Goal: Task Accomplishment & Management: Manage account settings

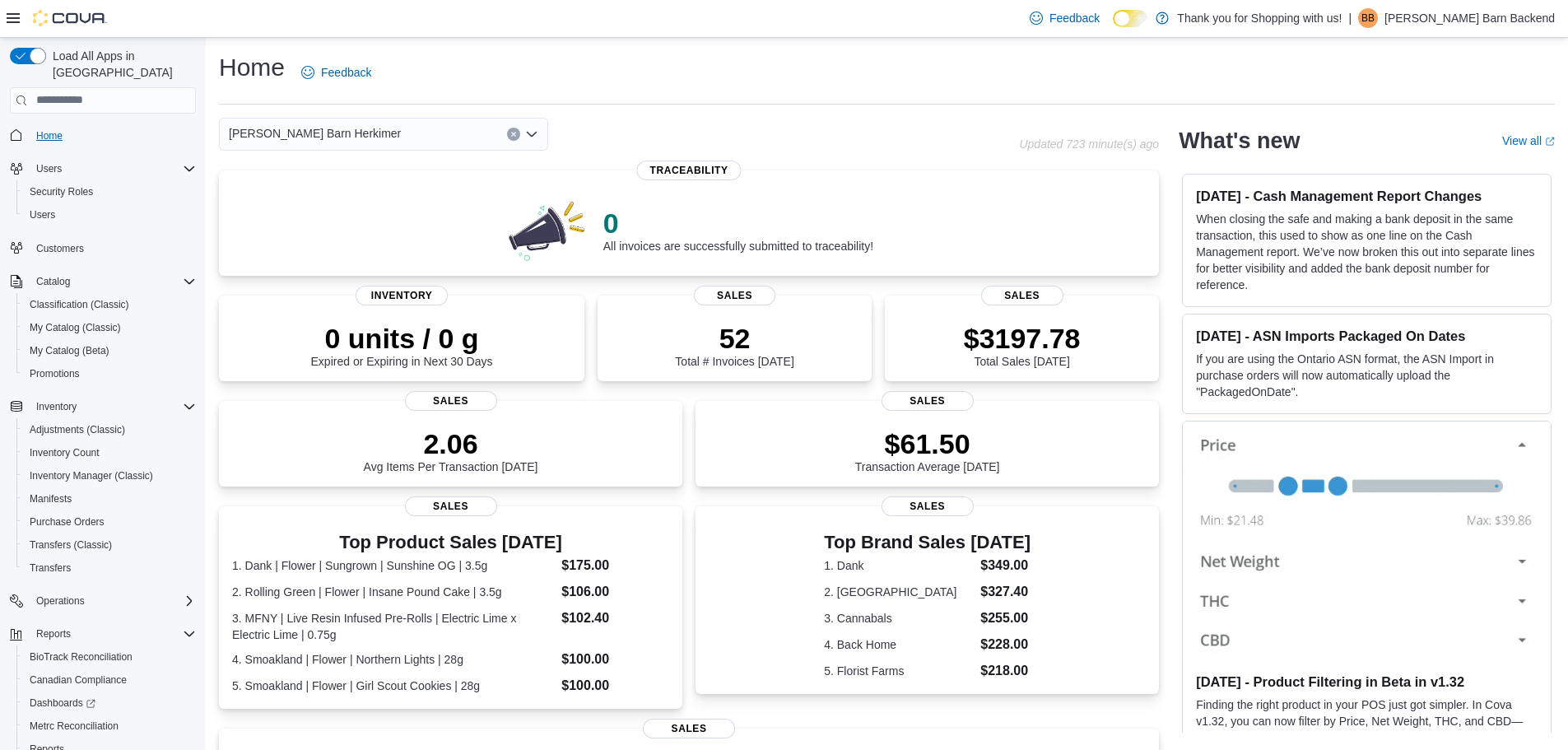
click at [55, 129] on span "Home" at bounding box center [49, 135] width 26 height 13
click at [75, 321] on span "My Catalog (Classic)" at bounding box center [75, 327] width 92 height 13
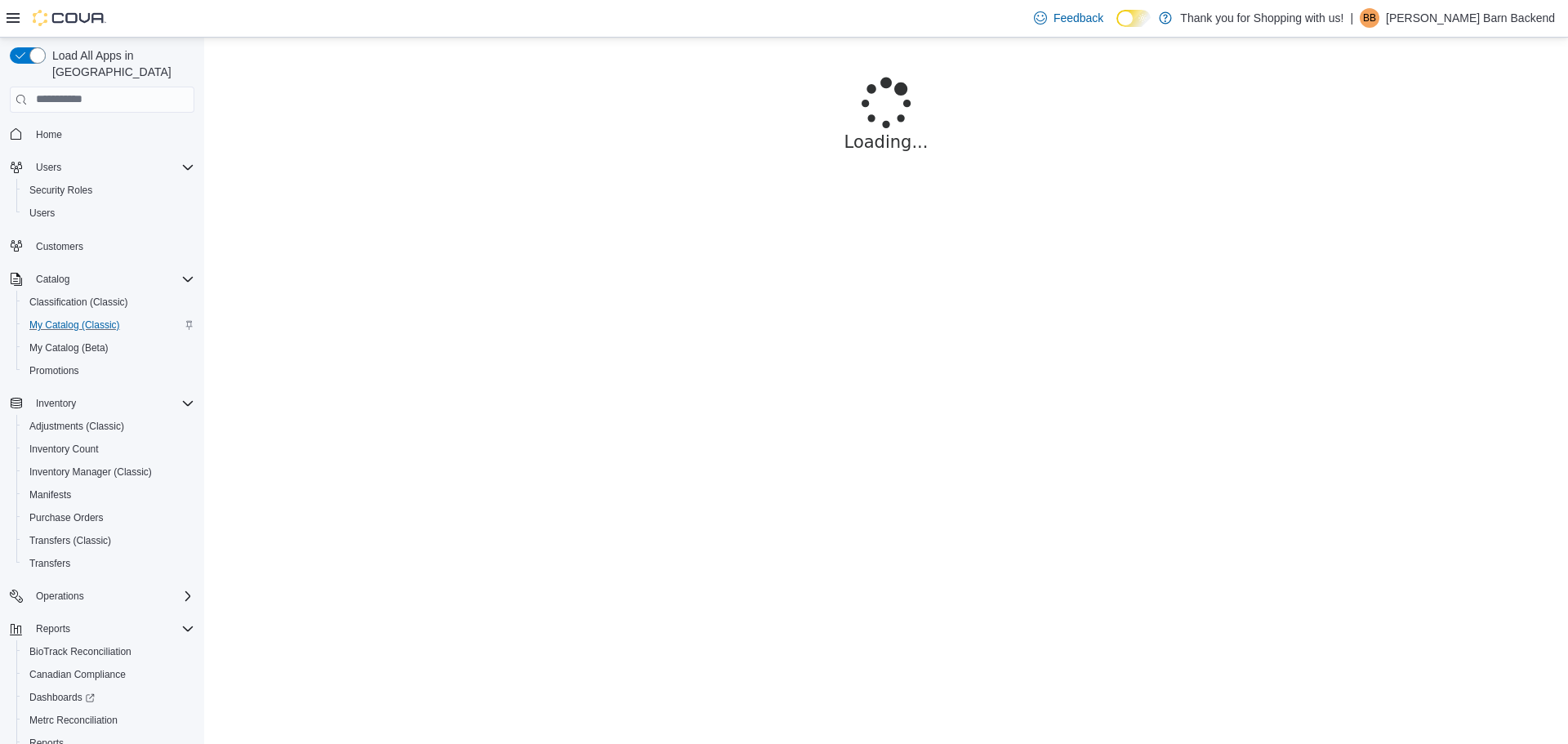
scroll to position [76, 0]
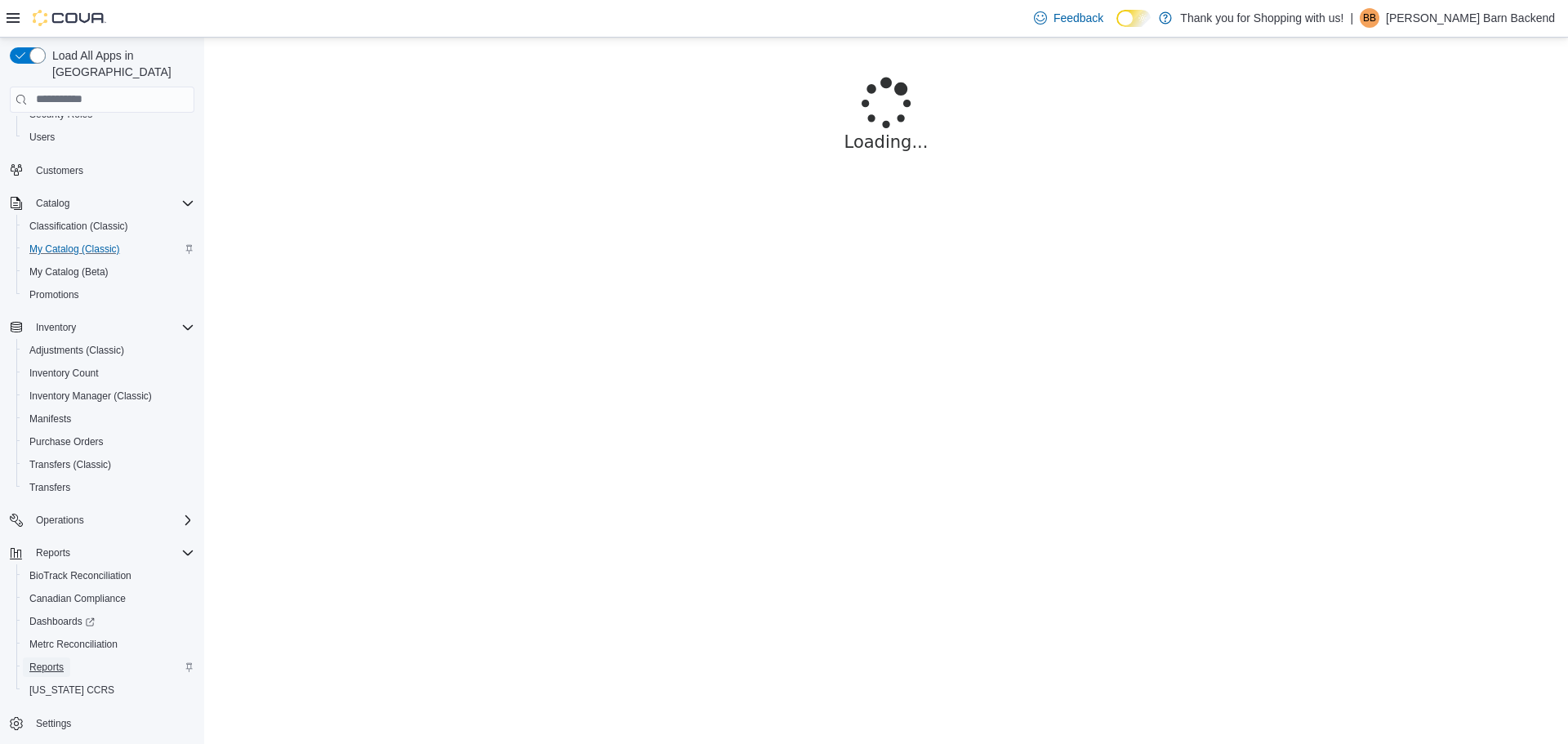
click at [57, 658] on span "Reports" at bounding box center [46, 667] width 34 height 19
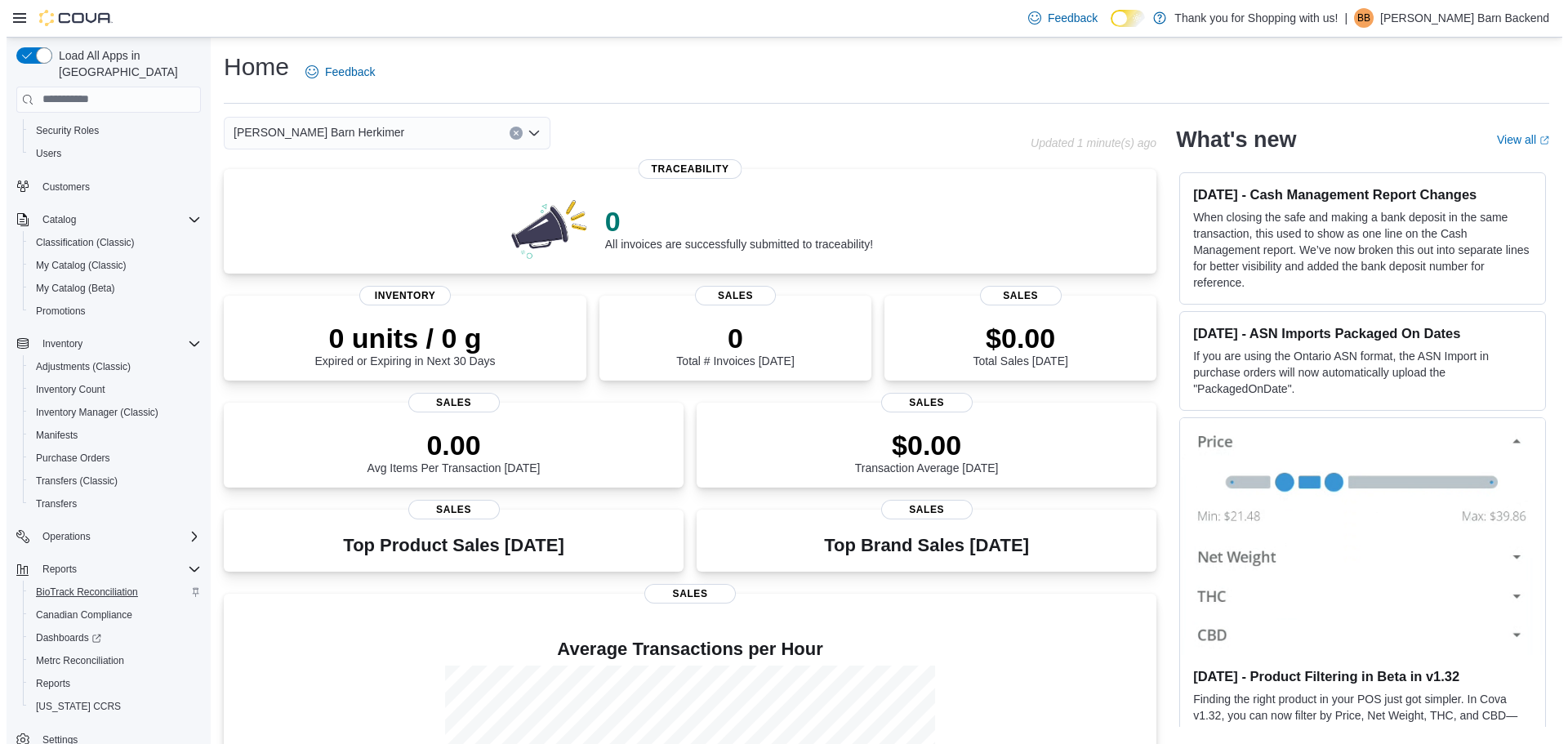
scroll to position [76, 0]
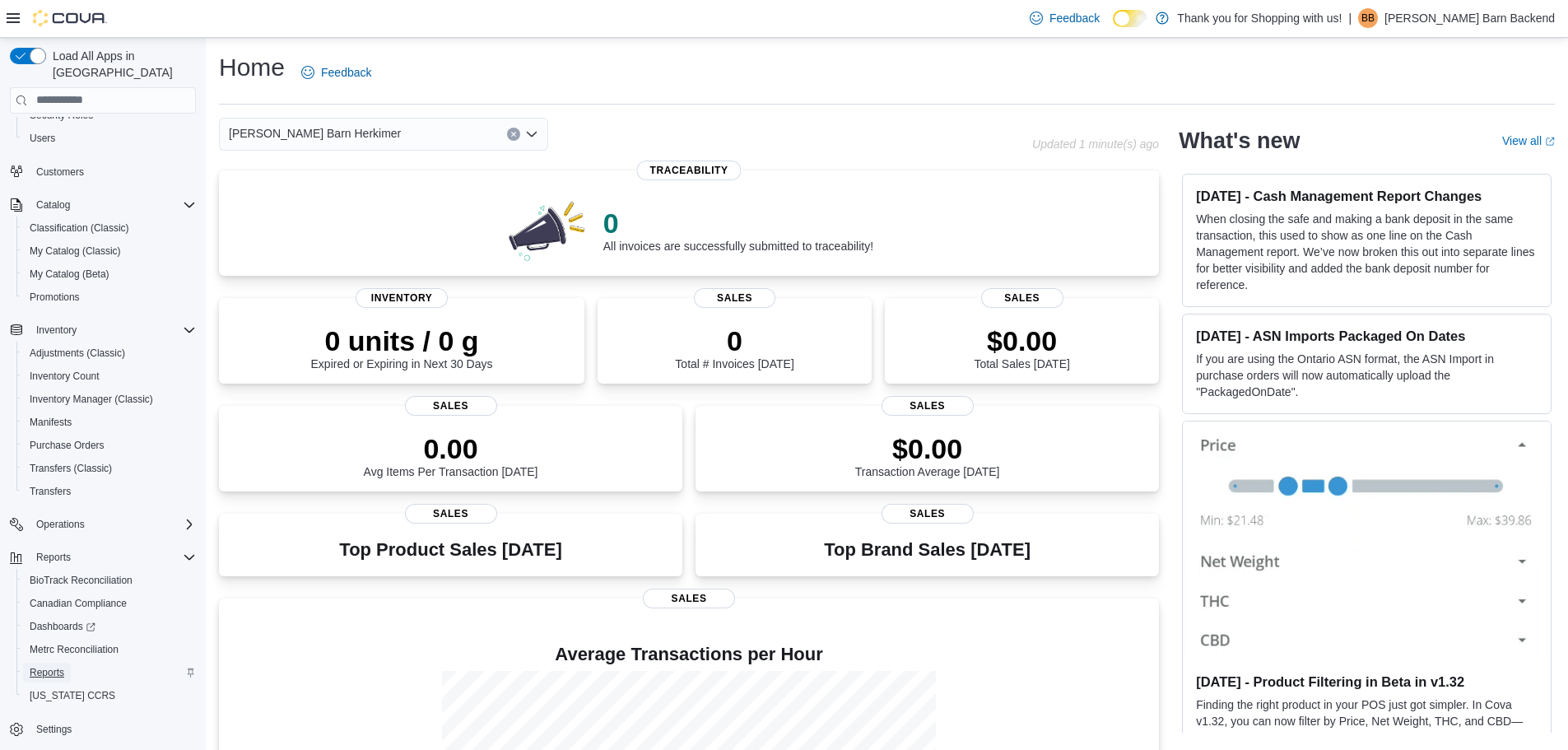
click at [56, 666] on span "Reports" at bounding box center [46, 672] width 34 height 13
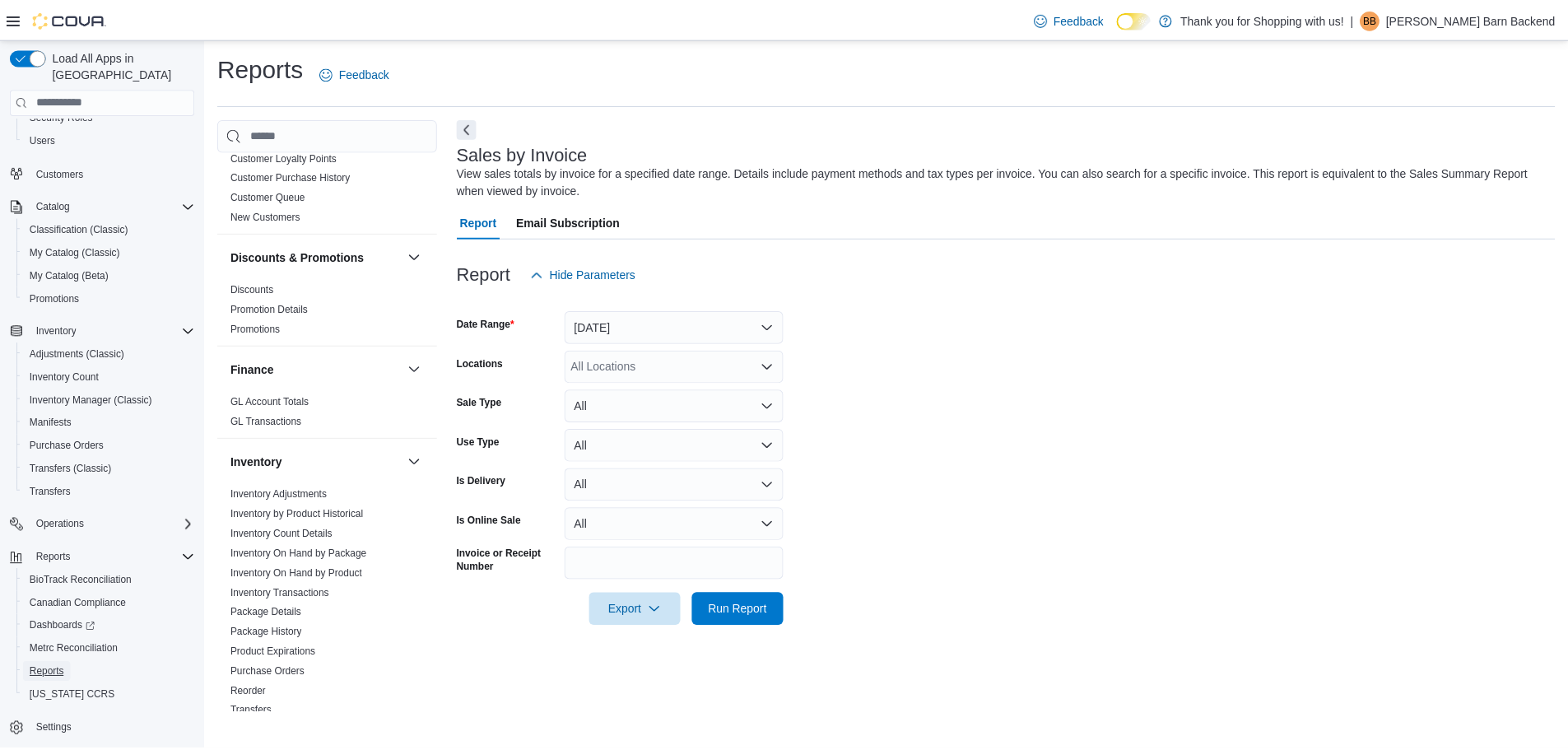
scroll to position [741, 0]
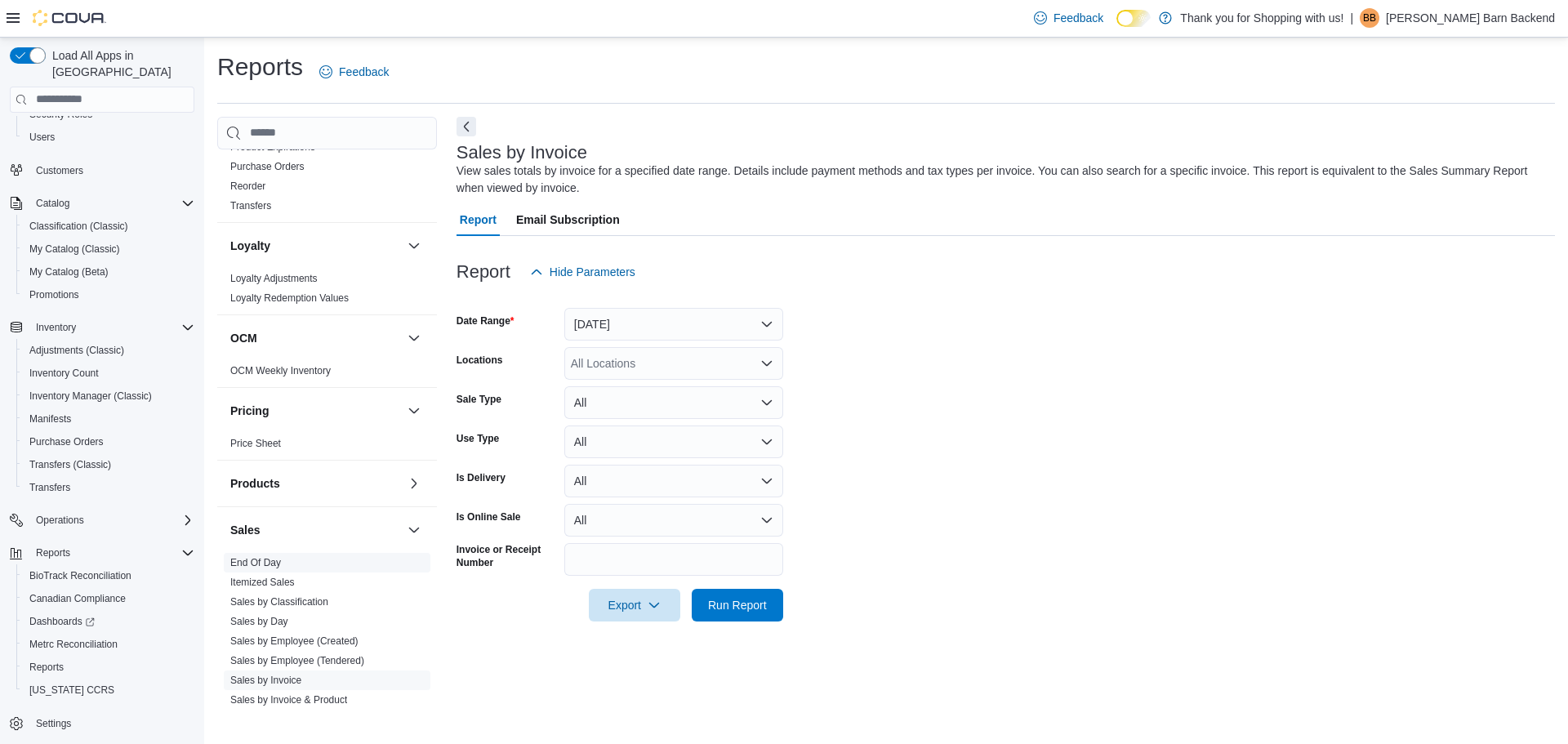
click at [263, 564] on link "End Of Day" at bounding box center [255, 562] width 51 height 11
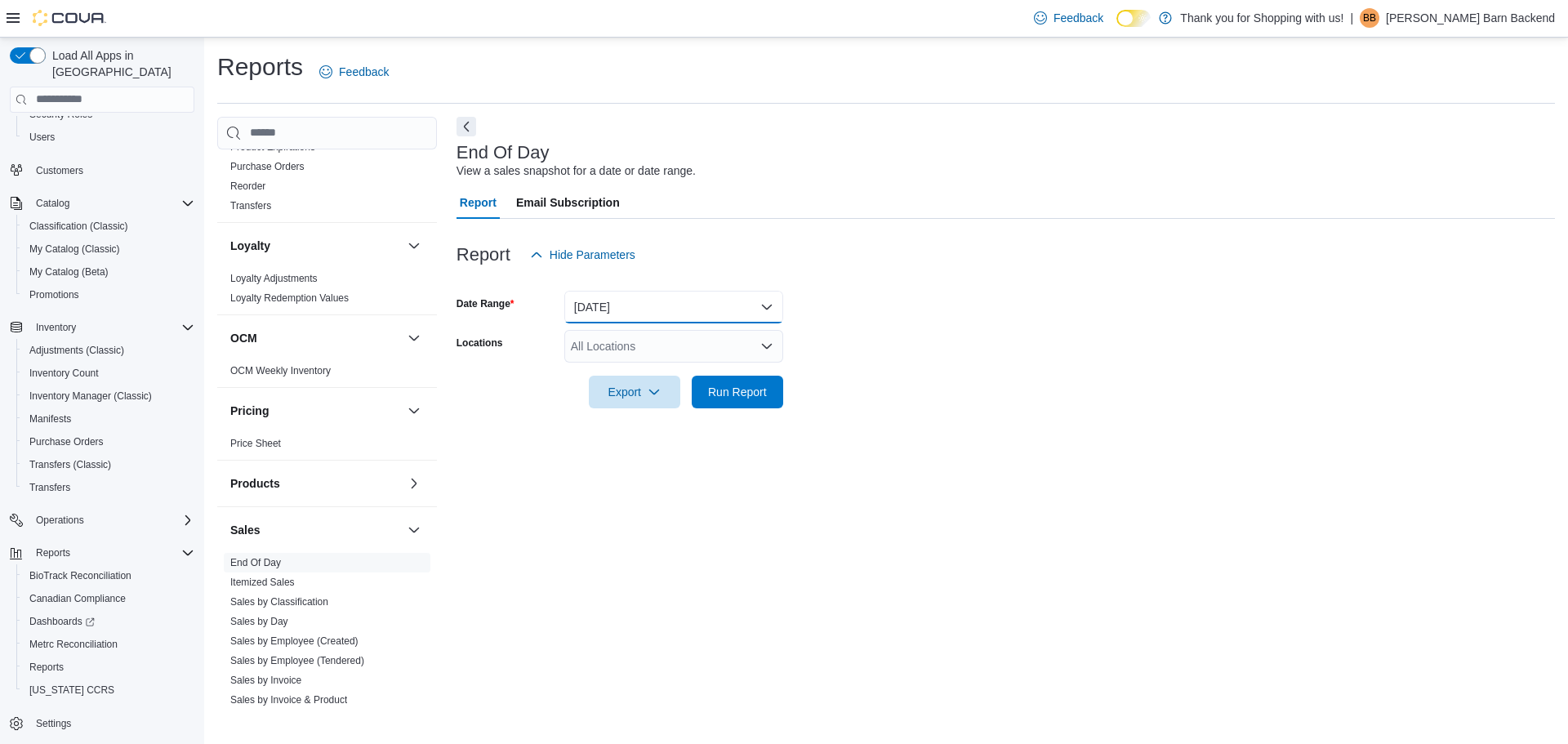
click at [732, 314] on button "[DATE]" at bounding box center [674, 307] width 219 height 33
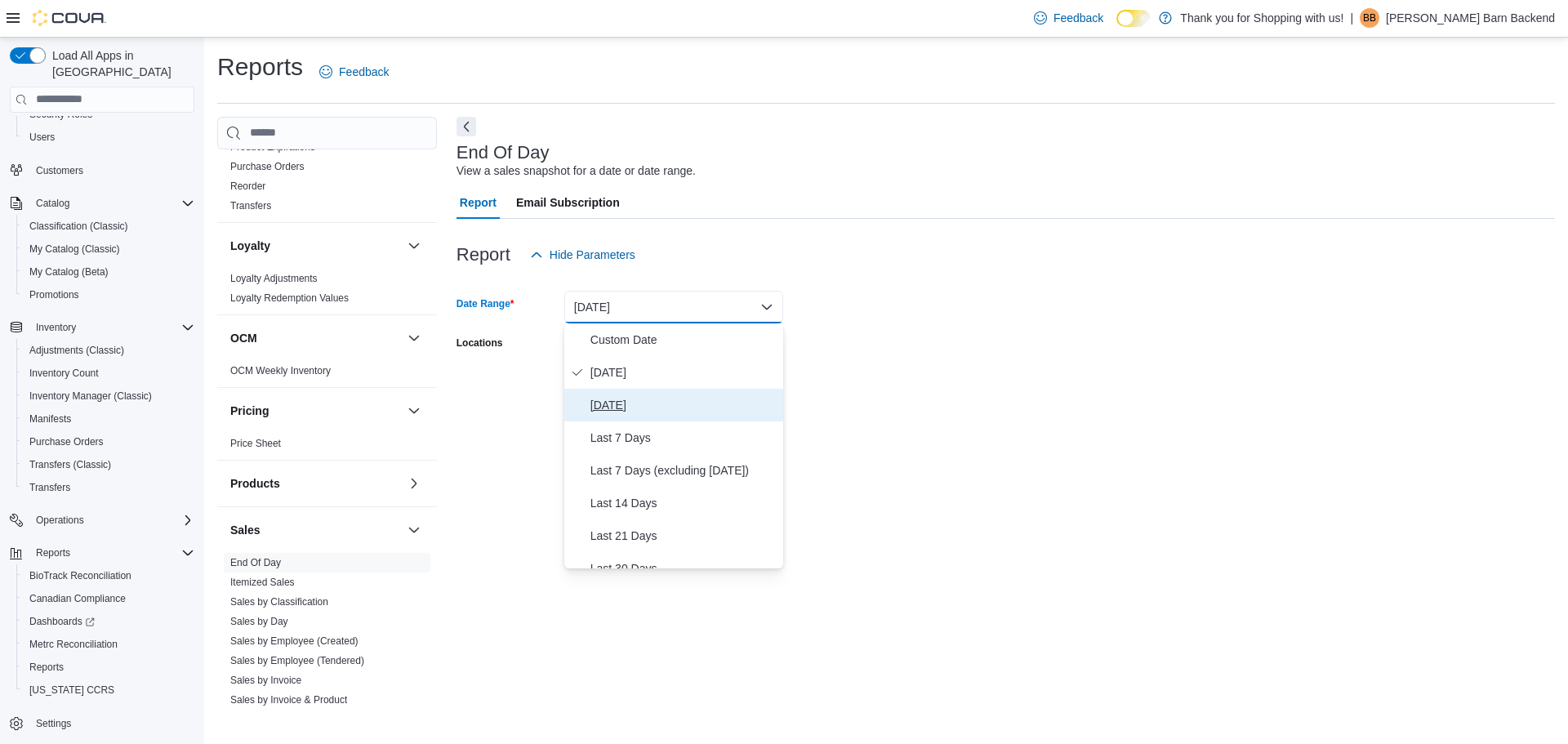
click at [604, 415] on button "[DATE]" at bounding box center [674, 406] width 219 height 33
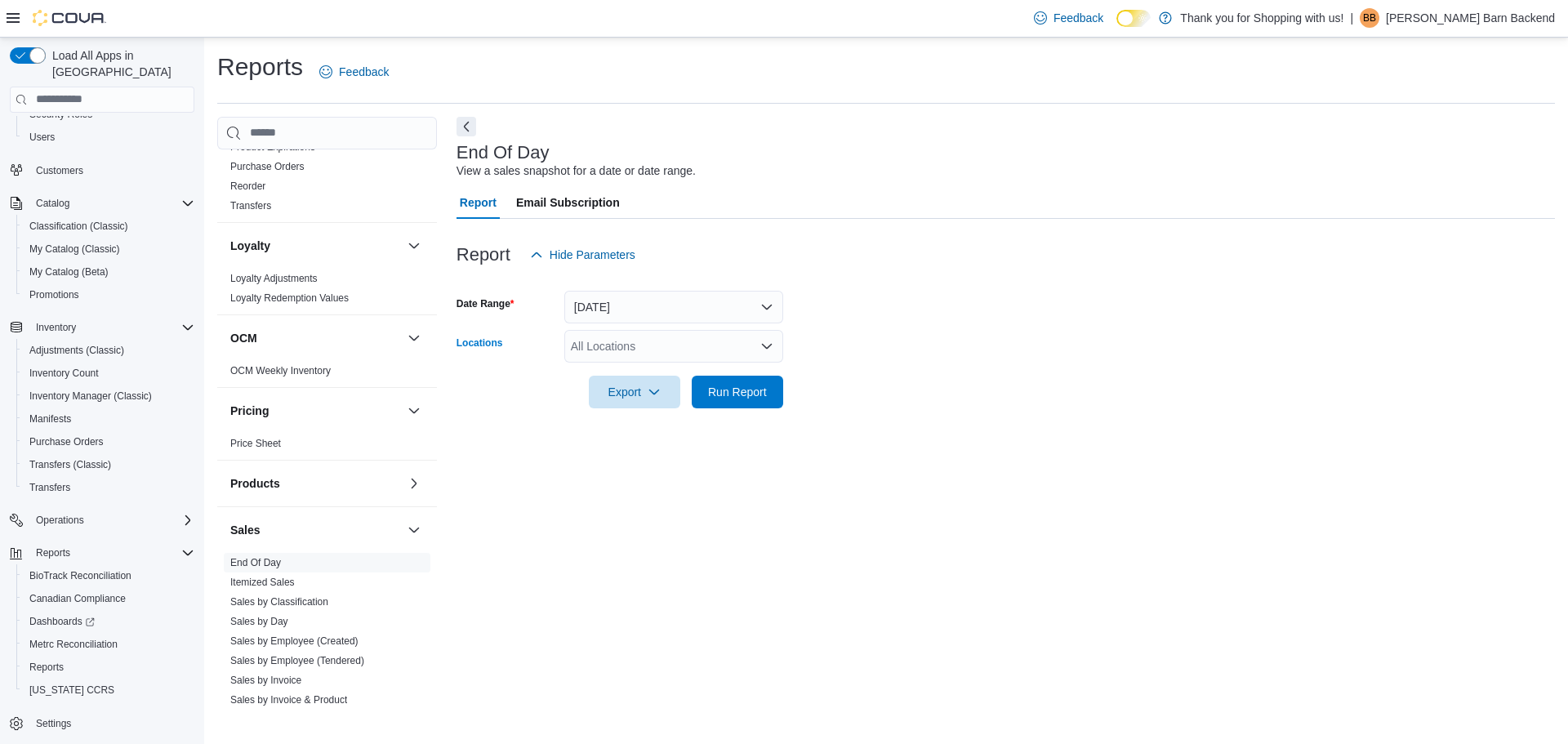
click at [736, 349] on div "All Locations" at bounding box center [674, 347] width 219 height 33
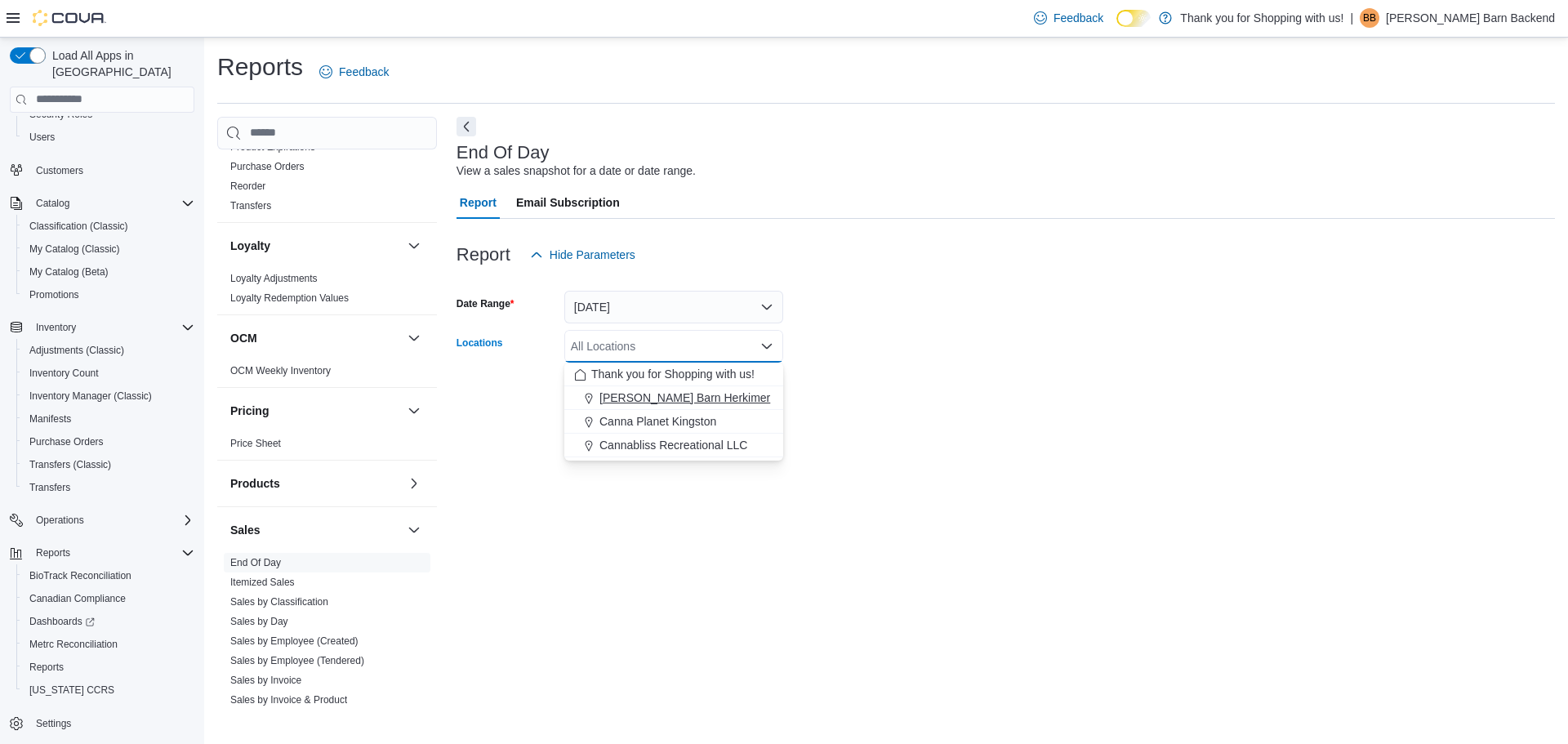
click at [651, 394] on span "[PERSON_NAME] Barn Herkimer" at bounding box center [686, 397] width 171 height 17
click at [834, 395] on form "Date Range Yesterday Locations Budd Barn Herkimer Combo box. Selected. Budd Bar…" at bounding box center [1006, 339] width 1099 height 137
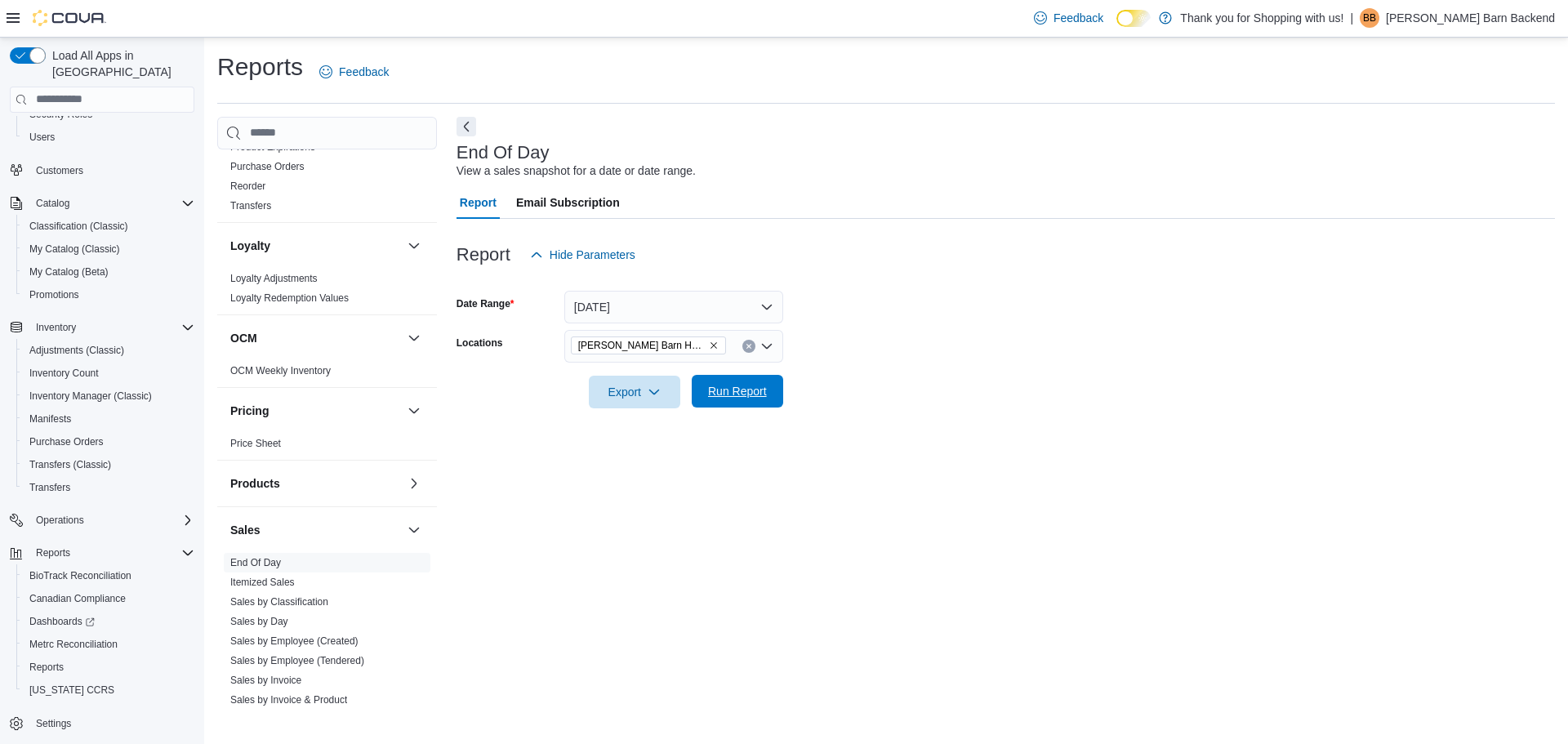
click at [714, 399] on span "Run Report" at bounding box center [738, 391] width 72 height 33
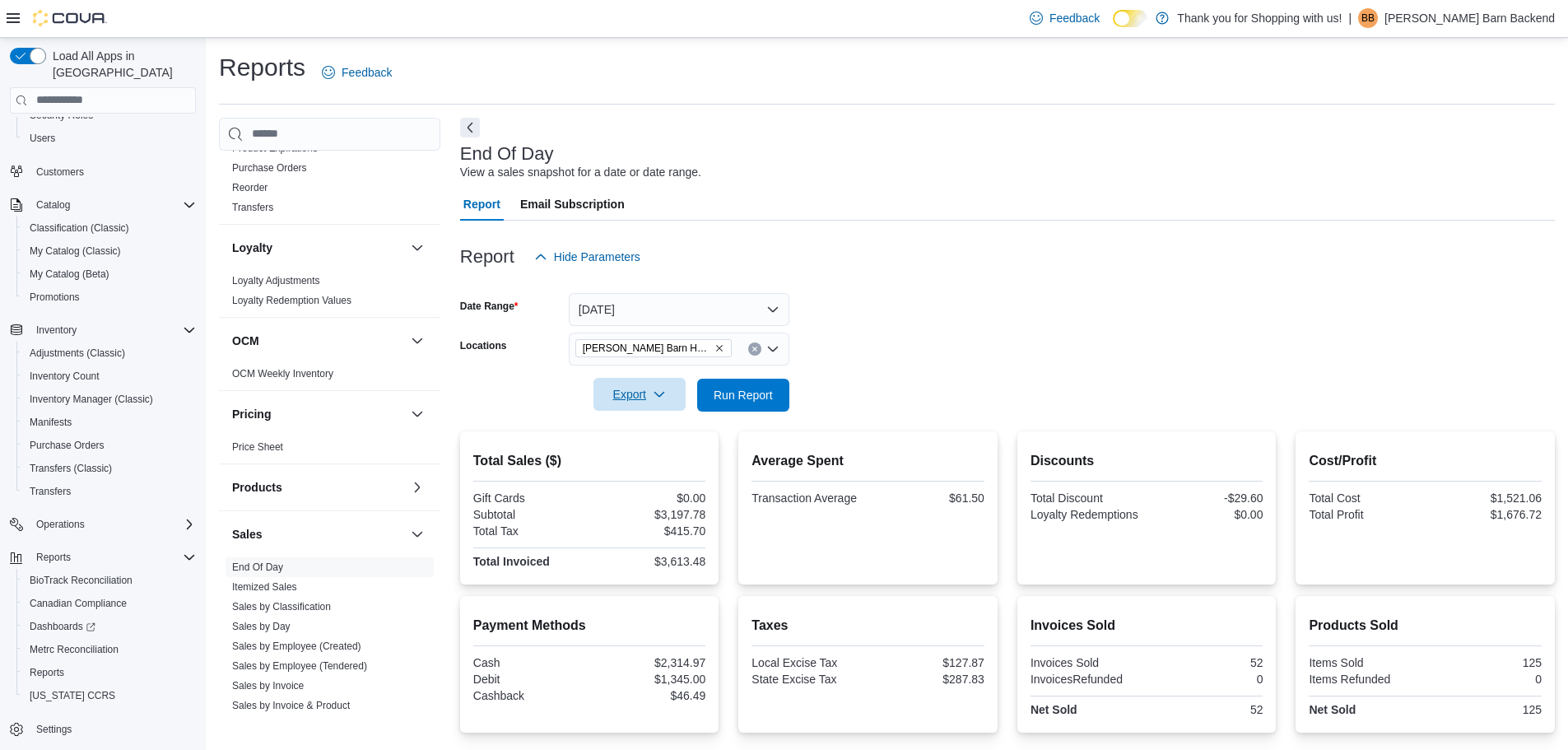
click at [653, 408] on span "Export" at bounding box center [640, 394] width 72 height 33
click at [648, 464] on span "Export to Pdf" at bounding box center [642, 461] width 74 height 13
click at [1069, 152] on div "End Of Day View a sales snapshot for a date or date range." at bounding box center [1003, 162] width 1087 height 37
click at [471, 126] on button "Next" at bounding box center [469, 126] width 19 height 19
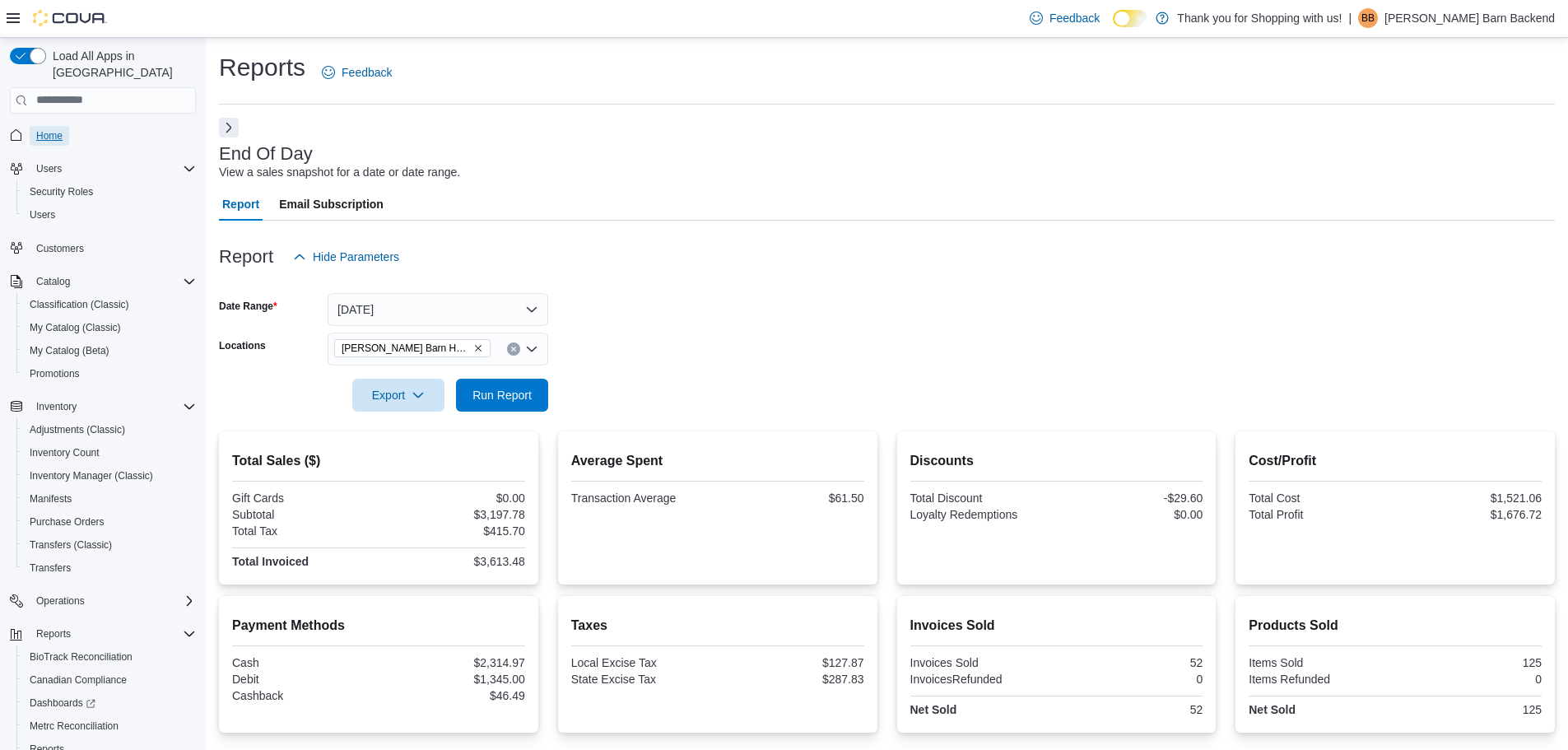
click at [56, 129] on span "Home" at bounding box center [49, 135] width 26 height 13
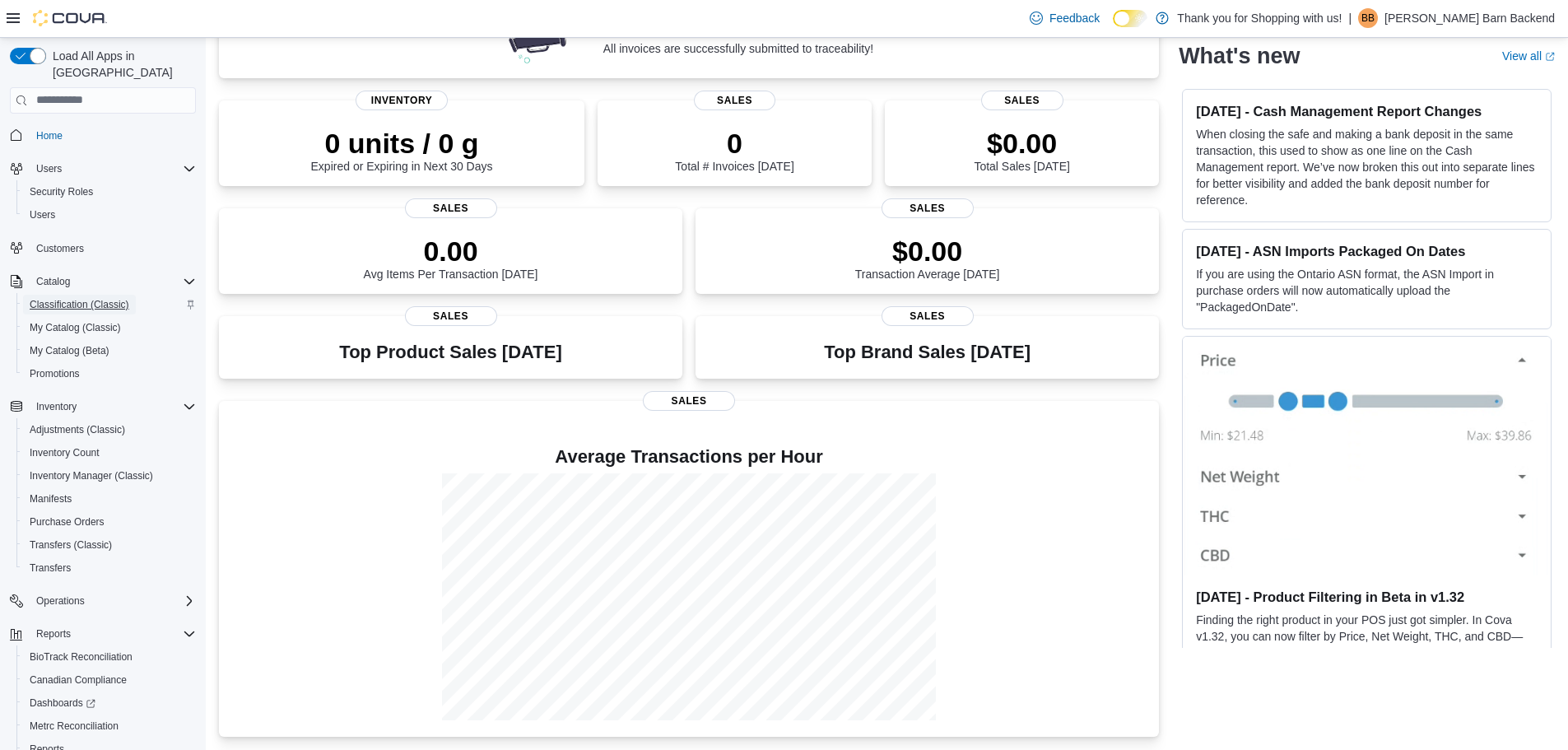
click at [101, 295] on span "Classification (Classic)" at bounding box center [79, 304] width 99 height 19
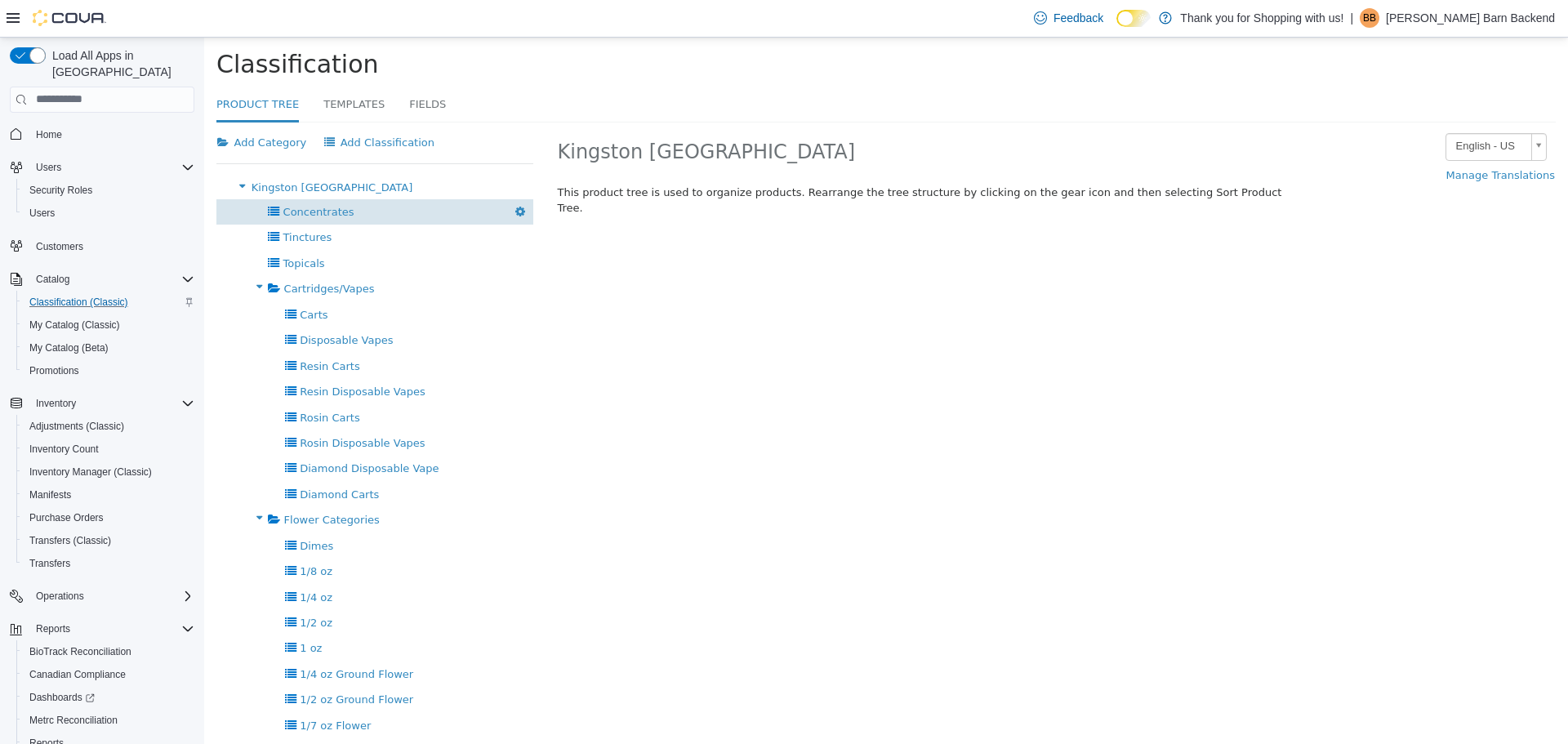
click at [295, 205] on span "Concentrates" at bounding box center [318, 211] width 71 height 12
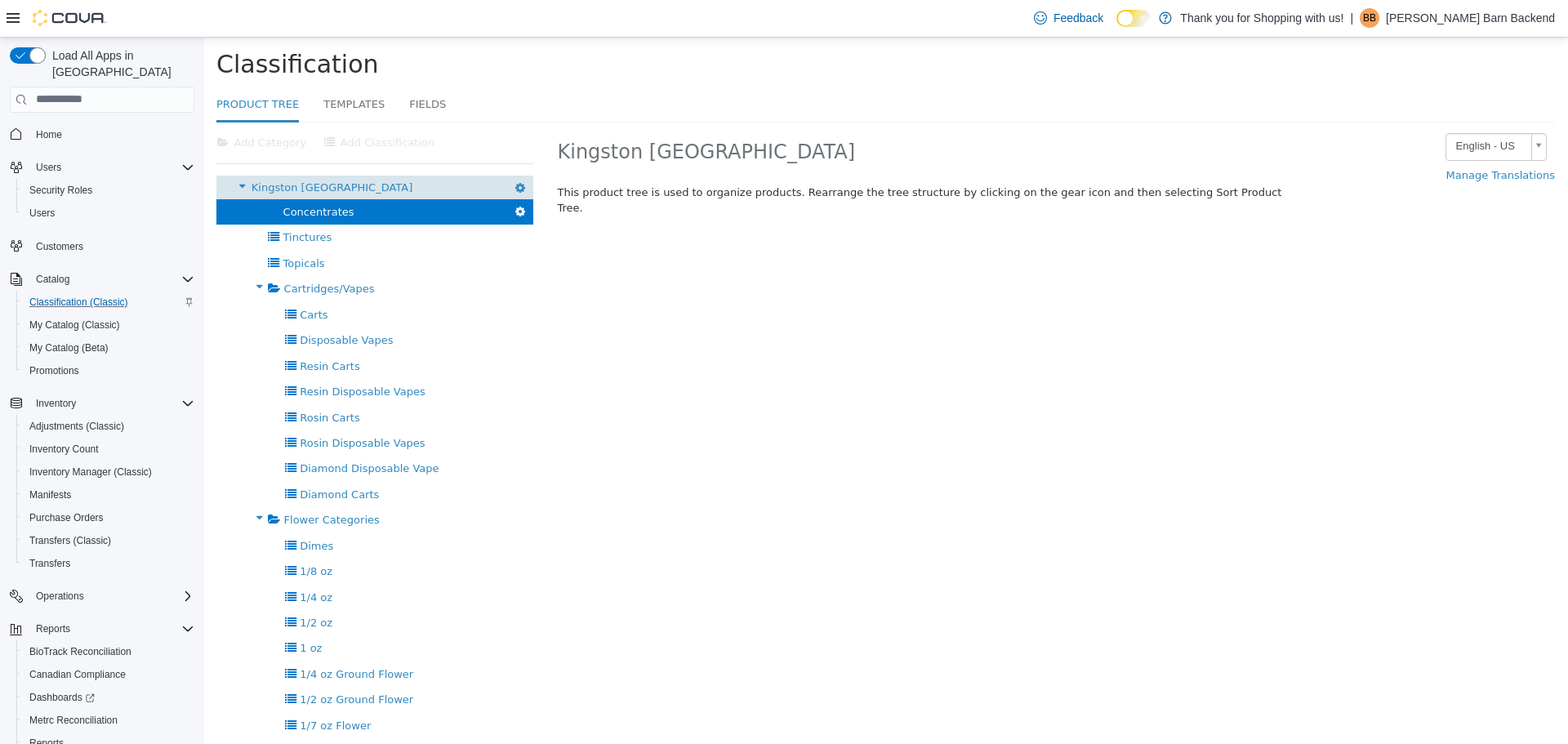
click at [287, 186] on span "Kingston NY" at bounding box center [331, 186] width 161 height 12
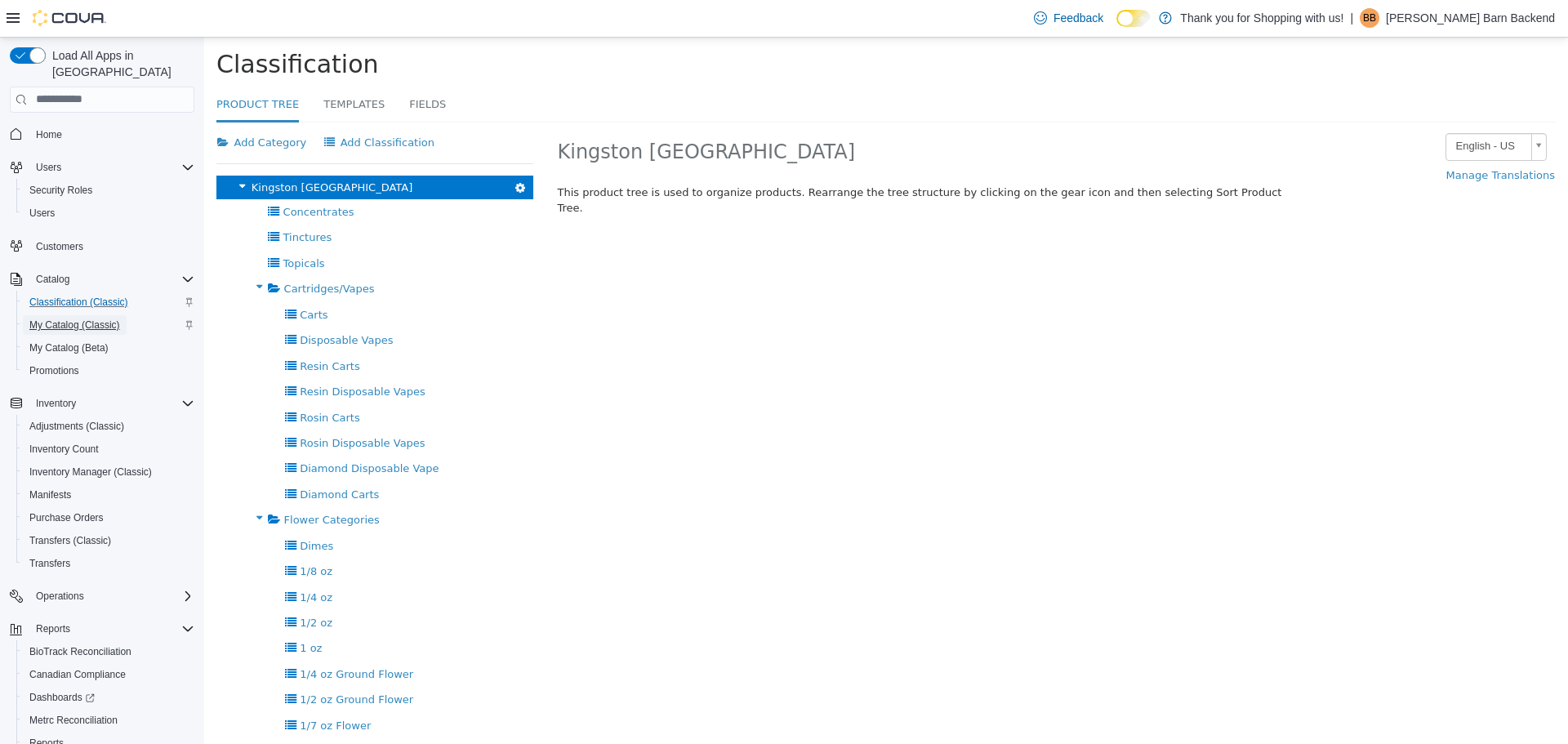
click at [85, 318] on span "My Catalog (Classic)" at bounding box center [75, 325] width 91 height 13
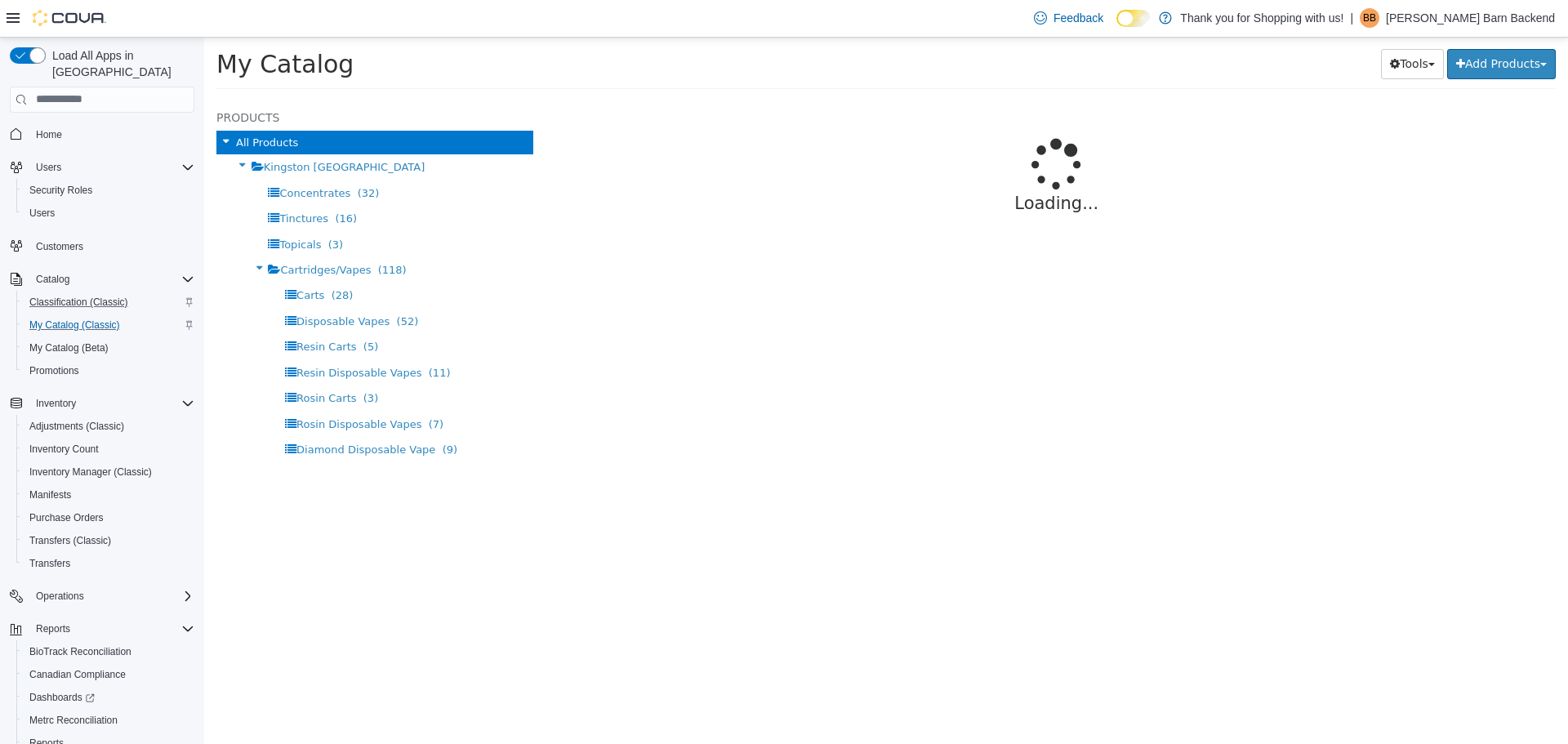
select select "**********"
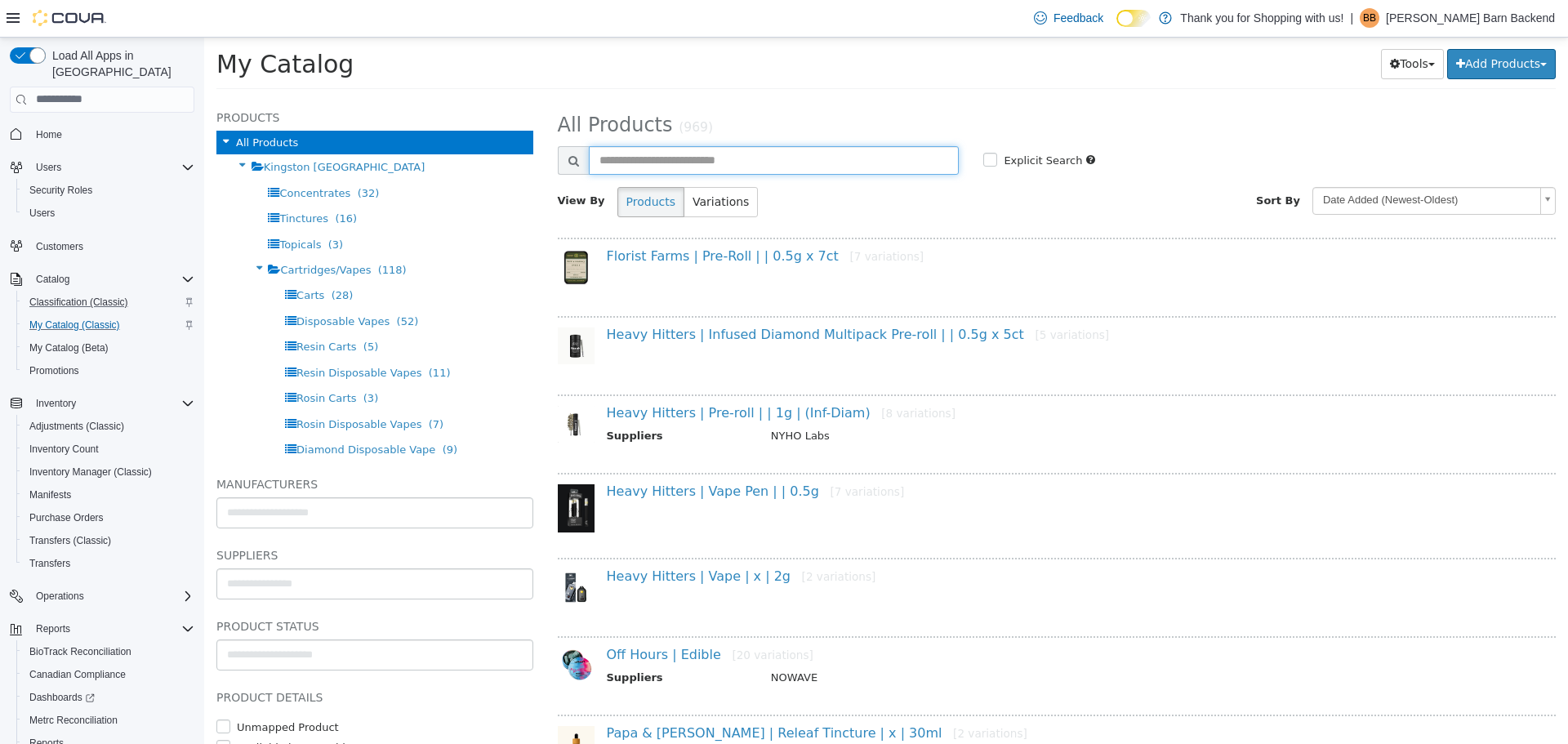
click at [721, 168] on input "text" at bounding box center [774, 159] width 371 height 29
type input "*******"
select select "**********"
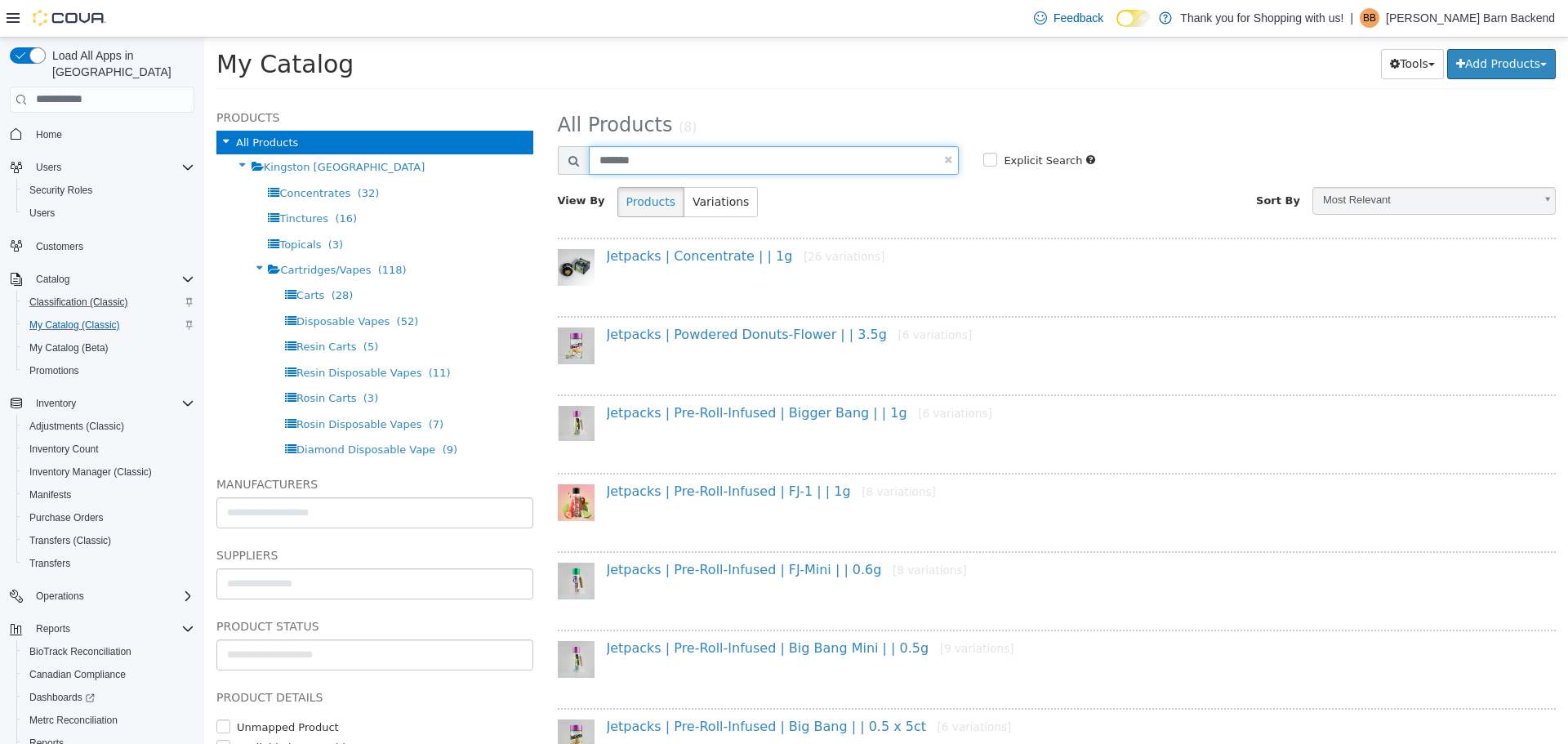
click at [686, 151] on input "*******" at bounding box center [774, 159] width 371 height 29
type input "**********"
select select "**********"
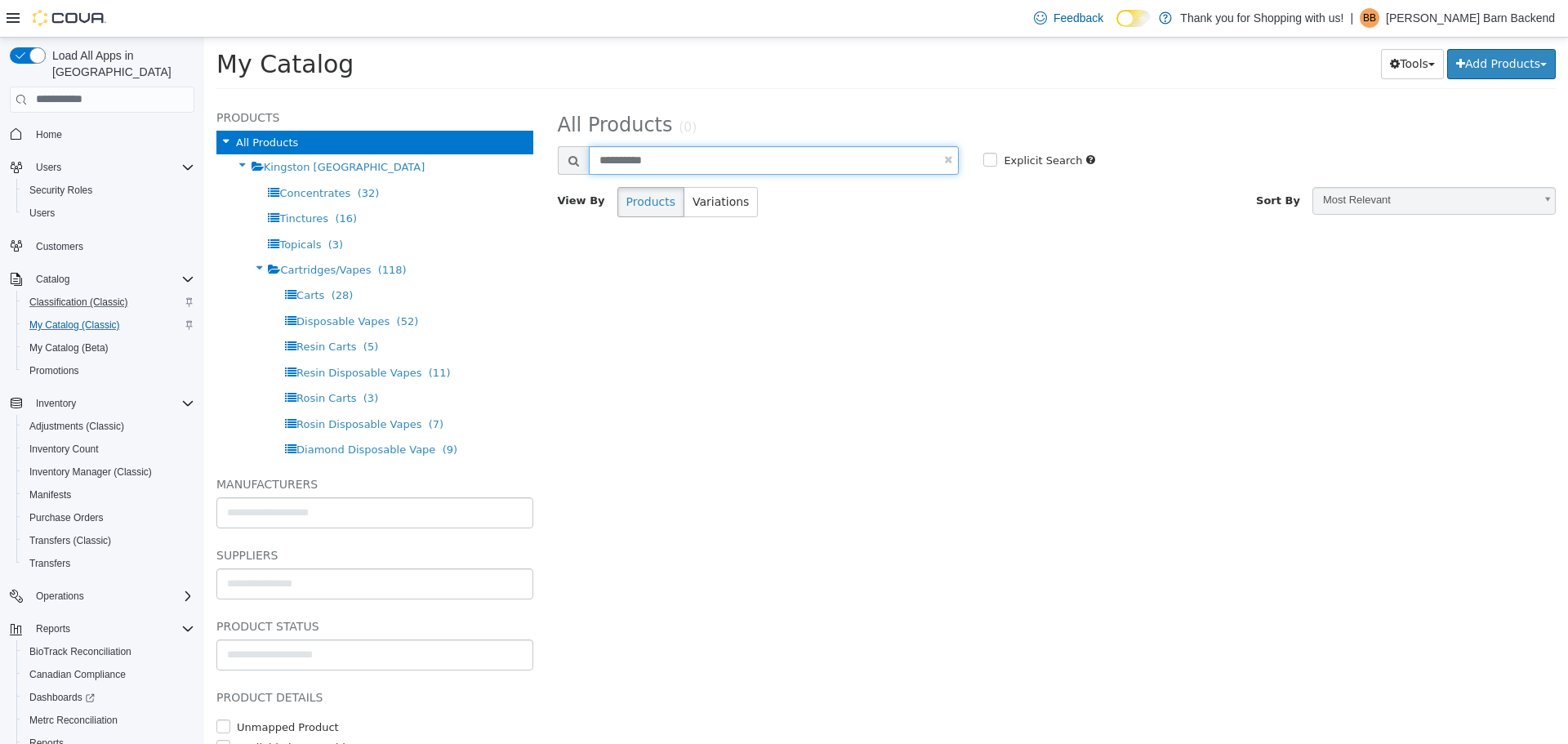
click at [614, 162] on input "**********" at bounding box center [774, 159] width 371 height 29
type input "**********"
select select "**********"
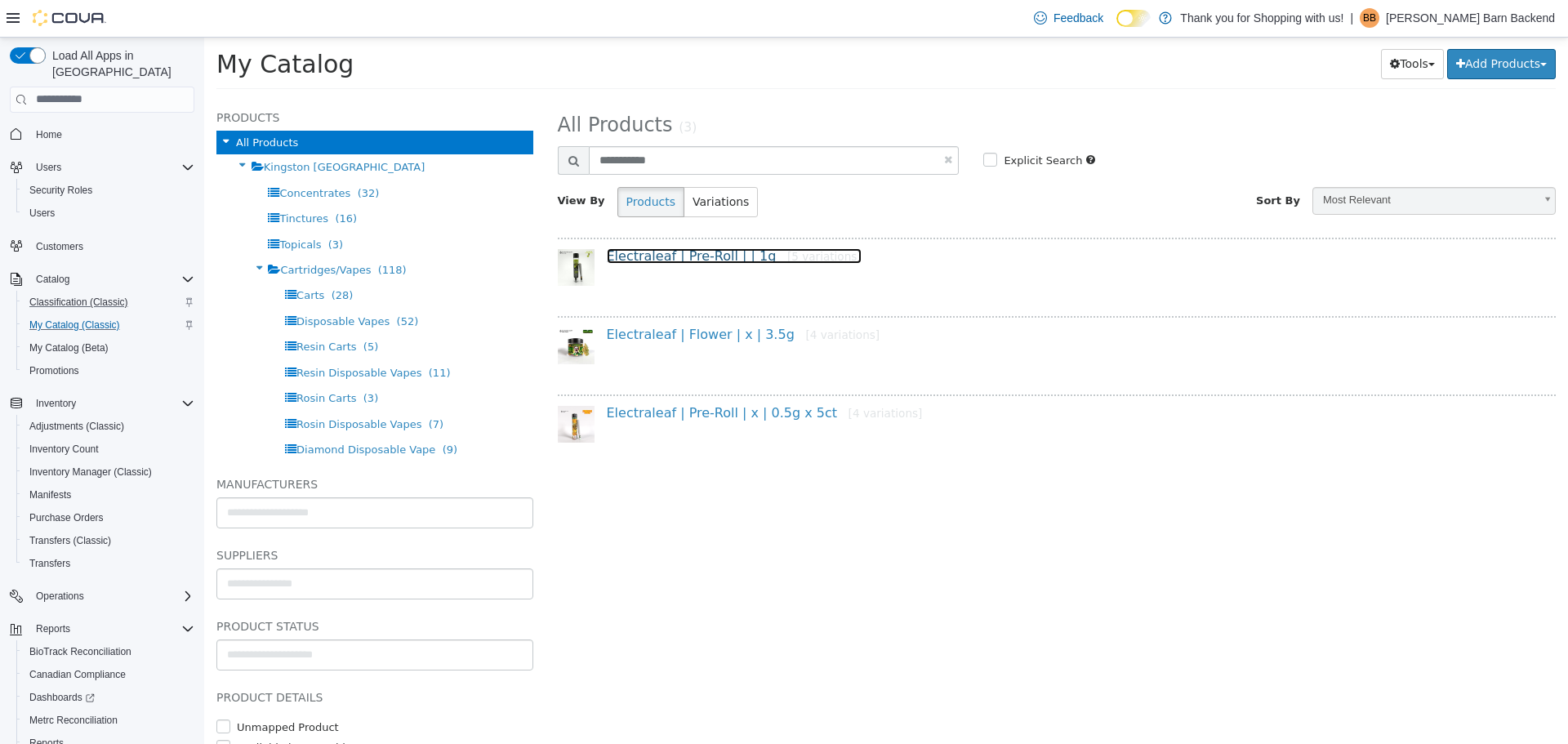
click at [673, 263] on link "Electraleaf | Pre-Roll | | 1g [5 variations]" at bounding box center [734, 255] width 255 height 16
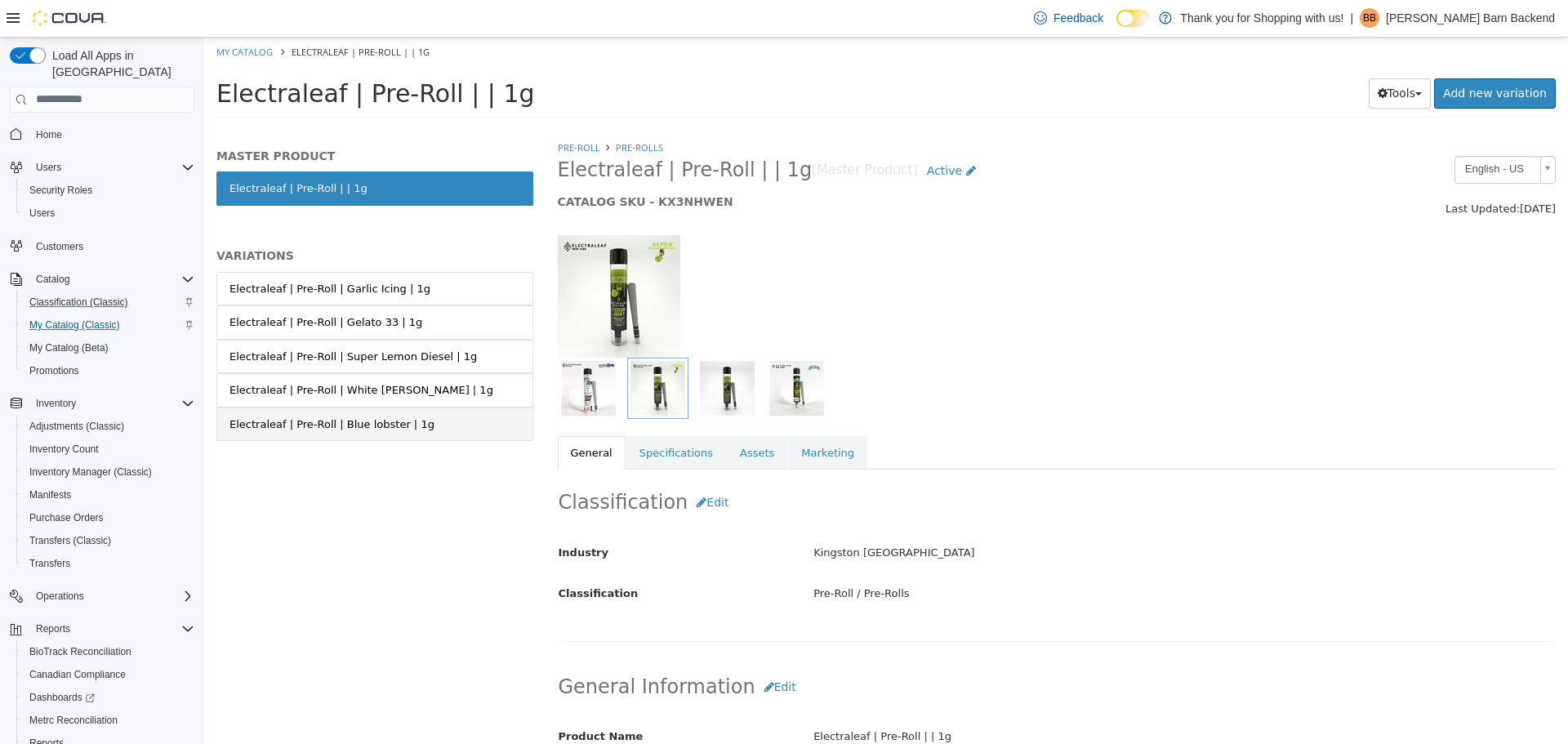
click at [411, 428] on link "Electraleaf | Pre-Roll | Blue lobster | 1g" at bounding box center [375, 423] width 317 height 34
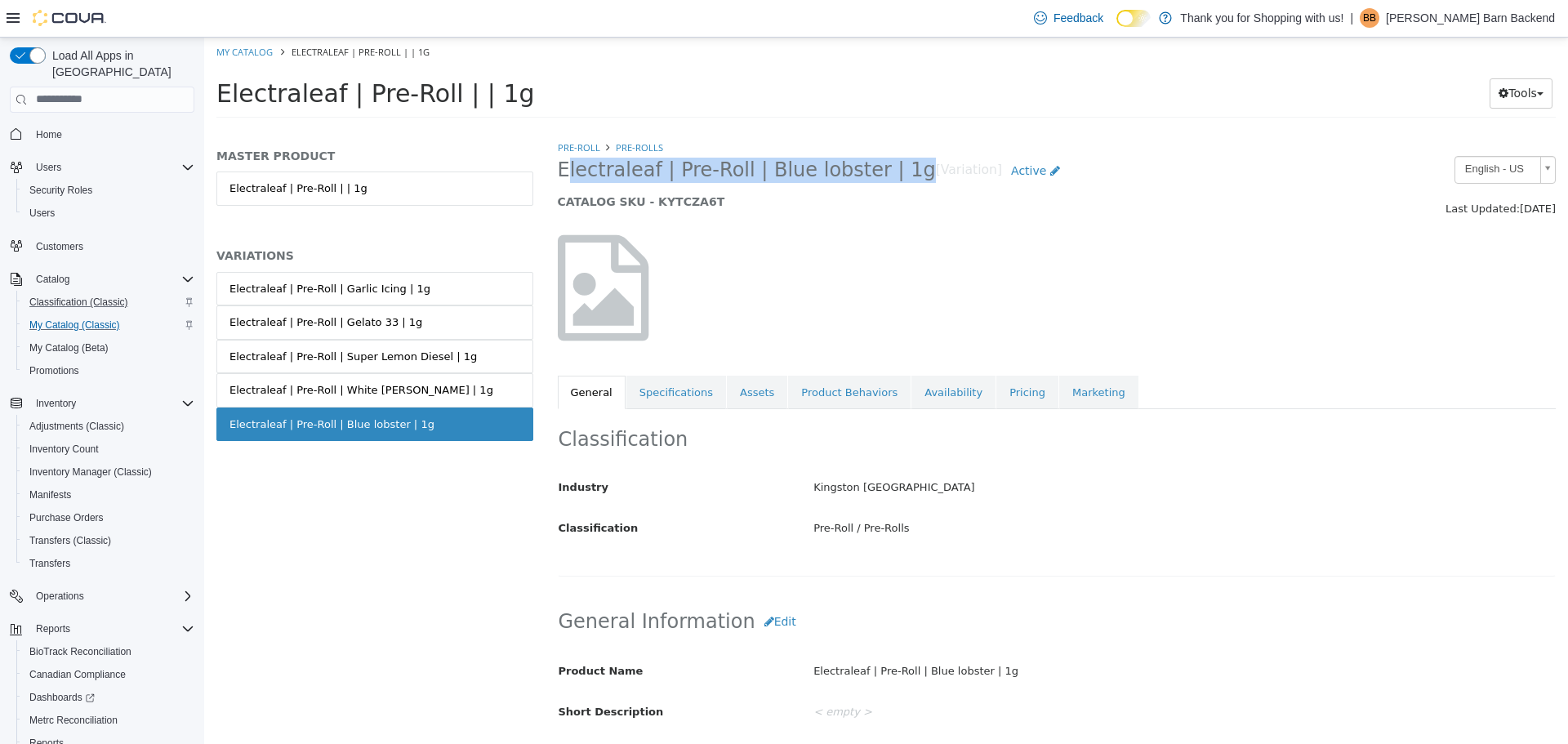
drag, startPoint x: 558, startPoint y: 172, endPoint x: 886, endPoint y: 177, distance: 328.0
click at [886, 177] on h2 "Electraleaf | Pre-Roll | Blue lobster | 1g [Variation] Active" at bounding box center [928, 170] width 743 height 30
copy span "Electraleaf | Pre-Roll | Blue lobster | 1g"
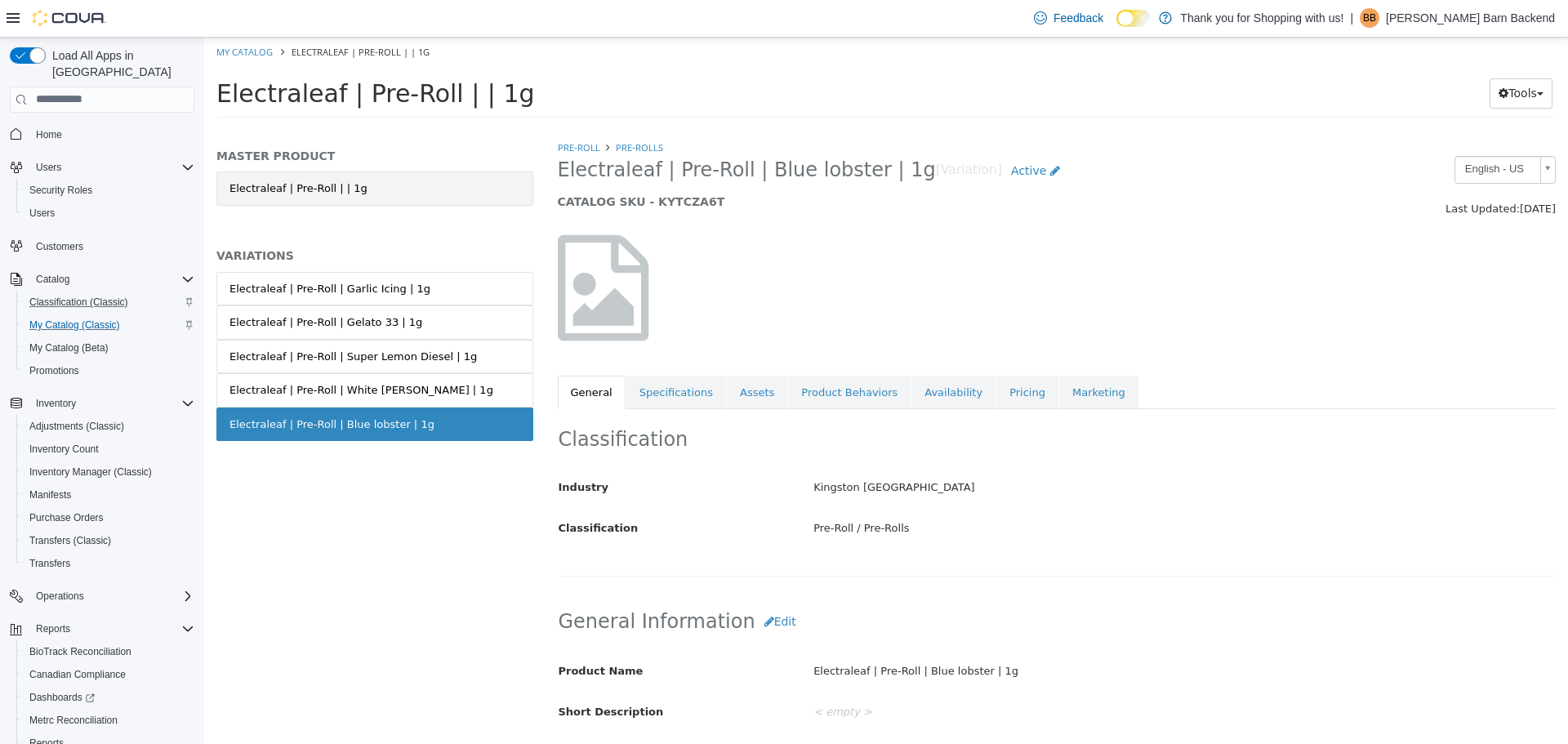
click at [354, 185] on link "Electraleaf | Pre-Roll | | 1g" at bounding box center [375, 188] width 317 height 34
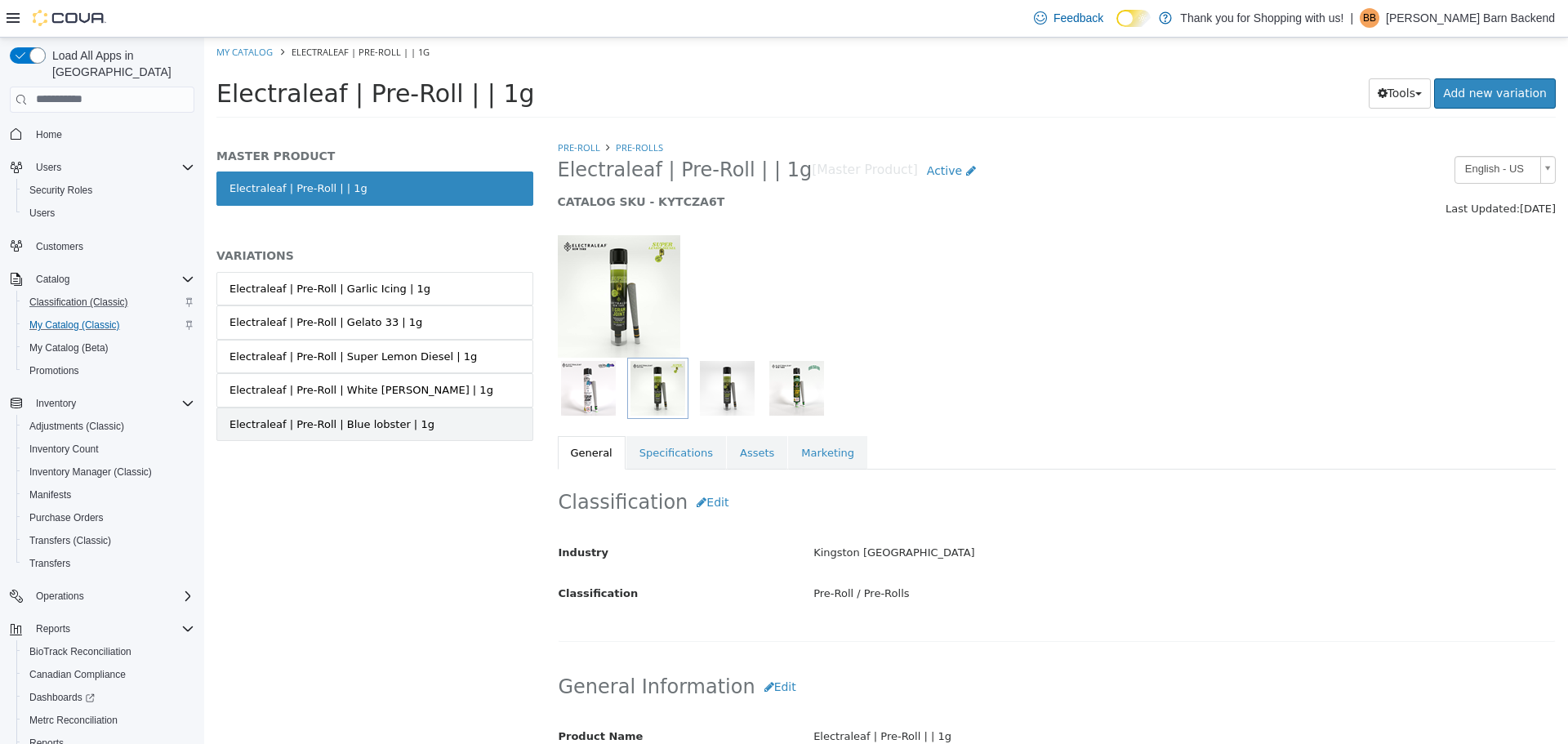
click at [353, 427] on div "Electraleaf | Pre-Roll | Blue lobster | 1g" at bounding box center [331, 424] width 205 height 17
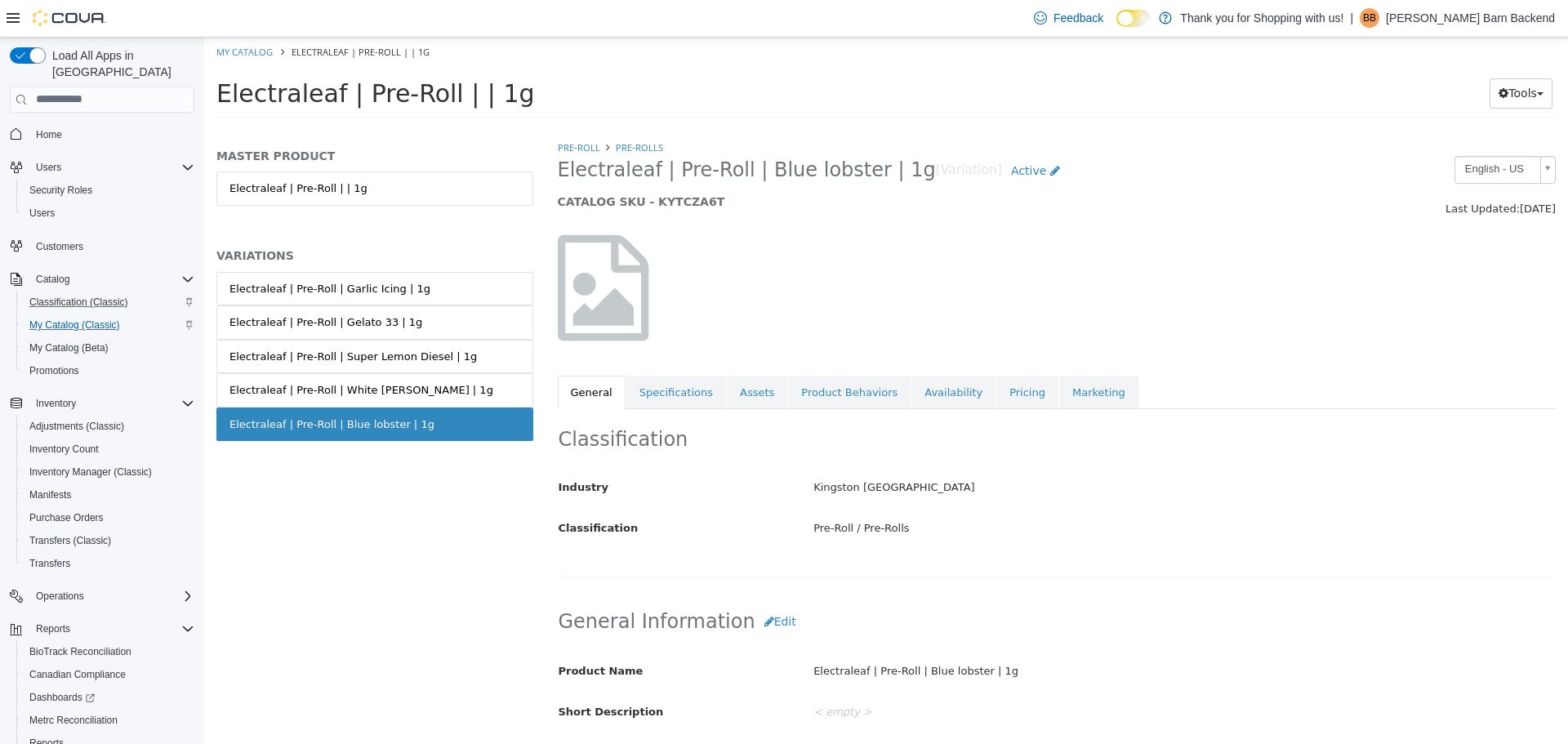
click at [242, 59] on ol "My Catalog Electraleaf | Pre-Roll | | 1g" at bounding box center [886, 52] width 1364 height 29
click at [253, 51] on link "My Catalog" at bounding box center [244, 51] width 56 height 12
select select "**********"
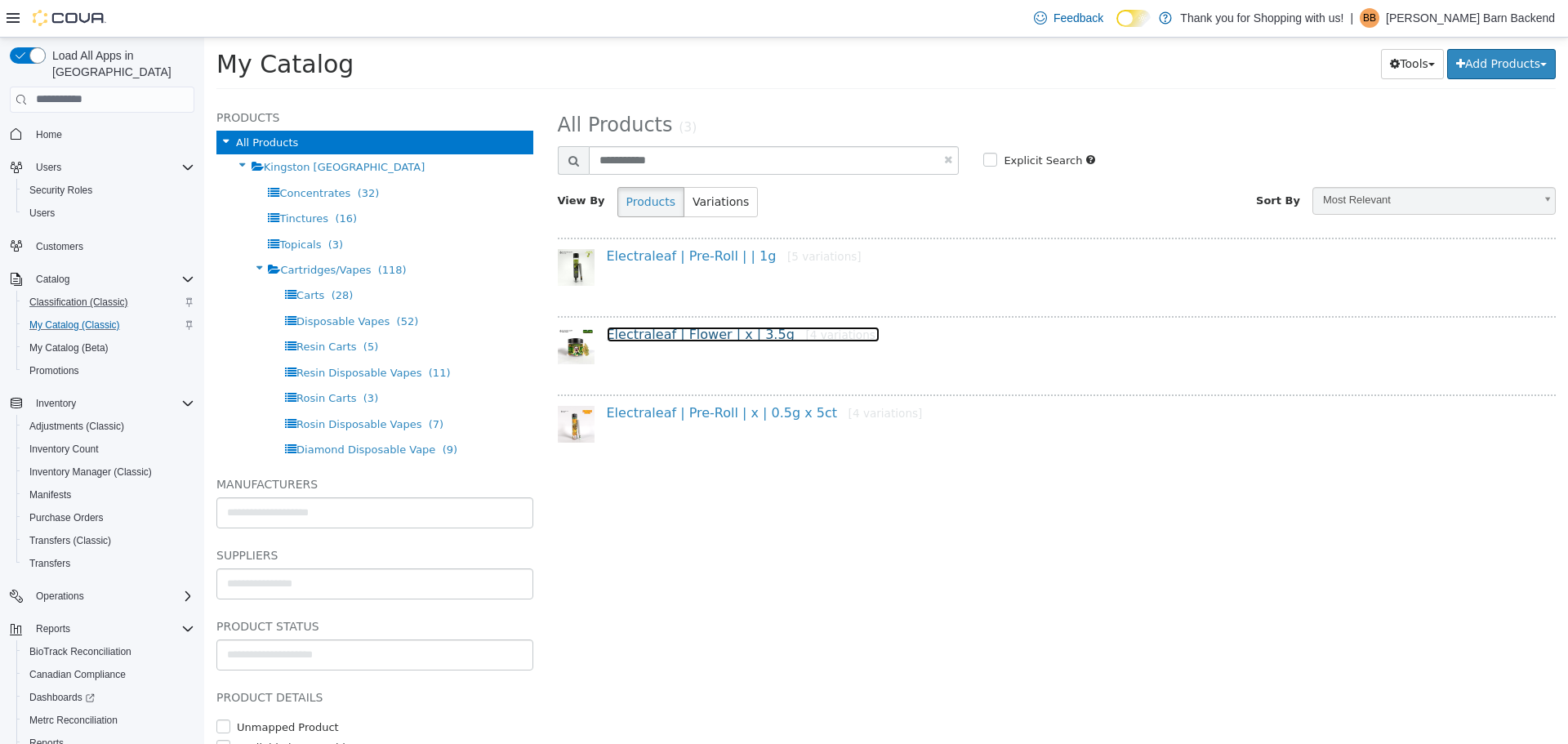
click at [706, 337] on link "Electraleaf | Flower | x | 3.5g [4 variations]" at bounding box center [744, 333] width 273 height 16
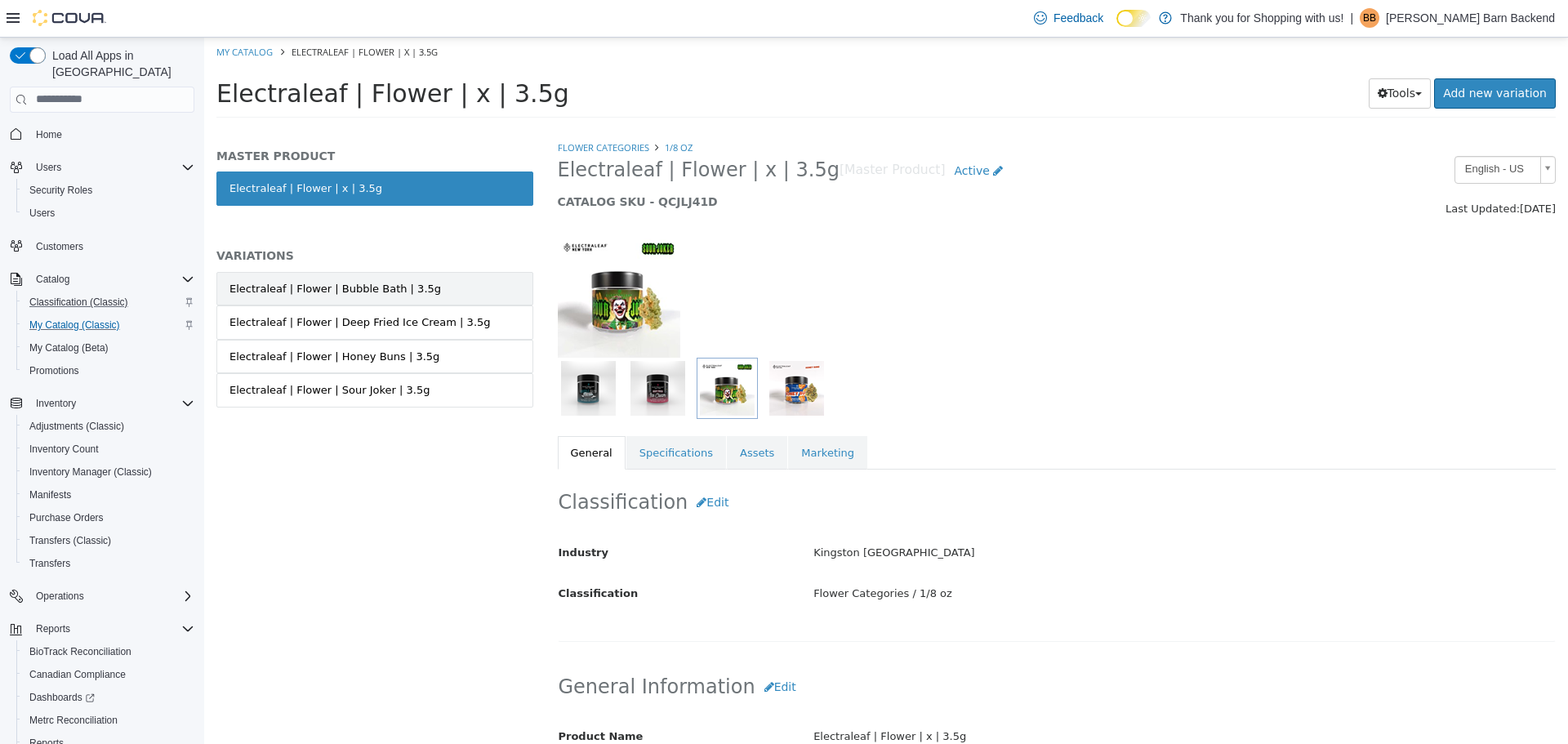
click at [425, 292] on link "Electraleaf | Flower | Bubble Bath | 3.5g" at bounding box center [375, 288] width 317 height 34
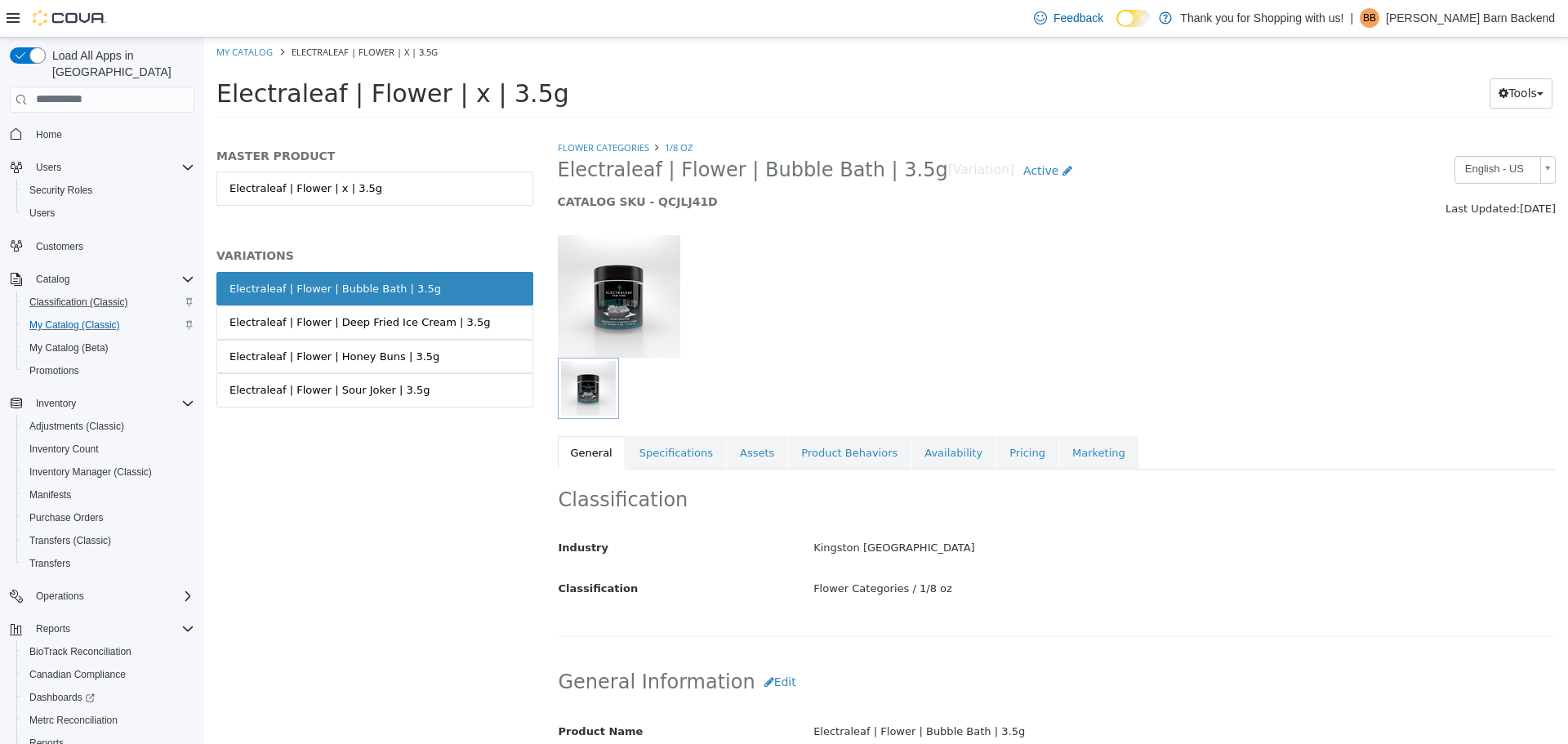
click at [422, 318] on div "Electraleaf | Flower | Deep Fried Ice Cream | 3.5g" at bounding box center [360, 322] width 261 height 17
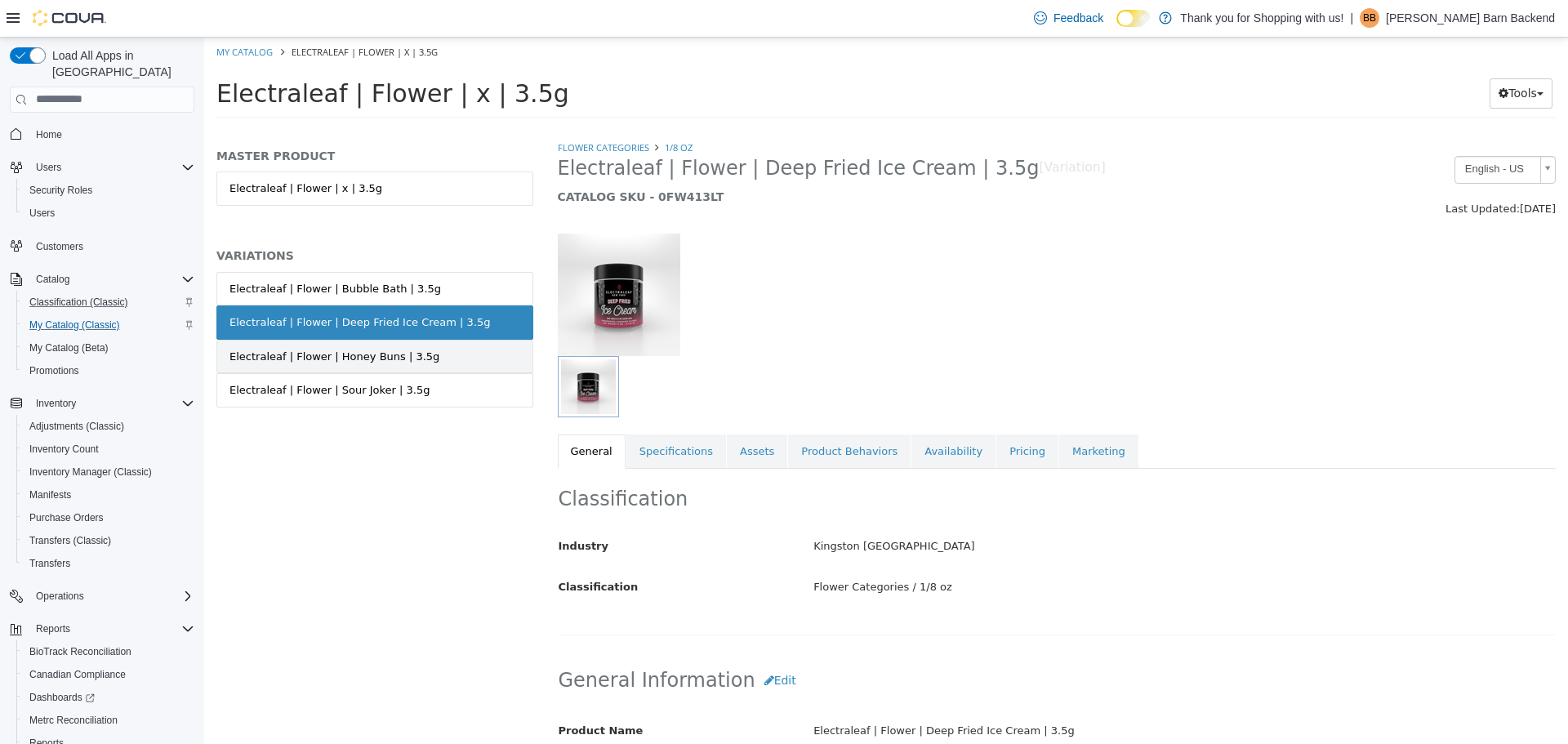
click at [424, 352] on link "Electraleaf | Flower | Honey Buns | 3.5g" at bounding box center [375, 355] width 317 height 34
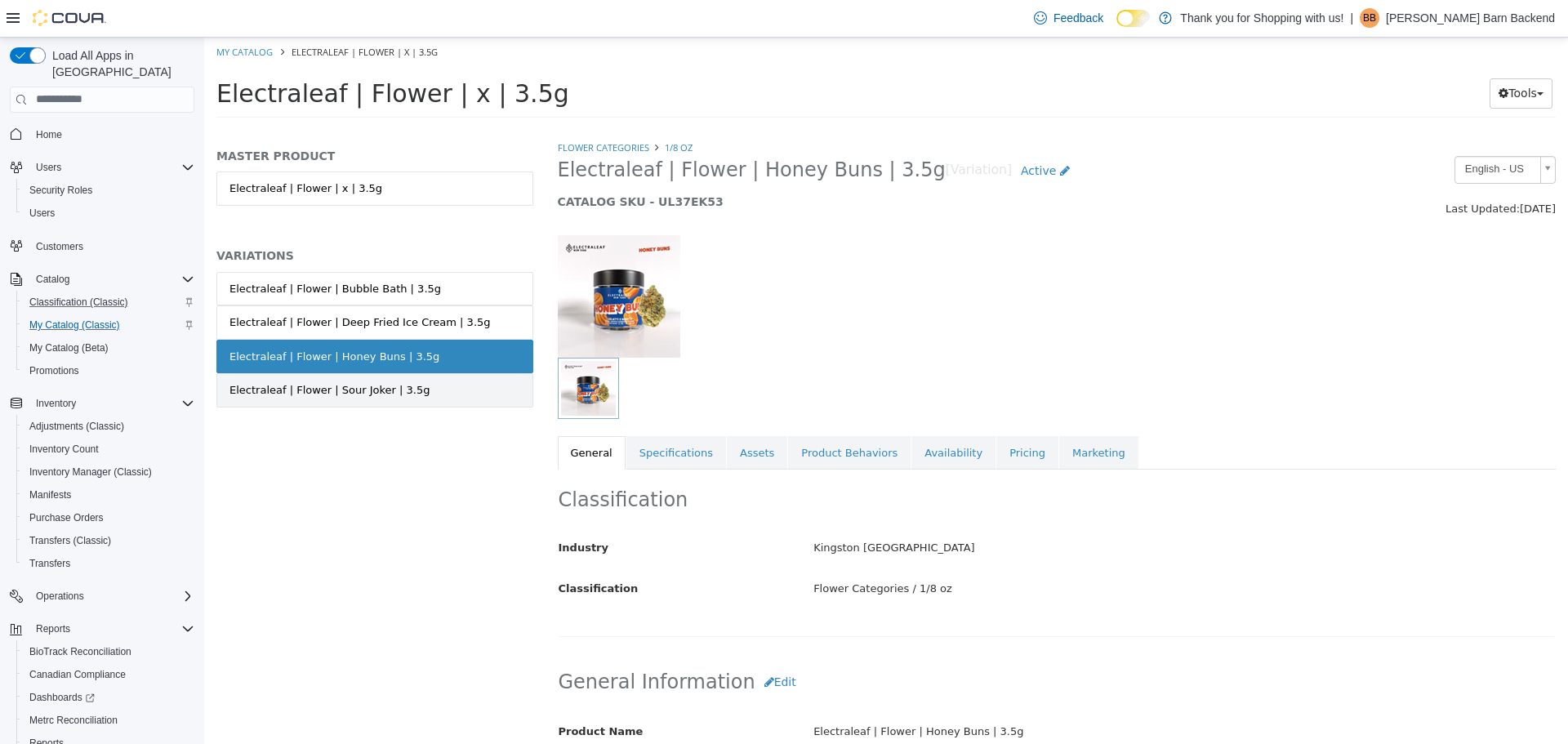
click at [421, 380] on link "Electraleaf | Flower | Sour Joker | 3.5g" at bounding box center [375, 389] width 317 height 34
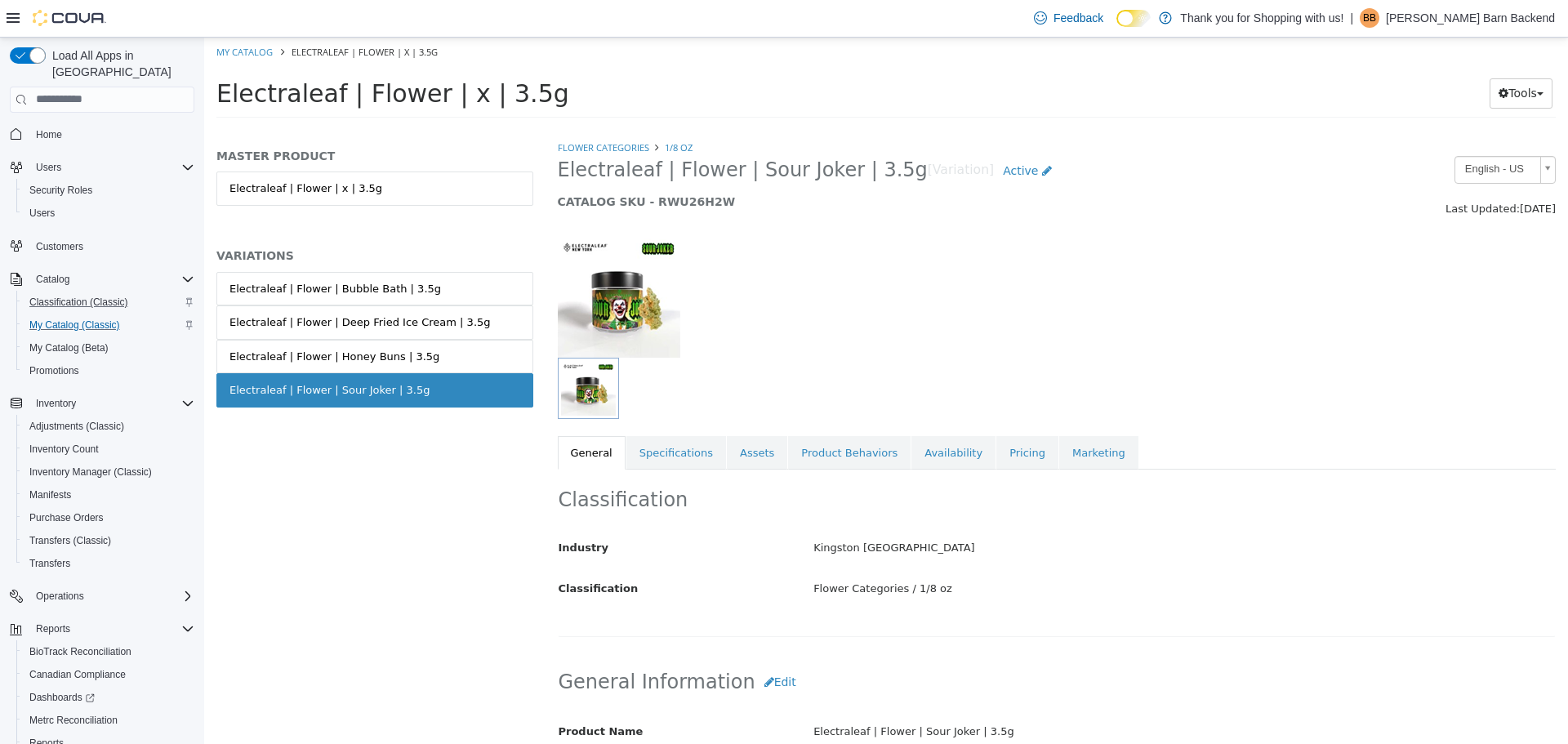
click at [253, 57] on li "My Catalog" at bounding box center [246, 51] width 59 height 15
click at [253, 50] on link "My Catalog" at bounding box center [244, 51] width 56 height 12
select select "**********"
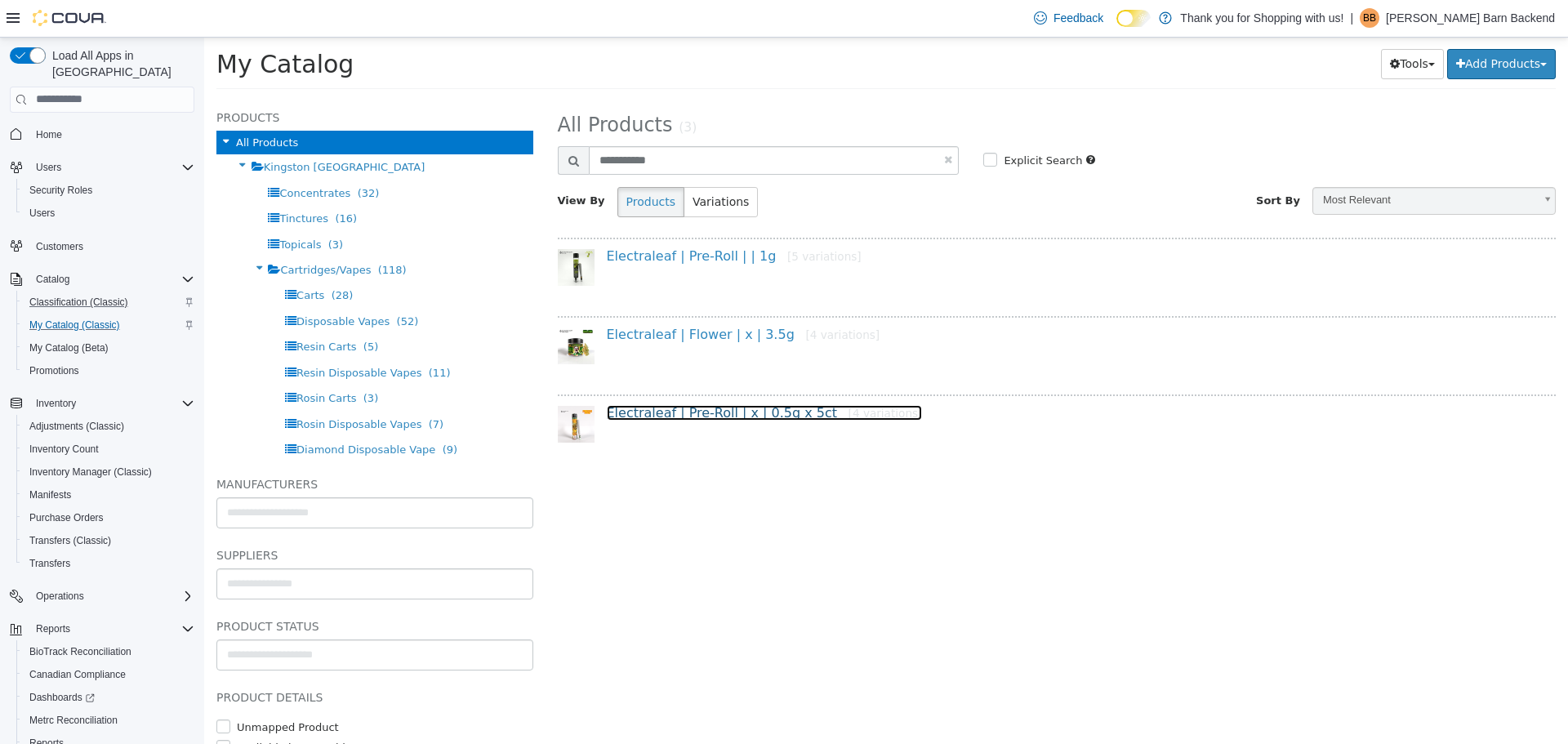
click at [693, 413] on link "Electraleaf | Pre-Roll | x | 0.5g x 5ct [4 variations]" at bounding box center [766, 411] width 317 height 16
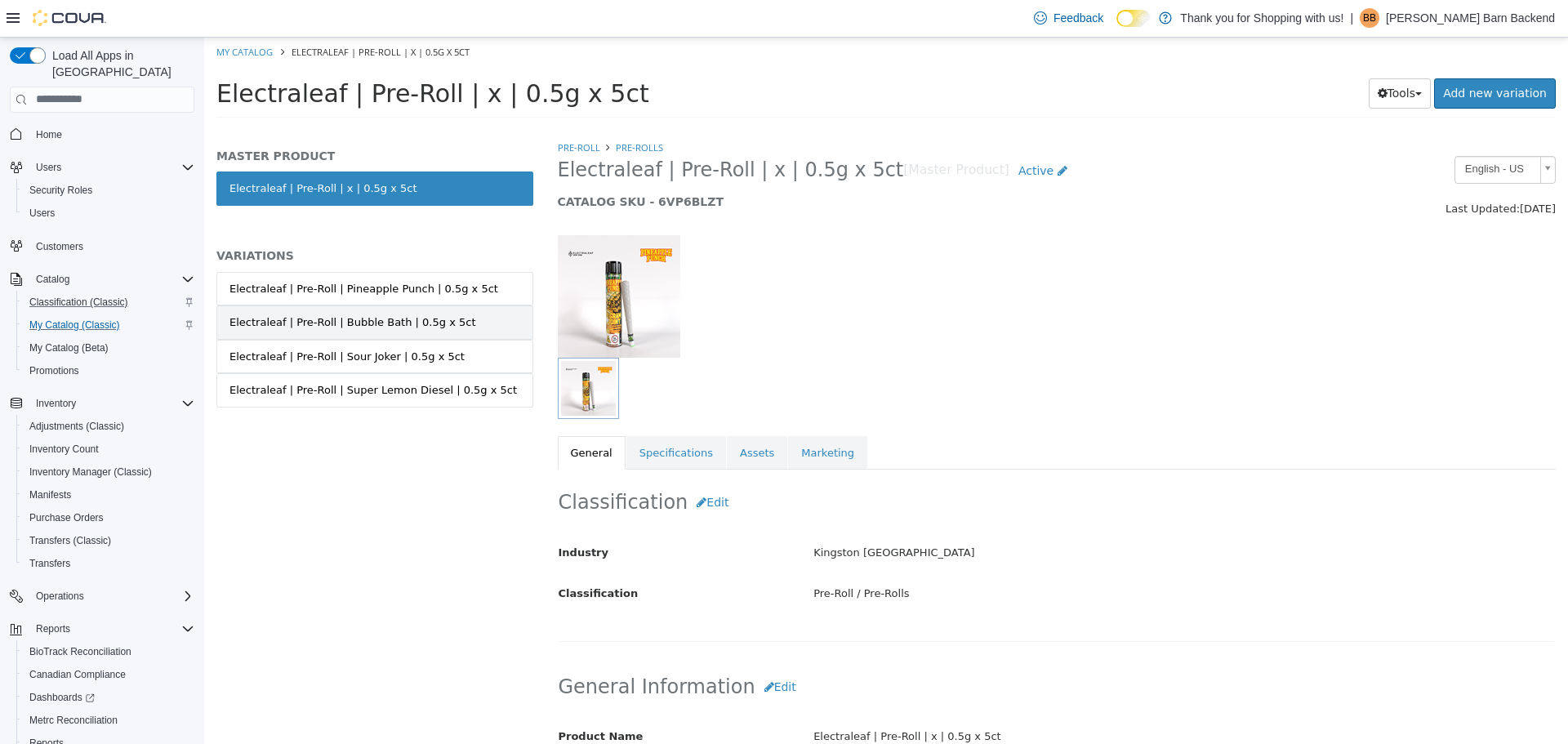
click at [425, 337] on link "Electraleaf | Pre-Roll | Bubble Bath | 0.5g x 5ct" at bounding box center [375, 321] width 317 height 34
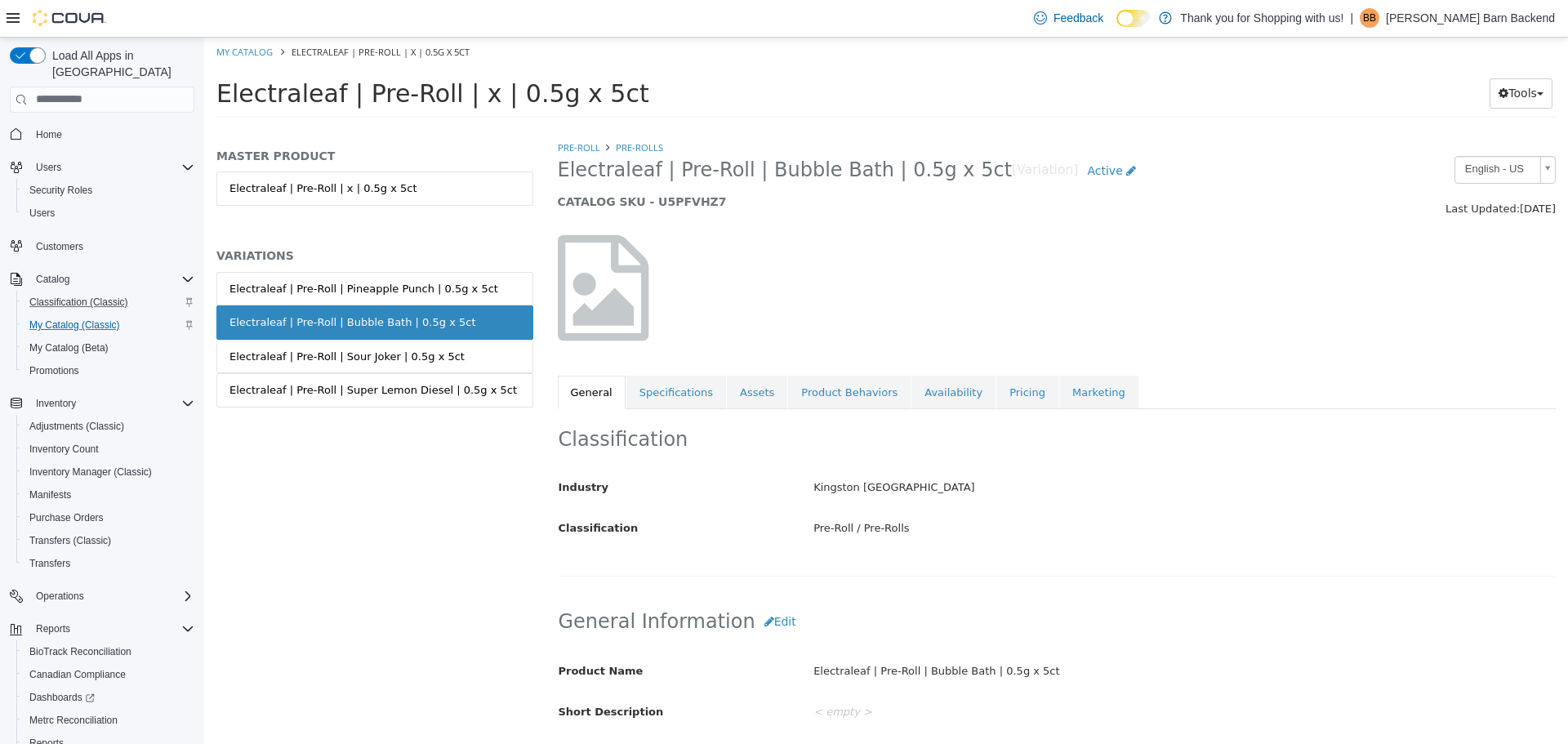
drag, startPoint x: 556, startPoint y: 170, endPoint x: 950, endPoint y: 178, distance: 394.1
click at [950, 178] on div "Electraleaf | Pre-Roll | Bubble Bath | 0.5g x 5ct [Variation] Active CATALOG SK…" at bounding box center [929, 186] width 767 height 62
copy span "Electraleaf | Pre-Roll | Bubble Bath | 0.5g x 5ct"
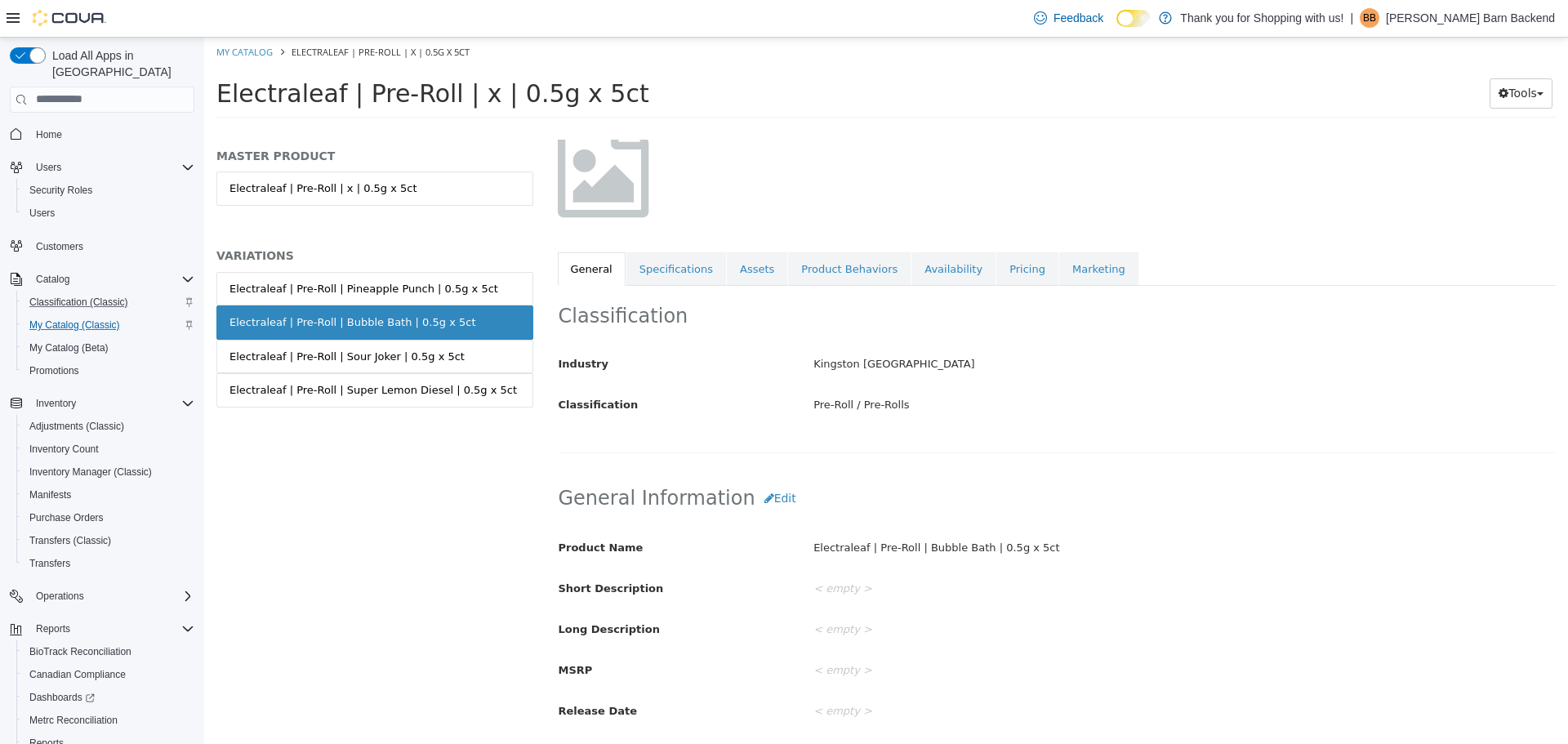
scroll to position [245, 0]
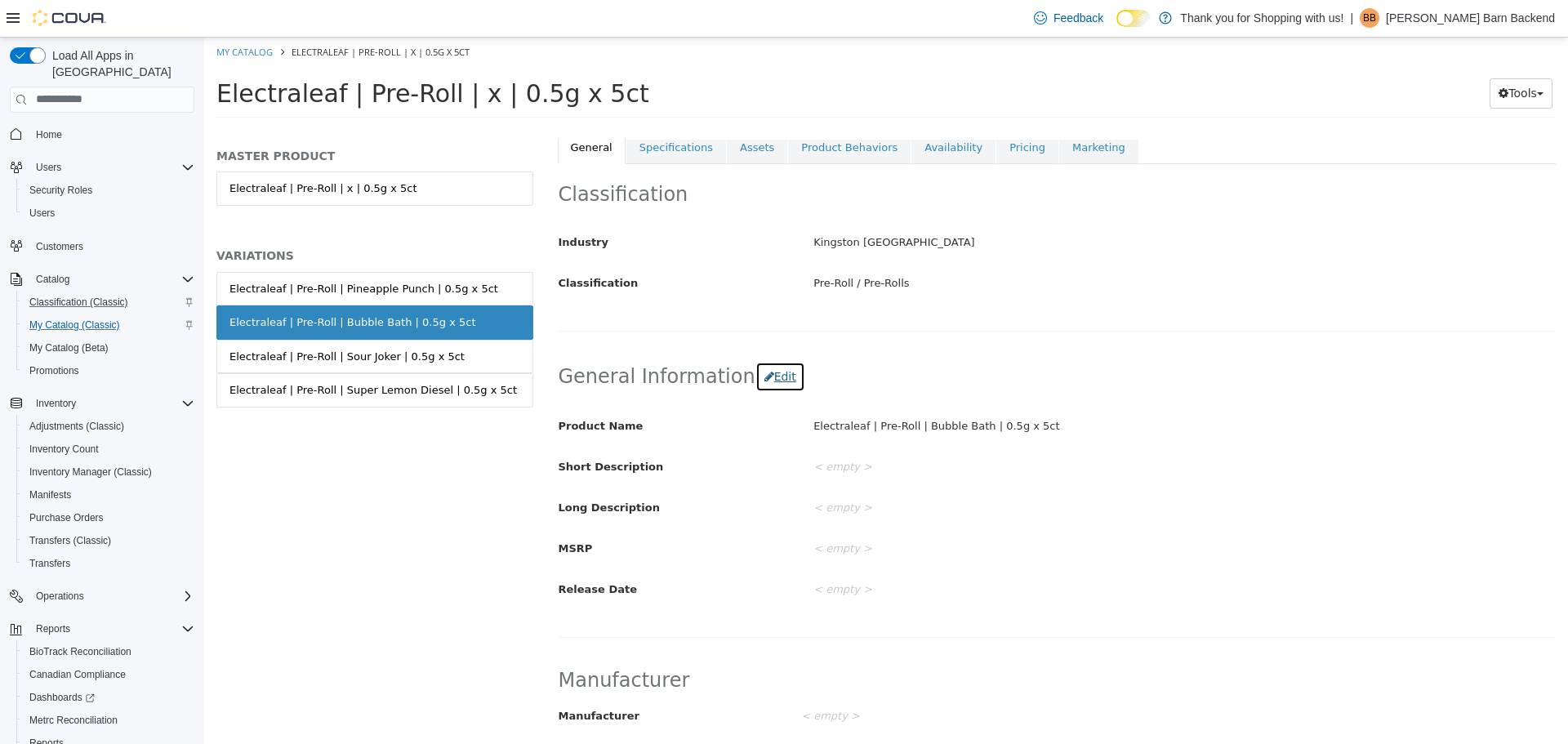
click at [760, 374] on button "Edit" at bounding box center [780, 375] width 50 height 30
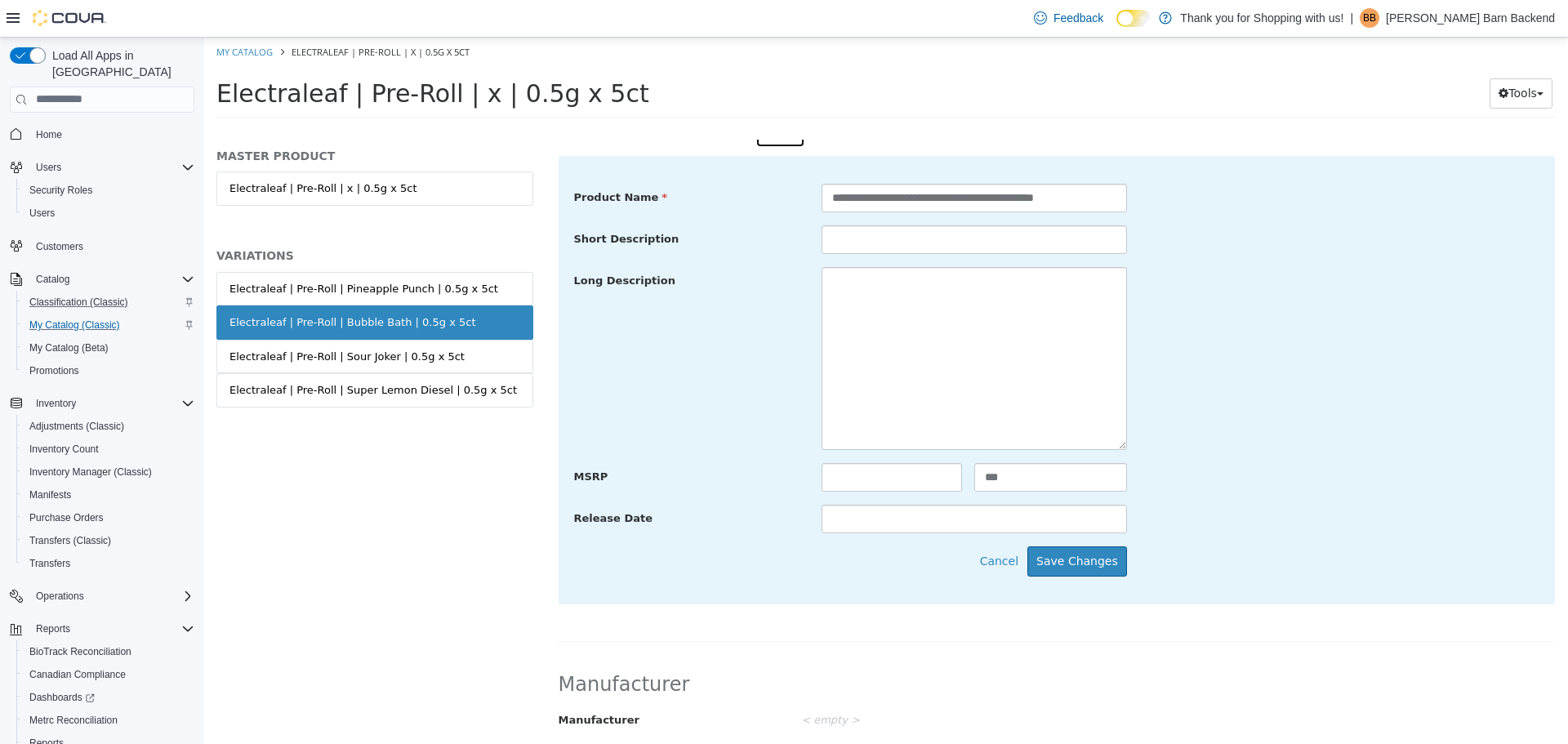
scroll to position [490, 0]
click at [870, 345] on textarea at bounding box center [974, 357] width 306 height 183
paste textarea "**********"
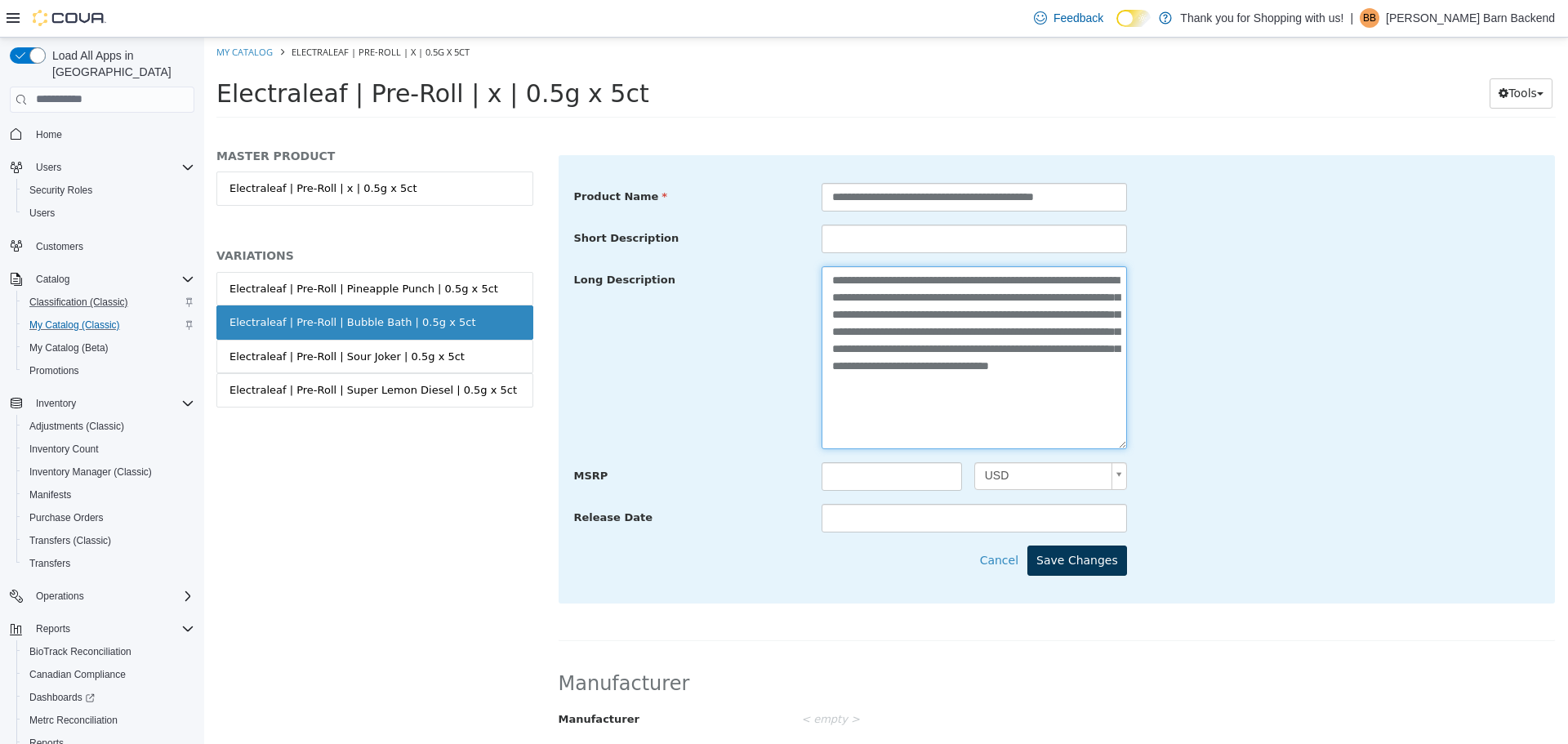
type textarea "**********"
click at [1053, 549] on button "Save Changes" at bounding box center [1078, 559] width 99 height 30
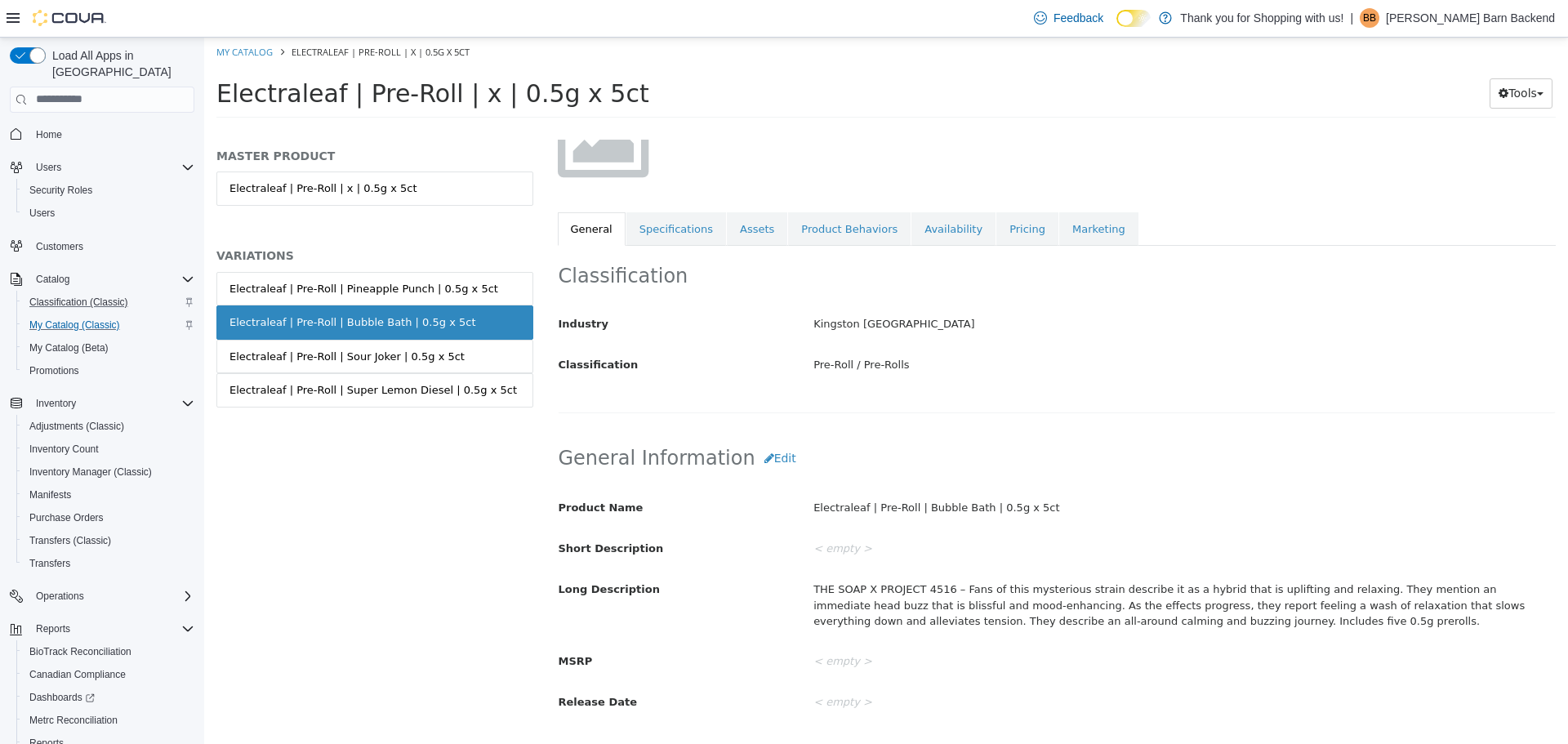
scroll to position [0, 0]
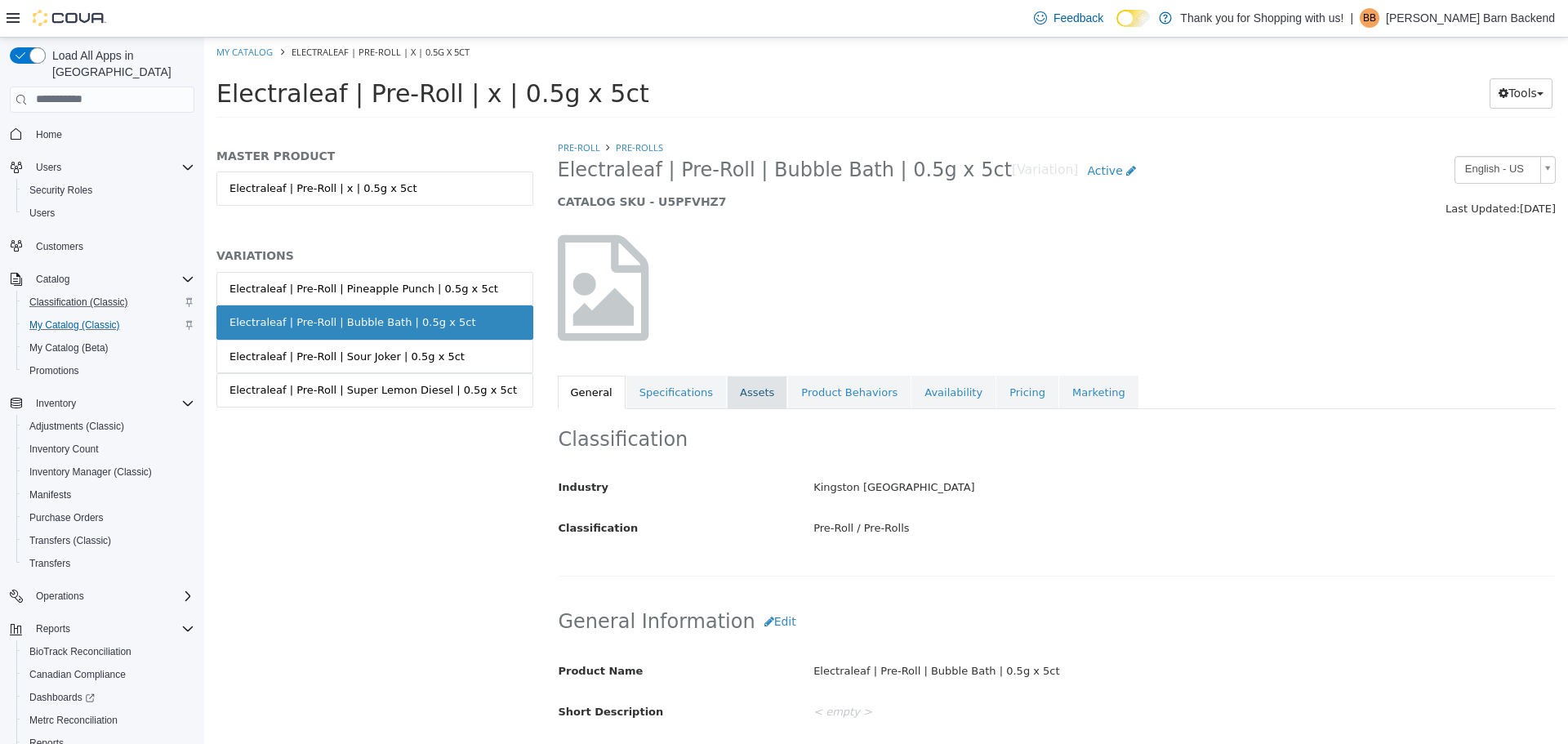
click at [733, 393] on link "Assets" at bounding box center [757, 391] width 61 height 34
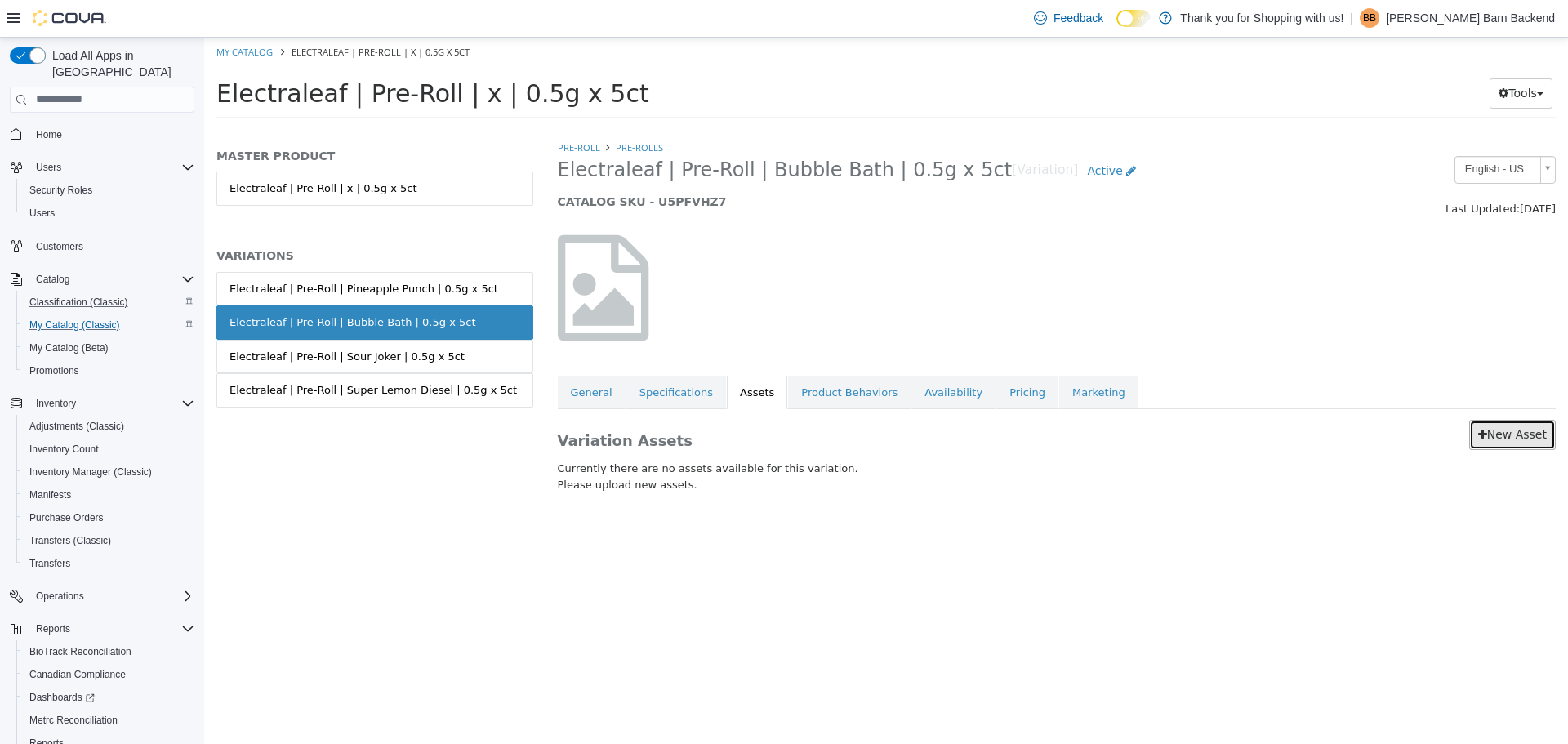
click at [1493, 435] on link "New Asset" at bounding box center [1513, 433] width 86 height 30
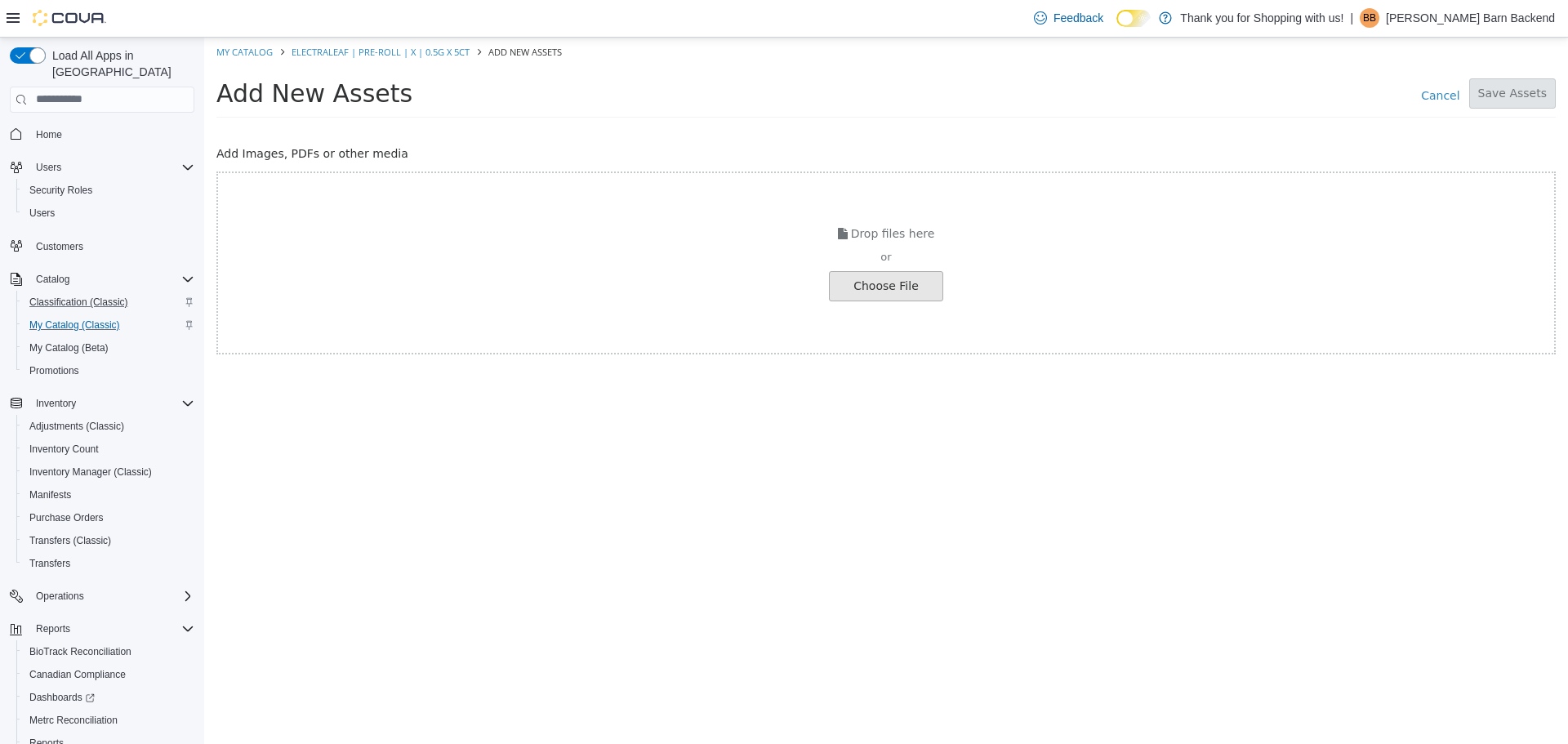
click at [907, 293] on input "file" at bounding box center [30, 285] width 1823 height 29
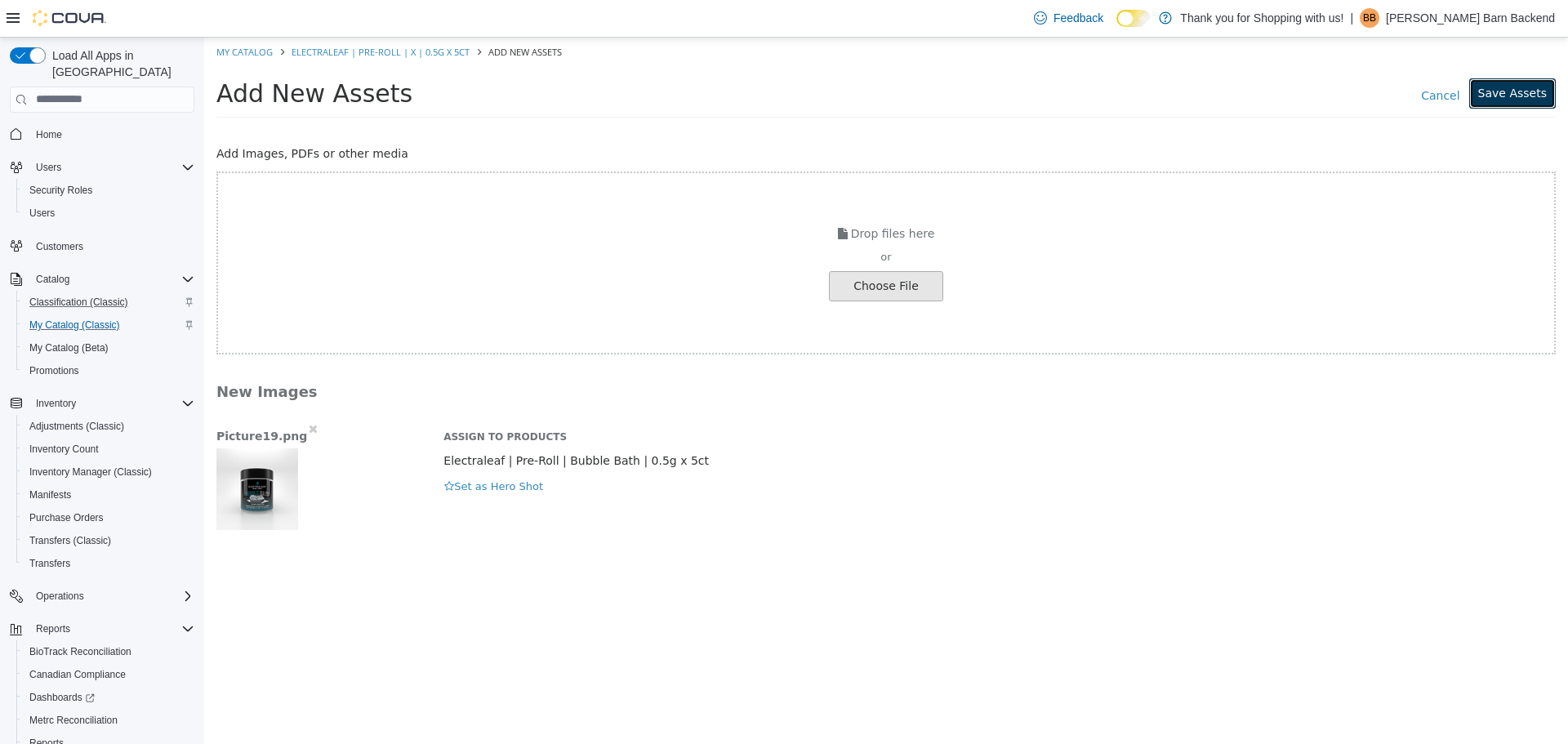
click at [1502, 95] on button "Save Assets" at bounding box center [1513, 92] width 86 height 30
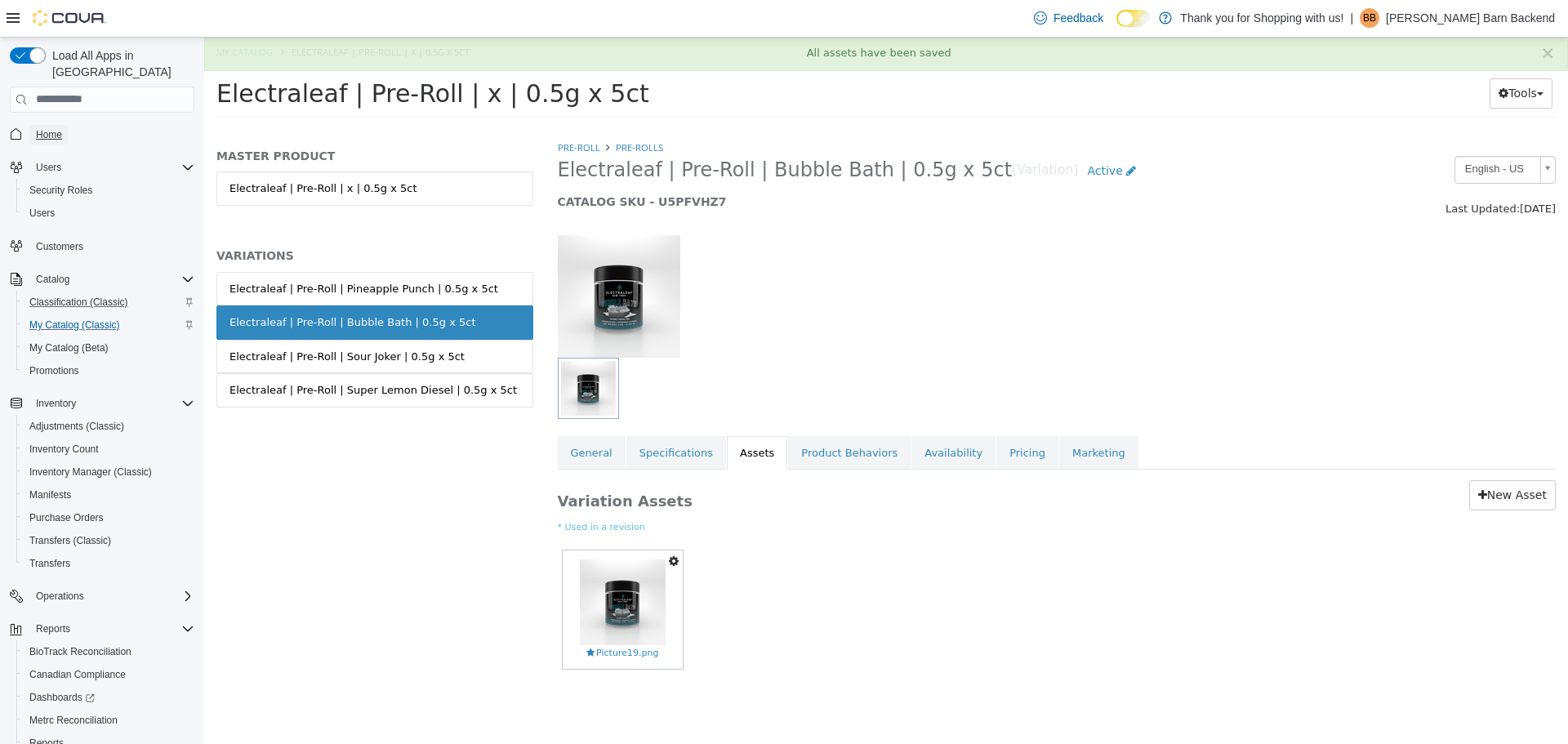
click at [44, 128] on span "Home" at bounding box center [49, 134] width 26 height 13
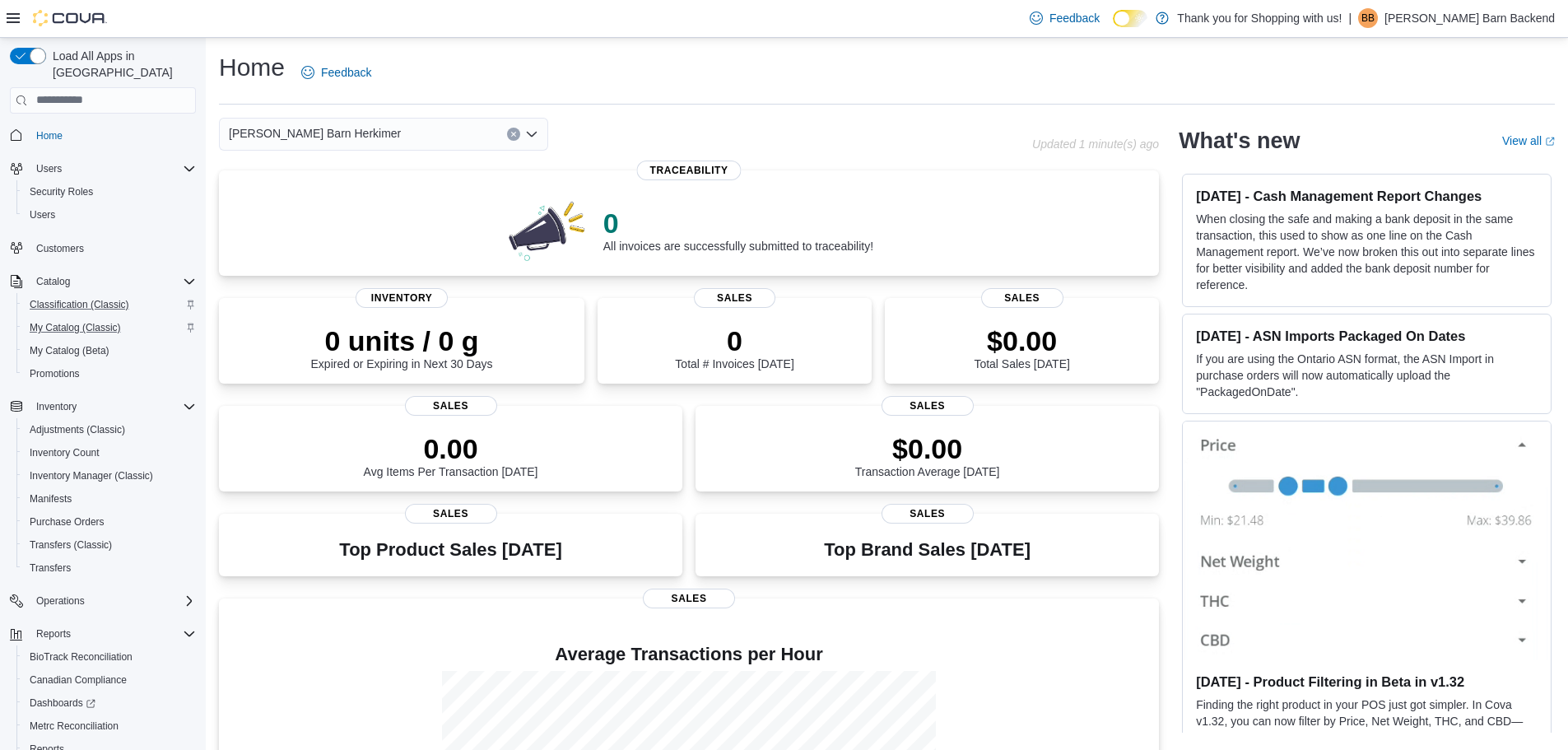
click at [81, 316] on button "My Catalog (Classic)" at bounding box center [109, 327] width 186 height 23
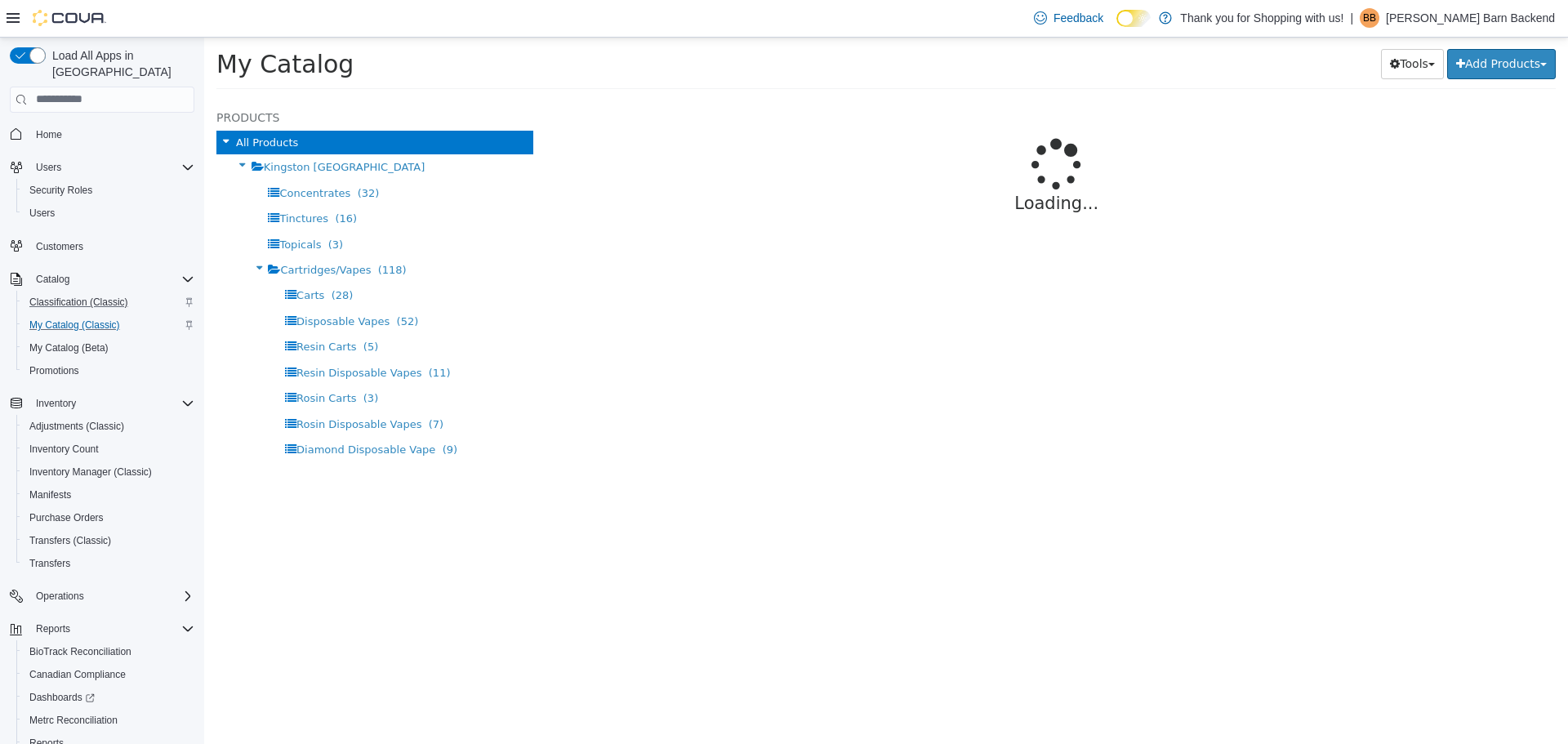
select select "**********"
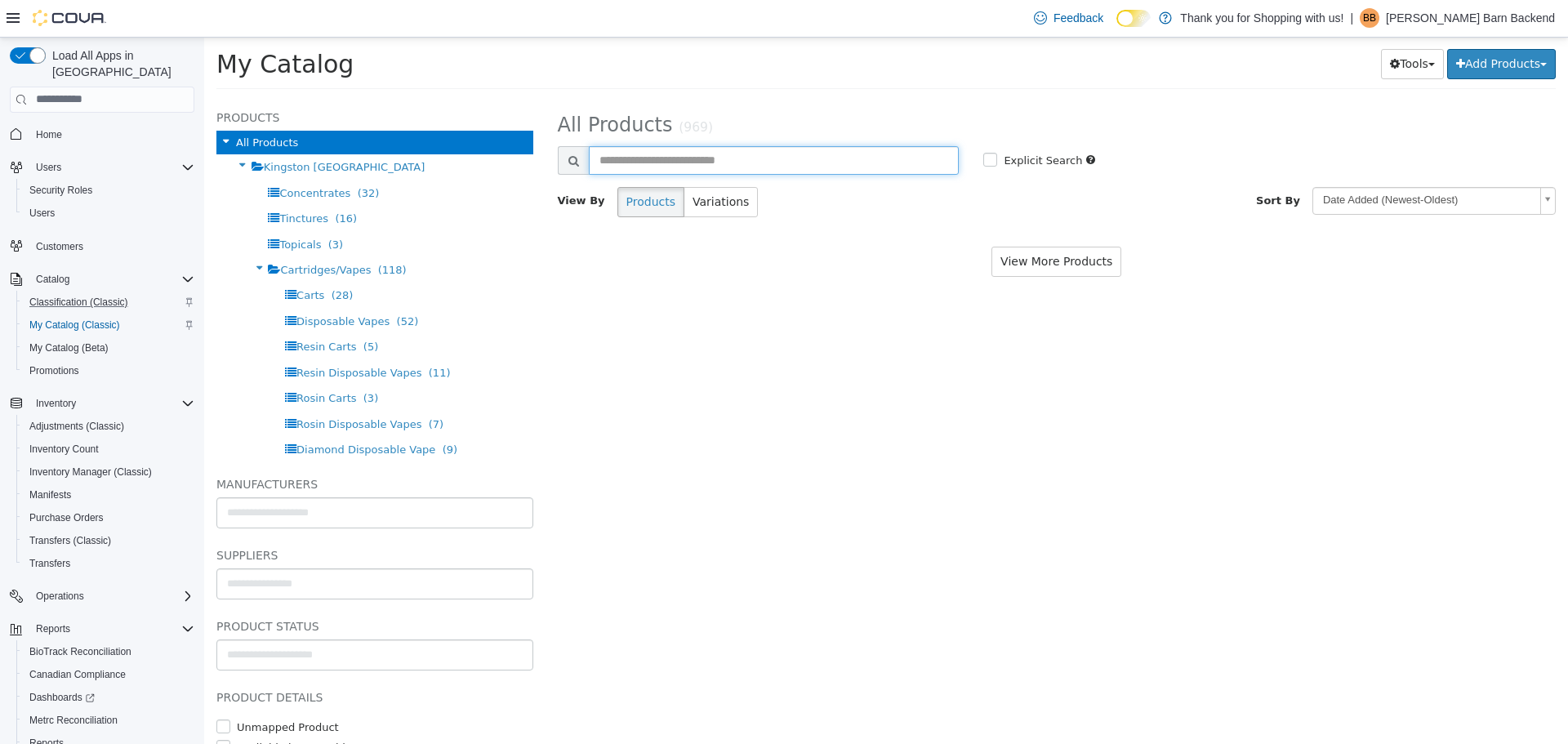
click at [709, 155] on input "text" at bounding box center [774, 159] width 371 height 29
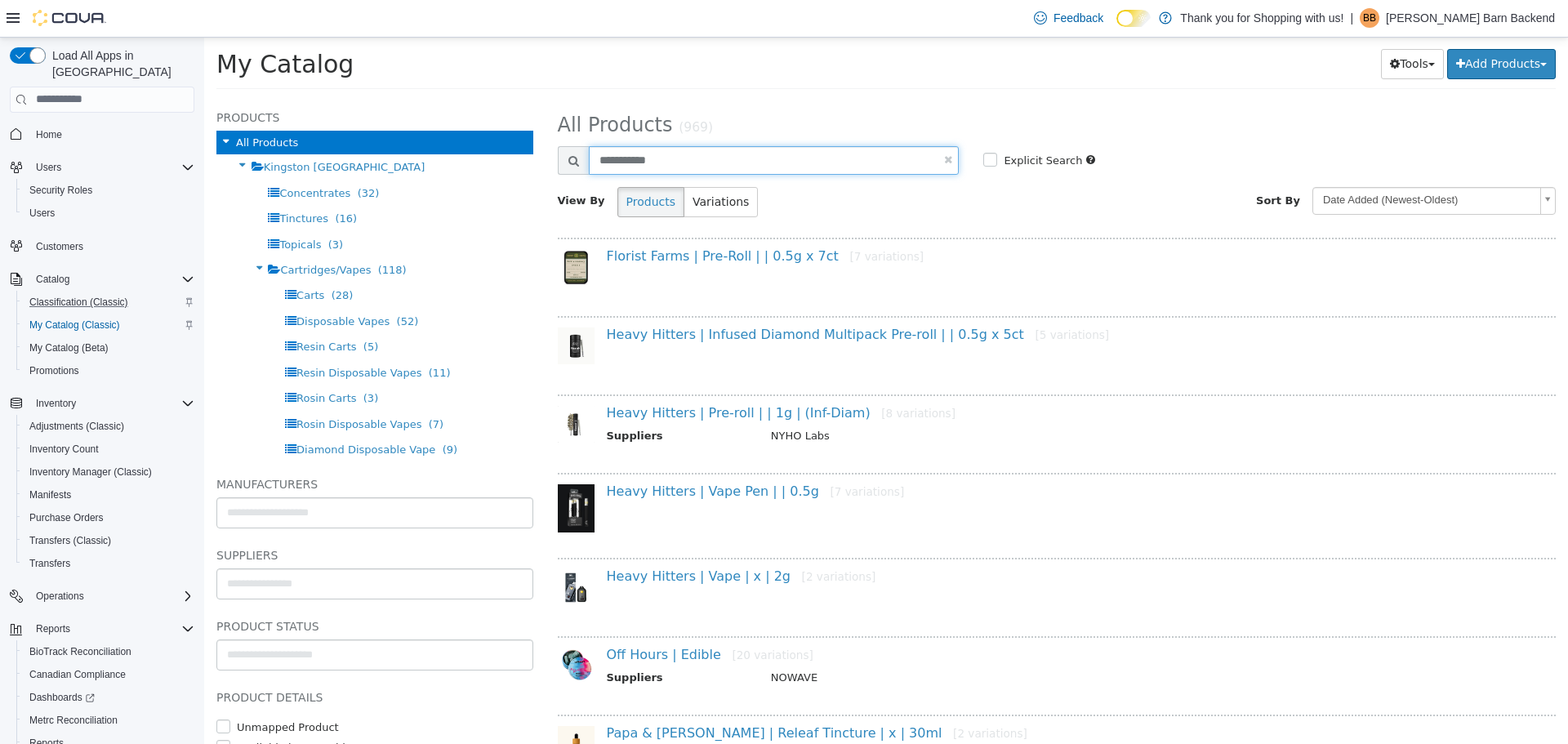
type input "**********"
select select "**********"
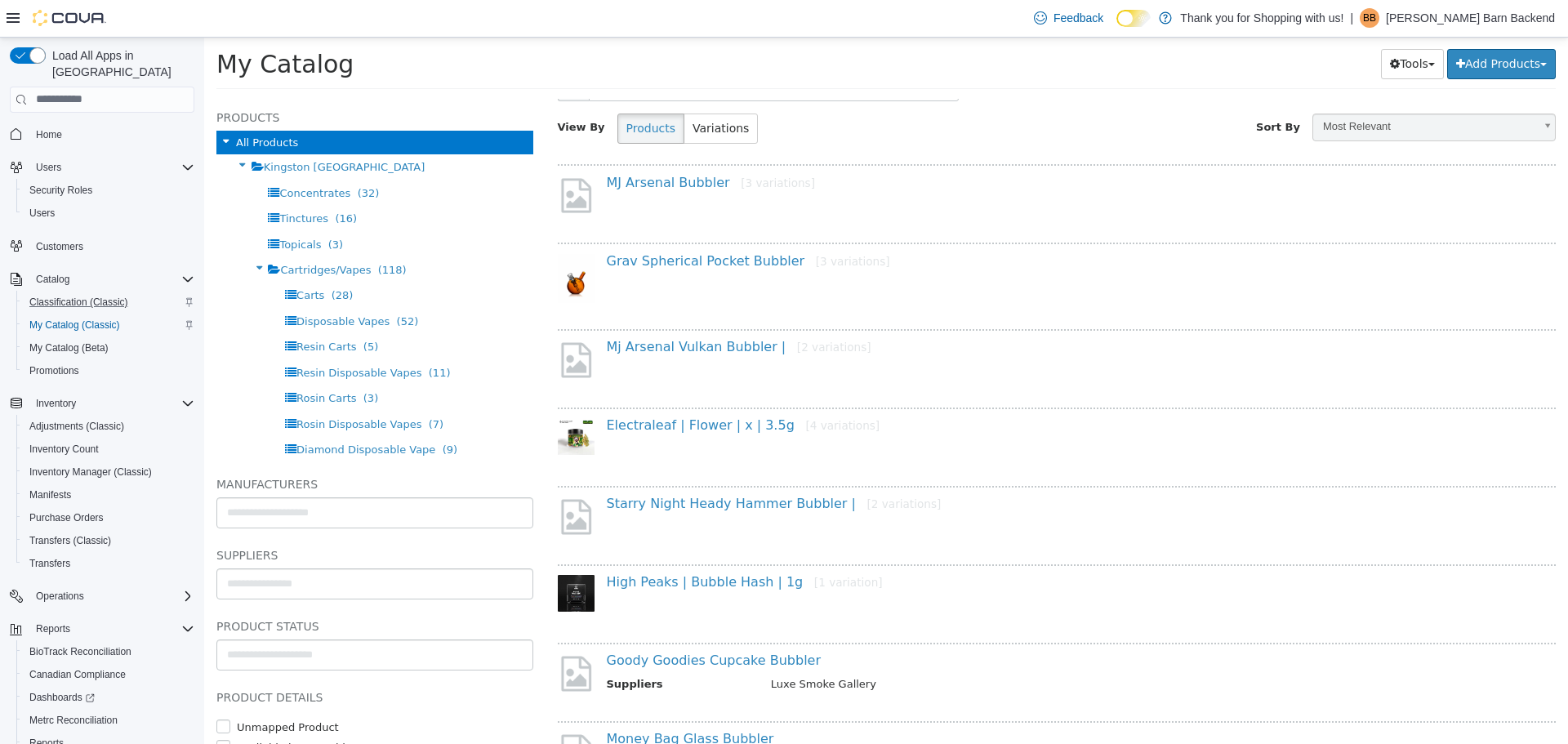
scroll to position [164, 0]
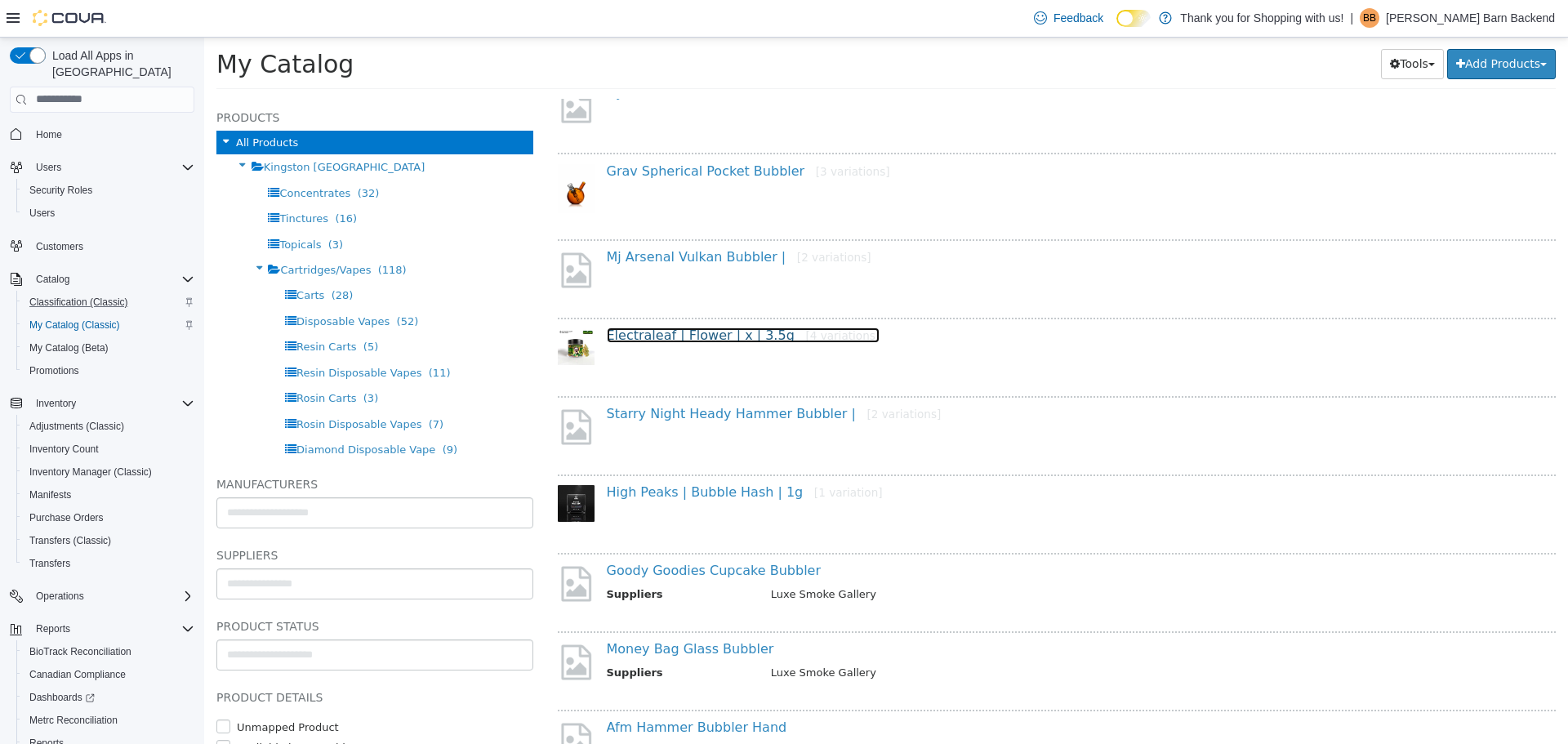
click at [693, 333] on link "Electraleaf | Flower | x | 3.5g [4 variations]" at bounding box center [744, 334] width 273 height 16
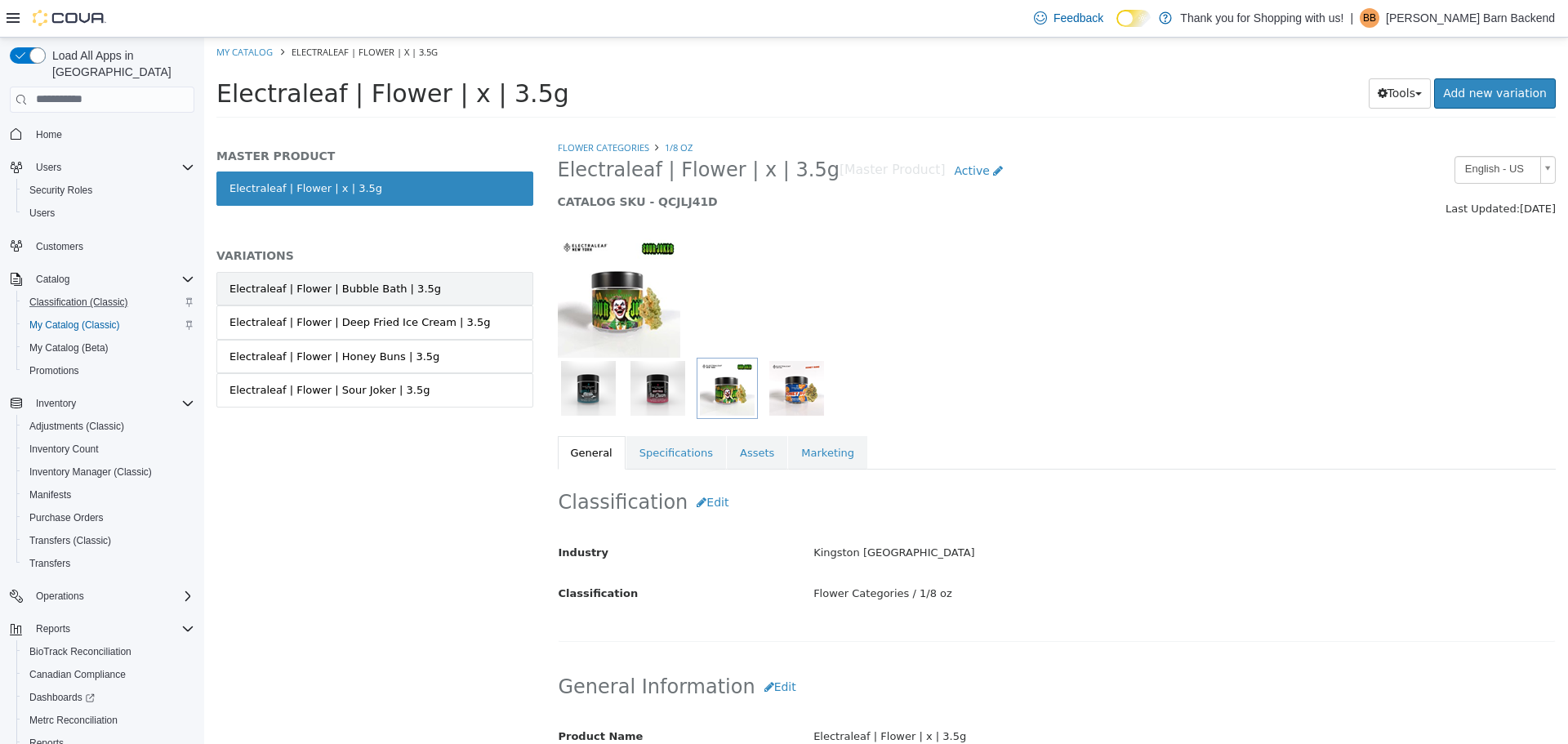
click at [438, 291] on link "Electraleaf | Flower | Bubble Bath | 3.5g" at bounding box center [375, 288] width 317 height 34
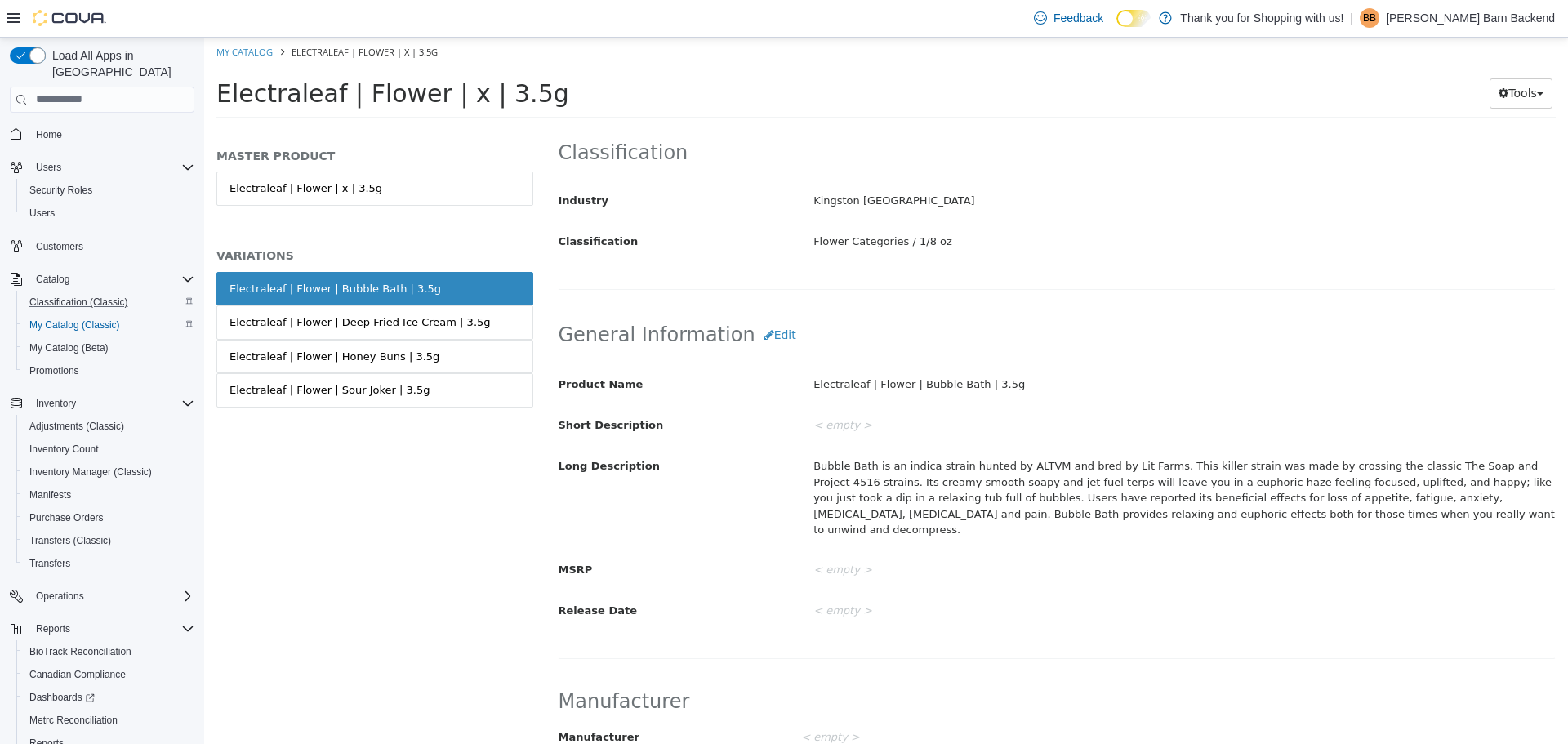
scroll to position [408, 0]
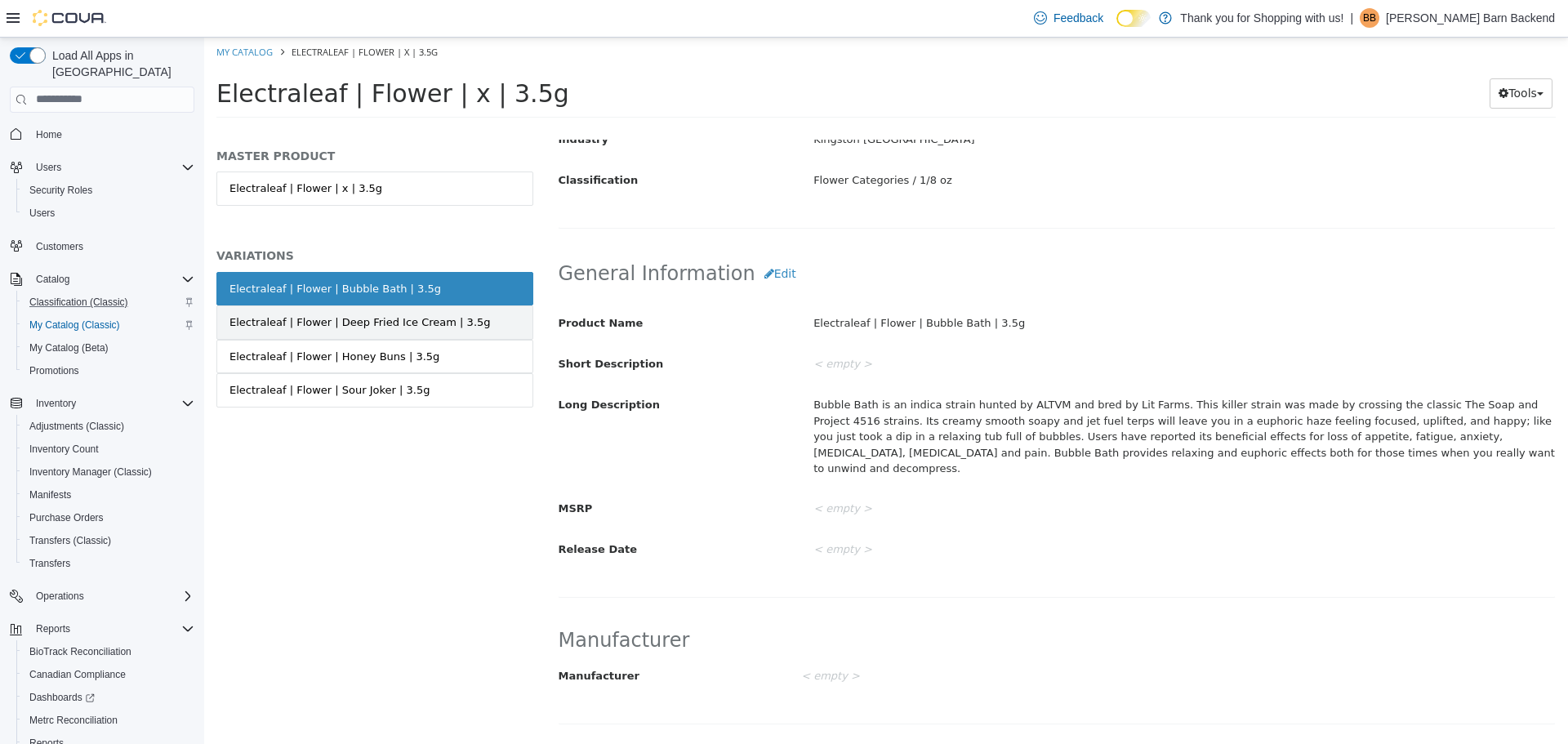
click at [515, 324] on link "Electraleaf | Flower | Deep Fried Ice Cream | 3.5g" at bounding box center [375, 321] width 317 height 34
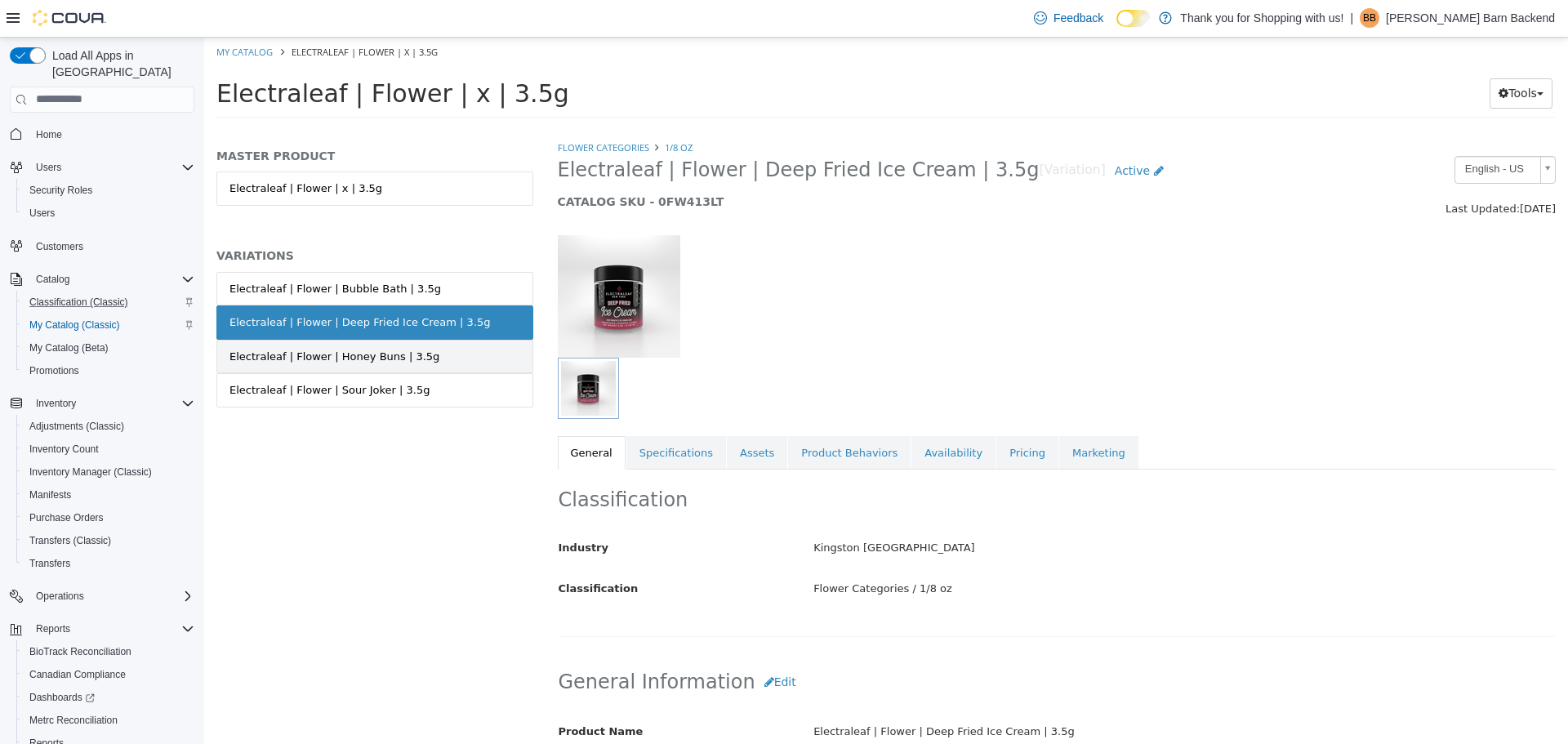
click at [409, 368] on link "Electraleaf | Flower | Honey Buns | 3.5g" at bounding box center [375, 355] width 317 height 34
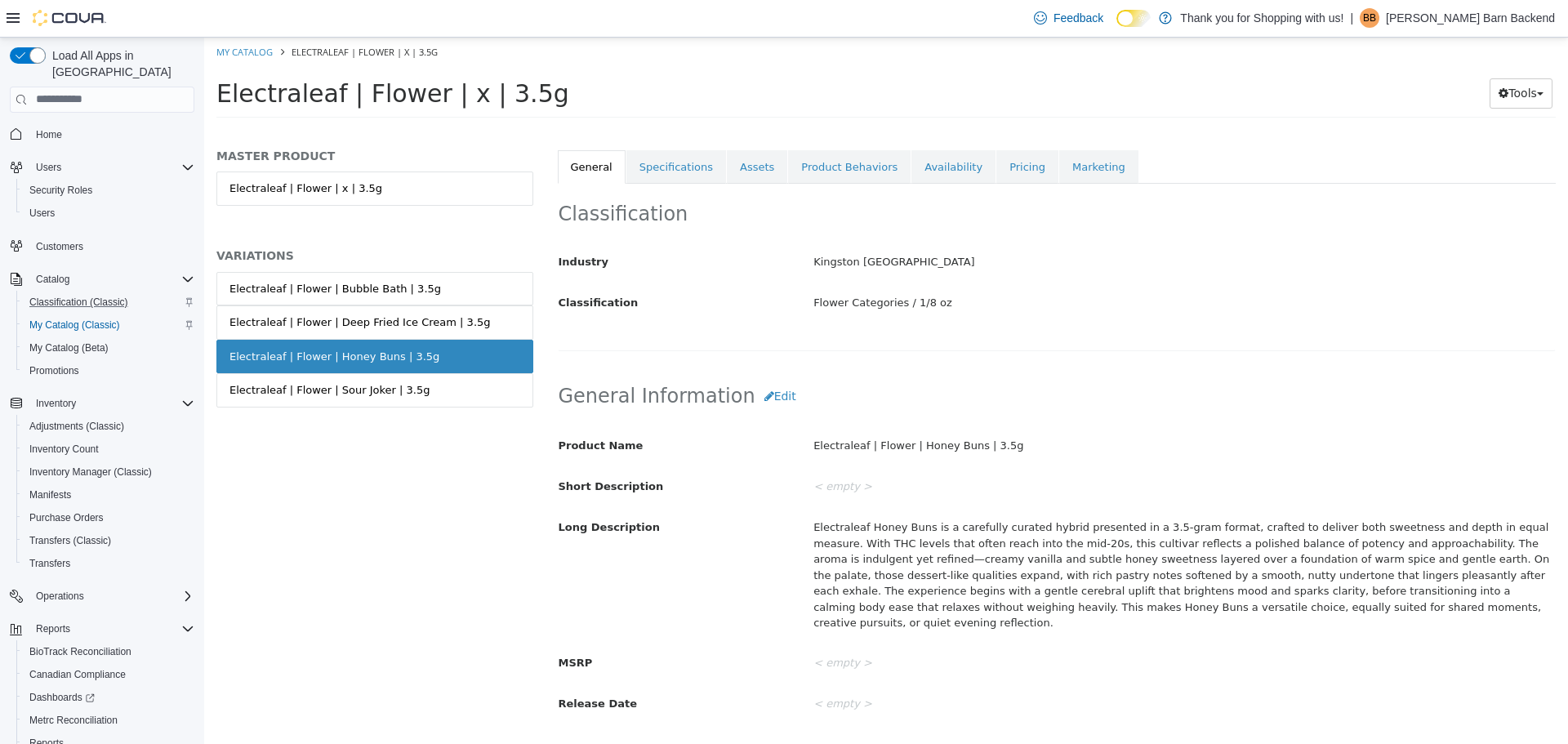
scroll to position [326, 0]
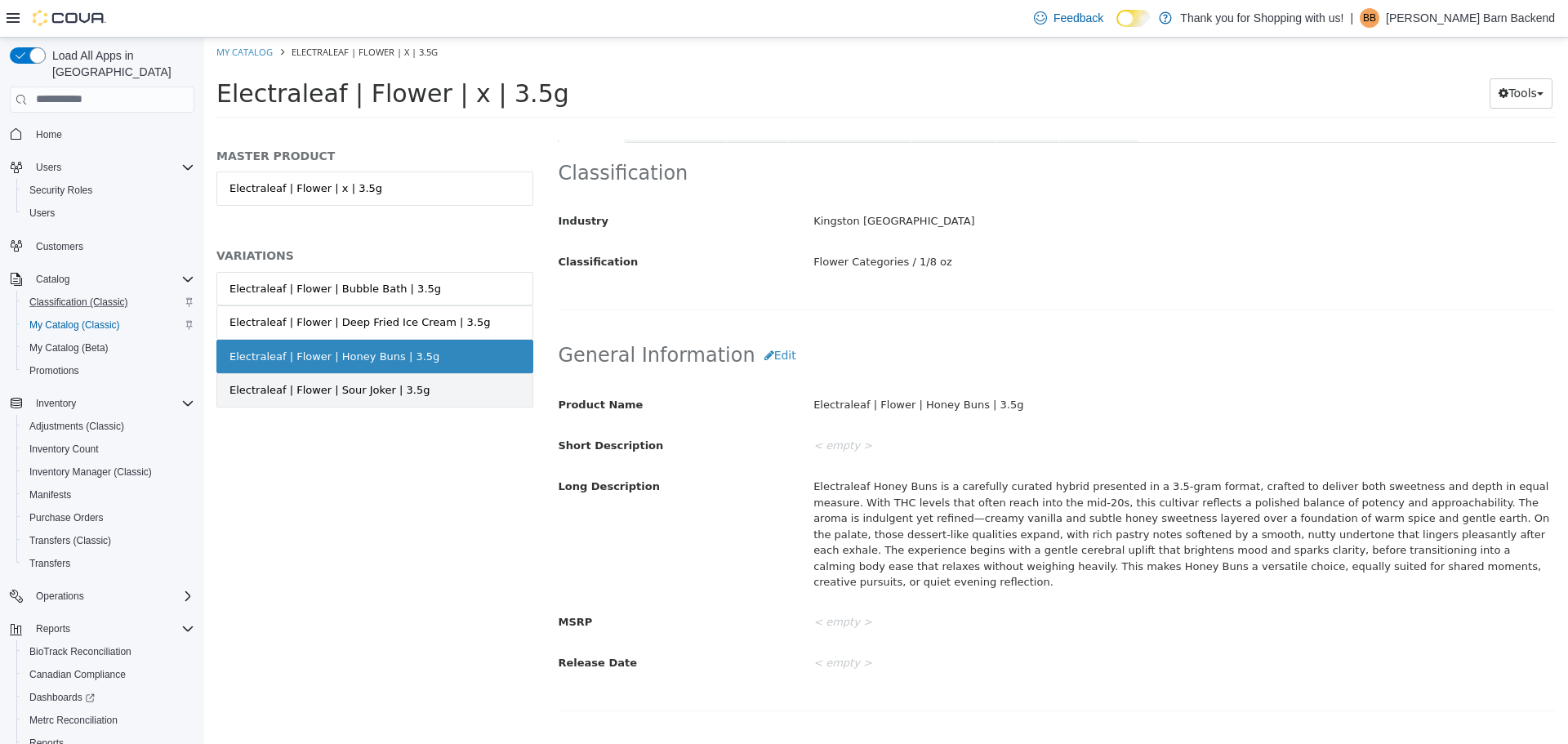
click at [439, 382] on link "Electraleaf | Flower | Sour Joker | 3.5g" at bounding box center [375, 389] width 317 height 34
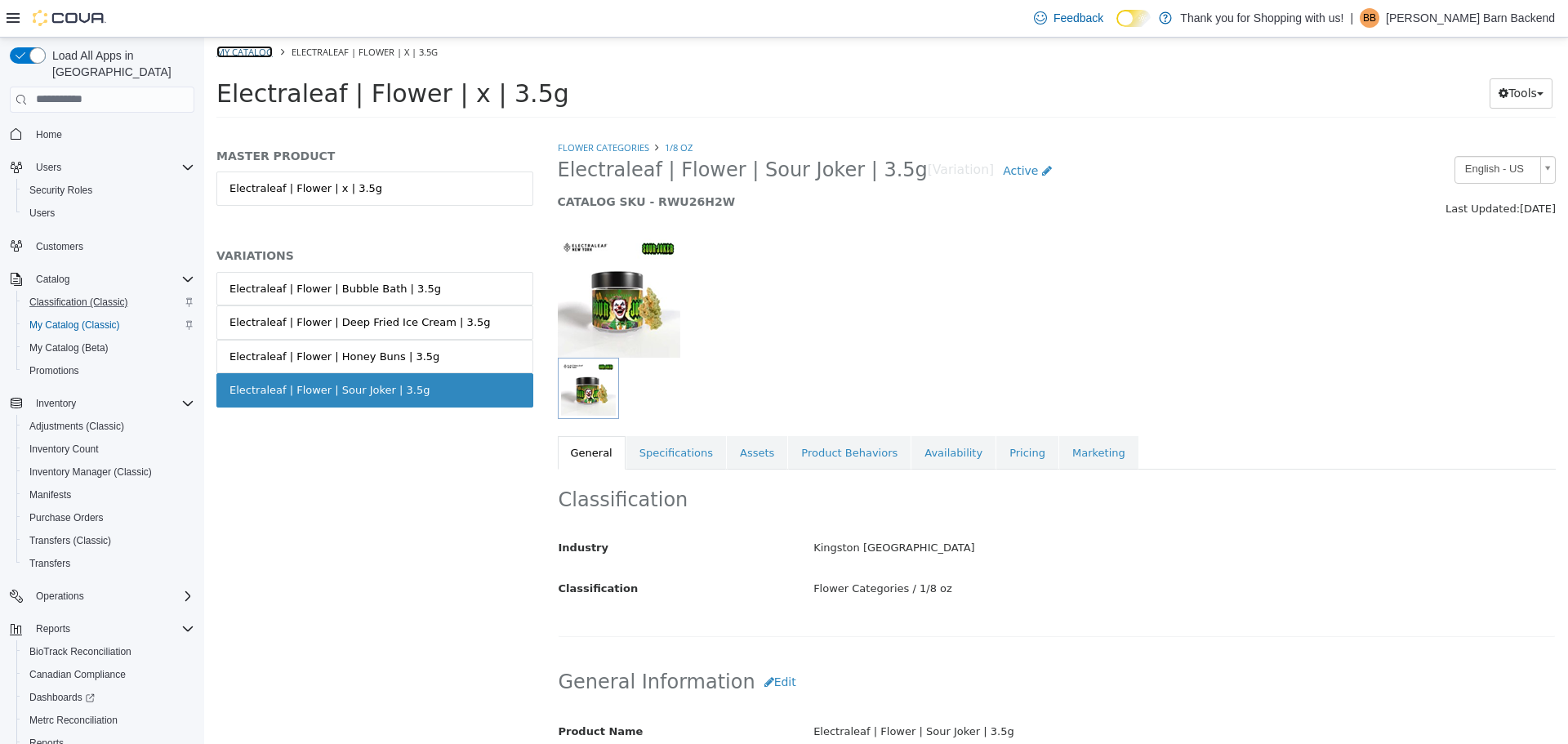
click at [271, 46] on link "My Catalog" at bounding box center [244, 51] width 56 height 12
select select "**********"
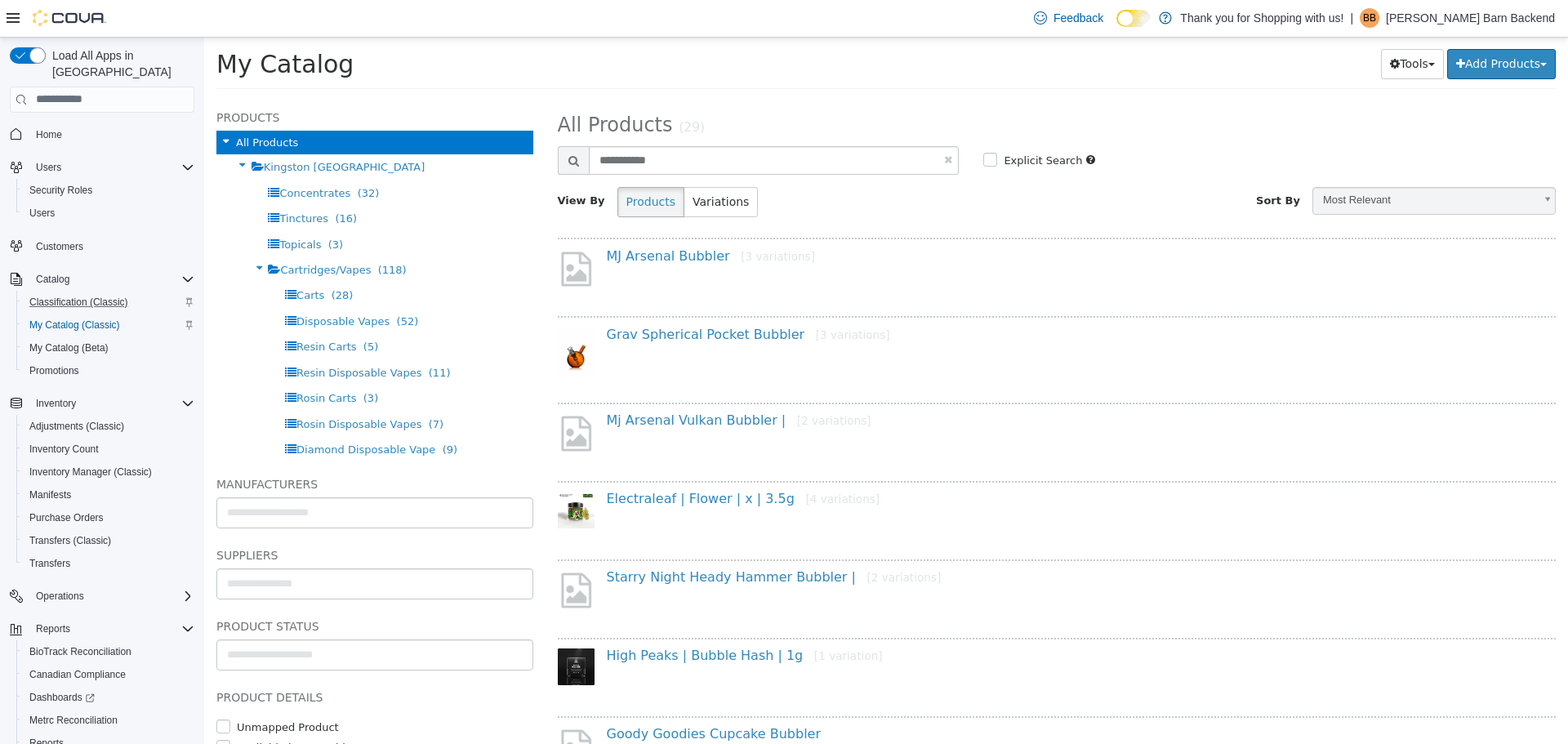
click at [944, 161] on link at bounding box center [948, 159] width 8 height 11
select select "**********"
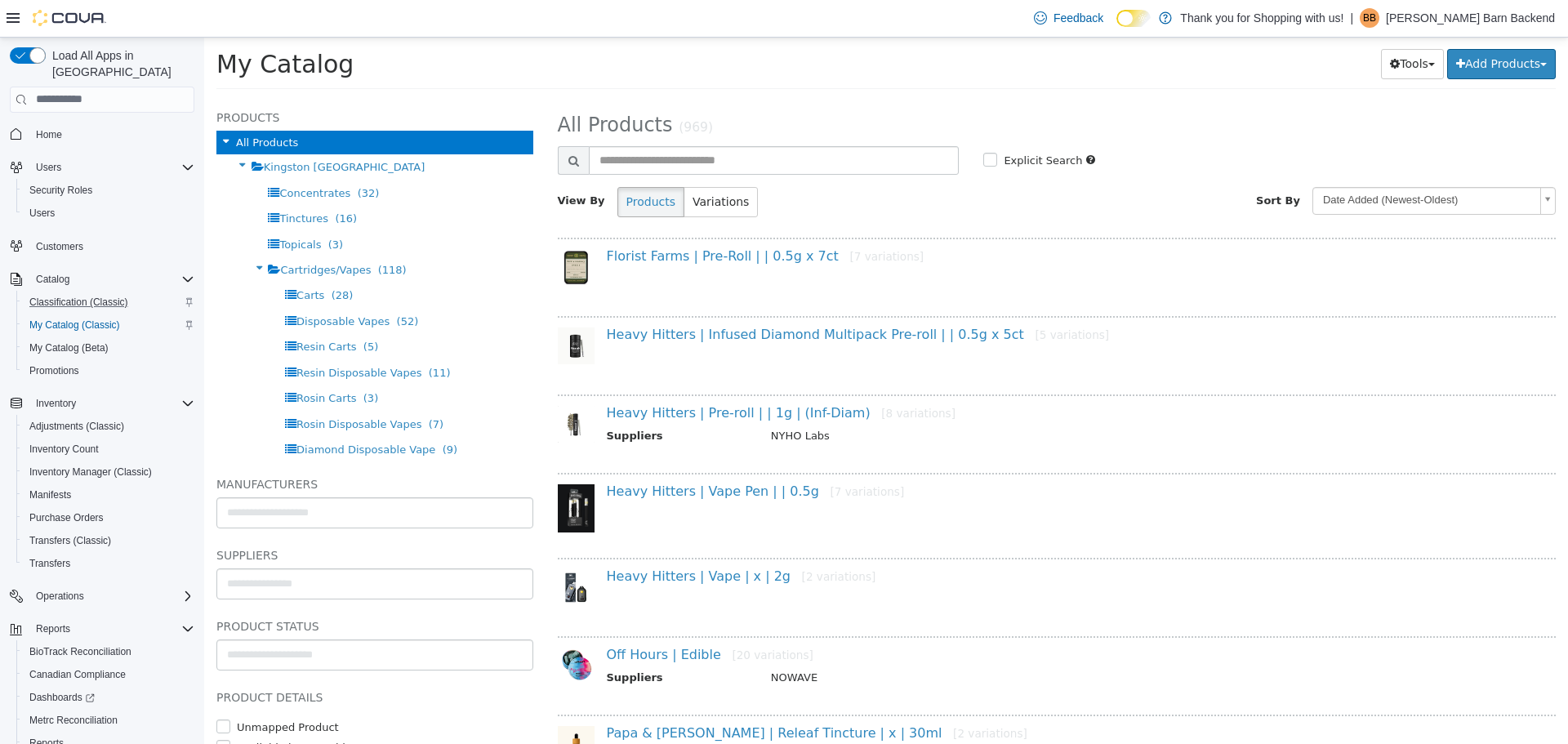
click at [836, 184] on div "**********" at bounding box center [1057, 167] width 999 height 121
click at [825, 171] on input "text" at bounding box center [774, 159] width 371 height 29
type input "**********"
select select "**********"
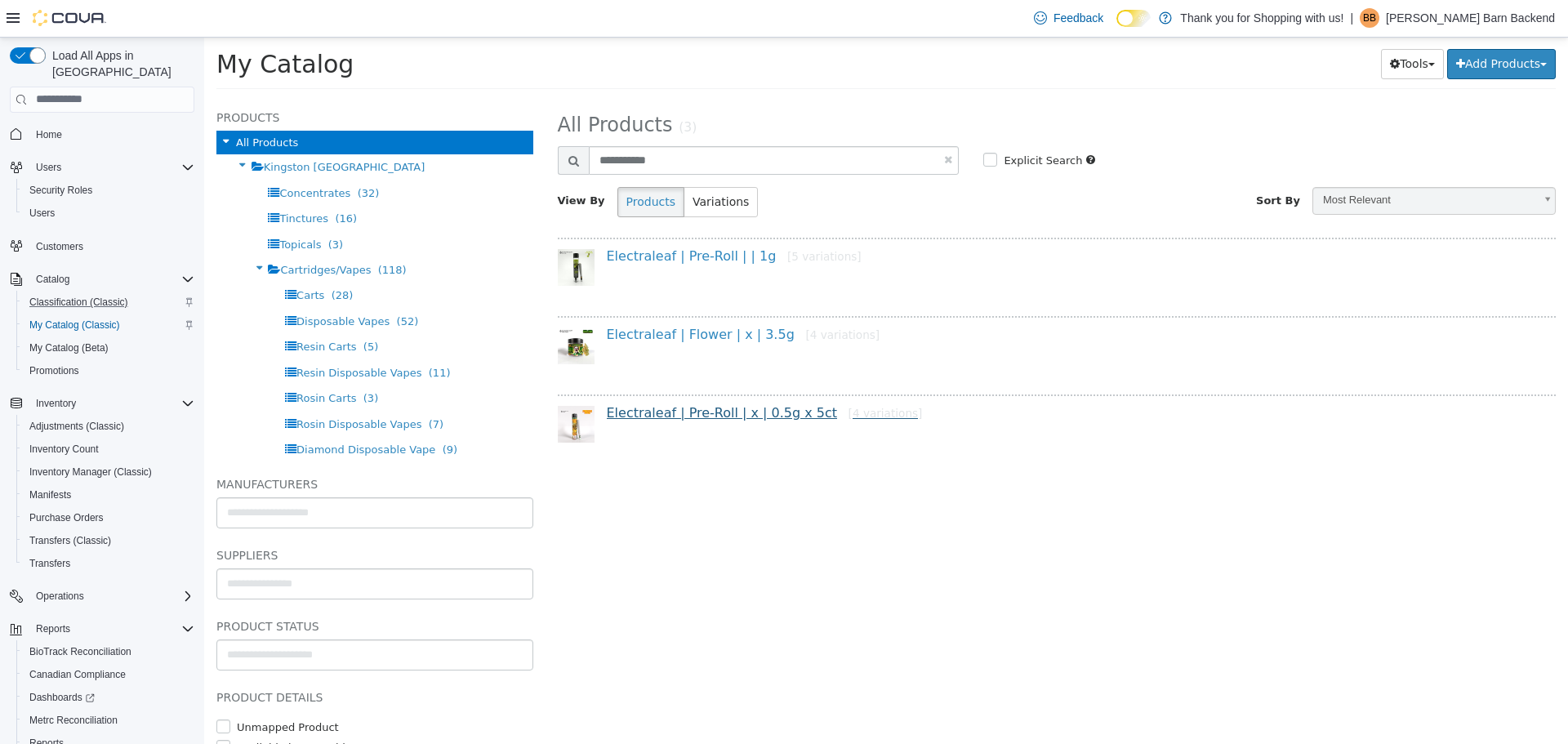
click at [745, 420] on div "Electraleaf | Pre-Roll | x | 0.5g x 5ct [4 variations]" at bounding box center [1063, 416] width 938 height 24
click at [734, 410] on link "Electraleaf | Pre-Roll | x | 0.5g x 5ct [4 variations]" at bounding box center [766, 411] width 317 height 16
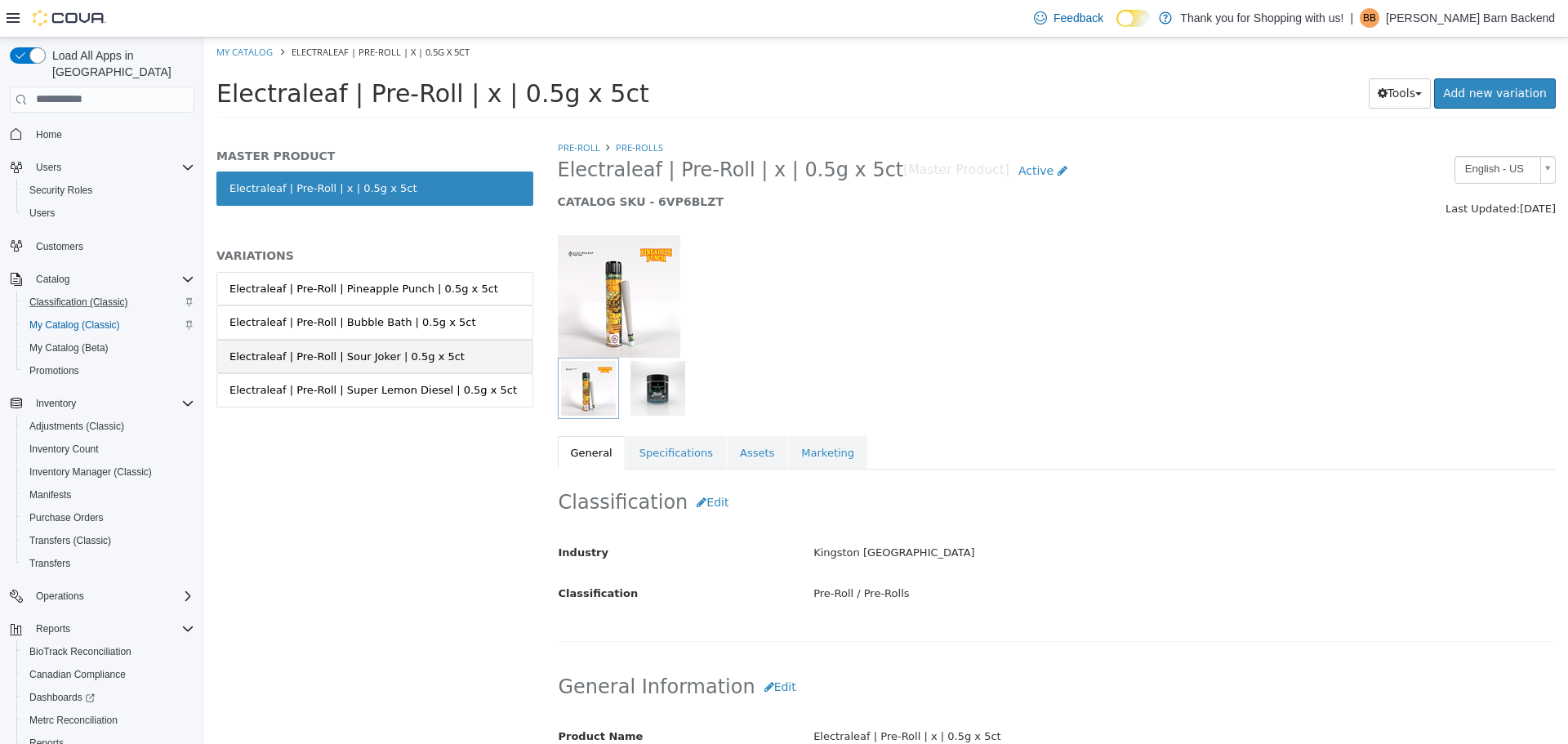
click at [393, 351] on div "Electraleaf | Pre-Roll | Sour Joker | 0.5g x 5ct" at bounding box center [347, 356] width 236 height 17
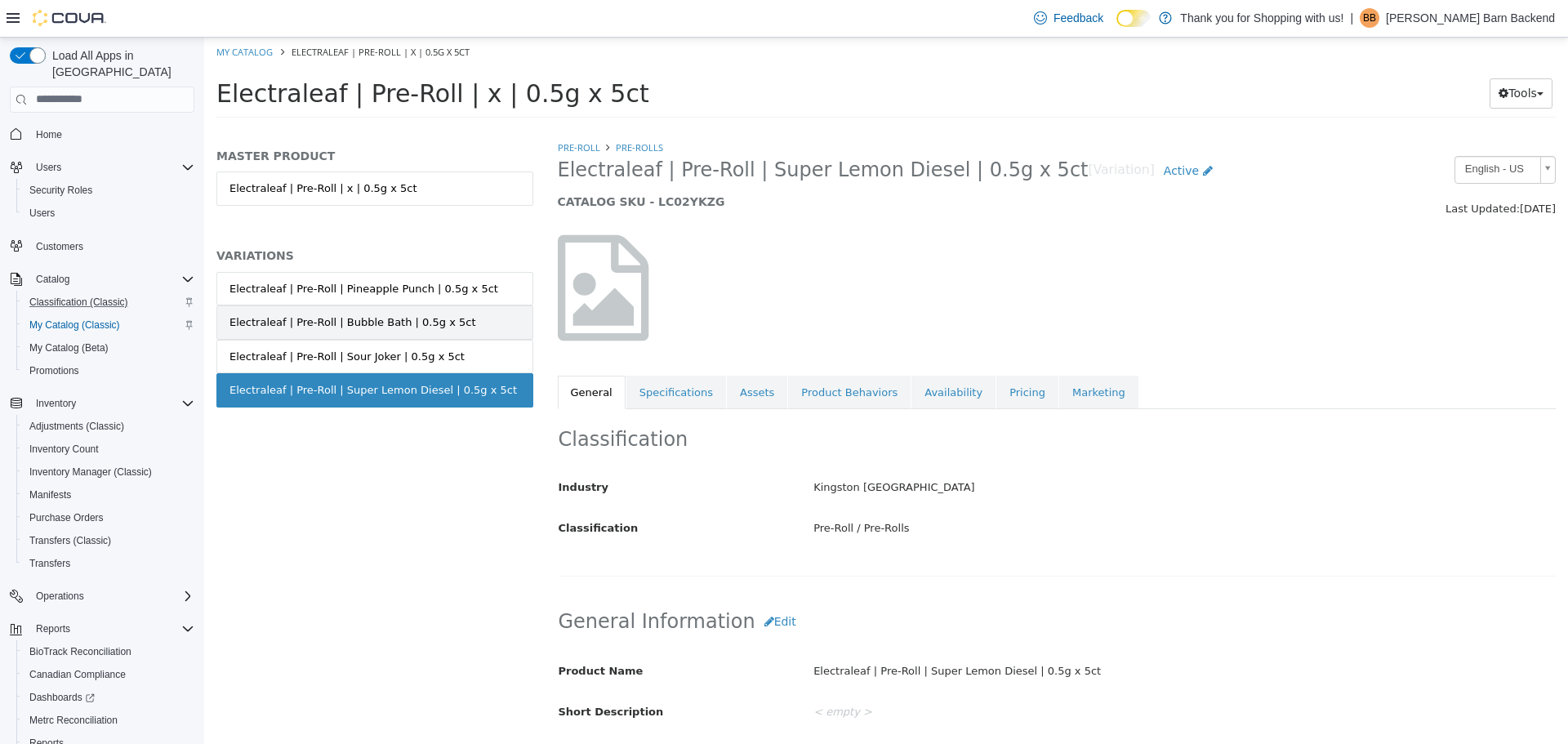
click at [404, 322] on div "Electraleaf | Pre-Roll | Bubble Bath | 0.5g x 5ct" at bounding box center [352, 322] width 246 height 17
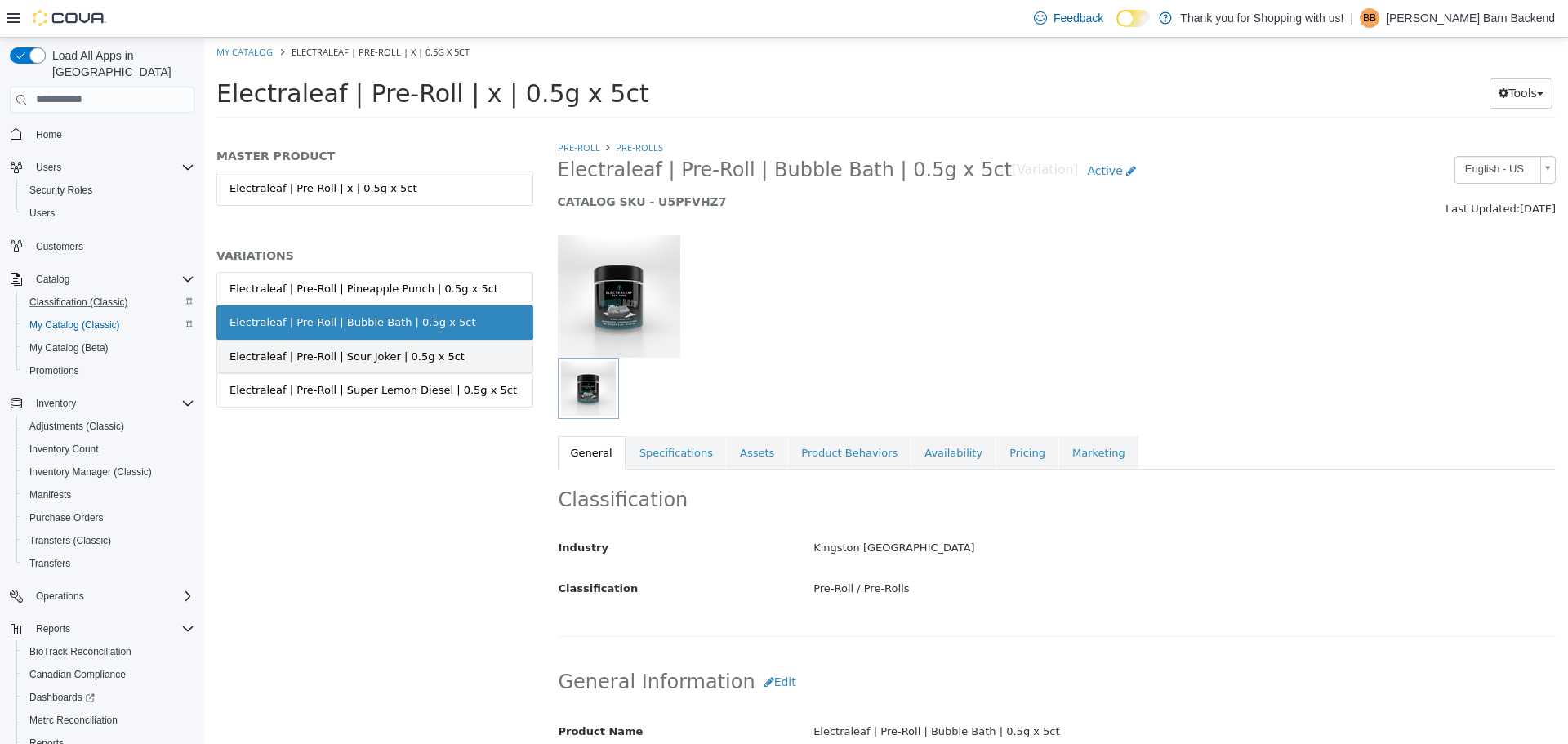
click at [403, 343] on link "Electraleaf | Pre-Roll | Sour Joker | 0.5g x 5ct" at bounding box center [375, 355] width 317 height 34
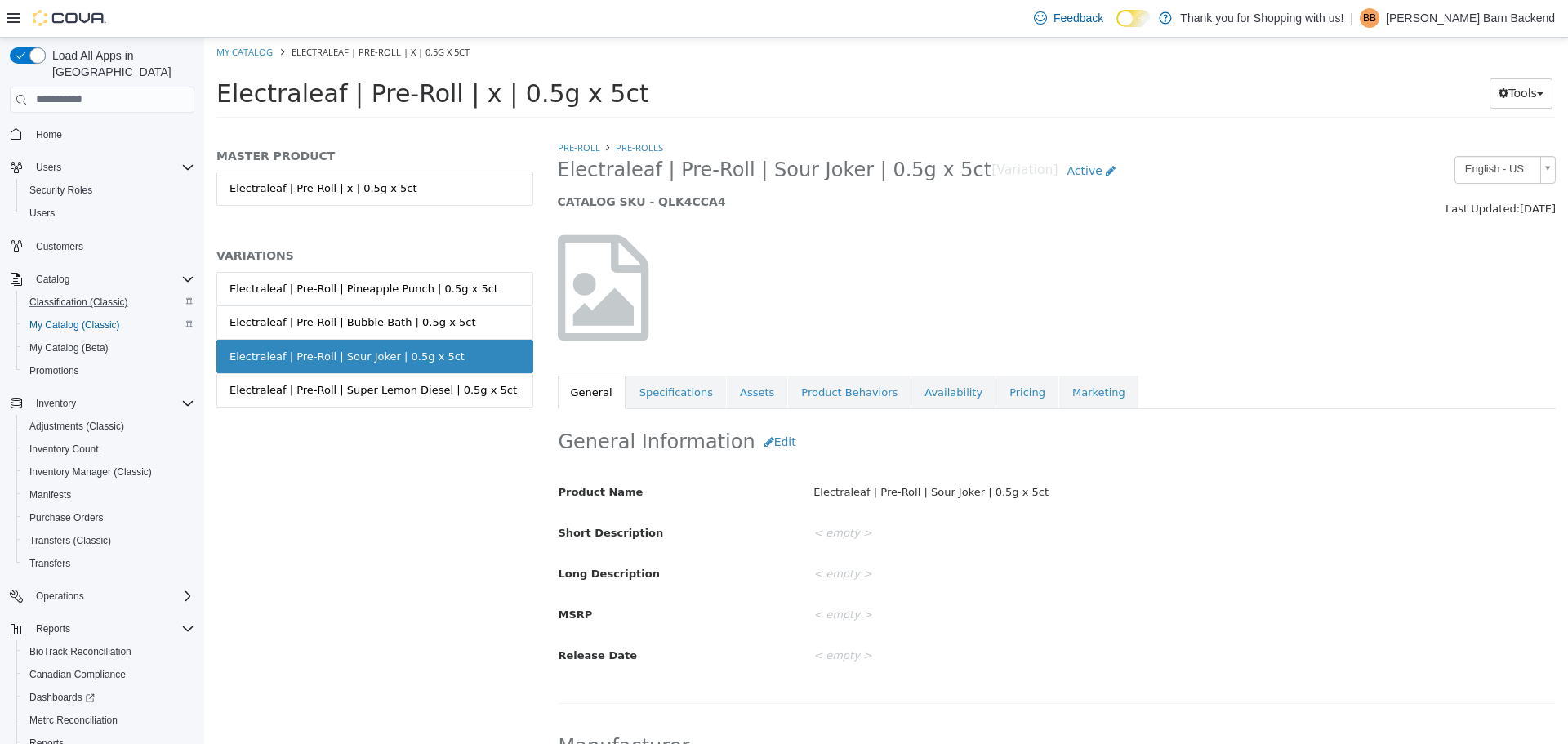
click at [408, 314] on div "Electraleaf | Pre-Roll | Bubble Bath | 0.5g x 5ct" at bounding box center [352, 322] width 246 height 17
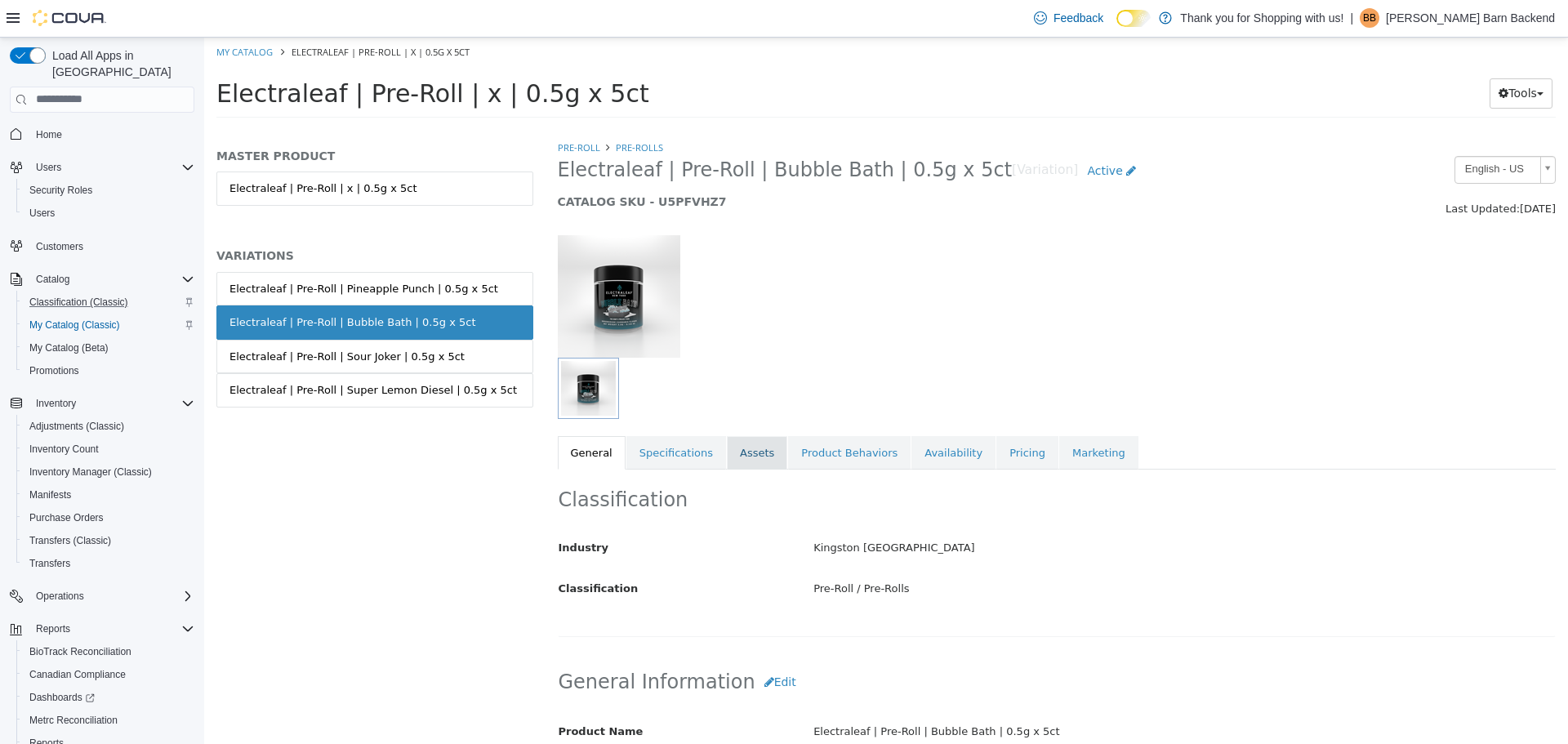
click at [734, 462] on link "Assets" at bounding box center [757, 452] width 61 height 34
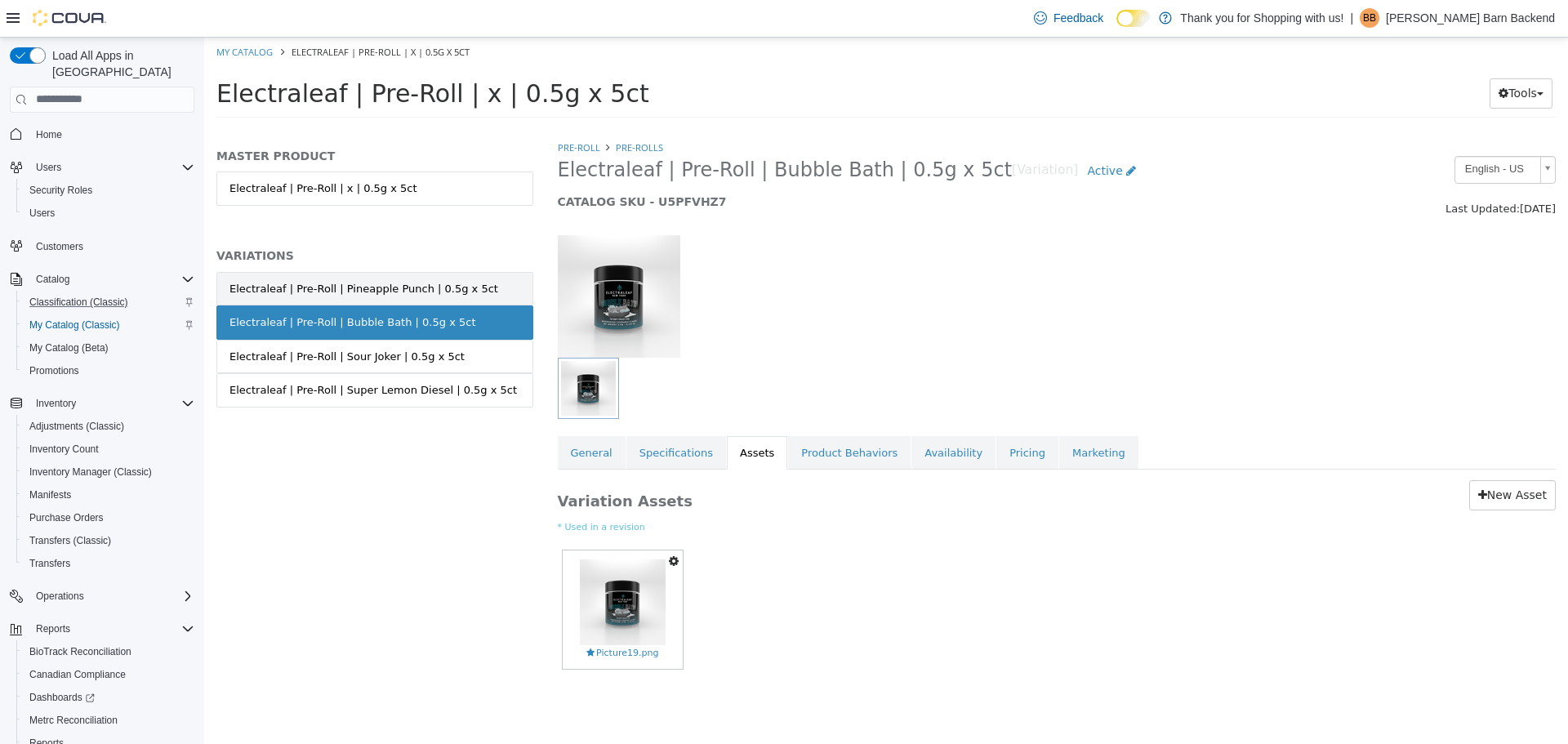
click at [457, 295] on link "Electraleaf | Pre-Roll | Pineapple Punch | 0.5g x 5ct" at bounding box center [375, 288] width 317 height 34
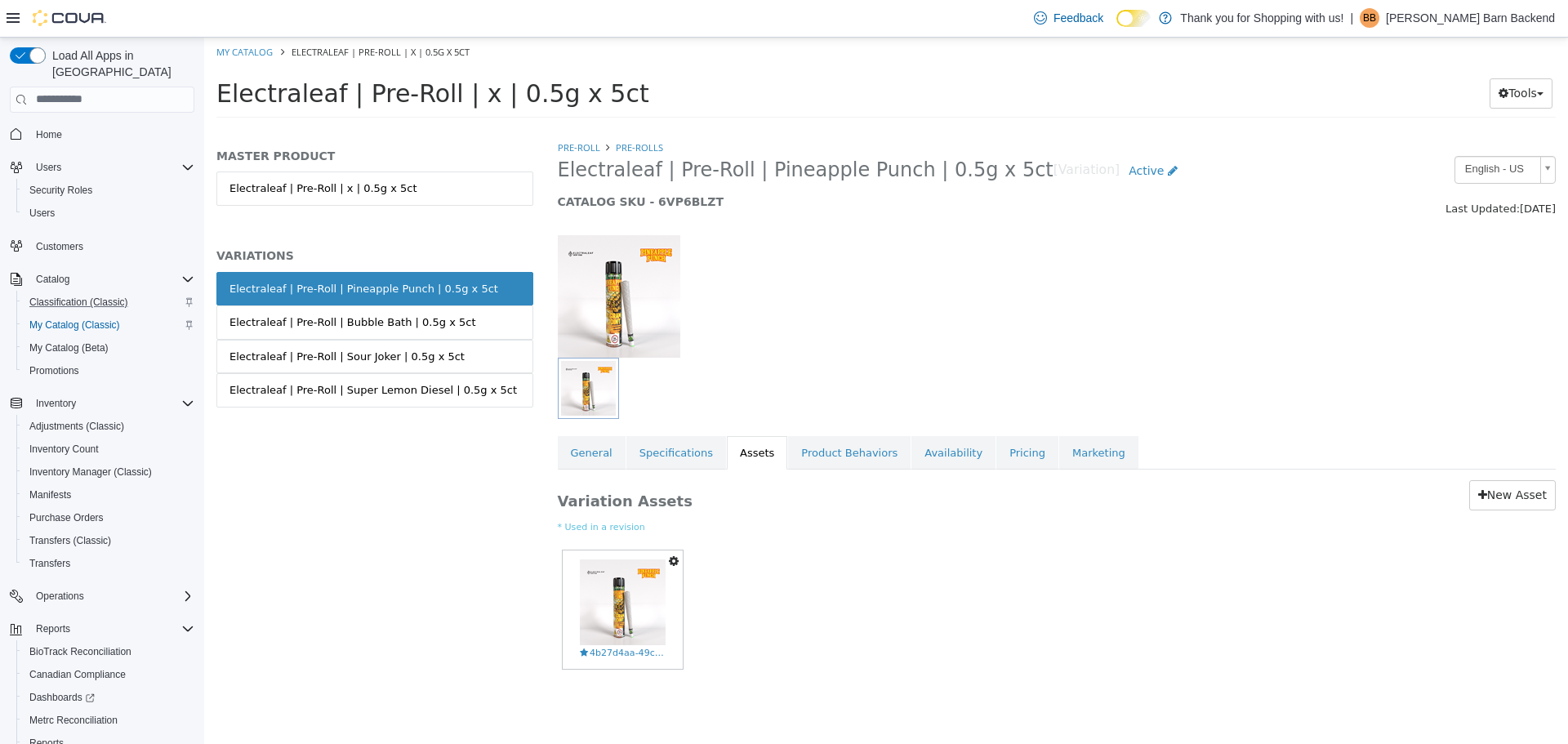
click at [677, 555] on icon "button" at bounding box center [674, 560] width 10 height 11
click at [618, 657] on link "Delete" at bounding box center [617, 655] width 129 height 22
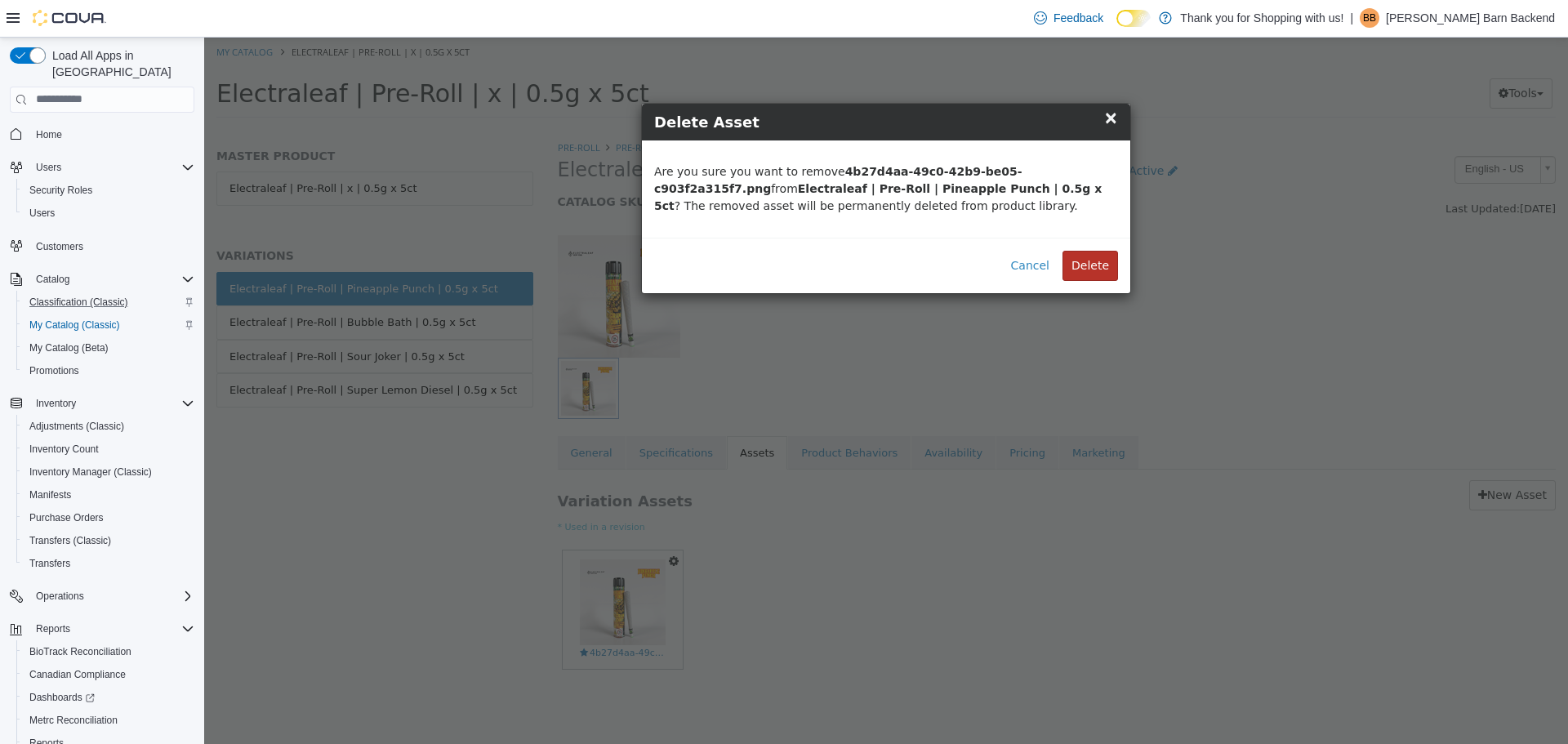
click at [1087, 257] on button "Delete" at bounding box center [1090, 265] width 55 height 30
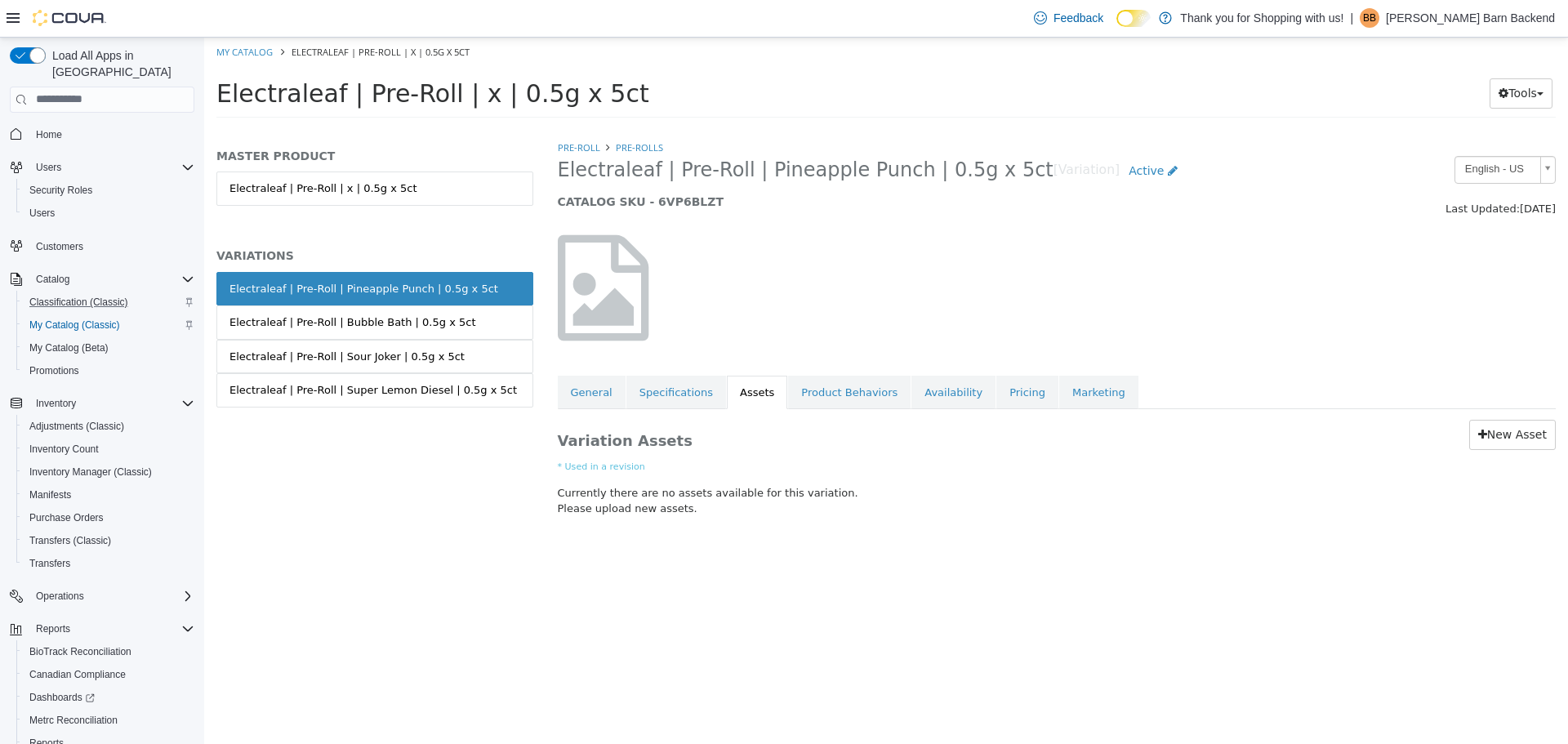
drag, startPoint x: 559, startPoint y: 167, endPoint x: 986, endPoint y: 175, distance: 427.1
click at [986, 175] on span "Electraleaf | Pre-Roll | Pineapple Punch | 0.5g x 5ct" at bounding box center [805, 169] width 496 height 26
copy span "Electraleaf | Pre-Roll | Pineapple Punch | 0.5g x 5ct"
drag, startPoint x: 1524, startPoint y: 432, endPoint x: 1503, endPoint y: 421, distance: 23.7
click at [1524, 432] on link "New Asset" at bounding box center [1513, 433] width 86 height 30
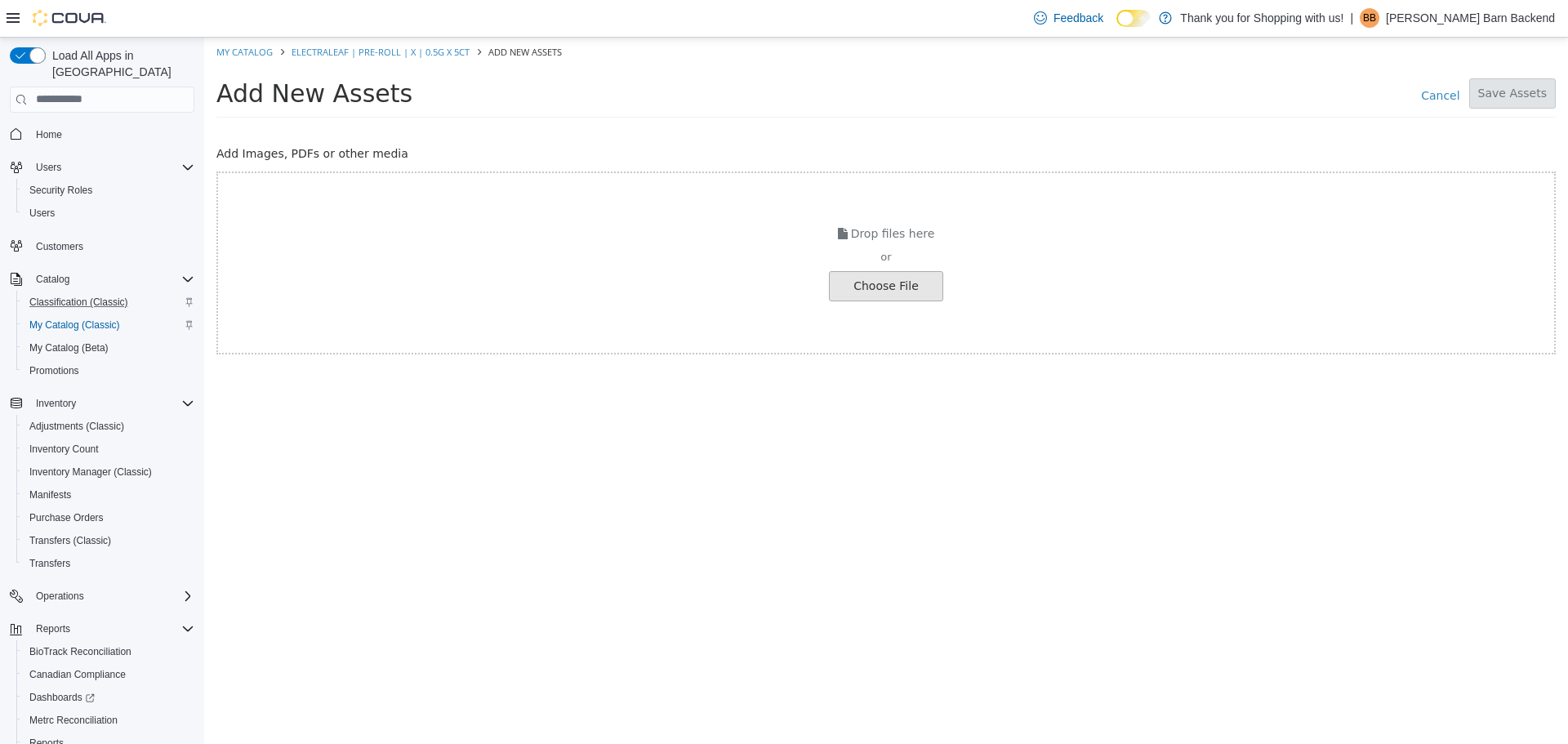
click at [910, 287] on input "file" at bounding box center [30, 285] width 1823 height 29
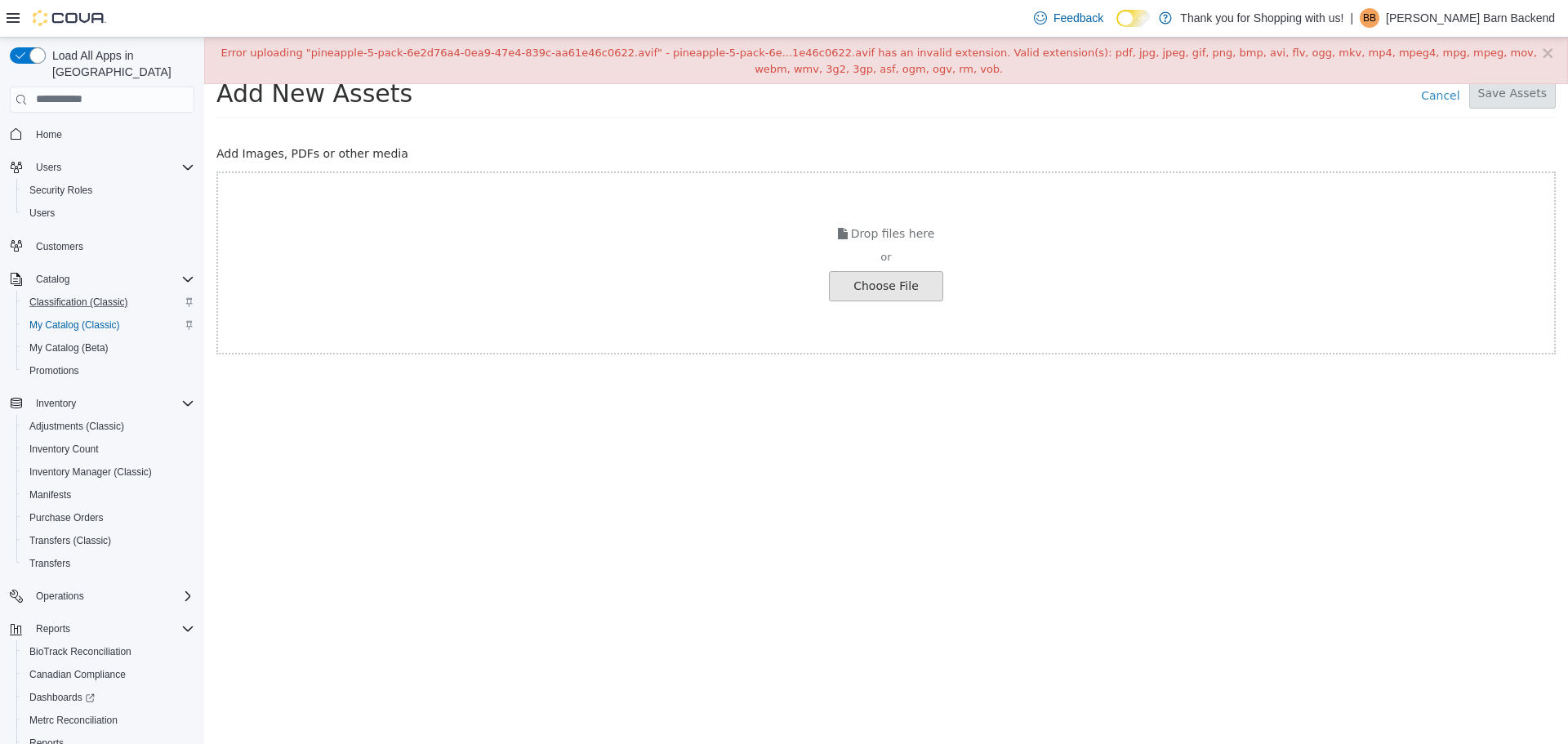
click at [880, 276] on input "file" at bounding box center [30, 285] width 1823 height 29
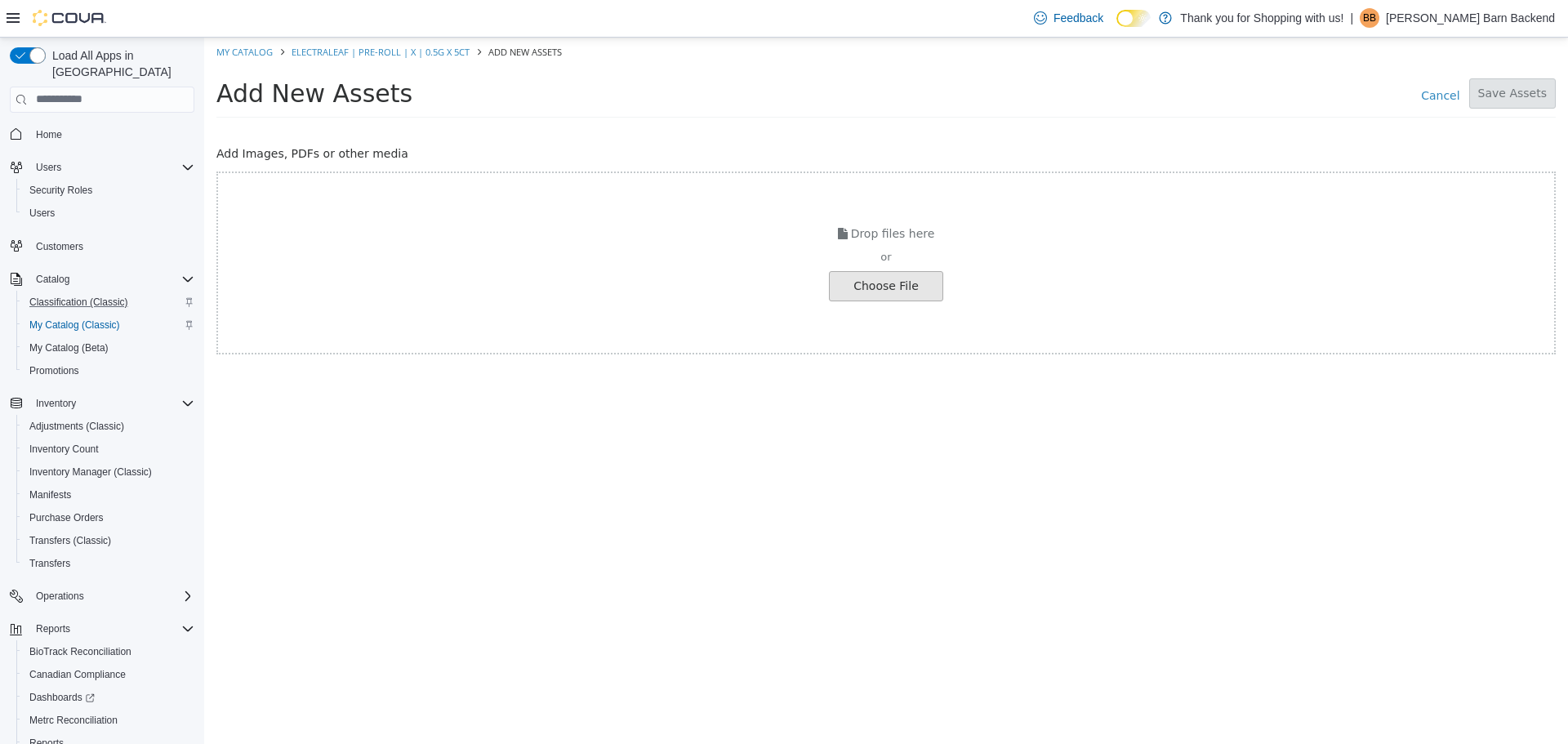
click at [905, 281] on input "file" at bounding box center [30, 285] width 1823 height 29
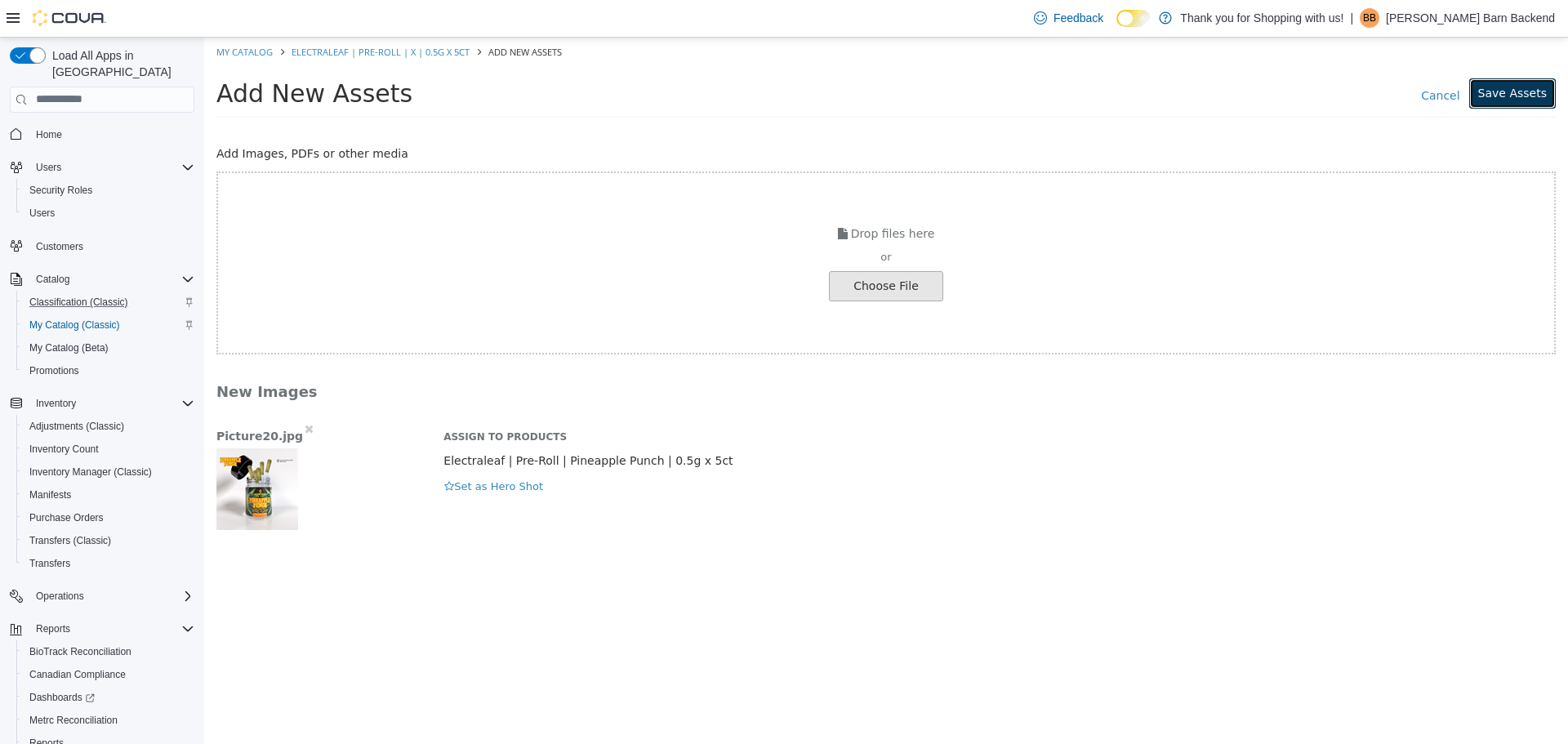
click at [1524, 99] on button "Save Assets" at bounding box center [1513, 92] width 86 height 30
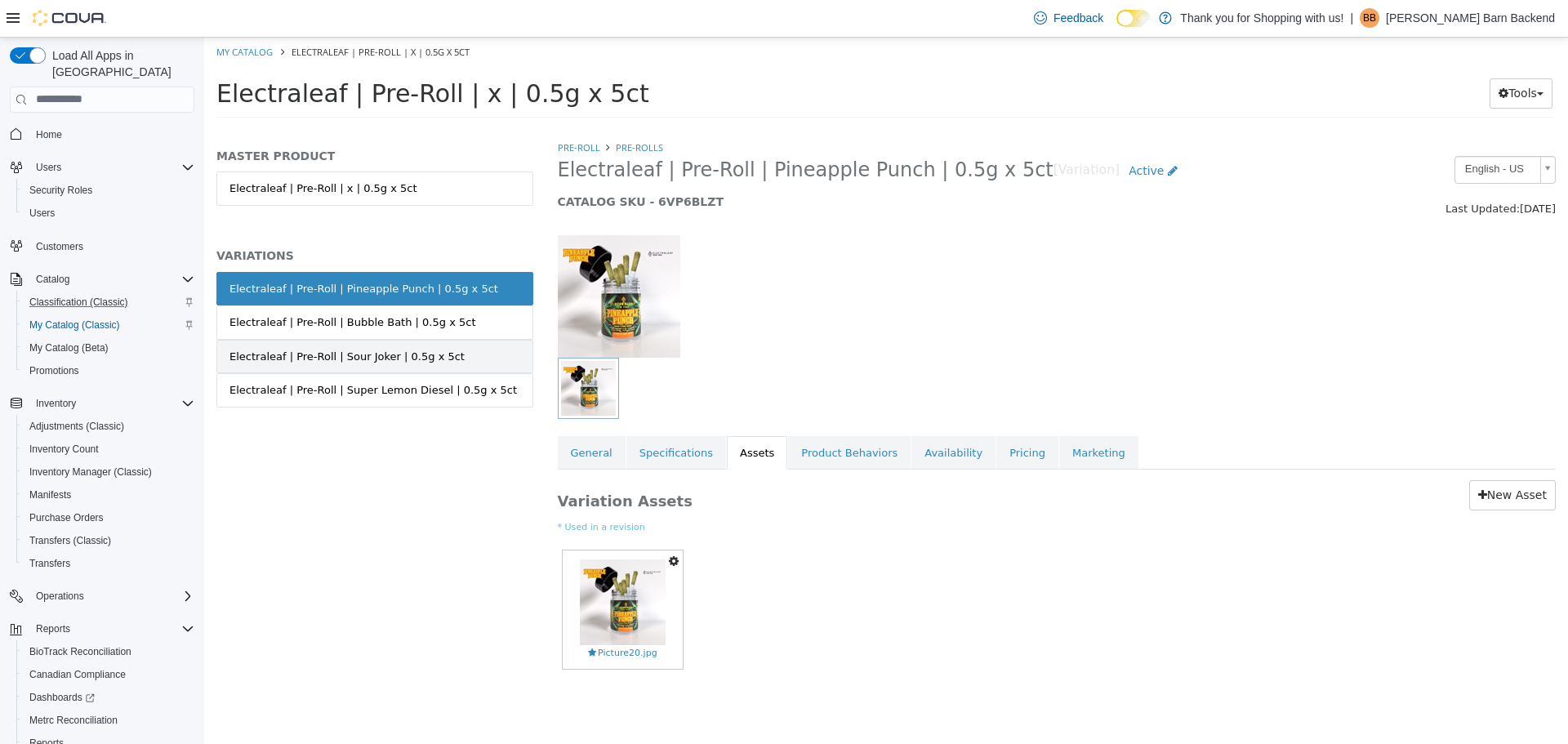
click at [432, 345] on link "Electraleaf | Pre-Roll | Sour Joker | 0.5g x 5ct" at bounding box center [375, 355] width 317 height 34
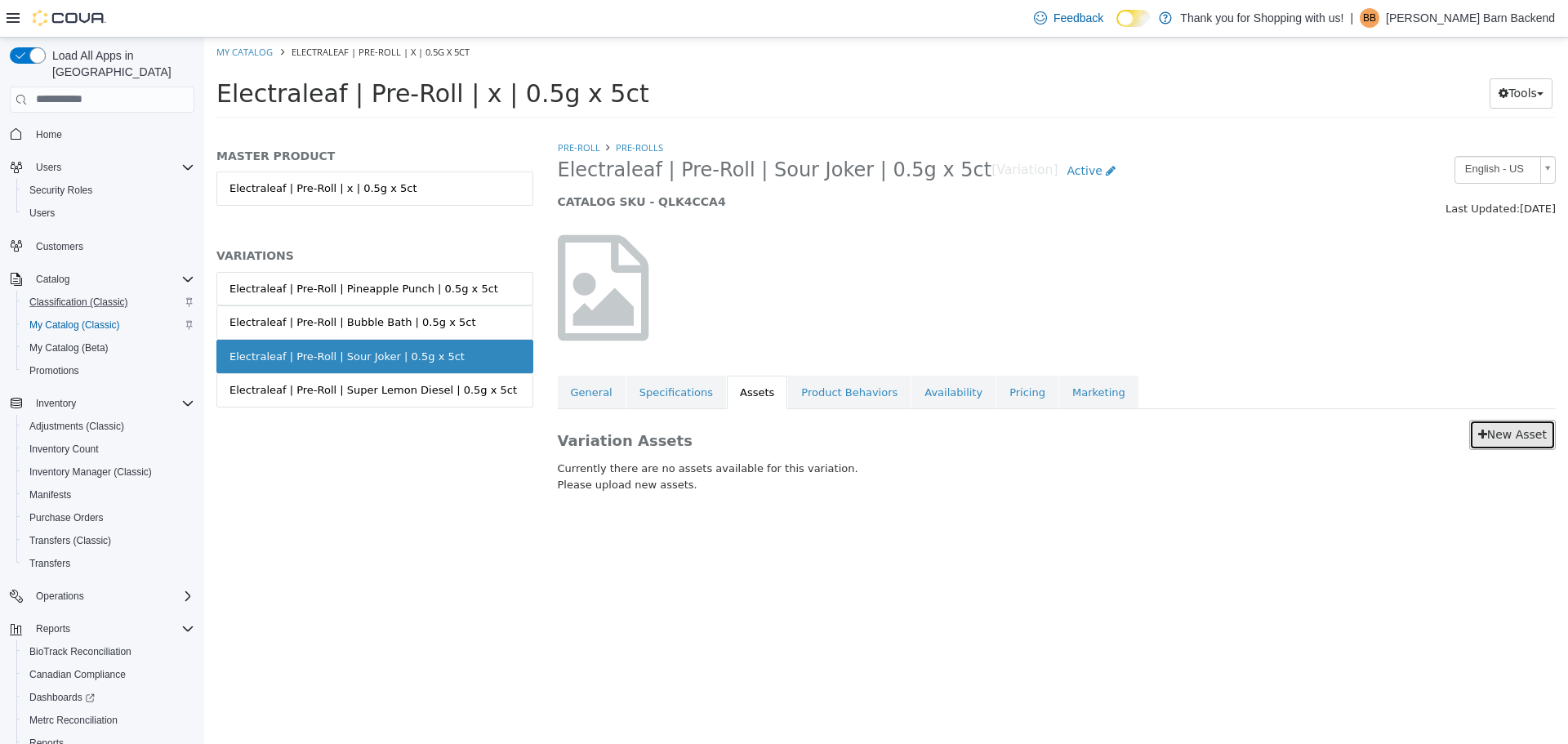
click at [1498, 427] on link "New Asset" at bounding box center [1513, 433] width 86 height 30
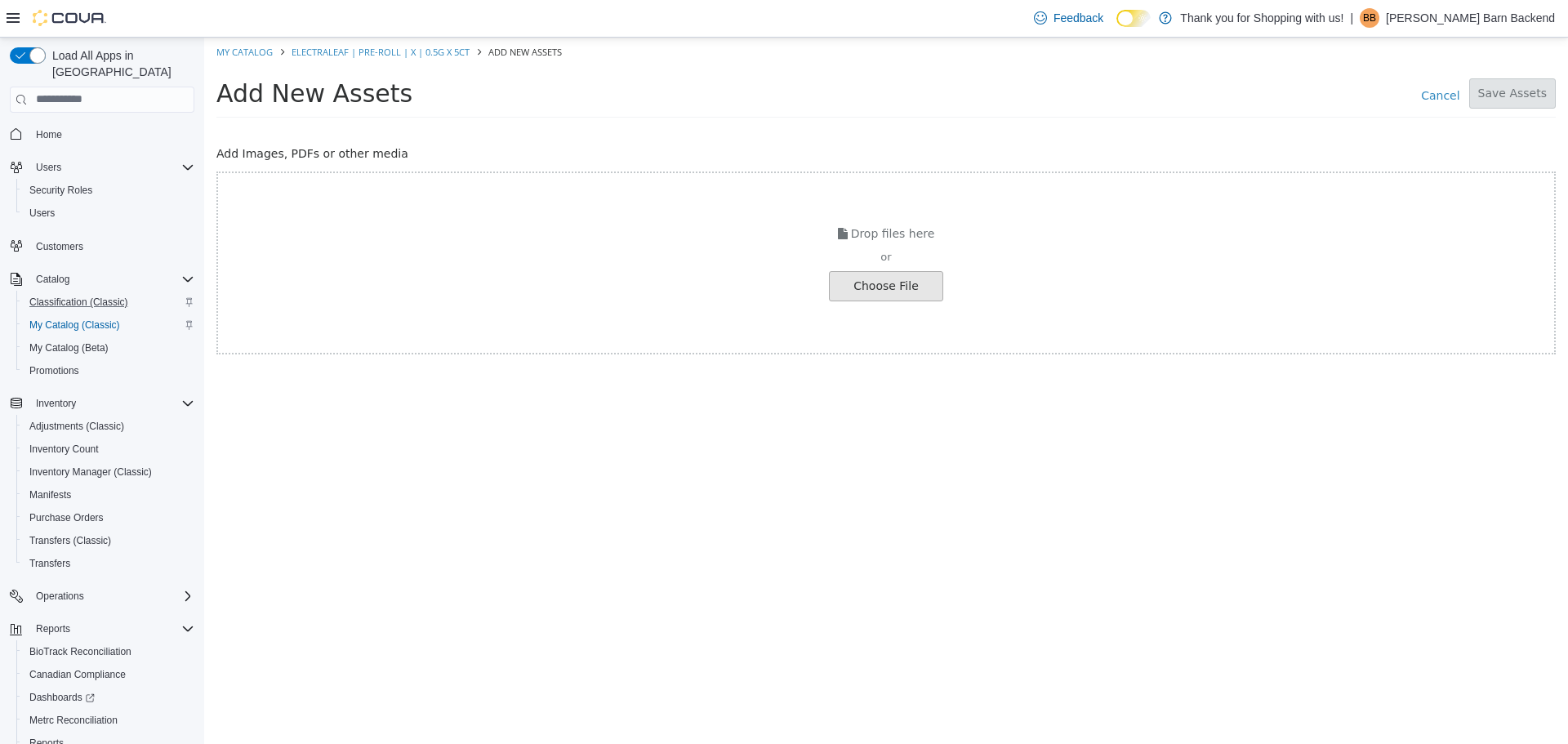
click at [900, 277] on input "file" at bounding box center [30, 285] width 1823 height 29
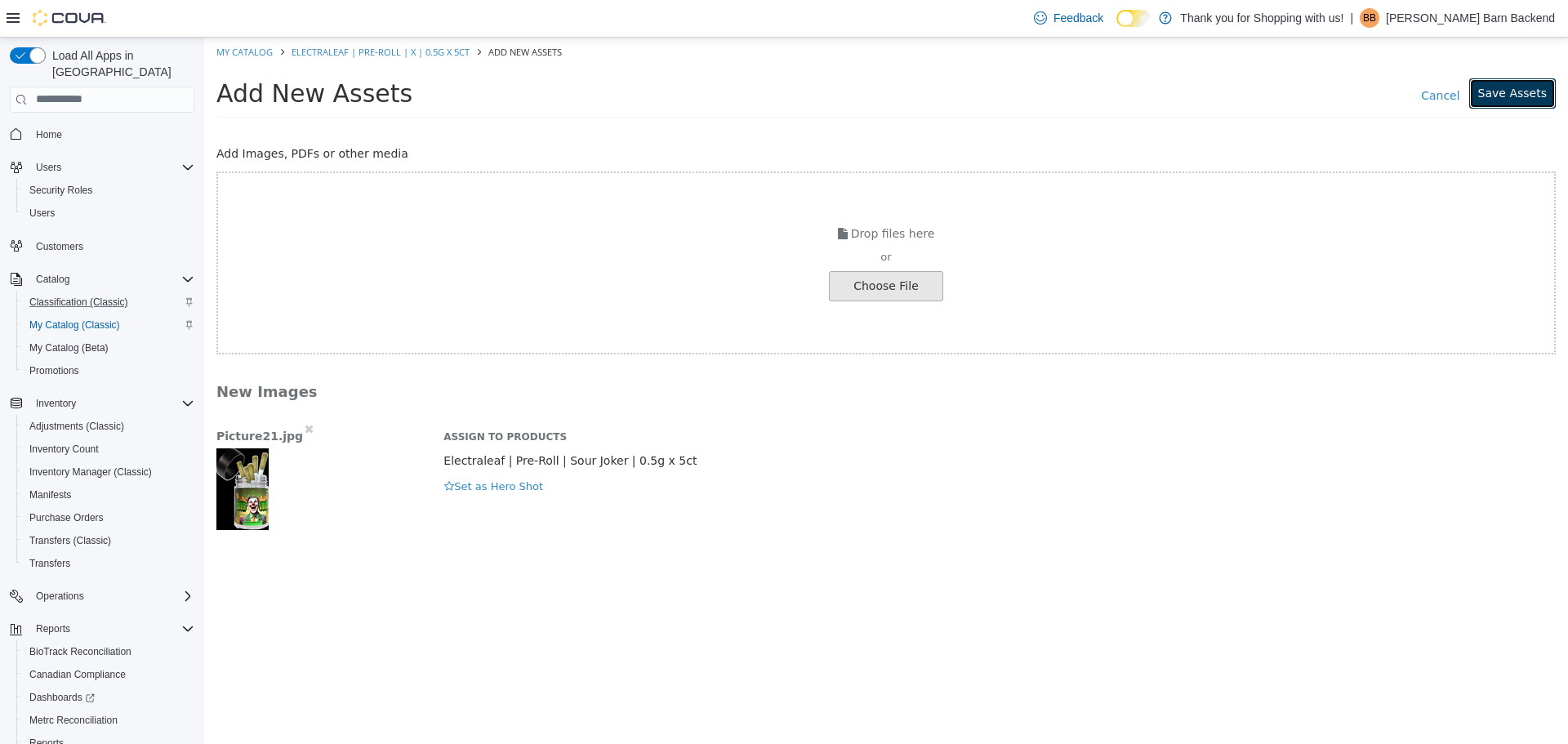
click at [1499, 87] on button "Save Assets" at bounding box center [1513, 92] width 86 height 30
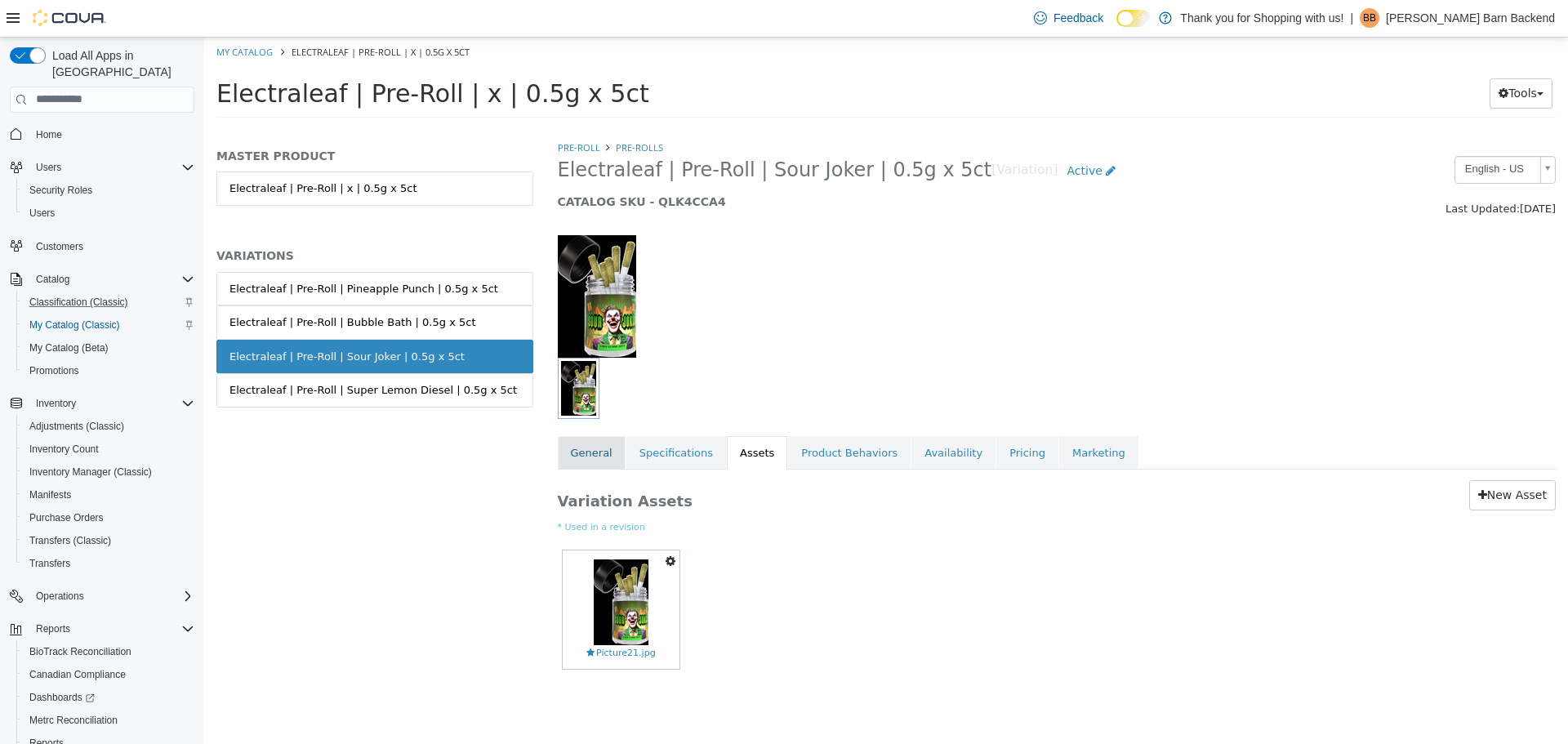
click at [585, 454] on link "General" at bounding box center [592, 452] width 68 height 34
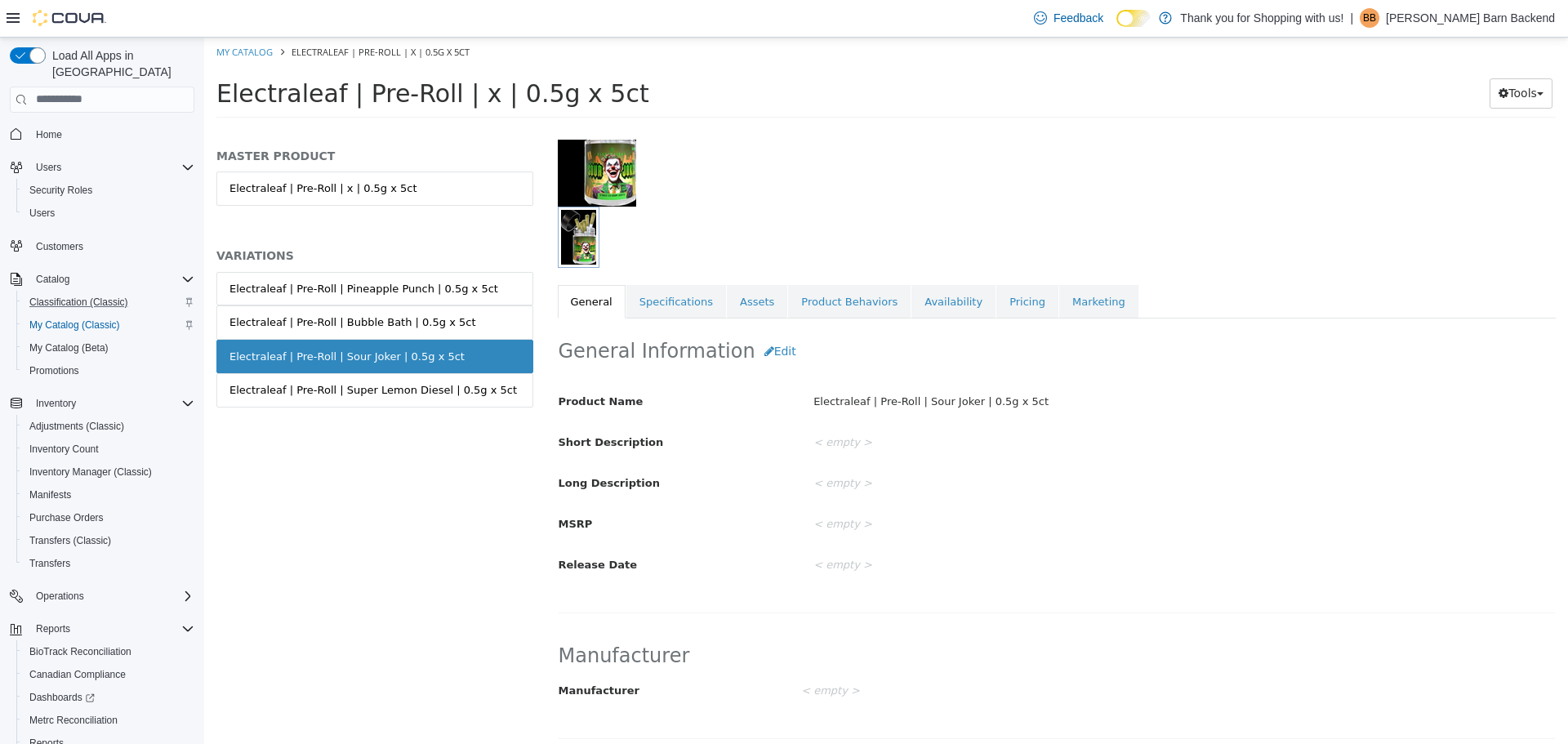
scroll to position [326, 0]
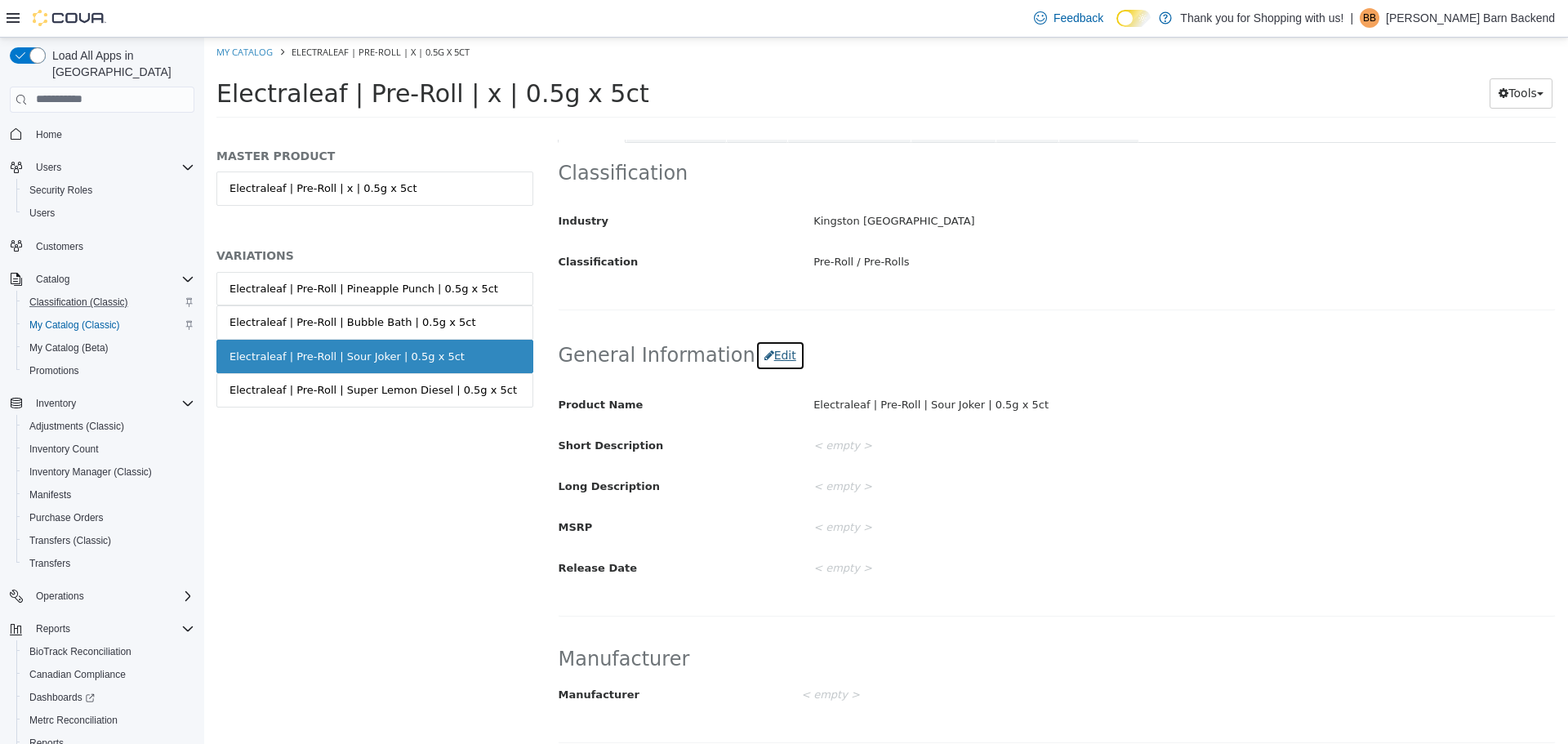
click at [755, 361] on button "Edit" at bounding box center [780, 354] width 50 height 30
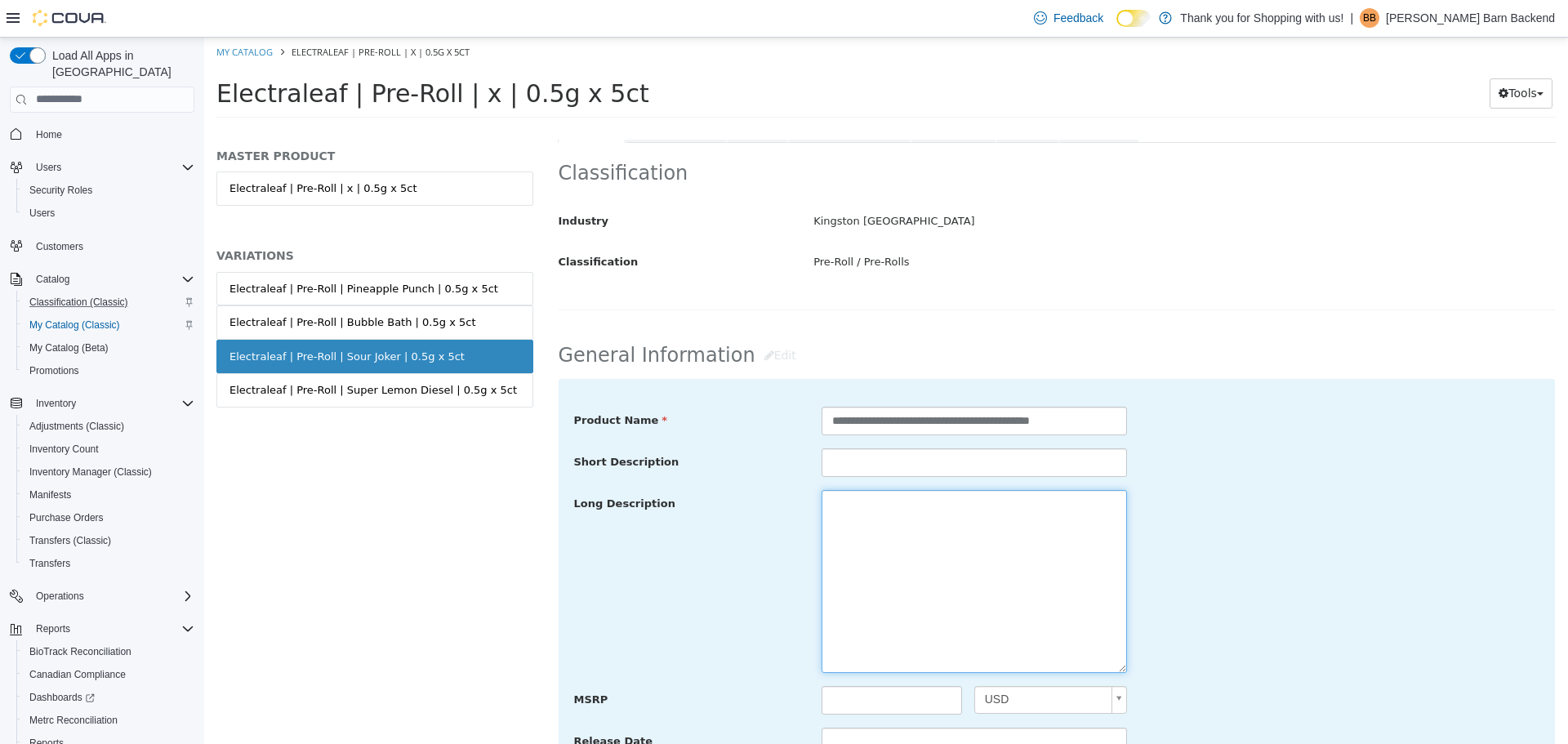
click at [889, 508] on textarea at bounding box center [974, 580] width 306 height 183
paste textarea "**********"
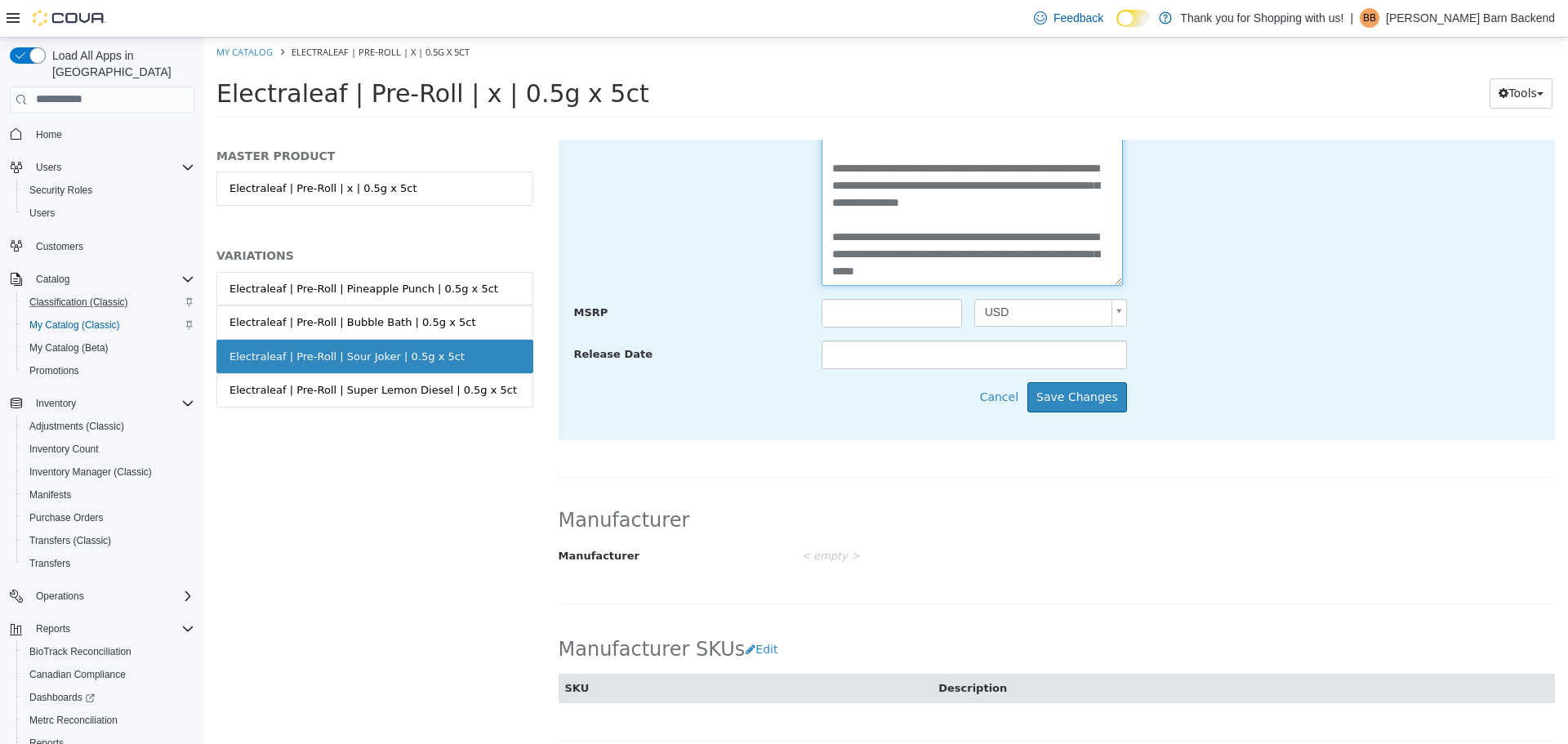
scroll to position [735, 0]
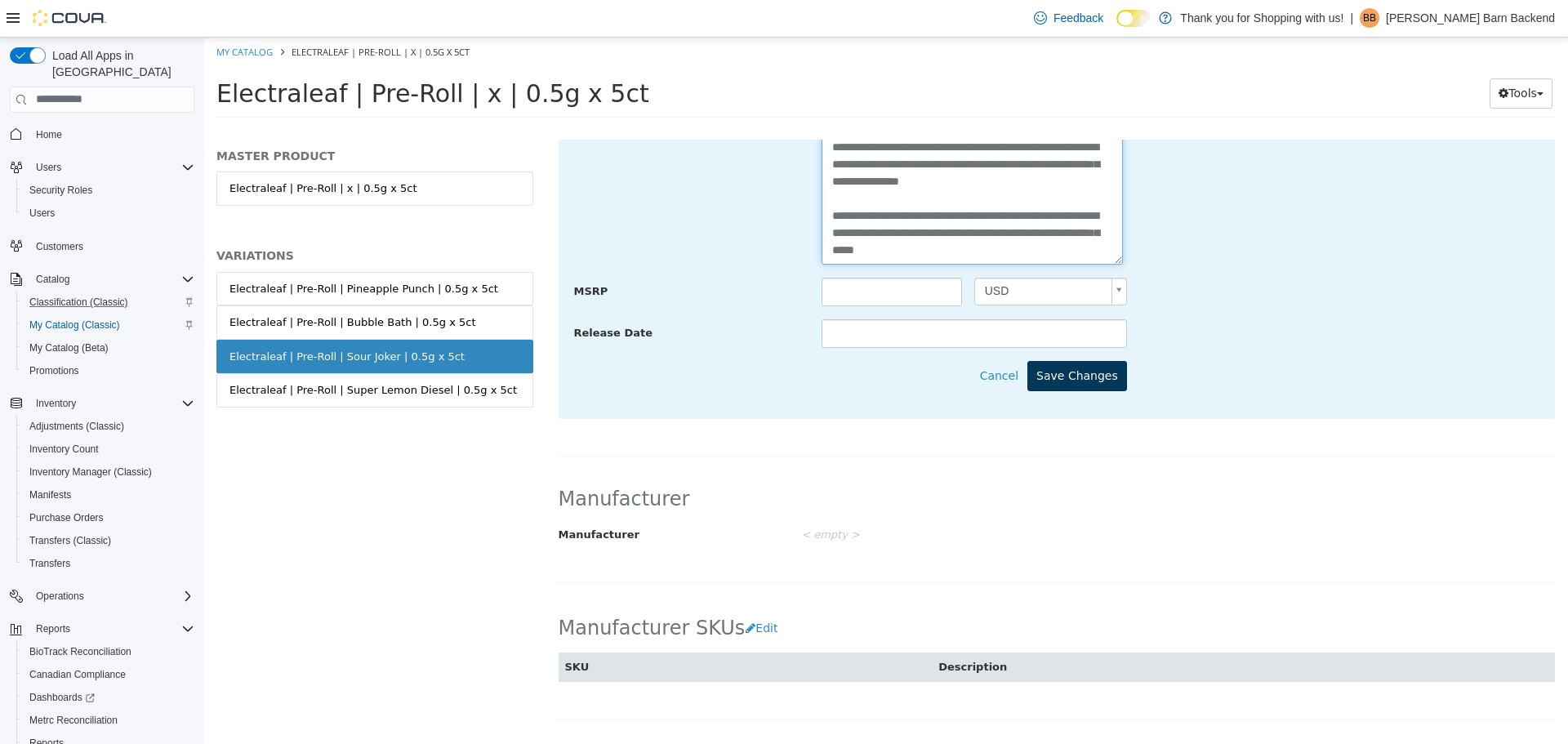
type textarea "**********"
click at [1077, 377] on button "Save Changes" at bounding box center [1078, 374] width 99 height 30
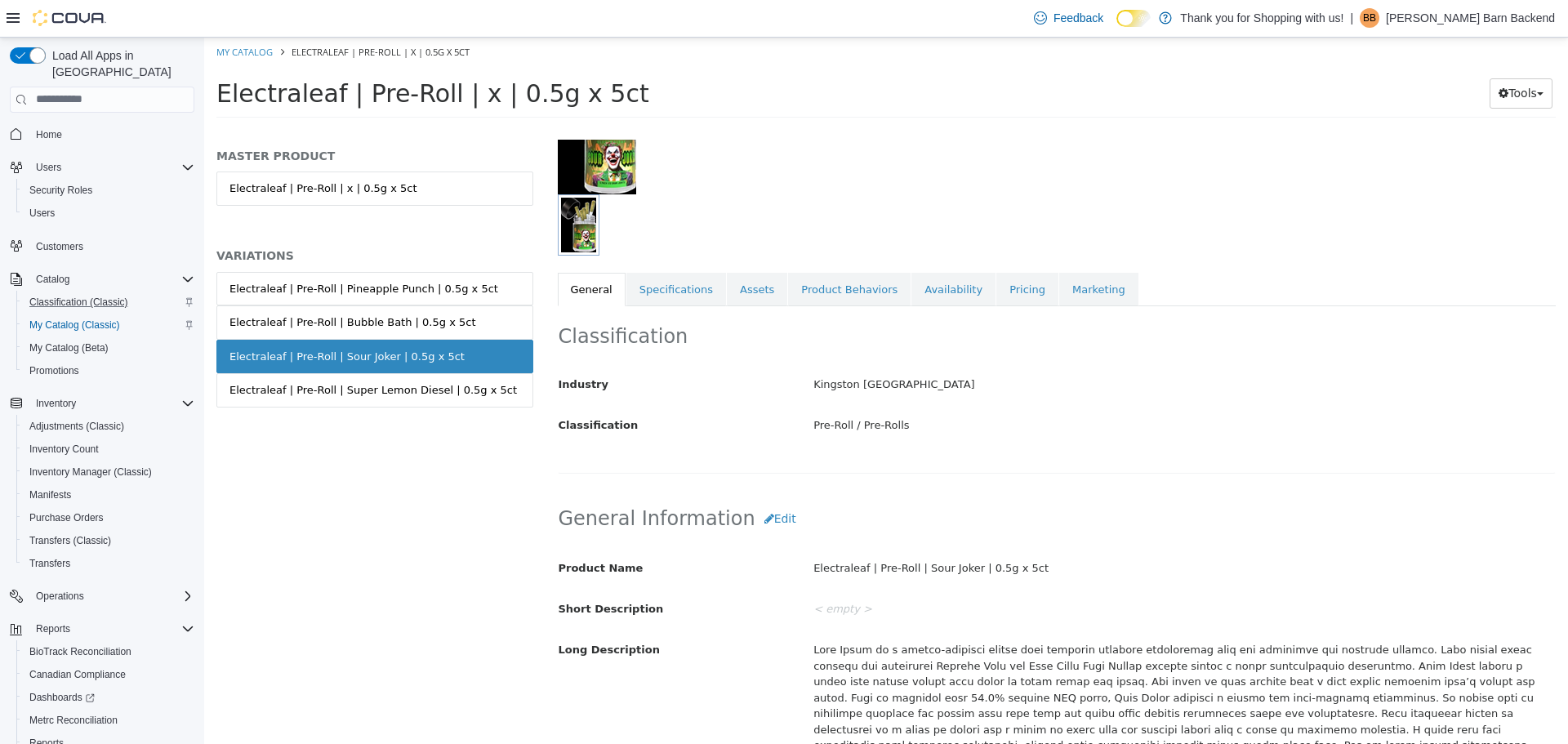
scroll to position [0, 0]
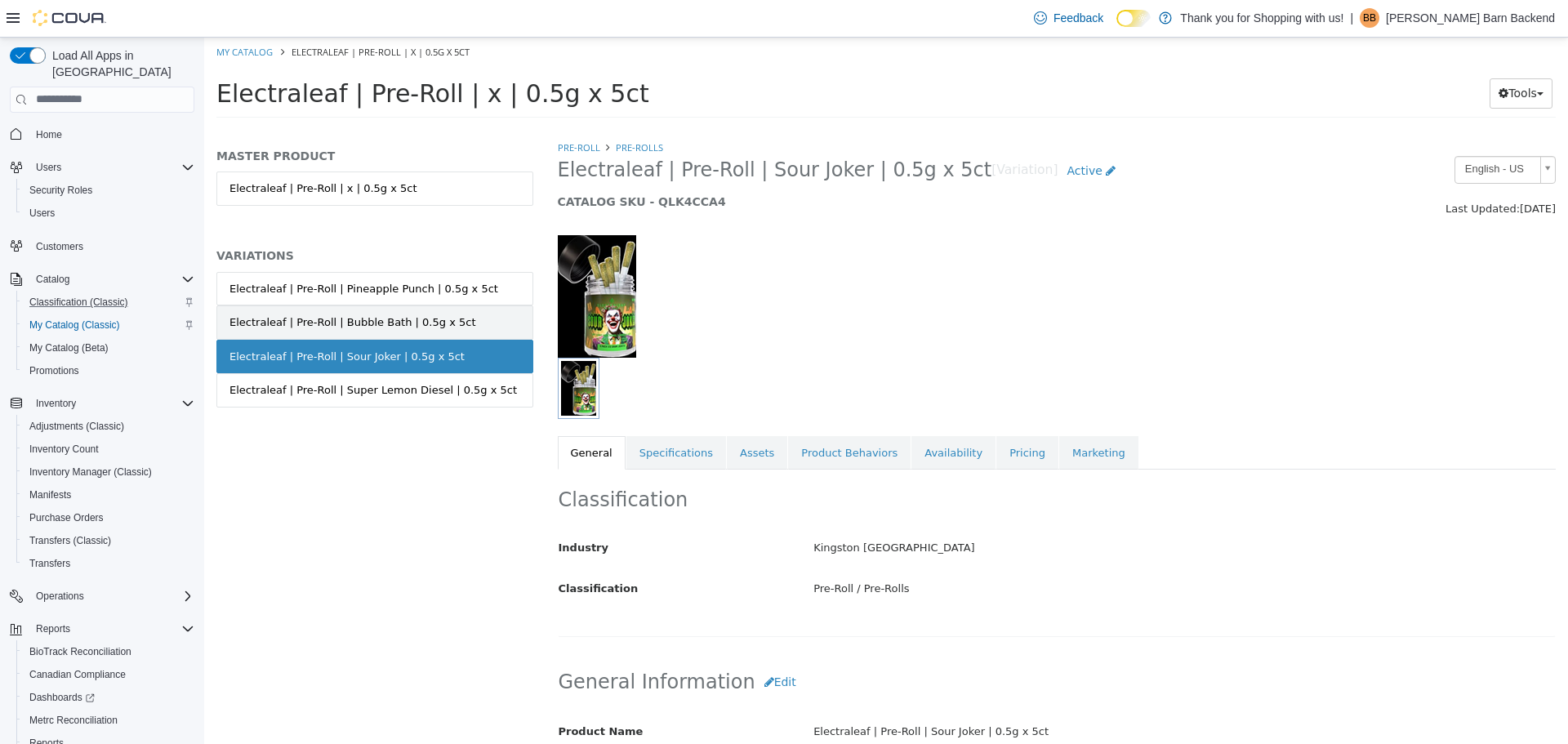
click at [385, 314] on div "Electraleaf | Pre-Roll | Bubble Bath | 0.5g x 5ct" at bounding box center [352, 322] width 246 height 17
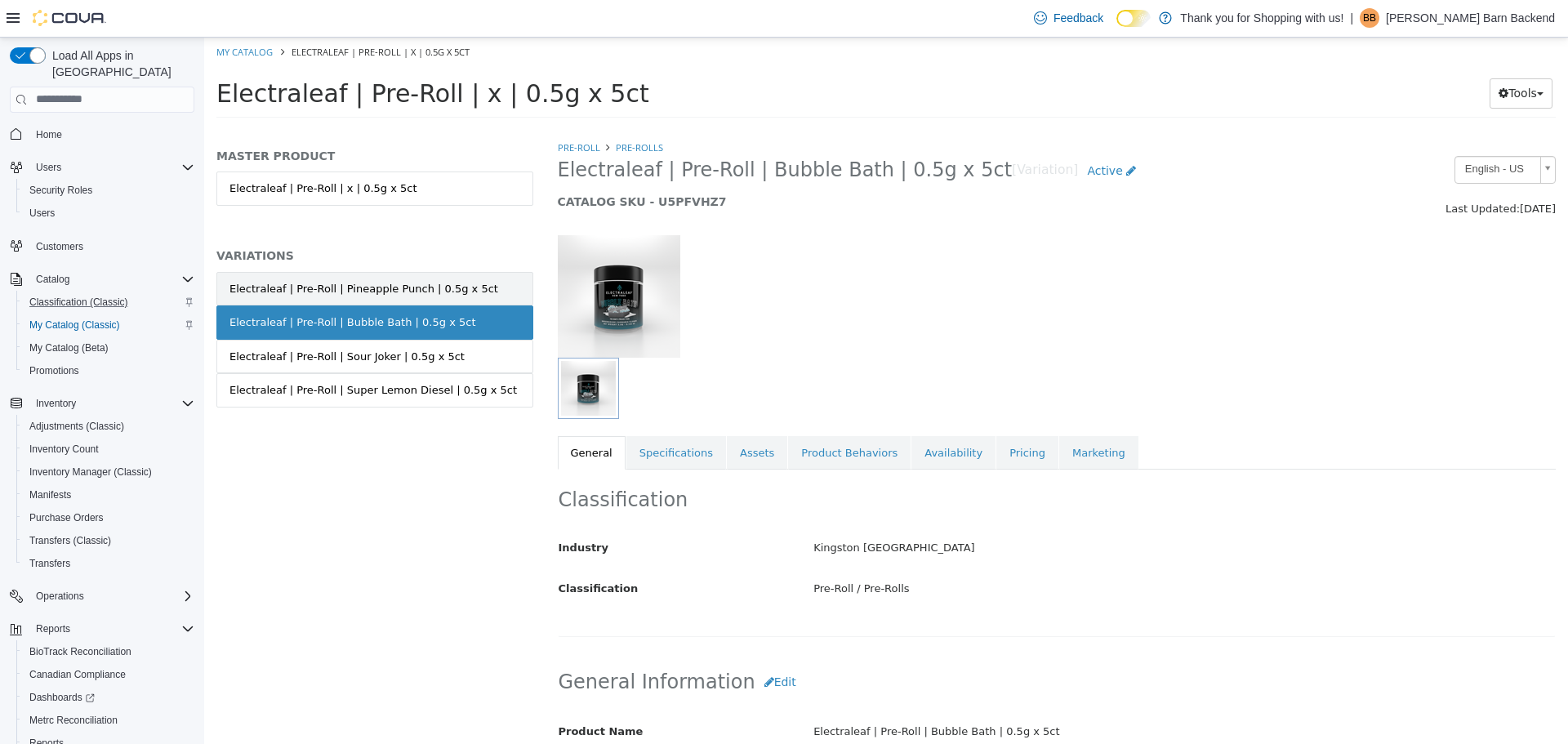
click at [395, 293] on div "Electraleaf | Pre-Roll | Pineapple Punch | 0.5g x 5ct" at bounding box center [363, 288] width 269 height 17
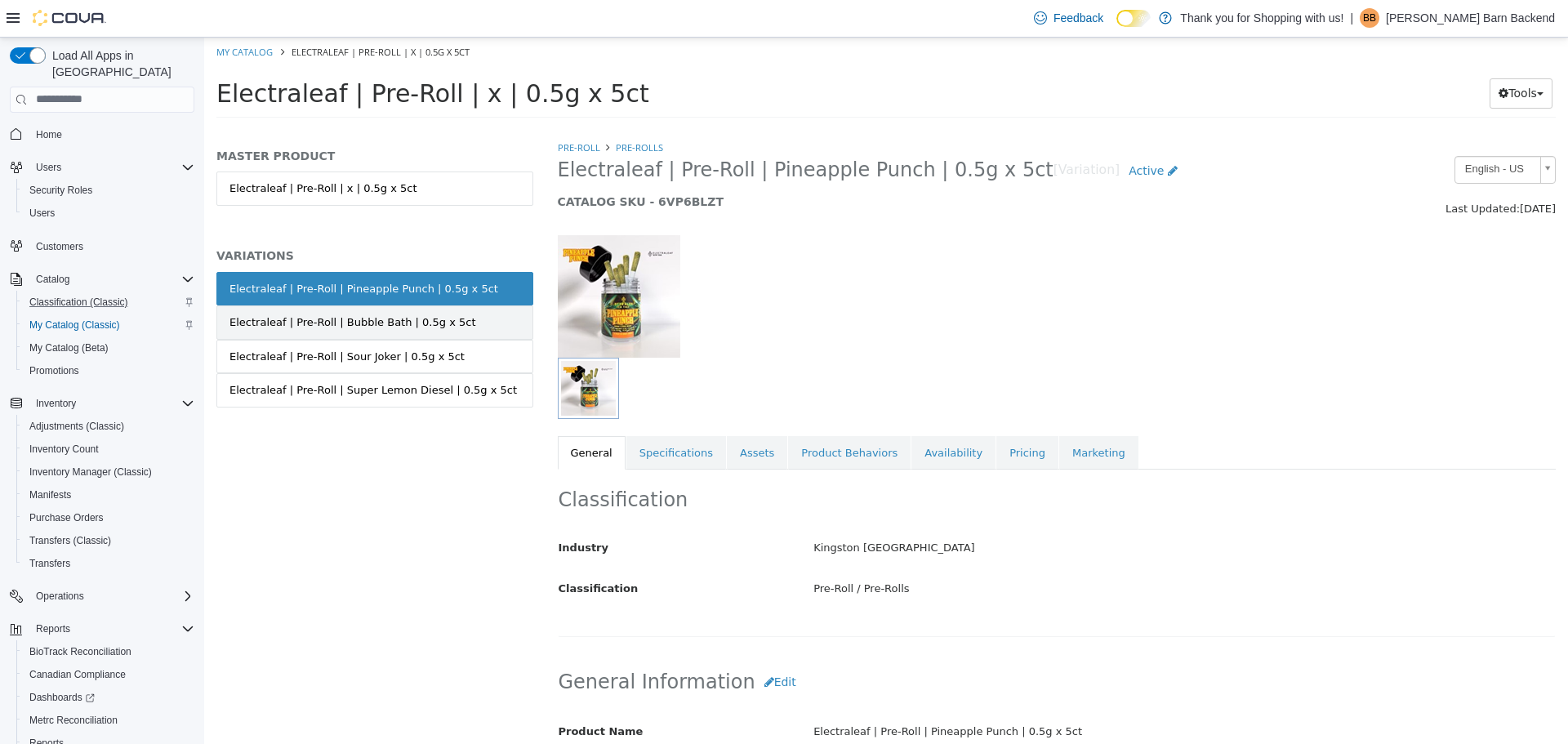
click at [393, 325] on div "Electraleaf | Pre-Roll | Bubble Bath | 0.5g x 5ct" at bounding box center [352, 322] width 246 height 17
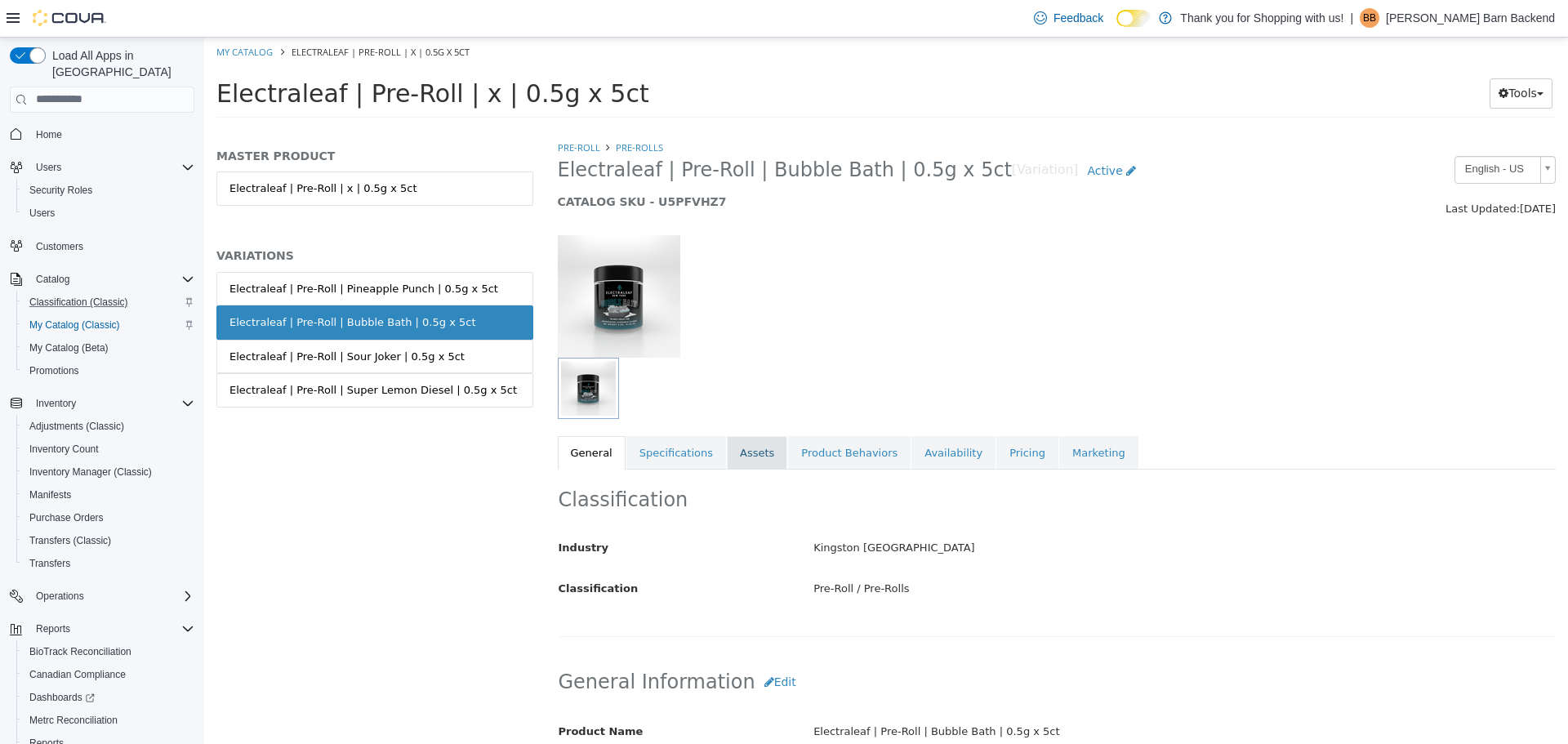
click at [727, 447] on link "Assets" at bounding box center [757, 452] width 61 height 34
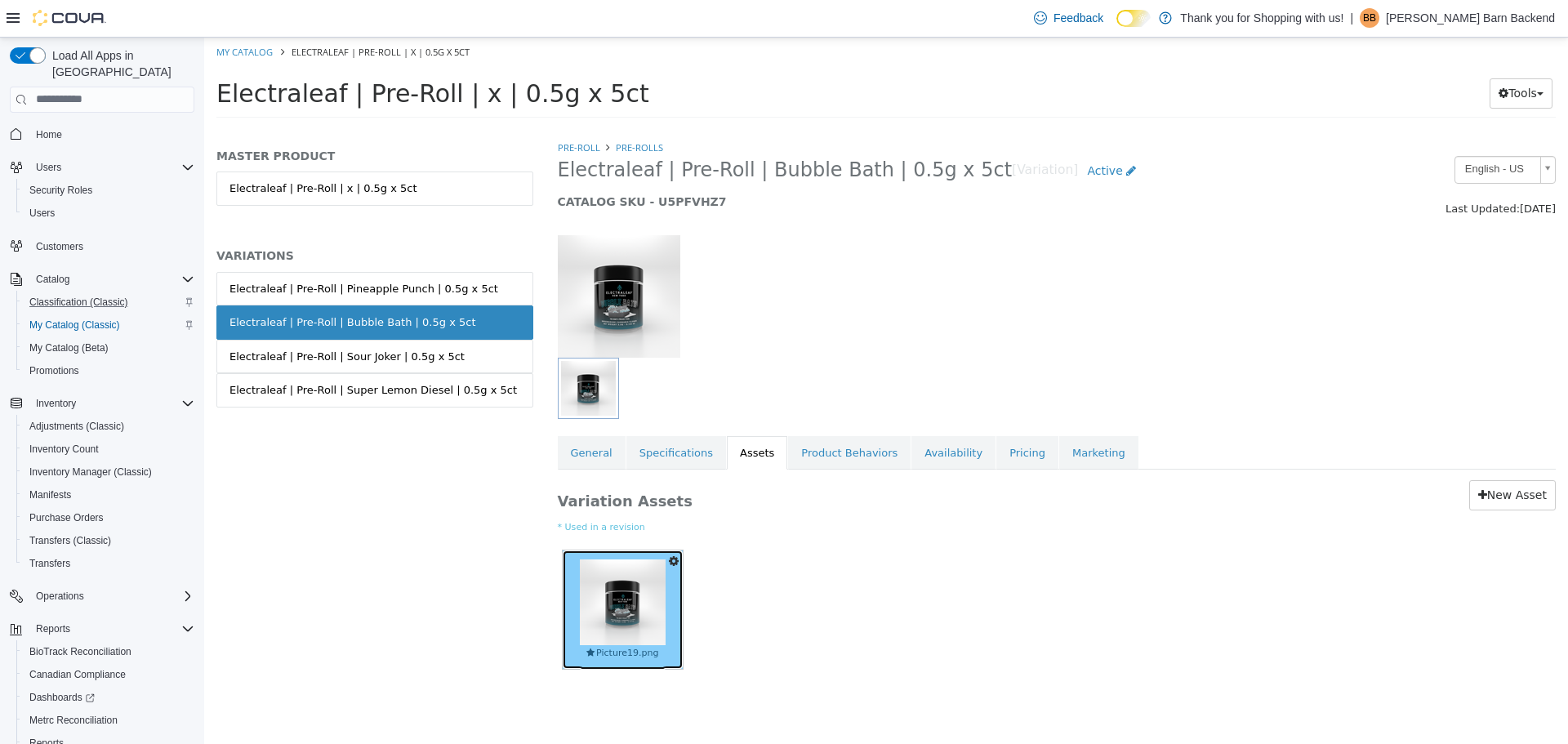
click at [620, 603] on img at bounding box center [622, 601] width 86 height 86
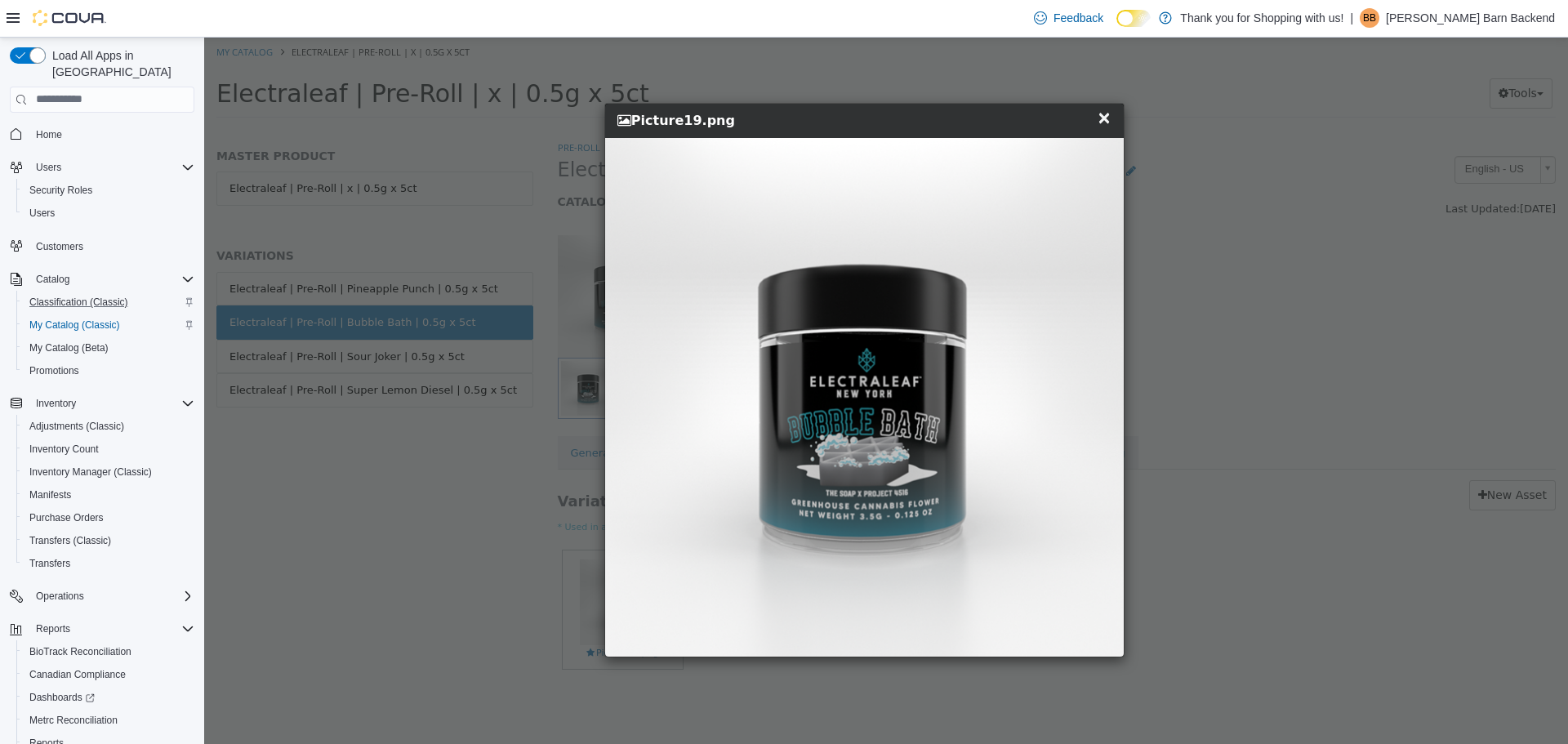
click at [1113, 113] on div "× Close Picture19.png" at bounding box center [865, 120] width 519 height 34
click at [1108, 115] on span "×" at bounding box center [1104, 116] width 15 height 19
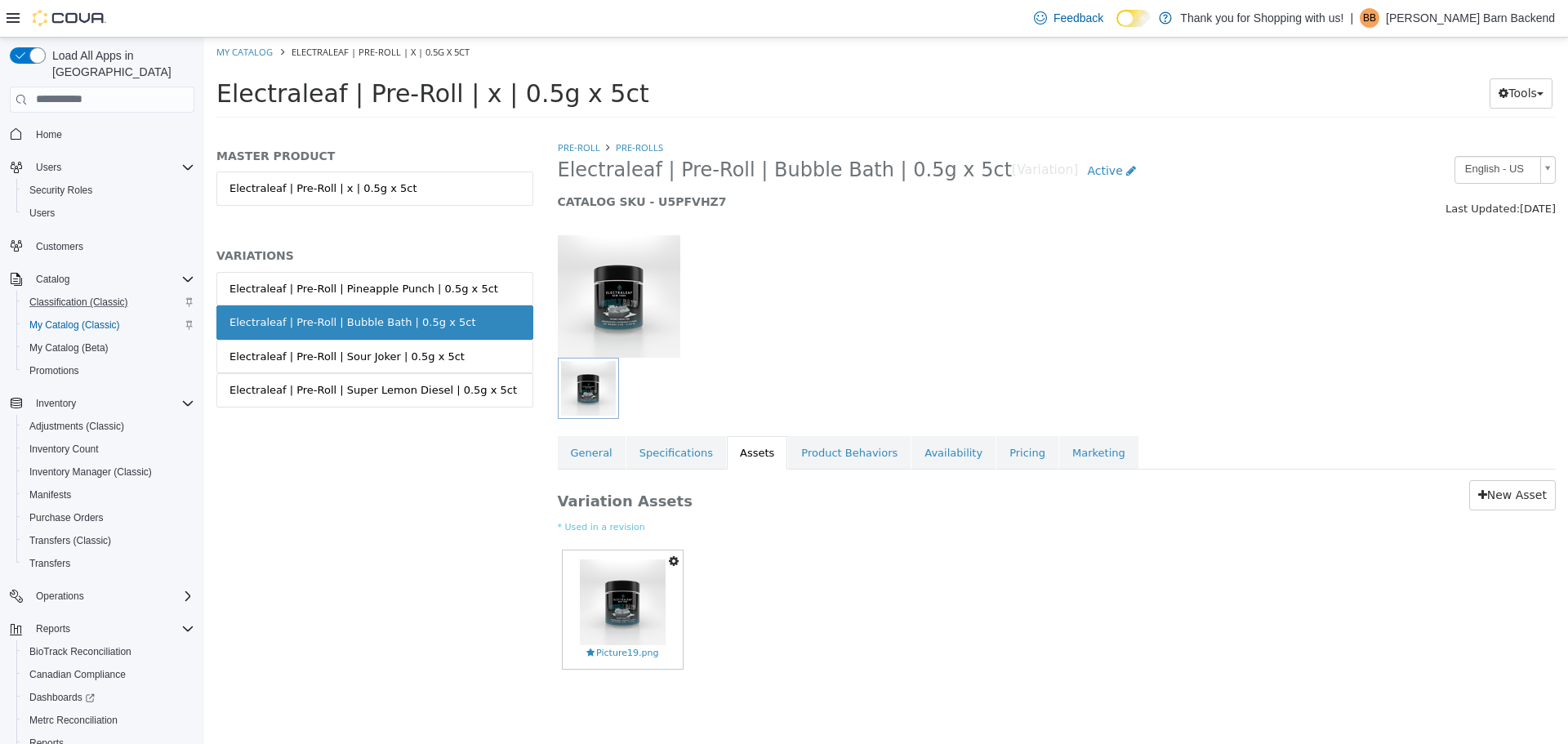
click at [673, 556] on icon "button" at bounding box center [674, 560] width 10 height 11
click at [626, 654] on link "Delete" at bounding box center [617, 655] width 129 height 22
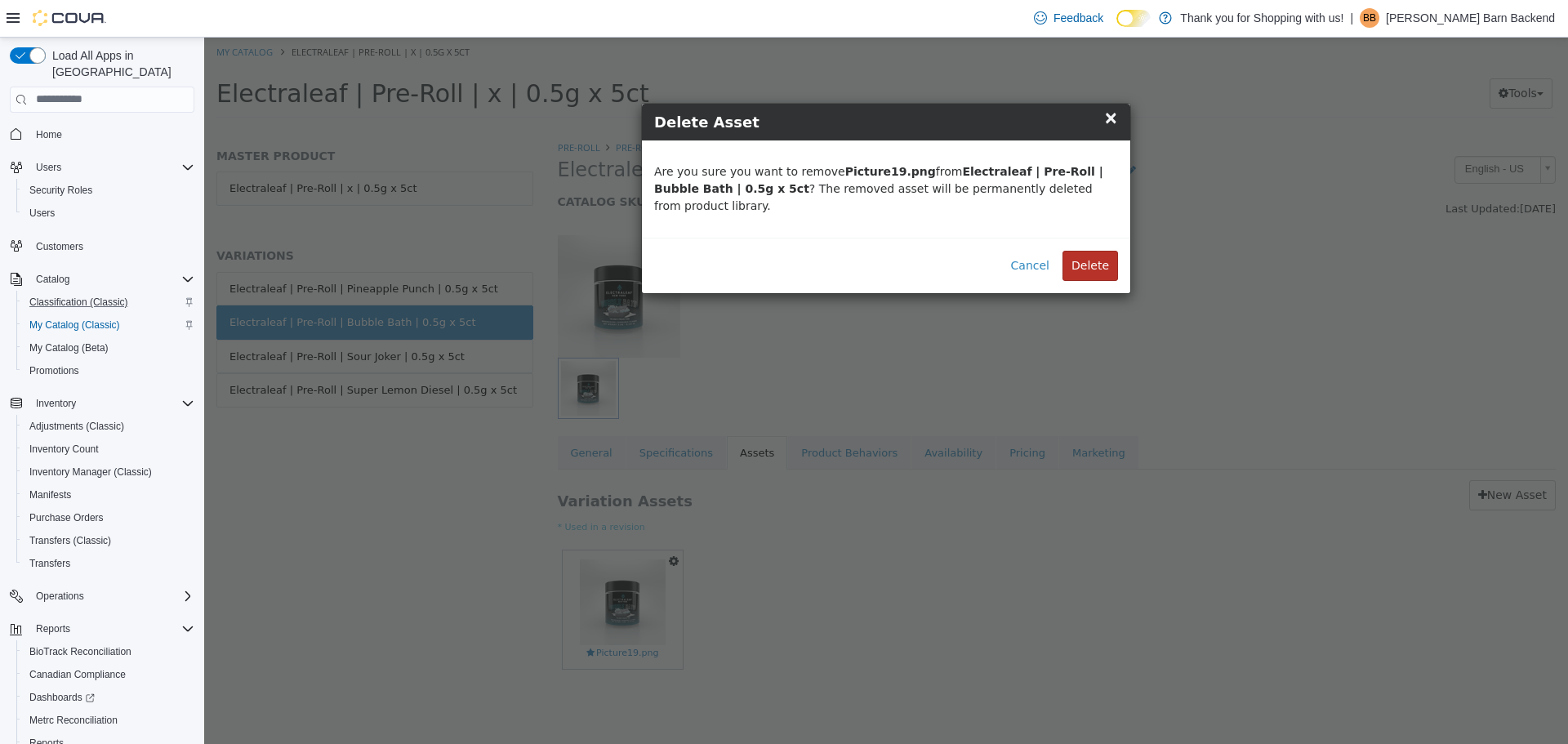
click at [1081, 250] on button "Delete" at bounding box center [1090, 265] width 55 height 30
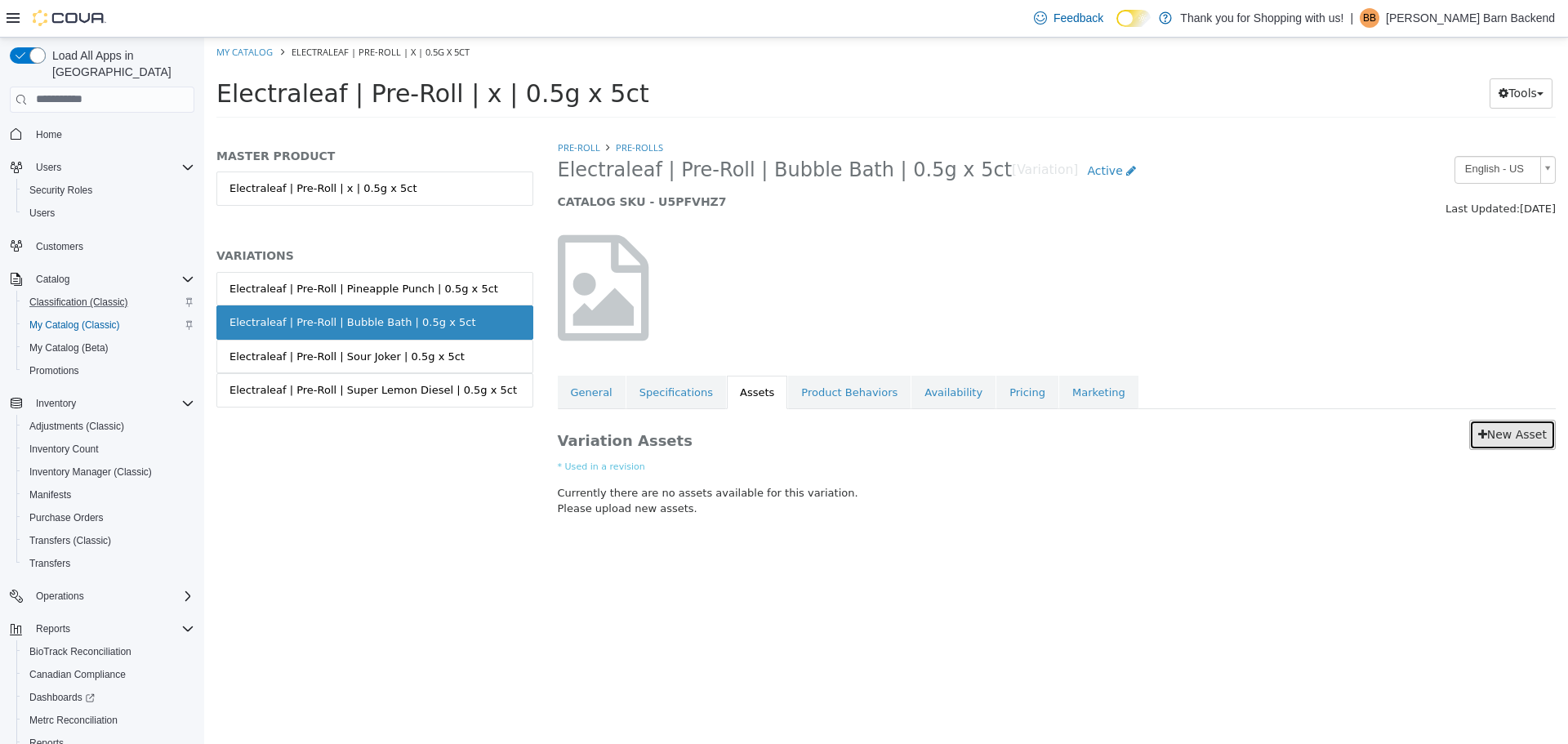
click at [1482, 433] on icon at bounding box center [1483, 433] width 9 height 11
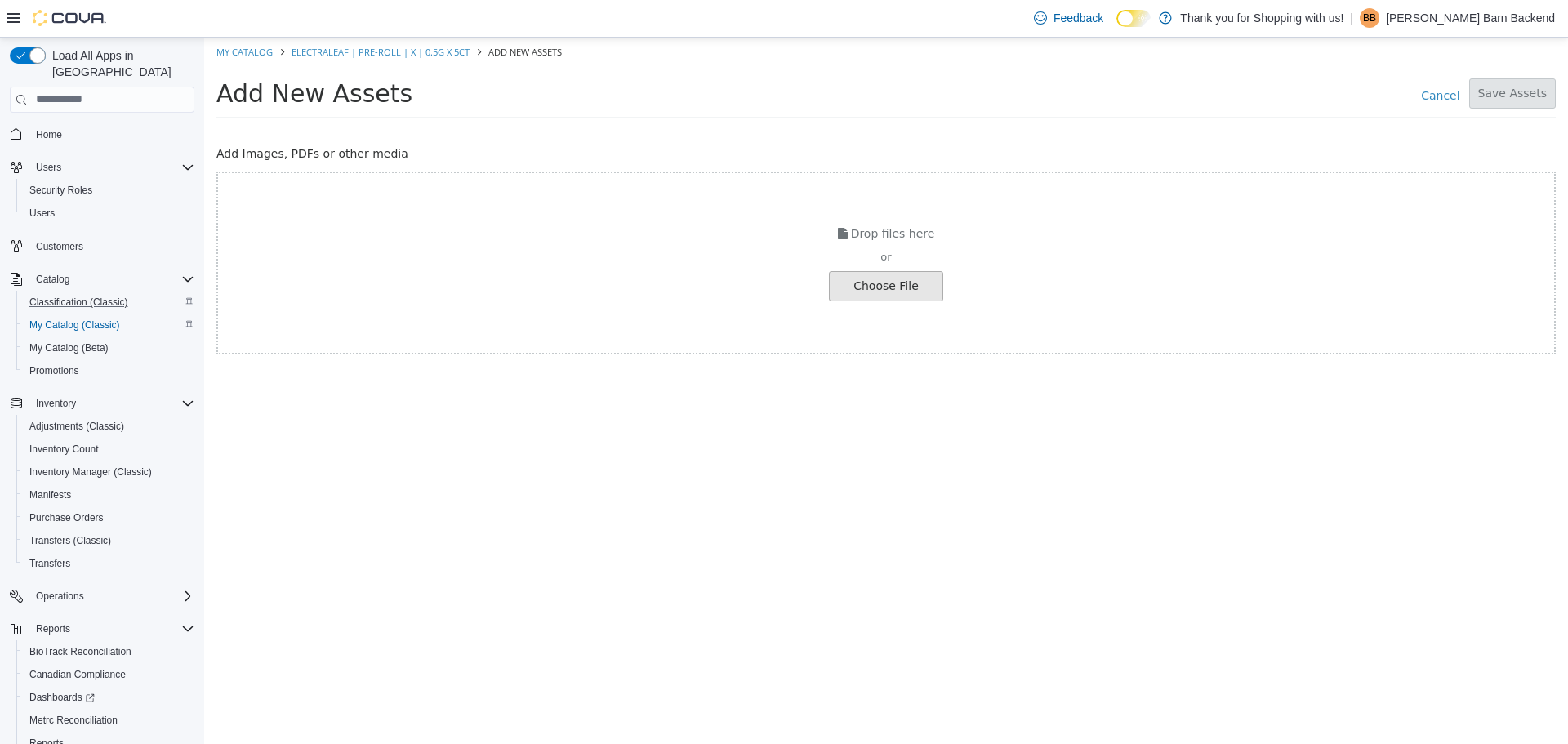
click at [870, 297] on input "file" at bounding box center [30, 285] width 1823 height 29
click at [872, 277] on input "file" at bounding box center [30, 285] width 1823 height 29
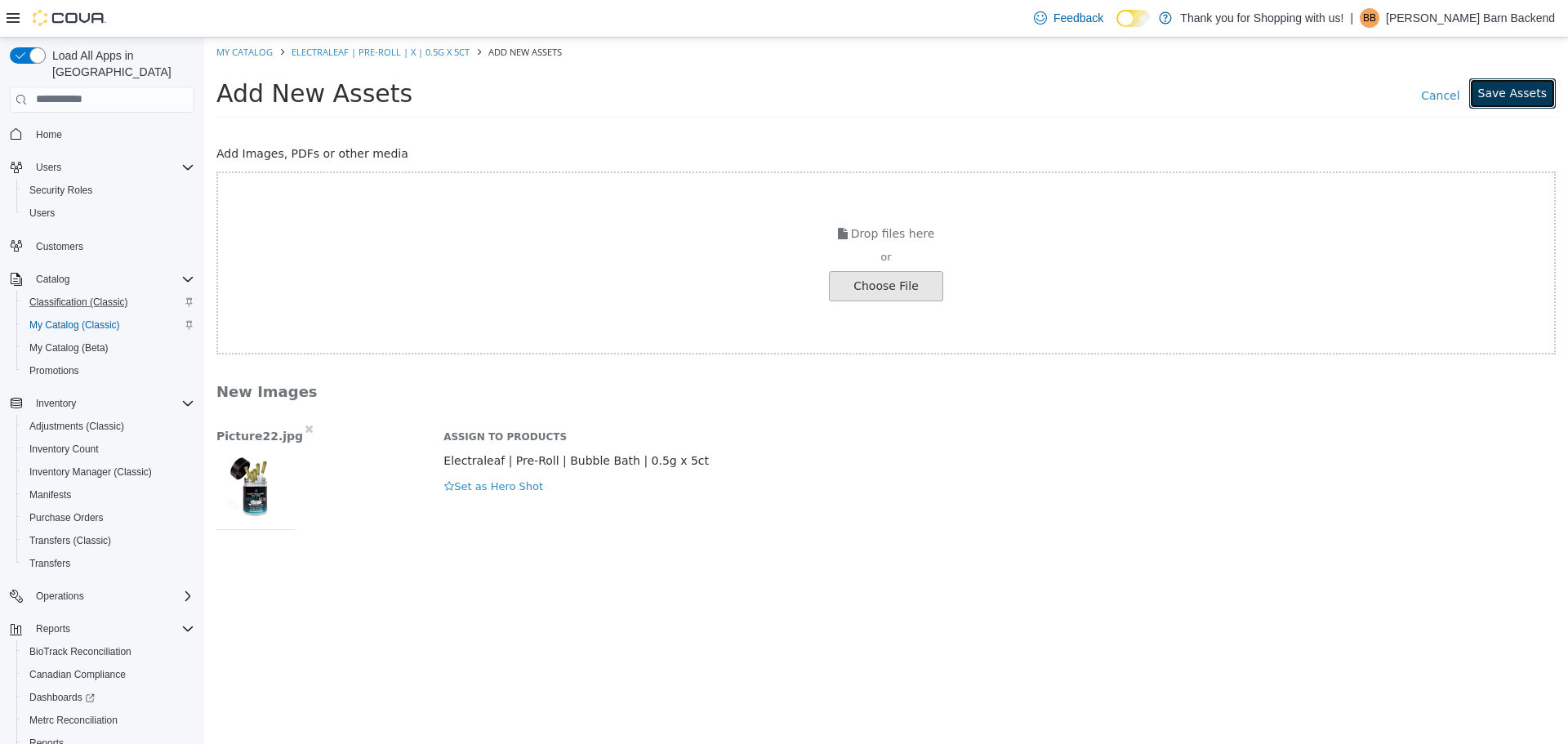
click at [1516, 88] on button "Save Assets" at bounding box center [1513, 92] width 86 height 30
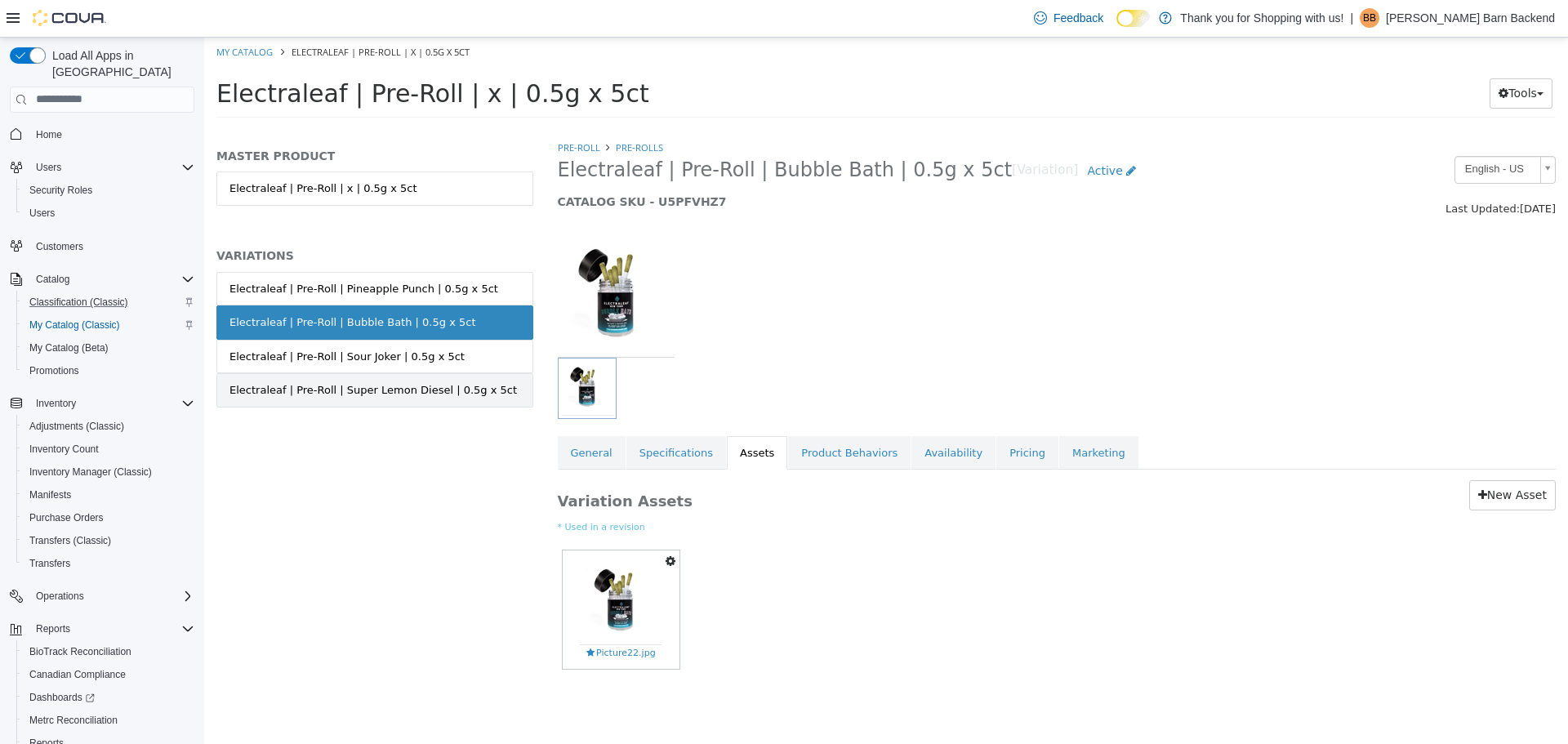
click at [400, 383] on div "Electraleaf | Pre-Roll | Super Lemon Diesel | 0.5g x 5ct" at bounding box center [373, 390] width 287 height 17
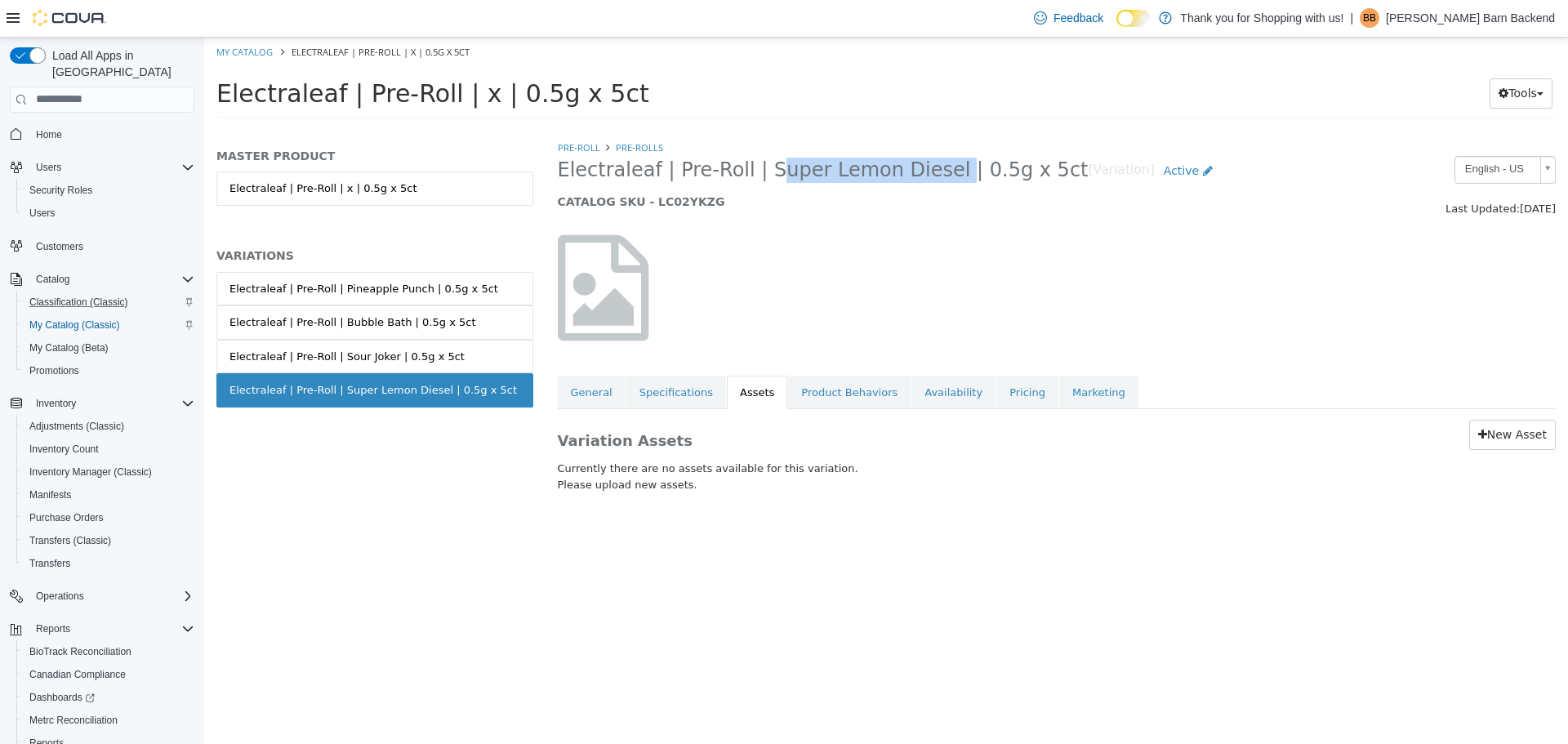
drag, startPoint x: 749, startPoint y: 177, endPoint x: 915, endPoint y: 178, distance: 166.0
click at [915, 178] on span "Electraleaf | Pre-Roll | Super Lemon Diesel | 0.5g x 5ct" at bounding box center [823, 169] width 531 height 26
copy span "Super Lemon Diesel"
click at [597, 392] on link "General" at bounding box center [592, 391] width 68 height 34
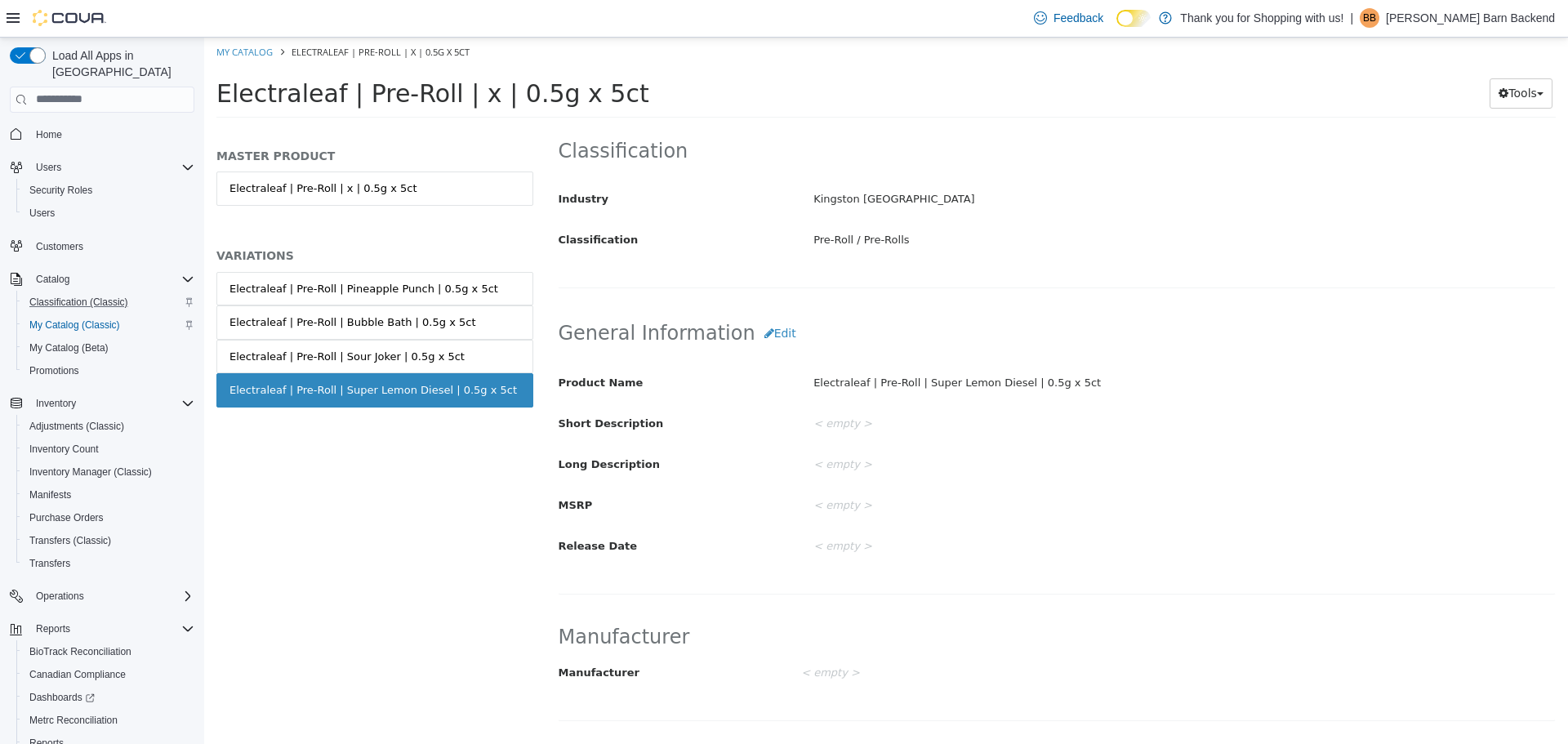
scroll to position [326, 0]
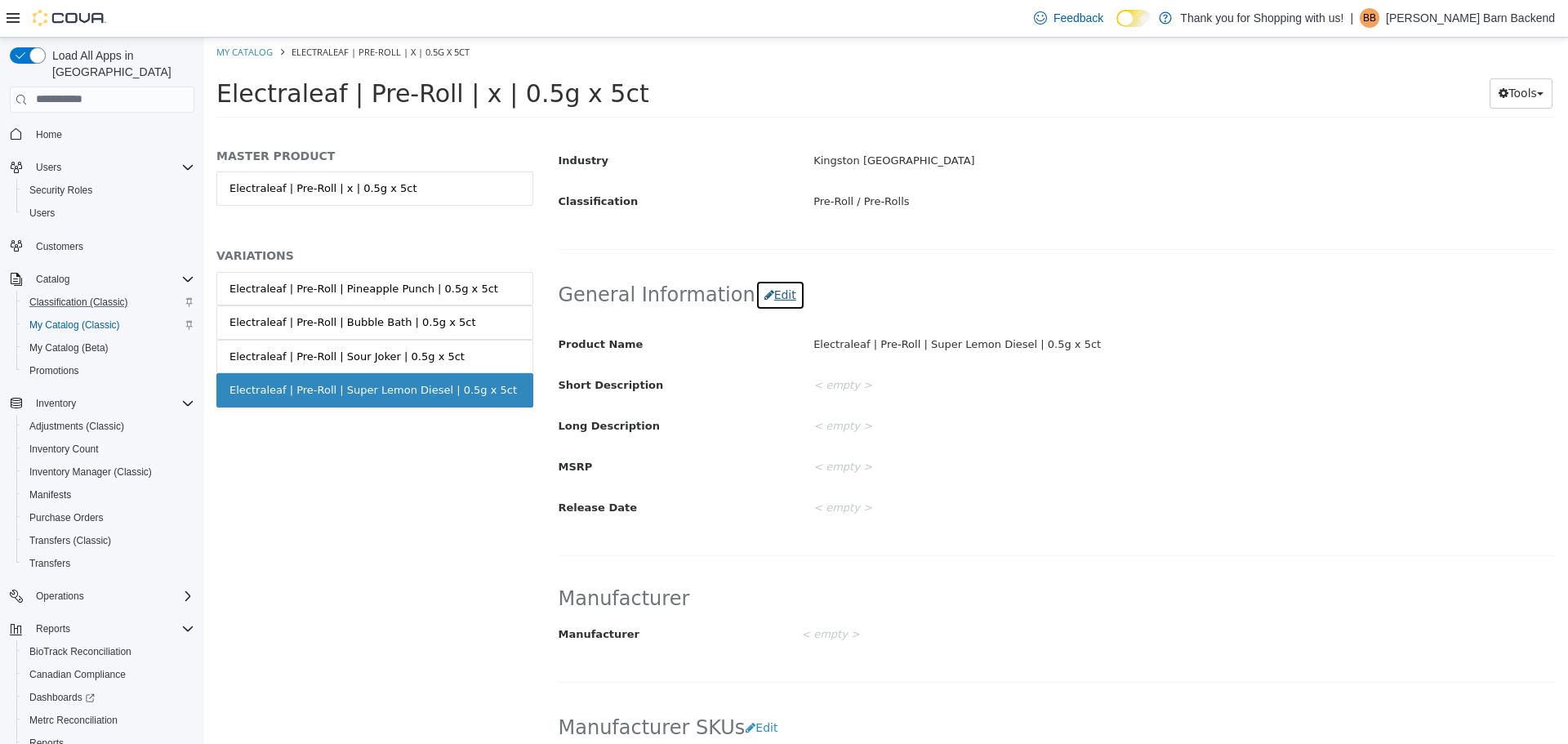
click at [757, 292] on button "Edit" at bounding box center [780, 294] width 50 height 30
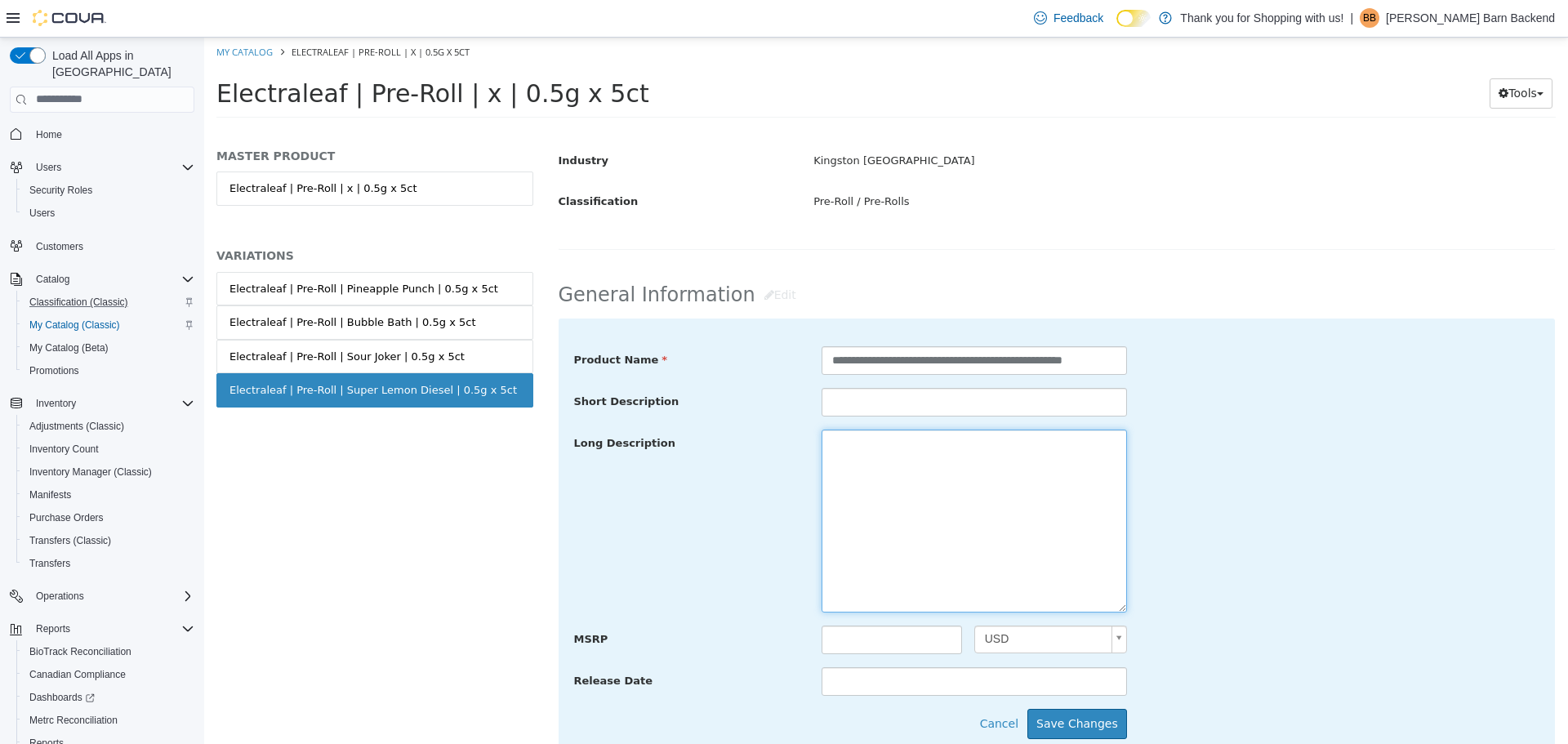
click at [938, 446] on textarea at bounding box center [974, 520] width 306 height 183
paste textarea "**********"
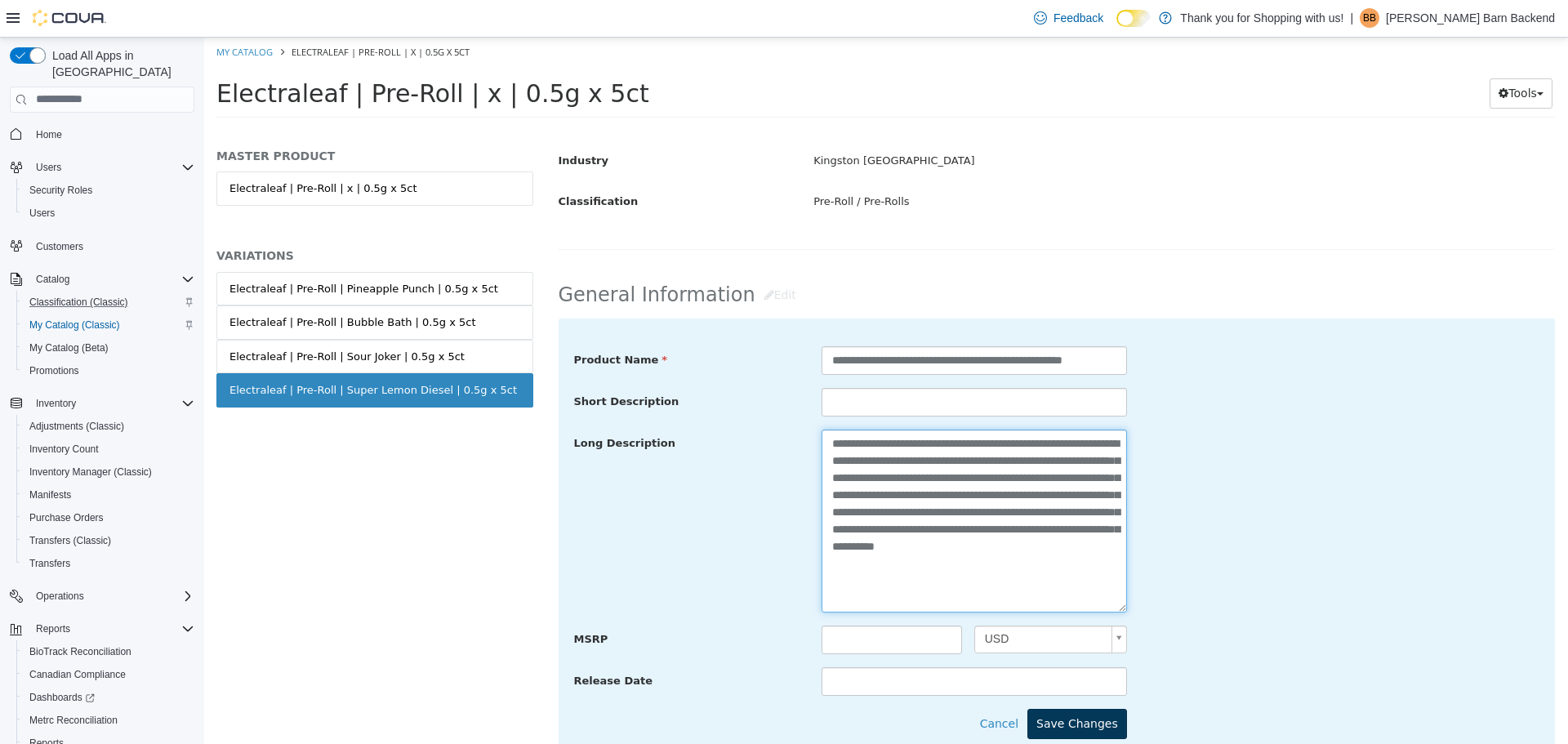
type textarea "**********"
click at [1076, 731] on button "Save Changes" at bounding box center [1078, 723] width 99 height 30
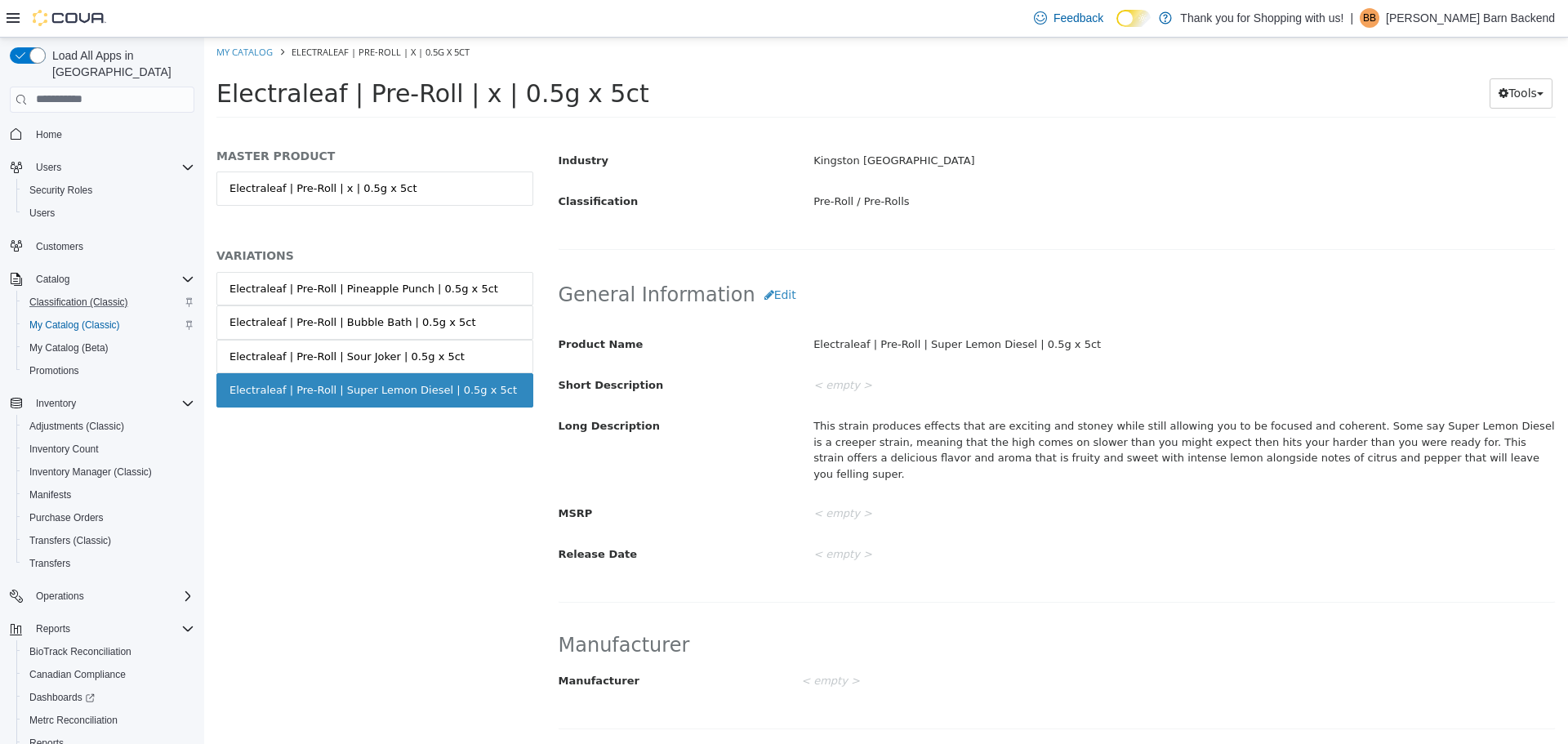
scroll to position [0, 0]
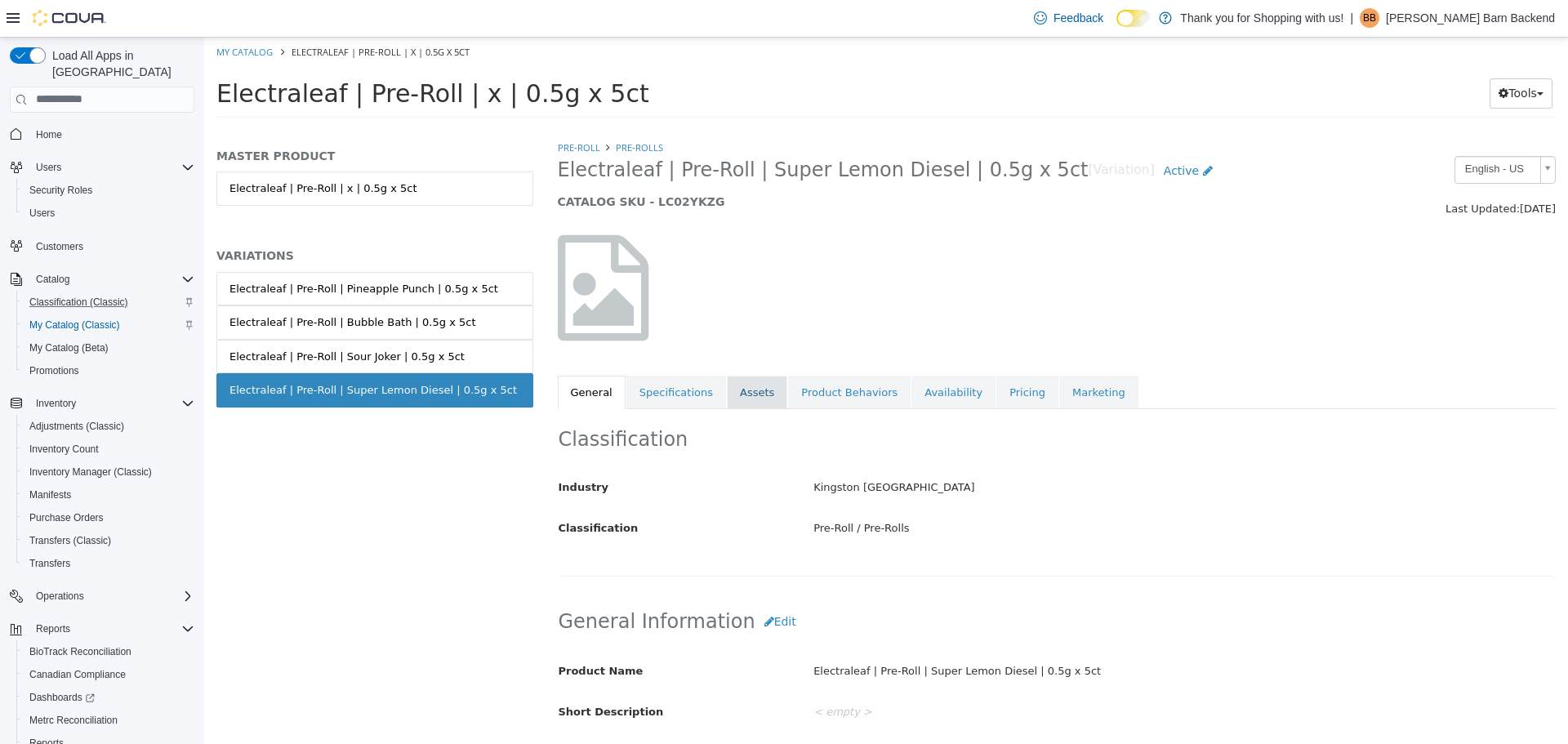
click at [732, 394] on link "Assets" at bounding box center [757, 391] width 61 height 34
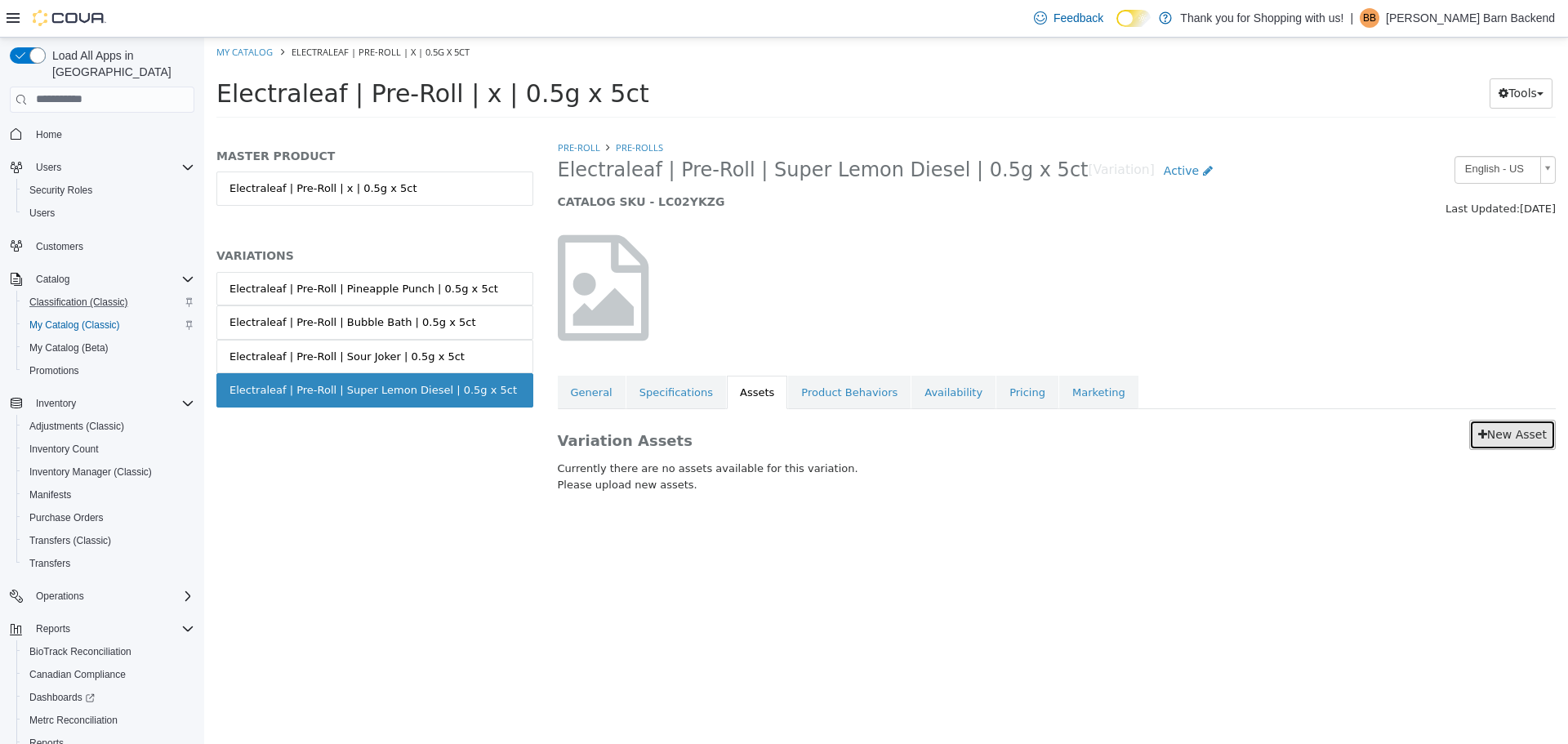
click at [1487, 430] on icon at bounding box center [1483, 433] width 9 height 11
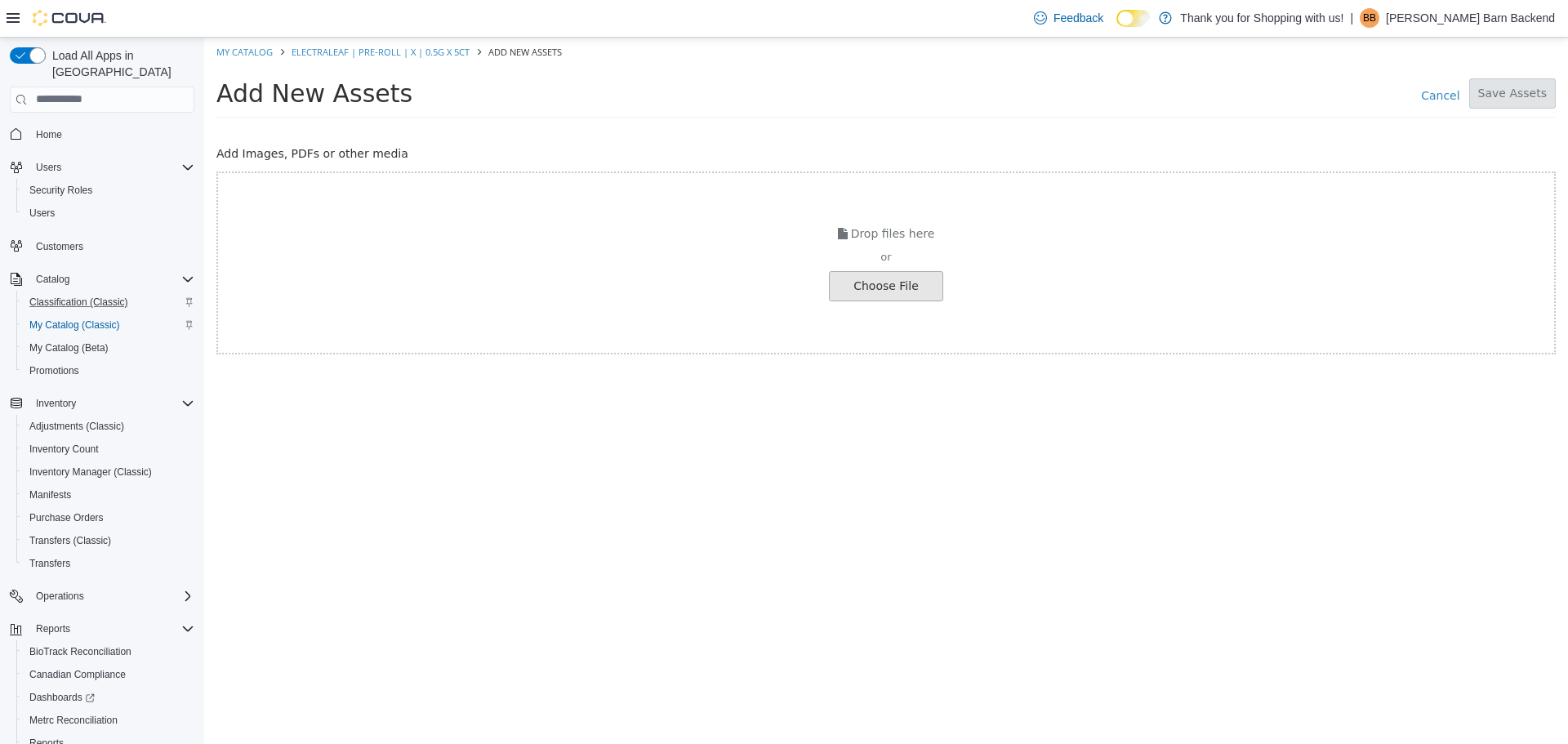
click at [865, 287] on input "file" at bounding box center [30, 285] width 1823 height 29
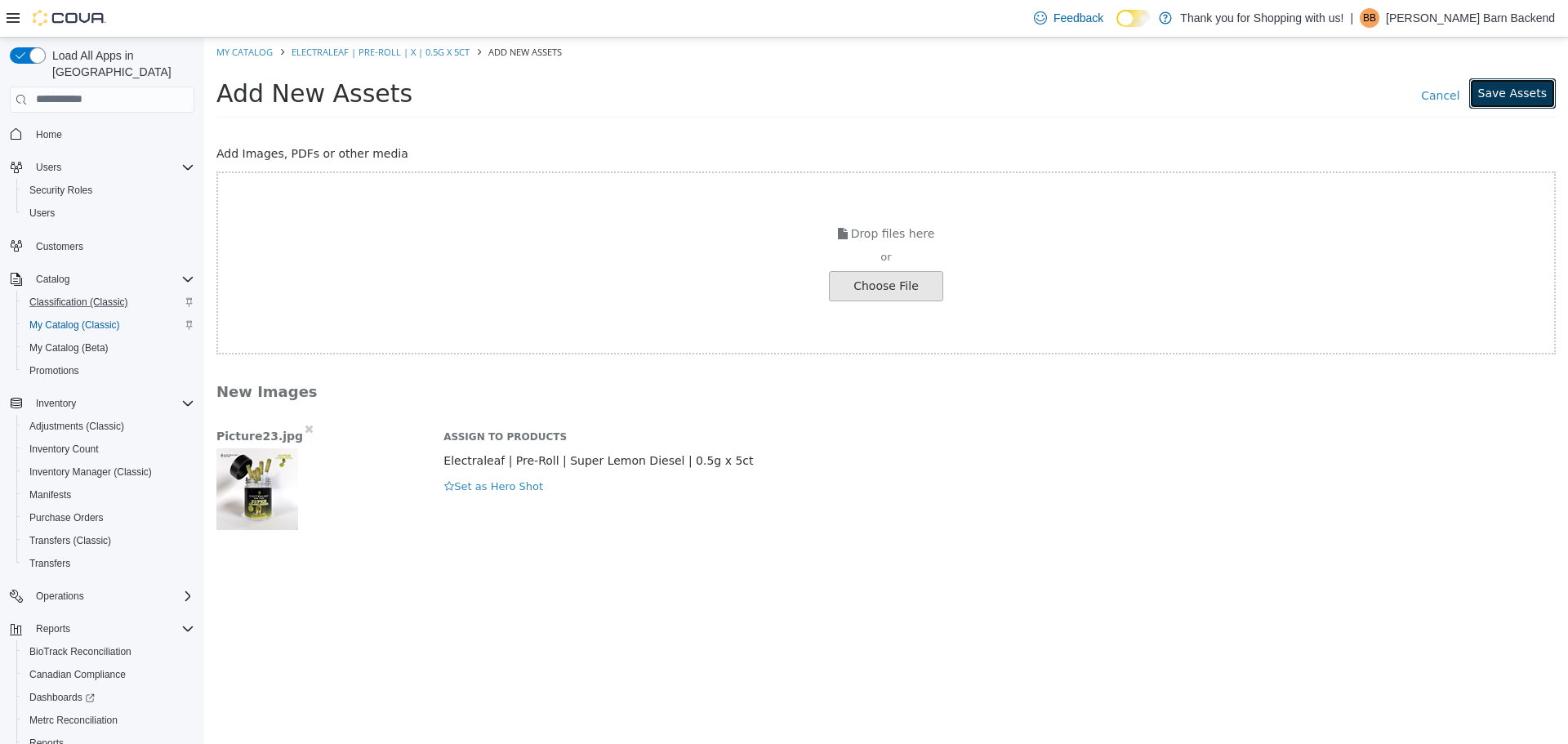
click at [1520, 100] on button "Save Assets" at bounding box center [1513, 92] width 86 height 30
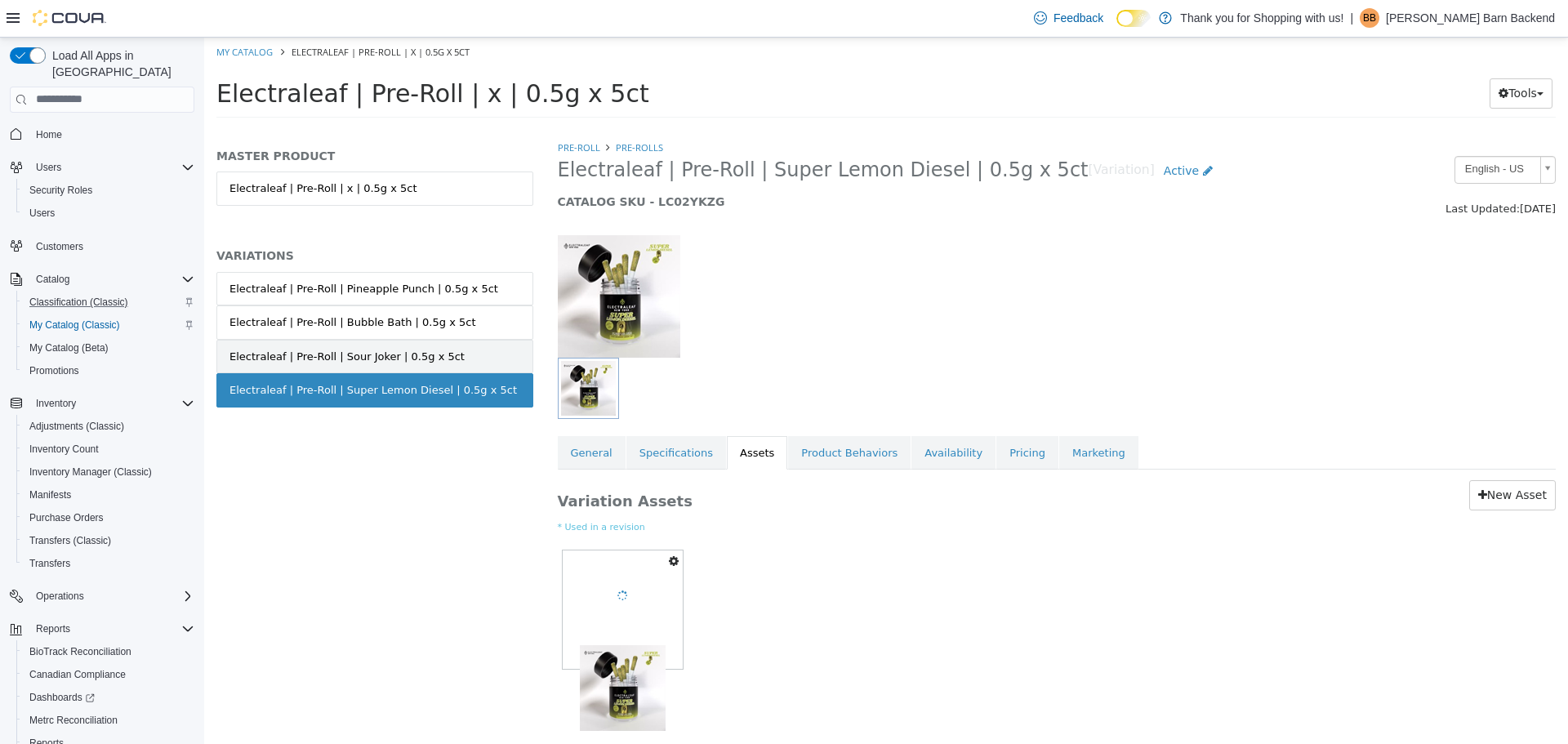
click at [443, 352] on link "Electraleaf | Pre-Roll | Sour Joker | 0.5g x 5ct" at bounding box center [375, 355] width 317 height 34
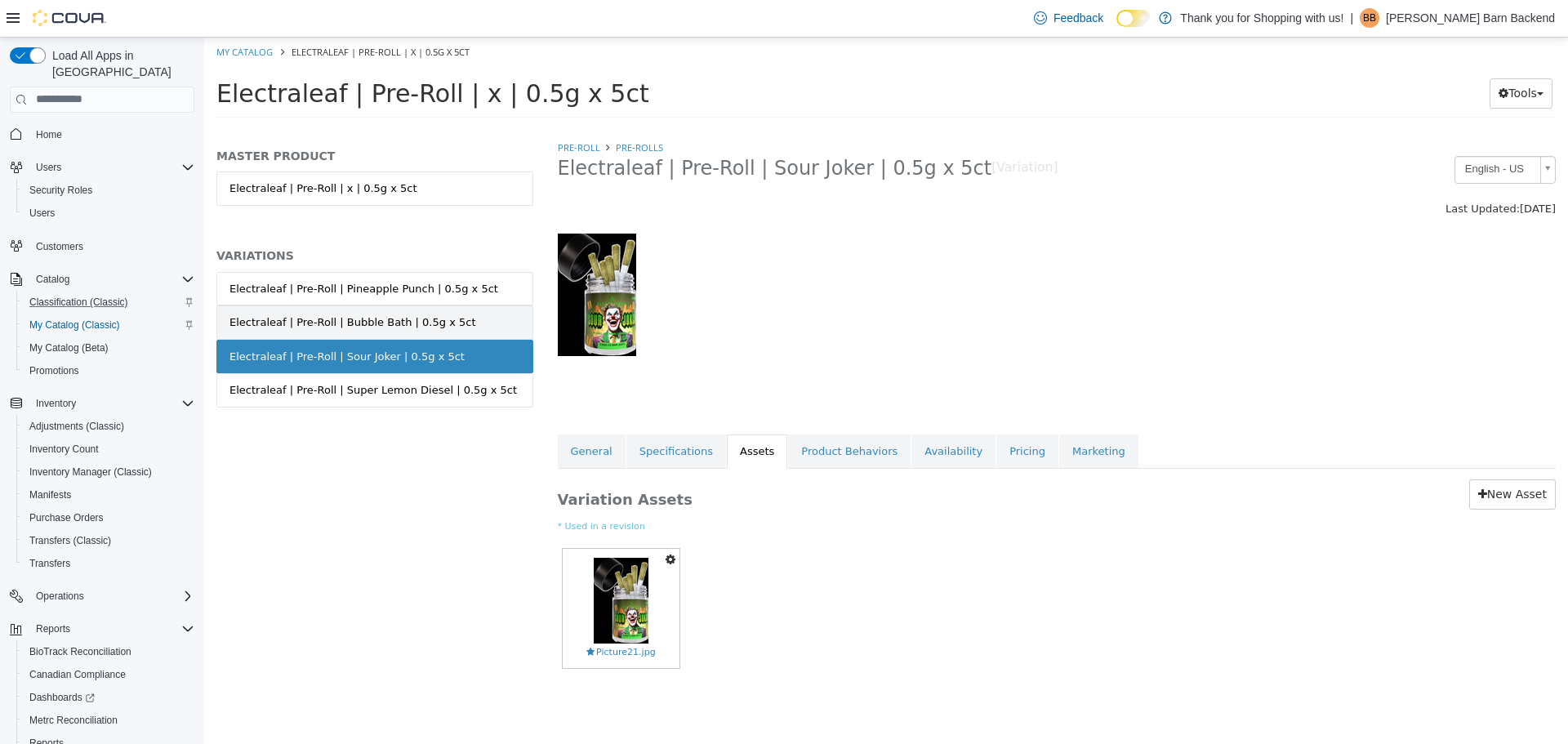
click at [451, 328] on link "Electraleaf | Pre-Roll | Bubble Bath | 0.5g x 5ct" at bounding box center [375, 321] width 317 height 34
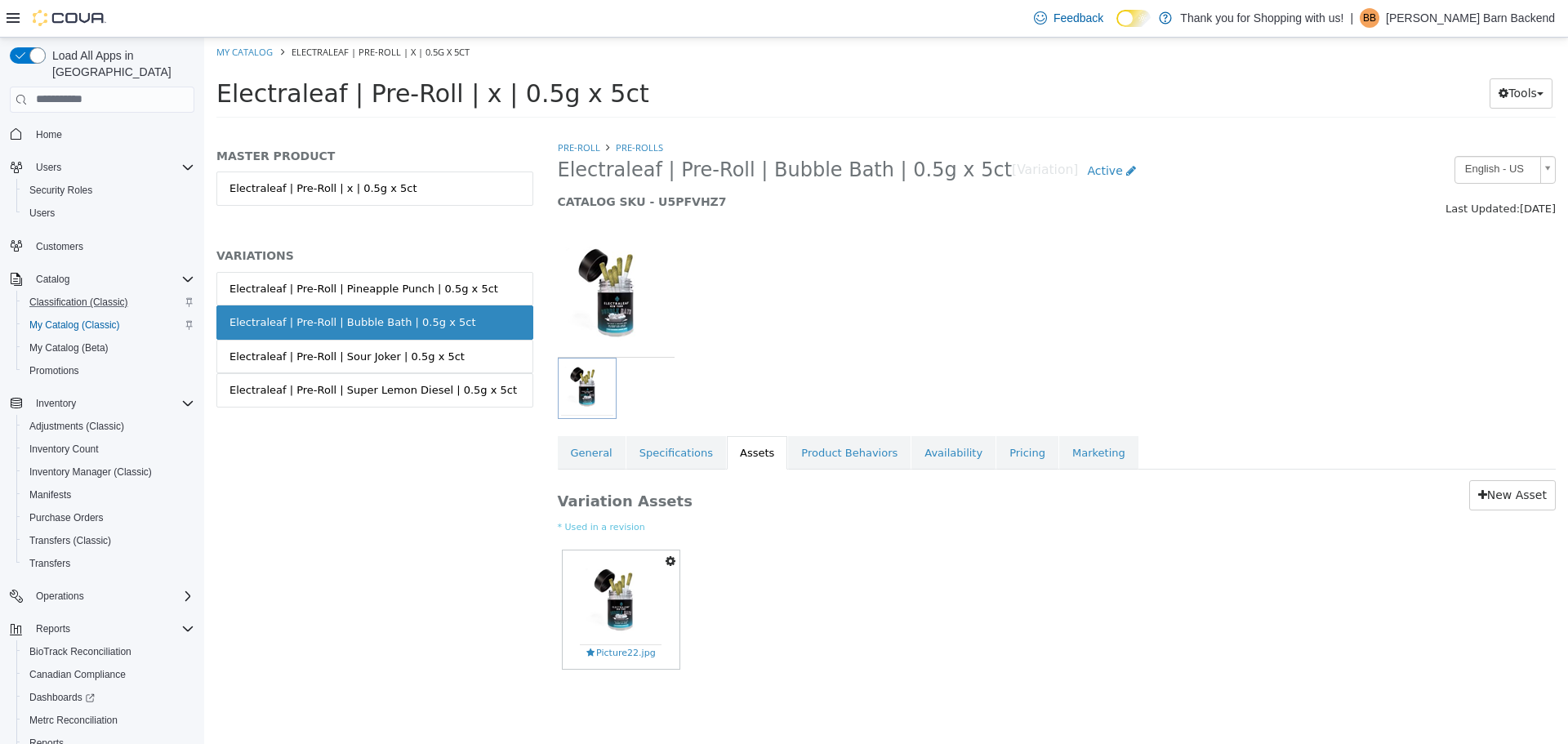
click at [462, 296] on link "Electraleaf | Pre-Roll | Pineapple Punch | 0.5g x 5ct" at bounding box center [375, 288] width 317 height 34
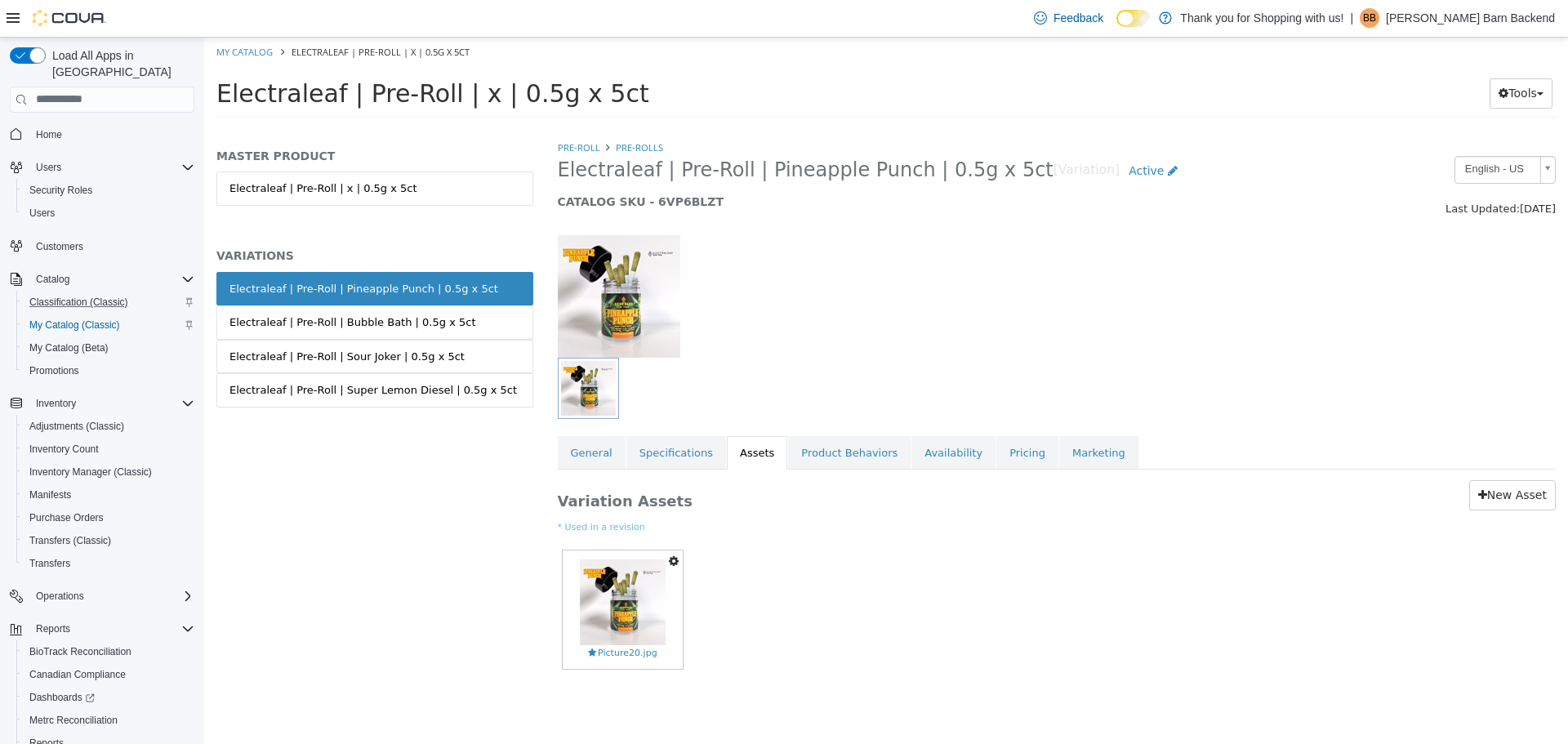
click at [331, 185] on link "Electraleaf | Pre-Roll | x | 0.5g x 5ct" at bounding box center [375, 188] width 317 height 34
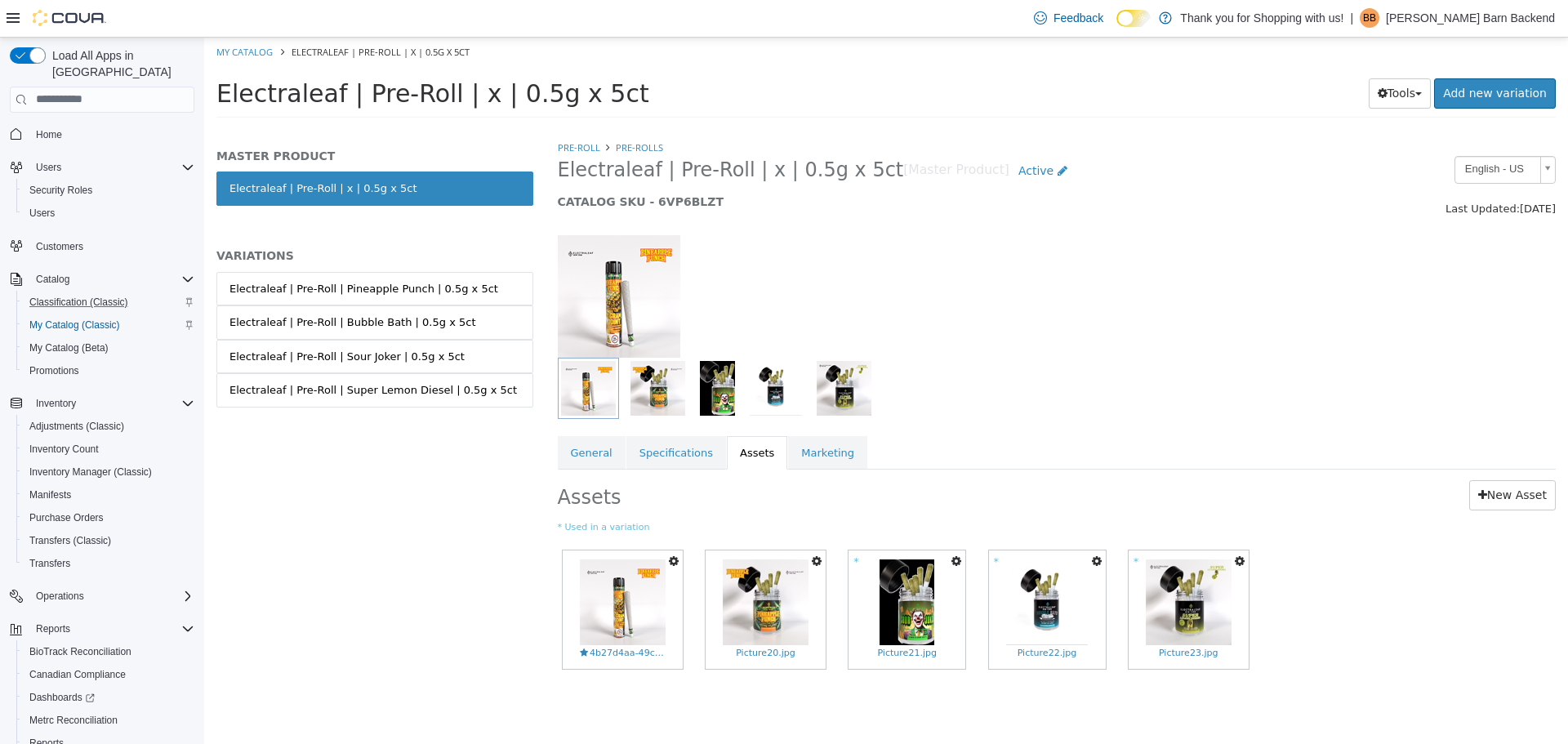
click at [672, 563] on icon "button" at bounding box center [674, 560] width 10 height 11
click at [595, 684] on link "Delete" at bounding box center [613, 677] width 137 height 22
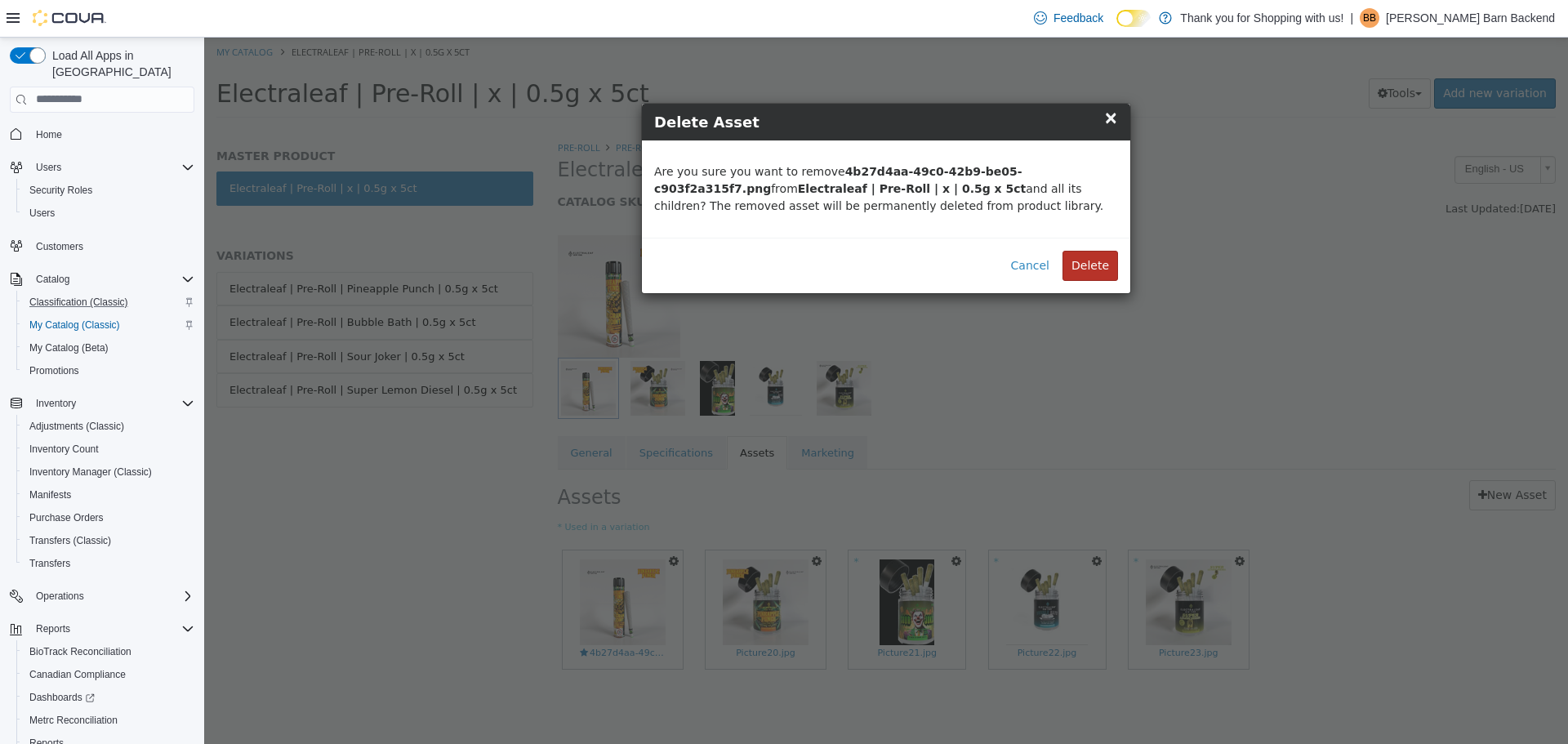
click at [1108, 269] on button "Delete" at bounding box center [1090, 265] width 55 height 30
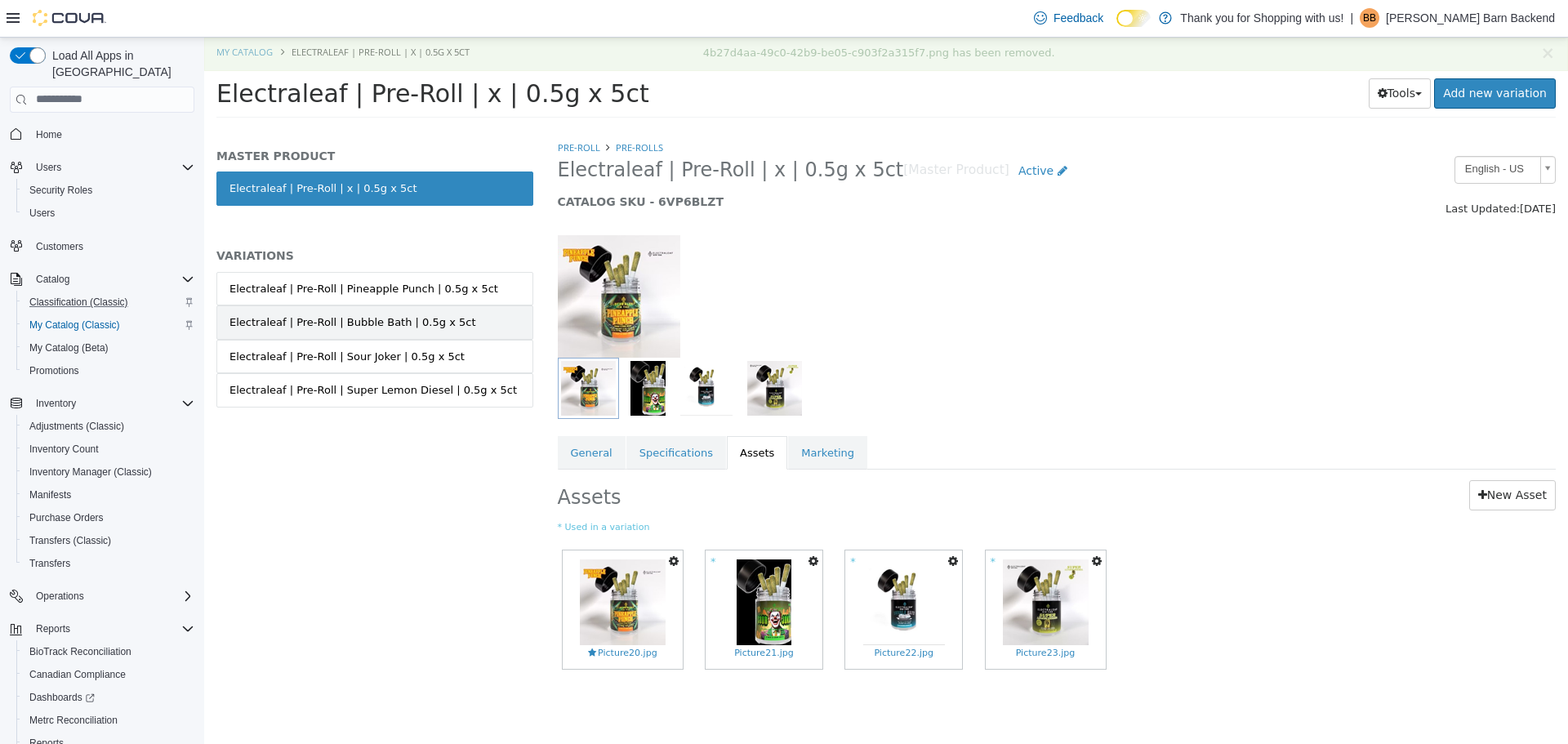
click at [462, 311] on link "Electraleaf | Pre-Roll | Bubble Bath | 0.5g x 5ct" at bounding box center [375, 321] width 317 height 34
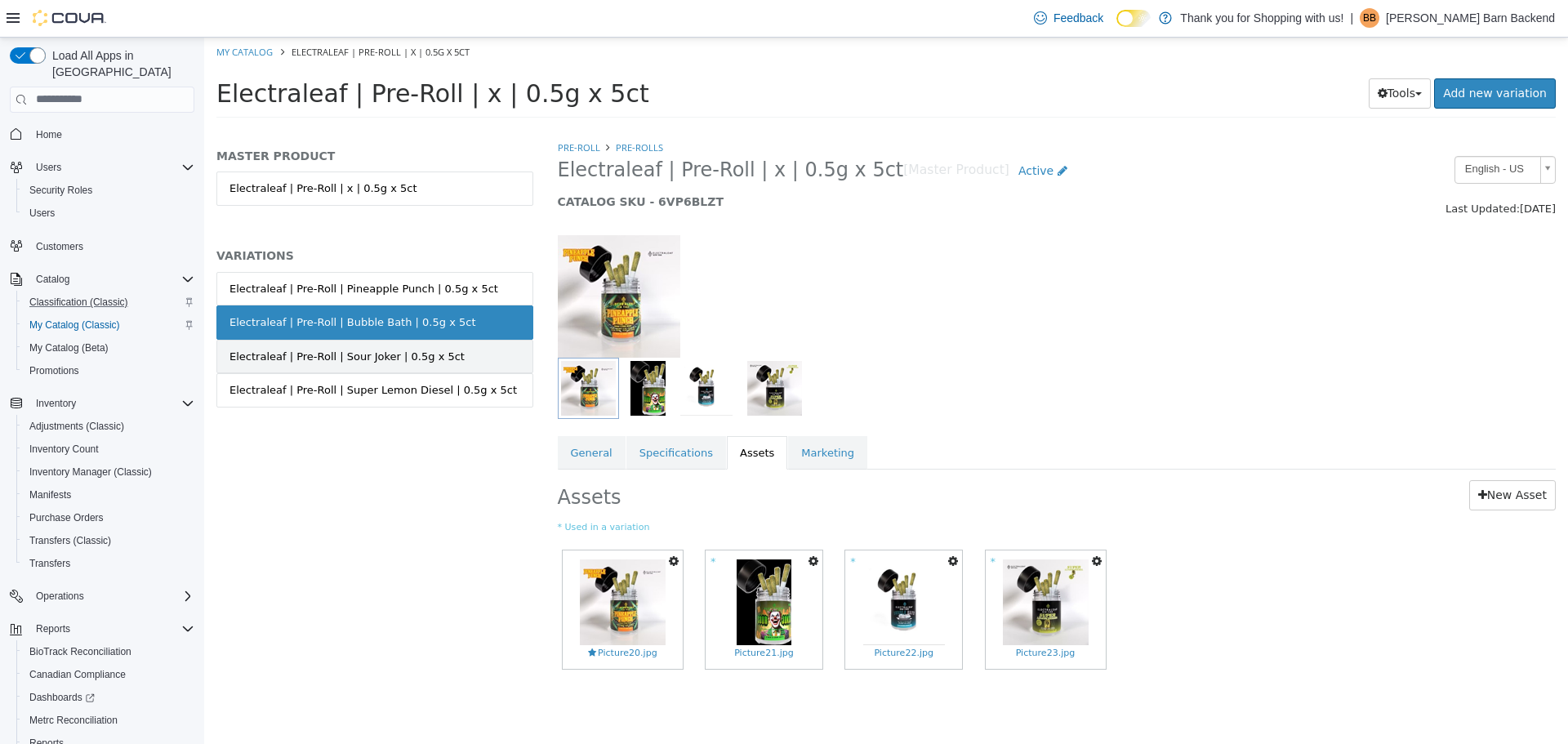
click at [447, 367] on link "Electraleaf | Pre-Roll | Sour Joker | 0.5g x 5ct" at bounding box center [375, 355] width 317 height 34
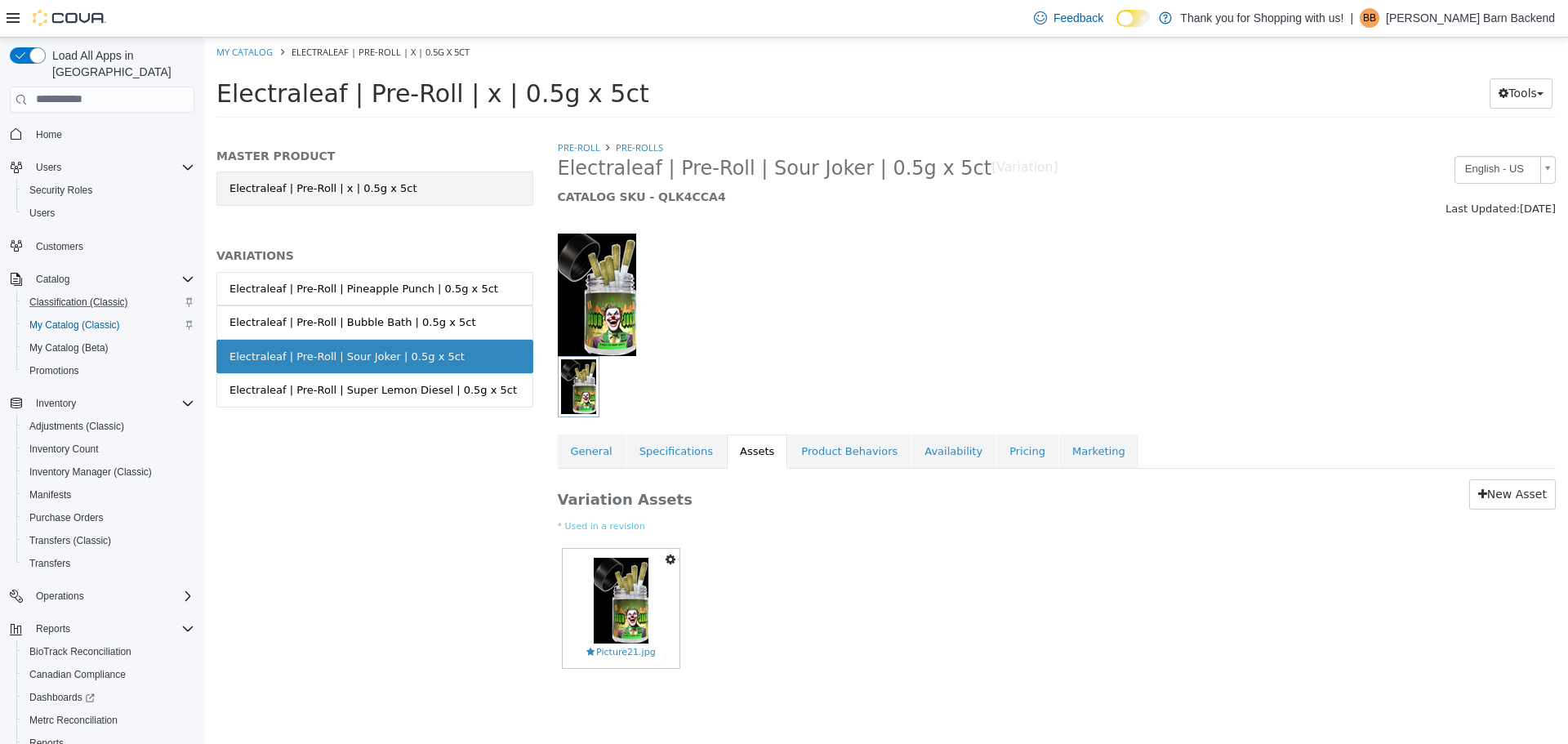
click at [419, 204] on link "Electraleaf | Pre-Roll | x | 0.5g x 5ct" at bounding box center [375, 188] width 317 height 34
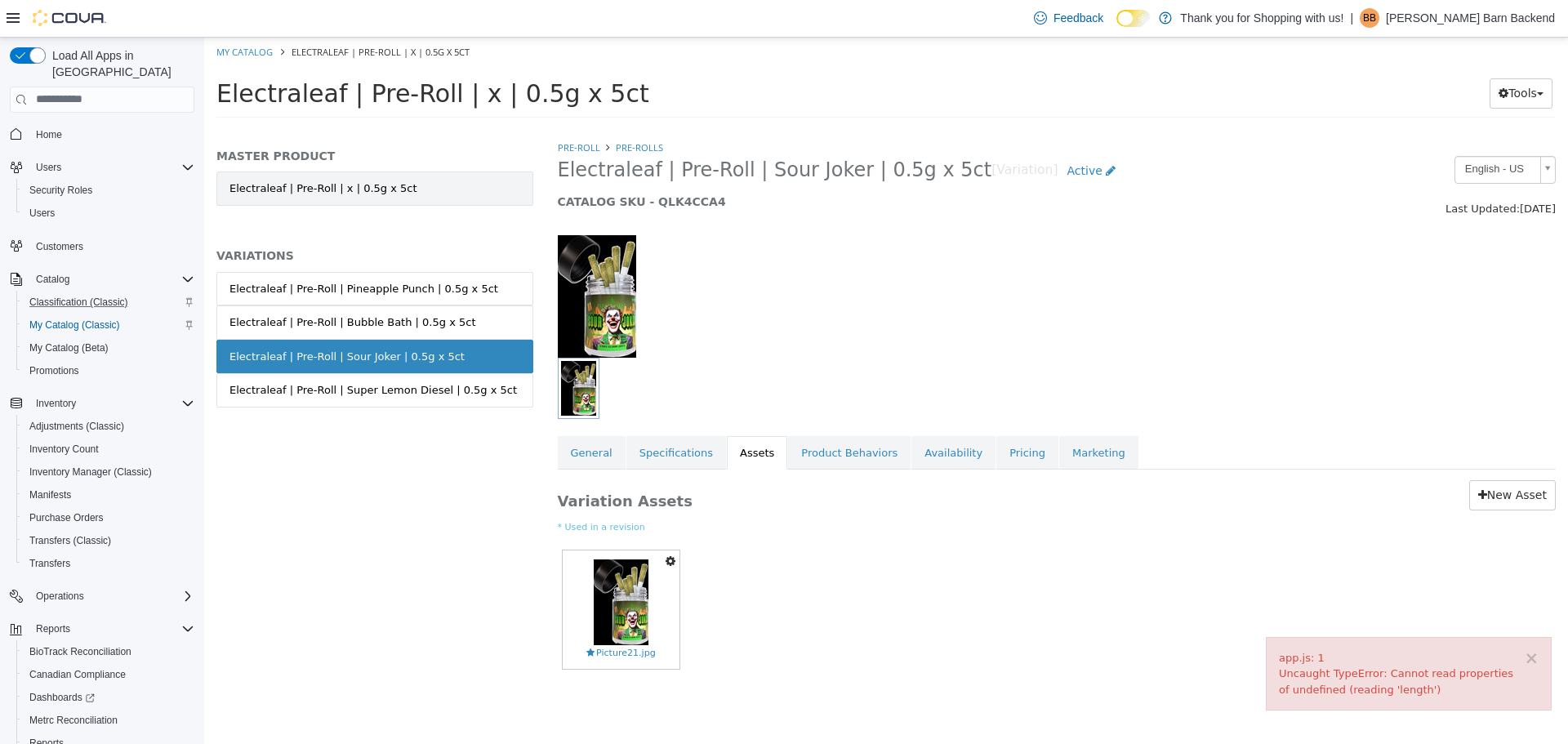
click at [418, 203] on link "Electraleaf | Pre-Roll | x | 0.5g x 5ct" at bounding box center [375, 188] width 317 height 34
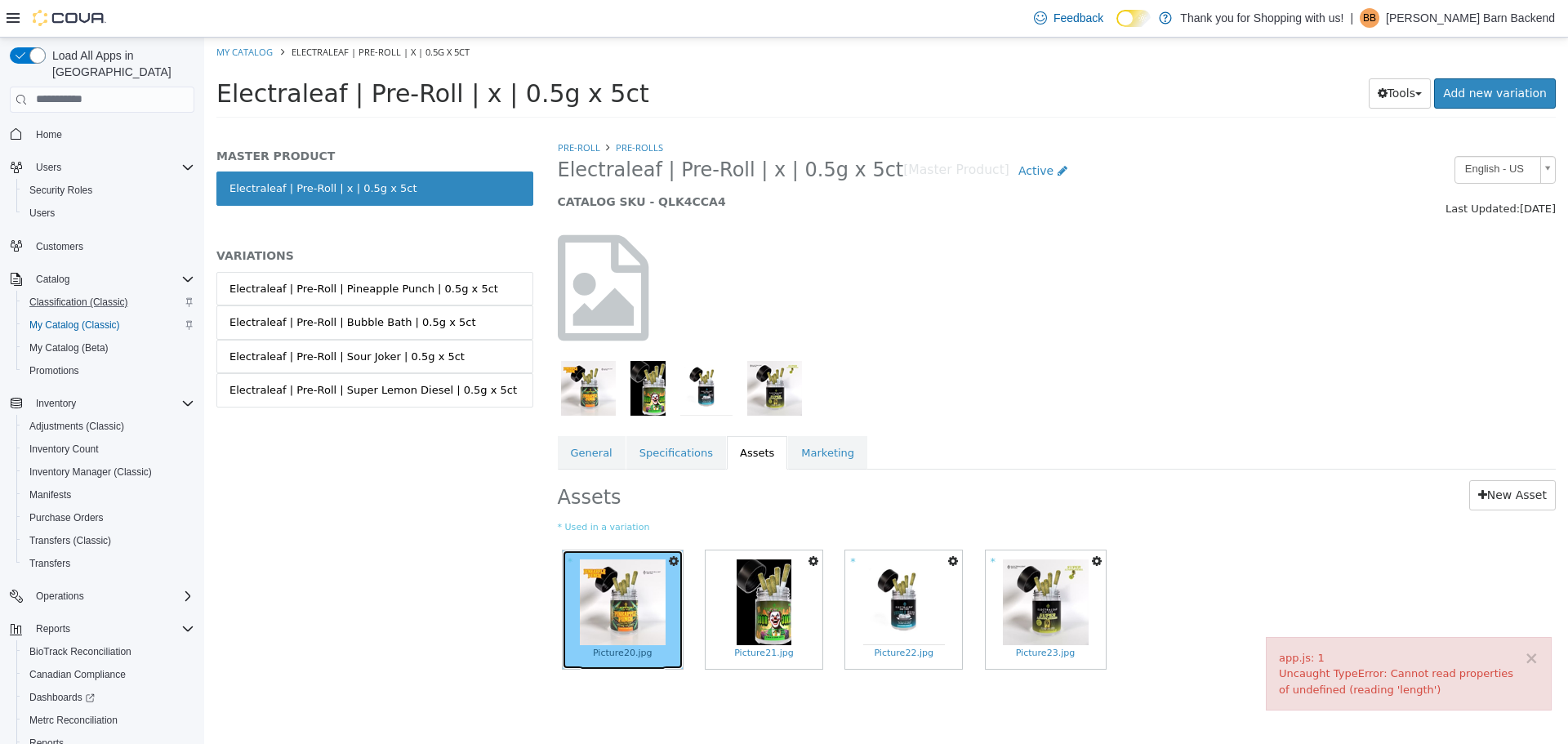
click at [628, 582] on img at bounding box center [622, 601] width 86 height 86
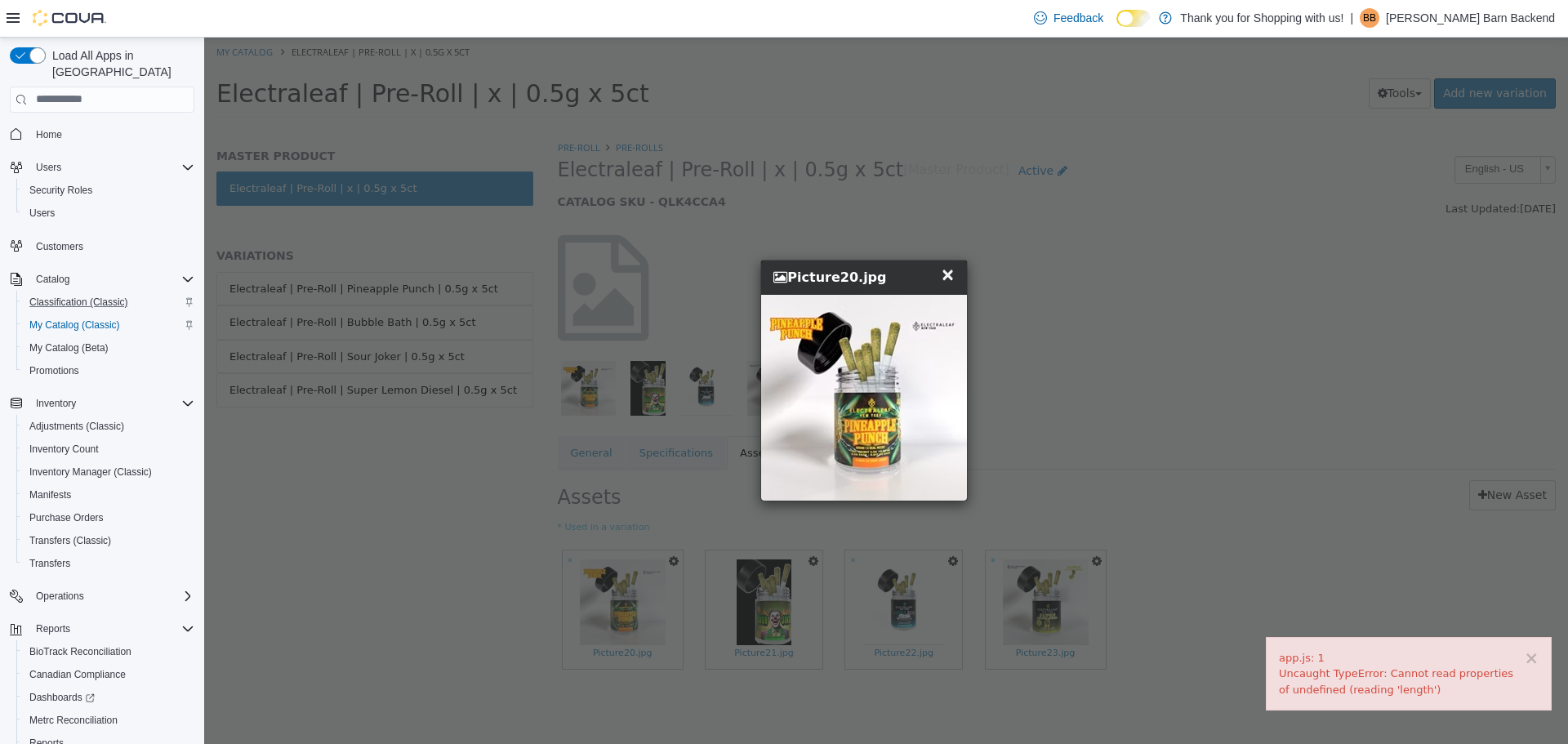
click at [1022, 431] on div "× Close Picture20.jpg" at bounding box center [866, 379] width 1323 height 685
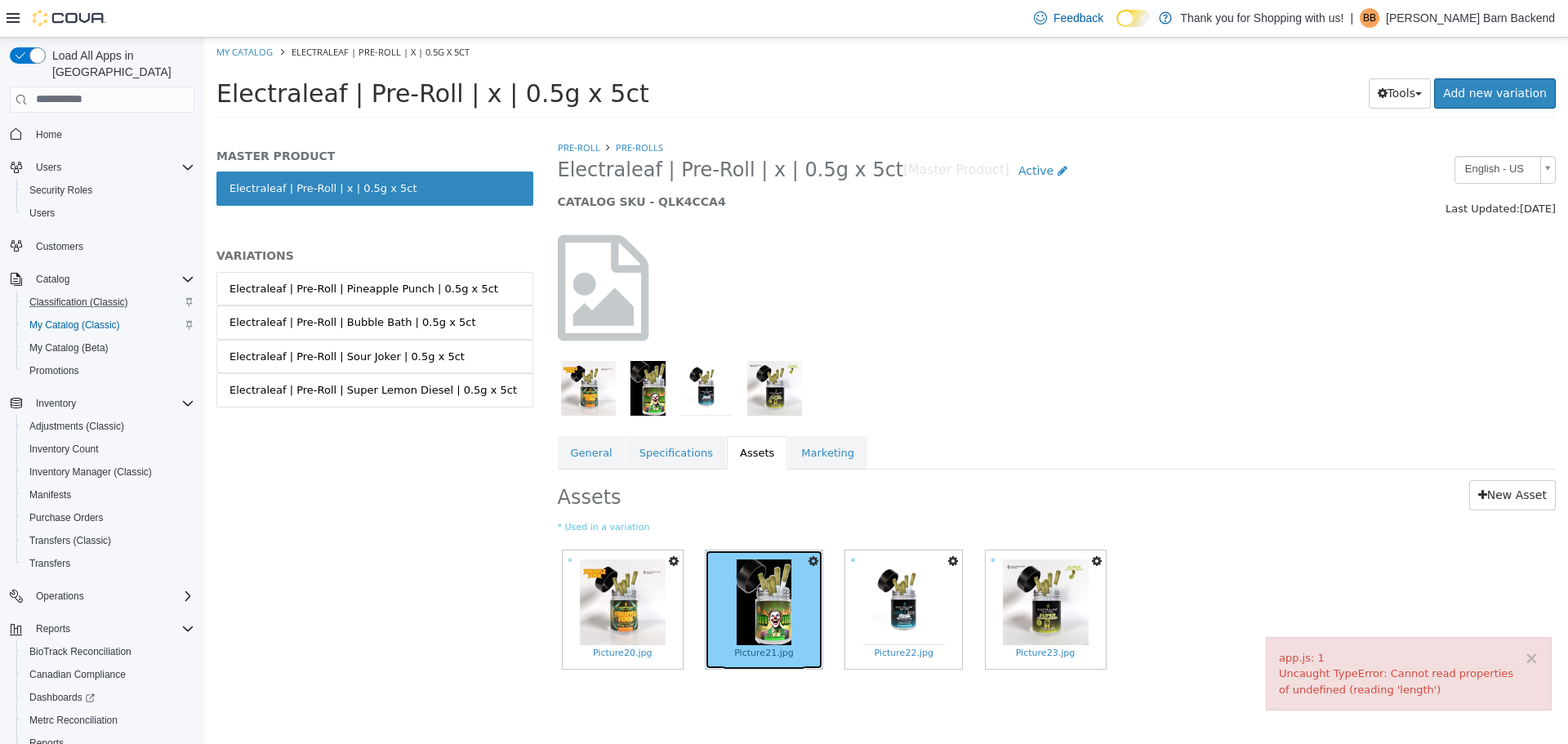
click at [790, 617] on img at bounding box center [764, 601] width 54 height 86
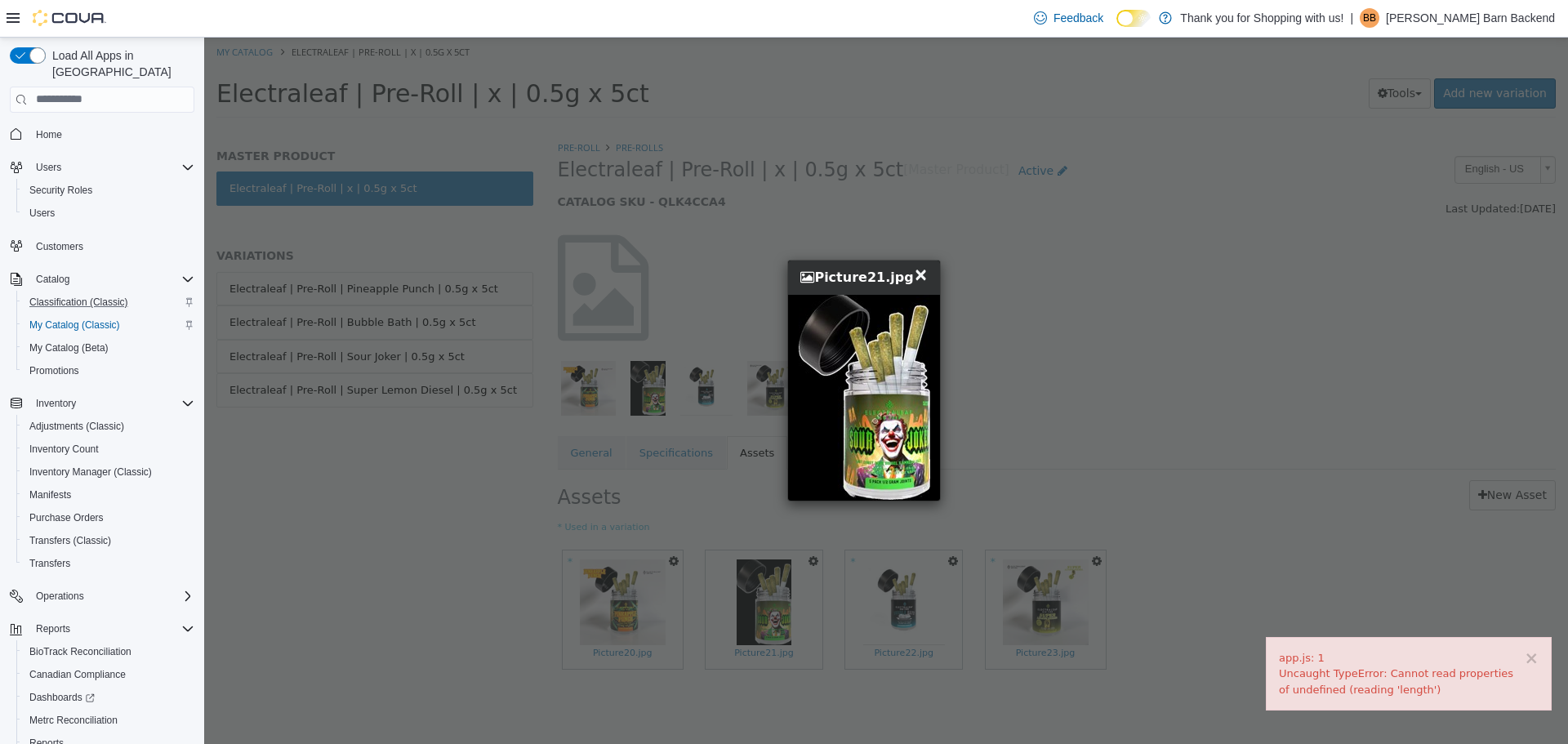
click at [1055, 476] on div "× Close Picture21.jpg" at bounding box center [866, 379] width 1323 height 685
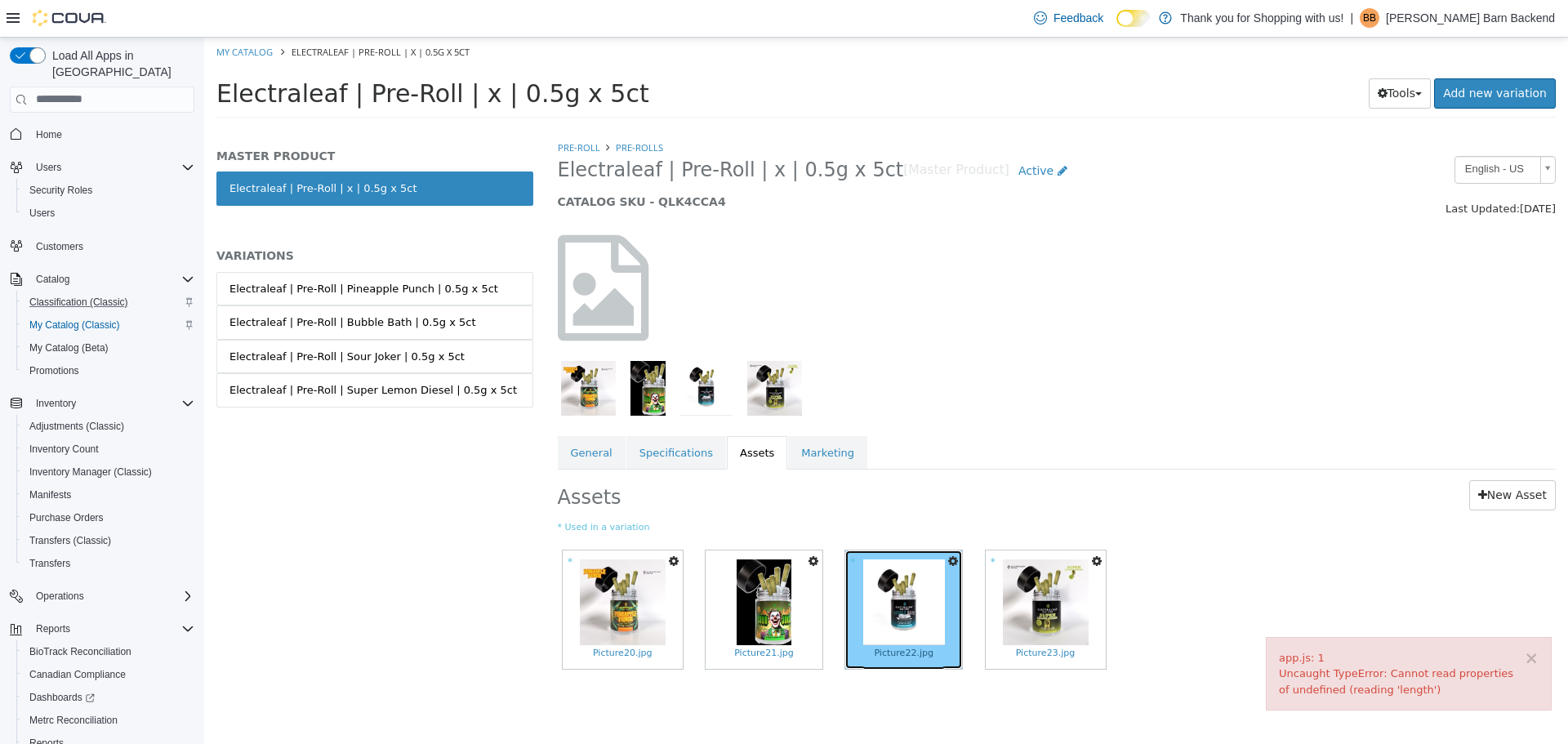
click at [924, 609] on img at bounding box center [904, 601] width 82 height 86
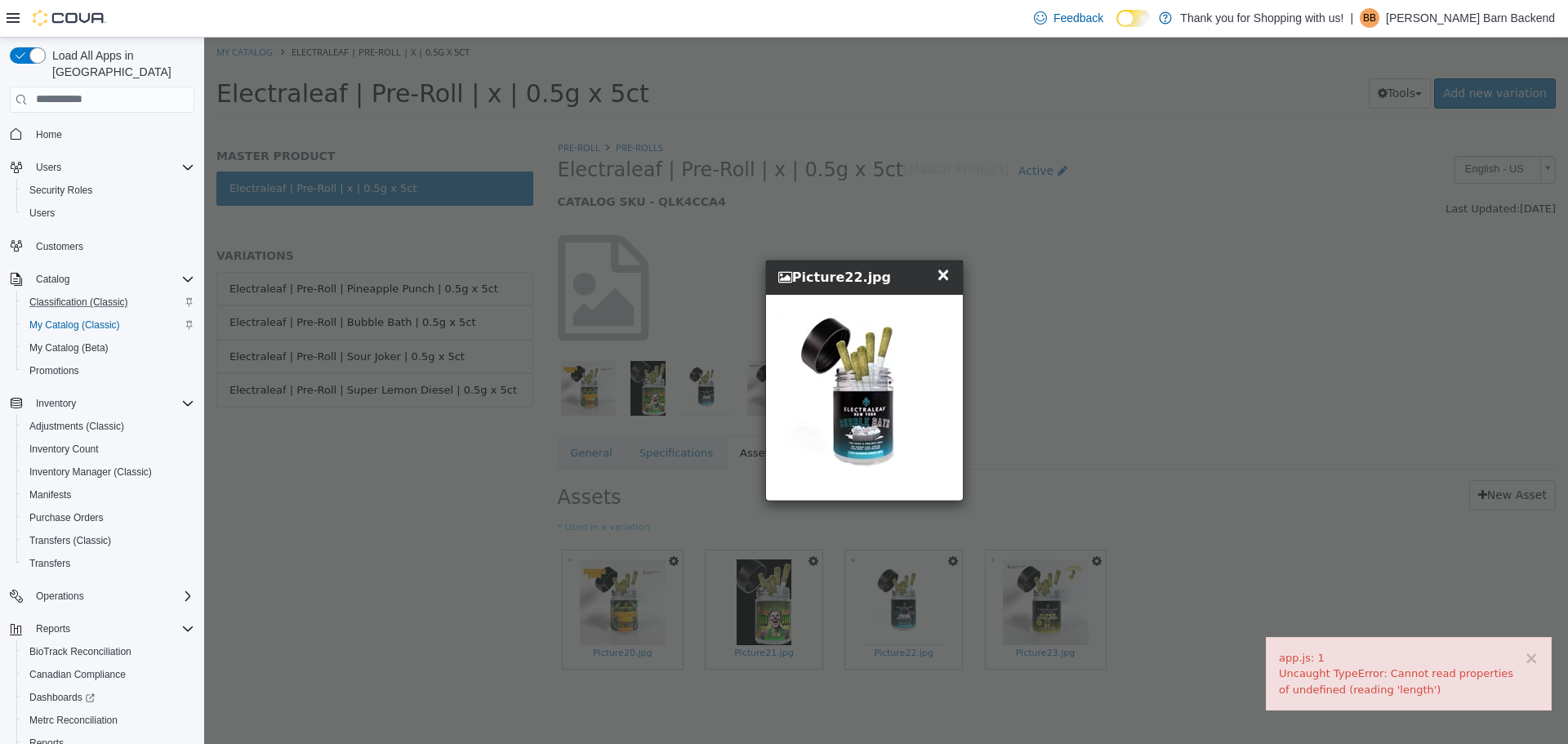
click at [1062, 439] on div "× Close Picture22.jpg" at bounding box center [866, 379] width 1323 height 685
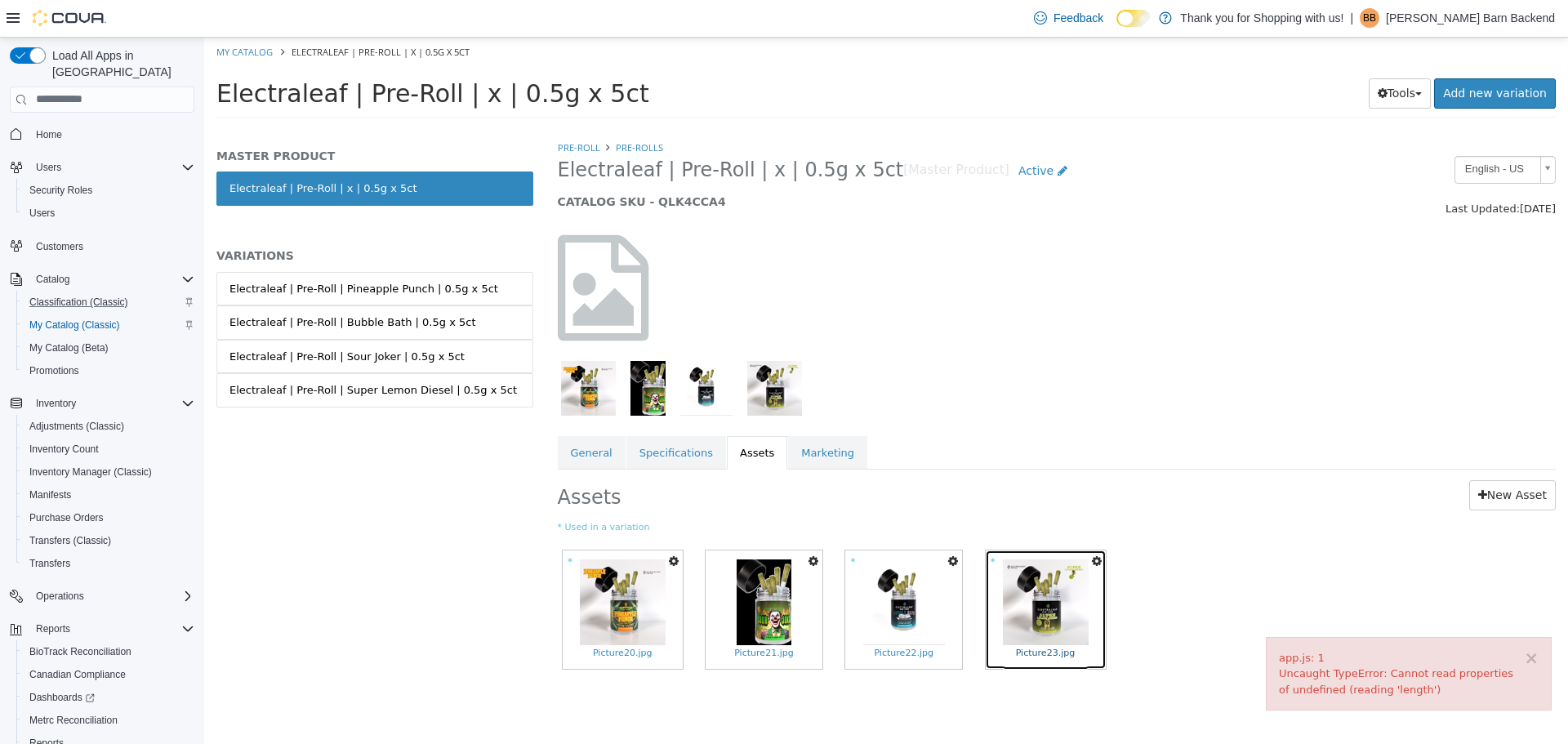
click at [1039, 614] on img at bounding box center [1045, 601] width 86 height 86
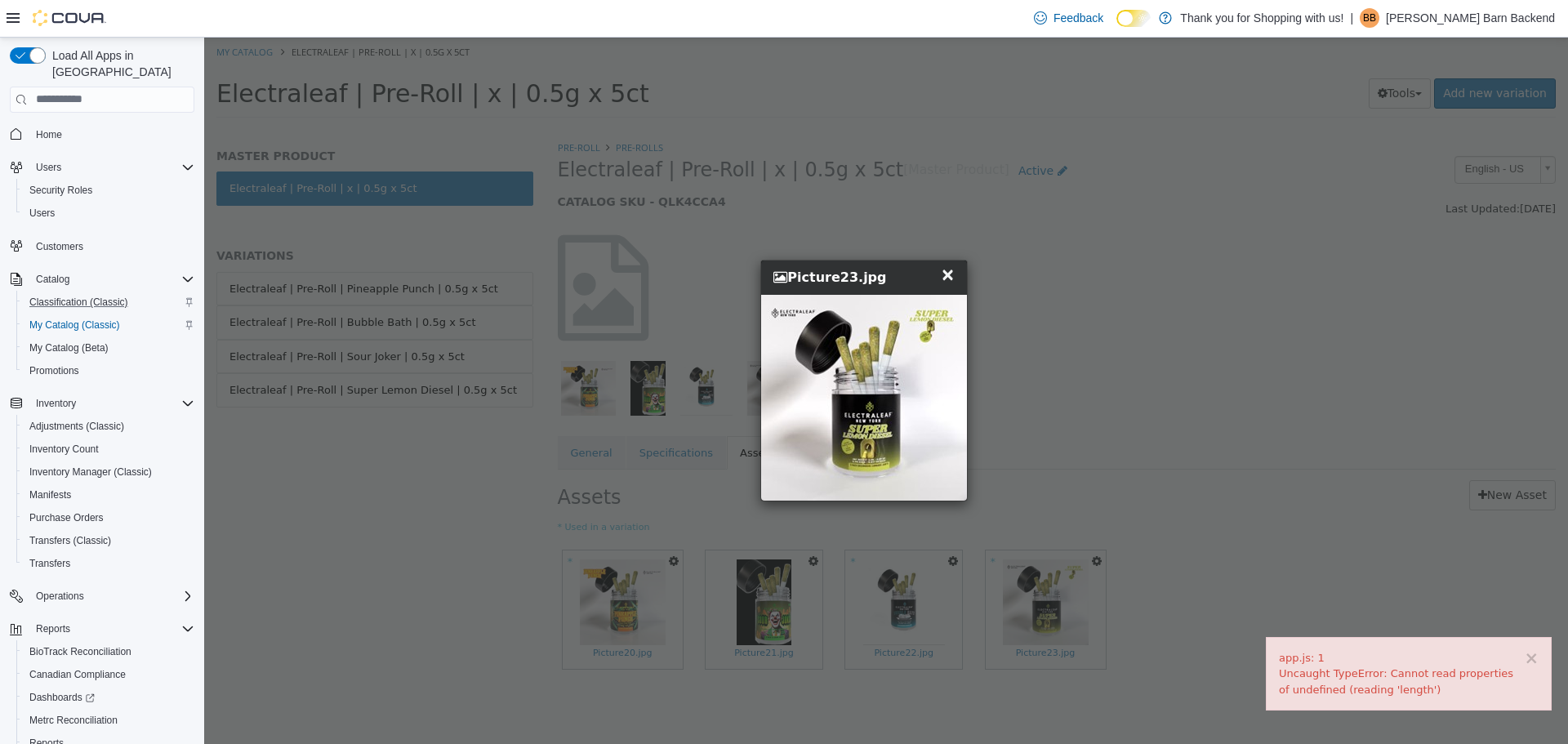
click at [1004, 416] on div "× Close Picture23.jpg" at bounding box center [866, 379] width 1323 height 685
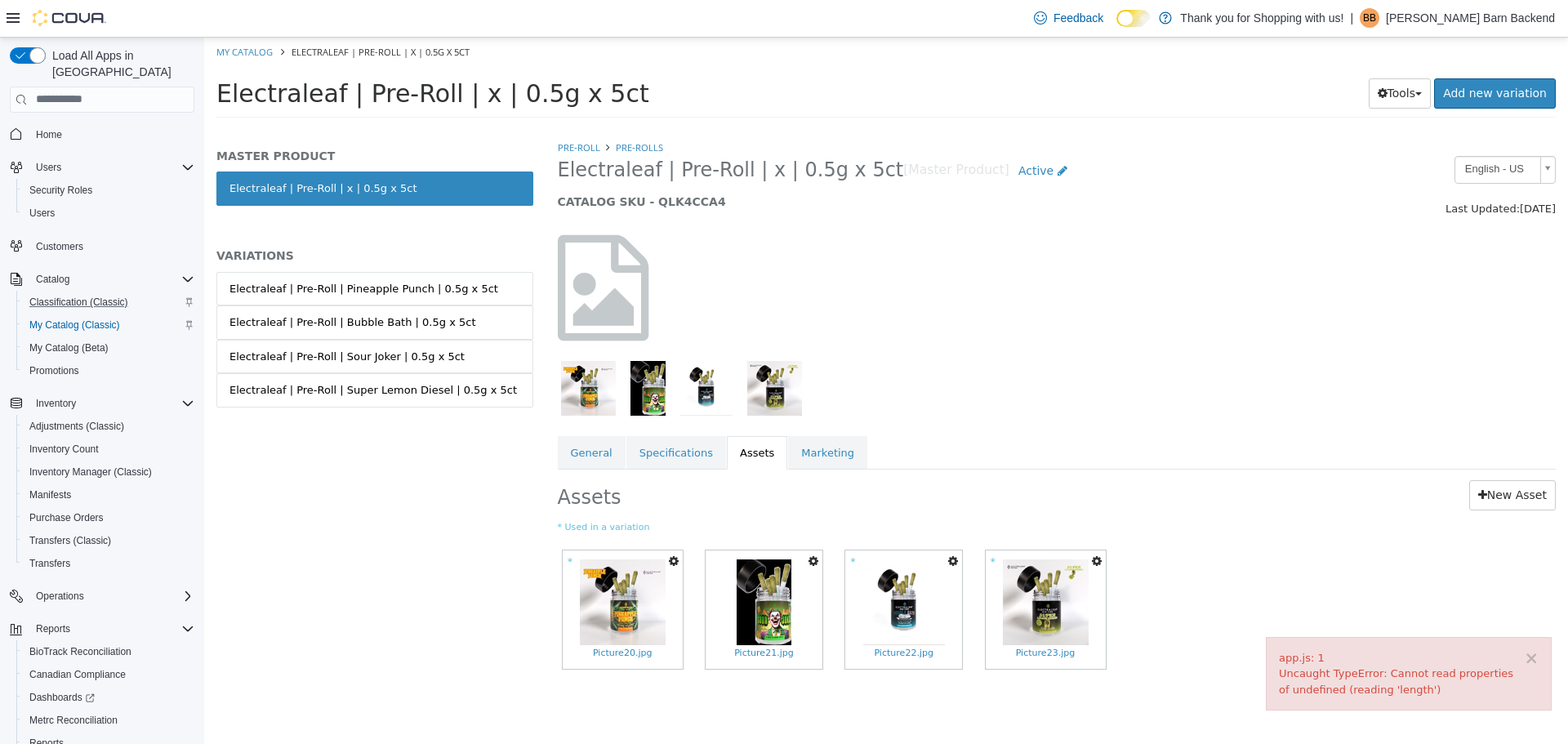
click at [1092, 563] on icon "button" at bounding box center [1097, 560] width 10 height 11
click at [1068, 607] on link "Set As Hero Shot" at bounding box center [1036, 611] width 137 height 22
click at [241, 51] on link "My Catalog" at bounding box center [244, 51] width 56 height 12
select select "**********"
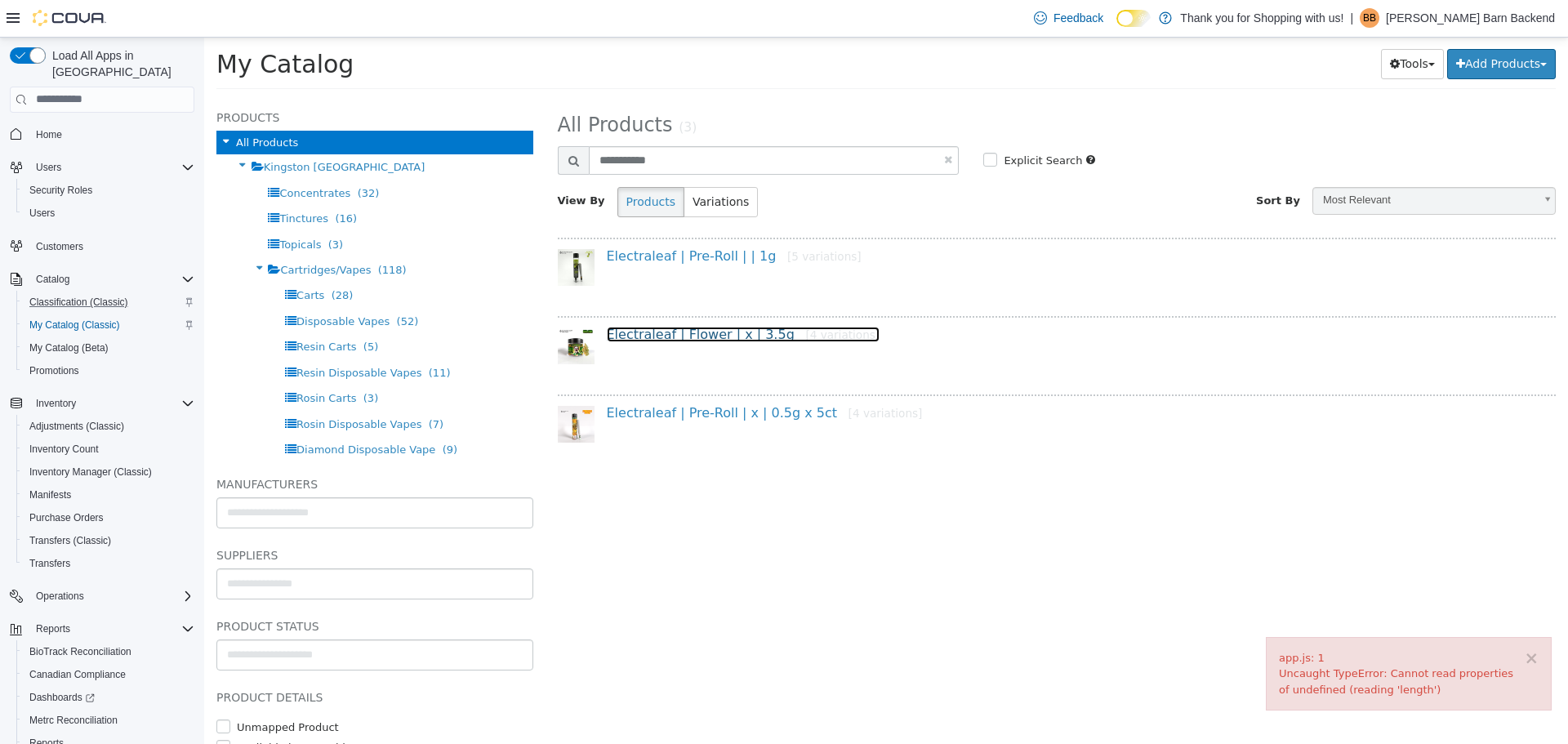
click at [694, 338] on link "Electraleaf | Flower | x | 3.5g [4 variations]" at bounding box center [744, 333] width 273 height 16
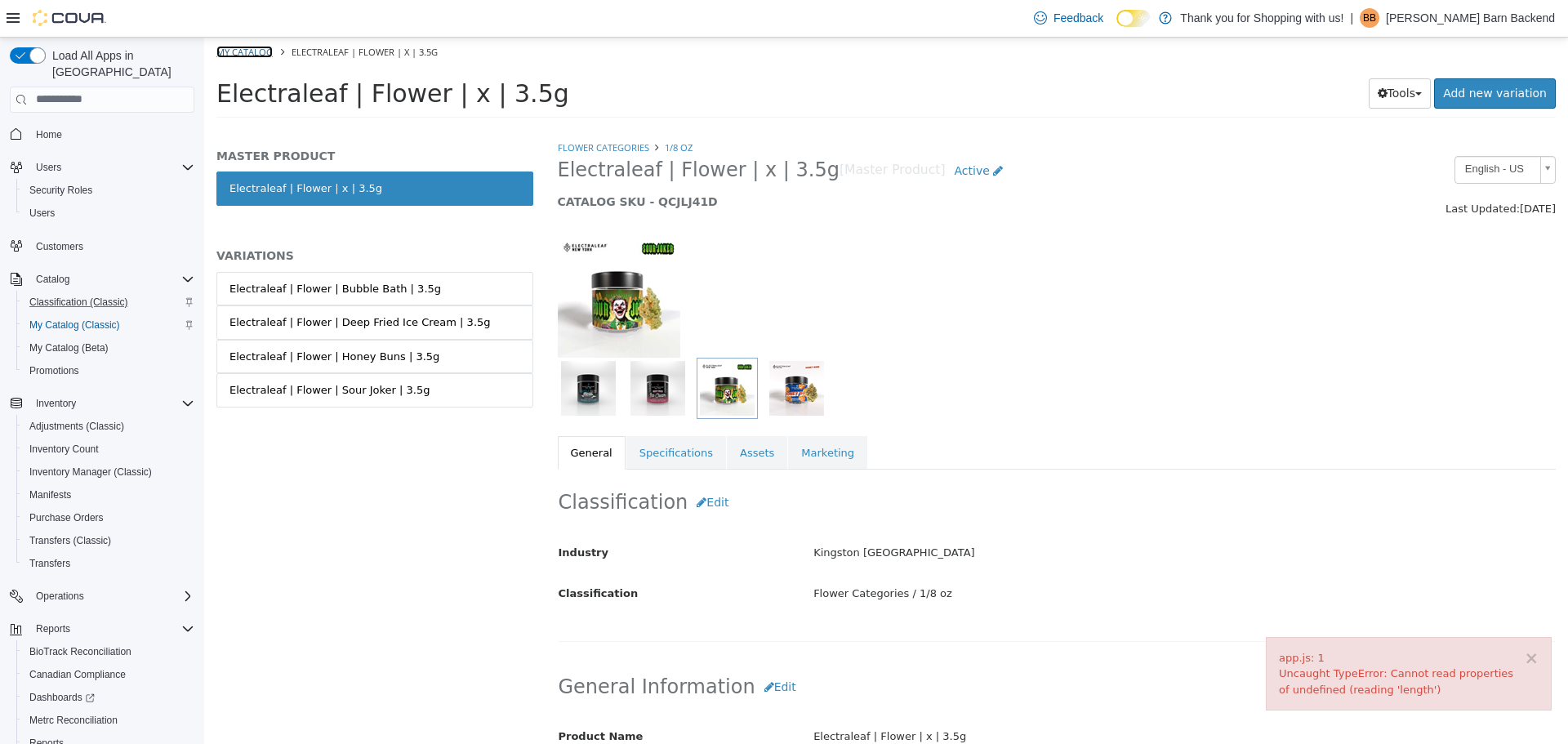
click at [256, 52] on link "My Catalog" at bounding box center [244, 51] width 56 height 12
select select "**********"
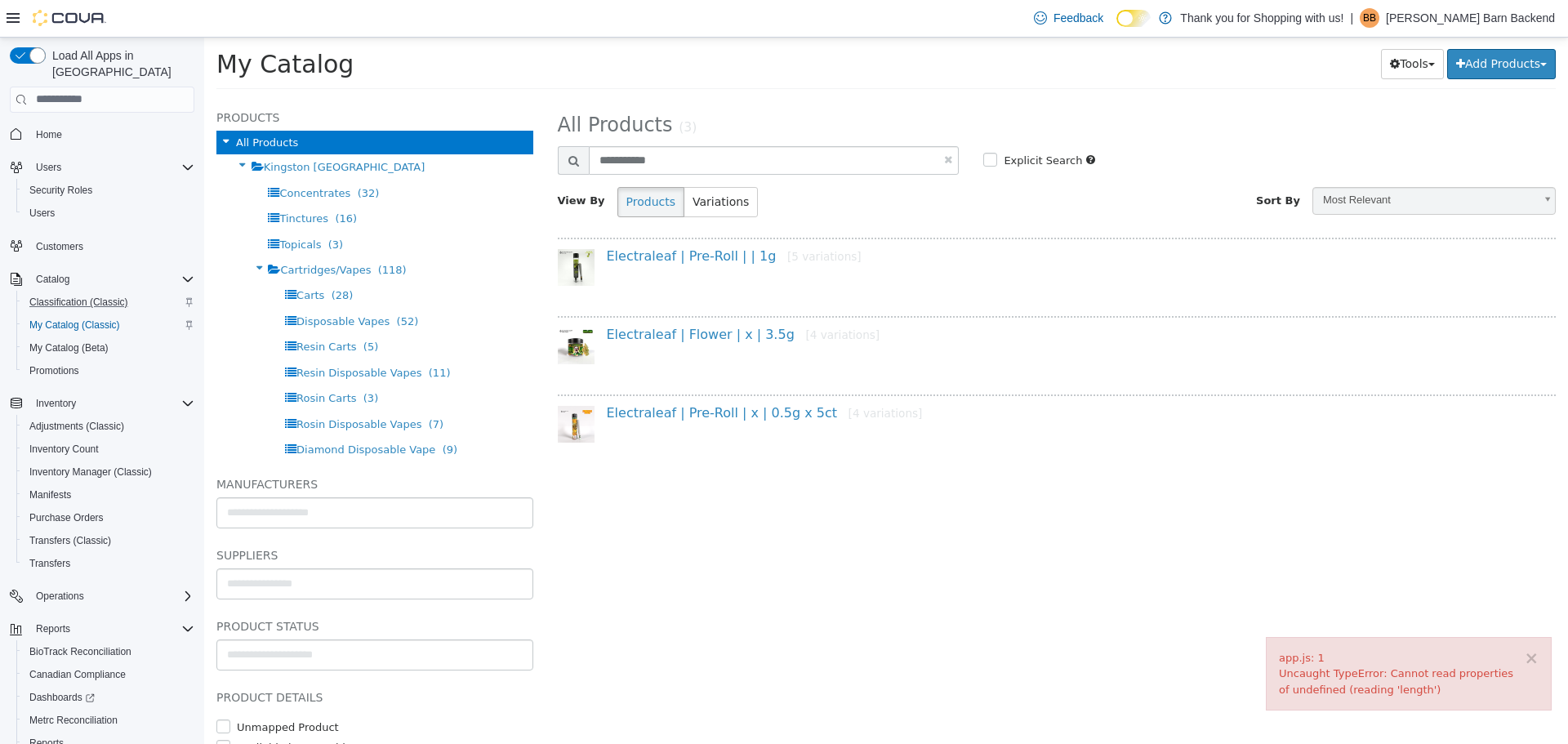
click at [678, 264] on div "Electraleaf | Pre-Roll | | 1g [5 variations]" at bounding box center [1063, 259] width 938 height 24
click at [680, 255] on link "Electraleaf | Pre-Roll | | 1g [5 variations]" at bounding box center [734, 255] width 255 height 16
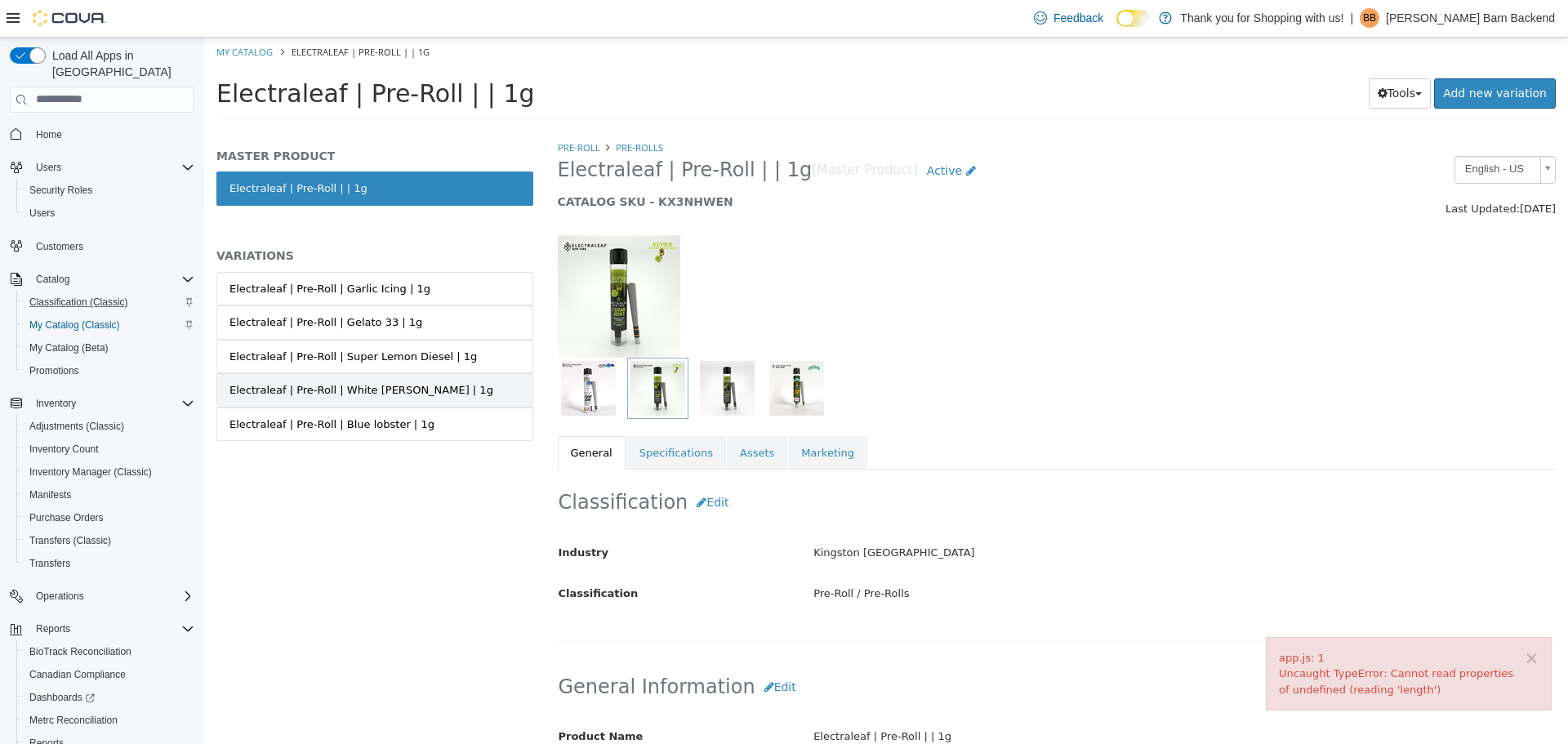
click at [409, 374] on link "Electraleaf | Pre-Roll | White Runtz | 1g" at bounding box center [375, 389] width 317 height 34
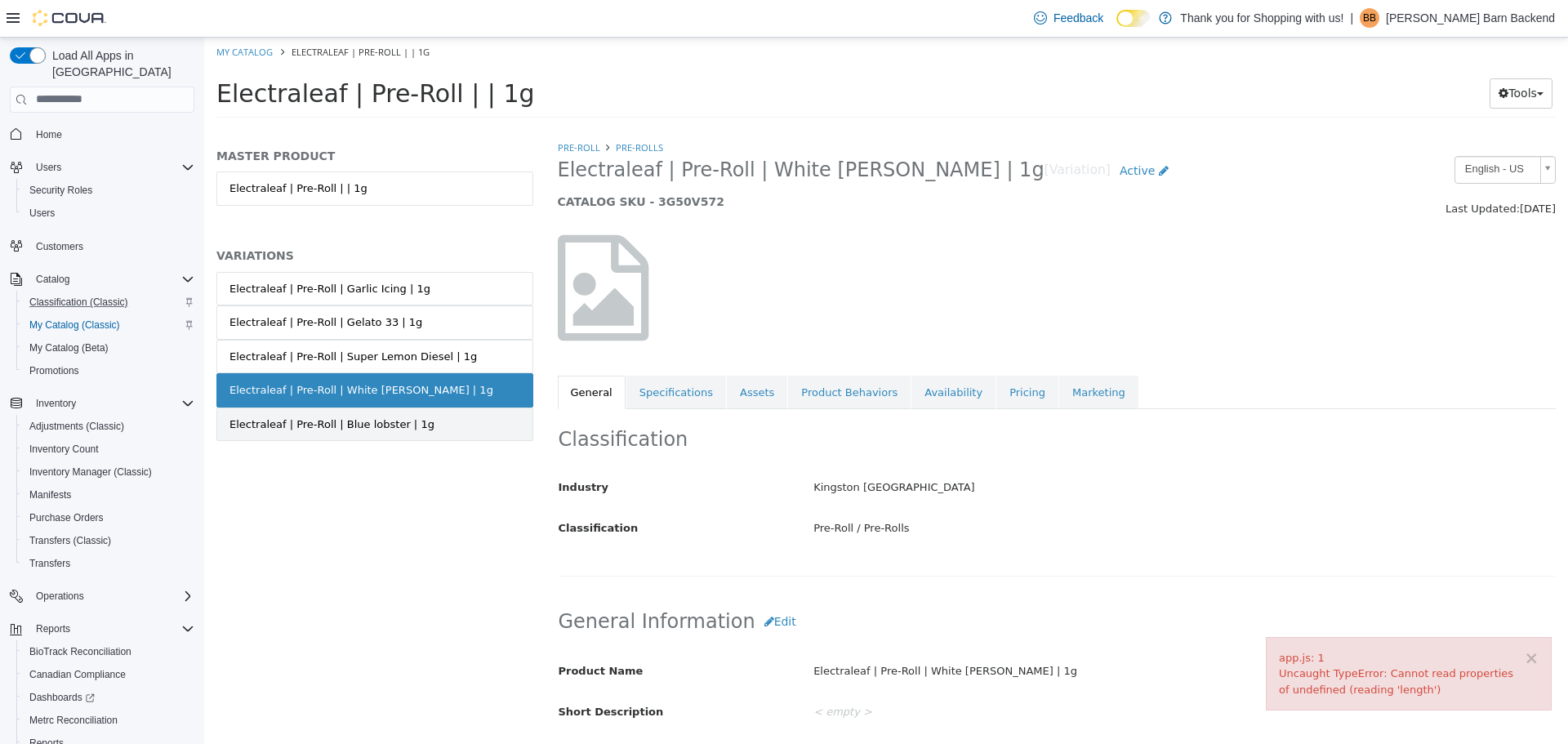
click at [377, 418] on div "Electraleaf | Pre-Roll | Blue lobster | 1g" at bounding box center [331, 424] width 205 height 17
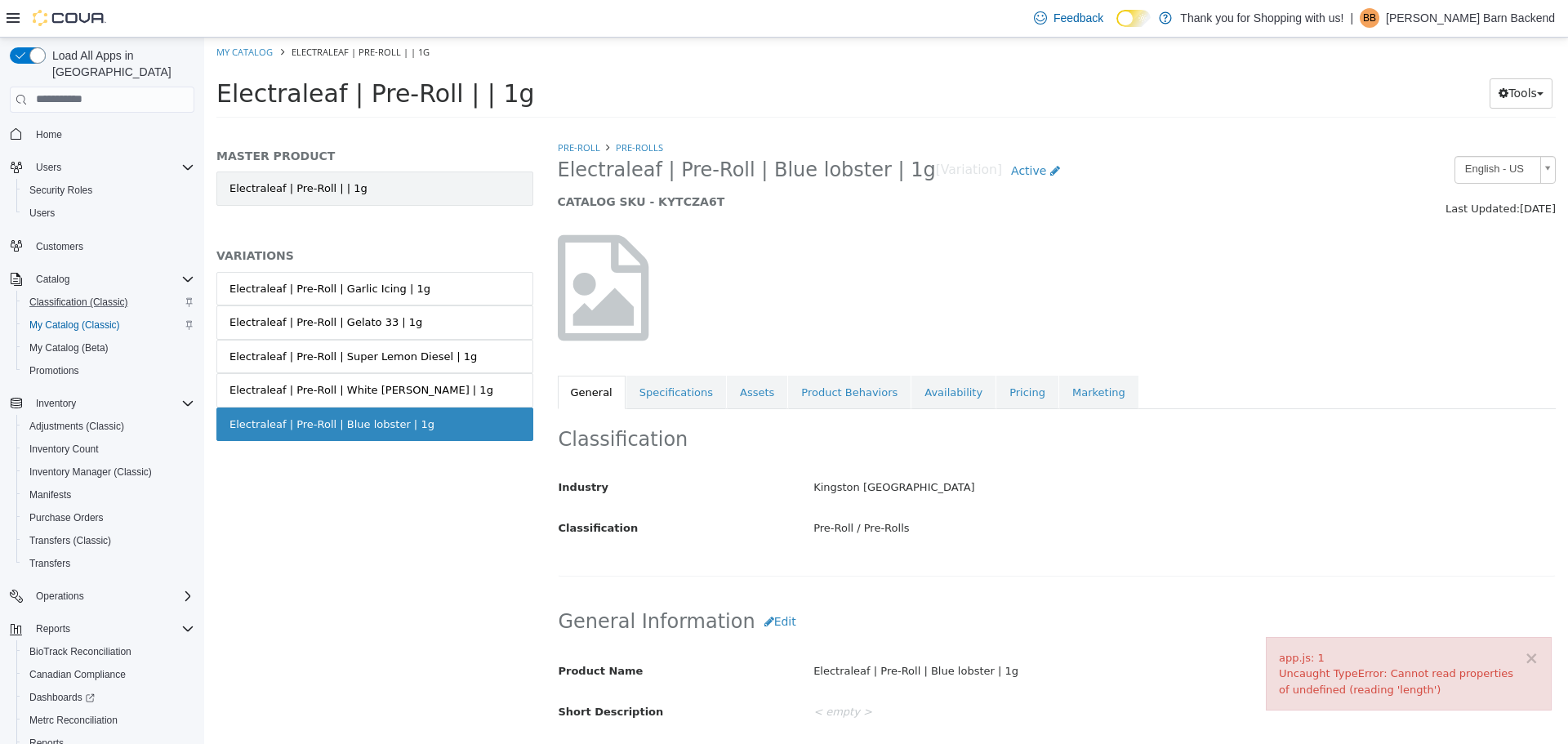
click at [356, 190] on link "Electraleaf | Pre-Roll | | 1g" at bounding box center [375, 188] width 317 height 34
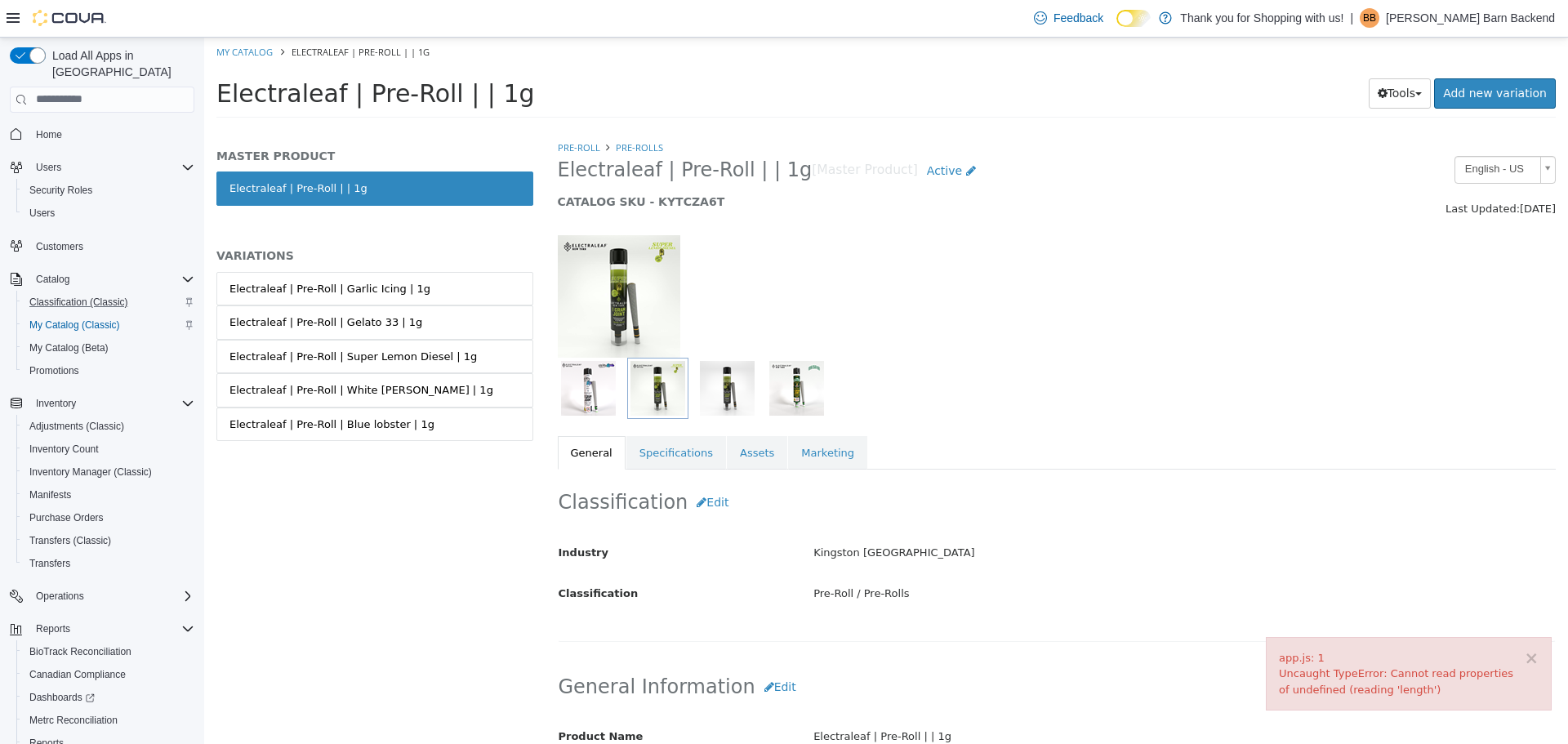
click at [601, 389] on img "button" at bounding box center [588, 386] width 54 height 54
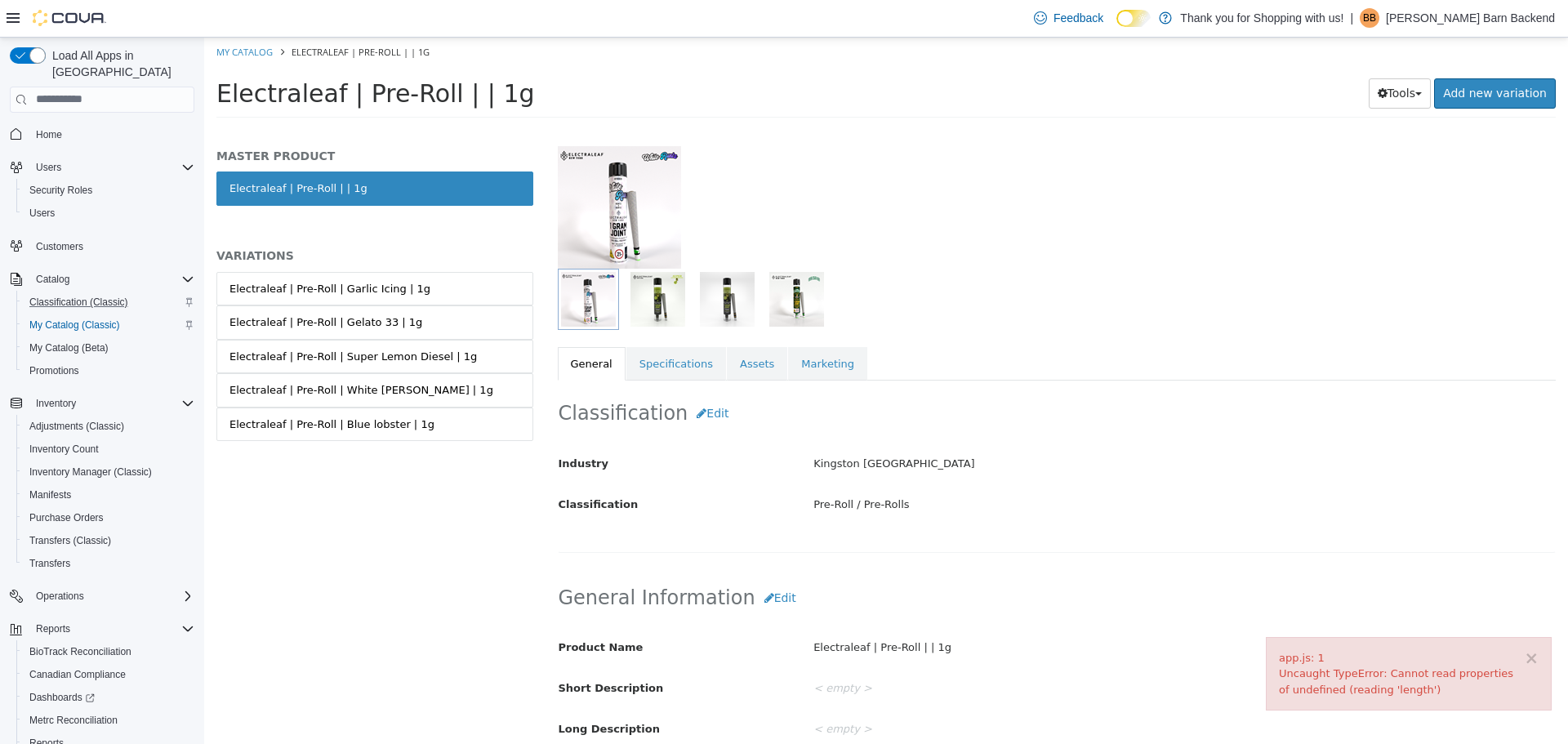
scroll to position [164, 0]
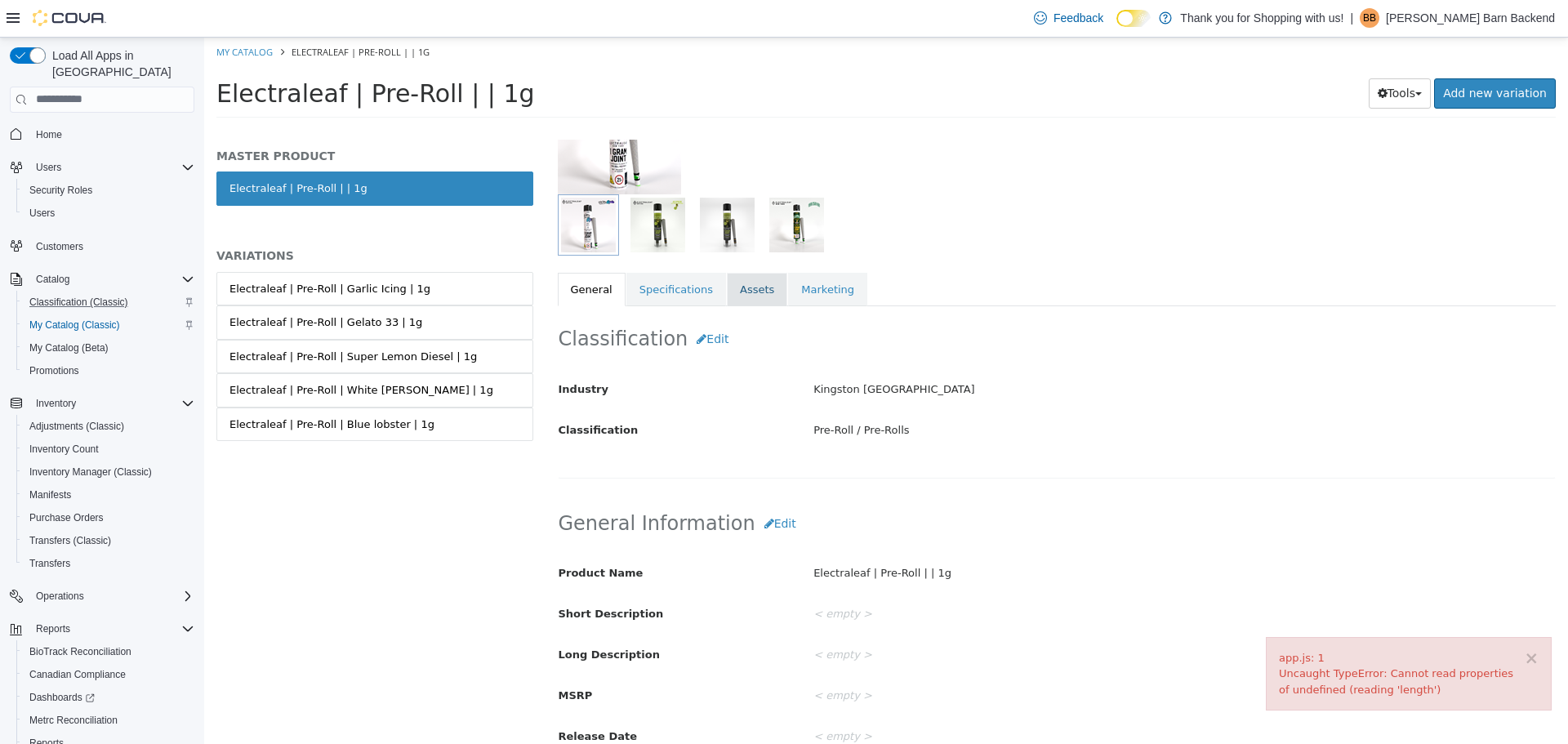
click at [750, 288] on link "Assets" at bounding box center [757, 289] width 61 height 34
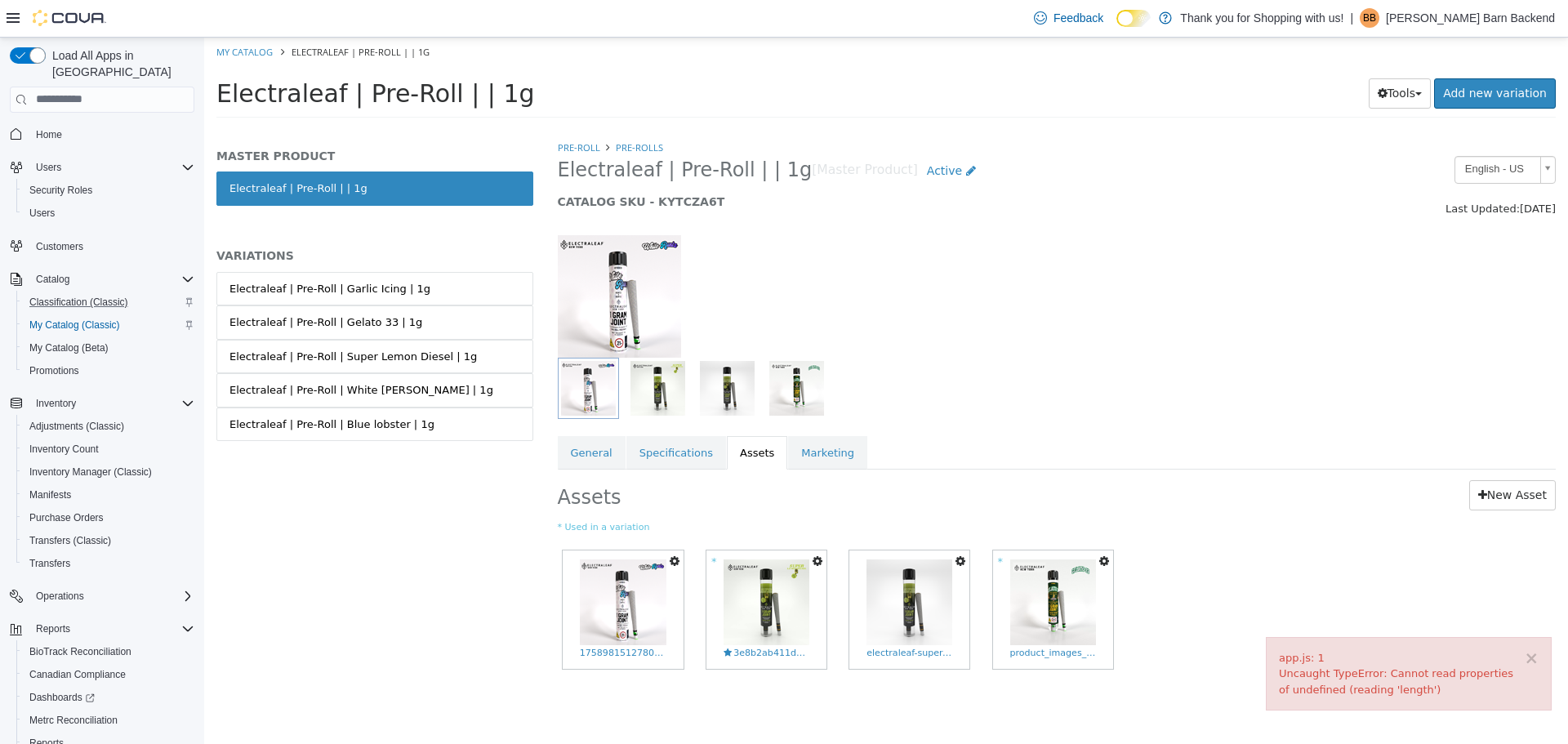
click at [676, 556] on icon "button" at bounding box center [674, 560] width 10 height 11
click at [647, 592] on link "Copy to Variations" at bounding box center [614, 589] width 137 height 22
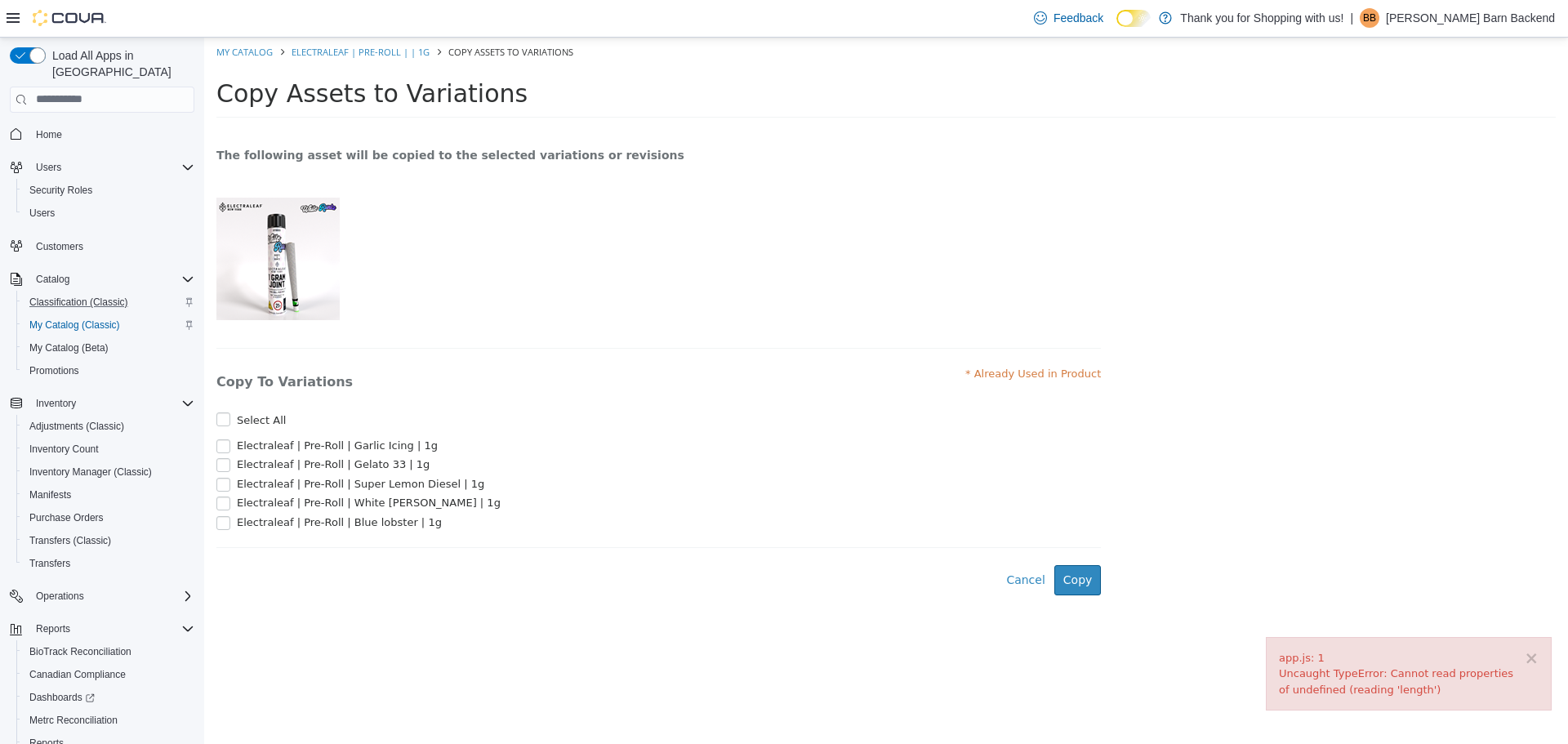
click at [408, 508] on span "Electraleaf | Pre-Roll | White Runtz | 1g" at bounding box center [368, 501] width 264 height 12
click at [1083, 584] on button "Copy" at bounding box center [1078, 578] width 47 height 30
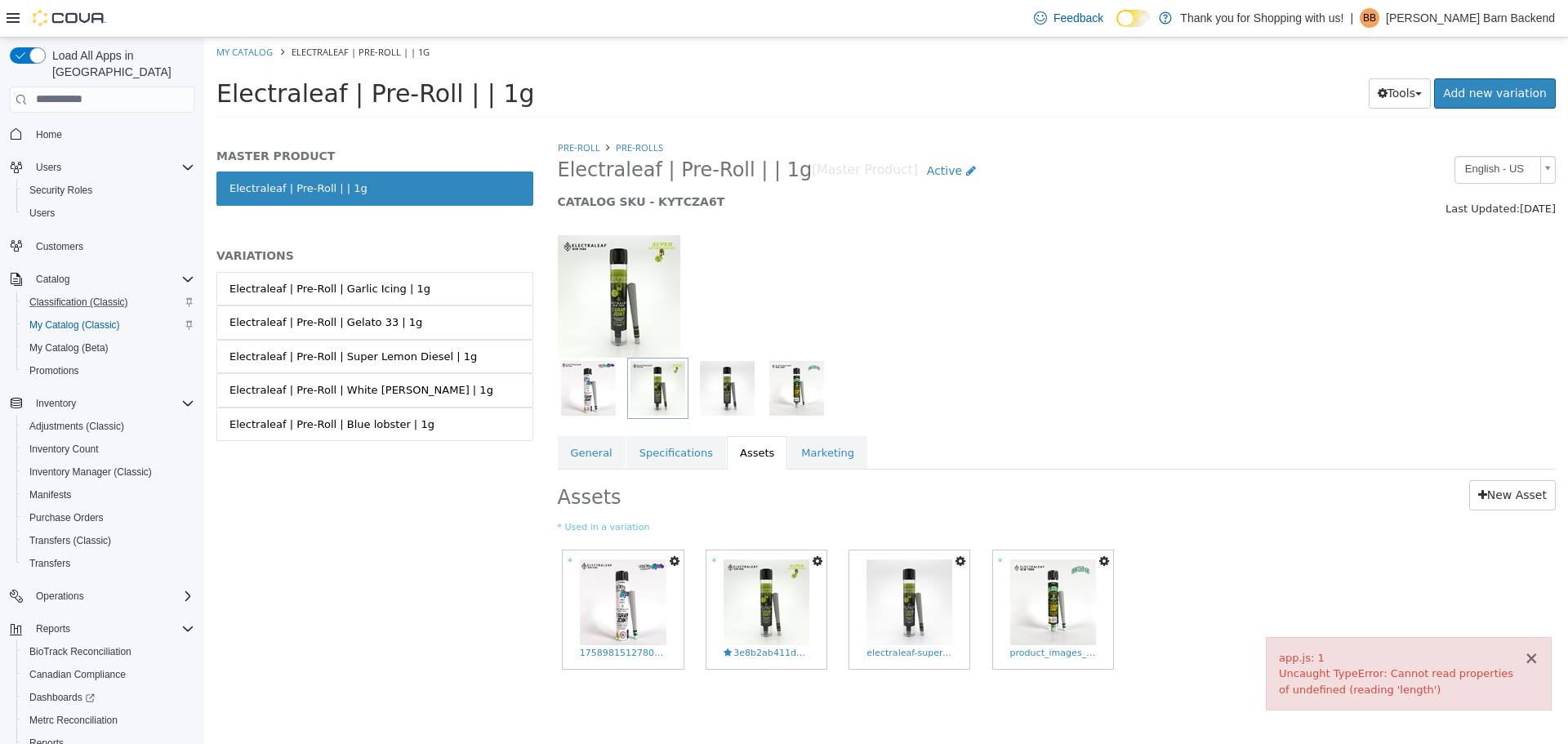
click at [1533, 658] on button "×" at bounding box center [1531, 658] width 15 height 17
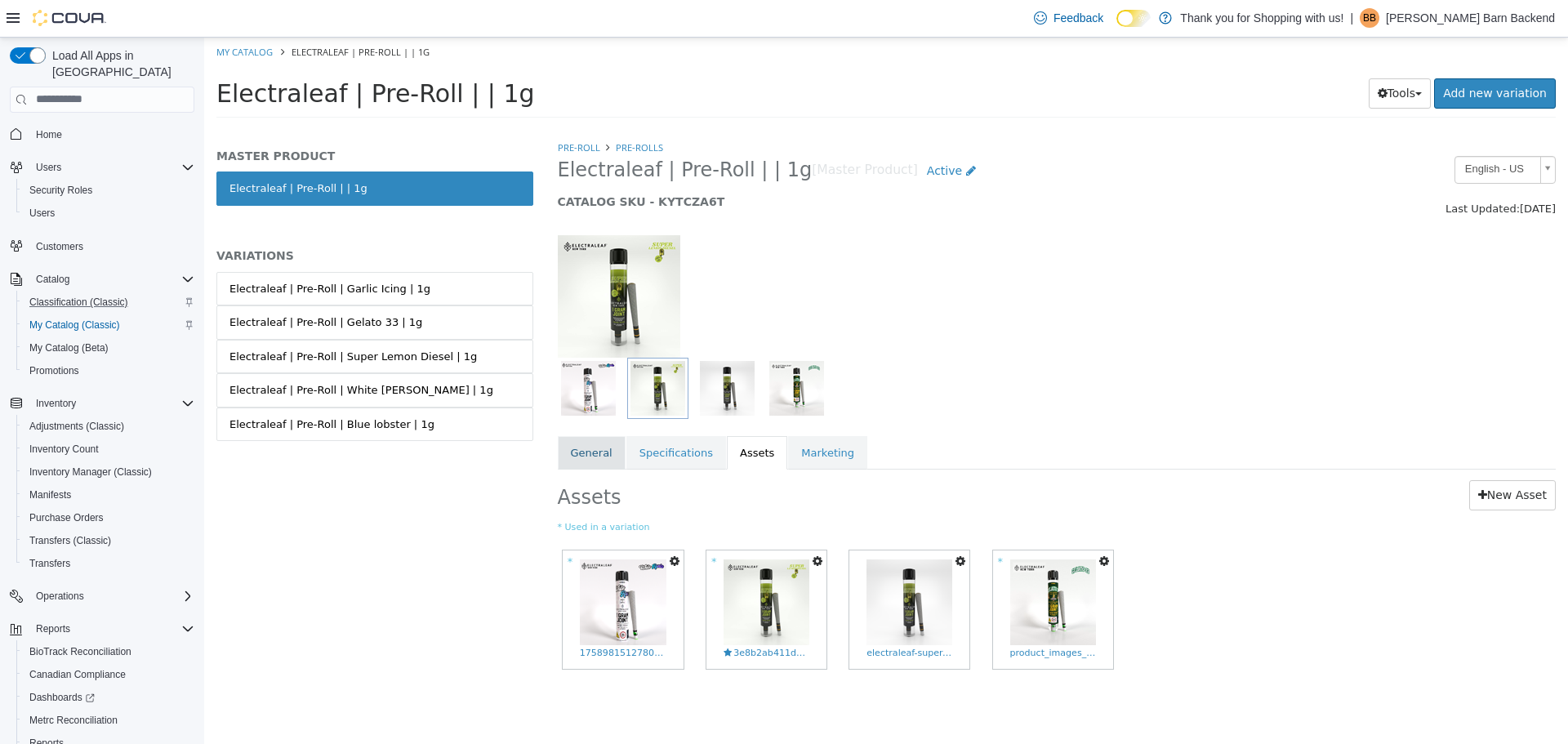
click at [608, 448] on link "General" at bounding box center [592, 452] width 68 height 34
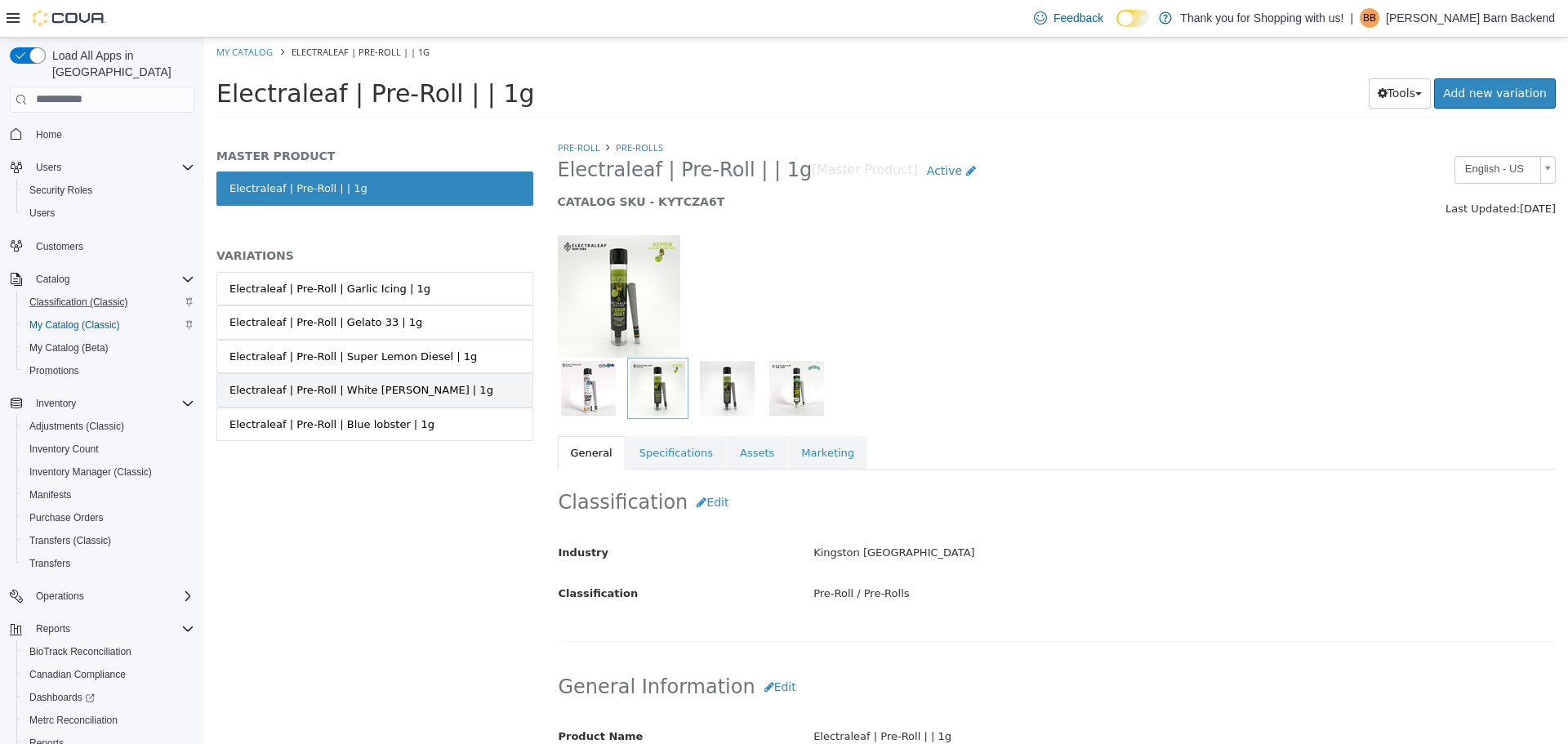
click at [396, 392] on div "Electraleaf | Pre-Roll | White Runtz | 1g" at bounding box center [361, 390] width 264 height 17
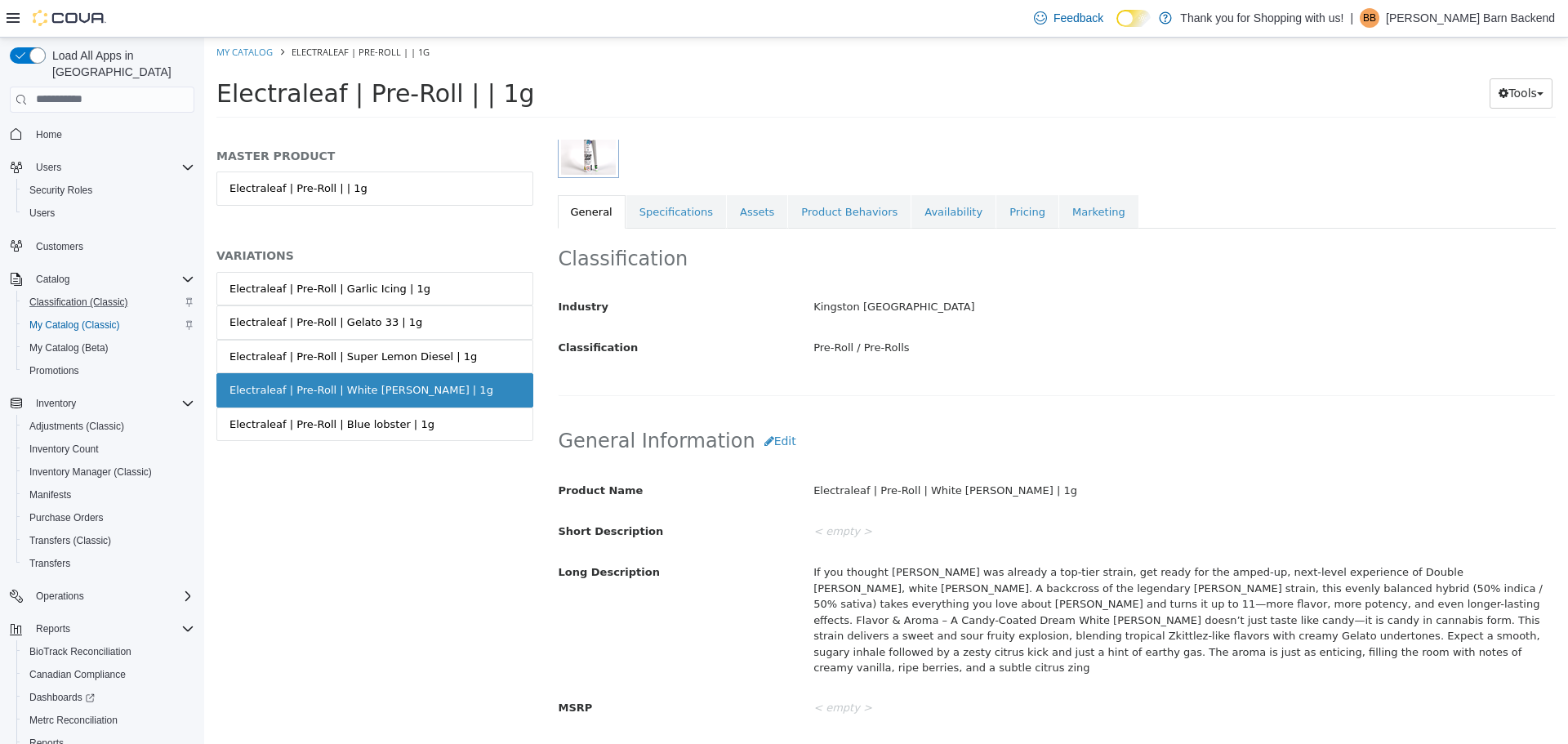
scroll to position [245, 0]
click at [421, 414] on link "Electraleaf | Pre-Roll | Blue lobster | 1g" at bounding box center [375, 423] width 317 height 34
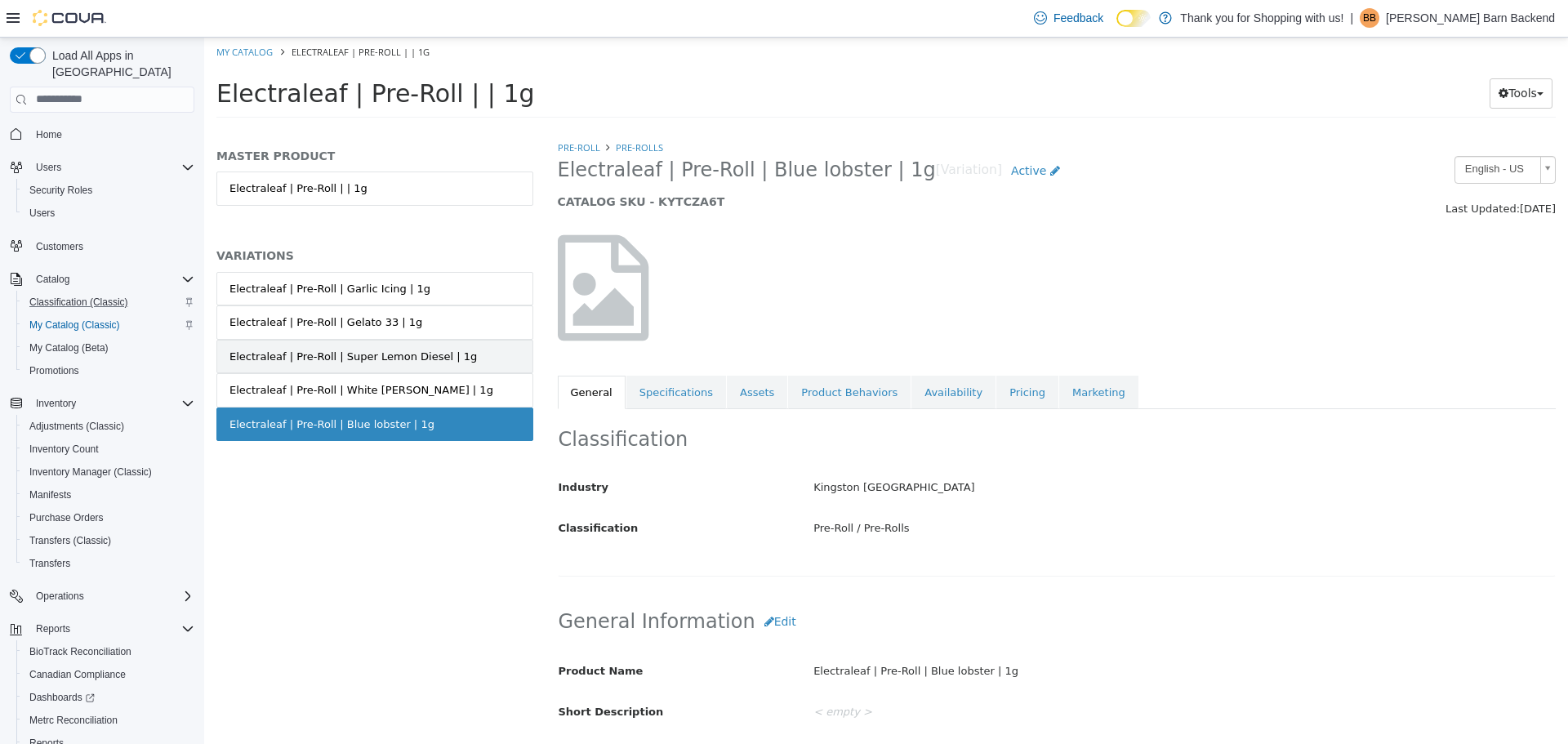
click at [417, 340] on link "Electraleaf | Pre-Roll | Super Lemon Diesel | 1g" at bounding box center [375, 355] width 317 height 34
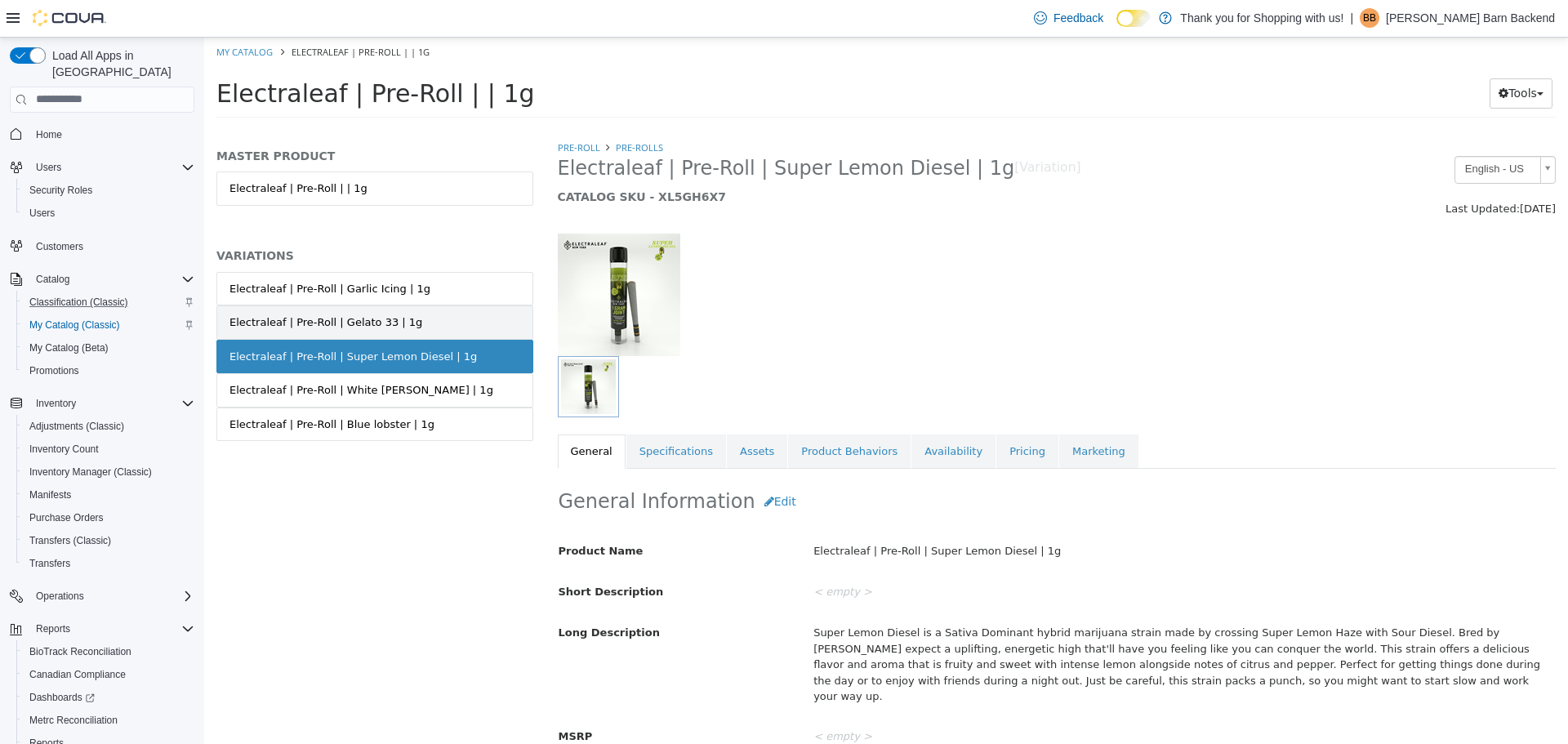
click at [407, 314] on link "Electraleaf | Pre-Roll | Gelato 33 | 1g" at bounding box center [375, 321] width 317 height 34
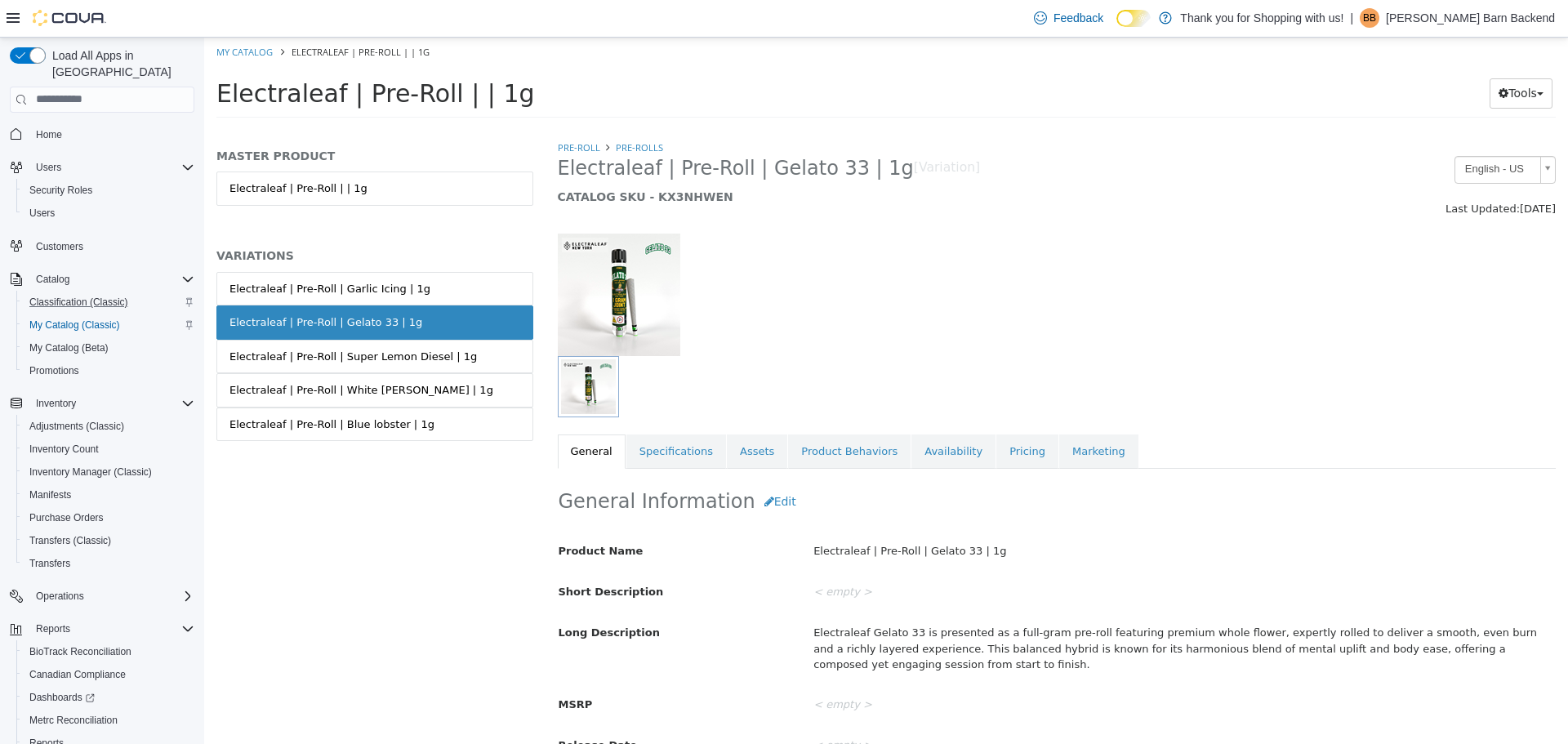
click at [408, 294] on link "Electraleaf | Pre-Roll | Garlic Icing | 1g" at bounding box center [375, 288] width 317 height 34
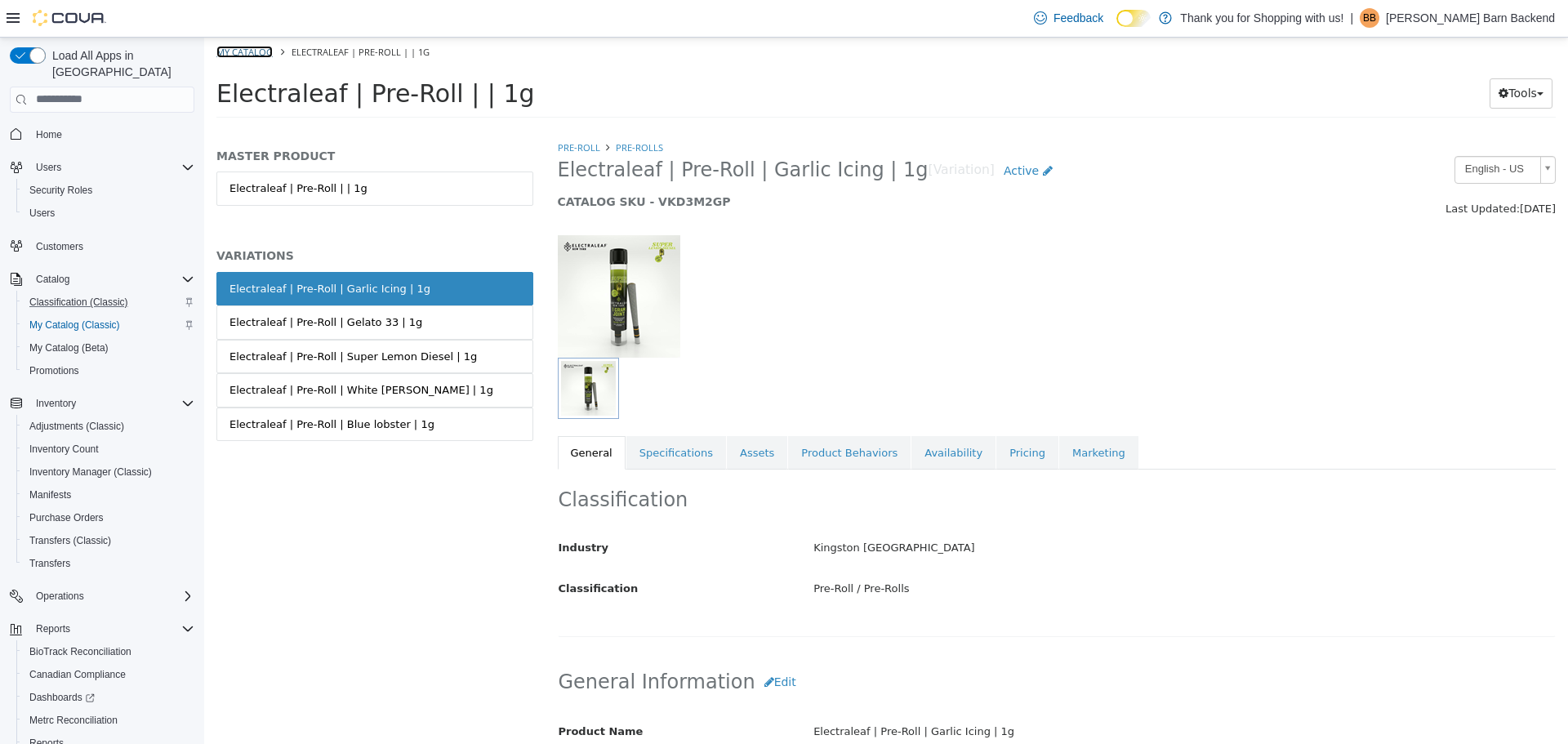
click at [249, 51] on link "My Catalog" at bounding box center [244, 51] width 56 height 12
select select "**********"
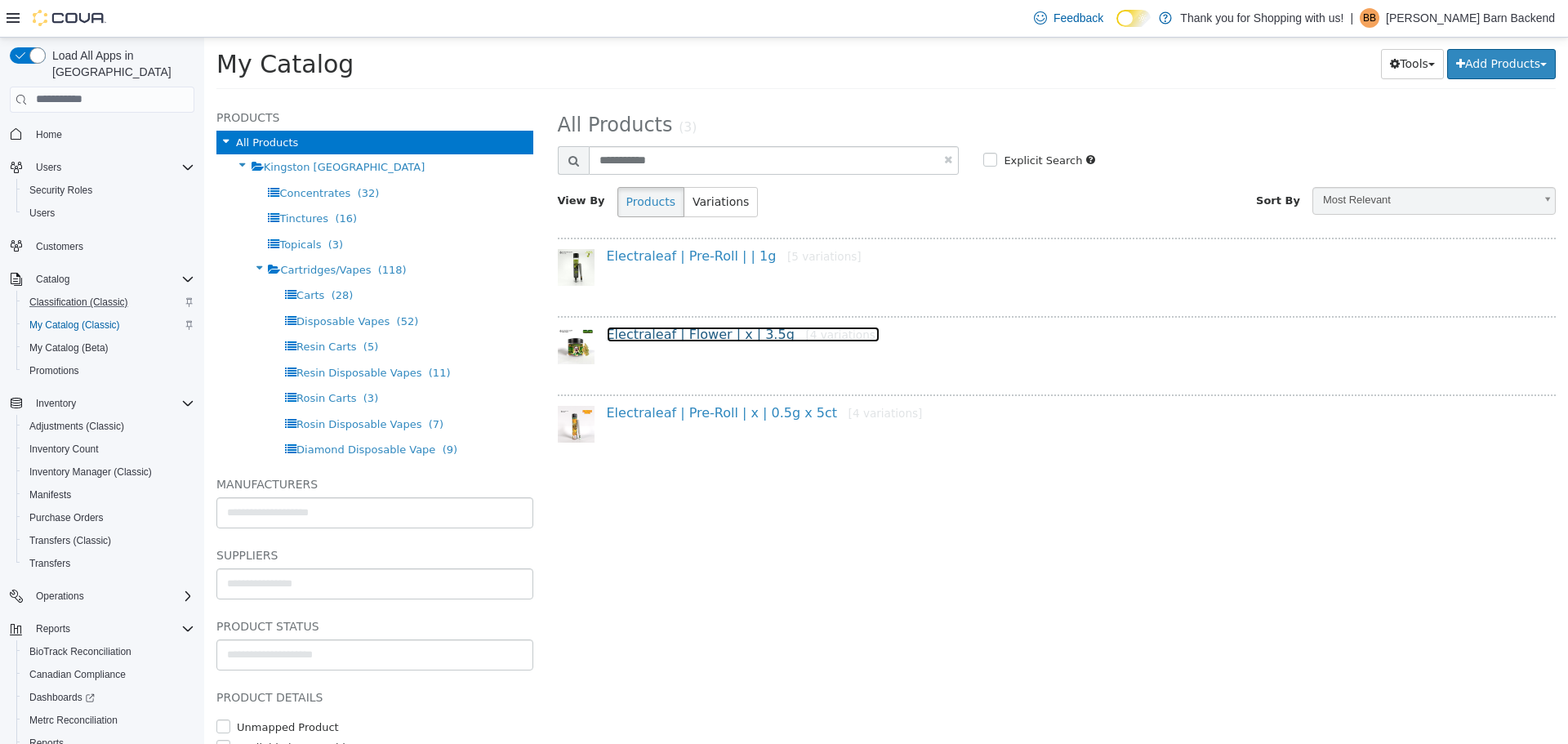
click at [691, 338] on link "Electraleaf | Flower | x | 3.5g [4 variations]" at bounding box center [744, 333] width 273 height 16
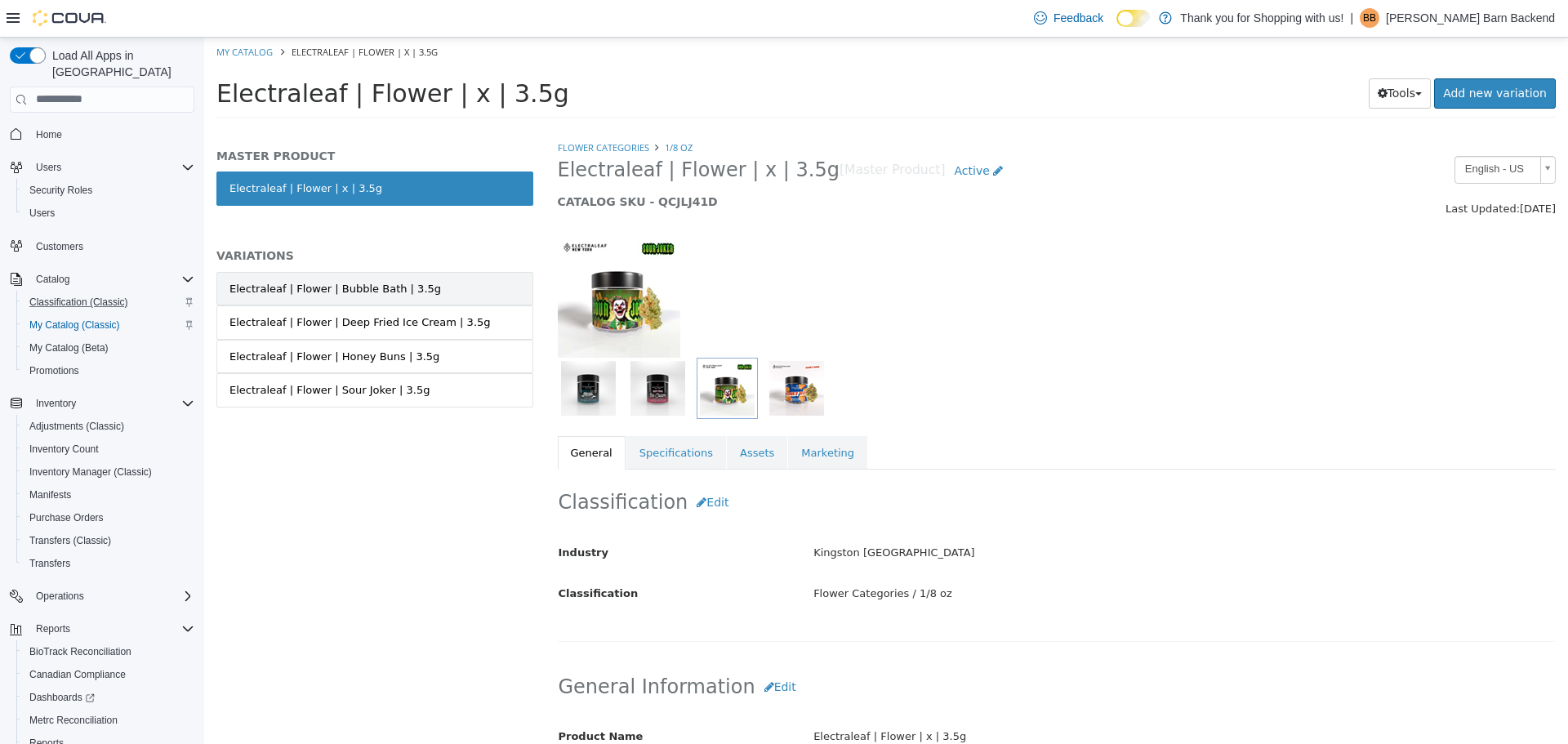
drag, startPoint x: 354, startPoint y: 261, endPoint x: 350, endPoint y: 290, distance: 29.3
click at [354, 266] on div "MASTER PRODUCT Electraleaf | Flower | x | 3.5g VARIATIONS Electraleaf | Flower …" at bounding box center [375, 294] width 317 height 293
click at [350, 290] on div "Electraleaf | Flower | Bubble Bath | 3.5g" at bounding box center [335, 288] width 212 height 17
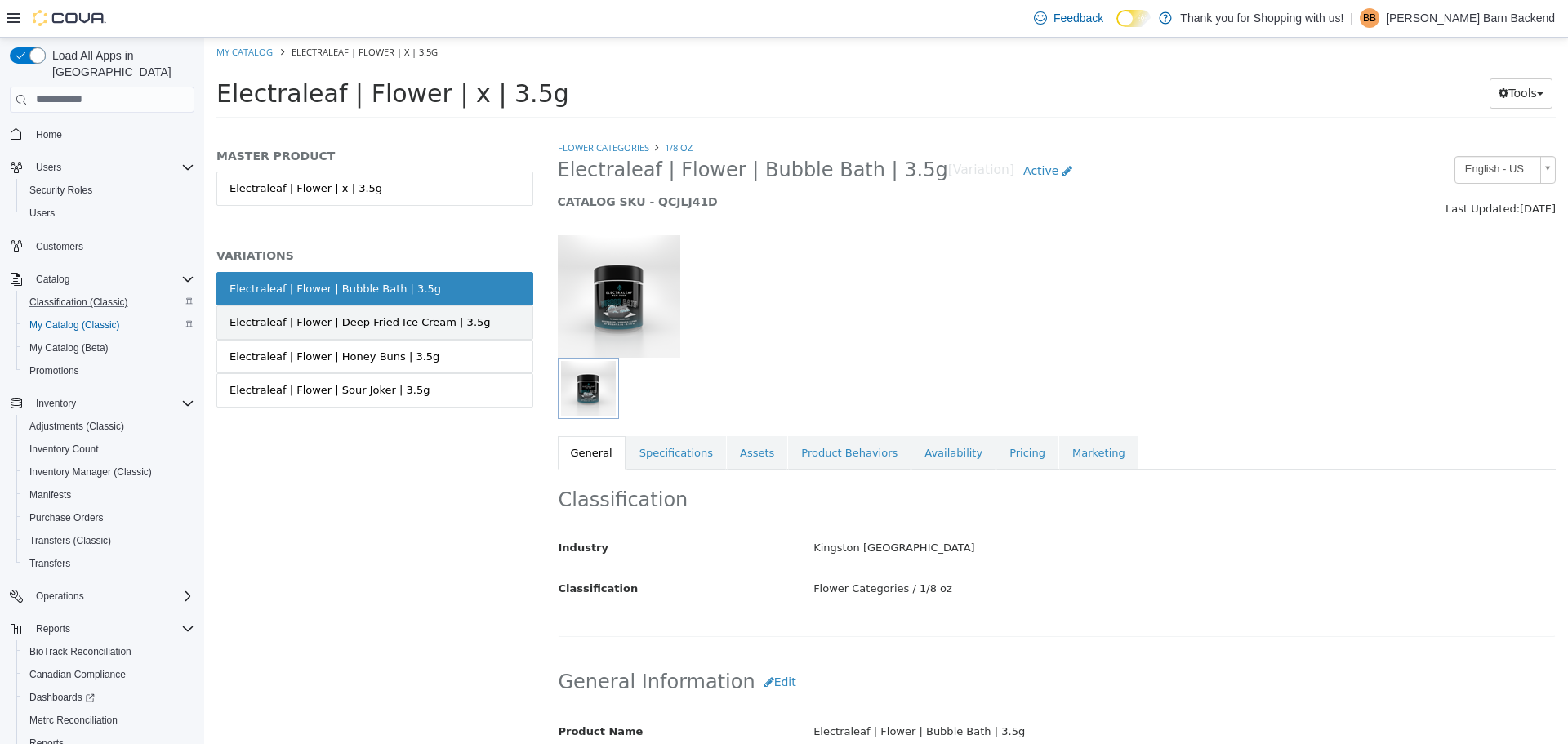
click at [362, 324] on div "Electraleaf | Flower | Deep Fried Ice Cream | 3.5g" at bounding box center [360, 322] width 261 height 17
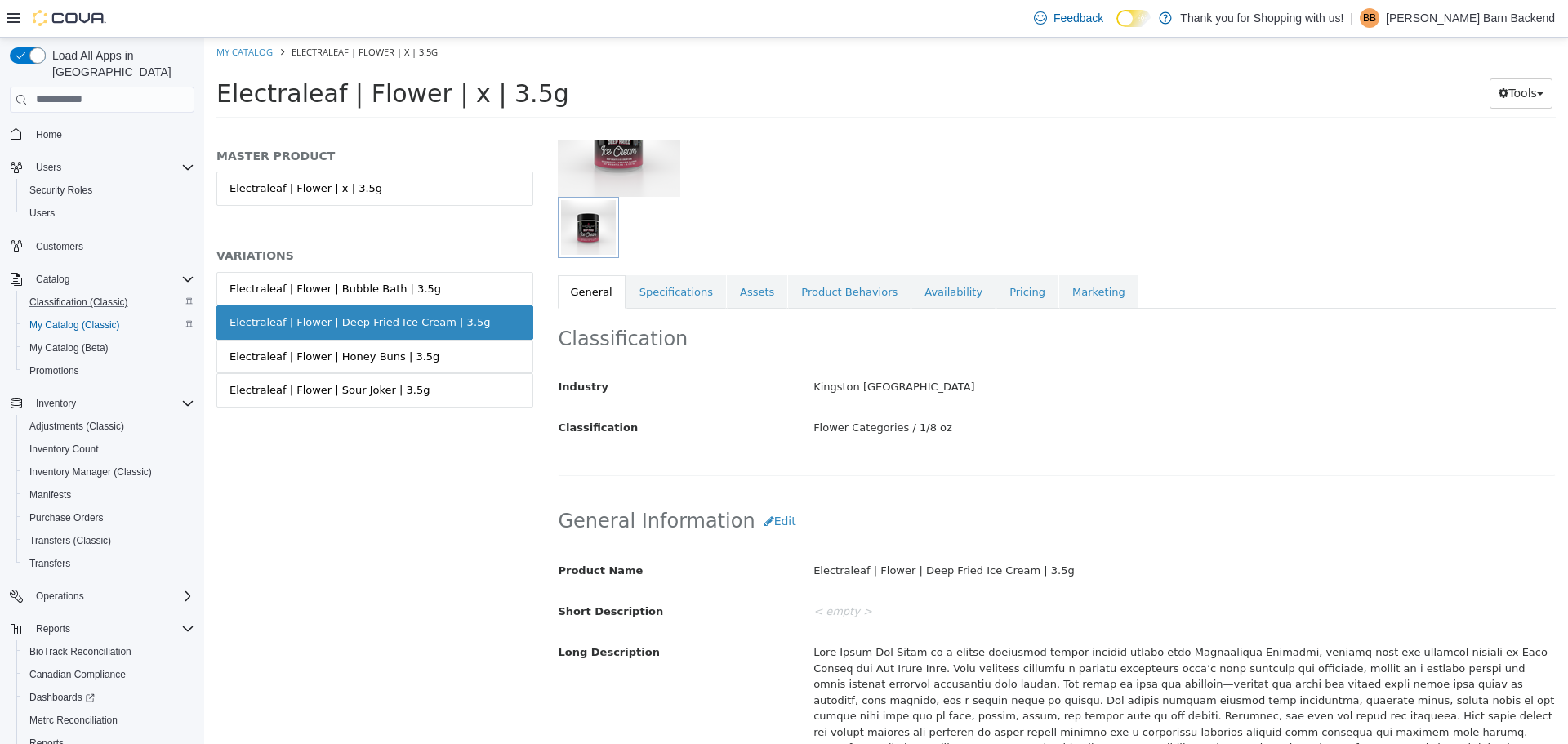
scroll to position [166, 0]
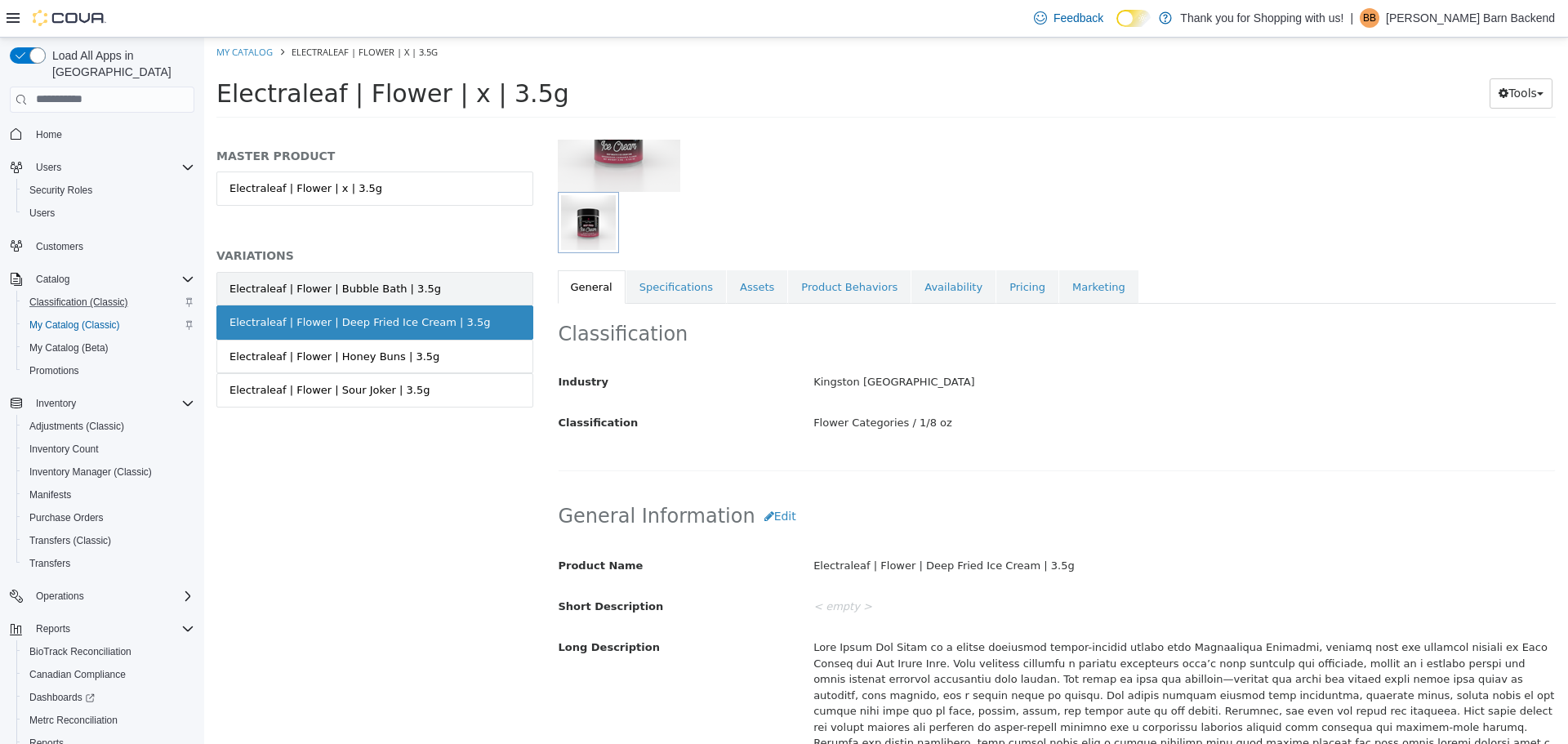
click at [425, 297] on link "Electraleaf | Flower | Bubble Bath | 3.5g" at bounding box center [375, 288] width 317 height 34
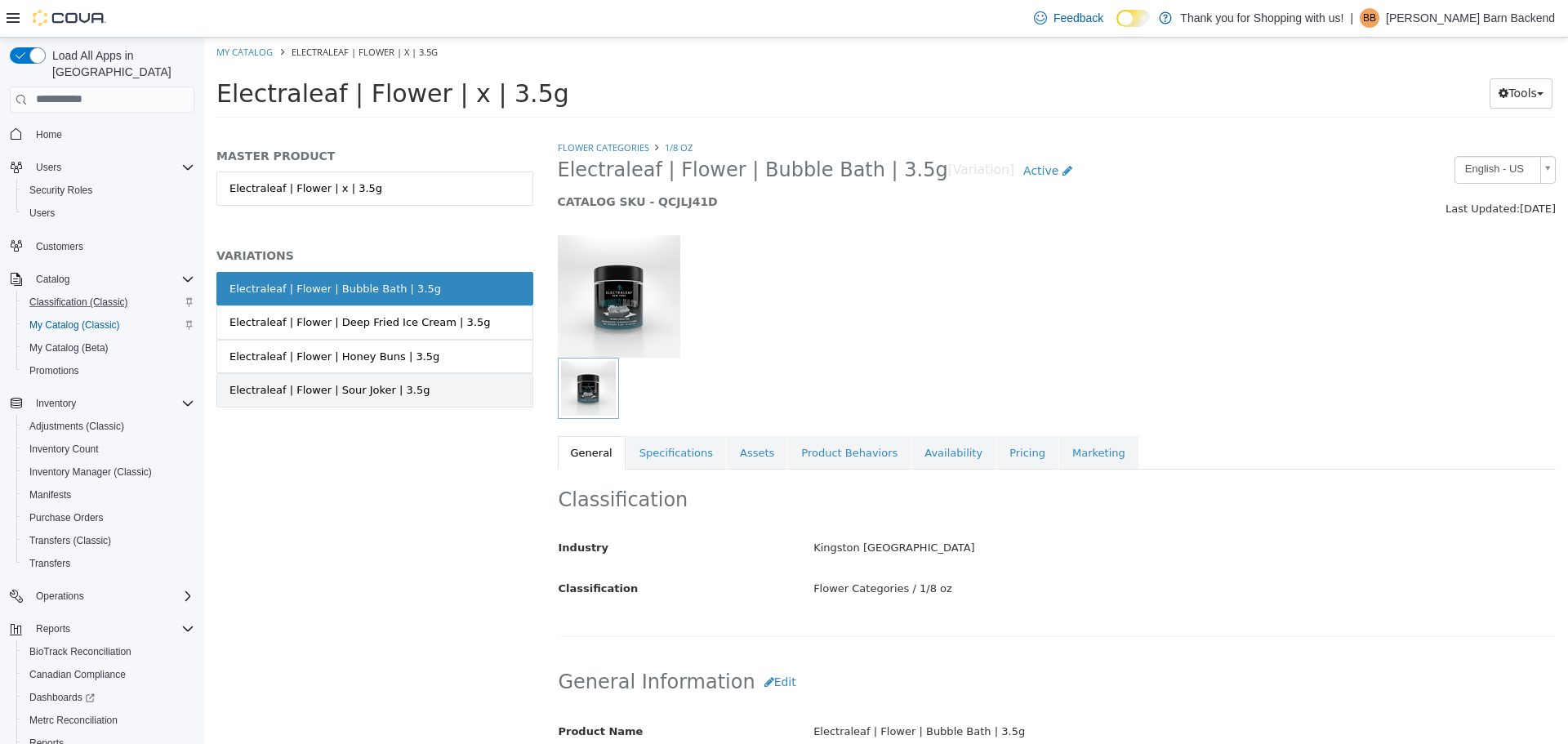
click at [419, 378] on link "Electraleaf | Flower | Sour Joker | 3.5g" at bounding box center [375, 389] width 317 height 34
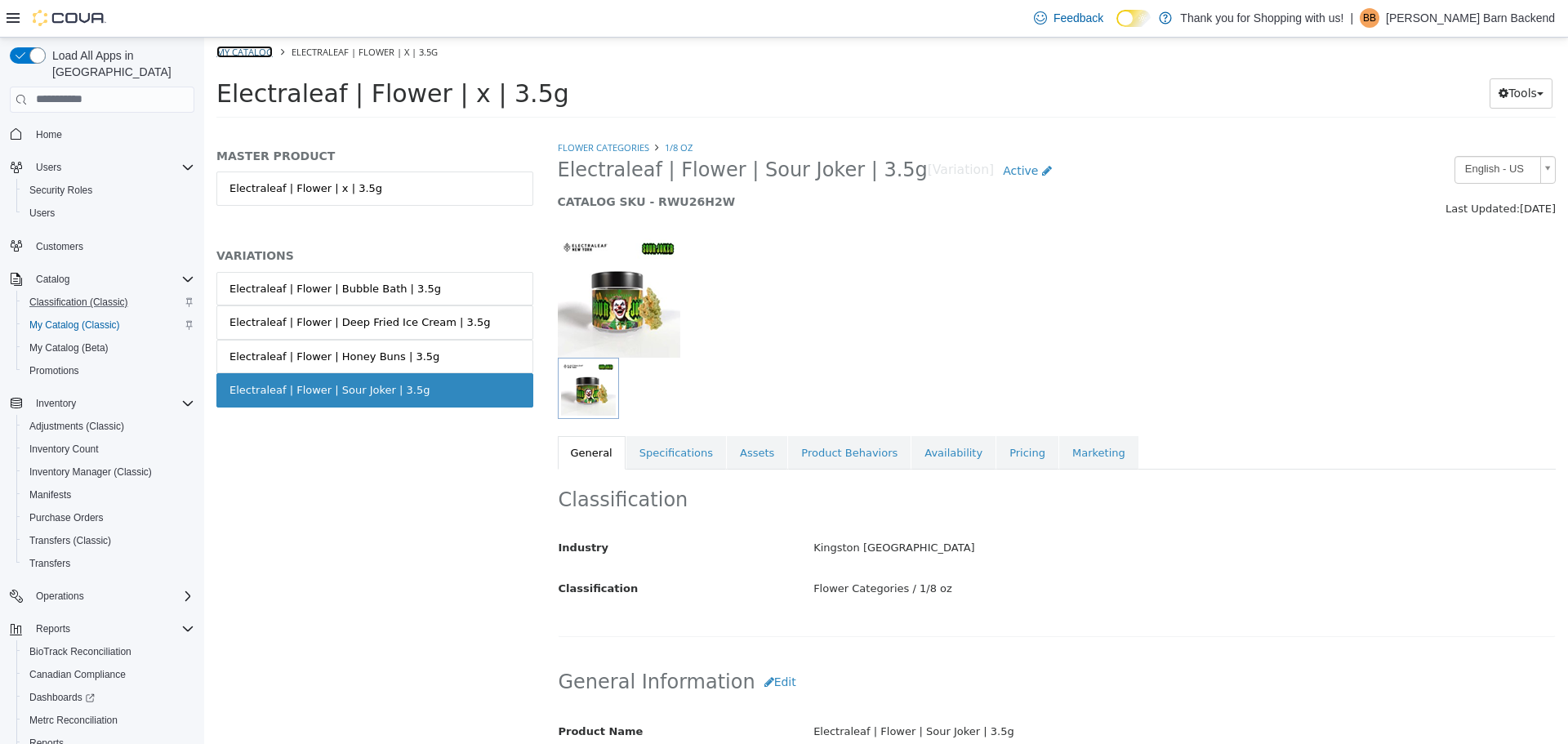
click at [235, 49] on link "My Catalog" at bounding box center [244, 51] width 56 height 12
select select "**********"
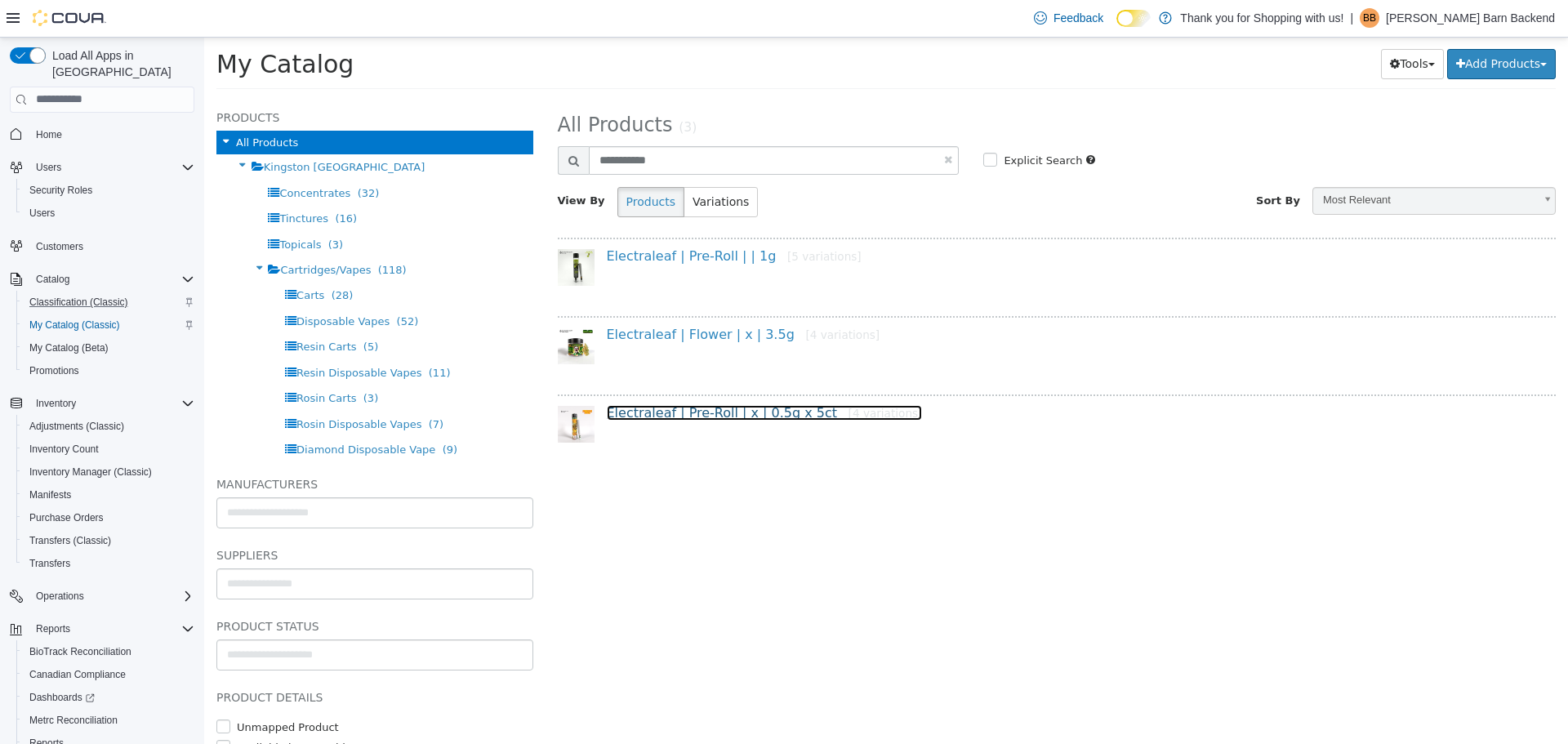
click at [728, 413] on link "Electraleaf | Pre-Roll | x | 0.5g x 5ct [4 variations]" at bounding box center [766, 411] width 317 height 16
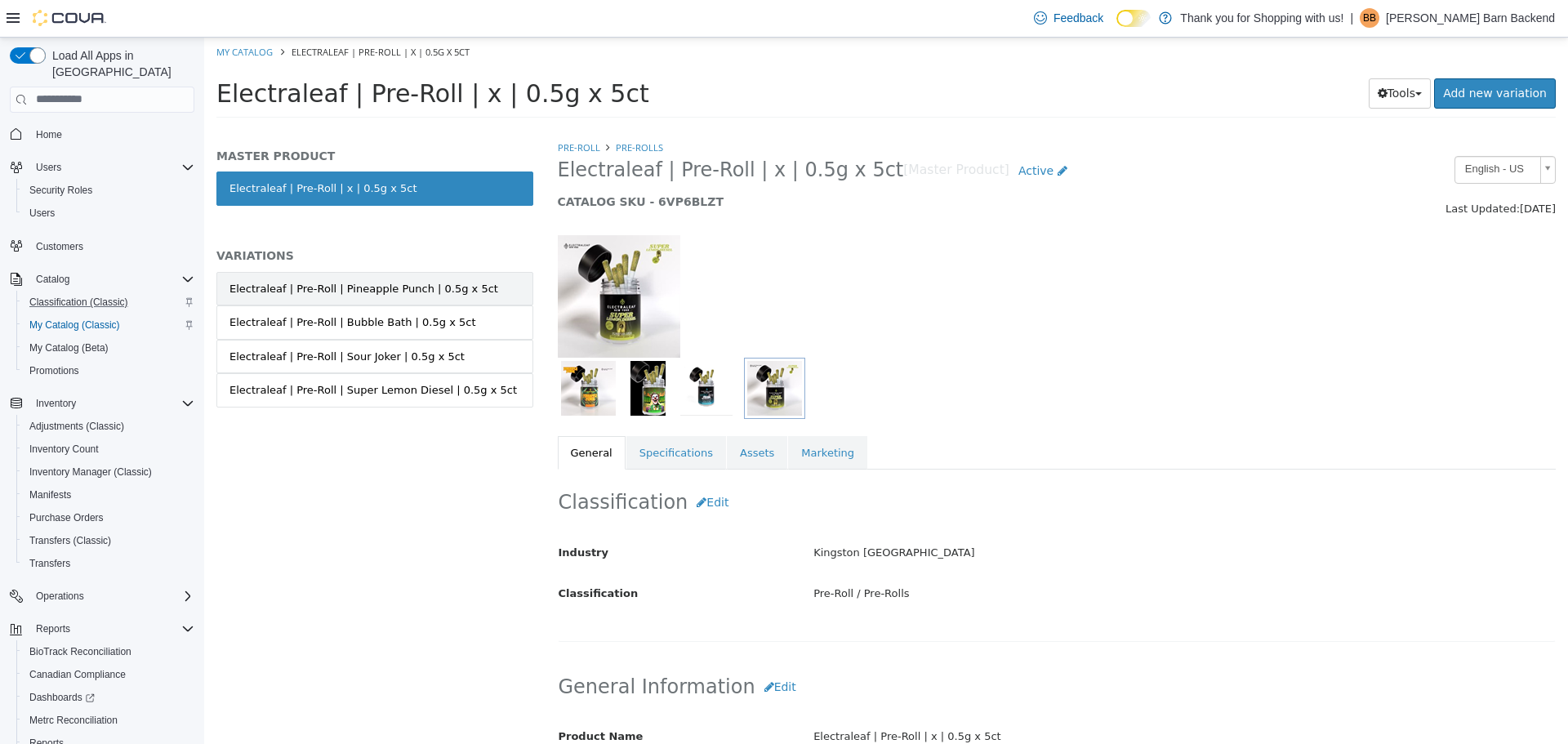
click at [502, 283] on link "Electraleaf | Pre-Roll | Pineapple Punch | 0.5g x 5ct" at bounding box center [375, 288] width 317 height 34
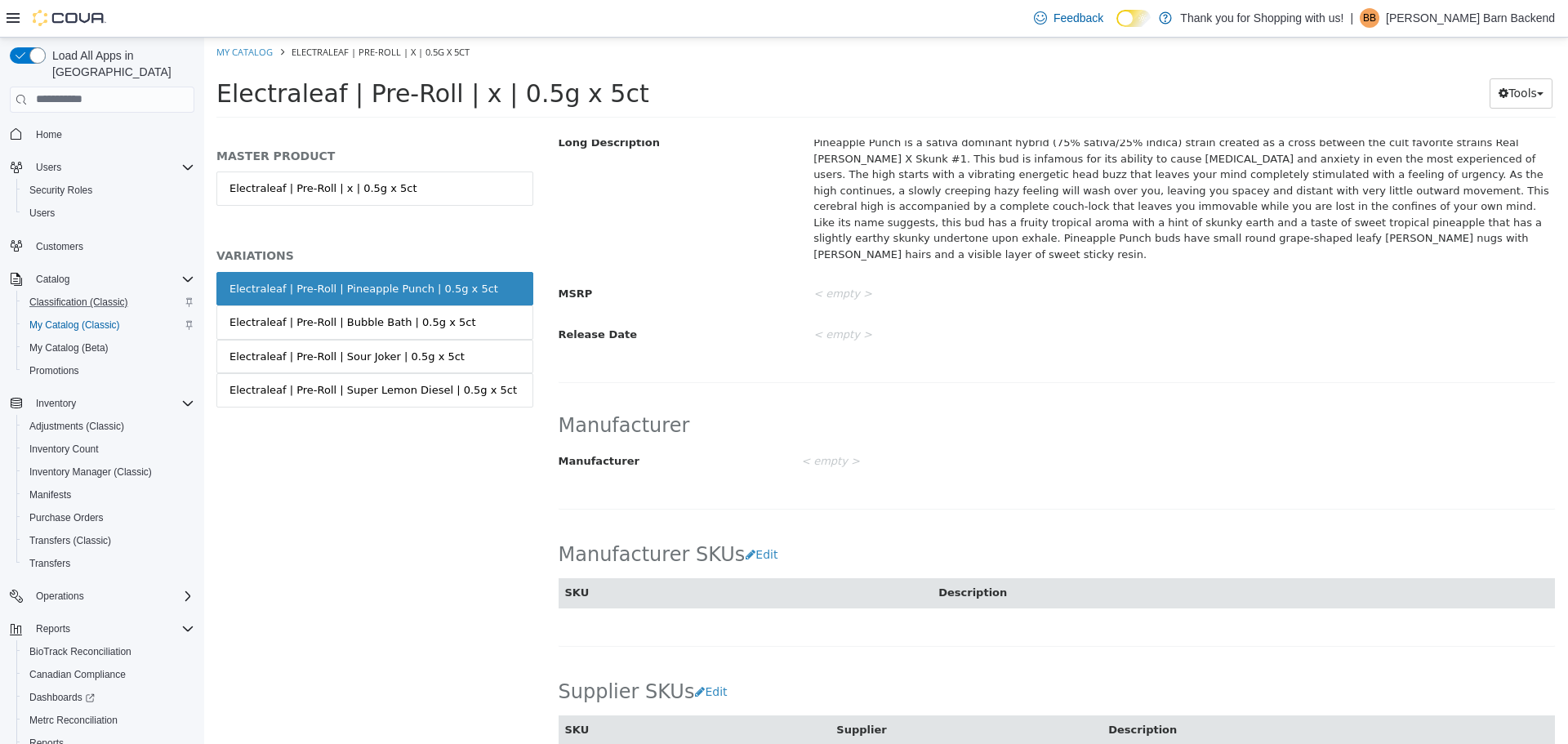
scroll to position [670, 0]
click at [513, 327] on link "Electraleaf | Pre-Roll | Bubble Bath | 0.5g x 5ct" at bounding box center [375, 321] width 317 height 34
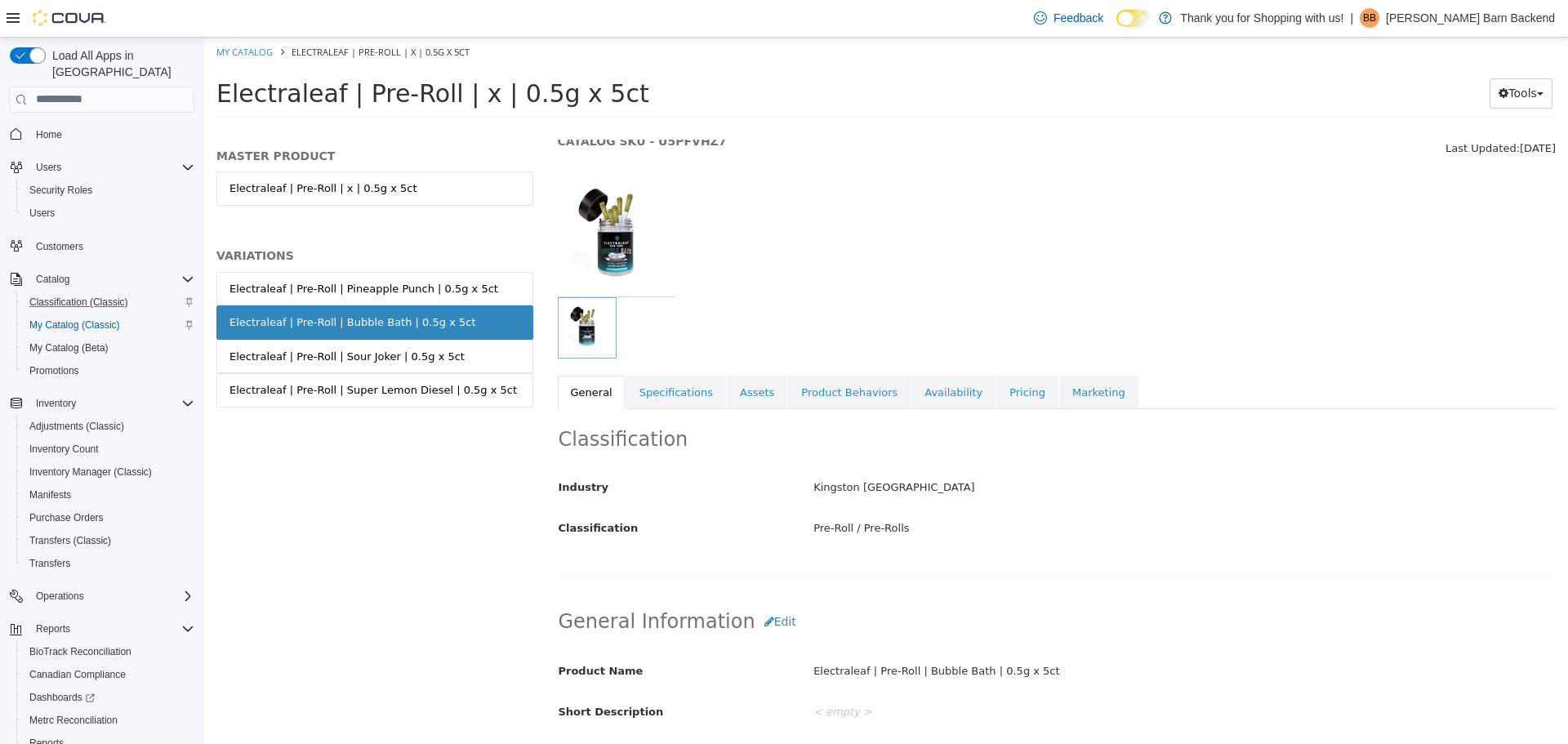
scroll to position [16, 0]
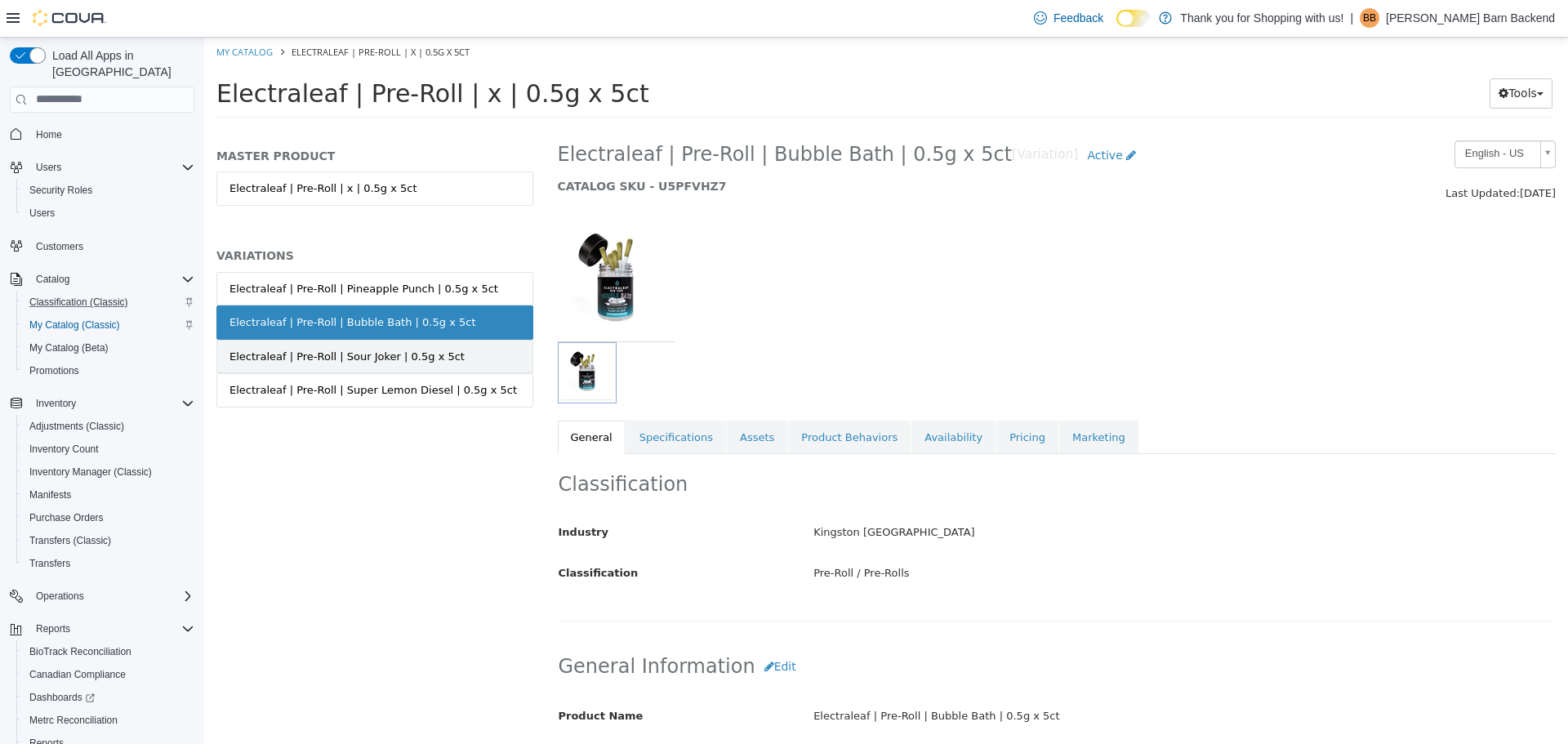
click at [507, 346] on link "Electraleaf | Pre-Roll | Sour Joker | 0.5g x 5ct" at bounding box center [375, 355] width 317 height 34
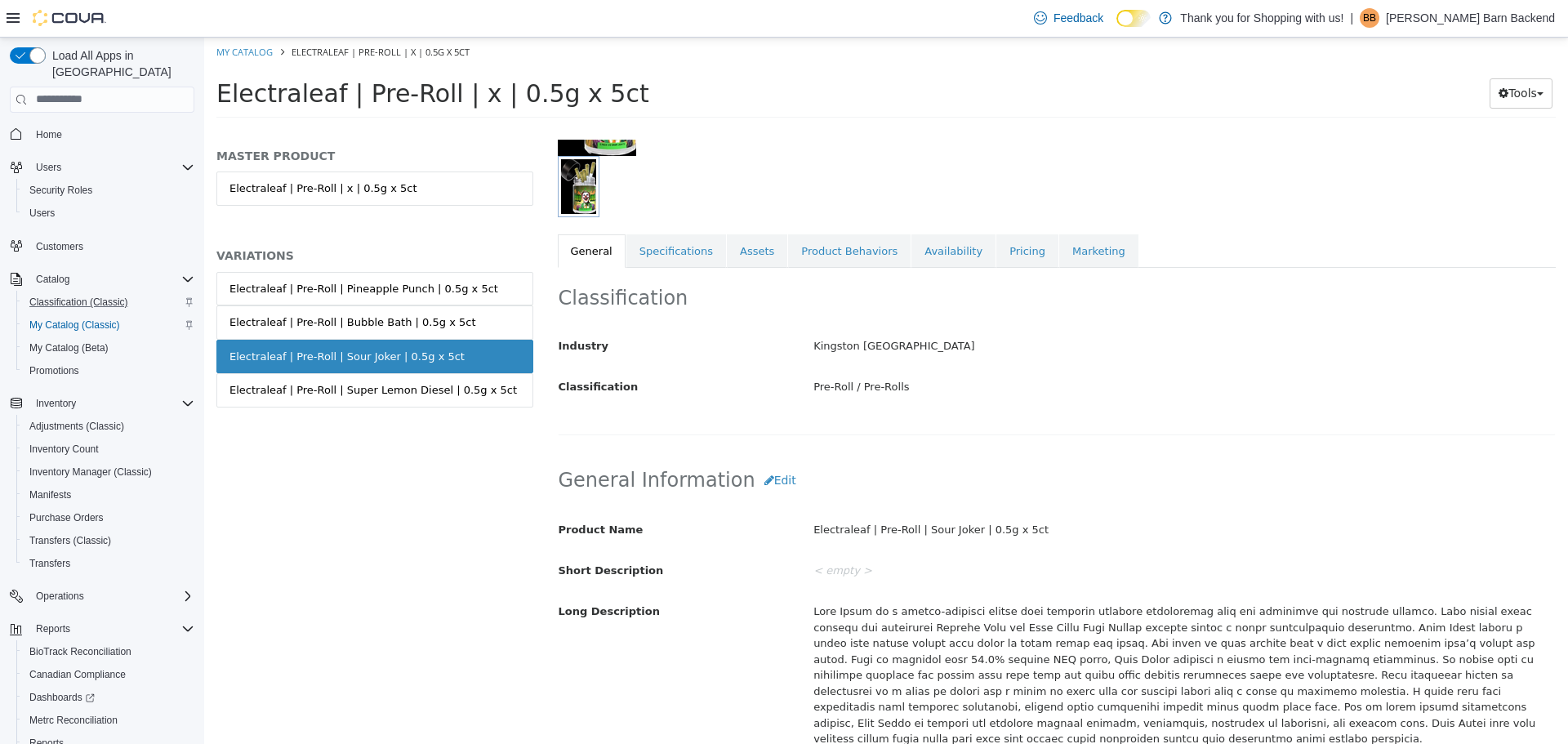
scroll to position [345, 0]
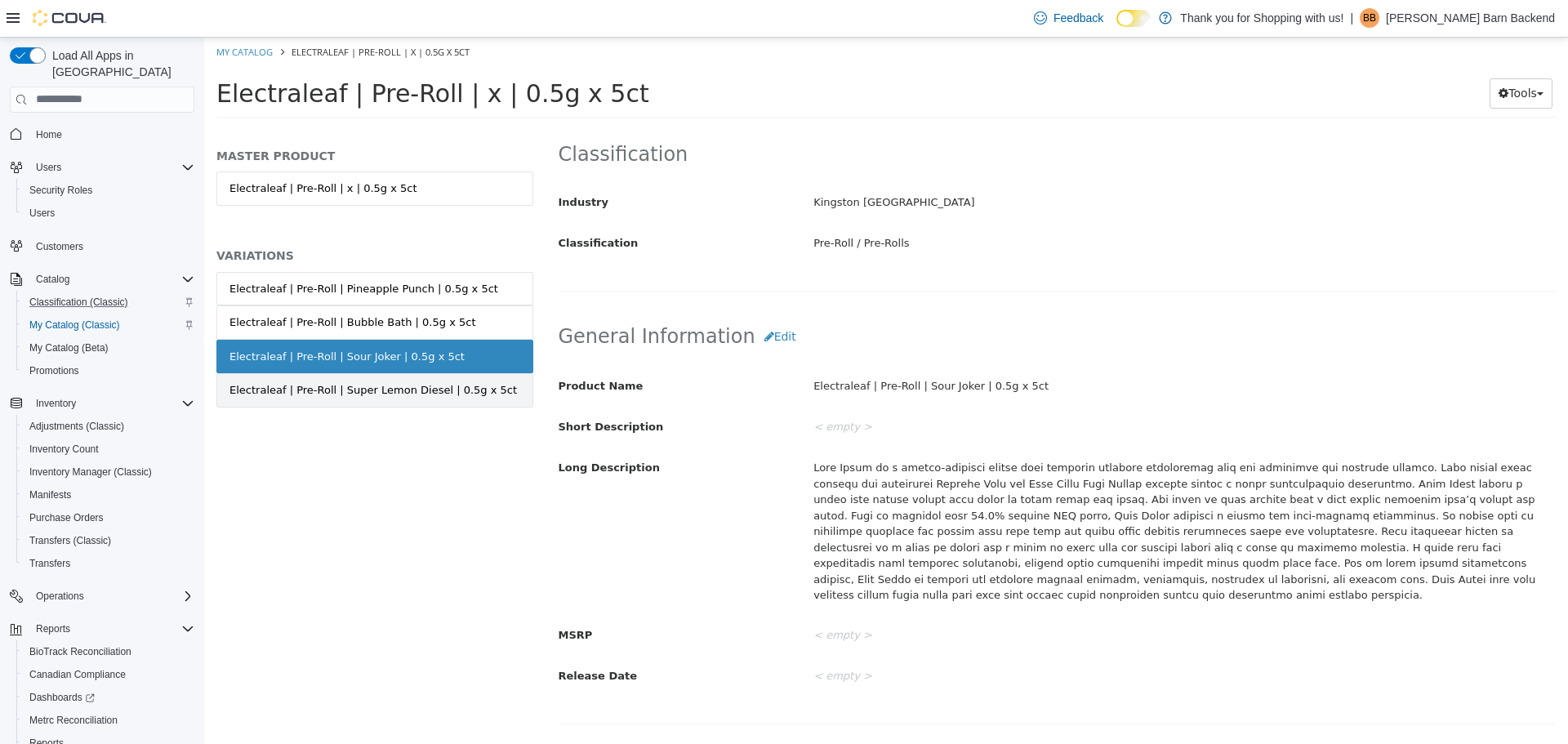
click at [509, 389] on link "Electraleaf | Pre-Roll | Super Lemon Diesel | 0.5g x 5ct" at bounding box center [375, 389] width 317 height 34
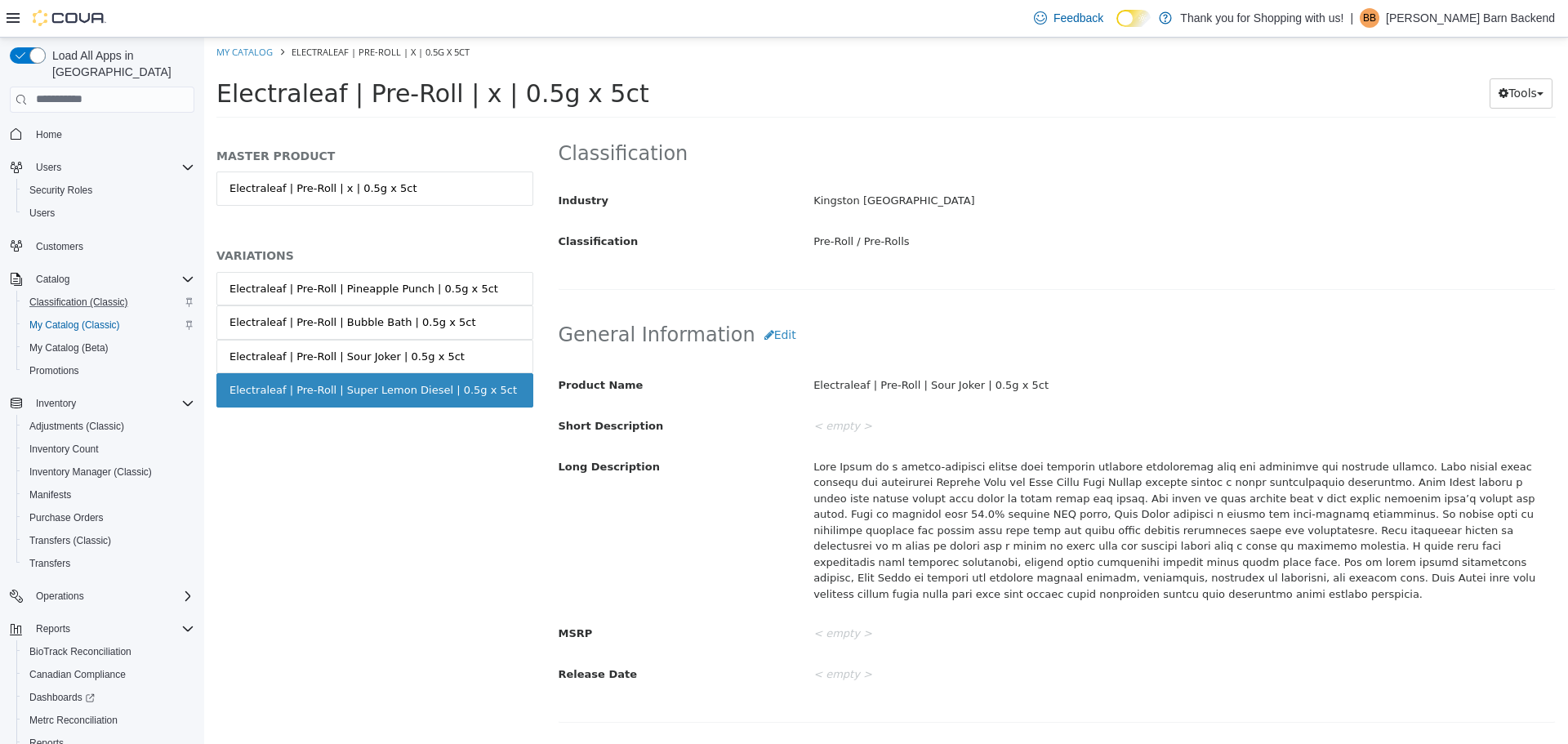
scroll to position [344, 0]
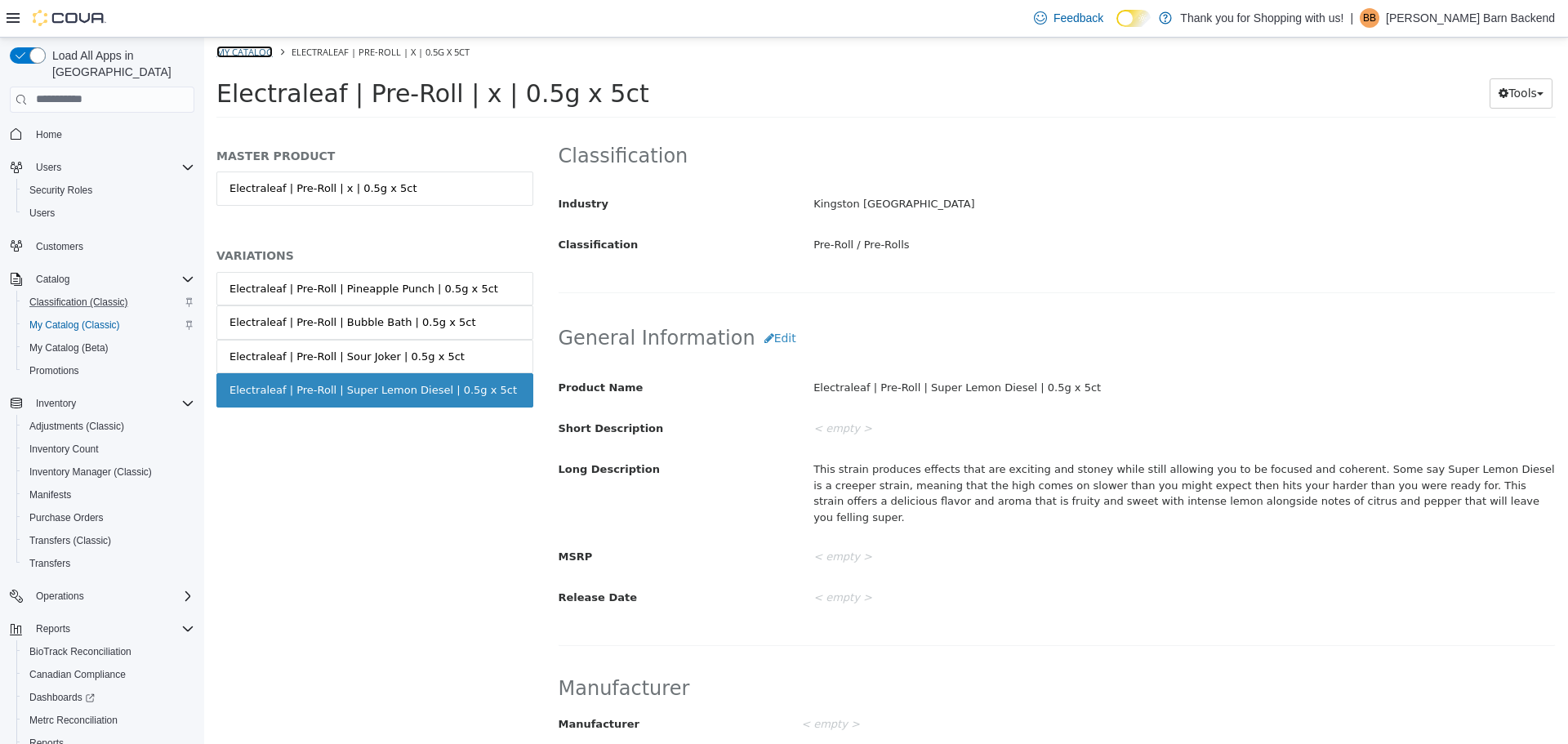
click at [239, 54] on link "My Catalog" at bounding box center [244, 51] width 56 height 12
select select "**********"
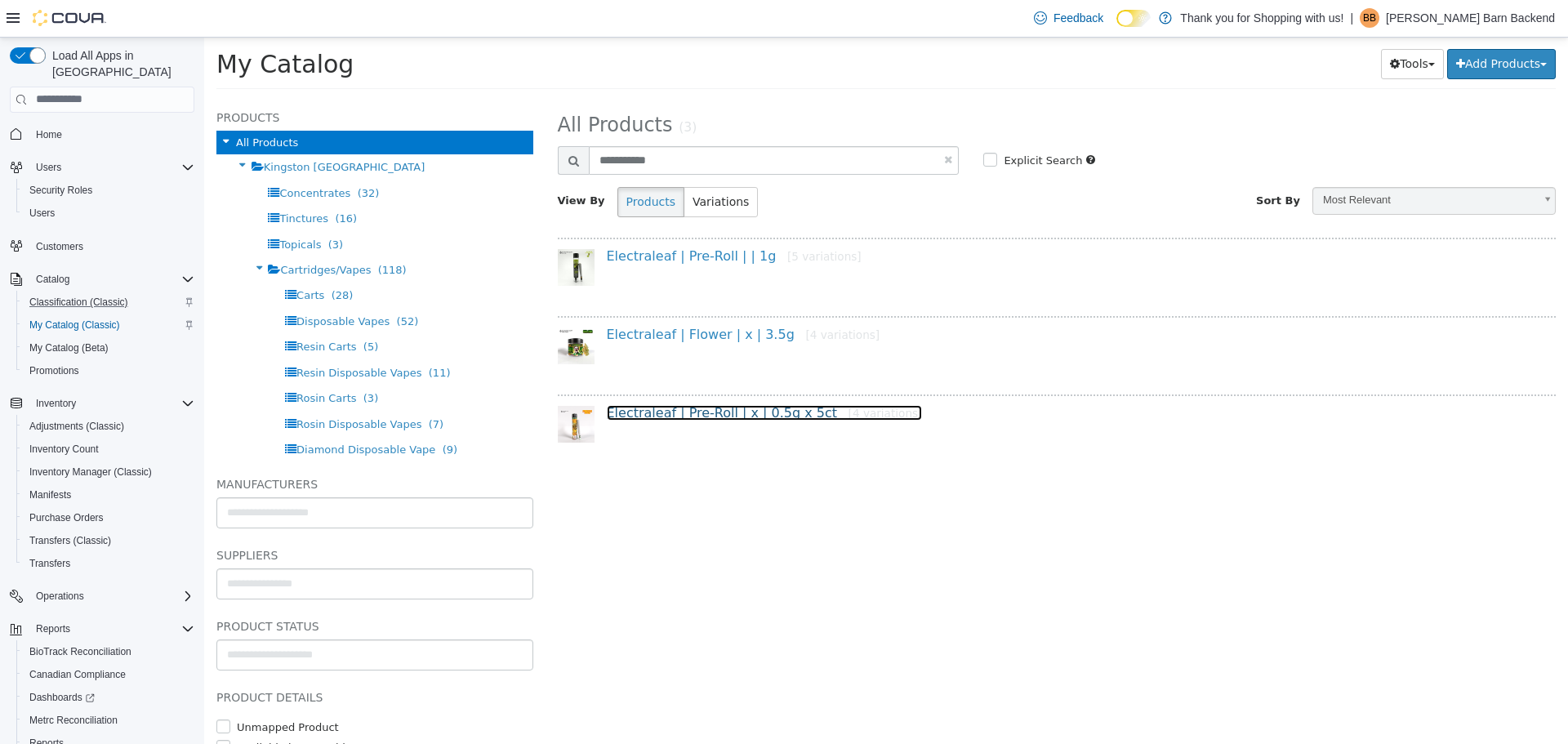
click at [715, 404] on link "Electraleaf | Pre-Roll | x | 0.5g x 5ct [4 variations]" at bounding box center [766, 411] width 317 height 16
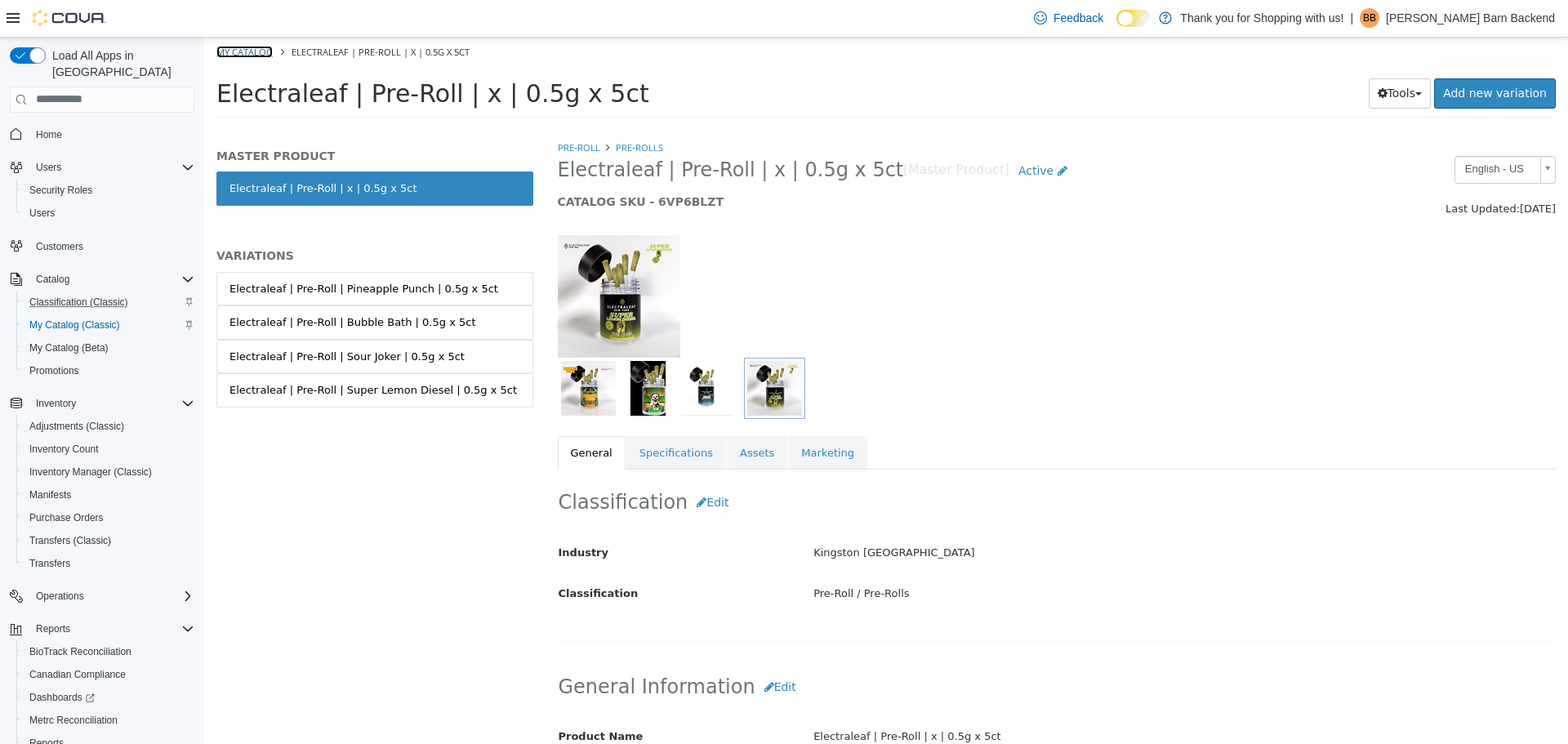
click at [247, 56] on link "My Catalog" at bounding box center [244, 51] width 56 height 12
select select "**********"
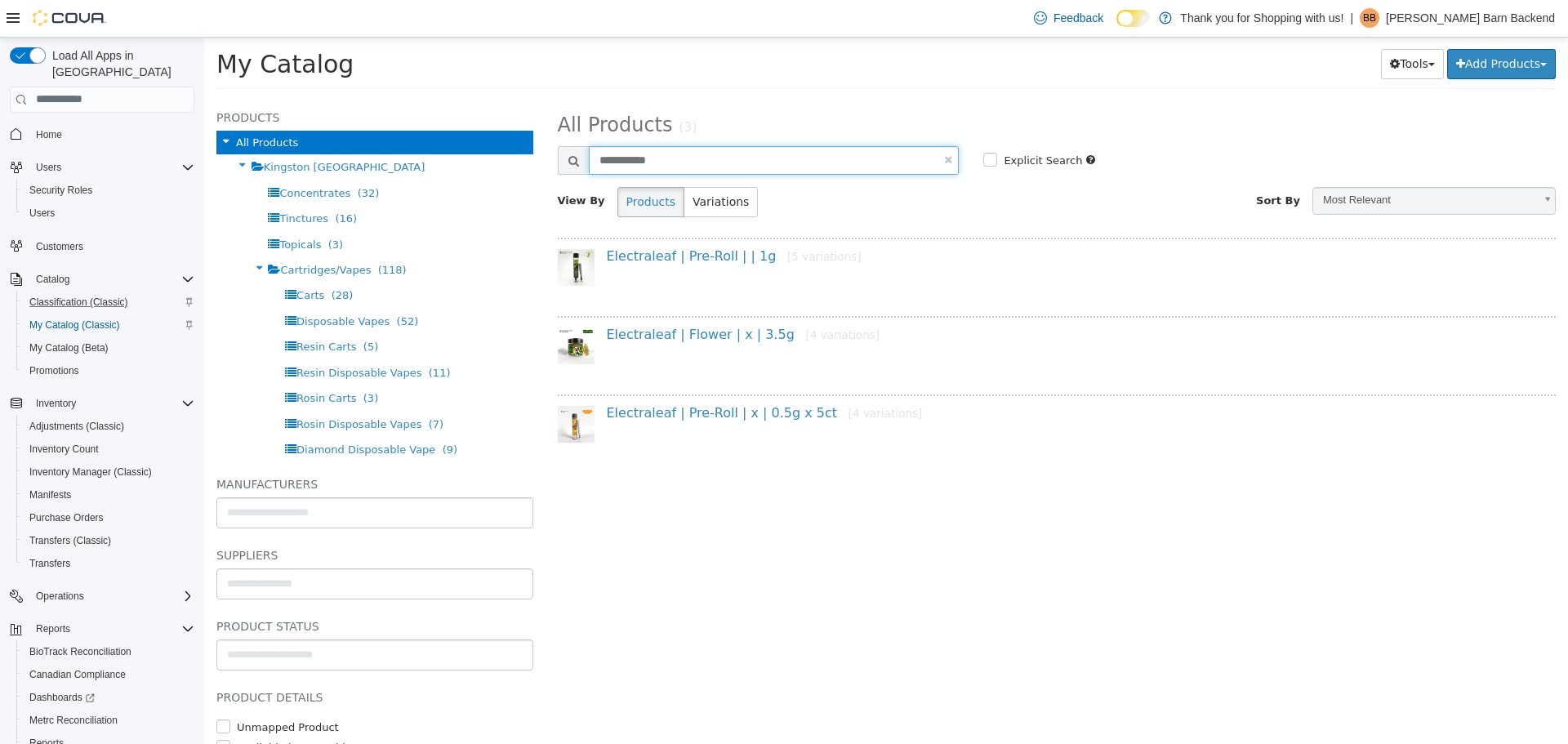
drag, startPoint x: 665, startPoint y: 163, endPoint x: 554, endPoint y: 176, distance: 111.8
click at [554, 176] on div "**********" at bounding box center [1057, 161] width 1023 height 32
type input "*******"
select select "**********"
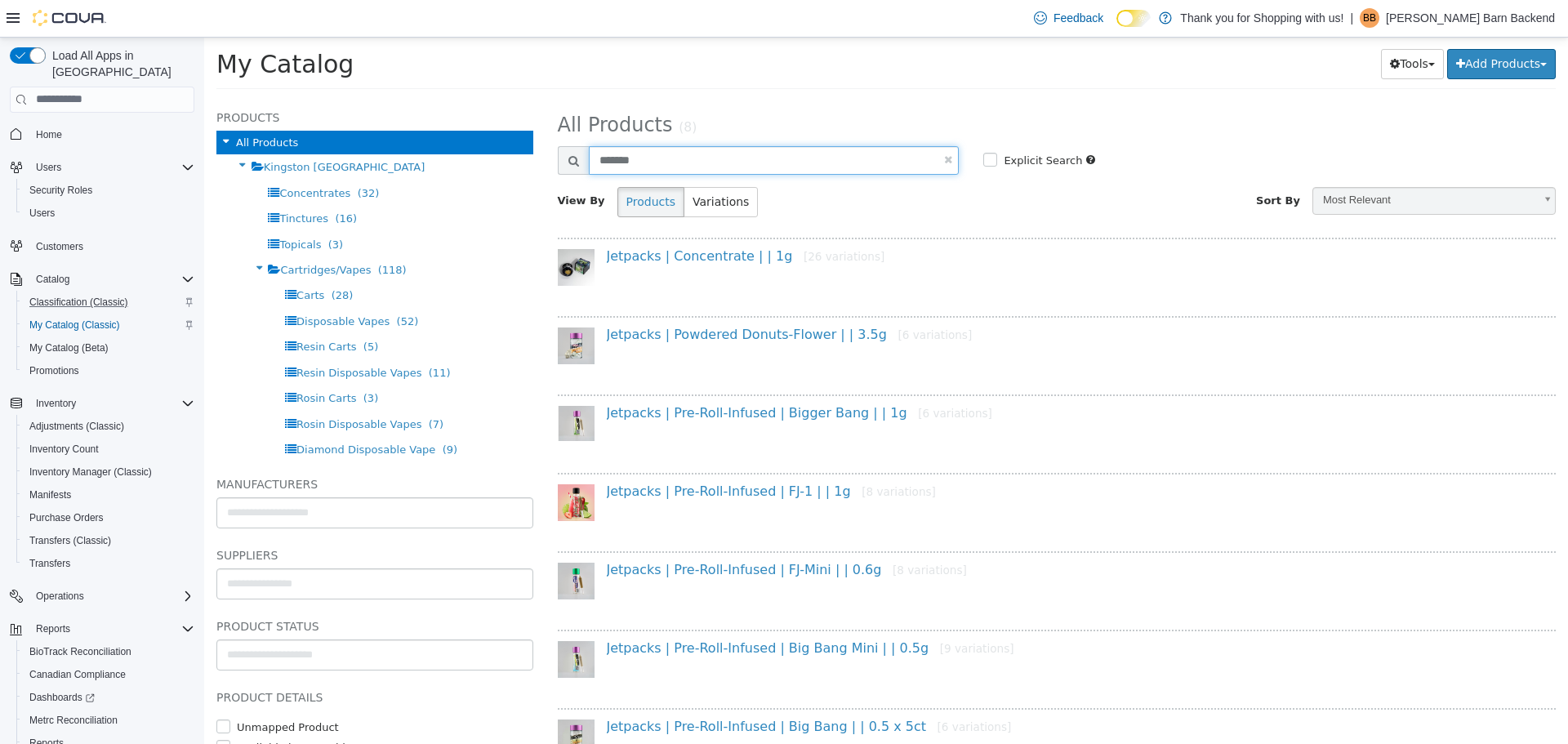
click at [680, 166] on input "*******" at bounding box center [774, 159] width 371 height 29
type input "*********"
select select "**********"
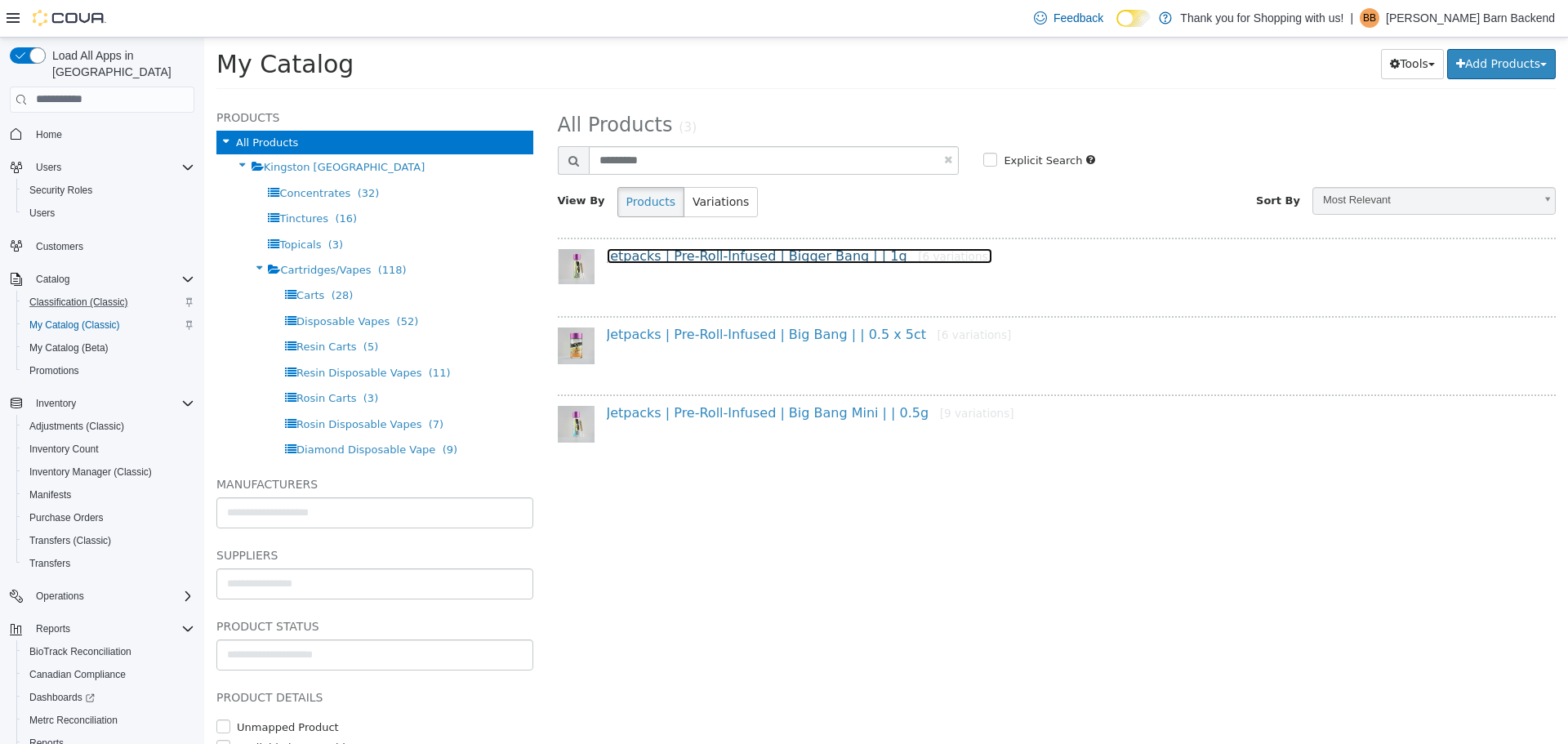
click at [695, 260] on link "Jetpacks | Pre-Roll-Infused | Bigger Bang | | 1g [6 variations]" at bounding box center [800, 255] width 386 height 16
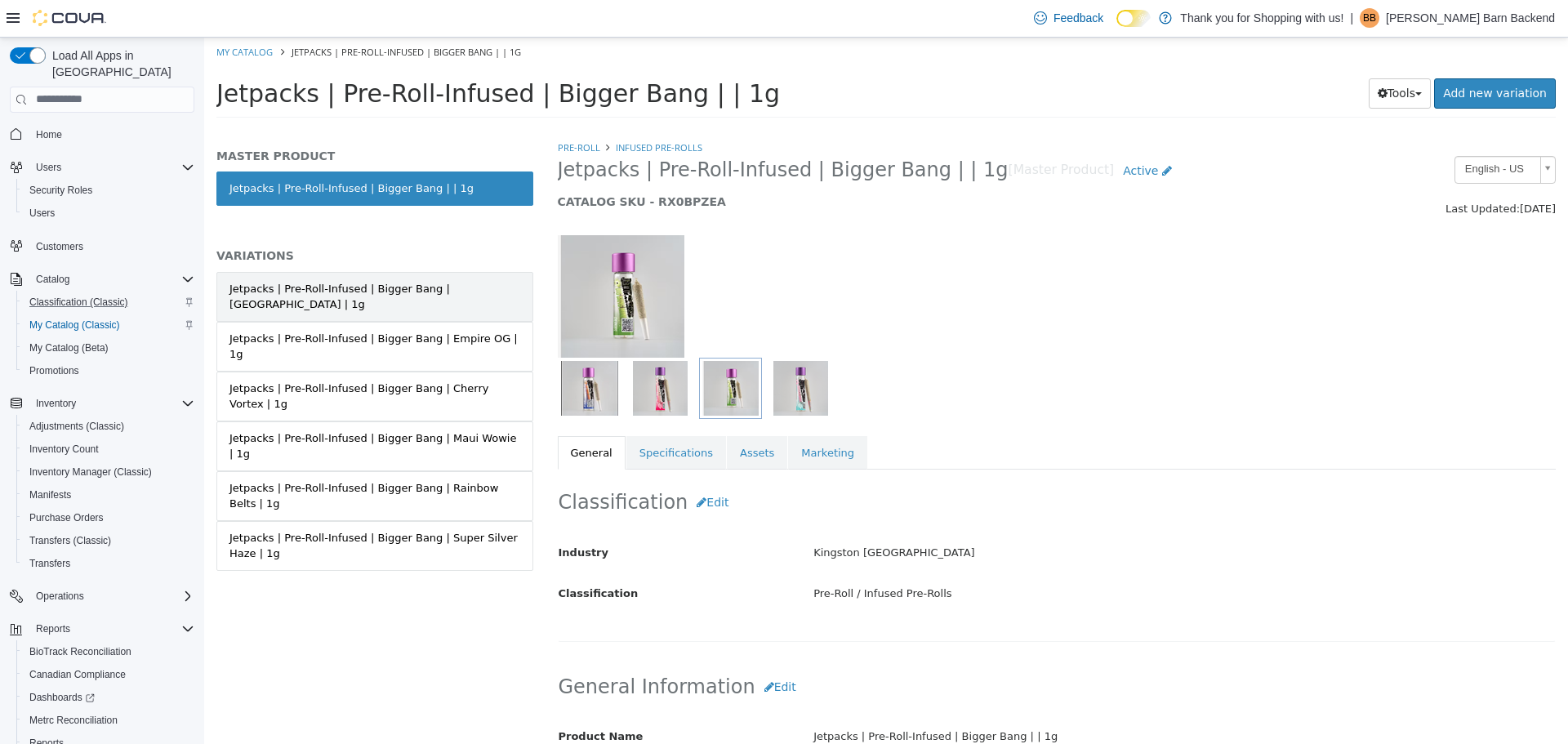
click at [455, 288] on div "Jetpacks | Pre-Roll-Infused | Bigger Bang | Chernobyl | 1g" at bounding box center [375, 295] width 291 height 32
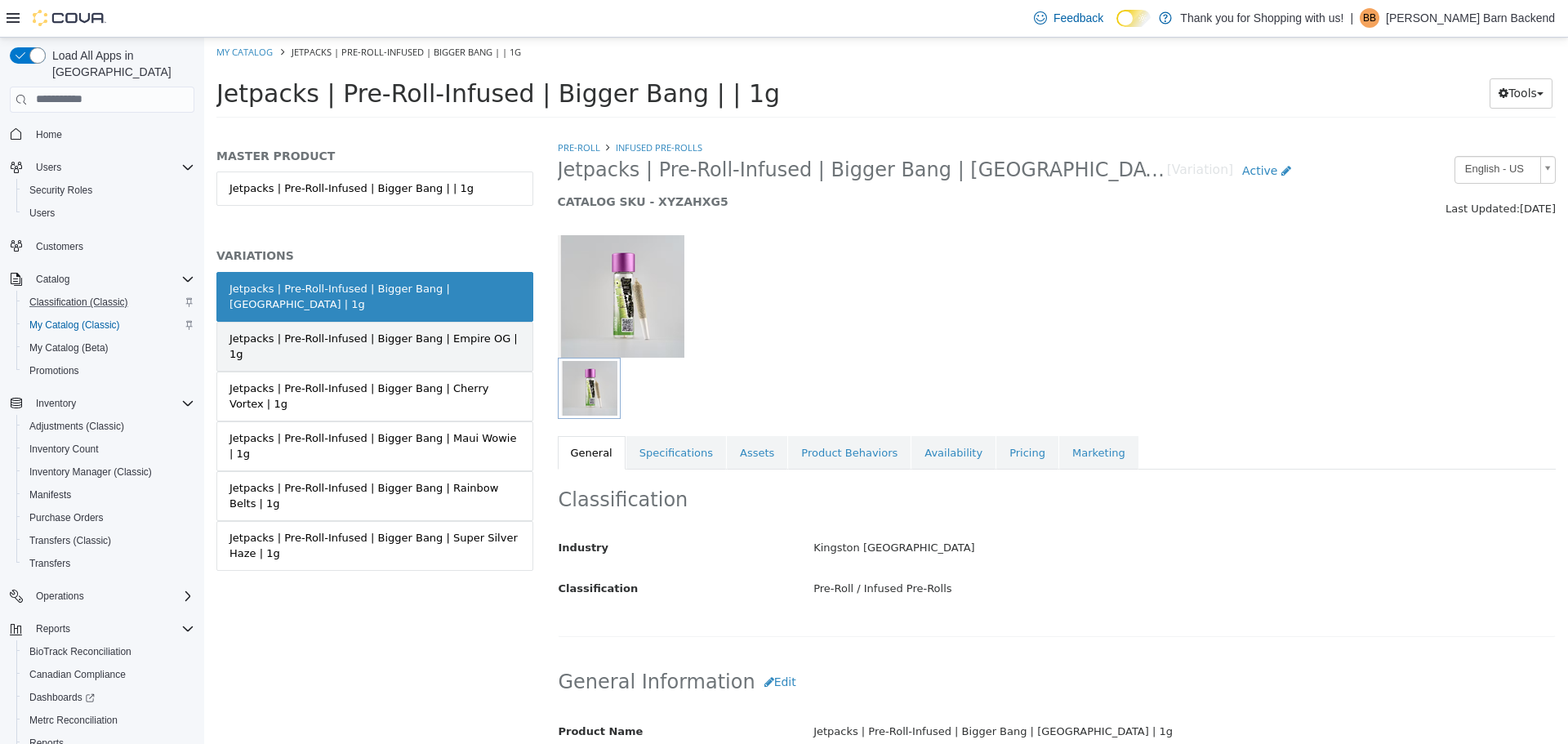
click at [455, 330] on div "Jetpacks | Pre-Roll-Infused | Bigger Bang | Empire OG | 1g" at bounding box center [375, 346] width 291 height 32
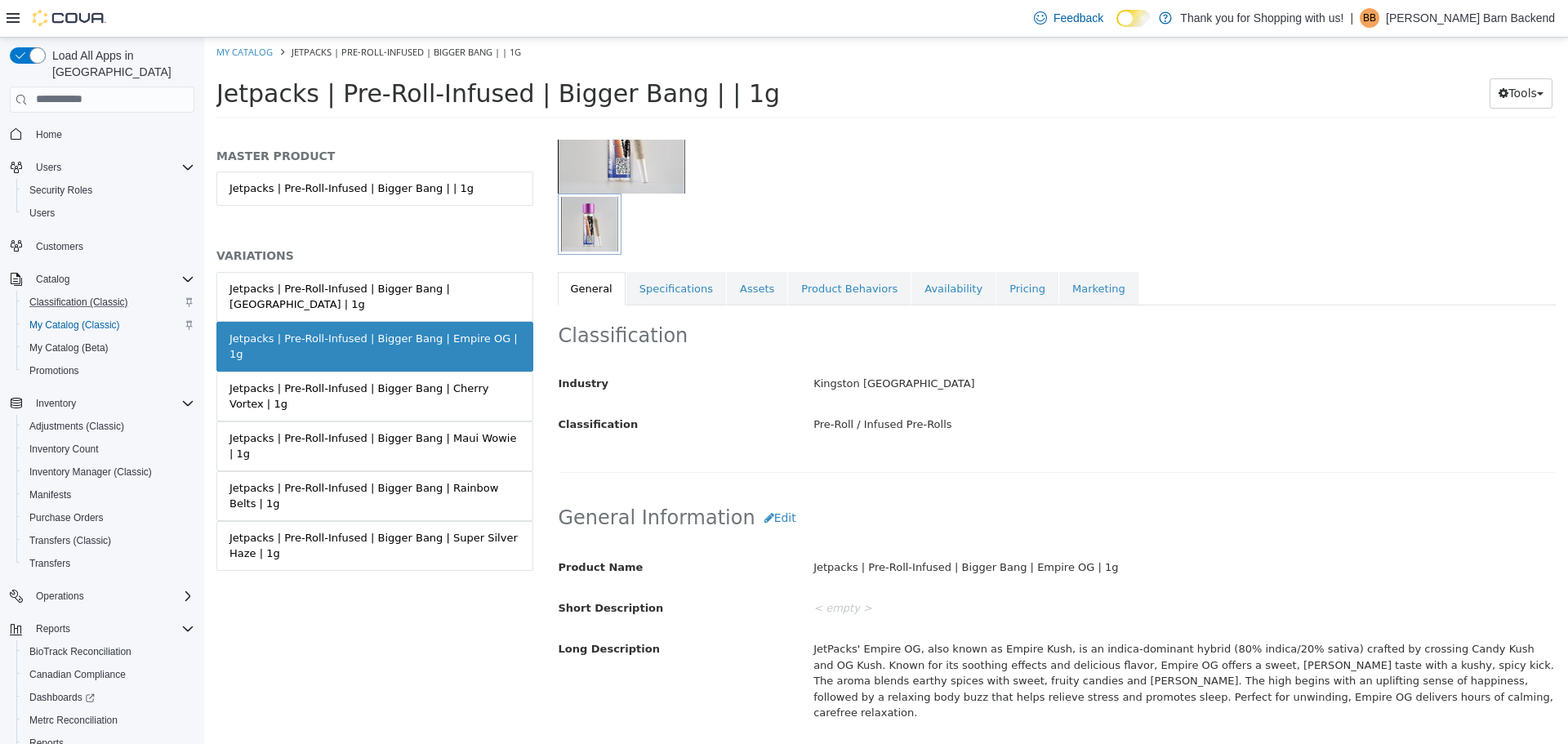
scroll to position [164, 0]
click at [514, 371] on link "Jetpacks | Pre-Roll-Infused | Bigger Bang | Cherry Vortex | 1g" at bounding box center [375, 395] width 317 height 50
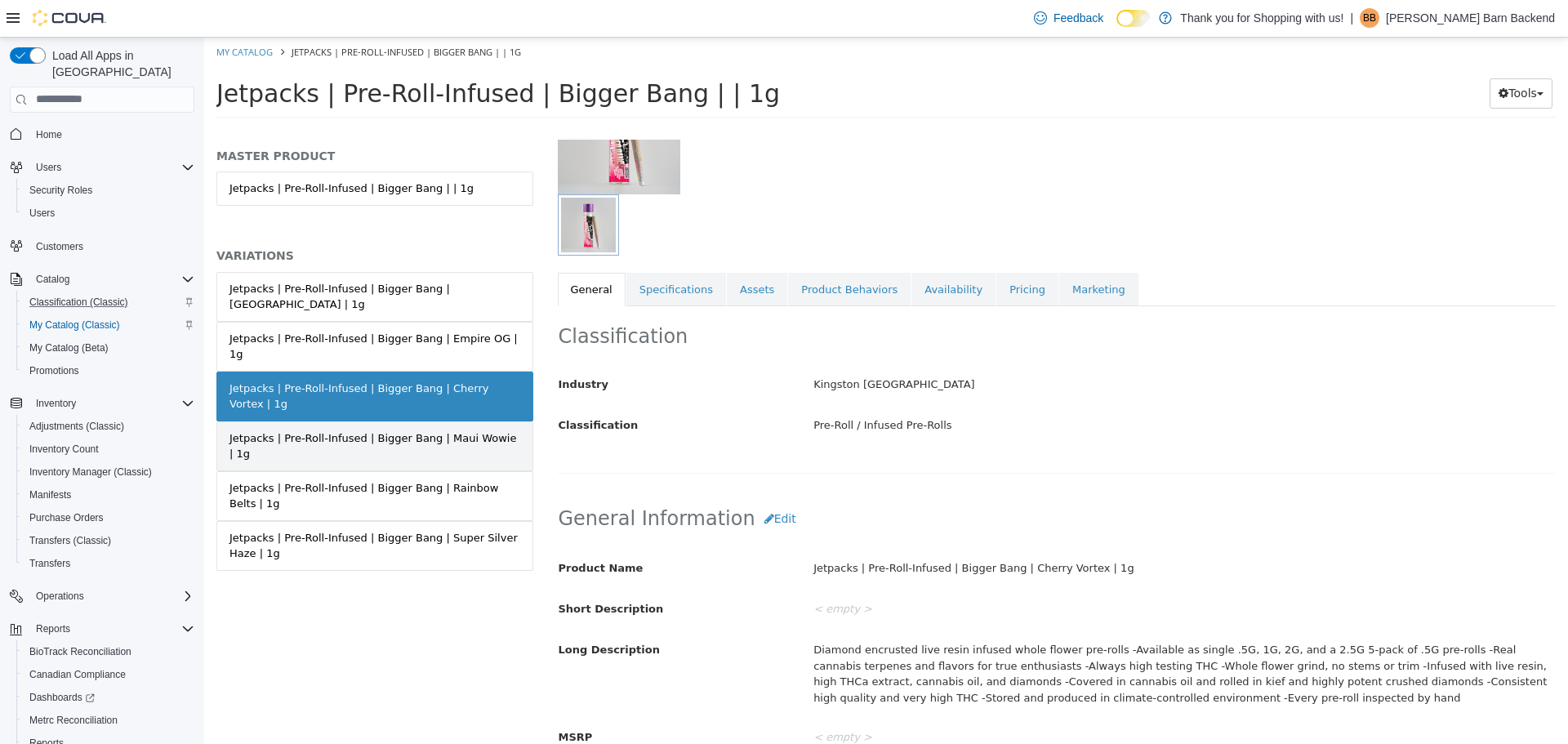
click at [489, 429] on div "Jetpacks | Pre-Roll-Infused | Bigger Bang | Maui Wowie | 1g" at bounding box center [375, 445] width 291 height 32
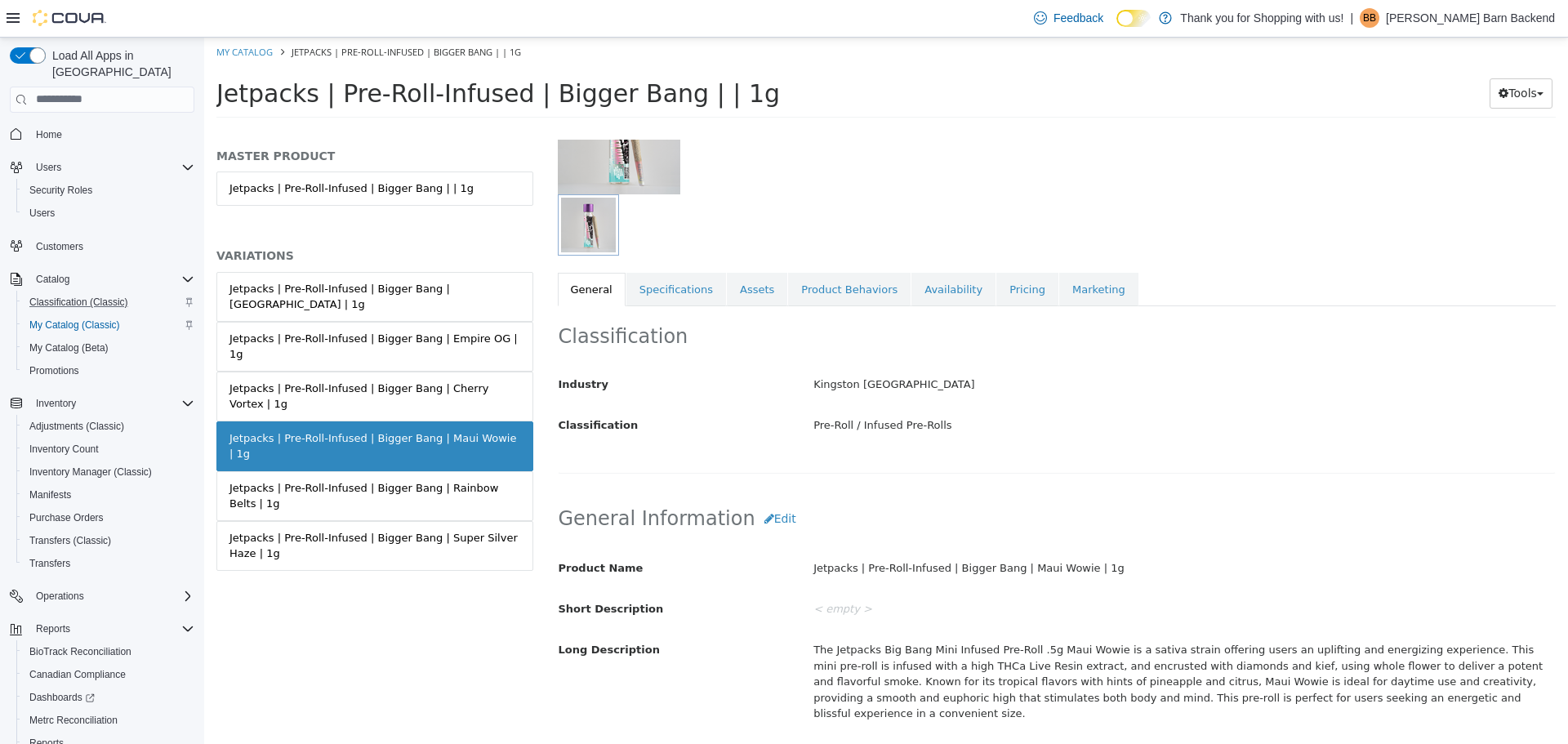
click at [490, 479] on div "Jetpacks | Pre-Roll-Infused | Bigger Bang | Rainbow Belts | 1g" at bounding box center [375, 495] width 291 height 32
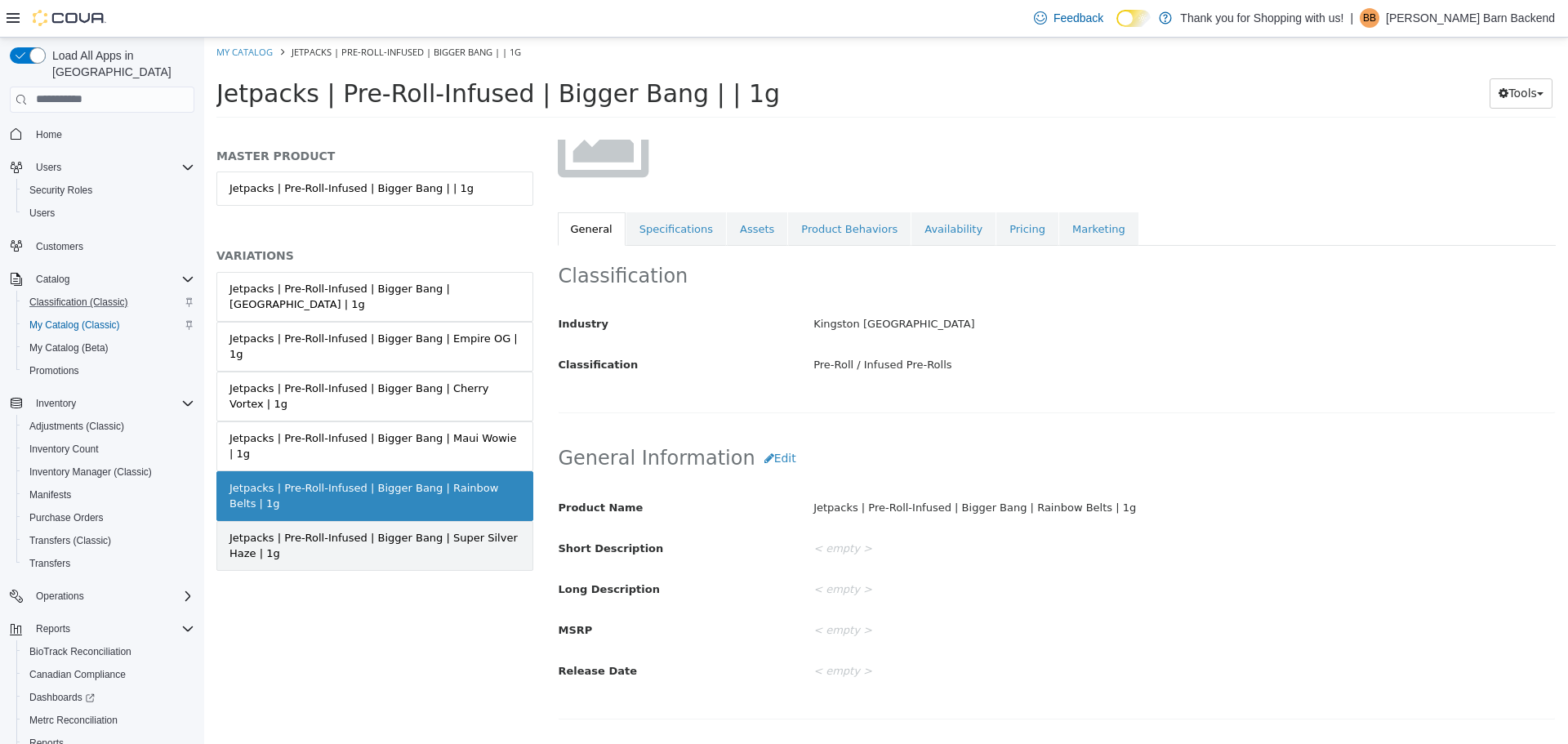
click at [490, 529] on div "Jetpacks | Pre-Roll-Infused | Bigger Bang | Super Silver Haze | 1g" at bounding box center [375, 544] width 291 height 32
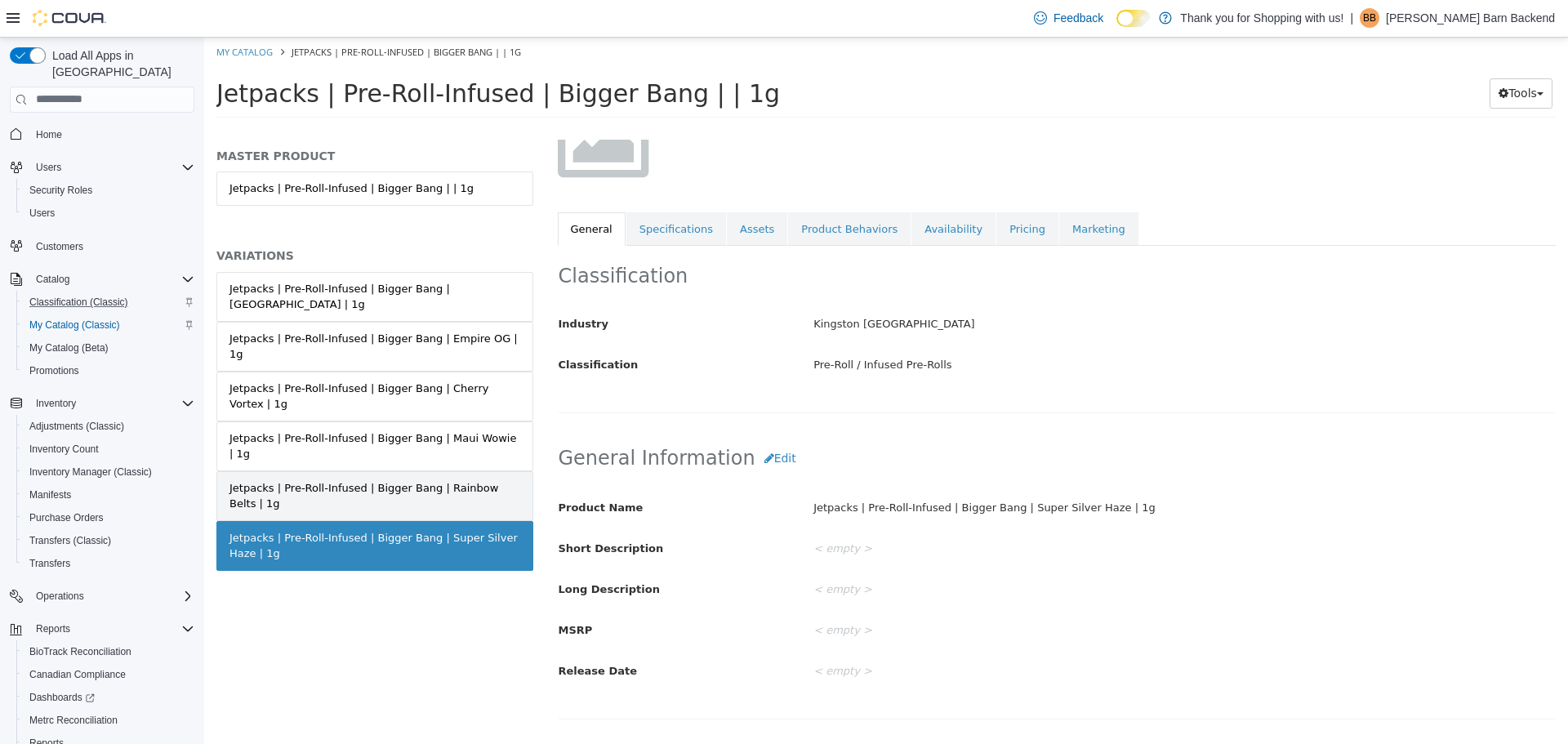
click at [490, 479] on div "Jetpacks | Pre-Roll-Infused | Bigger Bang | Rainbow Belts | 1g" at bounding box center [375, 495] width 291 height 32
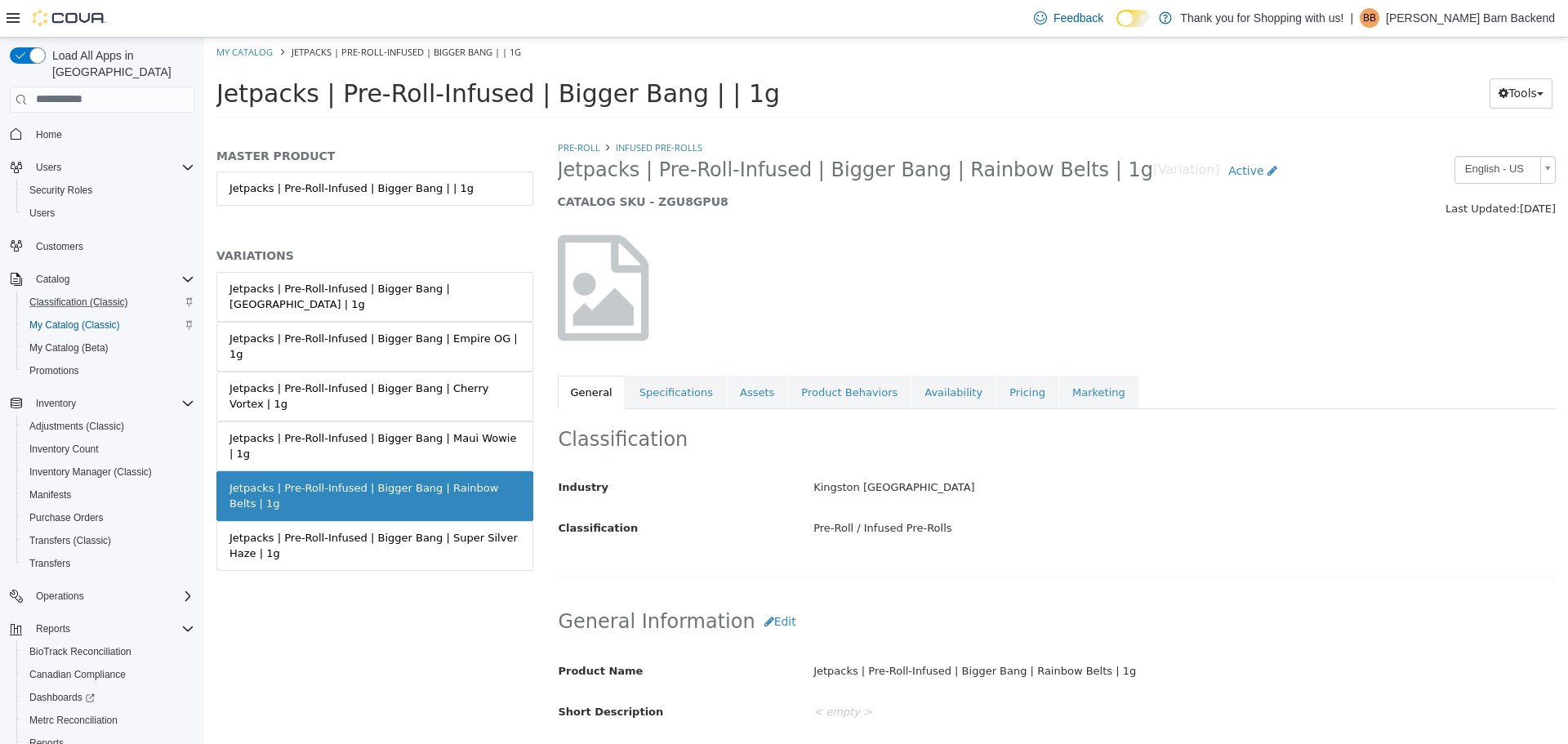
drag, startPoint x: 555, startPoint y: 171, endPoint x: 1075, endPoint y: 183, distance: 520.1
click at [1075, 183] on div "Jetpacks | Pre-Roll-Infused | Bigger Bang | Rainbow Belts | 1g [Variation] Acti…" at bounding box center [929, 186] width 767 height 62
copy span "Jetpacks | Pre-Roll-Infused | Bigger Bang | Rainbow Belts | 1g"
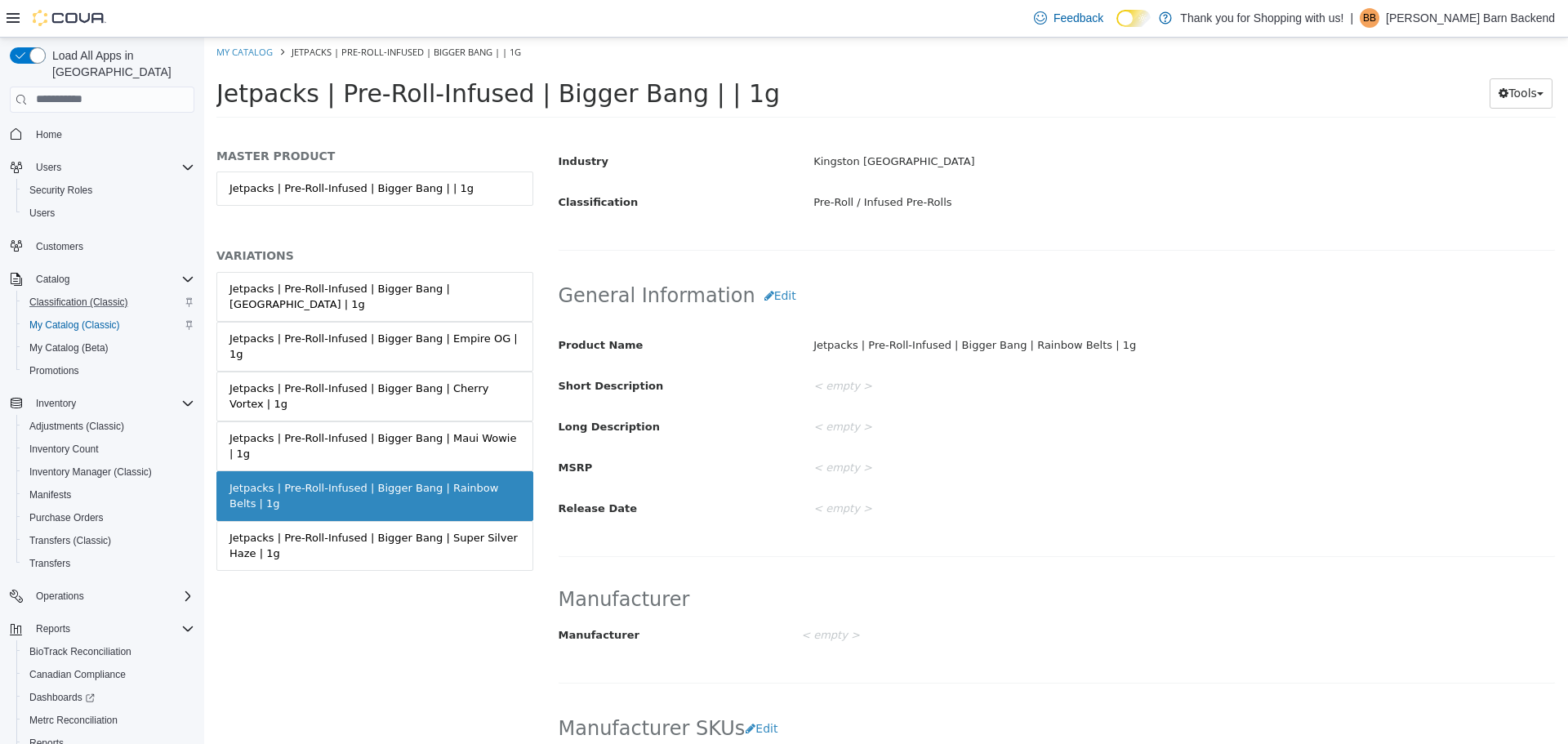
scroll to position [326, 0]
click at [757, 302] on button "Edit" at bounding box center [780, 294] width 50 height 30
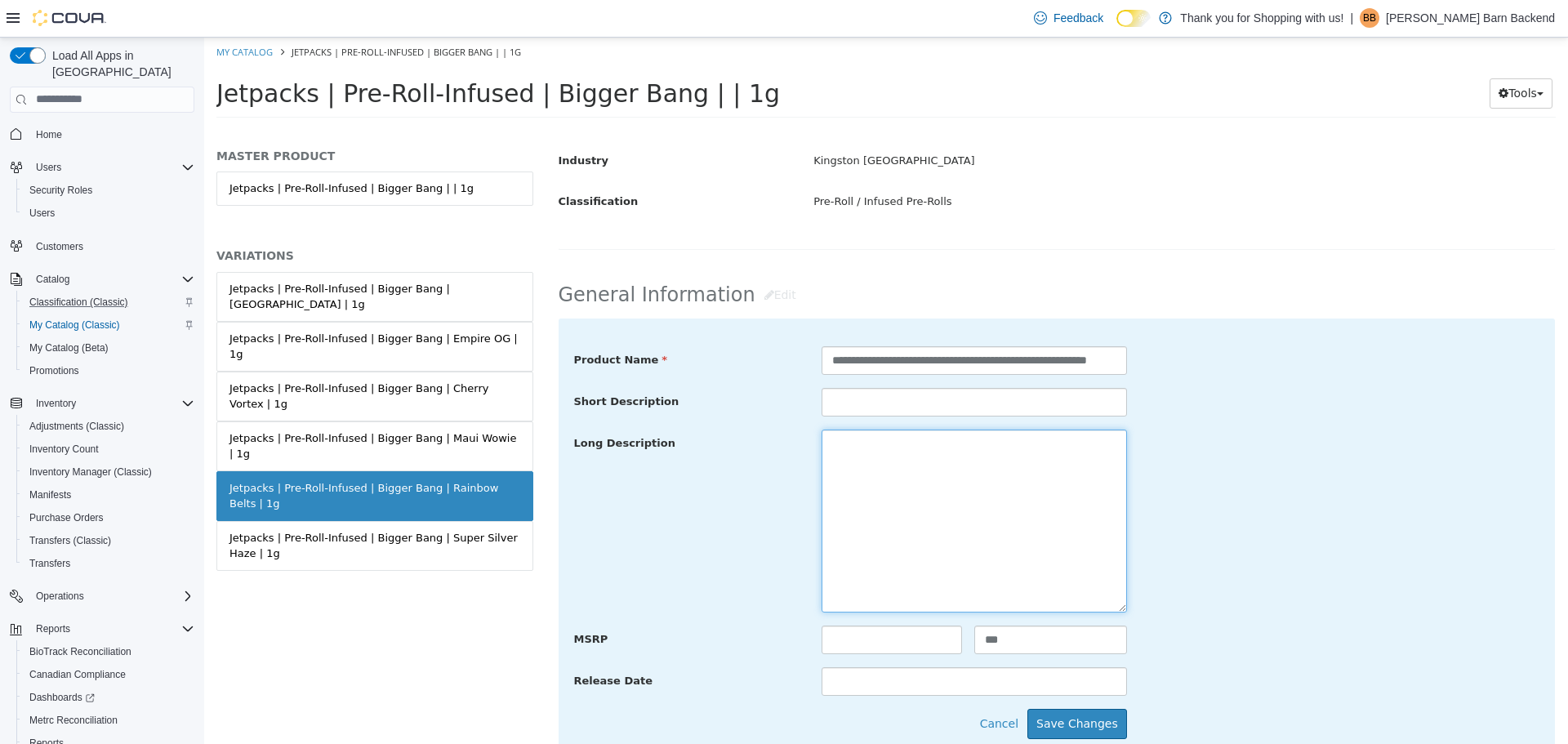
click at [875, 468] on textarea at bounding box center [974, 520] width 306 height 183
paste textarea "**********"
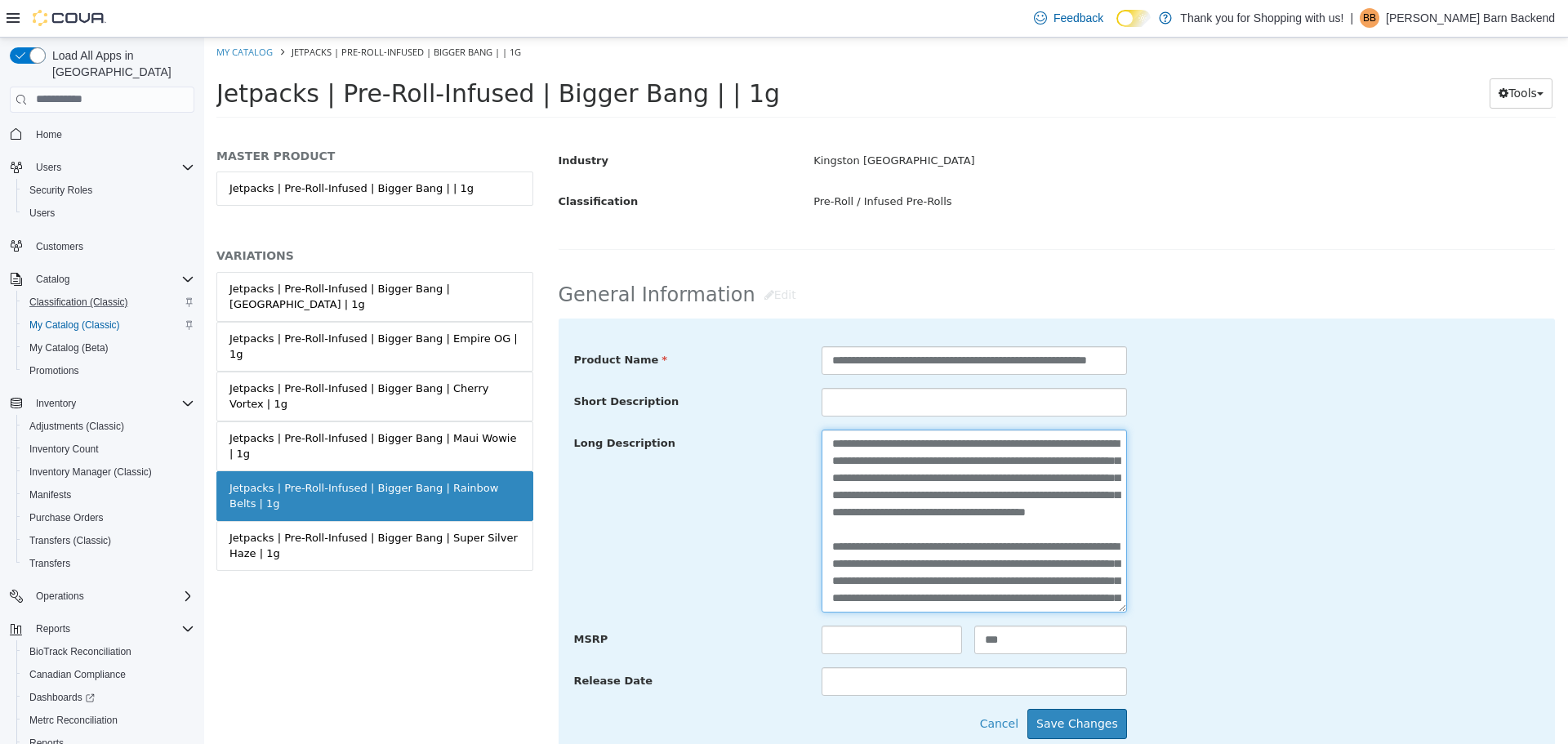
scroll to position [81, 0]
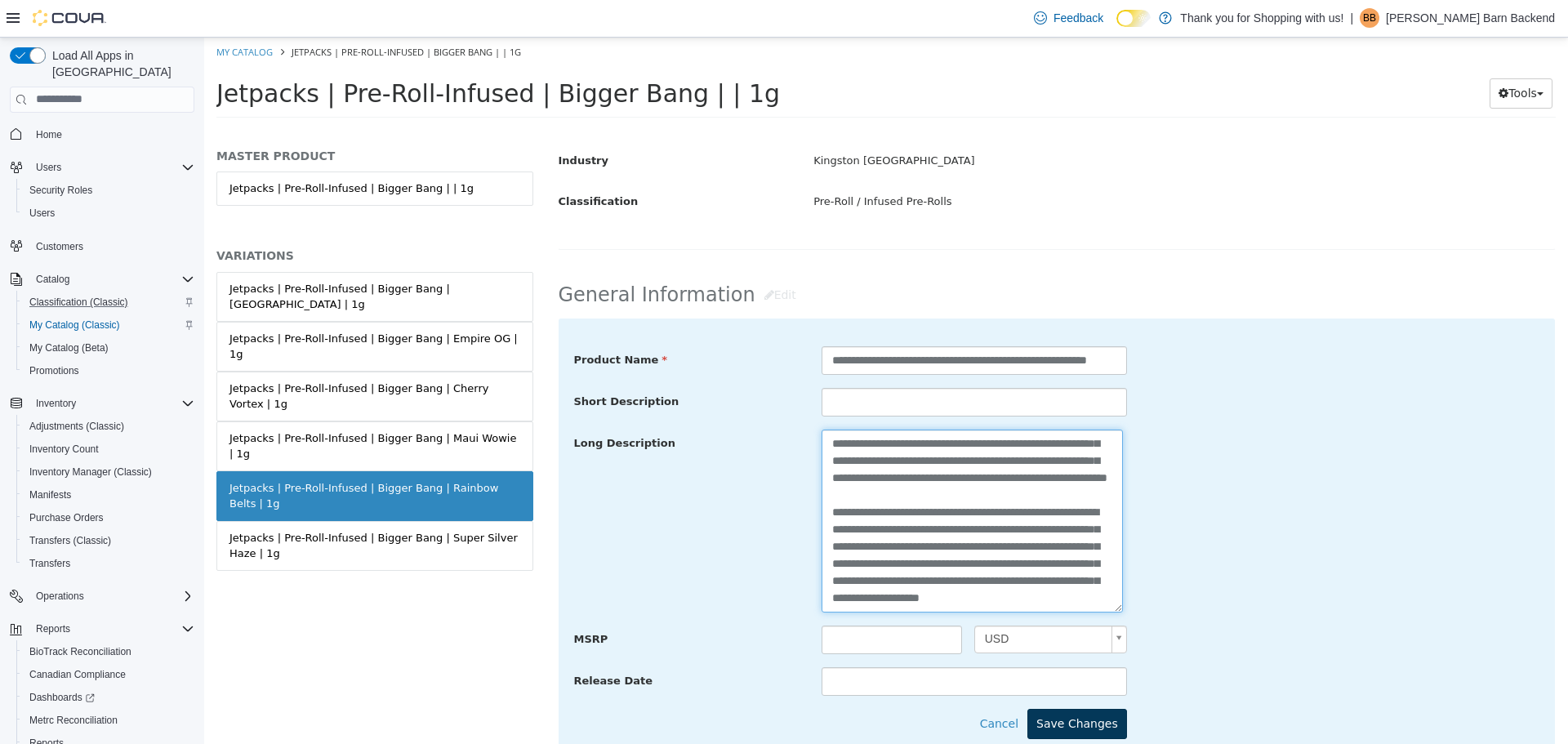
type textarea "**********"
drag, startPoint x: 1051, startPoint y: 725, endPoint x: 1049, endPoint y: 715, distance: 10.2
click at [1052, 725] on button "Save Changes" at bounding box center [1078, 723] width 99 height 30
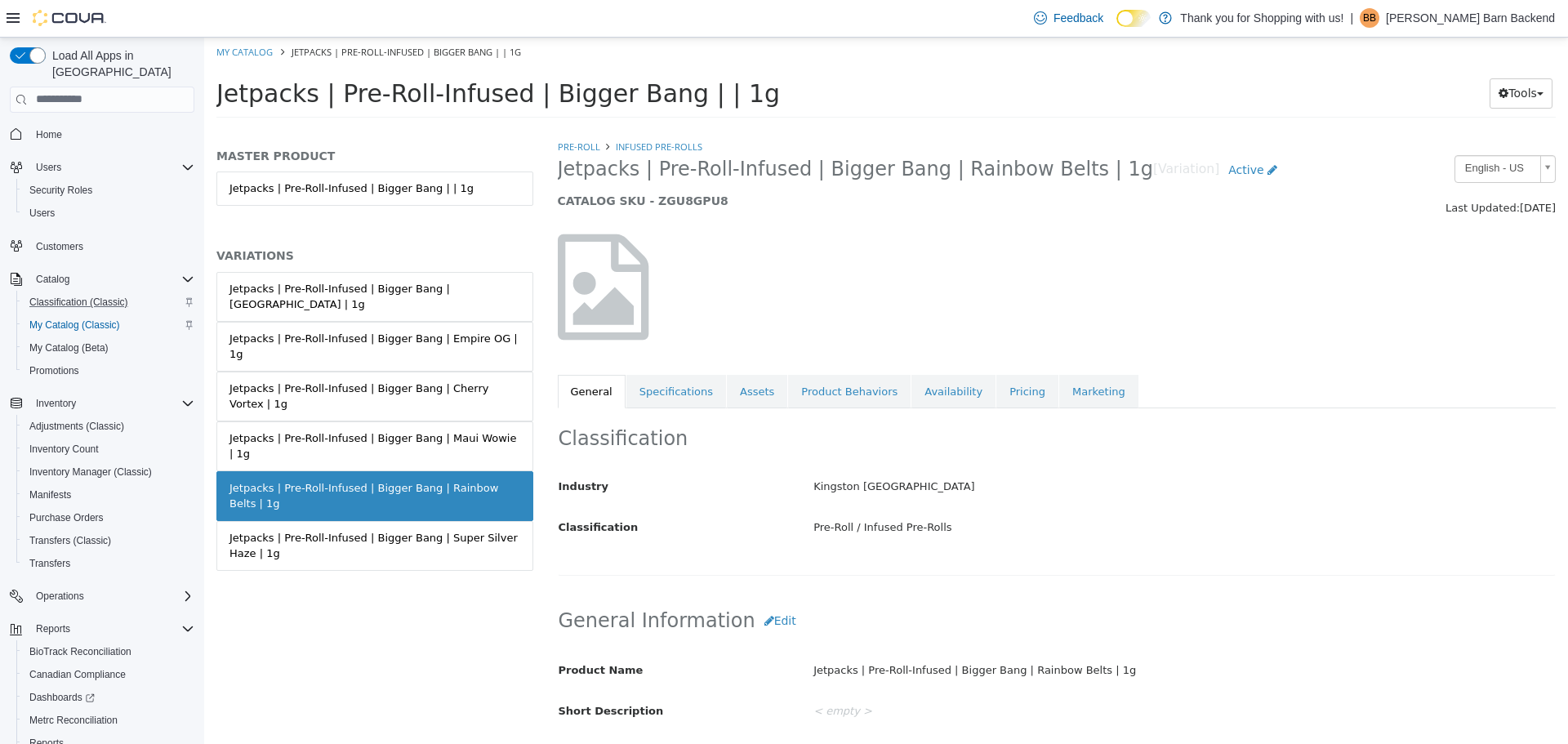
scroll to position [0, 0]
click at [732, 390] on link "Assets" at bounding box center [757, 391] width 61 height 34
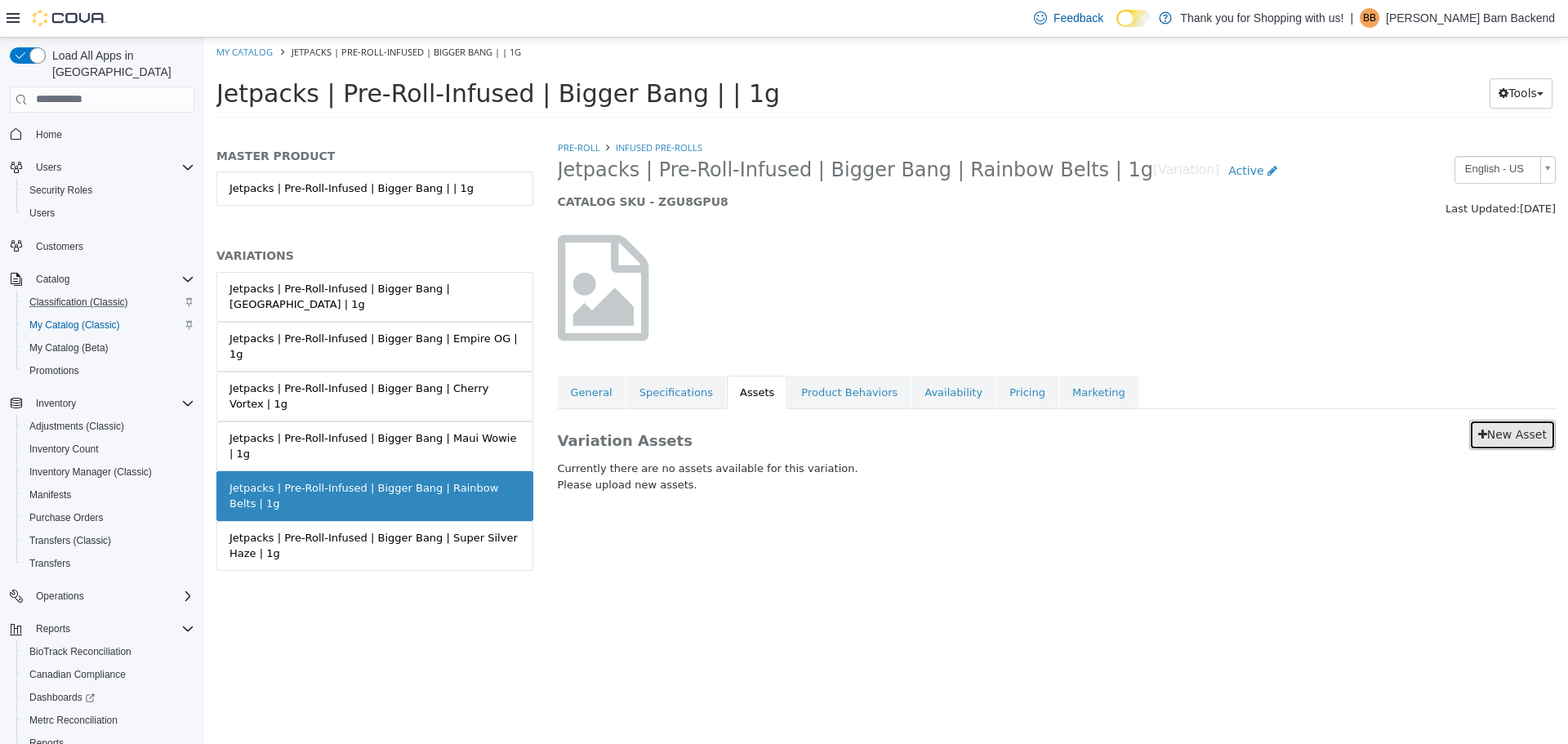
click at [1530, 434] on link "New Asset" at bounding box center [1513, 433] width 86 height 30
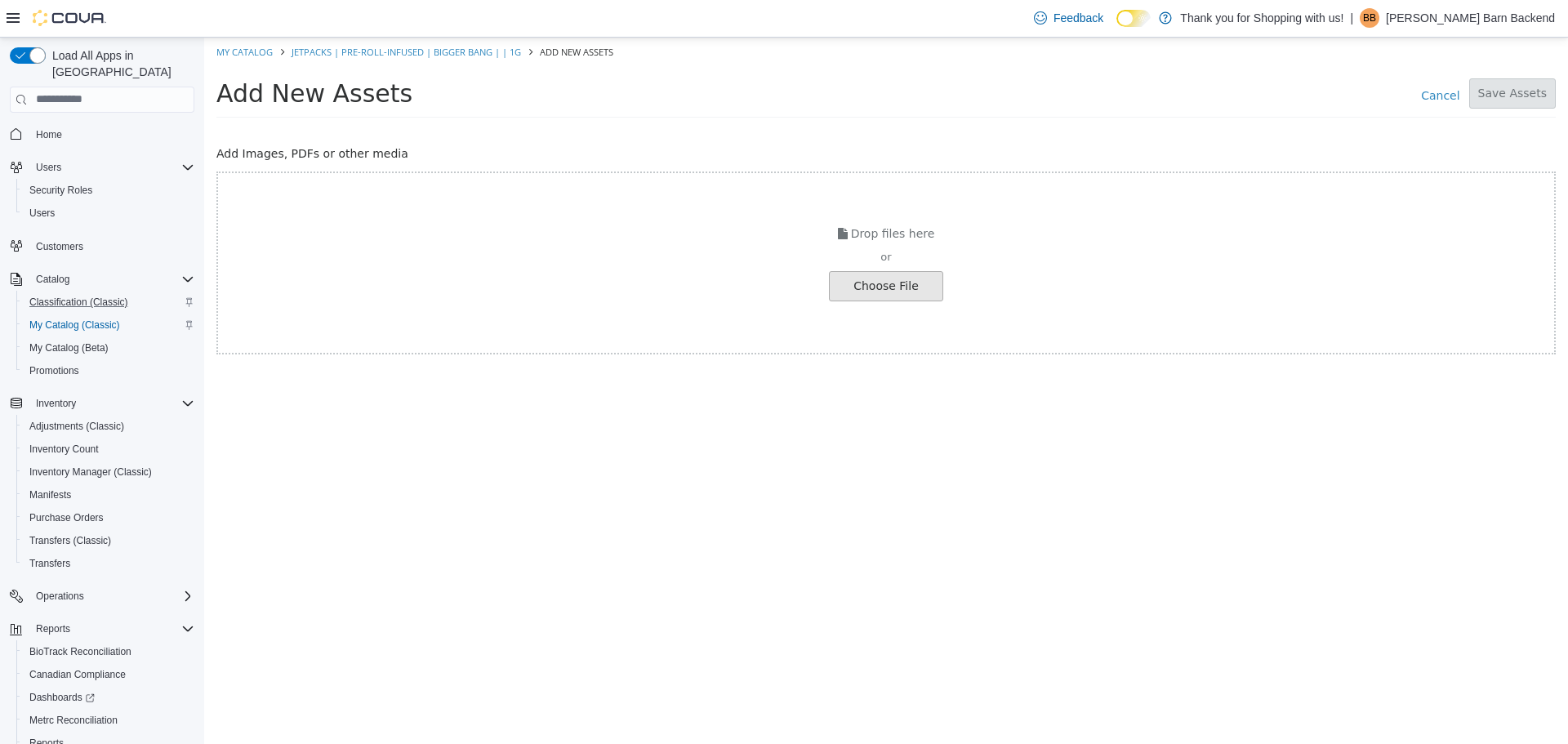
click at [868, 292] on input "file" at bounding box center [30, 285] width 1823 height 29
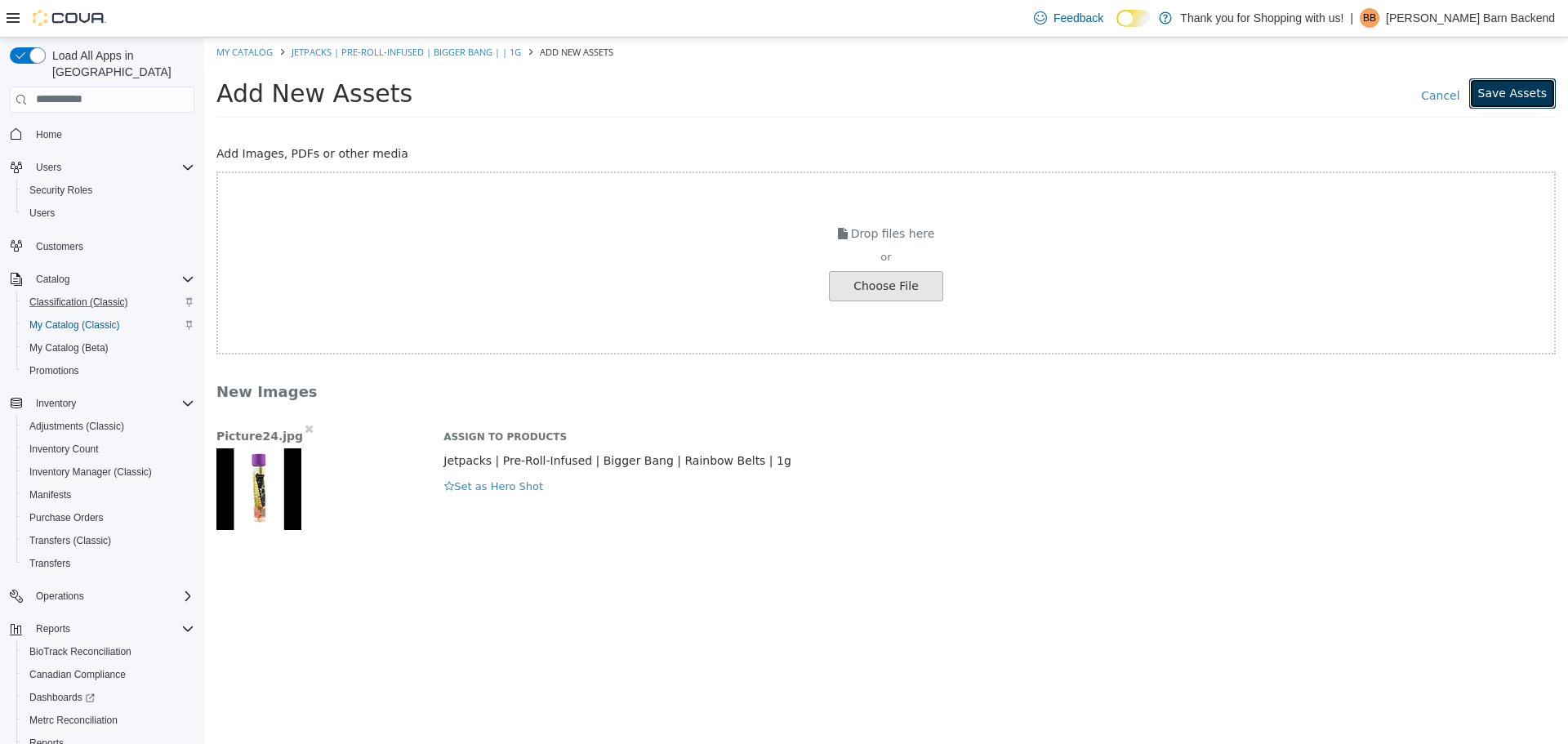
click at [1516, 85] on button "Save Assets" at bounding box center [1513, 92] width 86 height 30
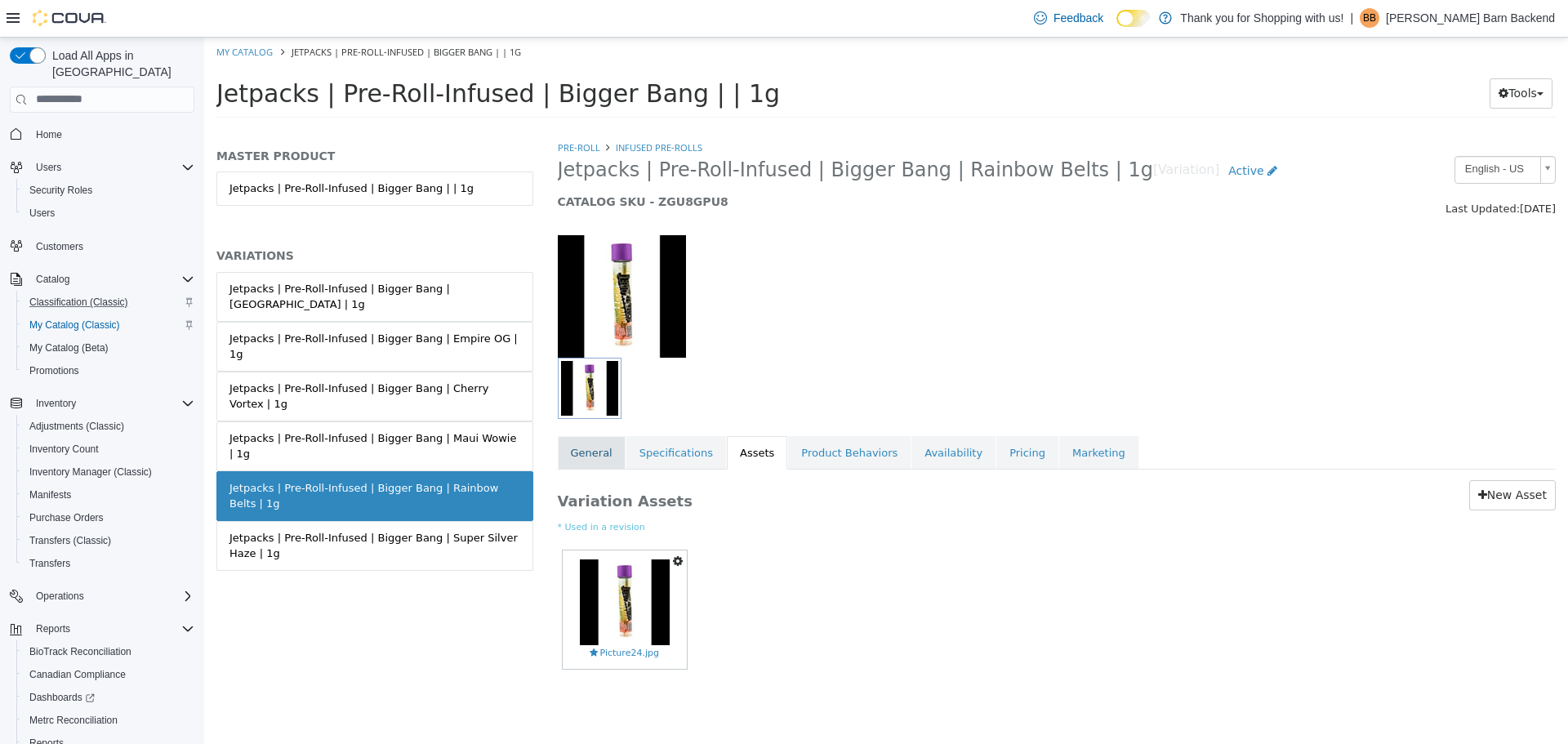
click at [594, 467] on link "General" at bounding box center [592, 452] width 68 height 34
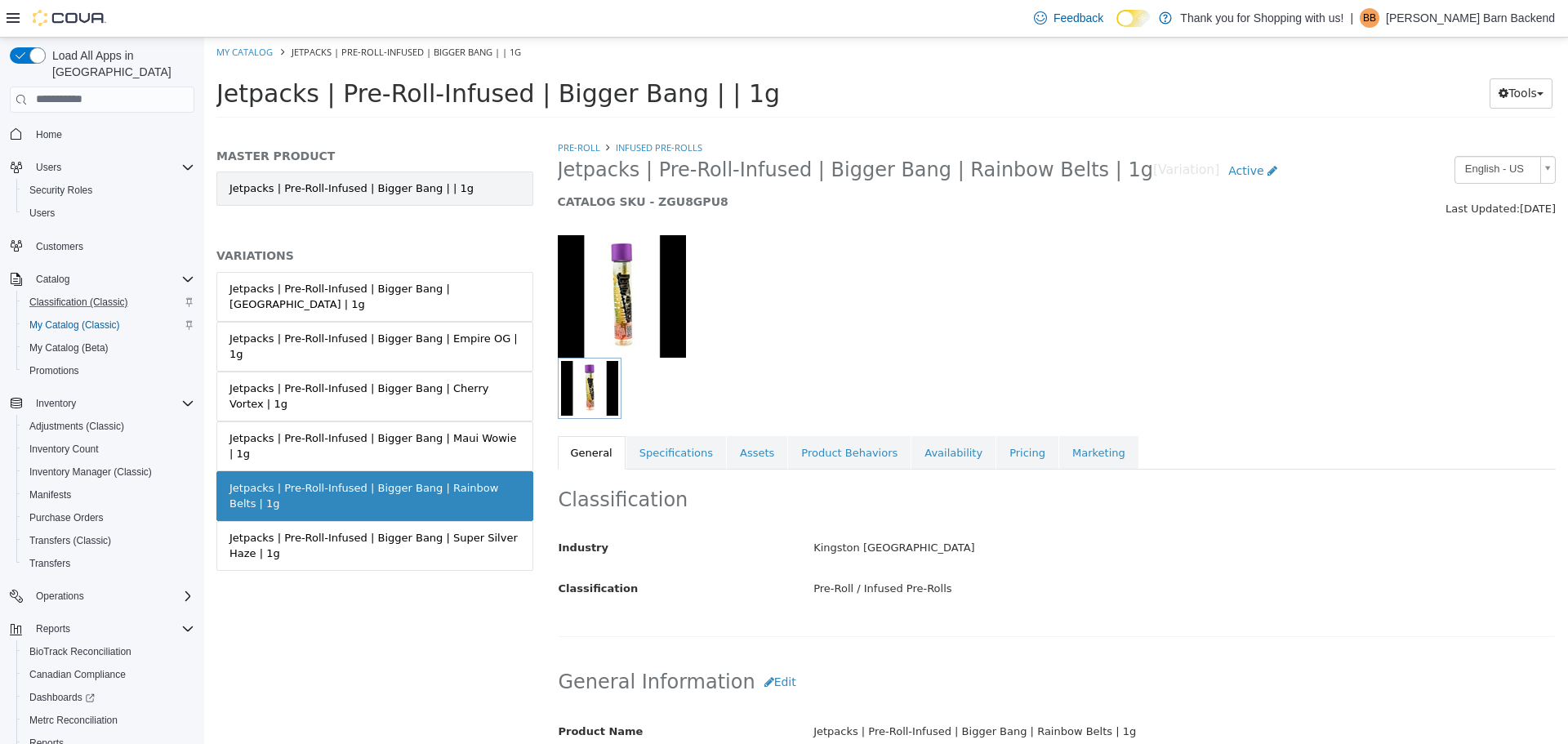
click at [434, 188] on link "Jetpacks | Pre-Roll-Infused | Bigger Bang | | 1g" at bounding box center [375, 188] width 317 height 34
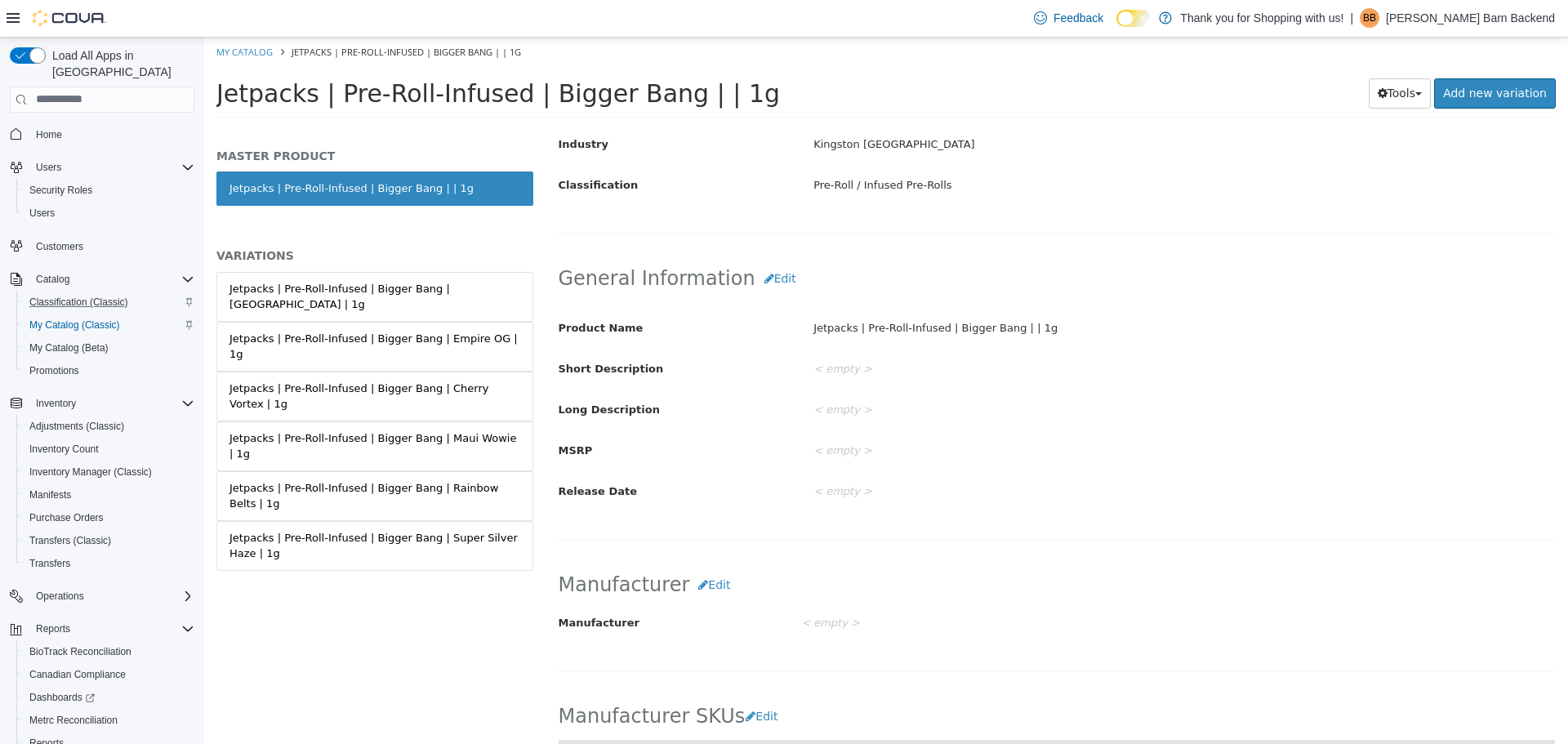
scroll to position [490, 0]
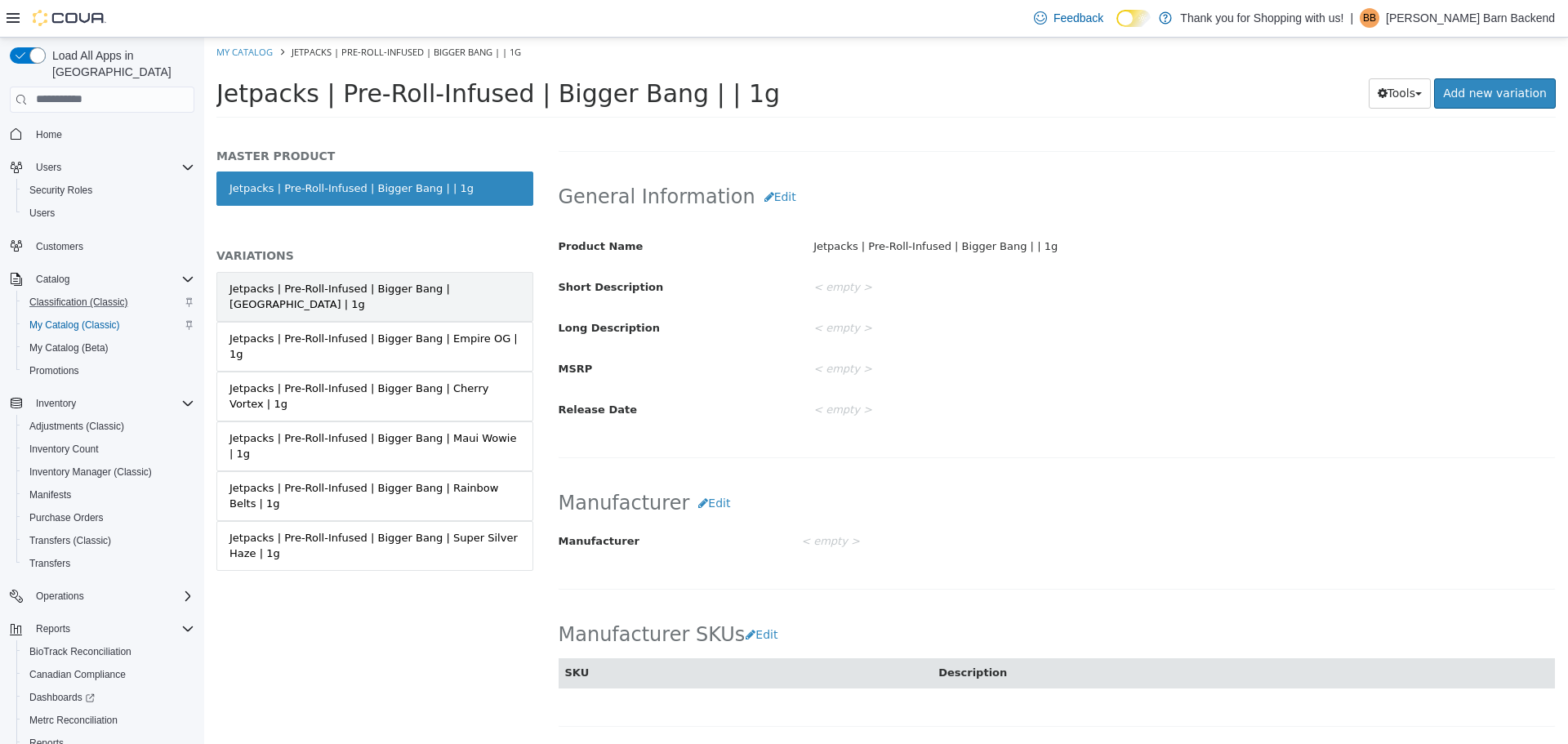
click at [428, 299] on link "Jetpacks | Pre-Roll-Infused | Bigger Bang | Chernobyl | 1g" at bounding box center [375, 296] width 317 height 50
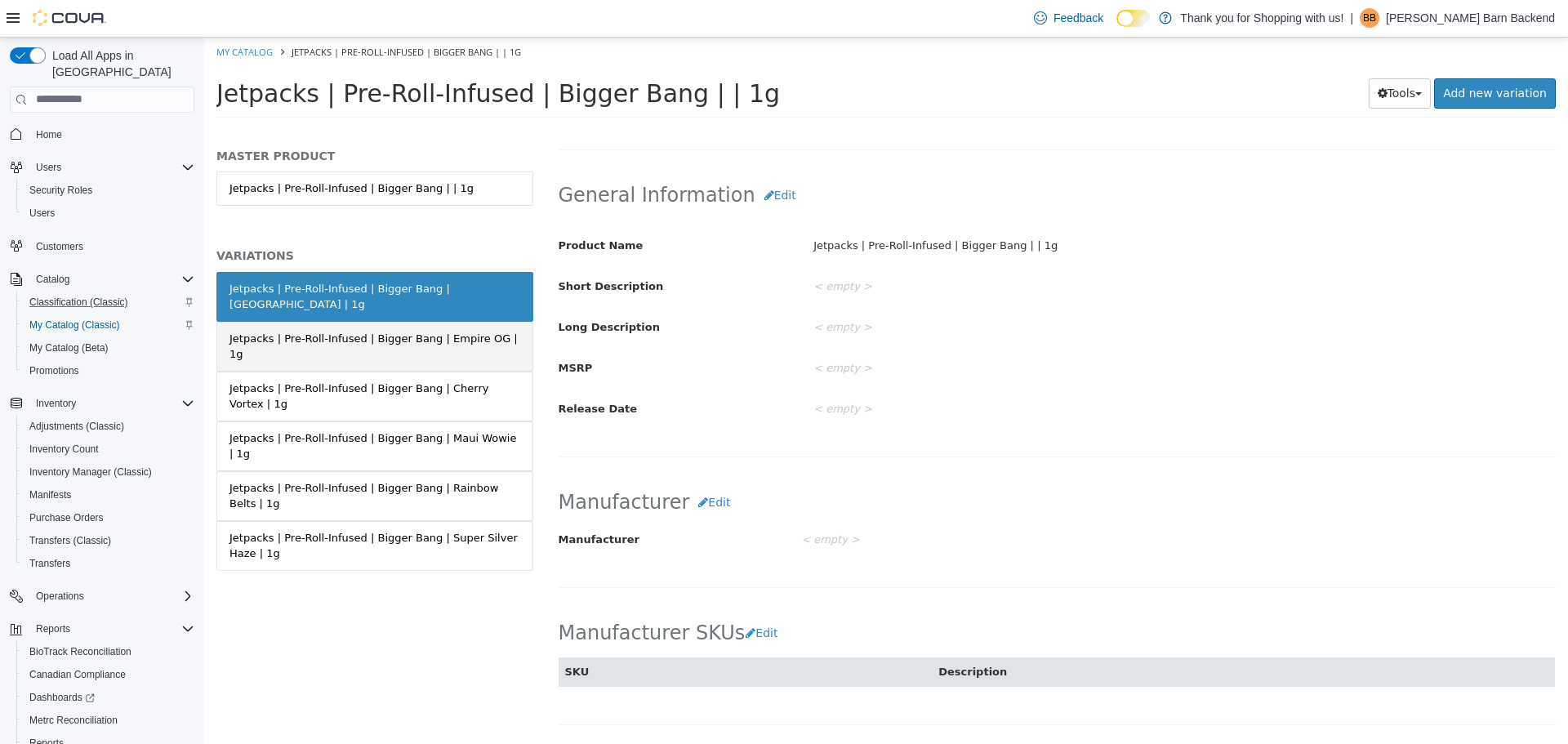
scroll to position [488, 0]
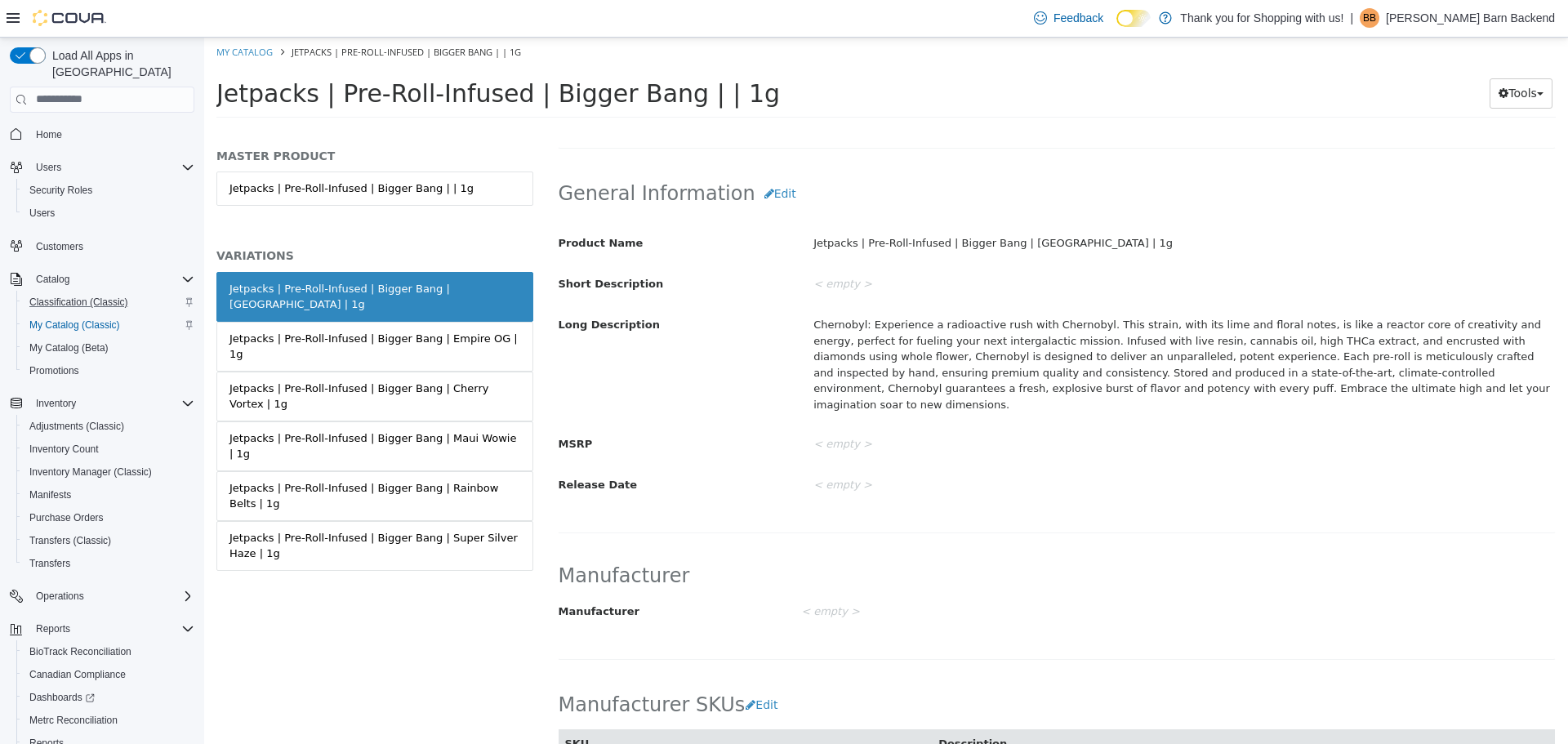
click at [439, 470] on link "Jetpacks | Pre-Roll-Infused | Bigger Bang | Rainbow Belts | 1g" at bounding box center [375, 495] width 317 height 50
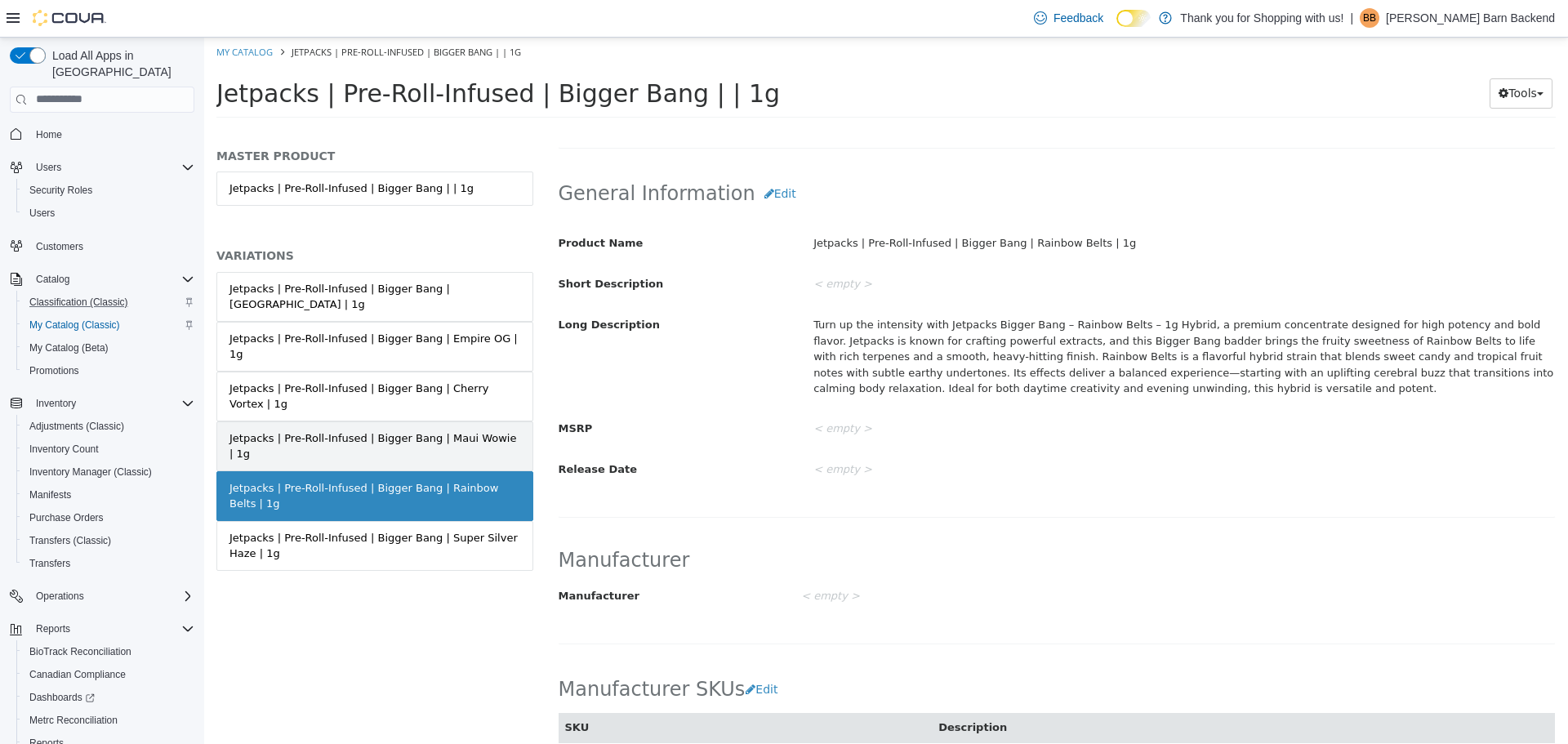
click at [445, 420] on link "Jetpacks | Pre-Roll-Infused | Bigger Bang | Maui Wowie | 1g" at bounding box center [375, 445] width 317 height 50
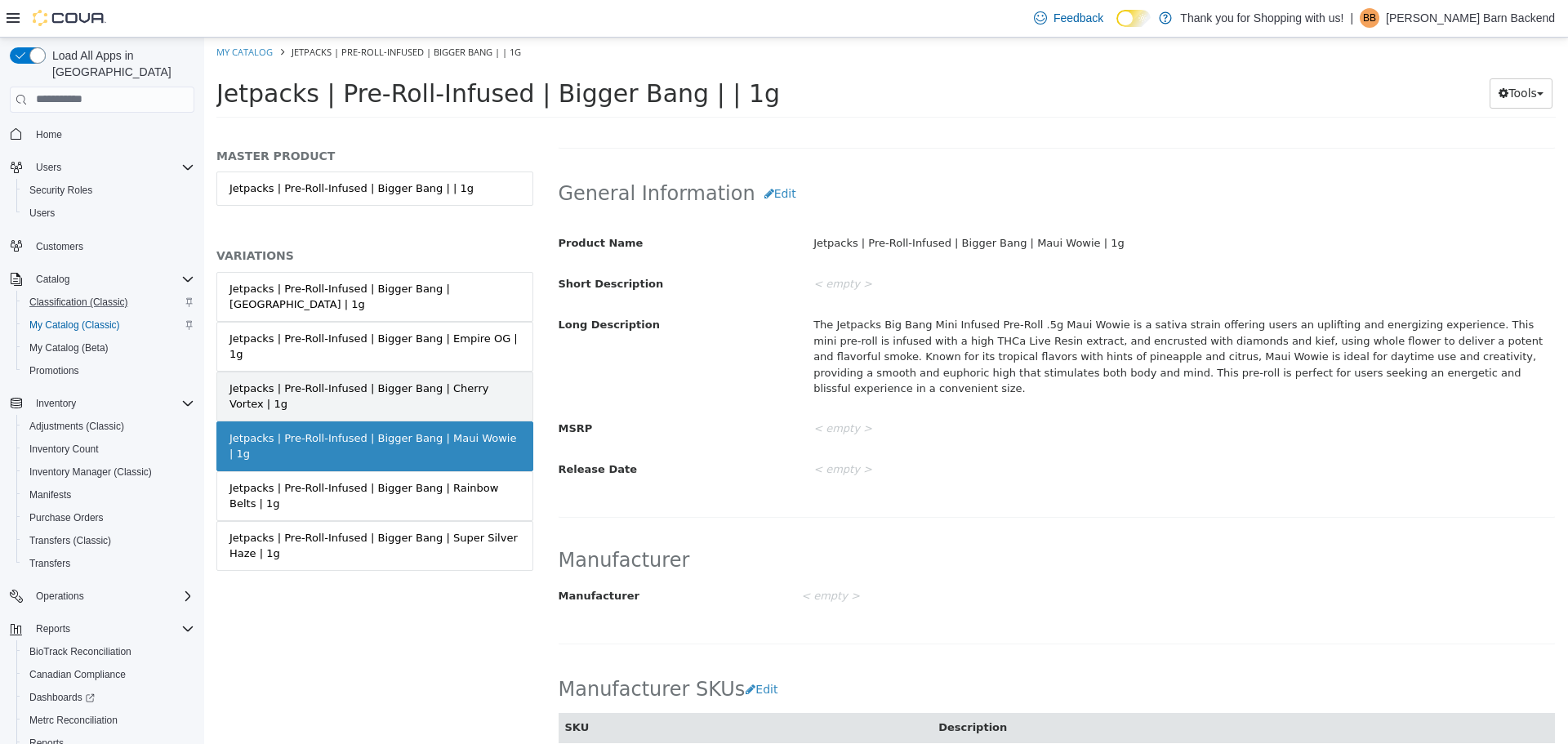
click at [446, 371] on link "Jetpacks | Pre-Roll-Infused | Bigger Bang | Cherry Vortex | 1g" at bounding box center [375, 395] width 317 height 50
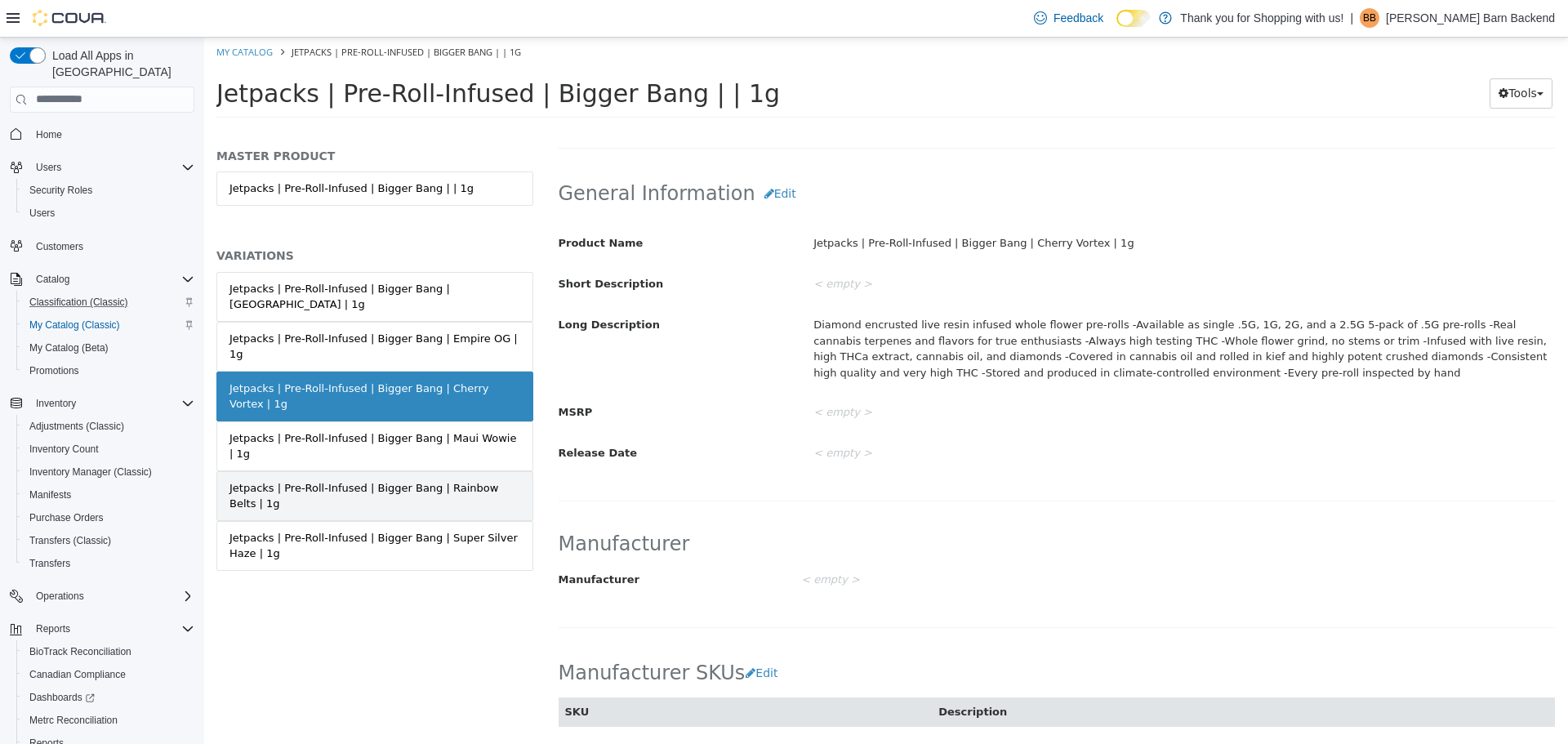
click at [454, 470] on link "Jetpacks | Pre-Roll-Infused | Bigger Bang | Rainbow Belts | 1g" at bounding box center [375, 495] width 317 height 50
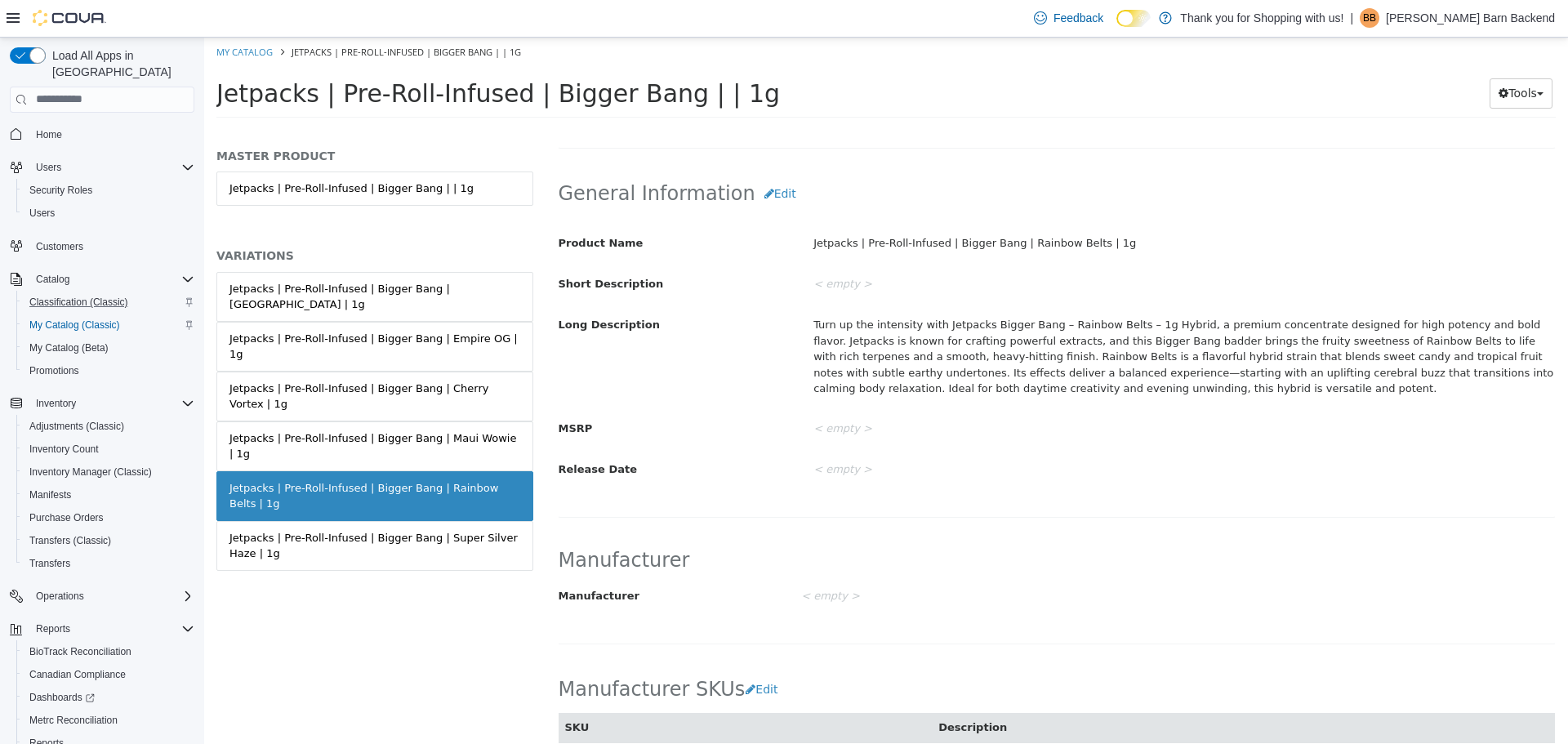
scroll to position [406, 0]
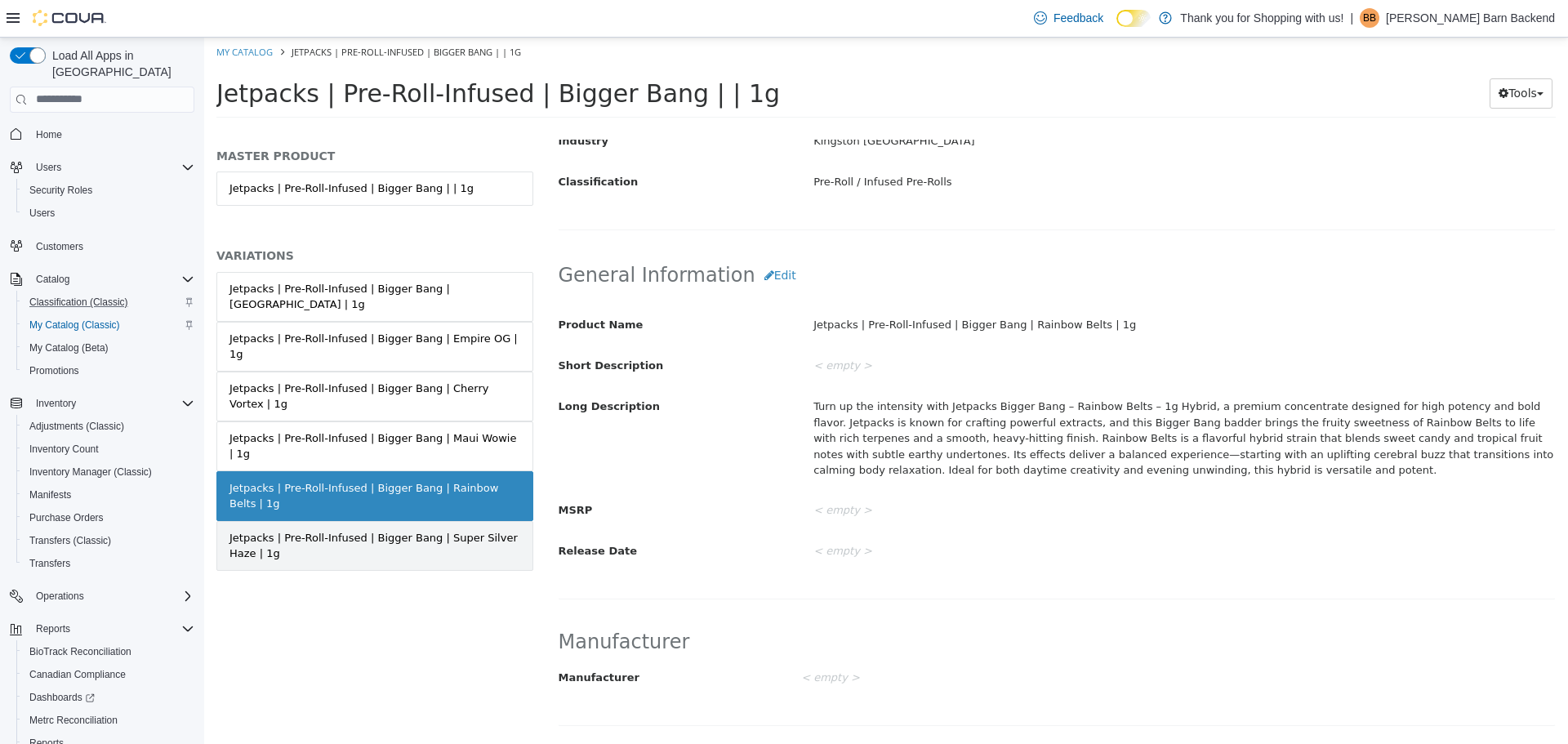
click at [431, 529] on div "Jetpacks | Pre-Roll-Infused | Bigger Bang | Super Silver Haze | 1g" at bounding box center [375, 544] width 291 height 32
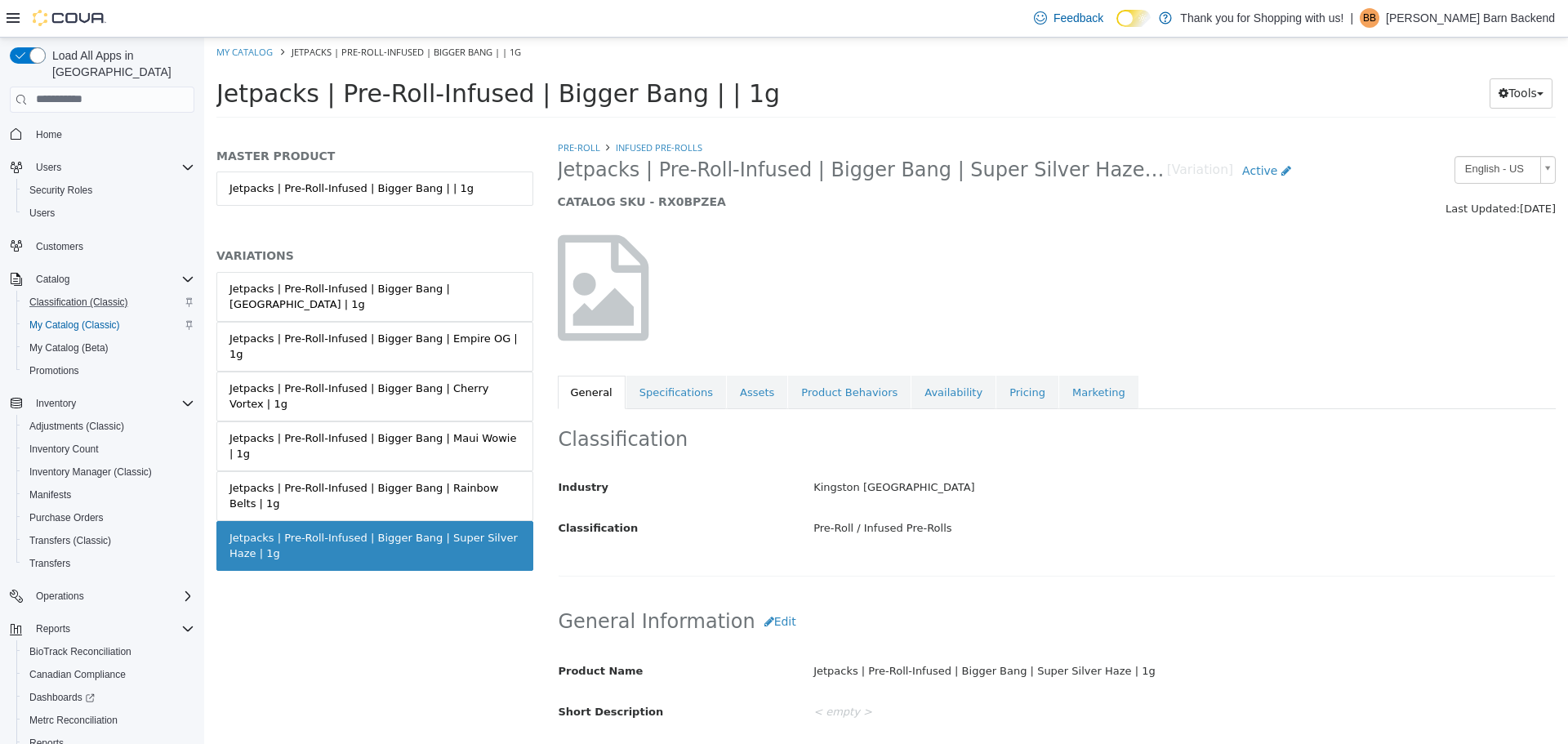
drag, startPoint x: 559, startPoint y: 171, endPoint x: 1107, endPoint y: 164, distance: 548.0
click at [1107, 164] on span "Jetpacks | Pre-Roll-Infused | Bigger Bang | Super Silver Haze | 1g" at bounding box center [862, 169] width 609 height 26
copy span "Jetpacks | Pre-Roll-Infused | Bigger Bang | Super Silver Haze | 1g"
click at [727, 400] on link "Assets" at bounding box center [757, 391] width 61 height 34
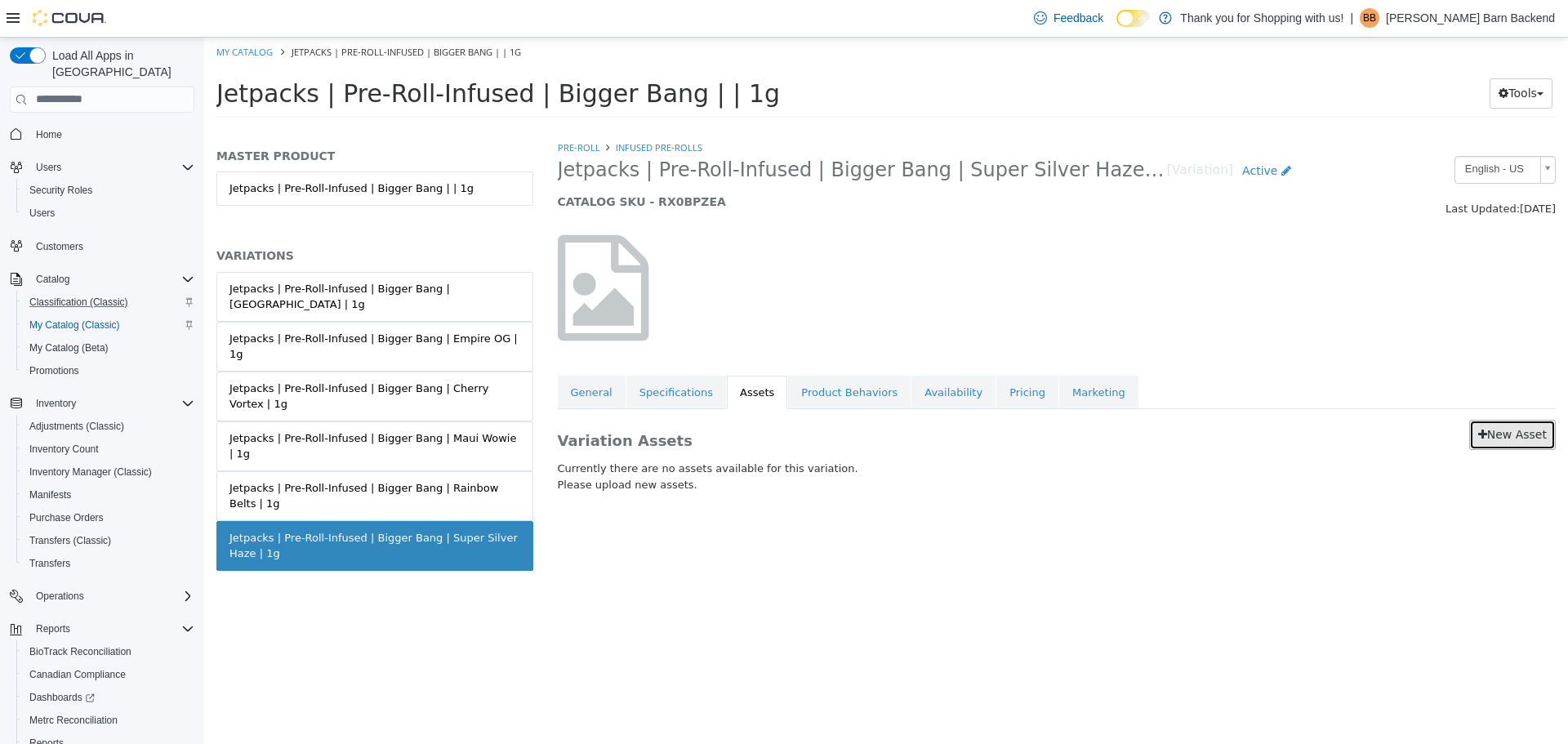
click at [1519, 432] on link "New Asset" at bounding box center [1513, 433] width 86 height 30
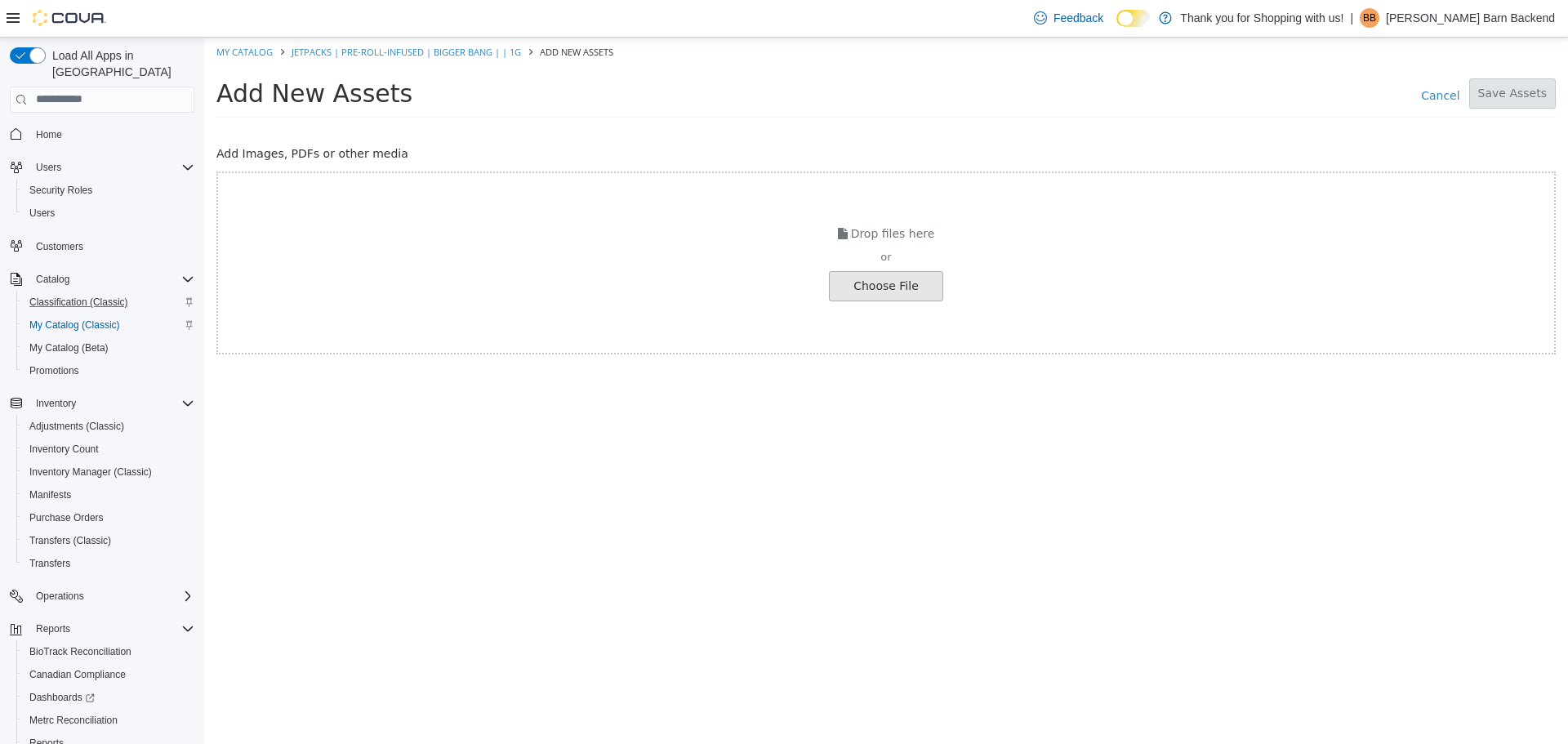
click at [870, 284] on input "file" at bounding box center [30, 285] width 1823 height 29
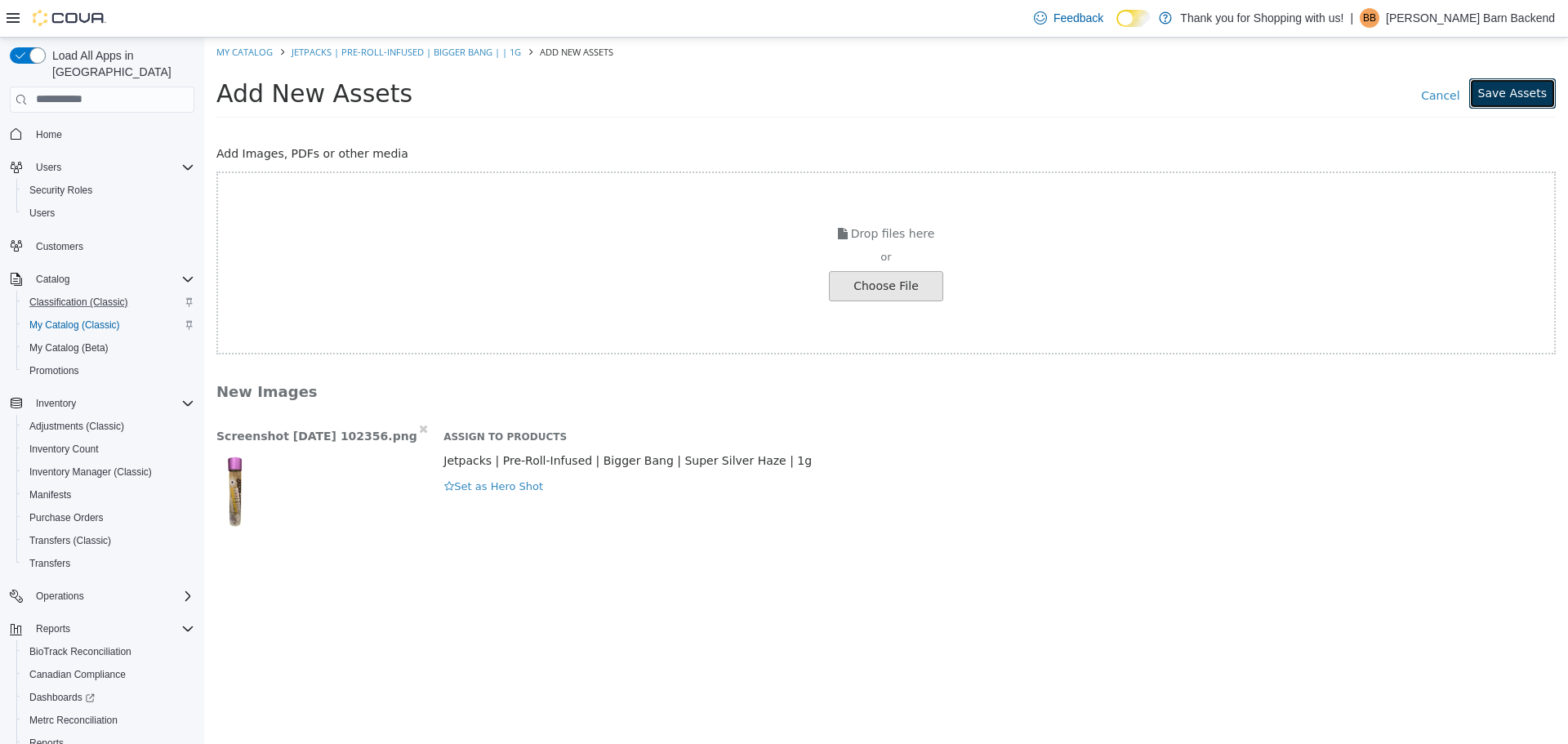
click at [1520, 98] on button "Save Assets" at bounding box center [1513, 92] width 86 height 30
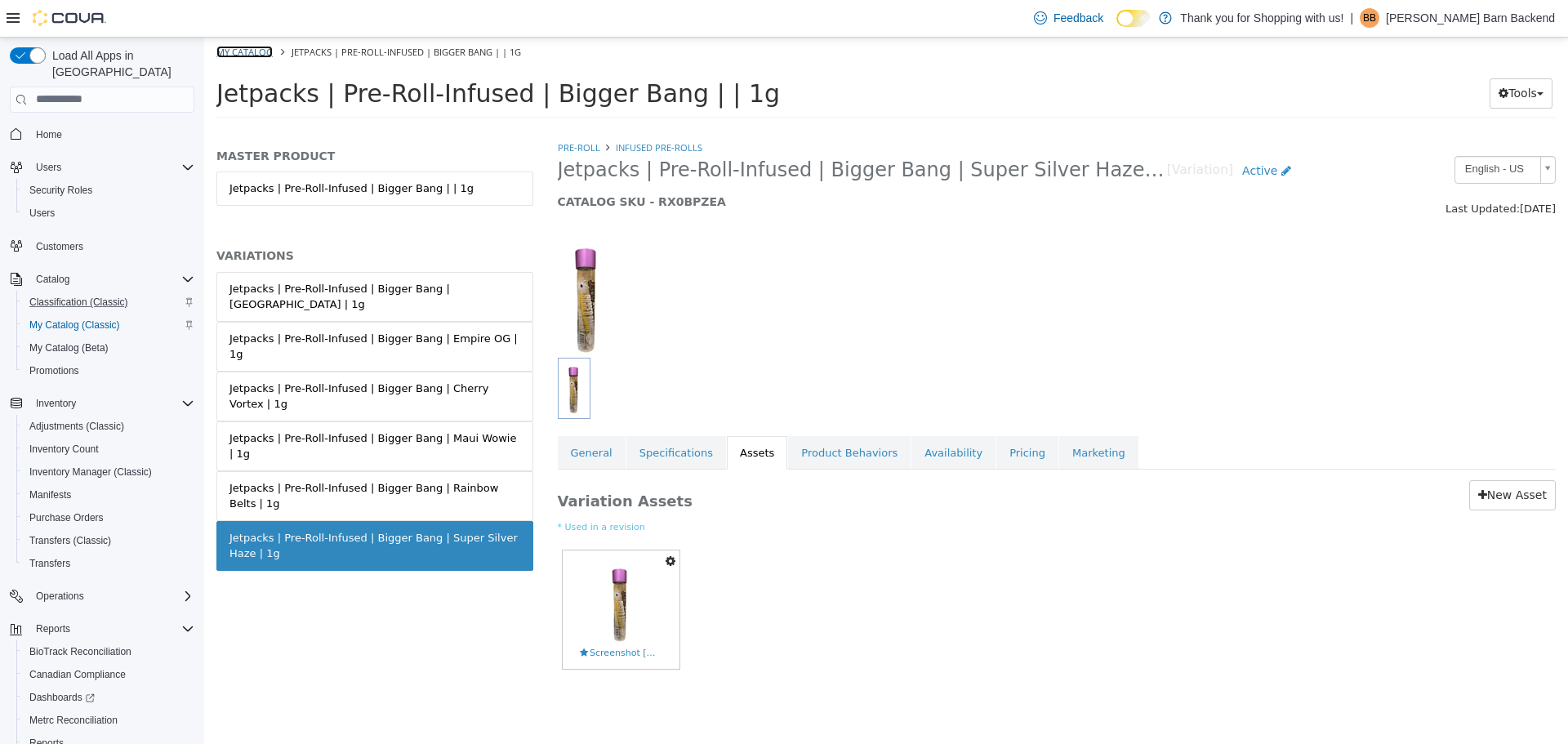
click at [236, 46] on link "My Catalog" at bounding box center [244, 51] width 56 height 12
select select "**********"
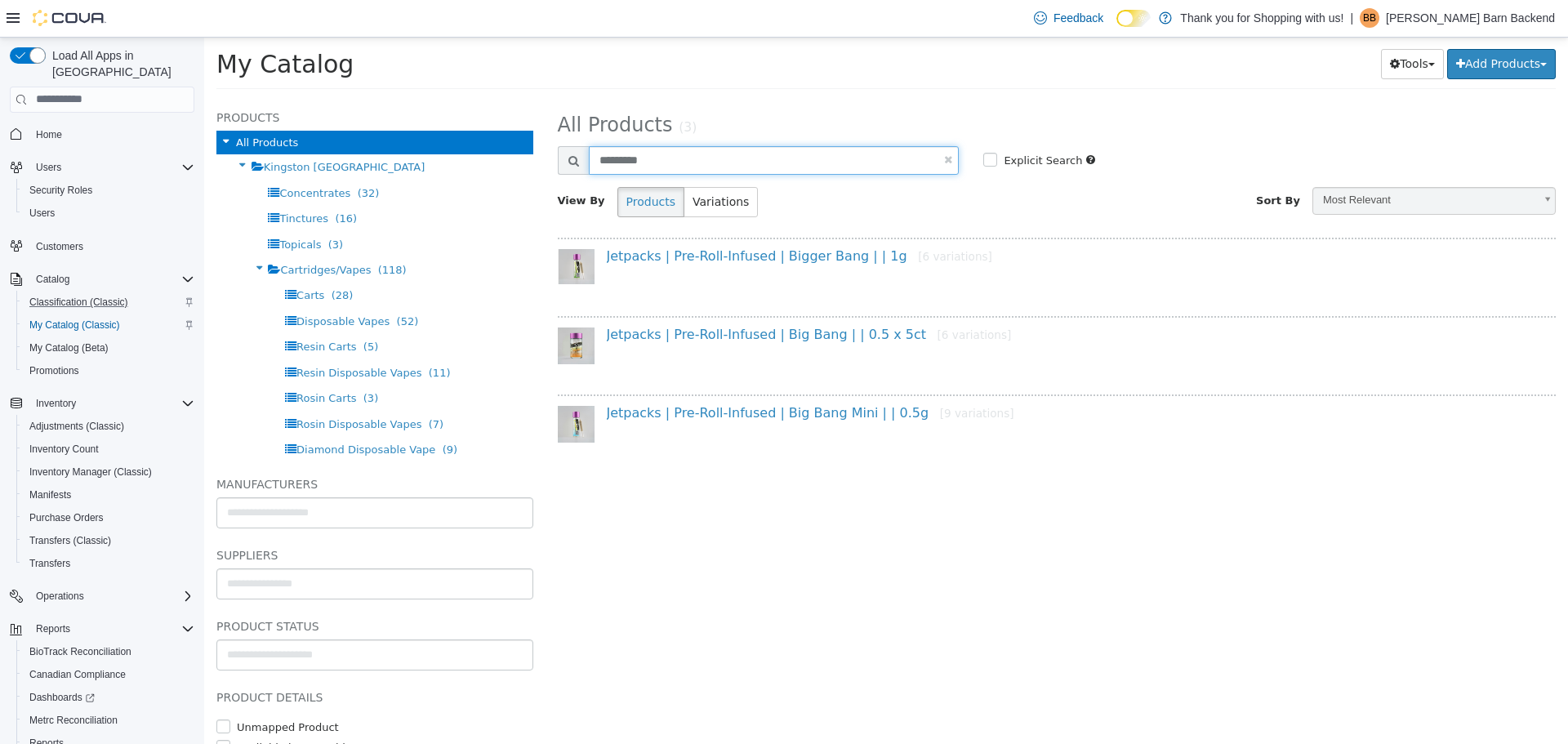
drag, startPoint x: 682, startPoint y: 159, endPoint x: 527, endPoint y: 163, distance: 155.1
click at [527, 98] on div "Products All Products Kingston NY Concentrates (32) Tinctures (16) Topicals (3)…" at bounding box center [886, 98] width 1364 height 0
type input "**********"
select select "**********"
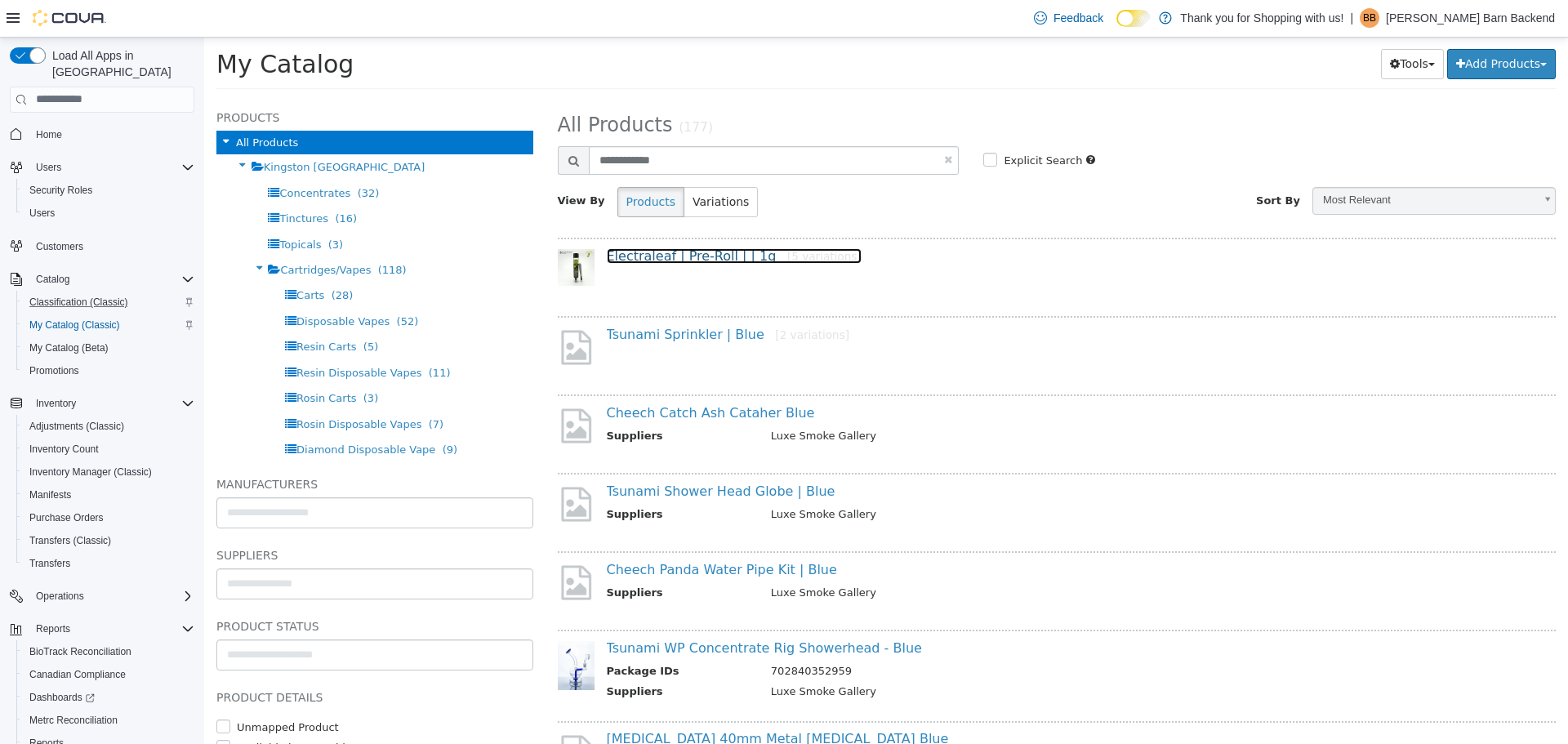
click at [700, 258] on link "Electraleaf | Pre-Roll | | 1g [5 variations]" at bounding box center [734, 255] width 255 height 16
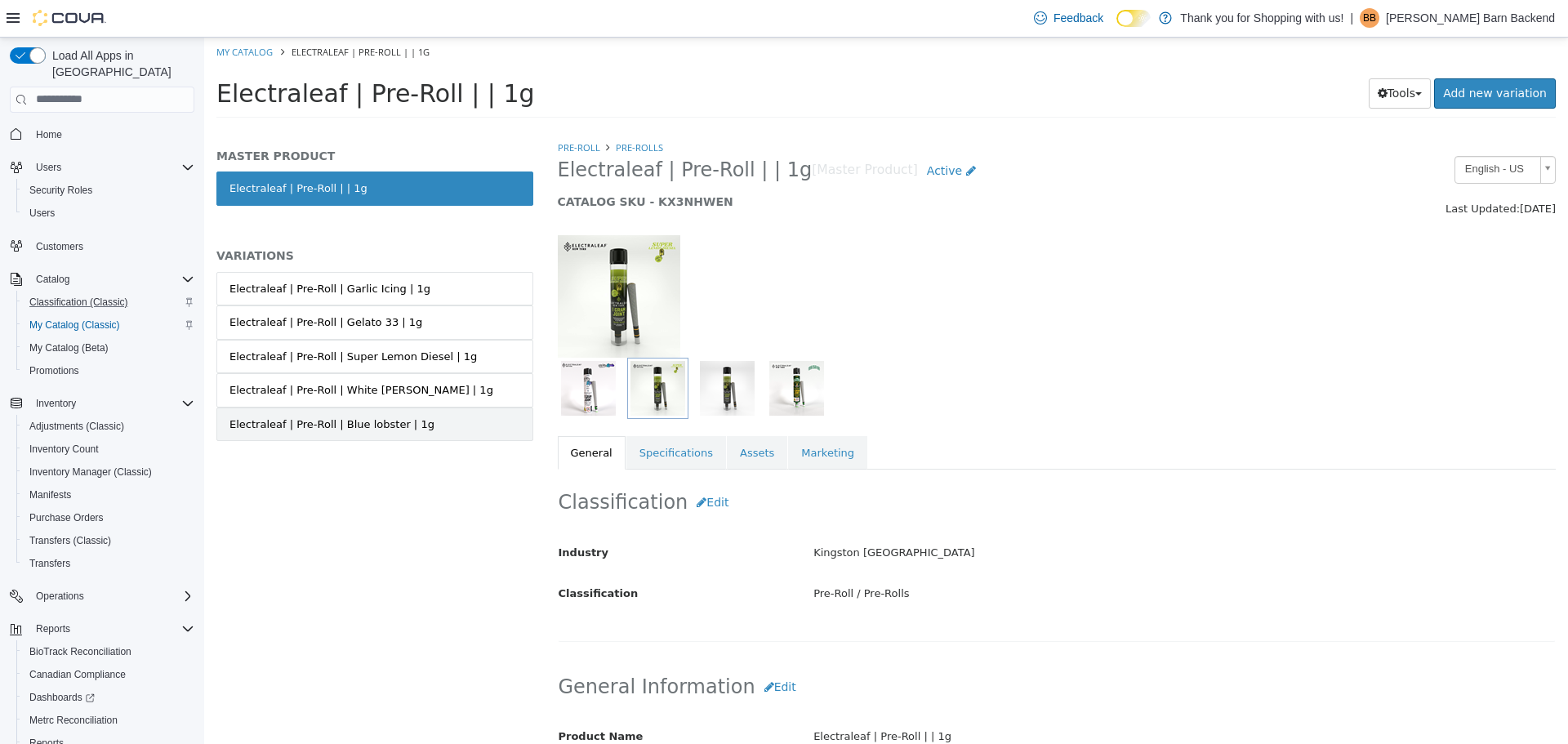
click at [397, 408] on link "Electraleaf | Pre-Roll | Blue lobster | 1g" at bounding box center [375, 423] width 317 height 34
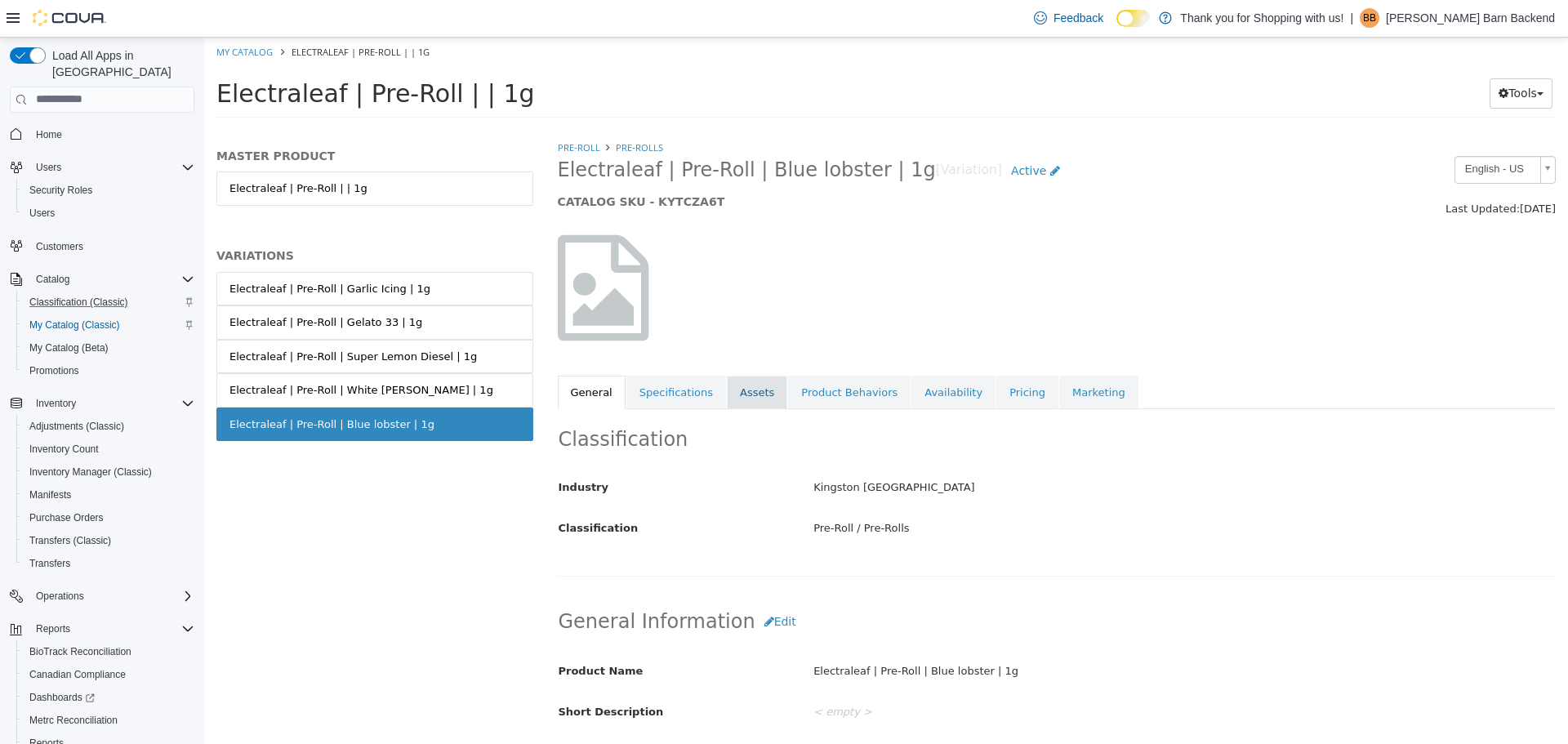
click at [742, 396] on link "Assets" at bounding box center [757, 391] width 61 height 34
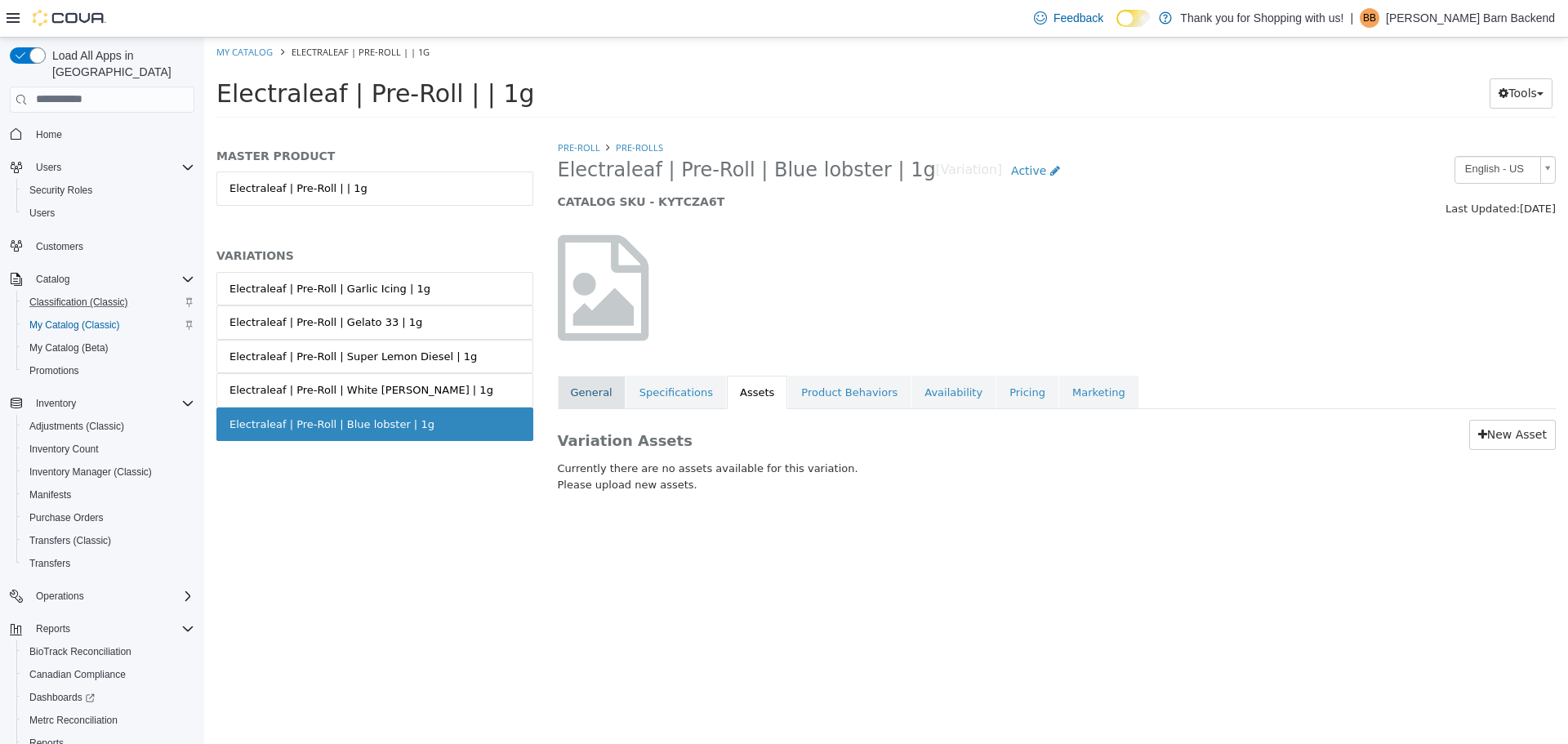
click at [598, 395] on link "General" at bounding box center [592, 391] width 68 height 34
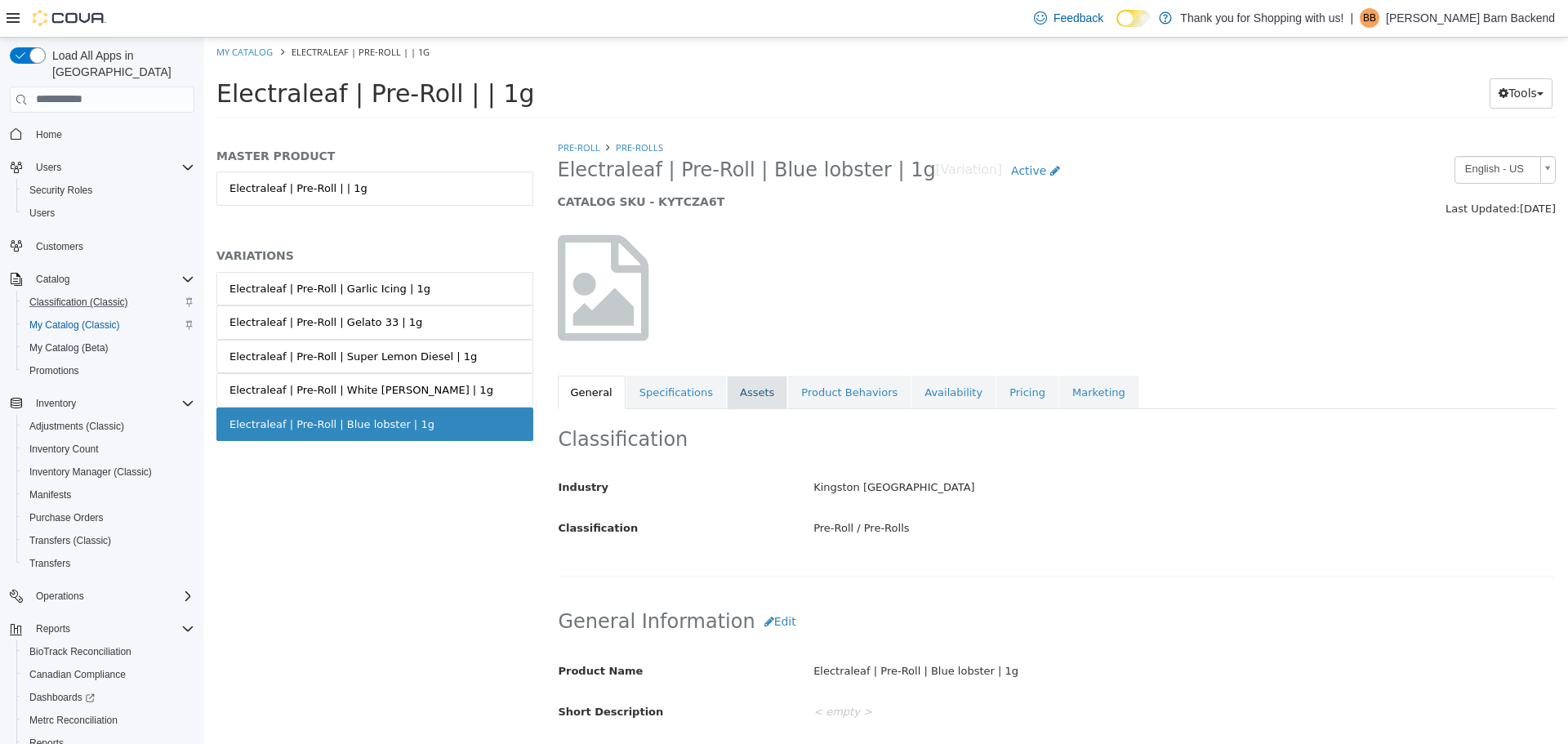
click at [747, 391] on link "Assets" at bounding box center [757, 391] width 61 height 34
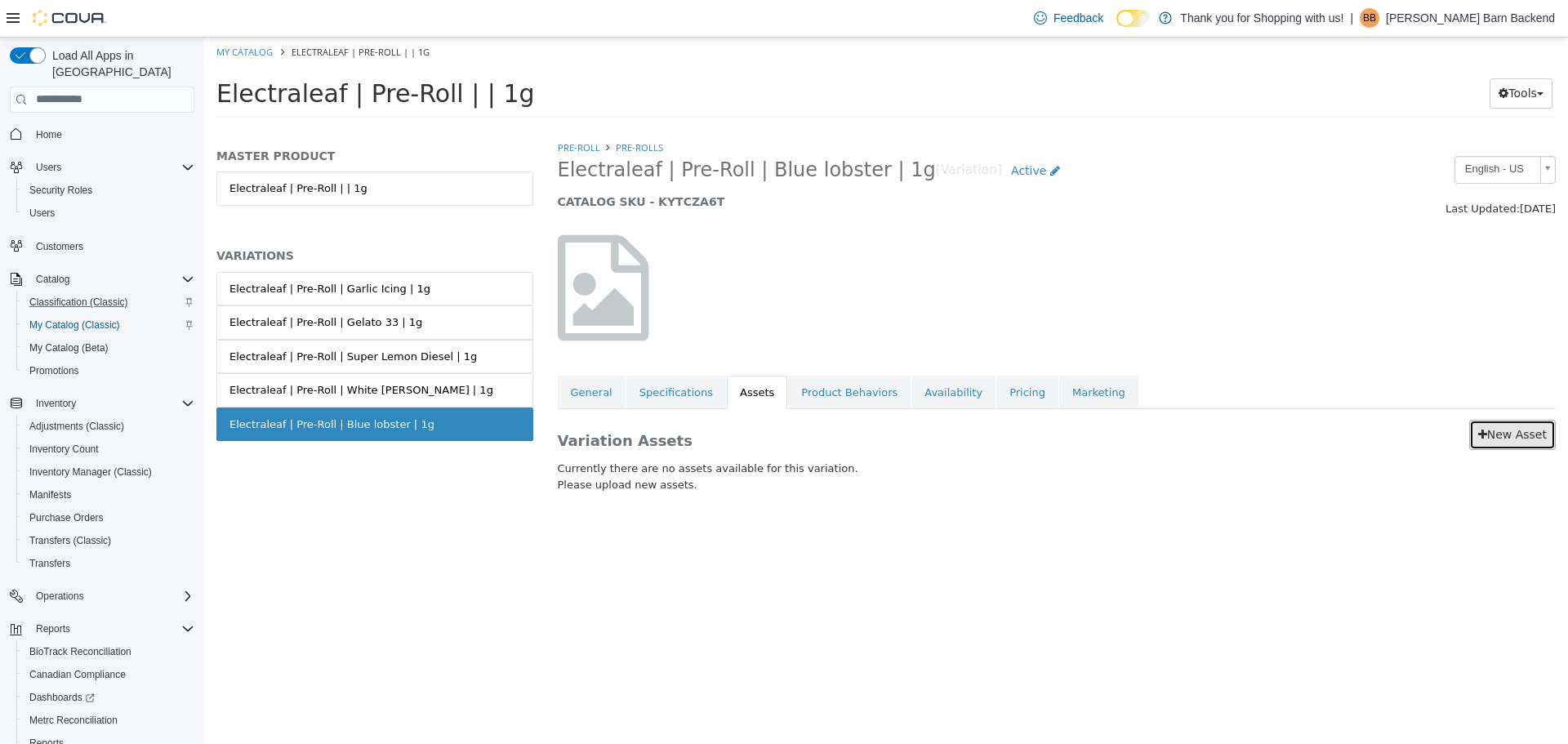
click at [1494, 437] on link "New Asset" at bounding box center [1513, 433] width 86 height 30
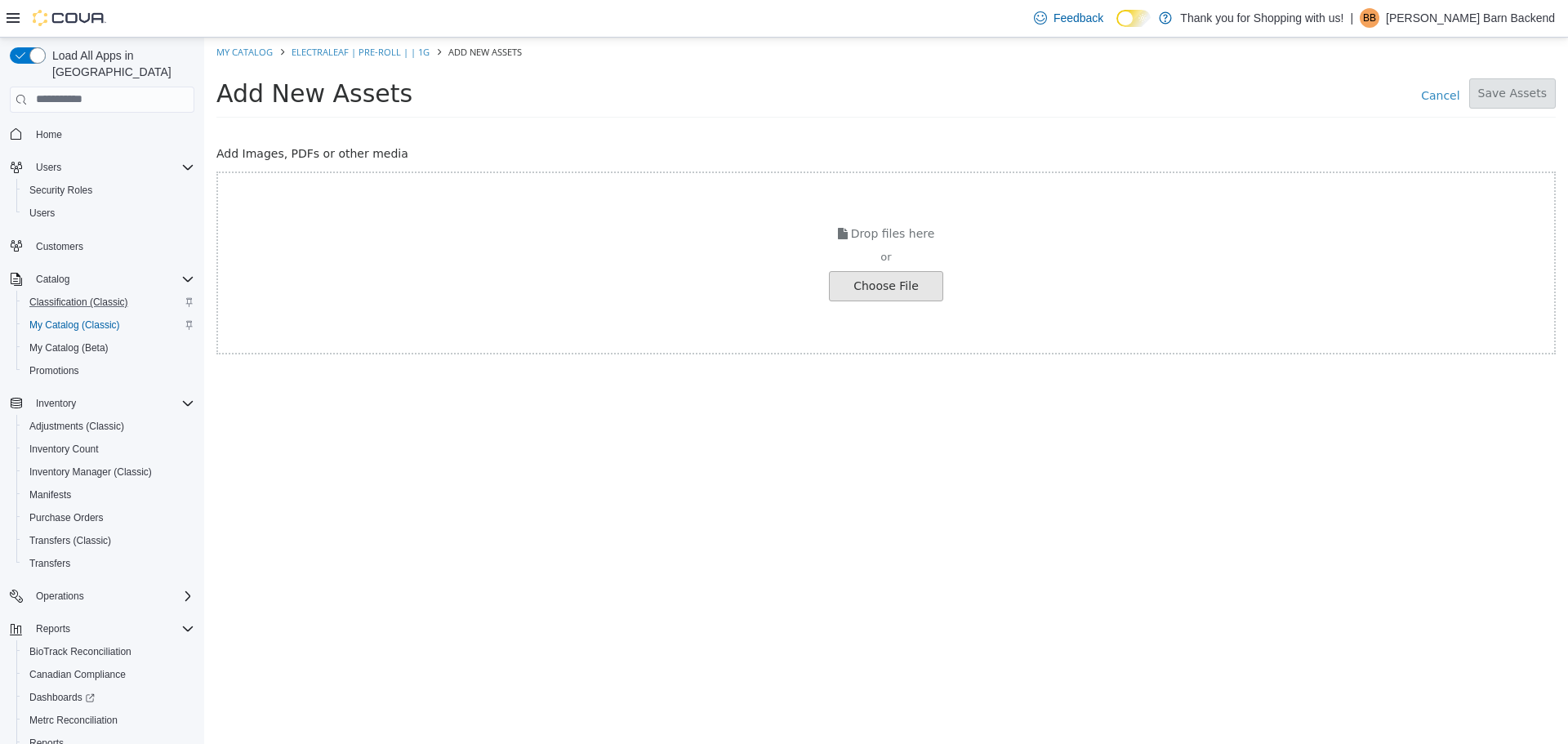
click at [851, 275] on input "file" at bounding box center [30, 285] width 1823 height 29
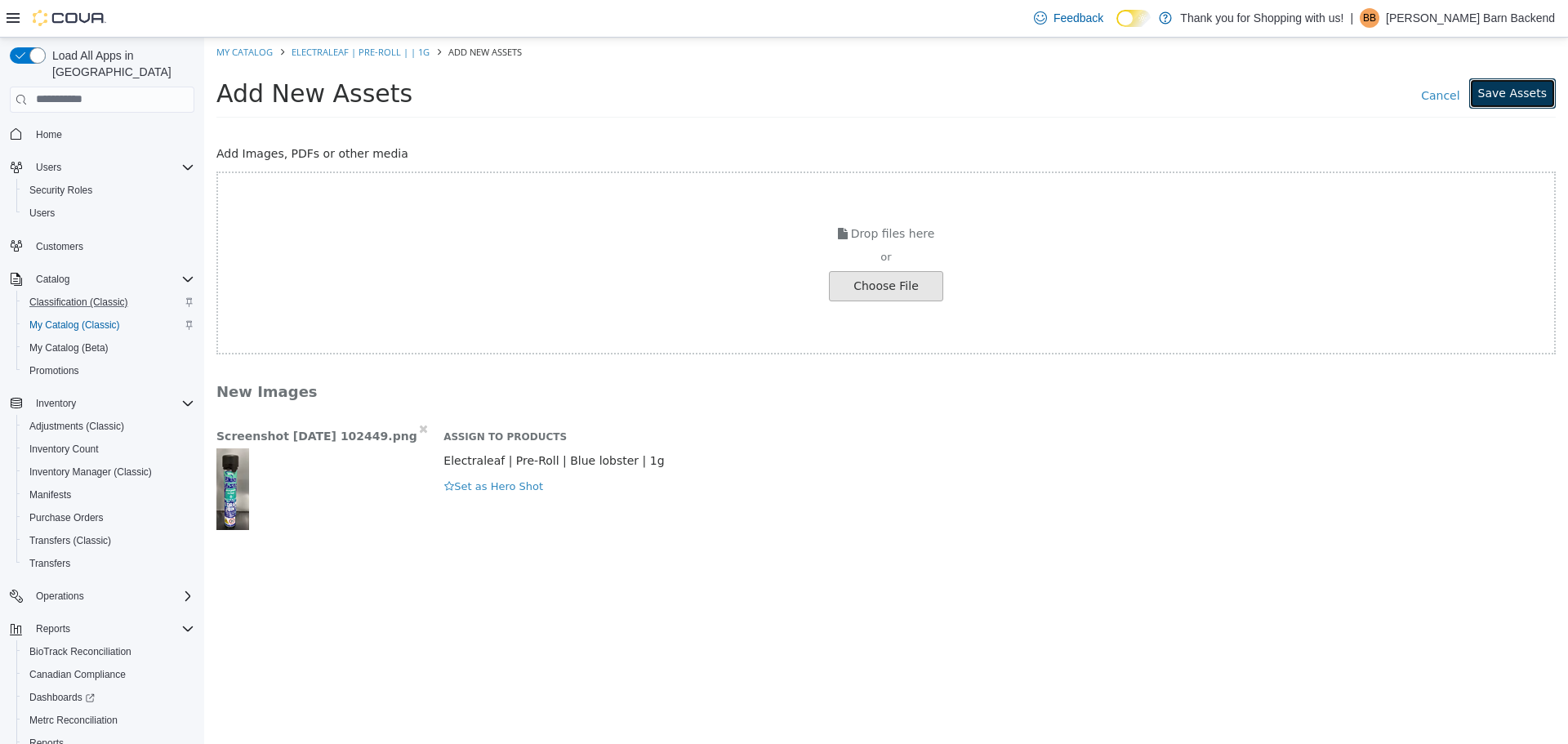
click at [1512, 92] on button "Save Assets" at bounding box center [1513, 92] width 86 height 30
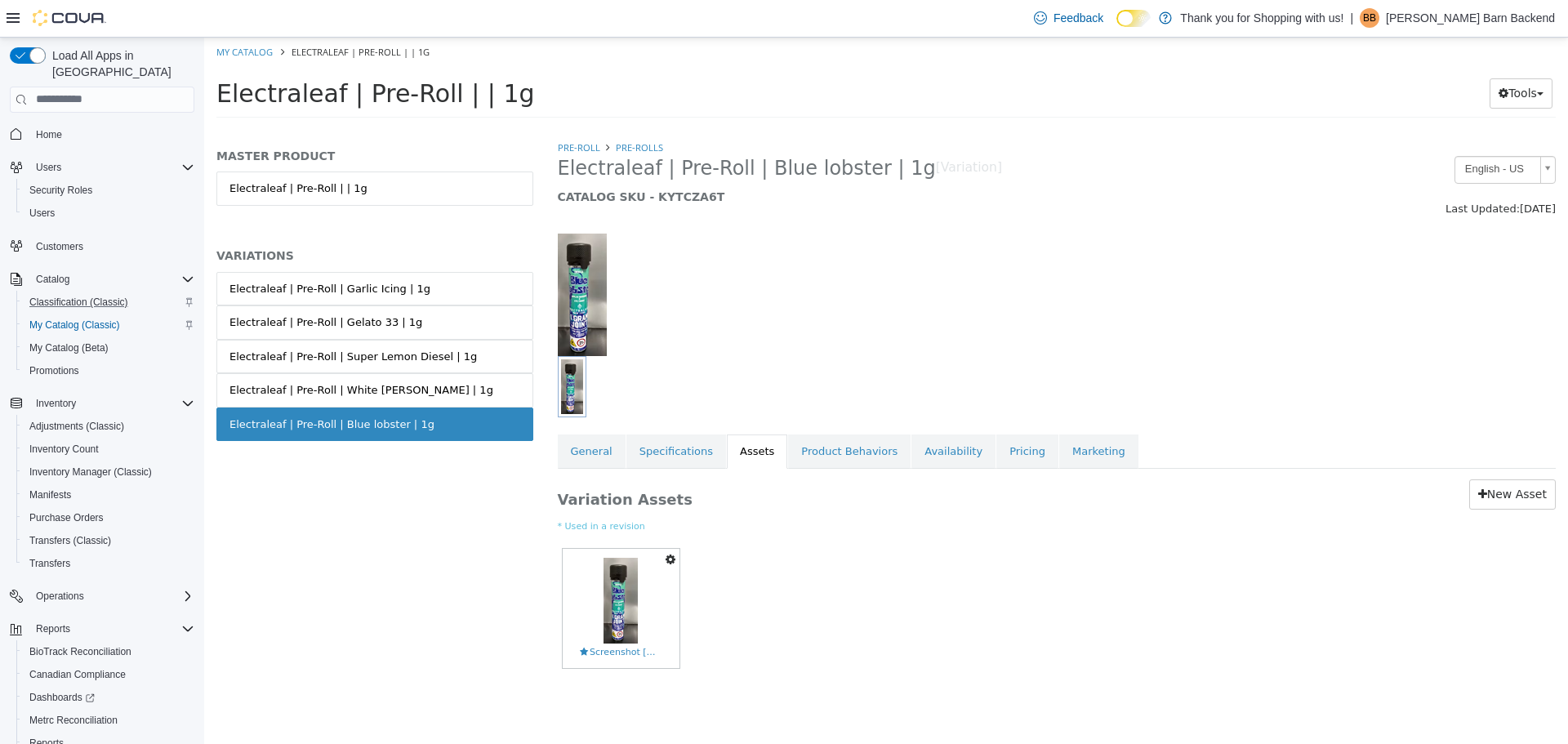
click at [244, 43] on li "My Catalog" at bounding box center [246, 51] width 59 height 15
click at [244, 47] on link "My Catalog" at bounding box center [244, 51] width 56 height 12
select select "**********"
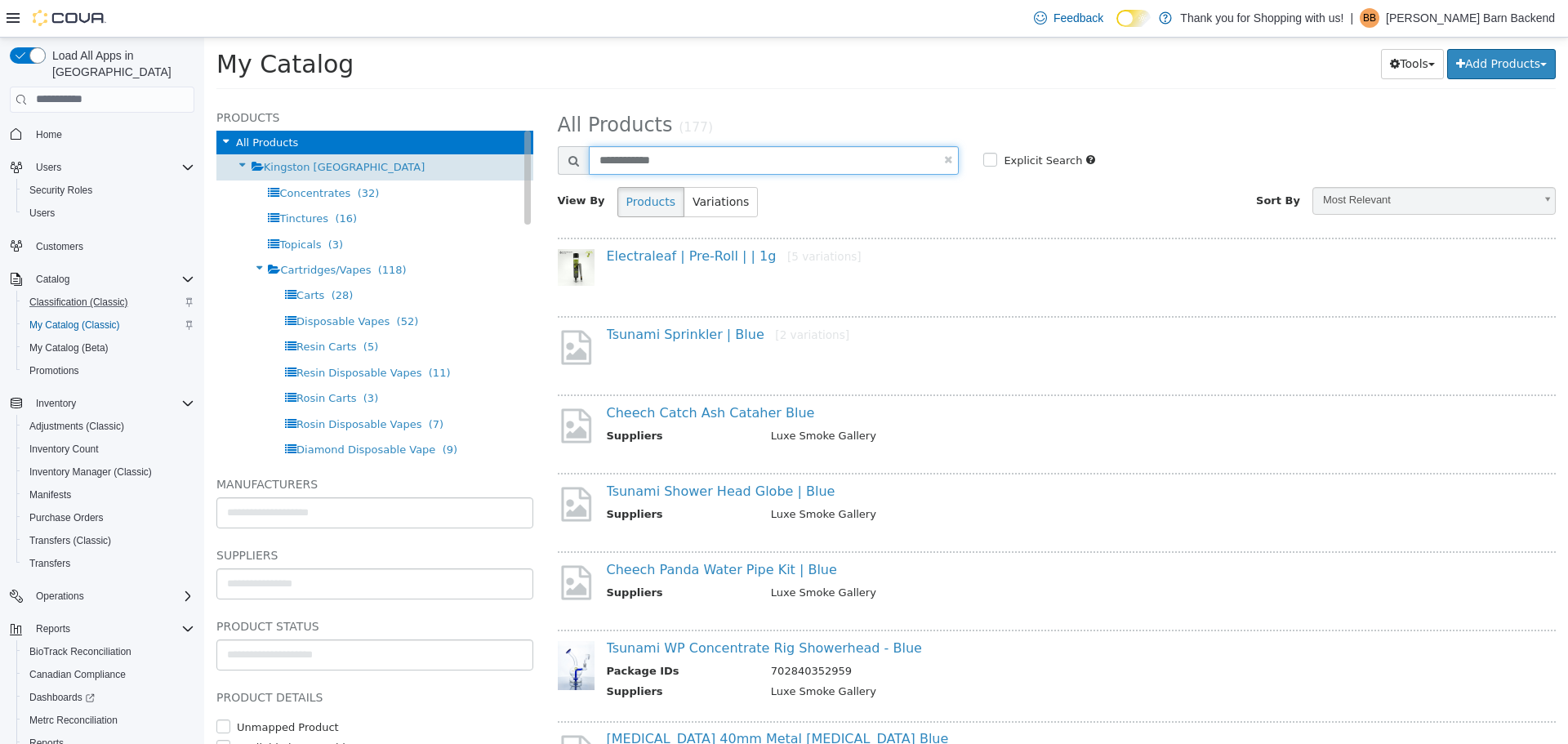
drag, startPoint x: 657, startPoint y: 160, endPoint x: 472, endPoint y: 165, distance: 185.1
click at [472, 98] on div "Products All Products Kingston NY Concentrates (32) Tinctures (16) Topicals (3)…" at bounding box center [886, 98] width 1364 height 0
type input "*"
type input "**********"
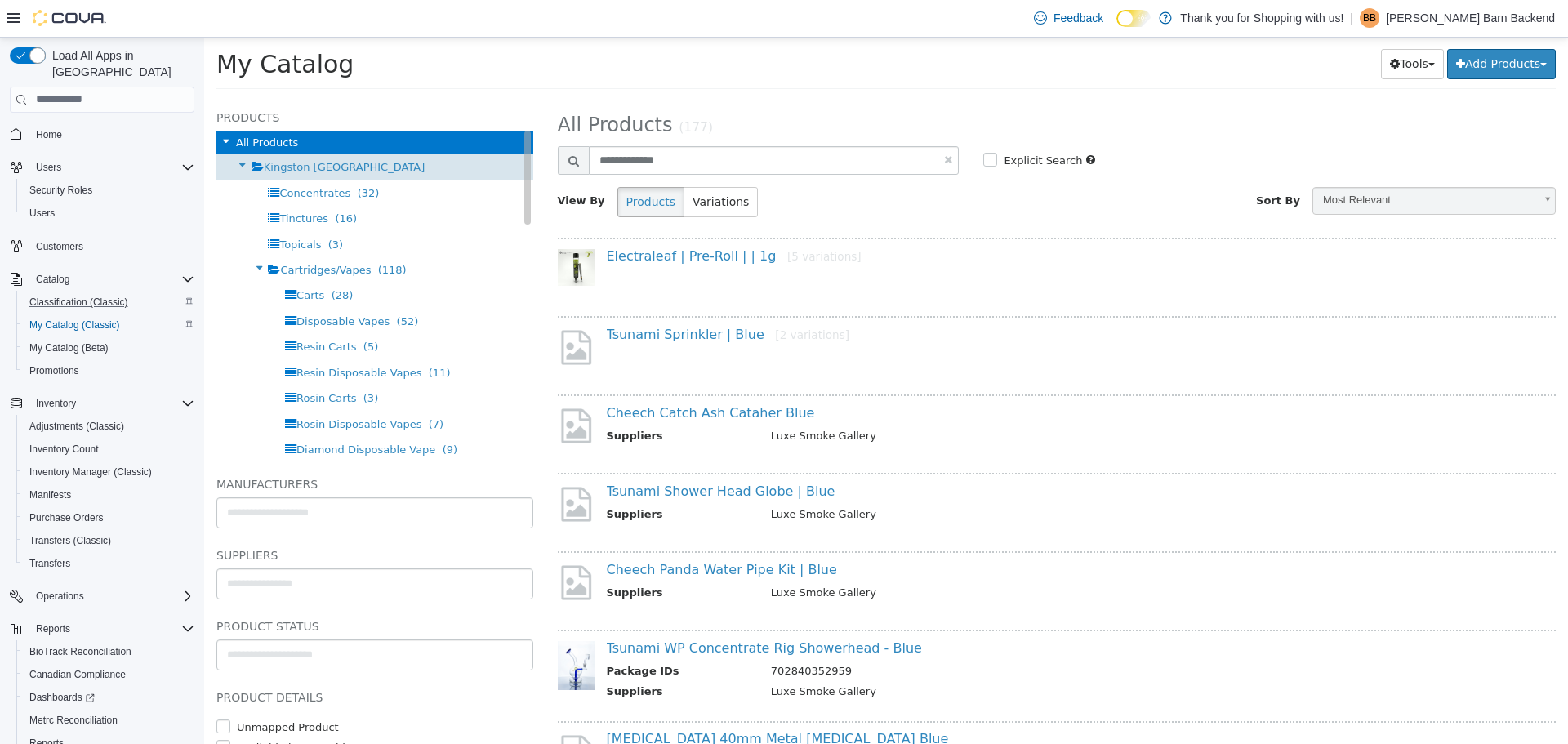
select select "**********"
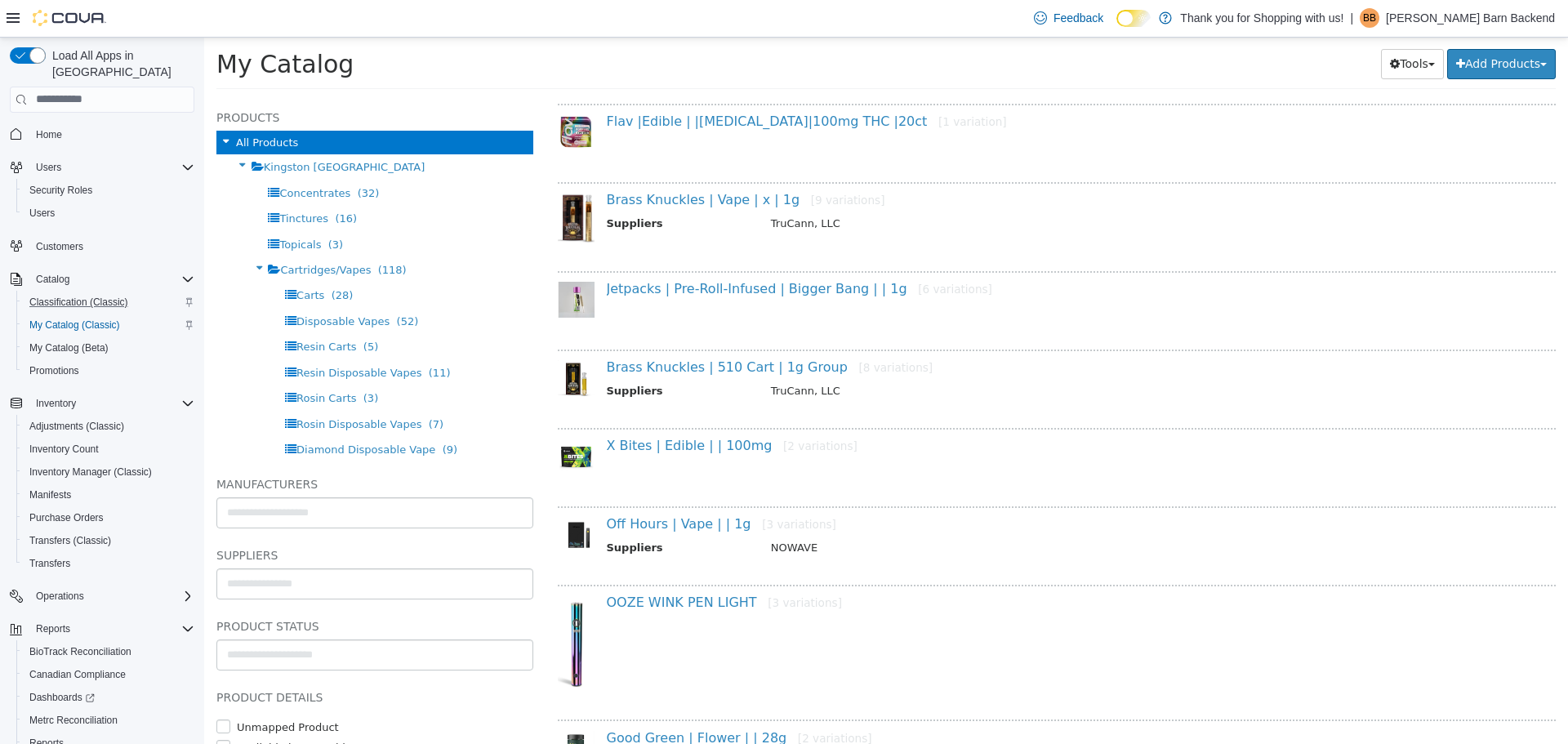
scroll to position [408, 0]
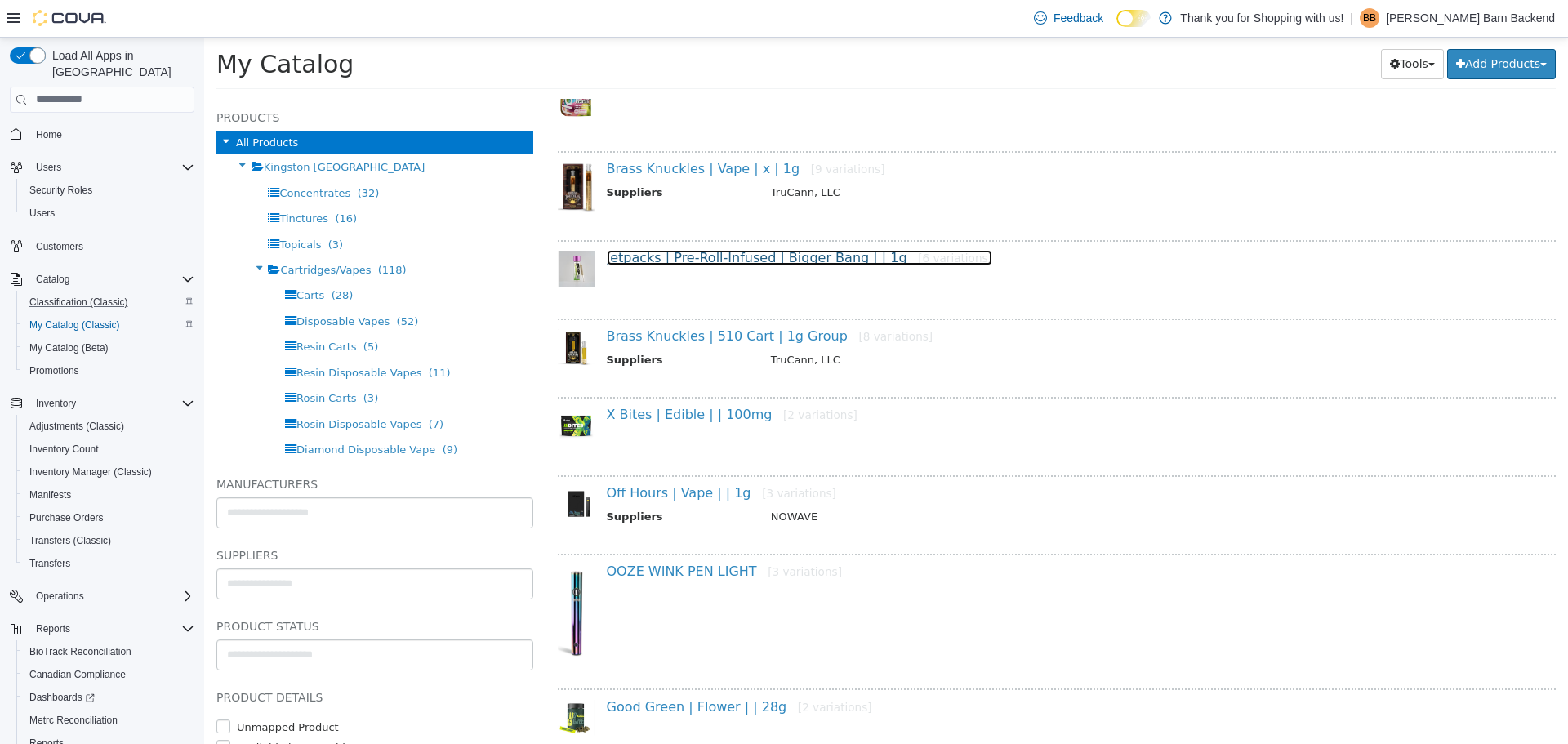
click at [738, 263] on link "Jetpacks | Pre-Roll-Infused | Bigger Bang | | 1g [6 variations]" at bounding box center [800, 257] width 386 height 16
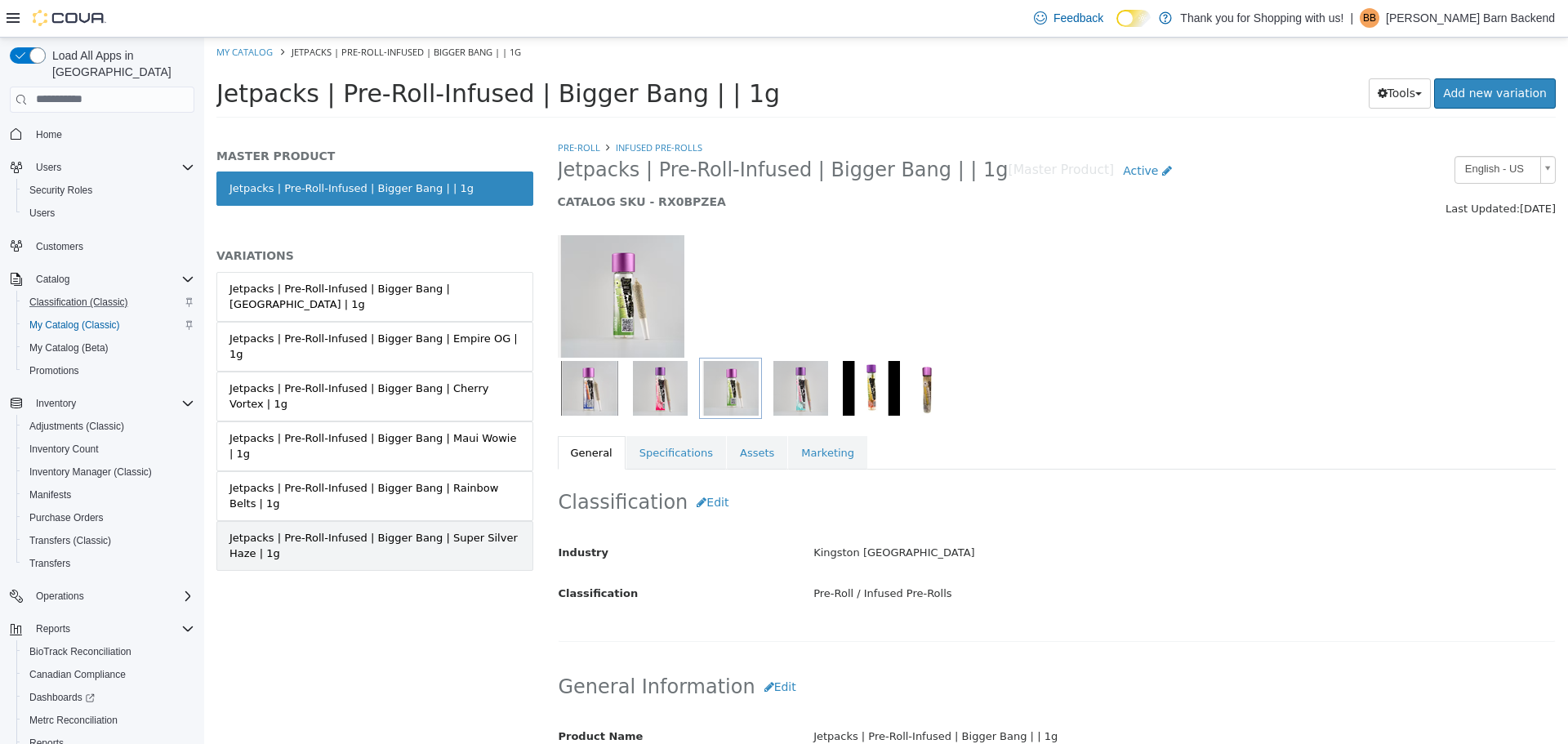
click at [444, 529] on div "Jetpacks | Pre-Roll-Infused | Bigger Bang | Super Silver Haze | 1g" at bounding box center [375, 544] width 291 height 32
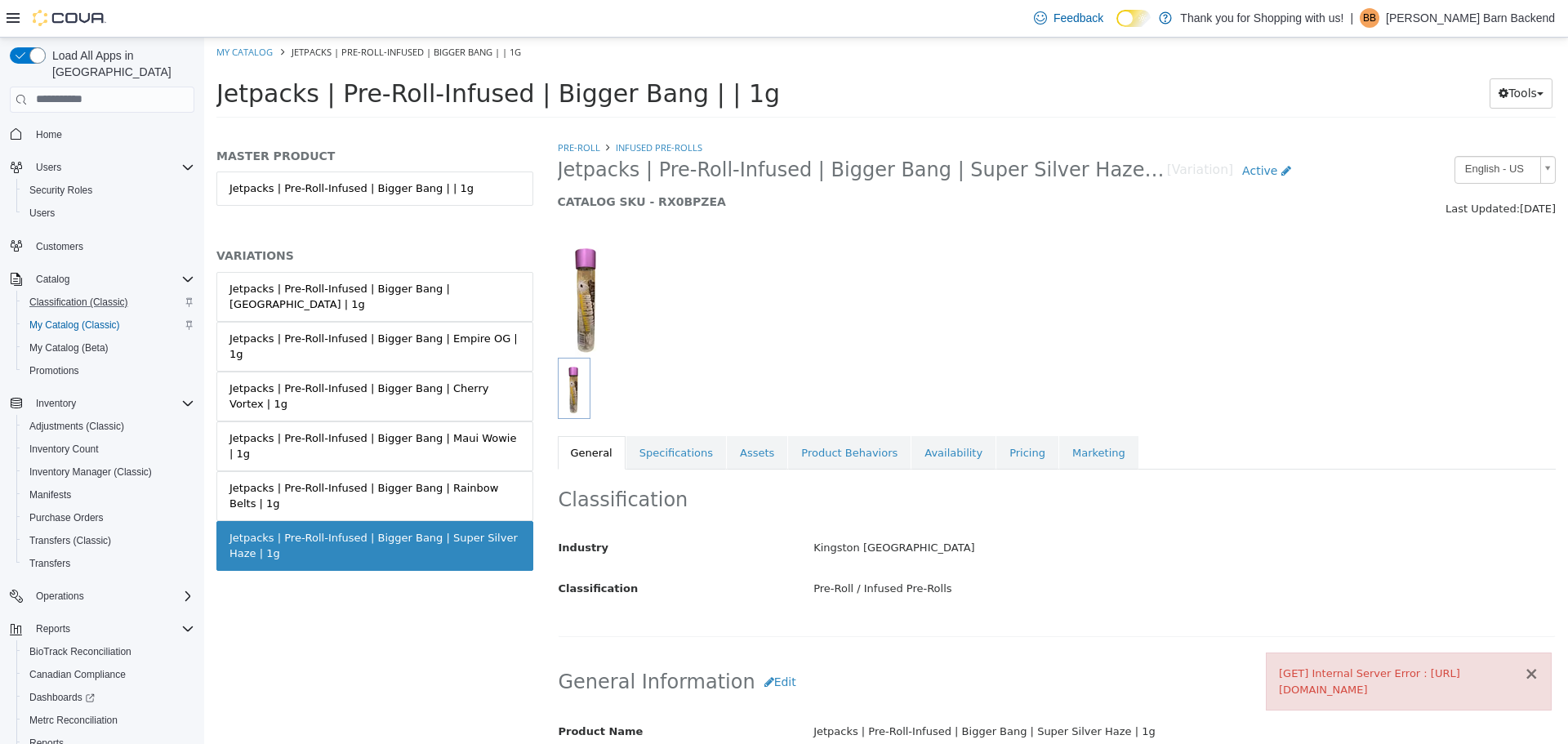
click at [1536, 665] on button "×" at bounding box center [1531, 673] width 15 height 17
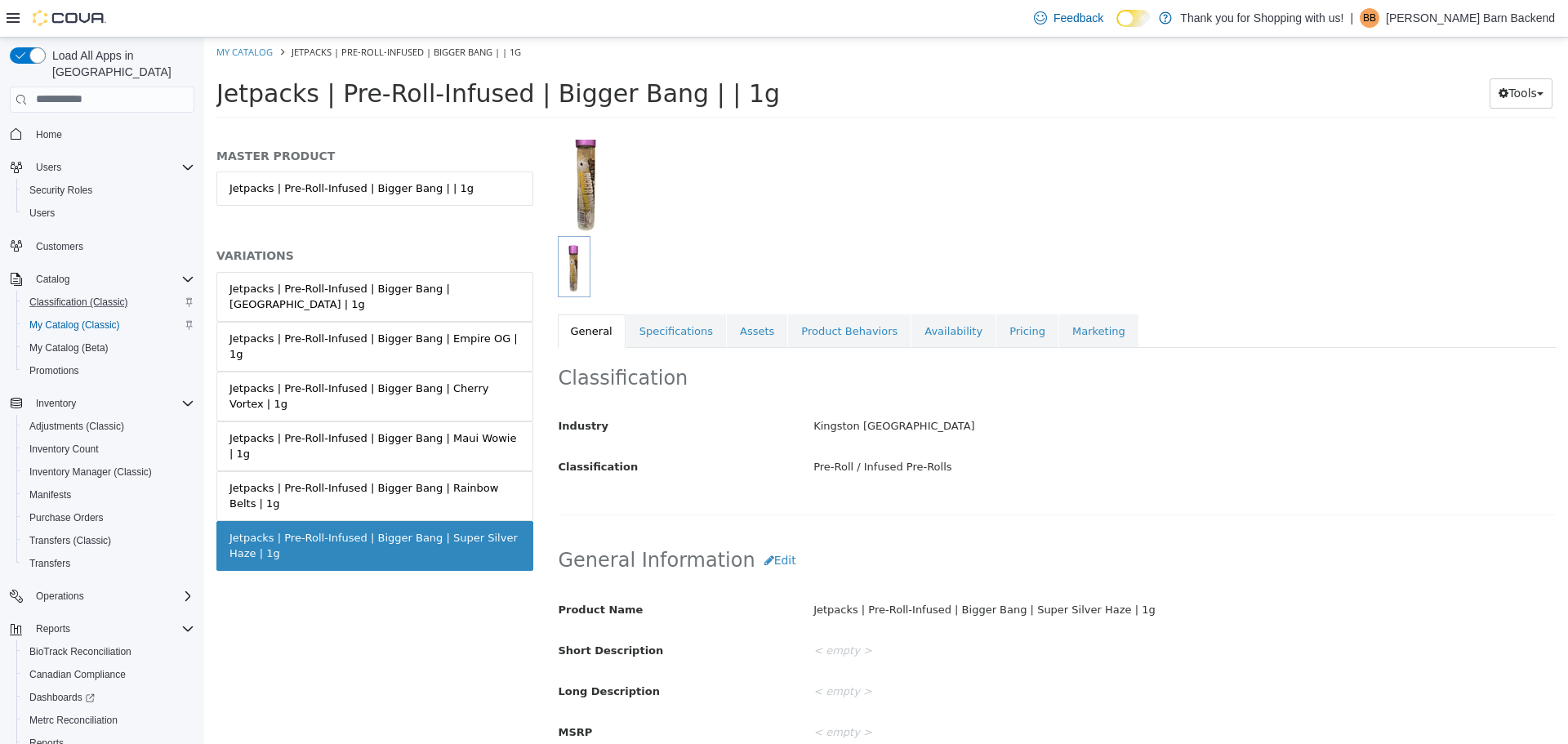
scroll to position [245, 0]
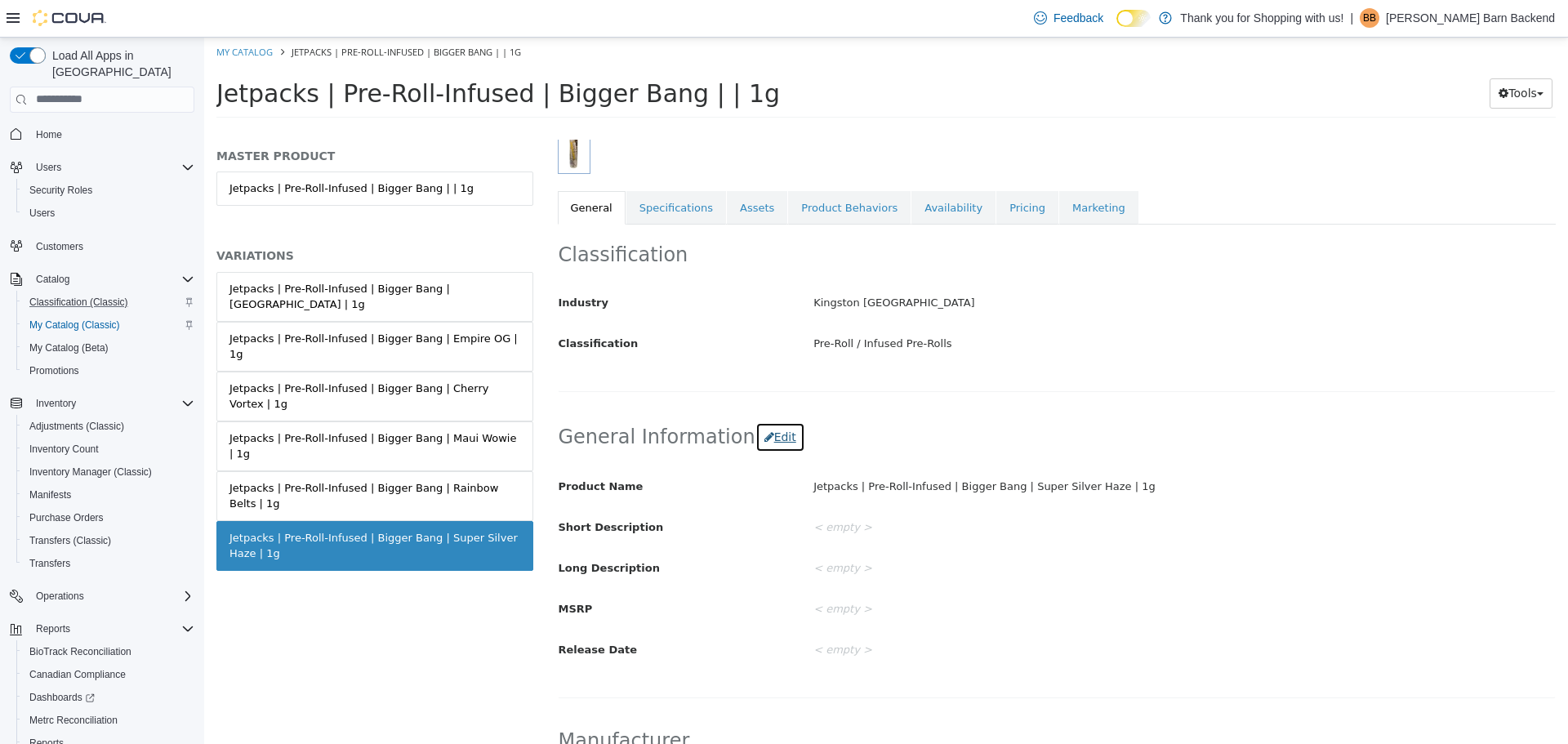
click at [763, 447] on button "Edit" at bounding box center [780, 436] width 50 height 30
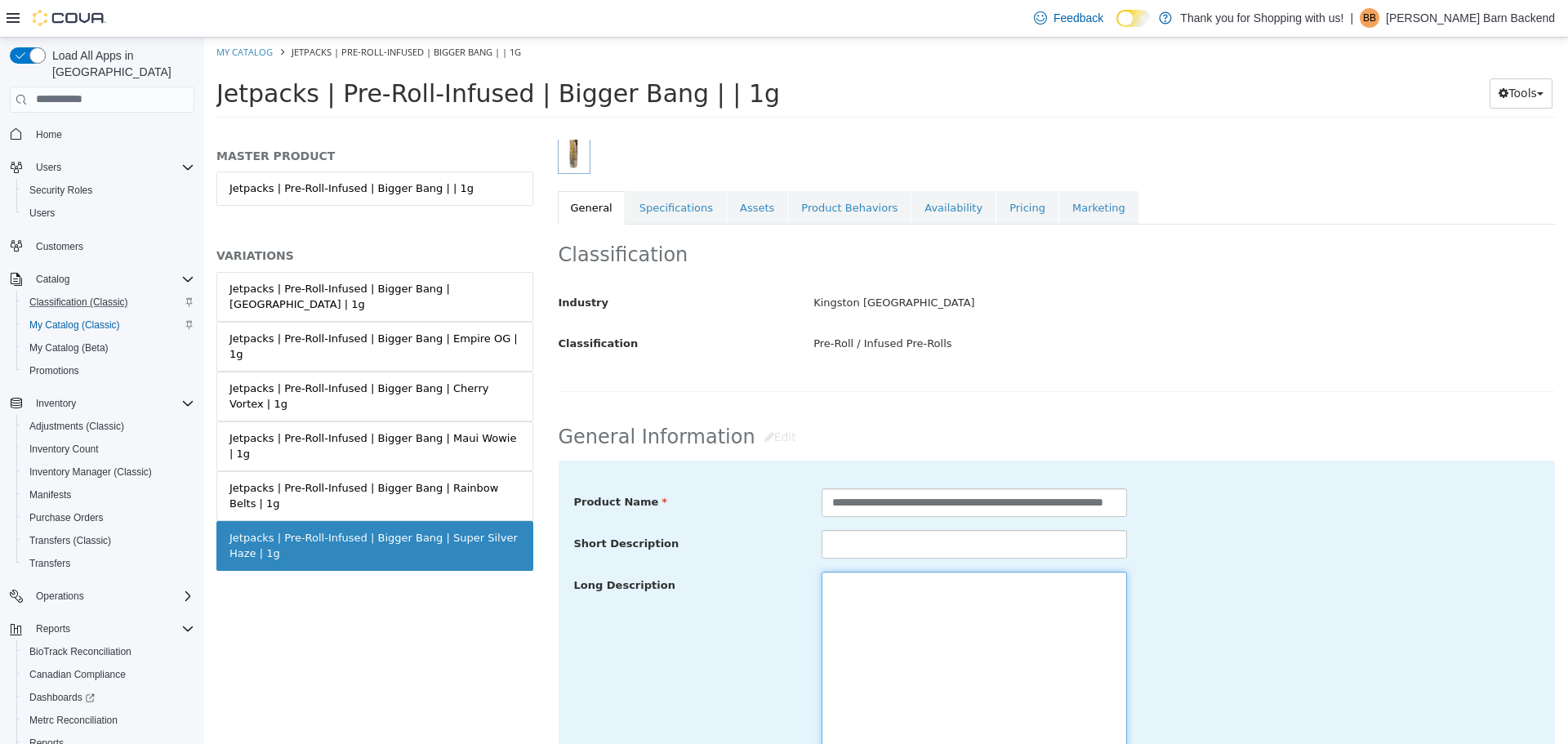
click at [907, 594] on textarea at bounding box center [974, 661] width 306 height 183
paste textarea "**********"
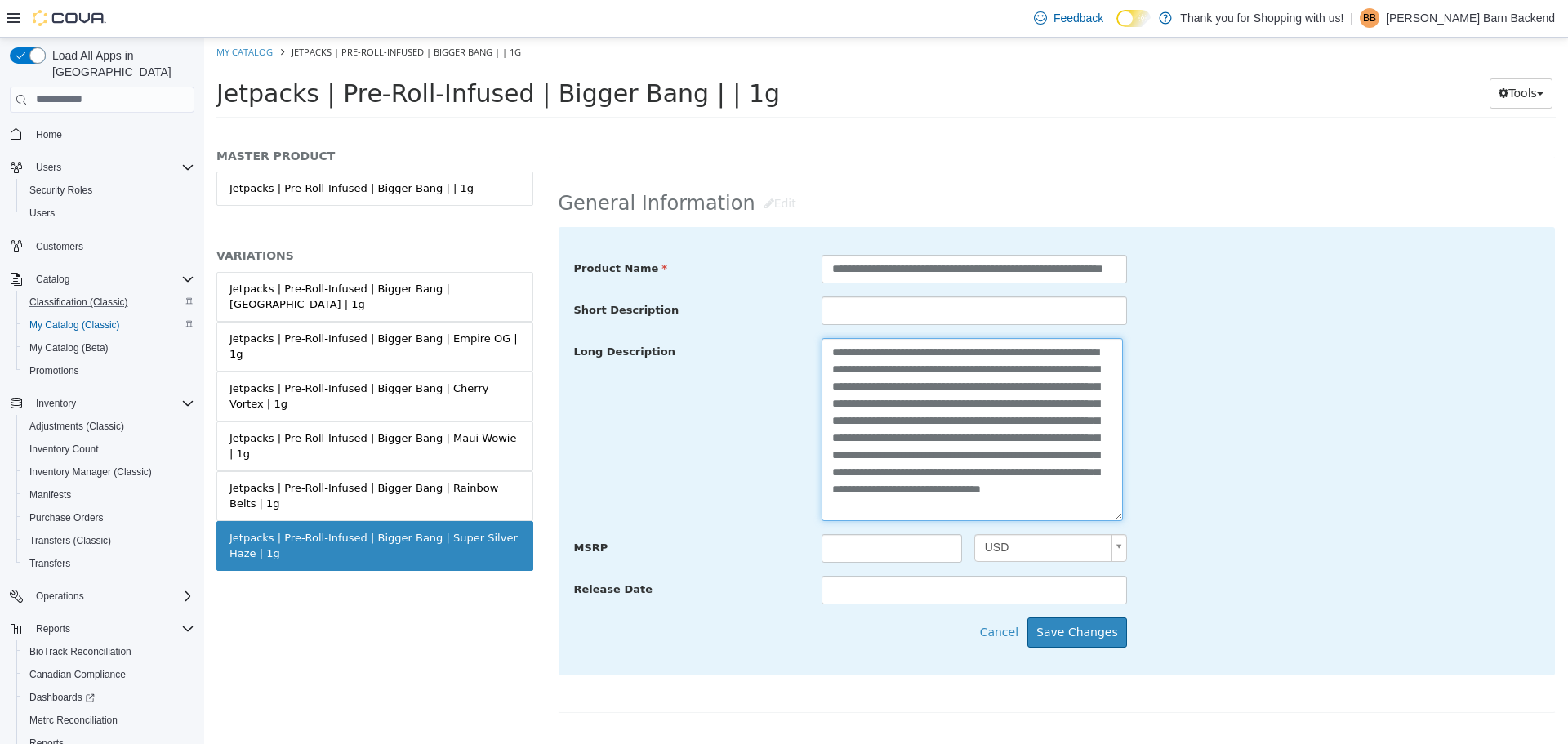
scroll to position [582, 0]
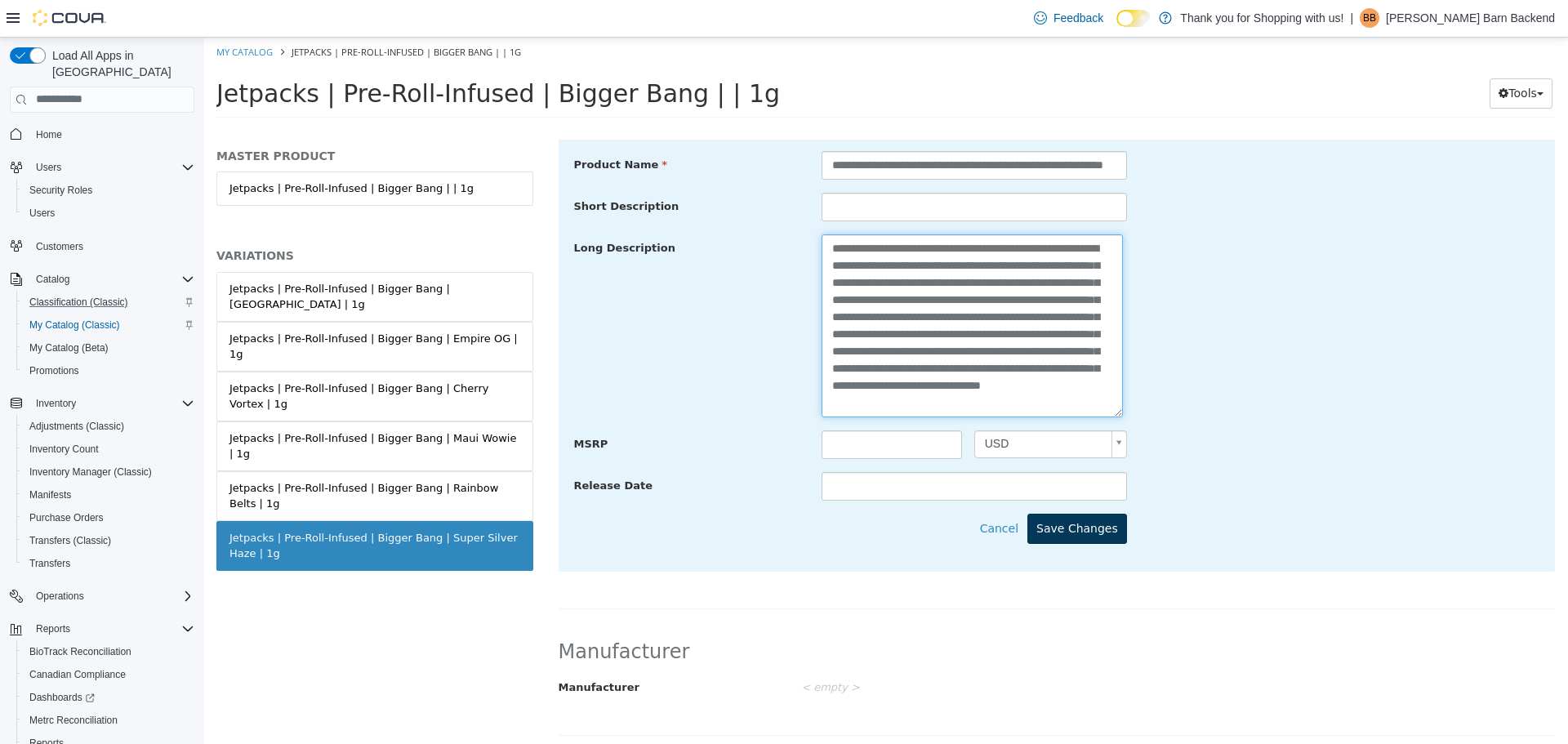
type textarea "**********"
click at [1081, 529] on button "Save Changes" at bounding box center [1078, 527] width 99 height 30
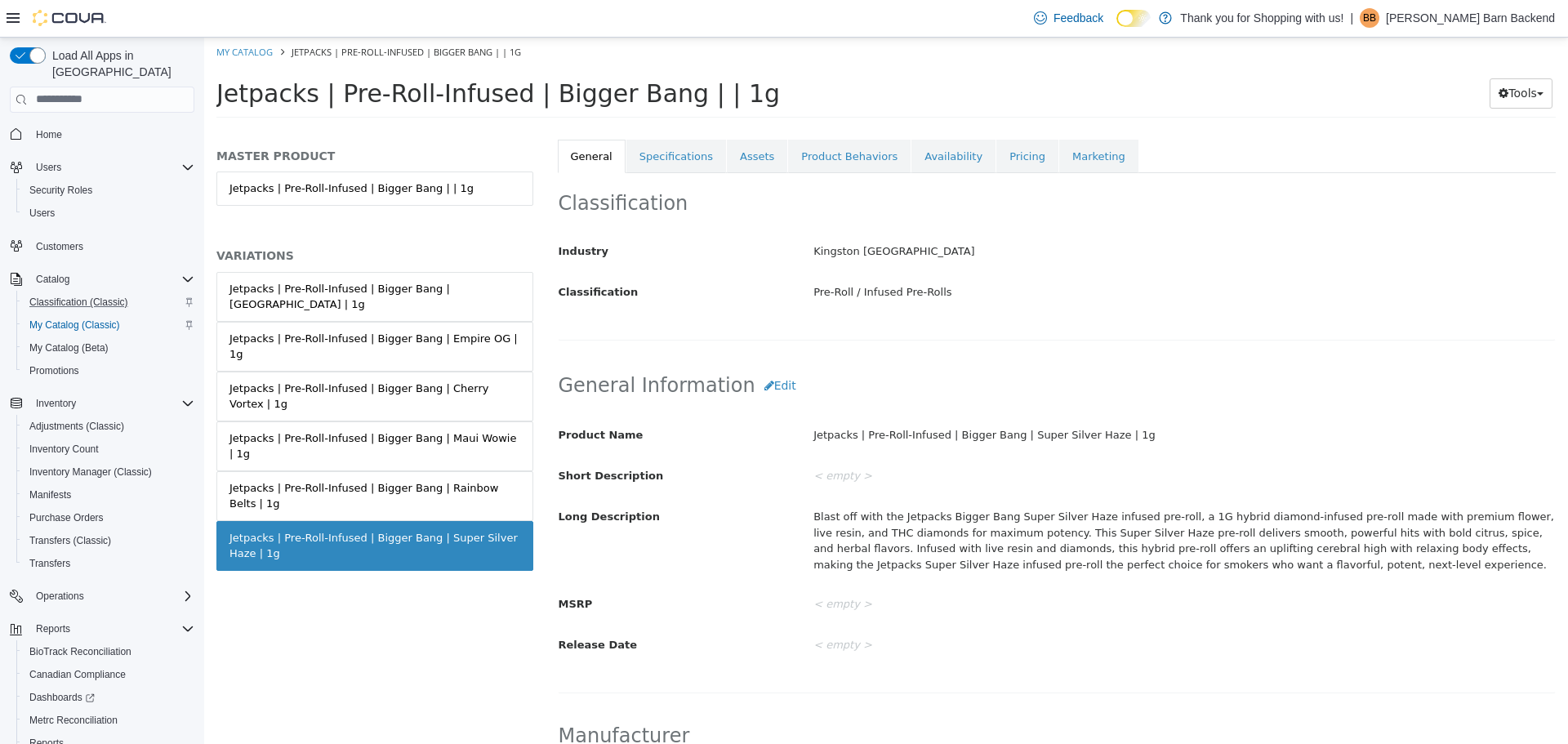
scroll to position [11, 0]
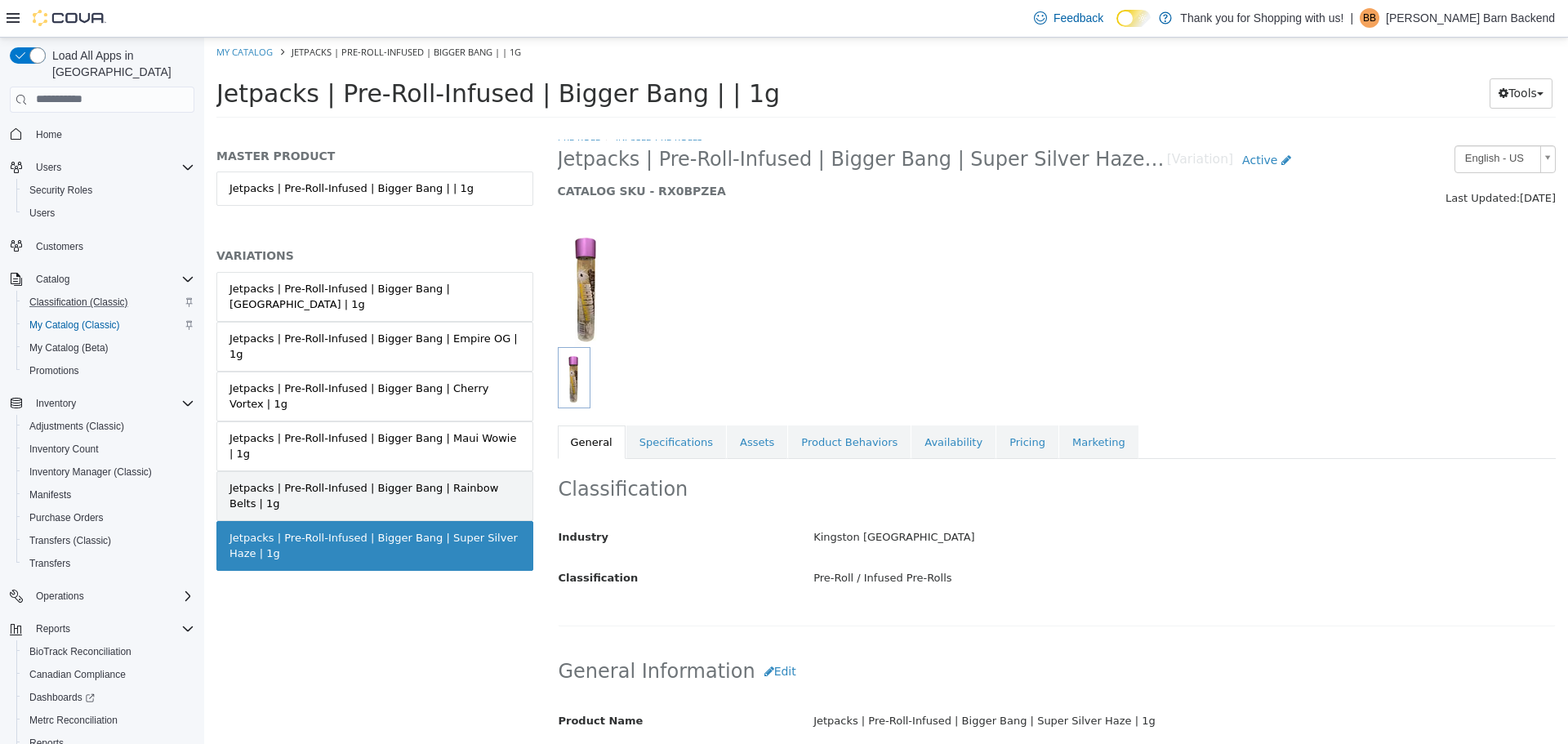
click at [484, 479] on div "Jetpacks | Pre-Roll-Infused | Bigger Bang | Rainbow Belts | 1g" at bounding box center [375, 495] width 291 height 32
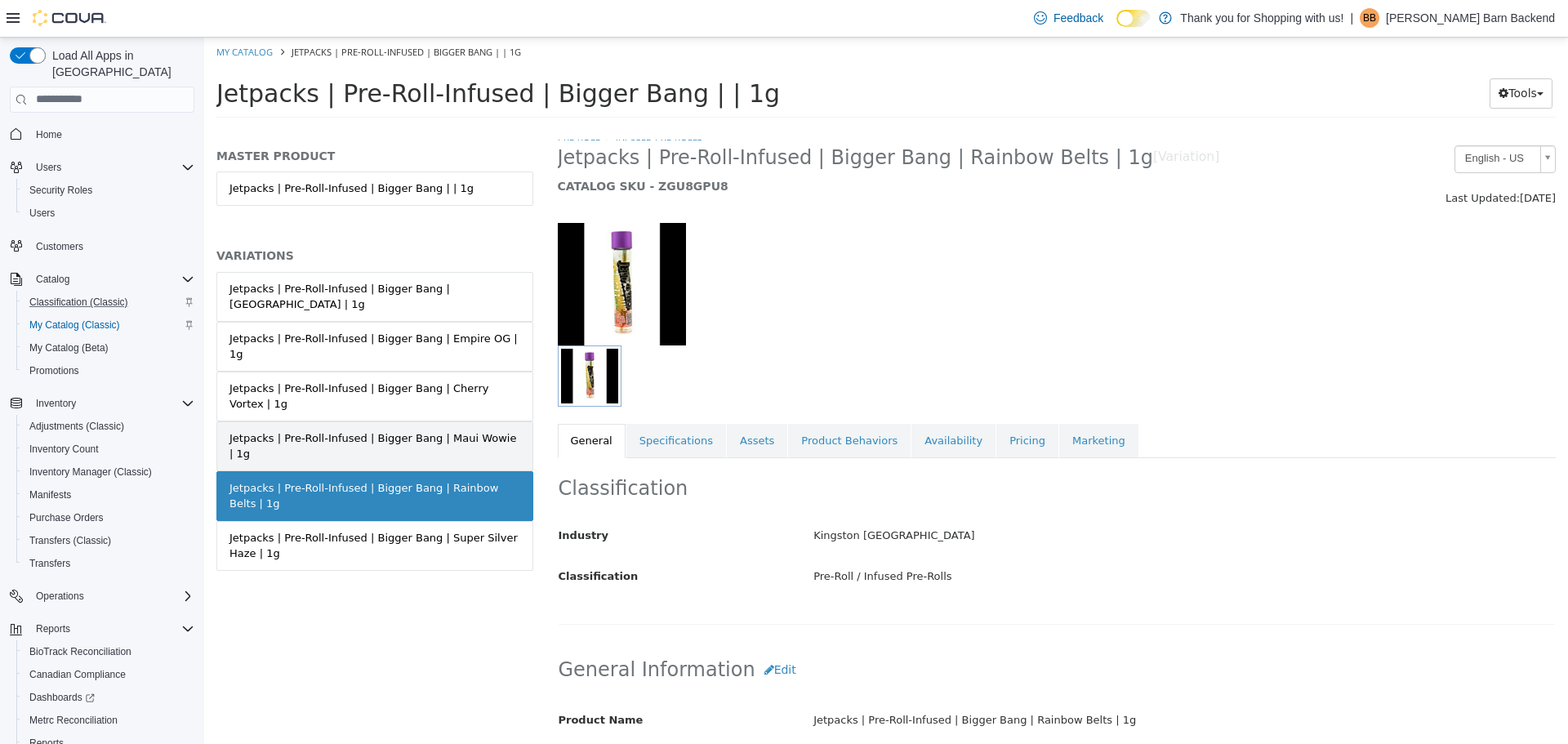
click at [478, 429] on div "Jetpacks | Pre-Roll-Infused | Bigger Bang | Maui Wowie | 1g" at bounding box center [375, 445] width 291 height 32
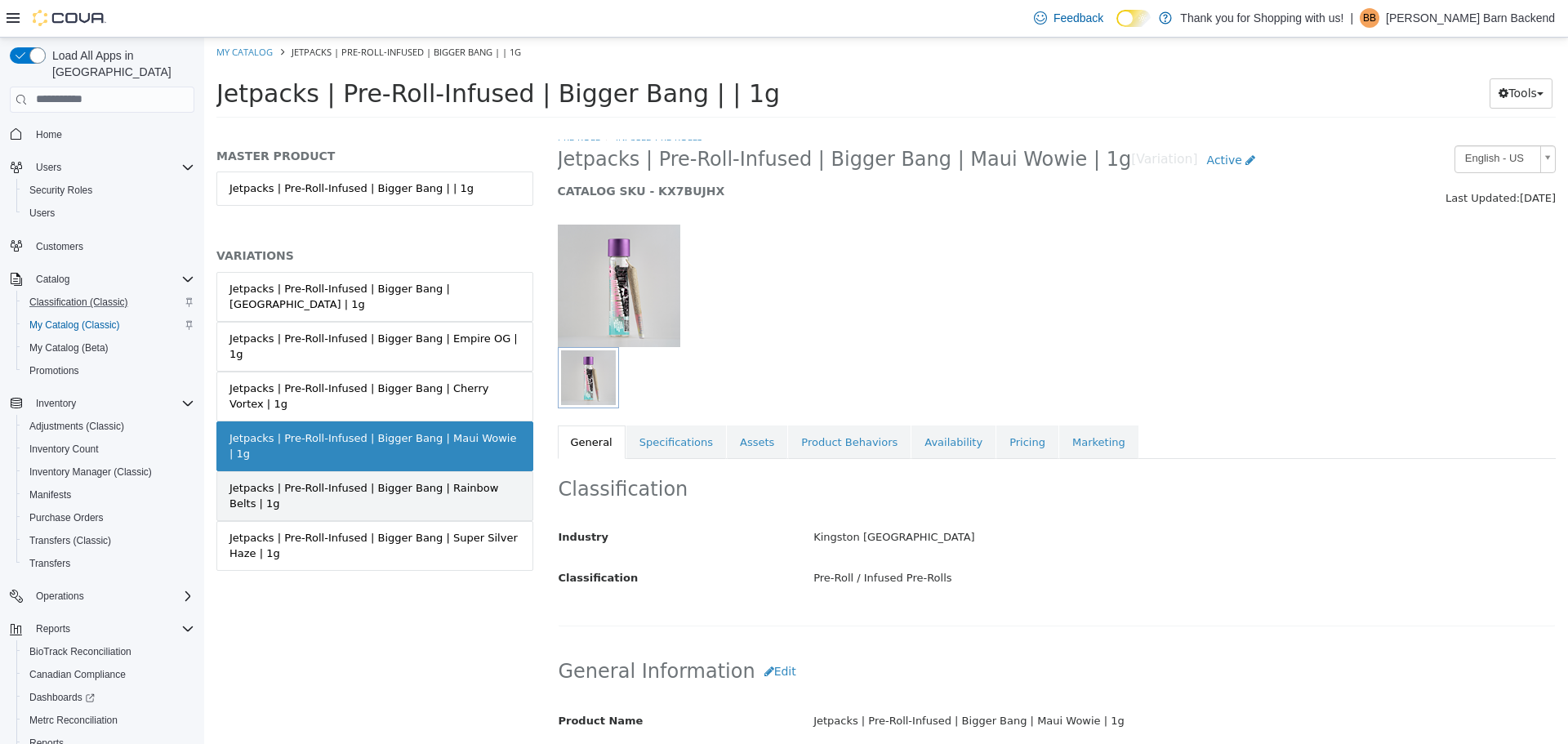
click at [466, 470] on link "Jetpacks | Pre-Roll-Infused | Bigger Bang | Rainbow Belts | 1g" at bounding box center [375, 495] width 317 height 50
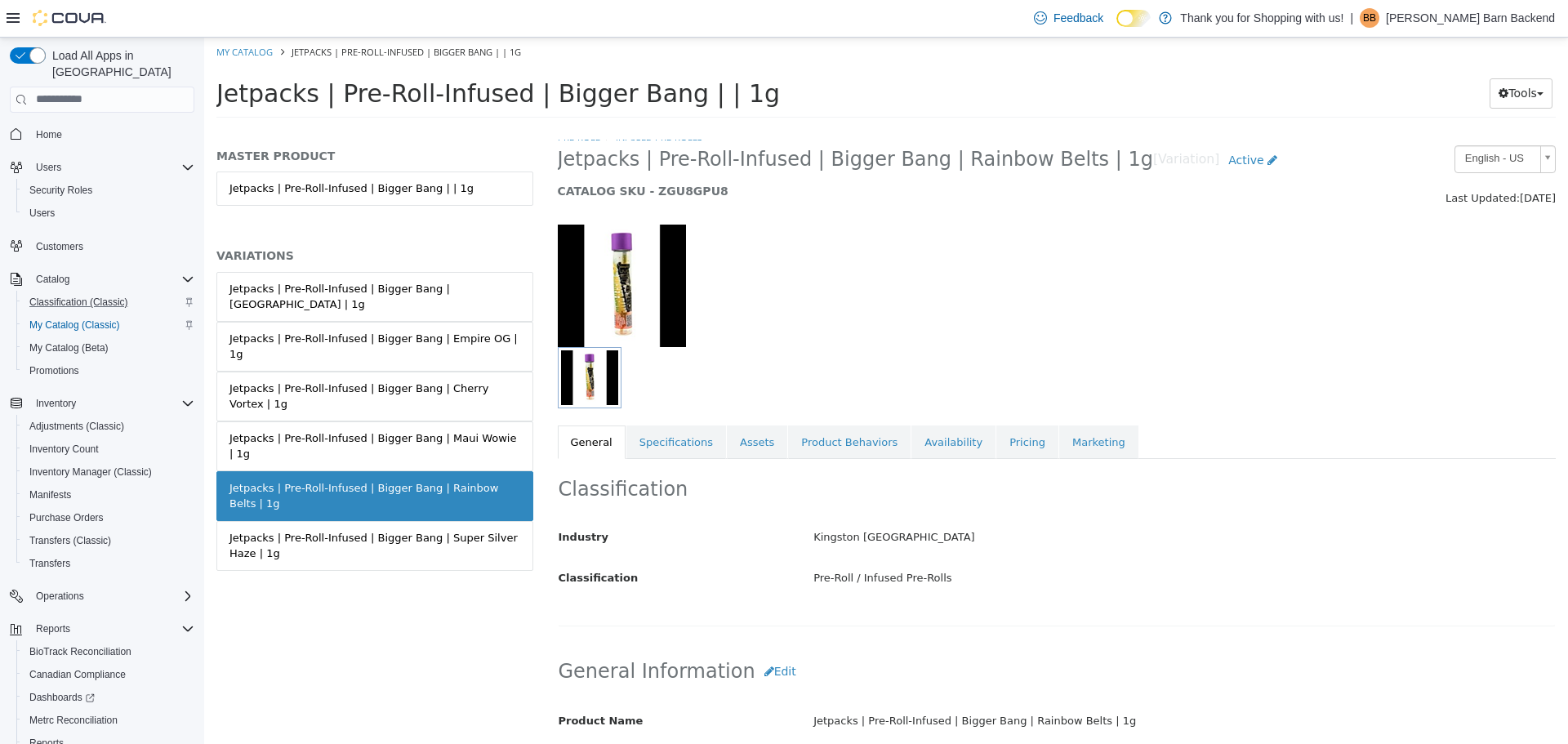
click at [635, 294] on img at bounding box center [621, 284] width 128 height 122
click at [592, 381] on img "button" at bounding box center [590, 376] width 57 height 54
click at [764, 440] on link "Assets" at bounding box center [757, 441] width 61 height 34
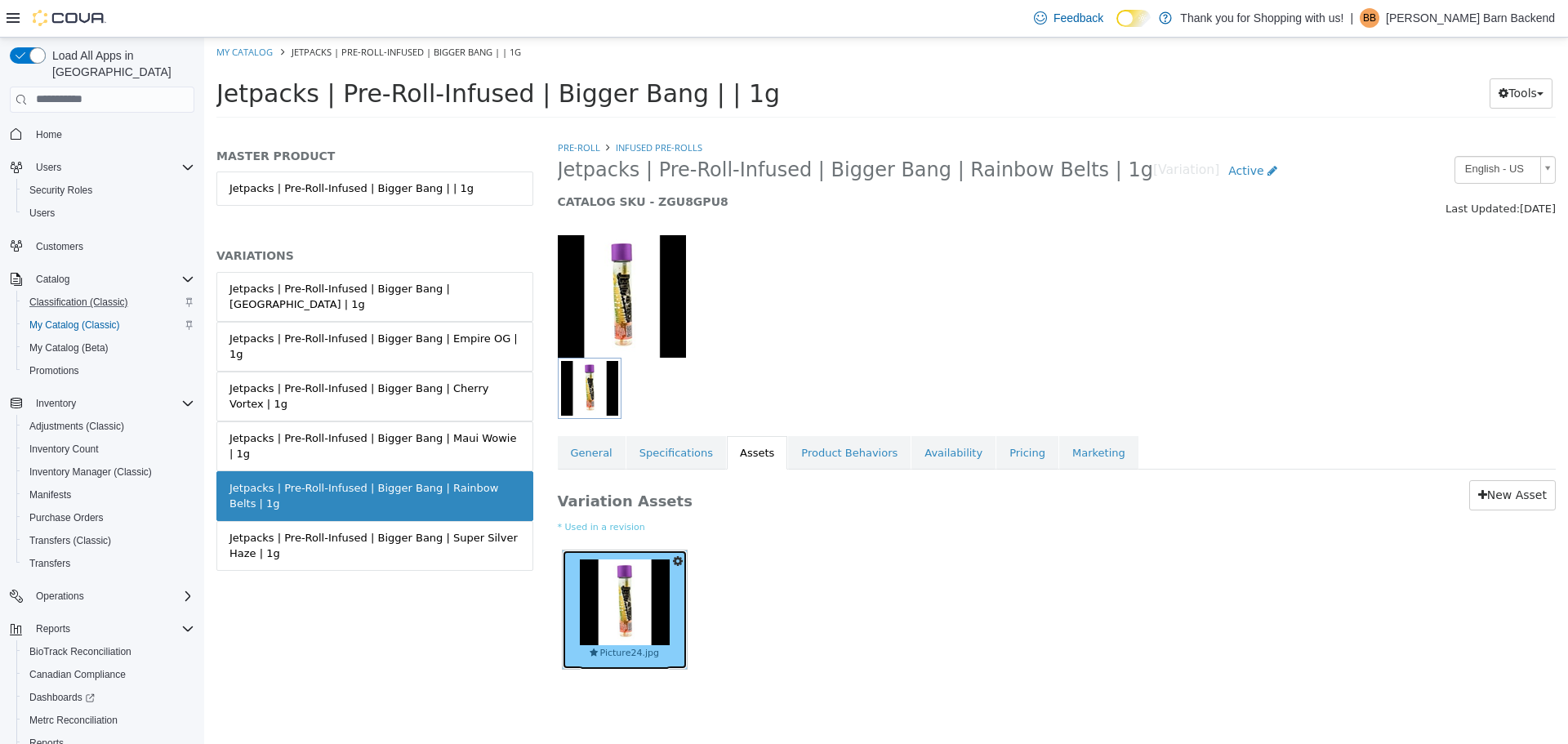
click at [620, 597] on img at bounding box center [625, 601] width 90 height 86
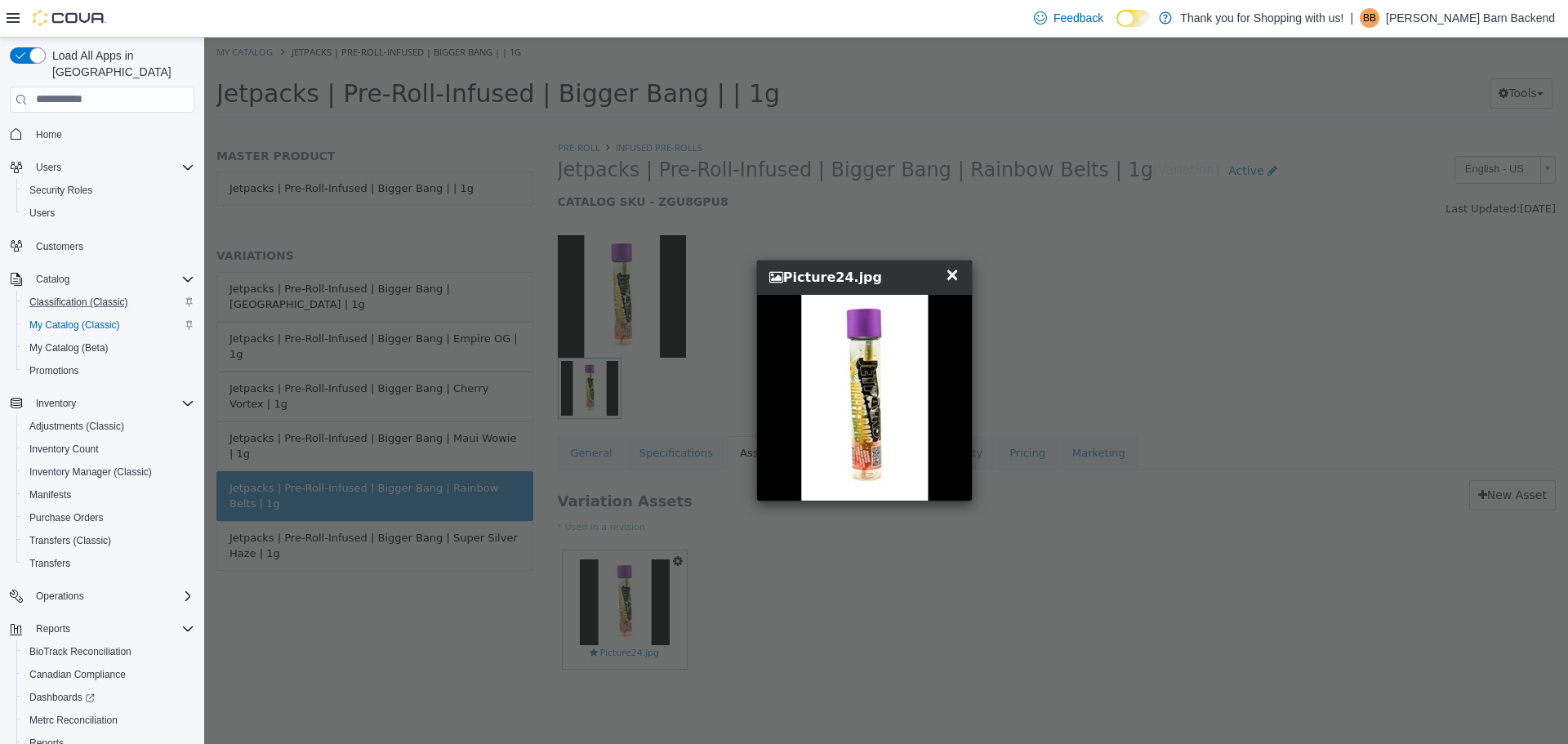
click at [959, 274] on span "×" at bounding box center [952, 273] width 15 height 19
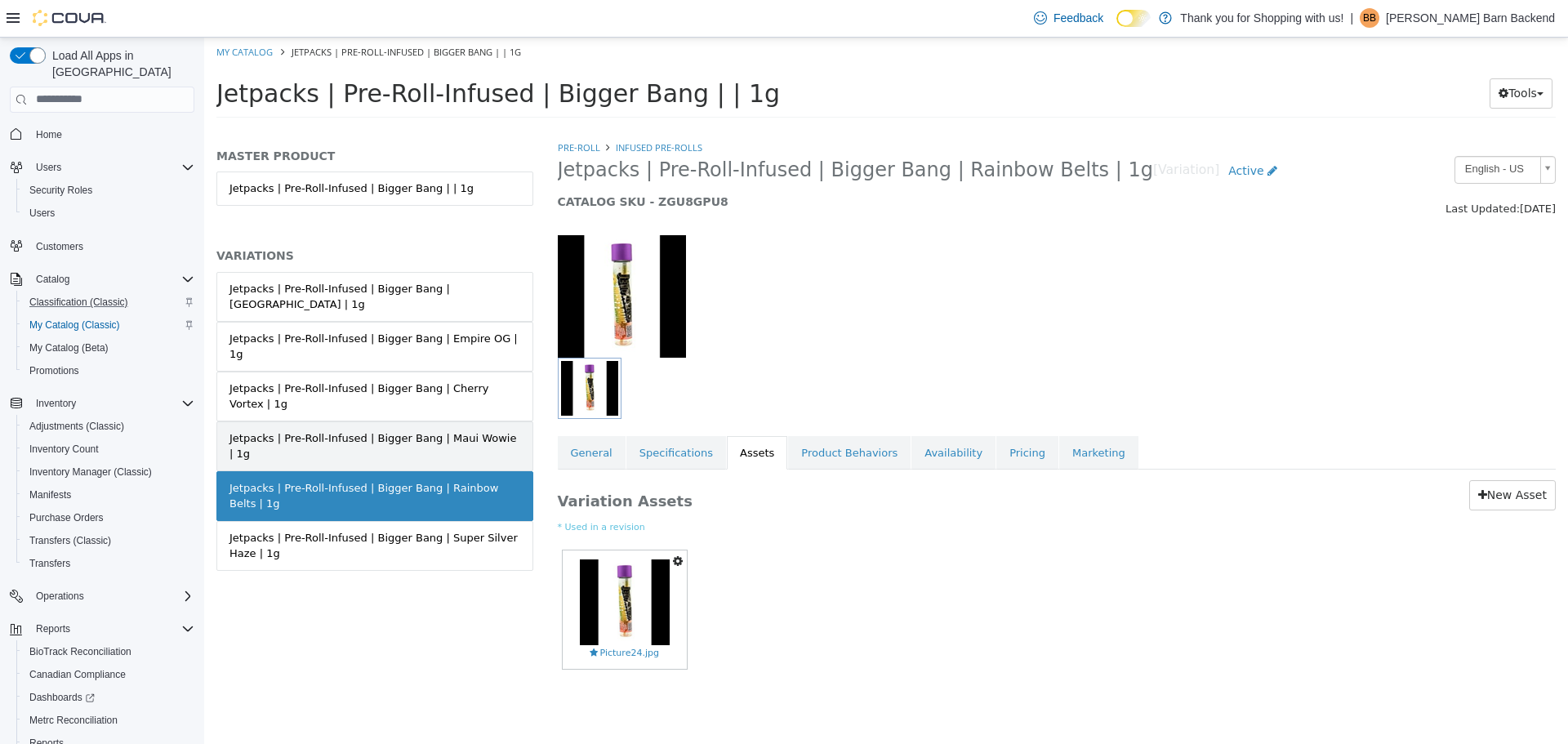
click at [472, 420] on link "Jetpacks | Pre-Roll-Infused | Bigger Bang | Maui Wowie | 1g" at bounding box center [375, 445] width 317 height 50
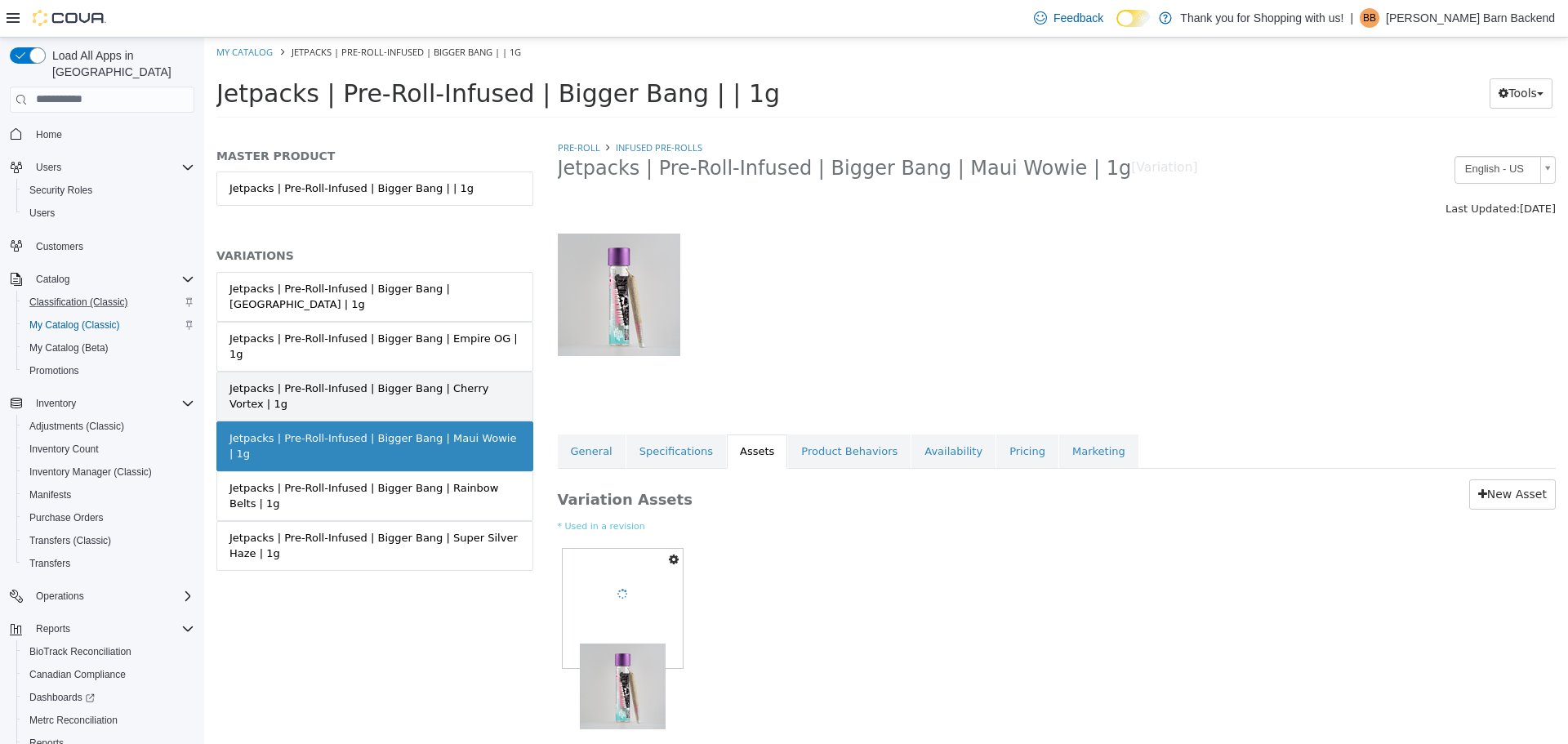
click at [478, 380] on div "Jetpacks | Pre-Roll-Infused | Bigger Bang | Cherry Vortex | 1g" at bounding box center [375, 395] width 291 height 32
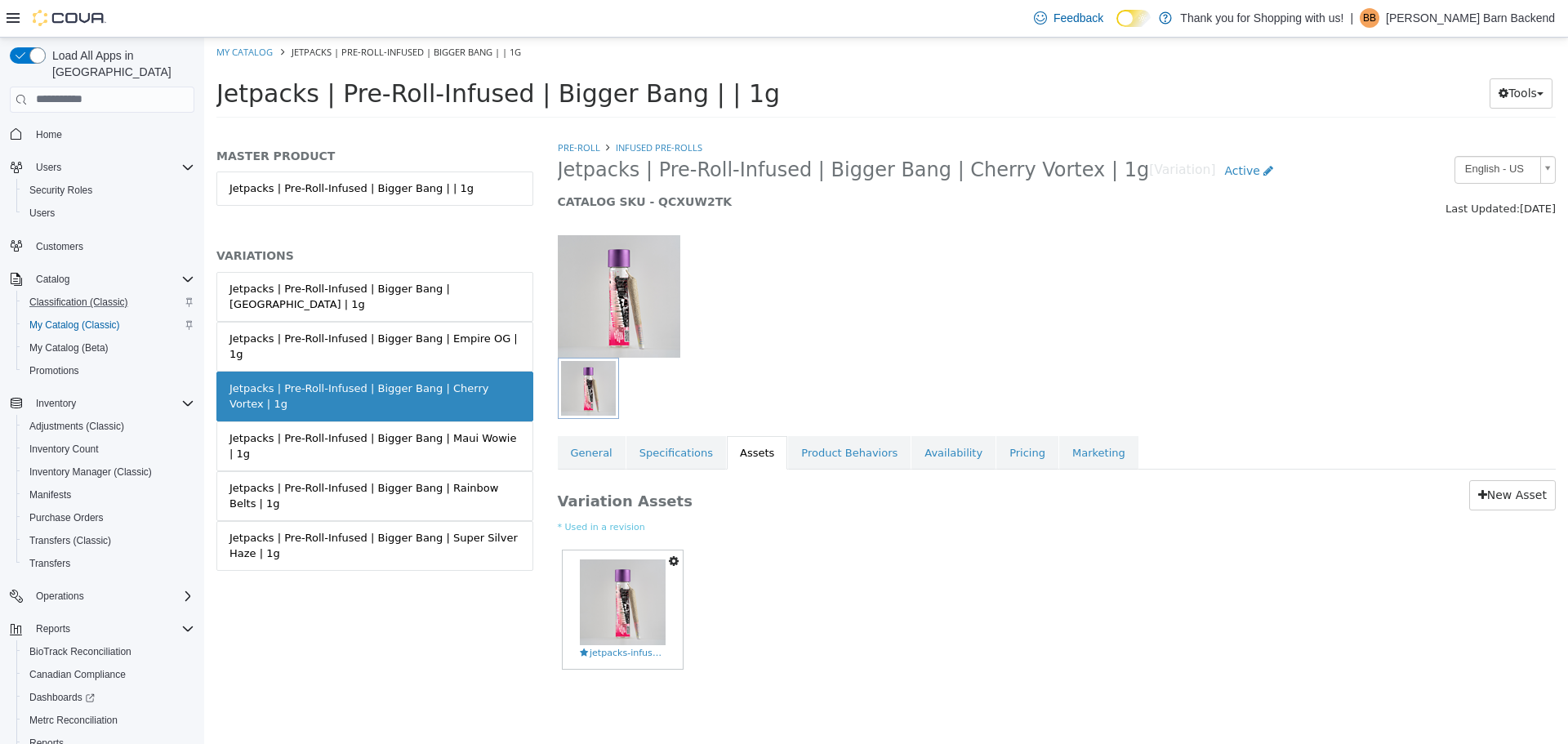
click at [479, 338] on link "Jetpacks | Pre-Roll-Infused | Bigger Bang | Empire OG | 1g" at bounding box center [375, 346] width 317 height 50
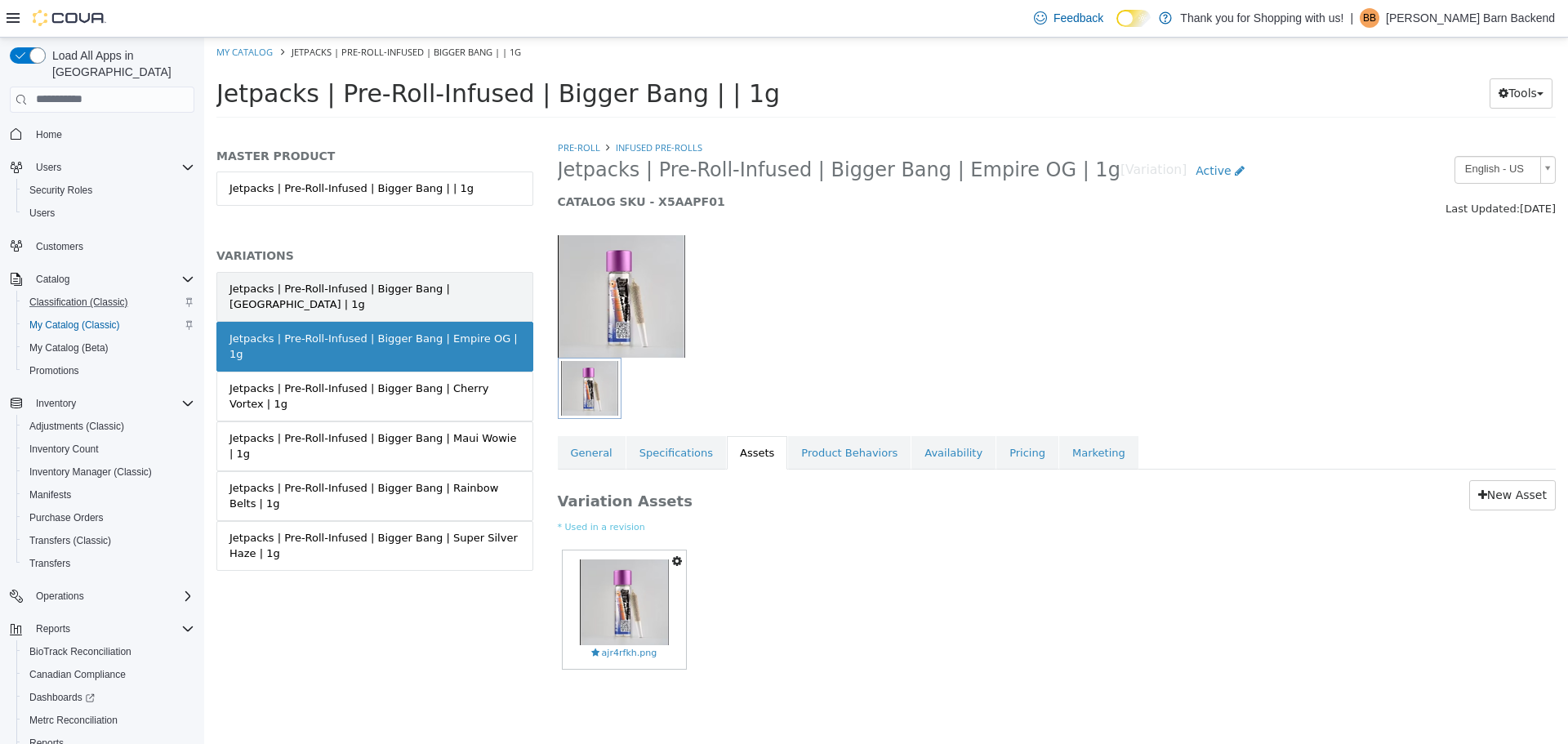
click at [484, 284] on div "Jetpacks | Pre-Roll-Infused | Bigger Bang | Chernobyl | 1g" at bounding box center [375, 295] width 291 height 32
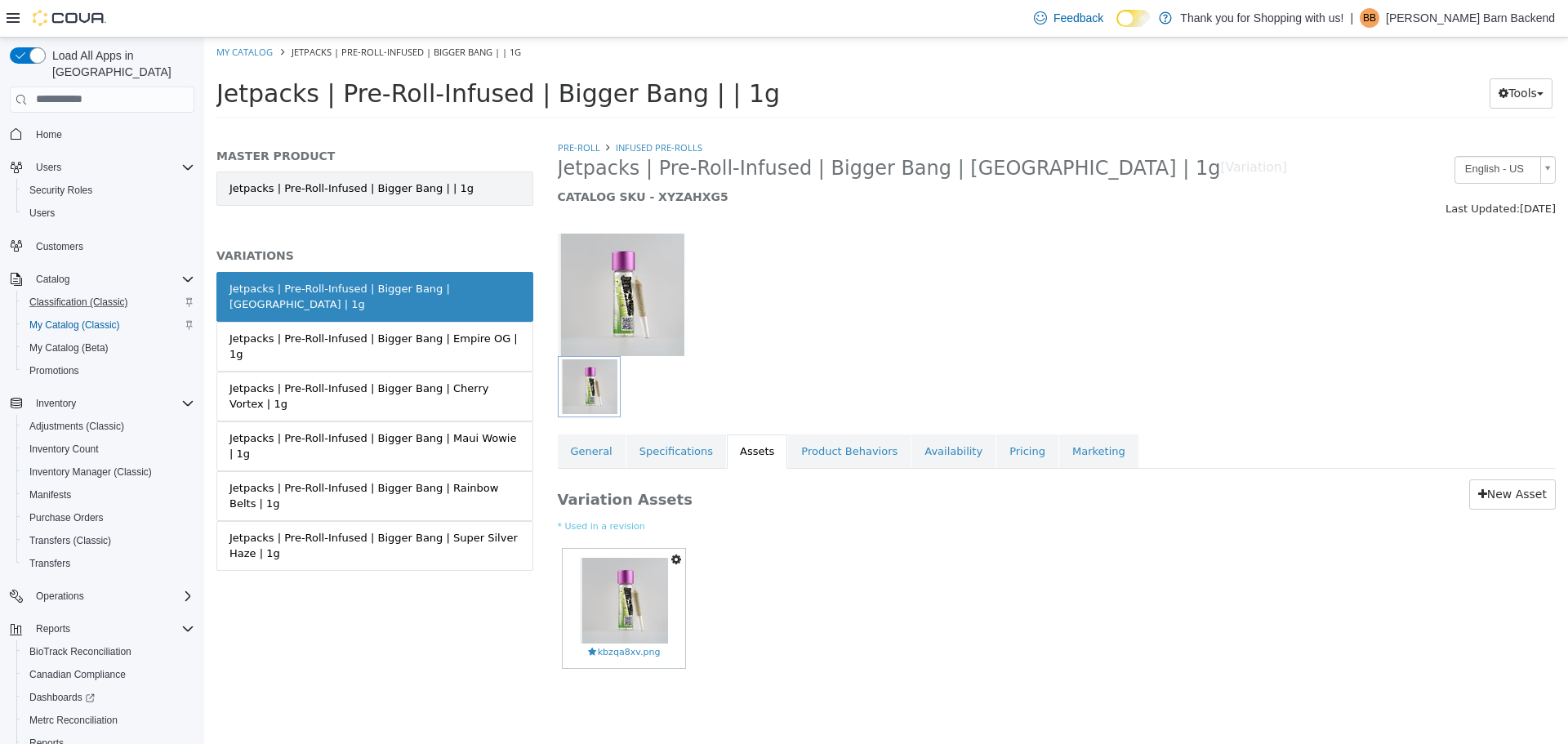
click at [440, 200] on link "Jetpacks | Pre-Roll-Infused | Bigger Bang | | 1g" at bounding box center [375, 188] width 317 height 34
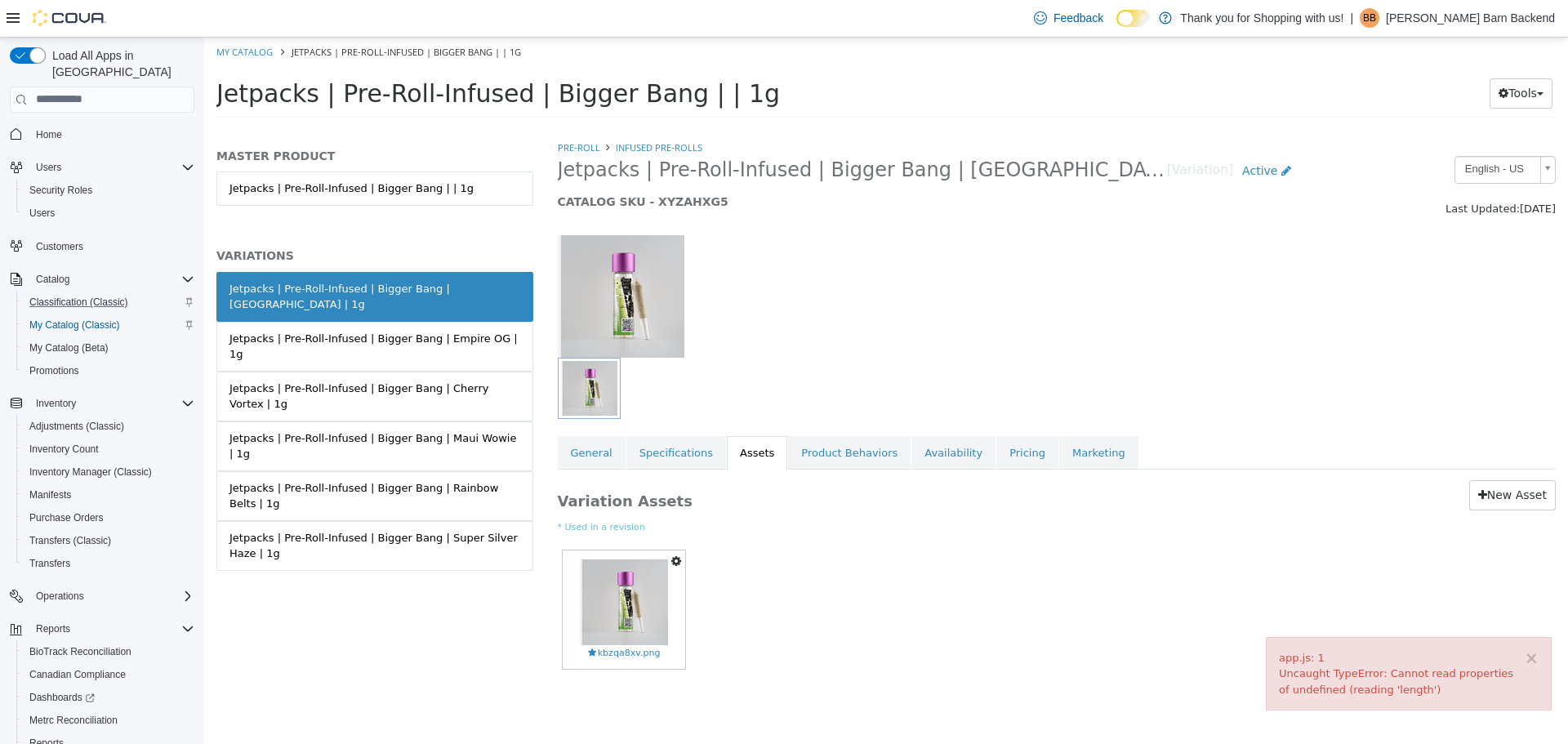
click at [440, 200] on link "Jetpacks | Pre-Roll-Infused | Bigger Bang | | 1g" at bounding box center [375, 188] width 317 height 34
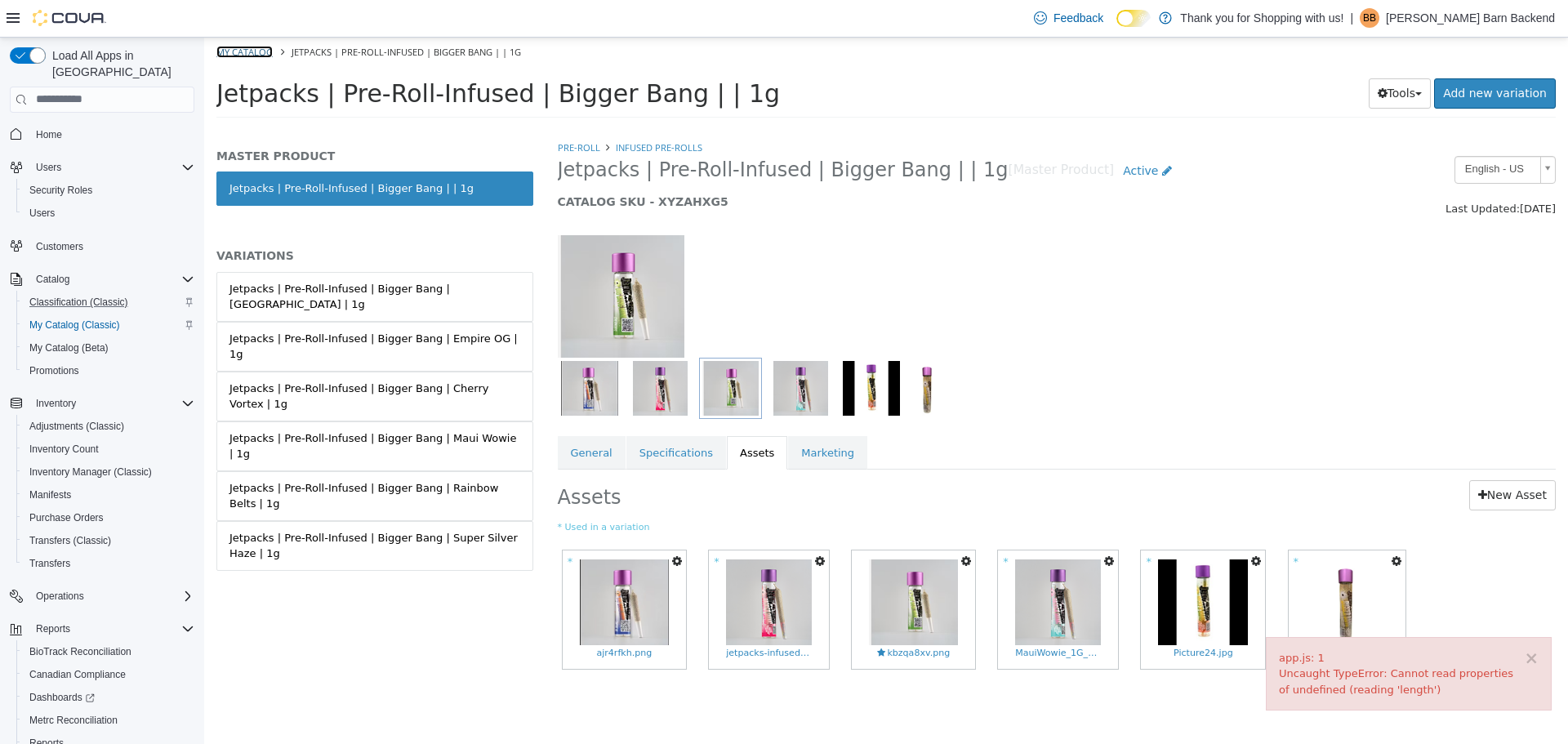
click at [255, 50] on link "My Catalog" at bounding box center [244, 51] width 56 height 12
select select "**********"
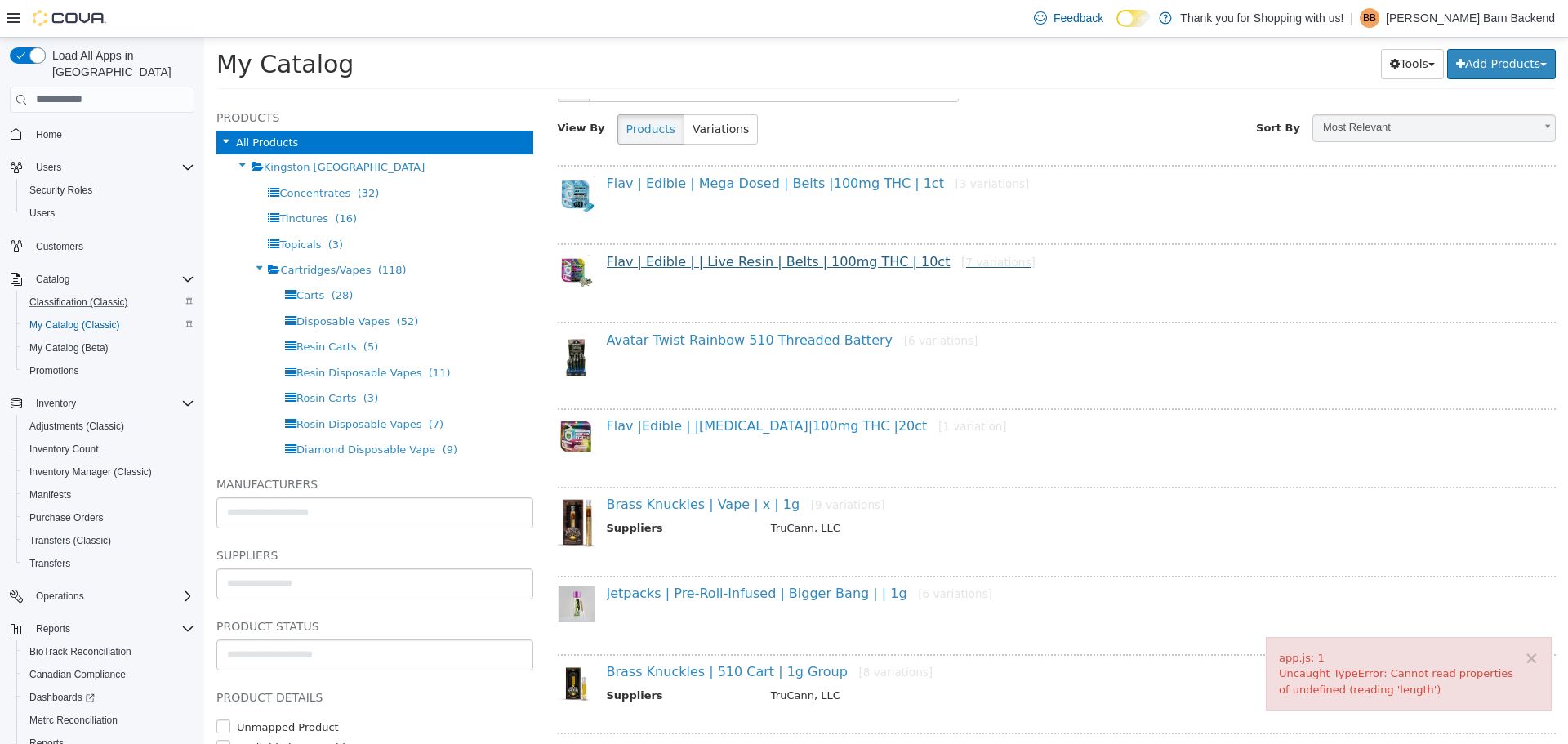
scroll to position [164, 0]
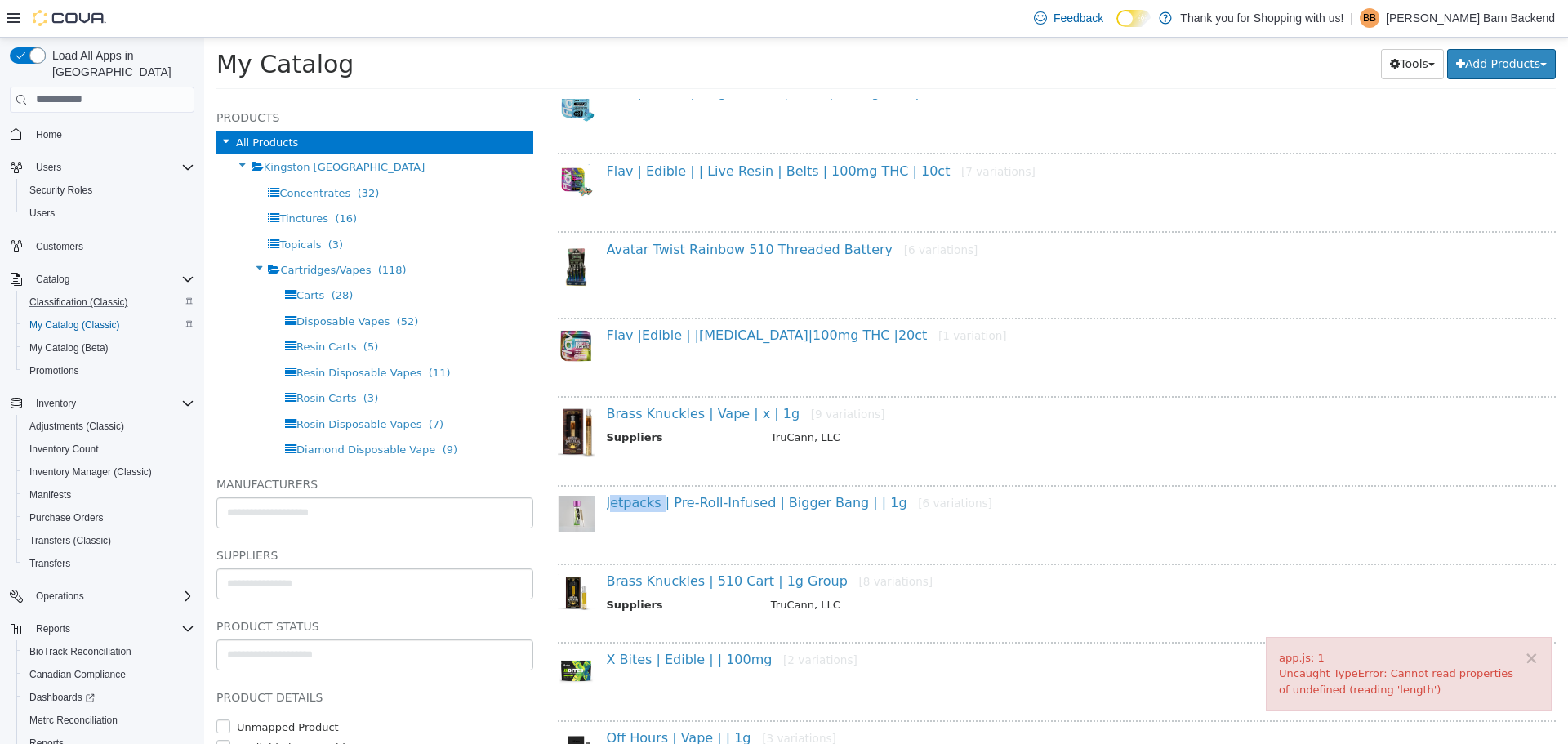
drag, startPoint x: 598, startPoint y: 505, endPoint x: 655, endPoint y: 514, distance: 57.7
click at [655, 514] on div "Jetpacks | Pre-Roll-Infused | Bigger Bang | | 1g [6 variations]" at bounding box center [1063, 506] width 938 height 25
copy link "Jetpacks"
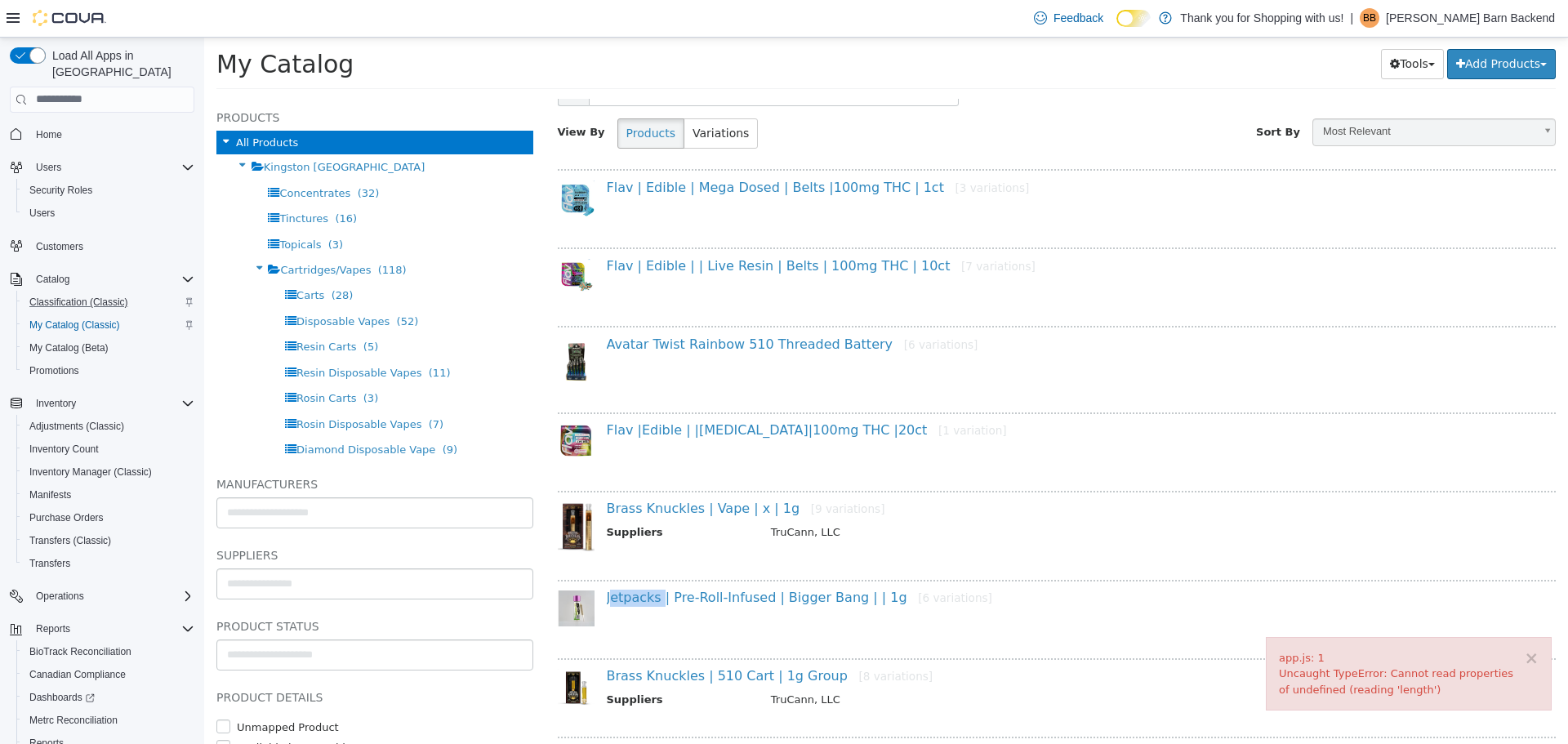
scroll to position [0, 0]
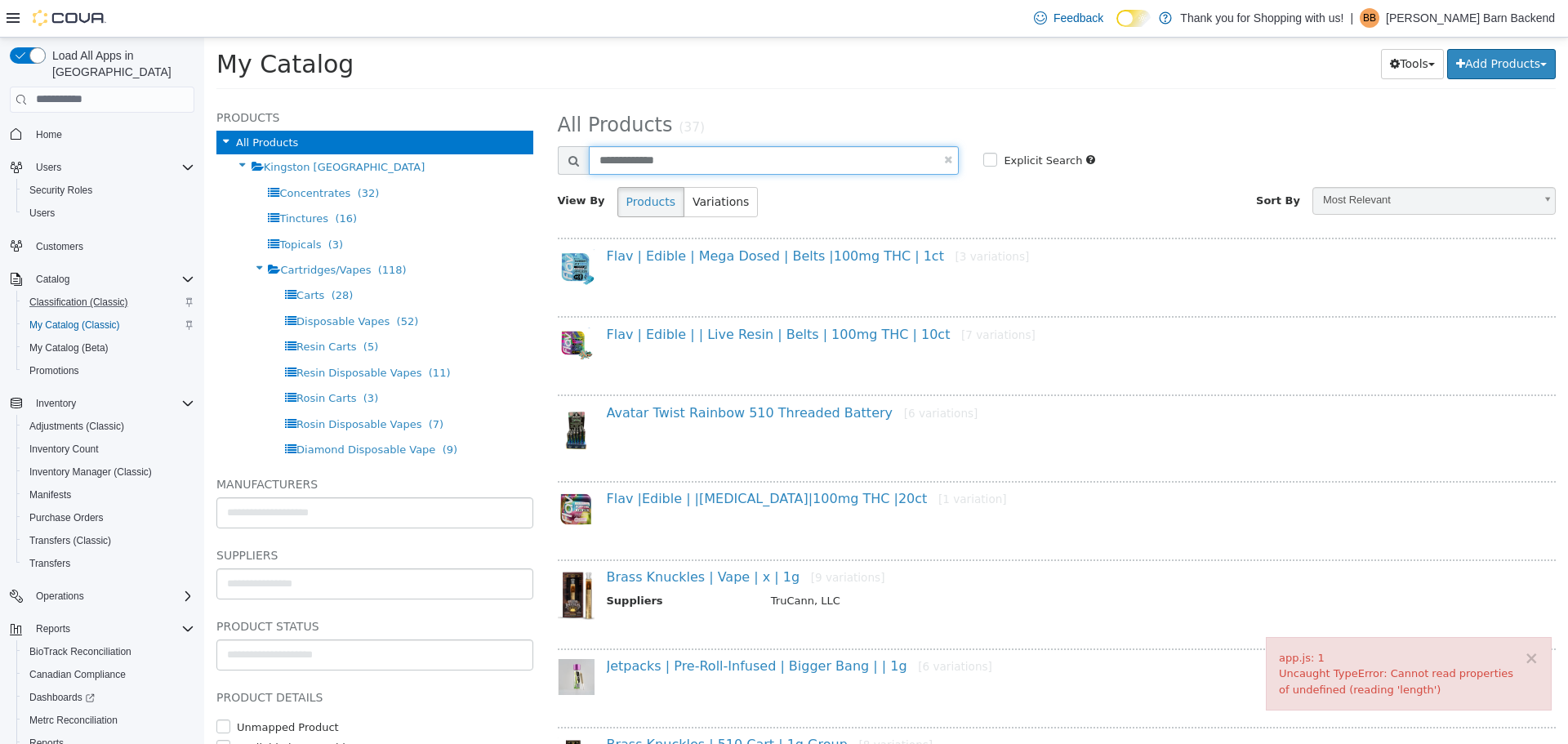
drag, startPoint x: 690, startPoint y: 152, endPoint x: 572, endPoint y: 155, distance: 118.0
click at [572, 155] on div "**********" at bounding box center [758, 159] width 402 height 29
paste input "text"
type input "********"
select select "**********"
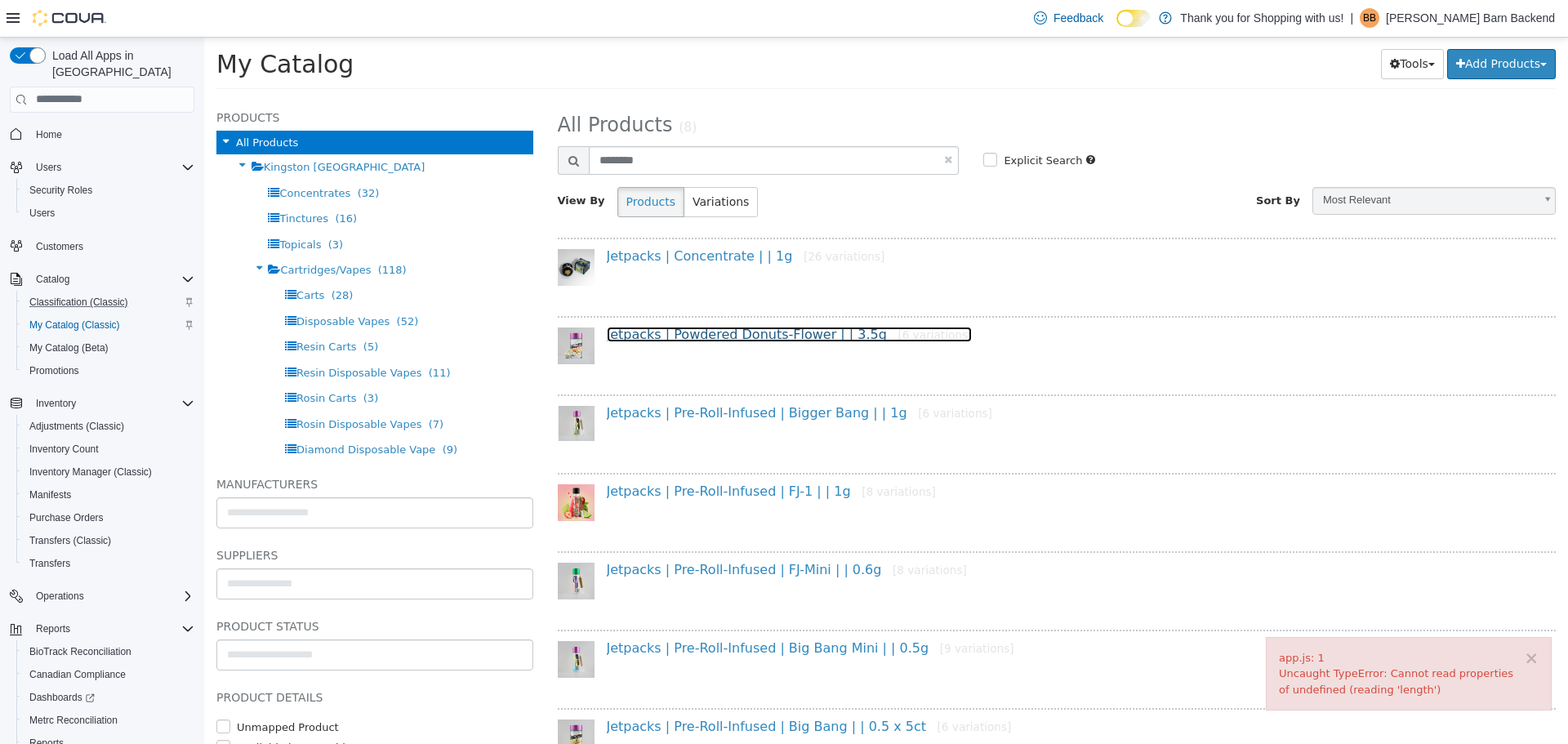
click at [695, 337] on link "Jetpacks | Powdered Donuts-Flower | | 3.5g [6 variations]" at bounding box center [790, 333] width 366 height 16
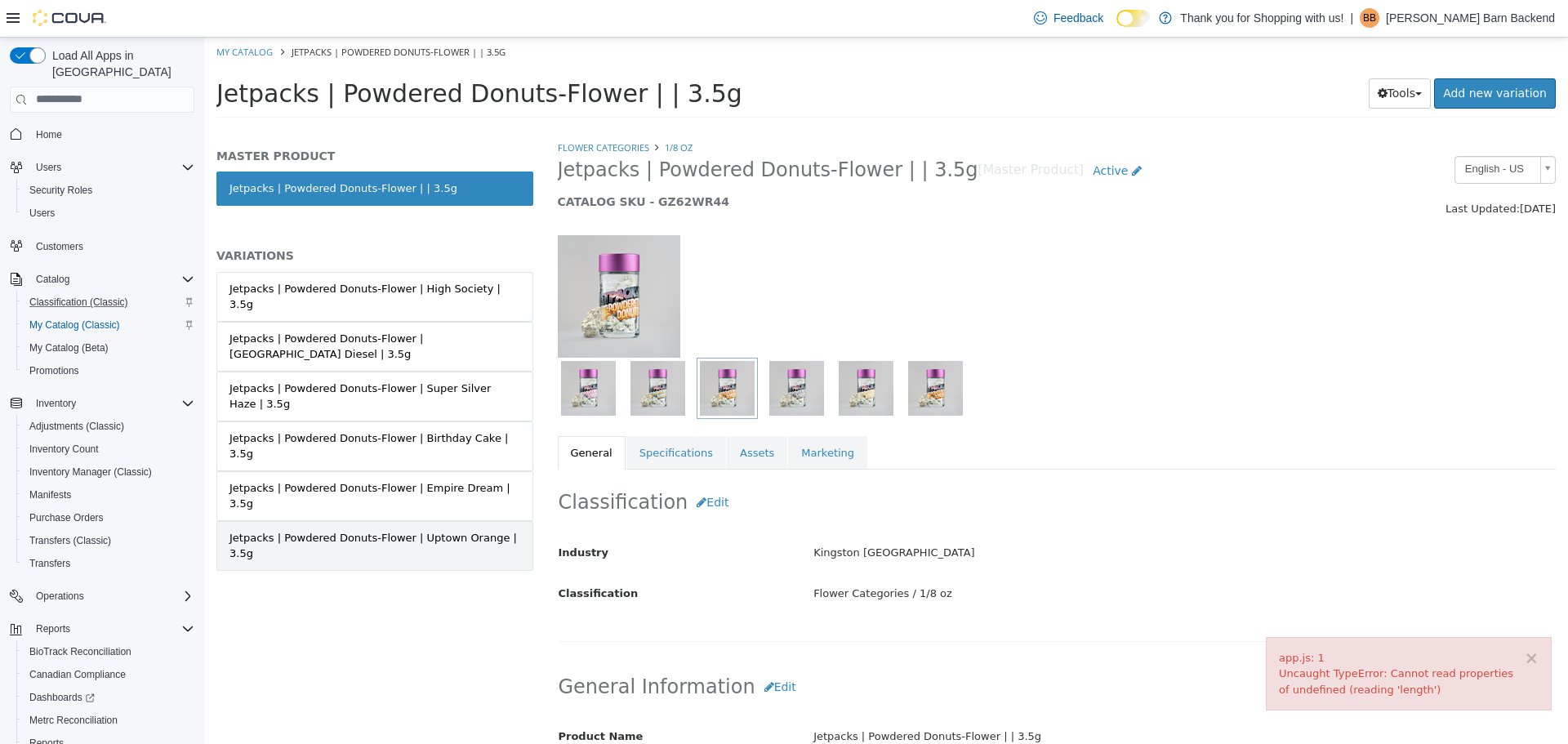
click at [444, 529] on div "Jetpacks | Powdered Donuts-Flower | Uptown Orange | 3.5g" at bounding box center [375, 544] width 291 height 32
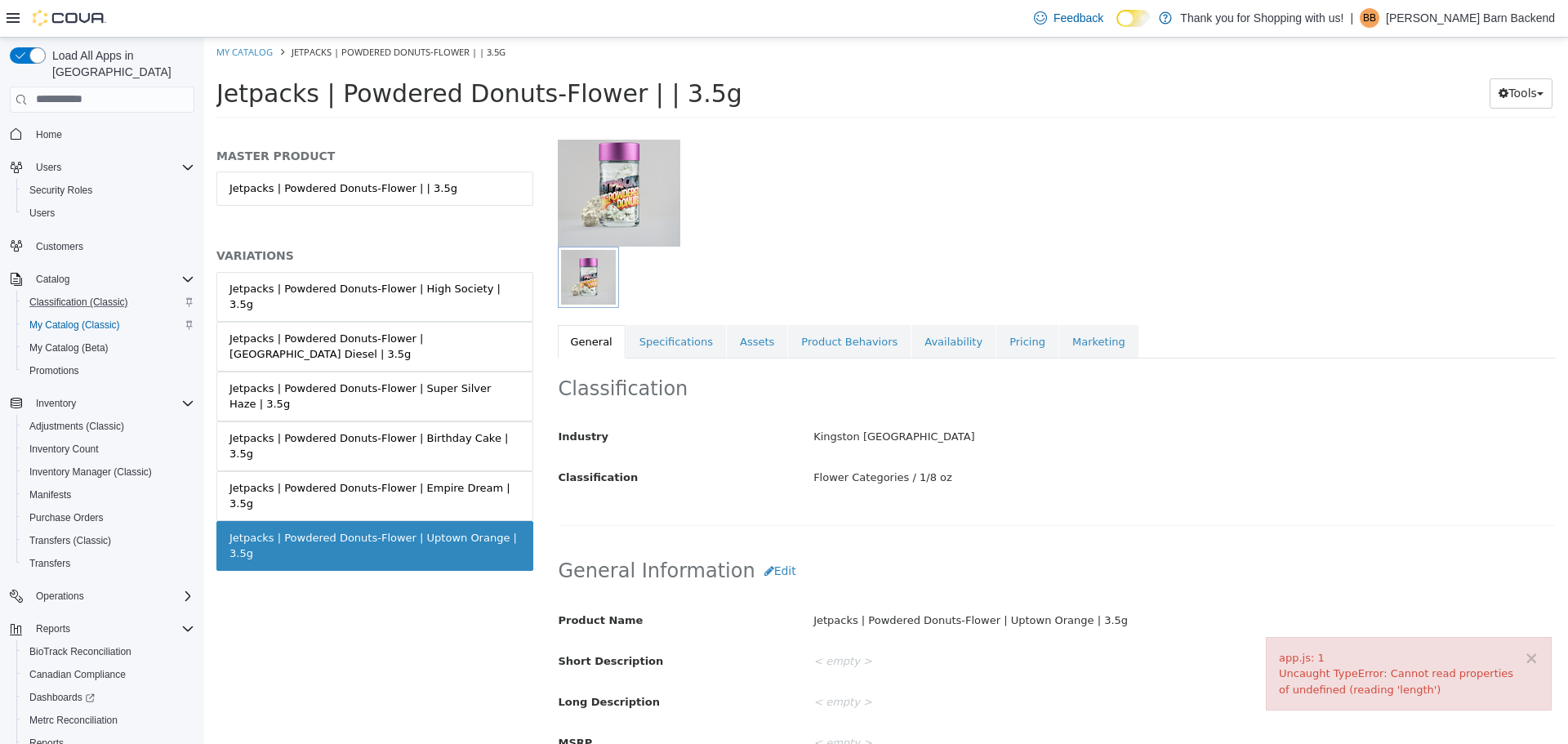
scroll to position [82, 0]
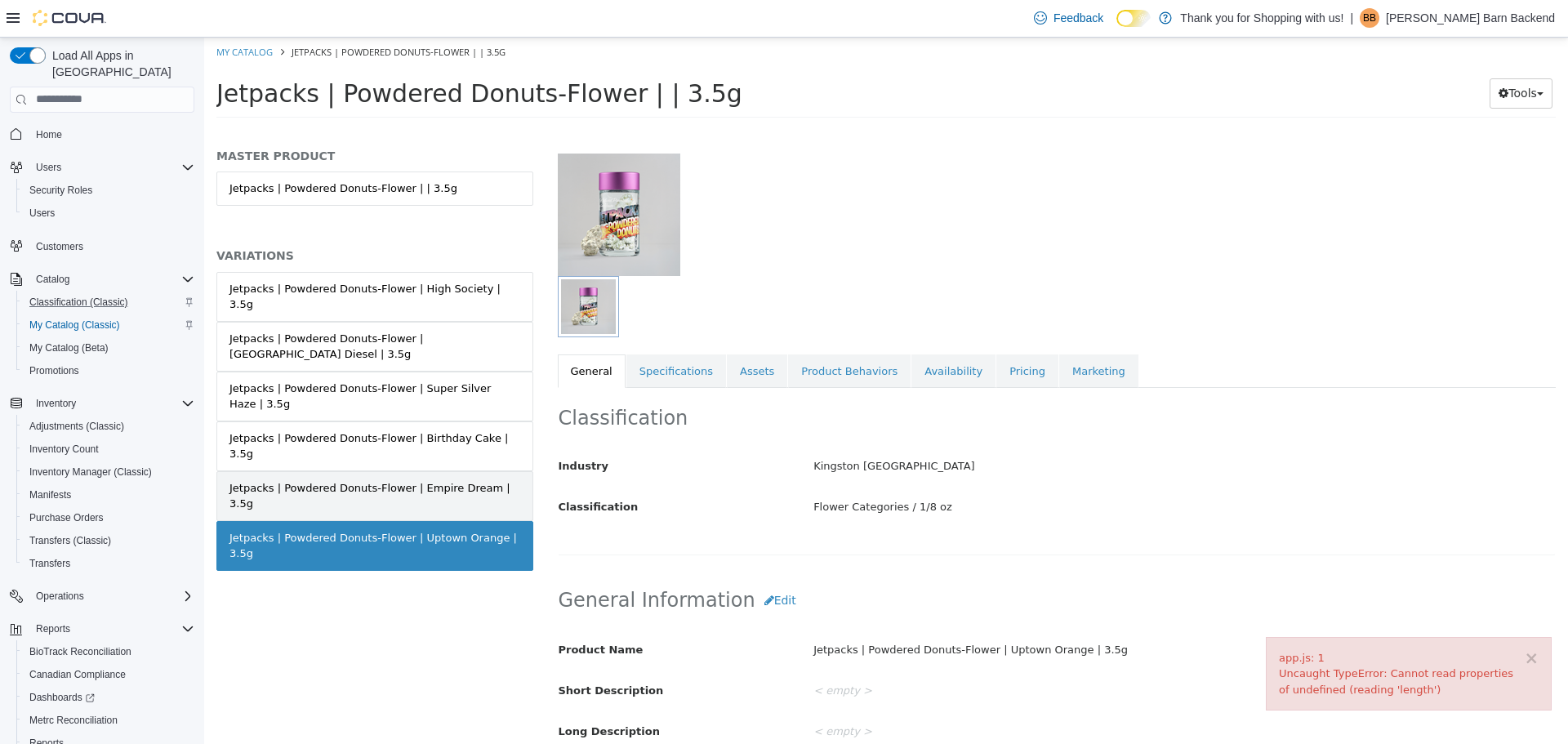
click at [495, 479] on div "Jetpacks | Powdered Donuts-Flower | Empire Dream | 3.5g" at bounding box center [375, 495] width 291 height 32
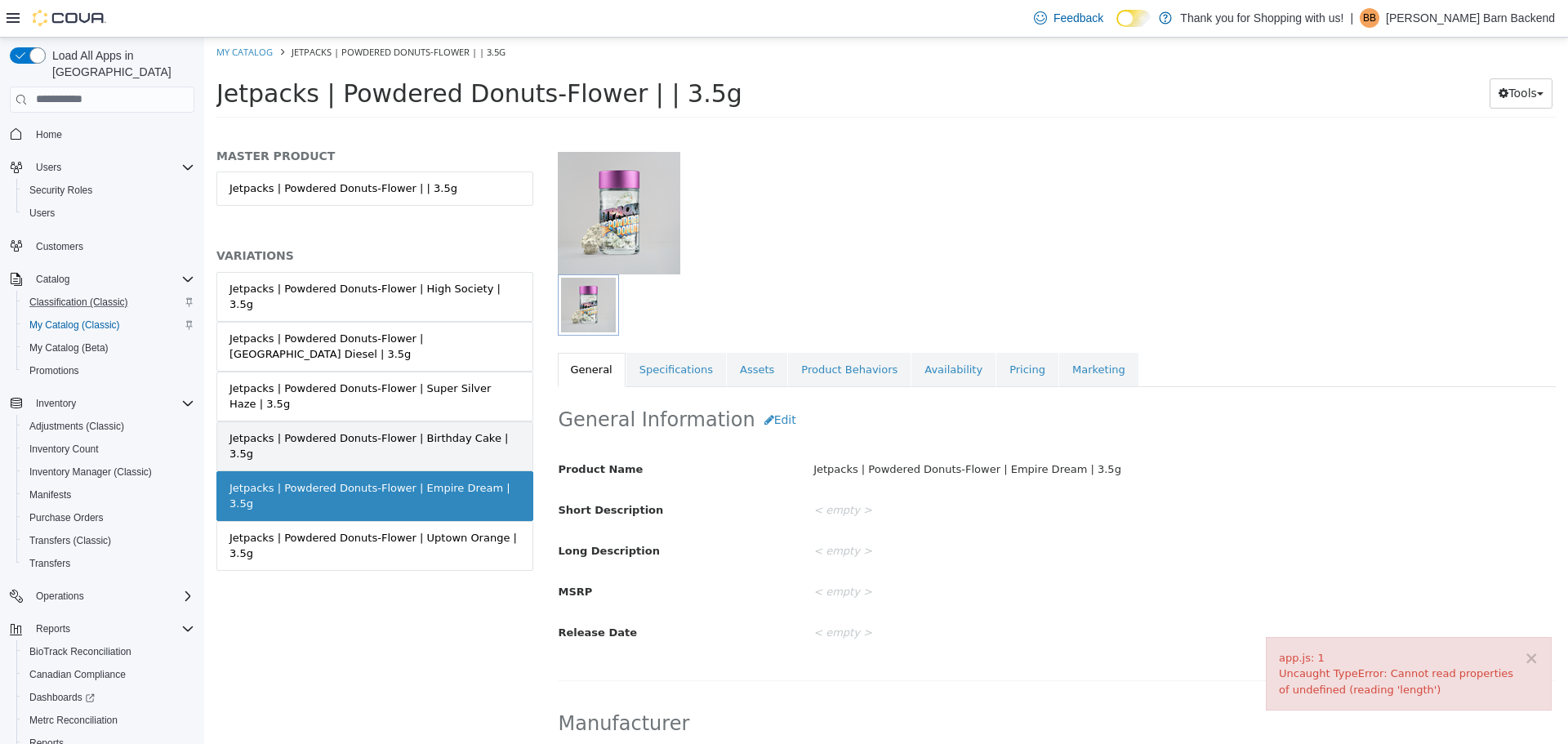
click at [491, 429] on div "Jetpacks | Powdered Donuts-Flower | Birthday Cake | 3.5g" at bounding box center [375, 445] width 291 height 32
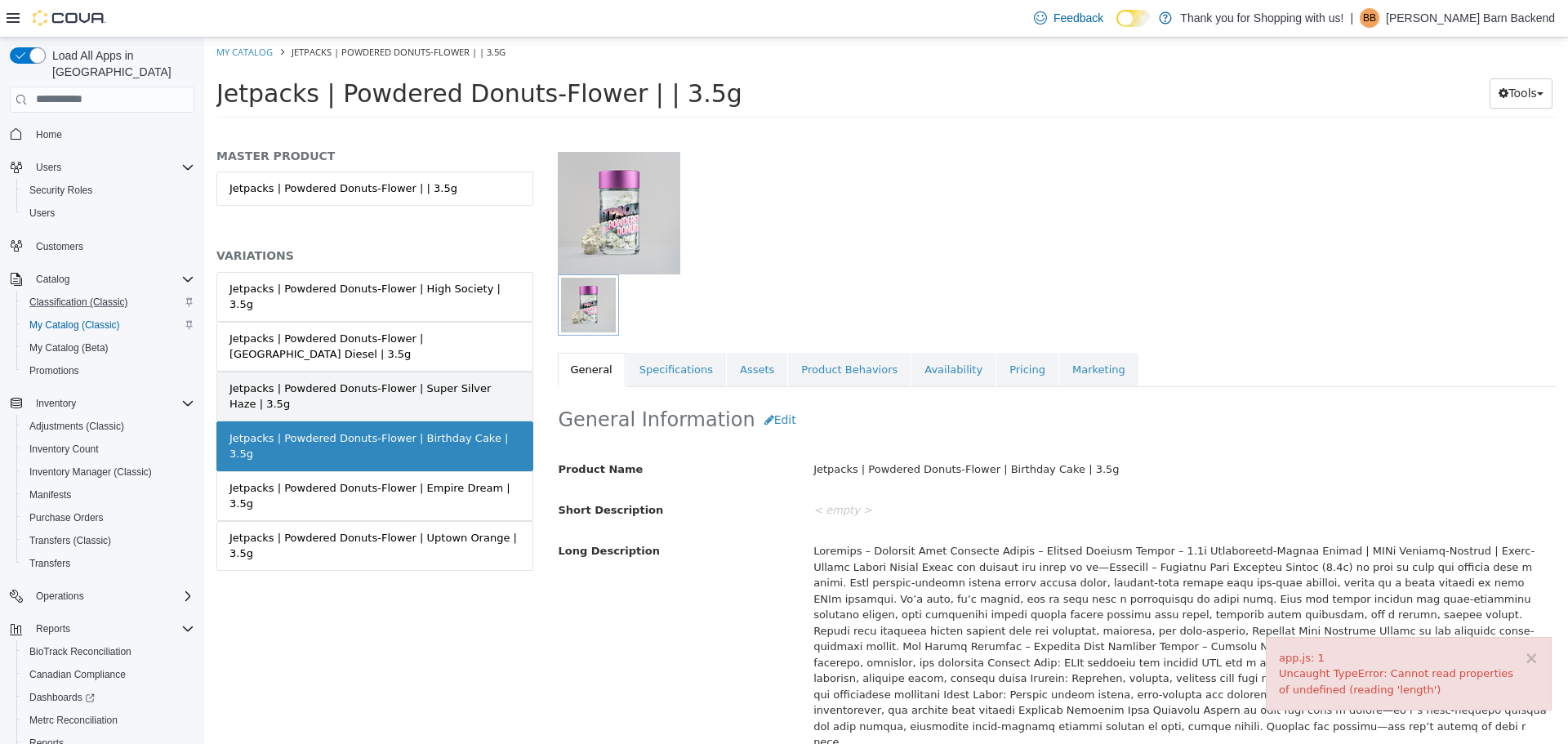
click at [489, 380] on div "Jetpacks | Powdered Donuts-Flower | Super Silver Haze | 3.5g" at bounding box center [375, 395] width 291 height 32
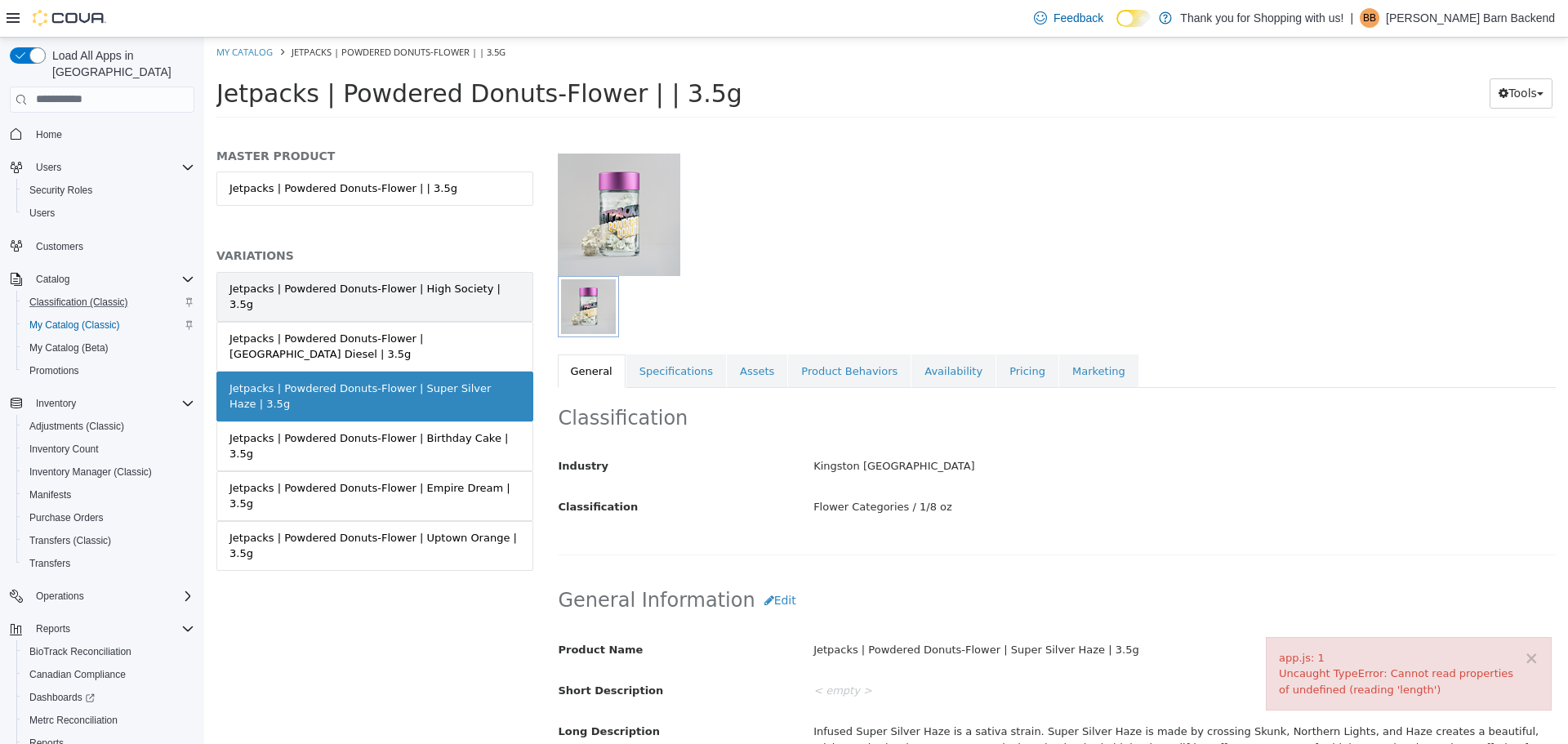
click at [490, 292] on div "Jetpacks | Powdered Donuts-Flower | High Society | 3.5g" at bounding box center [375, 295] width 291 height 32
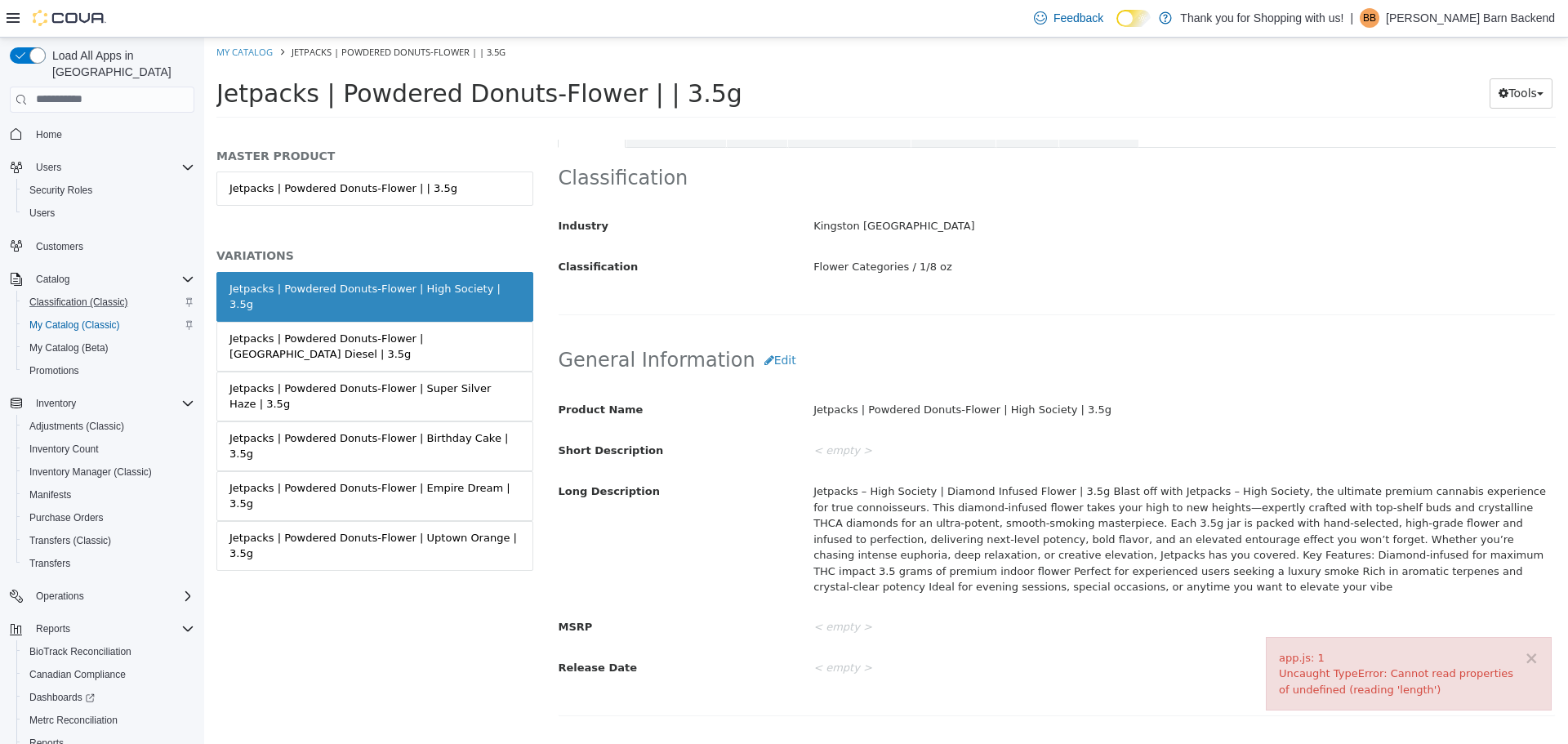
scroll to position [326, 0]
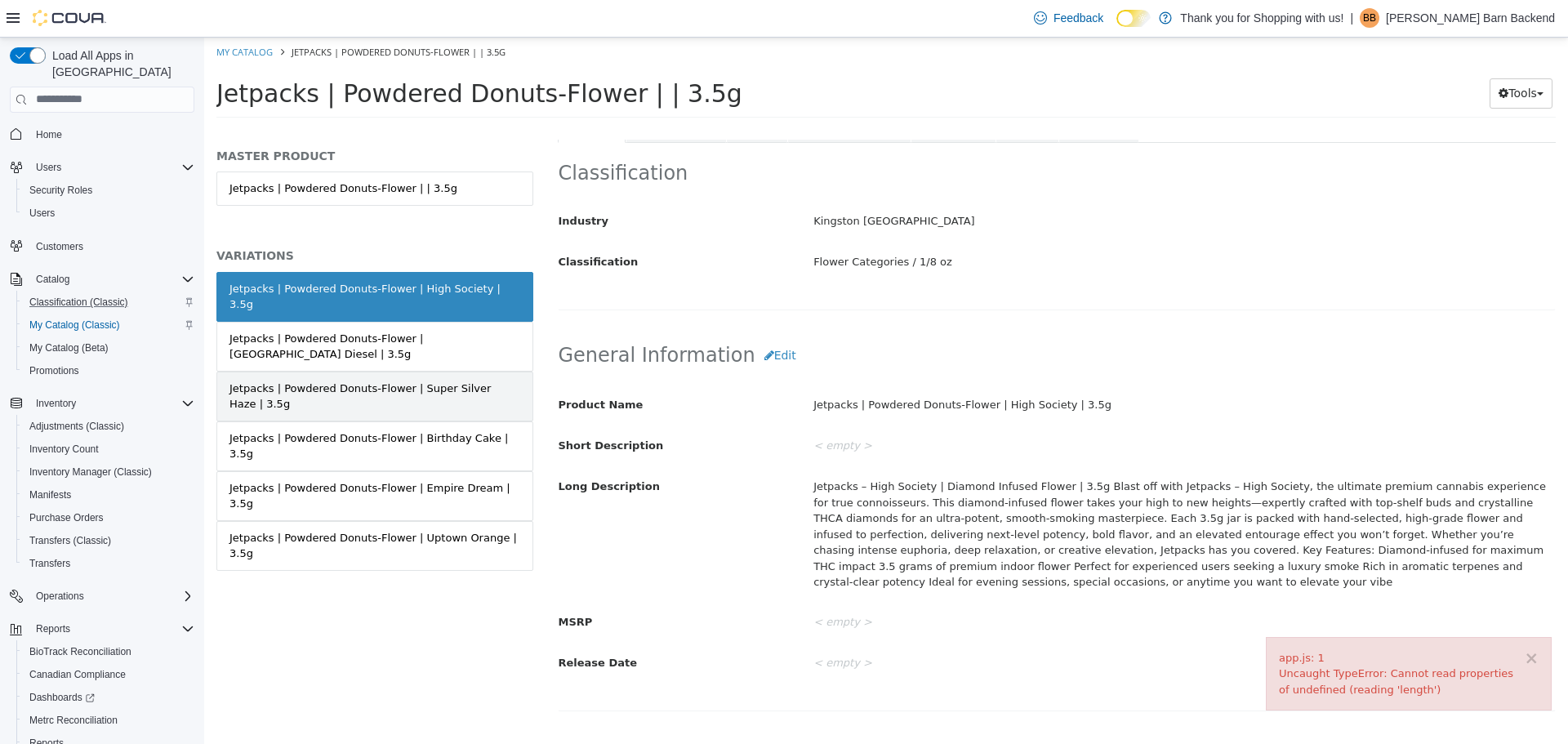
click at [501, 380] on div "Jetpacks | Powdered Donuts-Flower | Super Silver Haze | 3.5g" at bounding box center [375, 395] width 291 height 32
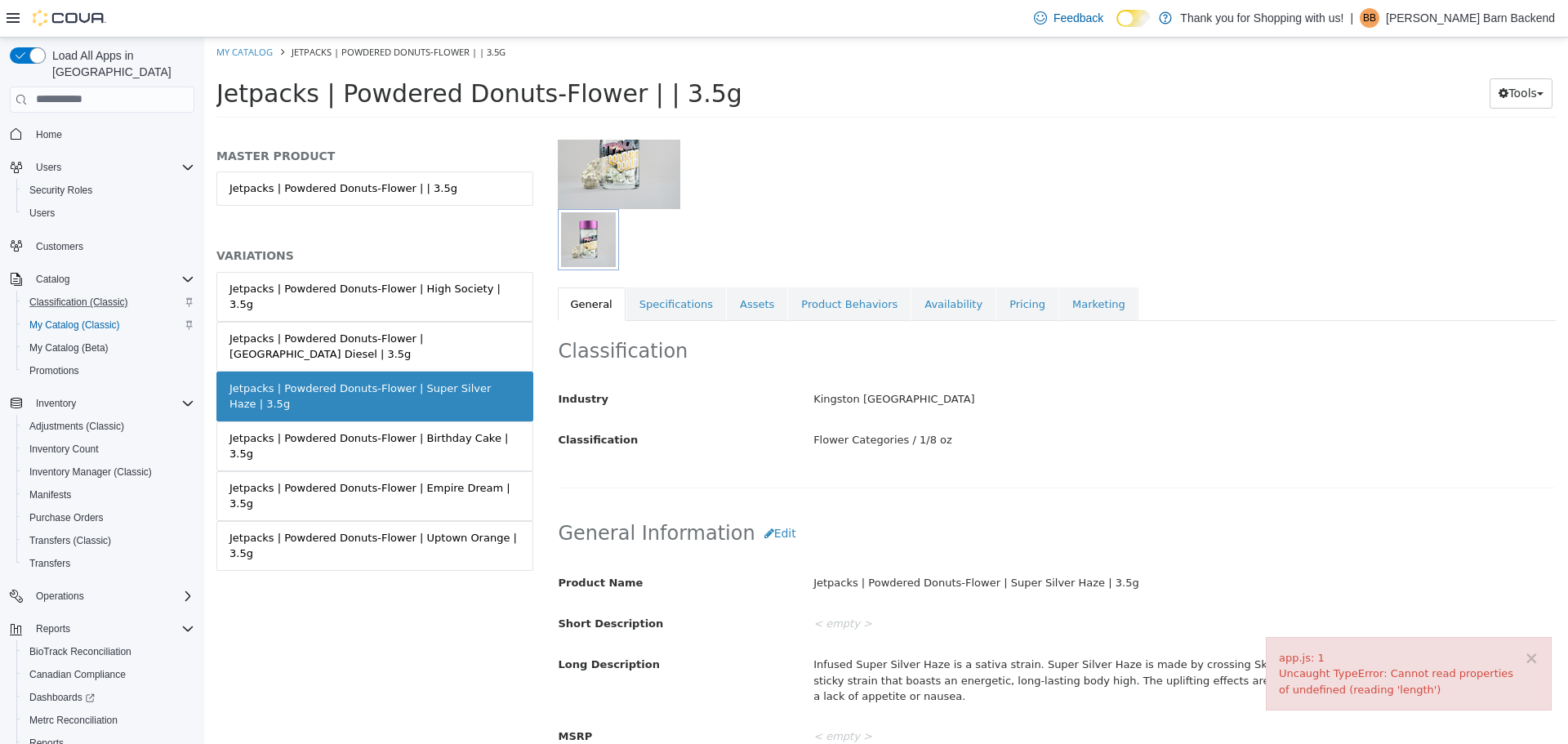
scroll to position [80, 0]
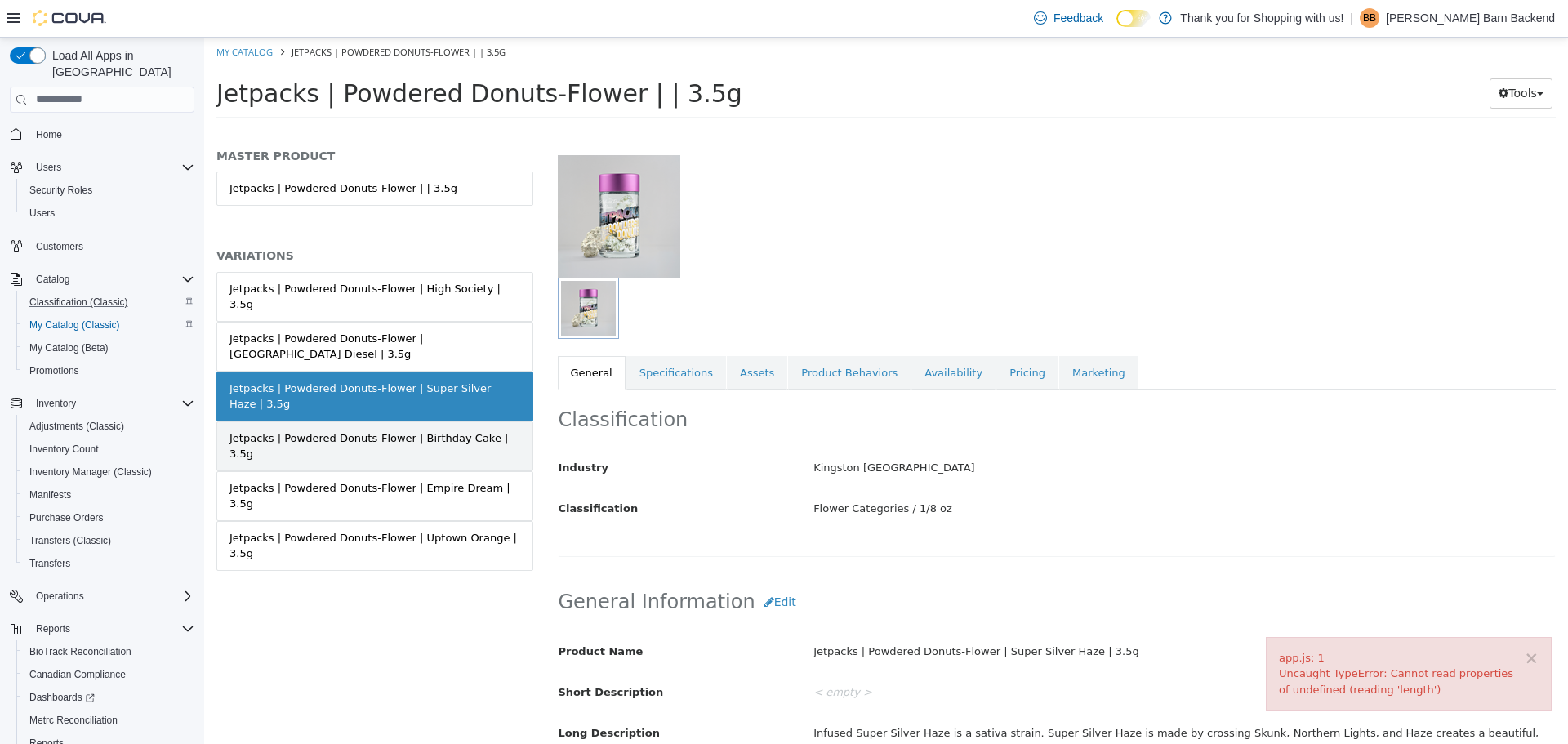
click at [450, 429] on div "Jetpacks | Powdered Donuts-Flower | Birthday Cake | 3.5g" at bounding box center [375, 445] width 291 height 32
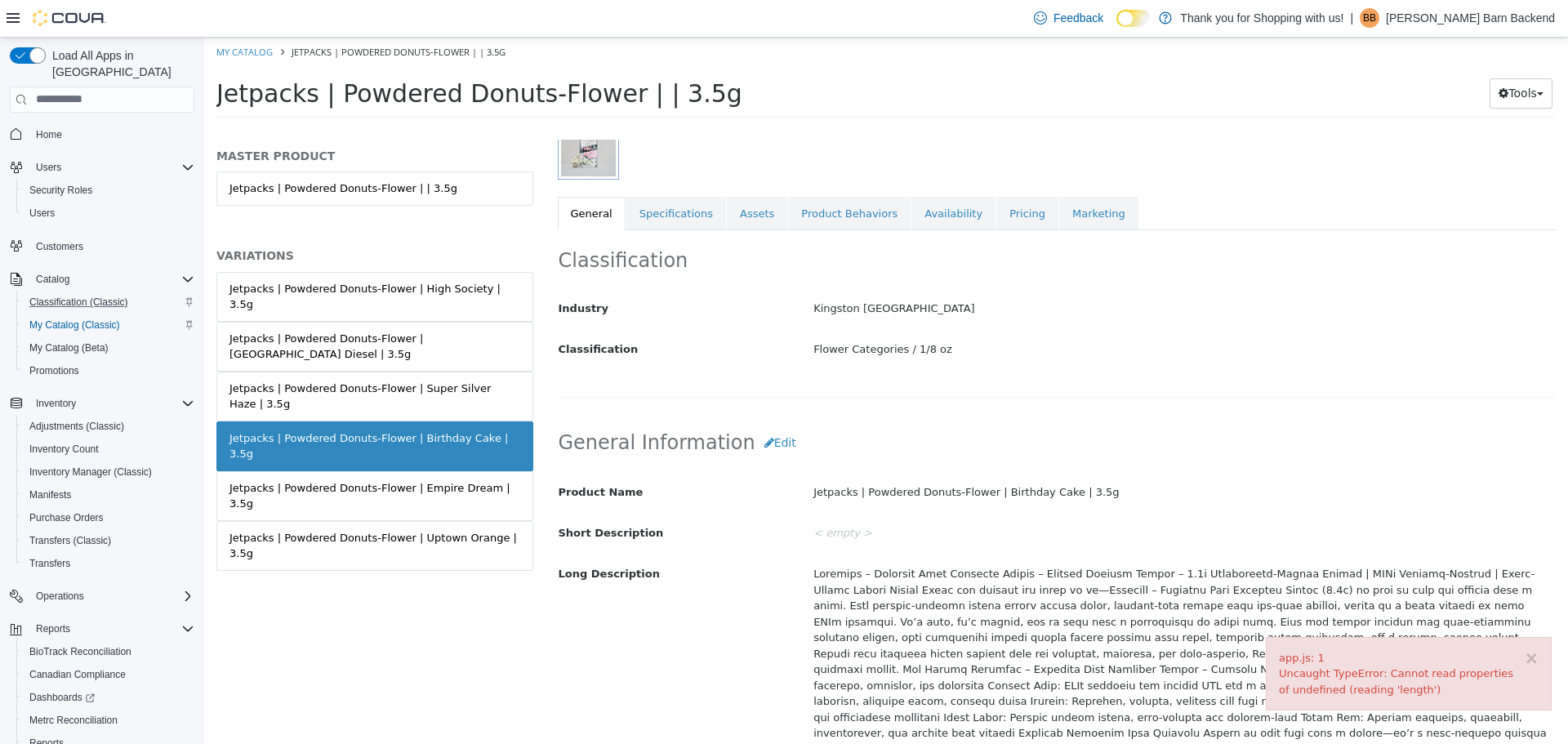
scroll to position [406, 0]
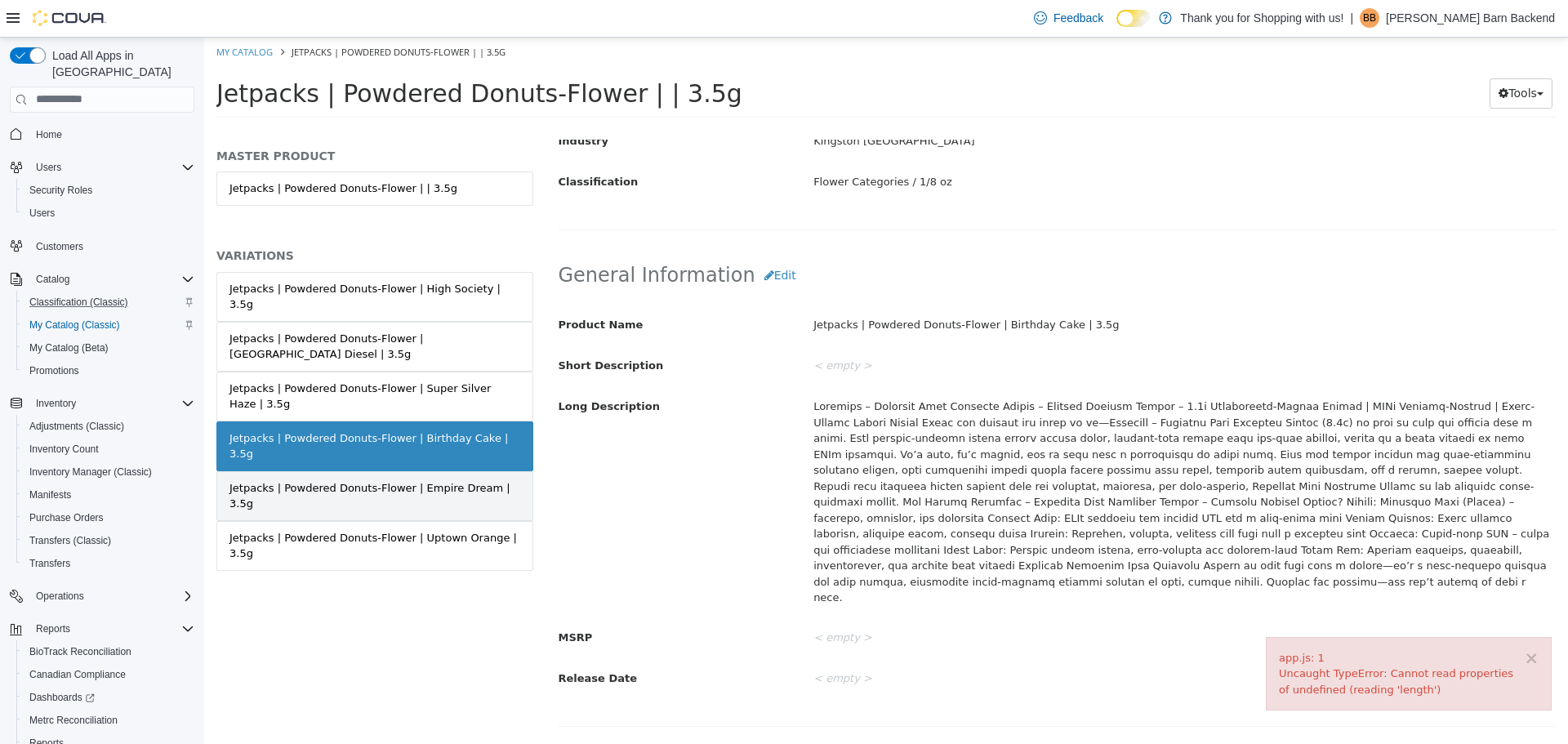
click at [496, 479] on div "Jetpacks | Powdered Donuts-Flower | Empire Dream | 3.5g" at bounding box center [375, 495] width 291 height 32
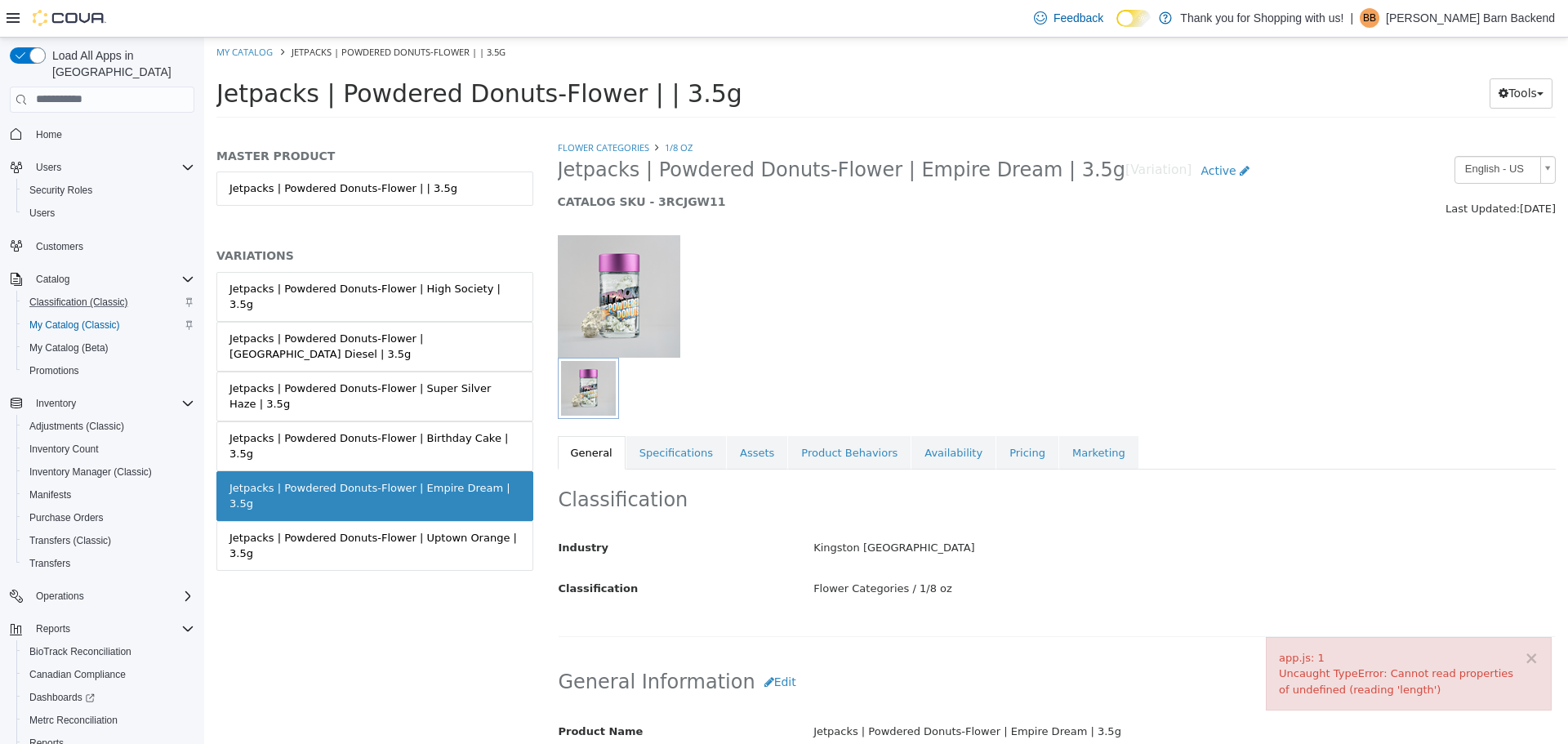
drag, startPoint x: 220, startPoint y: 98, endPoint x: 717, endPoint y: 108, distance: 497.1
click at [717, 108] on h1 "Jetpacks | Powdered Donuts-Flower | | 3.5g" at bounding box center [801, 92] width 1170 height 32
copy span "Jetpacks | Powdered Donuts-Flower | | 3.5g"
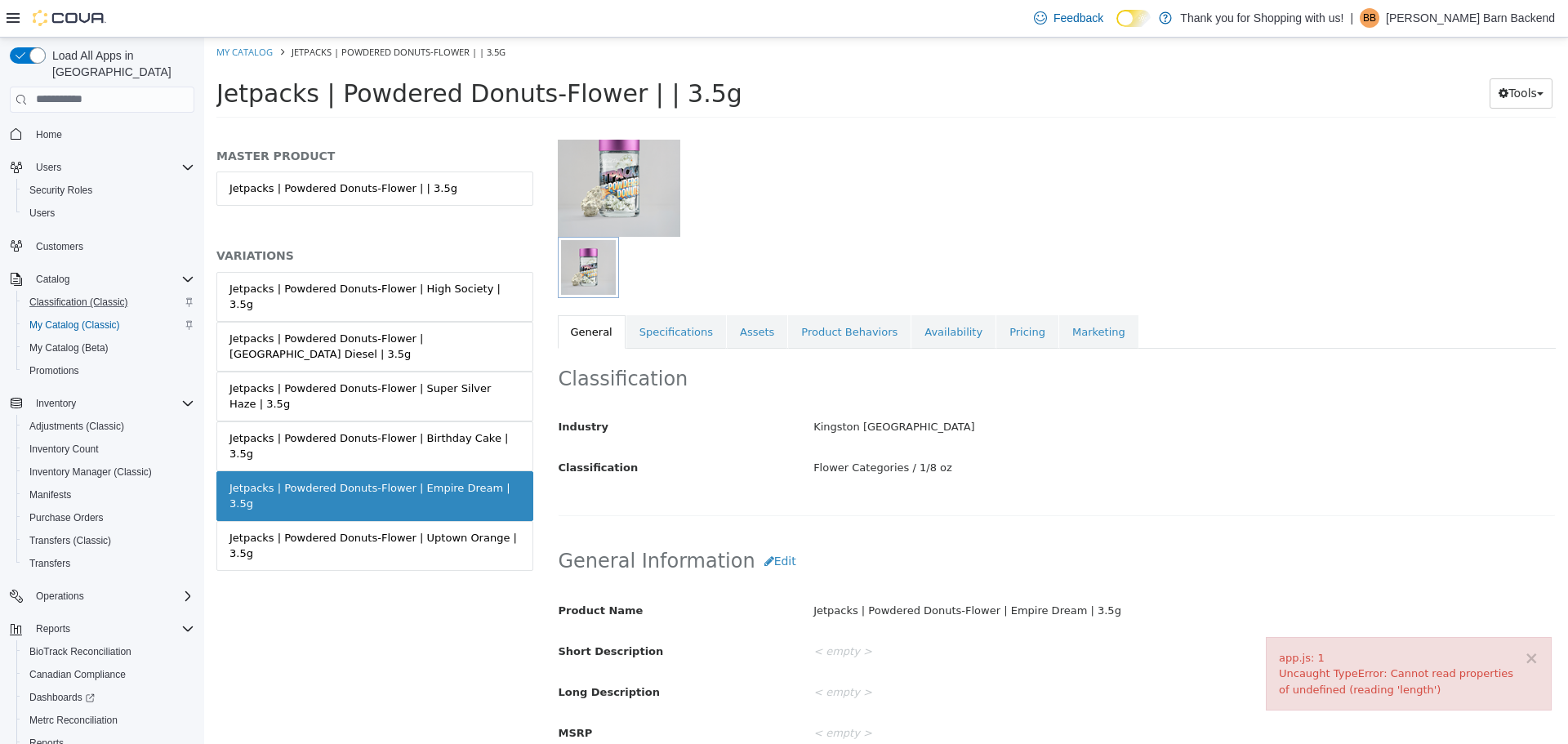
scroll to position [245, 0]
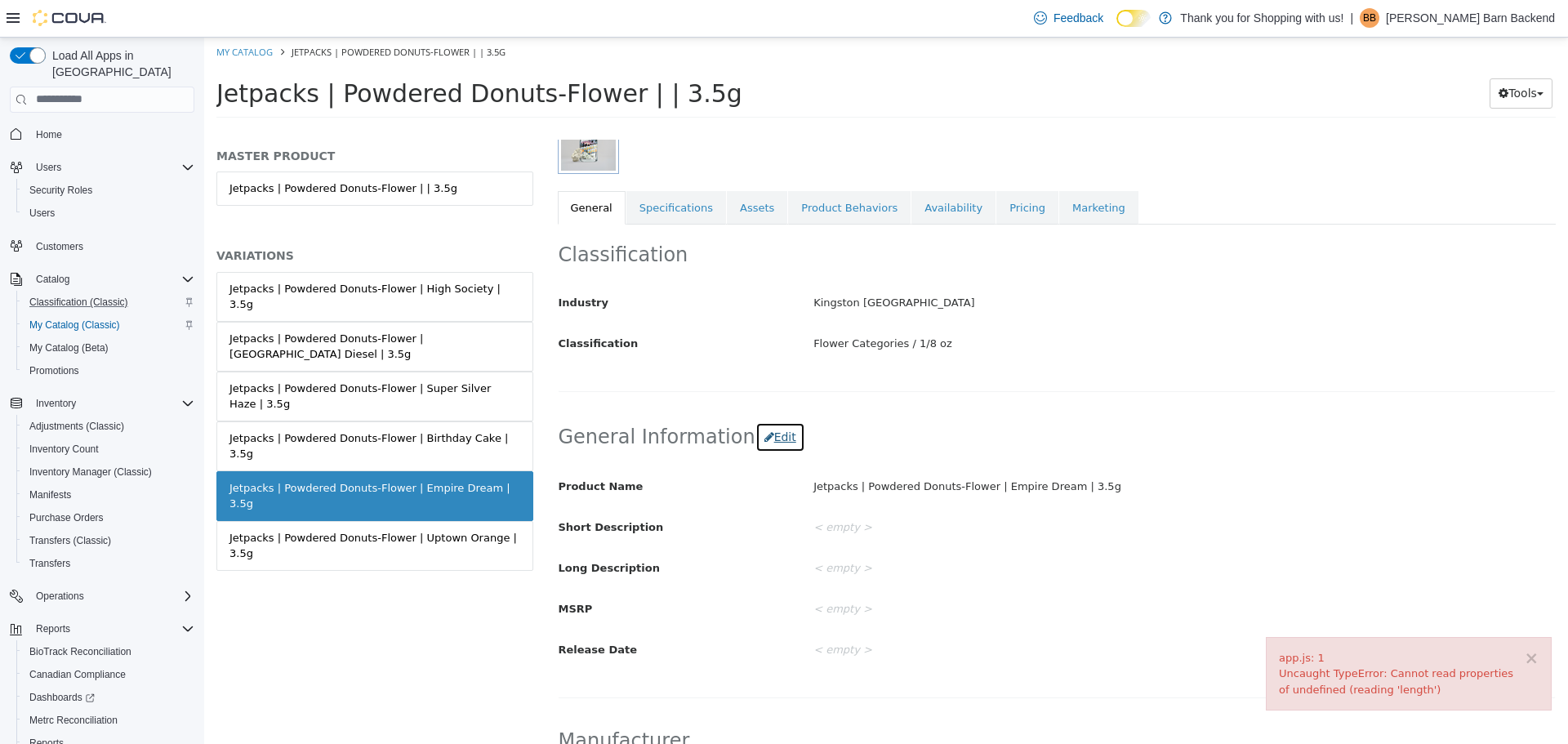
click at [762, 441] on button "Edit" at bounding box center [780, 436] width 50 height 30
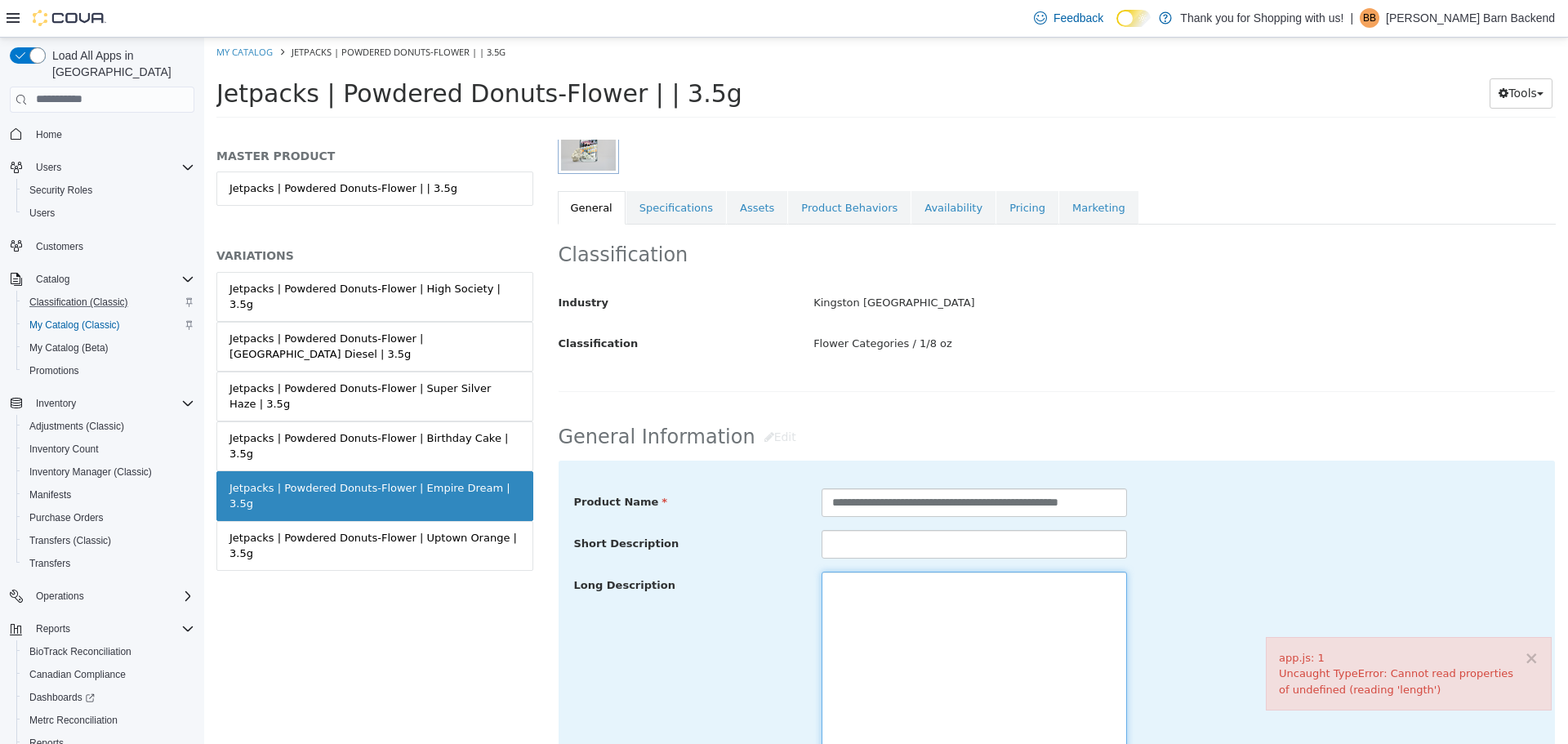
click at [908, 612] on textarea at bounding box center [974, 661] width 306 height 183
paste textarea "**********"
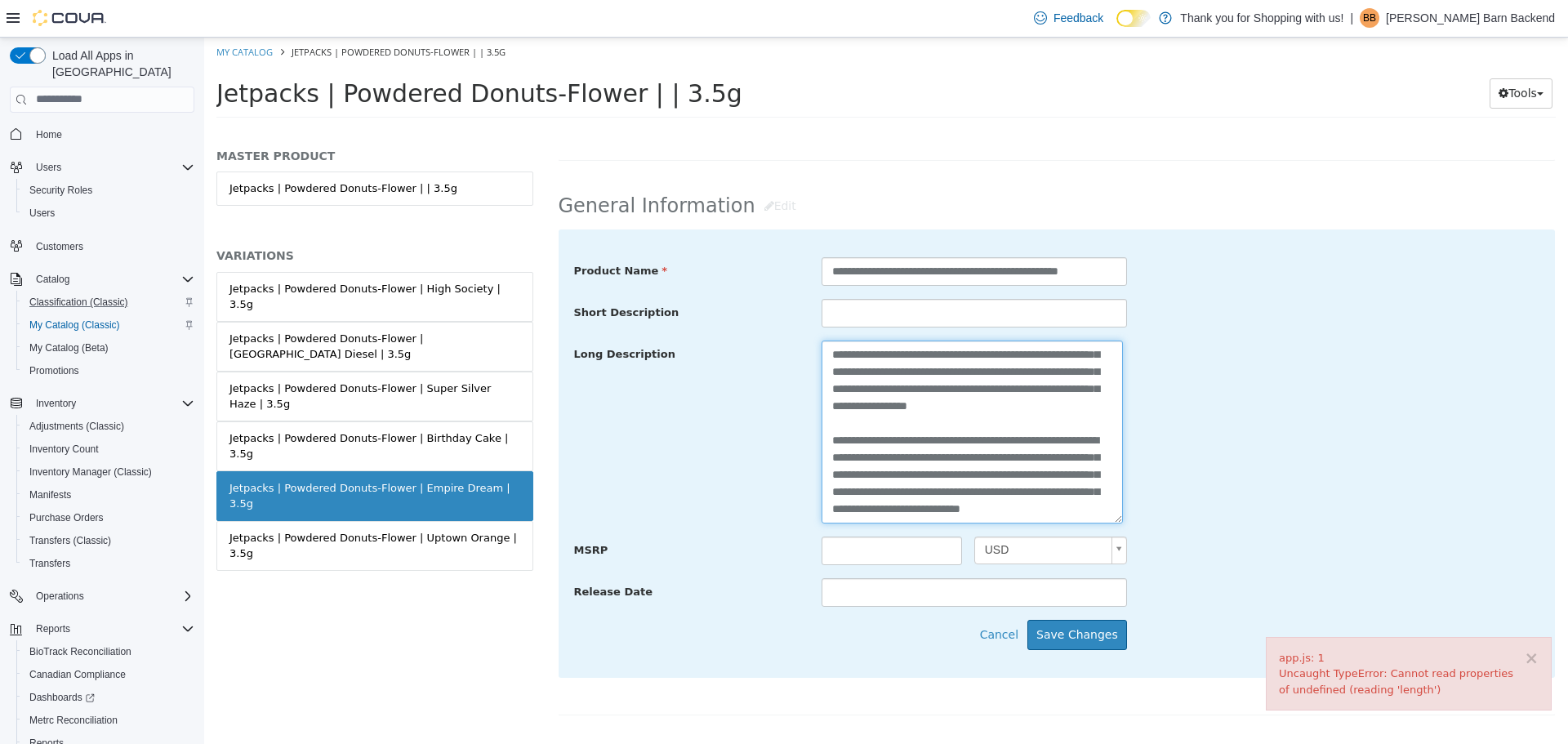
scroll to position [500, 0]
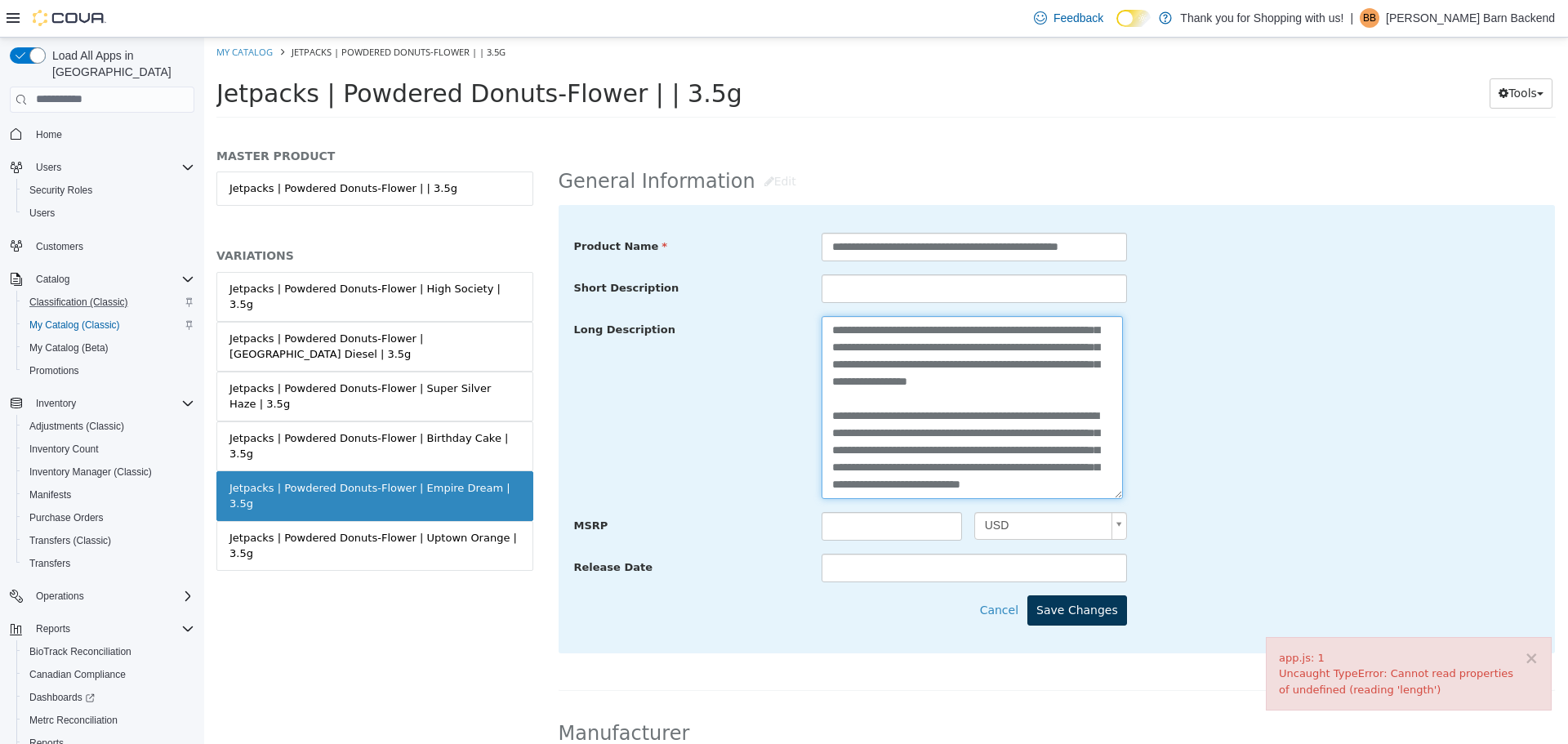
type textarea "**********"
click at [1064, 611] on button "Save Changes" at bounding box center [1078, 609] width 99 height 30
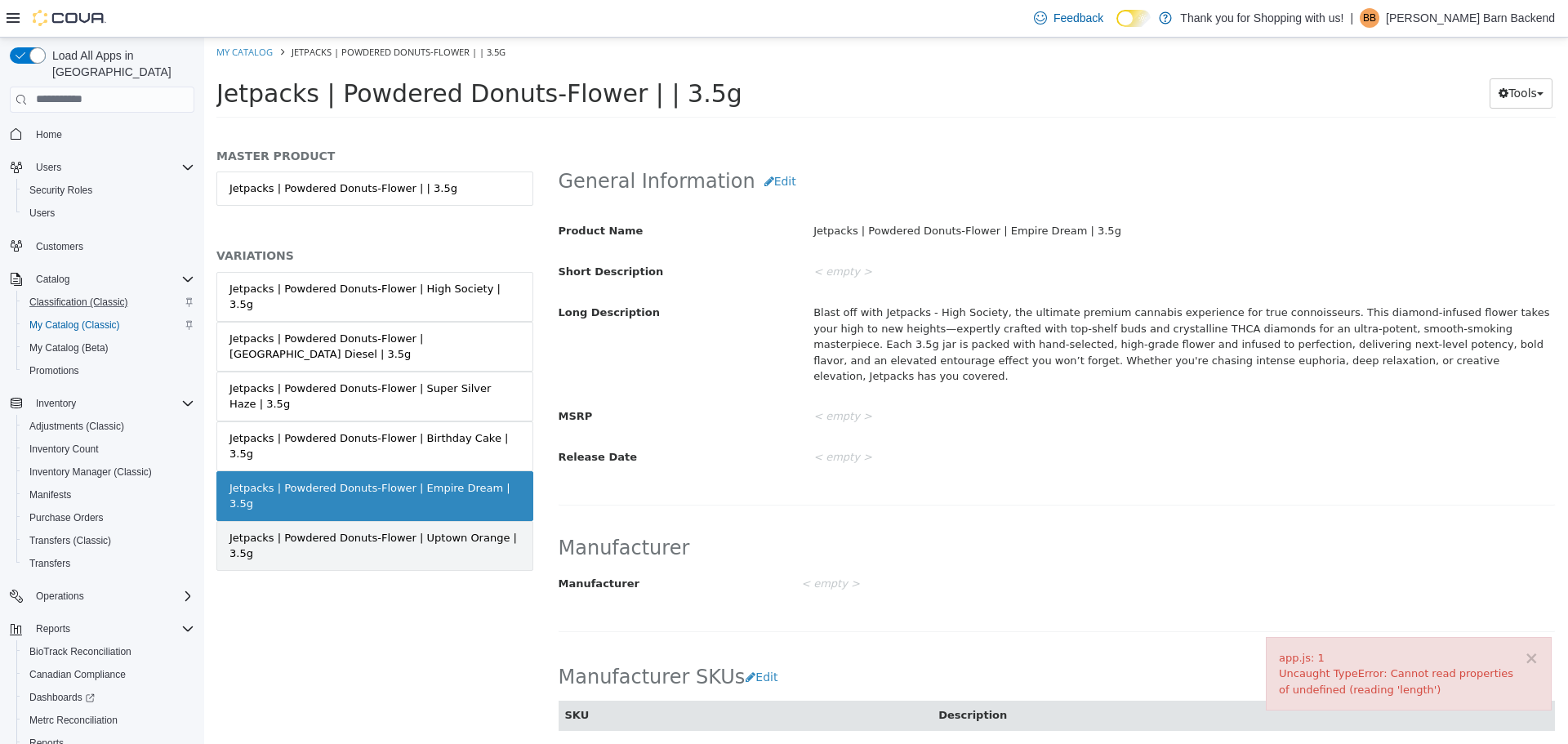
click at [455, 529] on div "Jetpacks | Powdered Donuts-Flower | Uptown Orange | 3.5g" at bounding box center [375, 544] width 291 height 32
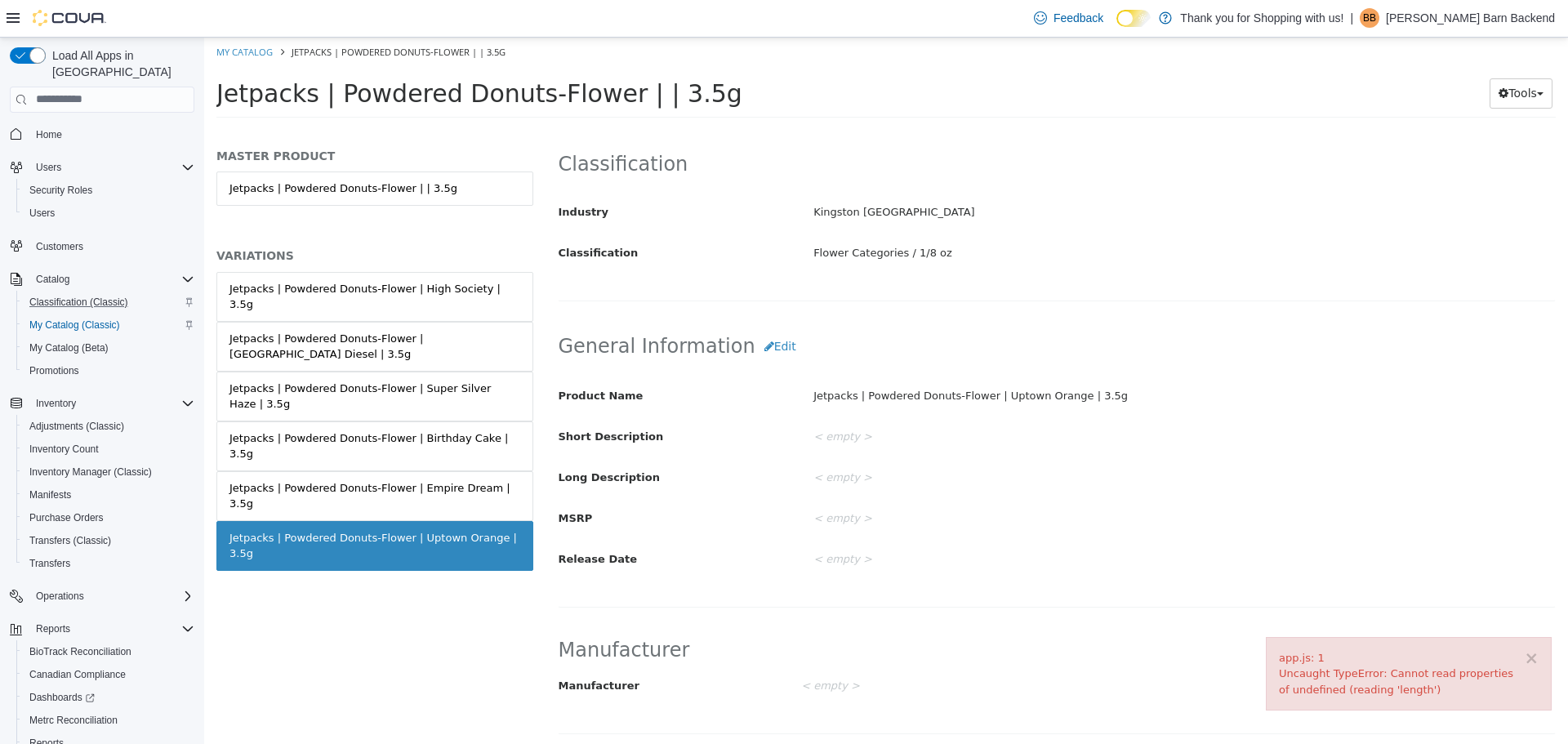
scroll to position [254, 0]
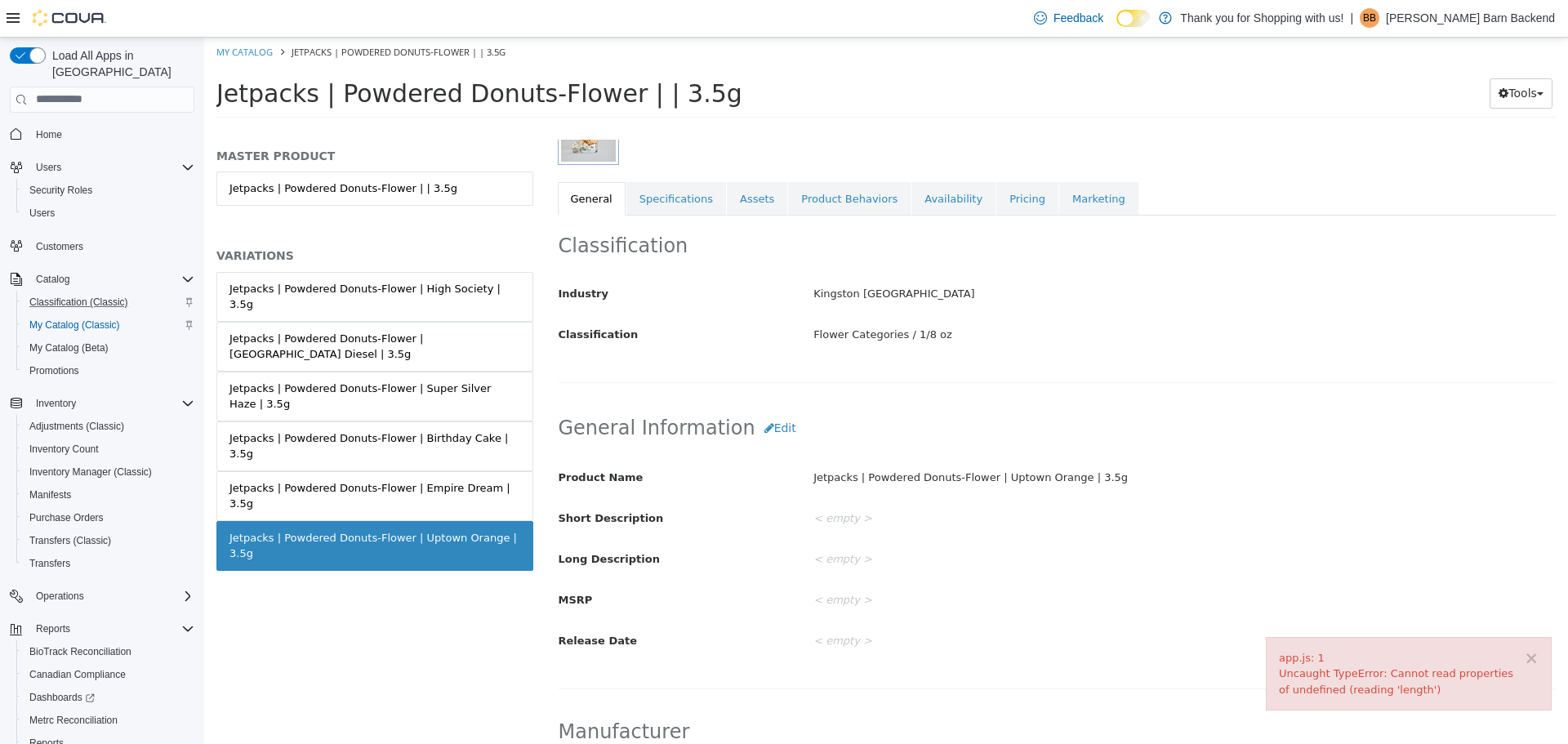
drag, startPoint x: 218, startPoint y: 87, endPoint x: 680, endPoint y: 110, distance: 462.6
click at [680, 110] on div "Jetpacks | Powdered Donuts-Flower | | 3.5g Tools Move Variations Print Labels" at bounding box center [886, 97] width 1340 height 40
copy span "Jetpacks | Powdered Donuts-Flower | | 3.5g"
click at [358, 529] on div "Jetpacks | Powdered Donuts-Flower | Uptown Orange | 3.5g" at bounding box center [375, 544] width 291 height 32
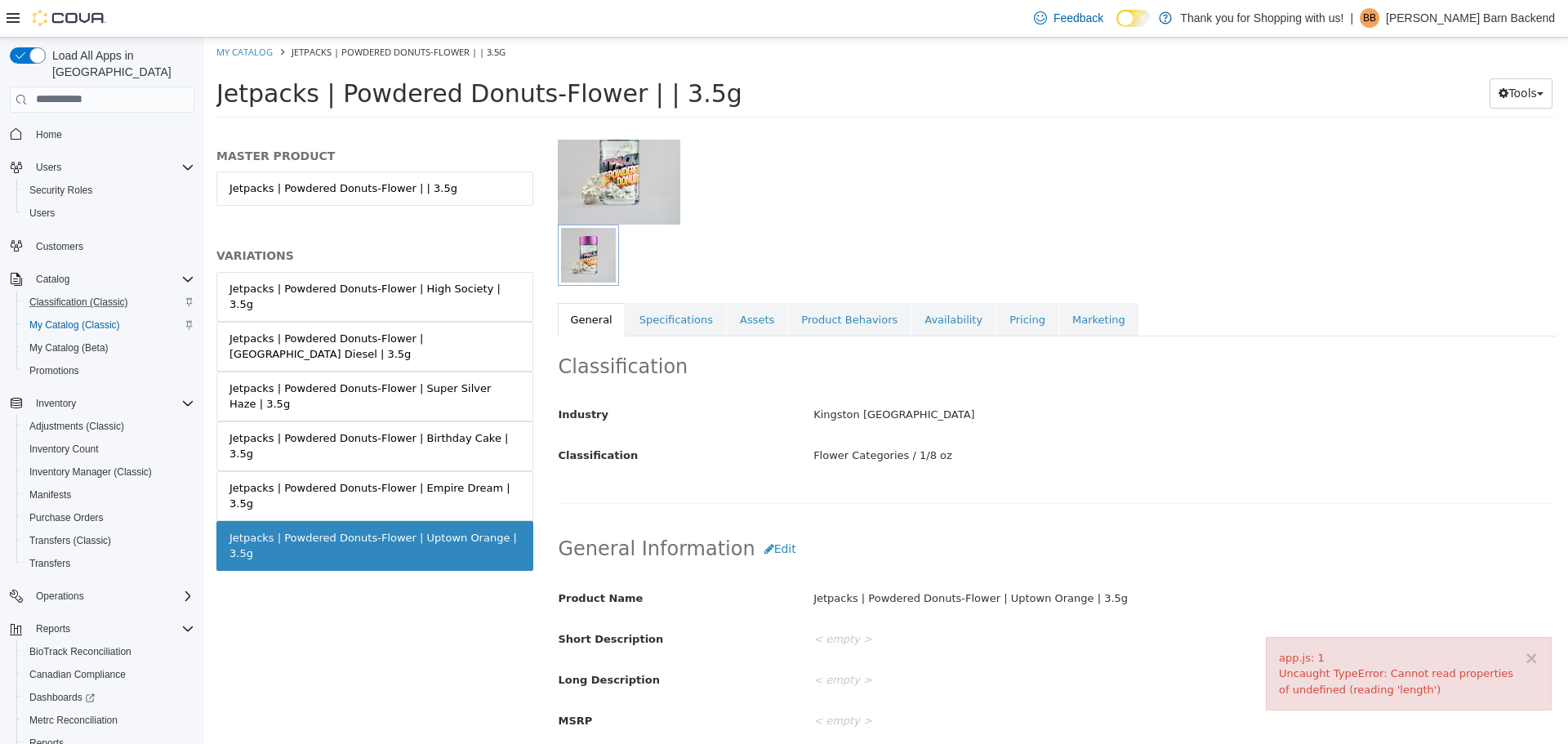
scroll to position [0, 0]
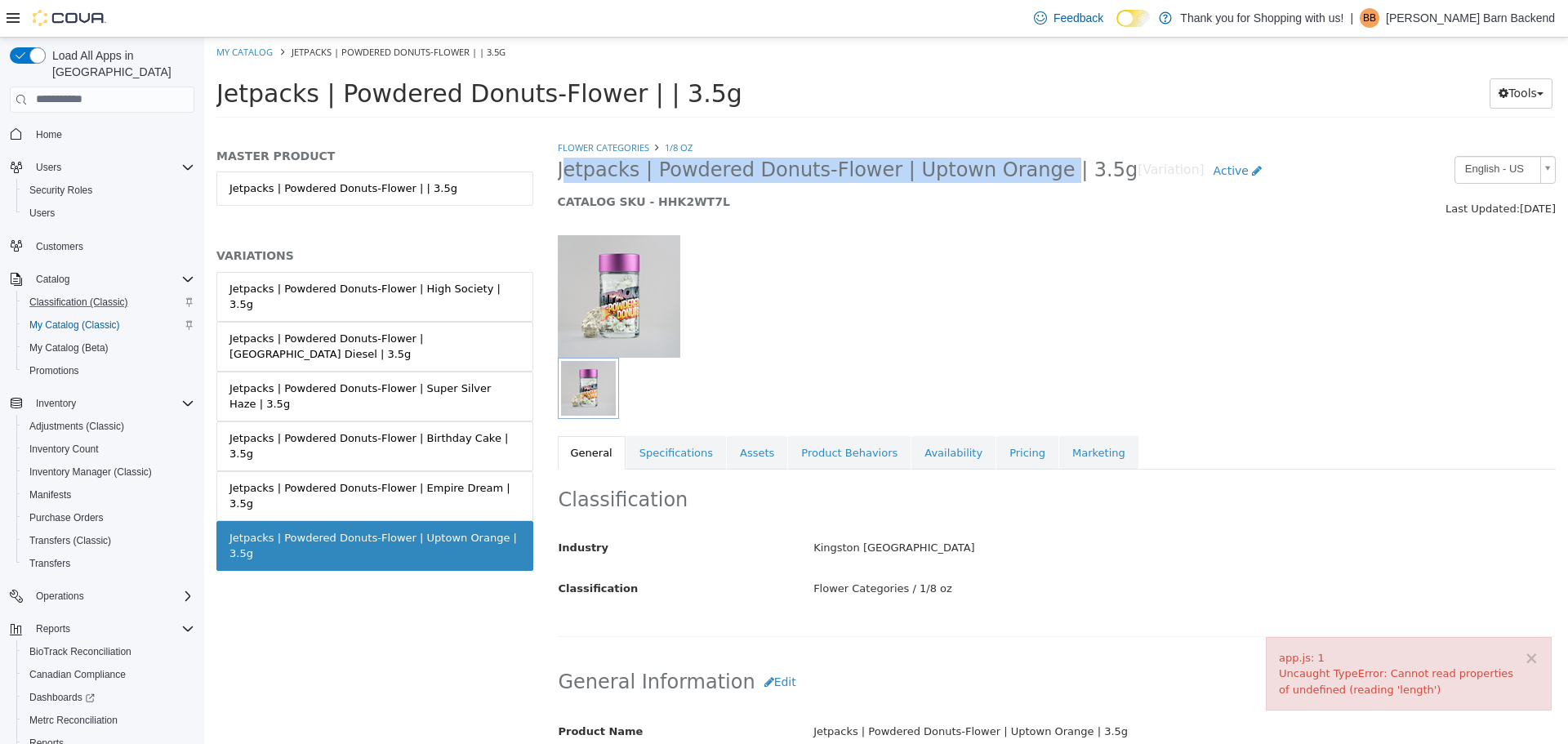
drag, startPoint x: 560, startPoint y: 167, endPoint x: 1015, endPoint y: 177, distance: 455.1
click at [1015, 177] on span "Jetpacks | Powdered Donuts-Flower | Uptown Orange | 3.5g" at bounding box center [847, 169] width 581 height 26
copy span "Jetpacks | Powdered Donuts-Flower | Uptown Orange"
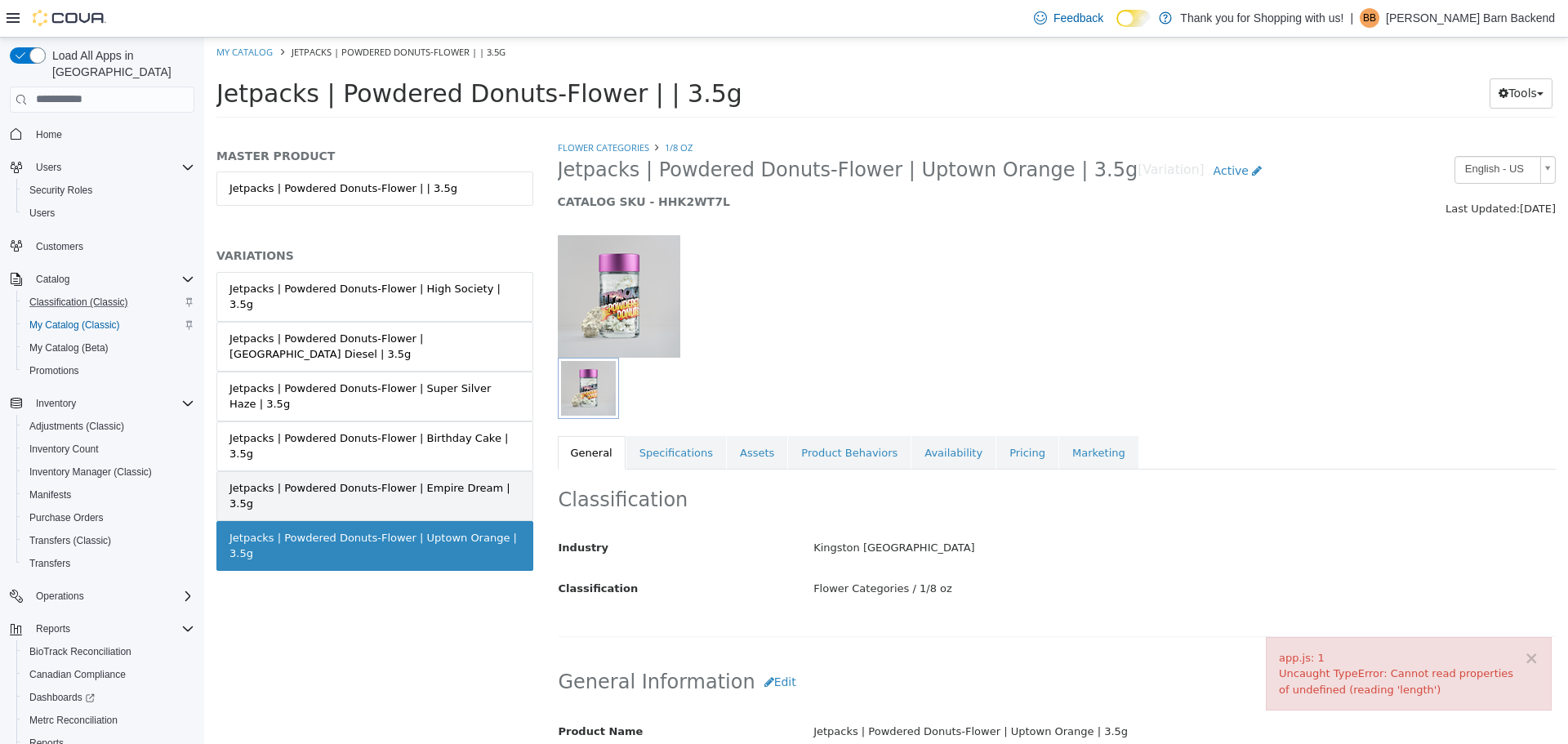
click at [369, 470] on link "Jetpacks | Powdered Donuts-Flower | Empire Dream | 3.5g" at bounding box center [375, 495] width 317 height 50
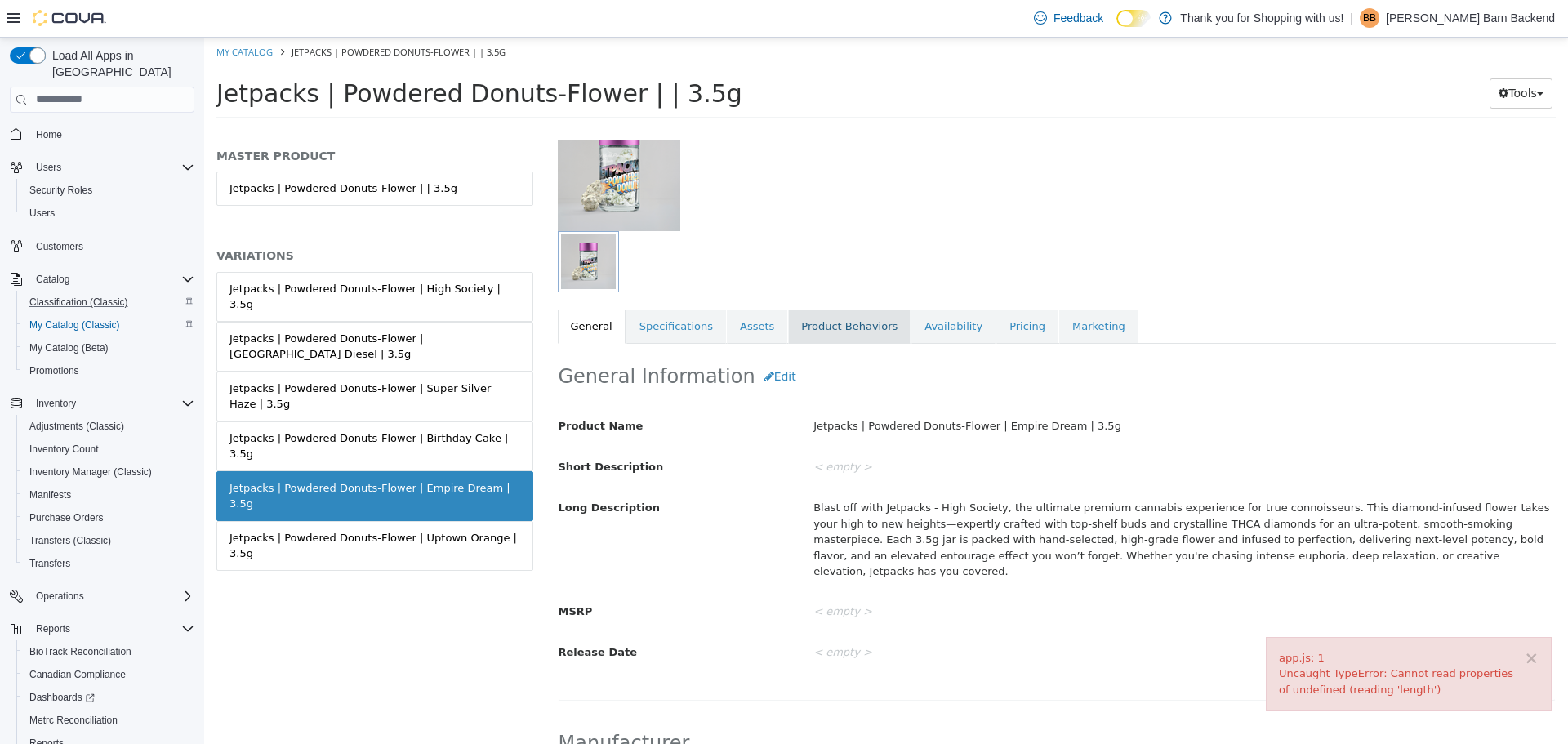
scroll to position [411, 0]
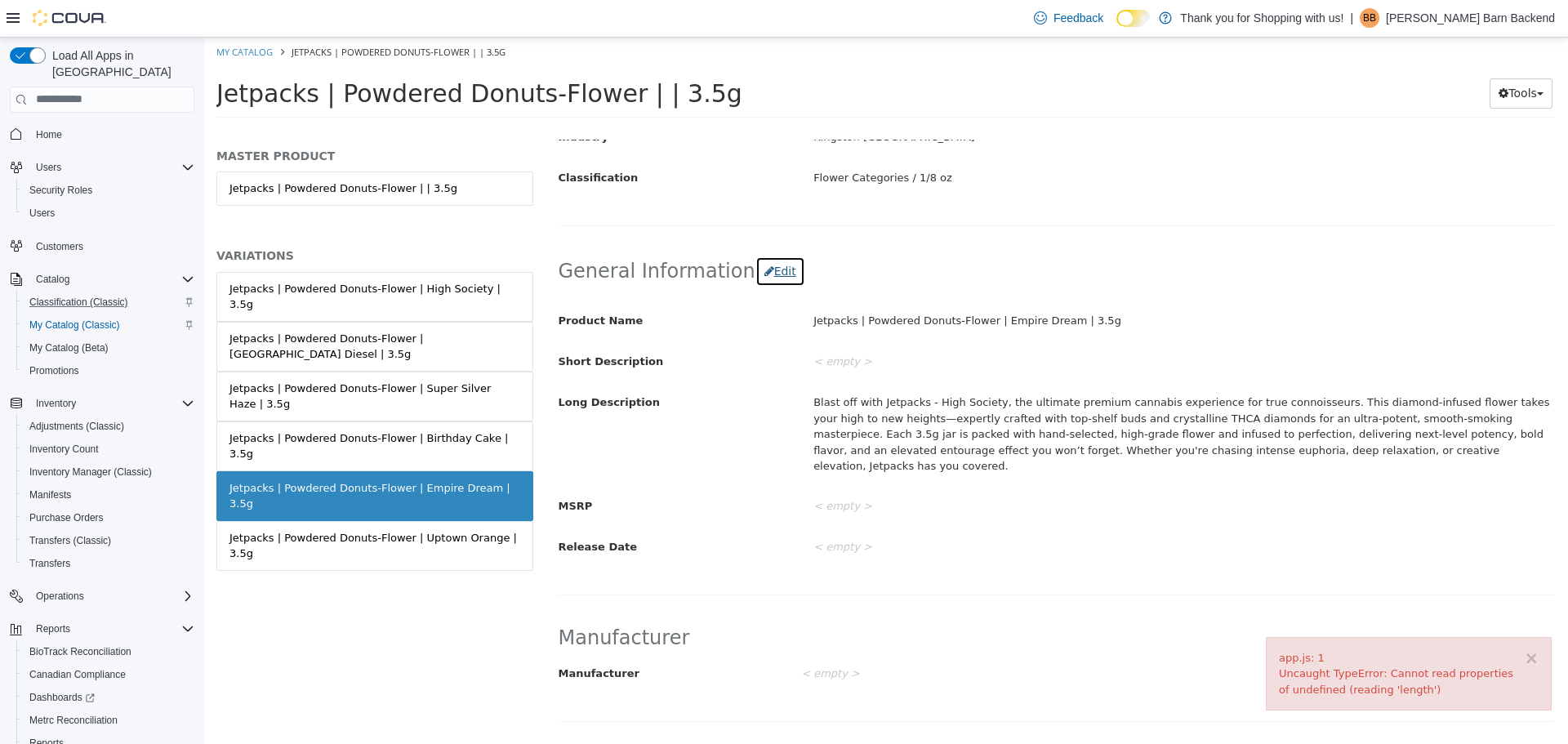
click at [760, 269] on button "Edit" at bounding box center [780, 270] width 50 height 30
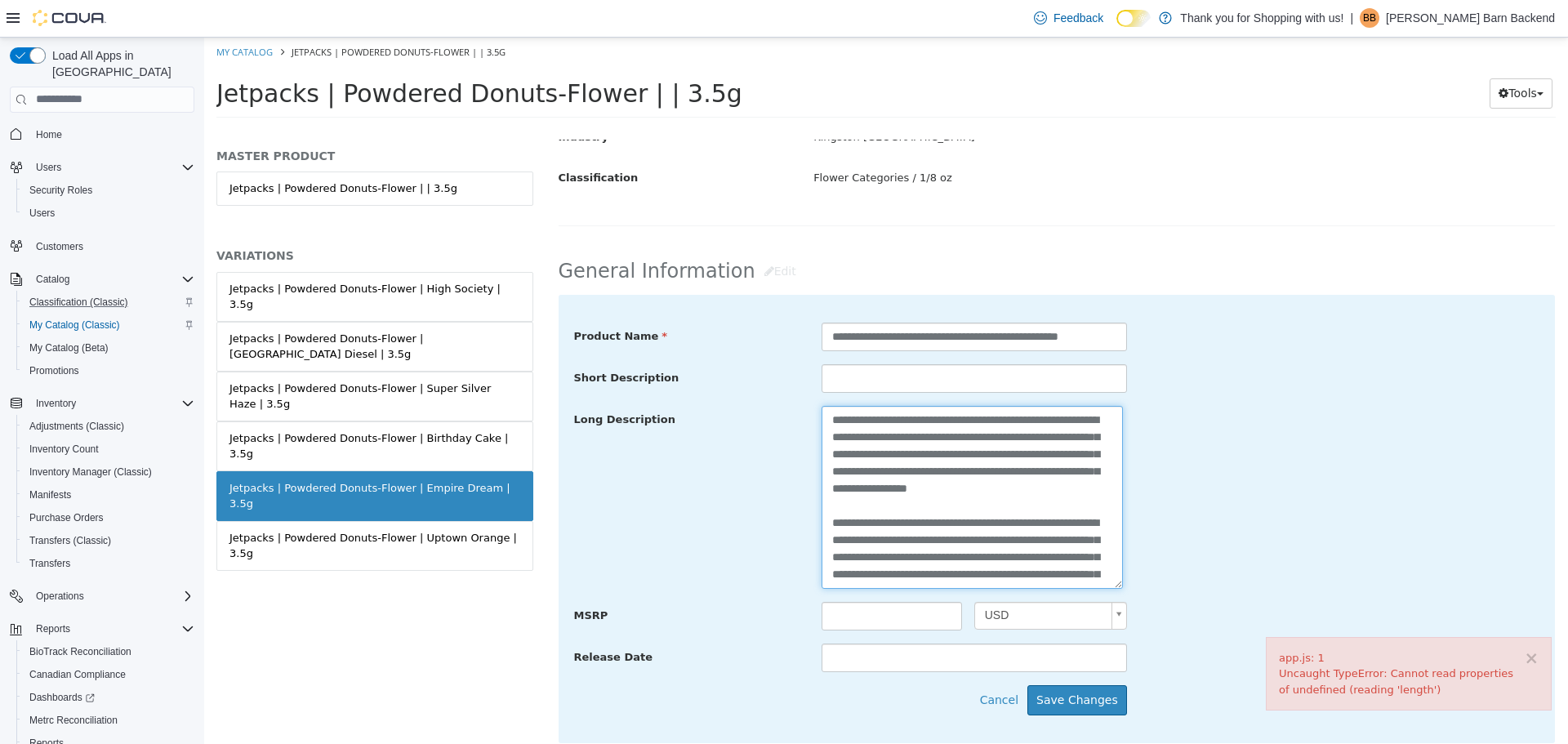
scroll to position [52, 0]
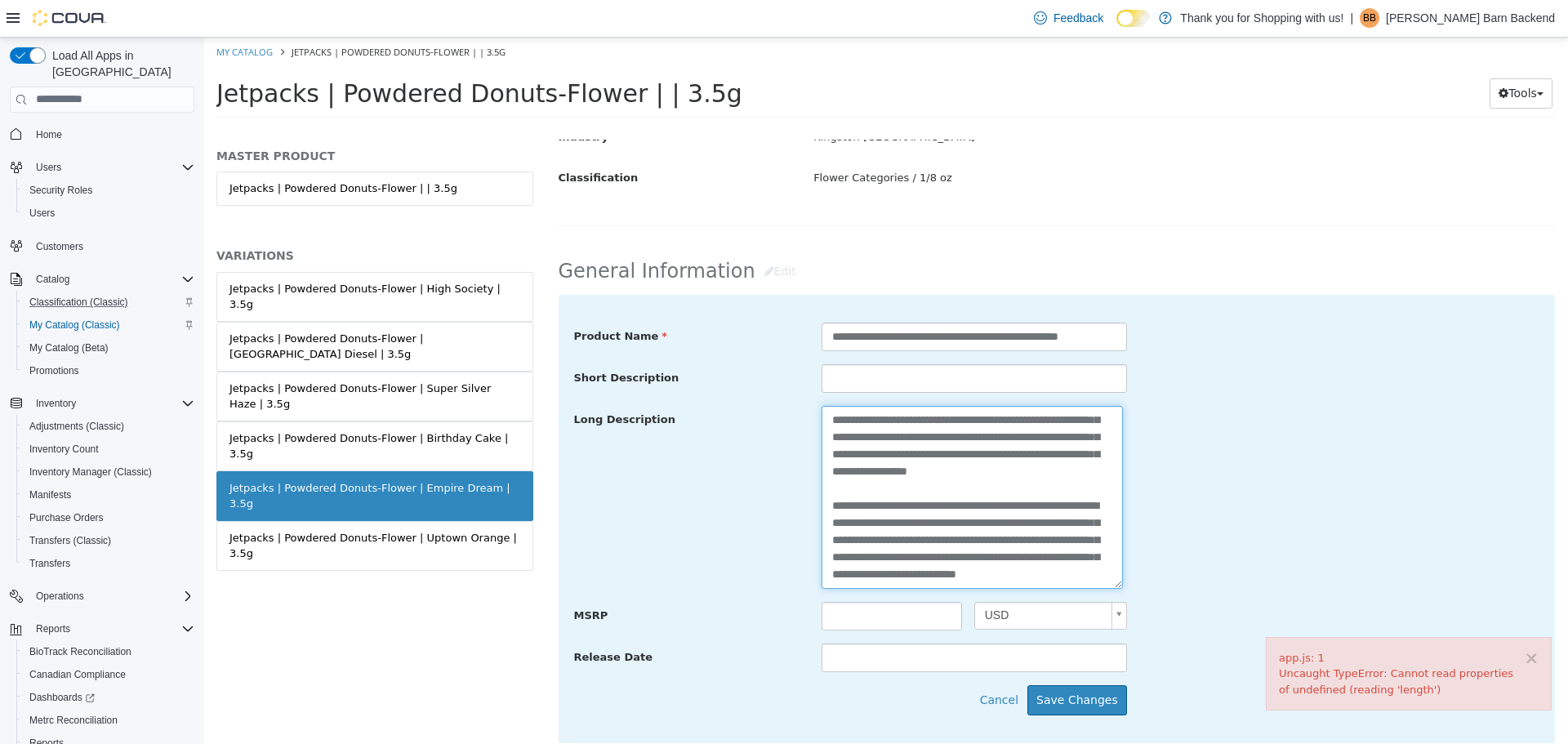
drag, startPoint x: 828, startPoint y: 418, endPoint x: 1058, endPoint y: 617, distance: 304.1
click at [1058, 617] on div "**********" at bounding box center [1057, 497] width 966 height 350
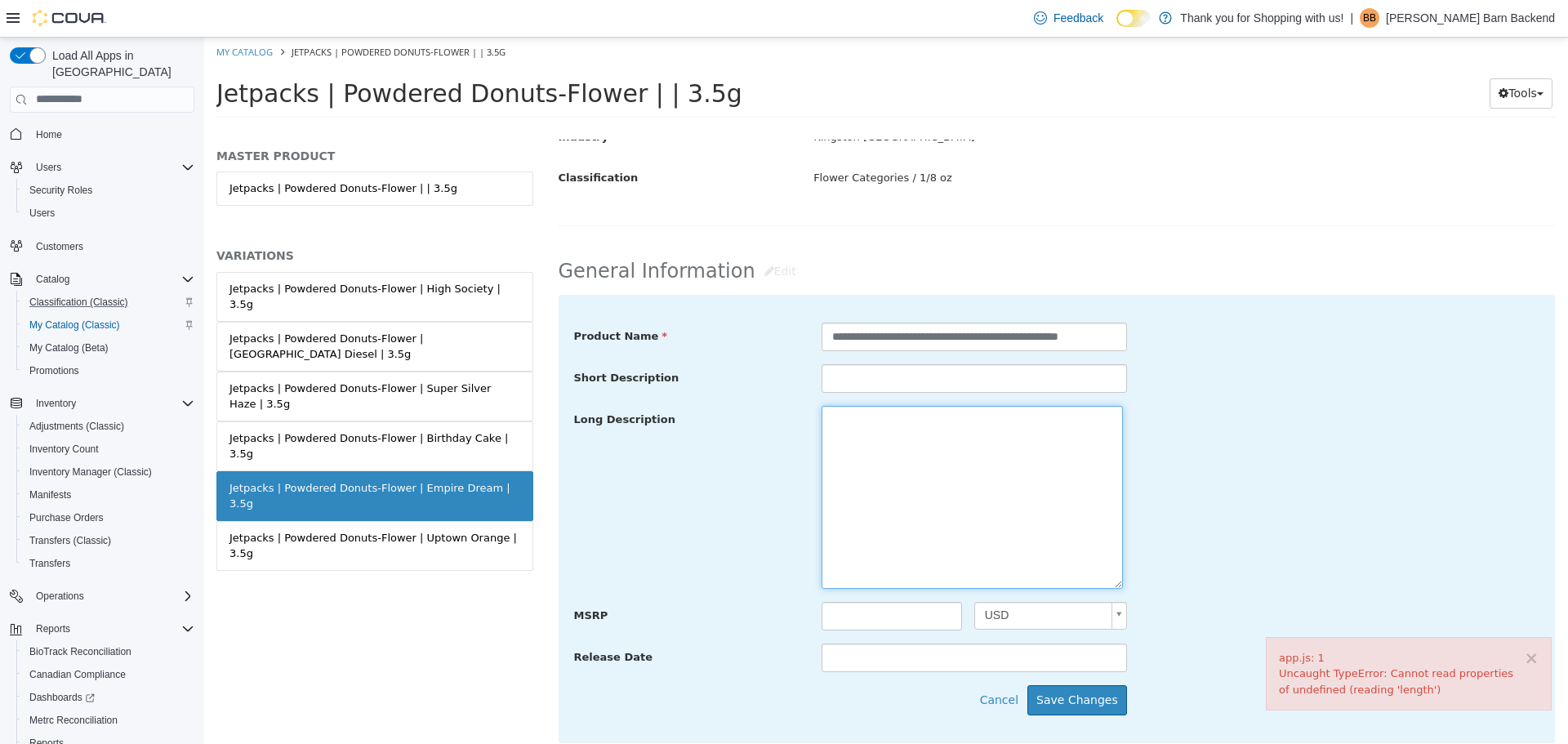
scroll to position [0, 0]
drag, startPoint x: 1075, startPoint y: 704, endPoint x: 1066, endPoint y: 699, distance: 10.3
click at [1075, 704] on button "Save Changes" at bounding box center [1078, 699] width 99 height 30
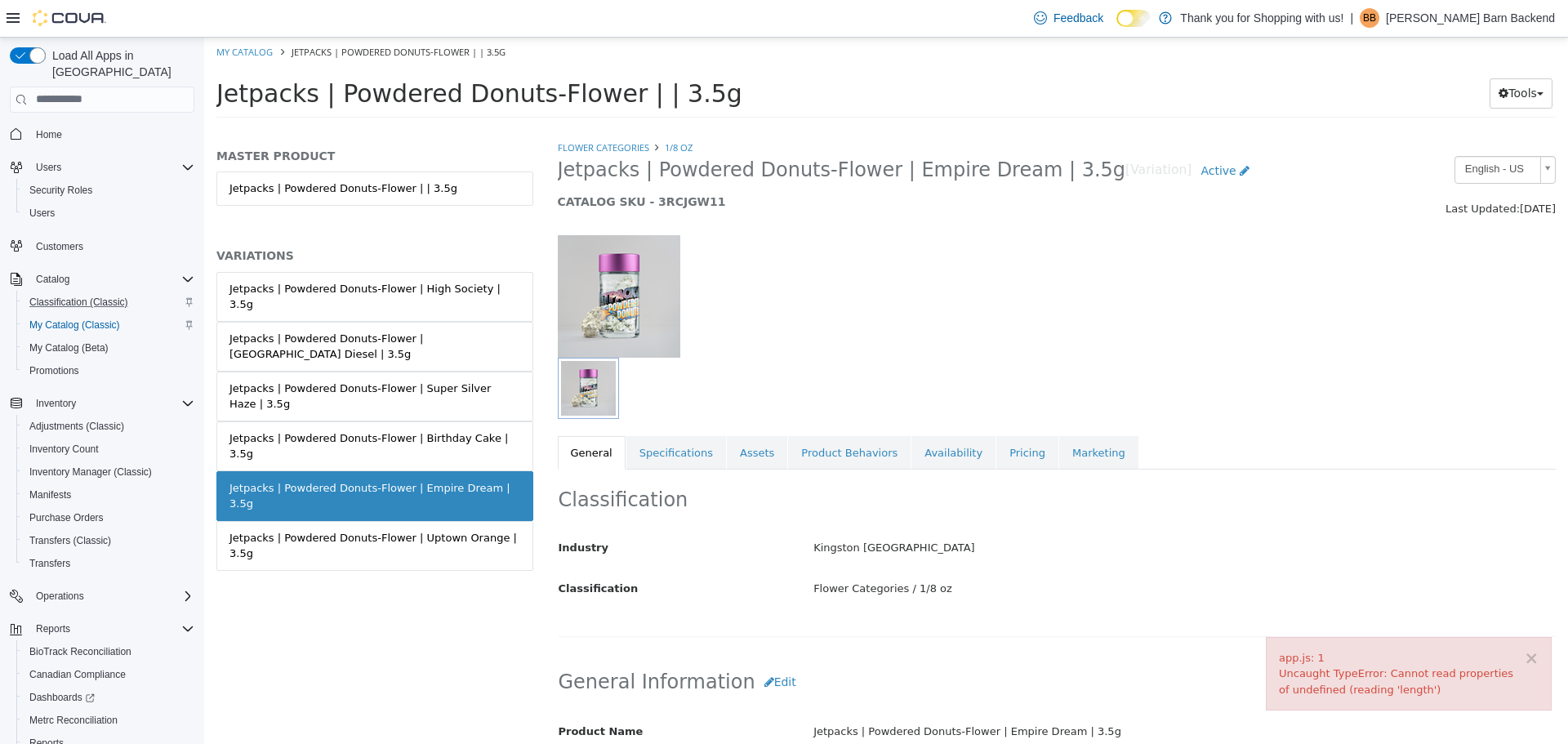
drag, startPoint x: 557, startPoint y: 169, endPoint x: 1054, endPoint y: 179, distance: 497.1
click at [1054, 179] on div "Jetpacks | Powdered Donuts-Flower | Empire Dream | 3.5g [Variation] Active CATA…" at bounding box center [929, 186] width 767 height 62
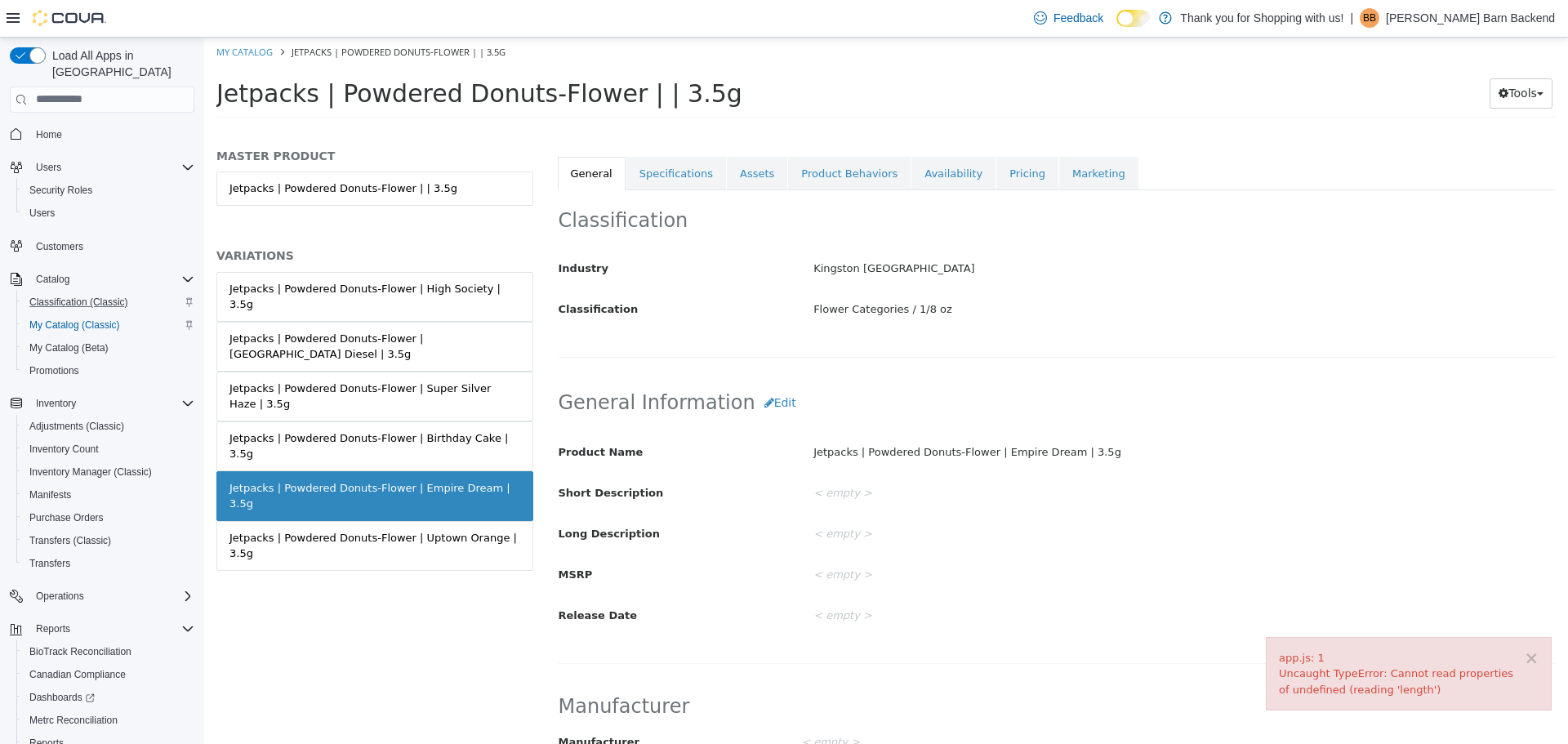
scroll to position [326, 0]
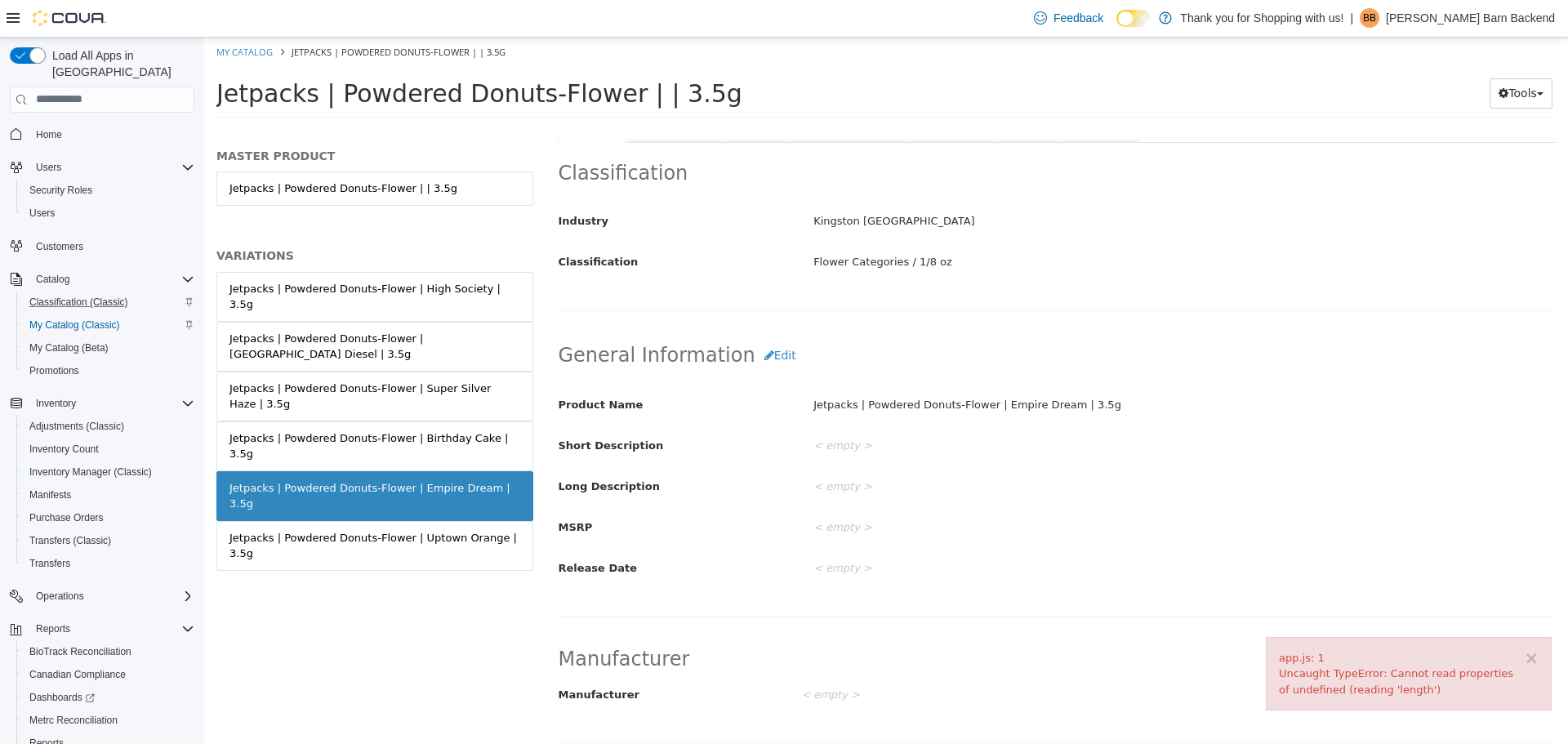
click at [794, 349] on h2 "General Information Edit" at bounding box center [1057, 354] width 997 height 30
click at [760, 360] on button "Edit" at bounding box center [780, 354] width 50 height 30
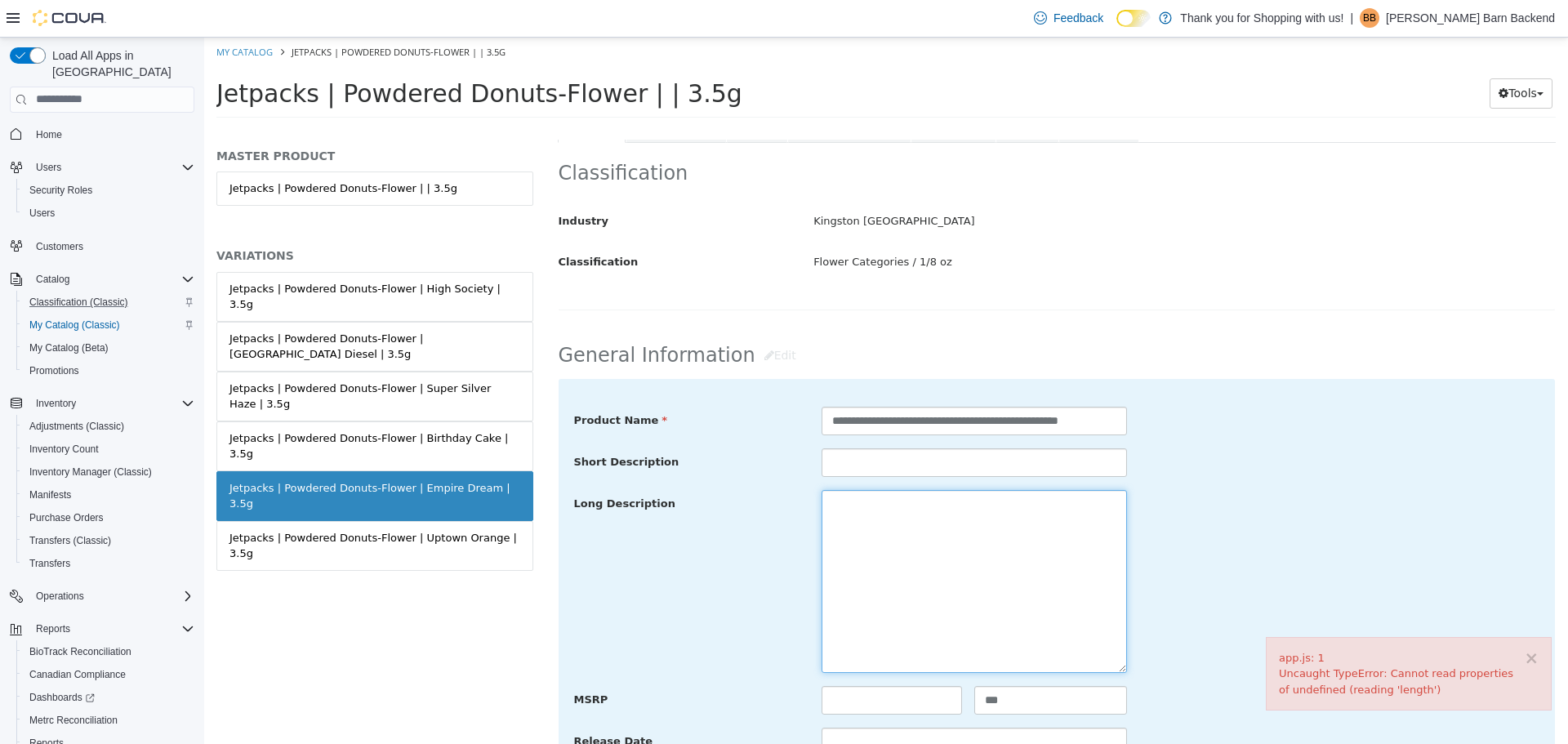
click at [870, 511] on textarea at bounding box center [974, 580] width 306 height 183
paste textarea "**********"
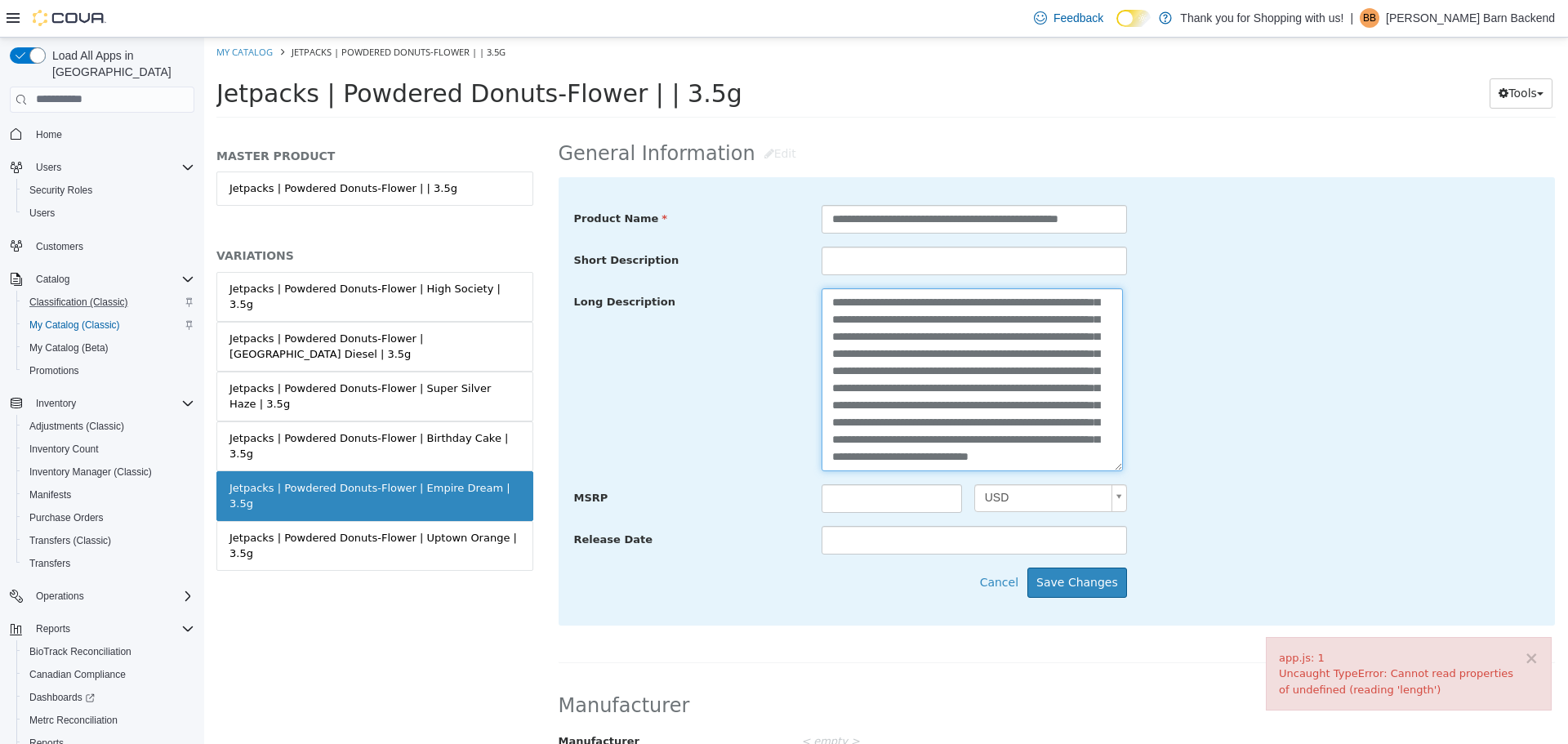
scroll to position [653, 0]
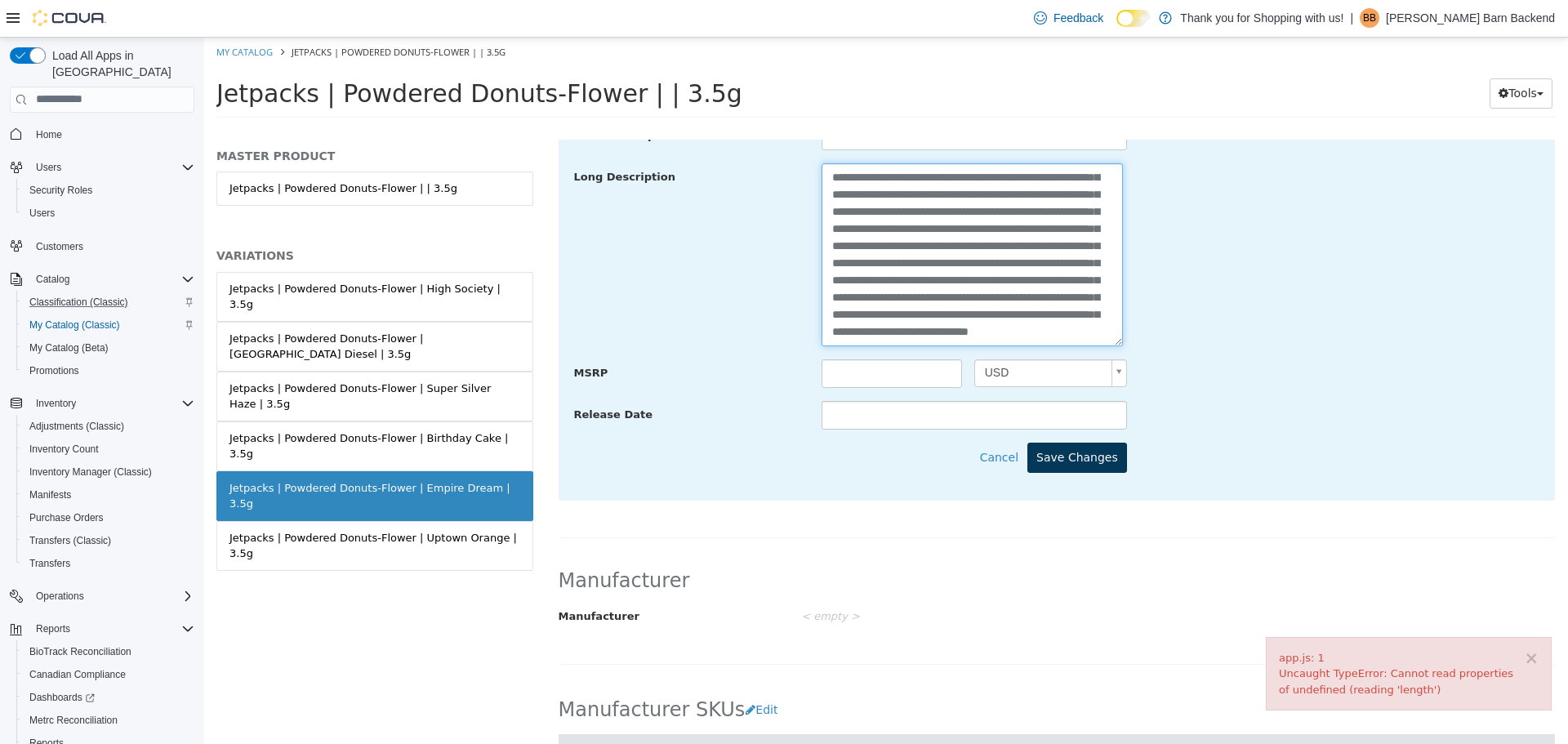
type textarea "**********"
click at [1061, 452] on button "Save Changes" at bounding box center [1078, 456] width 99 height 30
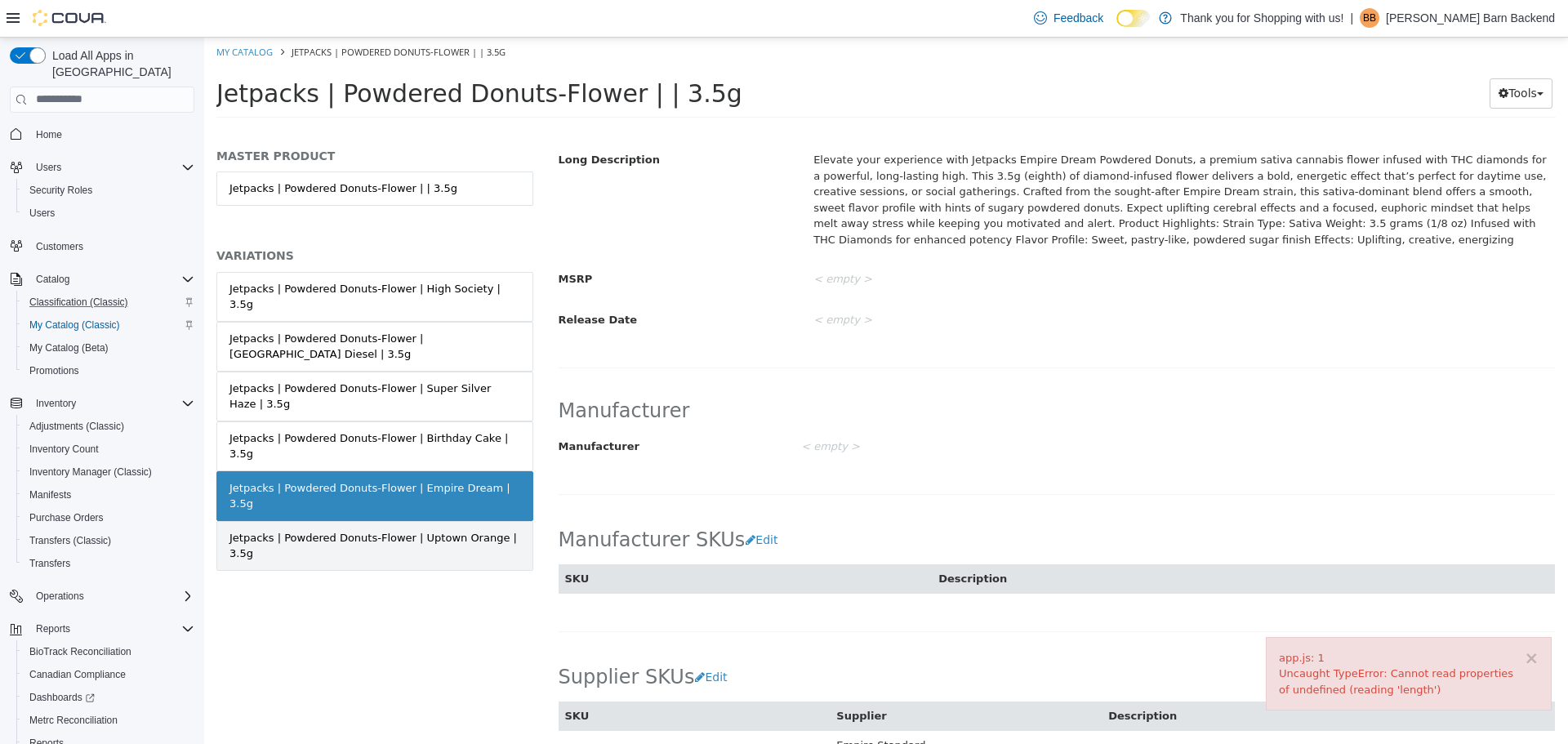
click at [486, 529] on div "Jetpacks | Powdered Donuts-Flower | Uptown Orange | 3.5g" at bounding box center [375, 544] width 291 height 32
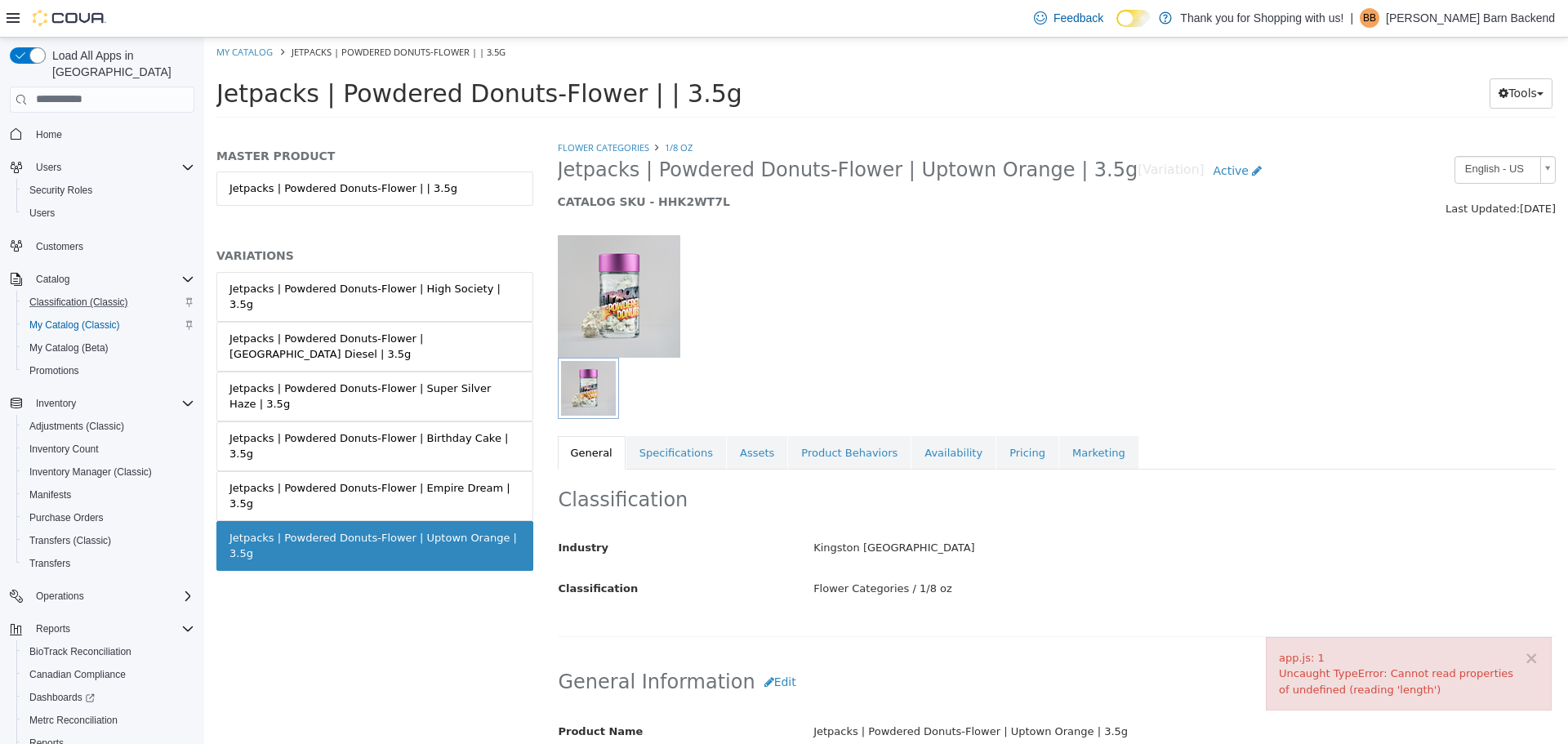
drag, startPoint x: 559, startPoint y: 168, endPoint x: 1066, endPoint y: 166, distance: 507.0
click at [1066, 166] on span "Jetpacks | Powdered Donuts-Flower | Uptown Orange | 3.5g" at bounding box center [847, 169] width 581 height 26
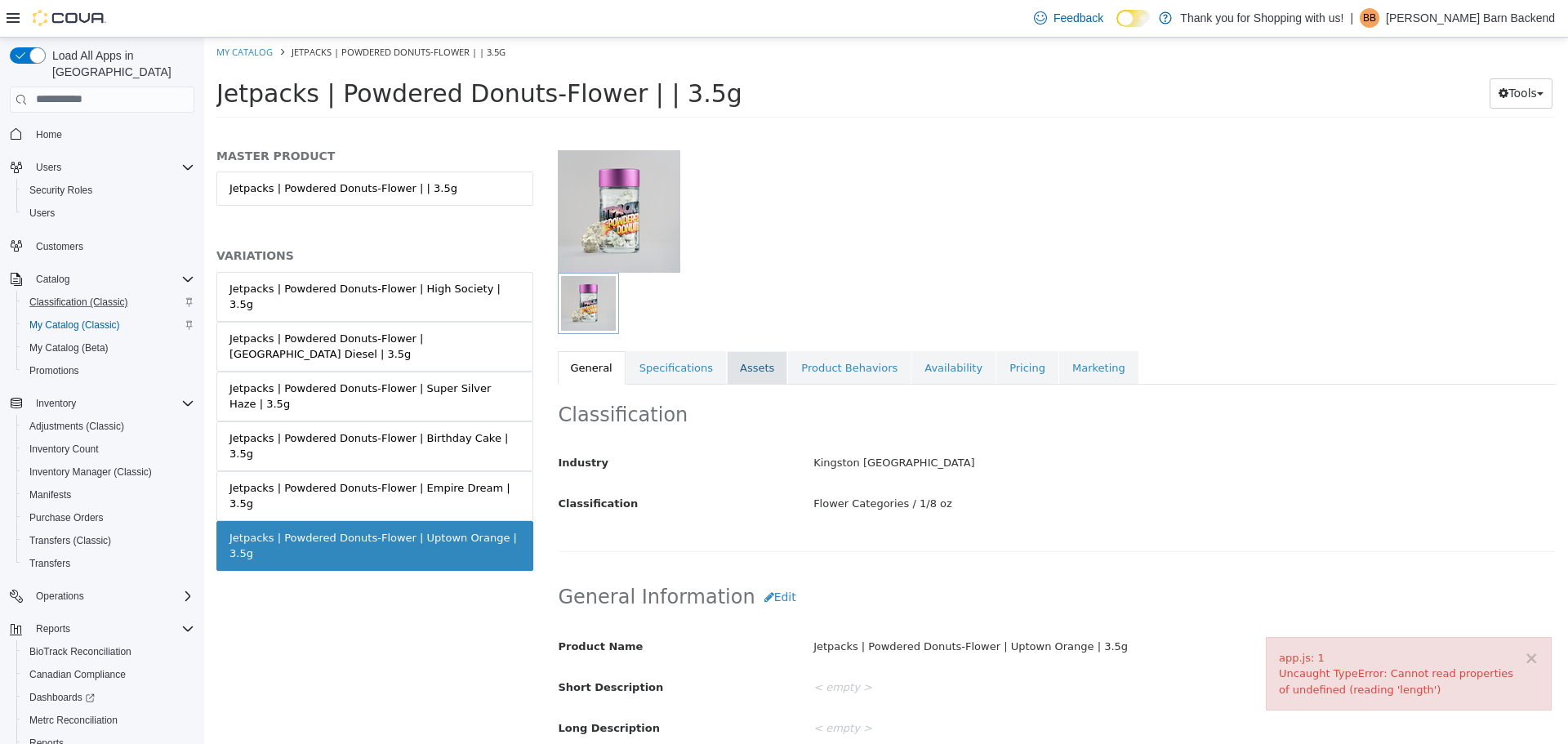
scroll to position [164, 0]
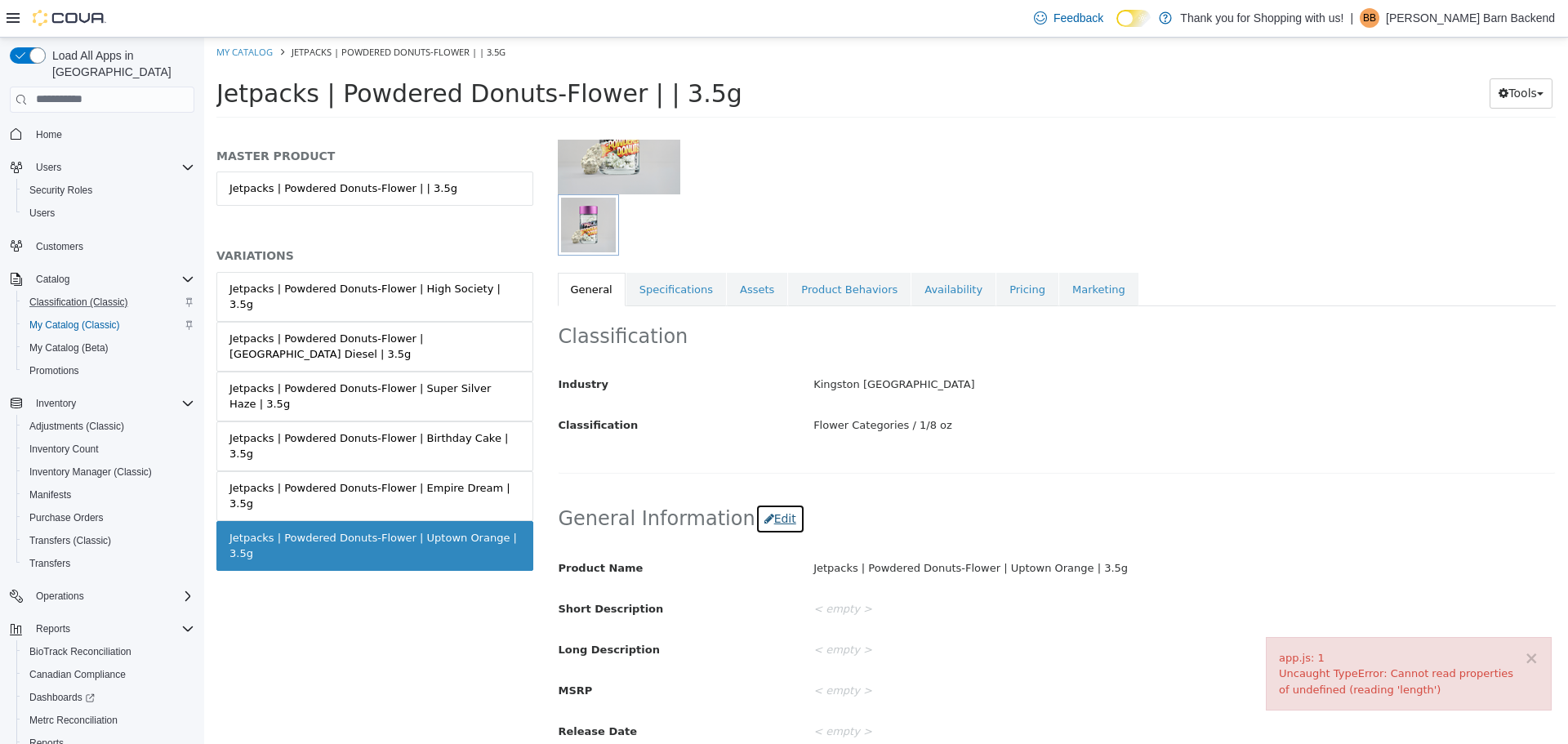
click at [764, 514] on button "Edit" at bounding box center [780, 518] width 50 height 30
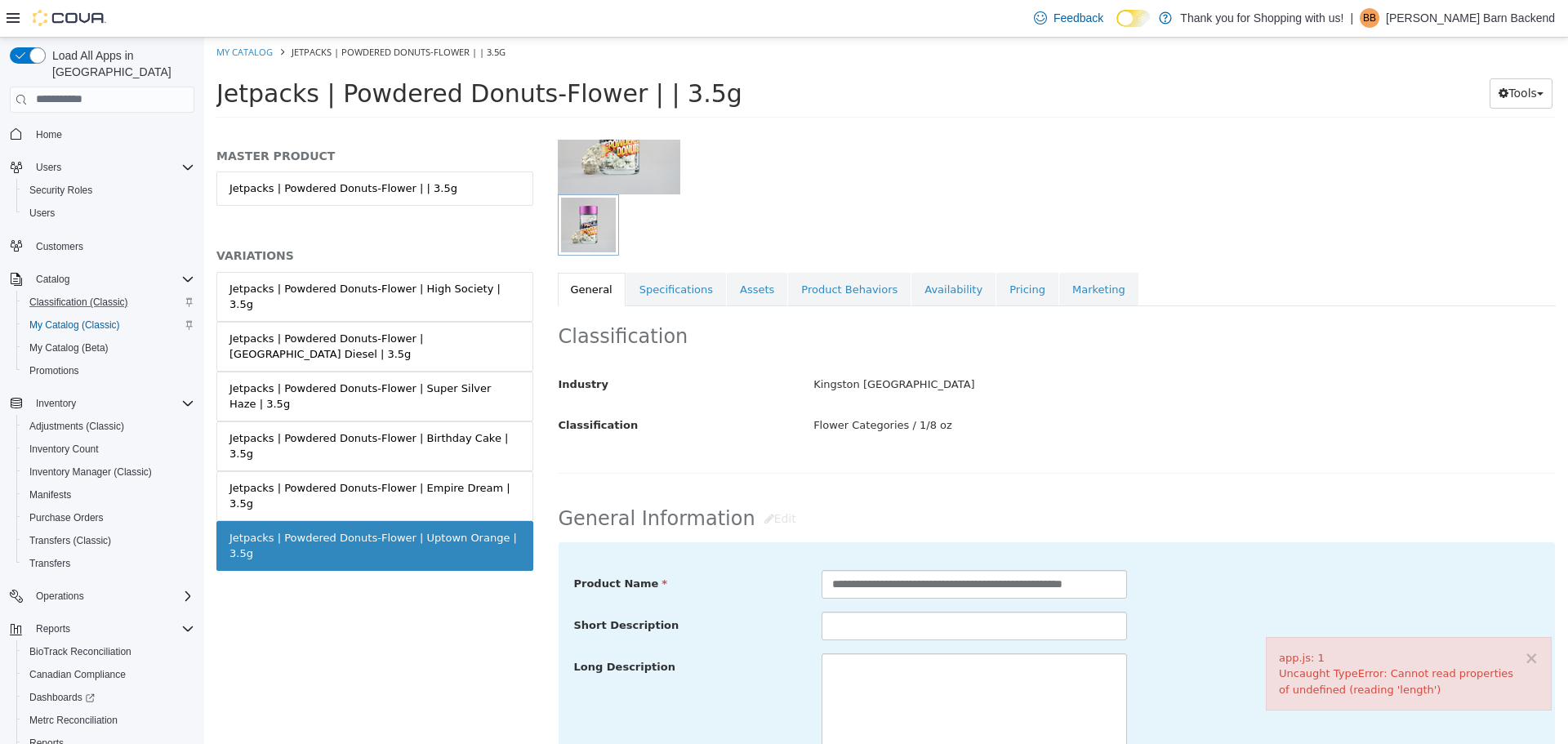
click at [870, 650] on div "**********" at bounding box center [1057, 744] width 966 height 350
click at [868, 667] on textarea at bounding box center [974, 743] width 306 height 183
paste textarea "**********"
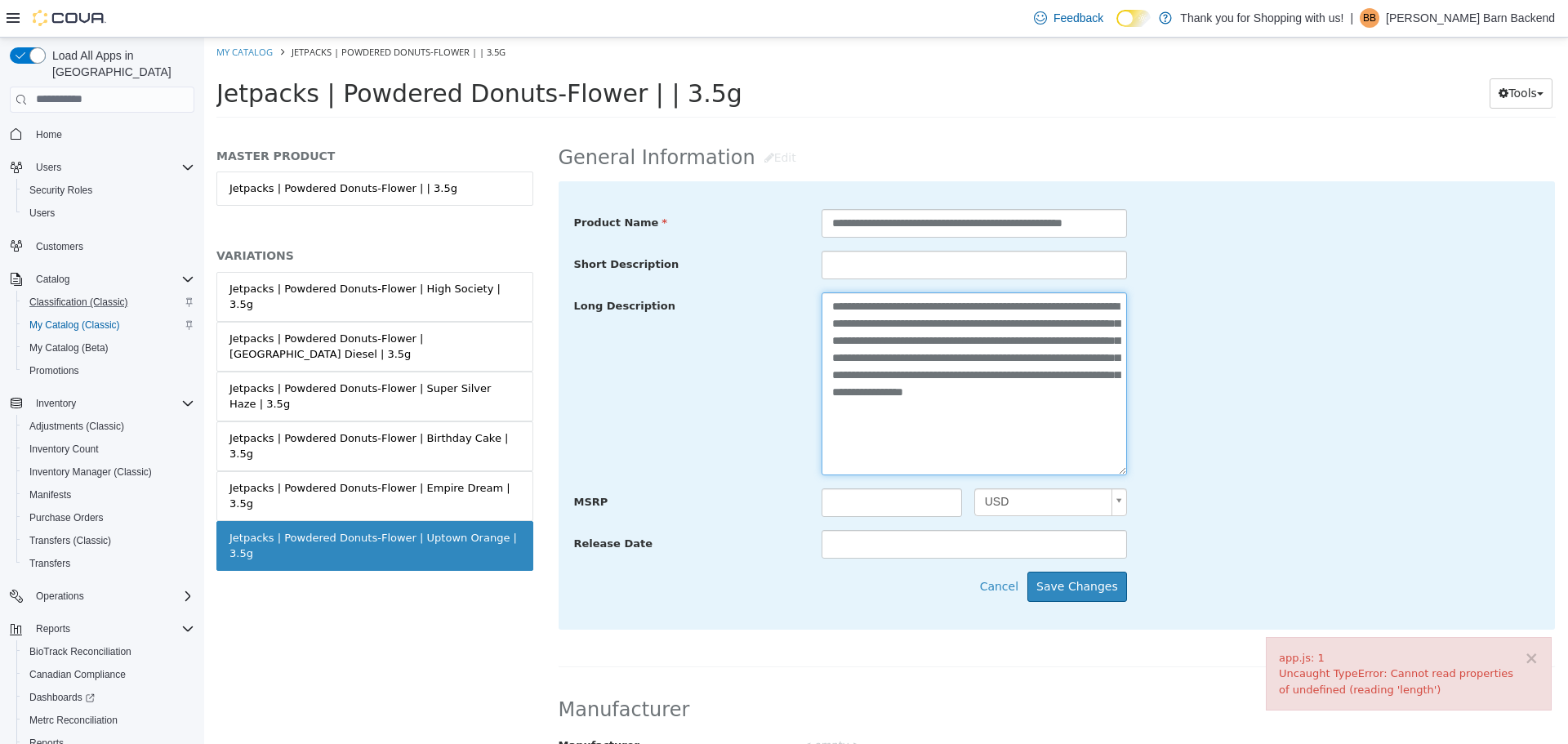
scroll to position [526, 0]
type textarea "**********"
click at [1079, 596] on button "Save Changes" at bounding box center [1078, 584] width 99 height 30
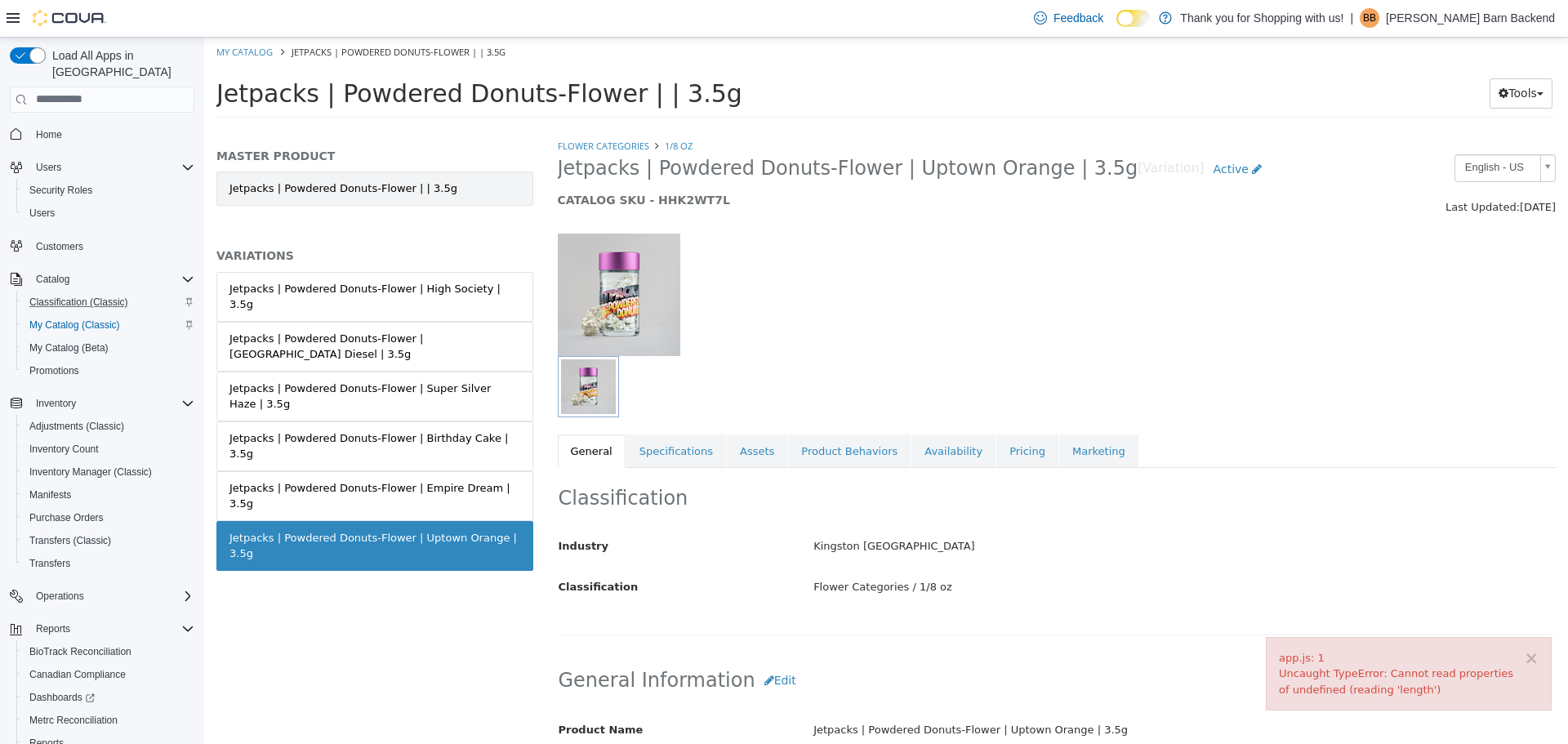
scroll to position [0, 0]
click at [251, 52] on link "My Catalog" at bounding box center [244, 51] width 56 height 12
select select "**********"
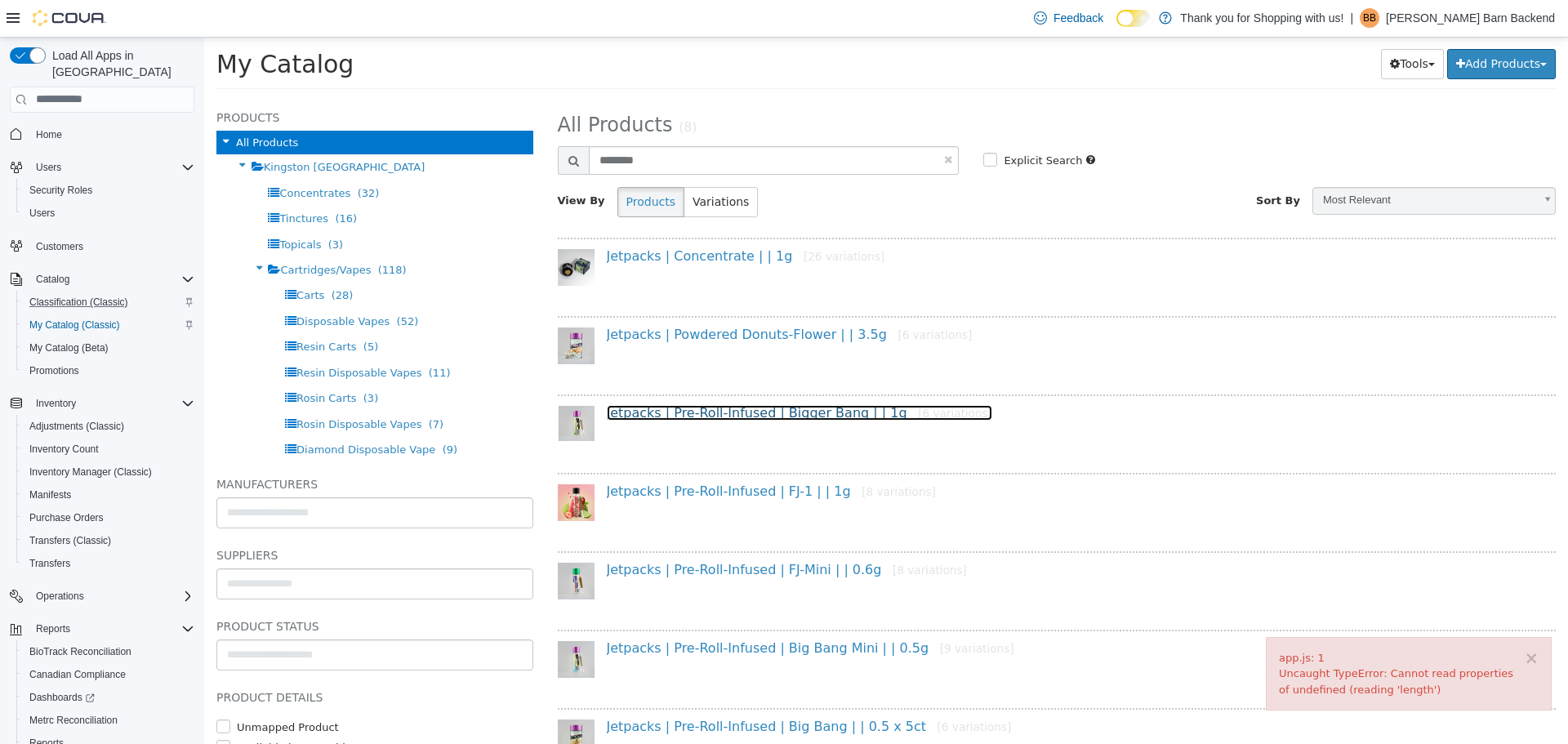
click at [750, 407] on link "Jetpacks | Pre-Roll-Infused | Bigger Bang | | 1g [6 variations]" at bounding box center [800, 411] width 386 height 16
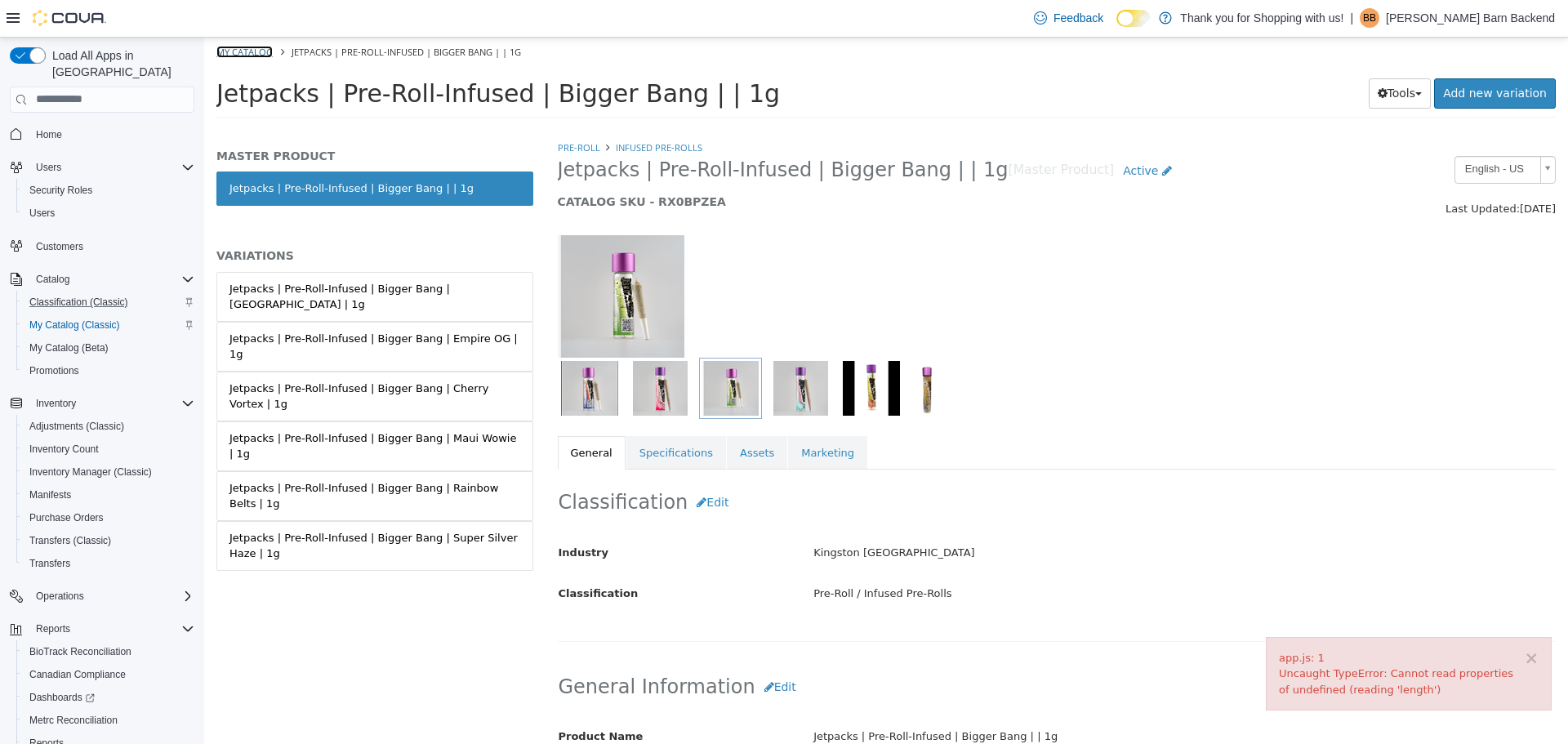
click at [268, 52] on link "My Catalog" at bounding box center [244, 51] width 56 height 12
select select "**********"
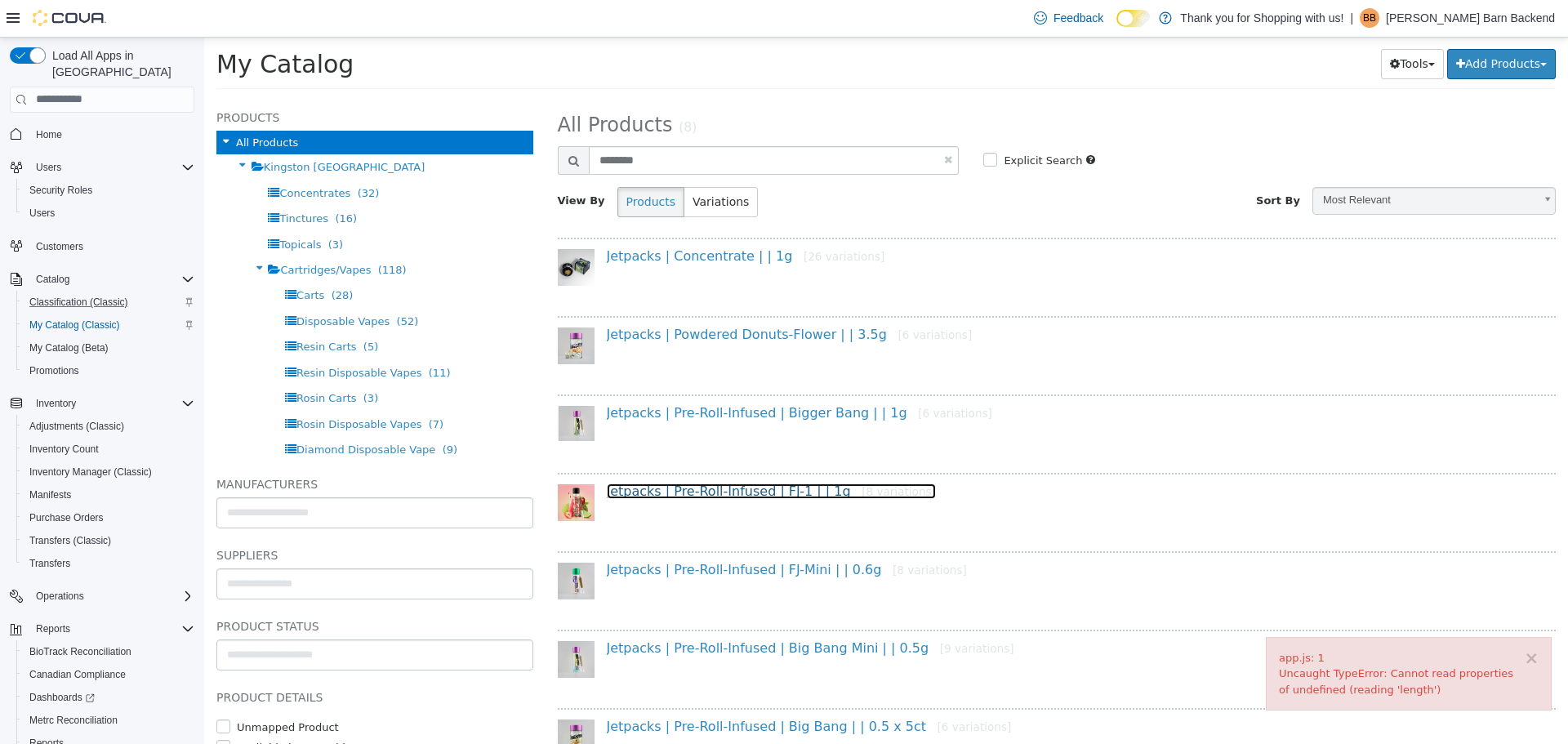
click at [772, 488] on link "Jetpacks | Pre-Roll-Infused | FJ-1 | | 1g [8 variations]" at bounding box center [772, 490] width 329 height 16
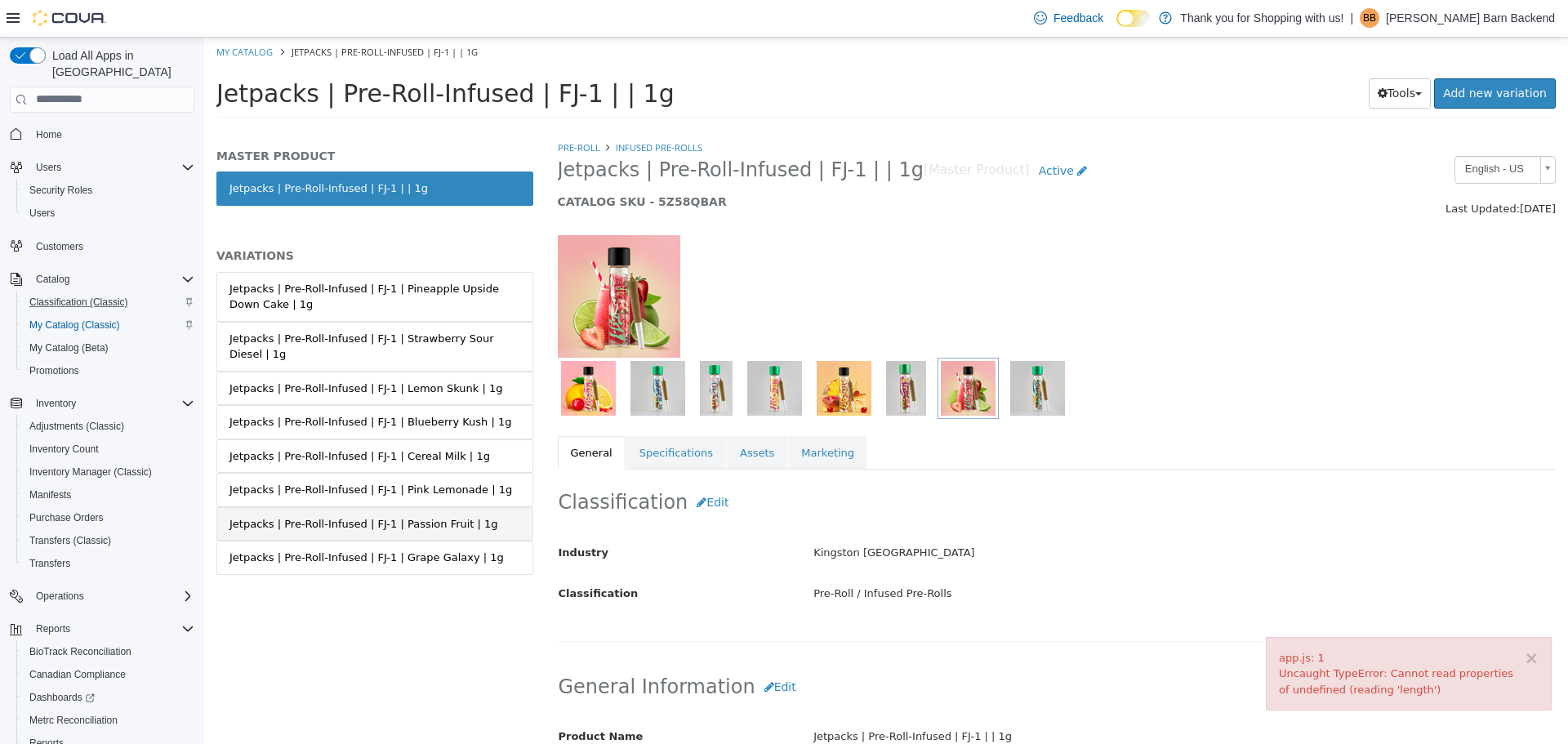
click at [463, 519] on link "Jetpacks | Pre-Roll-Infused | FJ-1 | Passion Fruit | 1g" at bounding box center [375, 522] width 317 height 34
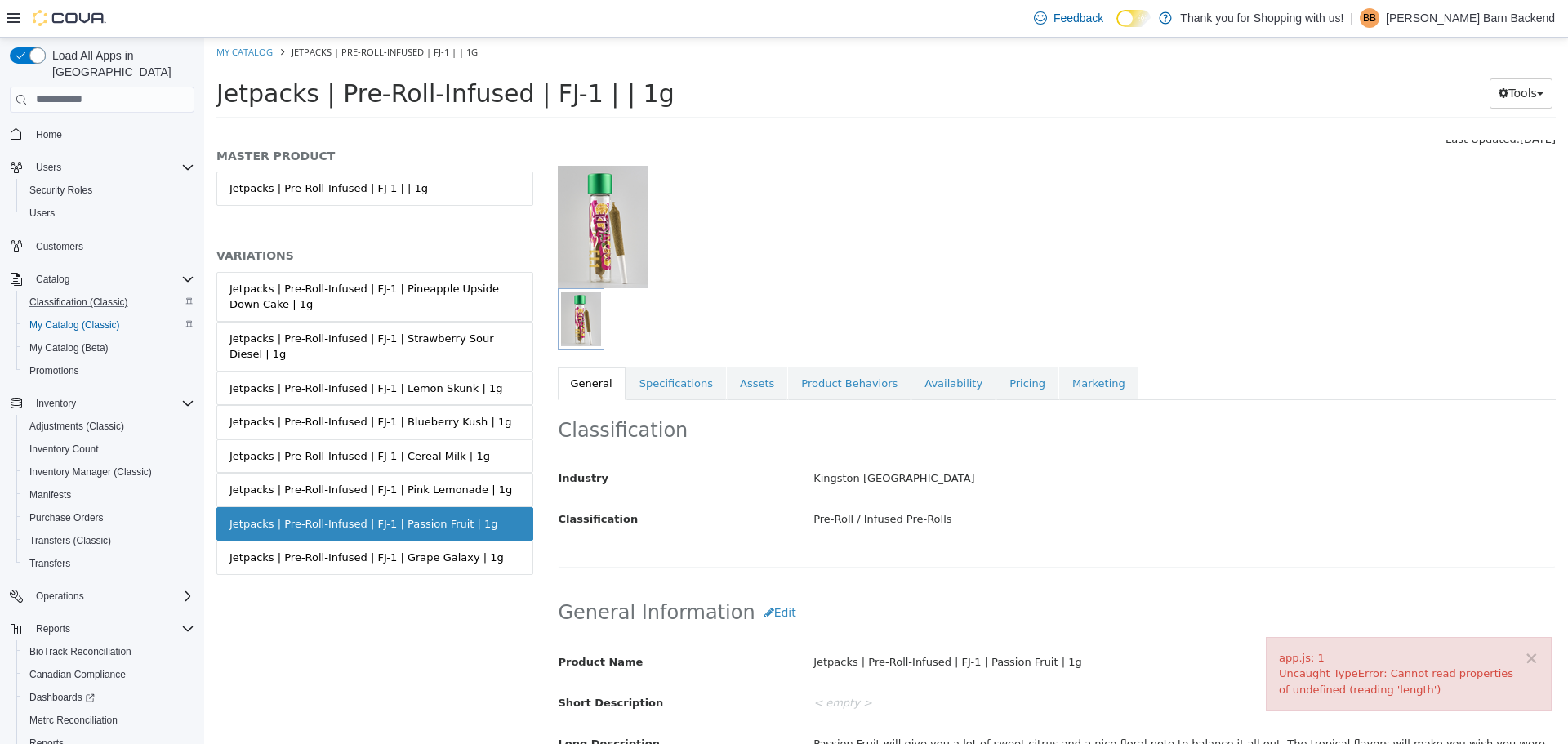
scroll to position [245, 0]
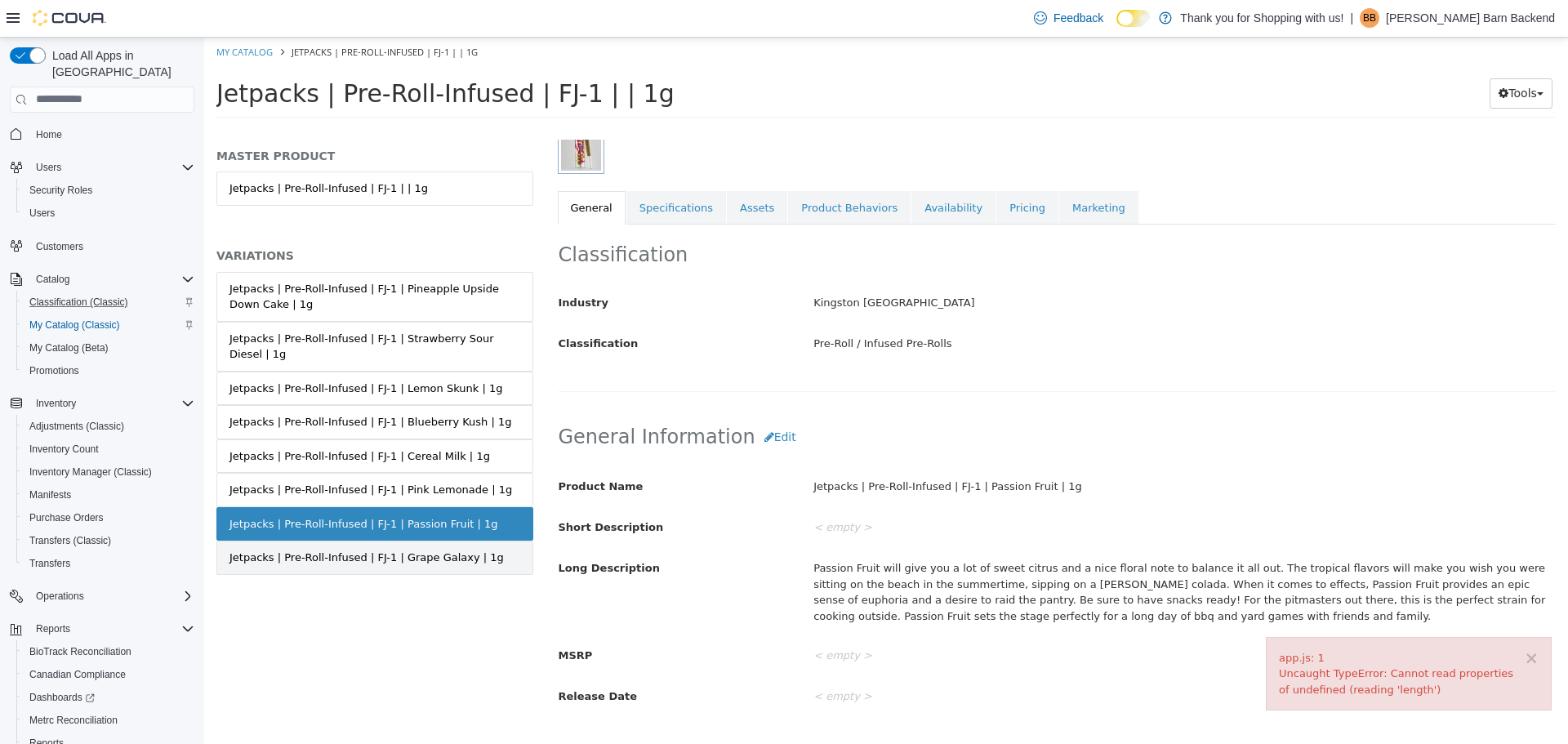
click at [443, 549] on div "Jetpacks | Pre-Roll-Infused | FJ-1 | Grape Galaxy | 1g" at bounding box center [366, 557] width 274 height 17
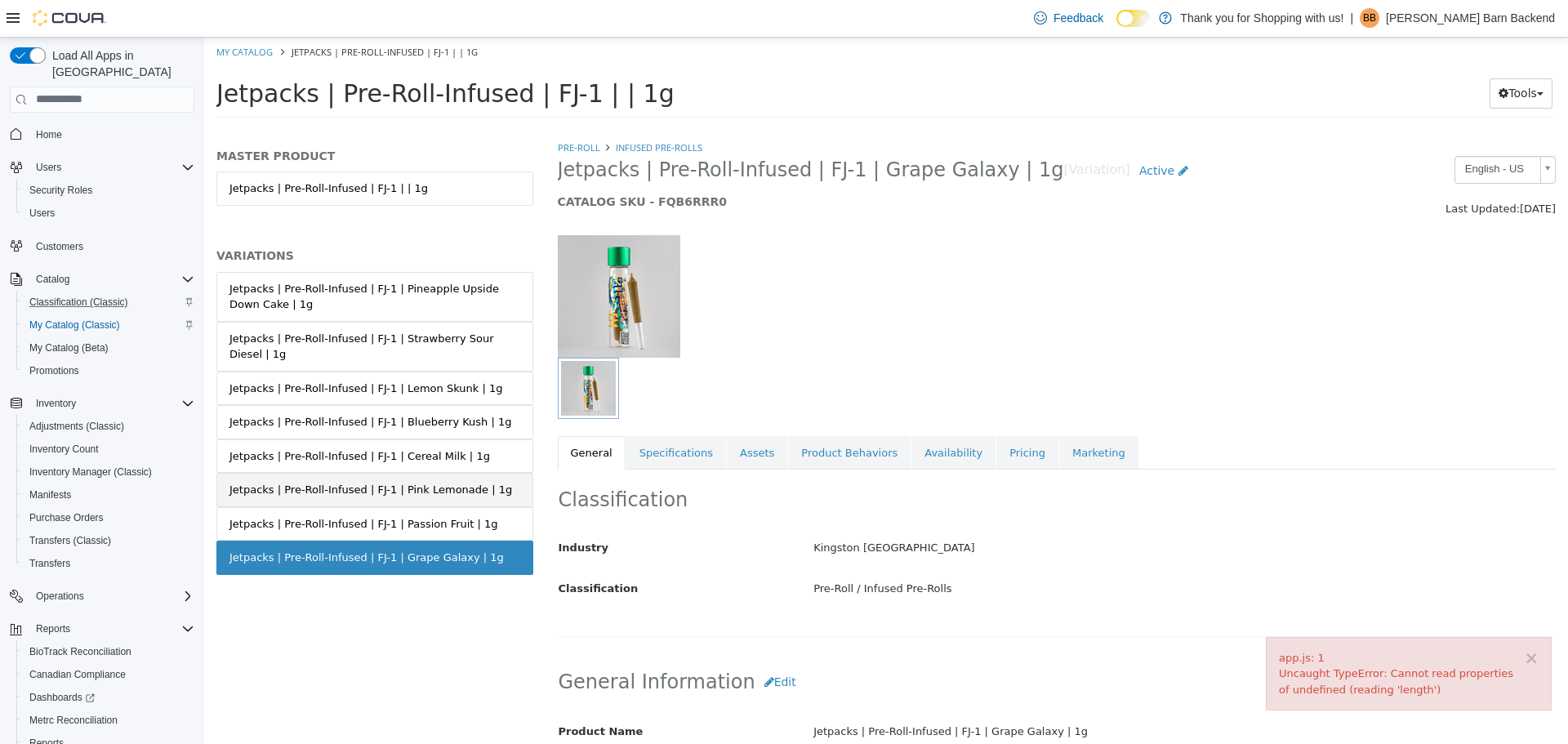
click at [395, 481] on div "Jetpacks | Pre-Roll-Infused | FJ-1 | Pink Lemonade | 1g" at bounding box center [370, 489] width 282 height 17
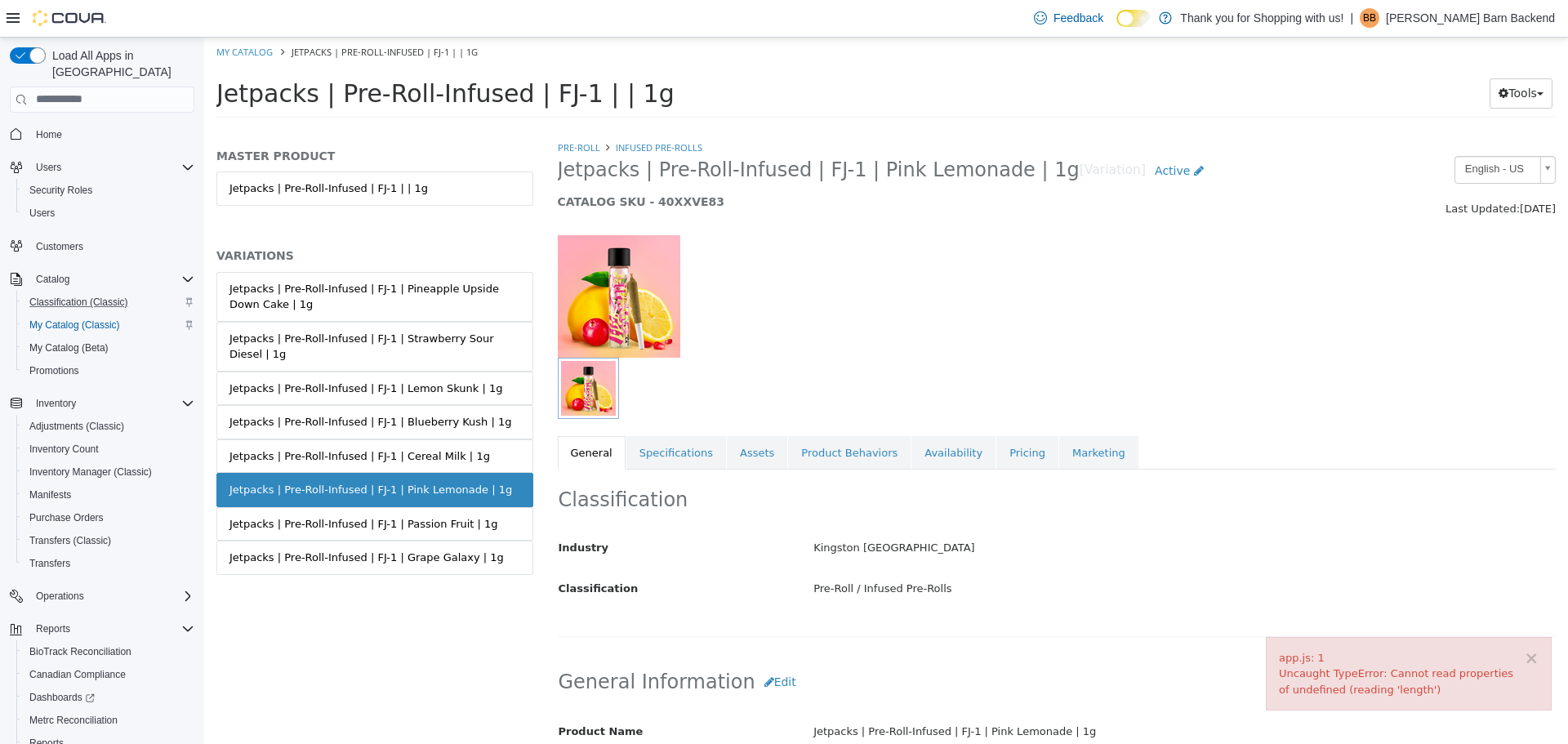
scroll to position [164, 0]
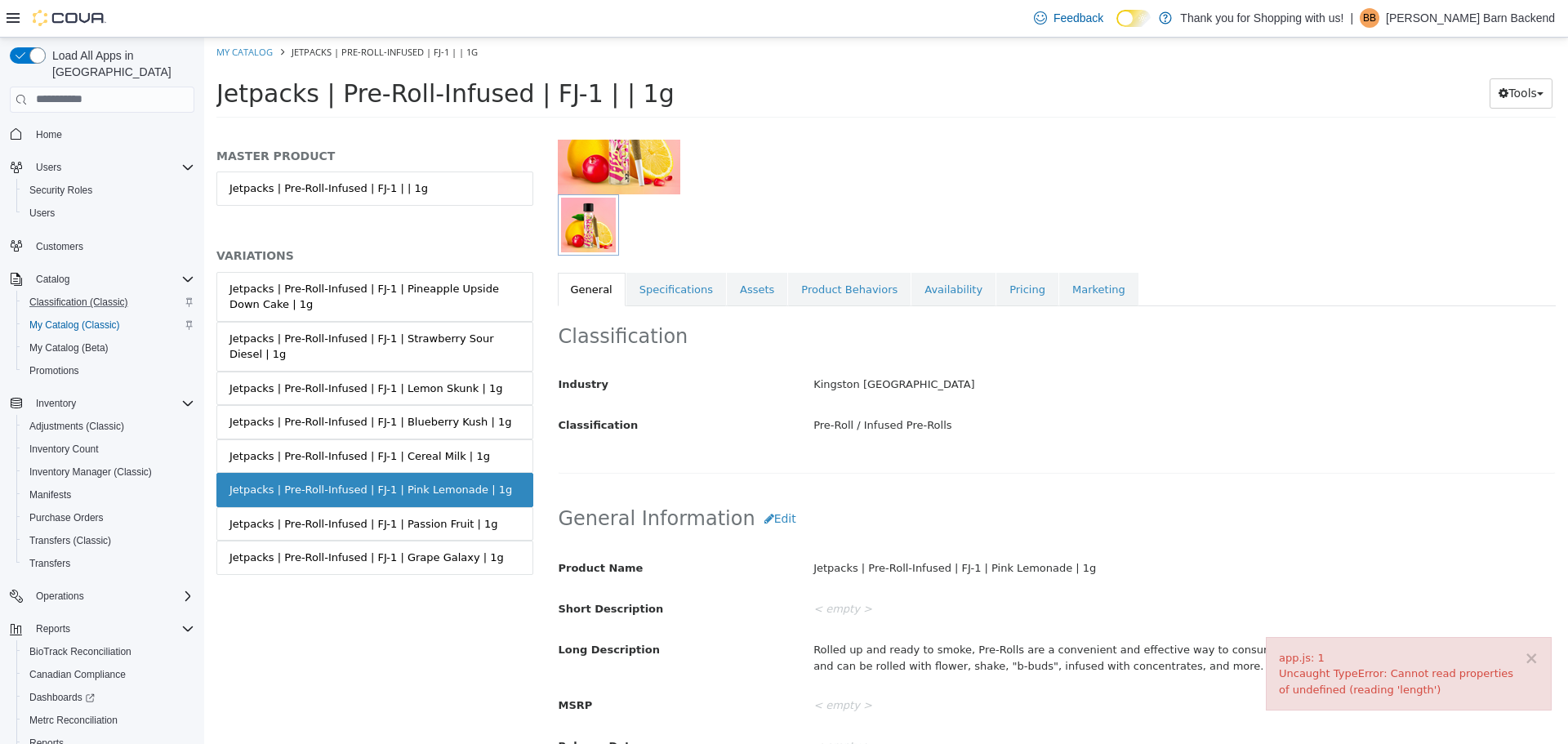
click at [241, 40] on ol "My Catalog Jetpacks | Pre-Roll-Infused | FJ-1 | | 1g" at bounding box center [886, 52] width 1364 height 29
click at [241, 52] on link "My Catalog" at bounding box center [244, 51] width 56 height 12
select select "**********"
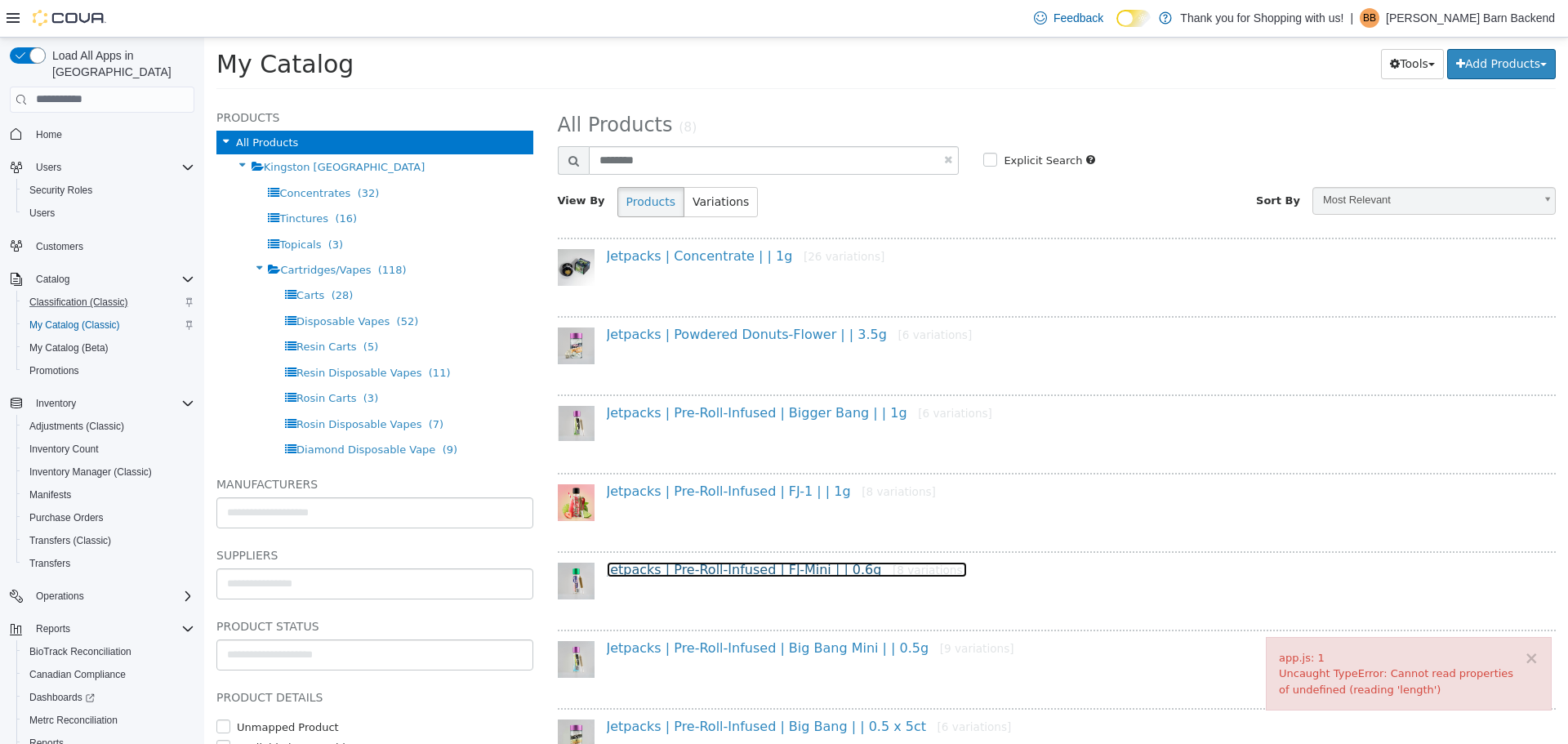
click at [836, 564] on link "Jetpacks | Pre-Roll-Infused | FJ-Mini | | 0.6g [8 variations]" at bounding box center [787, 568] width 360 height 16
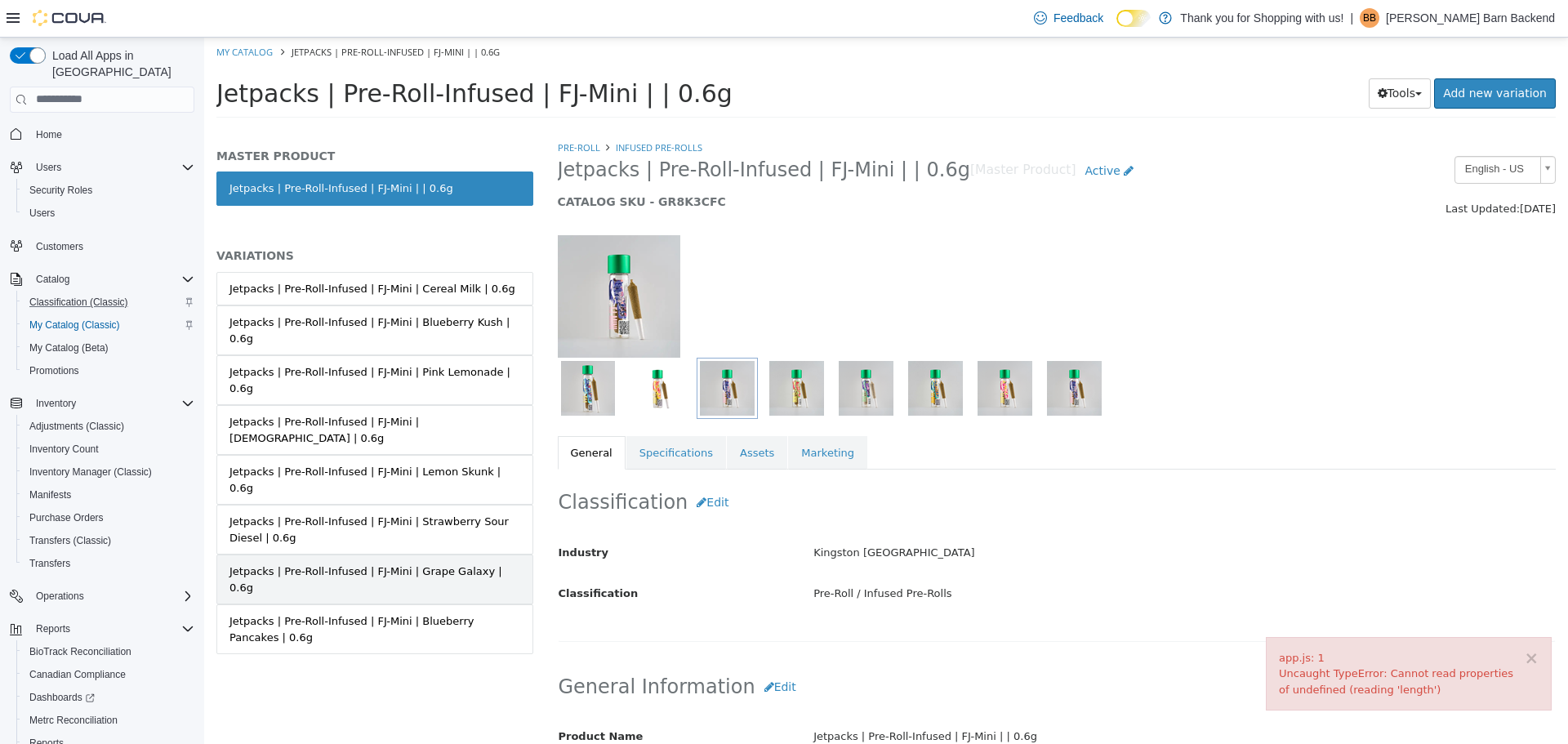
click at [496, 554] on link "Jetpacks | Pre-Roll-Infused | FJ-Mini | Grape Galaxy | 0.6g" at bounding box center [375, 578] width 317 height 50
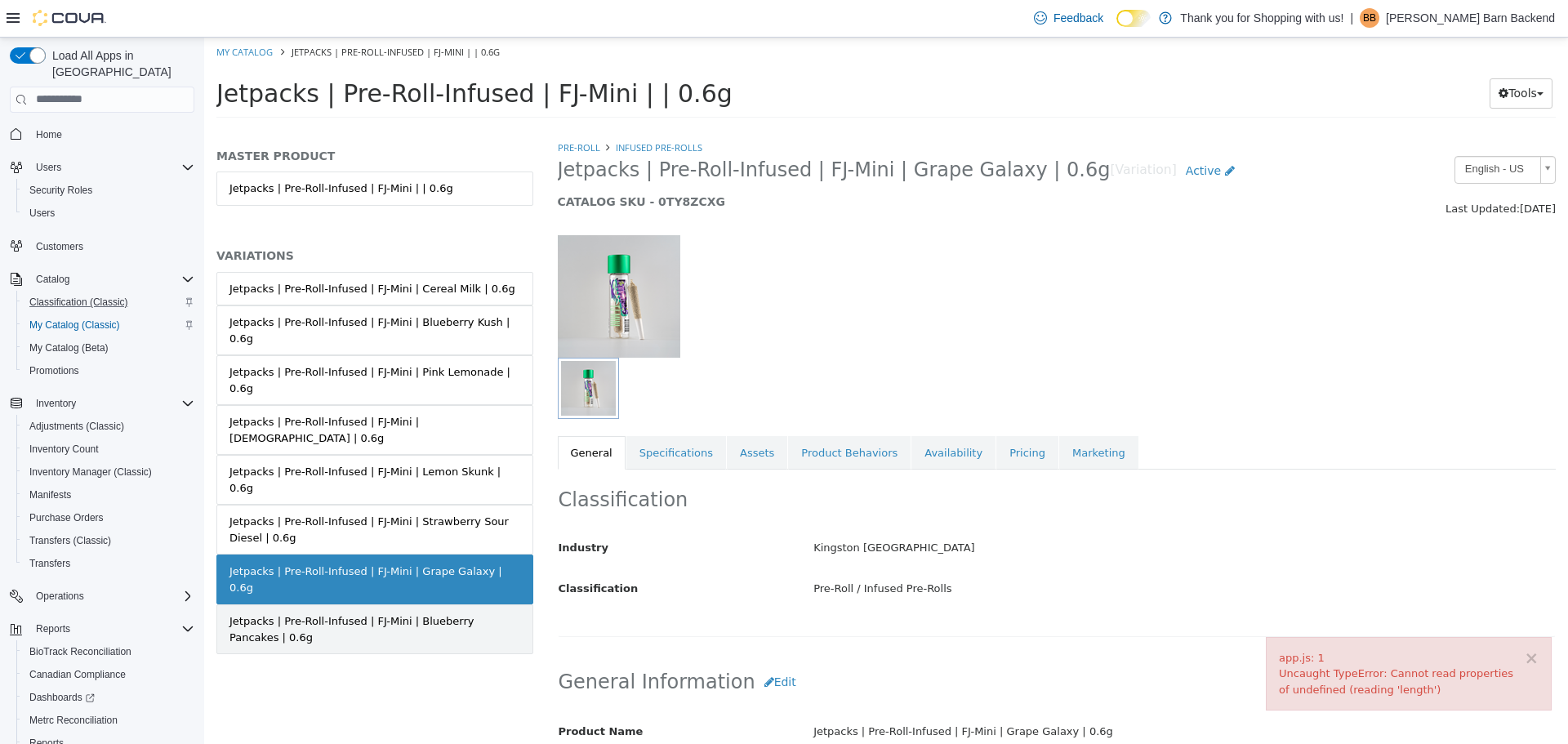
click at [496, 612] on div "Jetpacks | Pre-Roll-Infused | FJ-Mini | Blueberry Pancakes | 0.6g" at bounding box center [375, 628] width 291 height 32
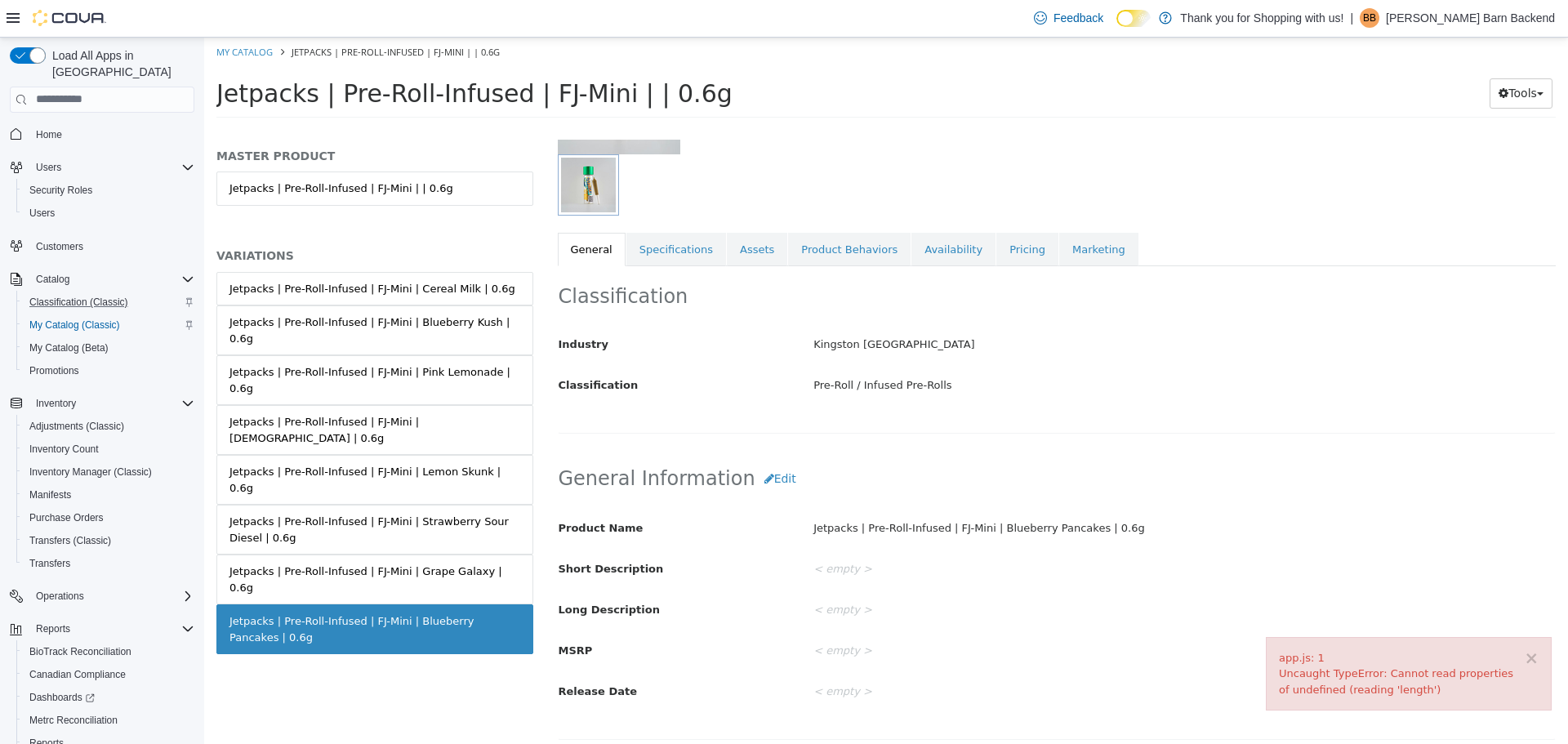
scroll to position [82, 0]
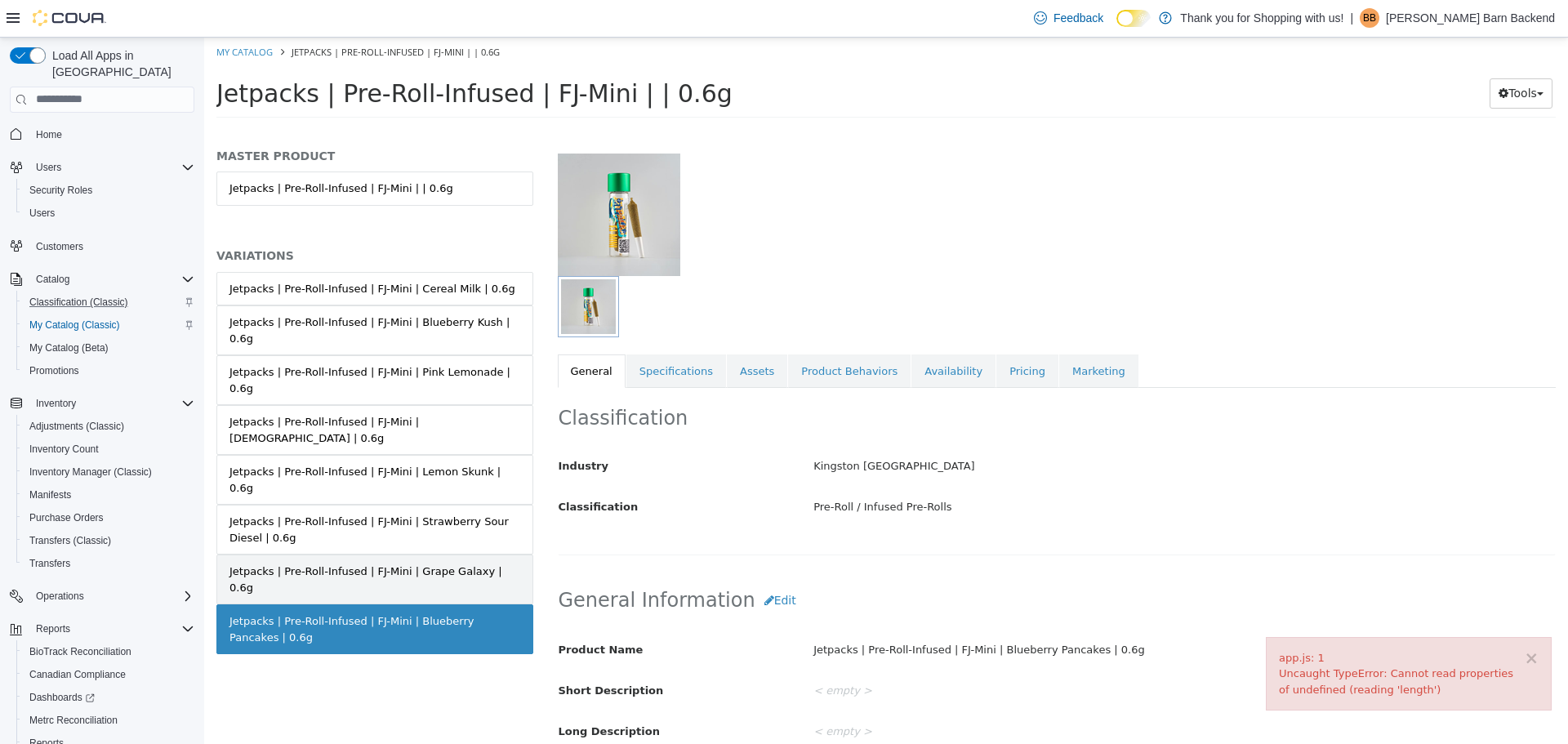
click at [478, 563] on div "Jetpacks | Pre-Roll-Infused | FJ-Mini | Grape Galaxy | 0.6g" at bounding box center [375, 578] width 291 height 32
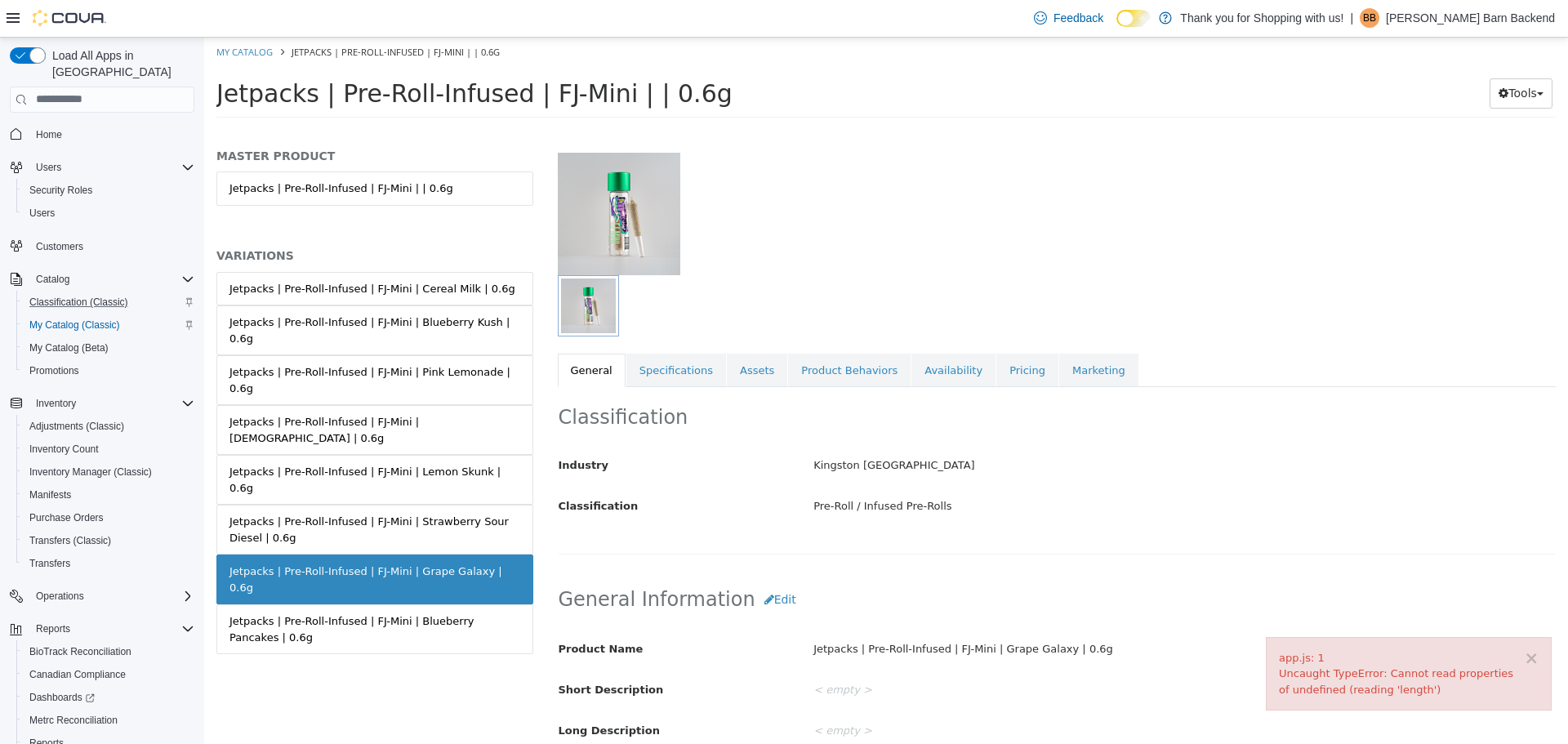
scroll to position [82, 0]
click at [513, 512] on div "Jetpacks | Pre-Roll-Infused | FJ-Mini | Strawberry Sour Diesel | 0.6g" at bounding box center [375, 528] width 291 height 32
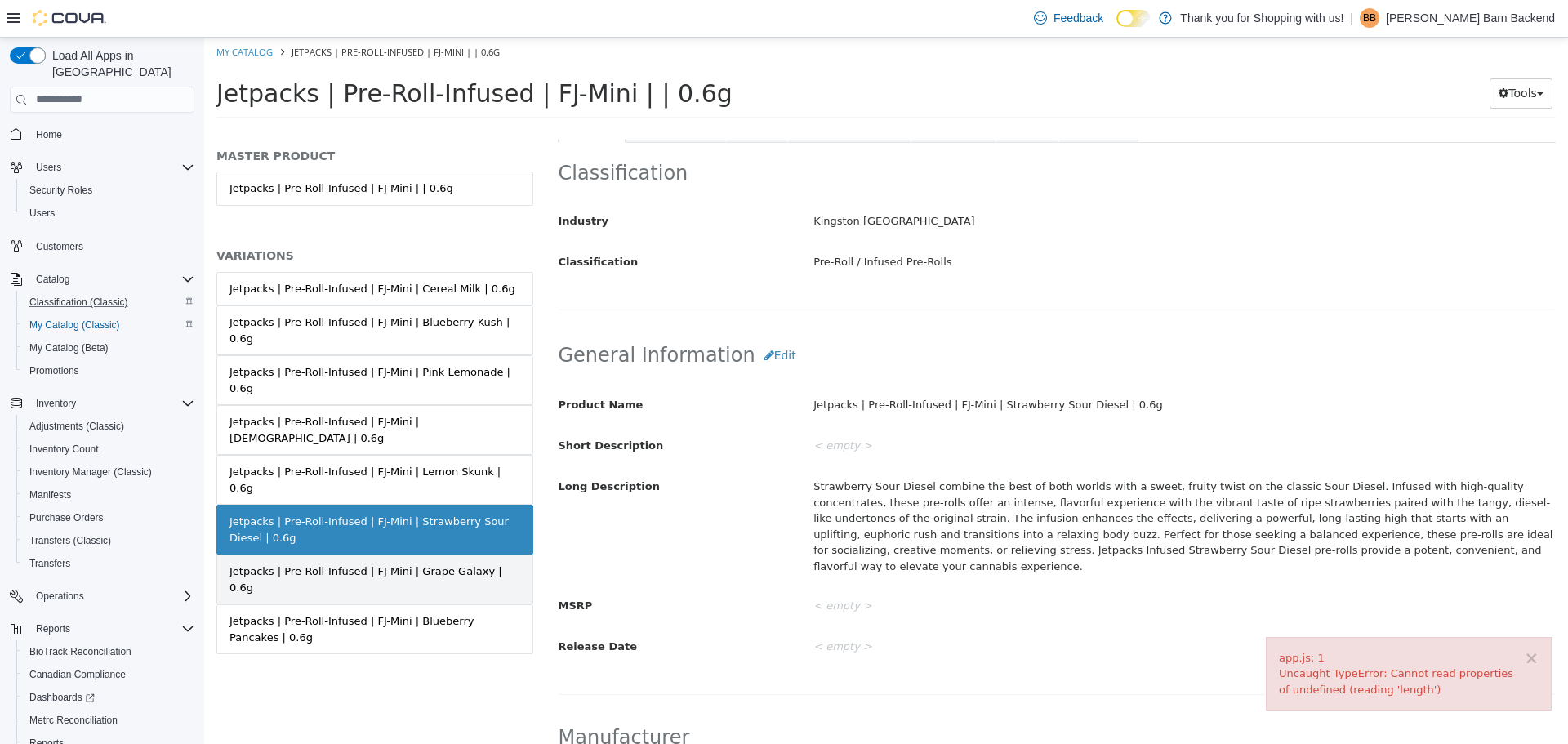
click at [491, 563] on div "Jetpacks | Pre-Roll-Infused | FJ-Mini | Grape Galaxy | 0.6g" at bounding box center [375, 578] width 291 height 32
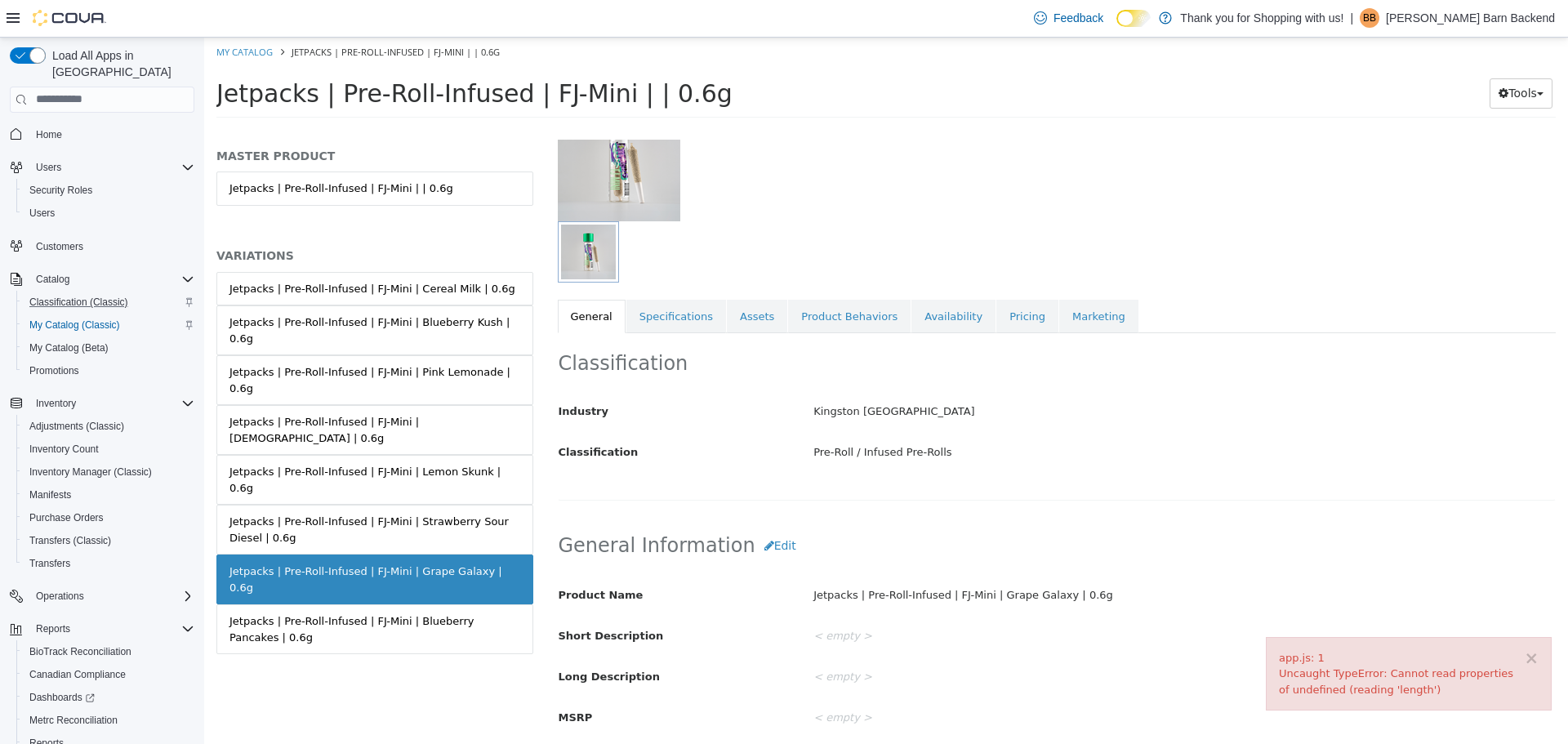
scroll to position [162, 0]
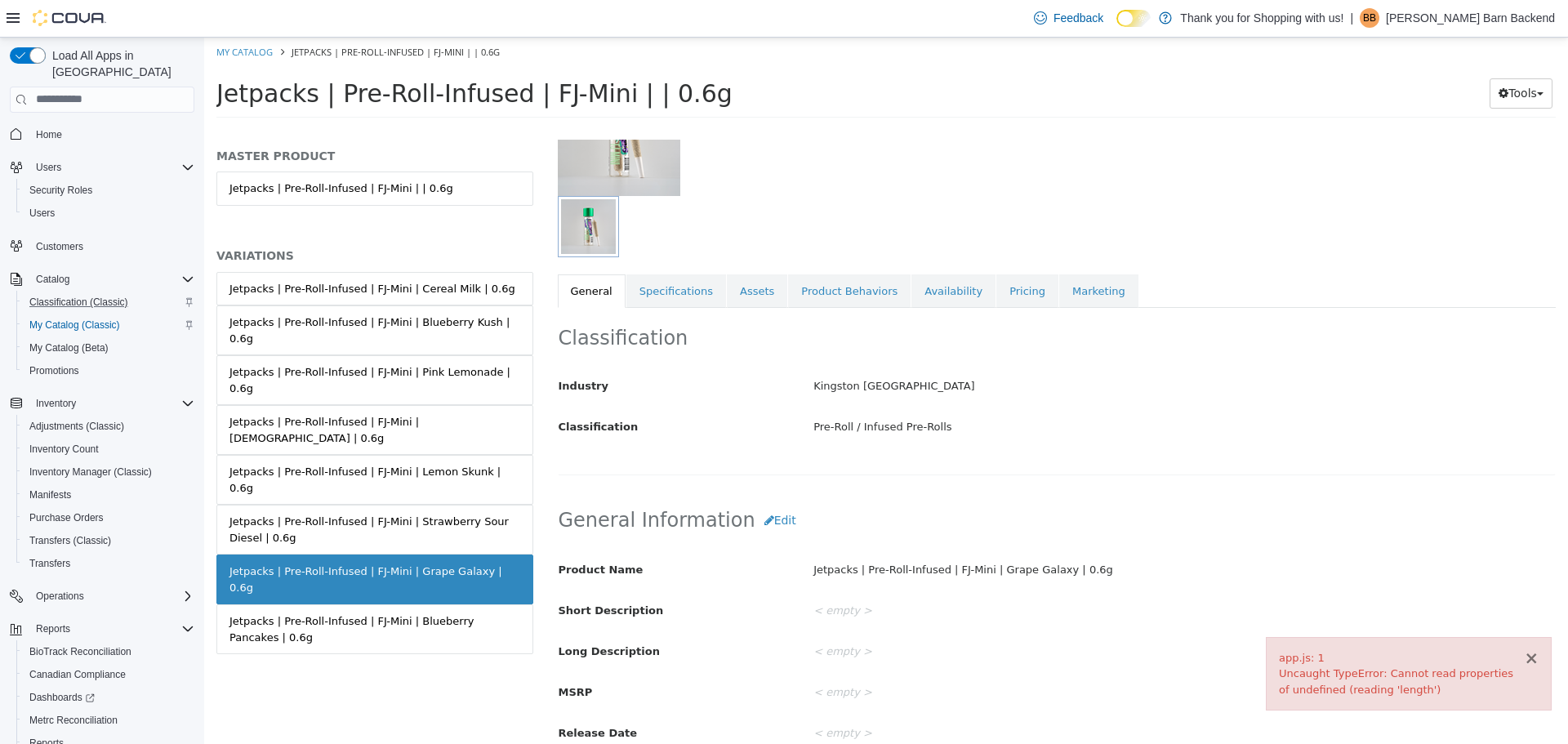
click at [1528, 659] on button "×" at bounding box center [1531, 658] width 15 height 17
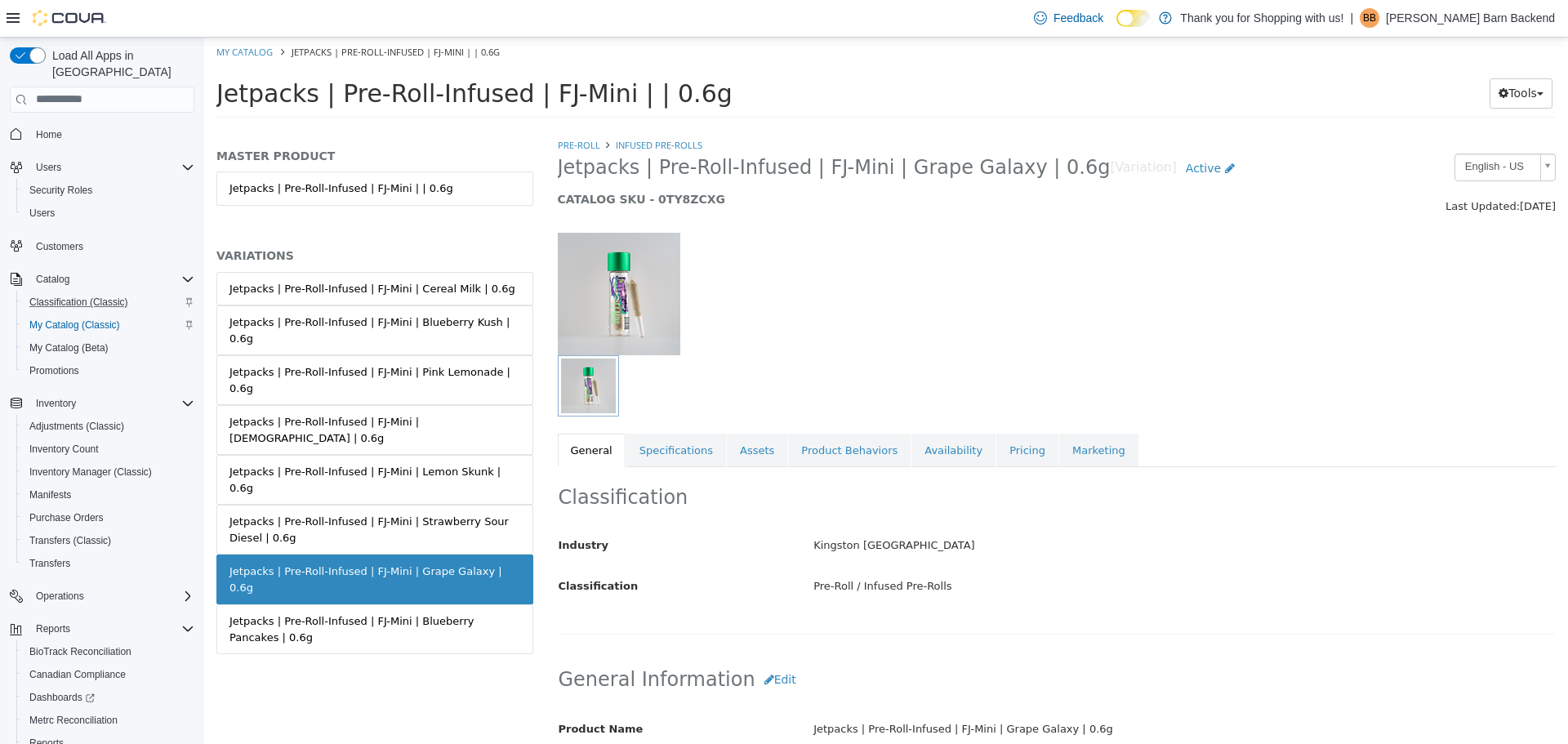
scroll to position [0, 0]
drag, startPoint x: 559, startPoint y: 176, endPoint x: 1041, endPoint y: 179, distance: 482.0
click at [1041, 179] on span "Jetpacks | Pre-Roll-Infused | FJ-Mini | Grape Galaxy | 0.6g" at bounding box center [834, 169] width 553 height 26
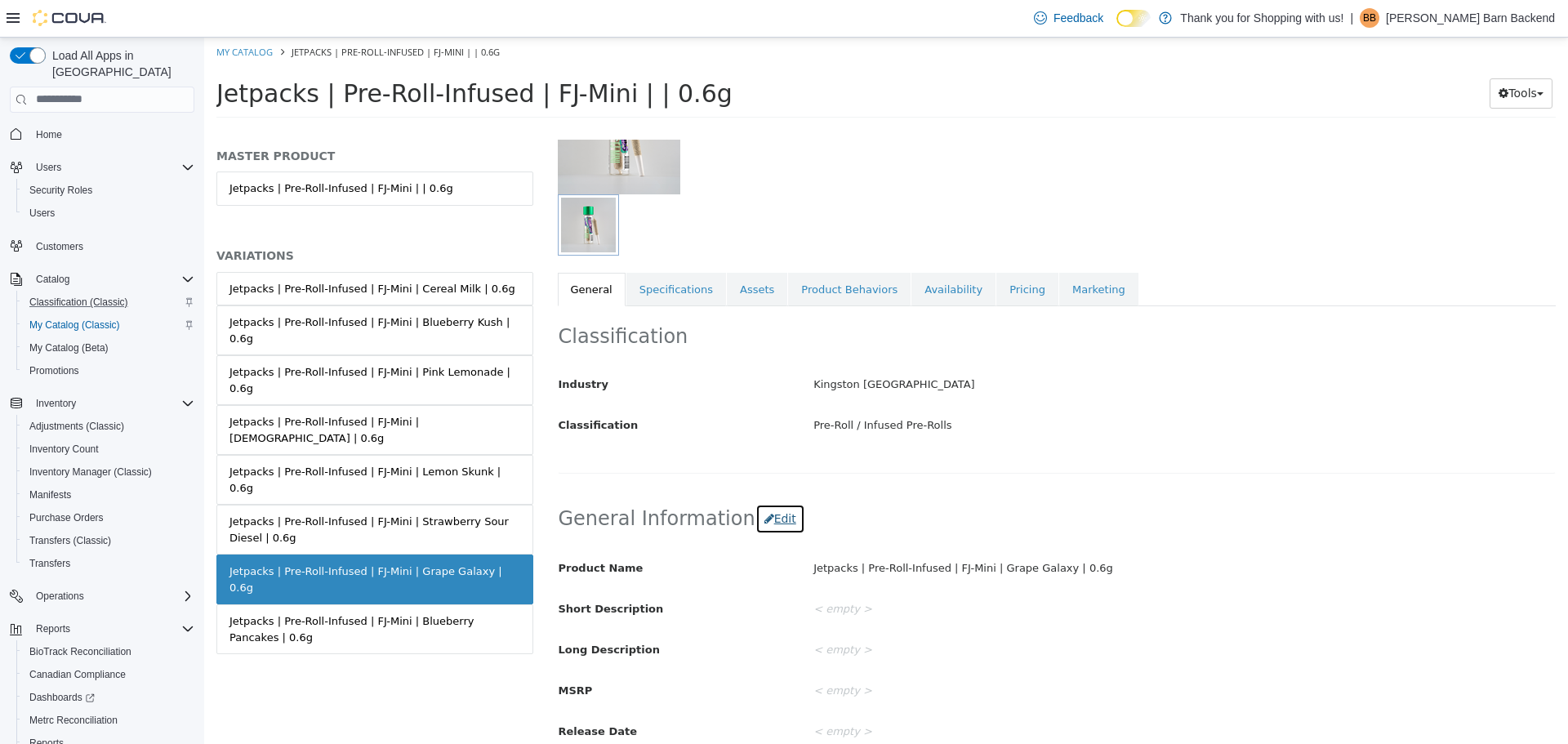
click at [755, 512] on button "Edit" at bounding box center [780, 518] width 50 height 30
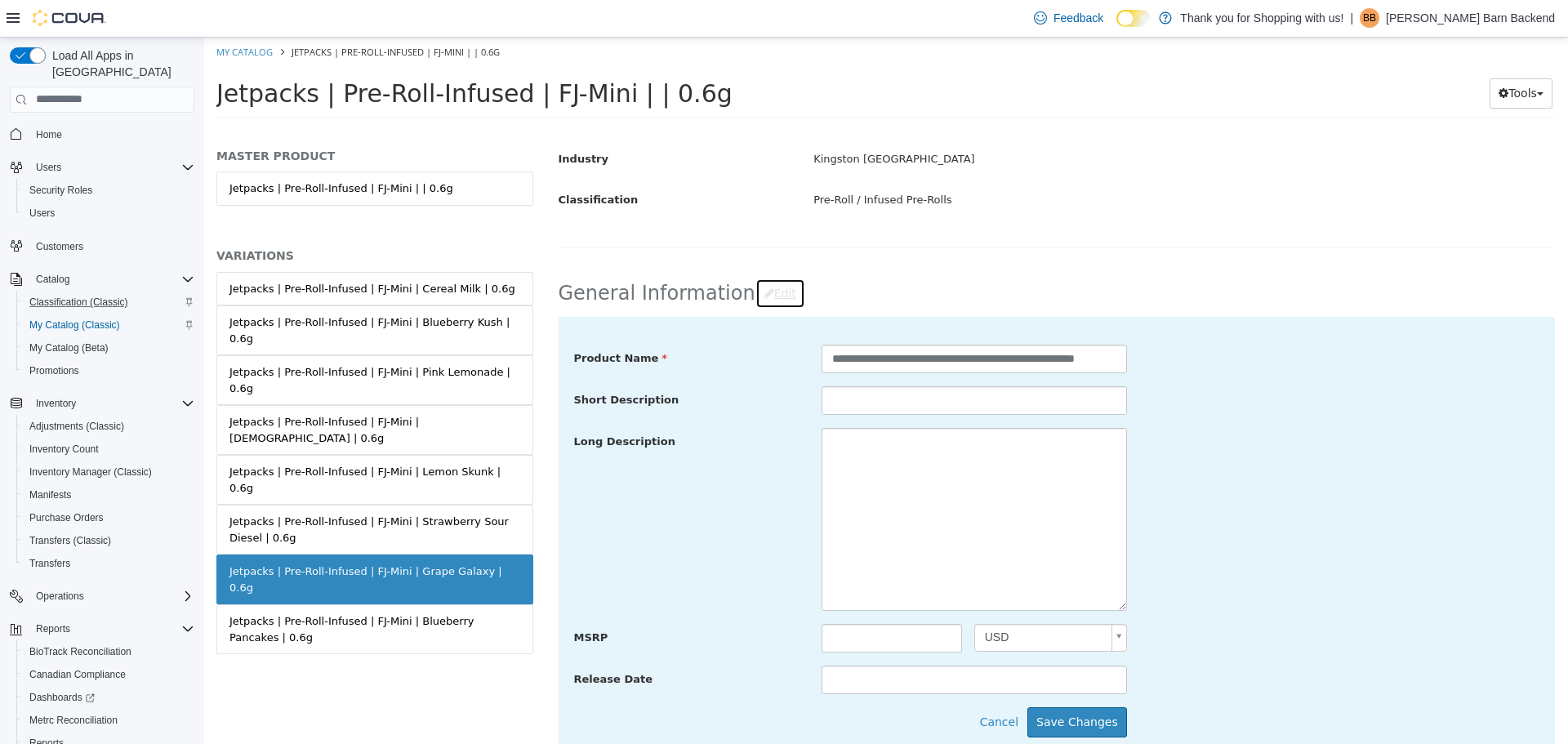
scroll to position [408, 0]
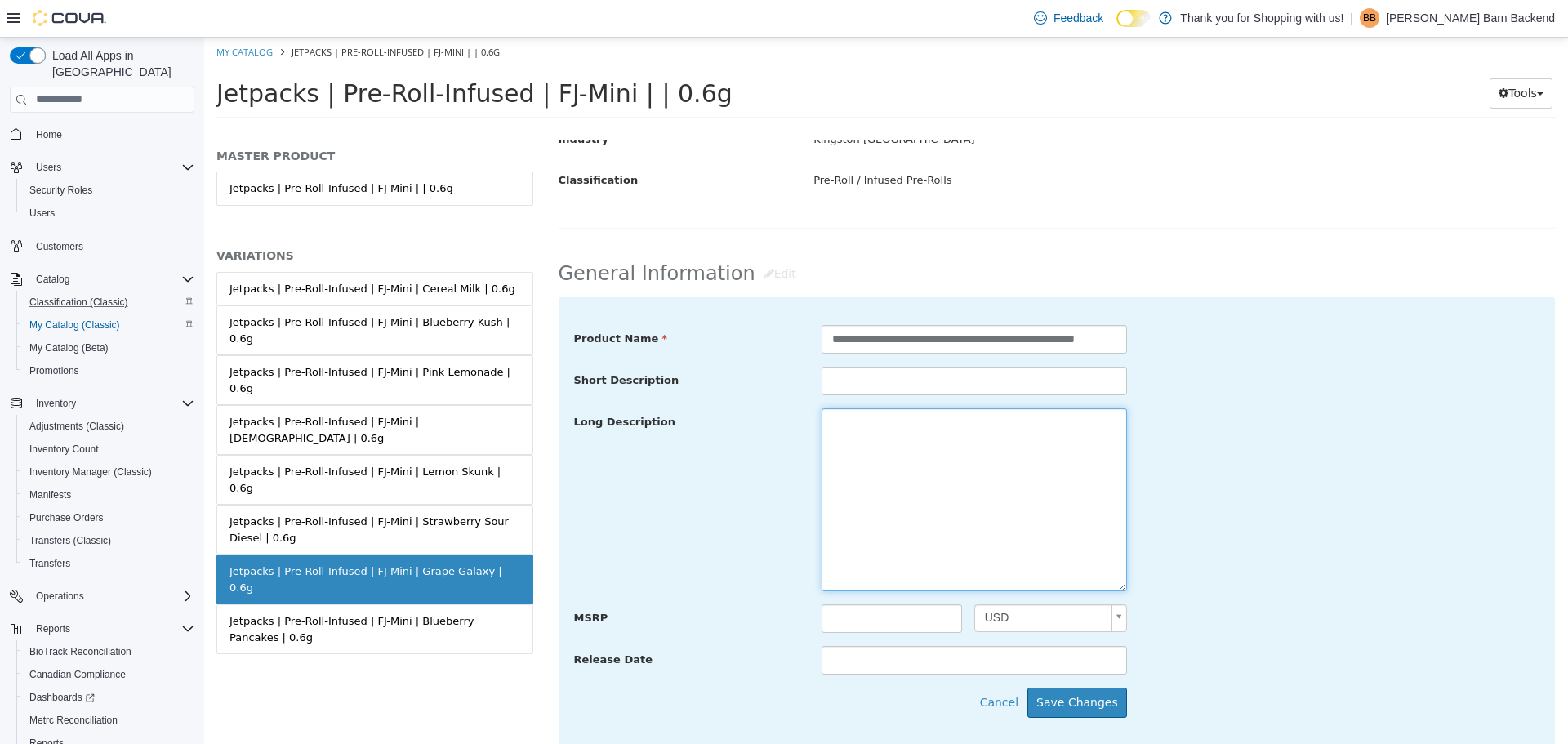
click at [862, 498] on textarea at bounding box center [974, 498] width 306 height 183
paste textarea "**********"
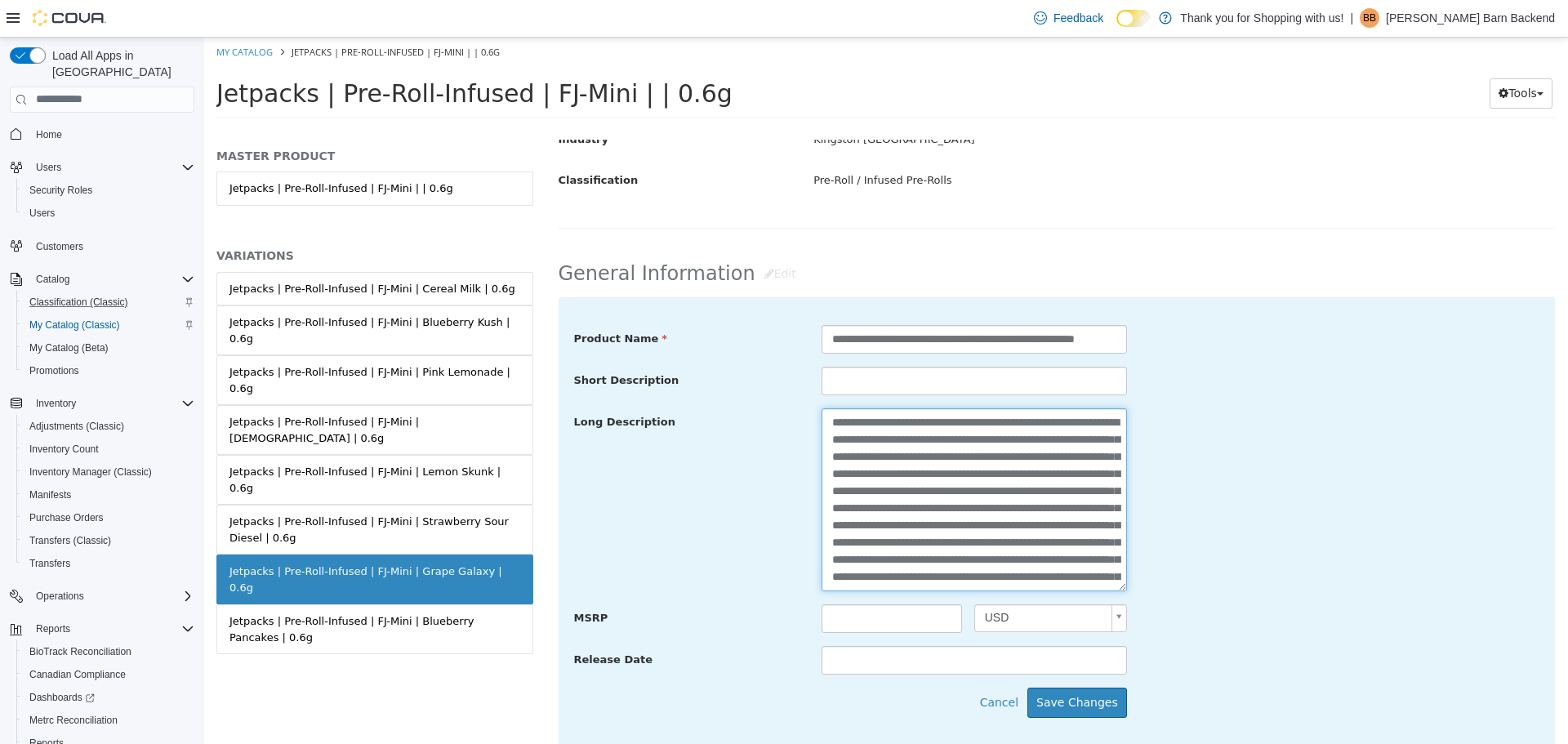
scroll to position [149, 0]
type textarea "**********"
click at [1075, 719] on div "**********" at bounding box center [1057, 520] width 997 height 448
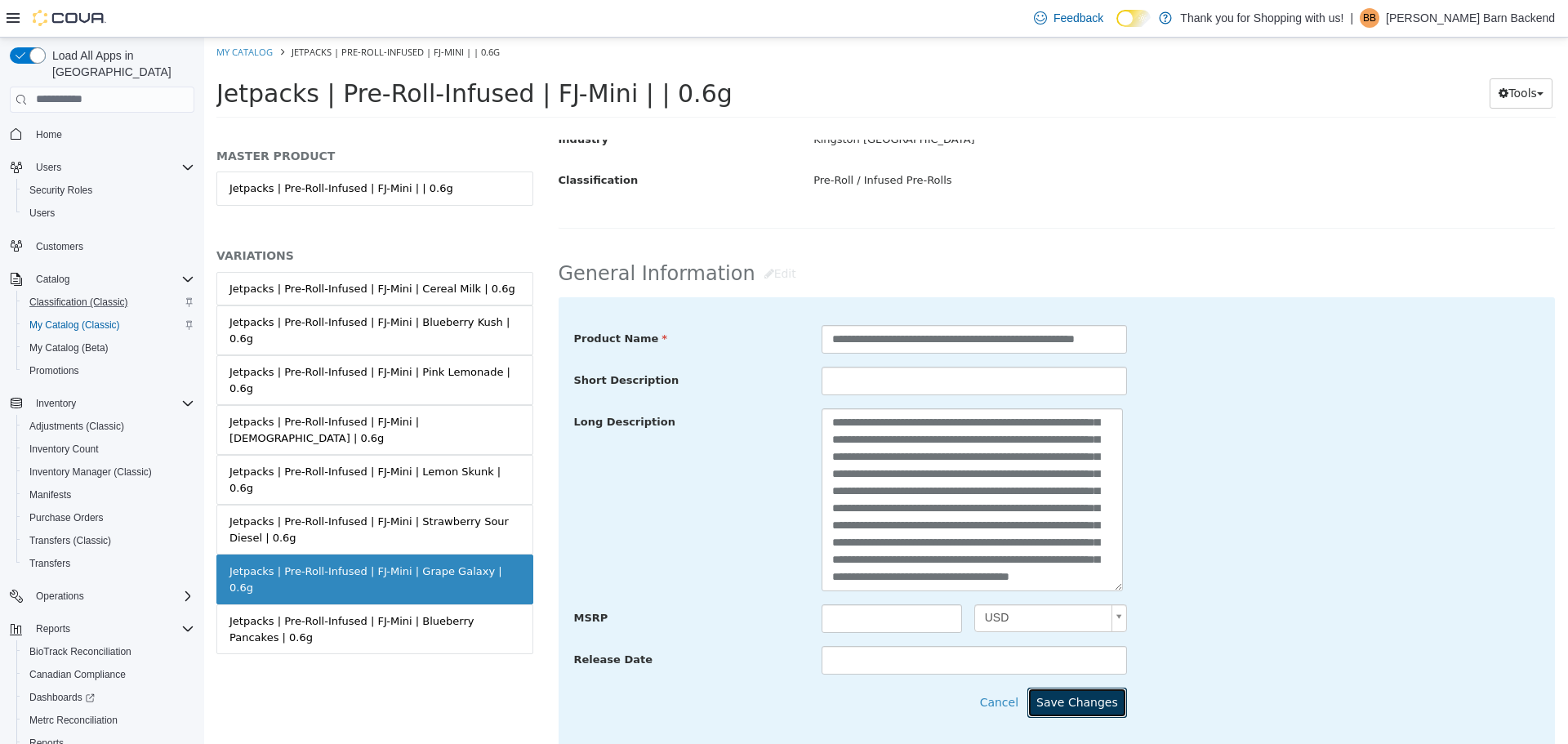
click at [1075, 705] on button "Save Changes" at bounding box center [1078, 702] width 99 height 30
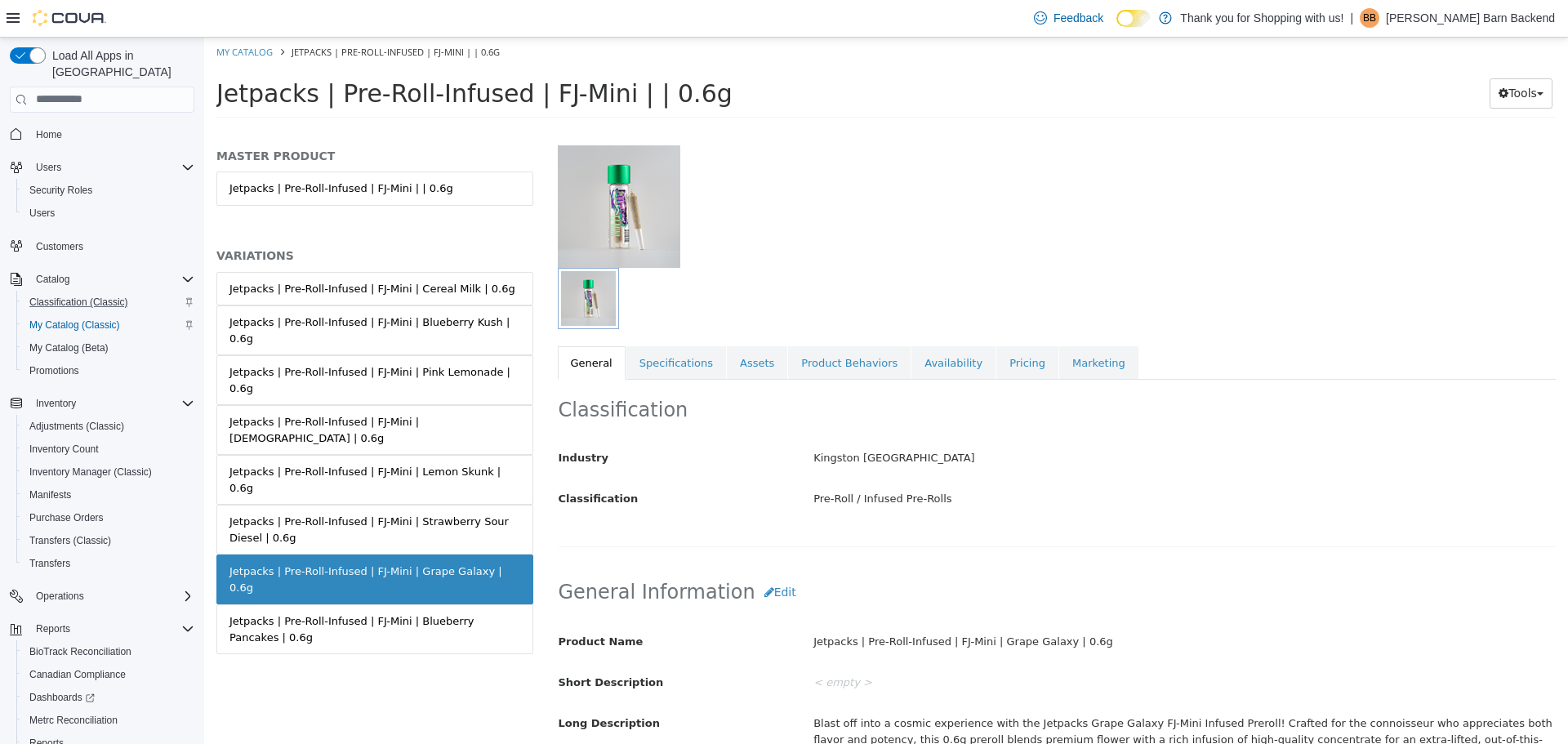
scroll to position [0, 0]
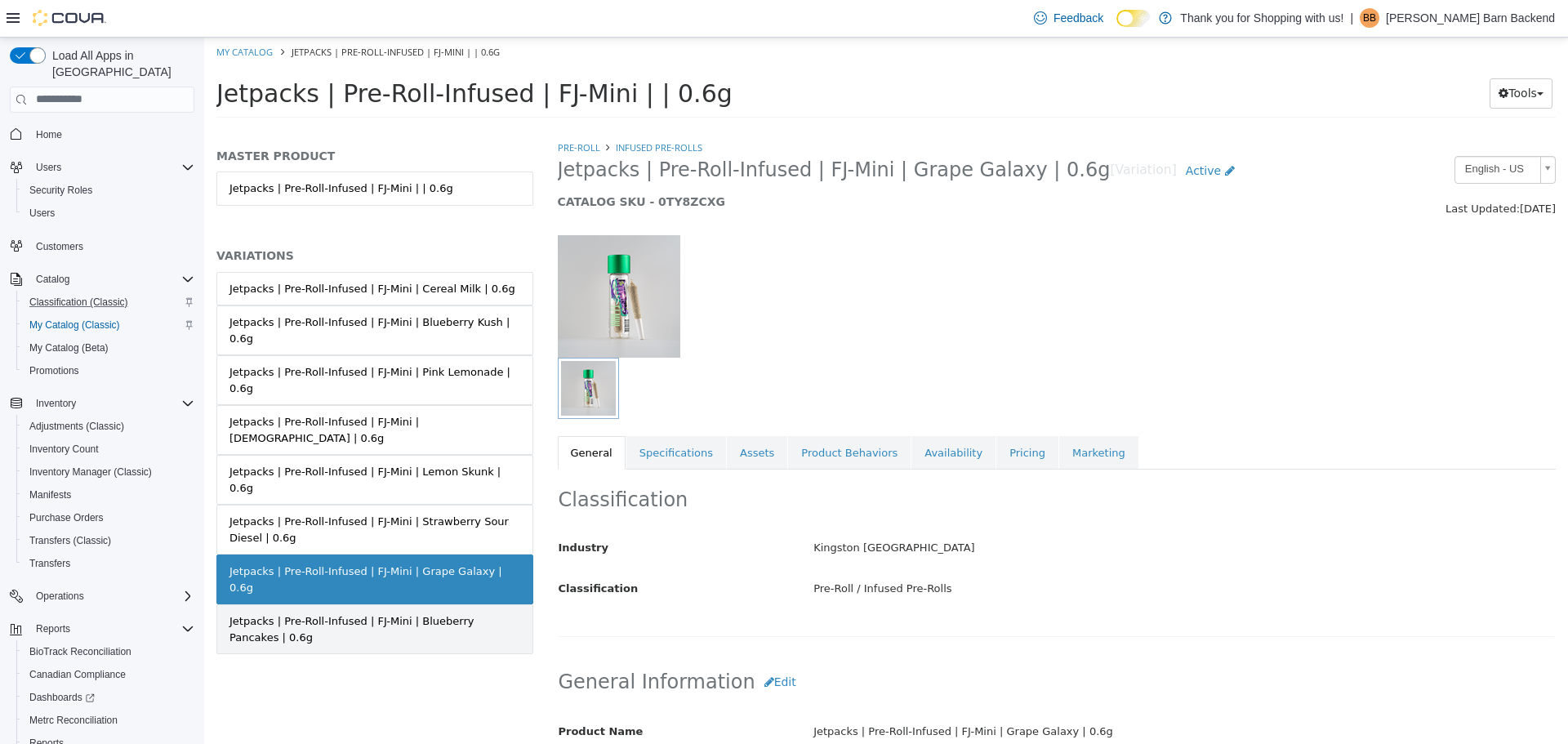
click at [450, 612] on div "Jetpacks | Pre-Roll-Infused | FJ-Mini | Blueberry Pancakes | 0.6g" at bounding box center [375, 628] width 291 height 32
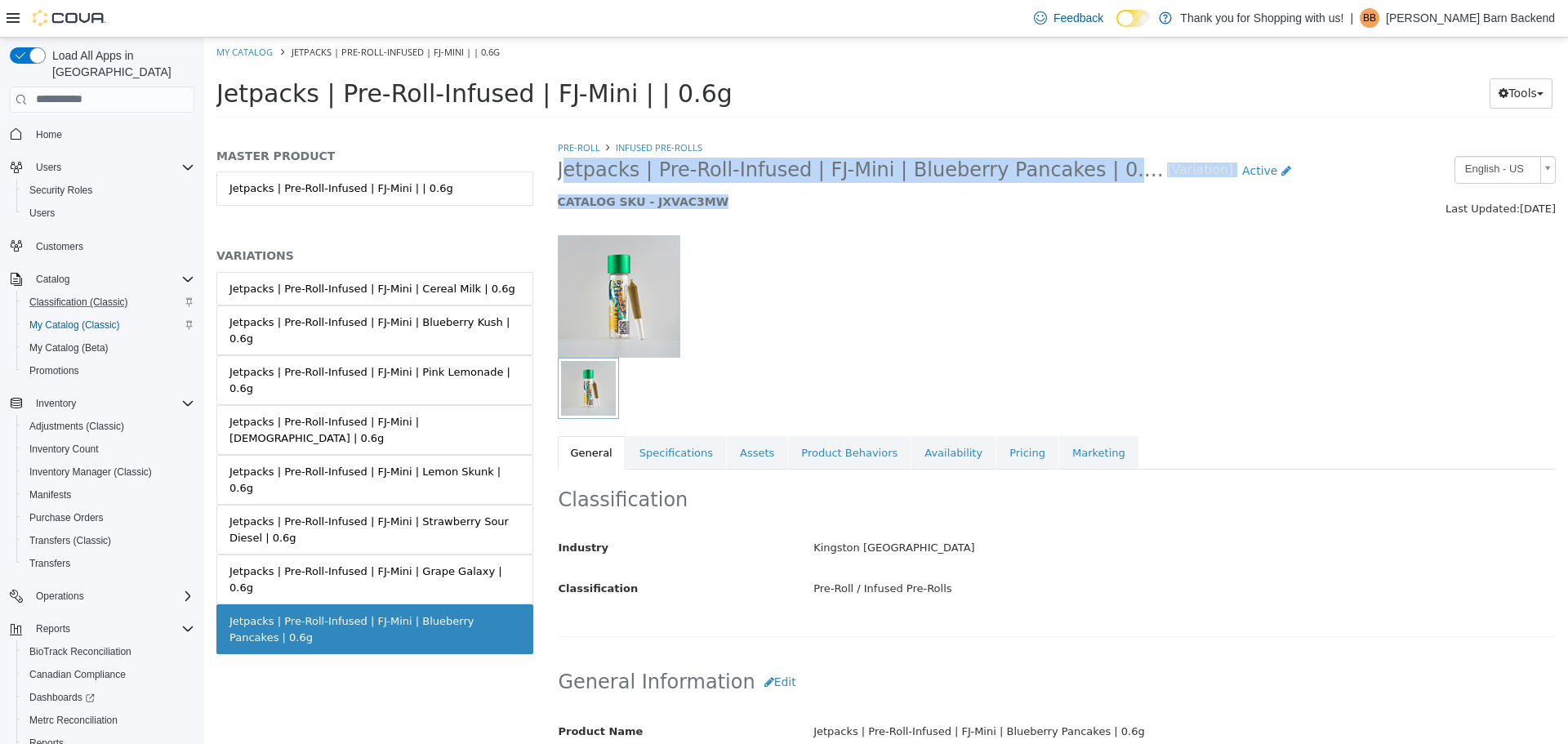
drag, startPoint x: 560, startPoint y: 166, endPoint x: 1034, endPoint y: 183, distance: 474.3
click at [1036, 194] on div "Jetpacks | Pre-Roll-Infused | FJ-Mini | Blueberry Pancakes | 0.6g [Variation] A…" at bounding box center [929, 186] width 767 height 62
click at [1032, 180] on h2 "Jetpacks | Pre-Roll-Infused | FJ-Mini | Blueberry Pancakes | 0.6g [Variation] A…" at bounding box center [928, 170] width 743 height 30
click at [1035, 174] on span "Jetpacks | Pre-Roll-Infused | FJ-Mini | Blueberry Pancakes | 0.6g" at bounding box center [862, 169] width 609 height 26
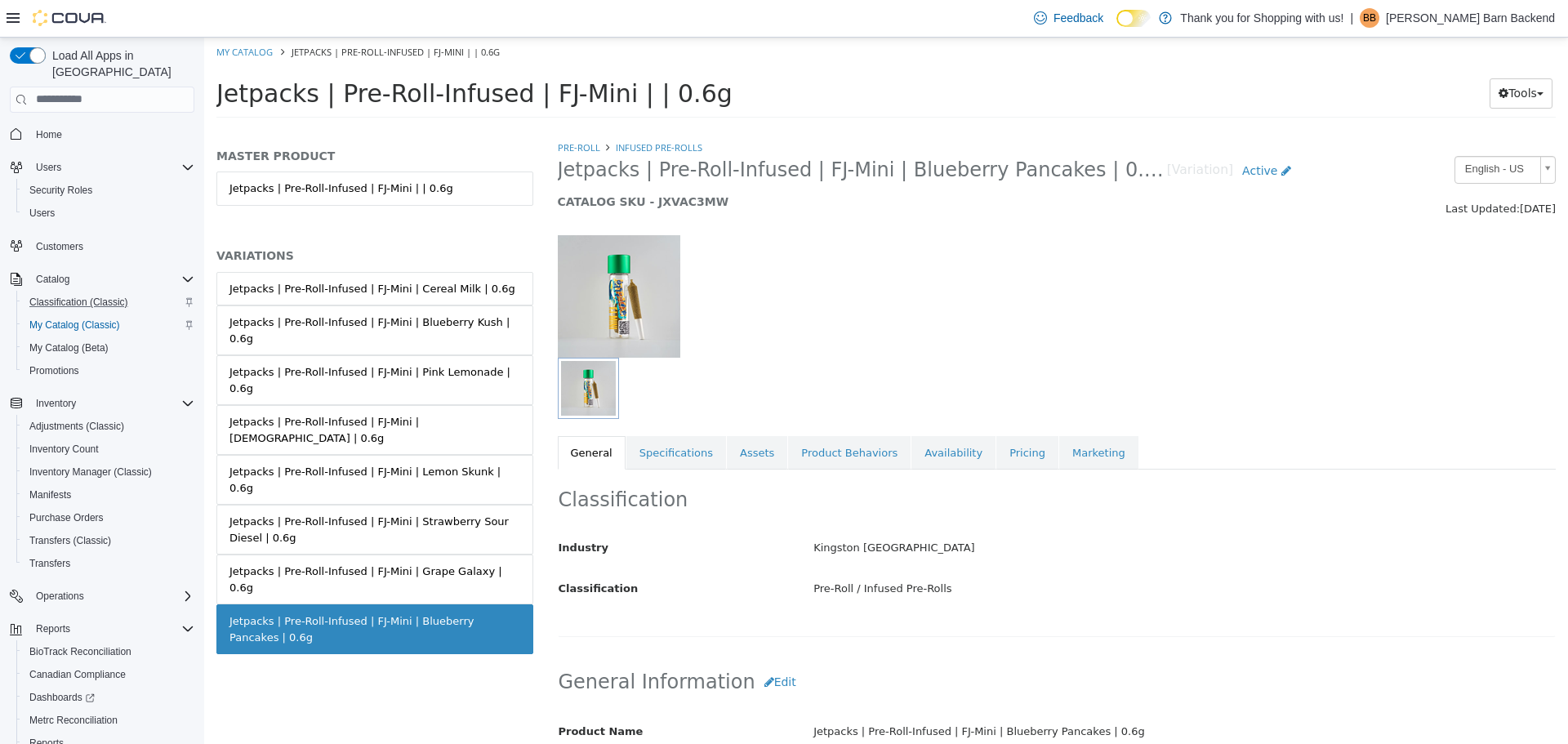
drag, startPoint x: 558, startPoint y: 172, endPoint x: 1092, endPoint y: 180, distance: 534.1
click at [1092, 180] on span "Jetpacks | Pre-Roll-Infused | FJ-Mini | Blueberry Pancakes | 0.6g" at bounding box center [862, 169] width 609 height 26
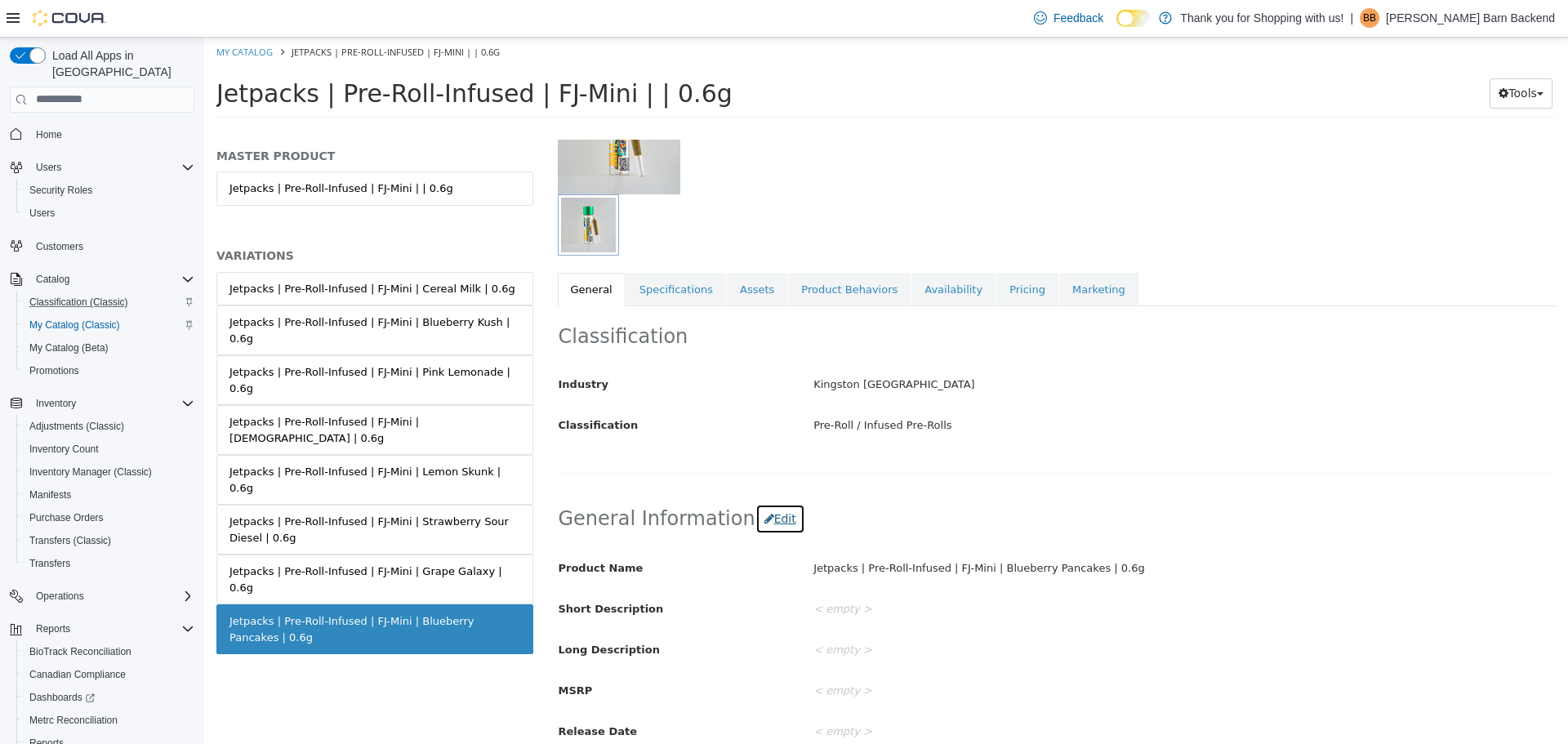
click at [763, 512] on button "Edit" at bounding box center [780, 518] width 50 height 30
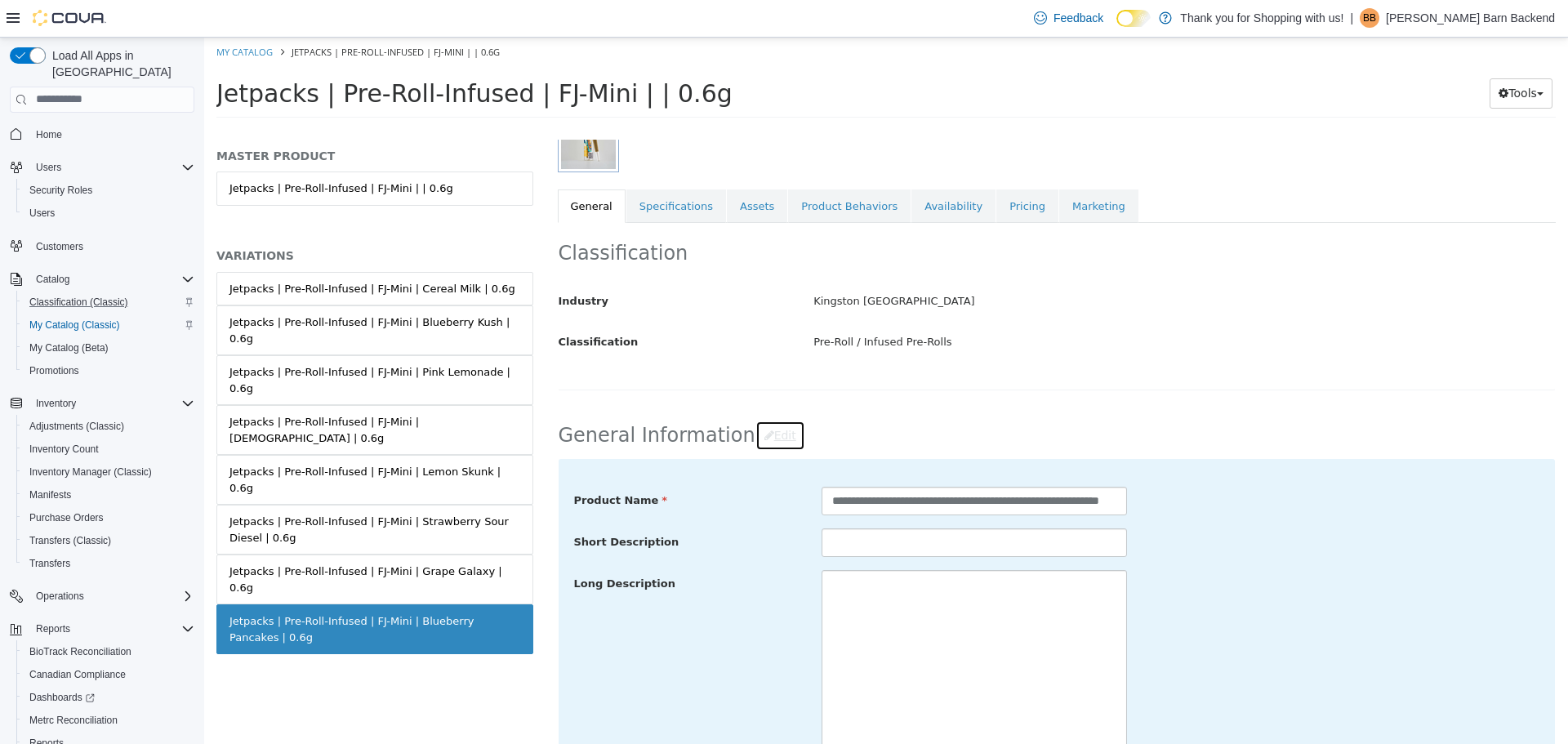
scroll to position [326, 0]
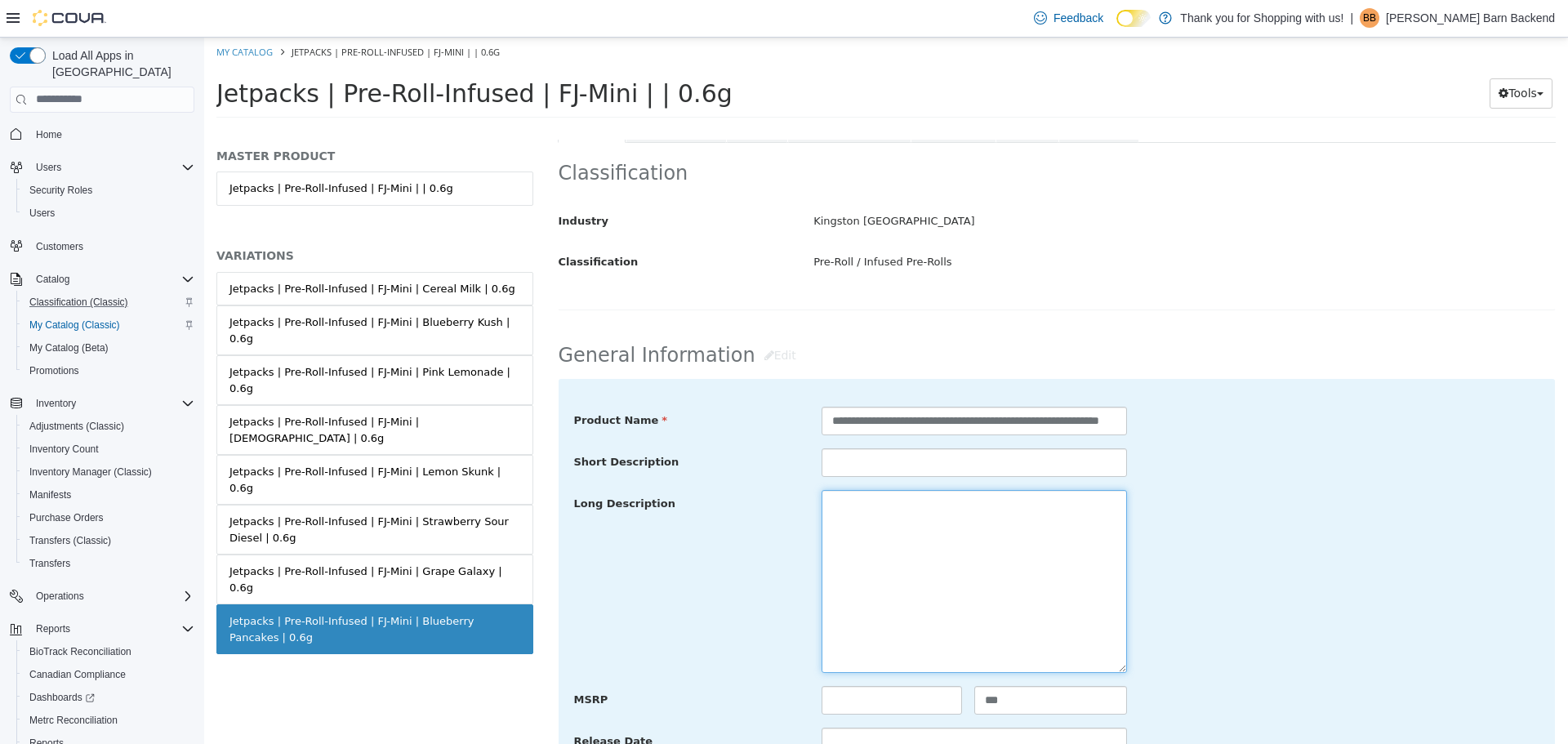
click at [874, 573] on textarea at bounding box center [974, 580] width 306 height 183
paste textarea "**********"
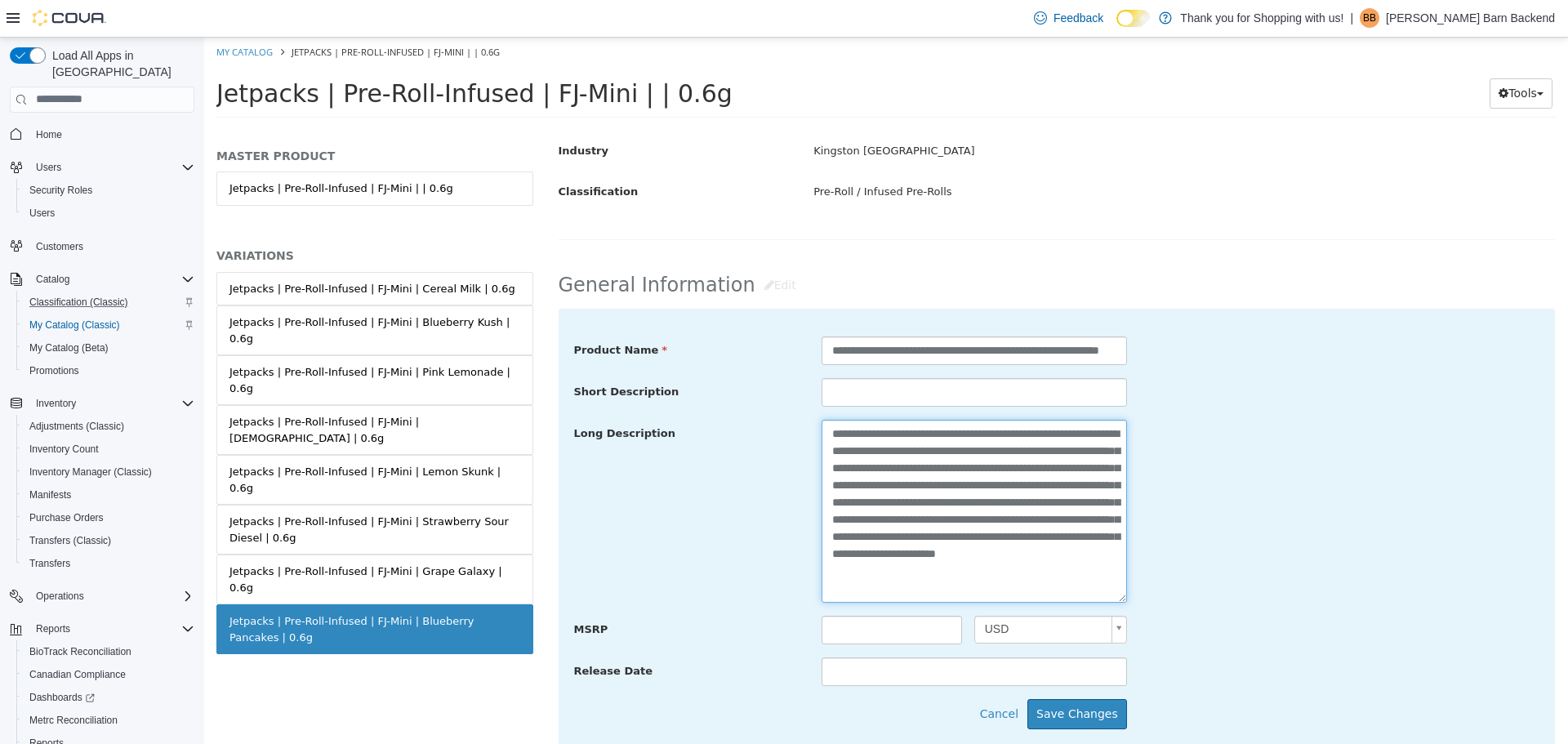
scroll to position [490, 0]
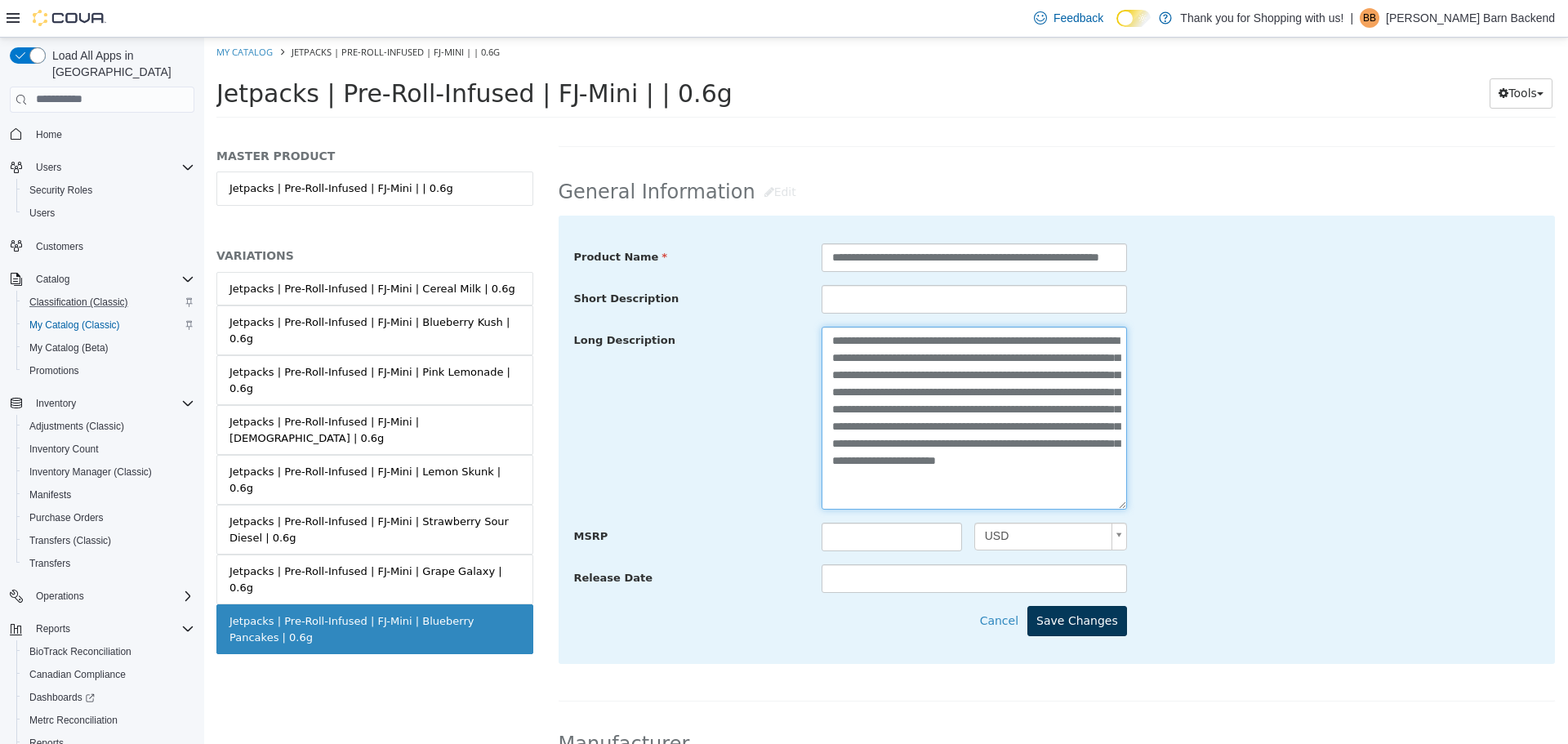
type textarea "**********"
click at [1066, 615] on button "Save Changes" at bounding box center [1078, 620] width 99 height 30
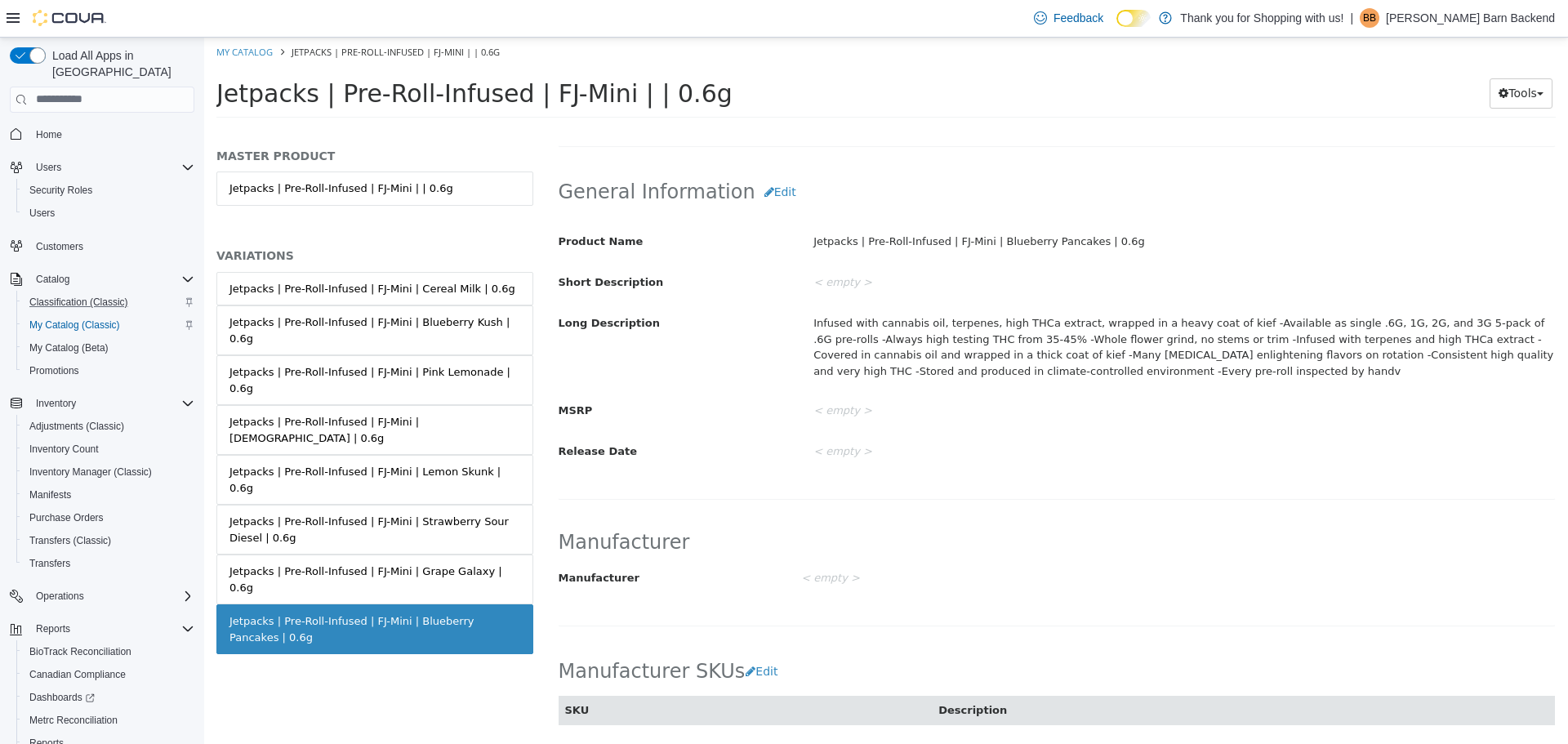
scroll to position [0, 0]
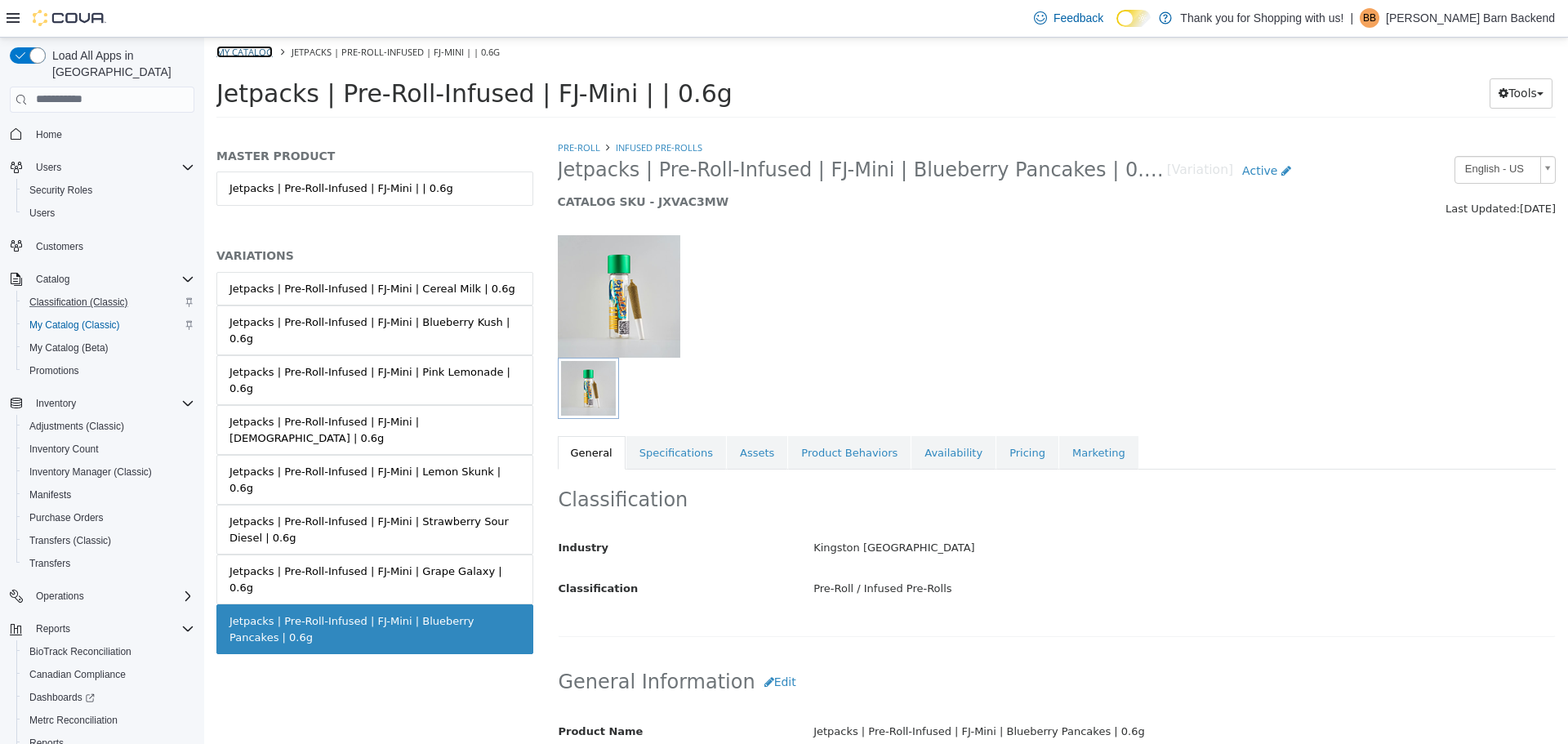
click at [263, 52] on link "My Catalog" at bounding box center [244, 51] width 56 height 12
select select "**********"
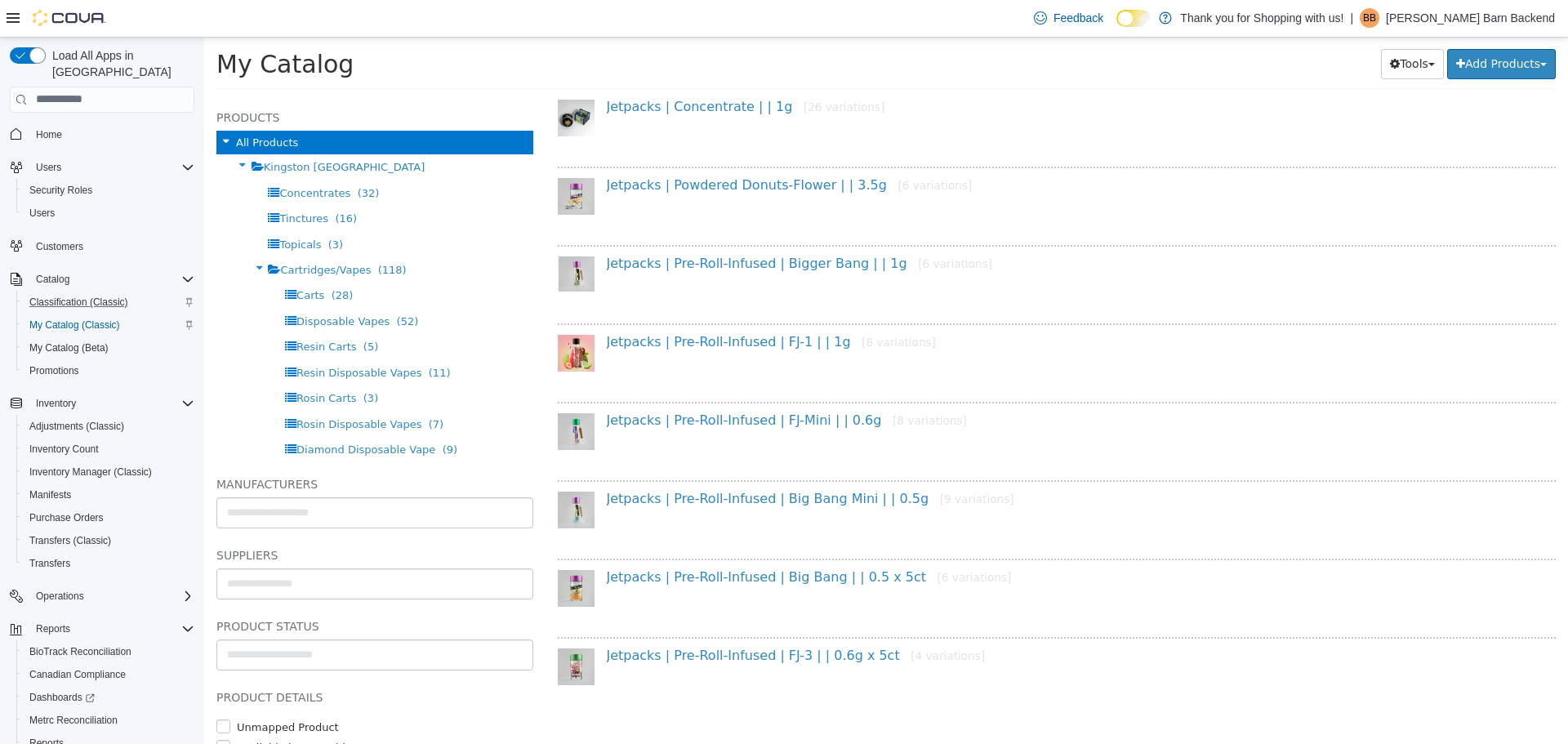
scroll to position [151, 0]
click at [787, 498] on link "Jetpacks | Pre-Roll-Infused | Big Bang Mini | | 0.5g [9 variations]" at bounding box center [811, 496] width 408 height 16
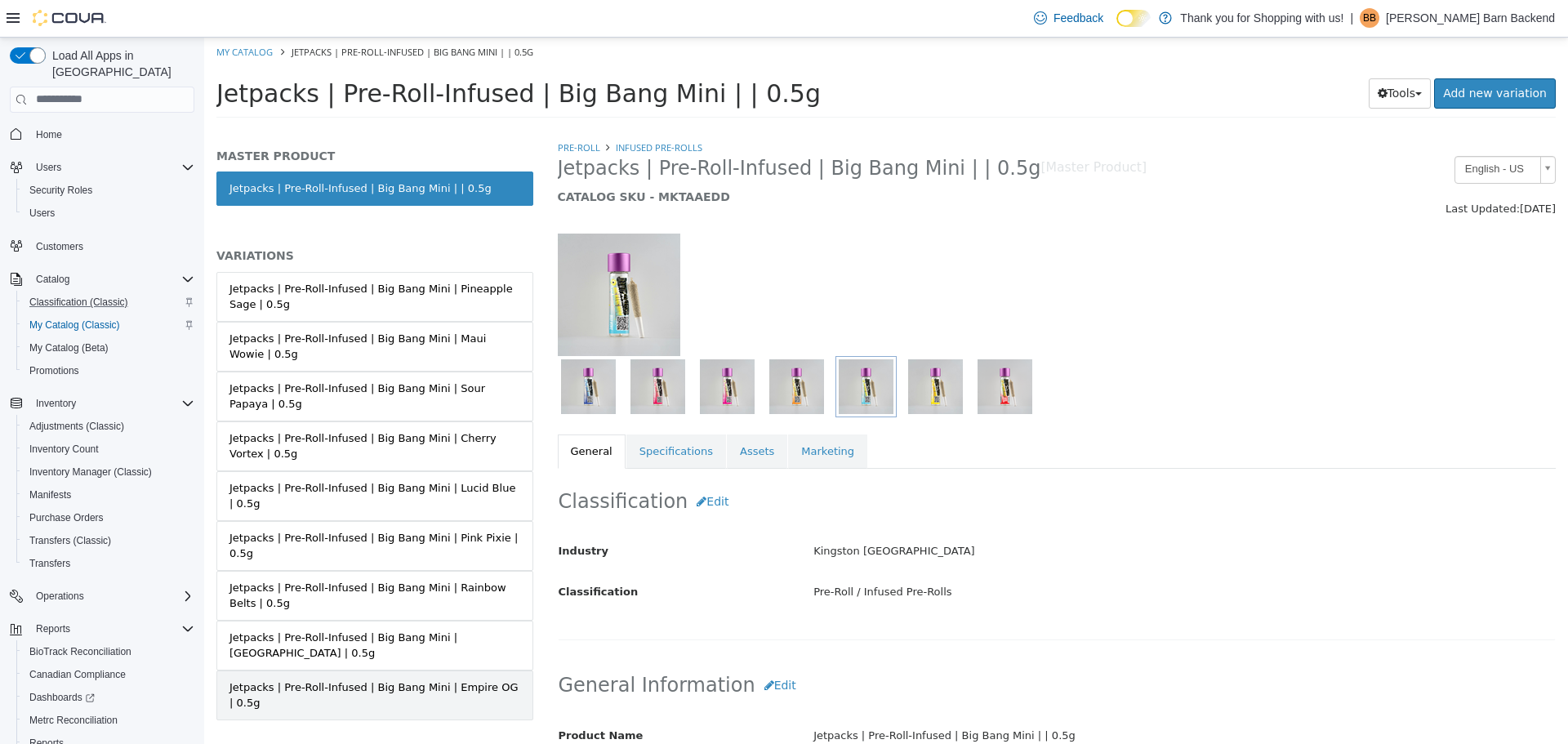
click at [446, 679] on div "Jetpacks | Pre-Roll-Infused | Big Bang Mini | Empire OG | 0.5g" at bounding box center [375, 694] width 291 height 32
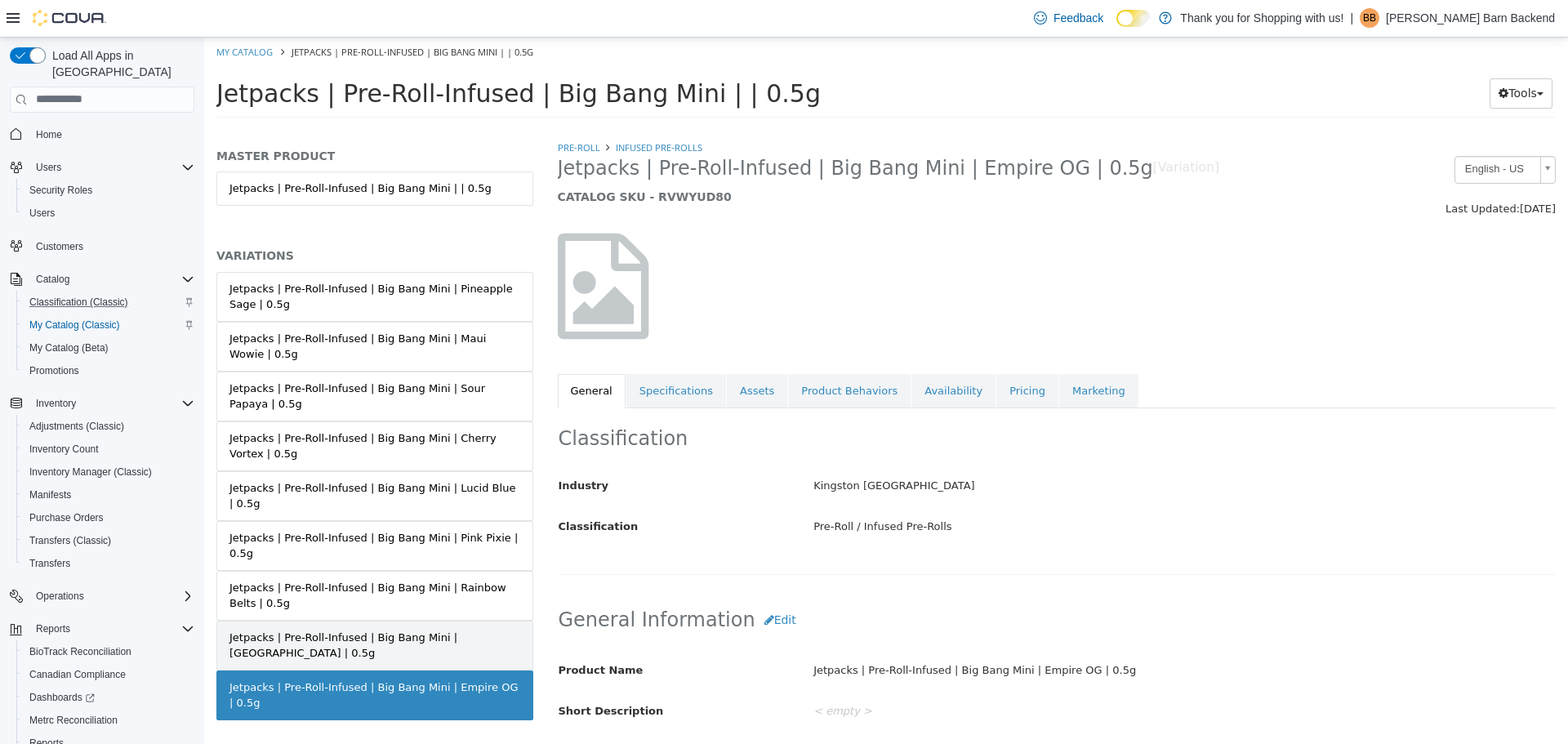
click at [491, 629] on div "Jetpacks | Pre-Roll-Infused | Big Bang Mini | Chernobyl | 0.5g" at bounding box center [375, 645] width 291 height 32
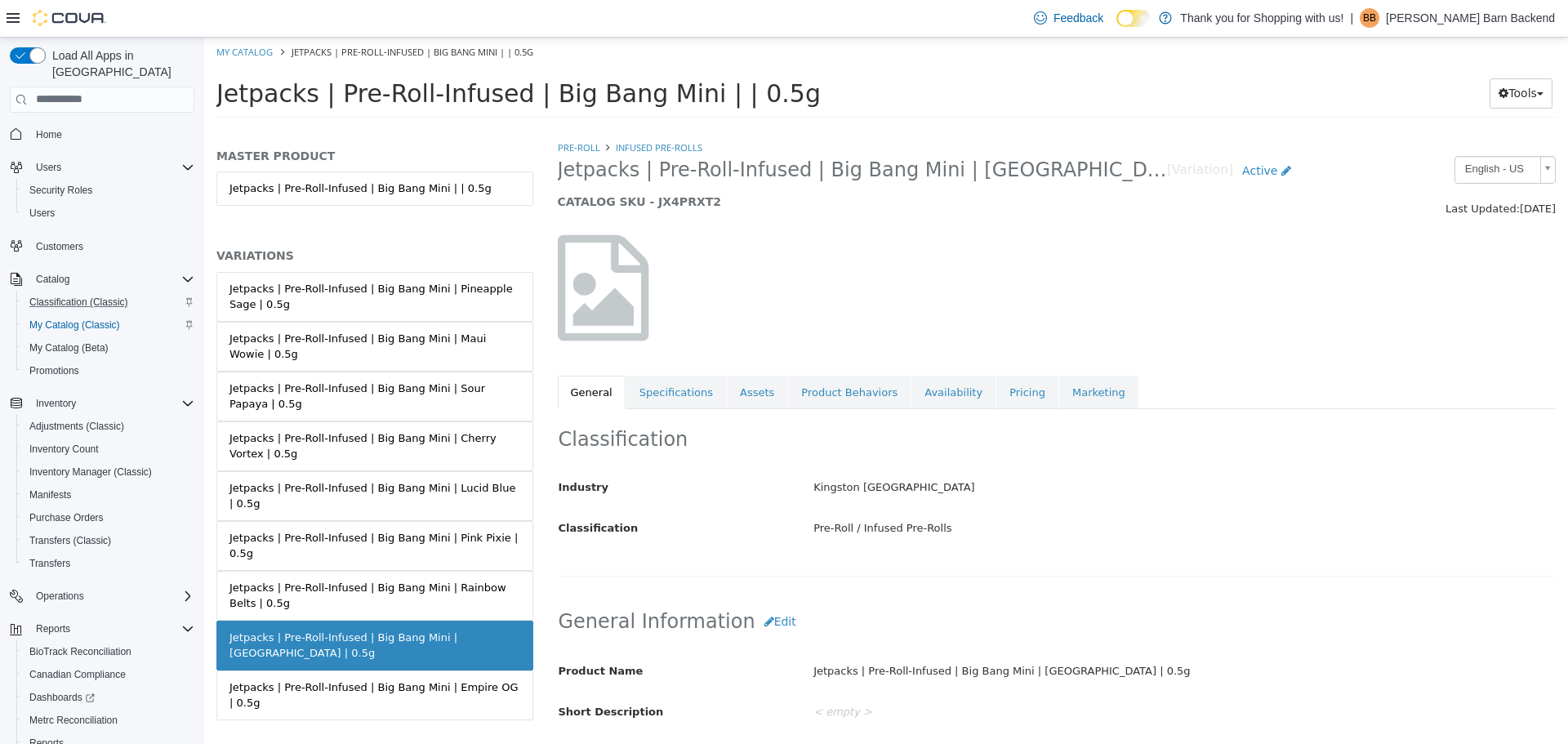
click at [488, 578] on div "Jetpacks | Pre-Roll-Infused | Big Bang Mini | Rainbow Belts | 0.5g" at bounding box center [375, 594] width 291 height 32
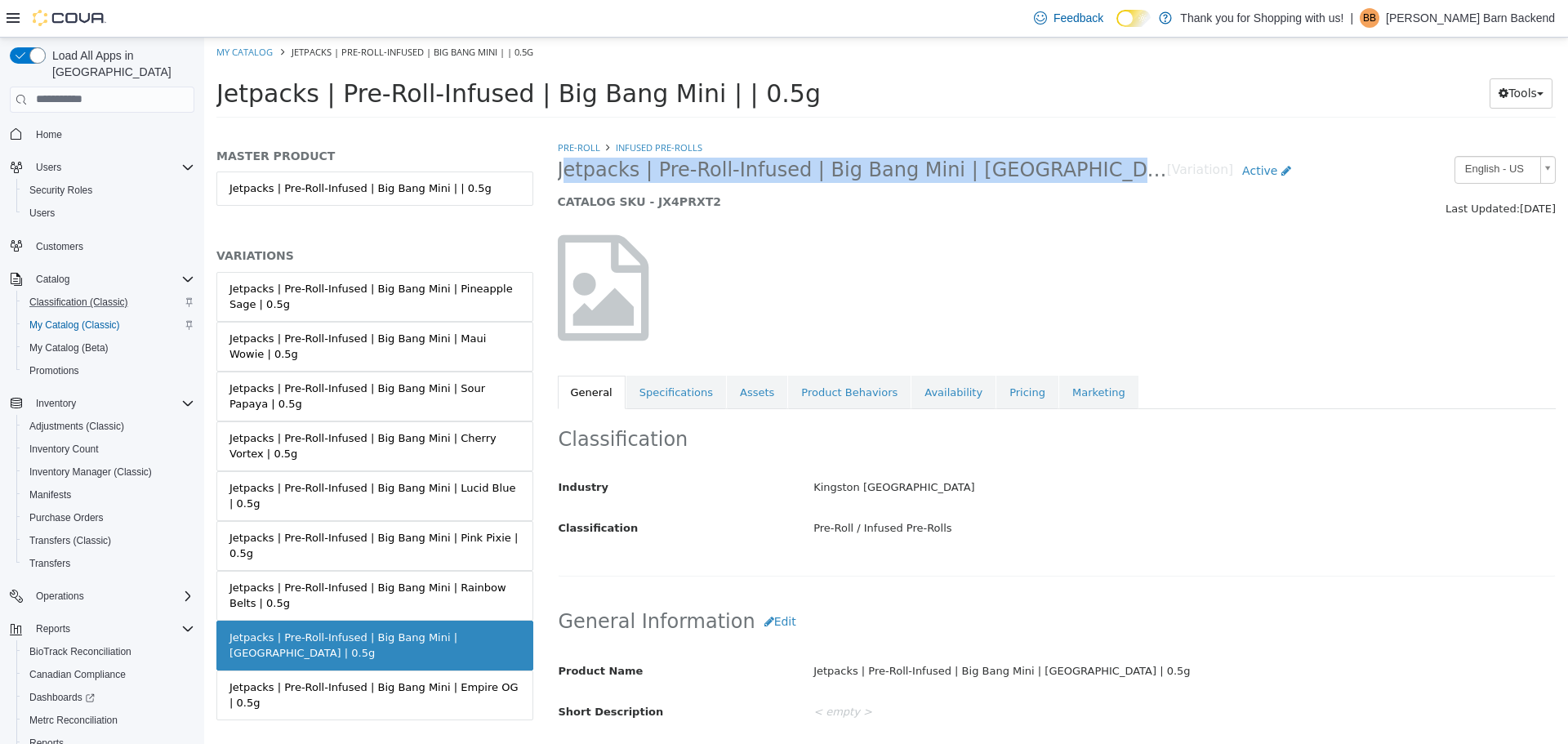
drag, startPoint x: 558, startPoint y: 171, endPoint x: 1073, endPoint y: 177, distance: 515.0
click at [1073, 177] on span "Jetpacks | Pre-Roll-Infused | Big Bang Mini | Chernobyl | 0.5g" at bounding box center [862, 169] width 609 height 26
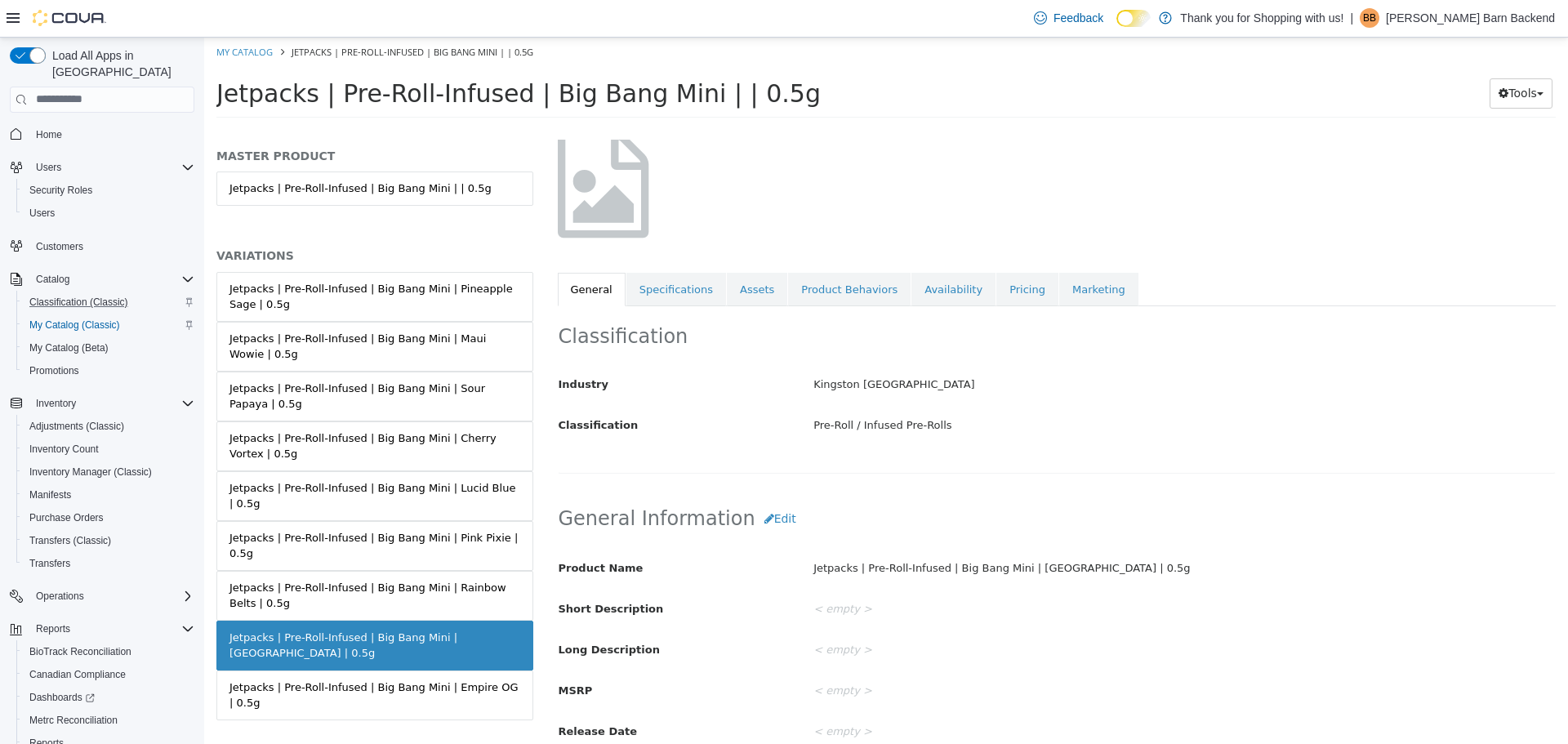
scroll to position [164, 0]
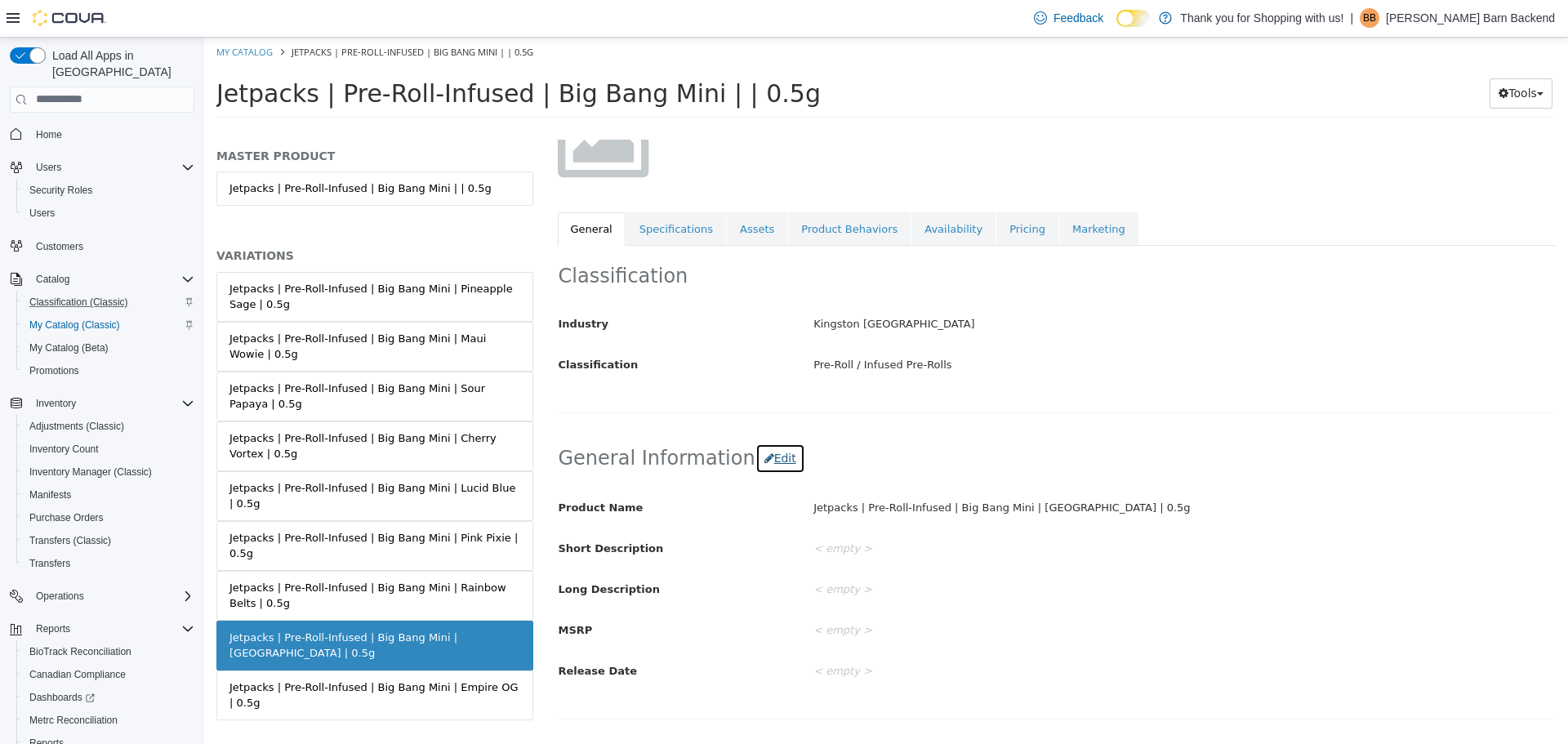
click at [766, 462] on button "Edit" at bounding box center [780, 457] width 50 height 30
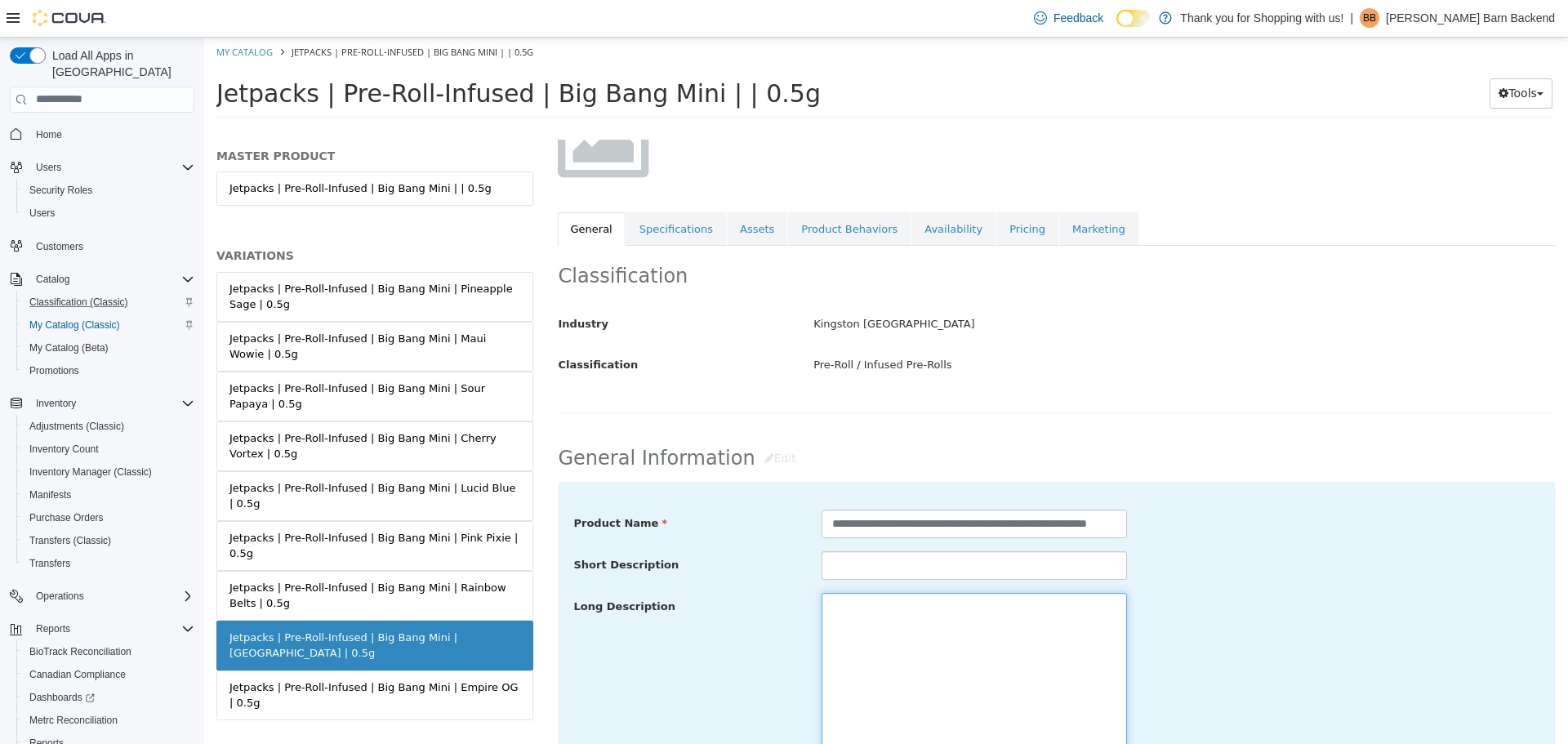
click at [854, 593] on textarea at bounding box center [974, 683] width 306 height 183
paste textarea "**********"
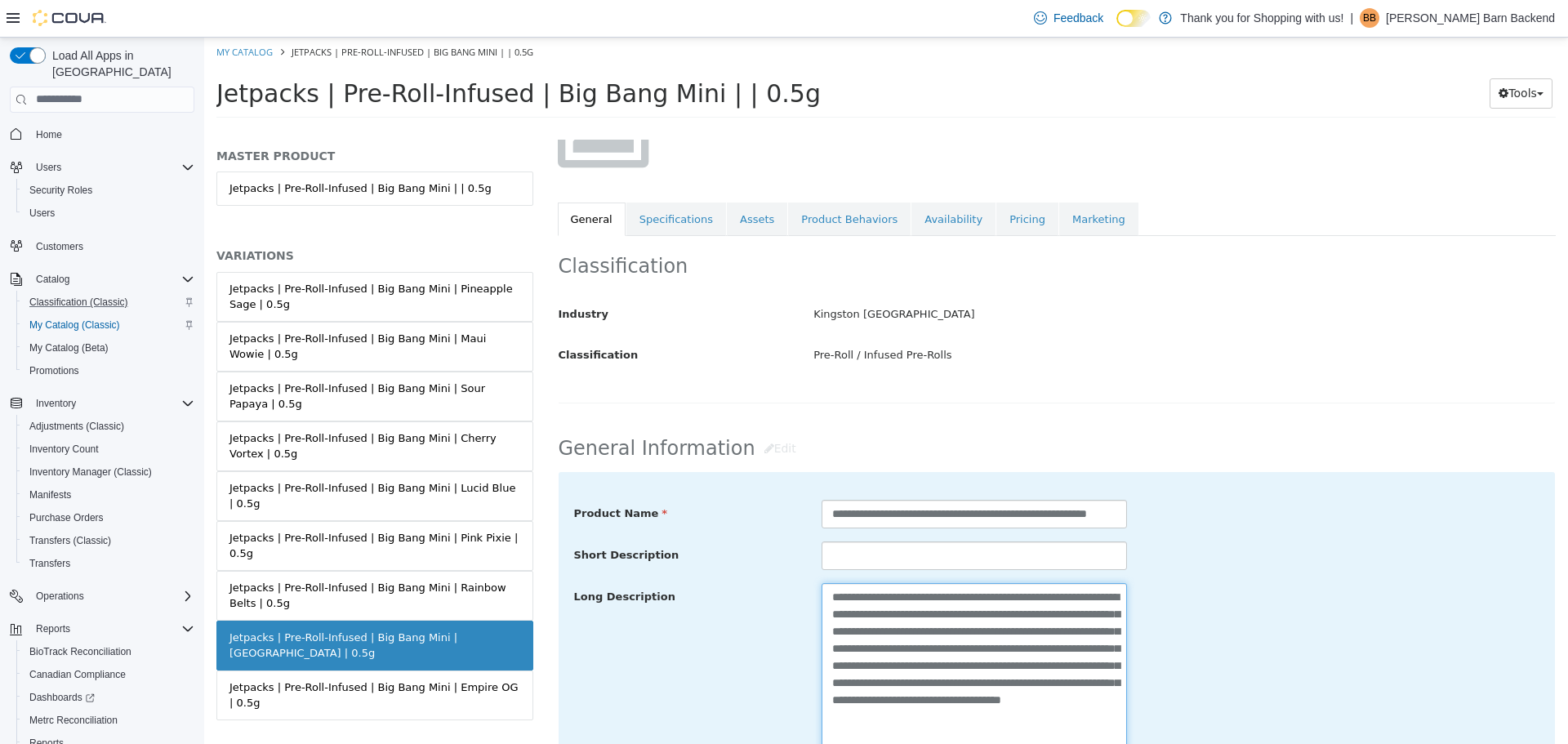
scroll to position [581, 0]
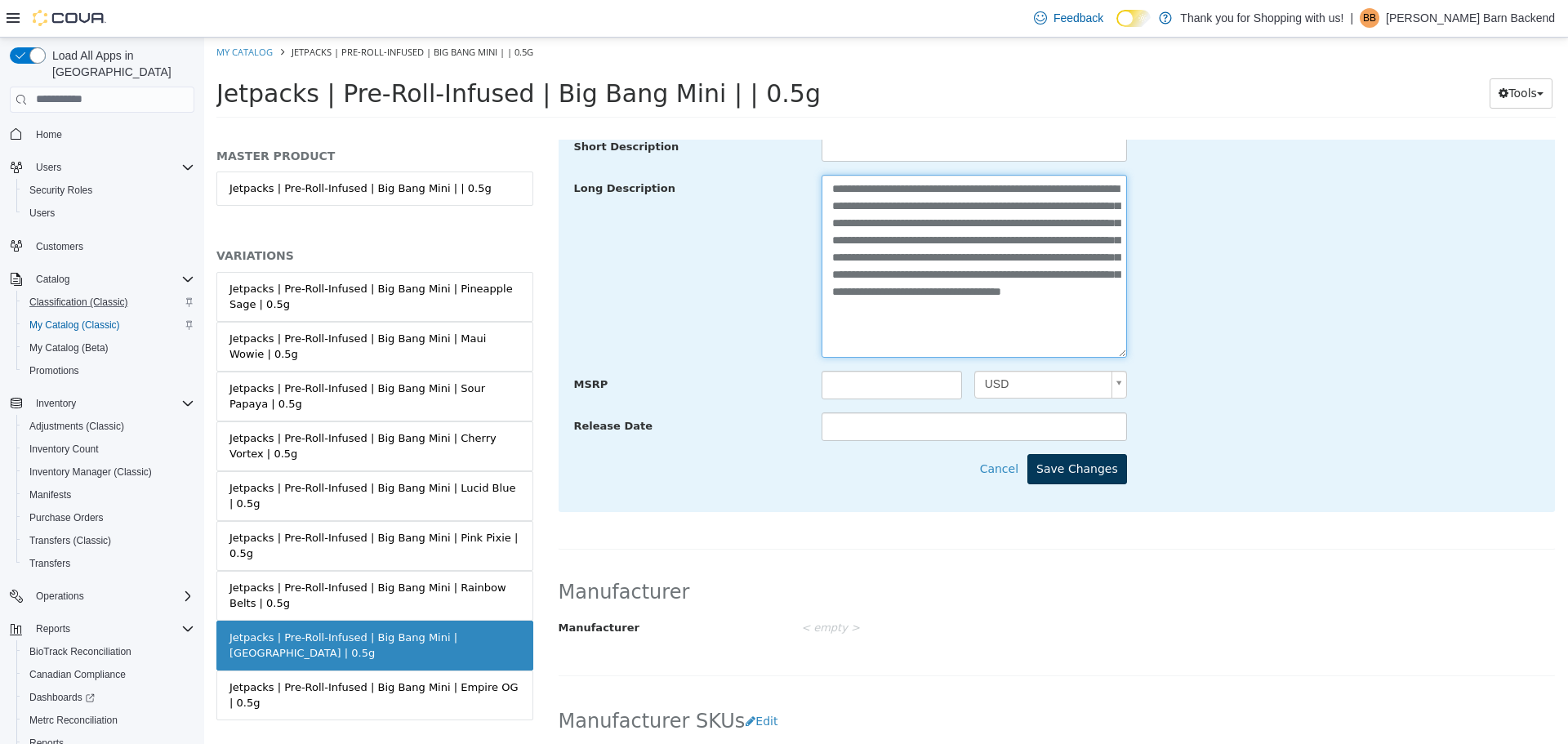
type textarea "**********"
click at [1072, 464] on button "Save Changes" at bounding box center [1078, 468] width 99 height 30
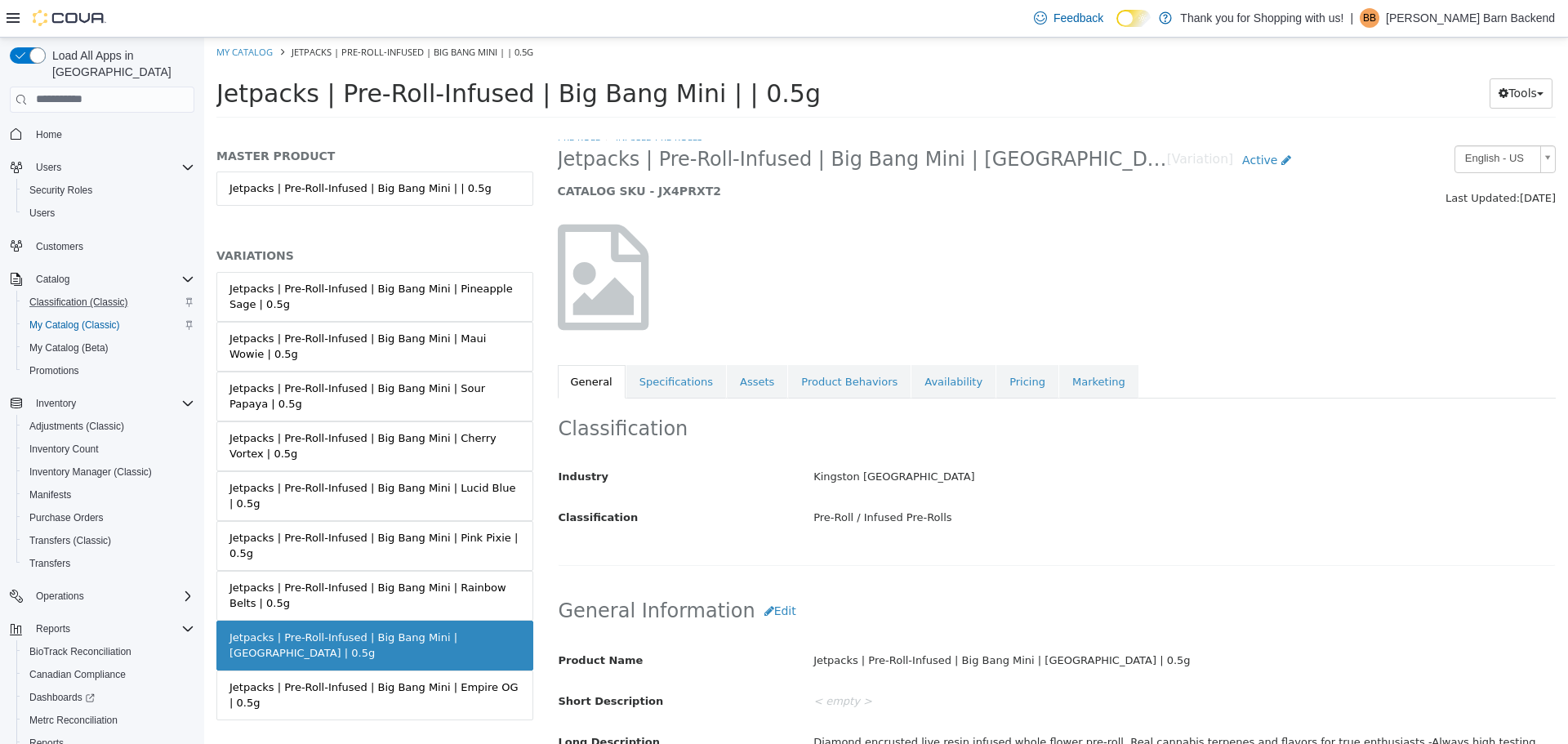
scroll to position [10, 0]
click at [755, 383] on link "Assets" at bounding box center [757, 382] width 61 height 34
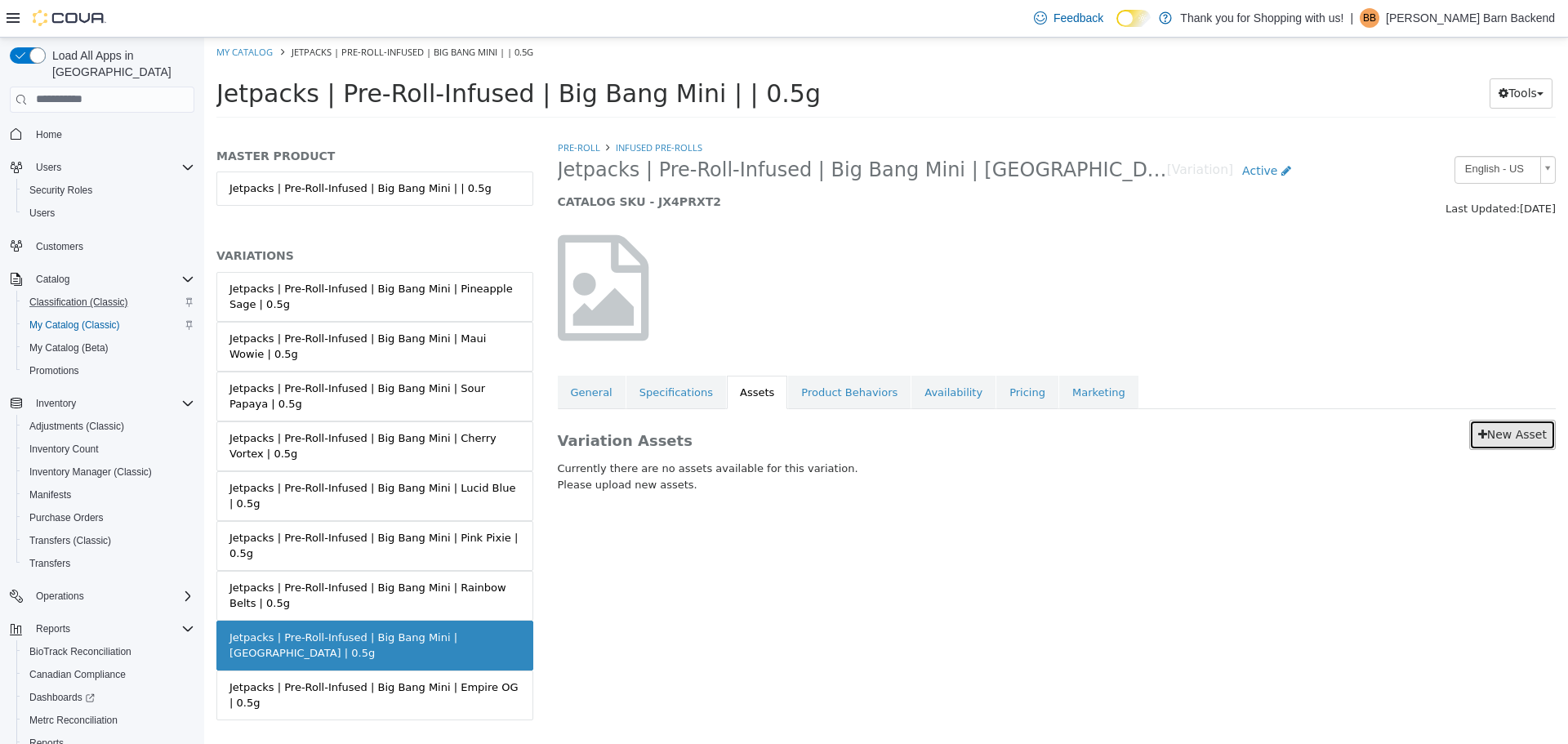
click at [1489, 444] on link "New Asset" at bounding box center [1513, 433] width 86 height 30
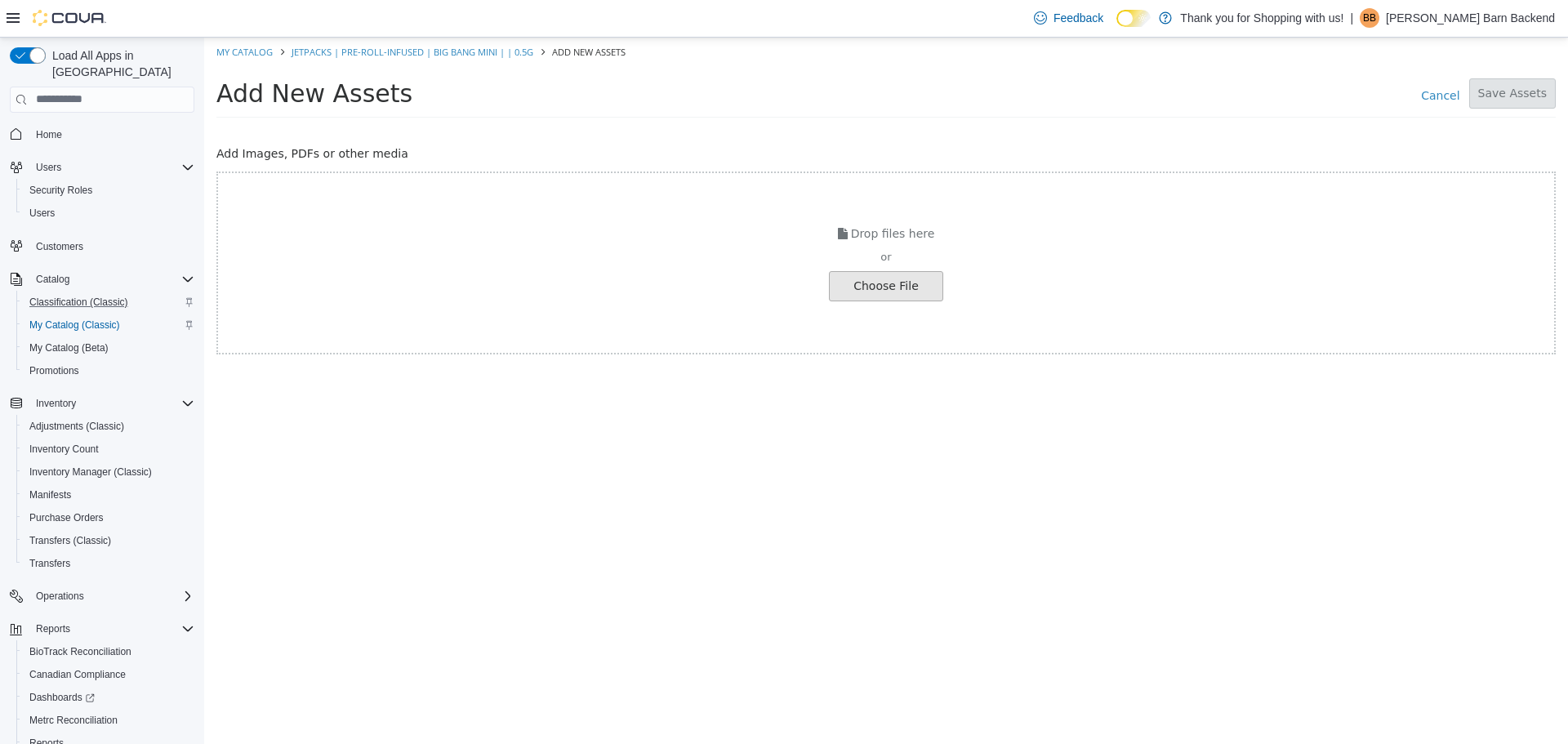
click at [870, 288] on input "file" at bounding box center [30, 285] width 1823 height 29
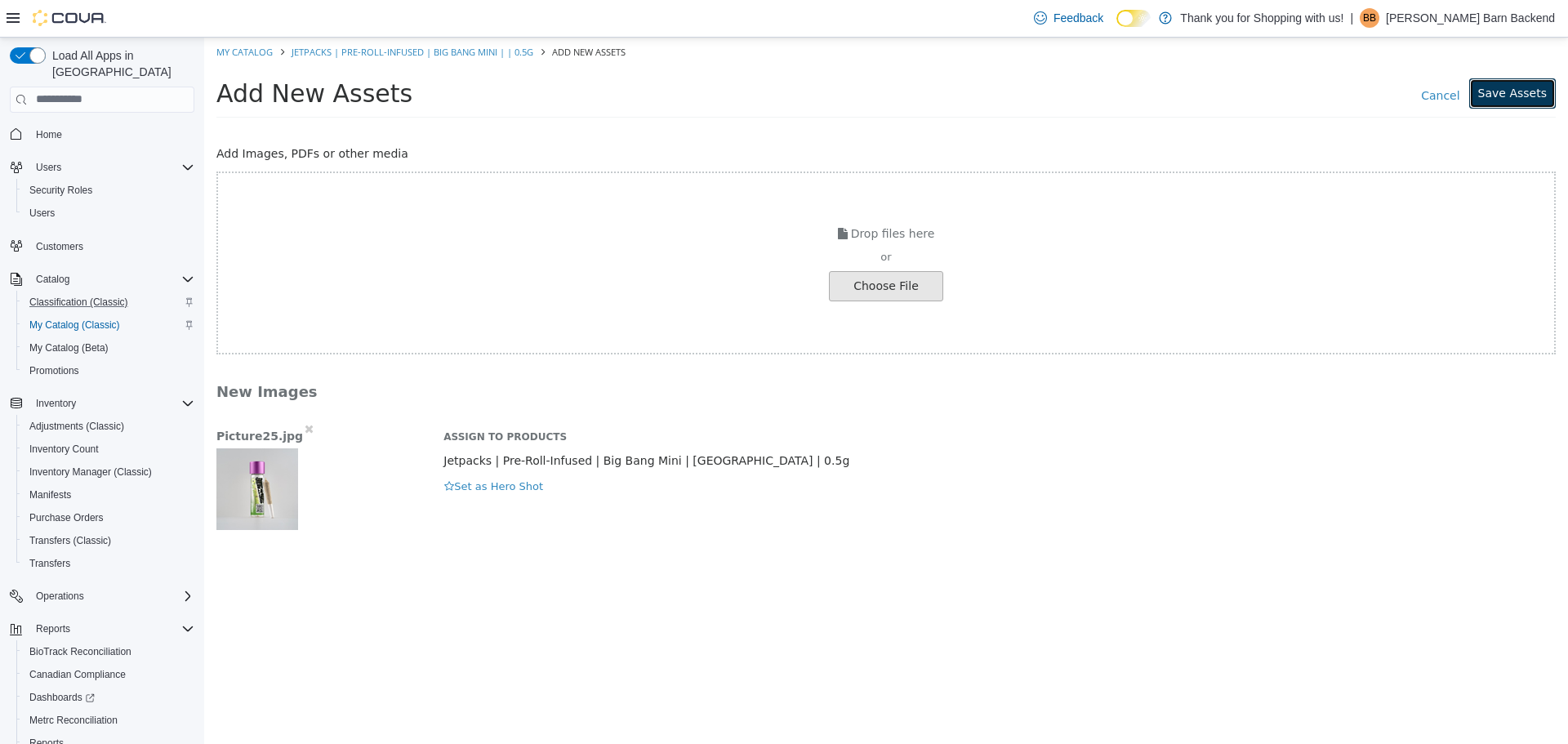
click at [1539, 88] on button "Save Assets" at bounding box center [1513, 92] width 86 height 30
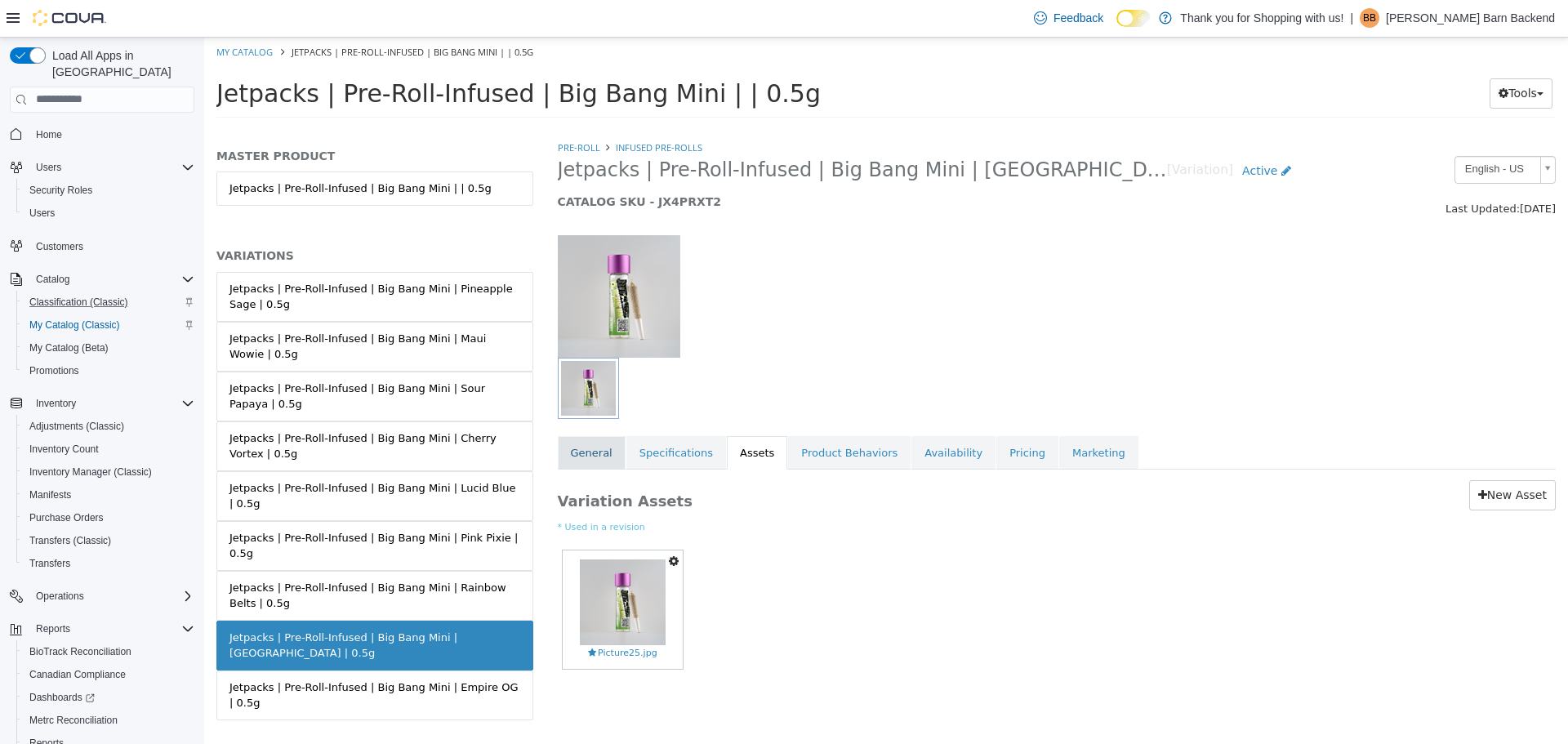
click at [607, 462] on link "General" at bounding box center [592, 452] width 68 height 34
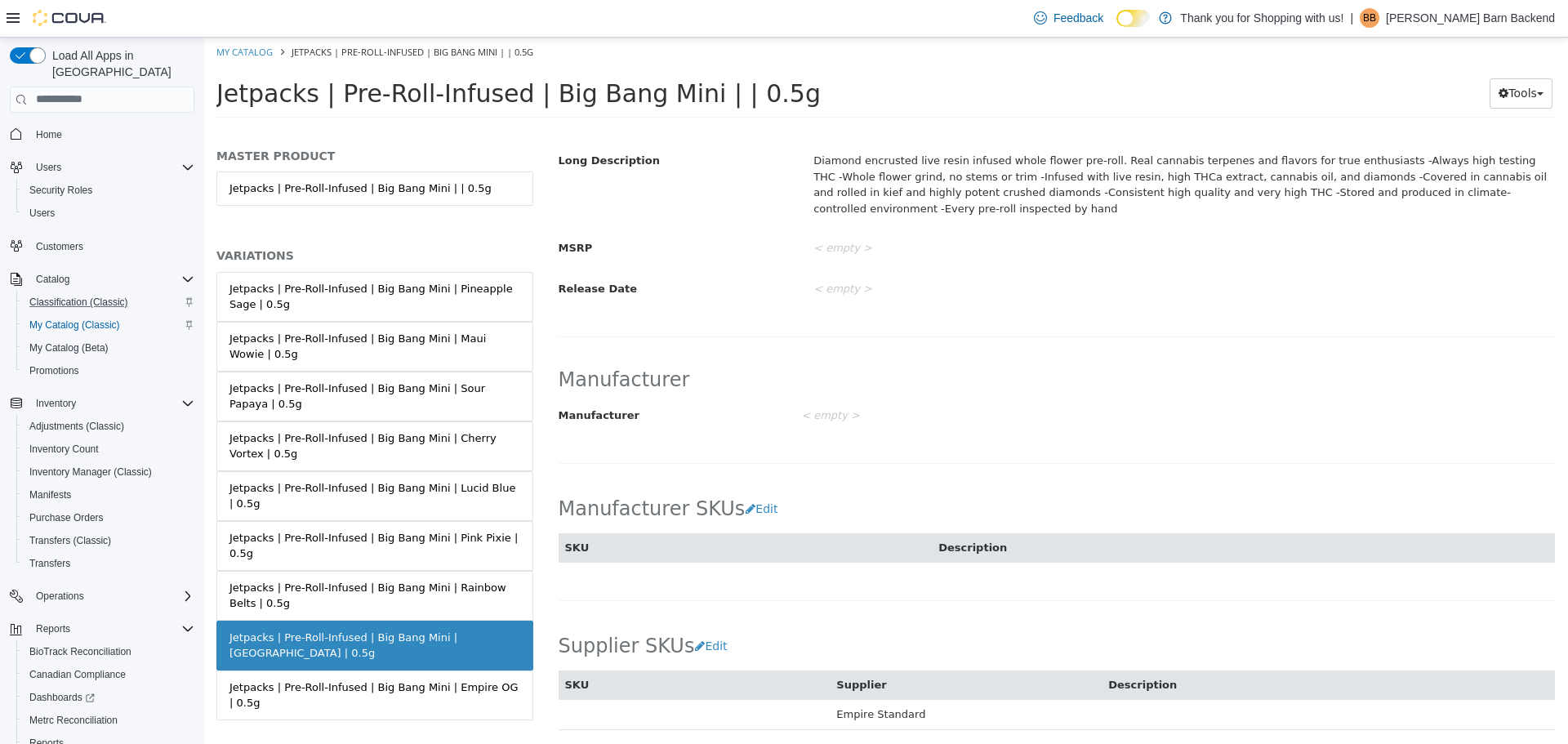
scroll to position [653, 0]
click at [458, 679] on div "Jetpacks | Pre-Roll-Infused | Big Bang Mini | Empire OG | 0.5g" at bounding box center [375, 694] width 291 height 32
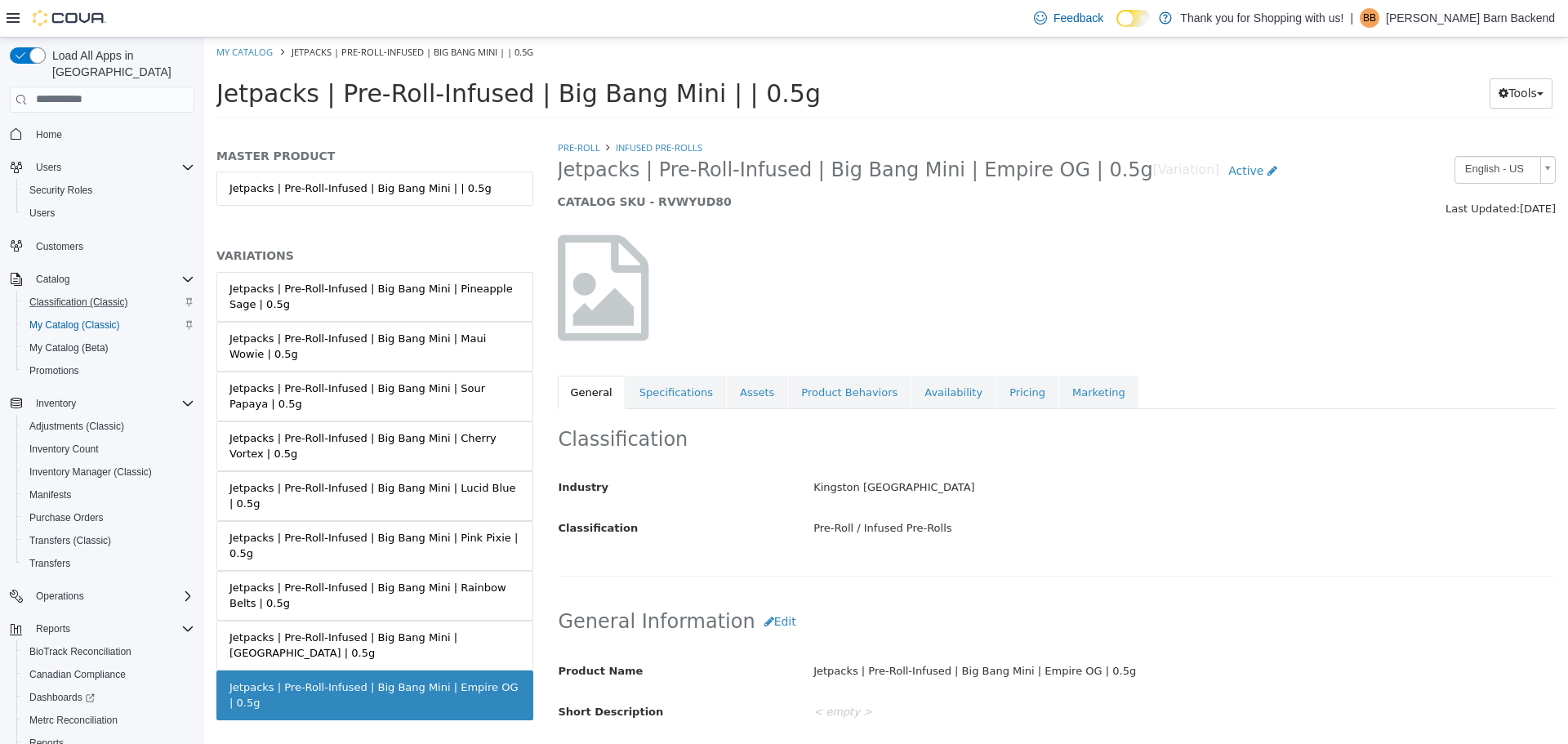
drag, startPoint x: 559, startPoint y: 171, endPoint x: 1079, endPoint y: 176, distance: 520.0
click at [1079, 176] on span "Jetpacks | Pre-Roll-Infused | Big Bang Mini | Empire OG | 0.5g" at bounding box center [855, 169] width 595 height 26
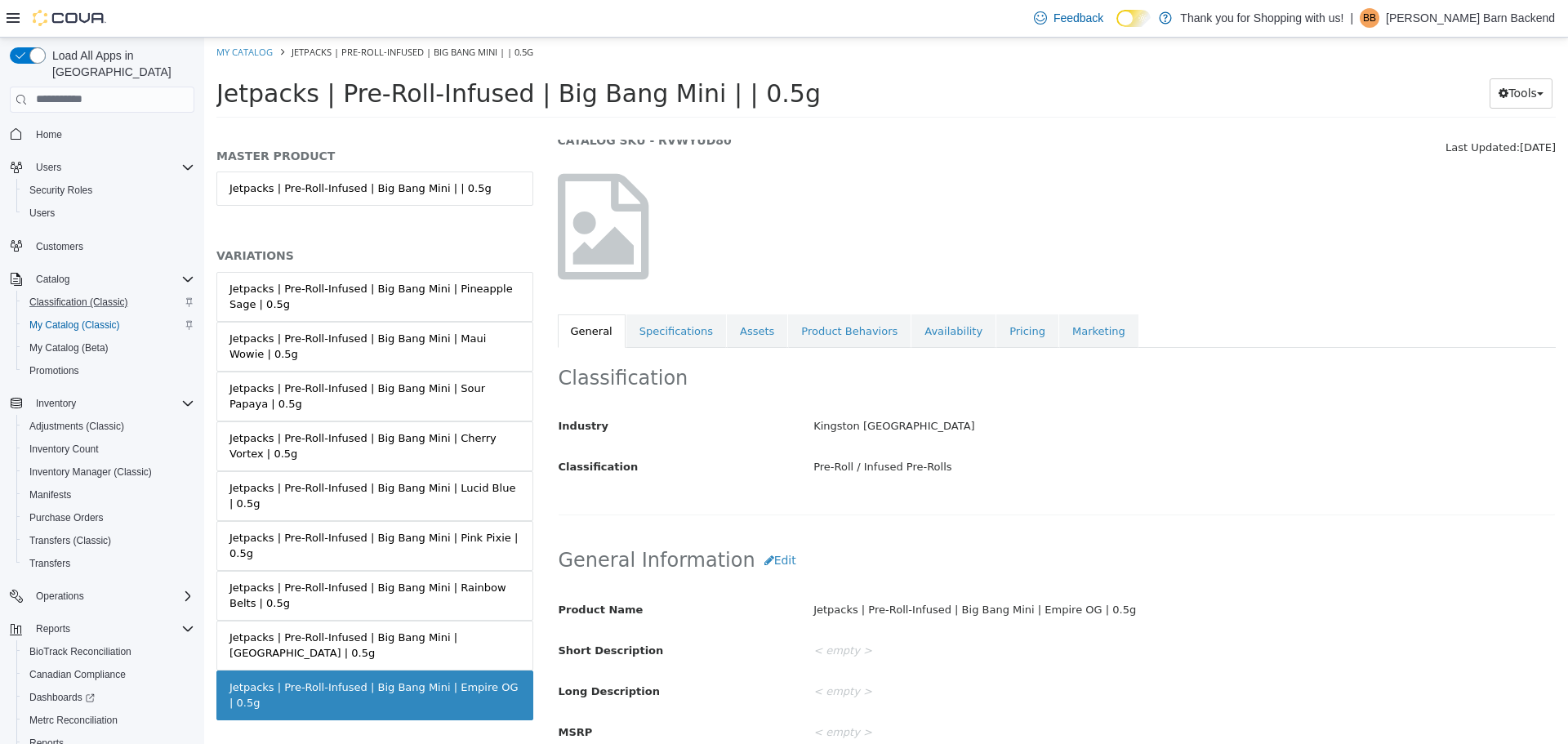
scroll to position [164, 0]
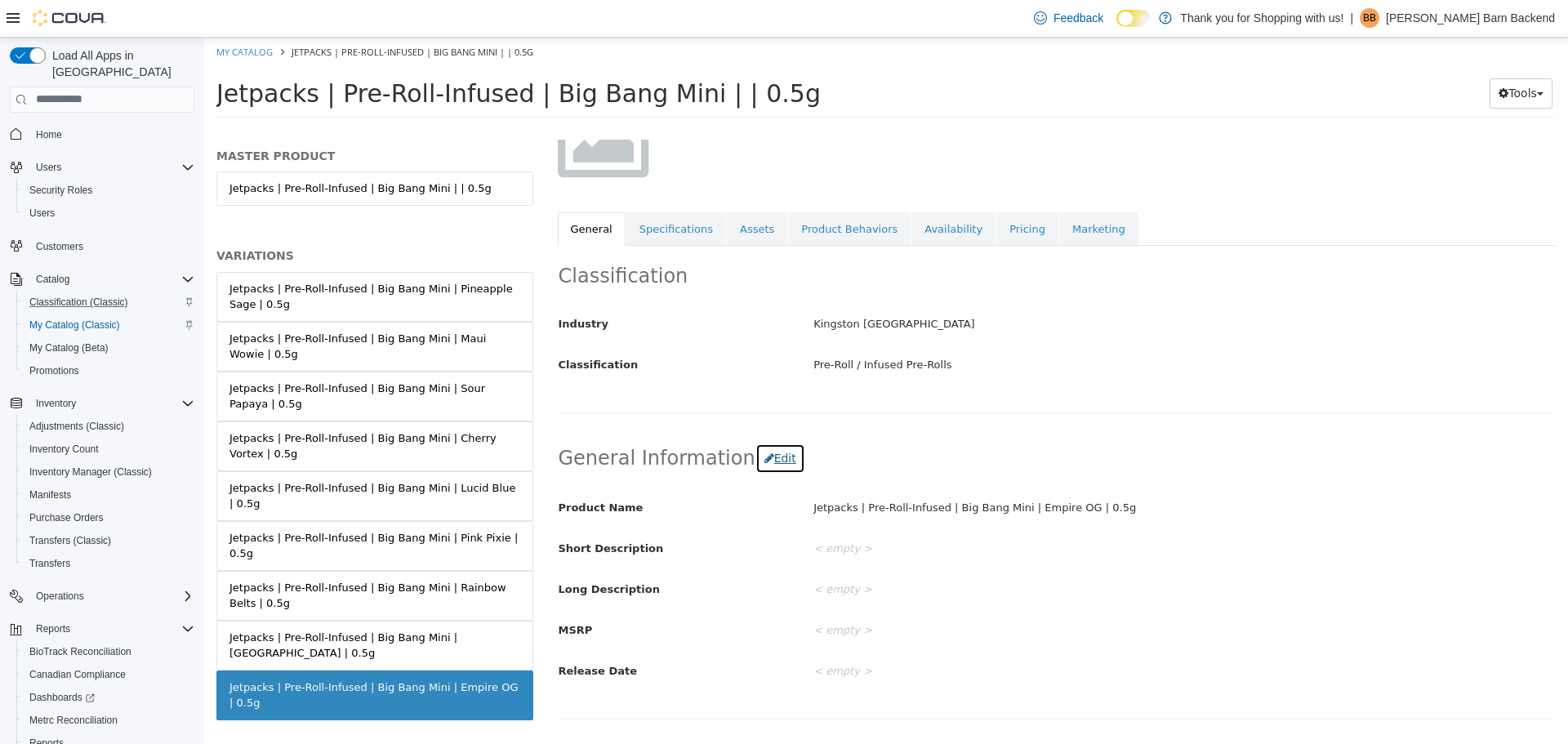
click at [765, 453] on icon "button" at bounding box center [769, 457] width 10 height 11
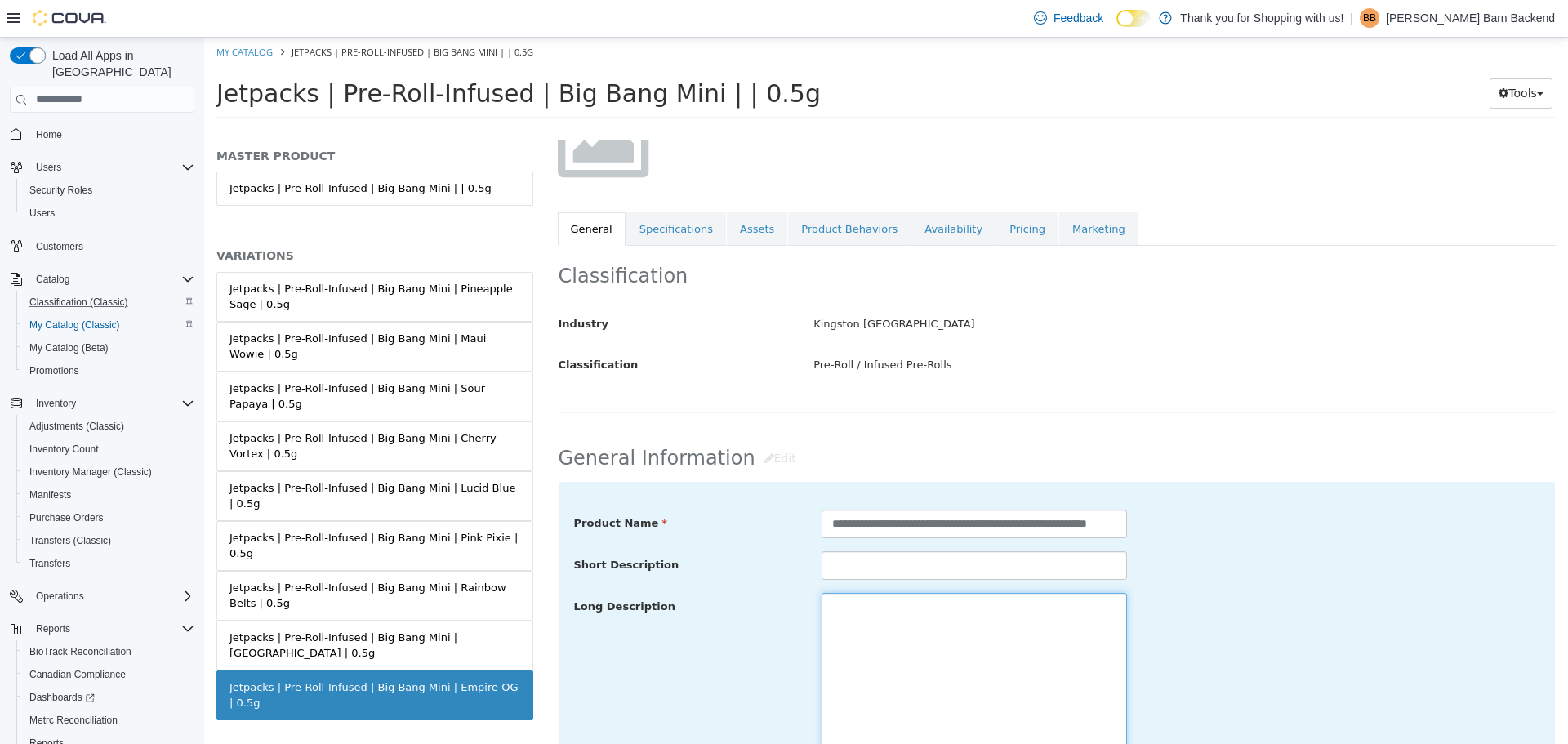
click at [859, 620] on textarea at bounding box center [974, 683] width 306 height 183
paste textarea "**********"
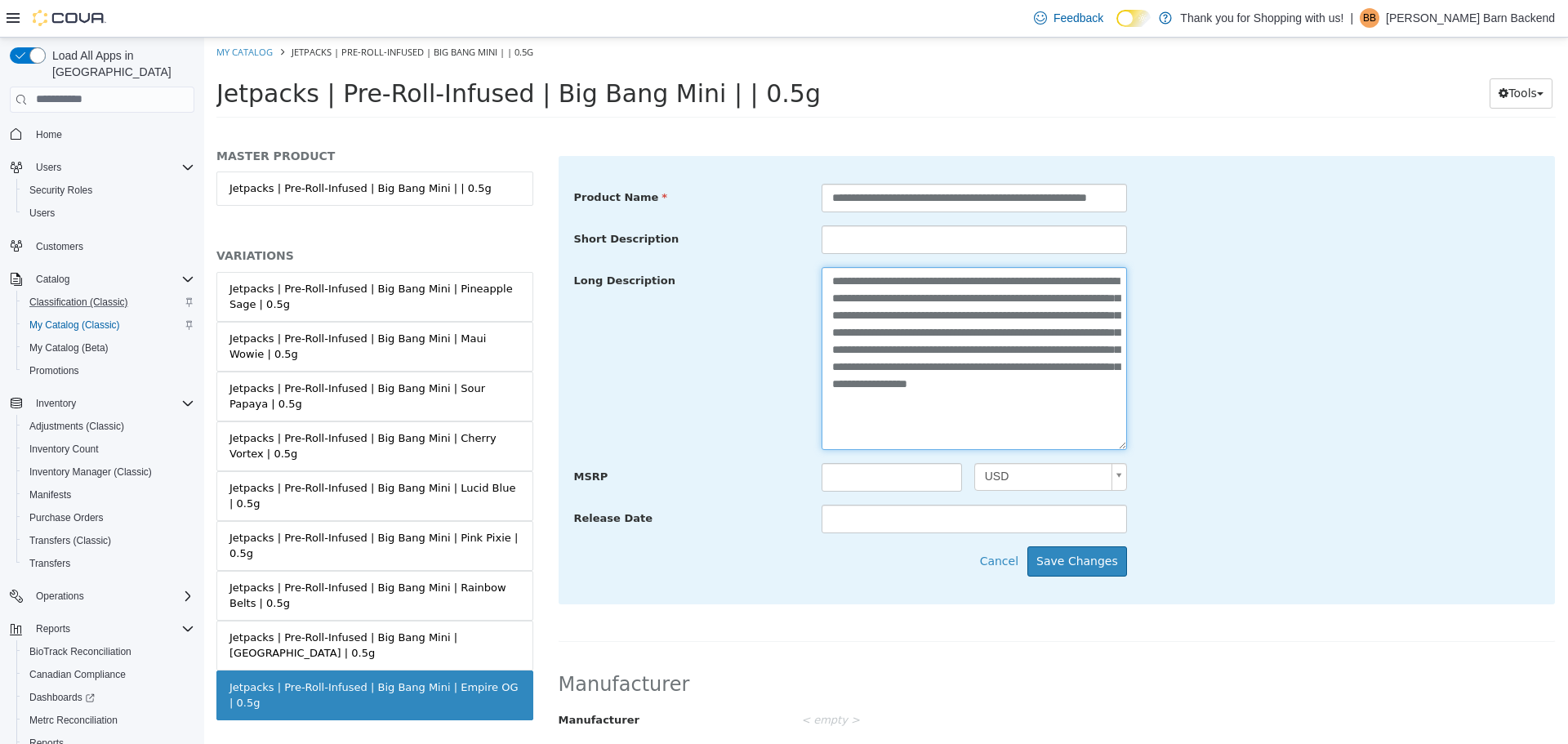
scroll to position [499, 0]
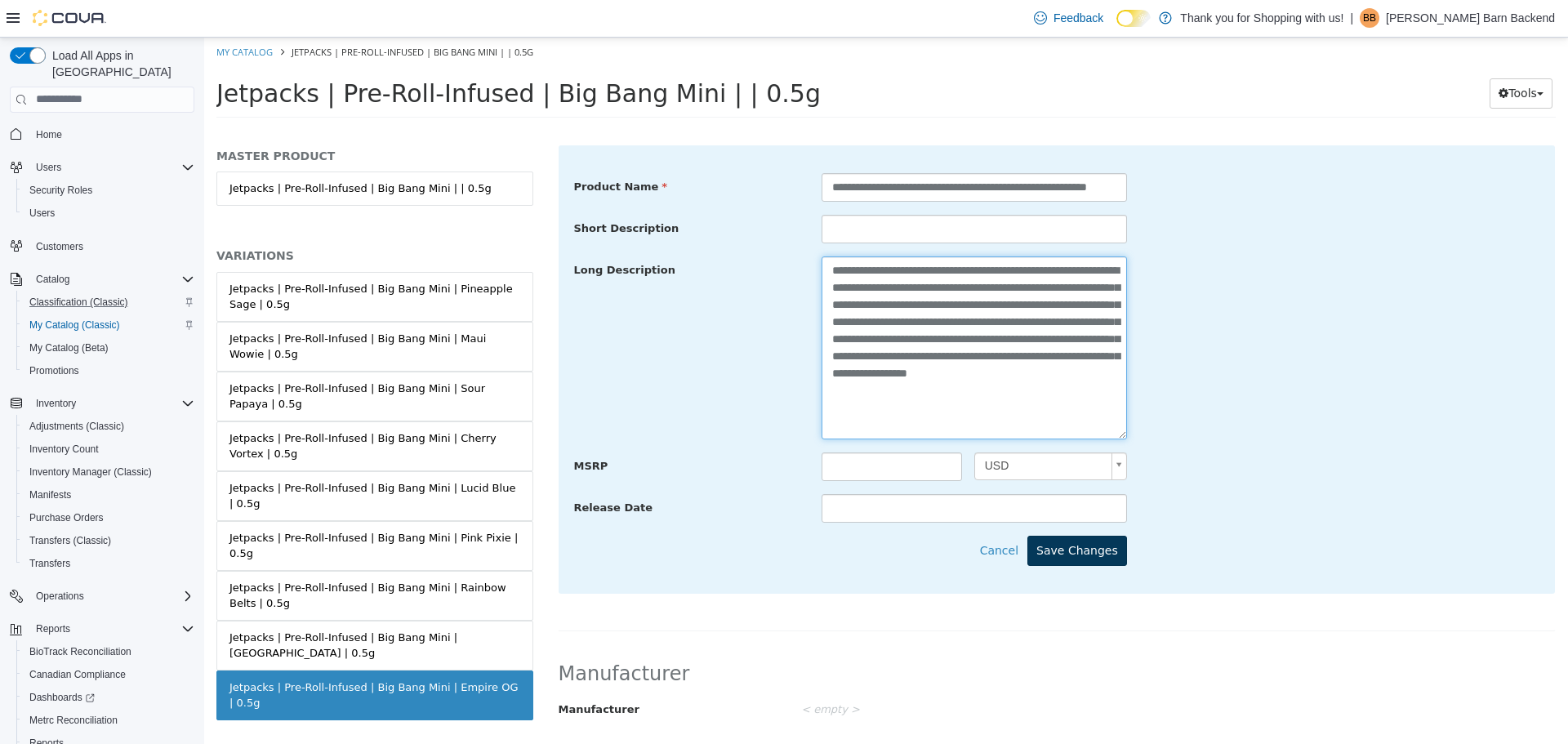
type textarea "**********"
click at [1110, 550] on button "Save Changes" at bounding box center [1078, 549] width 99 height 30
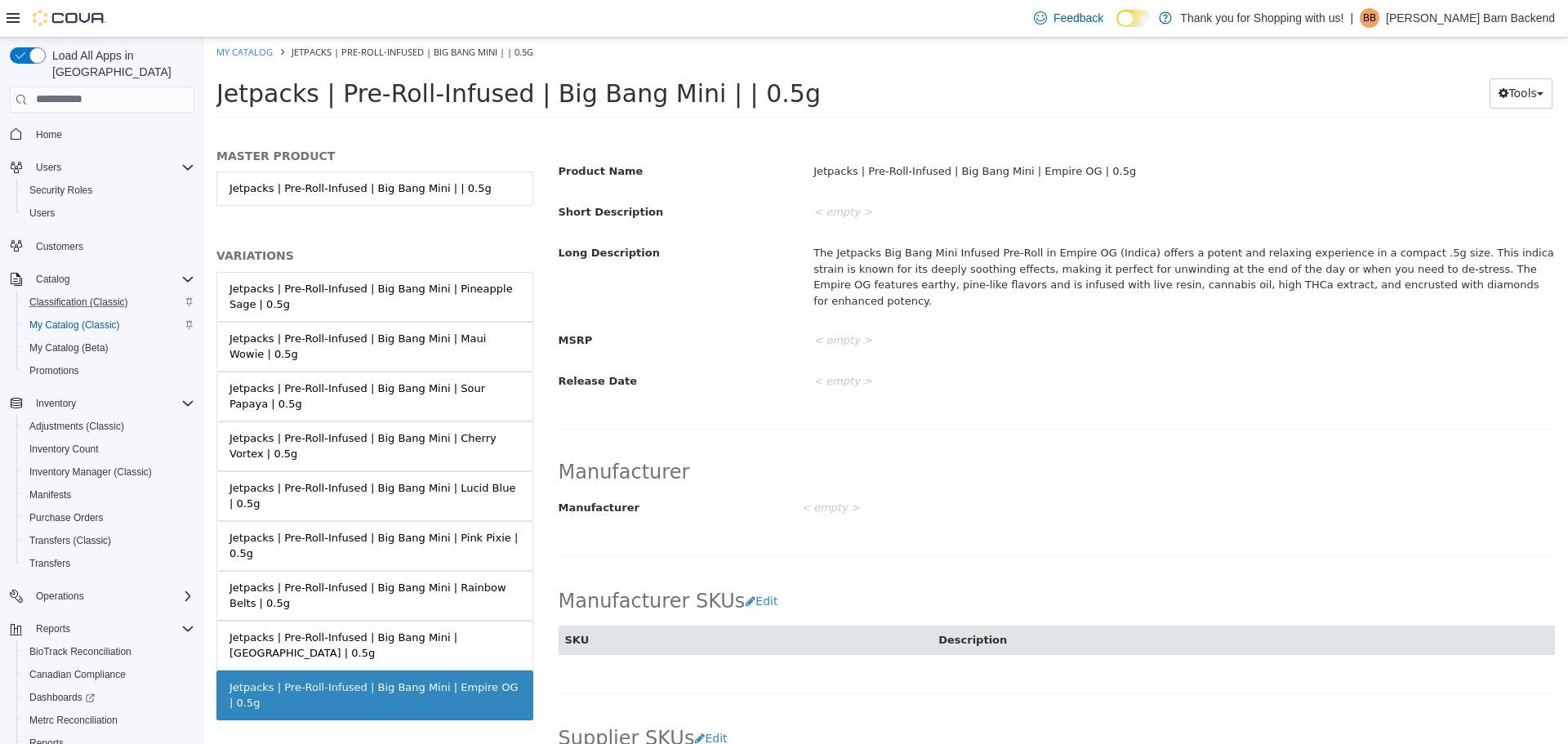
scroll to position [10, 0]
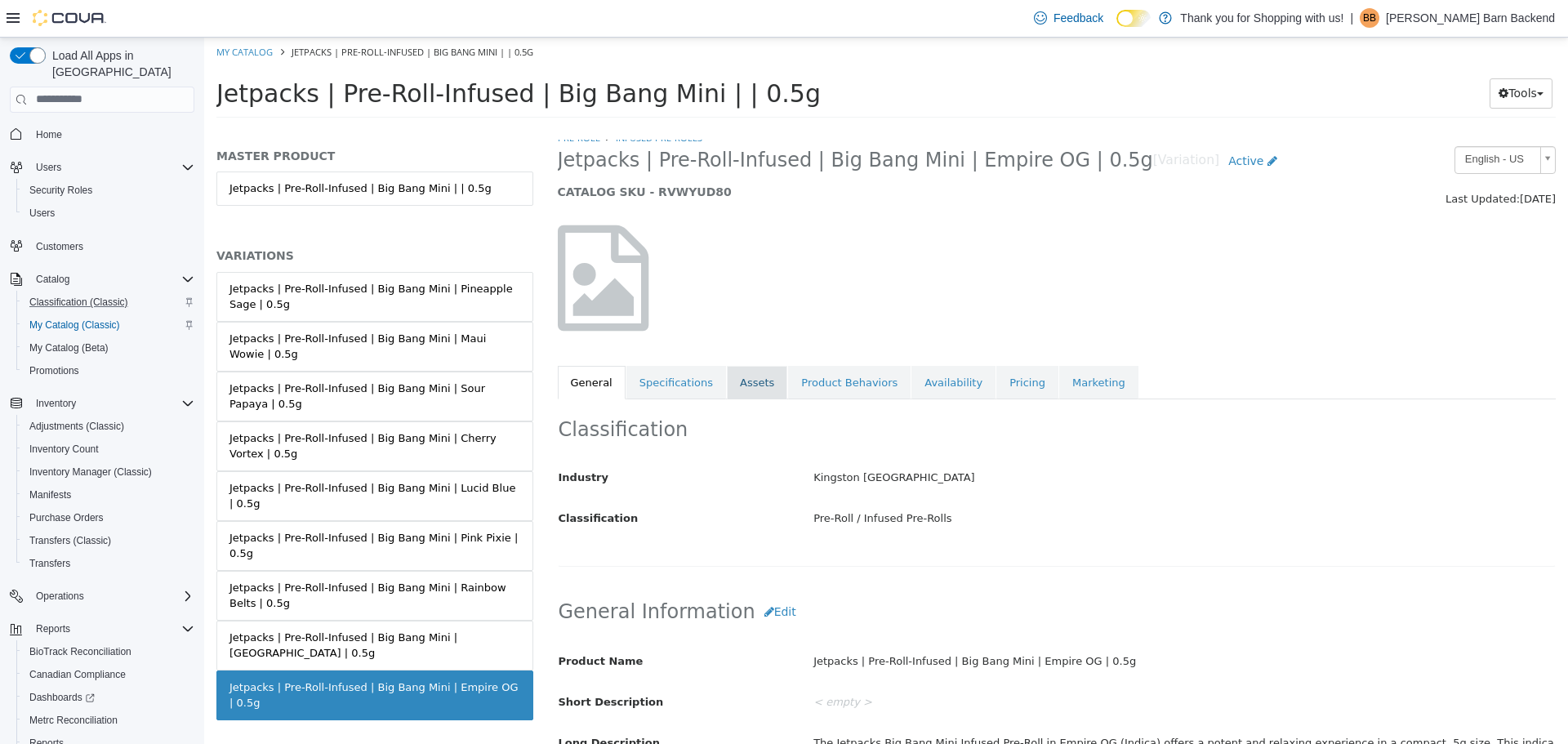
click at [743, 370] on link "Assets" at bounding box center [757, 382] width 61 height 34
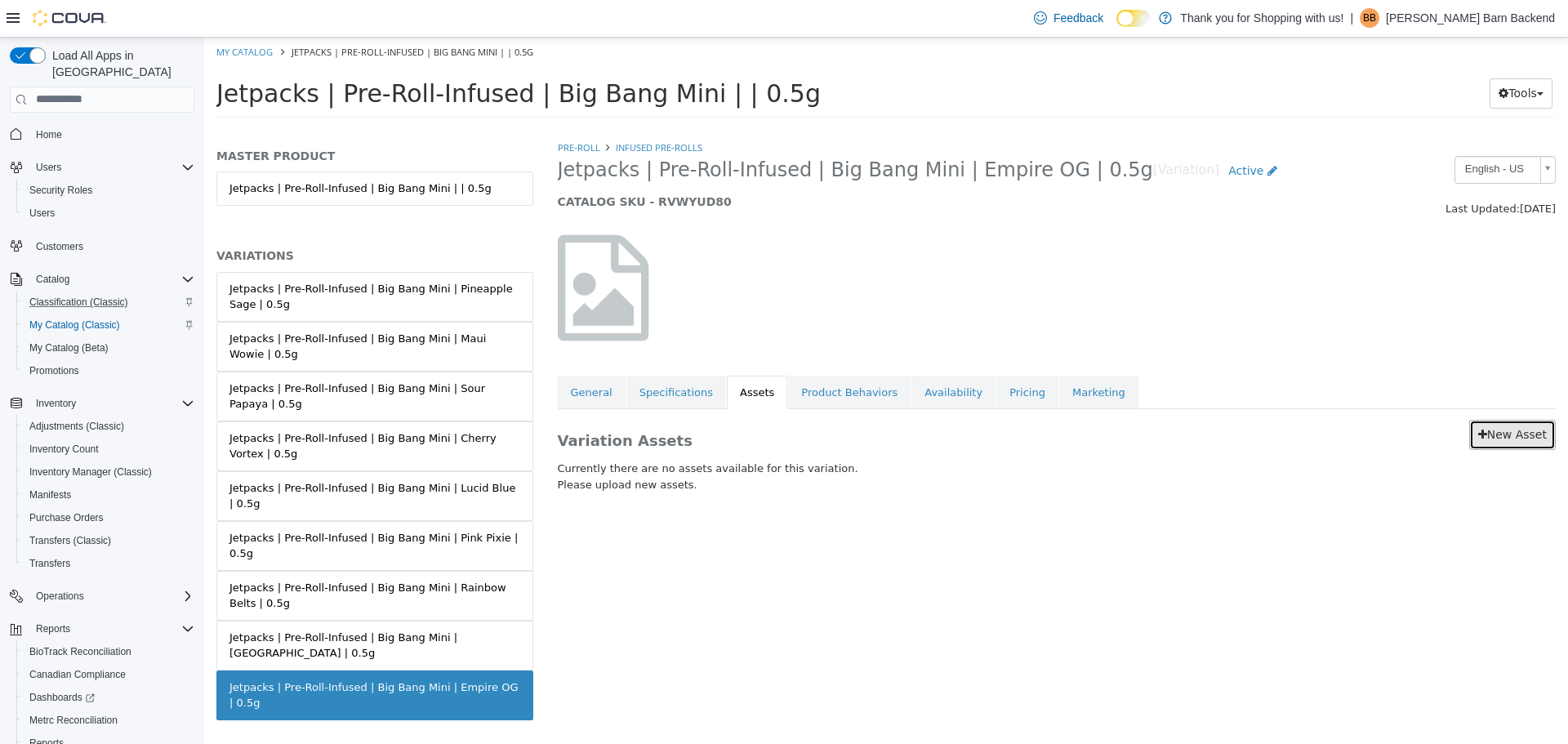
click at [1538, 435] on link "New Asset" at bounding box center [1513, 433] width 86 height 30
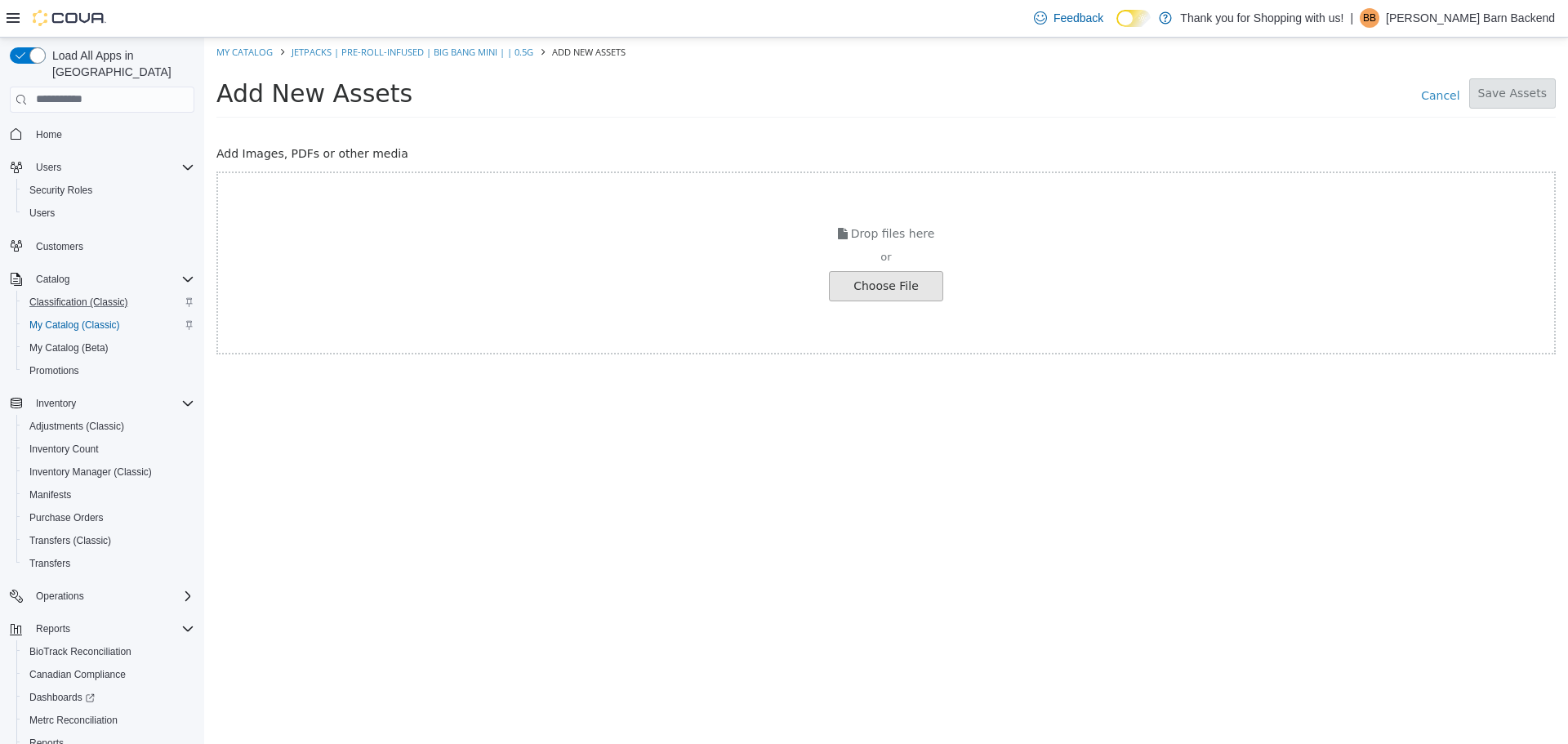
click at [862, 278] on input "file" at bounding box center [30, 285] width 1823 height 29
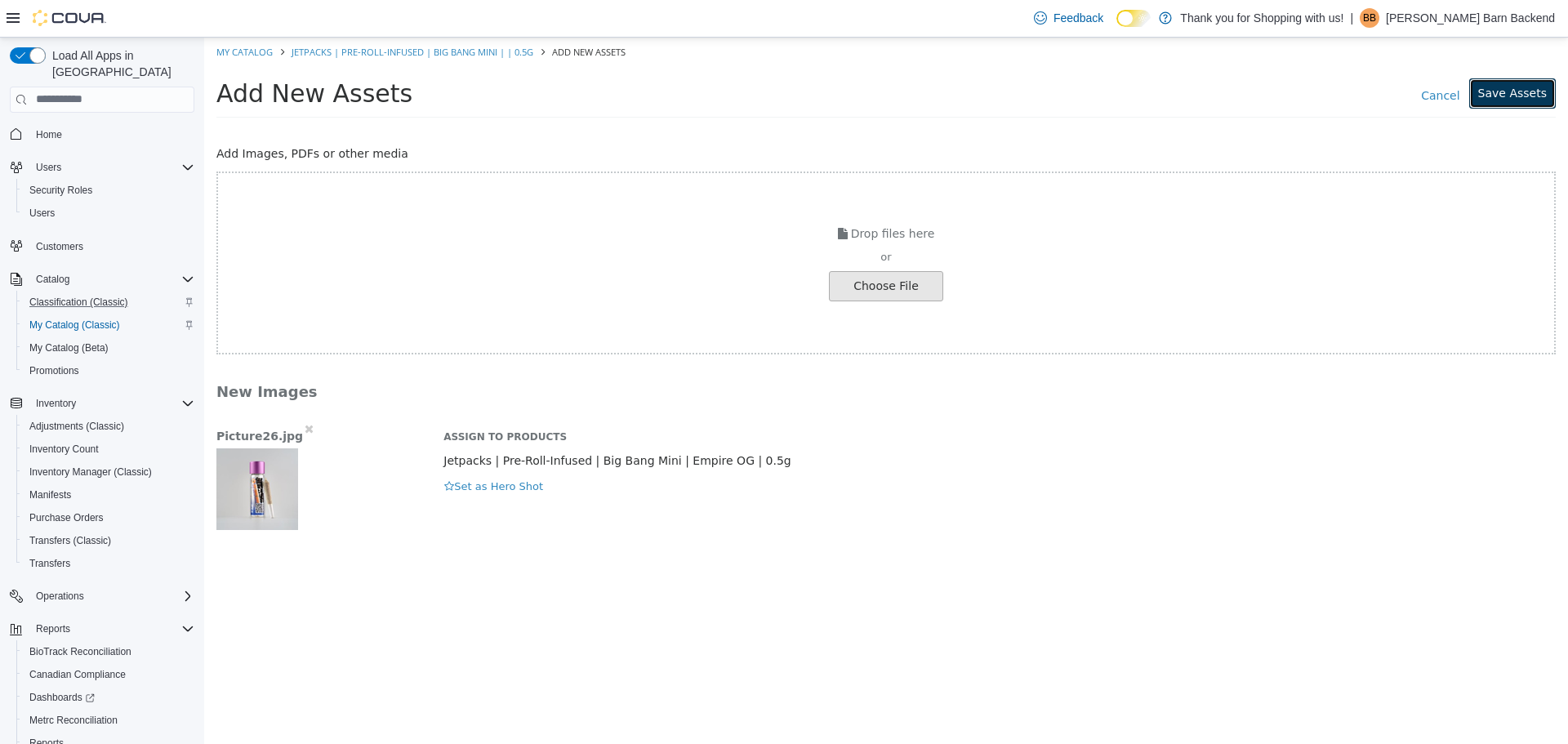
click at [1523, 86] on button "Save Assets" at bounding box center [1513, 92] width 86 height 30
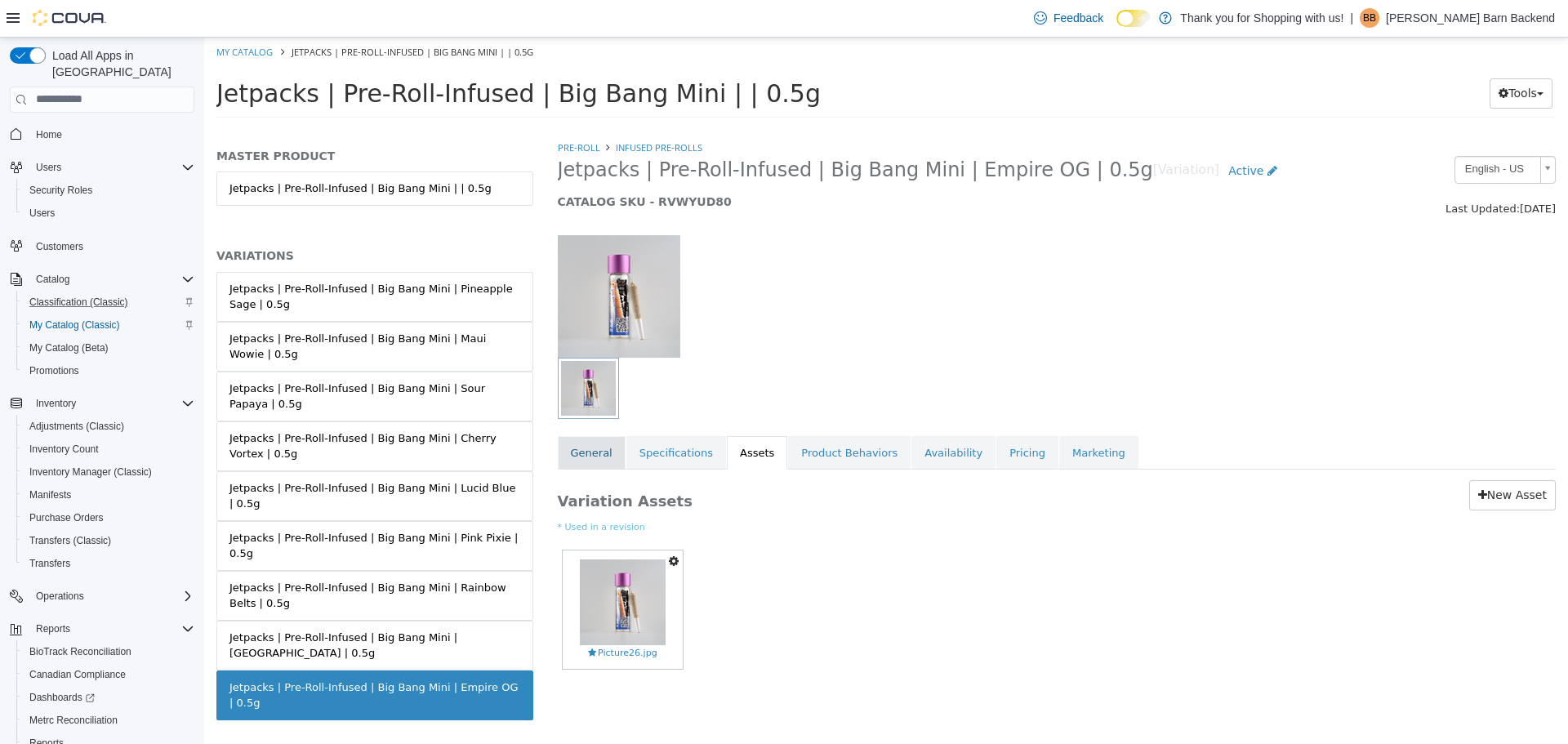
click at [609, 460] on link "General" at bounding box center [592, 452] width 68 height 34
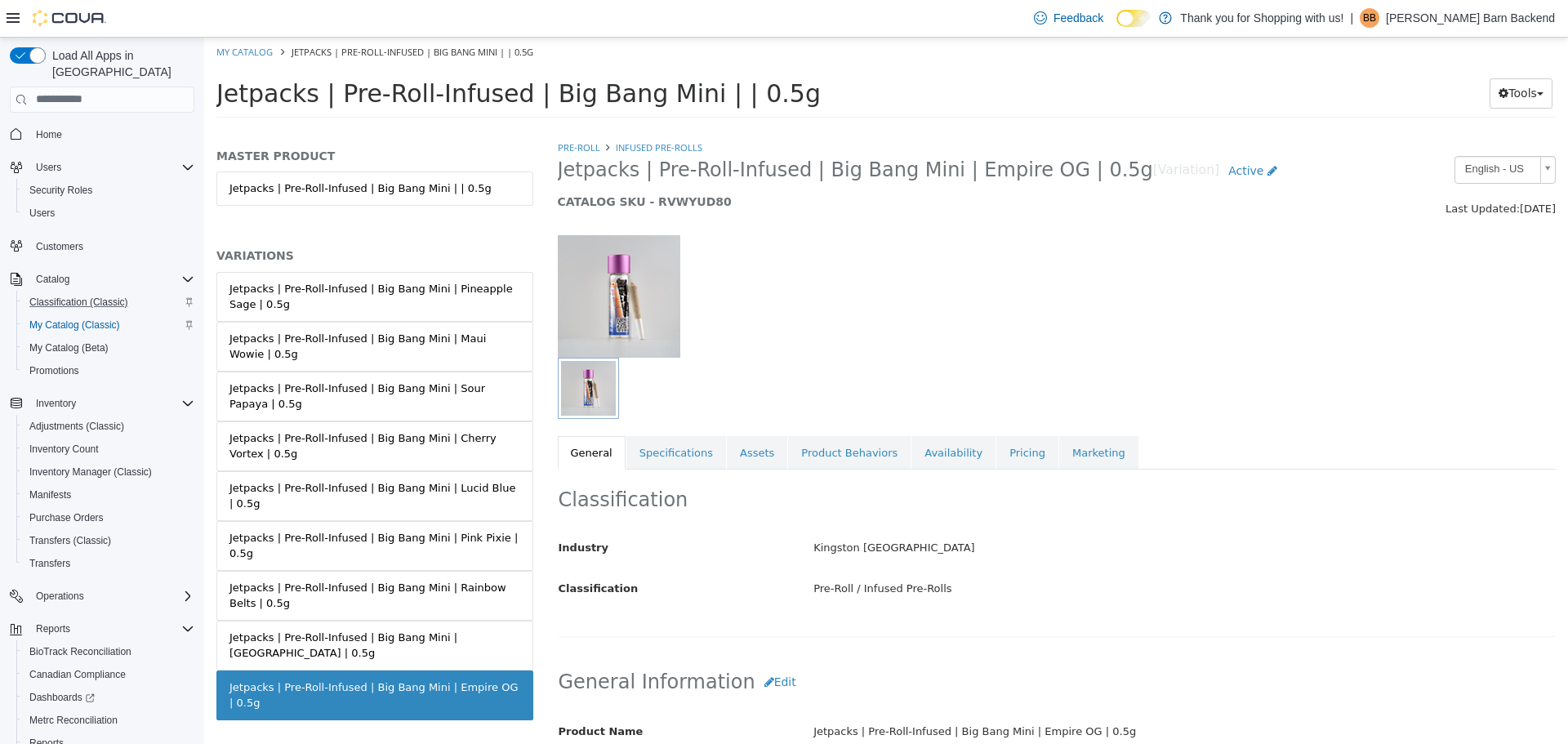
click at [265, 58] on ol "My Catalog Jetpacks | Pre-Roll-Infused | Big Bang Mini | | 0.5g" at bounding box center [886, 52] width 1364 height 29
click at [263, 50] on link "My Catalog" at bounding box center [244, 51] width 56 height 12
select select "**********"
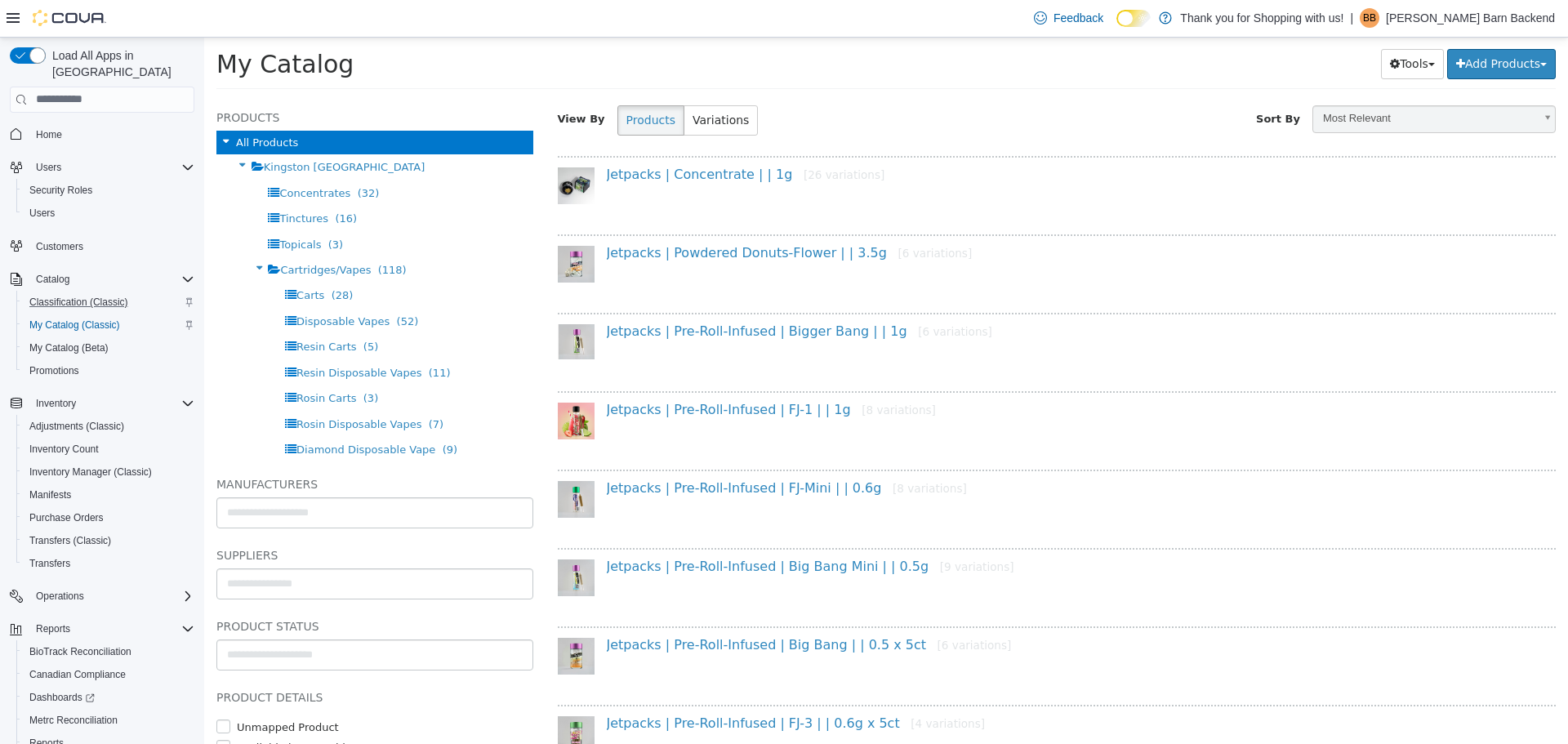
scroll to position [151, 0]
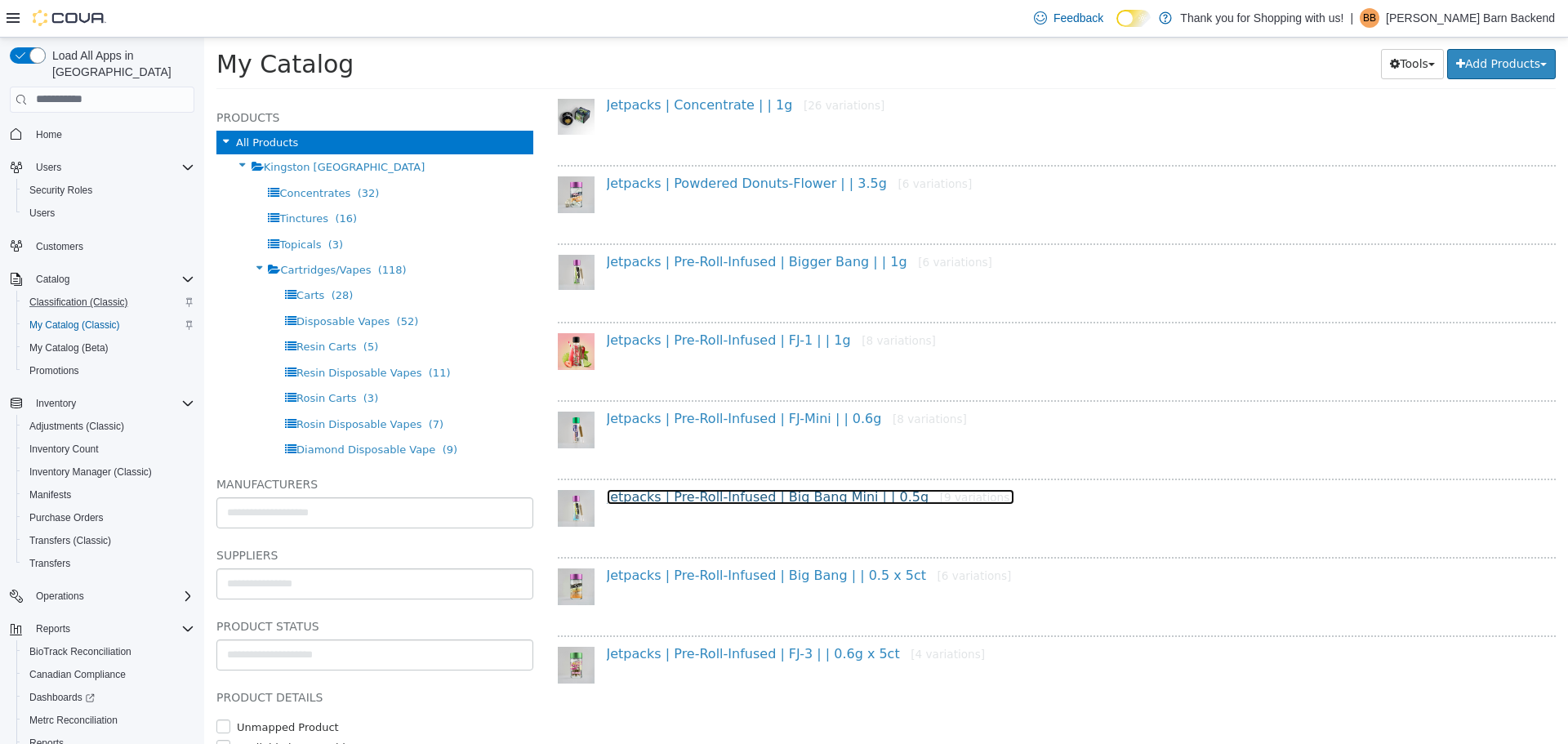
click at [776, 496] on link "Jetpacks | Pre-Roll-Infused | Big Bang Mini | | 0.5g [9 variations]" at bounding box center [811, 496] width 408 height 16
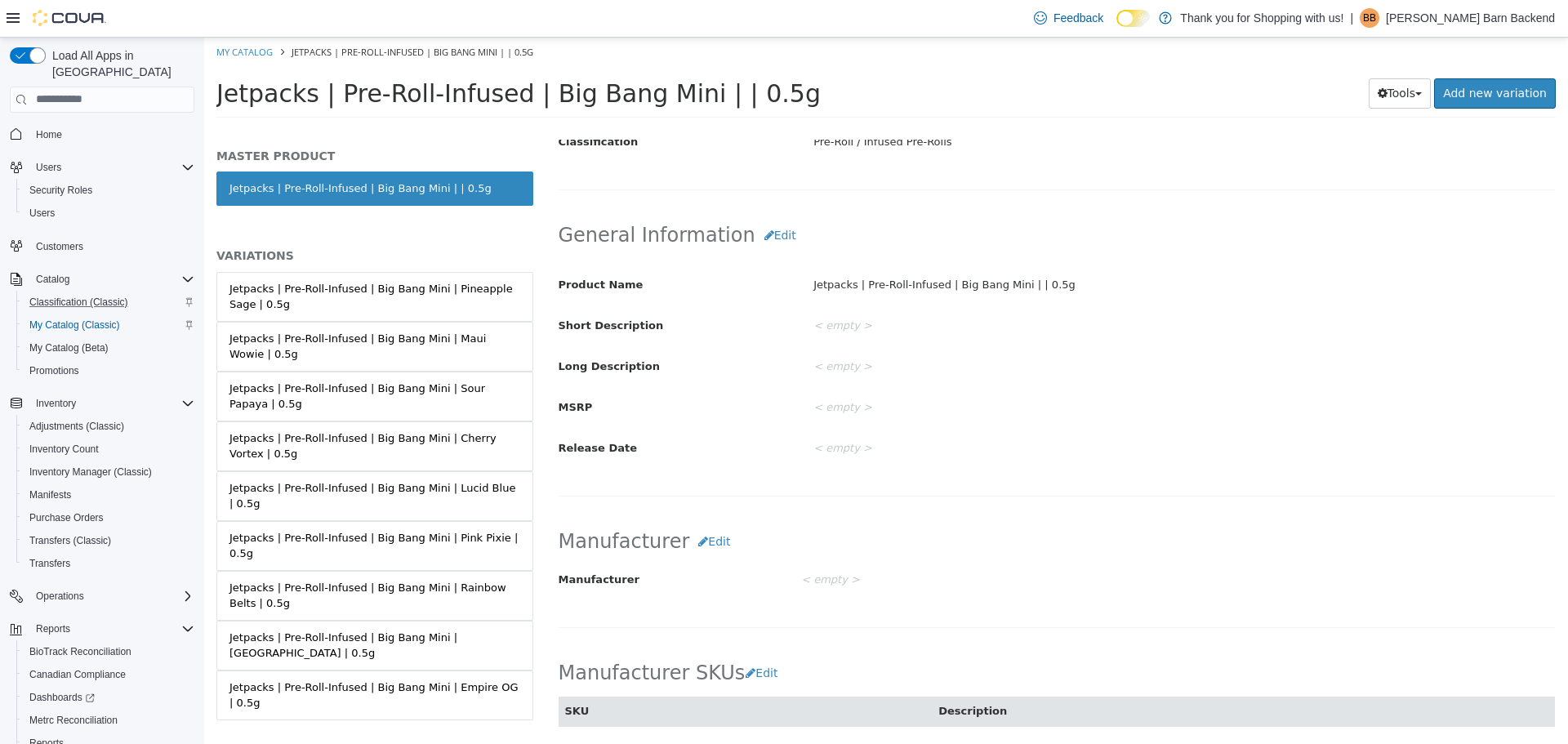
scroll to position [245, 0]
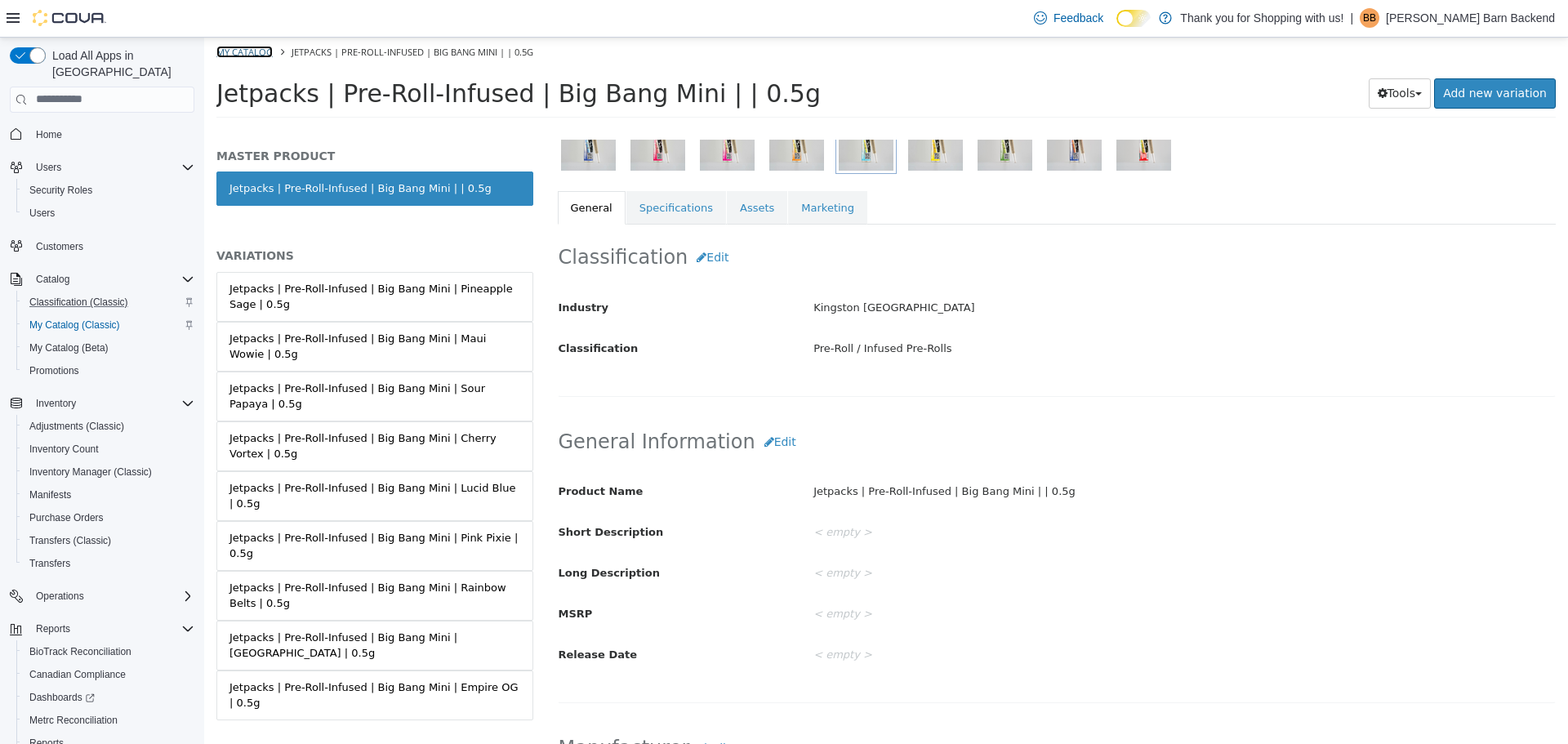
click at [254, 52] on link "My Catalog" at bounding box center [244, 51] width 56 height 12
select select "**********"
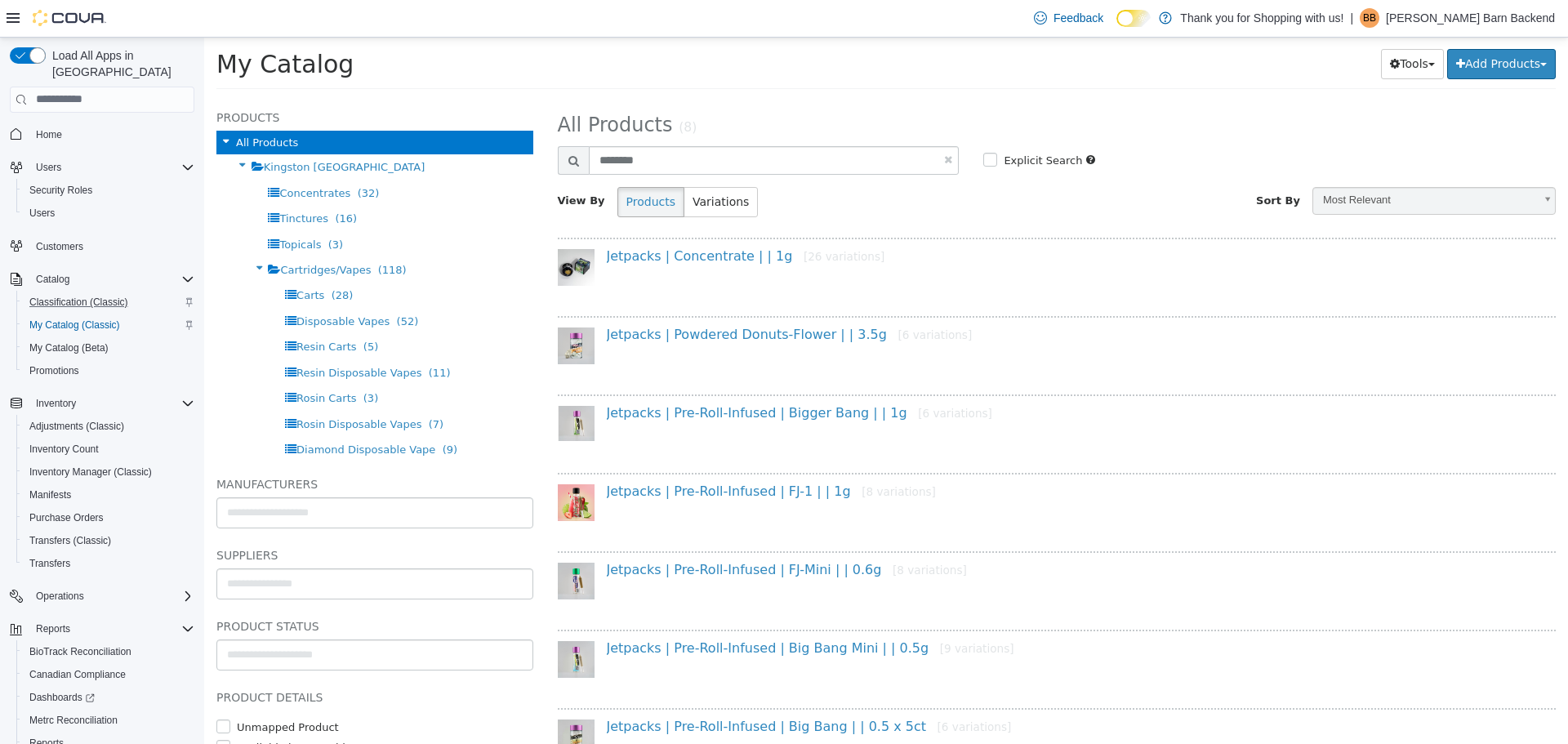
scroll to position [151, 0]
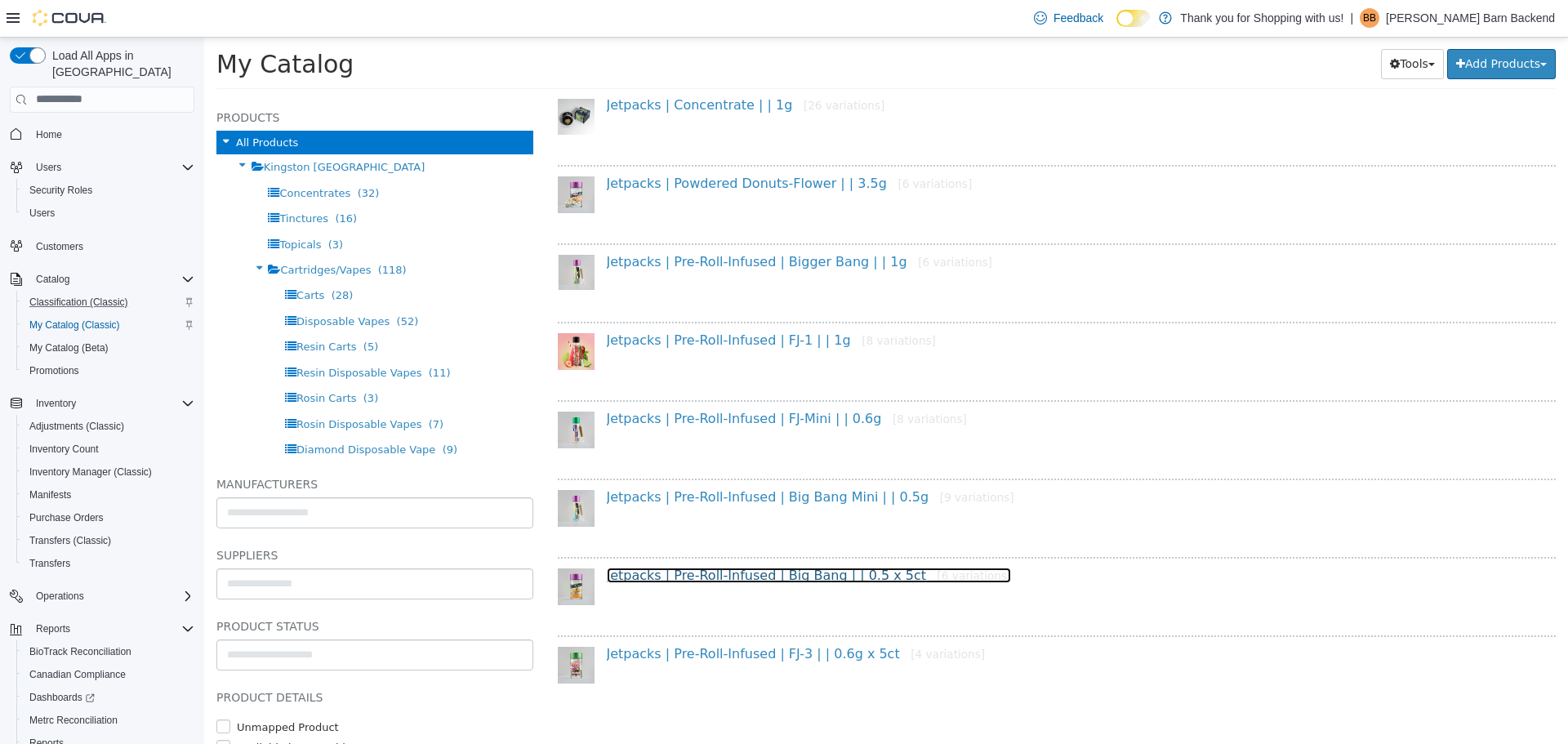
click at [748, 570] on link "Jetpacks | Pre-Roll-Infused | Big Bang | | 0.5 x 5ct [6 variations]" at bounding box center [810, 574] width 405 height 16
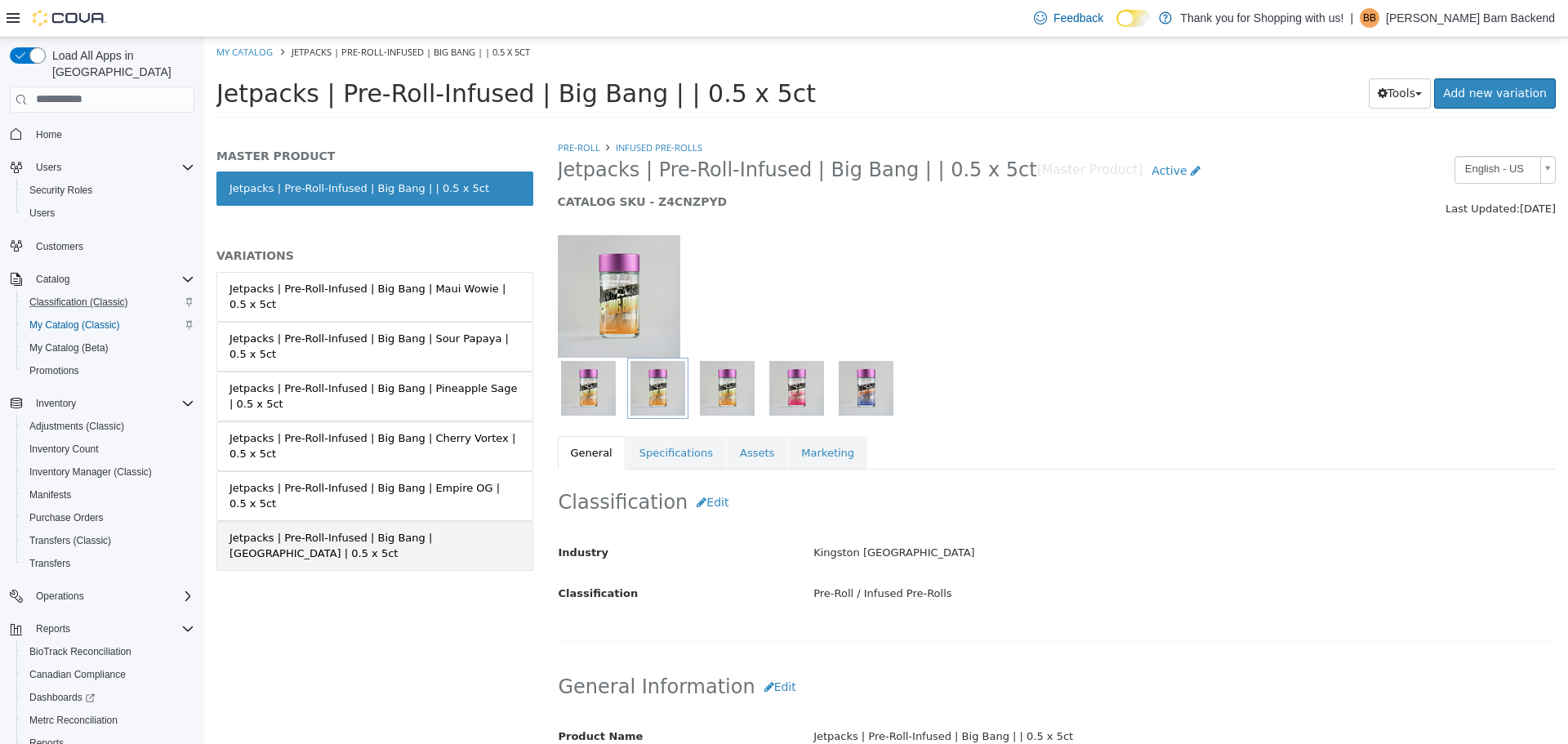
click at [496, 520] on link "Jetpacks | Pre-Roll-Infused | Big Bang | Chernobyl | 0.5 x 5ct" at bounding box center [375, 544] width 317 height 50
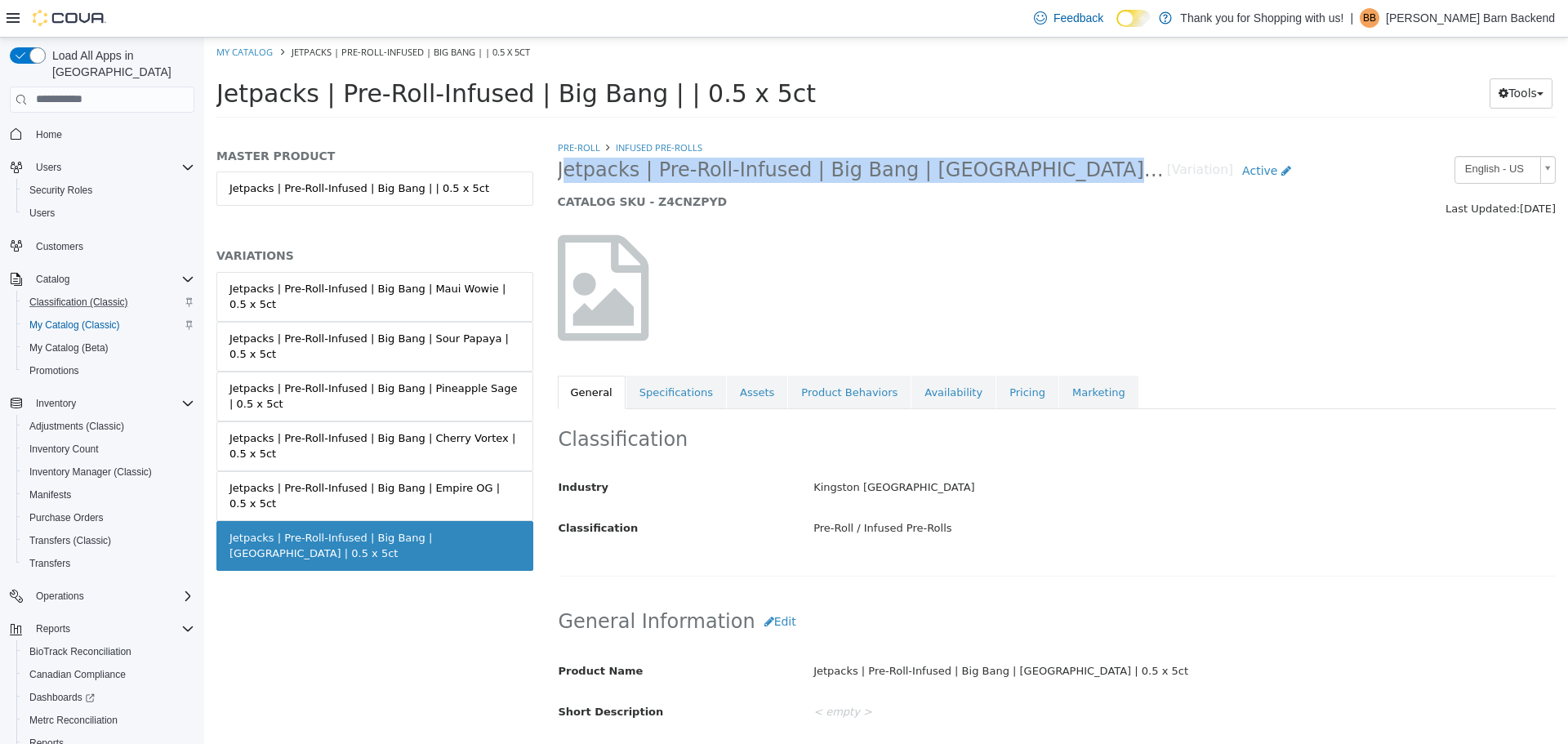
drag, startPoint x: 554, startPoint y: 169, endPoint x: 1066, endPoint y: 177, distance: 512.1
click at [1066, 177] on div "Jetpacks | Pre-Roll-Infused | Big Bang | Chernobyl | 0.5 x 5ct [Variation] Acti…" at bounding box center [929, 186] width 767 height 62
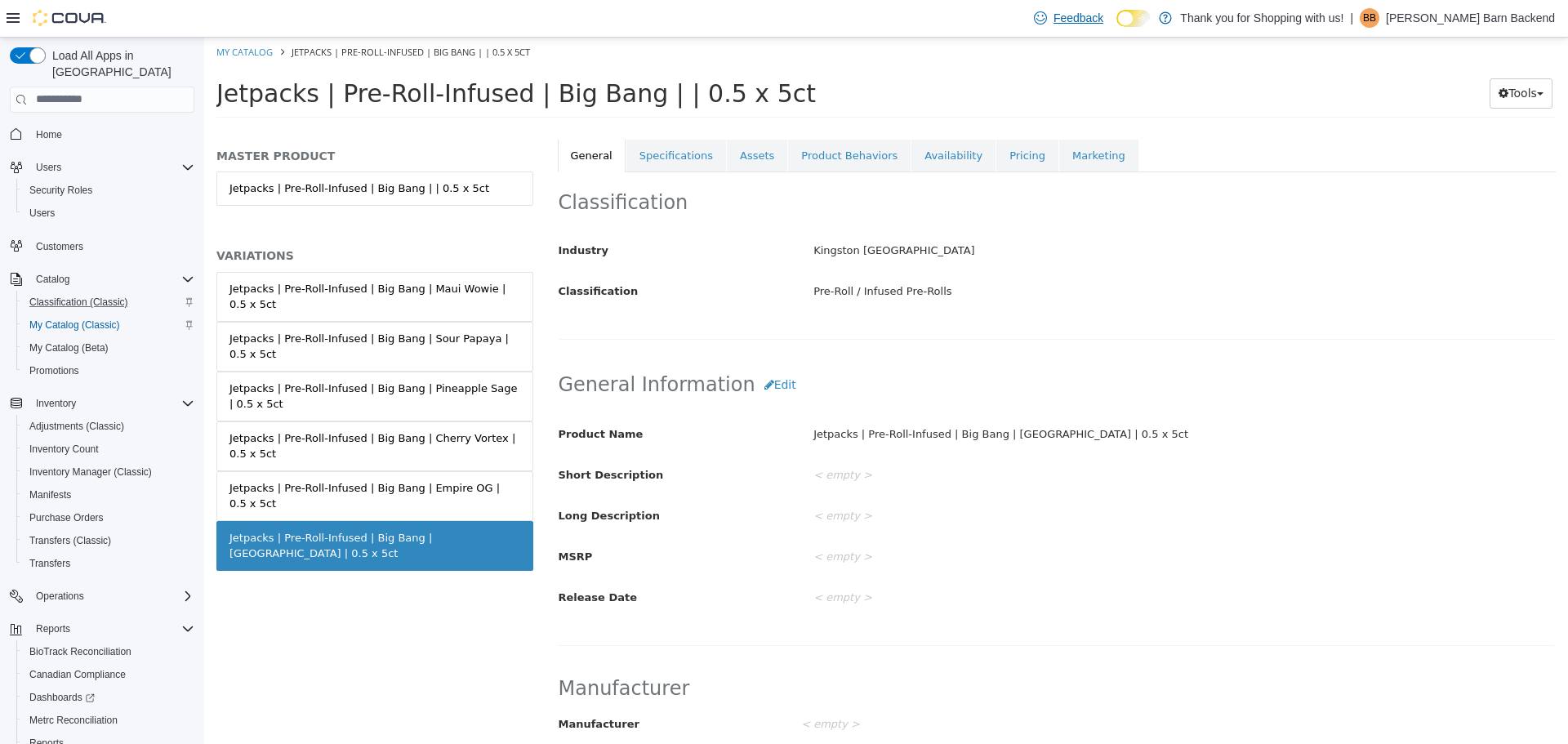
scroll to position [245, 0]
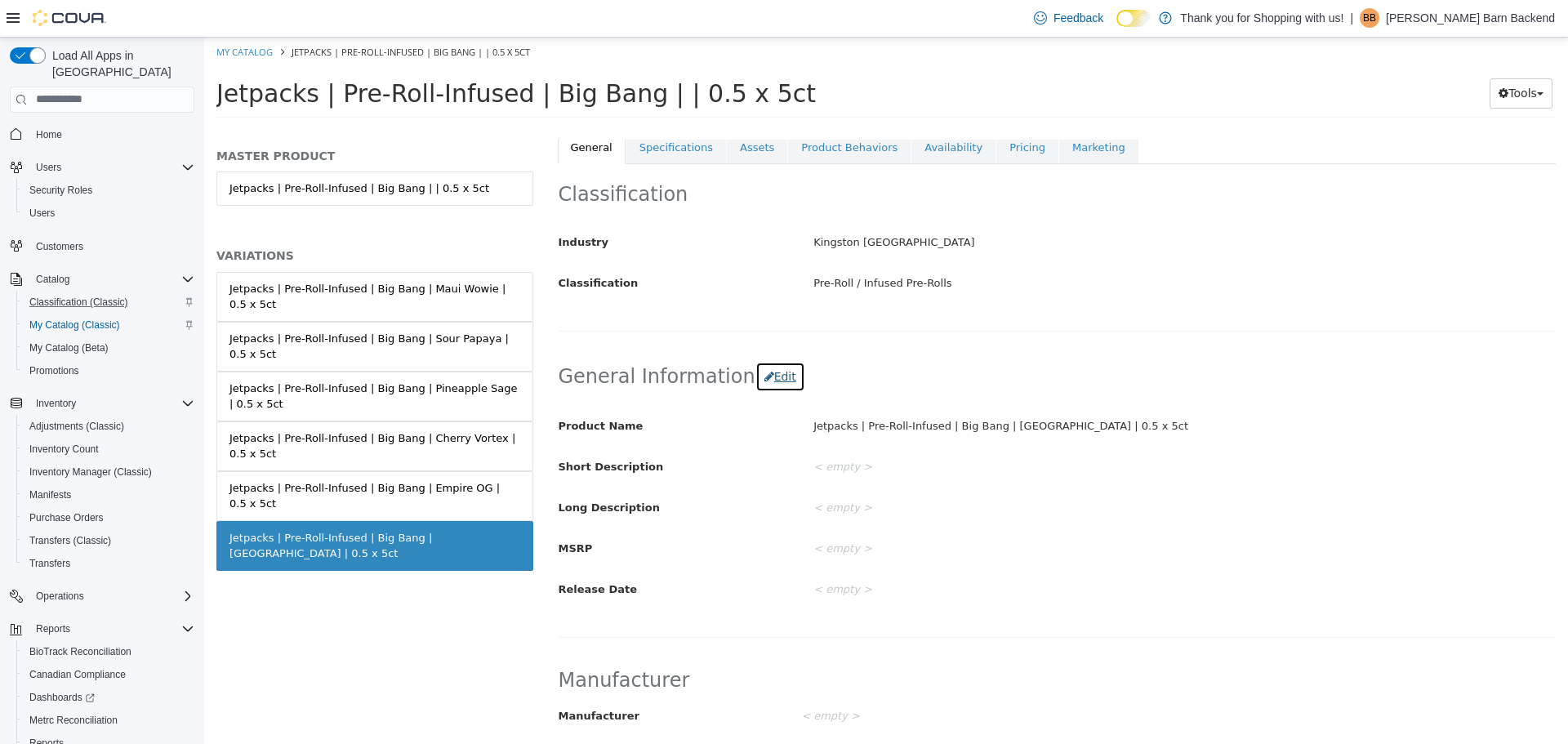
click at [768, 381] on button "Edit" at bounding box center [780, 375] width 50 height 30
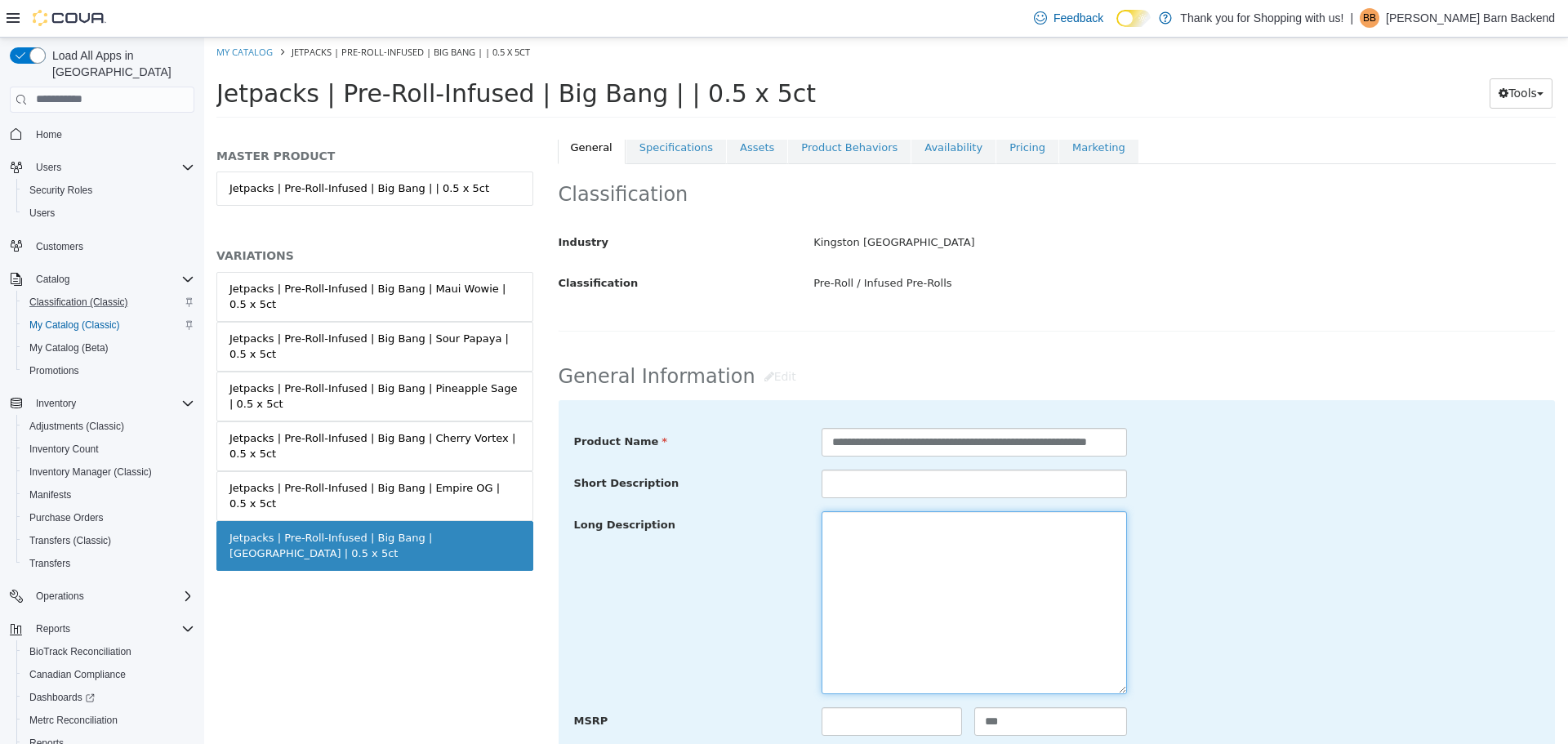
click at [864, 539] on textarea at bounding box center [974, 601] width 306 height 183
paste textarea "**********"
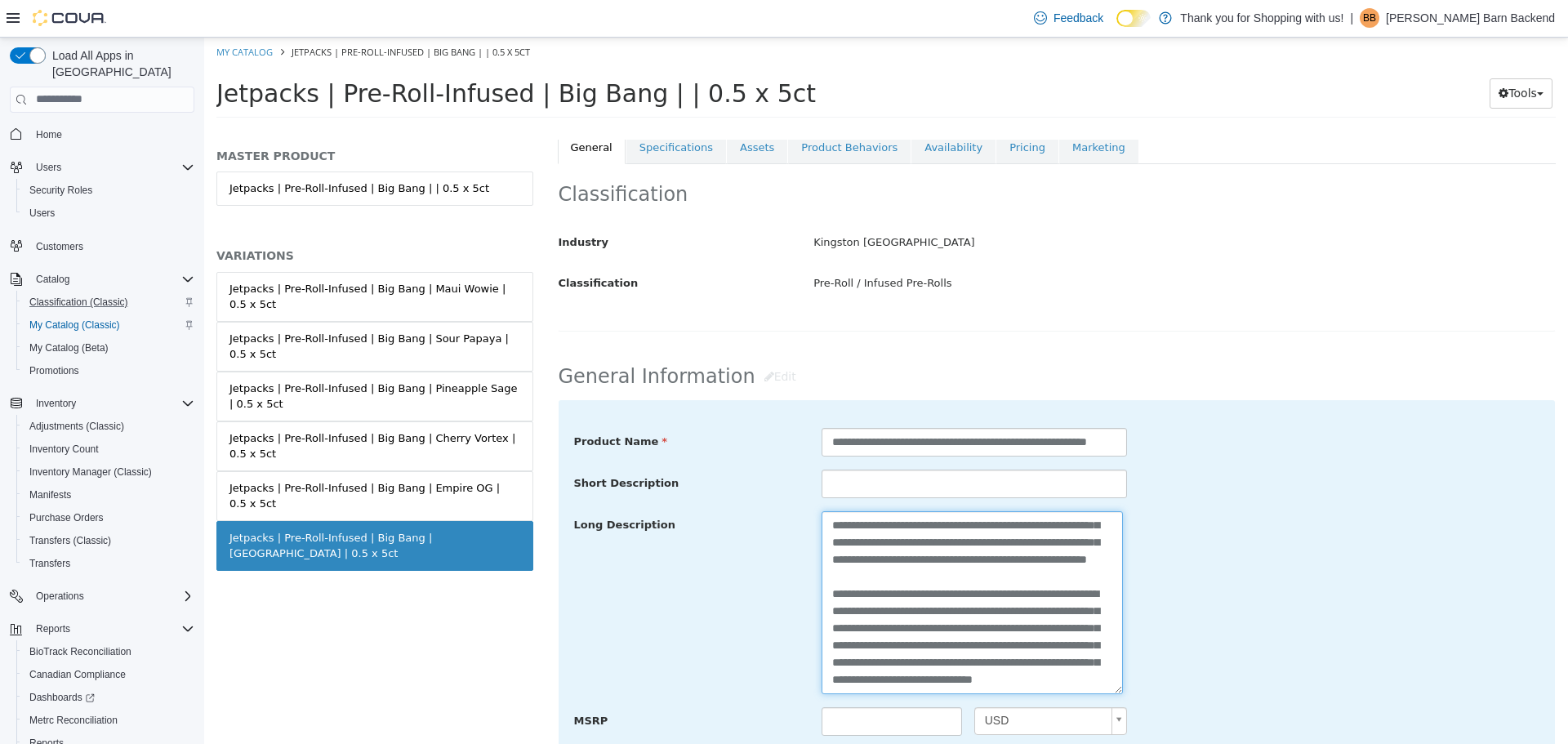
scroll to position [571, 0]
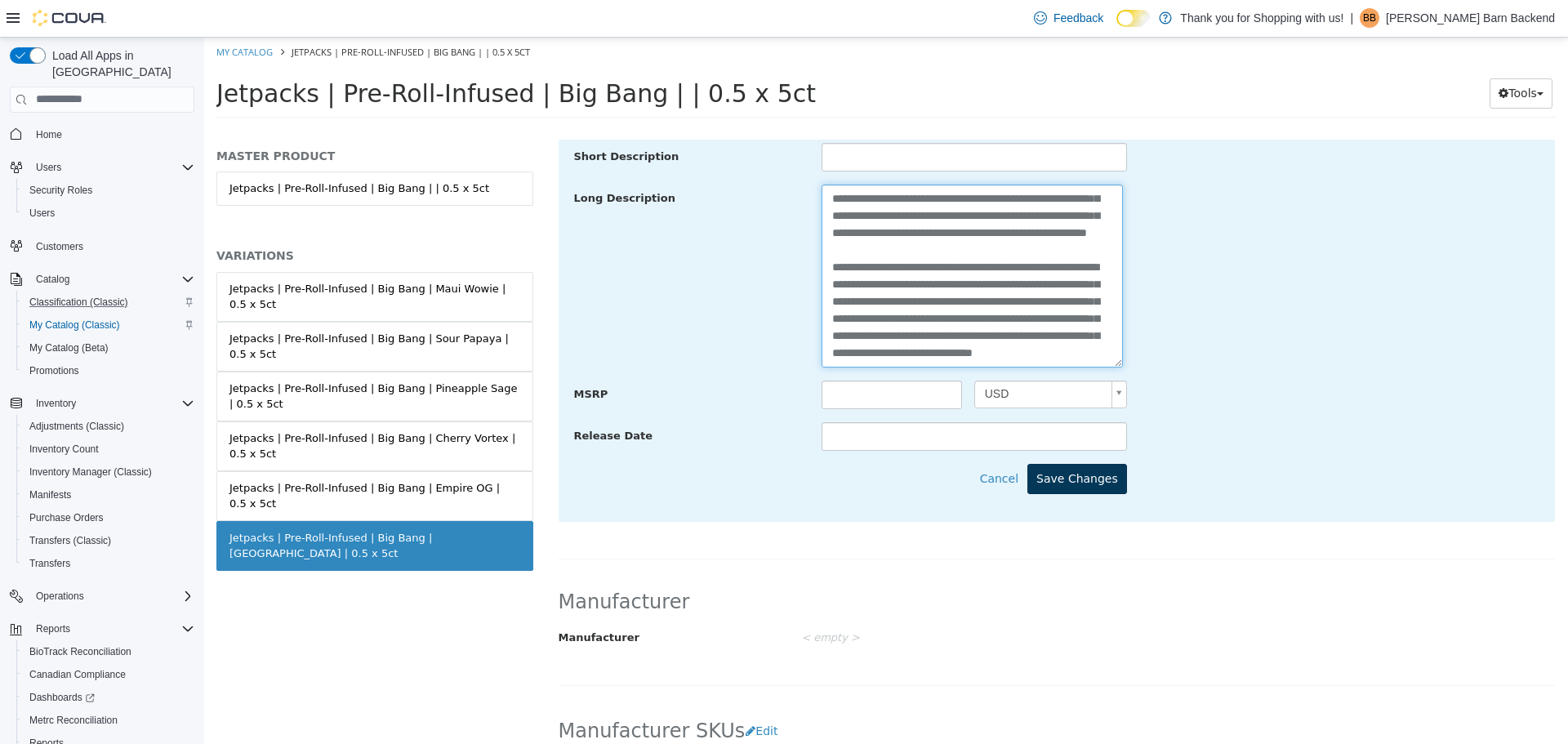
type textarea "**********"
click at [1073, 489] on button "Save Changes" at bounding box center [1078, 477] width 99 height 30
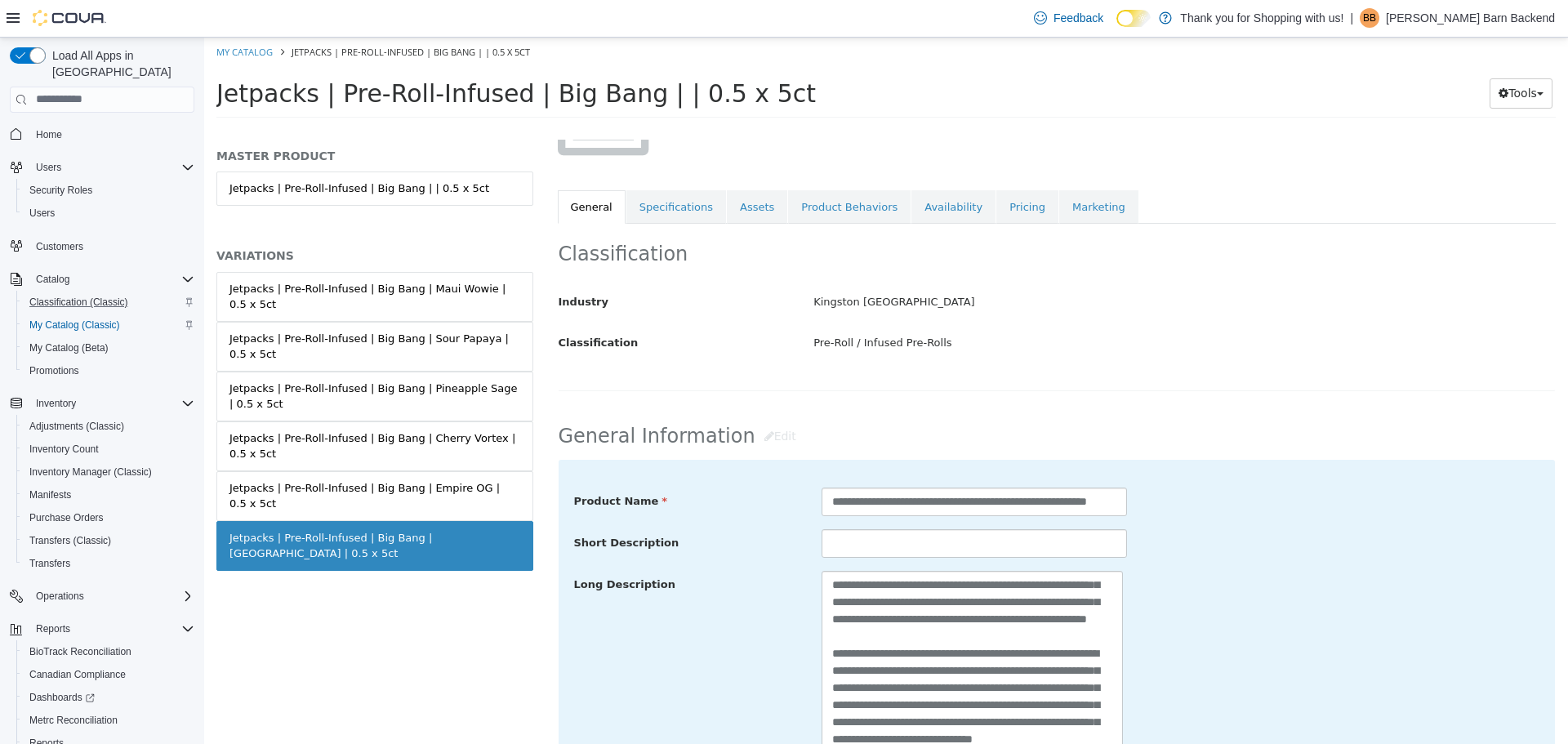
scroll to position [164, 0]
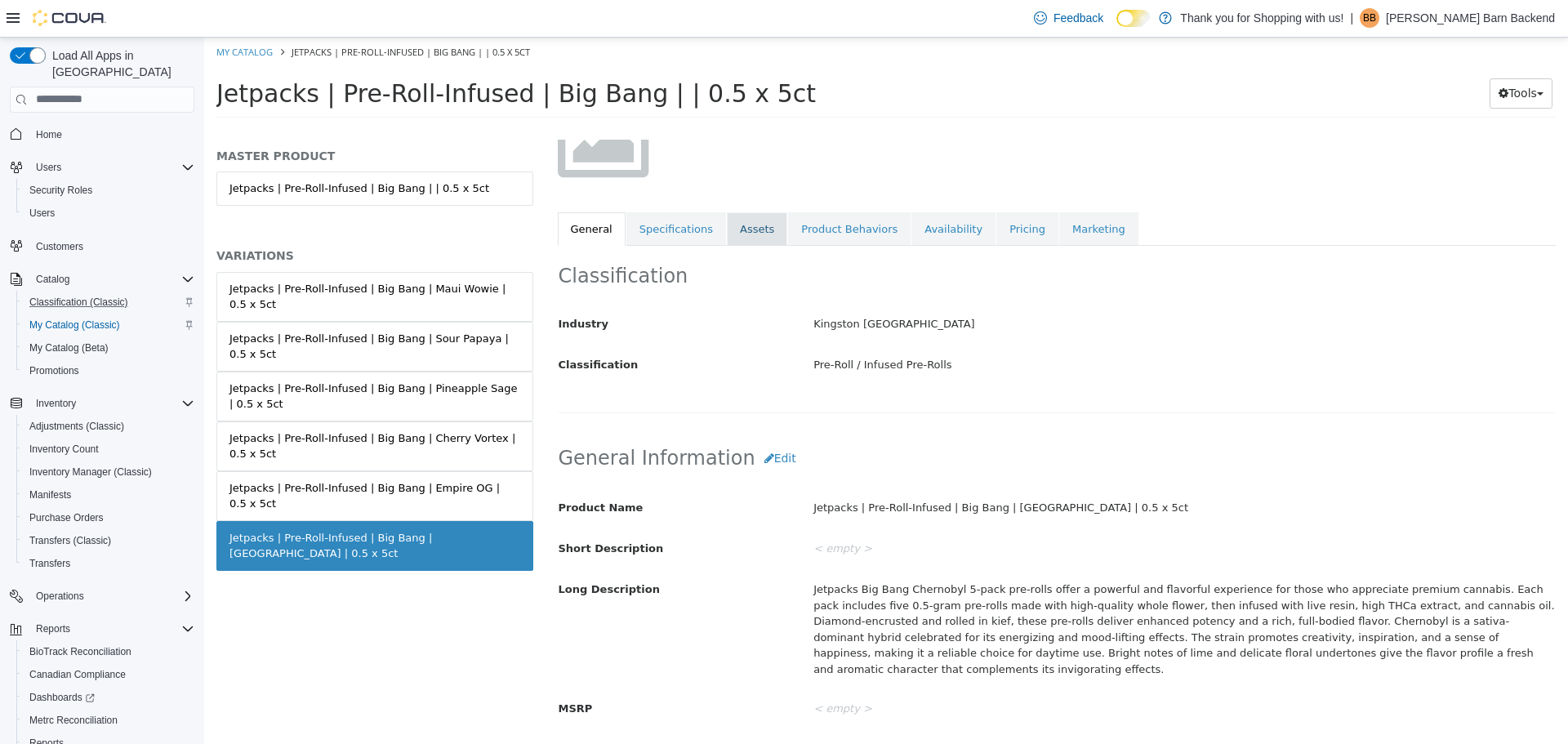
click at [727, 218] on link "Assets" at bounding box center [757, 228] width 61 height 34
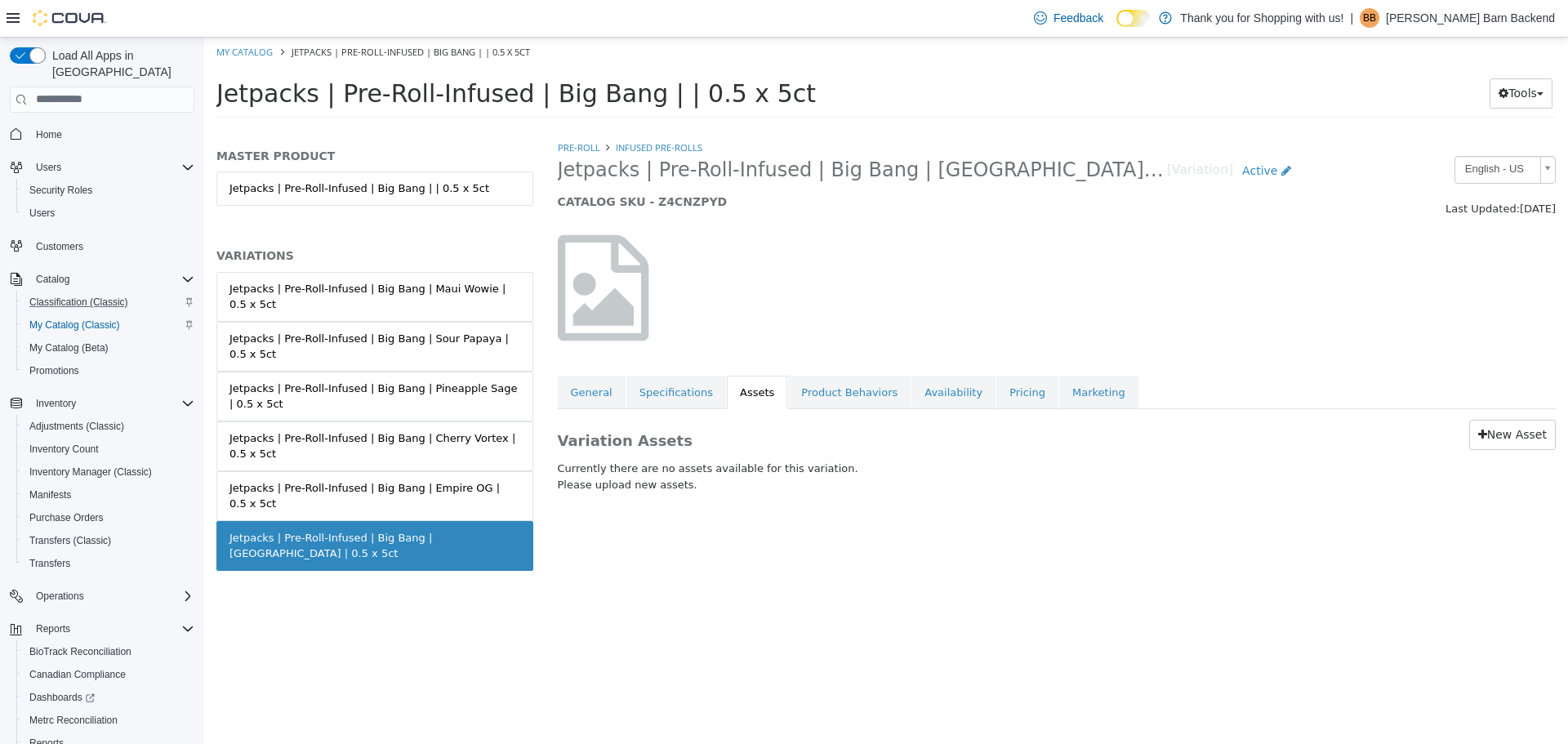
click at [1472, 425] on div "New Asset" at bounding box center [1347, 433] width 418 height 30
click at [1485, 426] on link "New Asset" at bounding box center [1513, 433] width 86 height 30
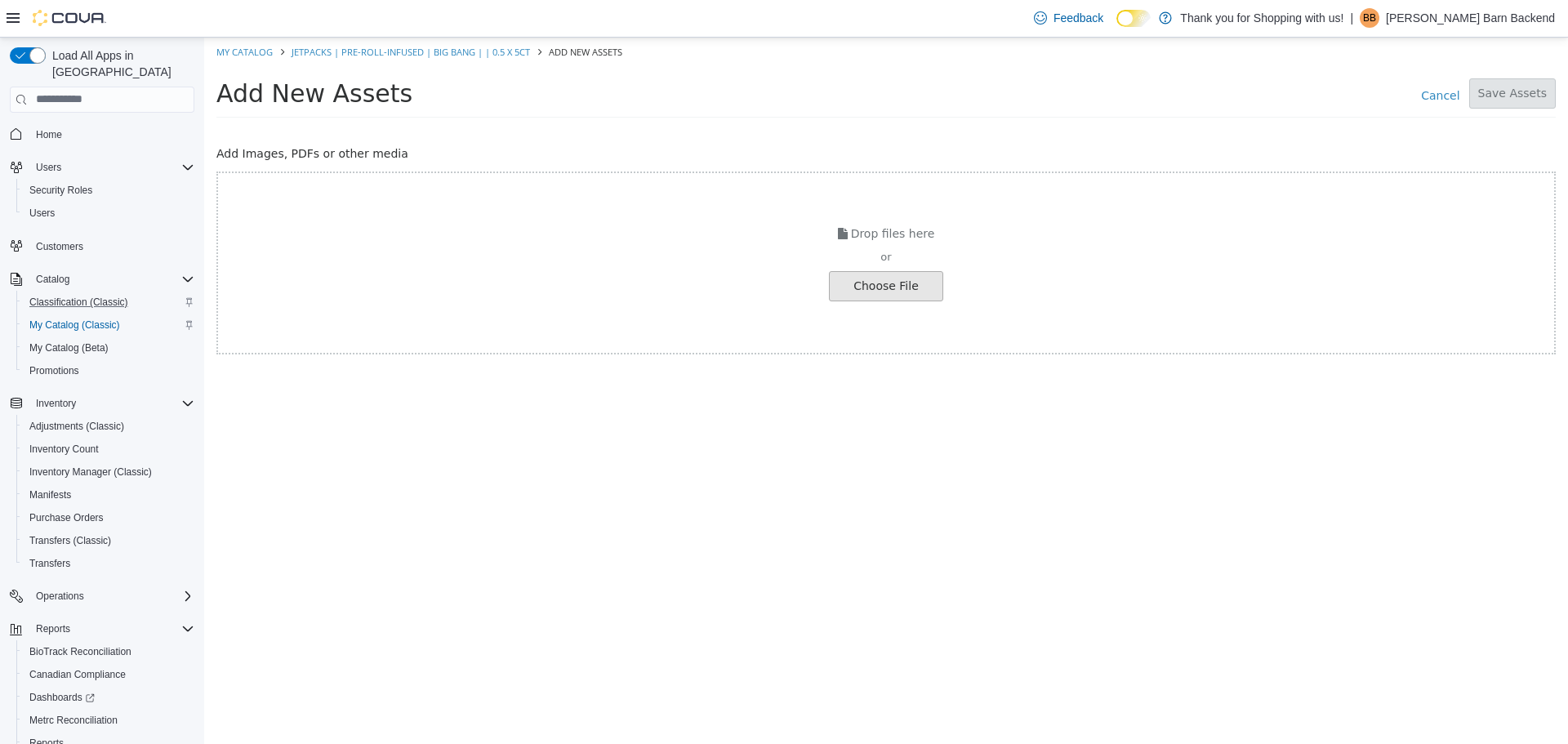
click at [866, 280] on input "file" at bounding box center [30, 285] width 1823 height 29
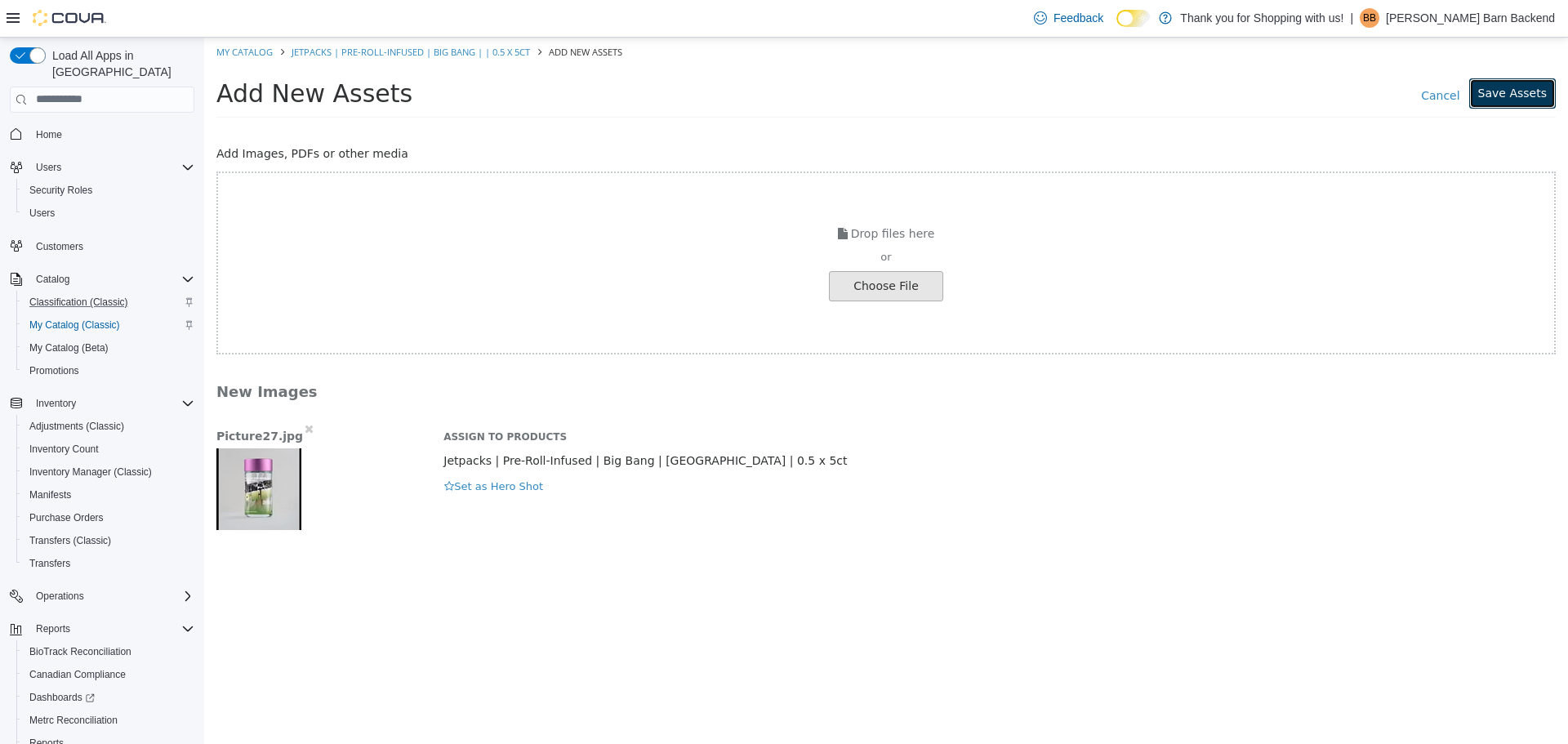
click at [1496, 93] on button "Save Assets" at bounding box center [1513, 92] width 86 height 30
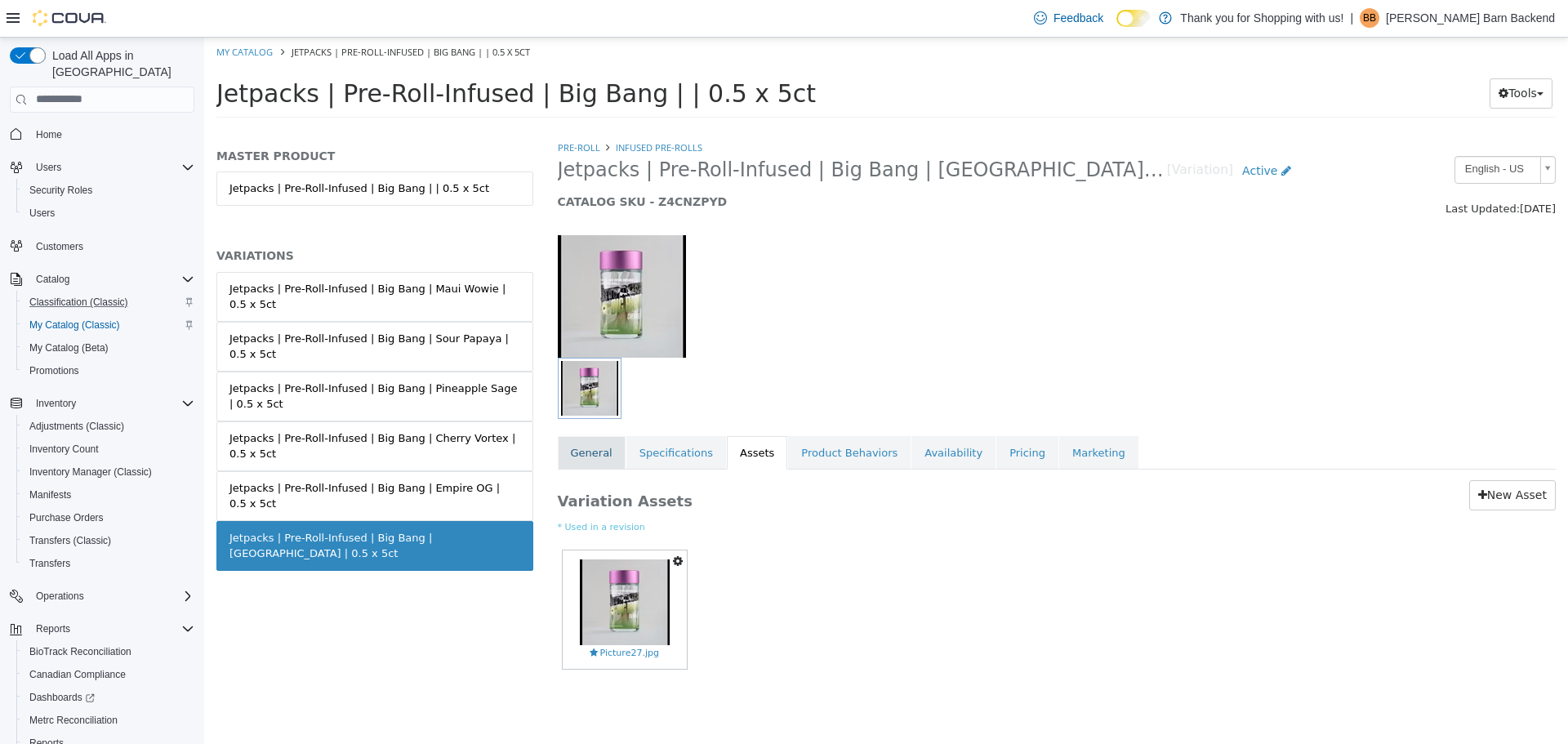
click at [614, 465] on link "General" at bounding box center [592, 452] width 68 height 34
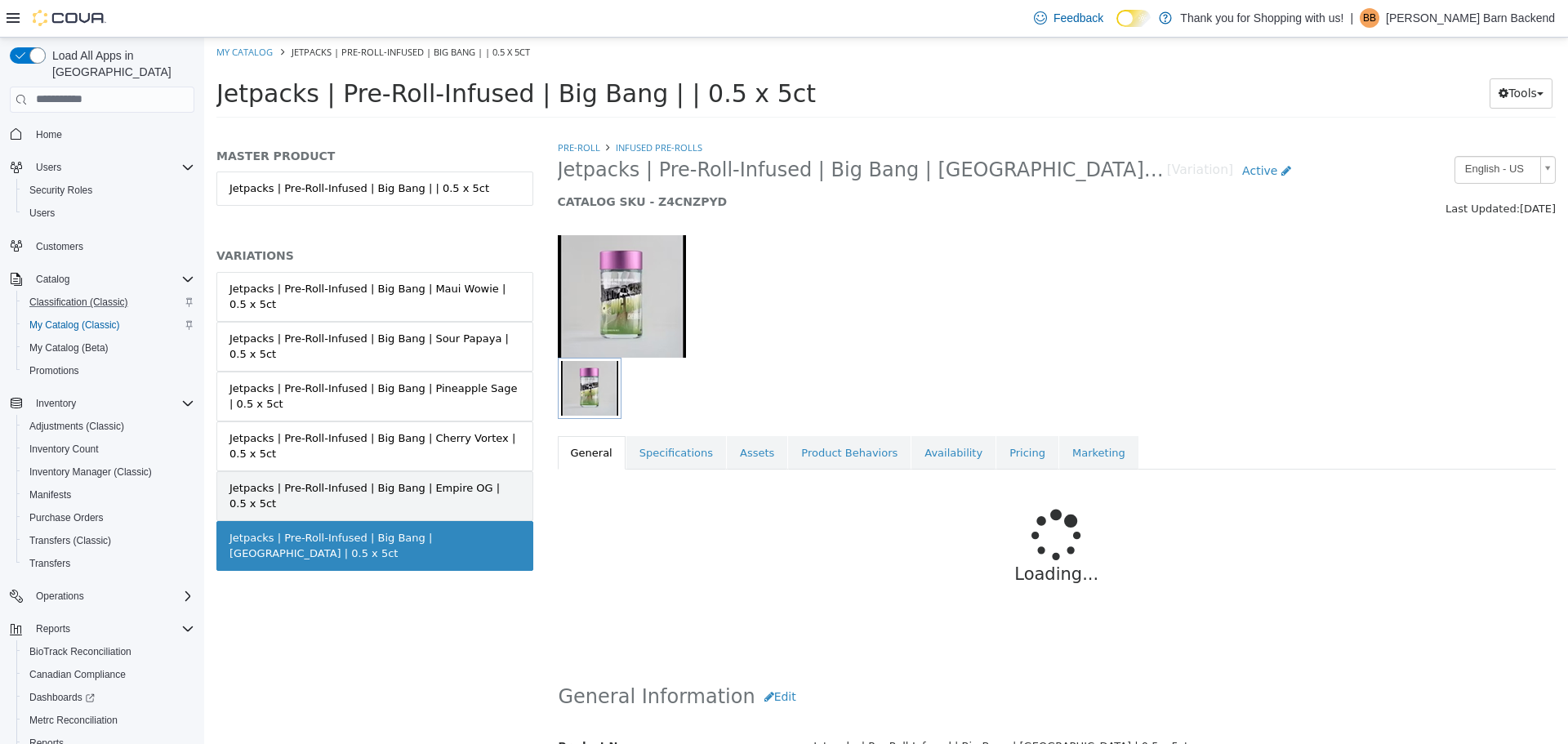
click at [484, 479] on div "Jetpacks | Pre-Roll-Infused | Big Bang | Empire OG | 0.5 x 5ct" at bounding box center [375, 495] width 291 height 32
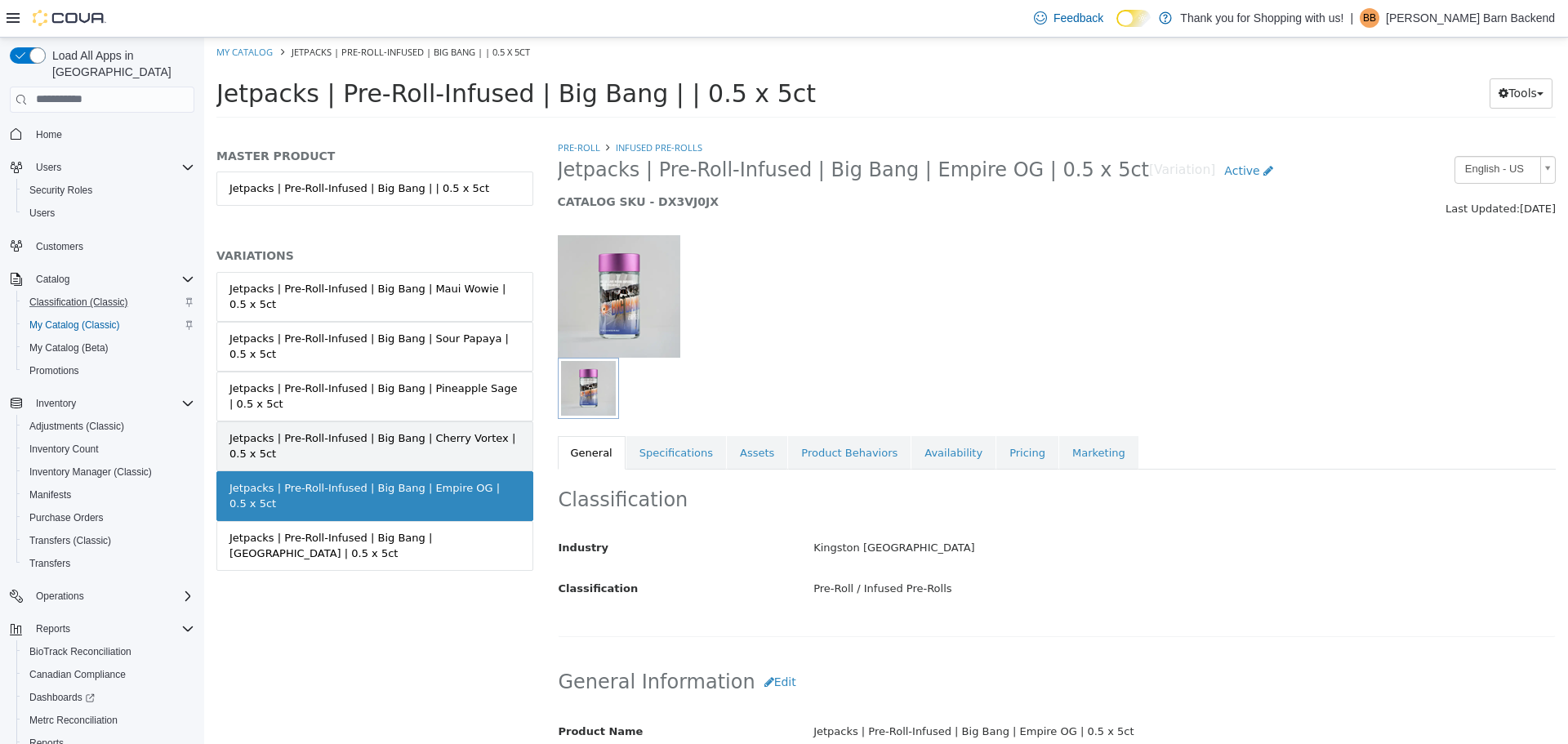
click at [460, 429] on div "Jetpacks | Pre-Roll-Infused | Big Bang | Cherry Vortex | 0.5 x 5ct" at bounding box center [375, 445] width 291 height 32
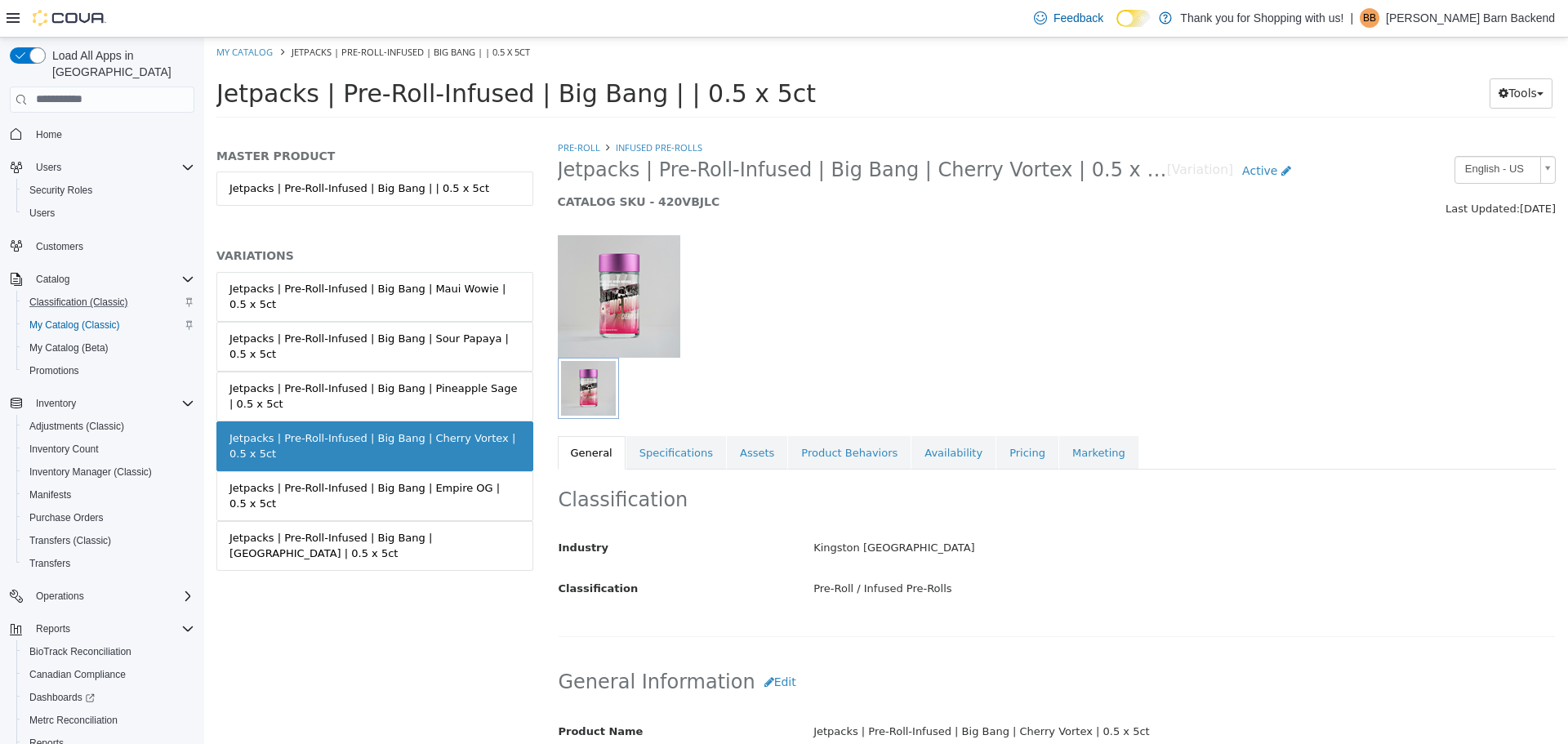
click at [251, 43] on li "My Catalog" at bounding box center [246, 51] width 59 height 15
click at [250, 53] on link "My Catalog" at bounding box center [244, 51] width 56 height 12
select select "**********"
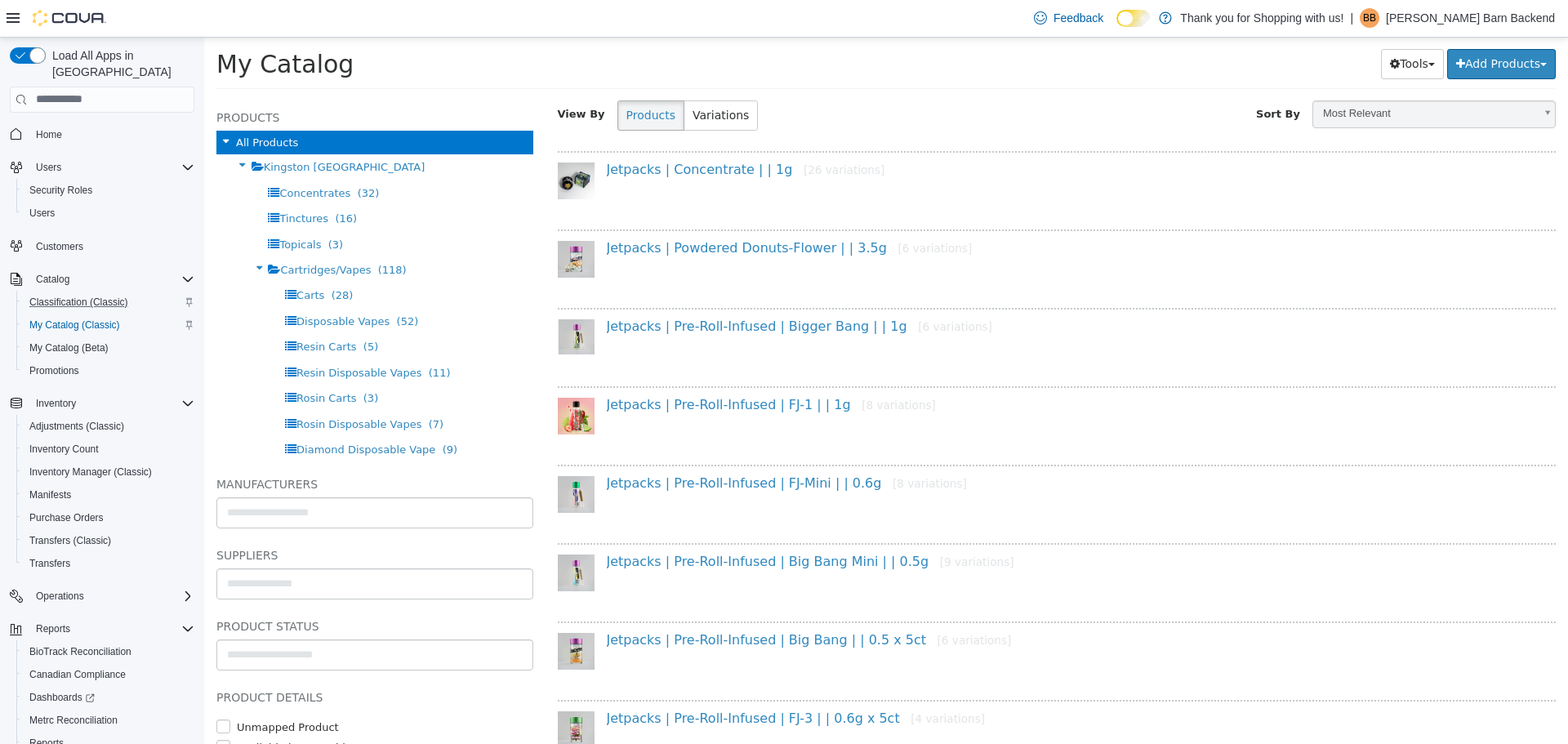
scroll to position [151, 0]
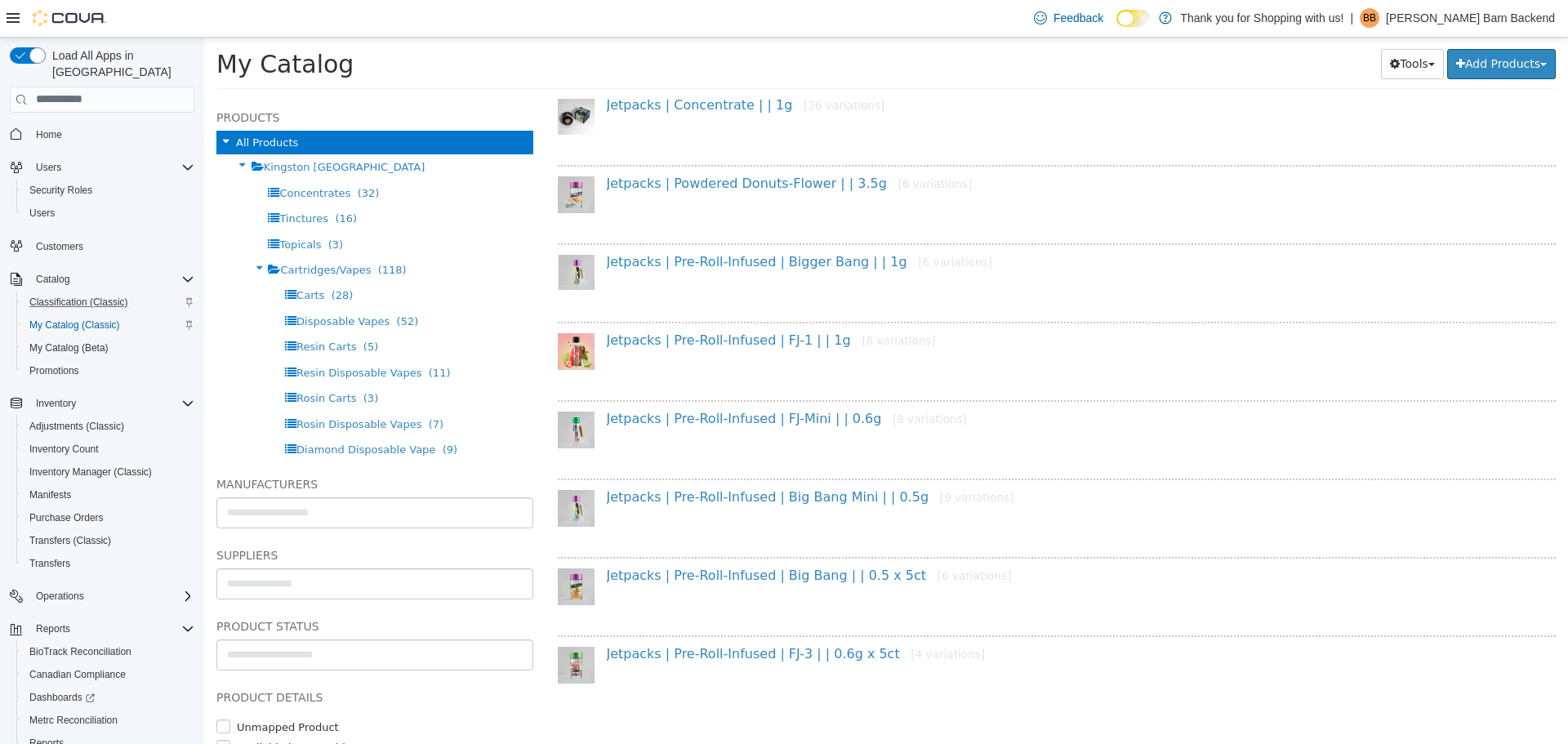
click at [775, 662] on div "Jetpacks | Pre-Roll-Infused | FJ-3 | | 0.6g x 5ct [4 variations]" at bounding box center [1063, 657] width 938 height 24
click at [779, 655] on link "Jetpacks | Pre-Roll-Infused | FJ-3 | | 0.6g x 5ct [4 variations]" at bounding box center [797, 652] width 379 height 16
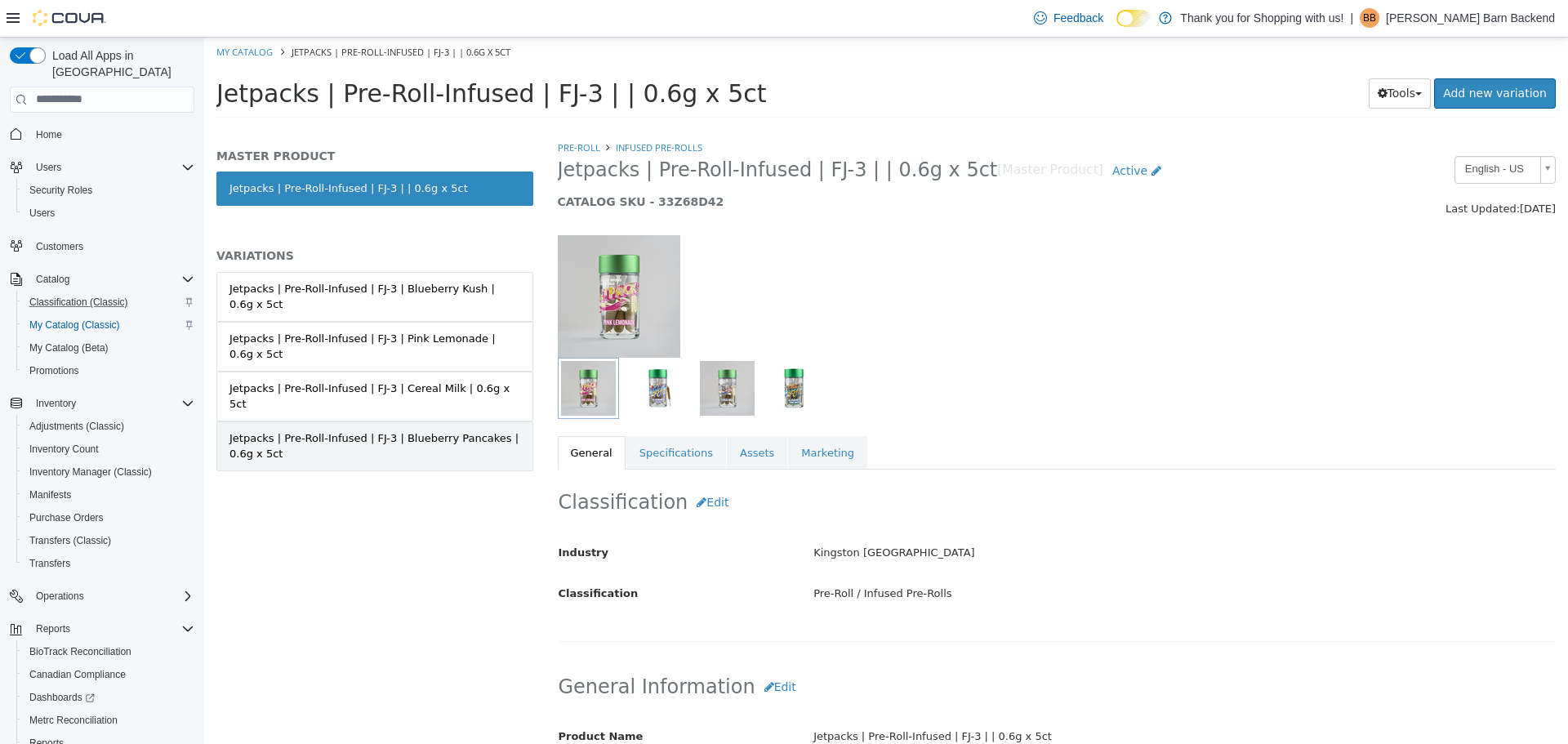
click at [469, 429] on div "Jetpacks | Pre-Roll-Infused | FJ-3 | Blueberry Pancakes | 0.6g x 5ct" at bounding box center [375, 445] width 291 height 32
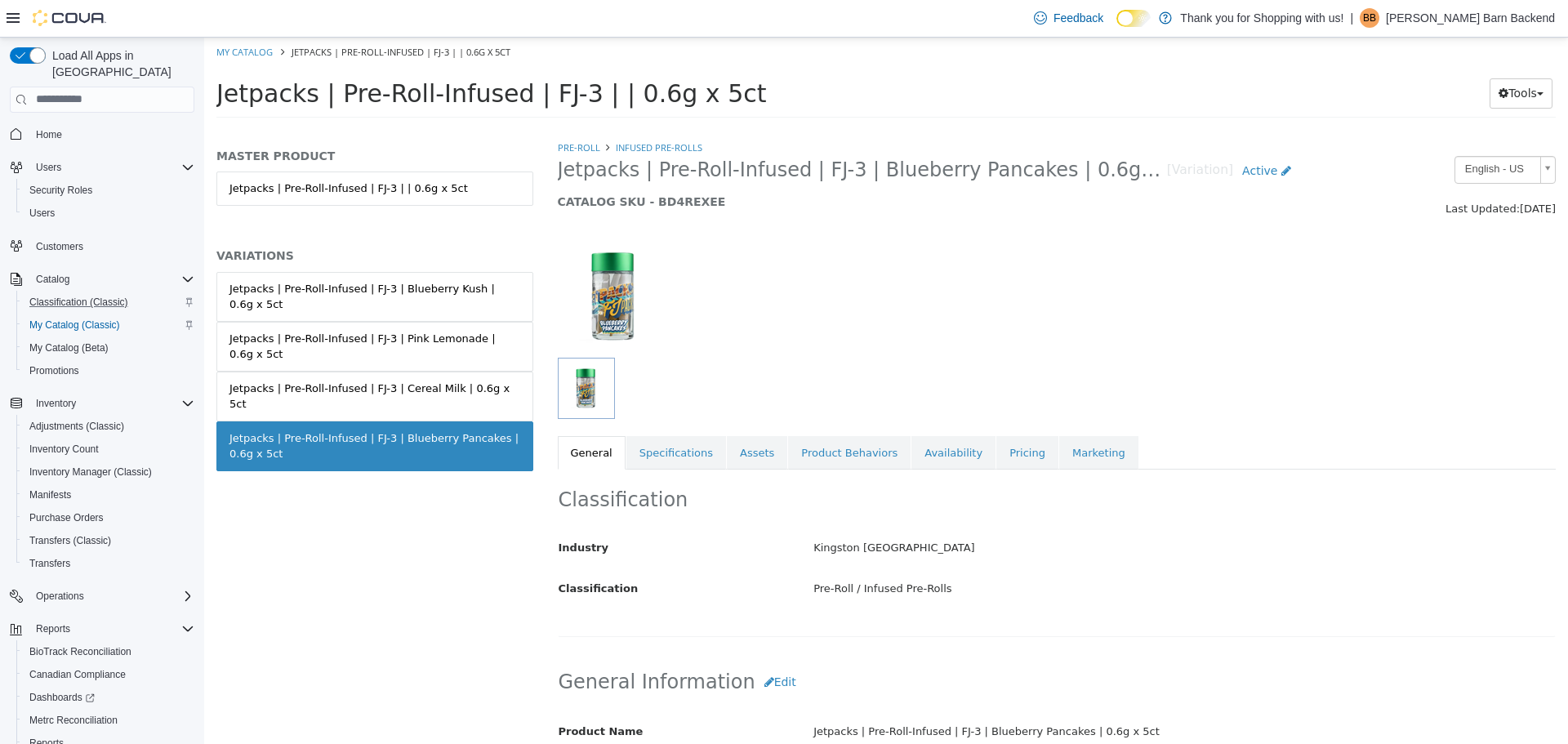
click at [470, 371] on link "Jetpacks | Pre-Roll-Infused | FJ-3 | Cereal Milk | 0.6g x 5ct" at bounding box center [375, 395] width 317 height 50
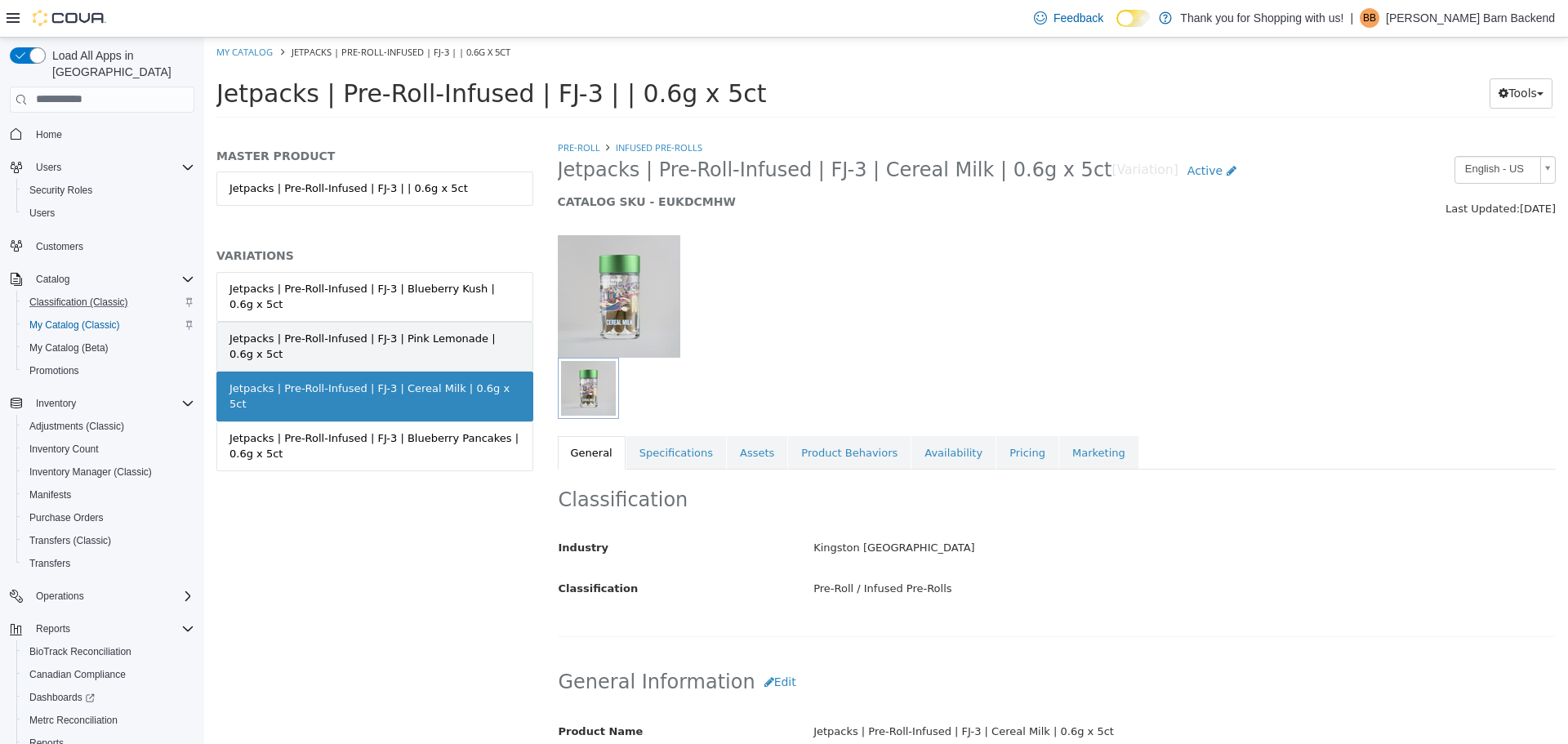
click at [455, 330] on div "Jetpacks | Pre-Roll-Infused | FJ-3 | Pink Lemonade | 0.6g x 5ct" at bounding box center [375, 346] width 291 height 32
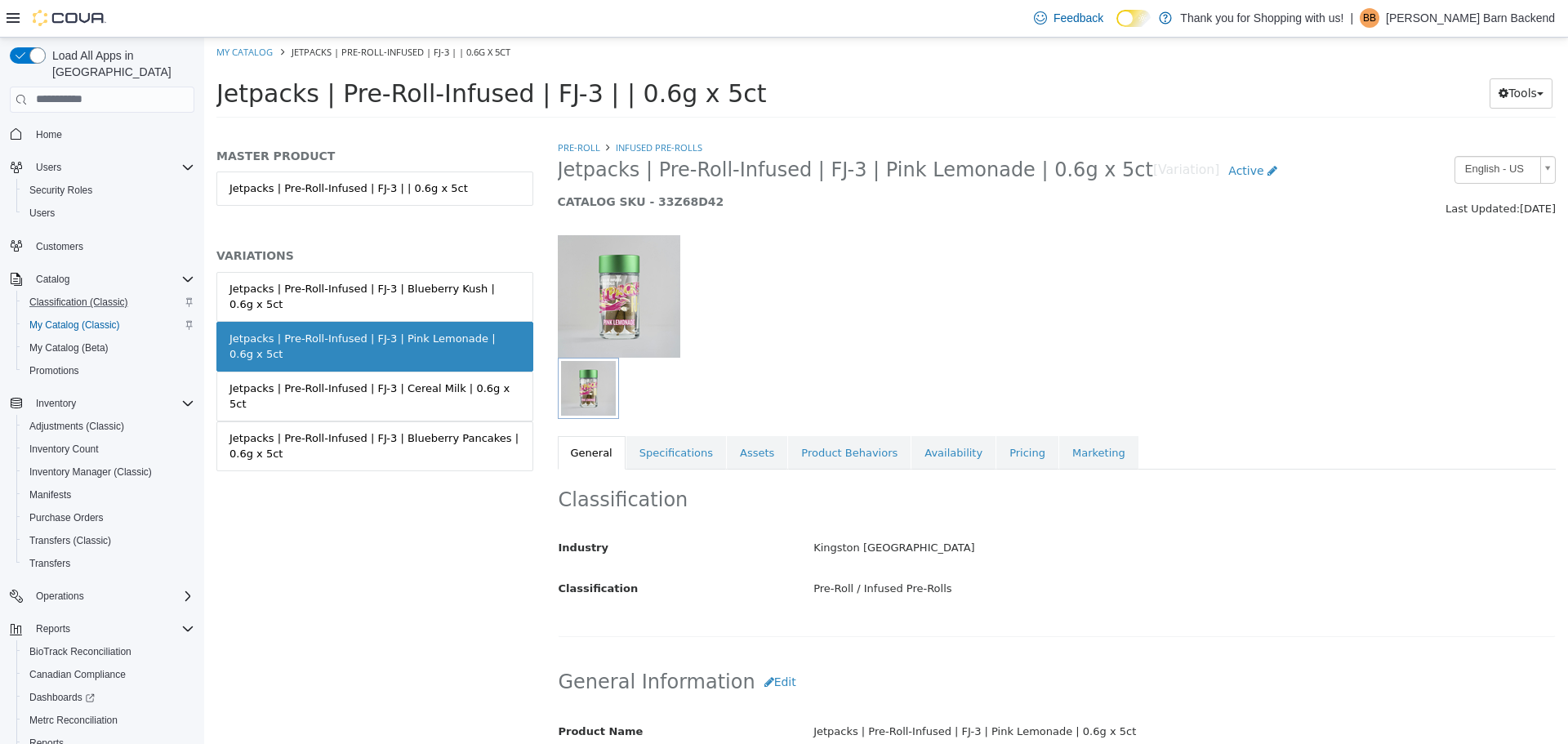
click at [462, 295] on link "Jetpacks | Pre-Roll-Infused | FJ-3 | Blueberry Kush | 0.6g x 5ct" at bounding box center [375, 296] width 317 height 50
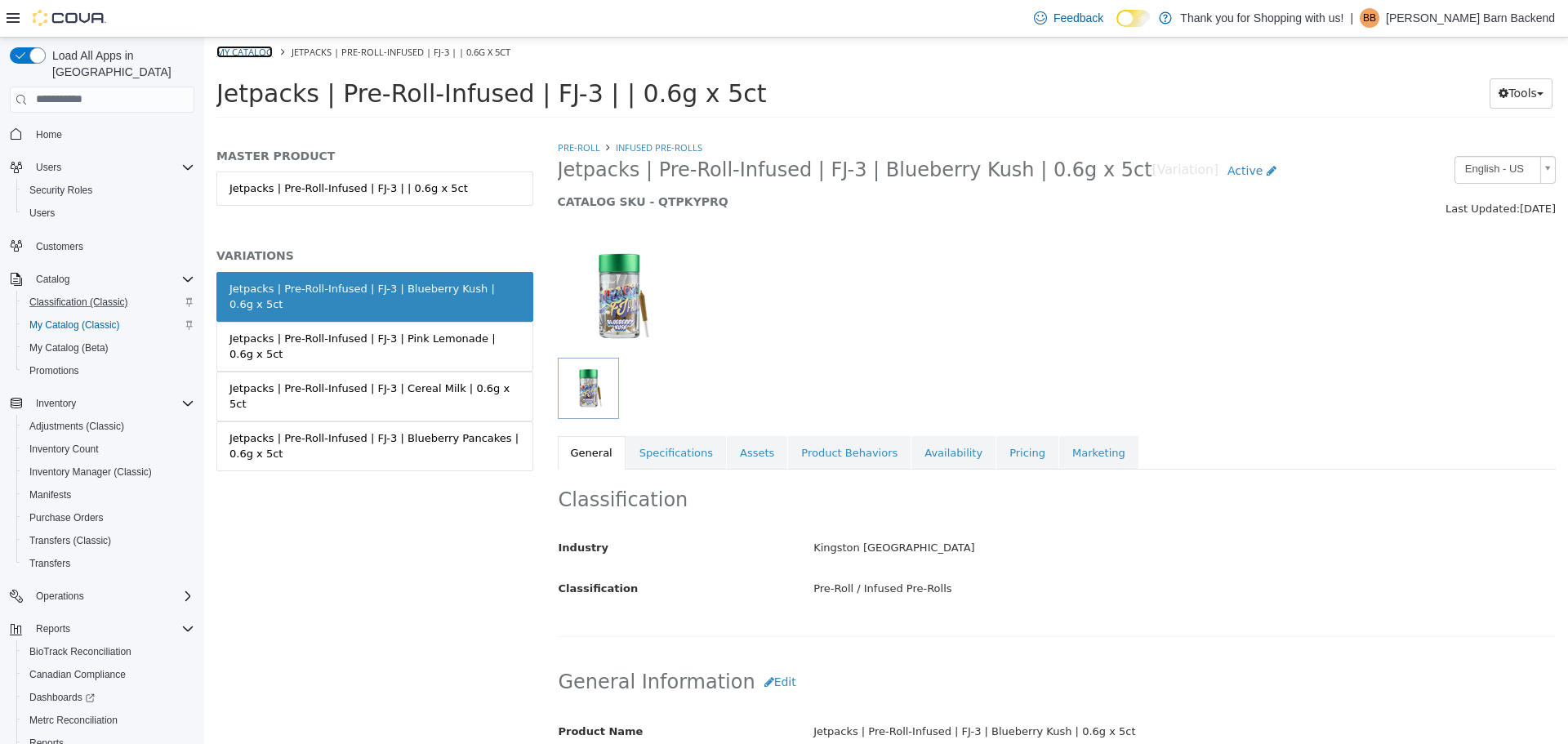
click at [258, 45] on link "My Catalog" at bounding box center [244, 51] width 56 height 12
select select "**********"
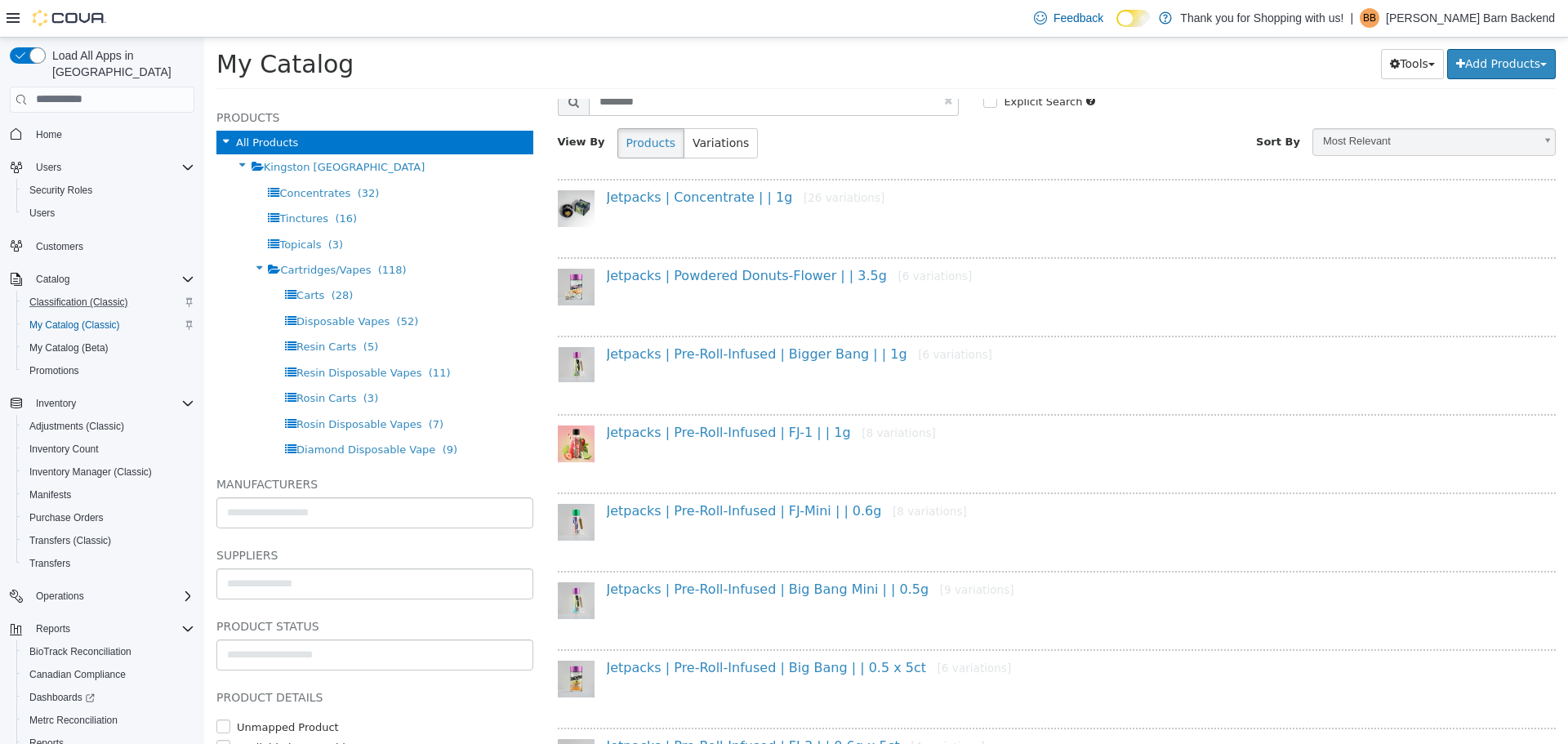
scroll to position [151, 0]
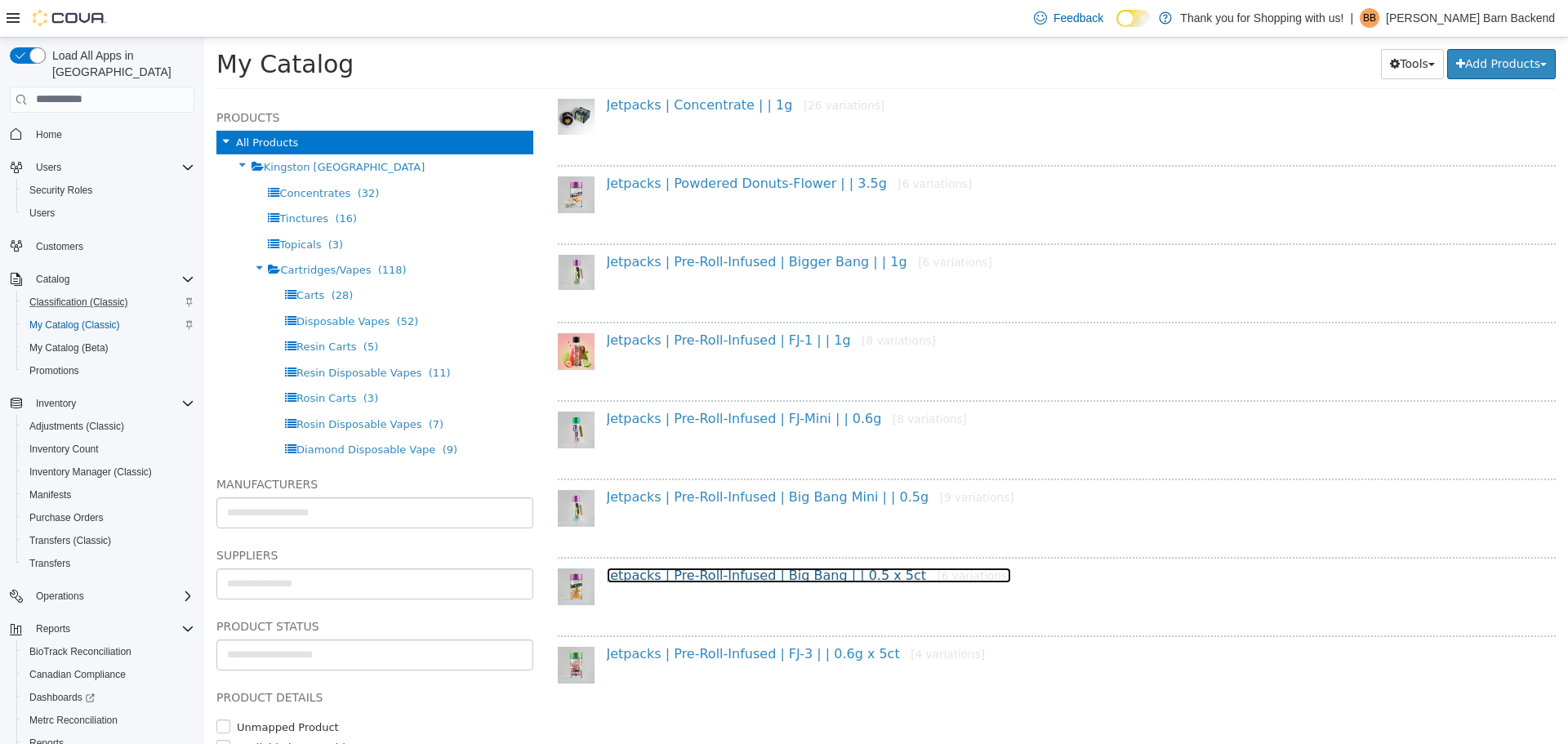
click at [749, 578] on link "Jetpacks | Pre-Roll-Infused | Big Bang | | 0.5 x 5ct [6 variations]" at bounding box center [810, 574] width 405 height 16
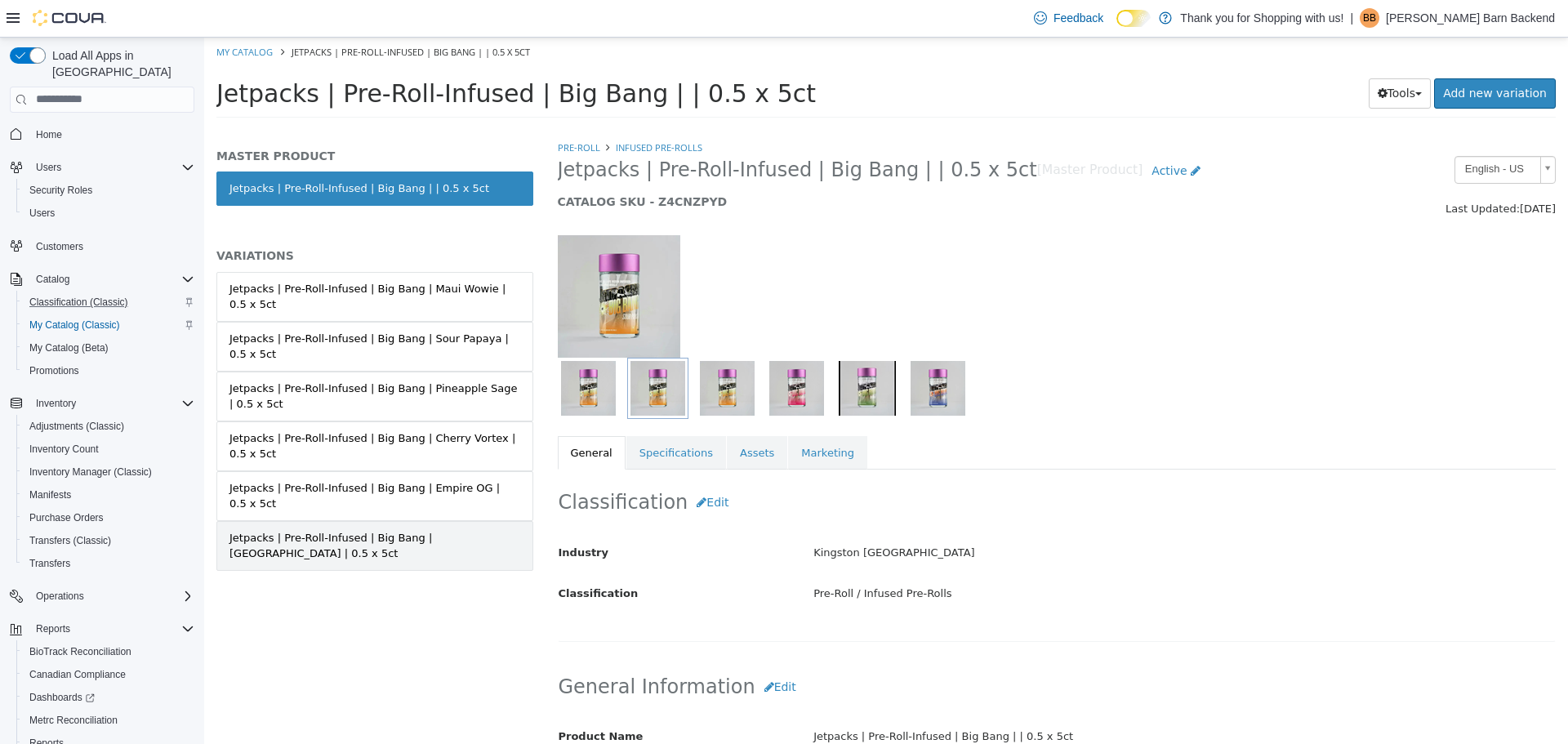
click at [370, 520] on link "Jetpacks | Pre-Roll-Infused | Big Bang | Chernobyl | 0.5 x 5ct" at bounding box center [375, 544] width 317 height 50
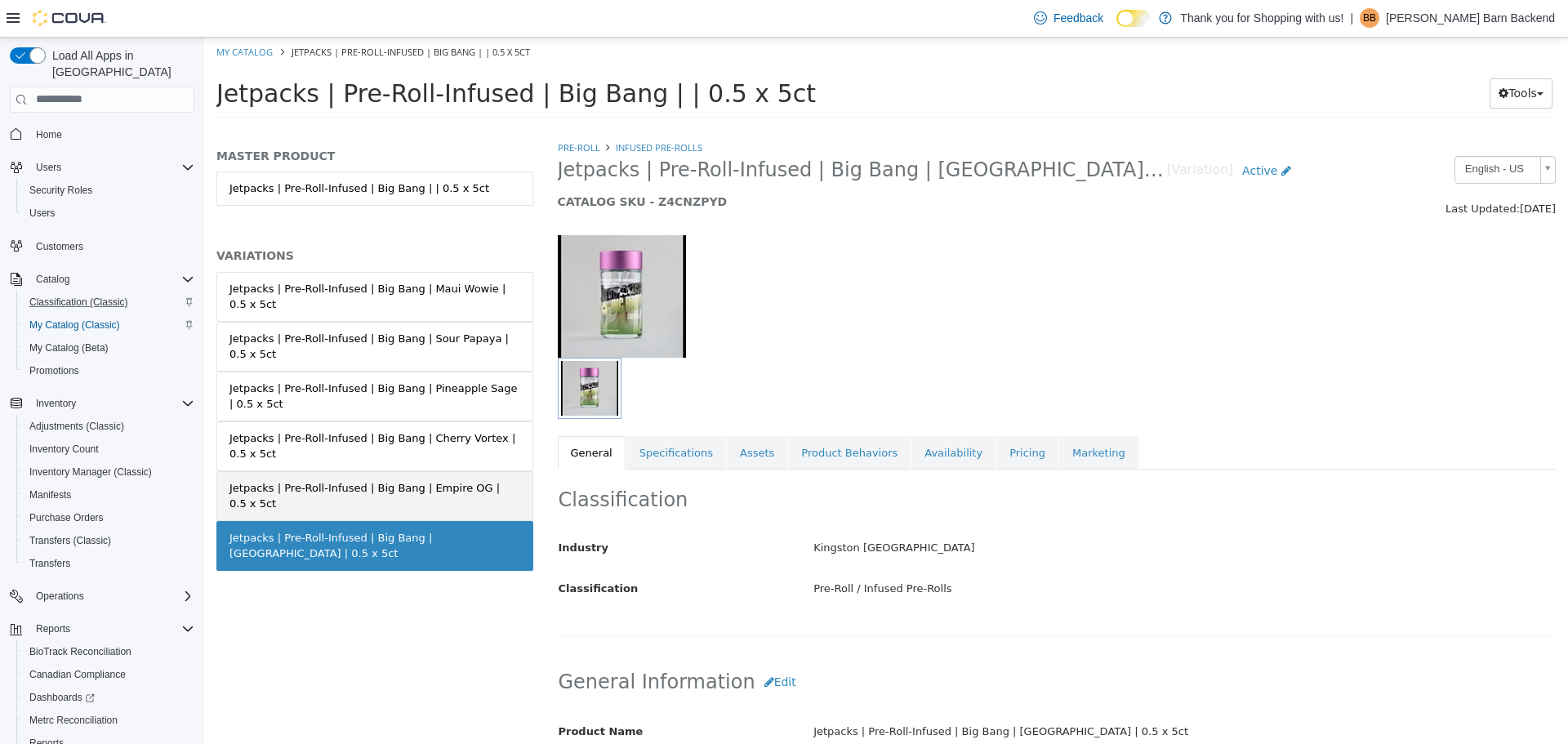
click at [384, 479] on div "Jetpacks | Pre-Roll-Infused | Big Bang | Empire OG | 0.5 x 5ct" at bounding box center [375, 495] width 291 height 32
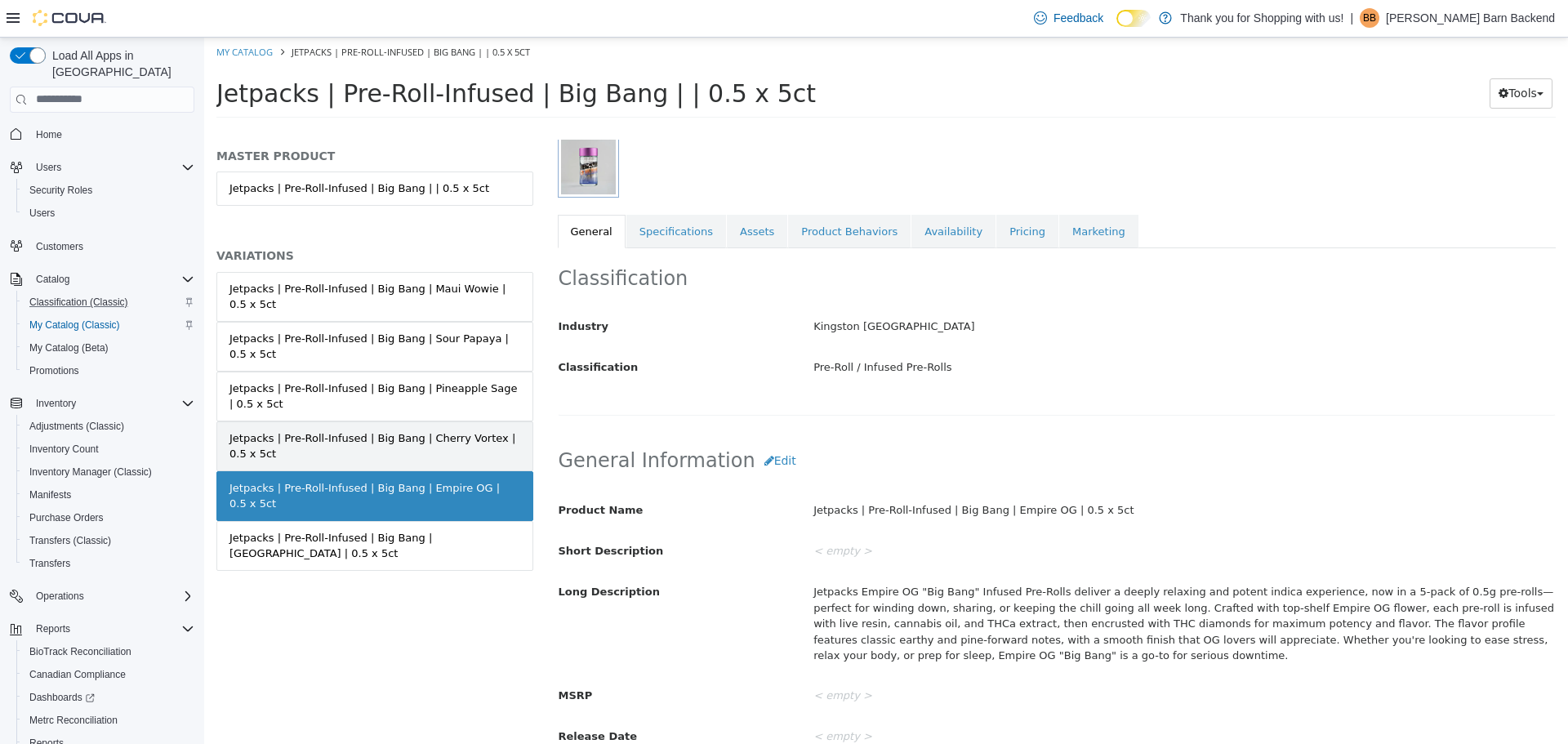
scroll to position [245, 0]
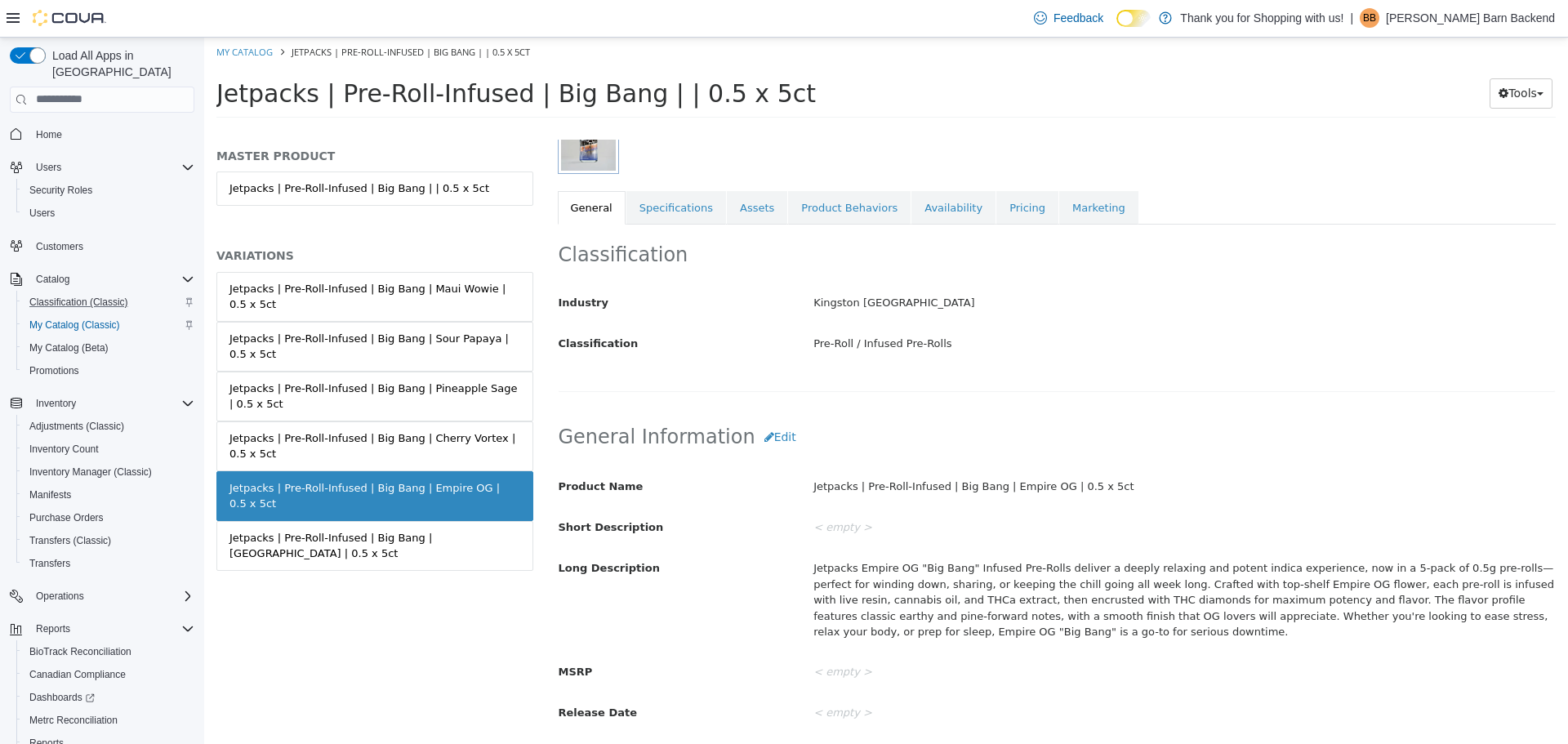
click at [233, 57] on li "My Catalog" at bounding box center [246, 51] width 59 height 15
click at [236, 49] on link "My Catalog" at bounding box center [244, 51] width 56 height 12
select select "**********"
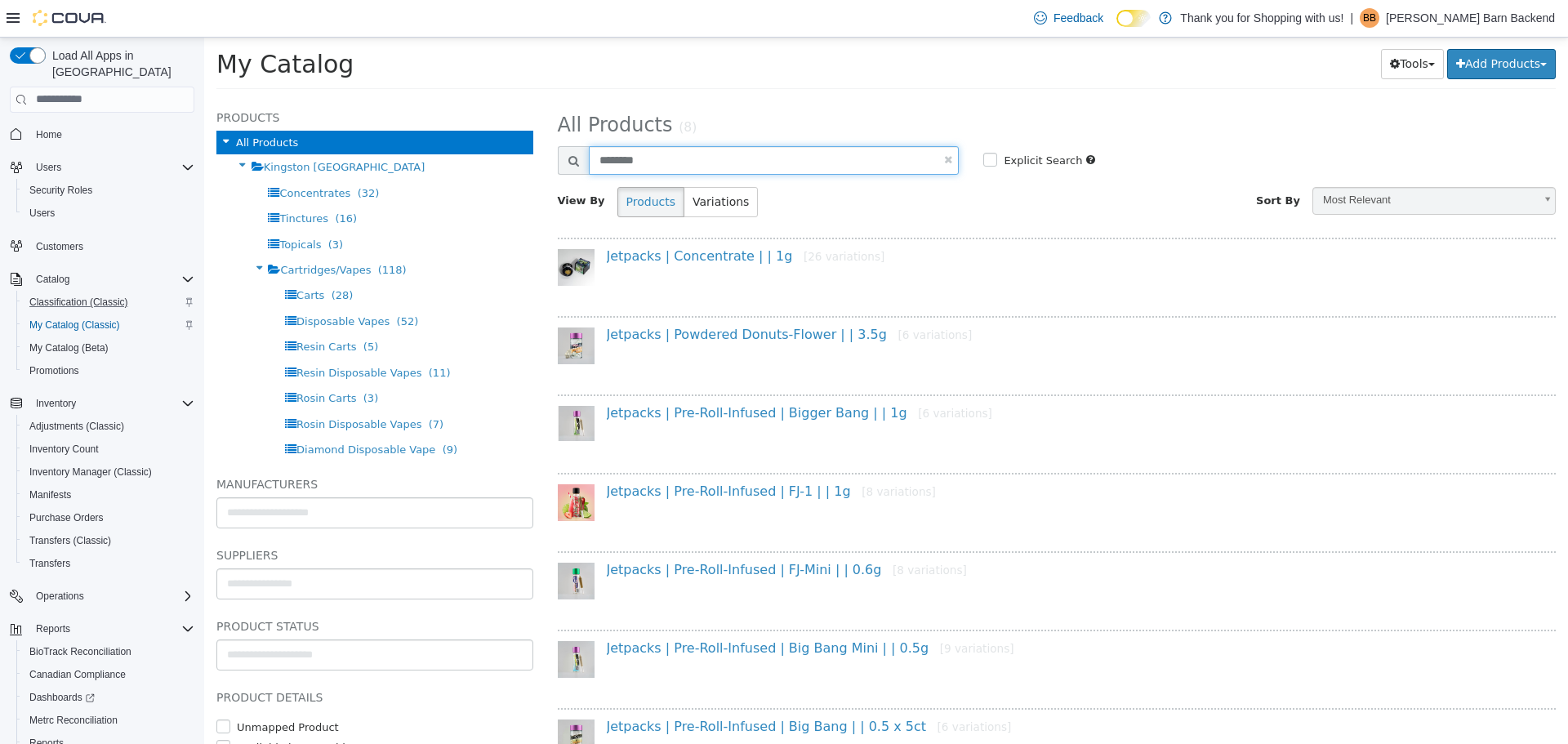
click at [695, 171] on input "********" at bounding box center [774, 159] width 371 height 29
type input "******"
select select "**********"
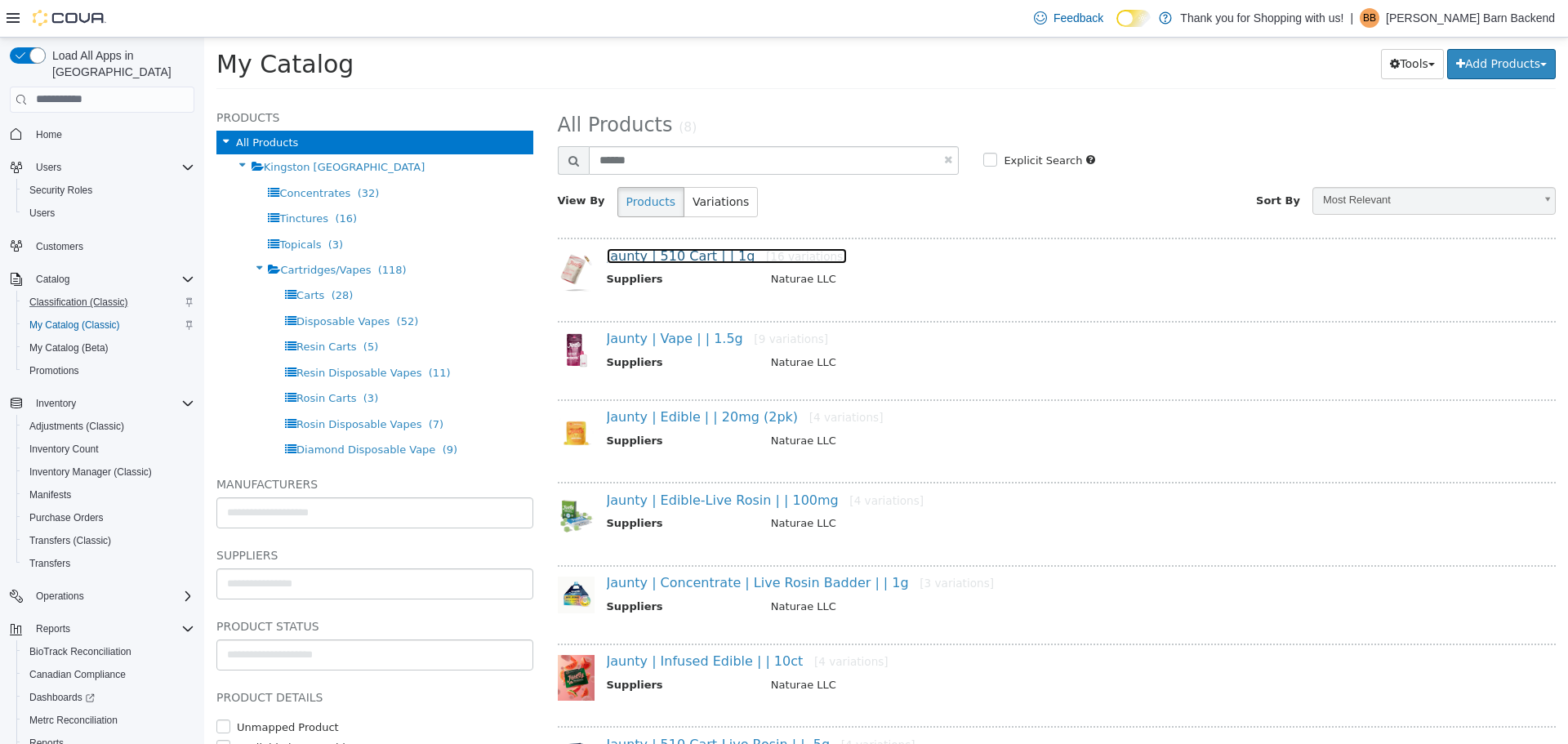
click at [687, 256] on link "Jaunty | 510 Cart | | 1g [16 variations]" at bounding box center [728, 255] width 241 height 16
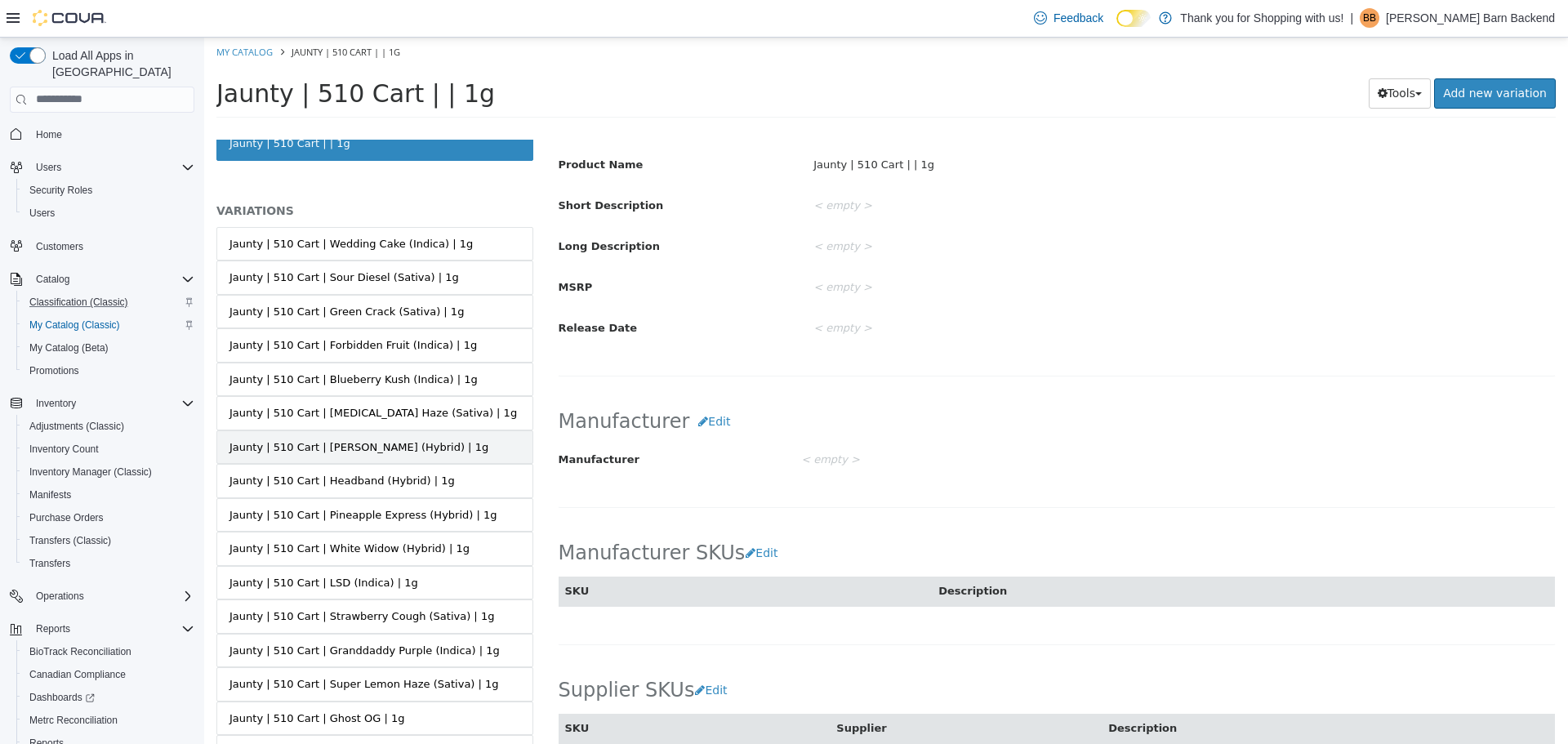
scroll to position [126, 0]
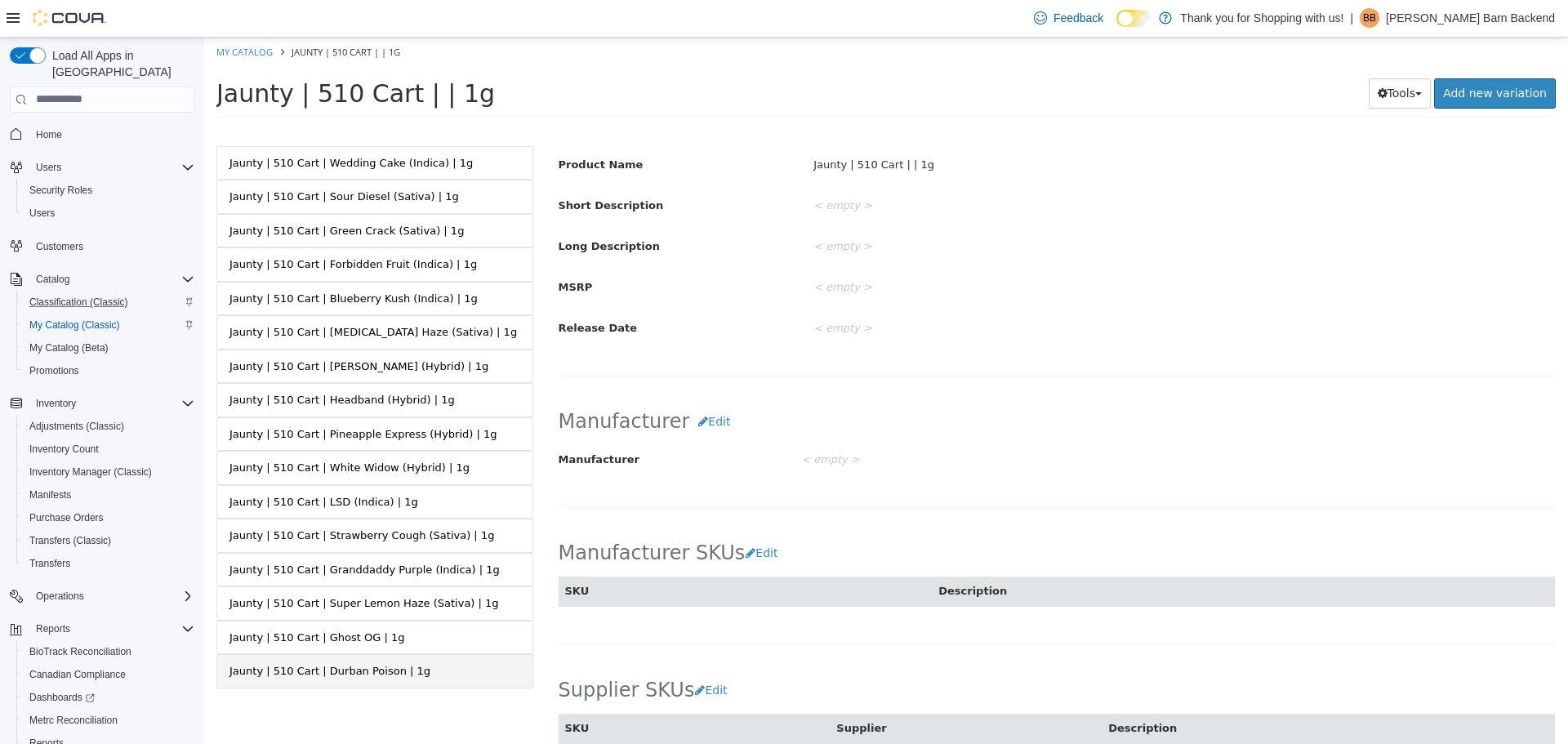
click at [367, 680] on link "Jaunty | 510 Cart | Durban Poison | 1g" at bounding box center [375, 670] width 317 height 34
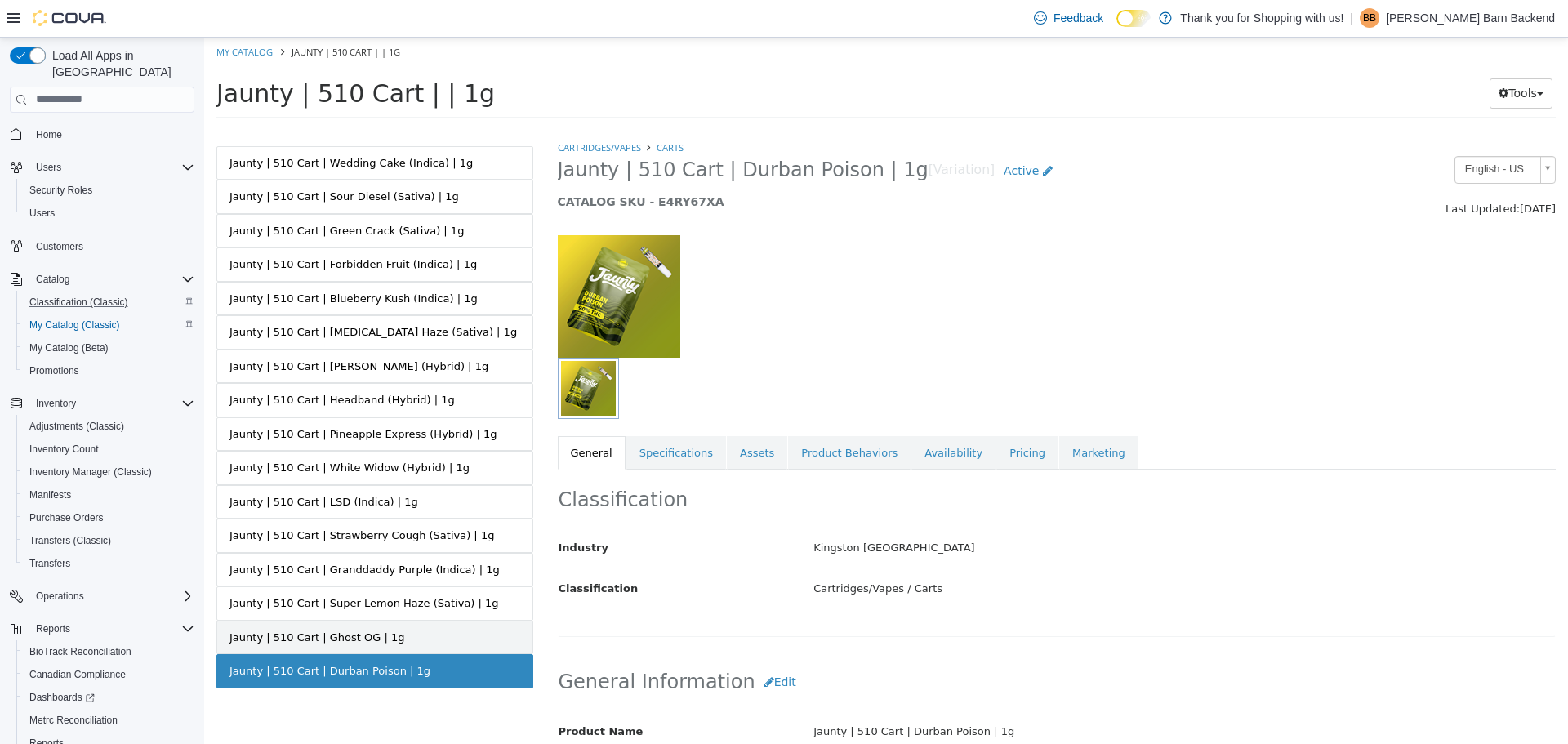
click at [421, 636] on link "Jaunty | 510 Cart | Ghost OG | 1g" at bounding box center [375, 636] width 317 height 34
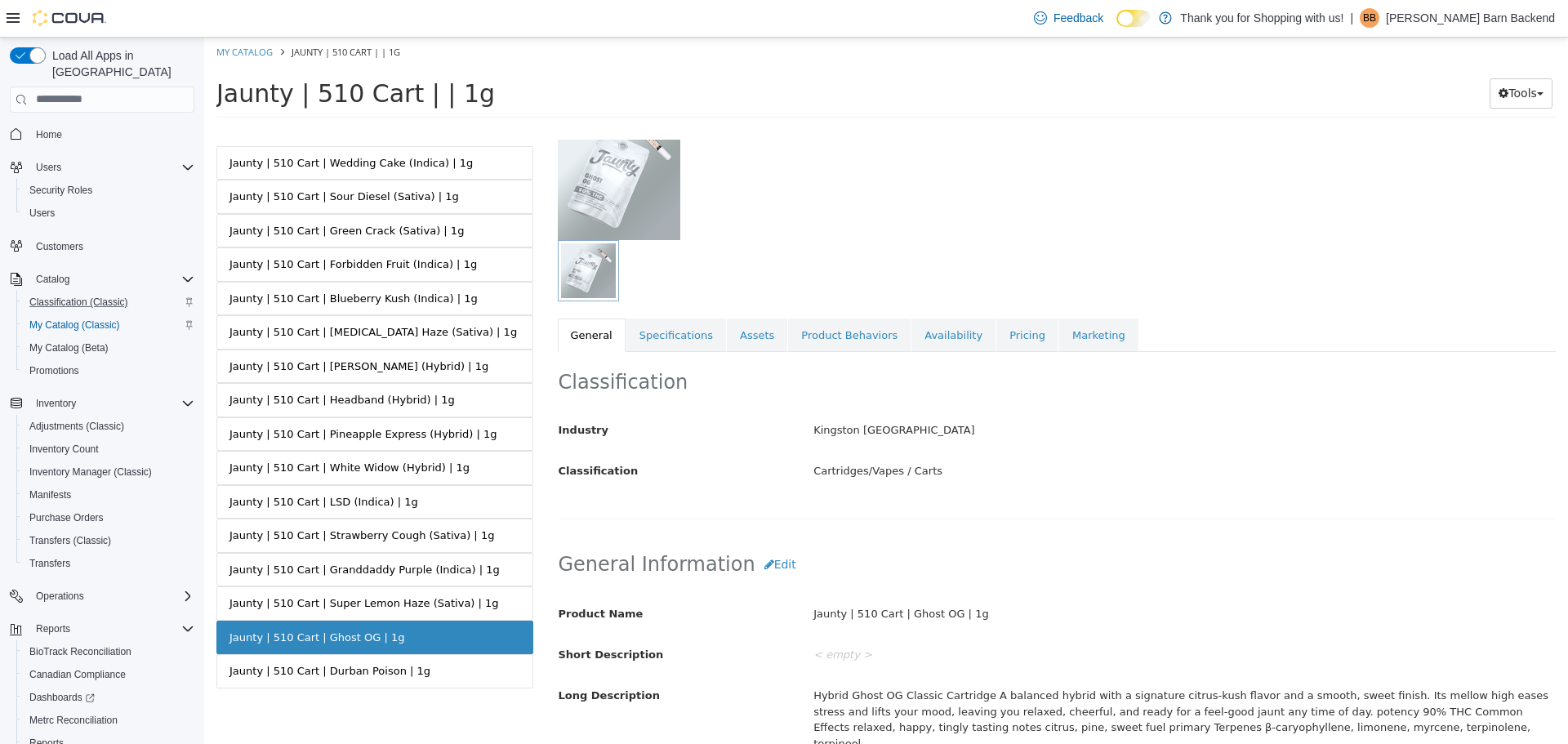
scroll to position [326, 0]
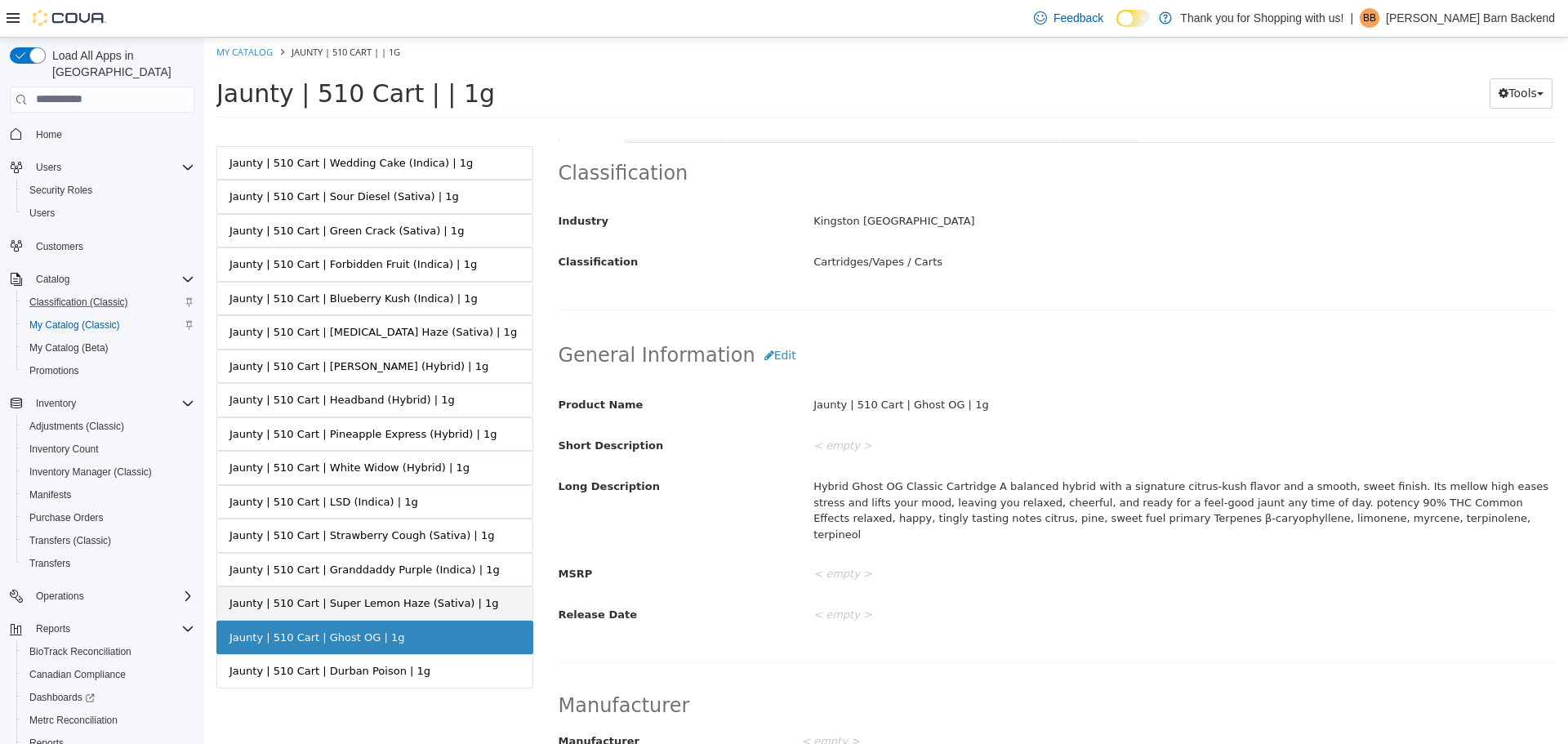
click at [439, 597] on div "Jaunty | 510 Cart | Super Lemon Haze (Sativa) | 1g" at bounding box center [363, 602] width 270 height 17
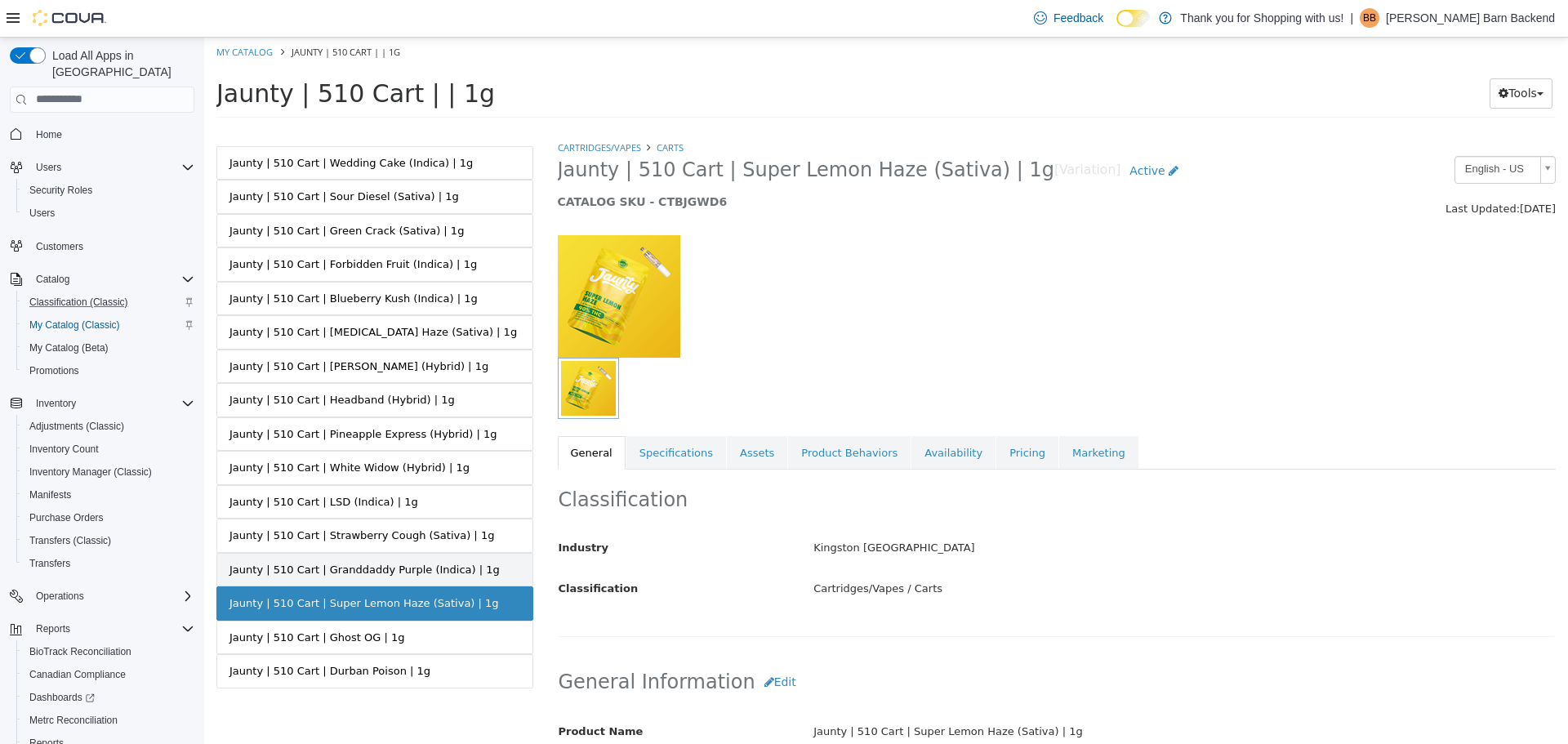
click at [432, 577] on link "Jaunty | 510 Cart | Granddaddy Purple (Indica) | 1g" at bounding box center [375, 568] width 317 height 34
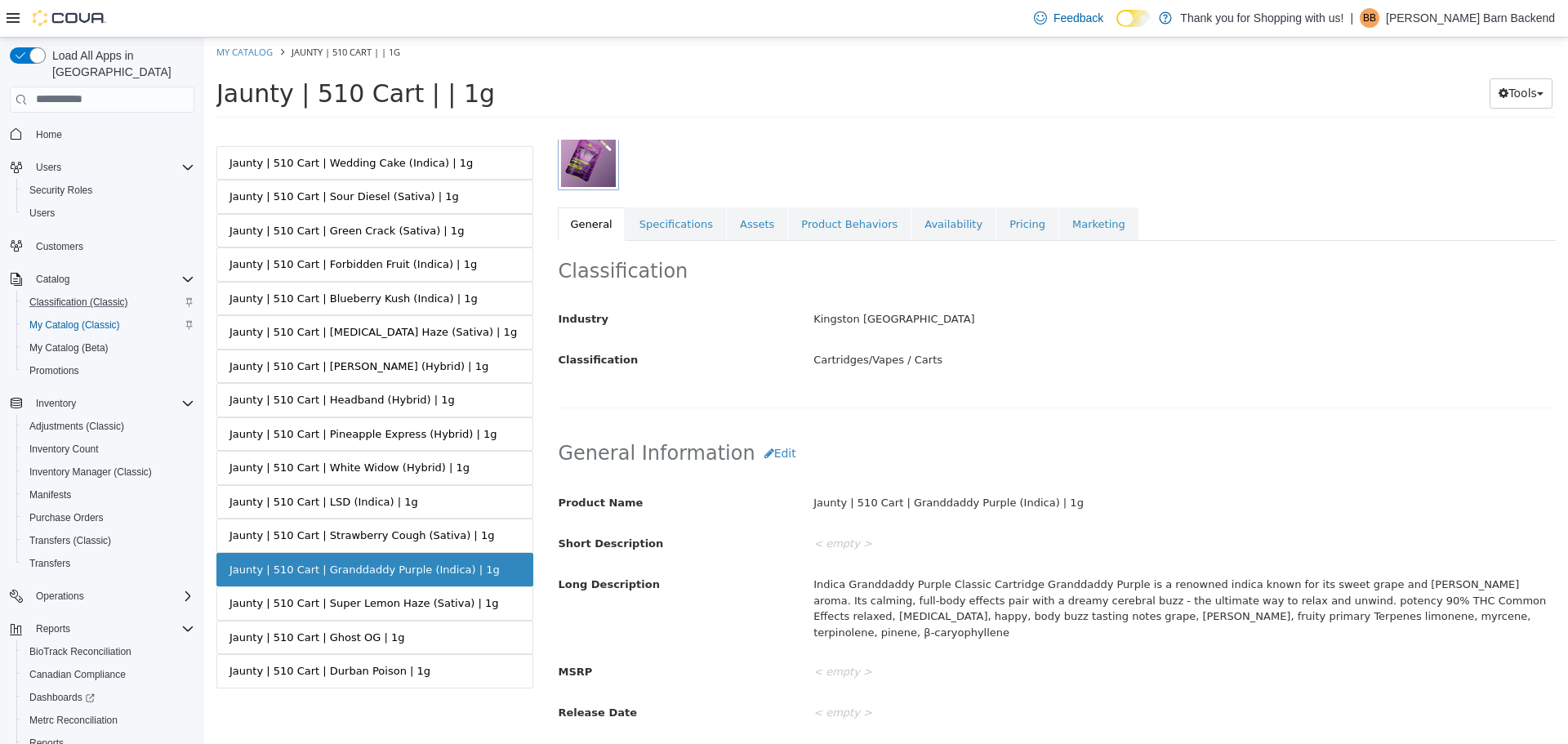
scroll to position [245, 0]
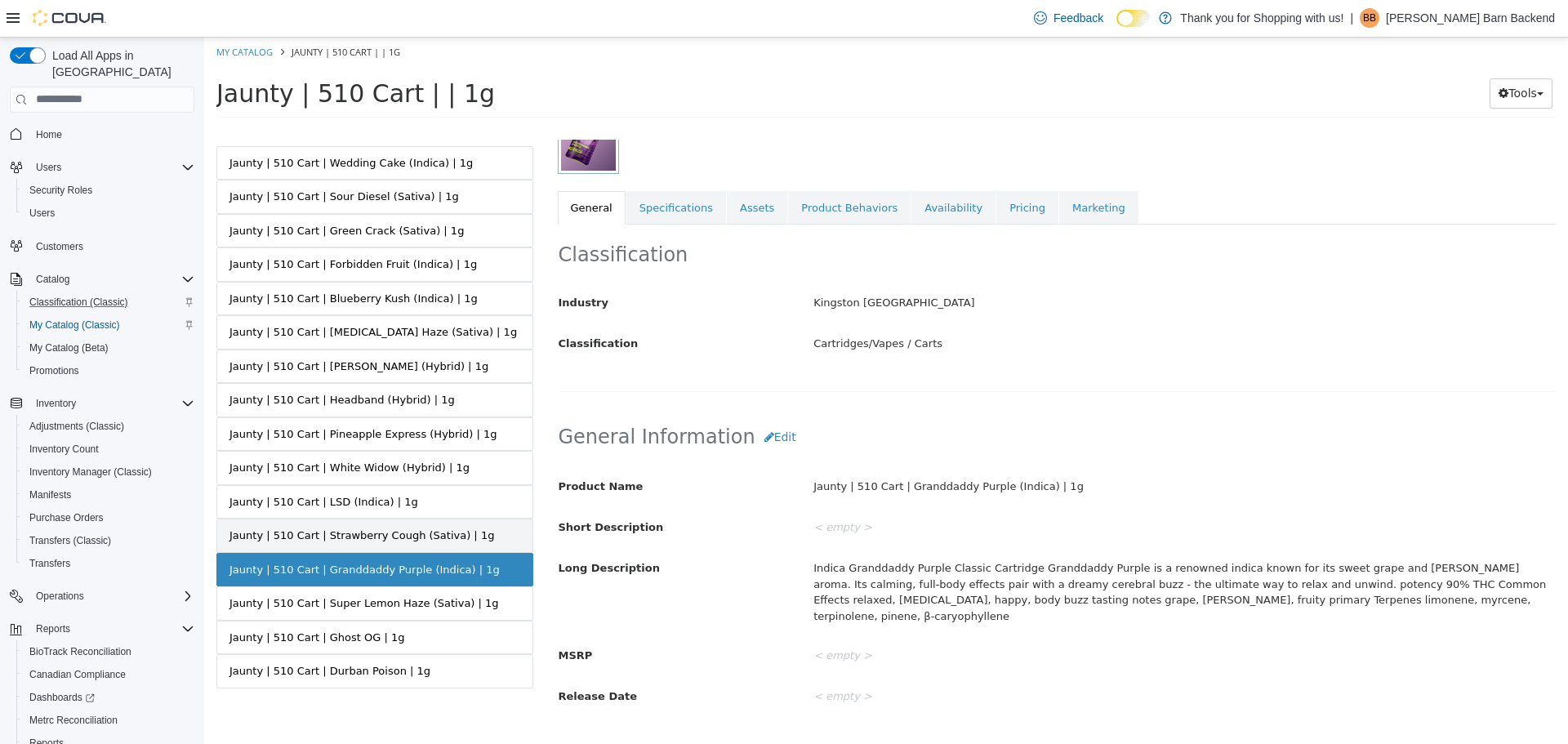
click at [425, 525] on link "Jaunty | 510 Cart | Strawberry Cough (Sativa) | 1g" at bounding box center [375, 534] width 317 height 34
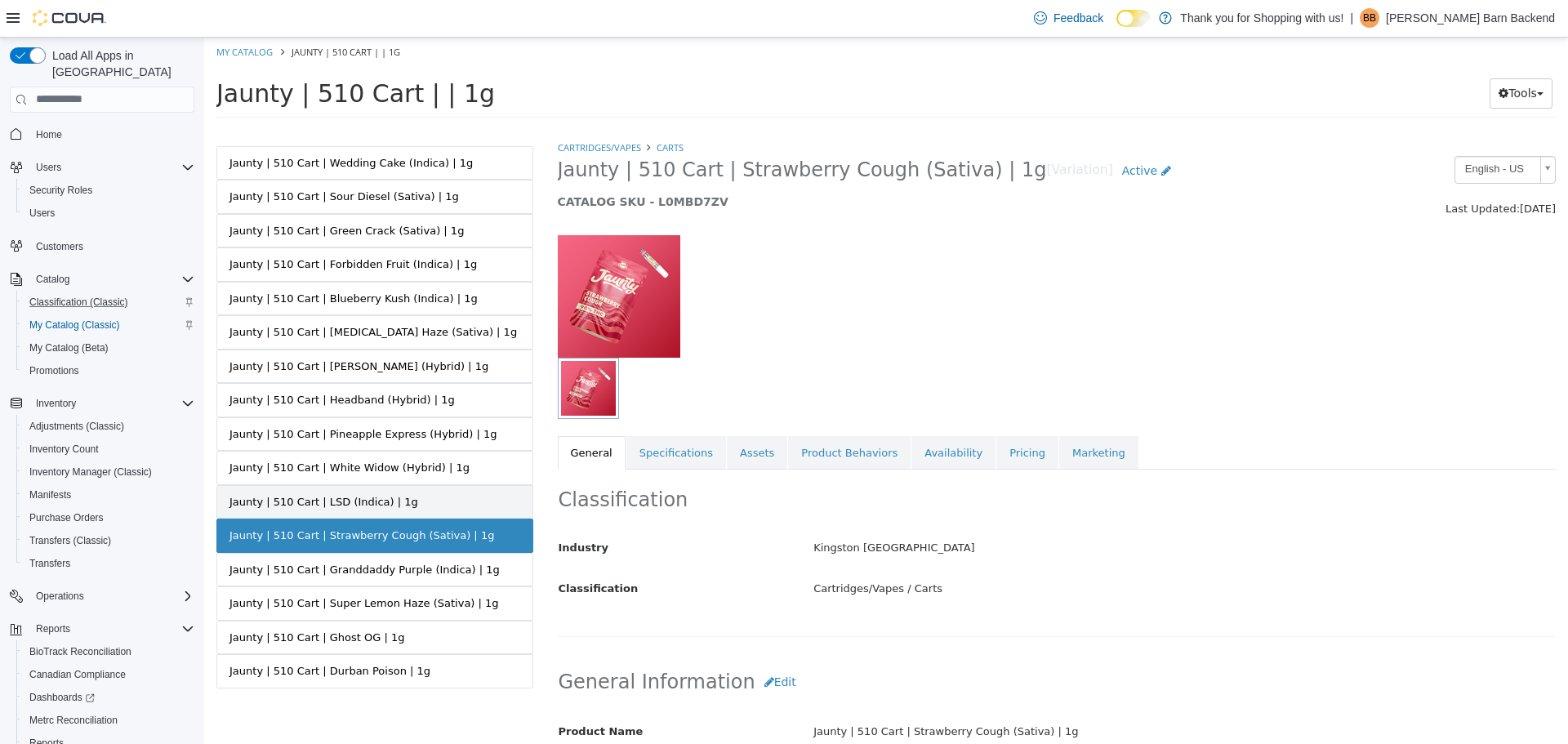
click at [394, 486] on link "Jaunty | 510 Cart | LSD (Indica) | 1g" at bounding box center [375, 500] width 317 height 34
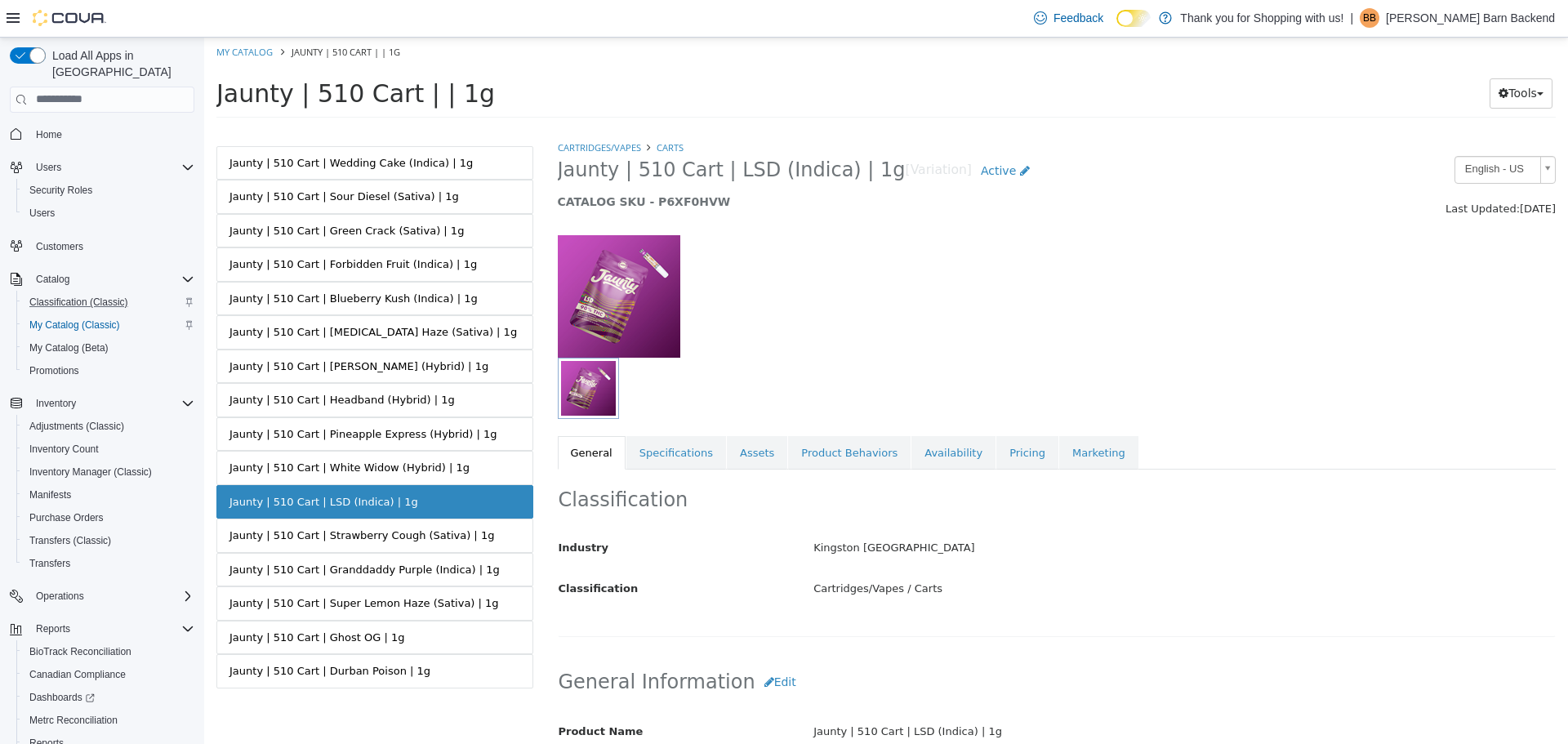
scroll to position [245, 0]
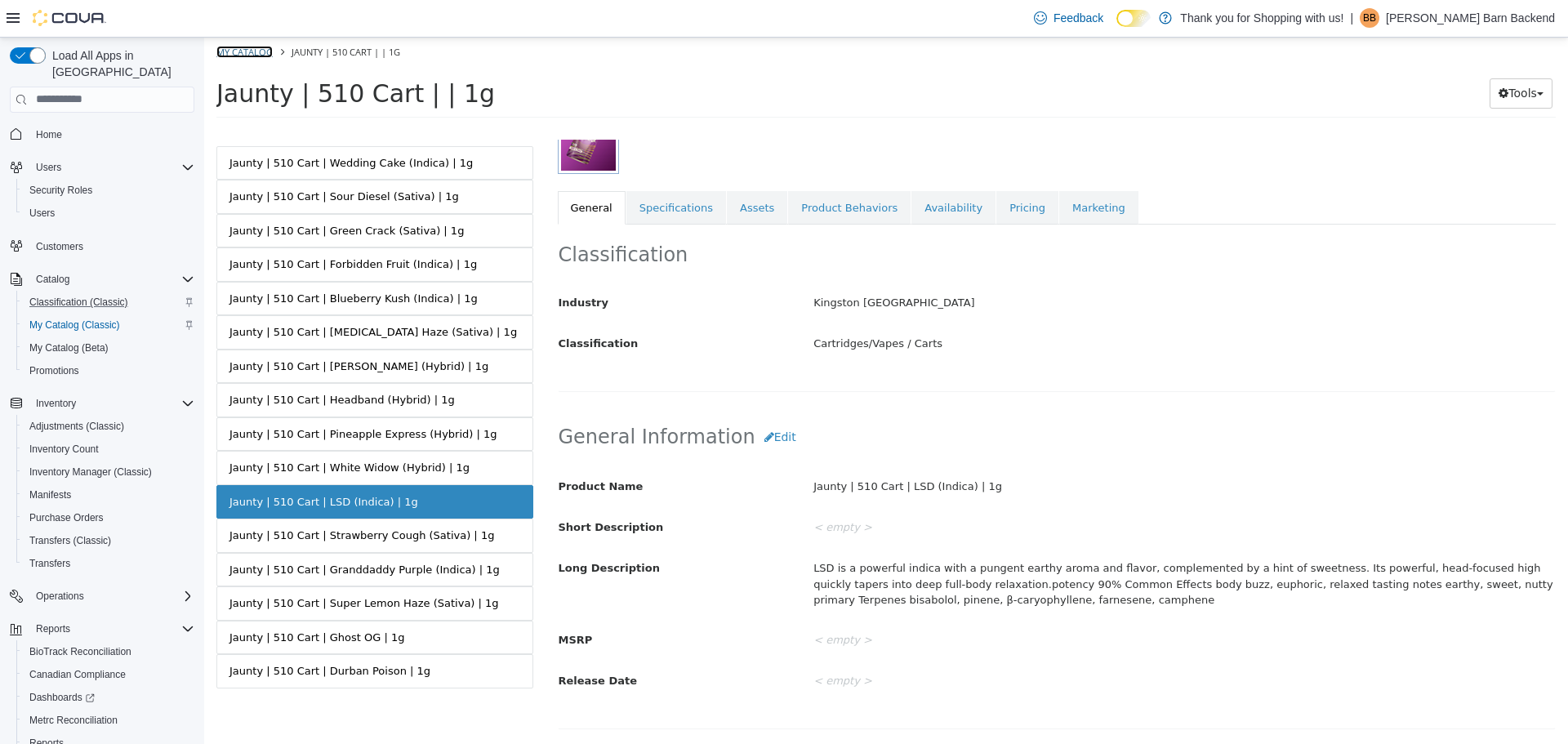
click at [254, 56] on link "My Catalog" at bounding box center [244, 51] width 56 height 12
select select "**********"
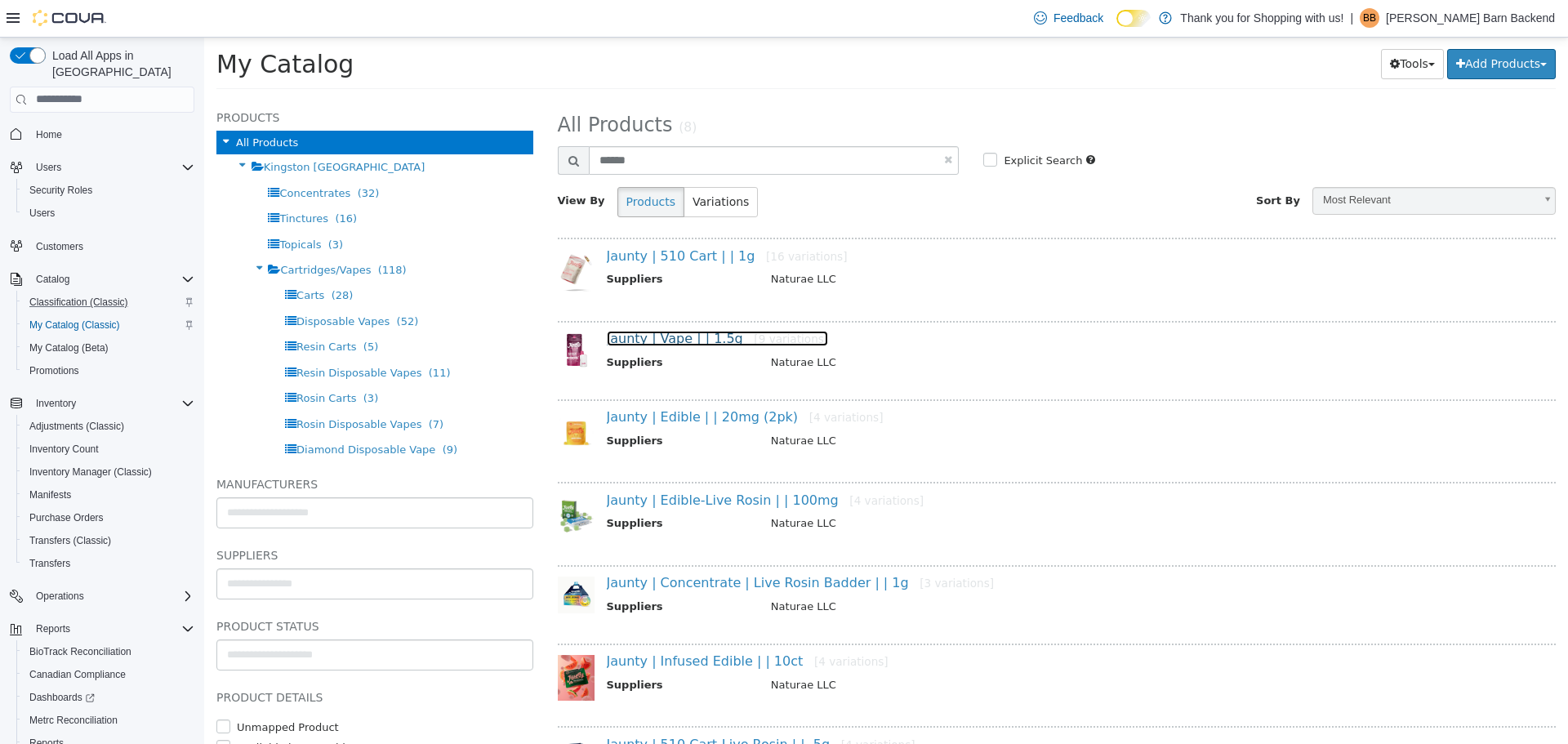
click at [694, 339] on link "Jaunty | Vape | | 1.5g [9 variations]" at bounding box center [718, 338] width 222 height 16
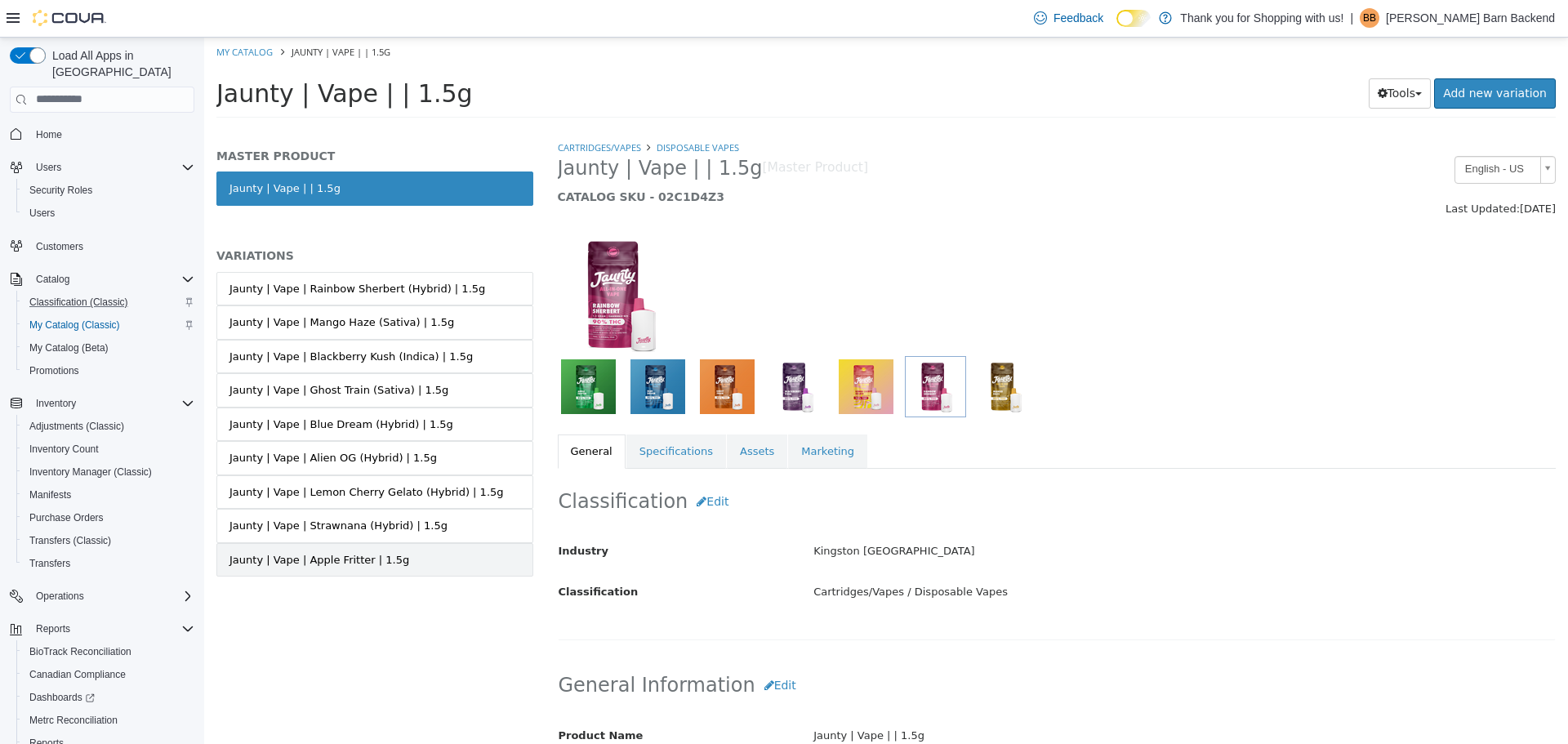
click at [417, 549] on link "Jaunty | Vape | Apple Fritter | 1.5g" at bounding box center [375, 558] width 317 height 34
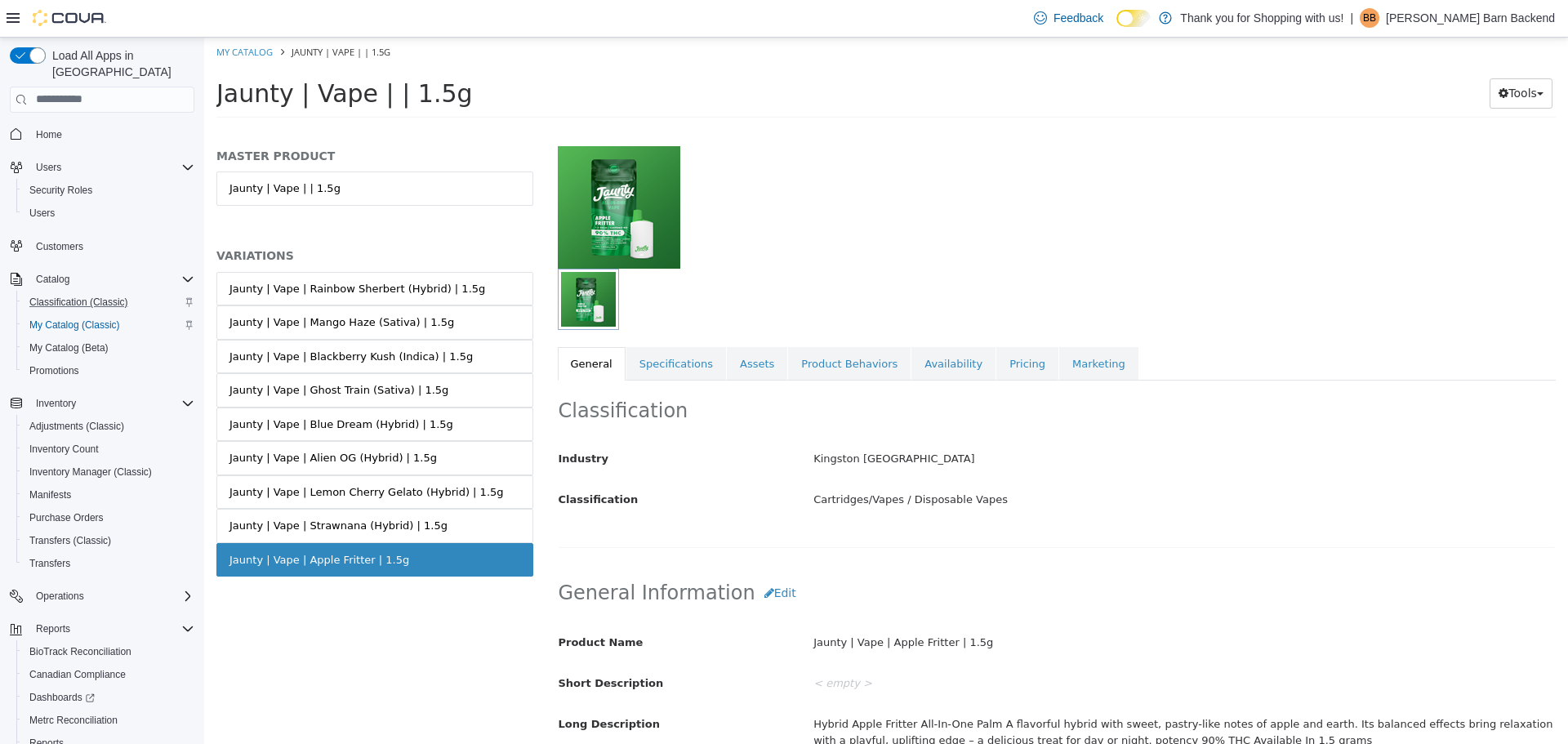
scroll to position [164, 0]
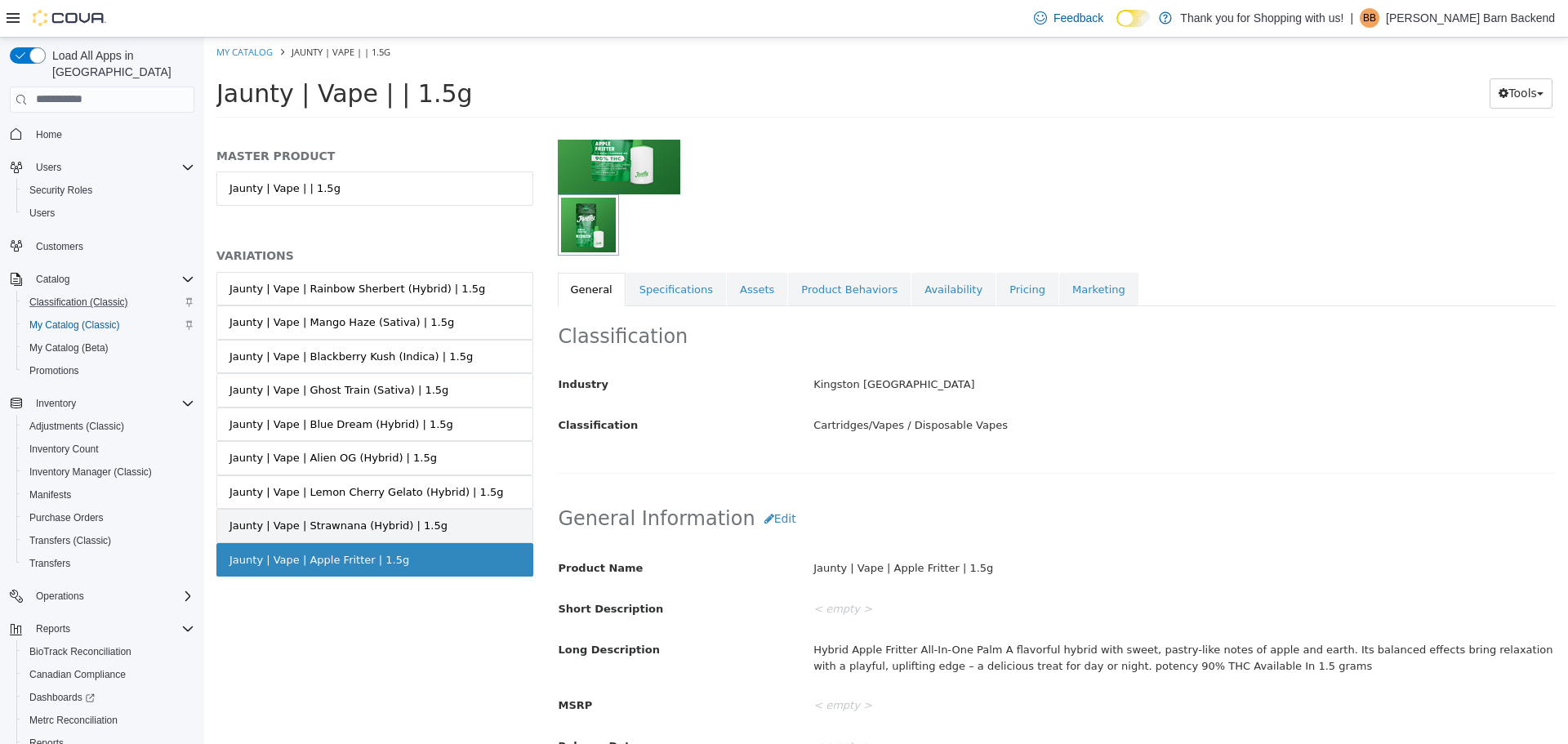
click at [497, 531] on link "Jaunty | Vape | Strawnana (Hybrid) | 1.5g" at bounding box center [375, 524] width 317 height 34
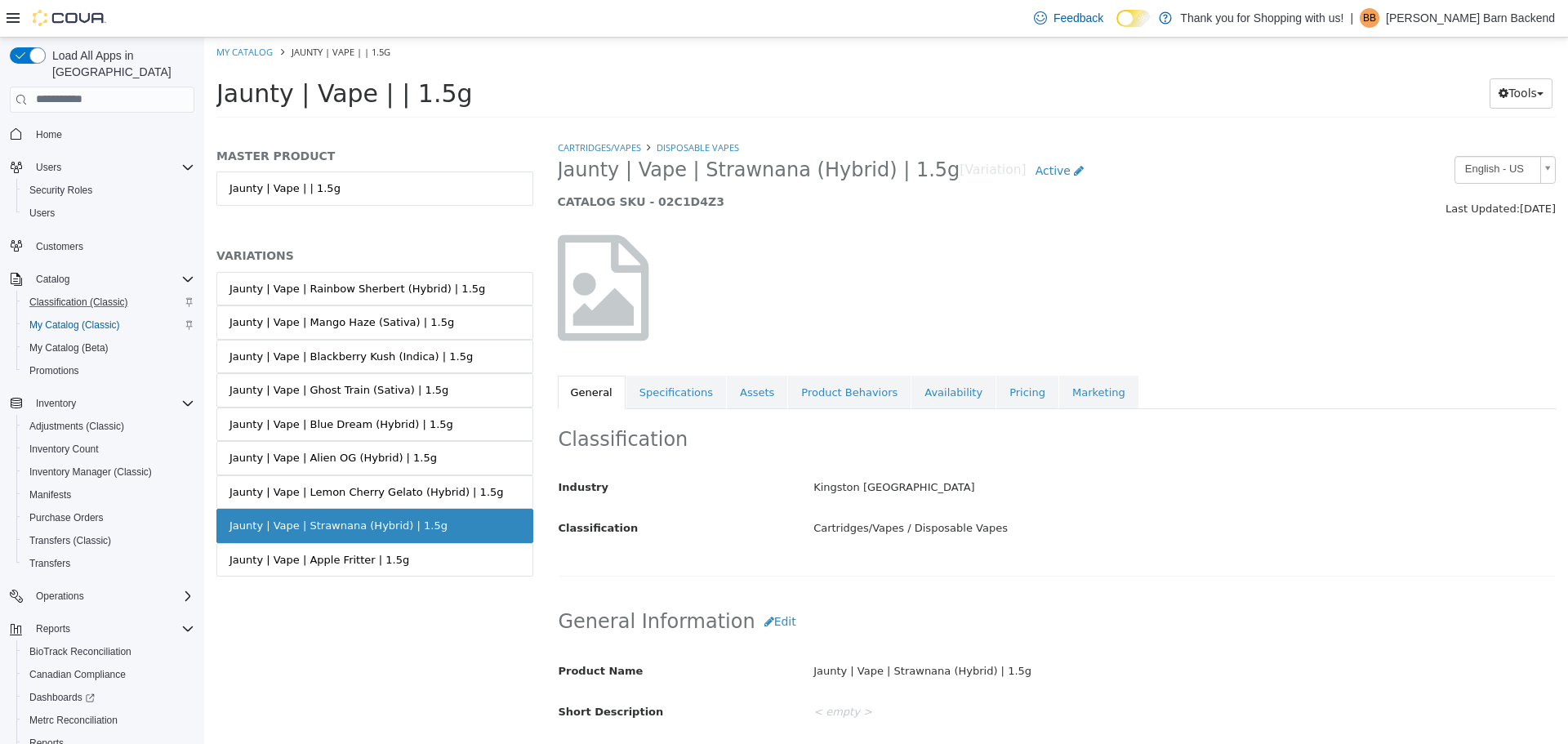
drag, startPoint x: 558, startPoint y: 174, endPoint x: 901, endPoint y: 166, distance: 343.1
click at [901, 166] on span "Jaunty | Vape | Strawnana (Hybrid) | 1.5g" at bounding box center [759, 169] width 403 height 26
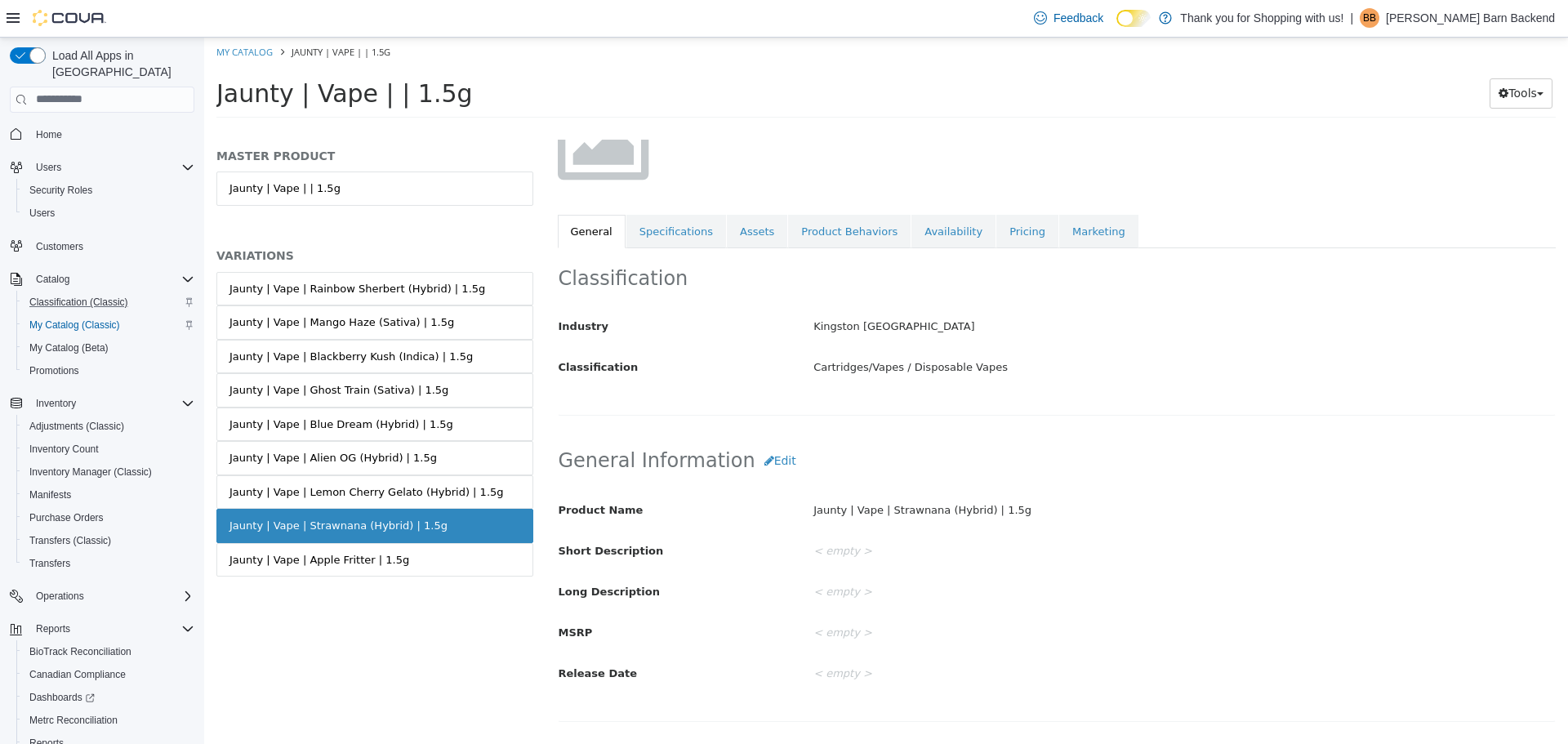
scroll to position [164, 0]
click at [765, 462] on icon "button" at bounding box center [769, 457] width 10 height 11
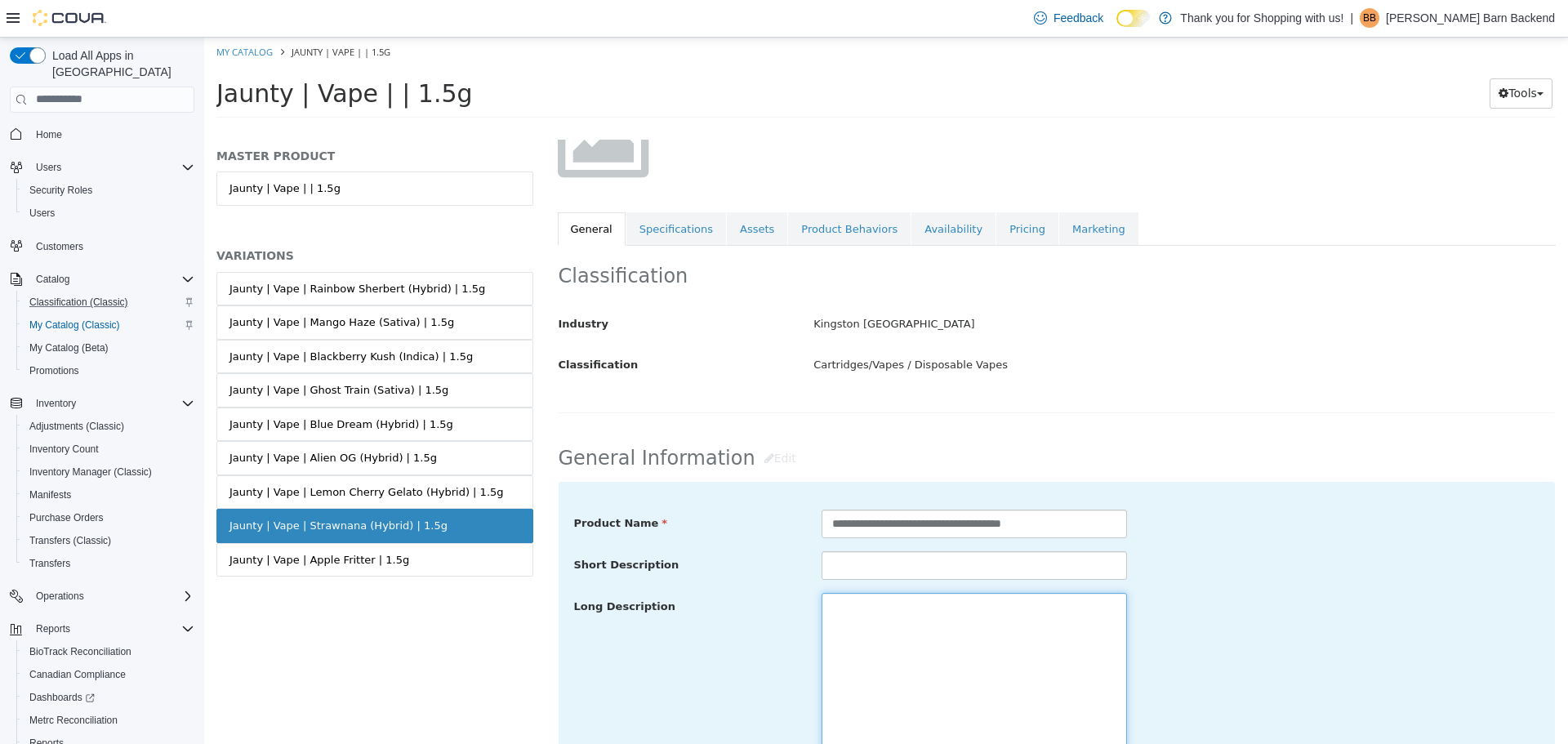
click at [885, 642] on textarea at bounding box center [974, 683] width 306 height 183
paste textarea "**********"
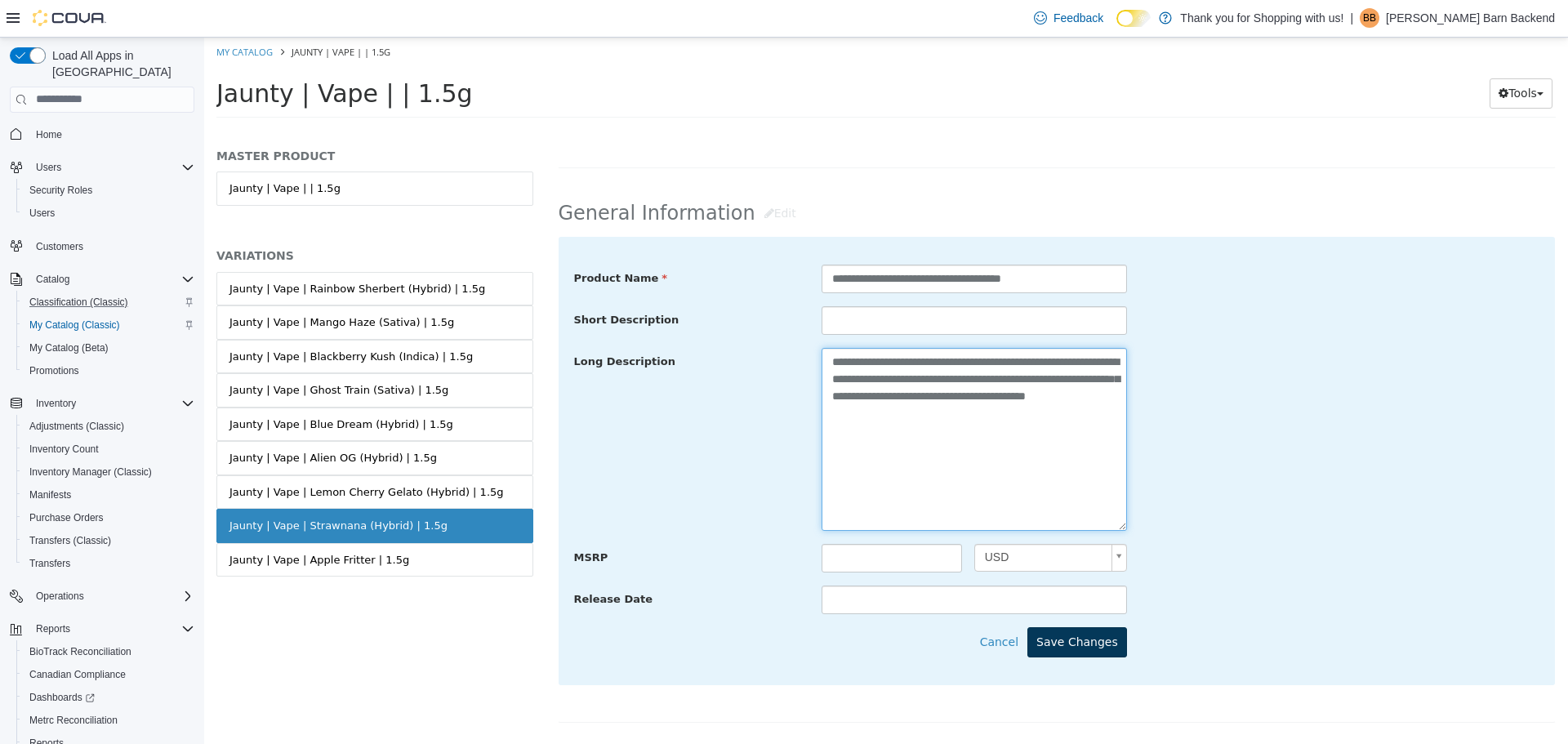
type textarea "**********"
click at [1092, 647] on button "Save Changes" at bounding box center [1078, 641] width 99 height 30
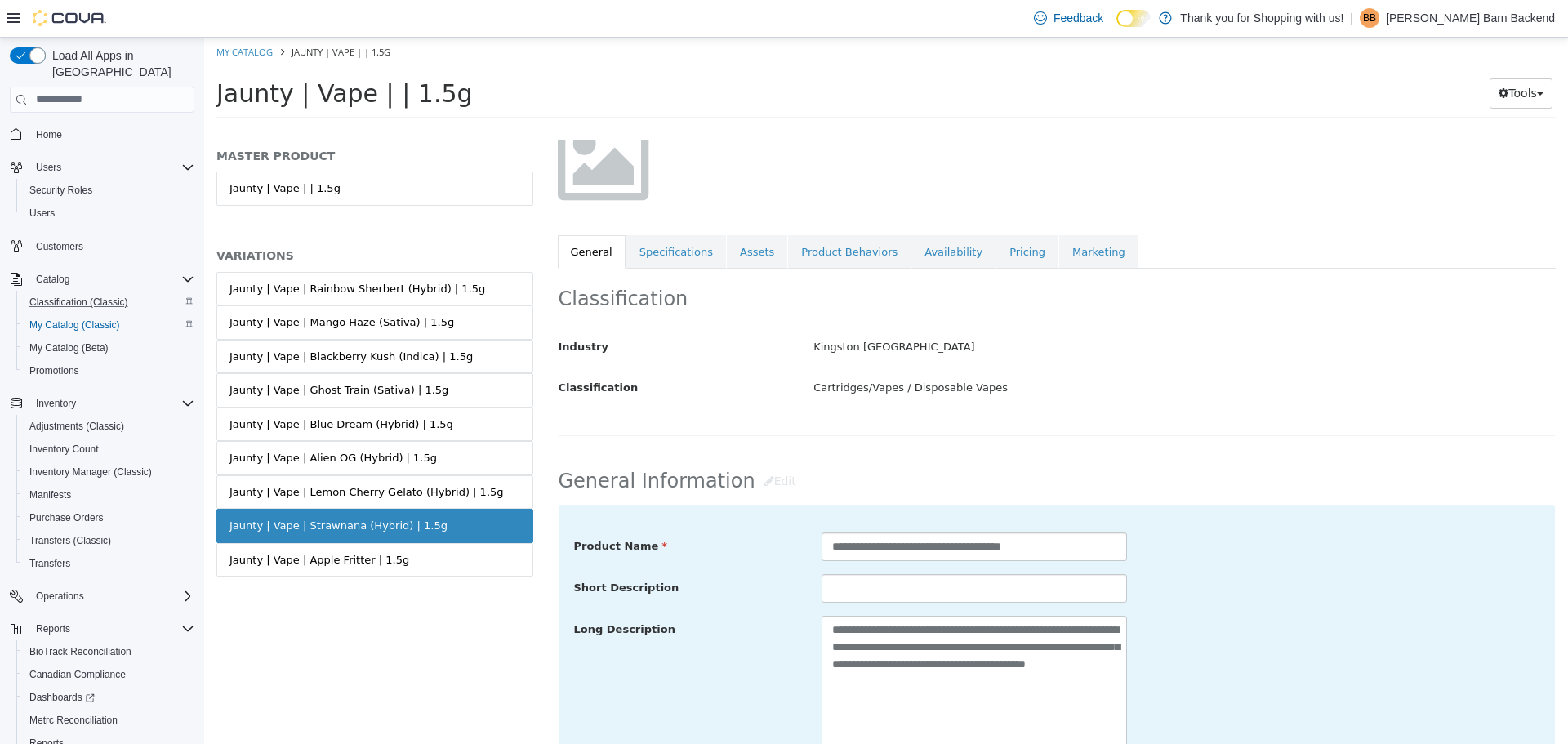
scroll to position [82, 0]
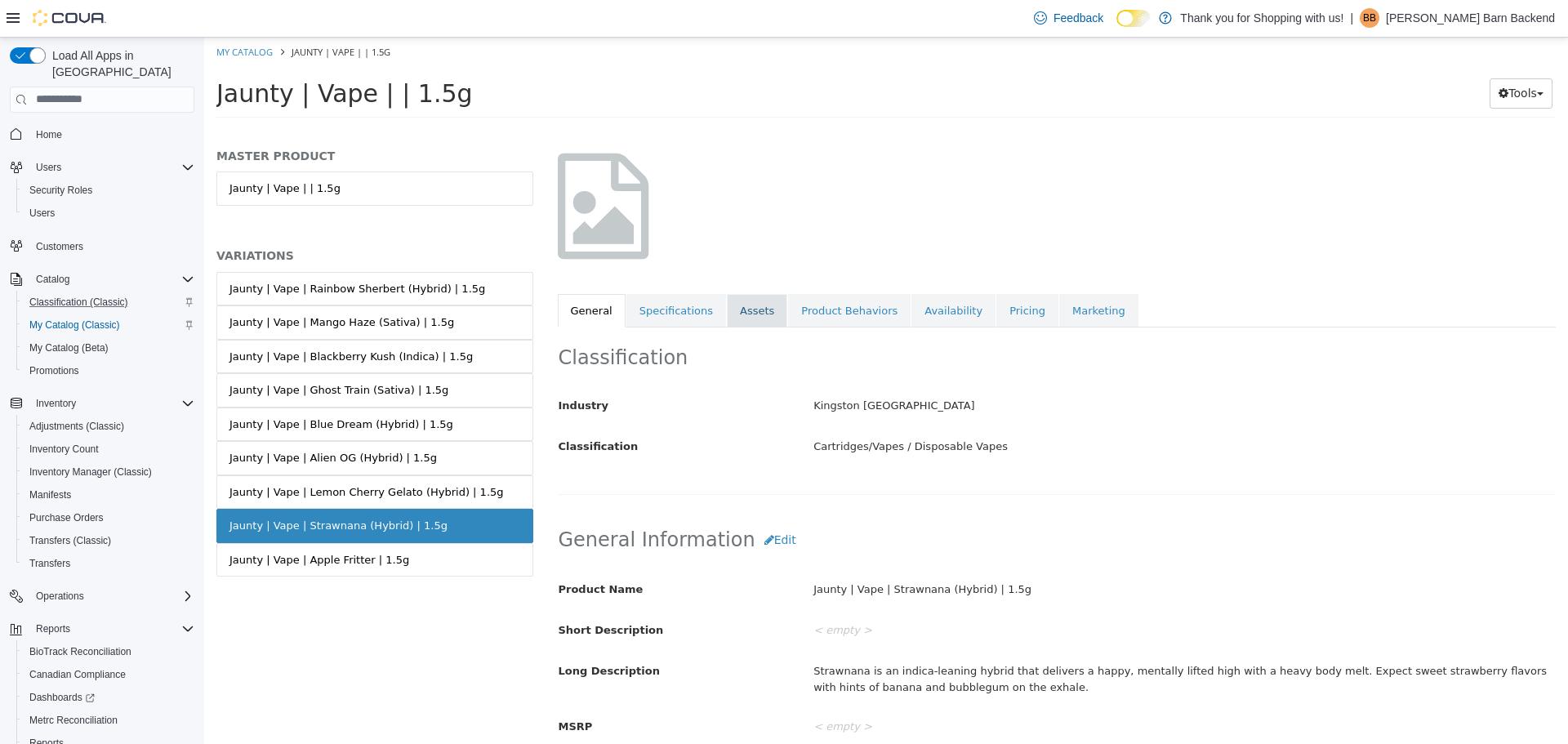
click at [735, 309] on link "Assets" at bounding box center [757, 310] width 61 height 34
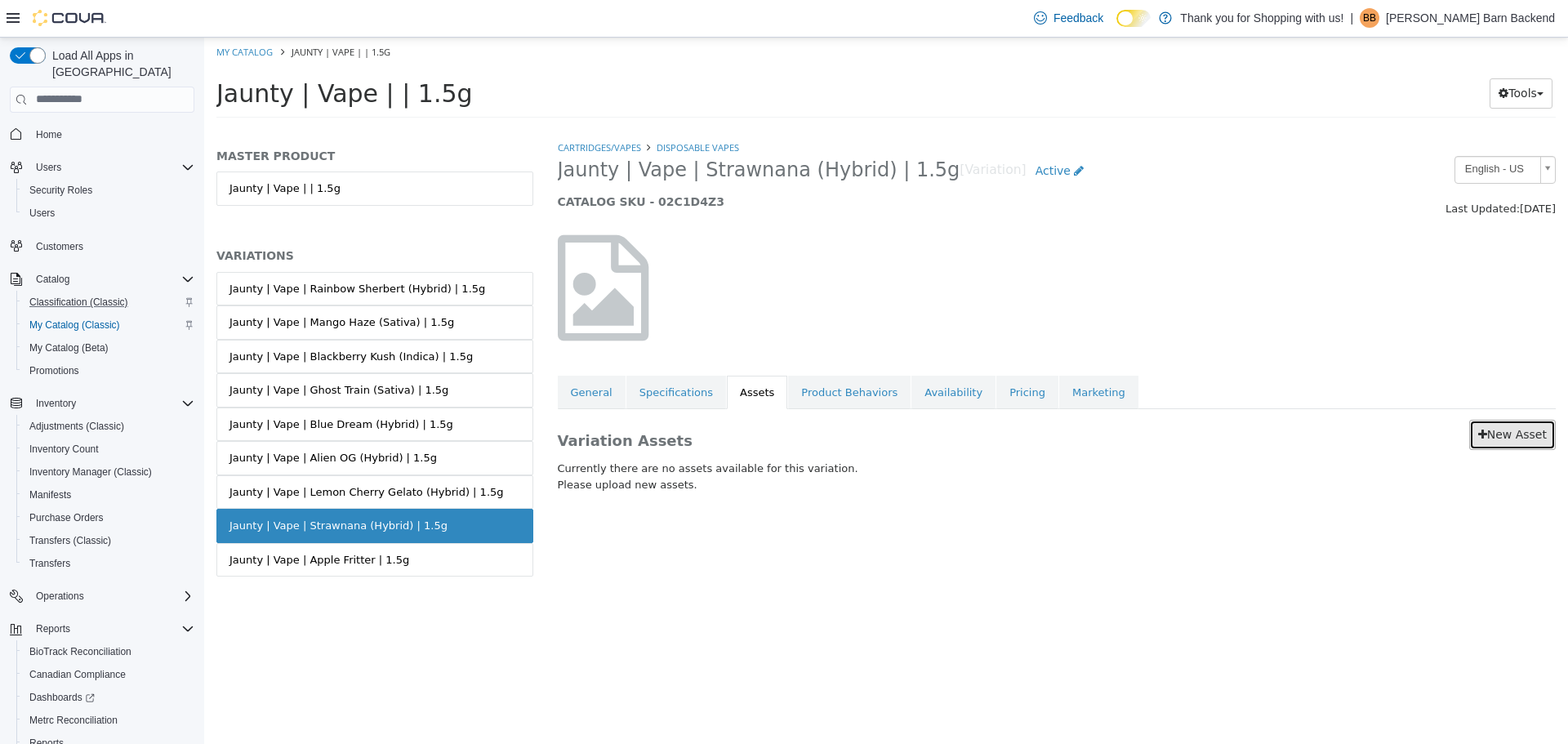
click at [1480, 440] on link "New Asset" at bounding box center [1513, 433] width 86 height 30
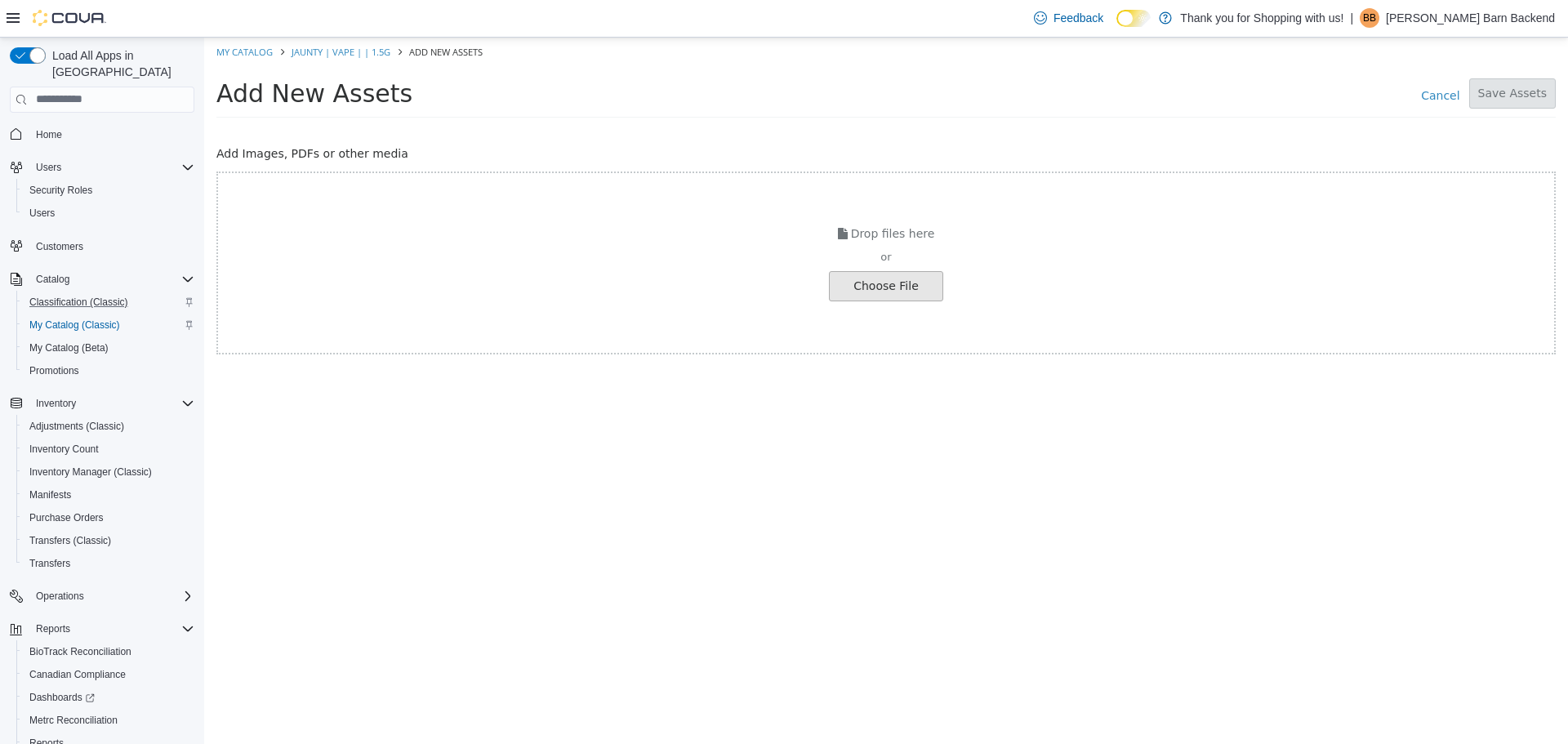
click at [843, 292] on input "file" at bounding box center [30, 285] width 1823 height 29
click at [870, 273] on input "file" at bounding box center [30, 285] width 1823 height 29
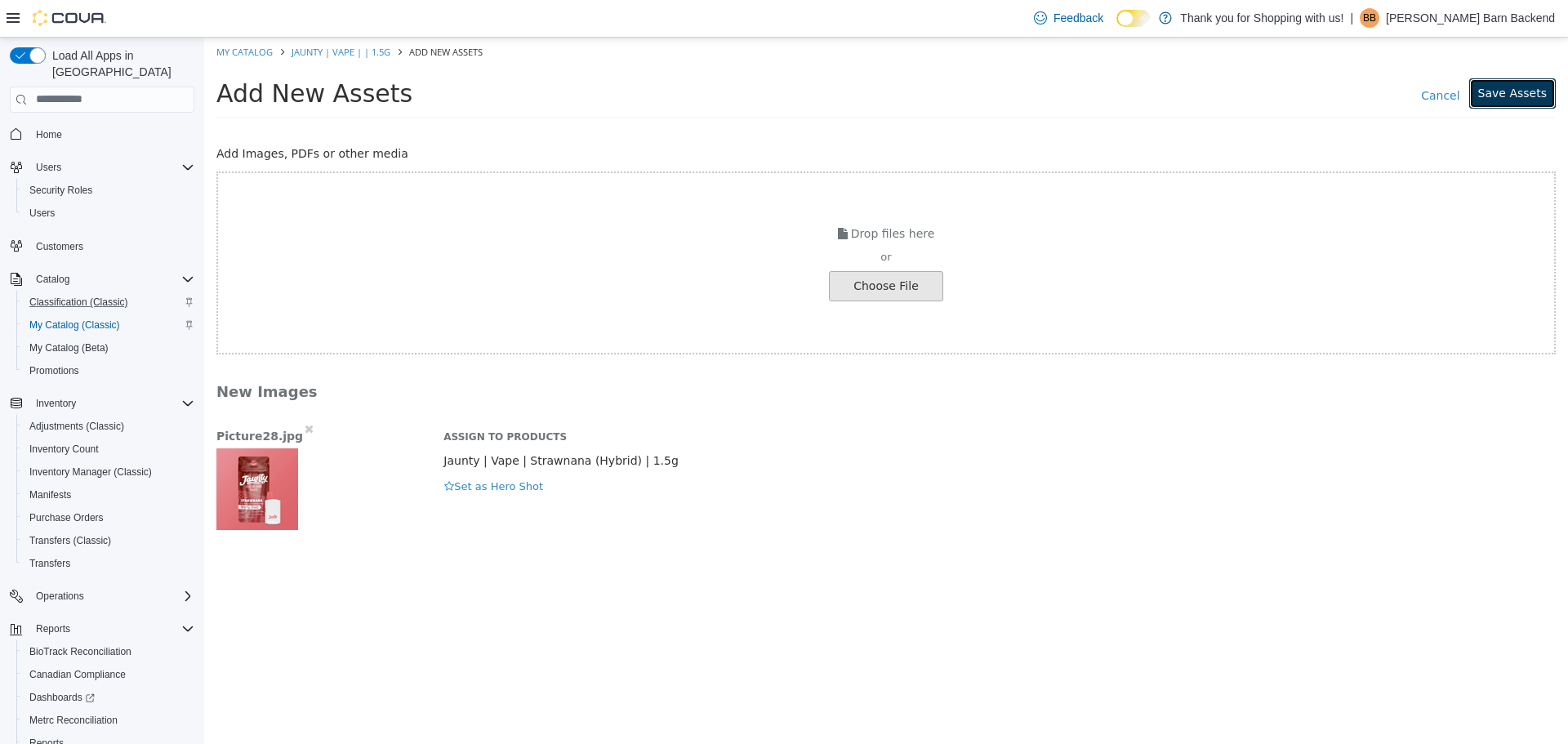
click at [1526, 97] on button "Save Assets" at bounding box center [1513, 92] width 86 height 30
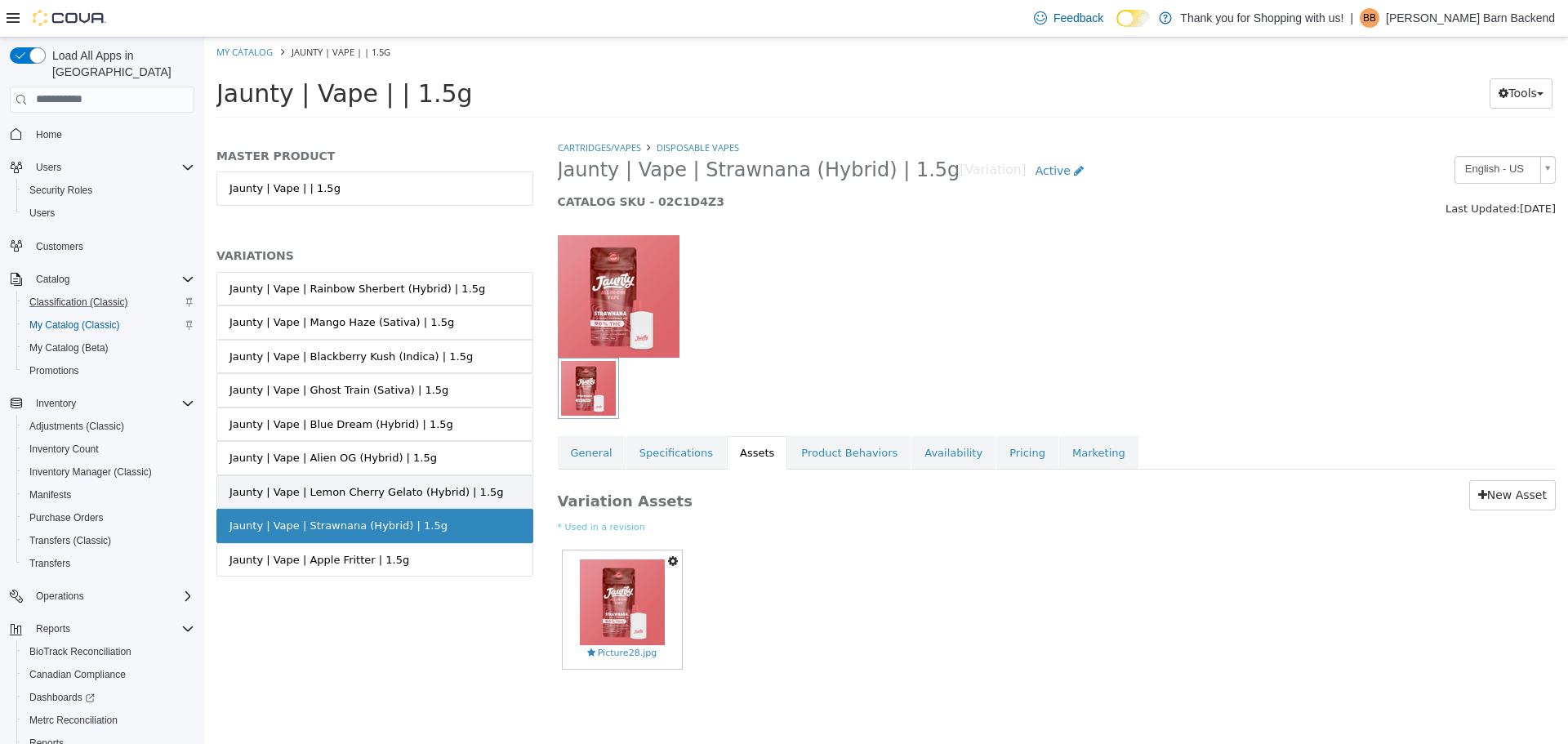
click at [482, 487] on link "Jaunty | Vape | Lemon Cherry Gelato (Hybrid) | 1.5g" at bounding box center [375, 491] width 317 height 34
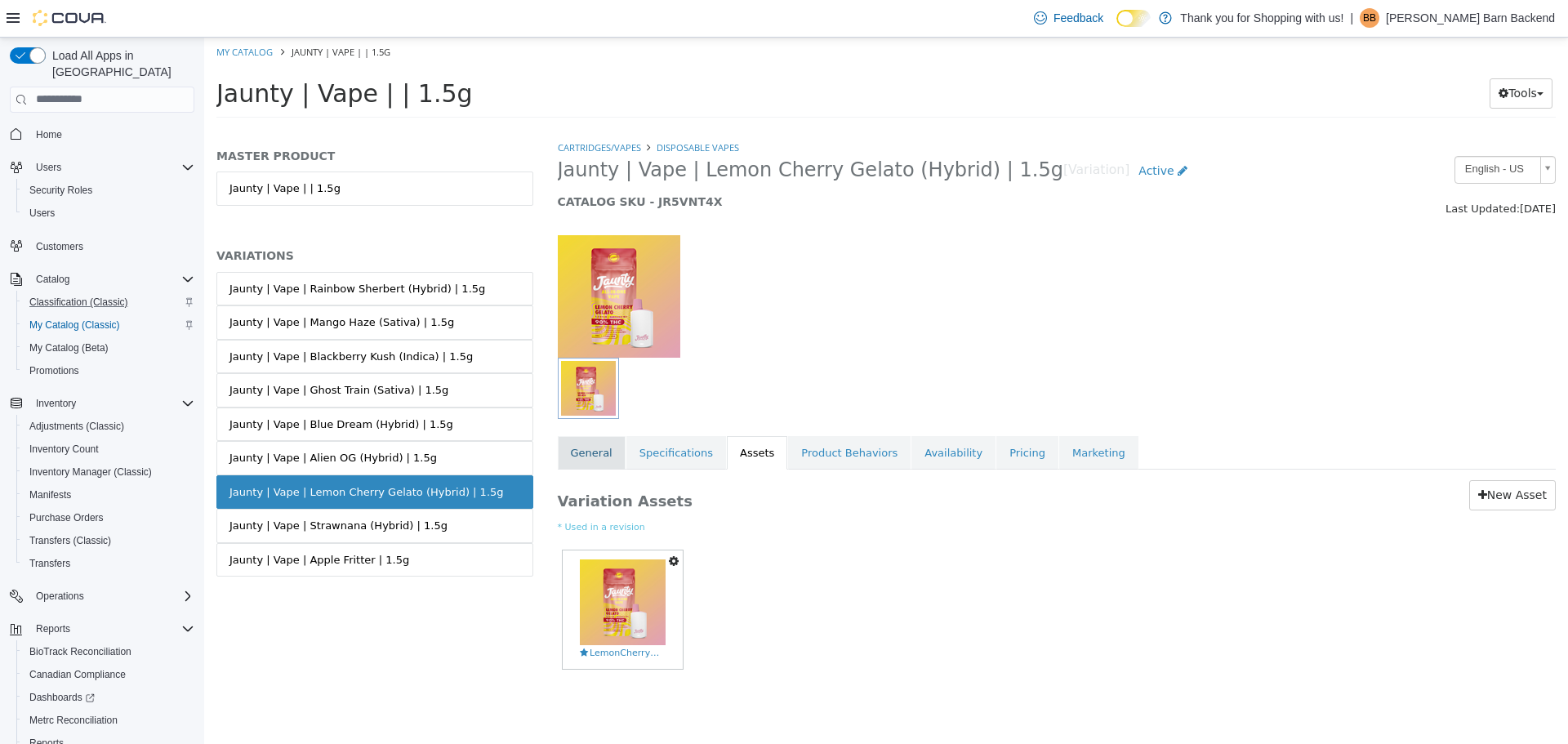
click at [578, 454] on link "General" at bounding box center [592, 452] width 68 height 34
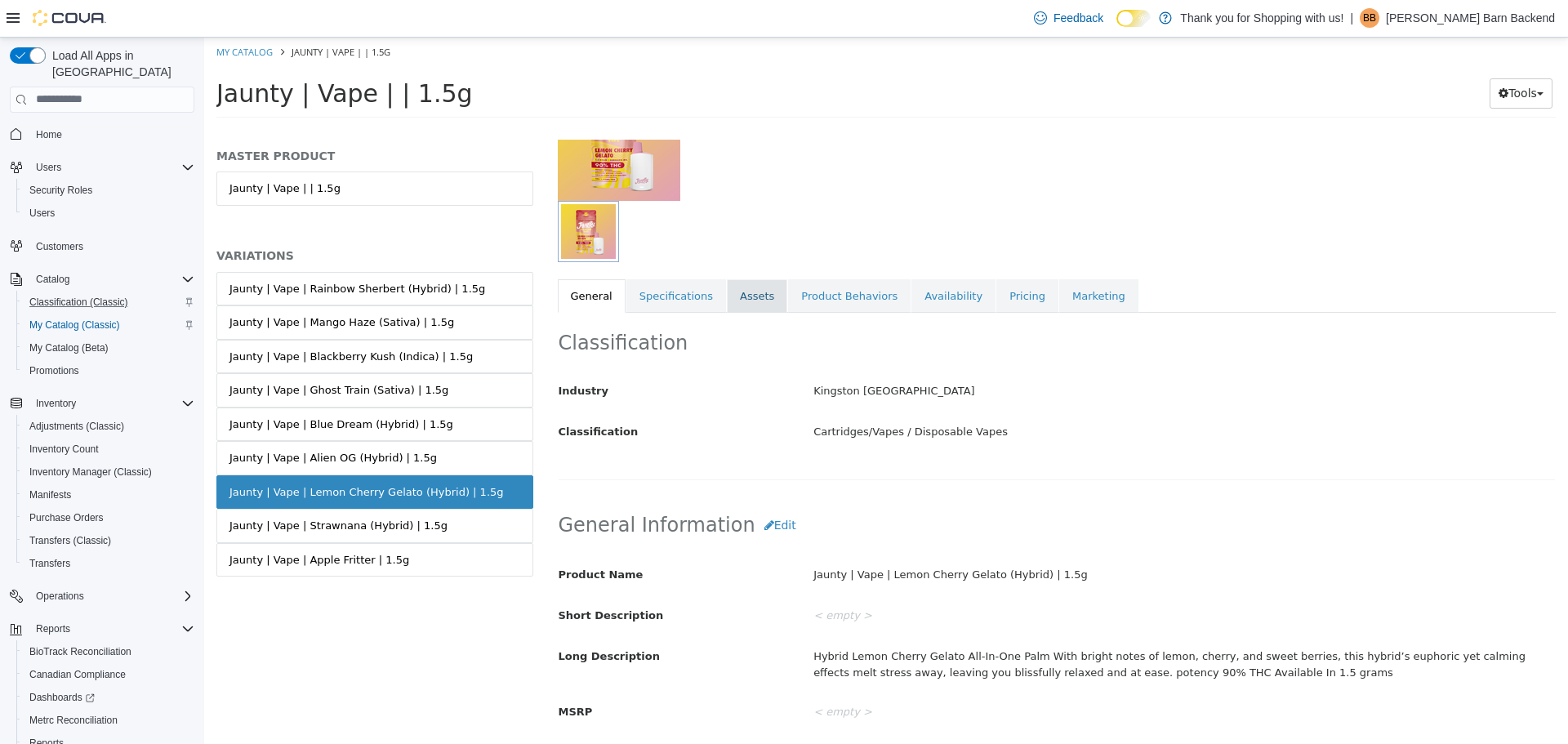
scroll to position [326, 0]
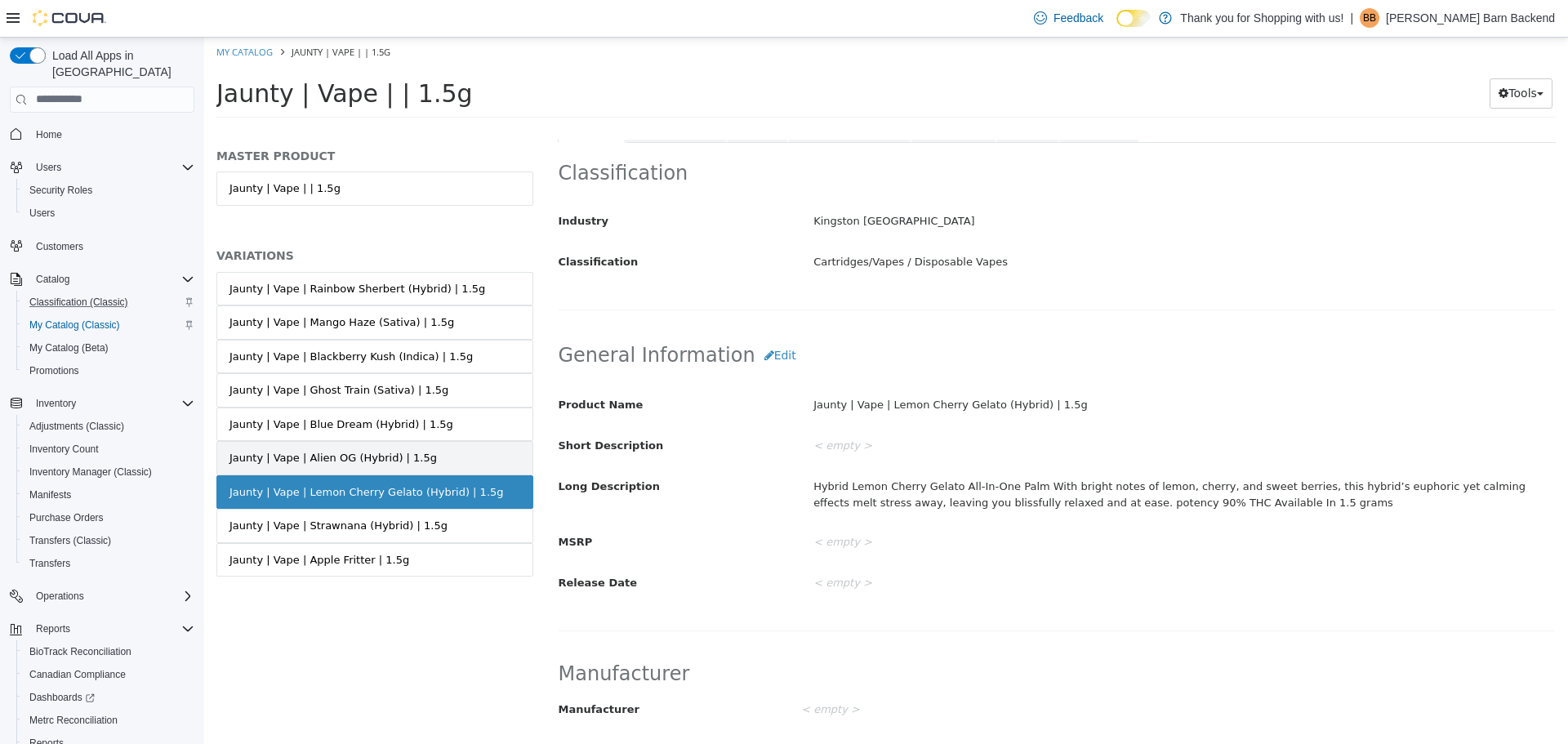
click at [430, 450] on link "Jaunty | Vape | Alien OG (Hybrid) | 1.5g" at bounding box center [375, 456] width 317 height 34
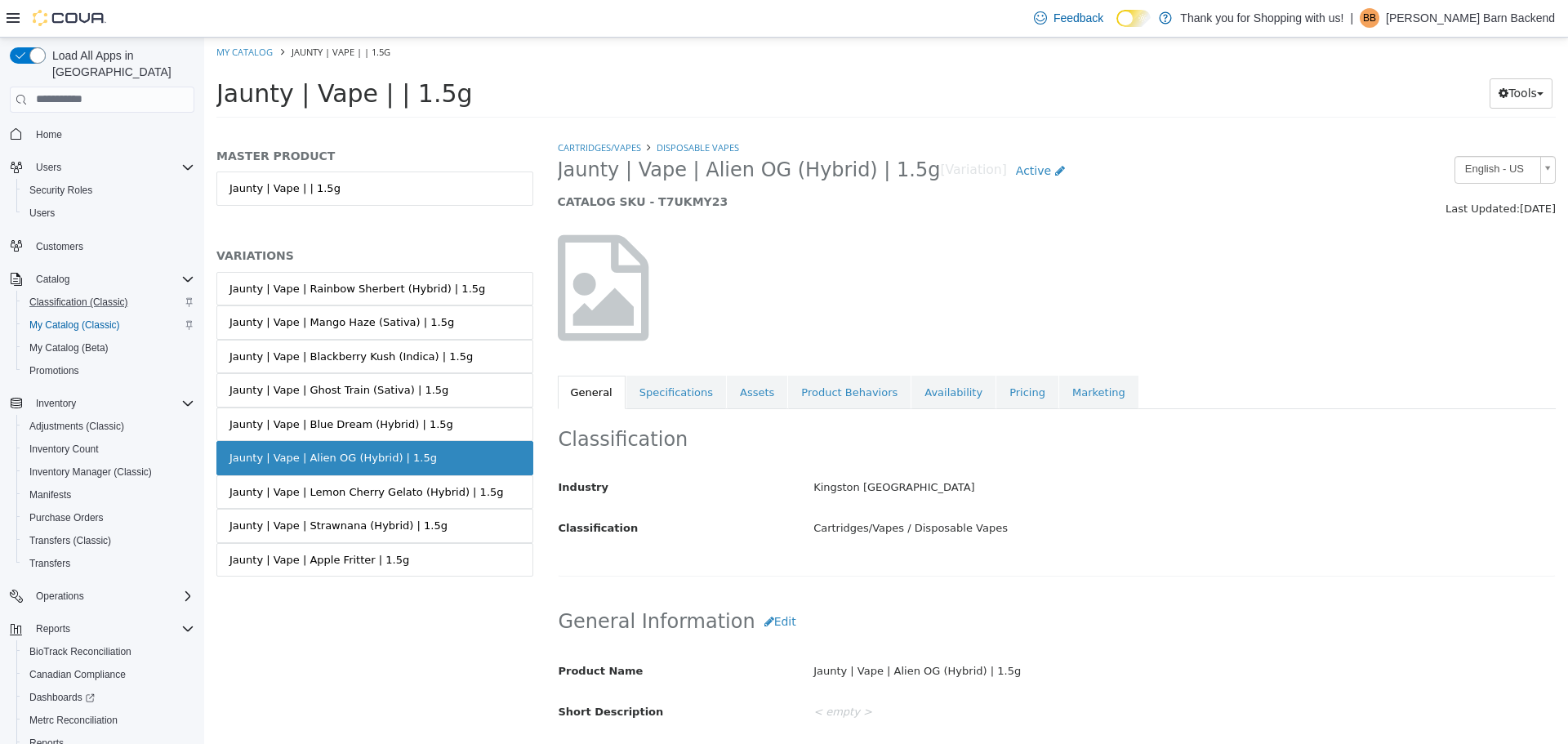
drag, startPoint x: 559, startPoint y: 175, endPoint x: 890, endPoint y: 175, distance: 331.0
click at [890, 175] on span "Jaunty | Vape | Alien OG (Hybrid) | 1.5g" at bounding box center [749, 169] width 383 height 26
click at [557, 175] on div "Jaunty | Vape | Alien OG (Hybrid) | 1.5g [Variation] Active CATALOG SKU - T7UKM…" at bounding box center [929, 186] width 767 height 62
drag, startPoint x: 560, startPoint y: 175, endPoint x: 887, endPoint y: 177, distance: 327.0
click at [887, 177] on span "Jaunty | Vape | Alien OG (Hybrid) | 1.5g" at bounding box center [749, 169] width 383 height 26
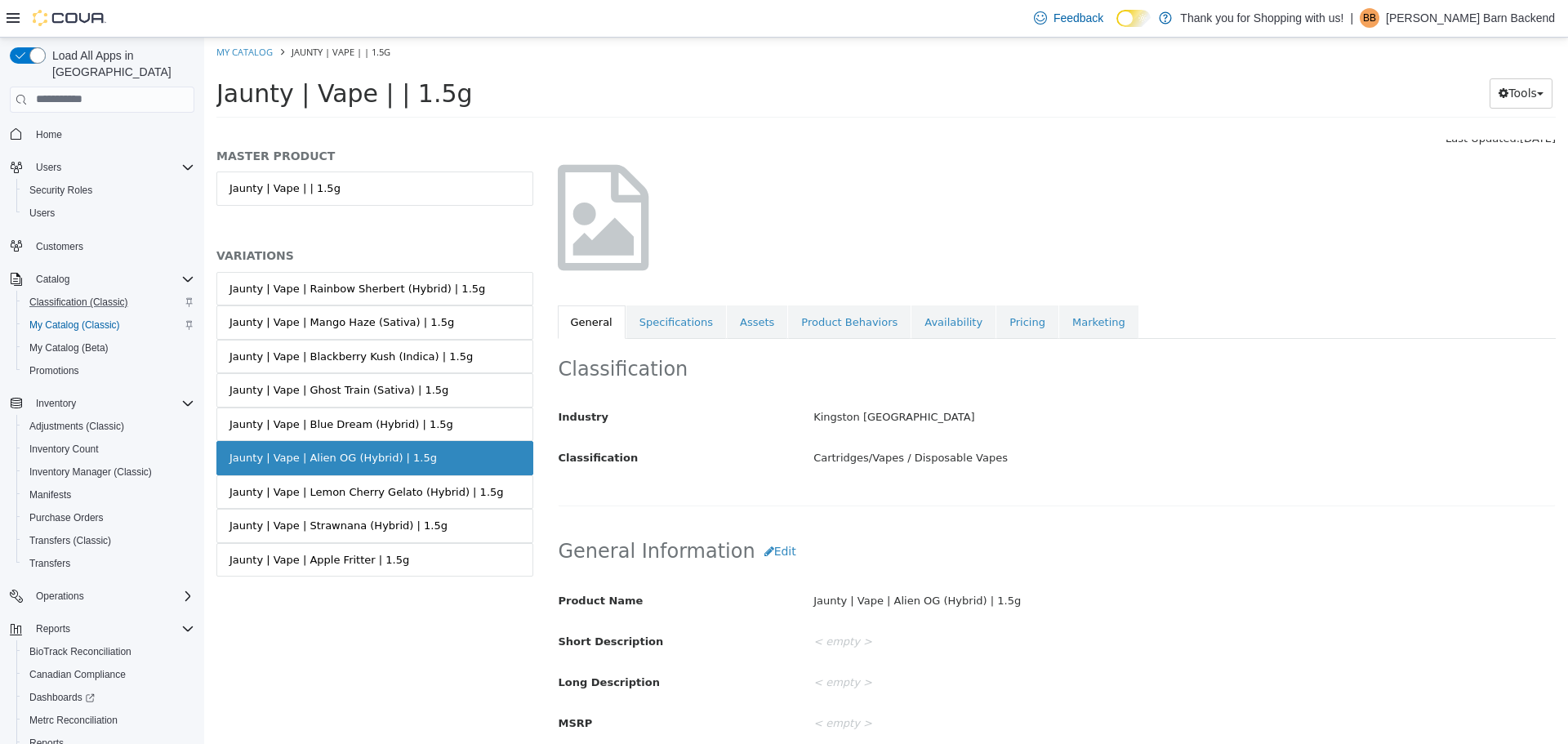
scroll to position [164, 0]
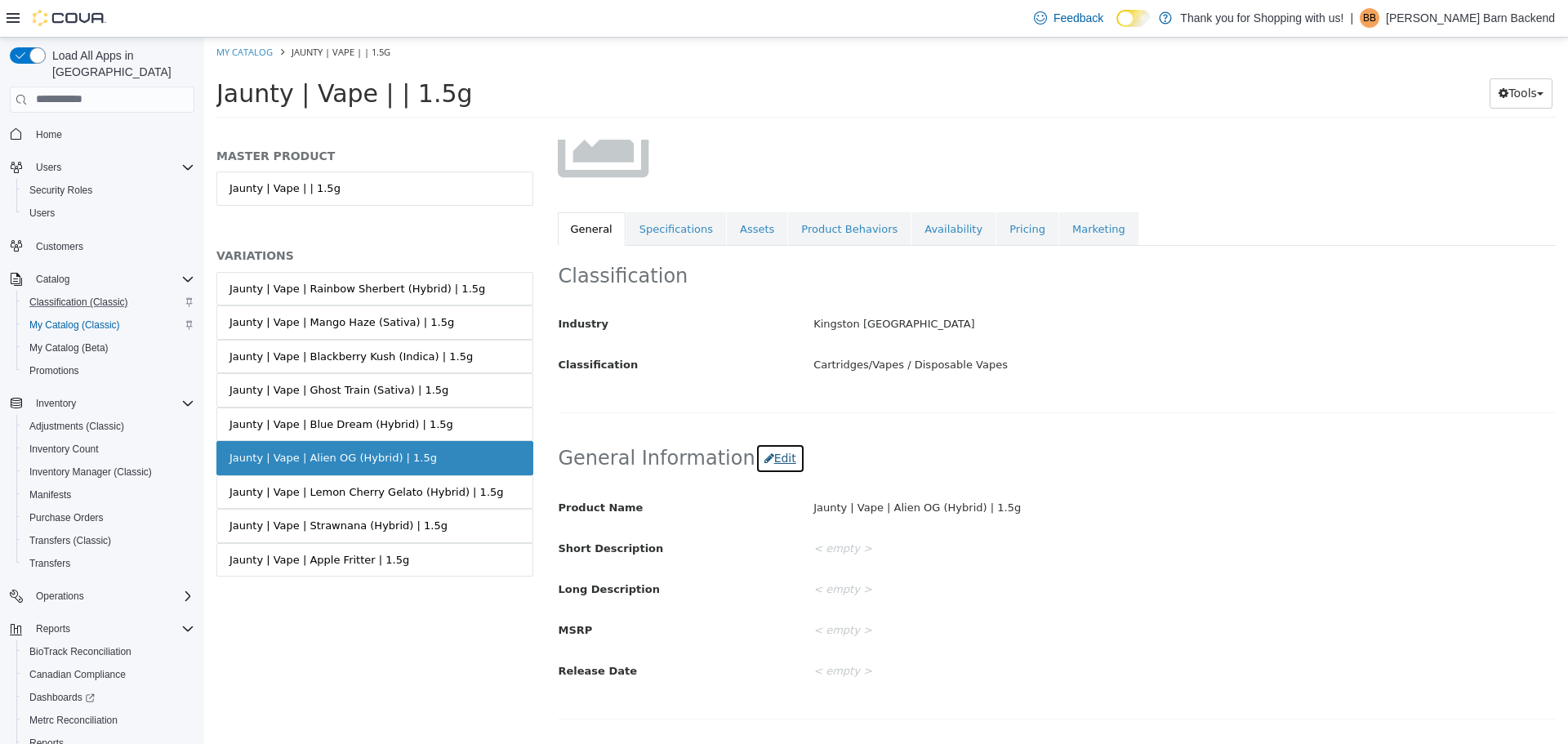
click at [755, 448] on button "Edit" at bounding box center [780, 457] width 50 height 30
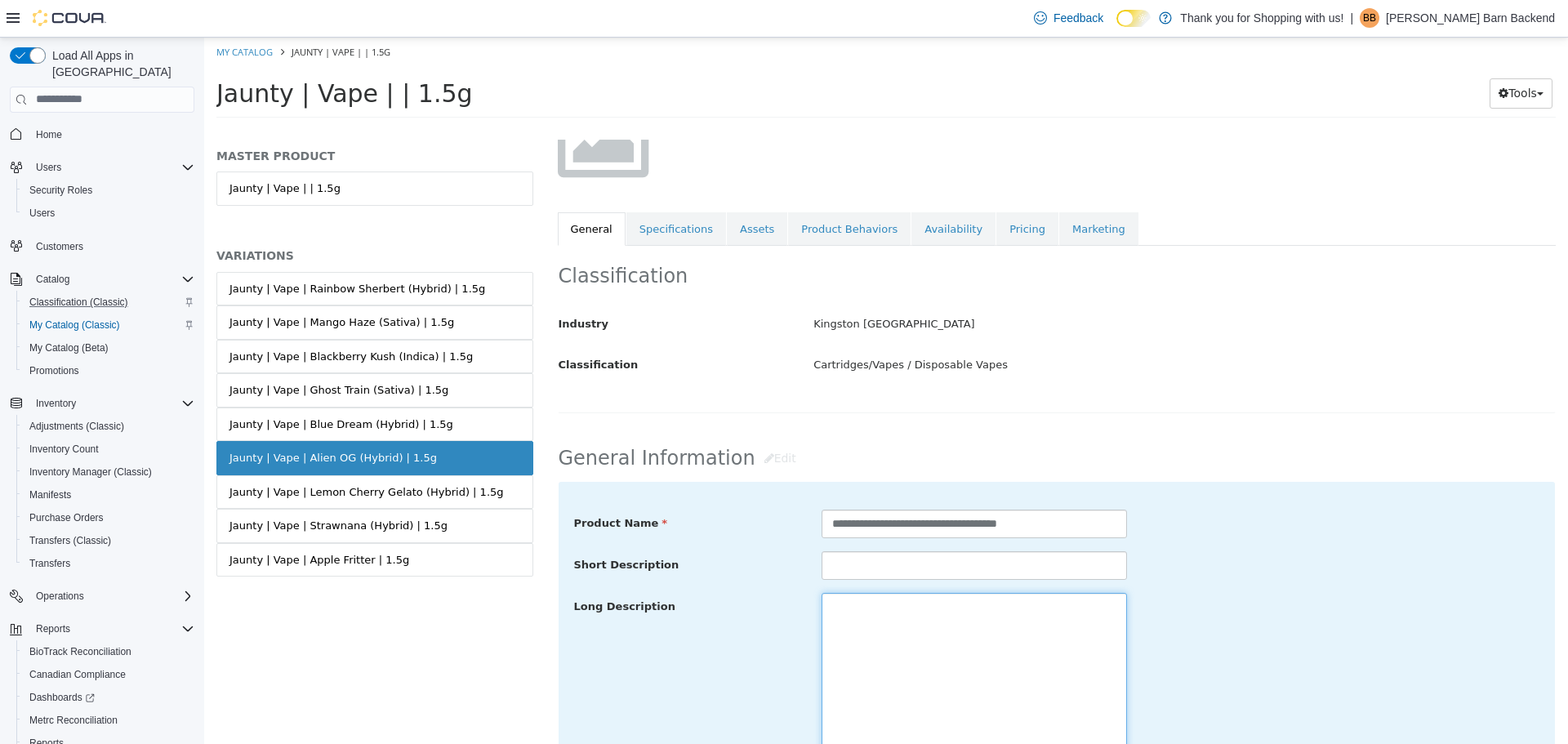
click at [990, 623] on textarea at bounding box center [974, 683] width 306 height 183
paste textarea "**********"
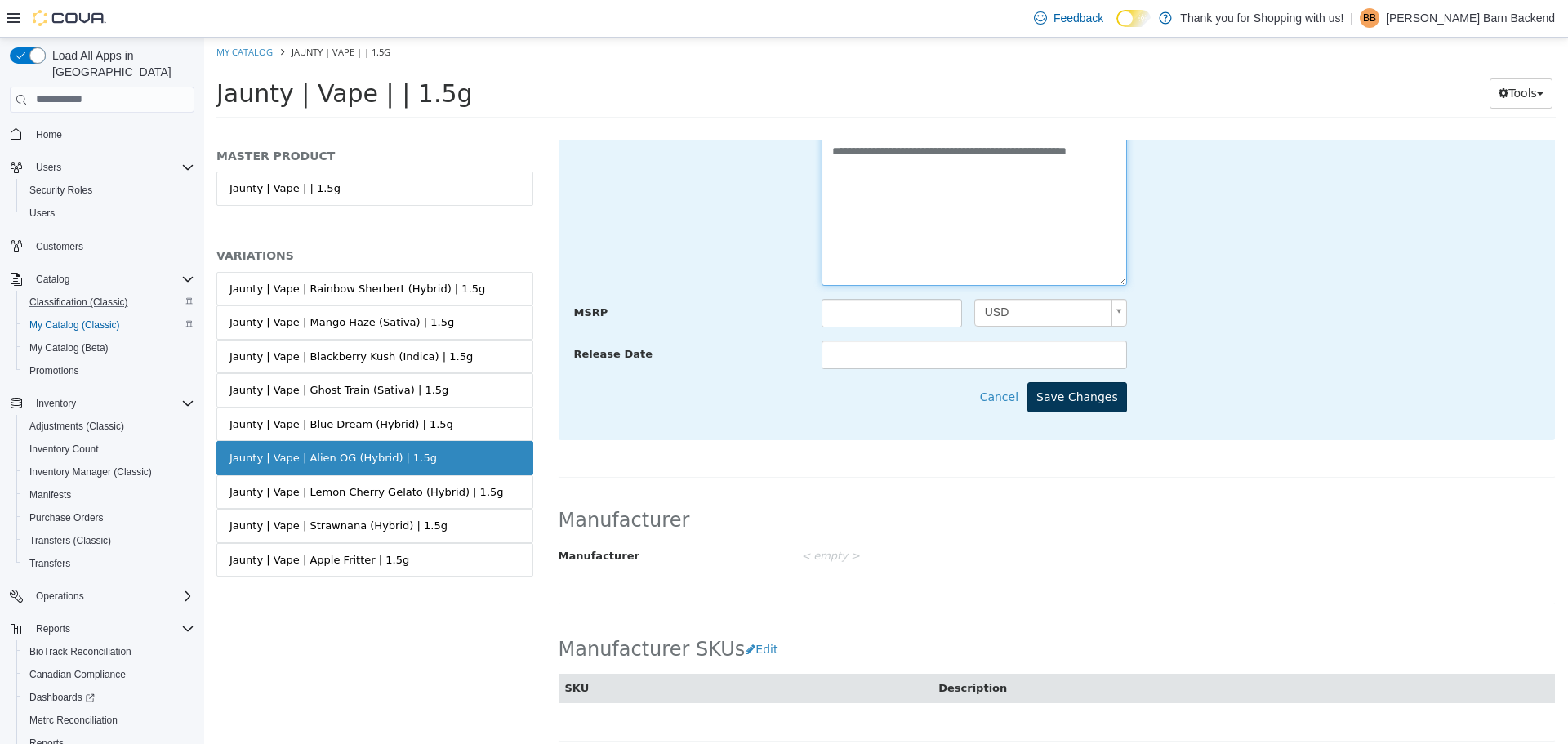
type textarea "**********"
click at [1070, 402] on button "Save Changes" at bounding box center [1078, 396] width 99 height 30
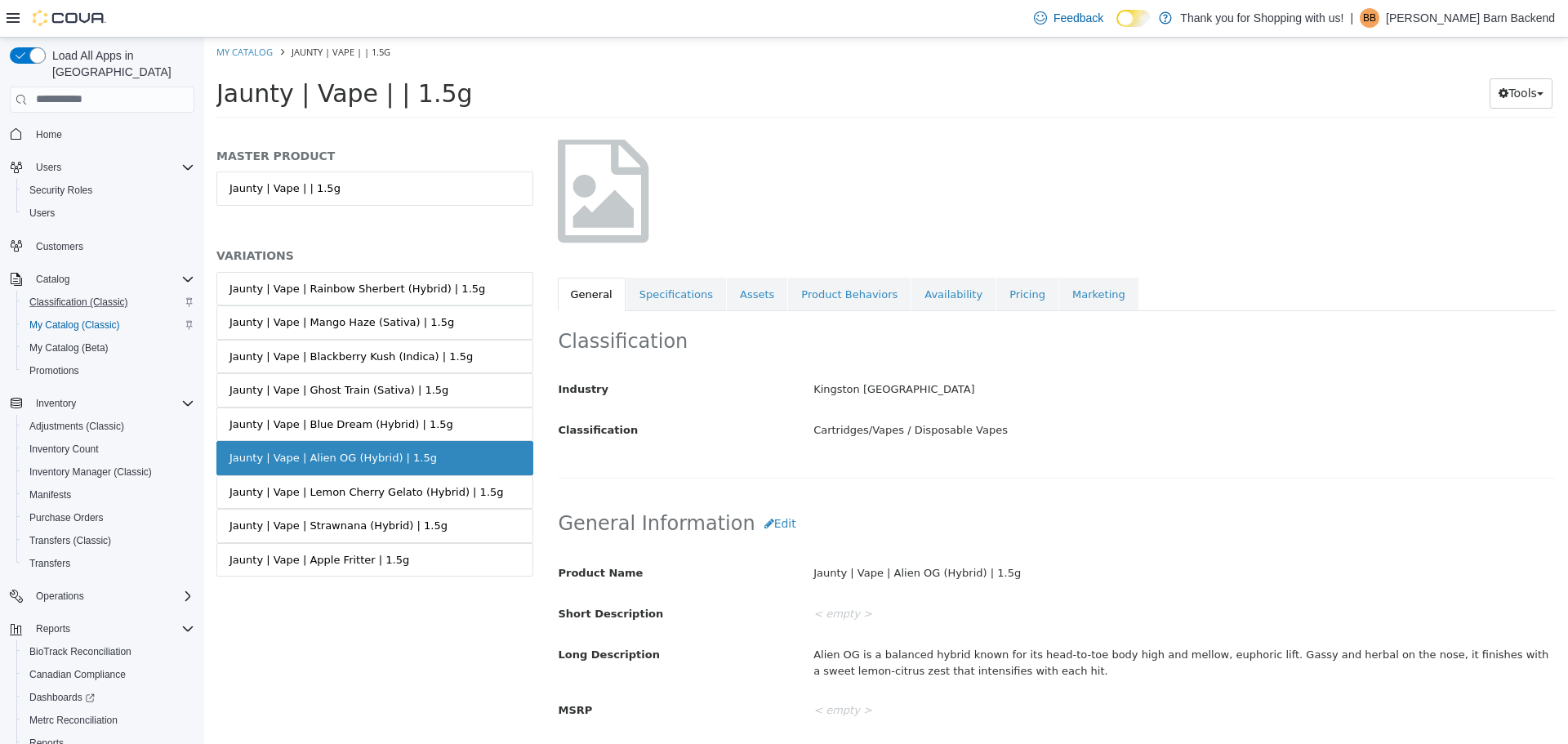
scroll to position [82, 0]
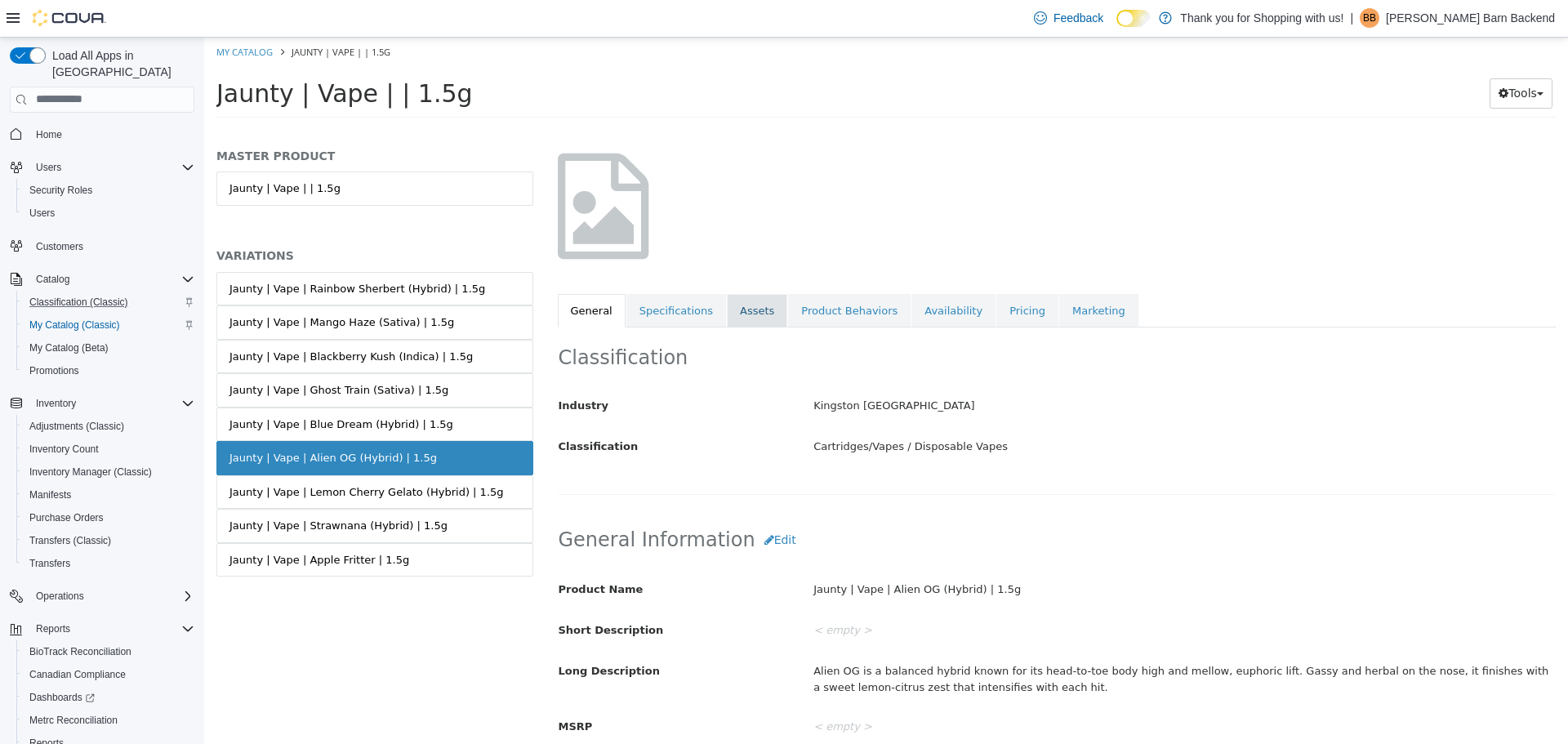
click at [736, 324] on link "Assets" at bounding box center [757, 310] width 61 height 34
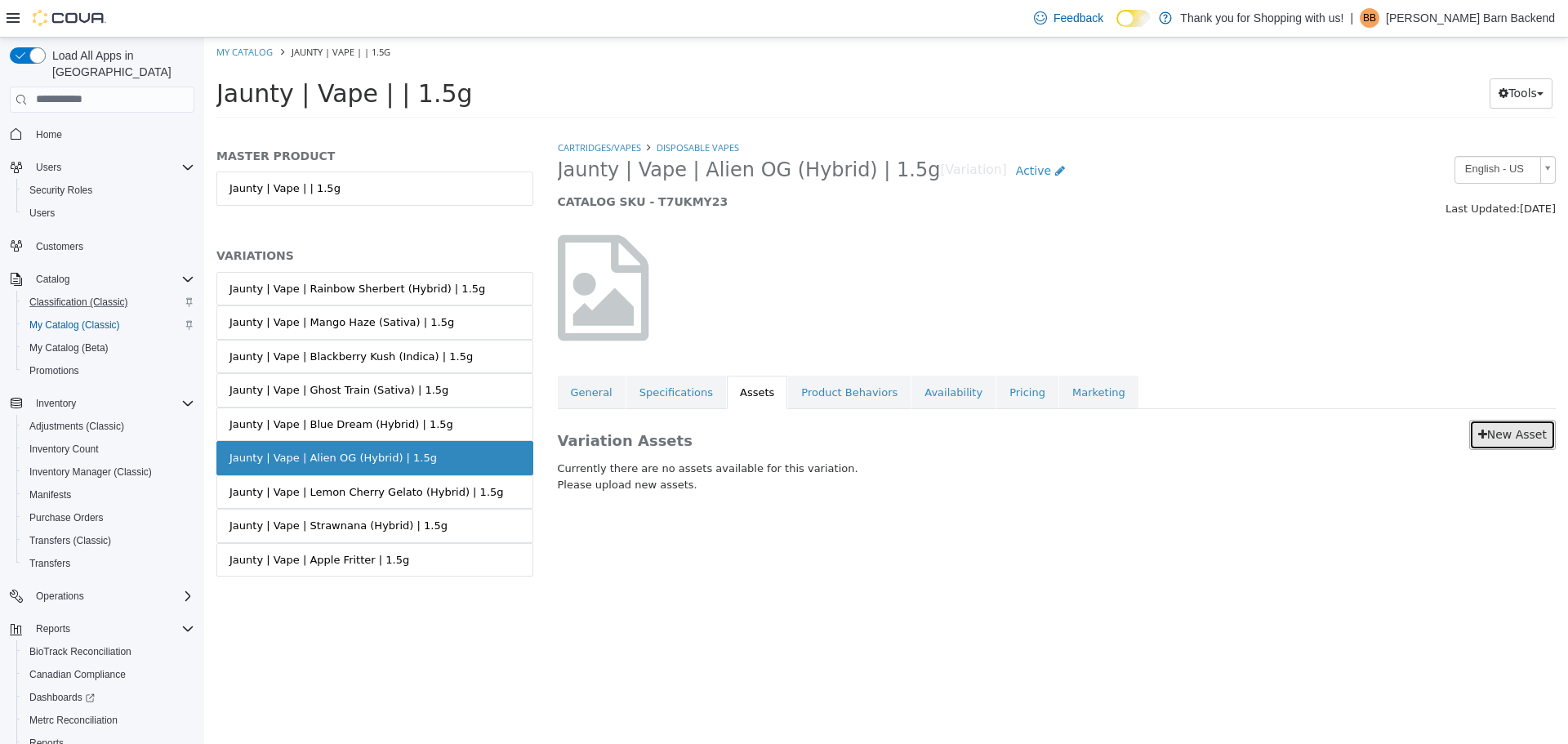
click at [1514, 423] on link "New Asset" at bounding box center [1513, 433] width 86 height 30
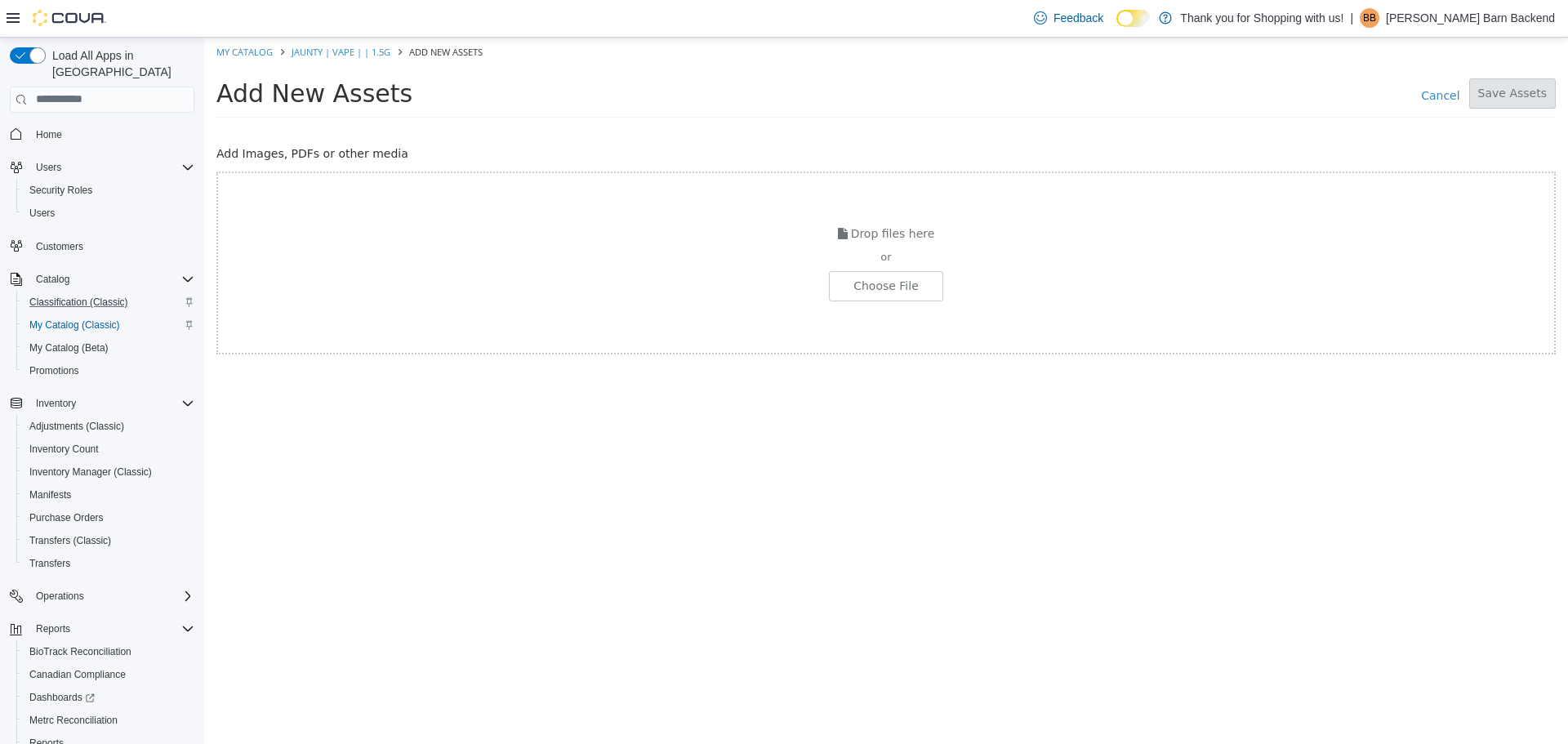
click at [826, 294] on div "Drop files here or Choose File" at bounding box center [886, 262] width 1340 height 183
click at [848, 293] on input "file" at bounding box center [30, 285] width 1823 height 29
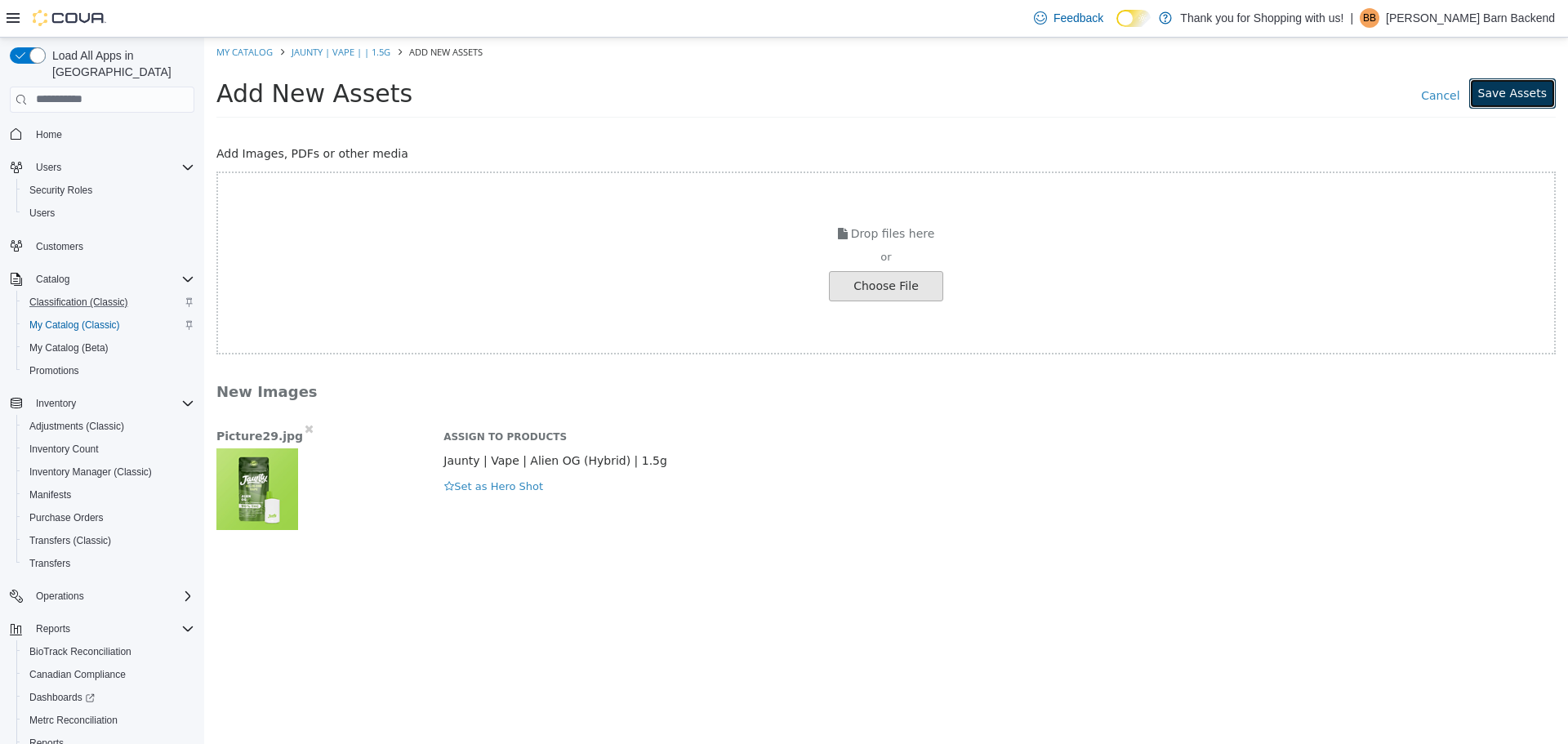
click at [1496, 100] on button "Save Assets" at bounding box center [1513, 92] width 86 height 30
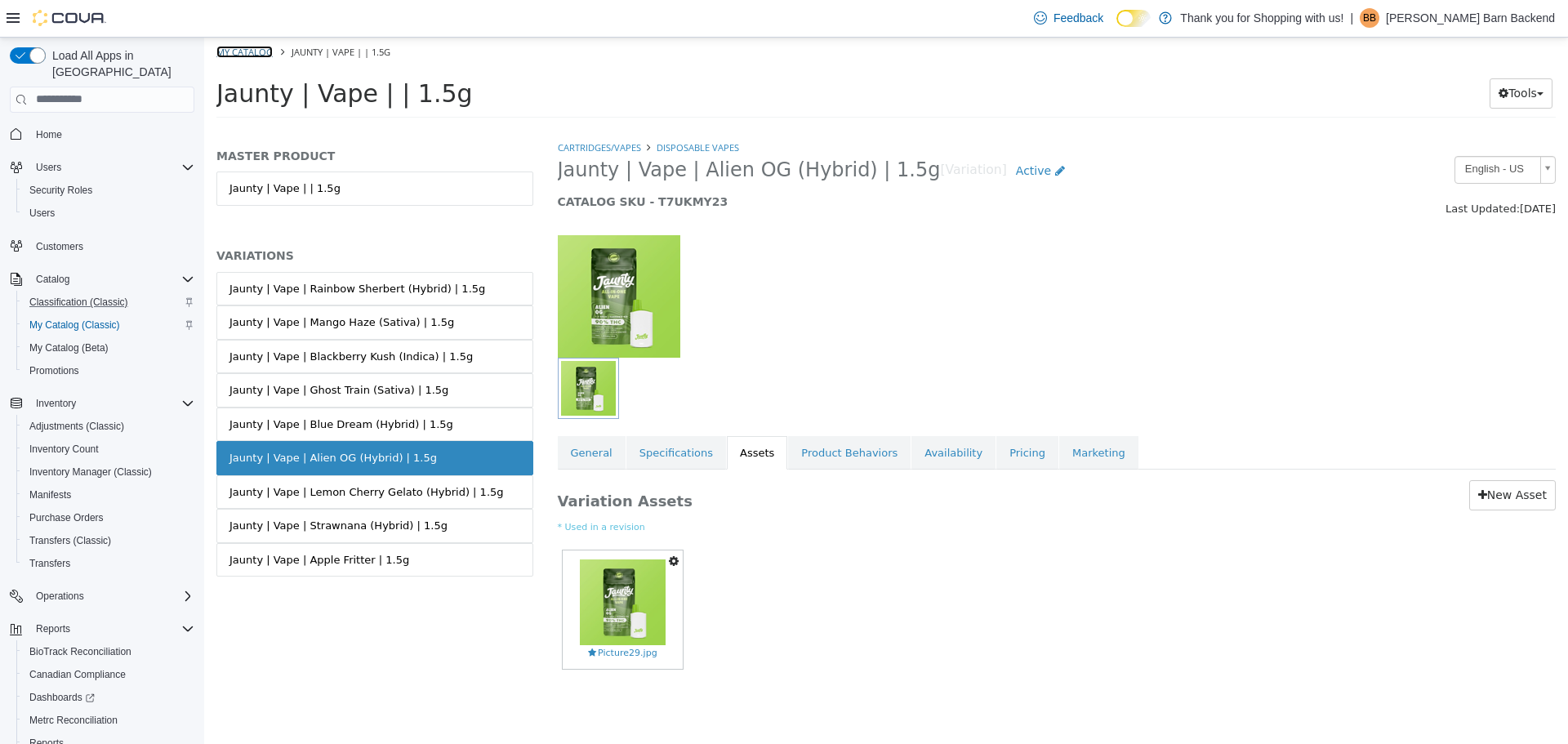
click at [240, 52] on link "My Catalog" at bounding box center [244, 51] width 56 height 12
select select "**********"
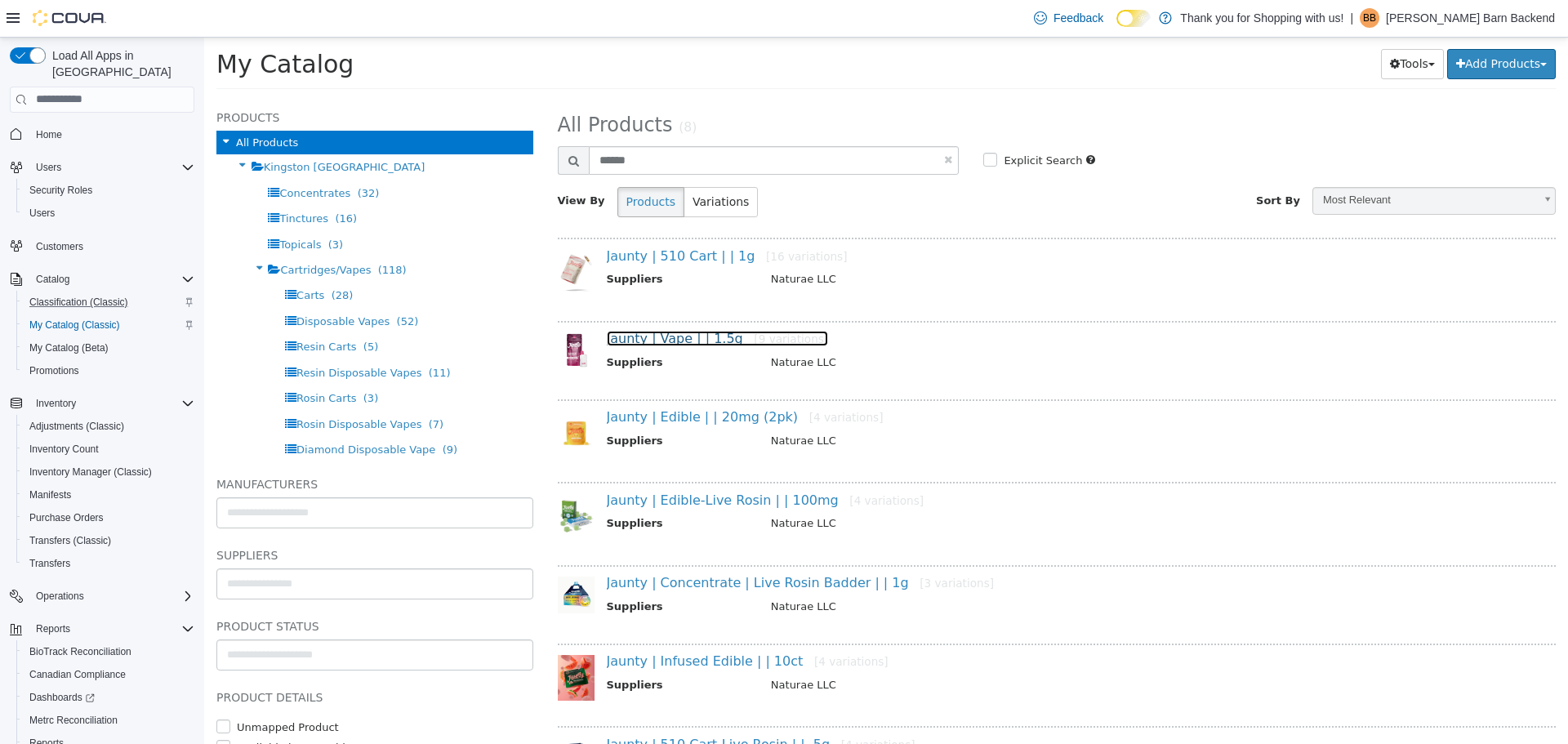
click at [704, 332] on link "Jaunty | Vape | | 1.5g [9 variations]" at bounding box center [718, 338] width 222 height 16
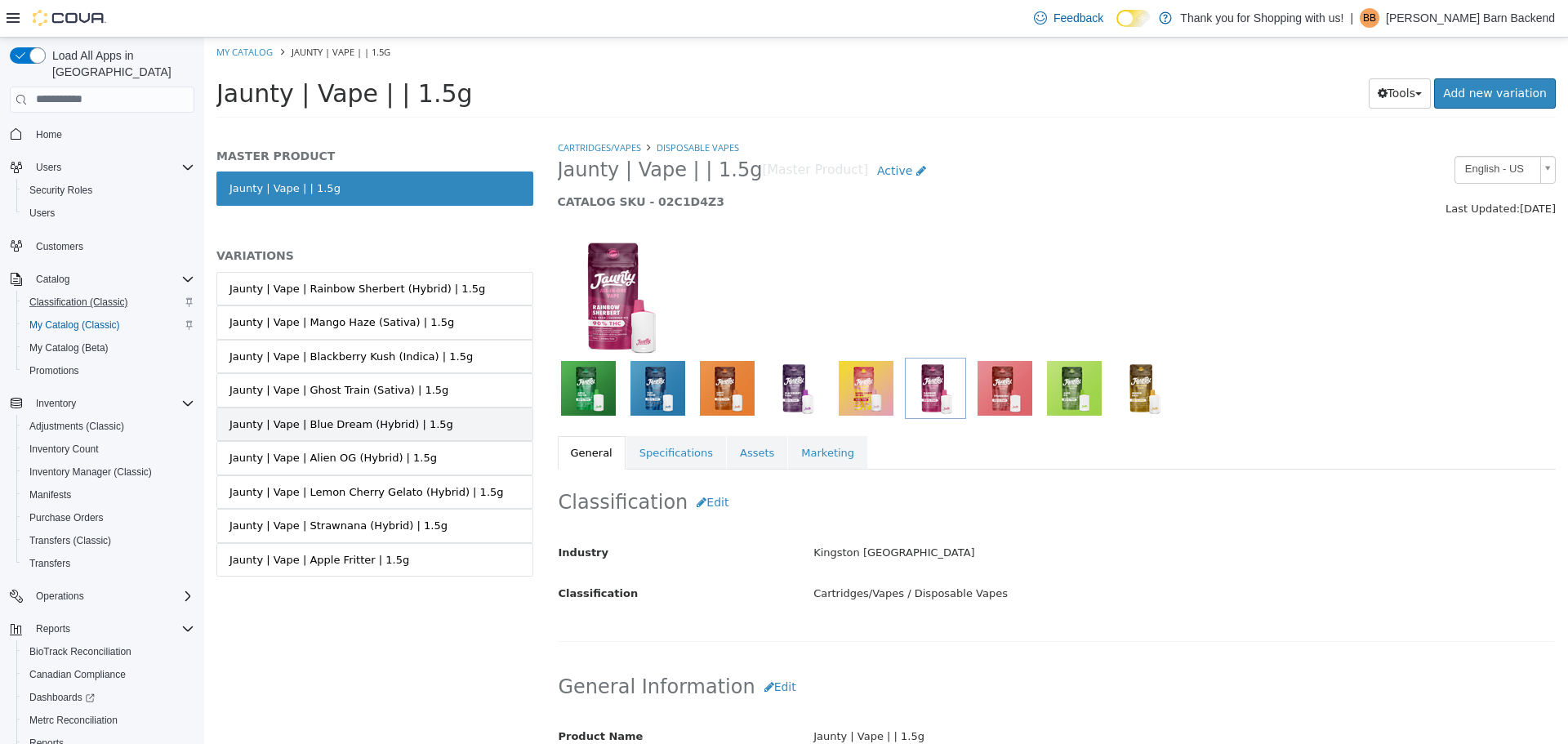
click at [375, 428] on div "Jaunty | Vape | Blue Dream (Hybrid) | 1.5g" at bounding box center [340, 424] width 224 height 17
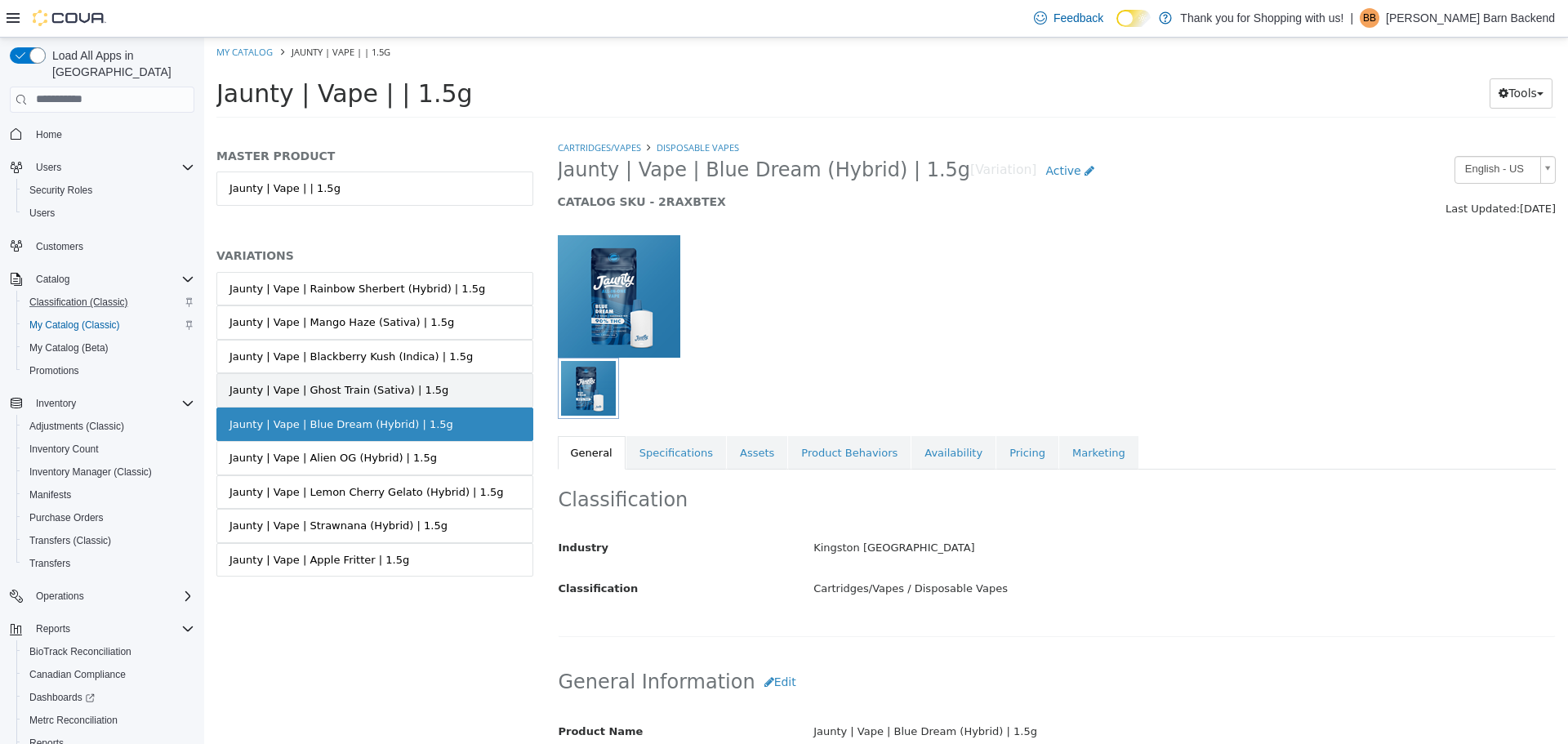
click at [384, 395] on div "Jaunty | Vape | Ghost Train (Sativa) | 1.5g" at bounding box center [339, 390] width 219 height 17
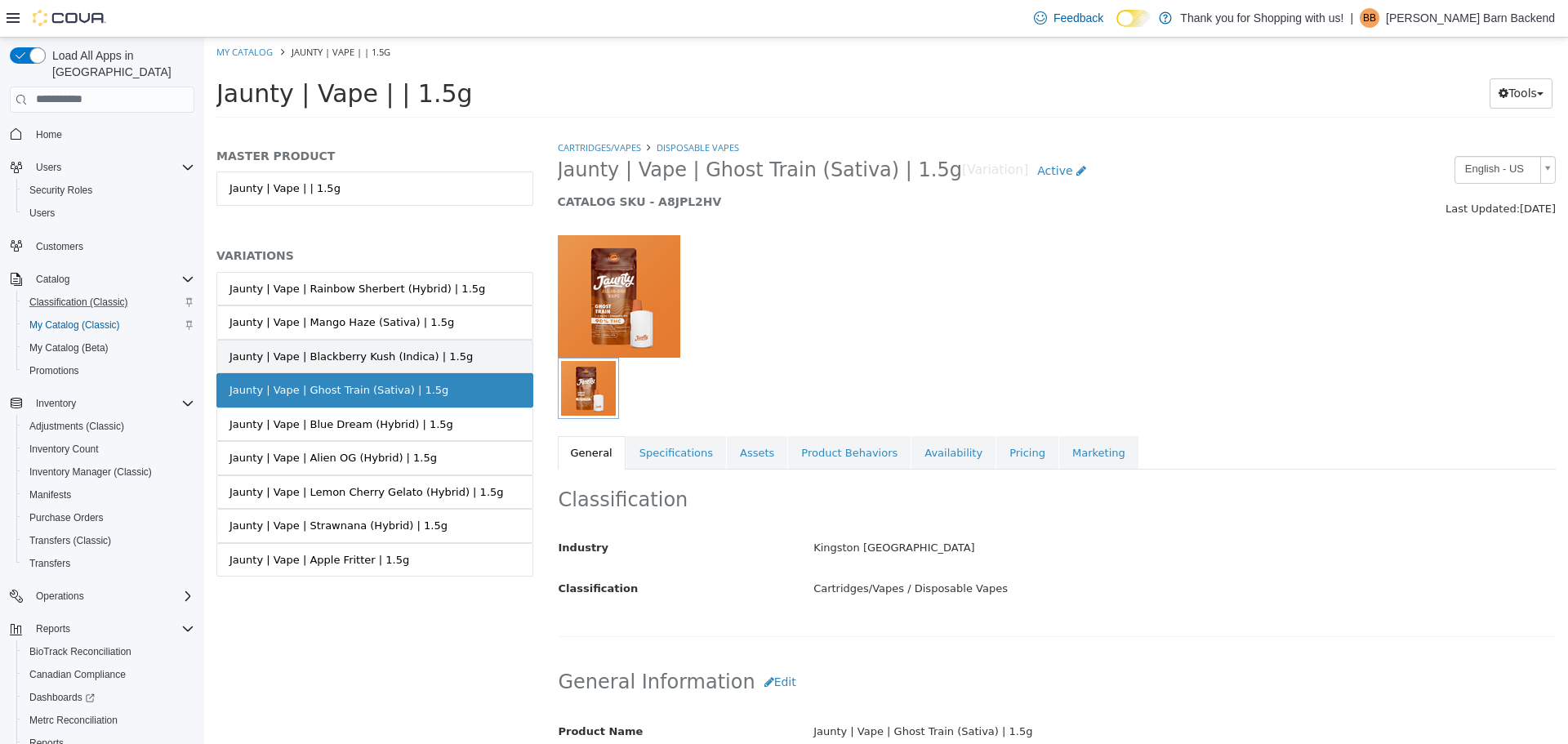
click at [390, 369] on link "Jaunty | Vape | Blackberry Kush (Indica) | 1.5g" at bounding box center [375, 355] width 317 height 34
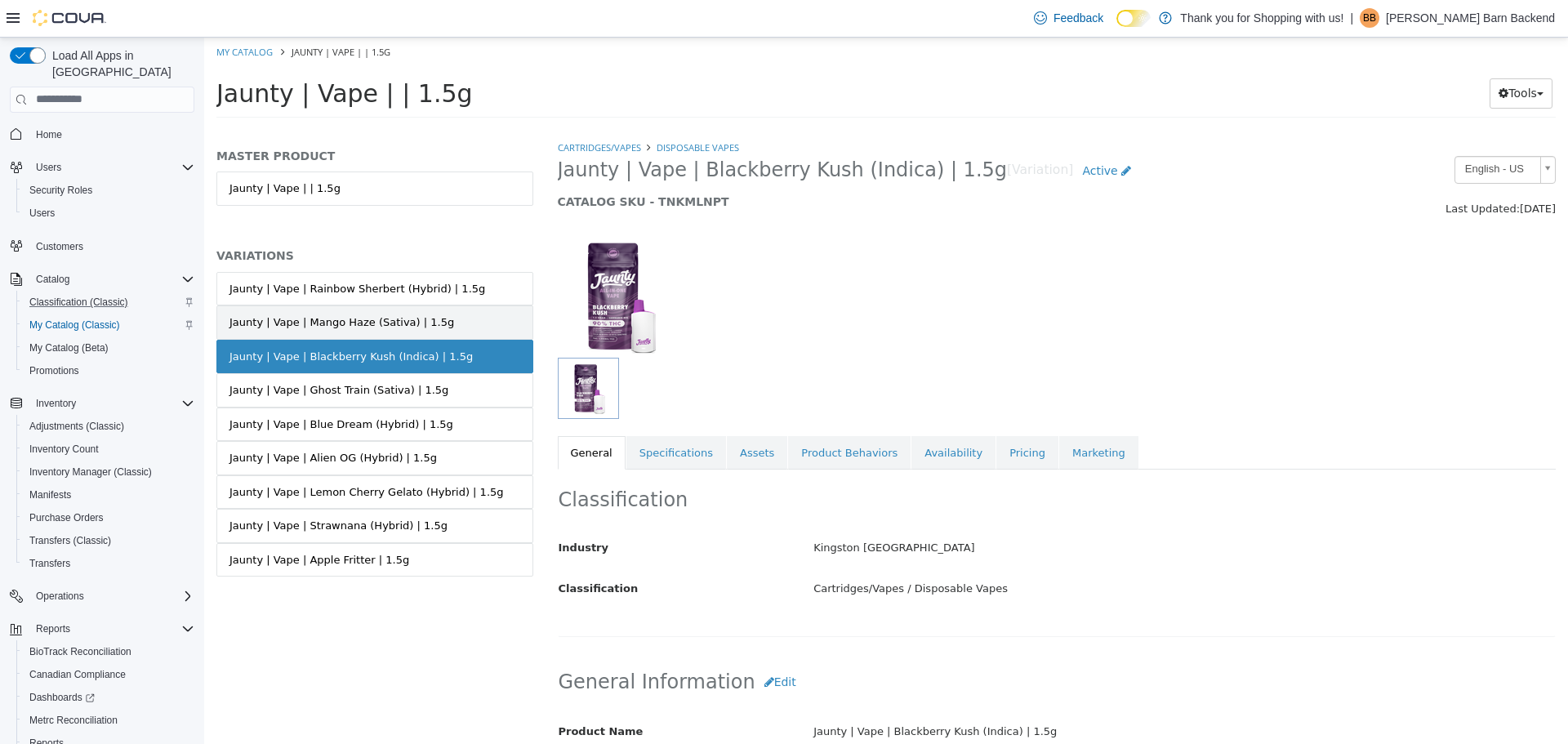
click at [398, 316] on div "Jaunty | Vape | Mango Haze (Sativa) | 1.5g" at bounding box center [341, 322] width 225 height 17
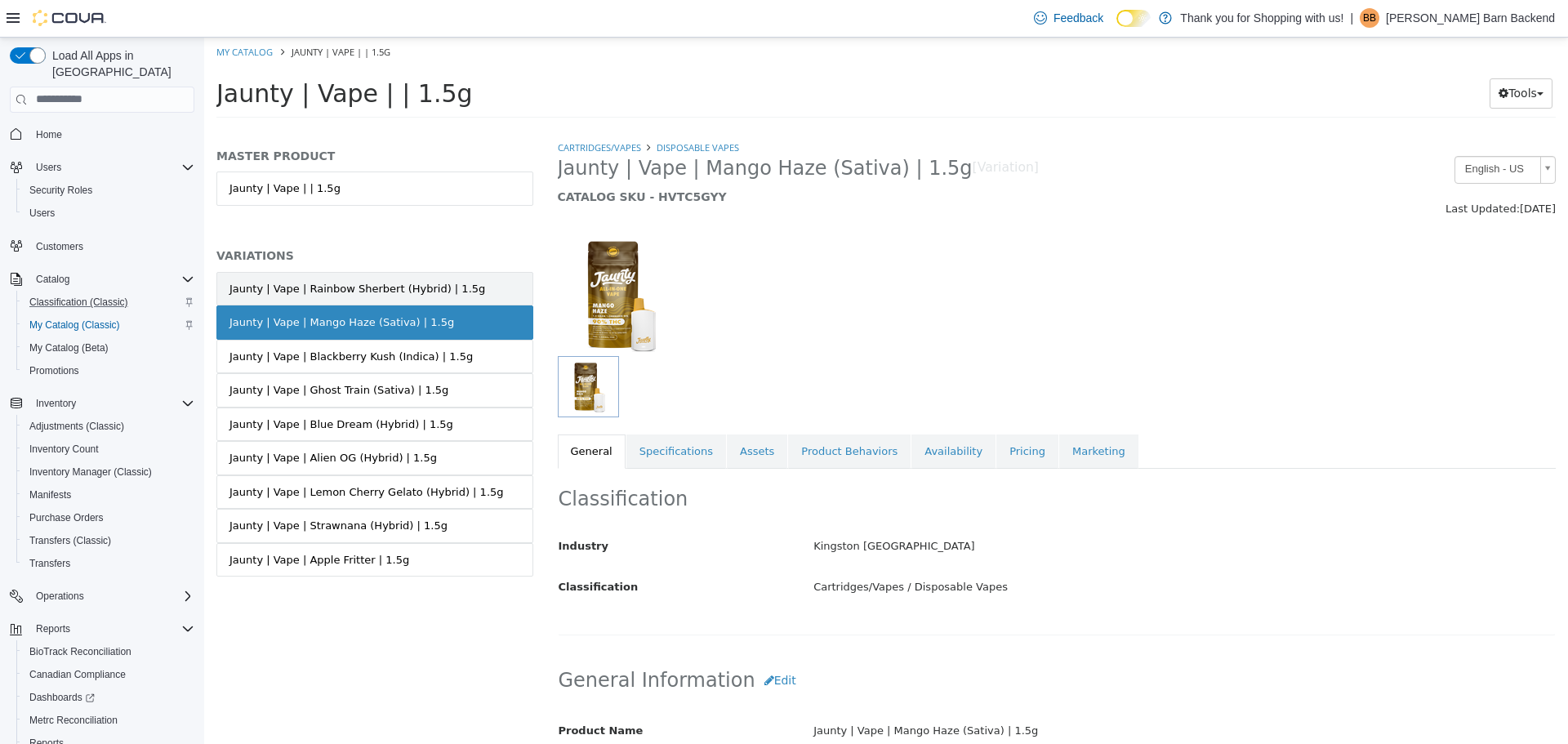
click at [405, 292] on div "Jaunty | Vape | Rainbow Sherbert (Hybrid) | 1.5g" at bounding box center [357, 288] width 256 height 17
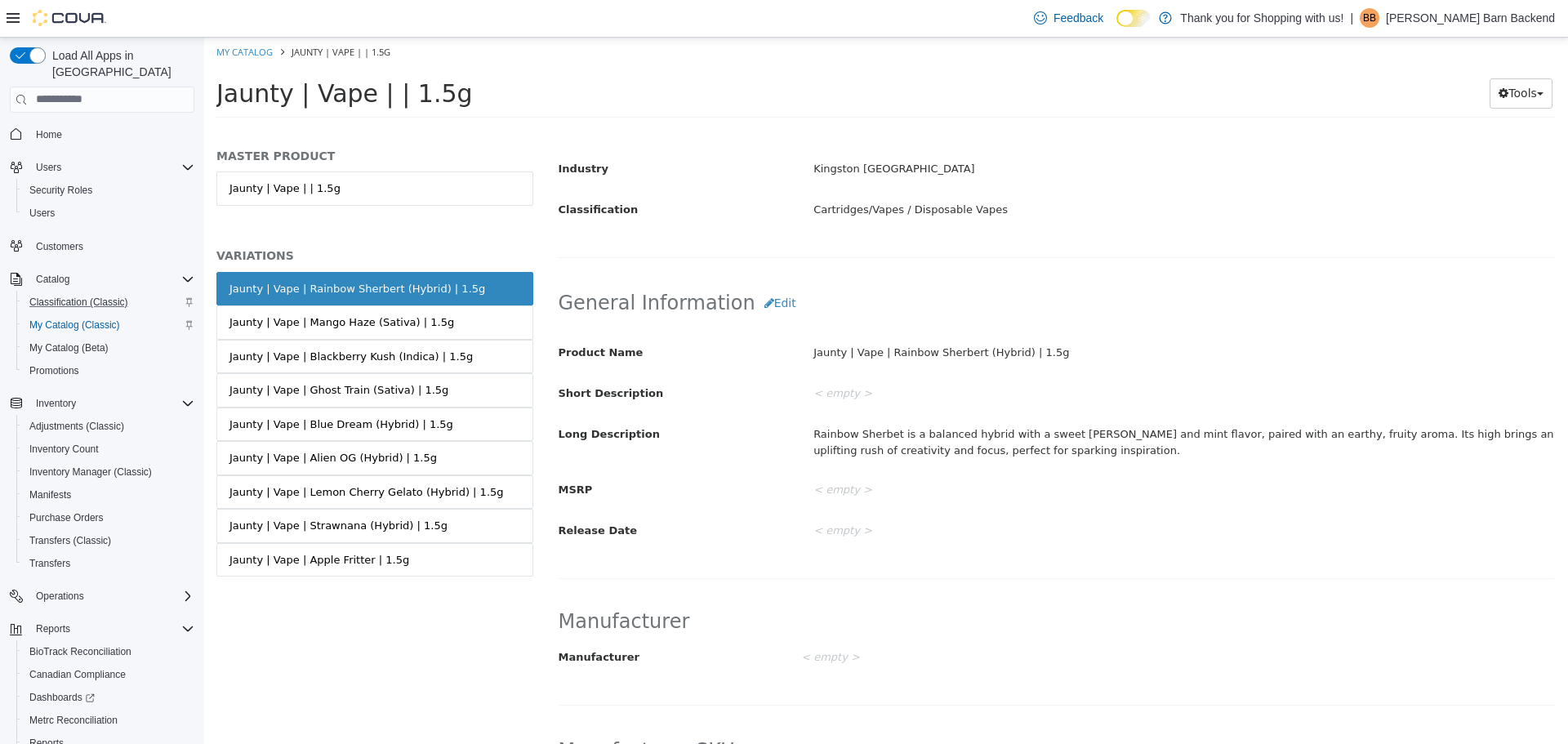
scroll to position [408, 0]
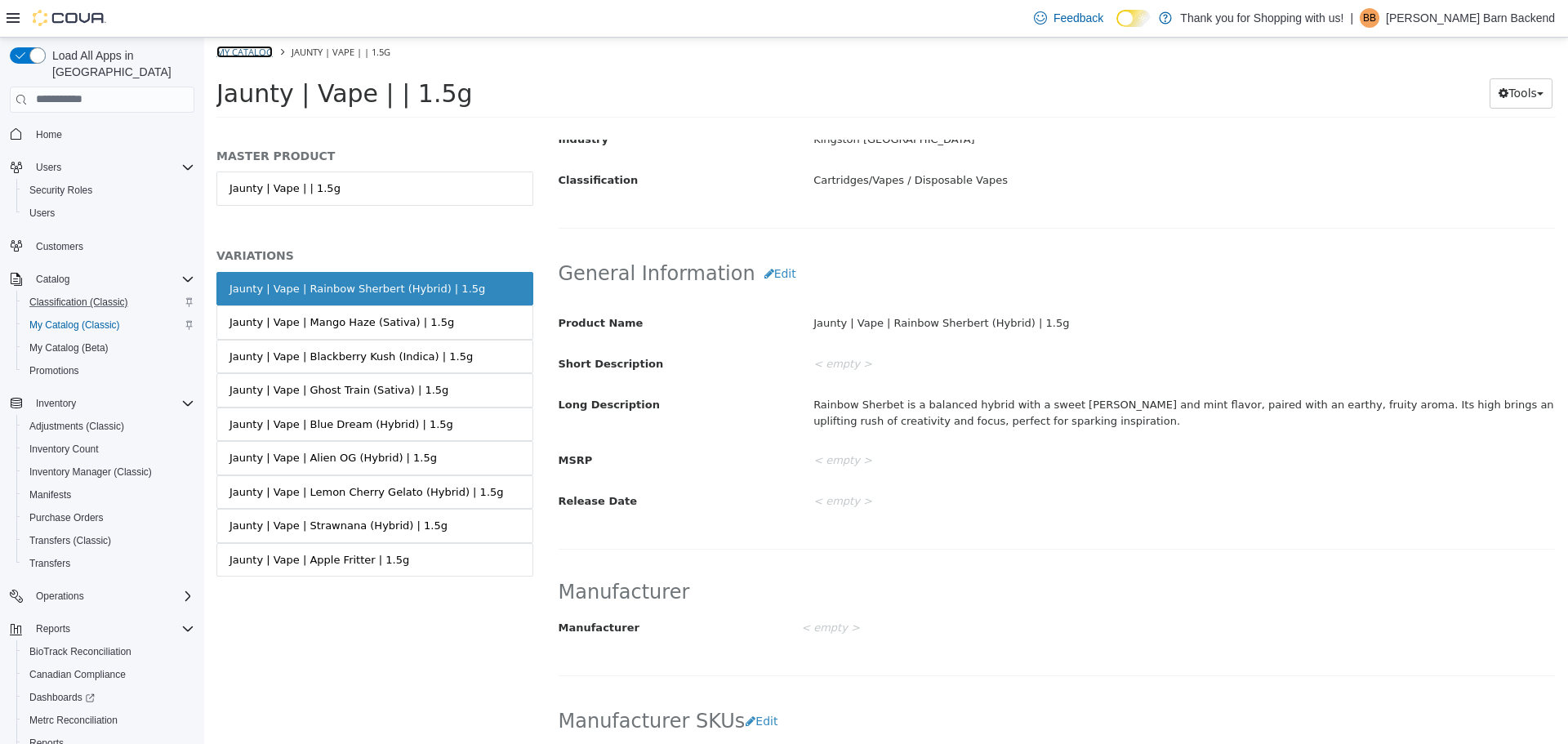
click at [247, 52] on link "My Catalog" at bounding box center [244, 51] width 56 height 12
select select "**********"
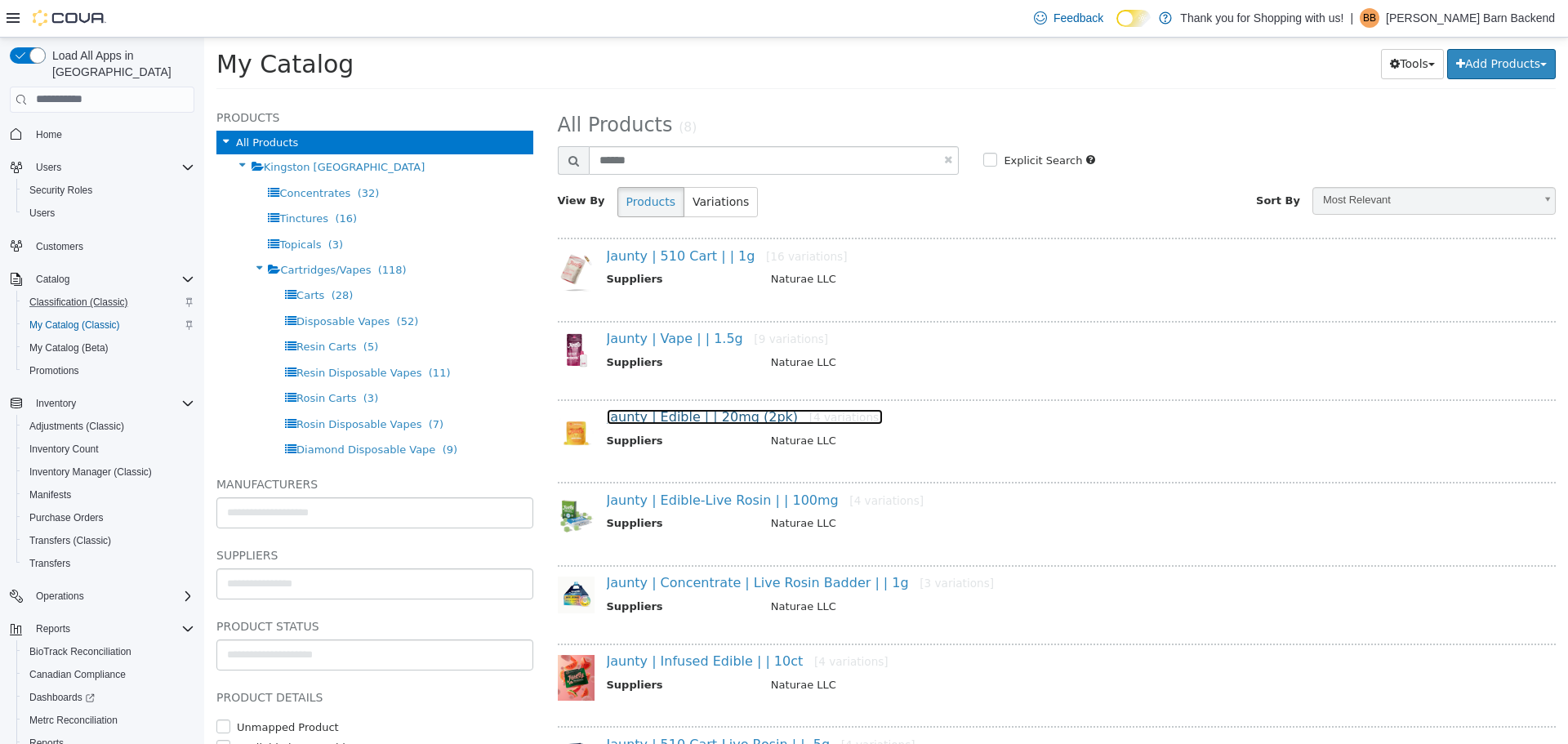
click at [684, 418] on link "Jaunty | Edible | | 20mg (2pk) [4 variations]" at bounding box center [745, 416] width 277 height 16
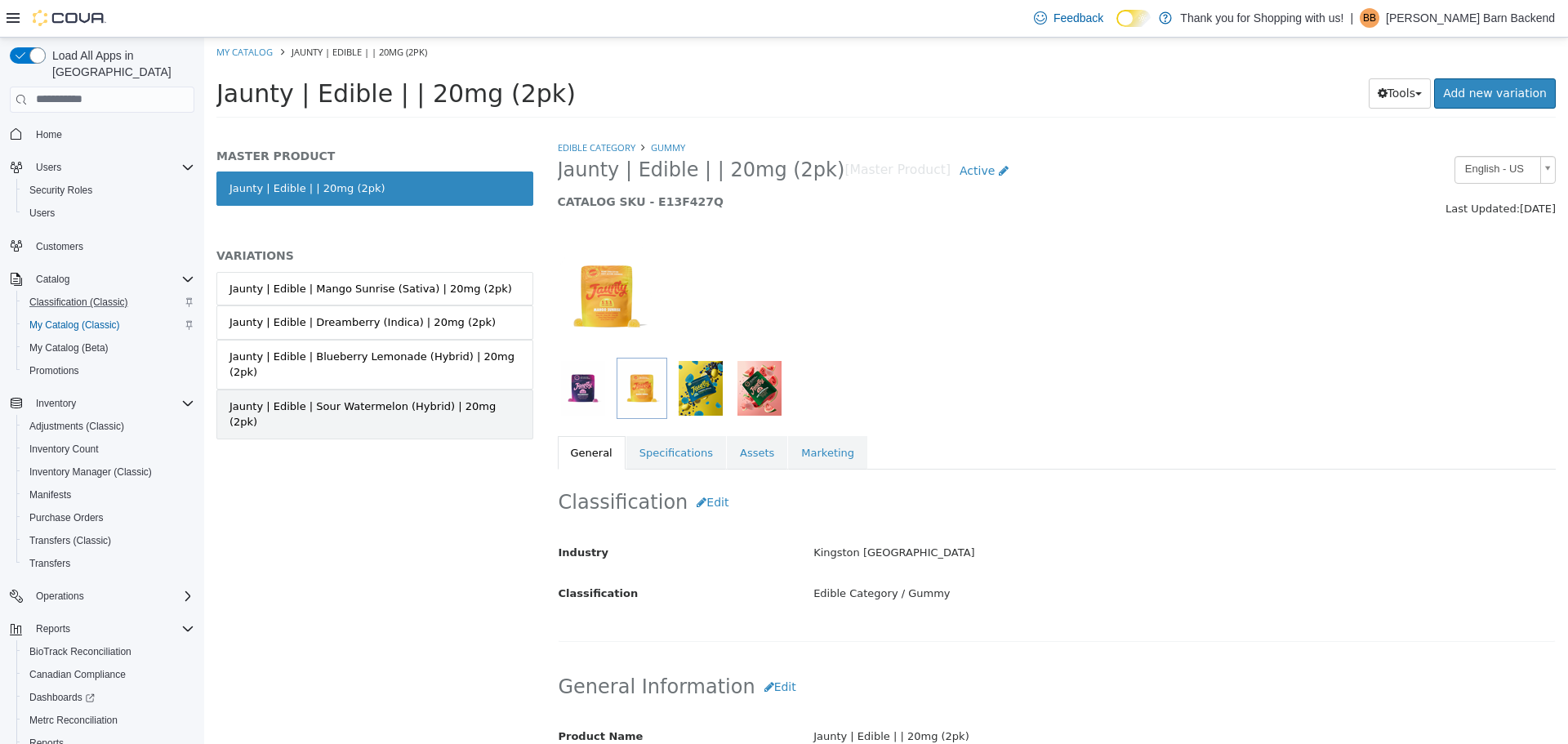
click at [384, 389] on link "Jaunty | Edible | Sour Watermelon (Hybrid) | 20mg (2pk)" at bounding box center [375, 414] width 317 height 50
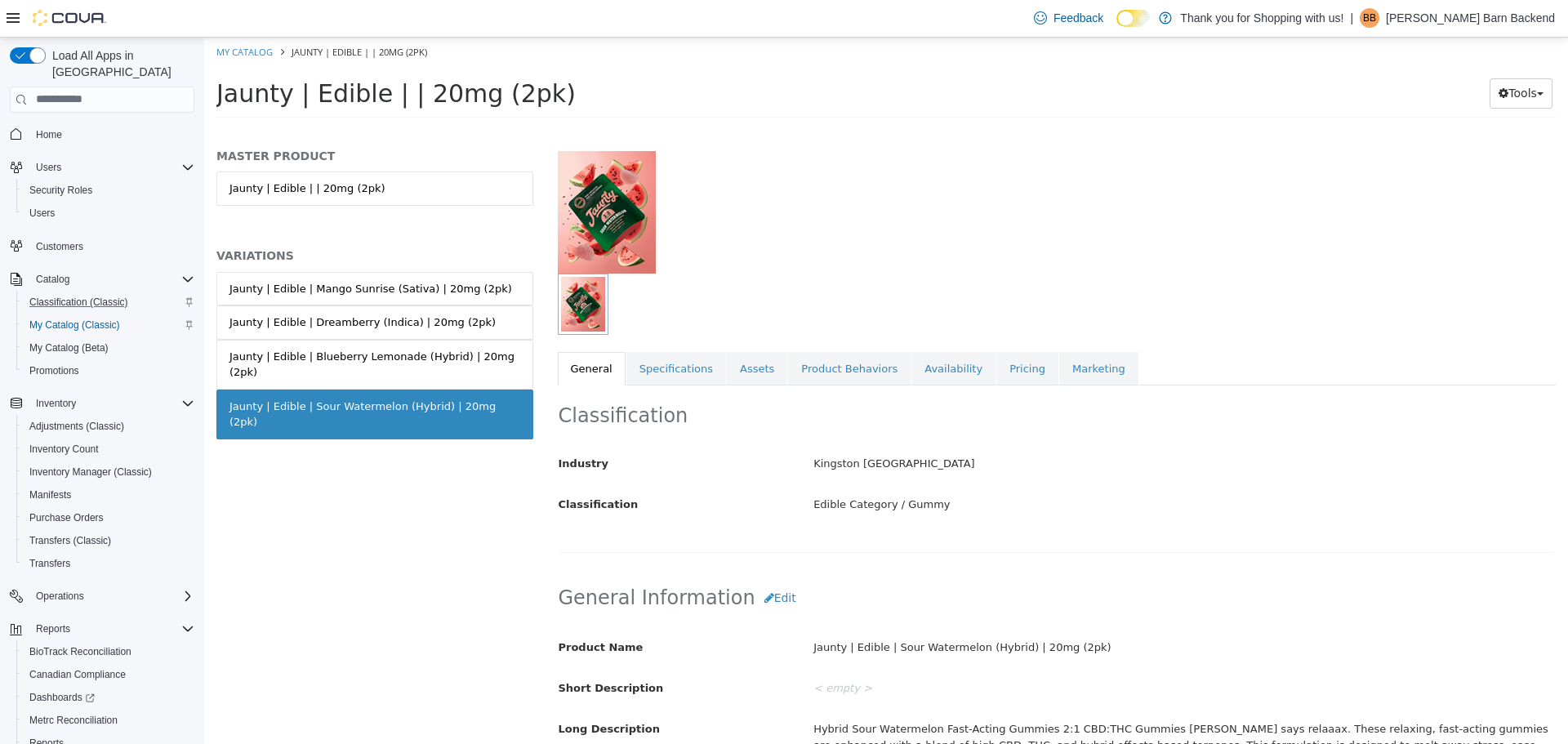
scroll to position [245, 0]
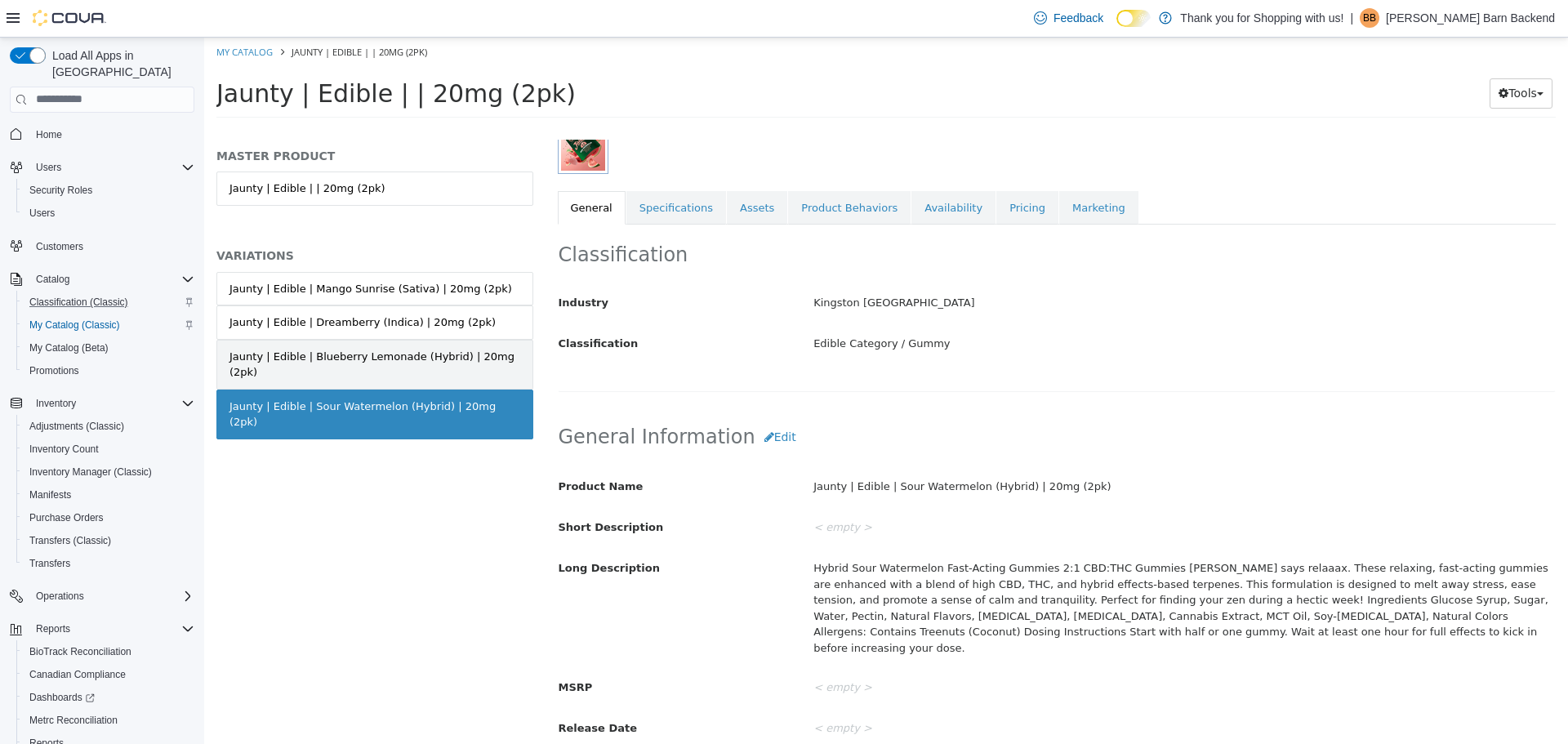
click at [500, 361] on div "Jaunty | Edible | Blueberry Lemonade (Hybrid) | 20mg (2pk)" at bounding box center [375, 363] width 291 height 32
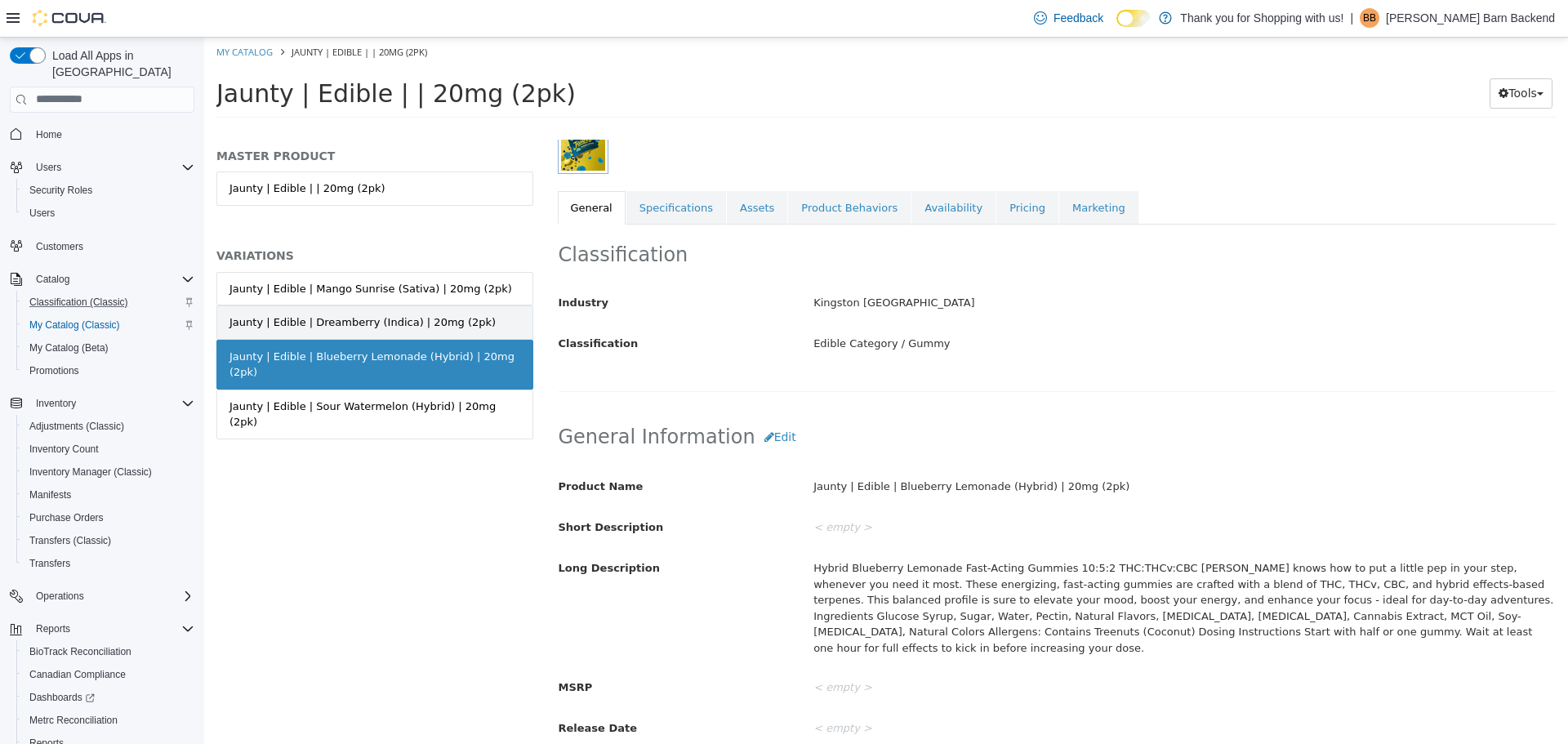
click at [497, 323] on link "Jaunty | Edible | Dreamberry (Indica) | 20mg (2pk)" at bounding box center [375, 321] width 317 height 34
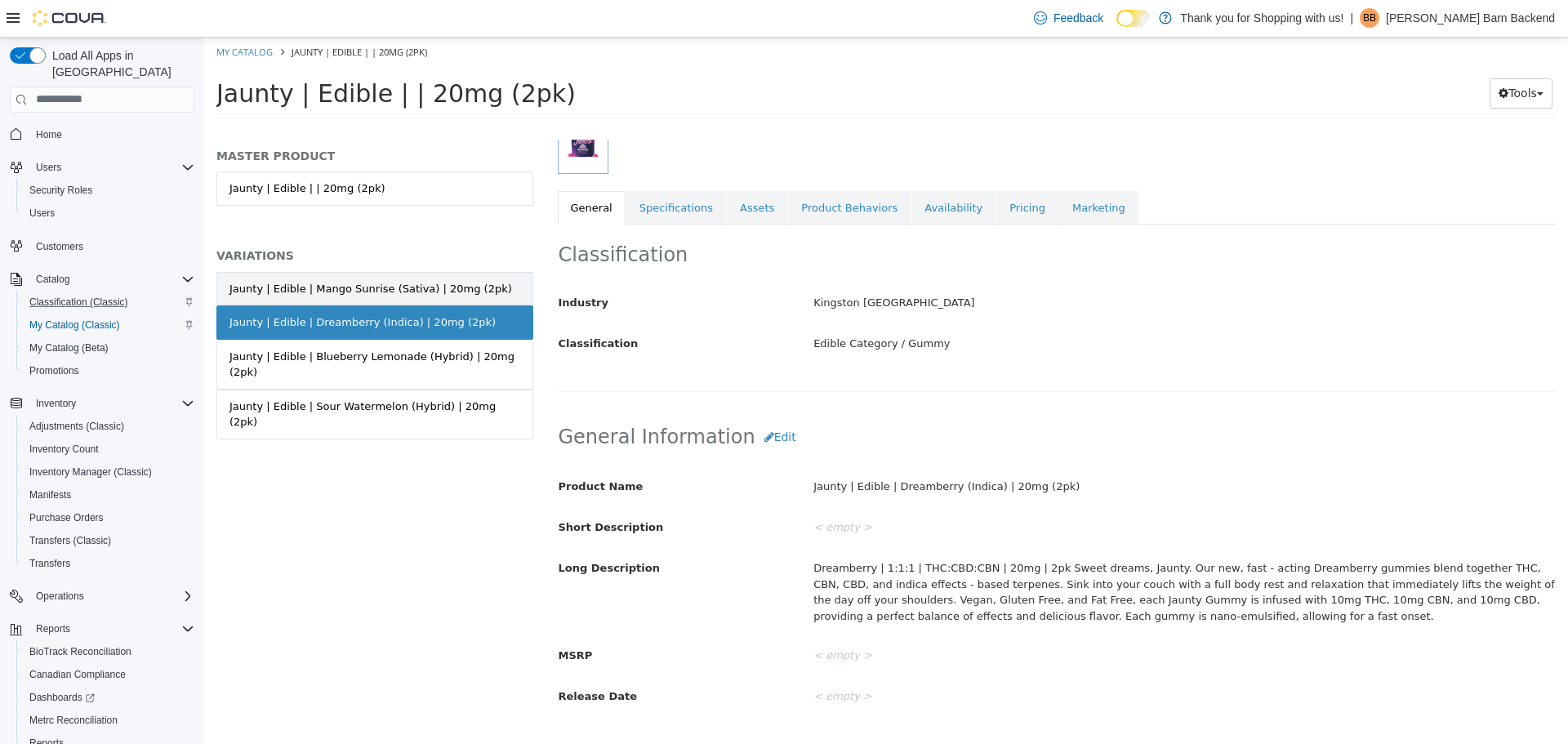
click at [490, 289] on link "Jaunty | Edible | Mango Sunrise (Sativa) | 20mg (2pk)" at bounding box center [375, 288] width 317 height 34
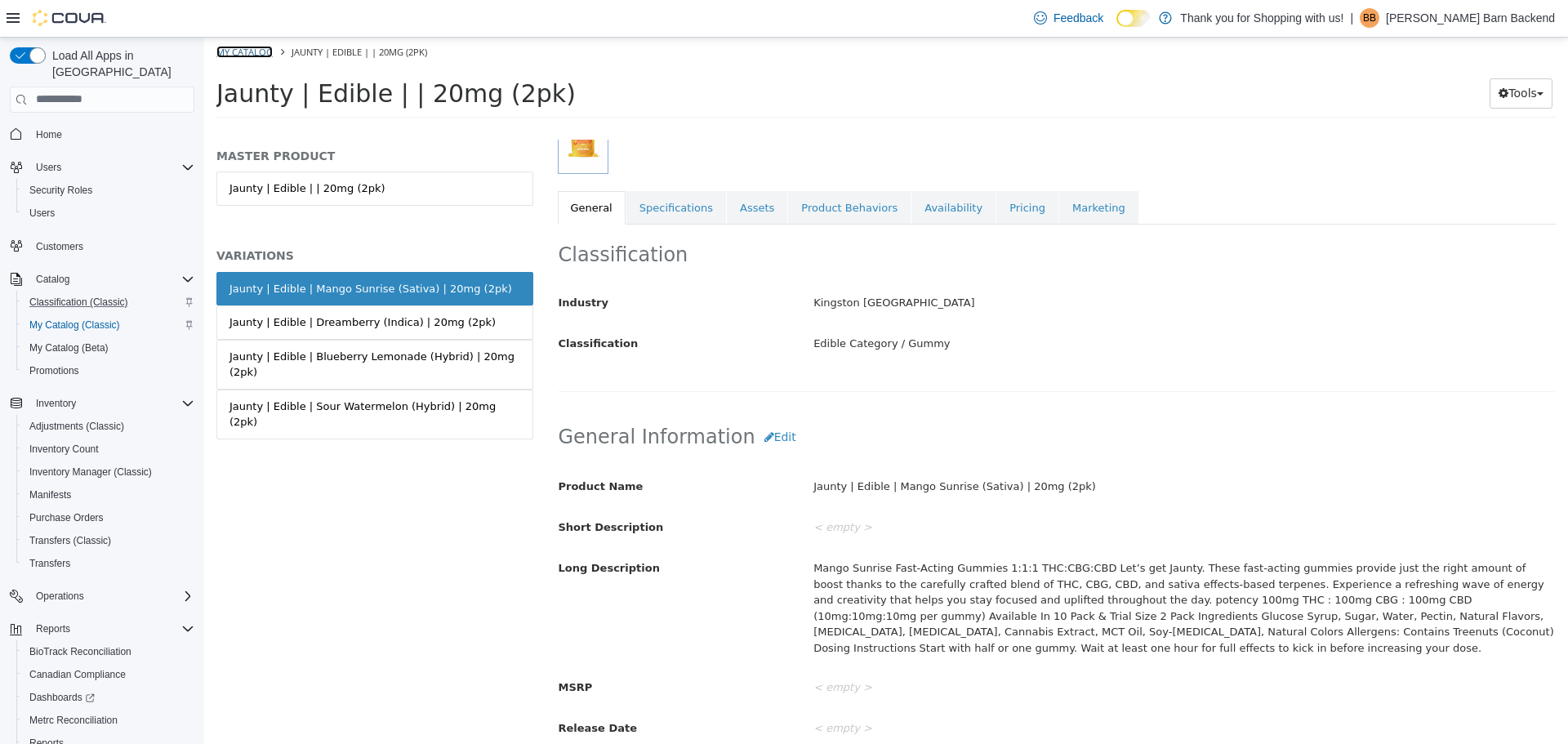
click at [266, 48] on link "My Catalog" at bounding box center [244, 51] width 56 height 12
select select "**********"
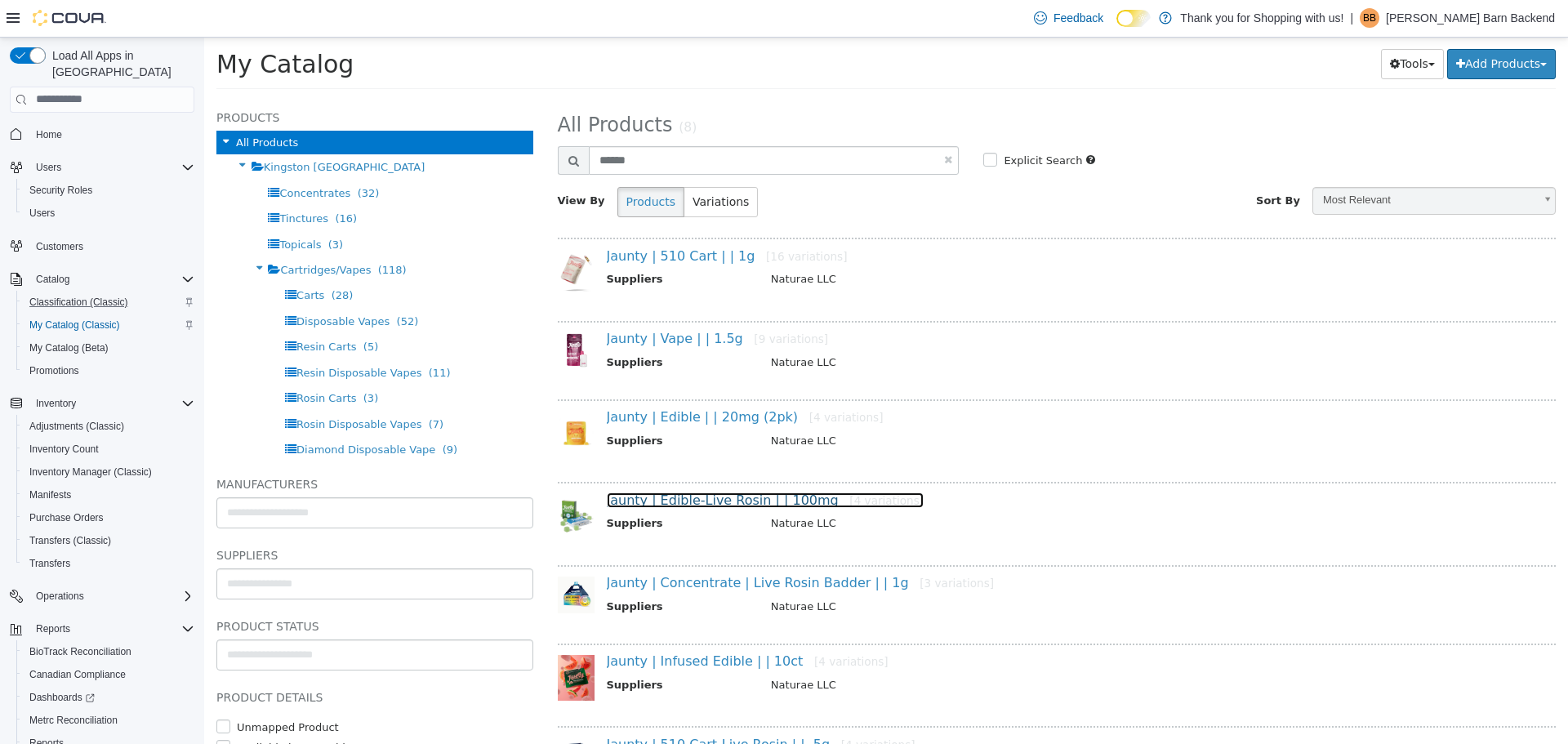
click at [744, 498] on link "Jaunty | Edible-Live Rosin | | 100mg [4 variations]" at bounding box center [766, 498] width 317 height 16
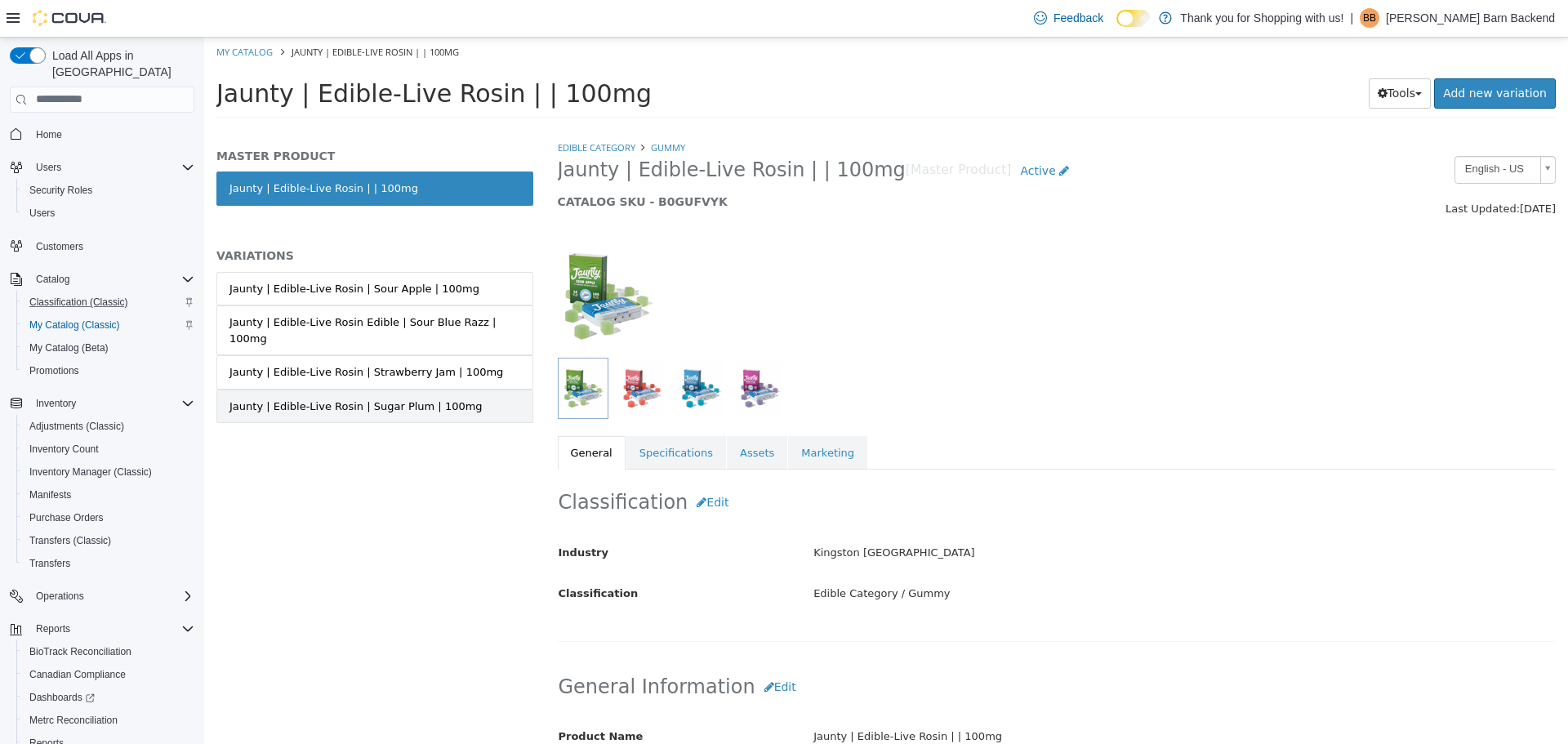
click at [396, 397] on div "Jaunty | Edible-Live Rosin | Sugar Plum | 100mg" at bounding box center [355, 406] width 253 height 17
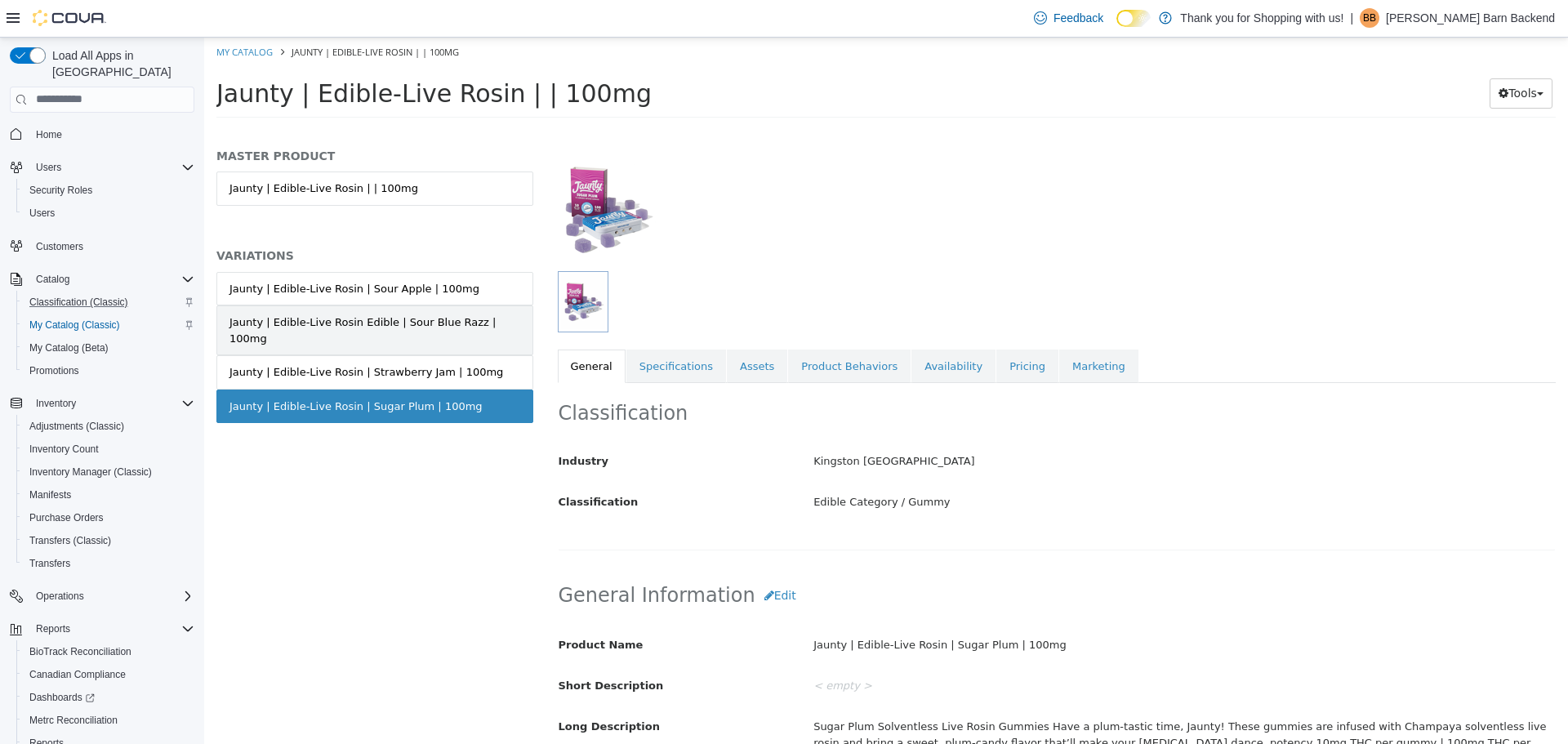
scroll to position [82, 0]
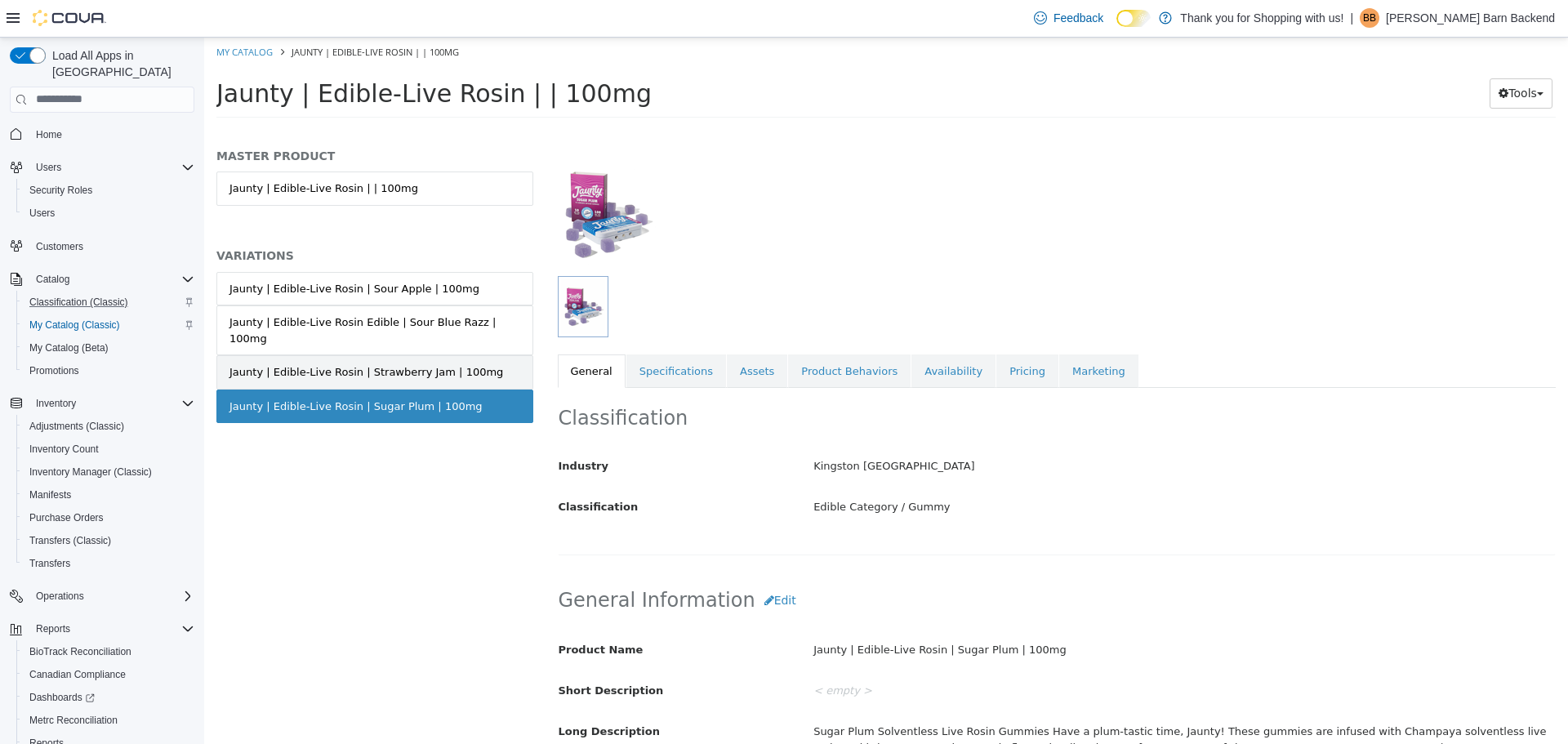
click at [436, 363] on div "Jaunty | Edible-Live Rosin | Strawberry Jam | 100mg" at bounding box center [365, 372] width 273 height 17
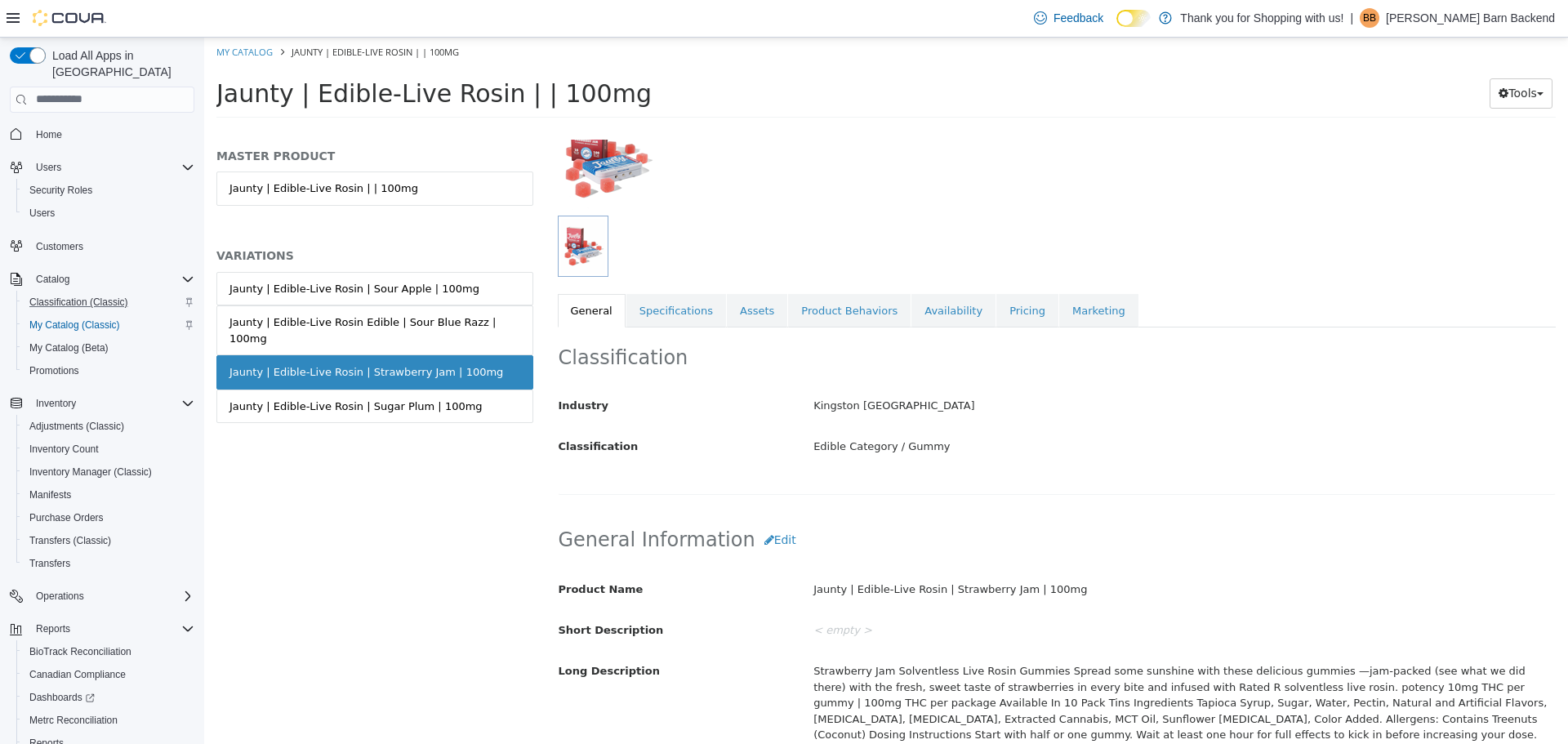
scroll to position [245, 0]
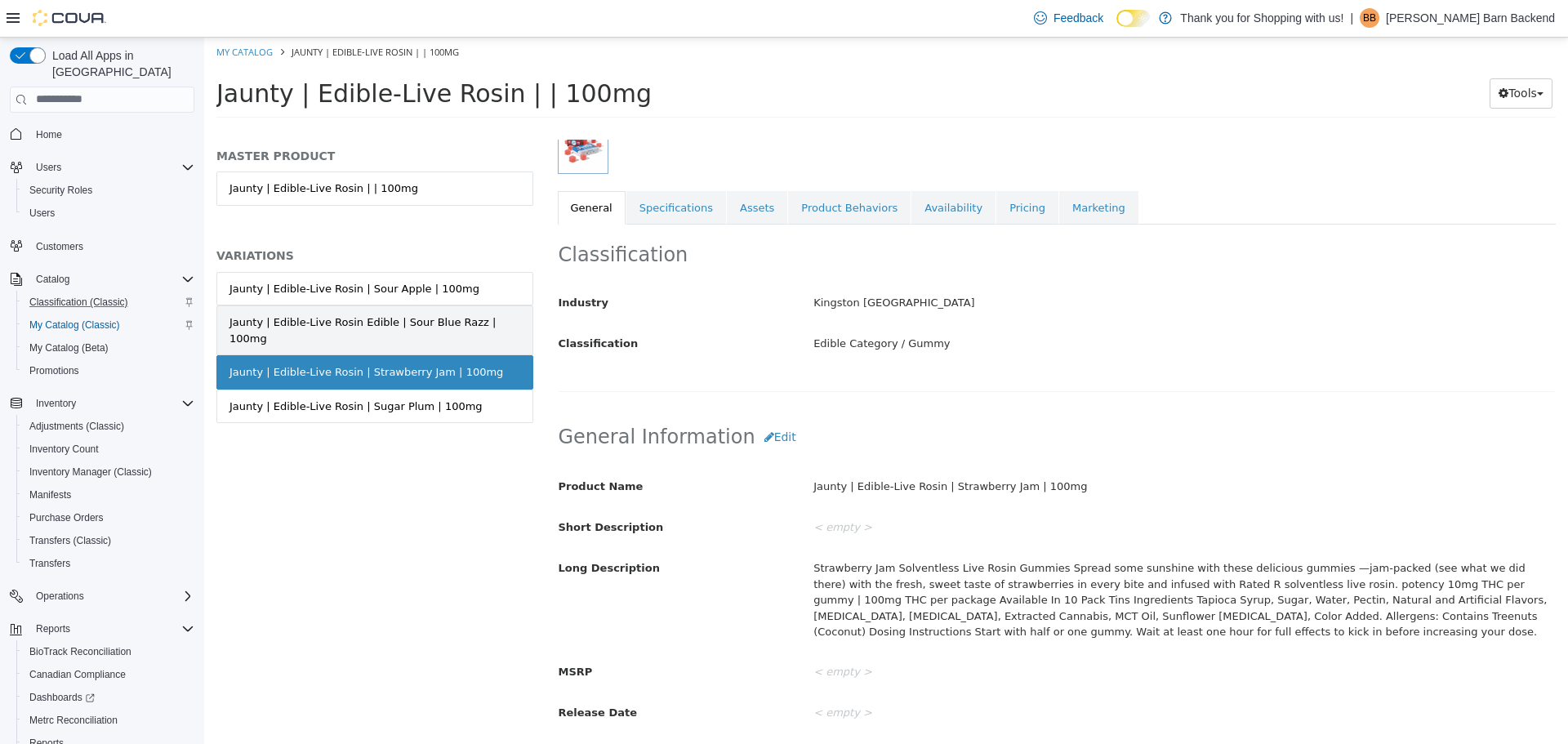
click at [488, 316] on div "Jaunty | Edible-Live Rosin Edible | Sour Blue Razz | 100mg" at bounding box center [375, 329] width 291 height 32
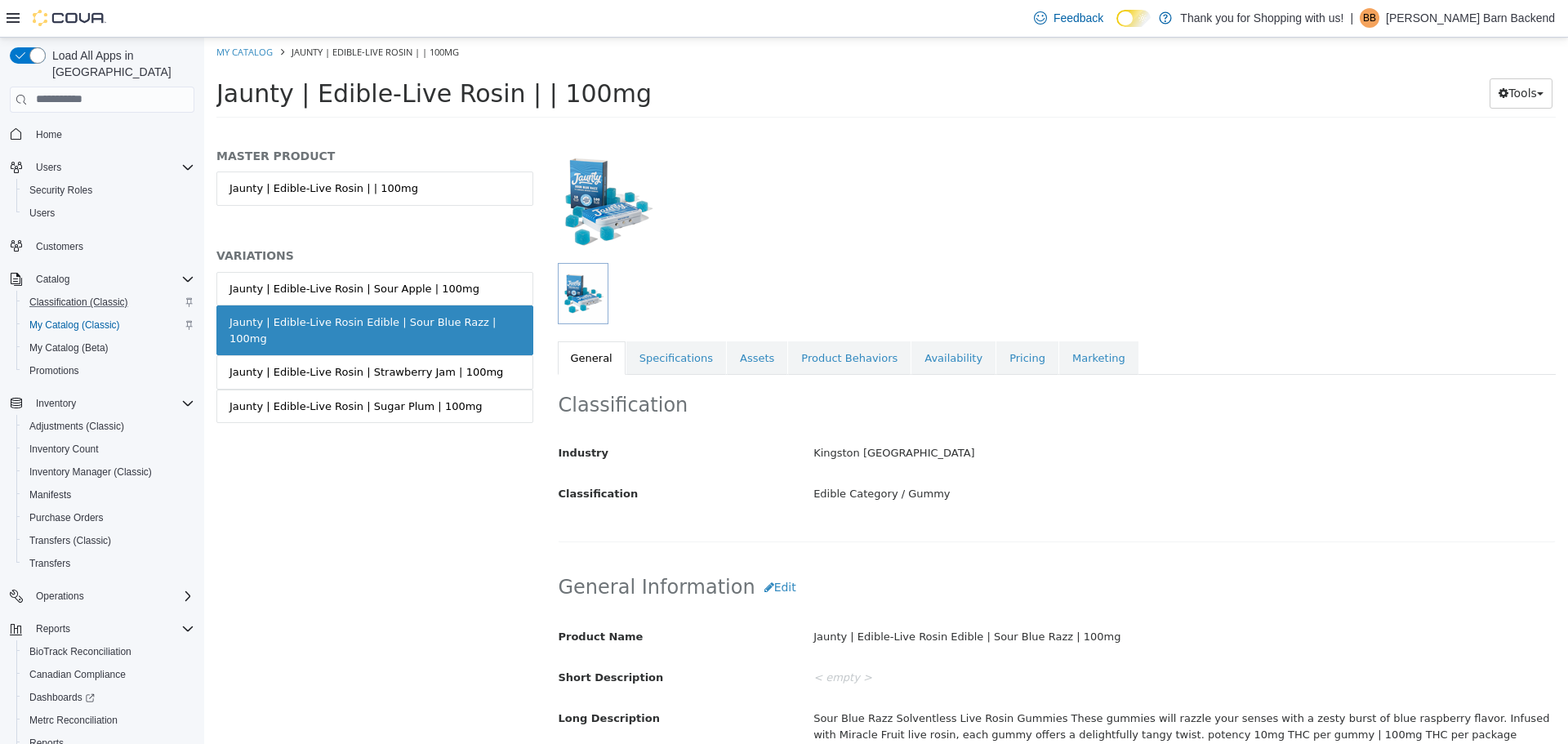
scroll to position [82, 0]
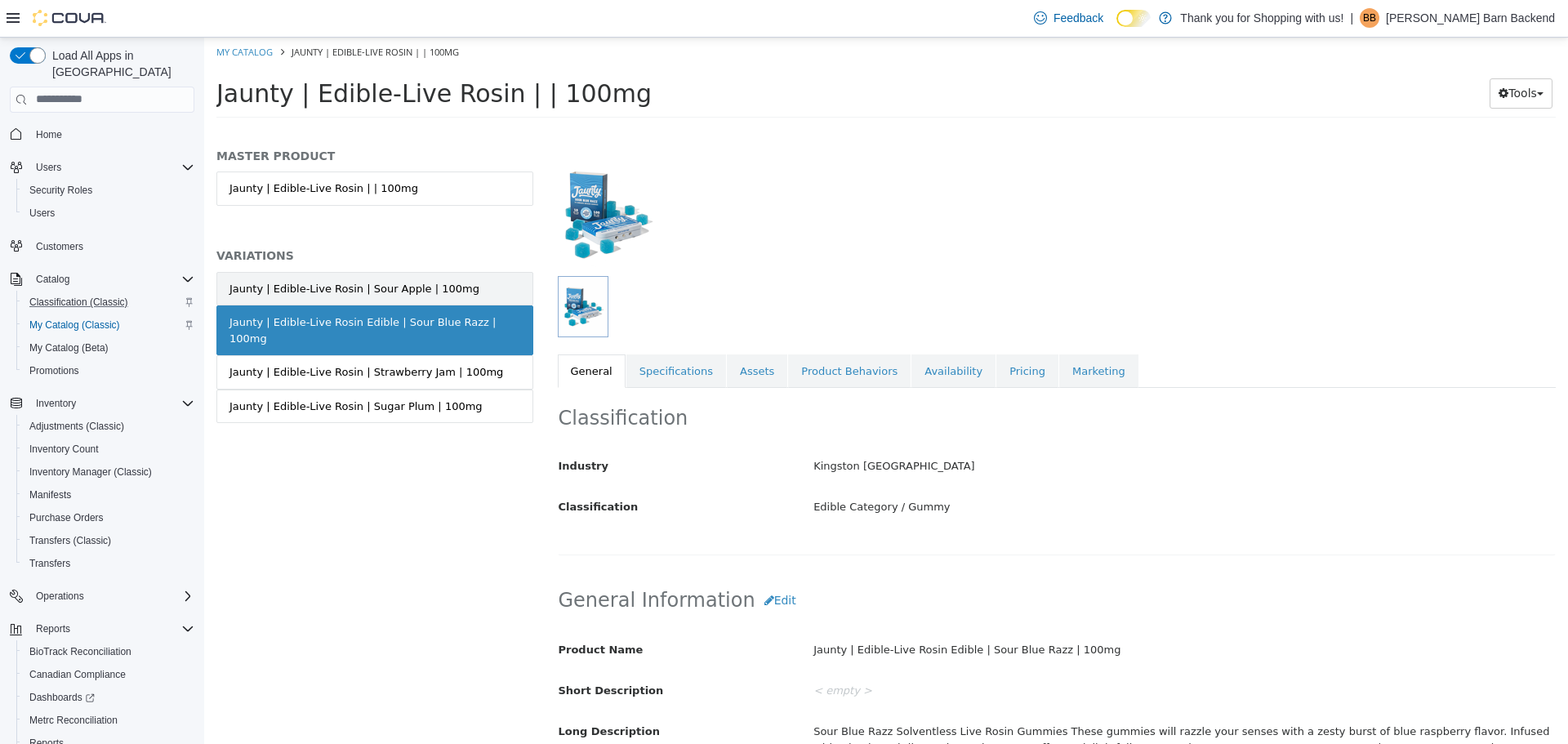
click at [469, 275] on link "Jaunty | Edible-Live Rosin | Sour Apple | 100mg" at bounding box center [375, 288] width 317 height 34
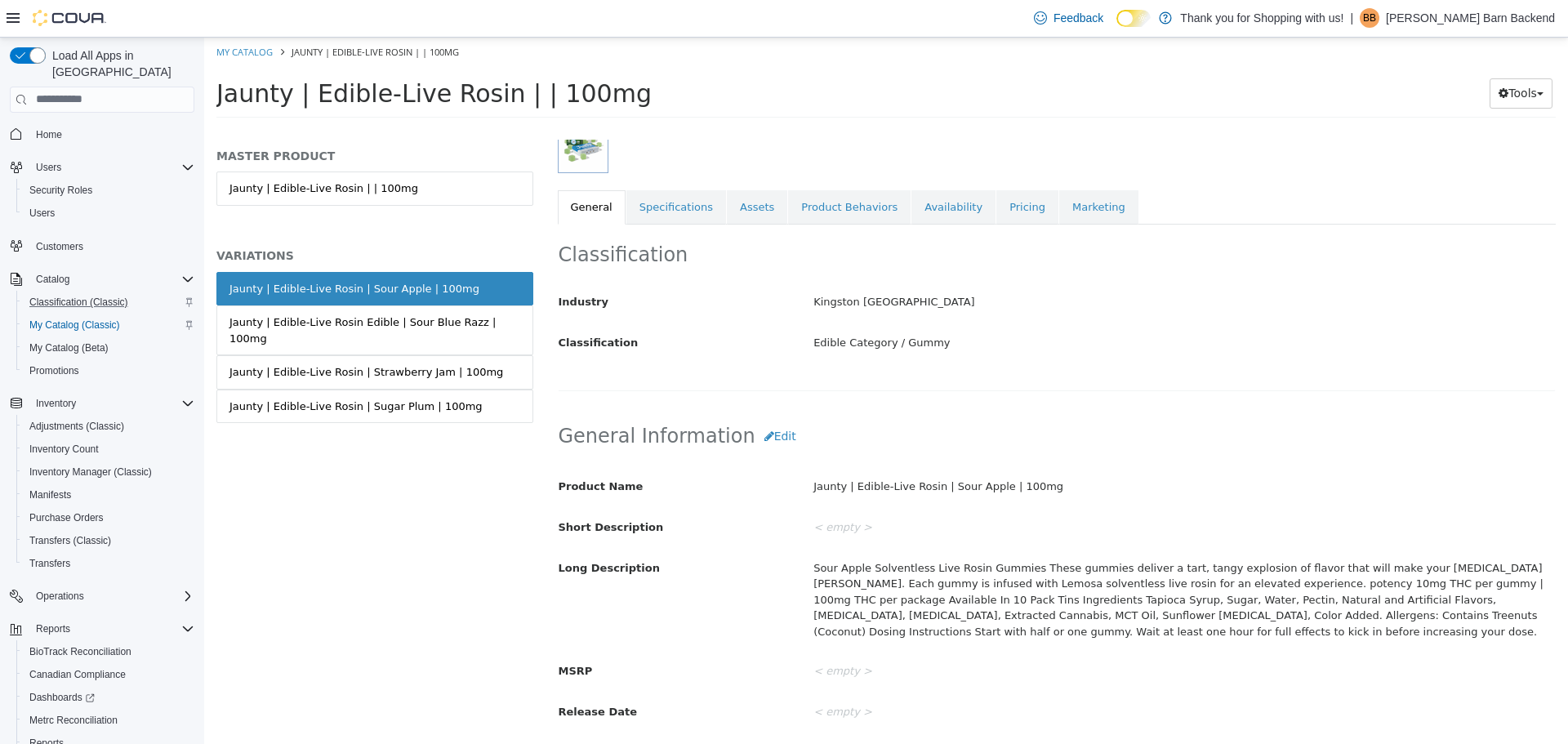
scroll to position [245, 0]
click at [267, 52] on link "My Catalog" at bounding box center [244, 51] width 56 height 12
select select "**********"
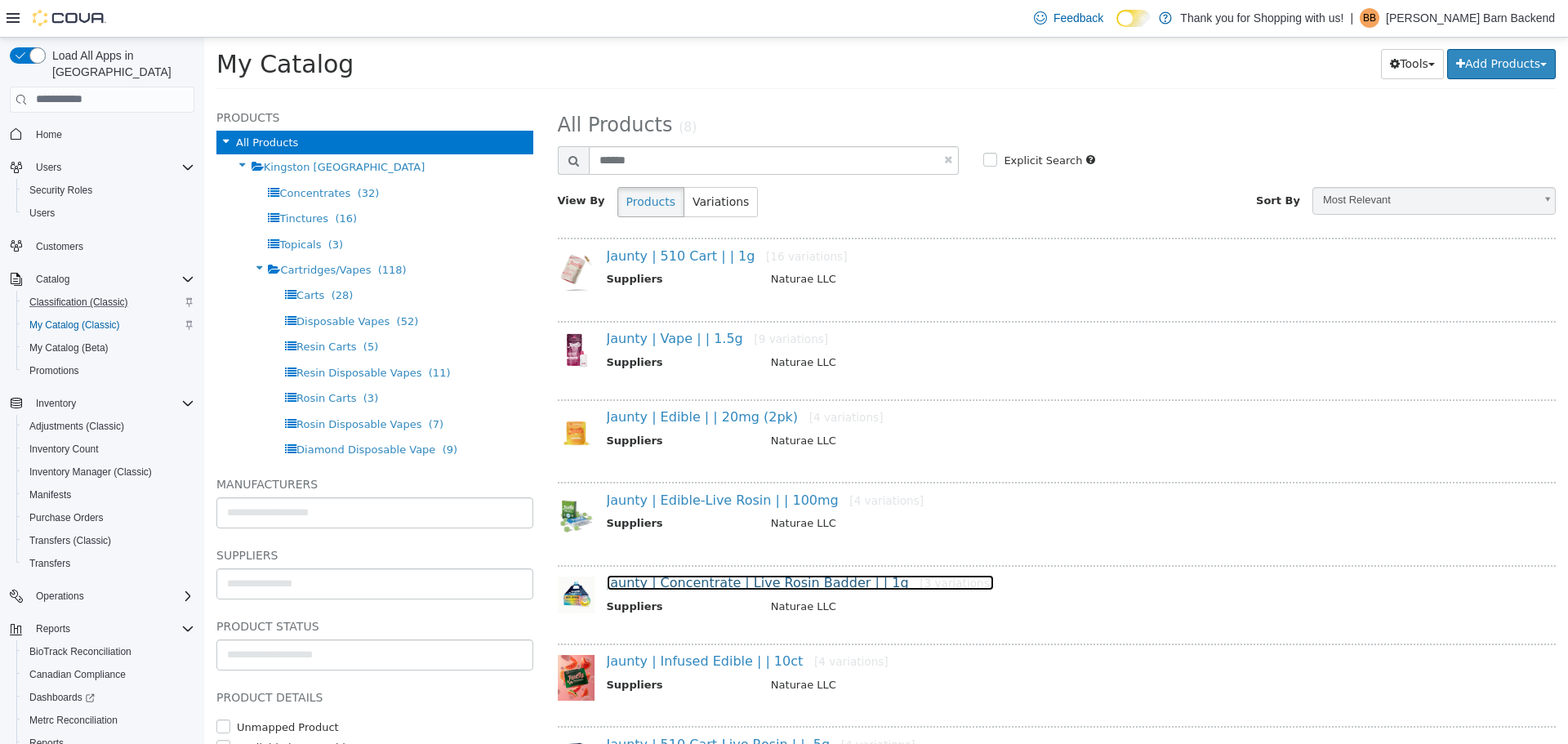
click at [748, 589] on link "Jaunty | Concentrate | Live Rosin Badder | | 1g [3 variations]" at bounding box center [801, 581] width 388 height 16
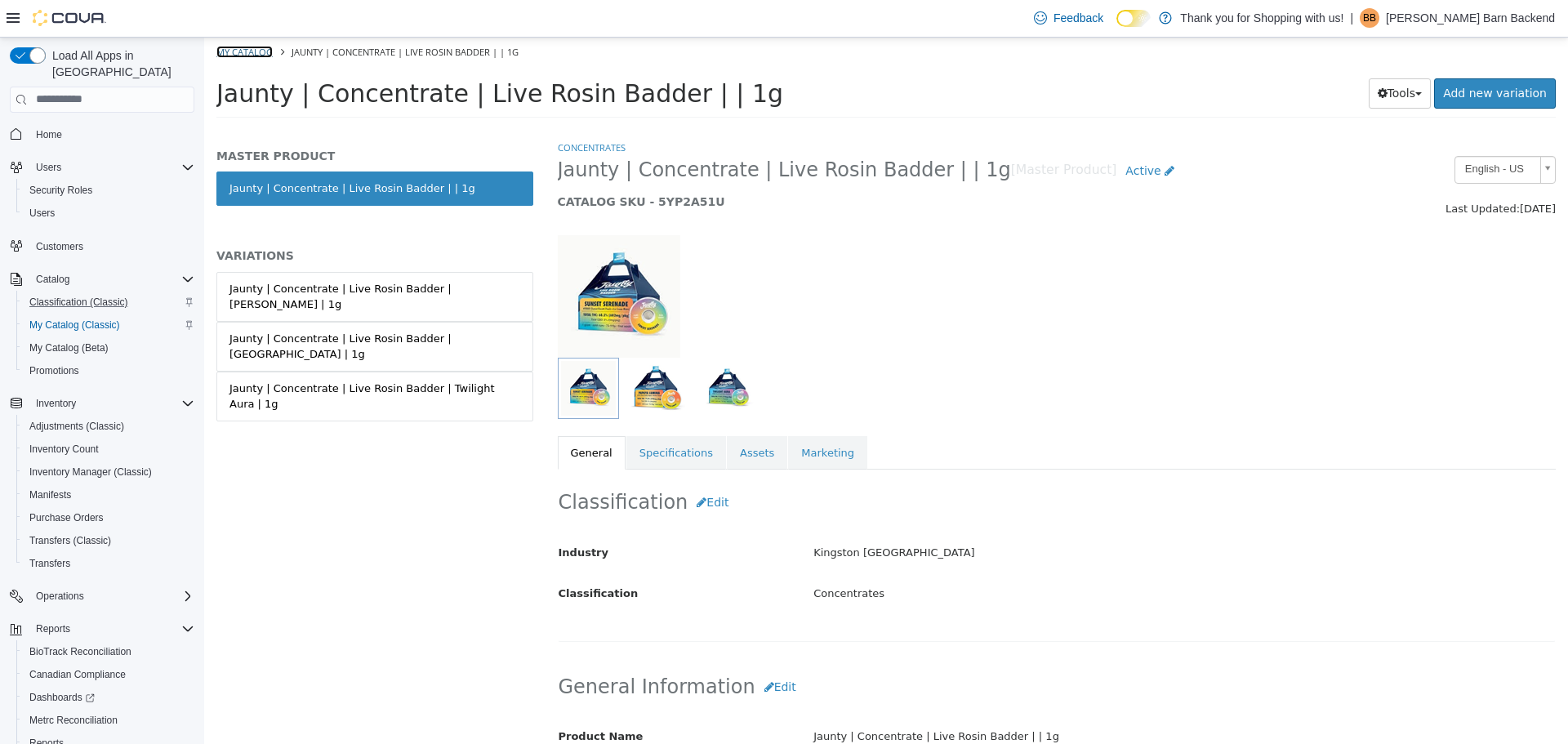
click at [264, 47] on link "My Catalog" at bounding box center [244, 51] width 56 height 12
select select "**********"
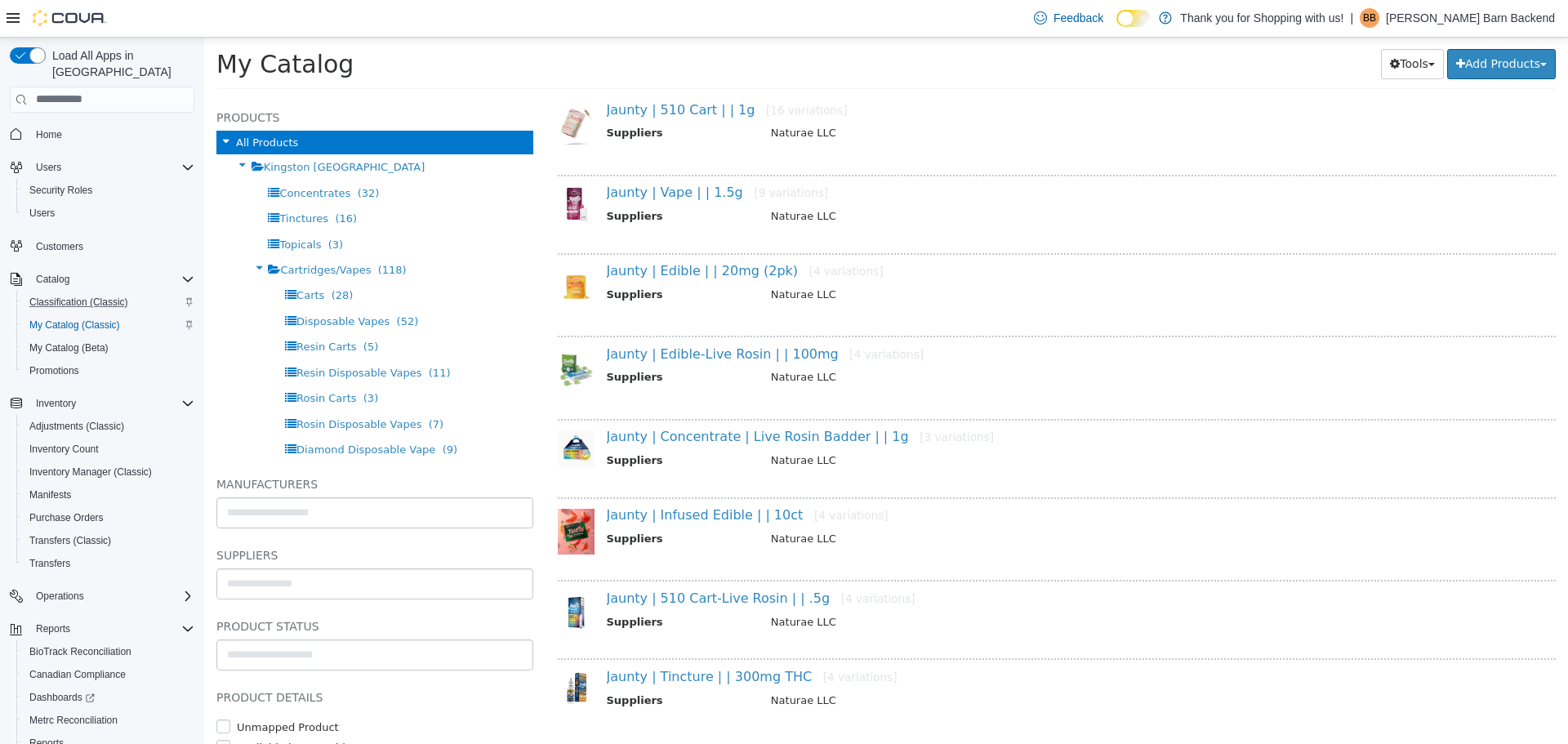
scroll to position [164, 0]
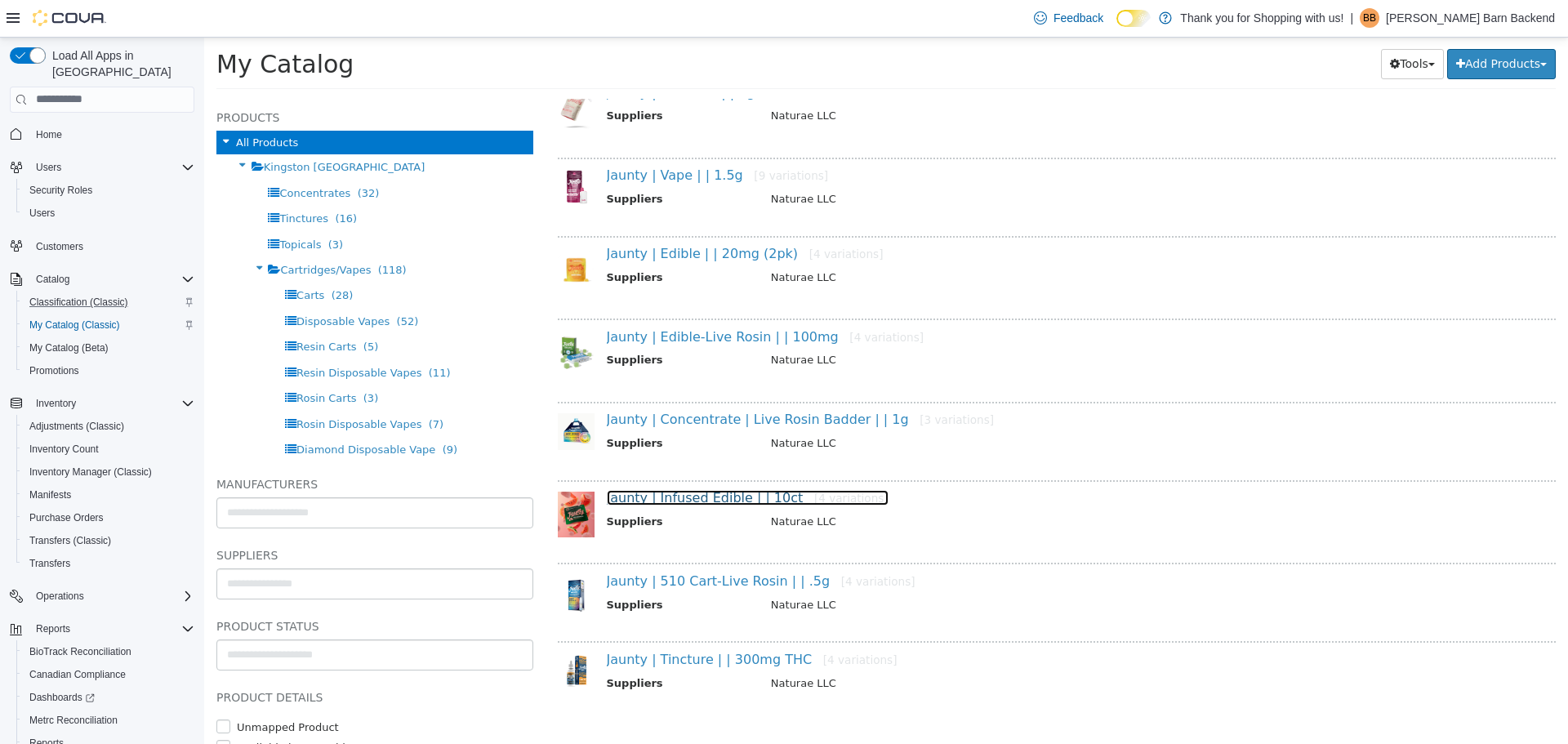
click at [757, 502] on link "Jaunty | Infused Edible | | 10ct [4 variations]" at bounding box center [748, 497] width 282 height 16
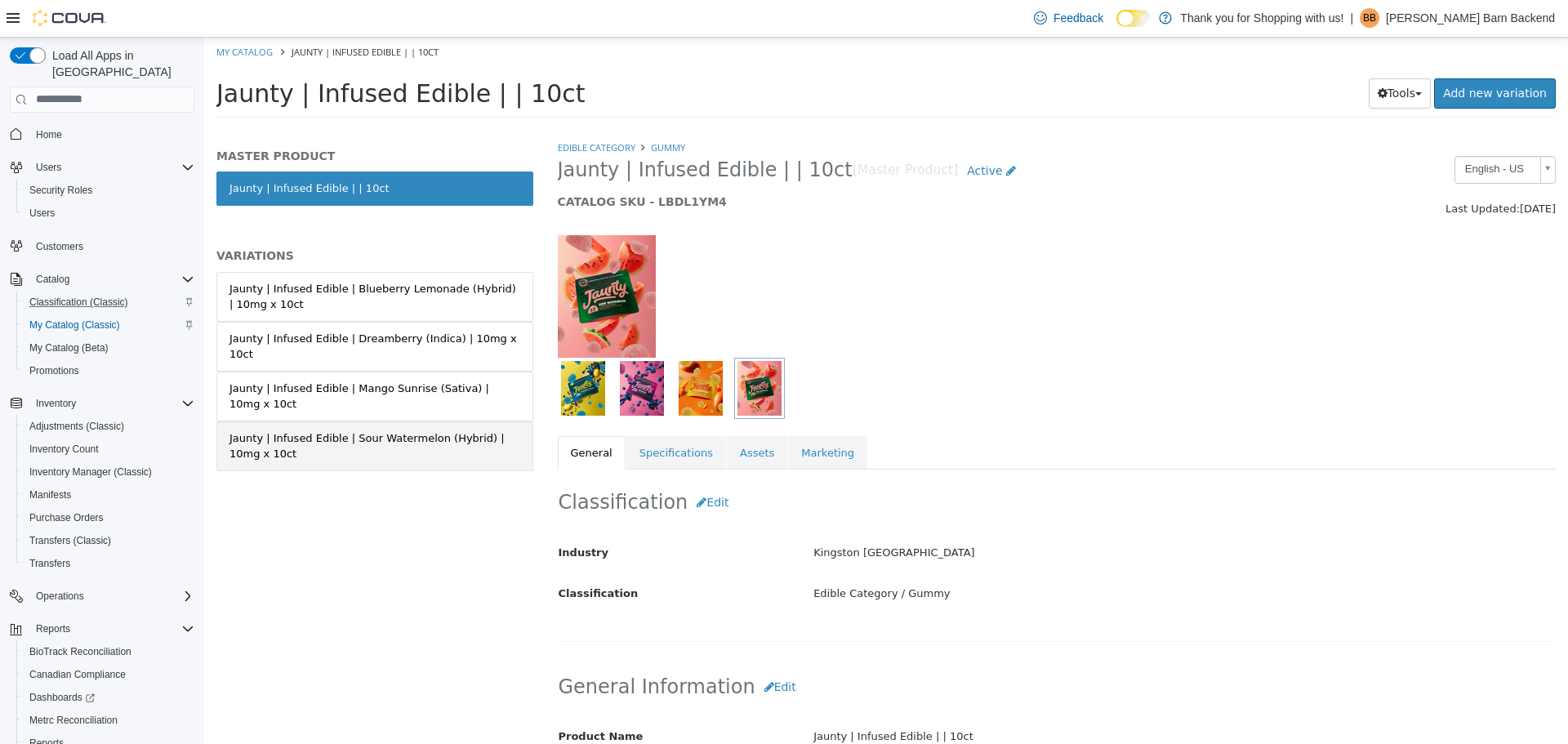
click at [409, 429] on div "Jaunty | Infused Edible | Sour Watermelon (Hybrid) | 10mg x 10ct" at bounding box center [375, 445] width 291 height 32
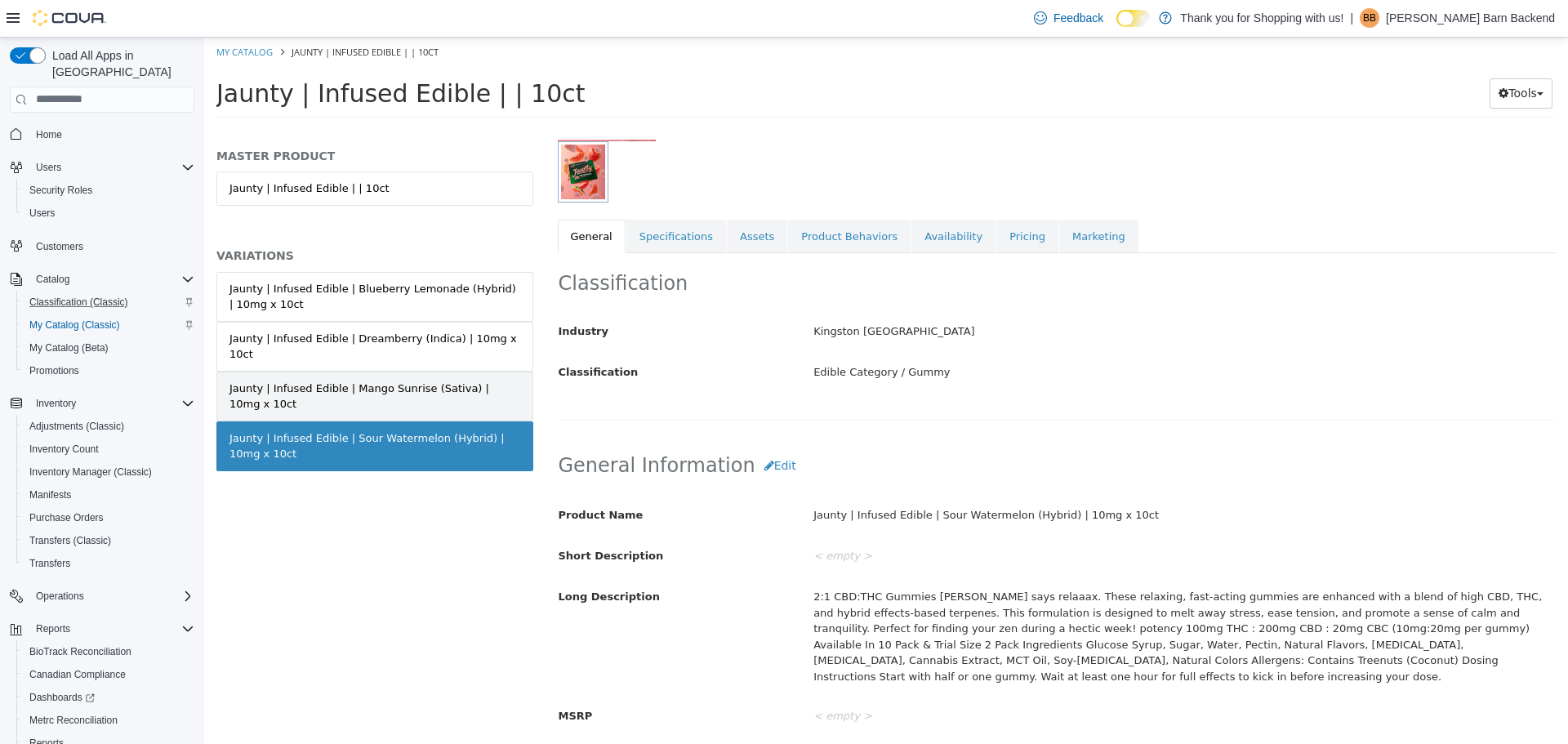
scroll to position [245, 0]
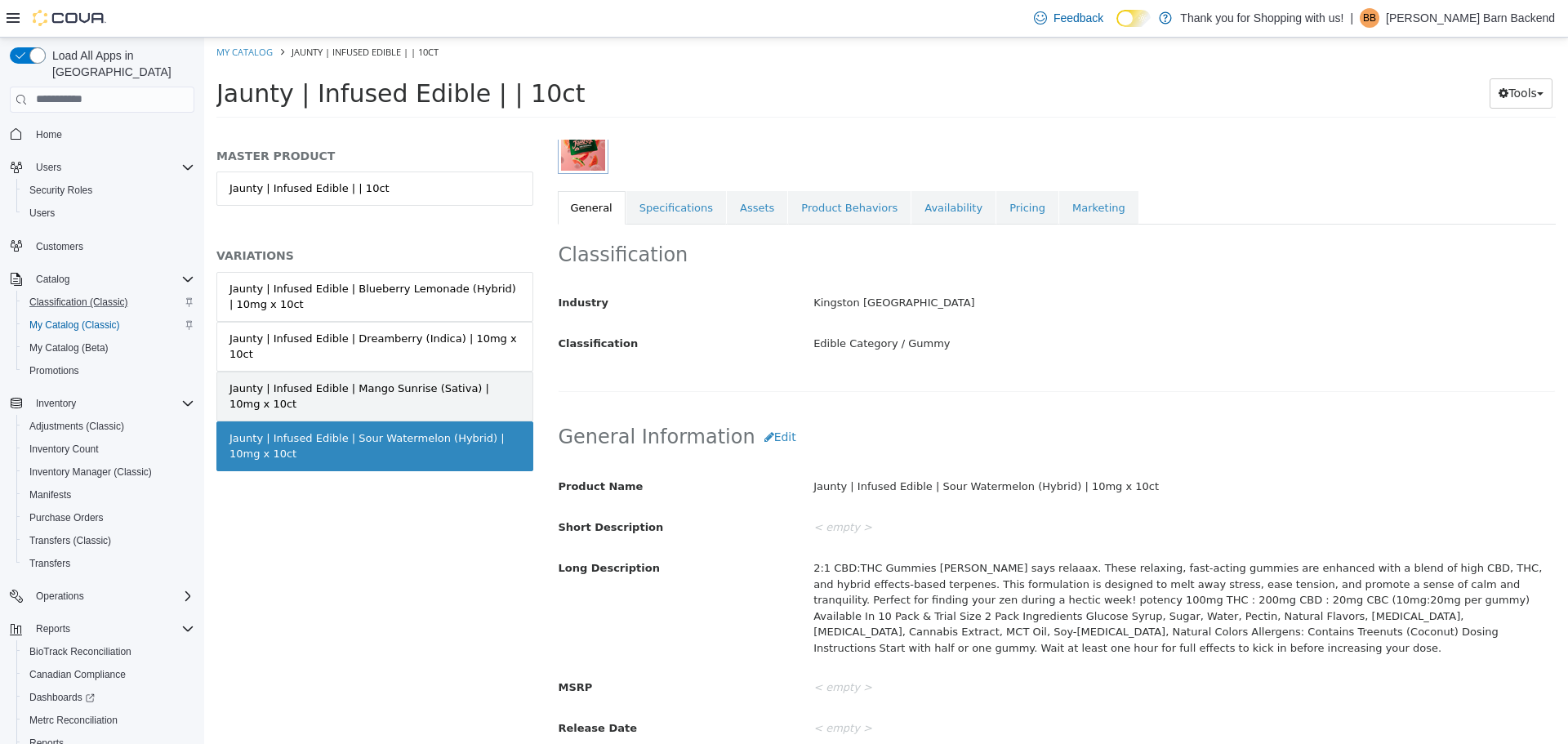
click at [476, 380] on div "Jaunty | Infused Edible | Mango Sunrise (Sativa) | 10mg x 10ct" at bounding box center [375, 395] width 291 height 32
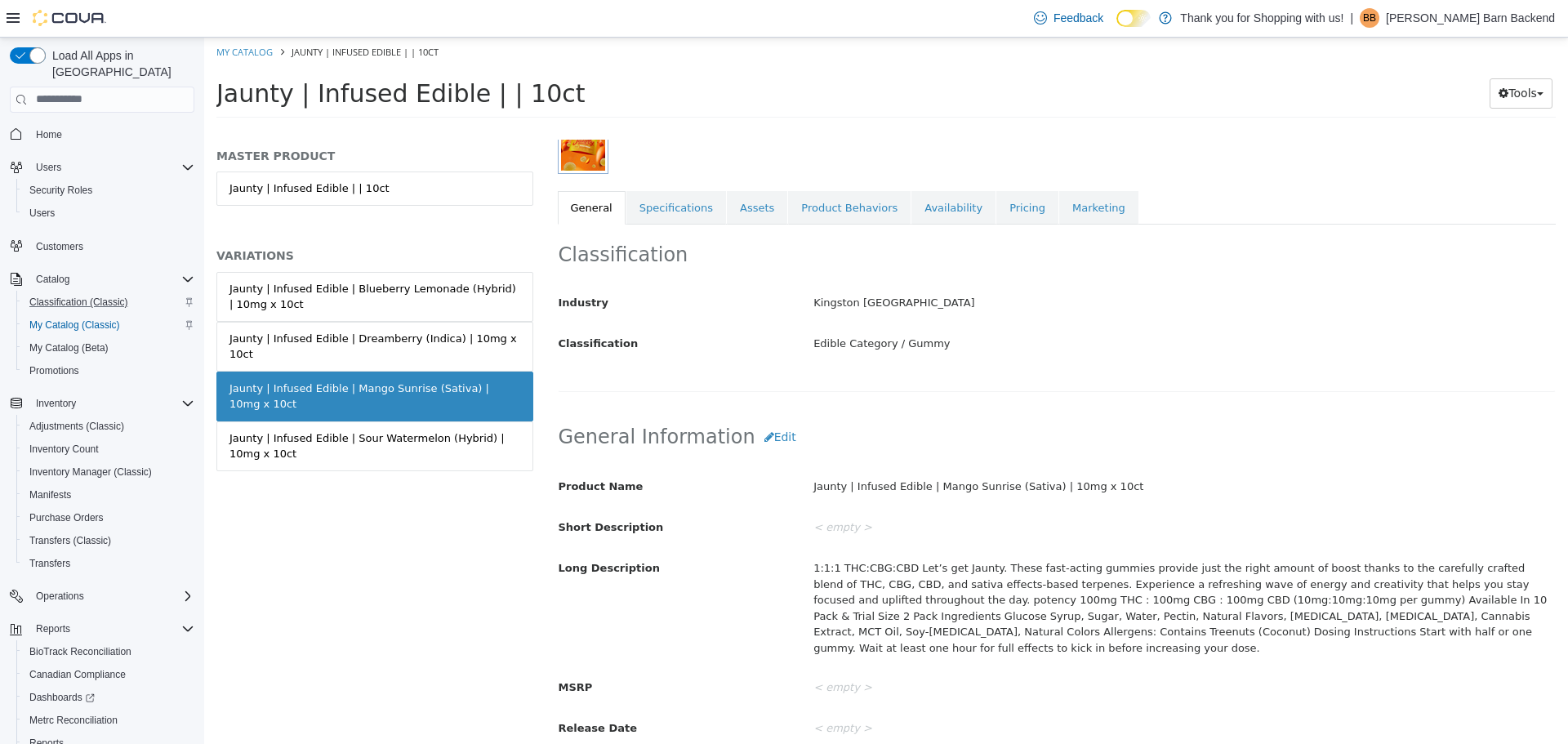
scroll to position [164, 0]
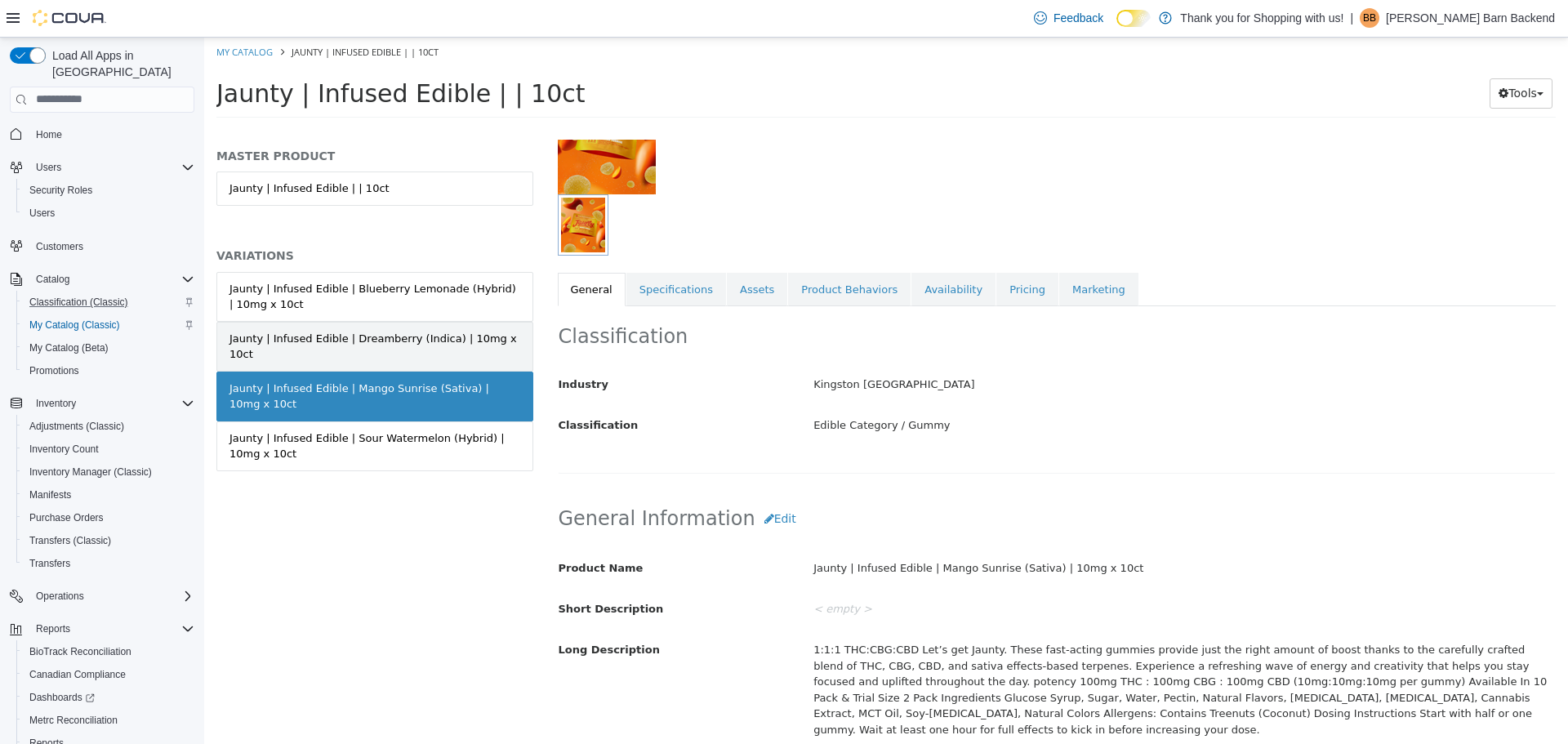
click at [500, 344] on div "Jaunty | Infused Edible | Dreamberry (Indica) | 10mg x 10ct" at bounding box center [375, 346] width 291 height 32
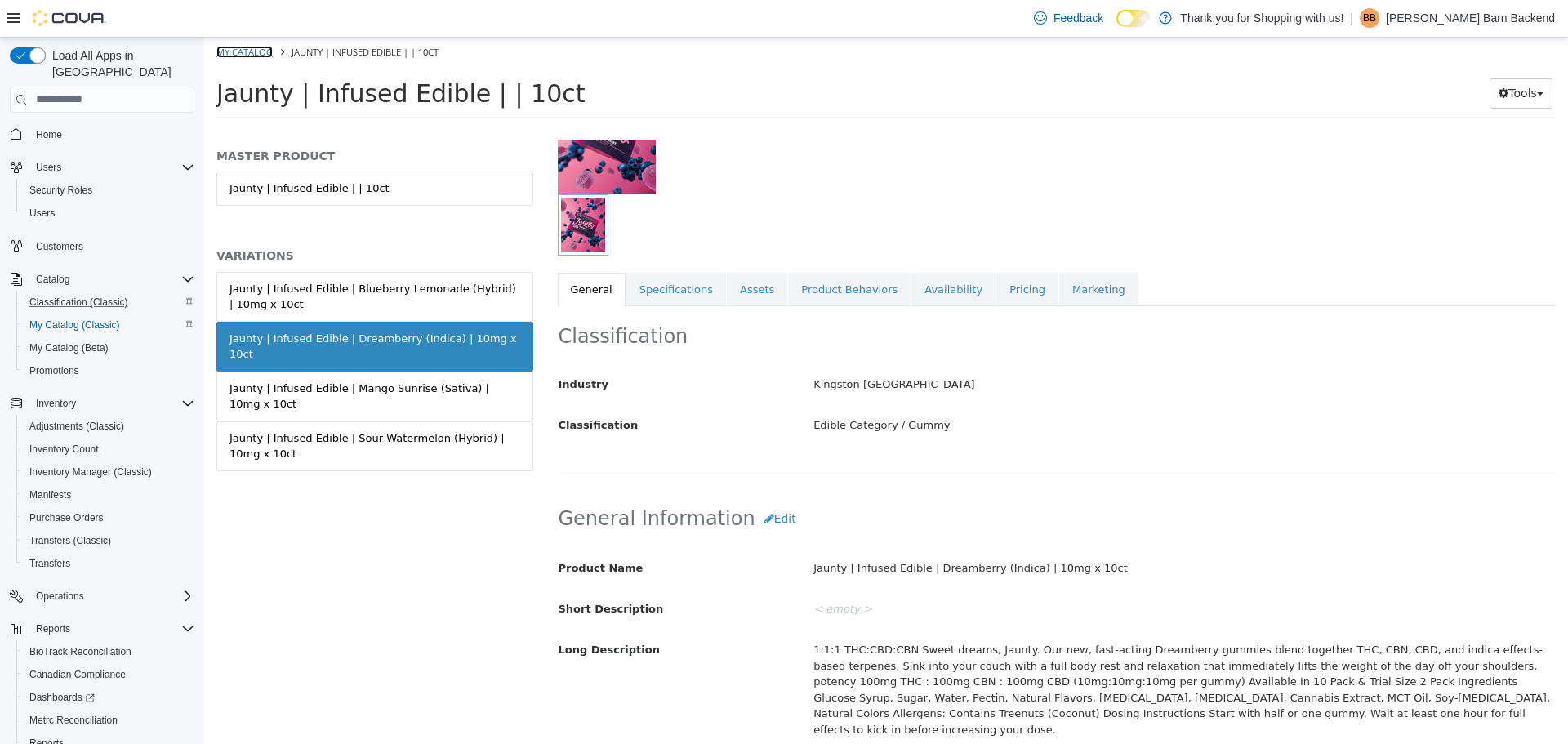
click at [265, 52] on link "My Catalog" at bounding box center [244, 51] width 56 height 12
select select "**********"
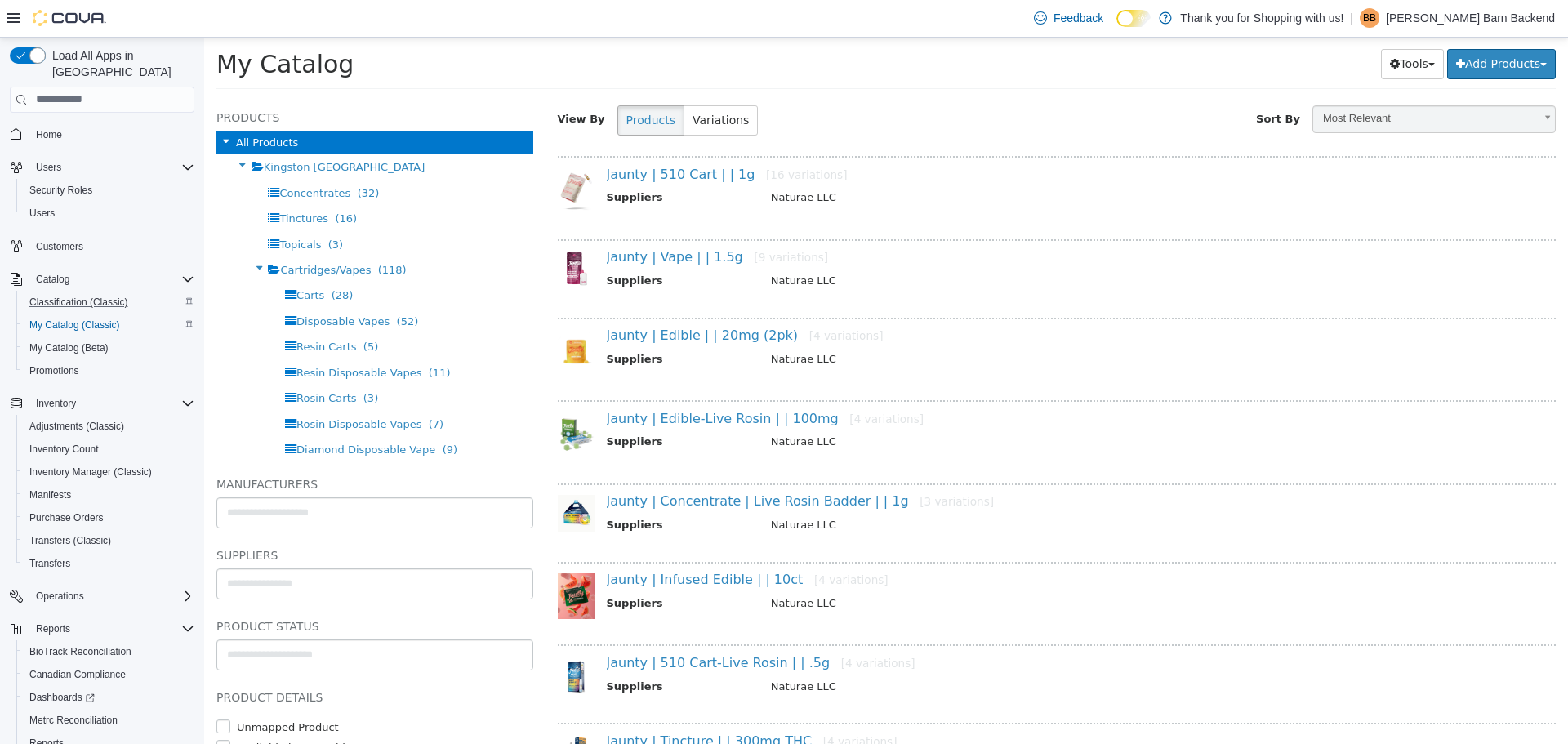
scroll to position [169, 0]
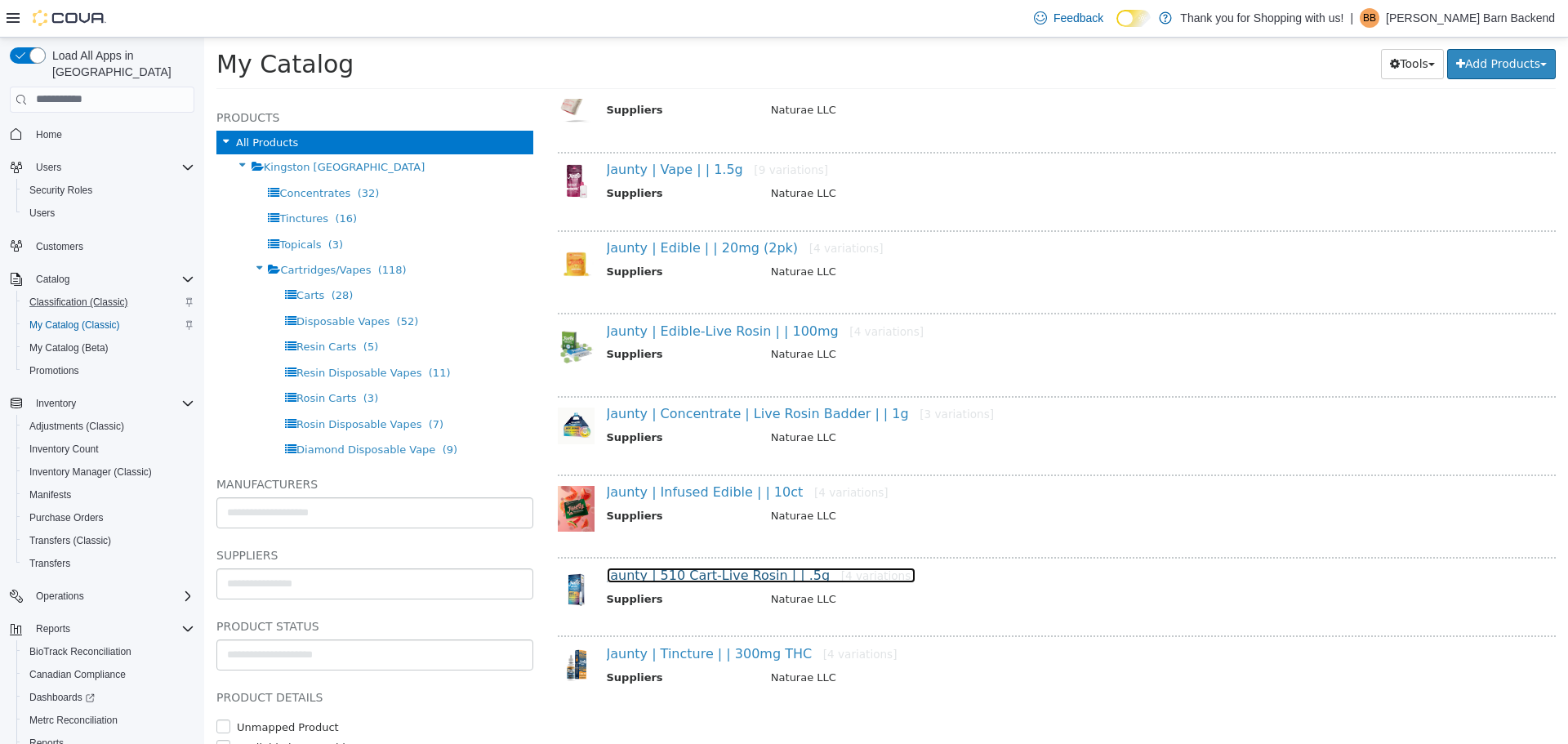
click at [779, 570] on link "Jaunty | 510 Cart-Live Rosin | | .5g [4 variations]" at bounding box center [762, 574] width 309 height 16
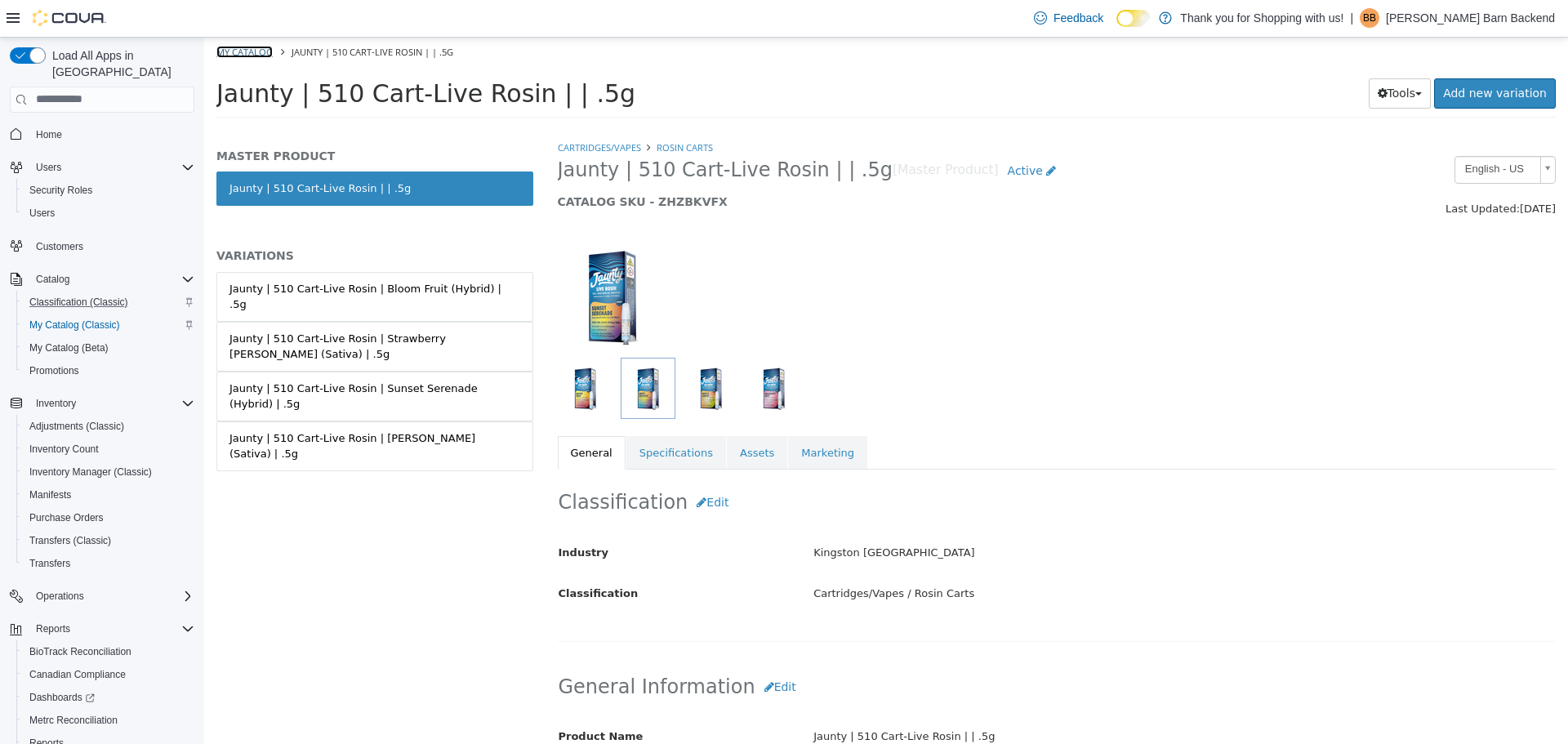
click at [259, 52] on link "My Catalog" at bounding box center [244, 51] width 56 height 12
select select "**********"
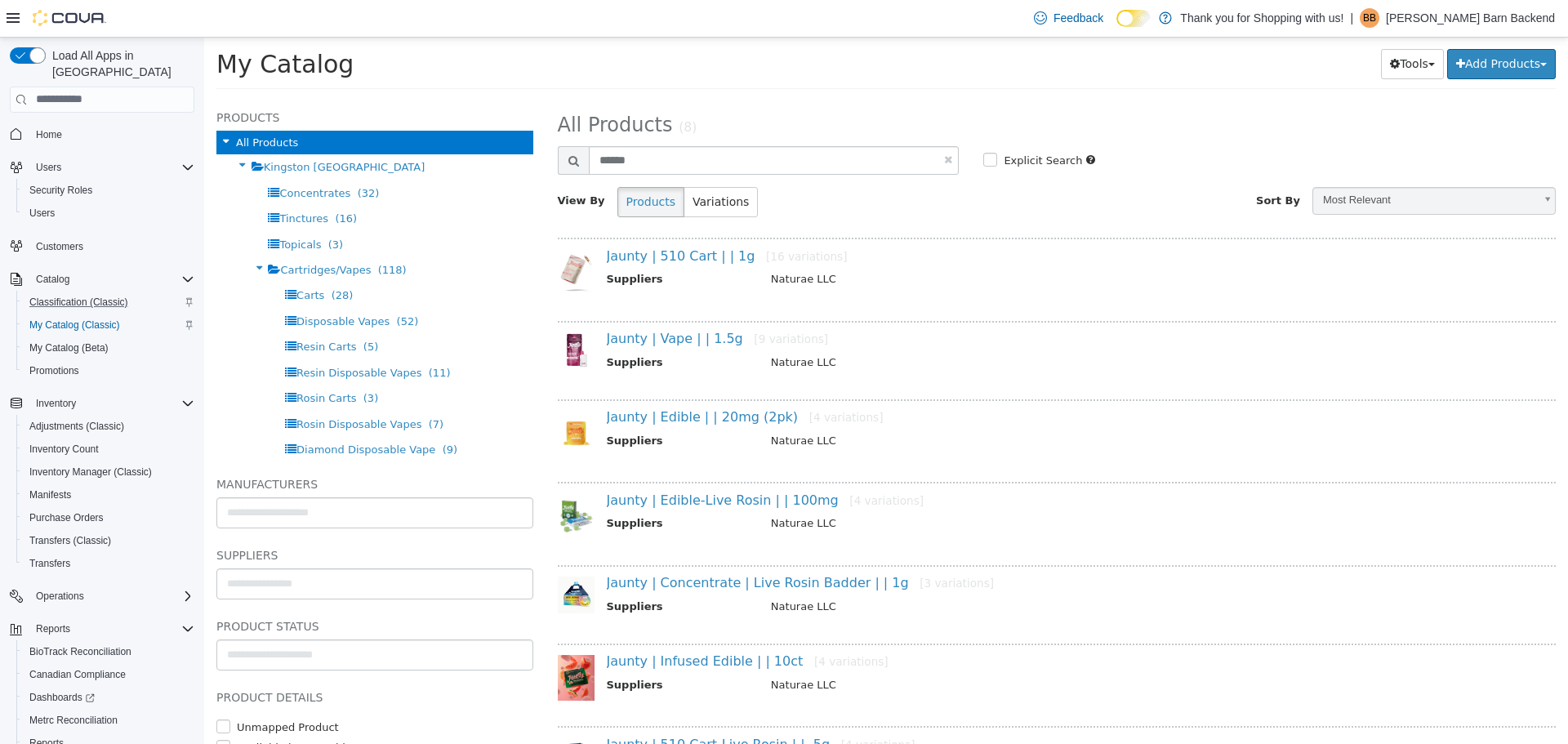
click at [944, 161] on link at bounding box center [948, 159] width 8 height 11
select select "**********"
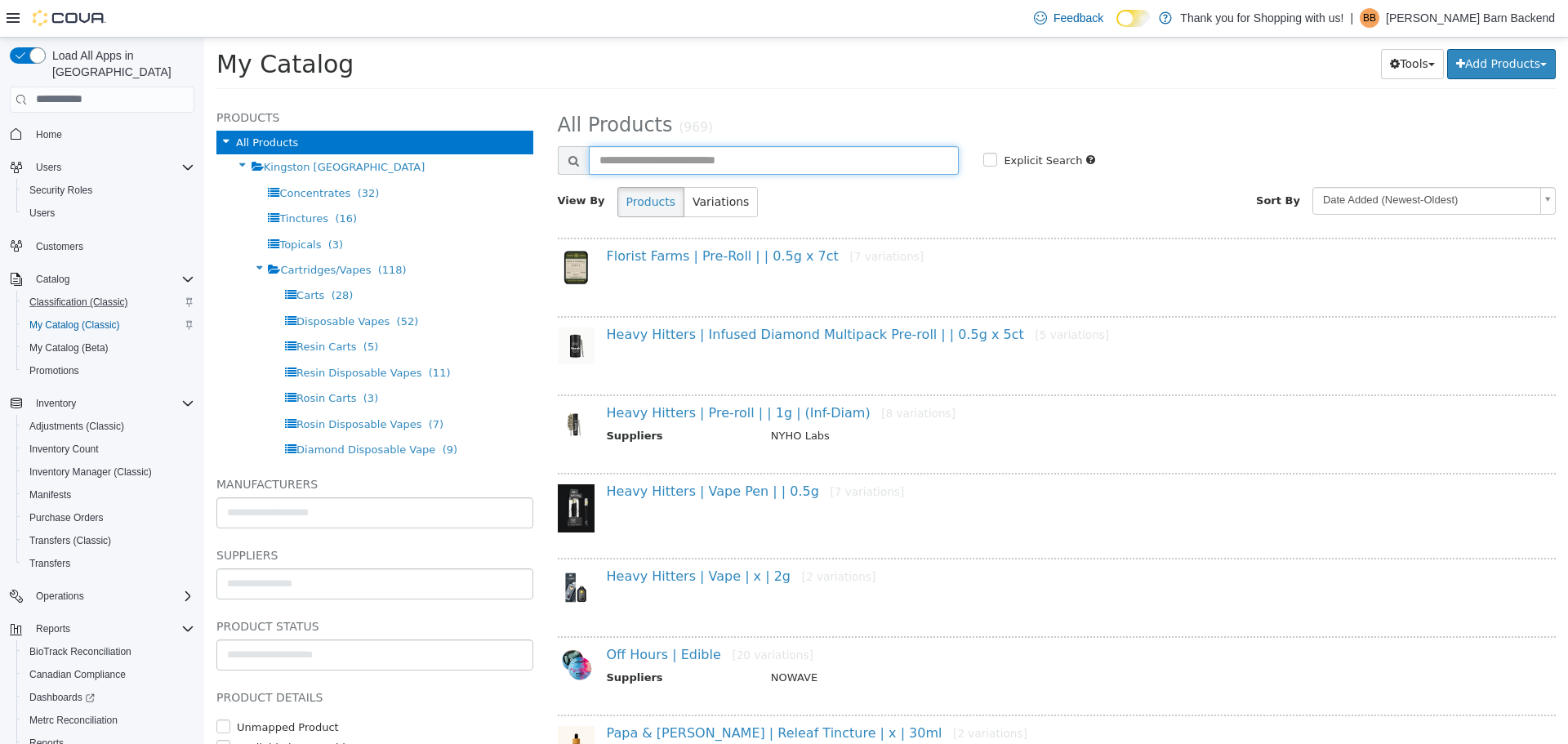
click at [832, 150] on input "text" at bounding box center [774, 159] width 371 height 29
type input "******"
select select "**********"
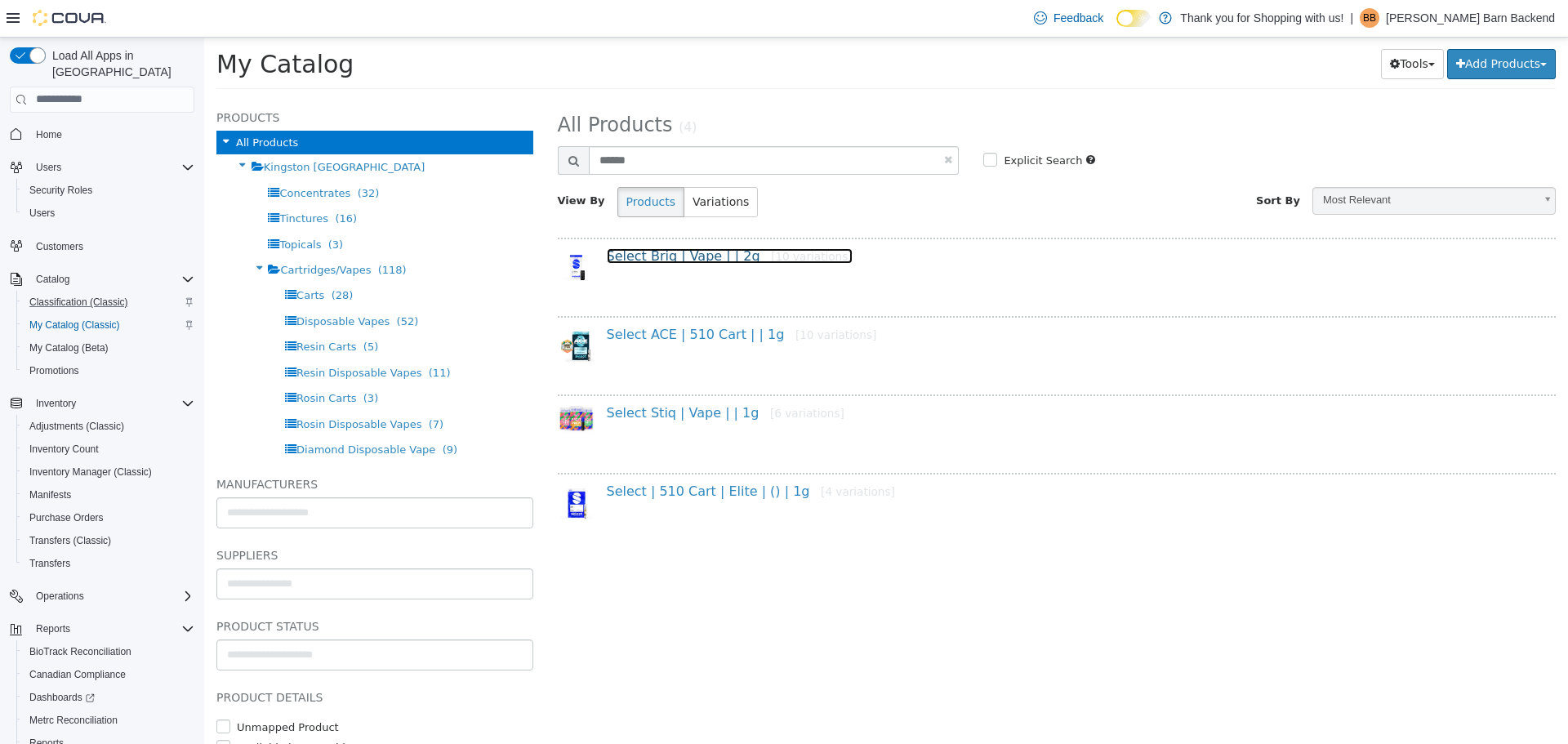
click at [741, 259] on link "Select Briq | Vape | | 2g [10 variations]" at bounding box center [730, 255] width 246 height 16
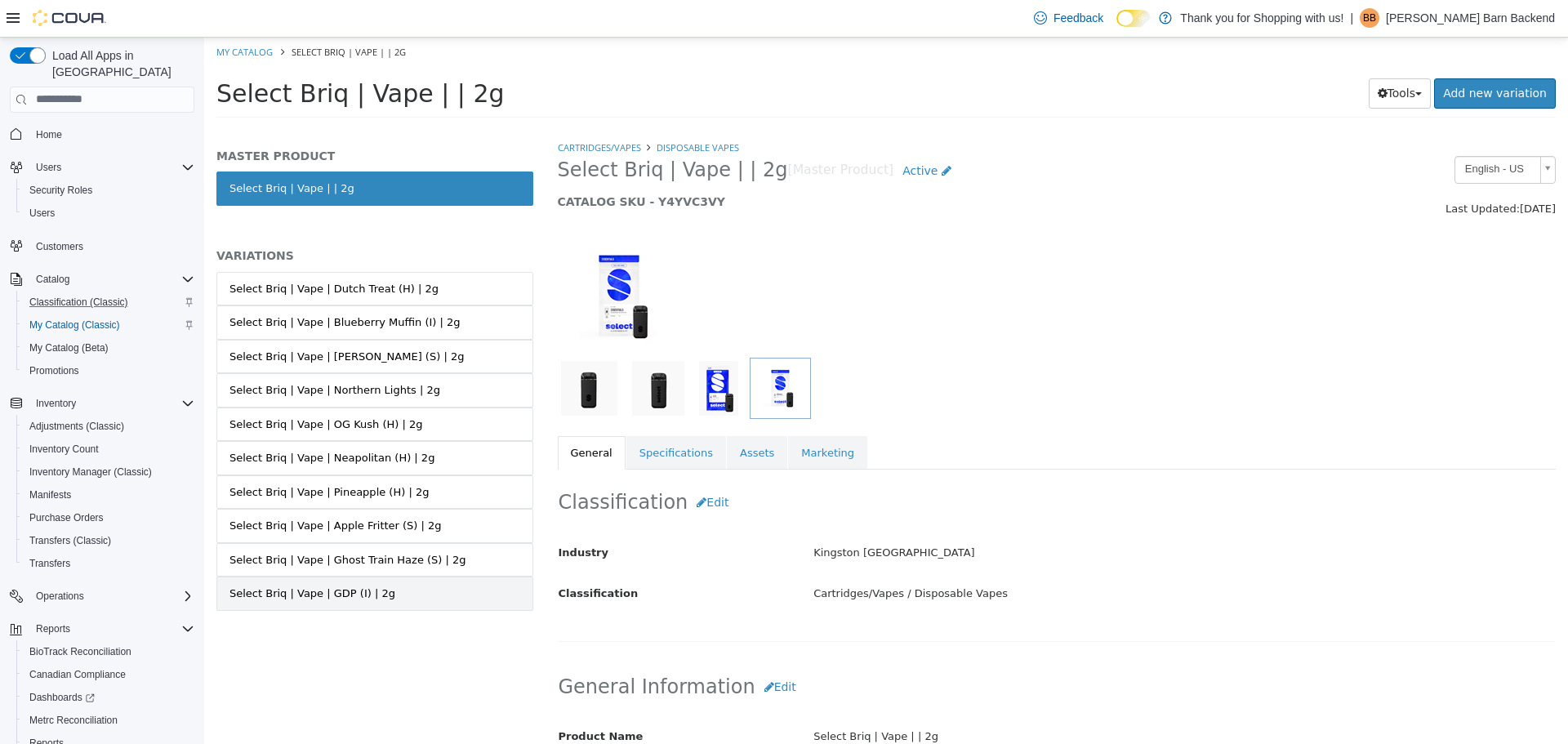
click at [399, 586] on link "Select Briq | Vape | GDP (I) | 2g" at bounding box center [375, 592] width 317 height 34
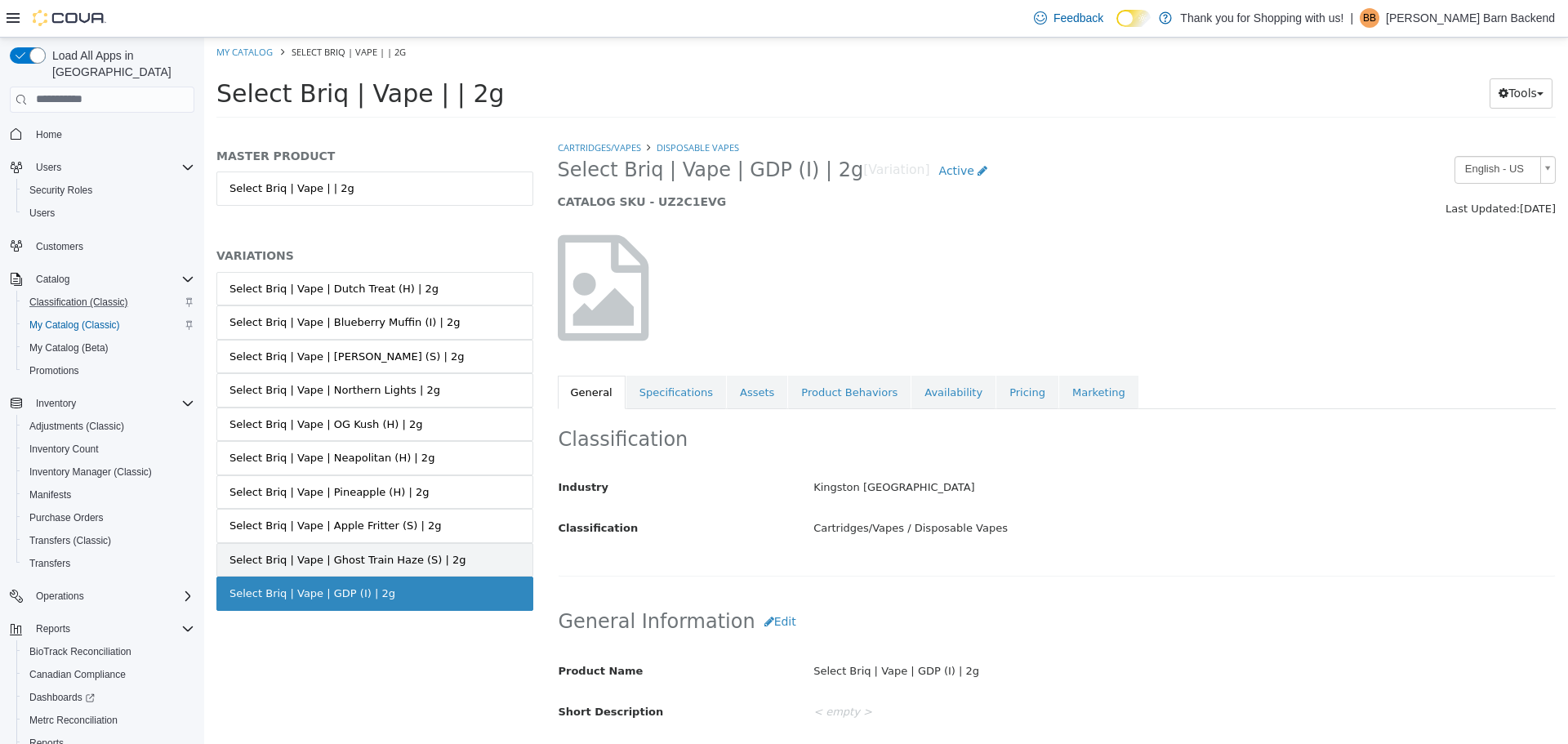
click at [461, 556] on link "Select Briq | Vape | Ghost Train Haze (S) | 2g" at bounding box center [375, 558] width 317 height 34
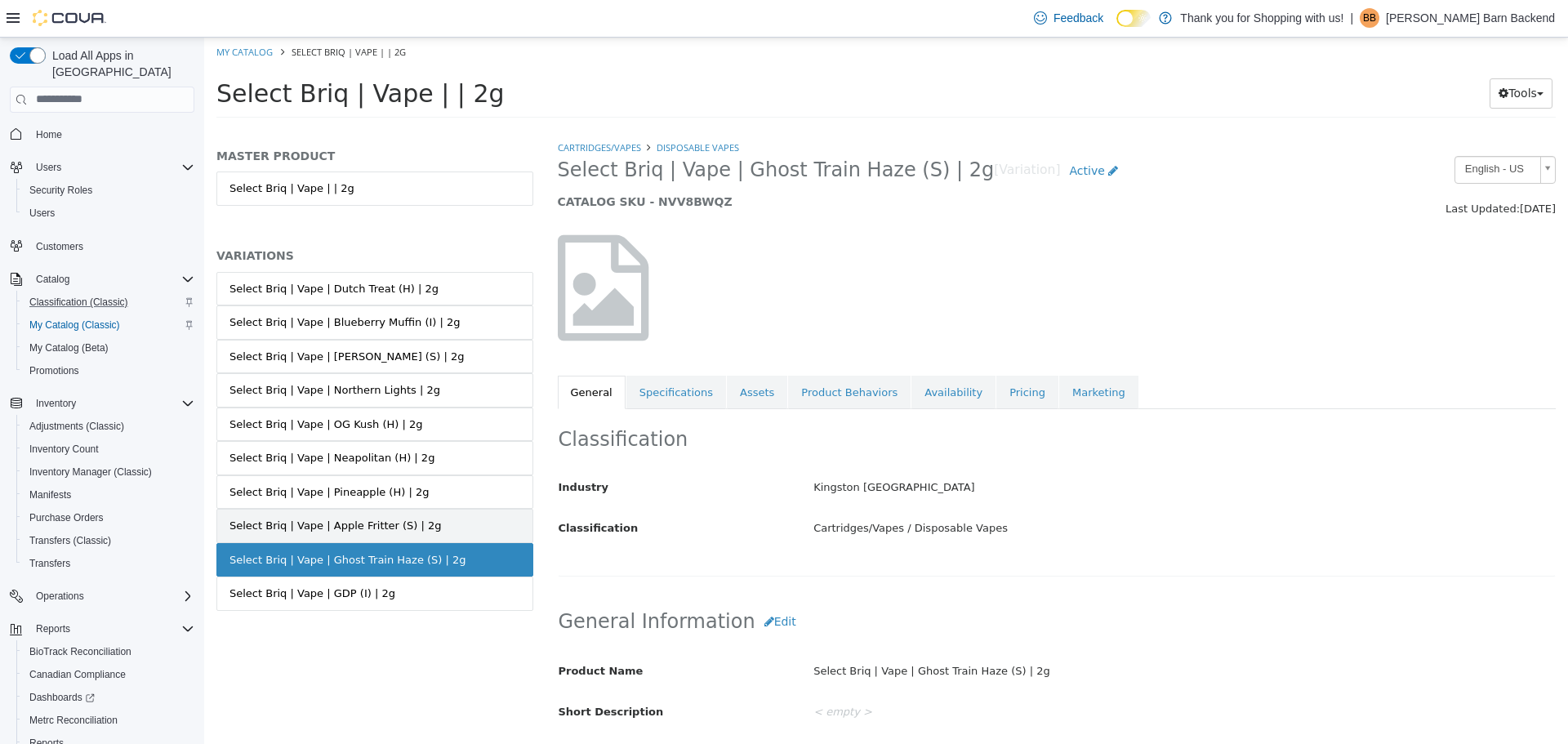
click at [444, 515] on link "Select Briq | Vape | Apple Fritter (S) | 2g" at bounding box center [375, 524] width 317 height 34
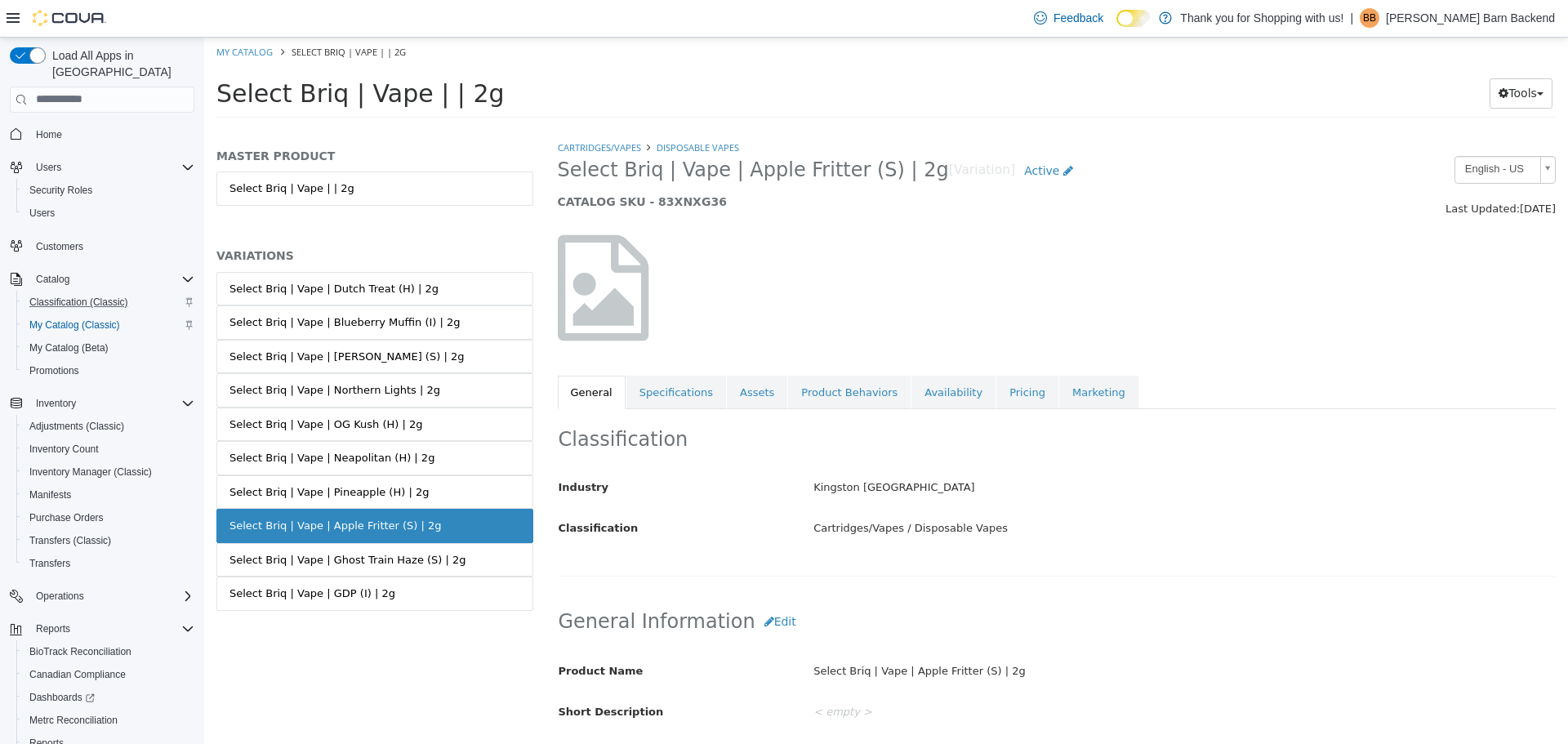
click at [438, 485] on link "Select Briq | Vape | Pineapple (H) | 2g" at bounding box center [375, 491] width 317 height 34
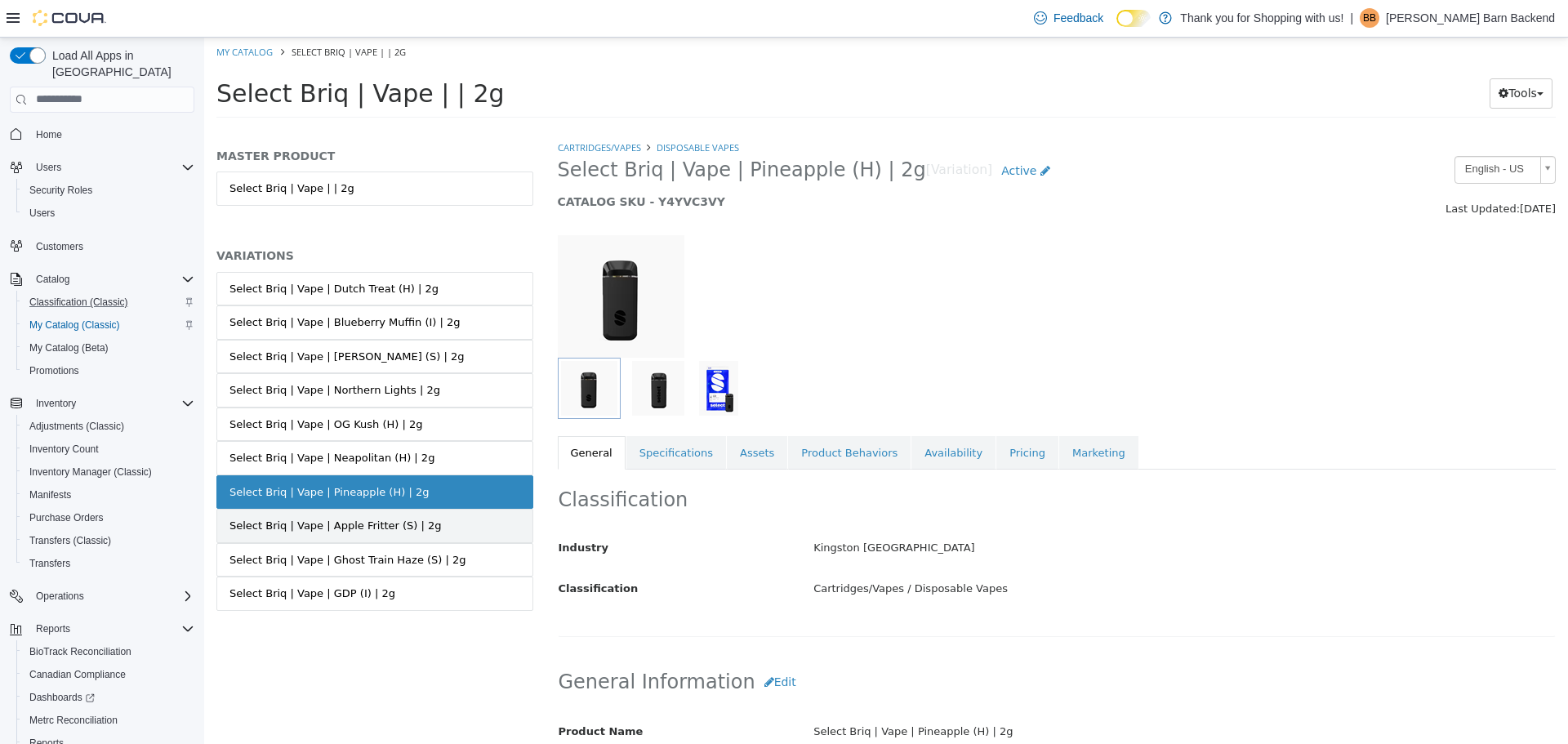
click at [426, 508] on link "Select Briq | Vape | Apple Fritter (S) | 2g" at bounding box center [375, 524] width 317 height 34
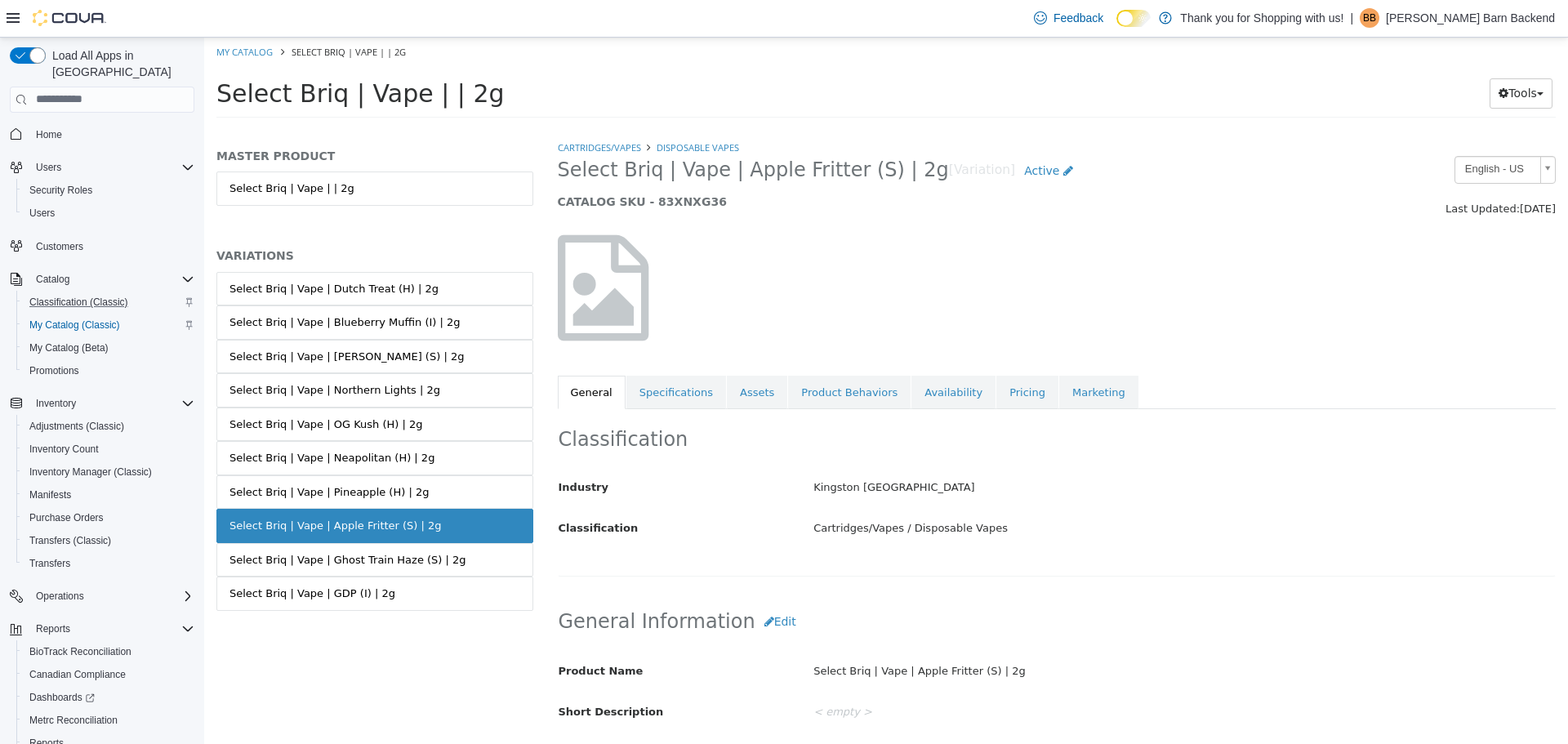
drag, startPoint x: 556, startPoint y: 171, endPoint x: 891, endPoint y: 176, distance: 335.0
click at [891, 176] on div "Select Briq | Vape | Apple Fritter (S) | 2g [Variation] Active CATALOG SKU - 83…" at bounding box center [929, 186] width 767 height 62
click at [418, 180] on link "Select Briq | Vape | | 2g" at bounding box center [375, 188] width 317 height 34
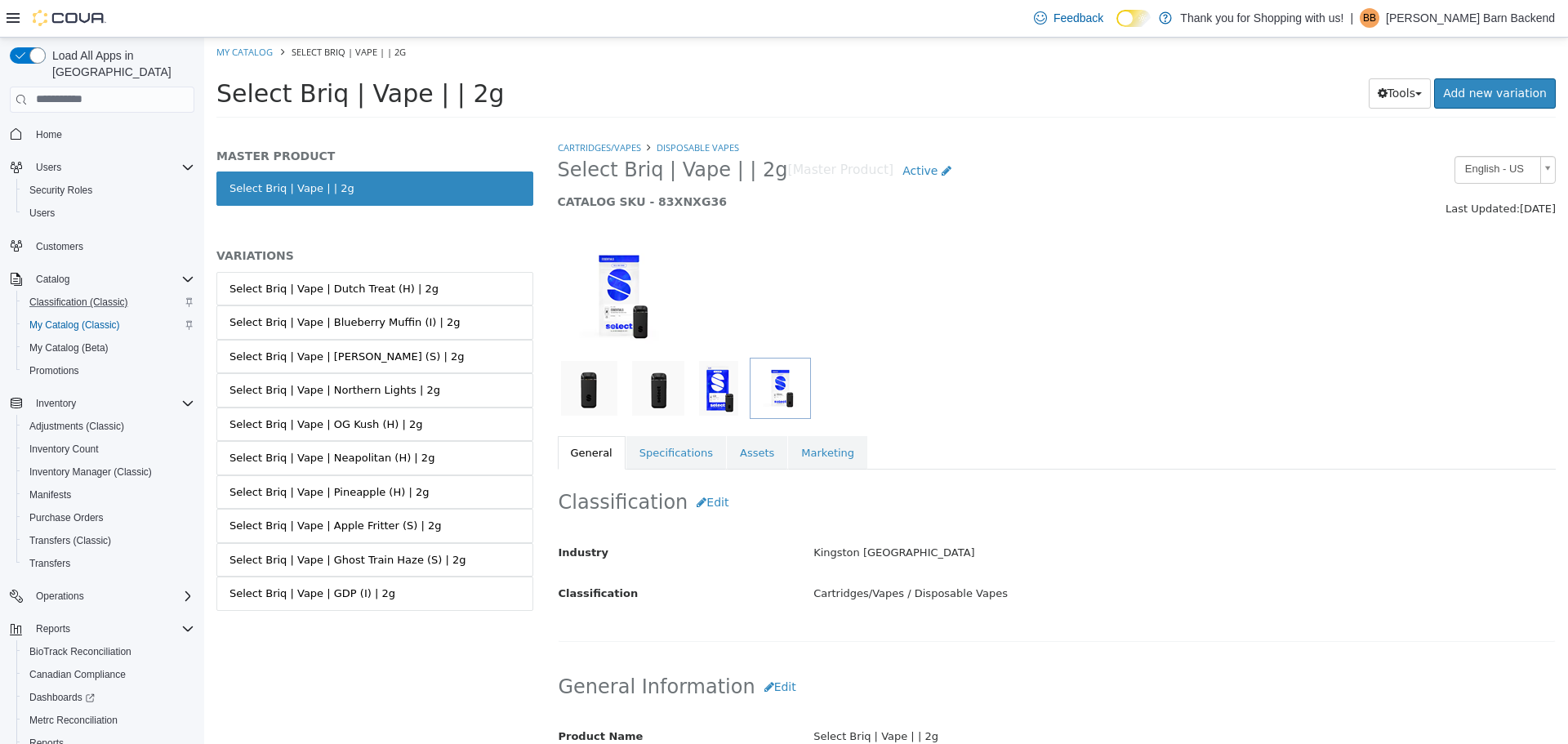
click at [572, 391] on img "button" at bounding box center [589, 386] width 56 height 54
click at [731, 452] on link "Assets" at bounding box center [757, 452] width 61 height 34
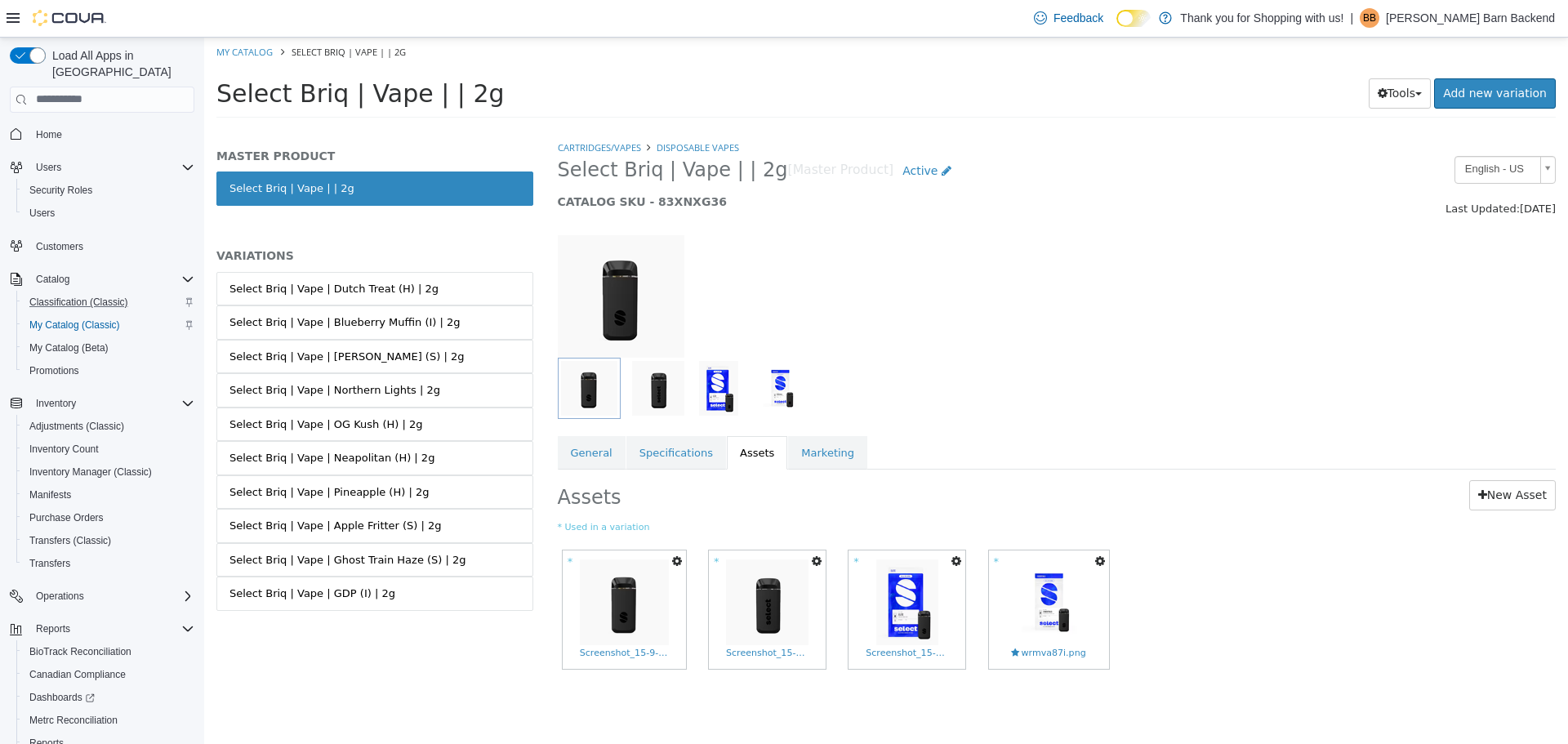
click at [813, 555] on button "button" at bounding box center [817, 560] width 18 height 22
click at [785, 596] on link "Copy to Variations" at bounding box center [755, 589] width 137 height 22
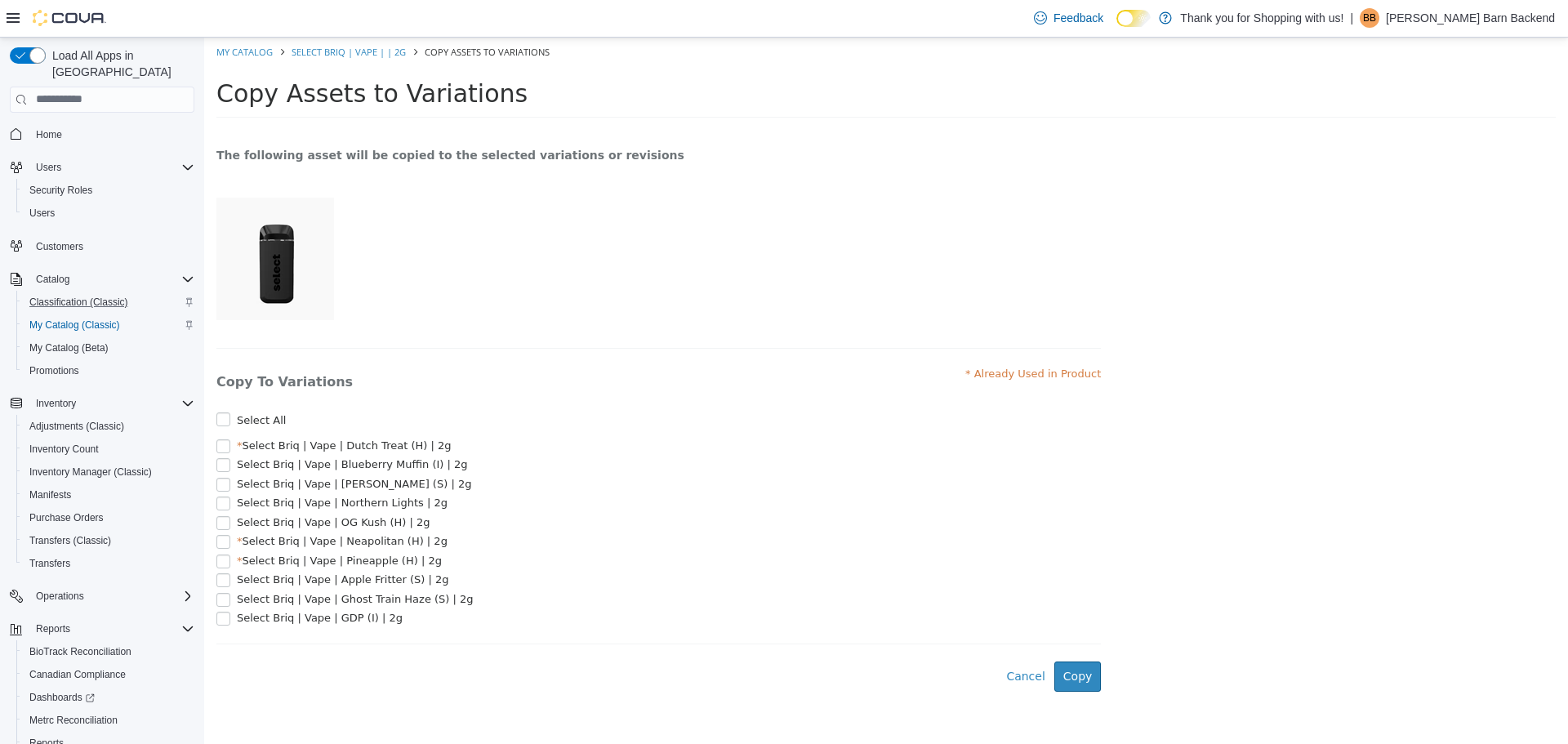
click at [316, 585] on span "Select Briq | Vape | Apple Fritter (S) | 2g" at bounding box center [342, 578] width 213 height 12
click at [316, 604] on span "Select Briq | Vape | Ghost Train Haze (S) | 2g" at bounding box center [354, 598] width 236 height 12
click at [313, 623] on span "Select Briq | Vape | GDP (I) | 2g" at bounding box center [319, 616] width 166 height 12
click at [1068, 686] on button "Copy" at bounding box center [1078, 675] width 47 height 30
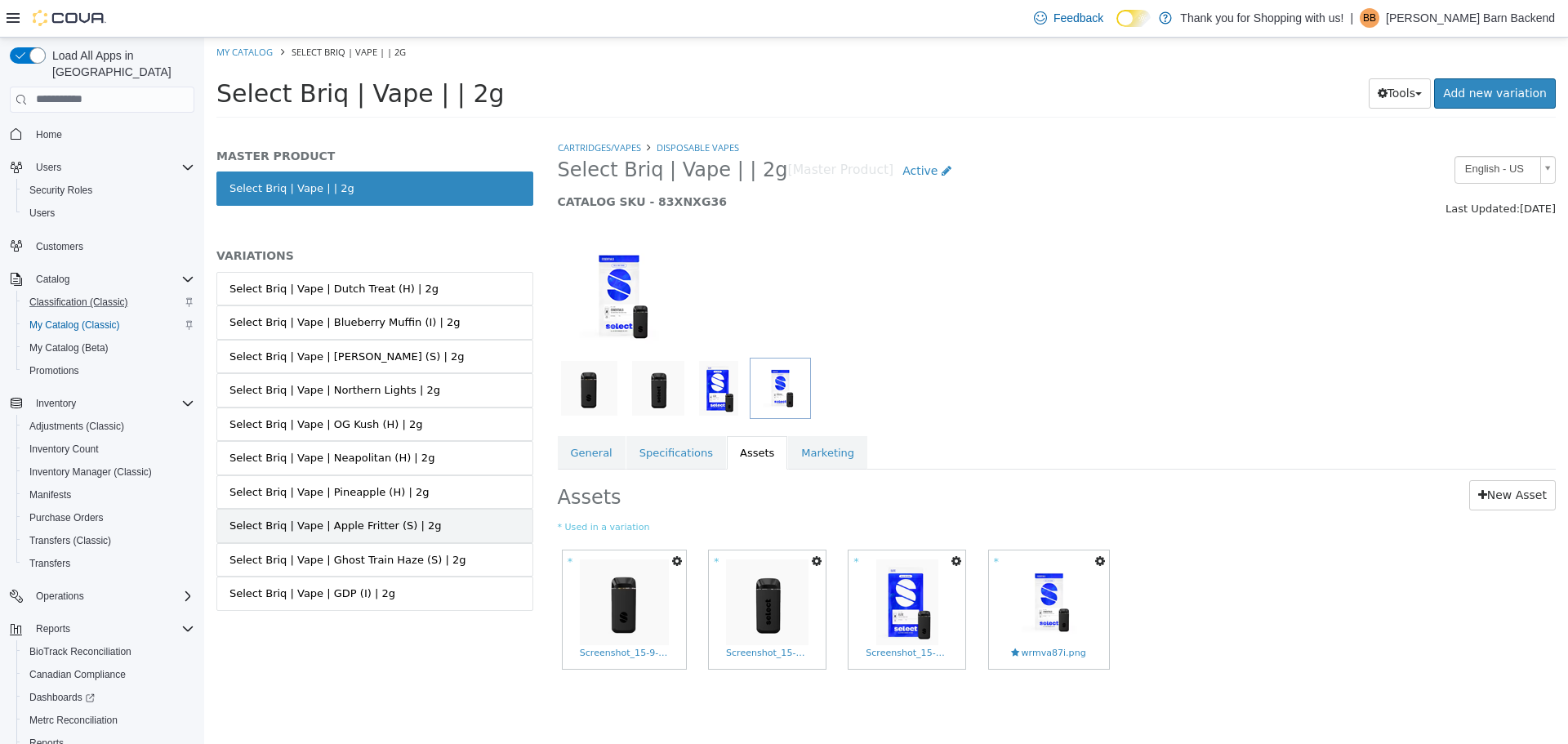
click at [408, 524] on div "Select Briq | Vape | Apple Fritter (S) | 2g" at bounding box center [335, 525] width 213 height 17
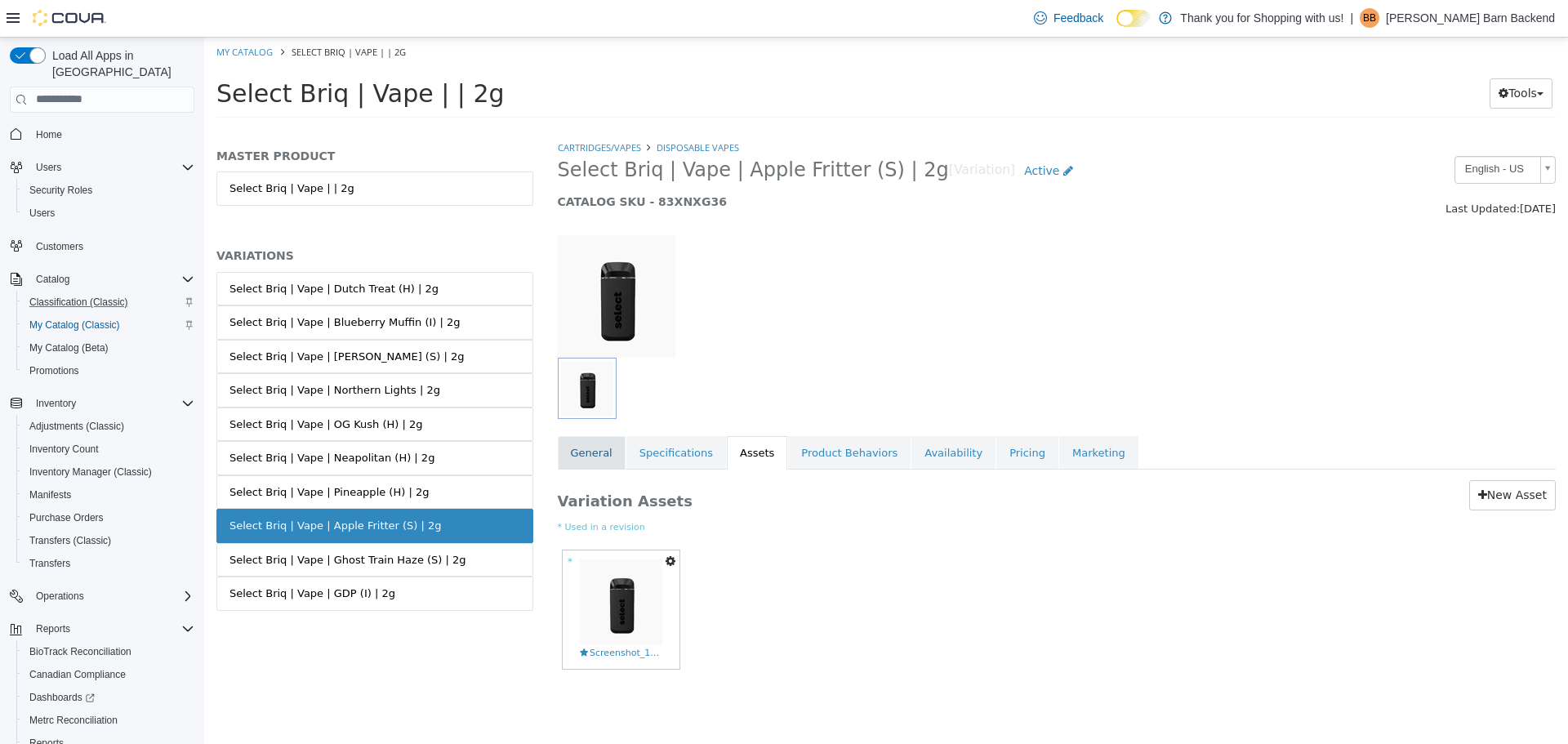
click at [614, 460] on link "General" at bounding box center [592, 452] width 68 height 34
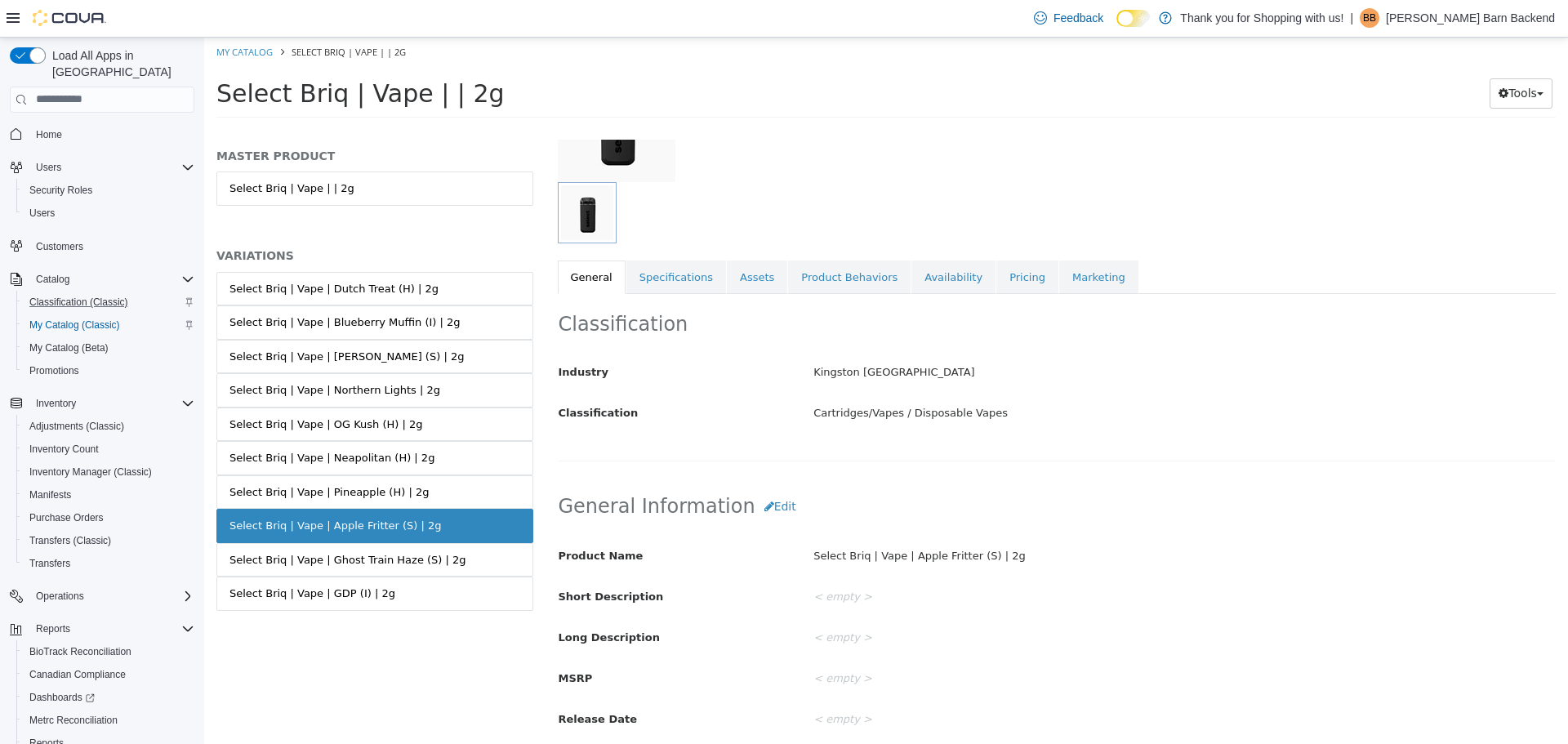
scroll to position [326, 0]
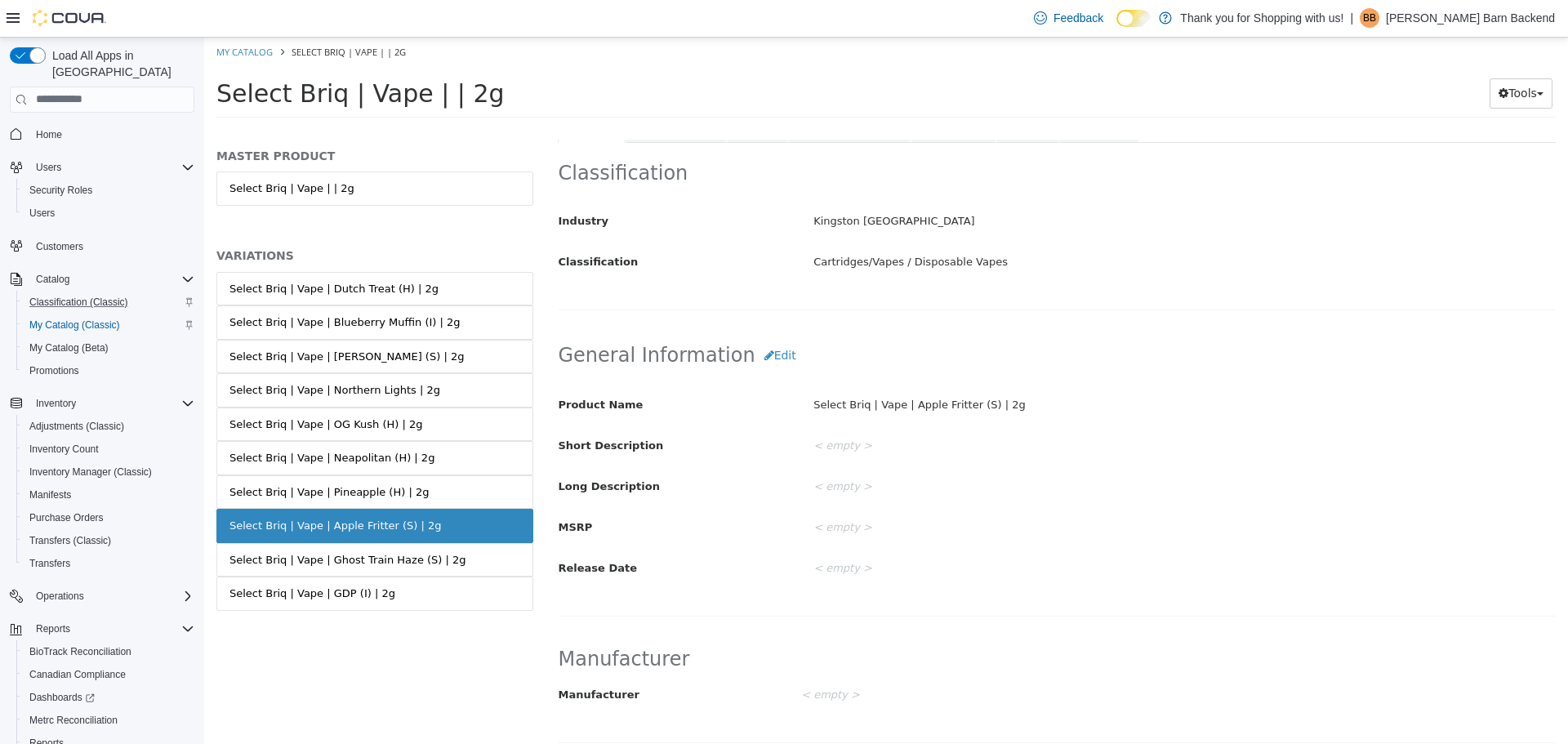
click at [753, 336] on div "General Information Edit Product Name Select Briq | Vape | Apple Fritter (S) | …" at bounding box center [1057, 469] width 999 height 294
click at [755, 355] on button "Edit" at bounding box center [780, 354] width 50 height 30
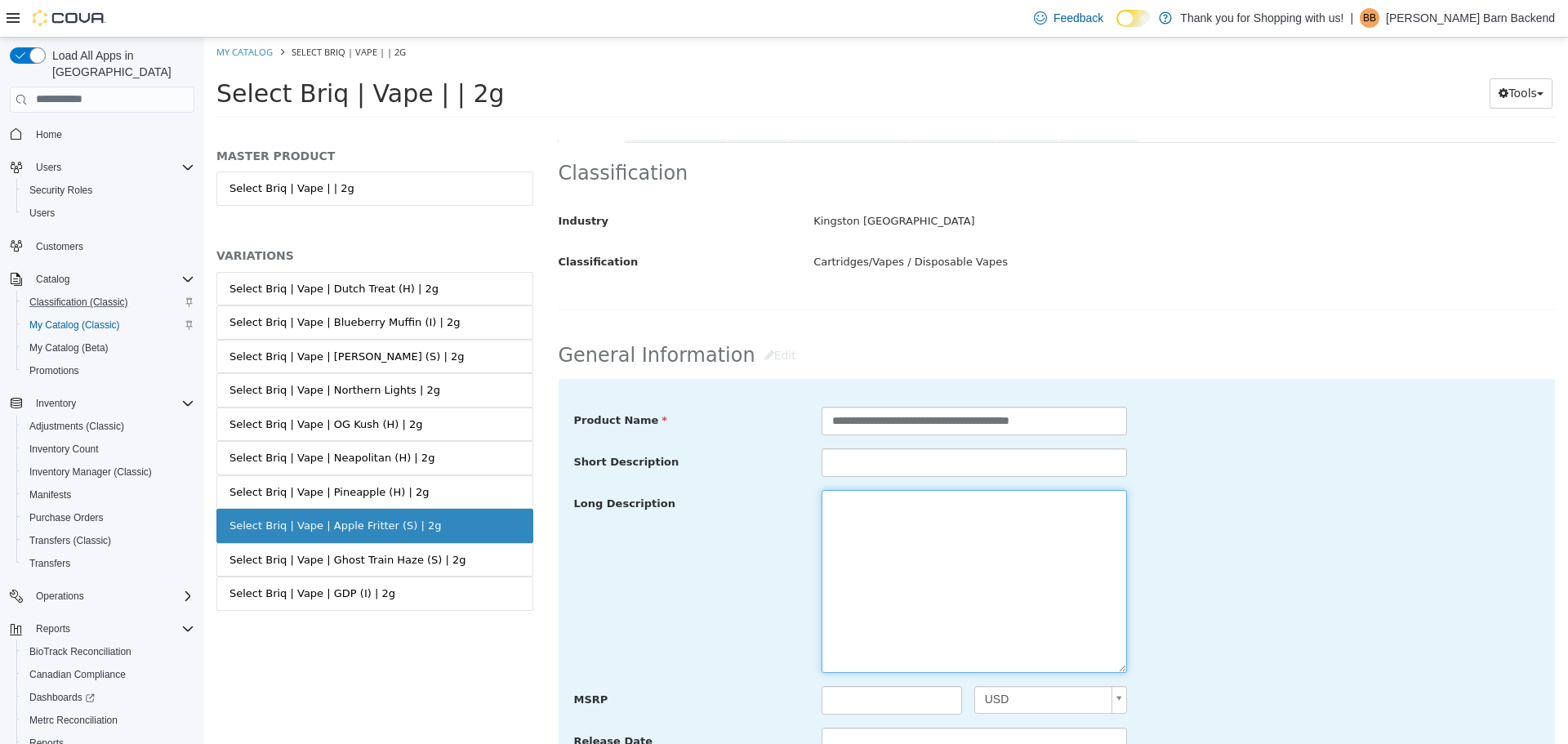
click at [888, 505] on textarea at bounding box center [974, 580] width 306 height 183
paste textarea "**********"
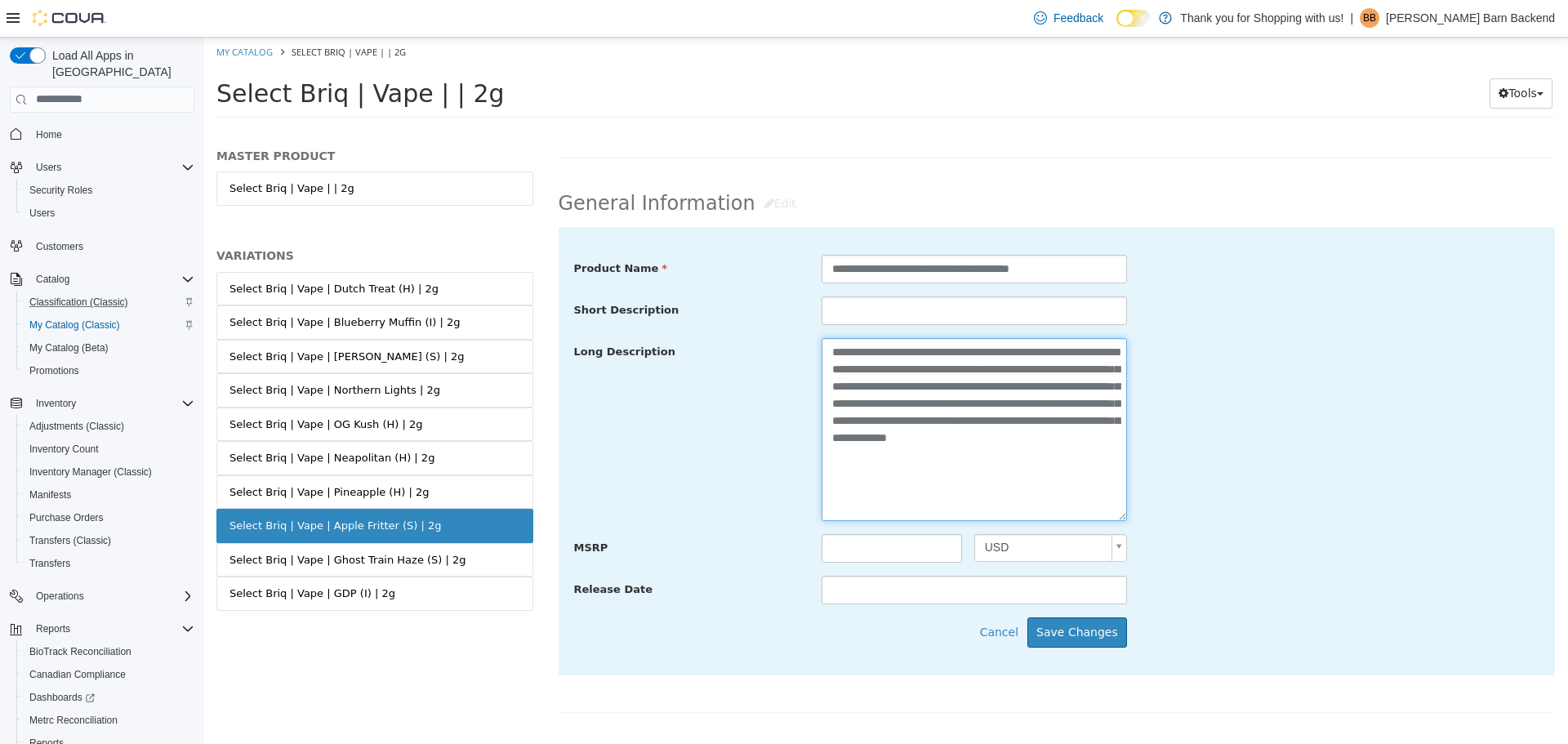
scroll to position [653, 0]
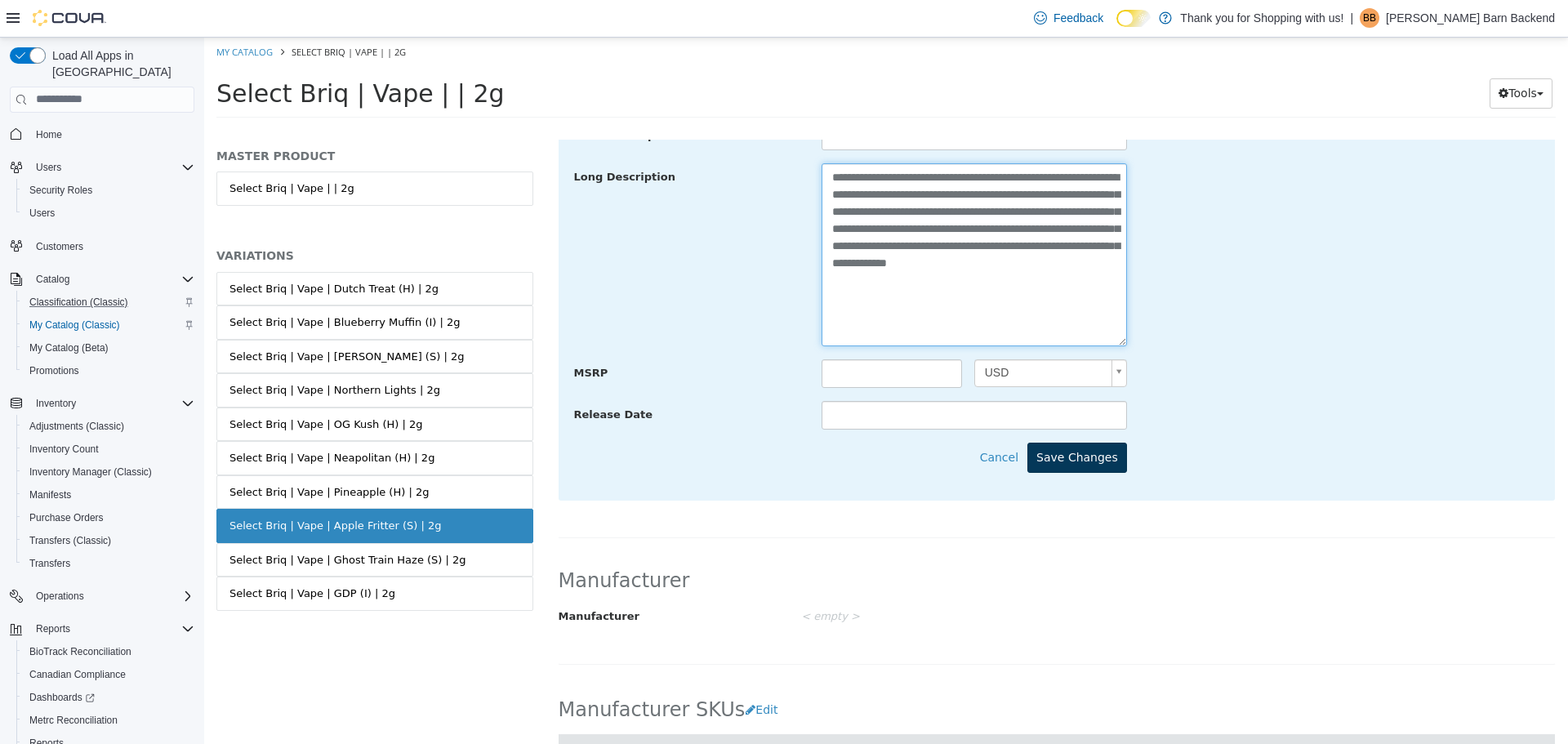
type textarea "**********"
click at [1087, 465] on button "Save Changes" at bounding box center [1078, 456] width 99 height 30
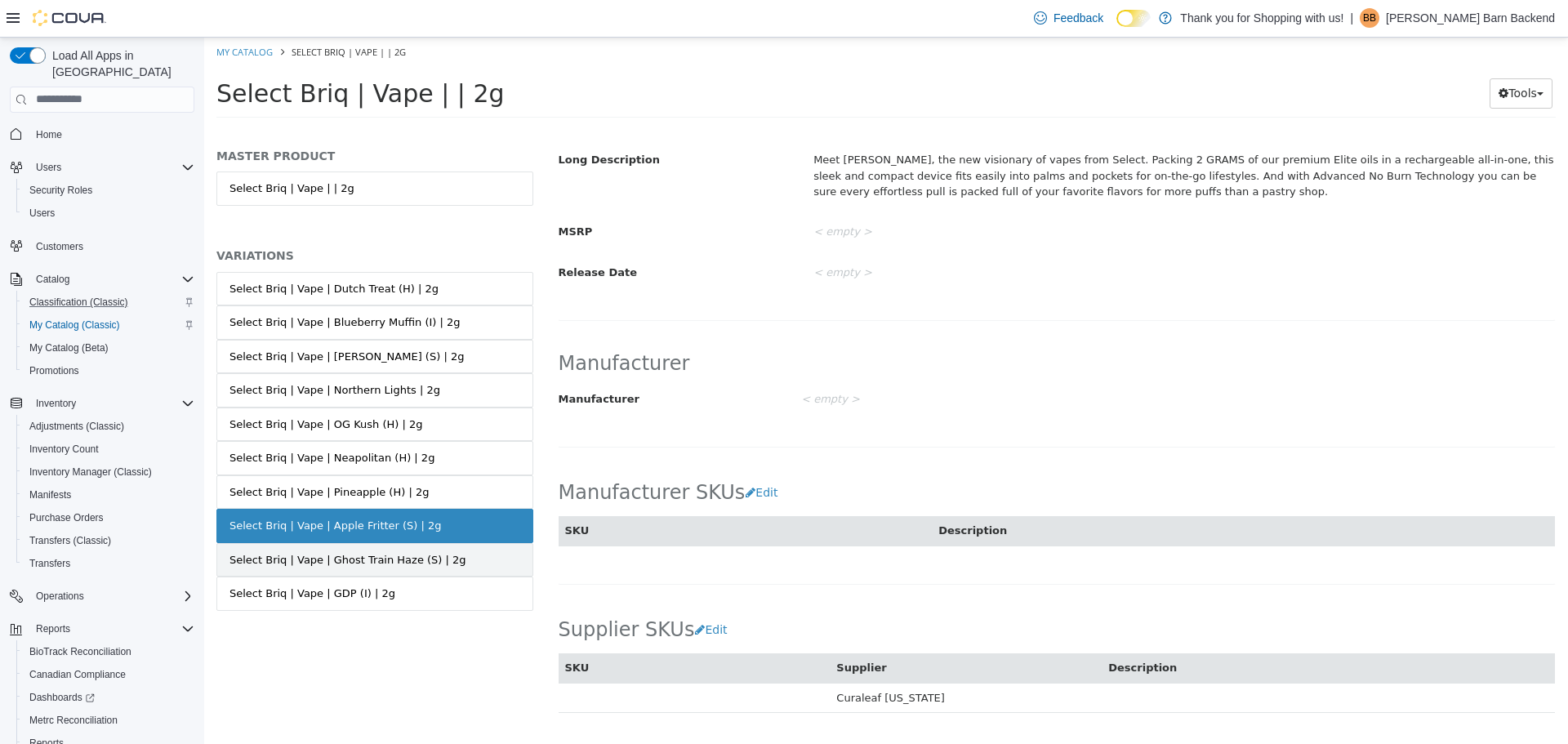
click at [455, 559] on link "Select Briq | Vape | Ghost Train Haze (S) | 2g" at bounding box center [375, 558] width 317 height 34
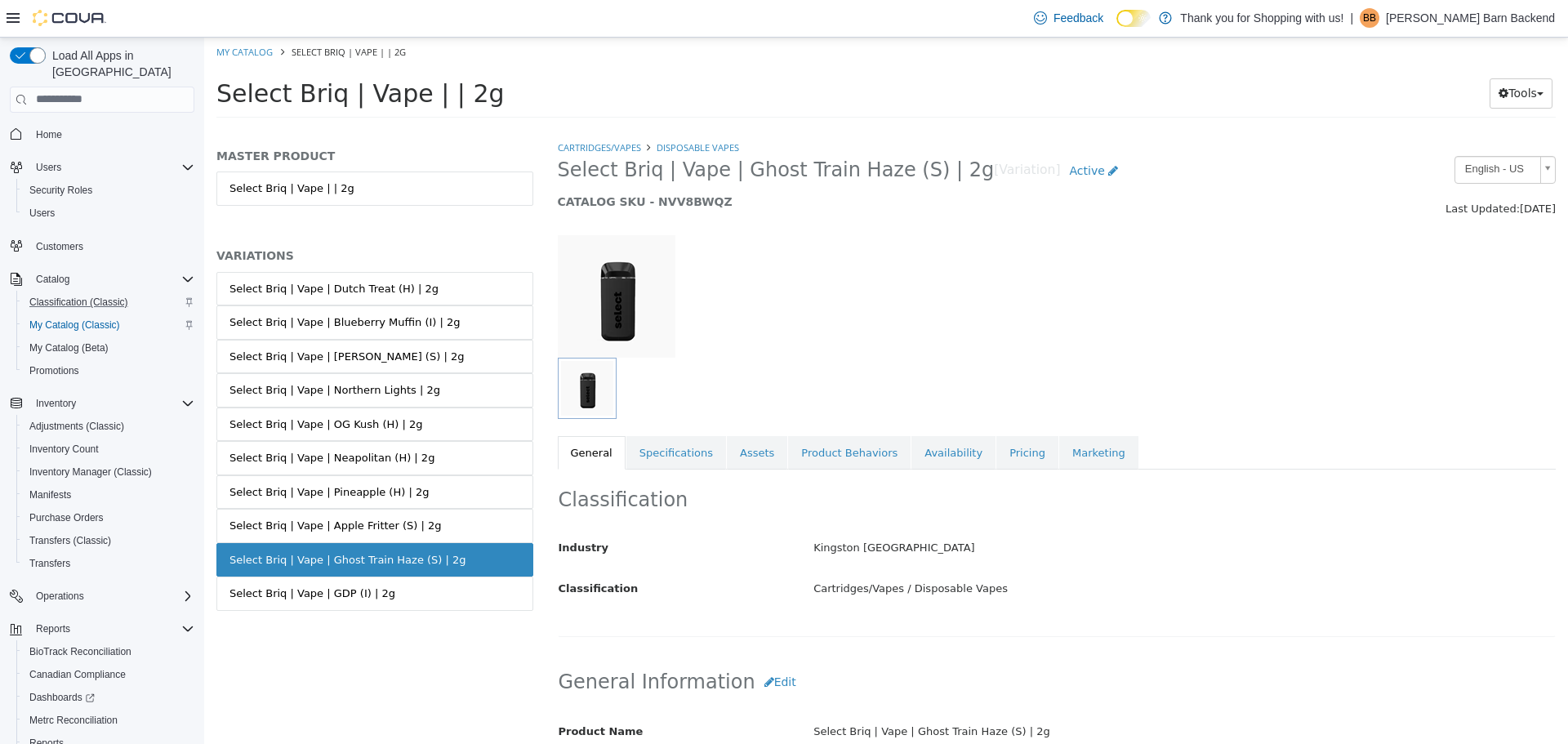
drag, startPoint x: 559, startPoint y: 175, endPoint x: 928, endPoint y: 185, distance: 369.1
click at [928, 185] on h2 "Select Briq | Vape | Ghost Train Haze (S) | 2g [Variation] Active" at bounding box center [928, 170] width 743 height 30
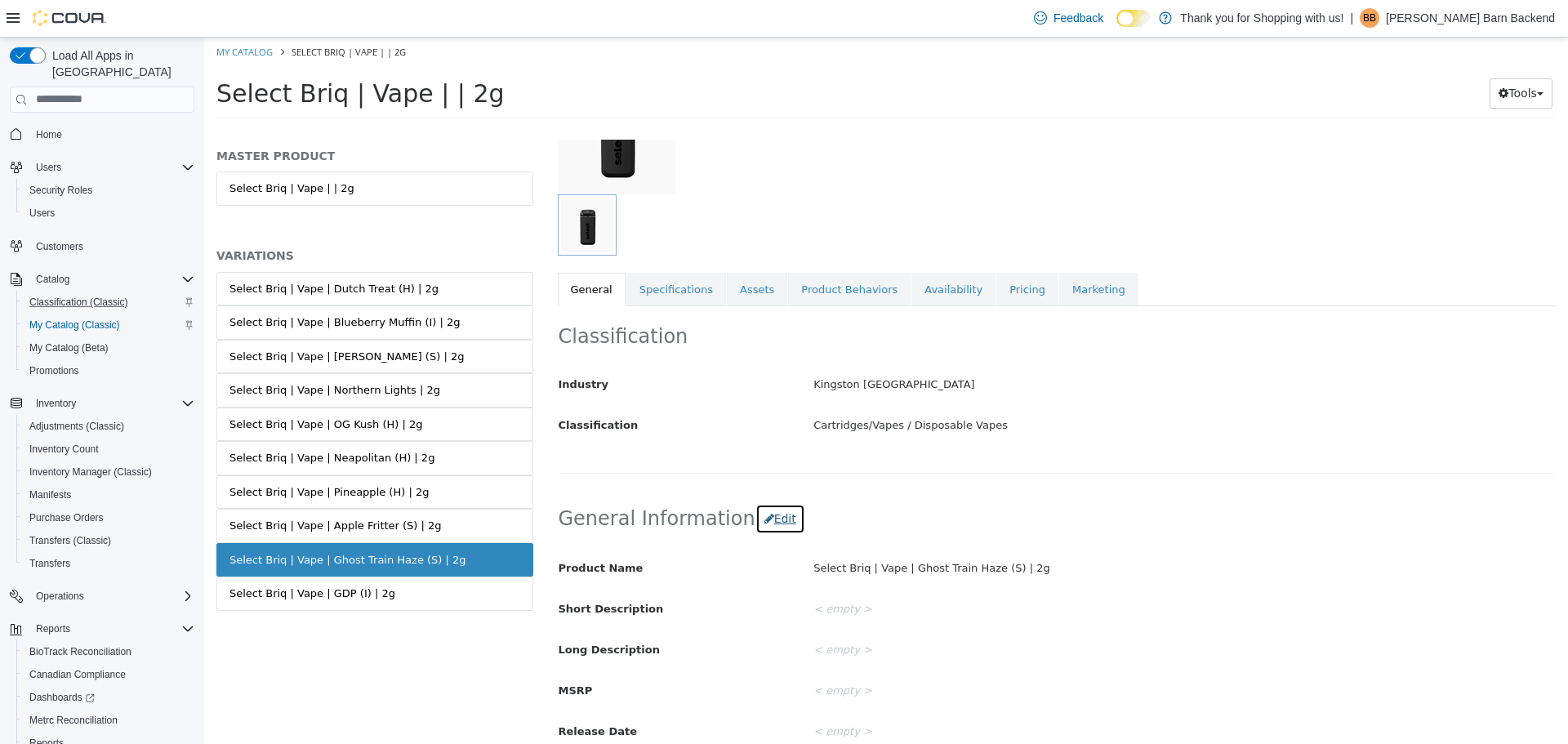
click at [763, 504] on button "Edit" at bounding box center [780, 518] width 50 height 30
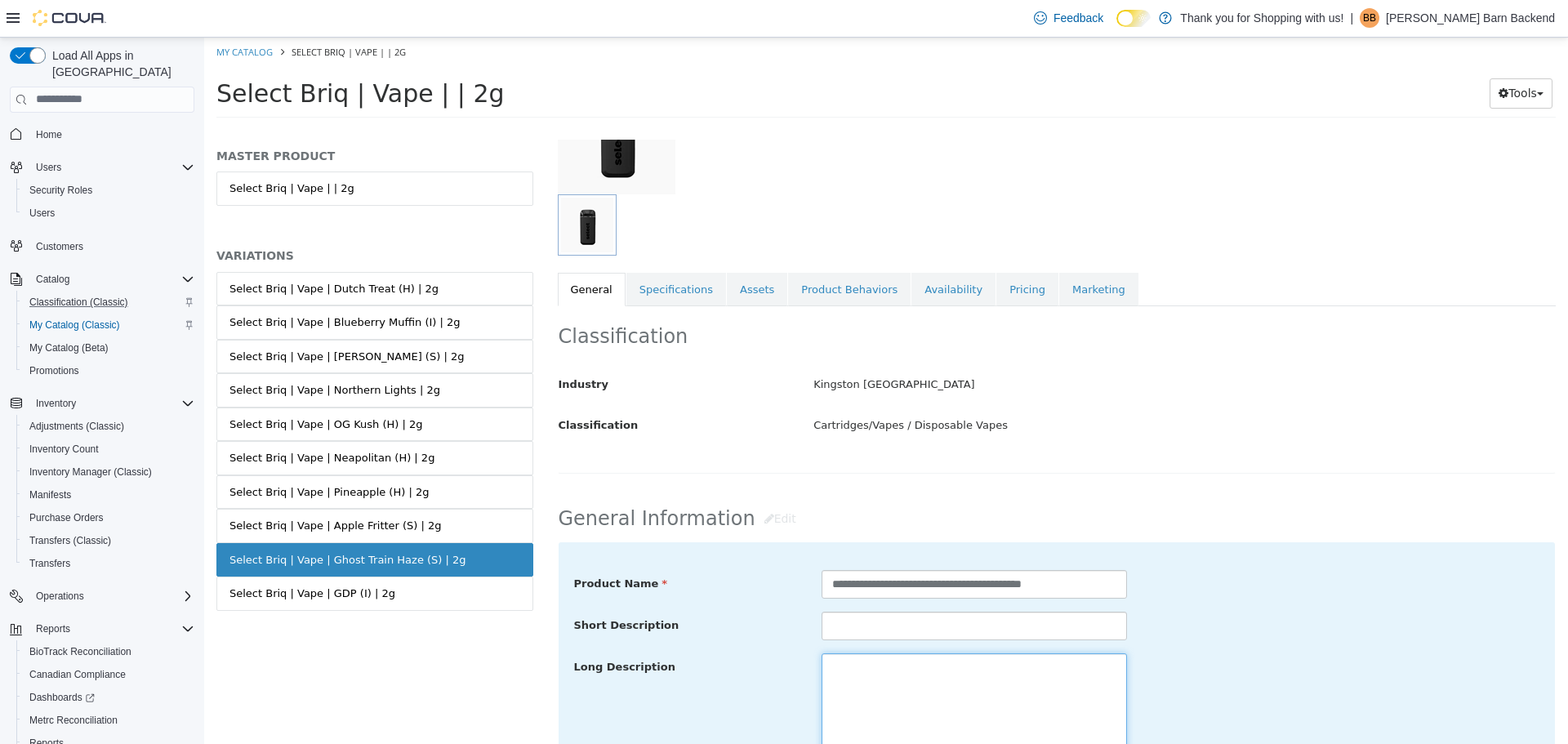
click at [893, 696] on textarea at bounding box center [974, 743] width 306 height 183
paste textarea "**********"
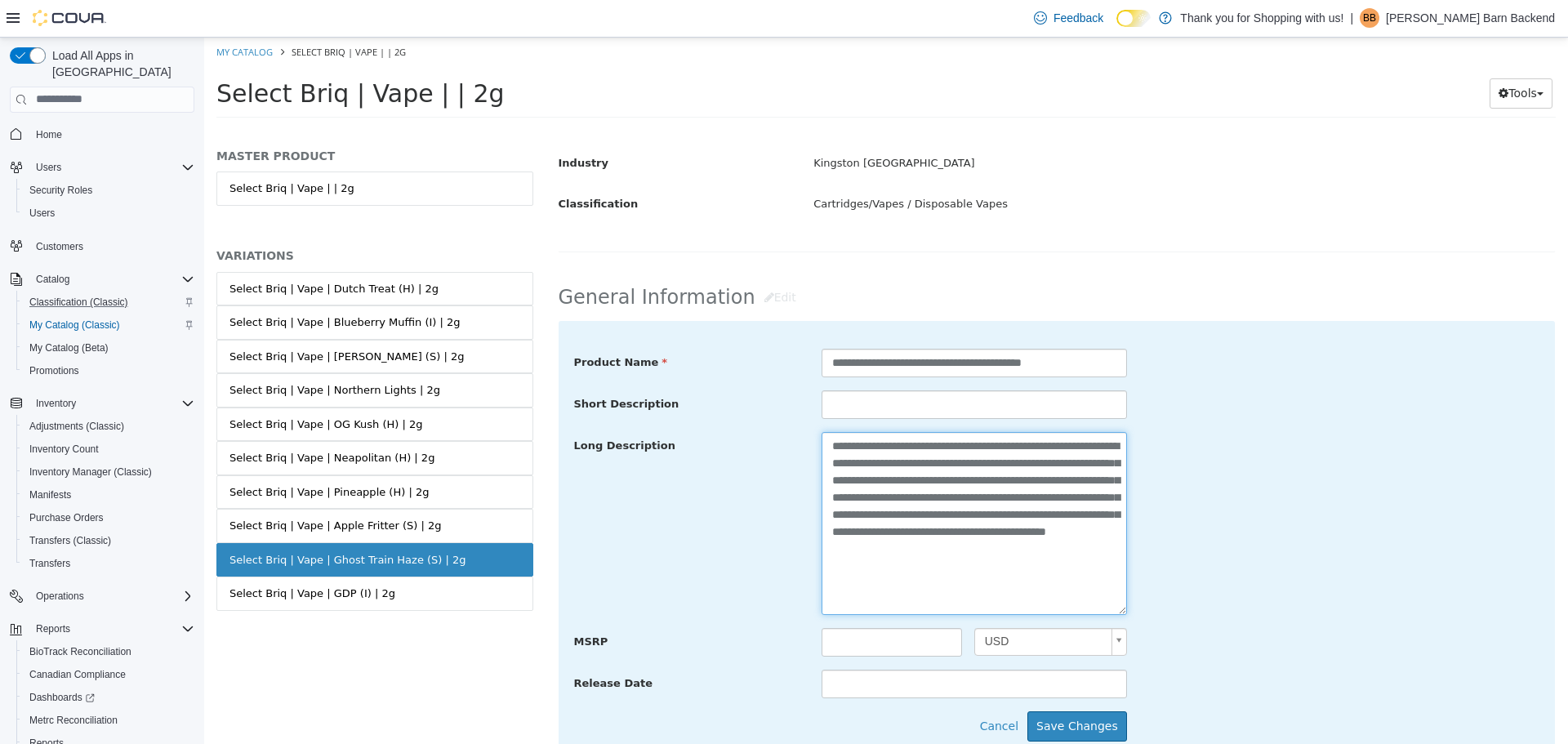
scroll to position [543, 0]
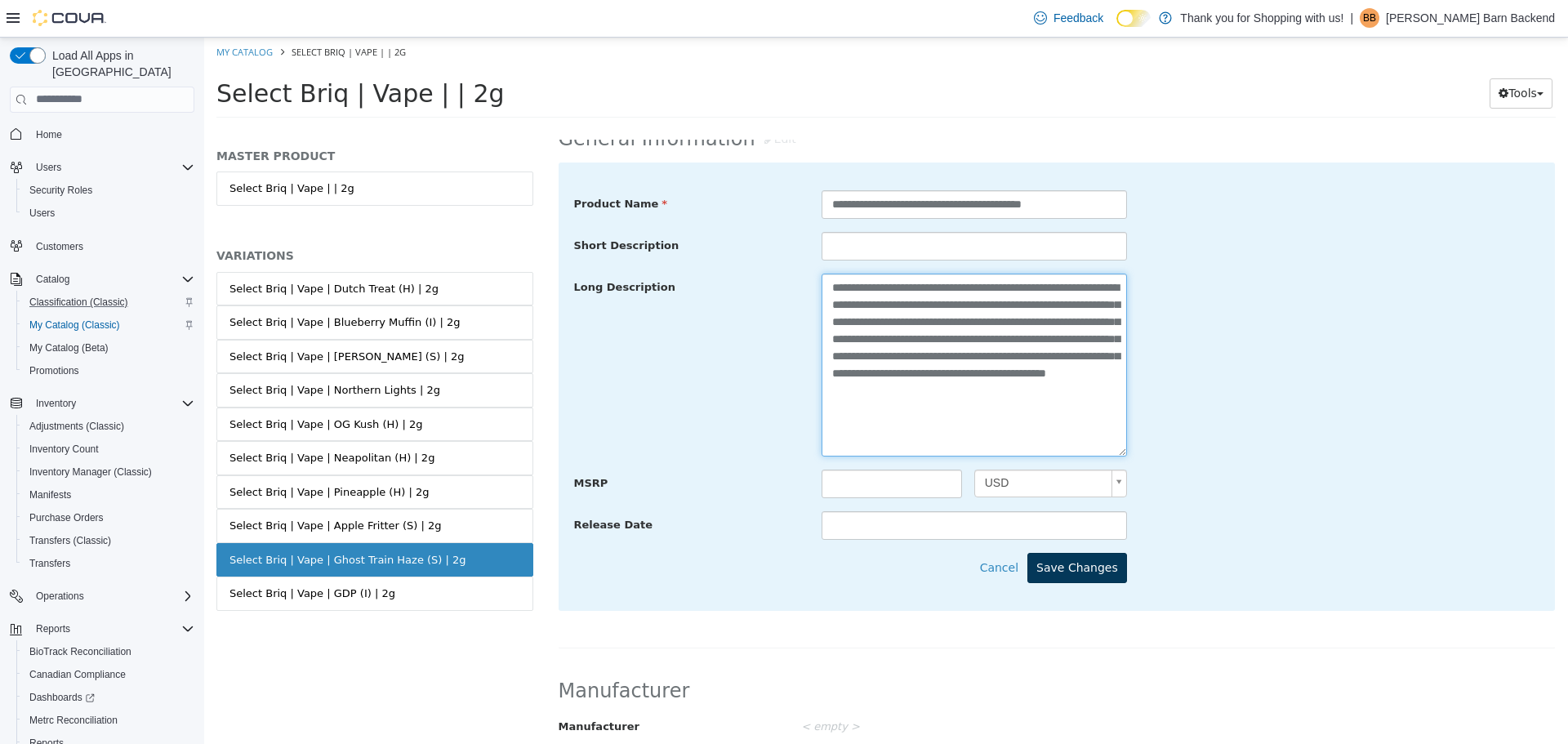
type textarea "**********"
click at [1082, 567] on button "Save Changes" at bounding box center [1078, 567] width 99 height 30
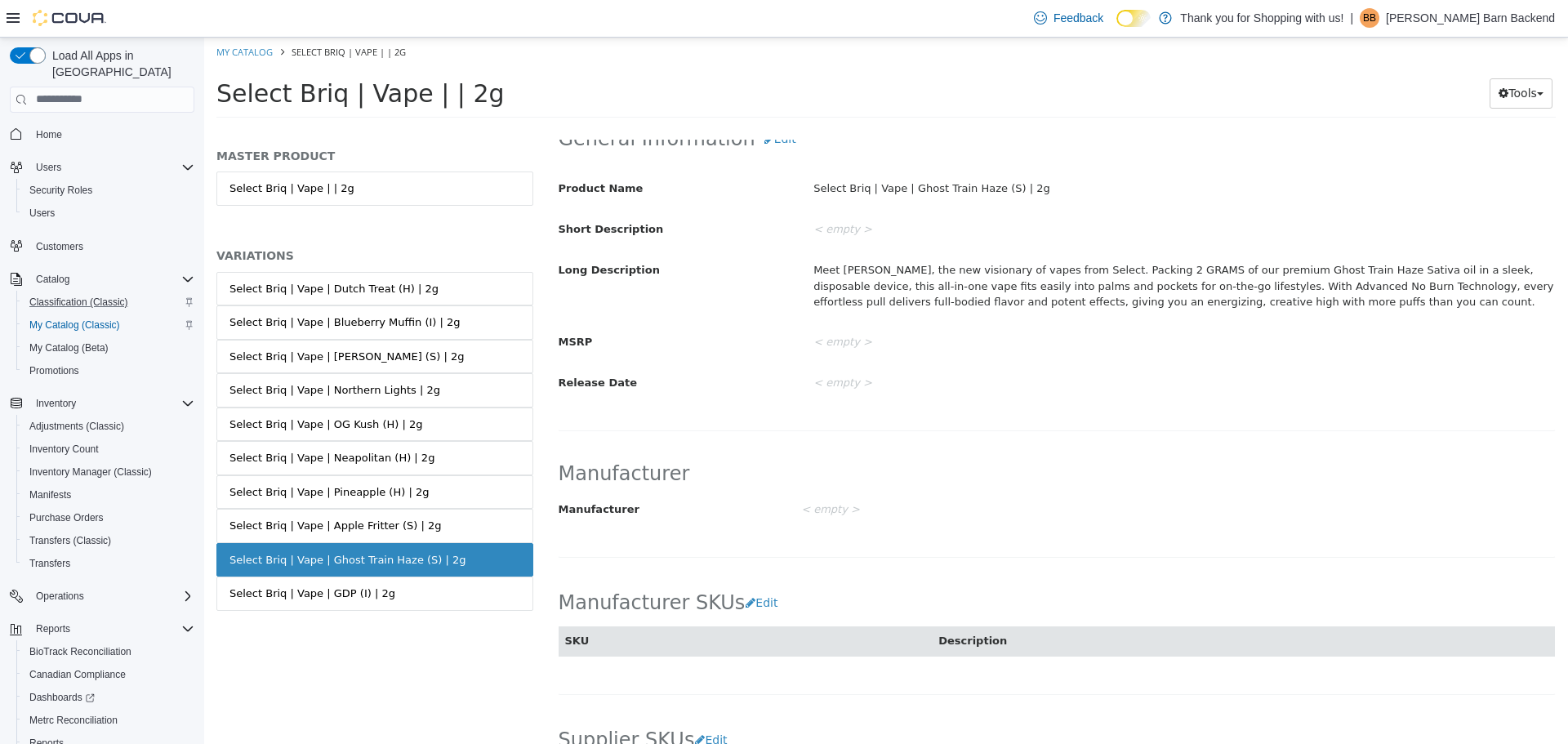
scroll to position [53, 0]
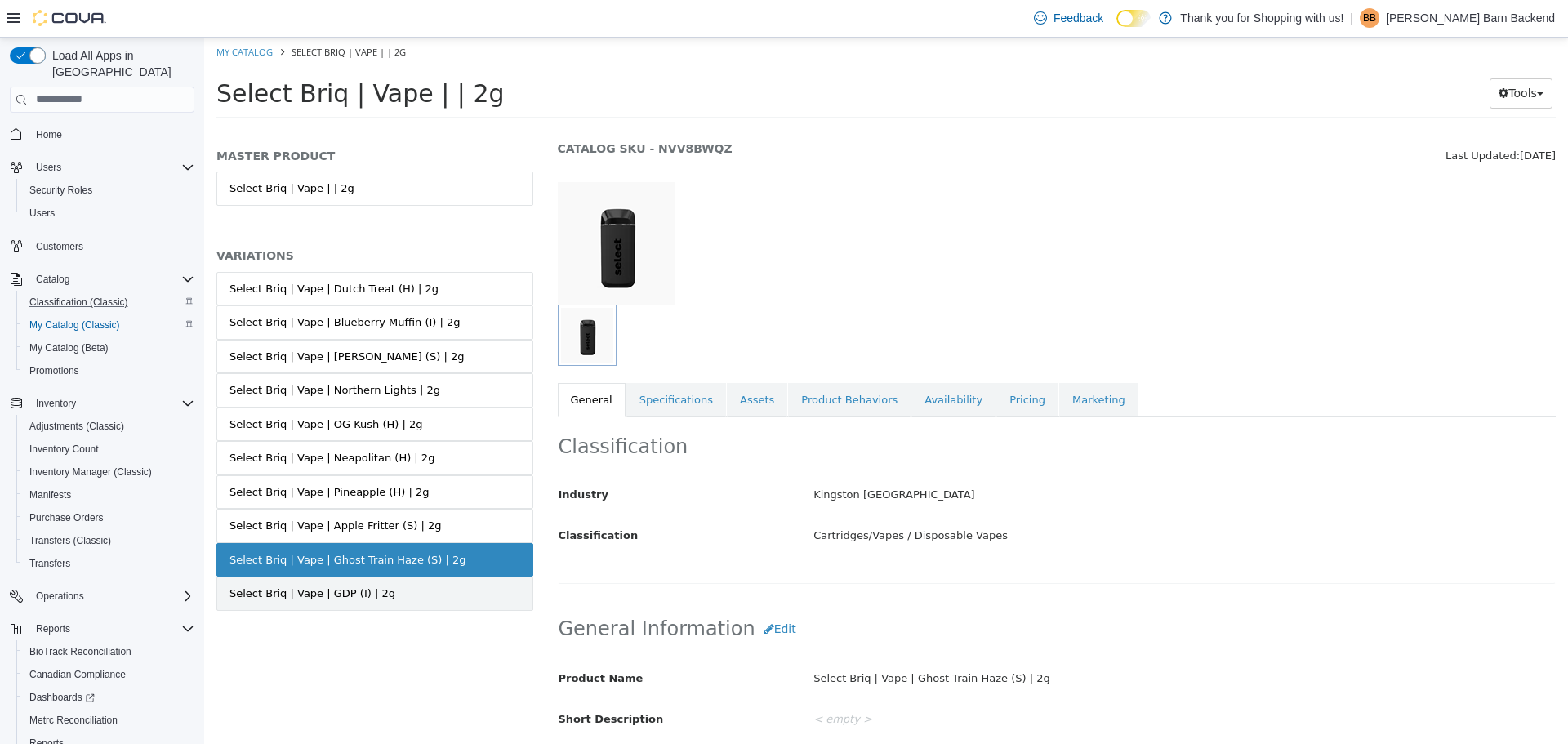
click at [308, 594] on div "Select Briq | Vape | GDP (I) | 2g" at bounding box center [312, 593] width 166 height 17
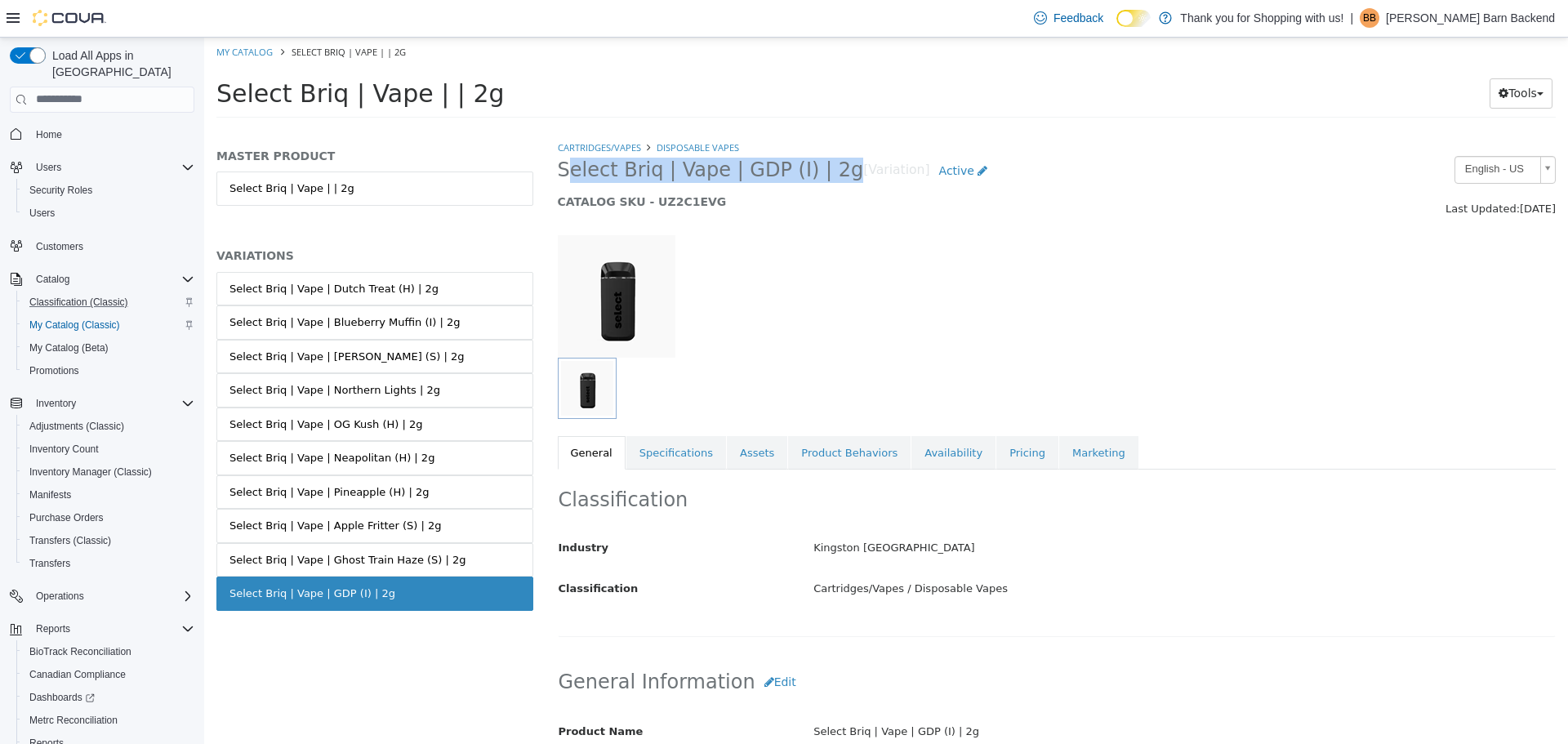
drag, startPoint x: 559, startPoint y: 167, endPoint x: 821, endPoint y: 168, distance: 262.0
click at [821, 168] on h2 "Select Briq | Vape | GDP (I) | 2g [Variation] Active" at bounding box center [928, 170] width 743 height 30
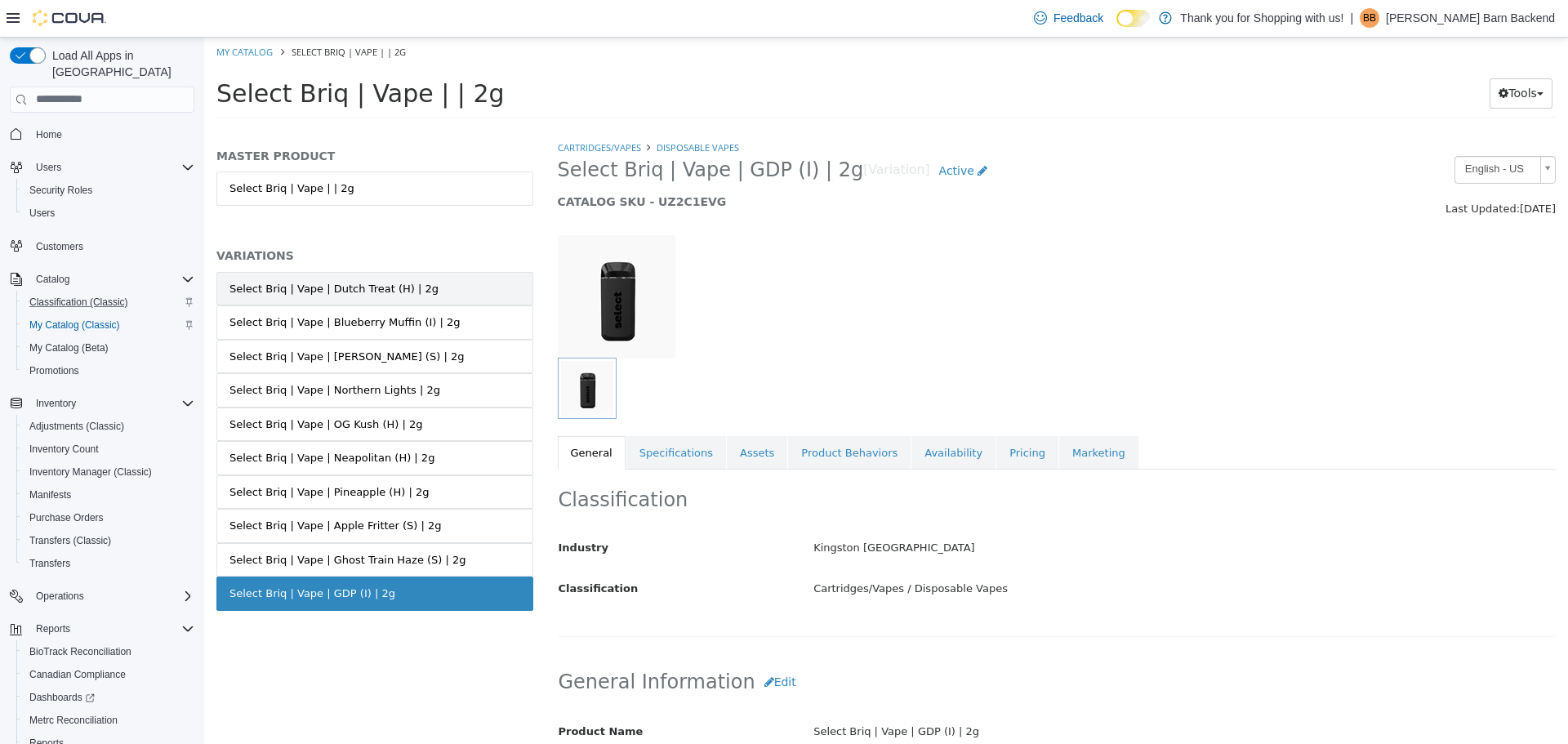
click at [327, 289] on div "Select Briq | Vape | Dutch Treat (H) | 2g" at bounding box center [333, 288] width 209 height 17
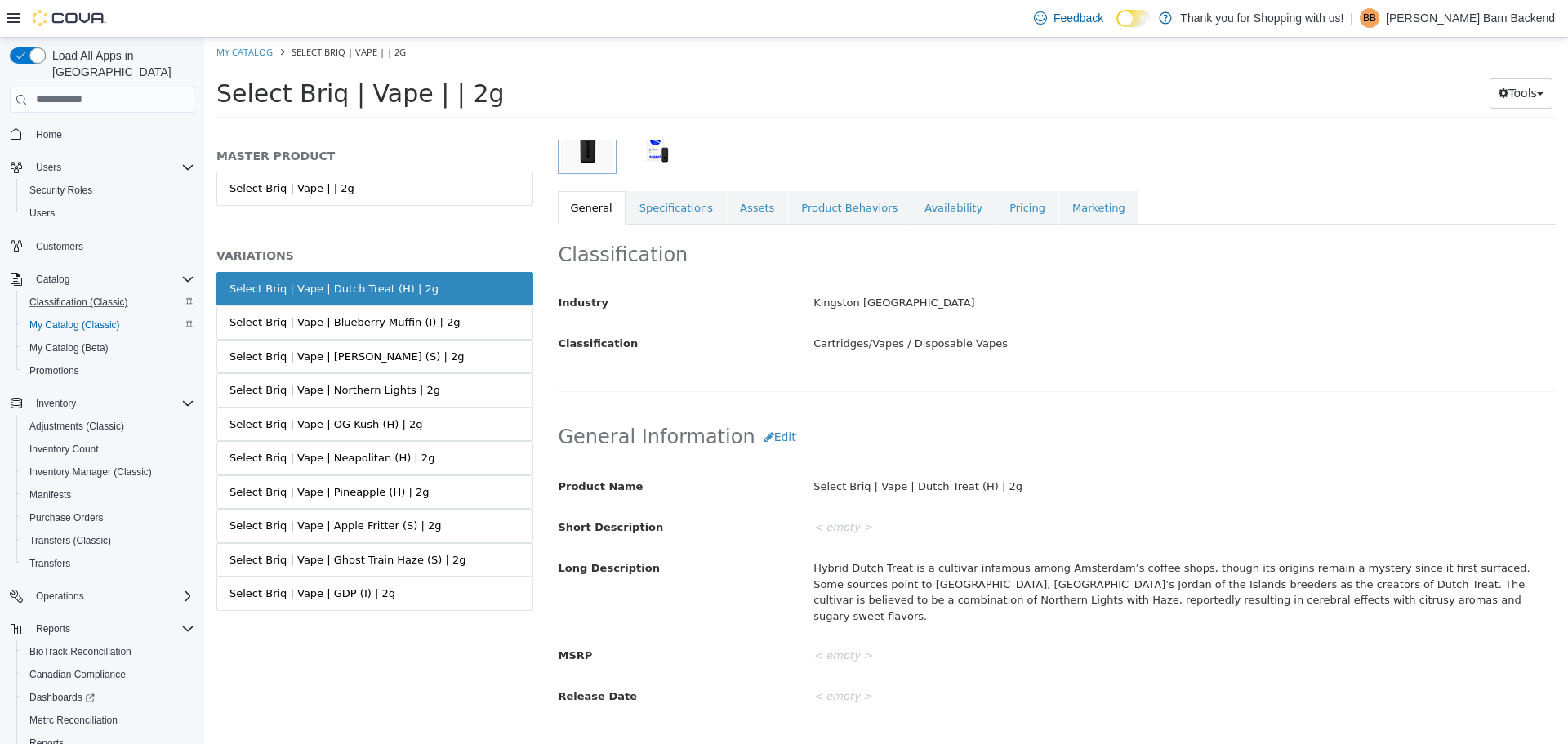
scroll to position [246, 0]
click at [432, 322] on link "Select Briq | Vape | Blueberry Muffin (I) | 2g" at bounding box center [375, 321] width 317 height 34
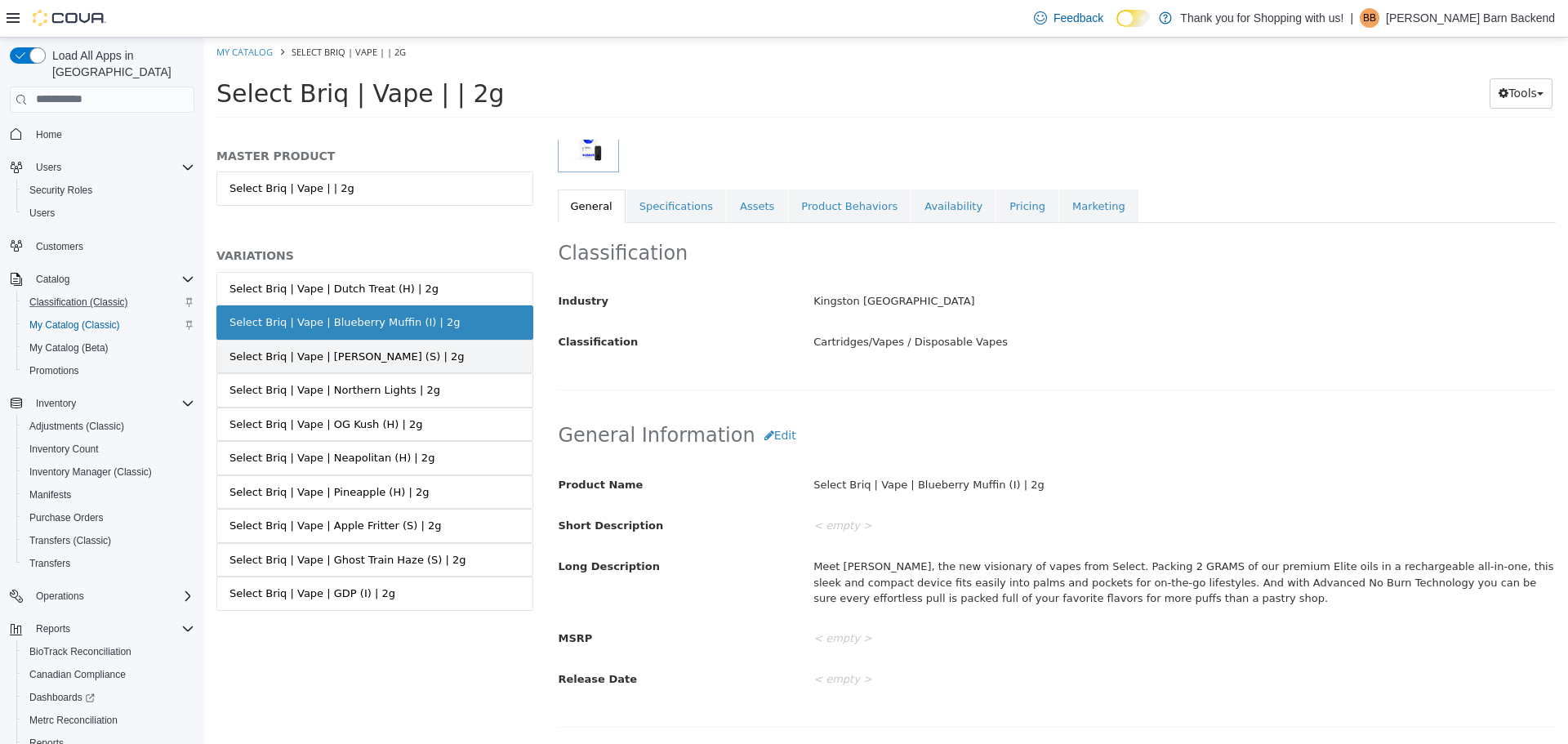
click at [432, 357] on link "Select Briq | Vape | Tiffany (S) | 2g" at bounding box center [375, 355] width 317 height 34
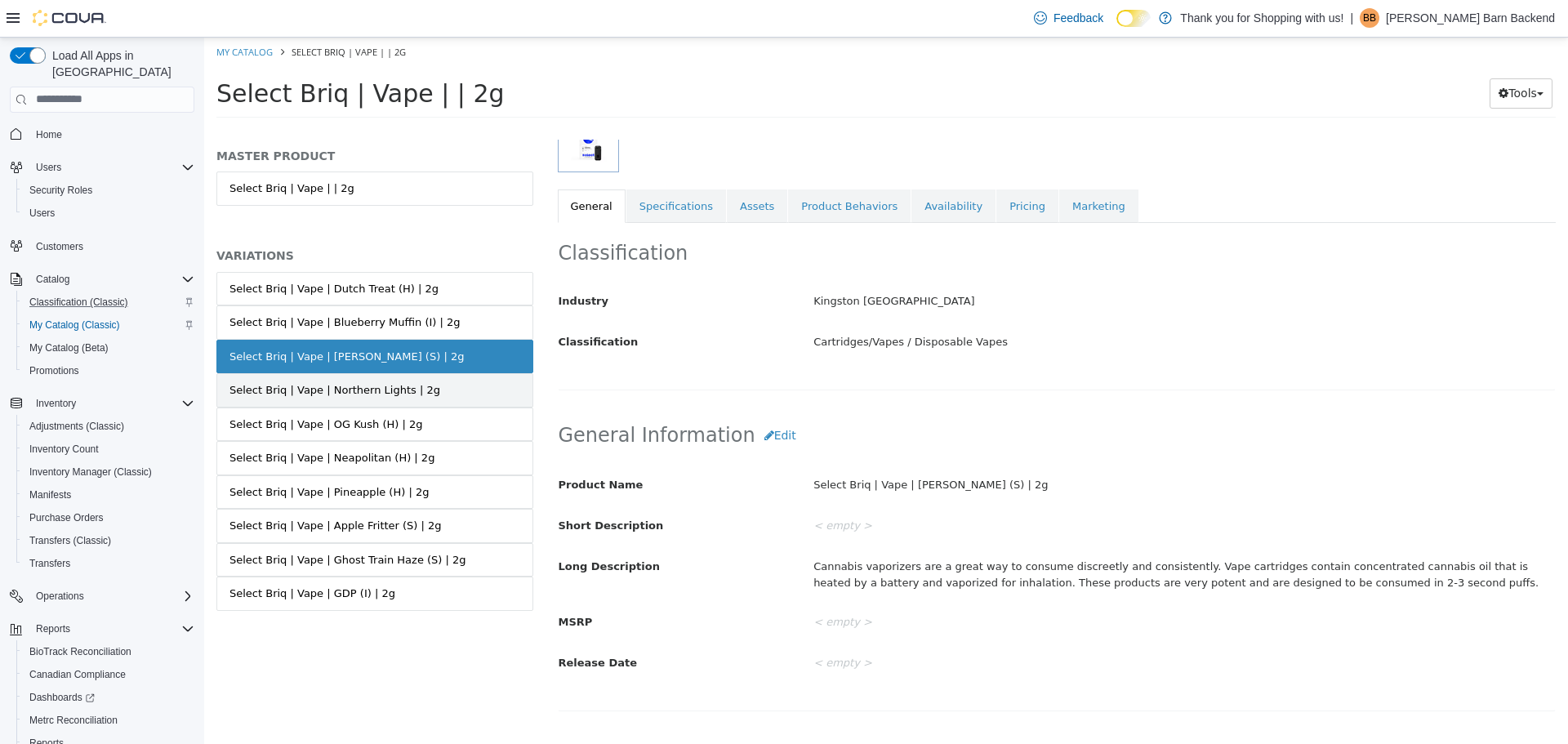
click at [427, 381] on link "Select Briq | Vape | Northern Lights | 2g" at bounding box center [375, 389] width 317 height 34
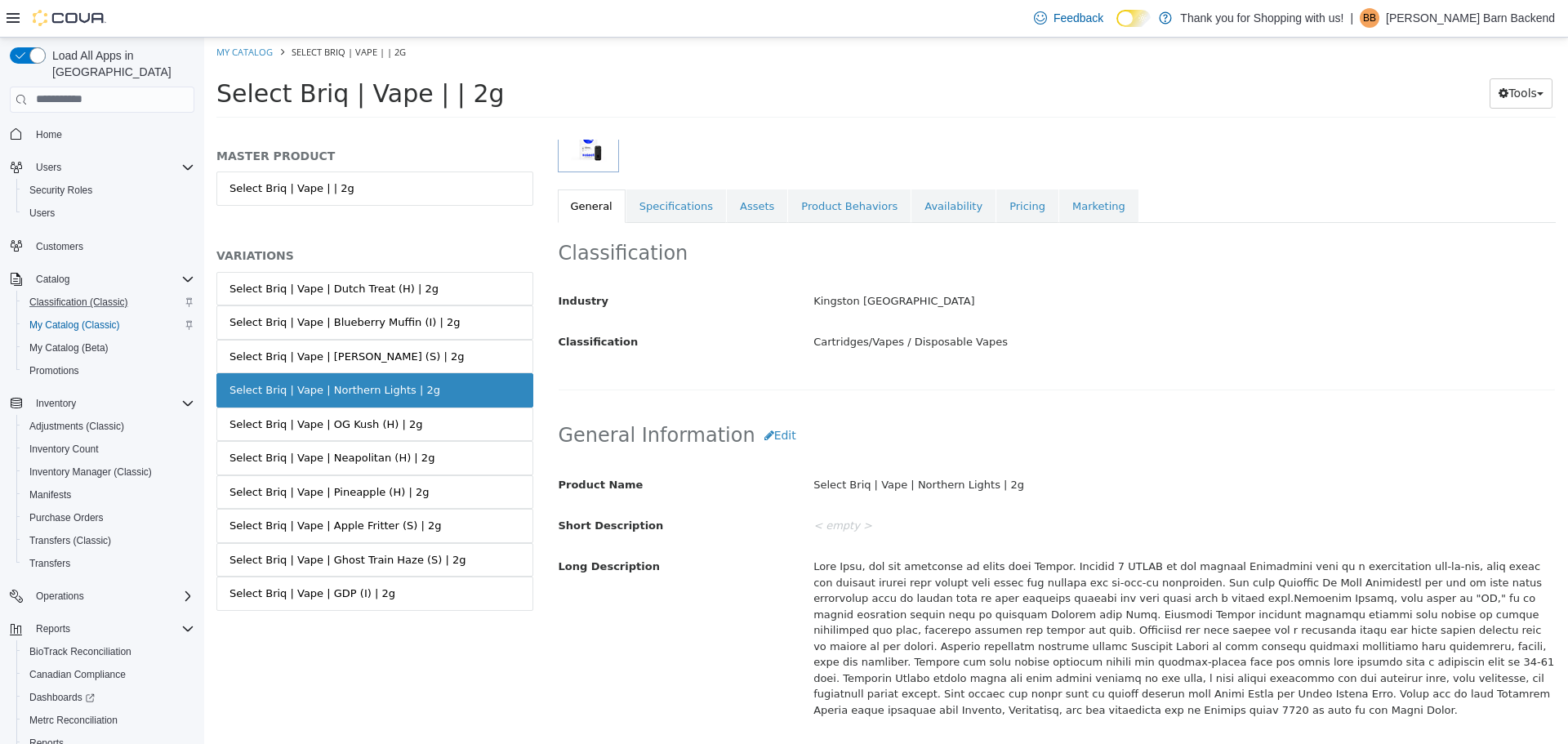
click at [429, 406] on link "Select Briq | Vape | OG Kush (H) | 2g" at bounding box center [375, 423] width 317 height 34
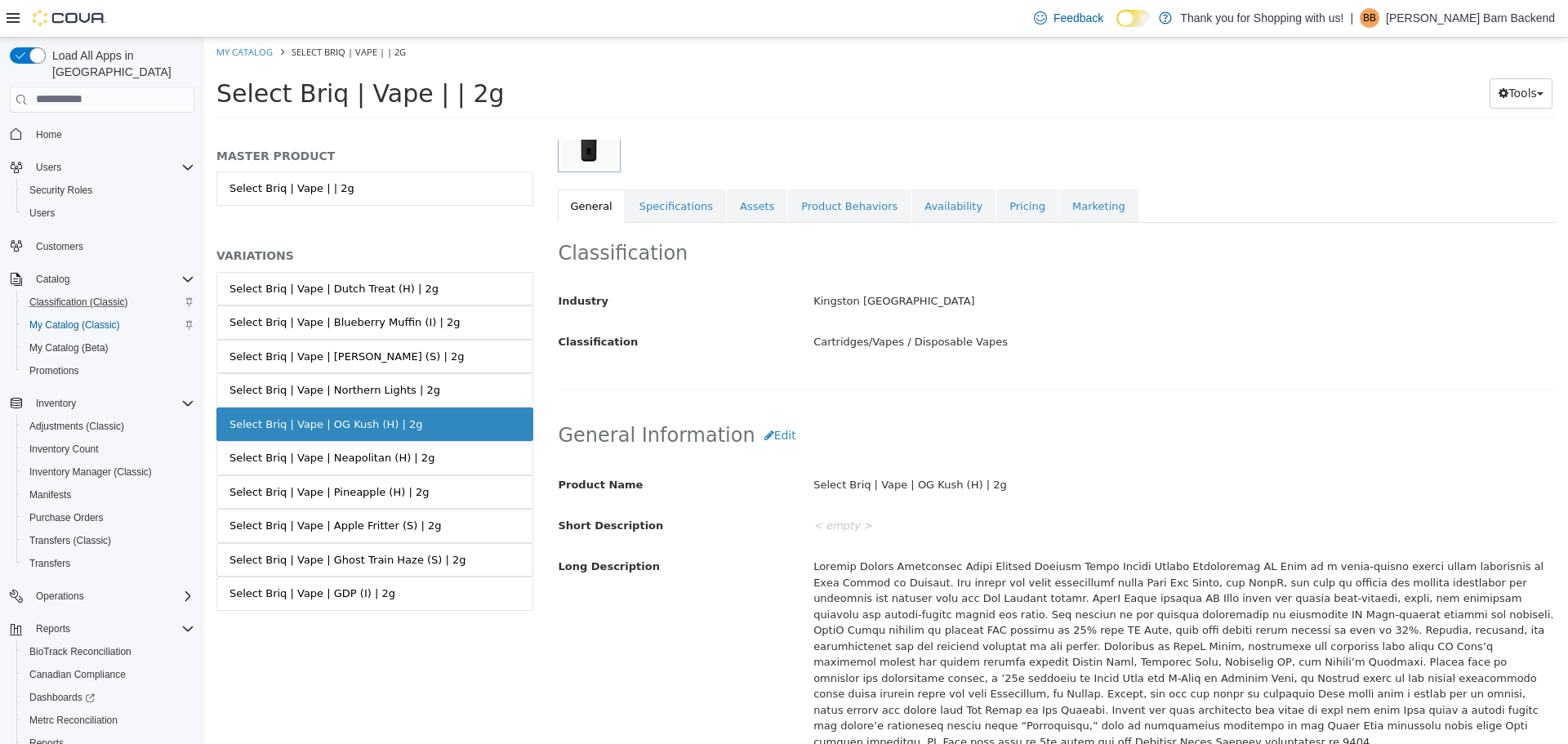
click at [425, 448] on link "Select Briq | Vape | Neapolitan (H) | 2g" at bounding box center [375, 456] width 317 height 34
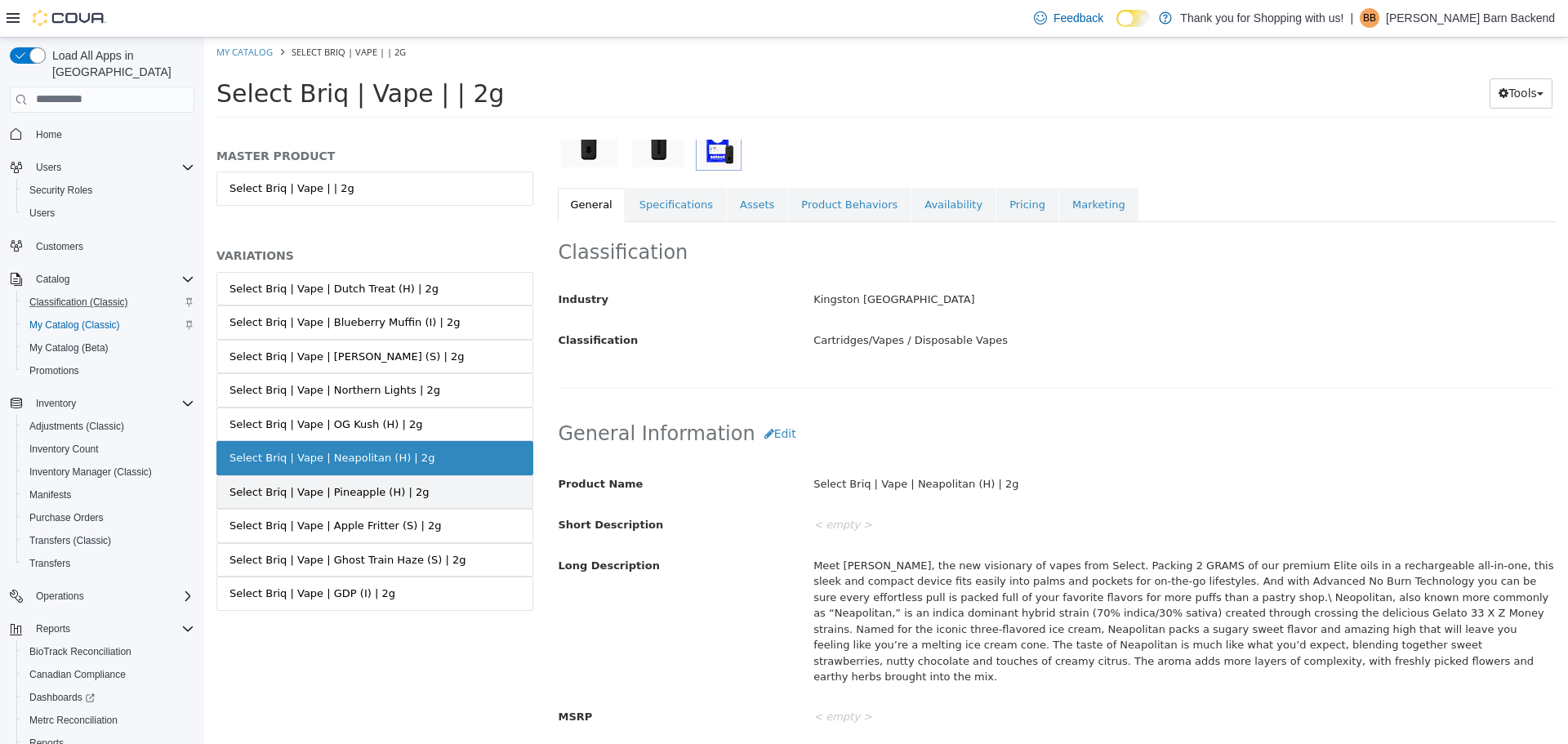
click at [422, 489] on link "Select Briq | Vape | Pineapple (H) | 2g" at bounding box center [375, 491] width 317 height 34
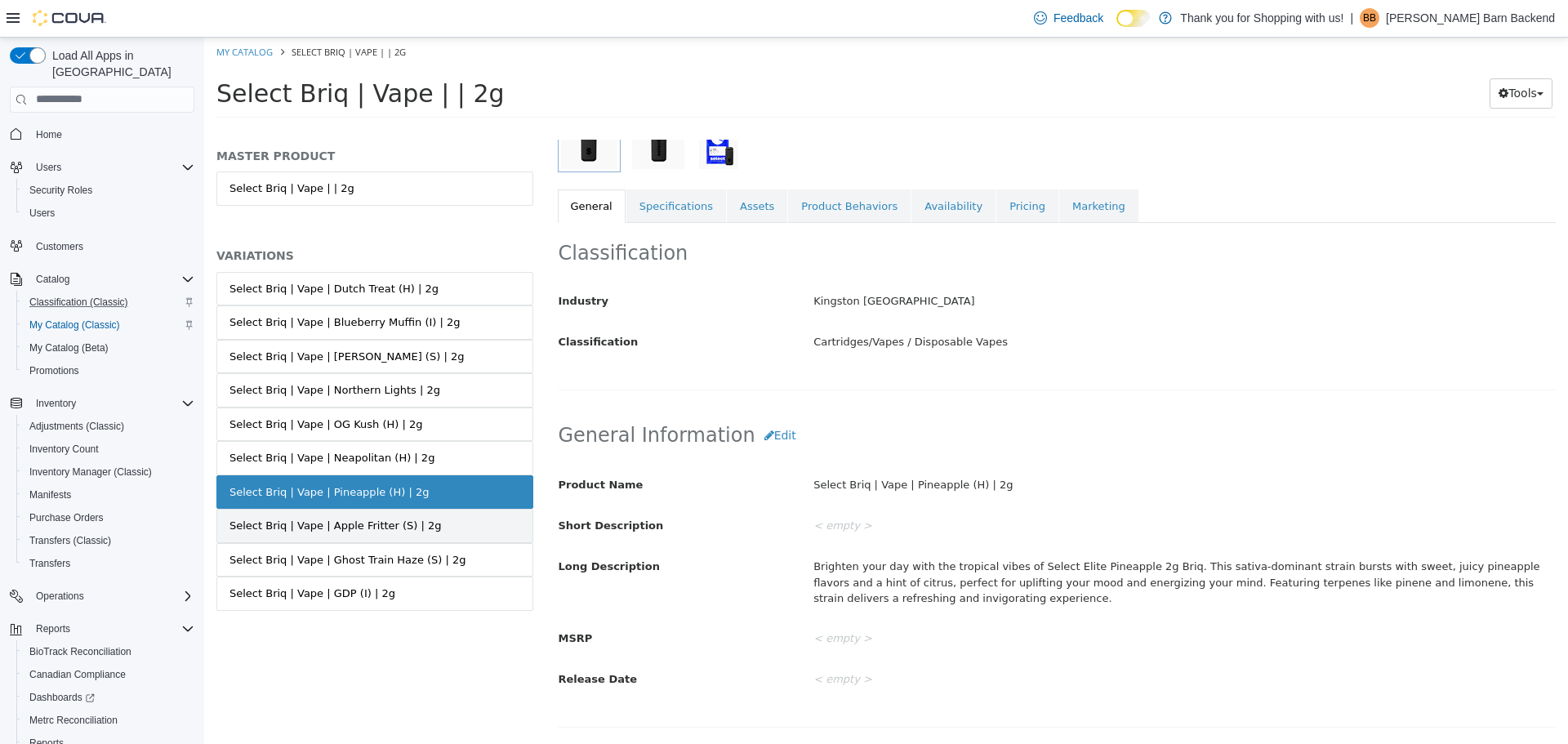
click at [425, 521] on link "Select Briq | Vape | Apple Fritter (S) | 2g" at bounding box center [375, 524] width 317 height 34
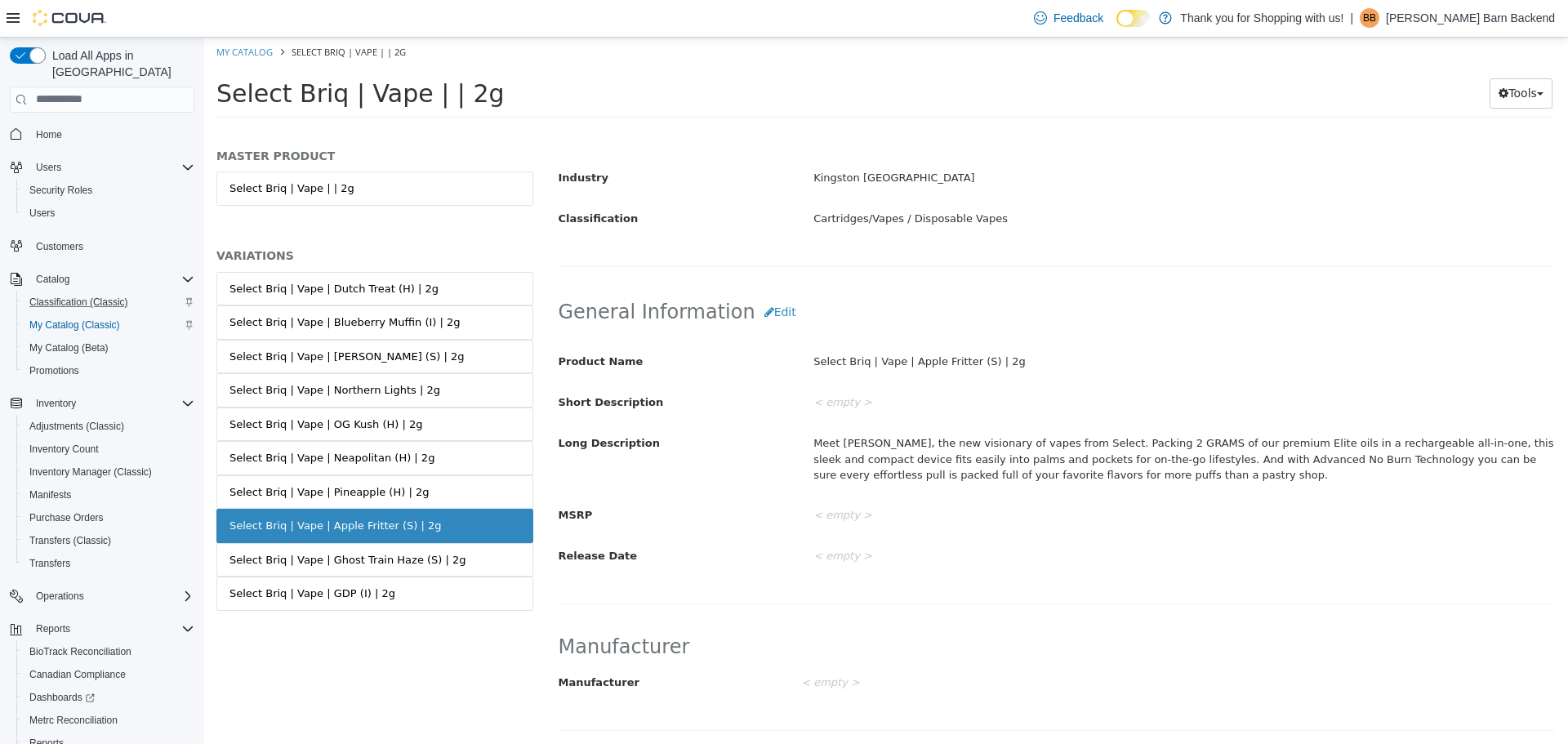
scroll to position [410, 0]
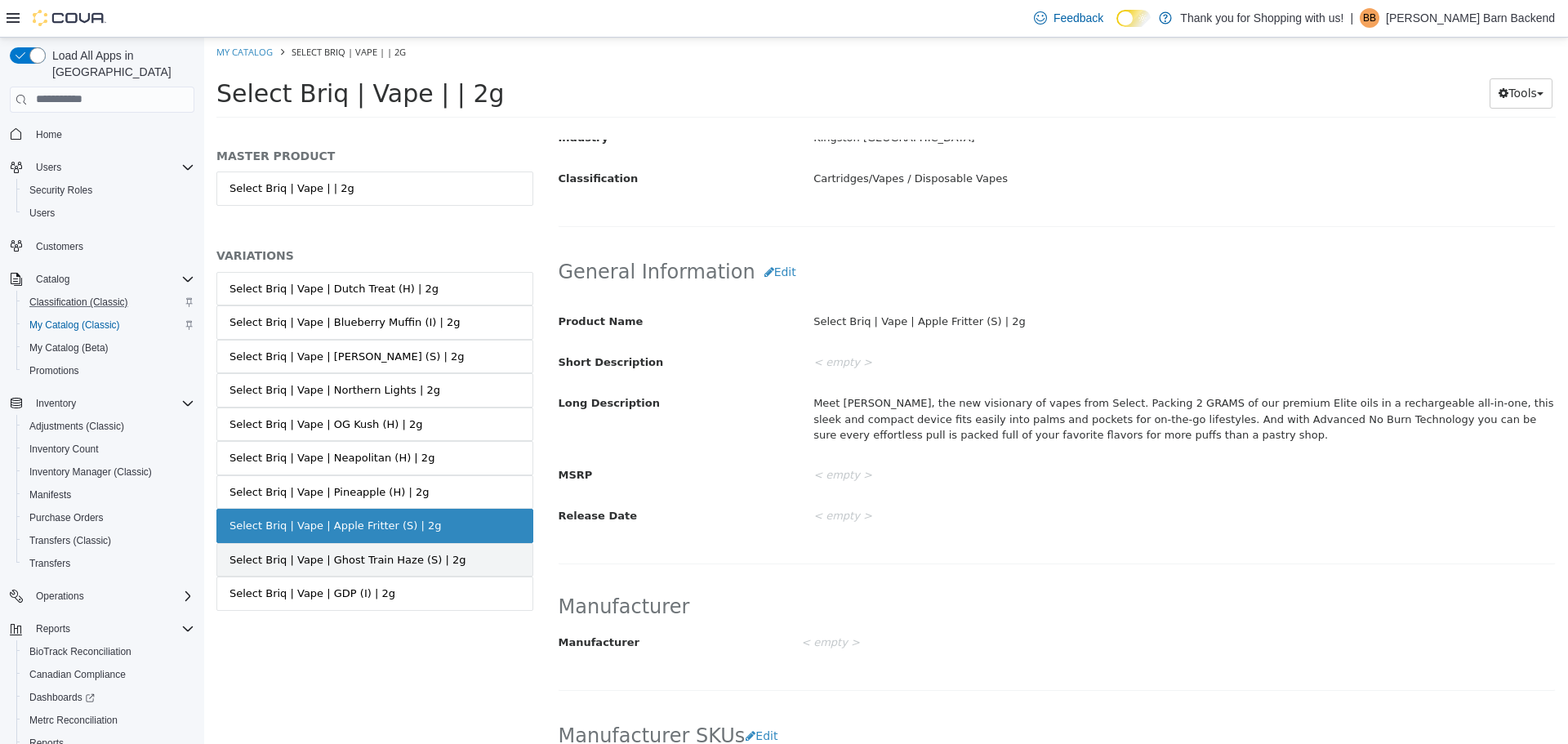
click at [444, 549] on link "Select Briq | Vape | Ghost Train Haze (S) | 2g" at bounding box center [375, 558] width 317 height 34
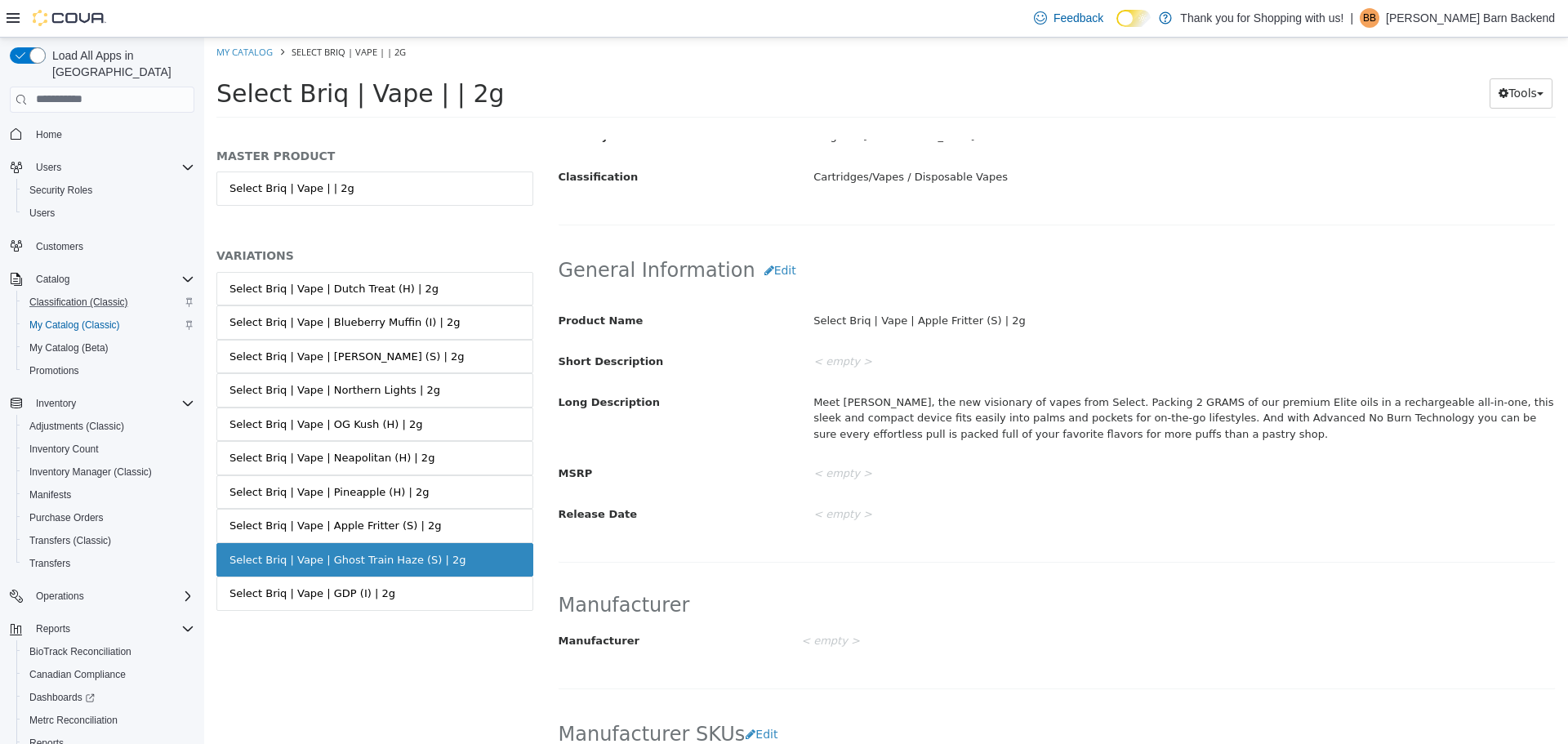
scroll to position [408, 0]
click at [450, 518] on link "Select Briq | Vape | Apple Fritter (S) | 2g" at bounding box center [375, 524] width 317 height 34
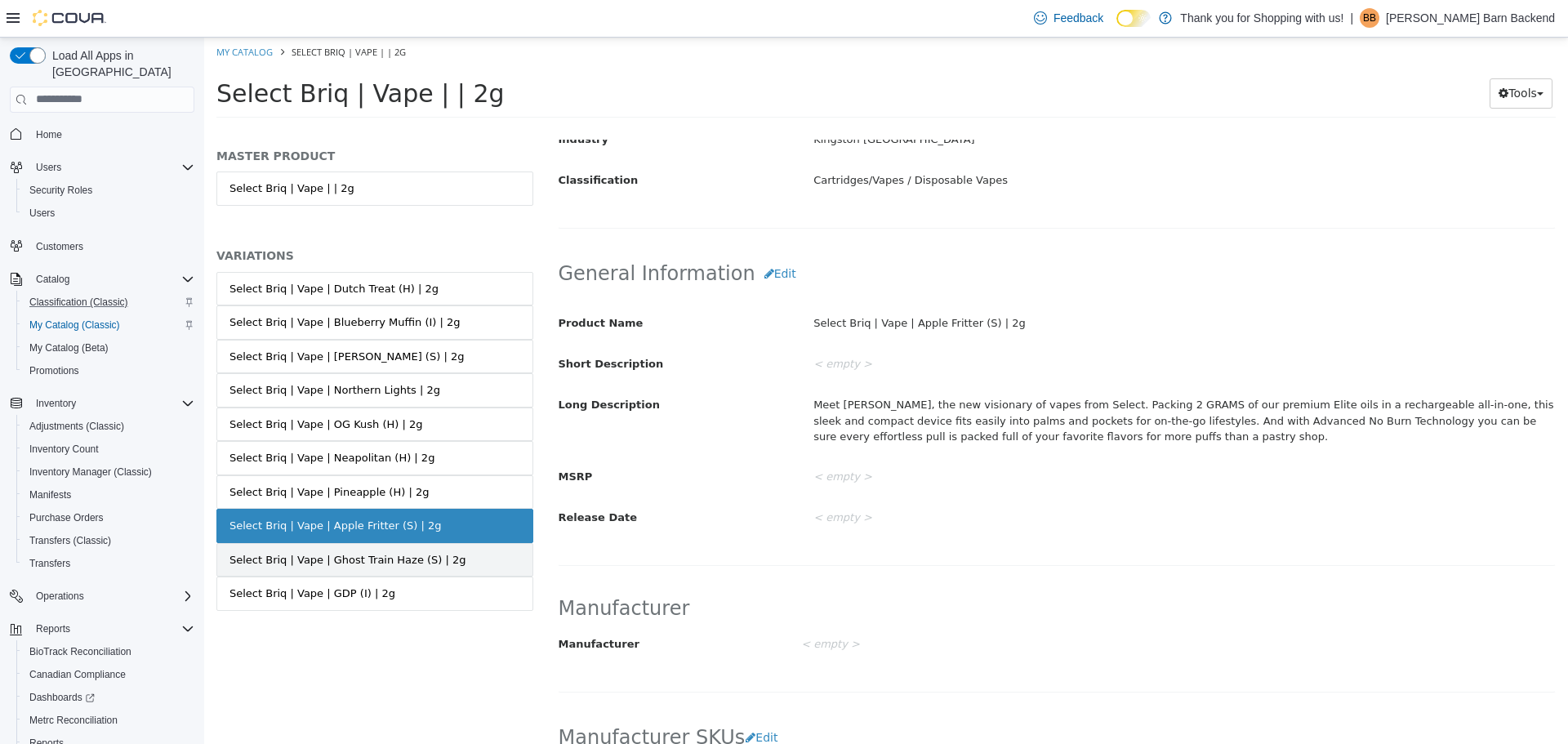
click at [452, 542] on link "Select Briq | Vape | Ghost Train Haze (S) | 2g" at bounding box center [375, 558] width 317 height 34
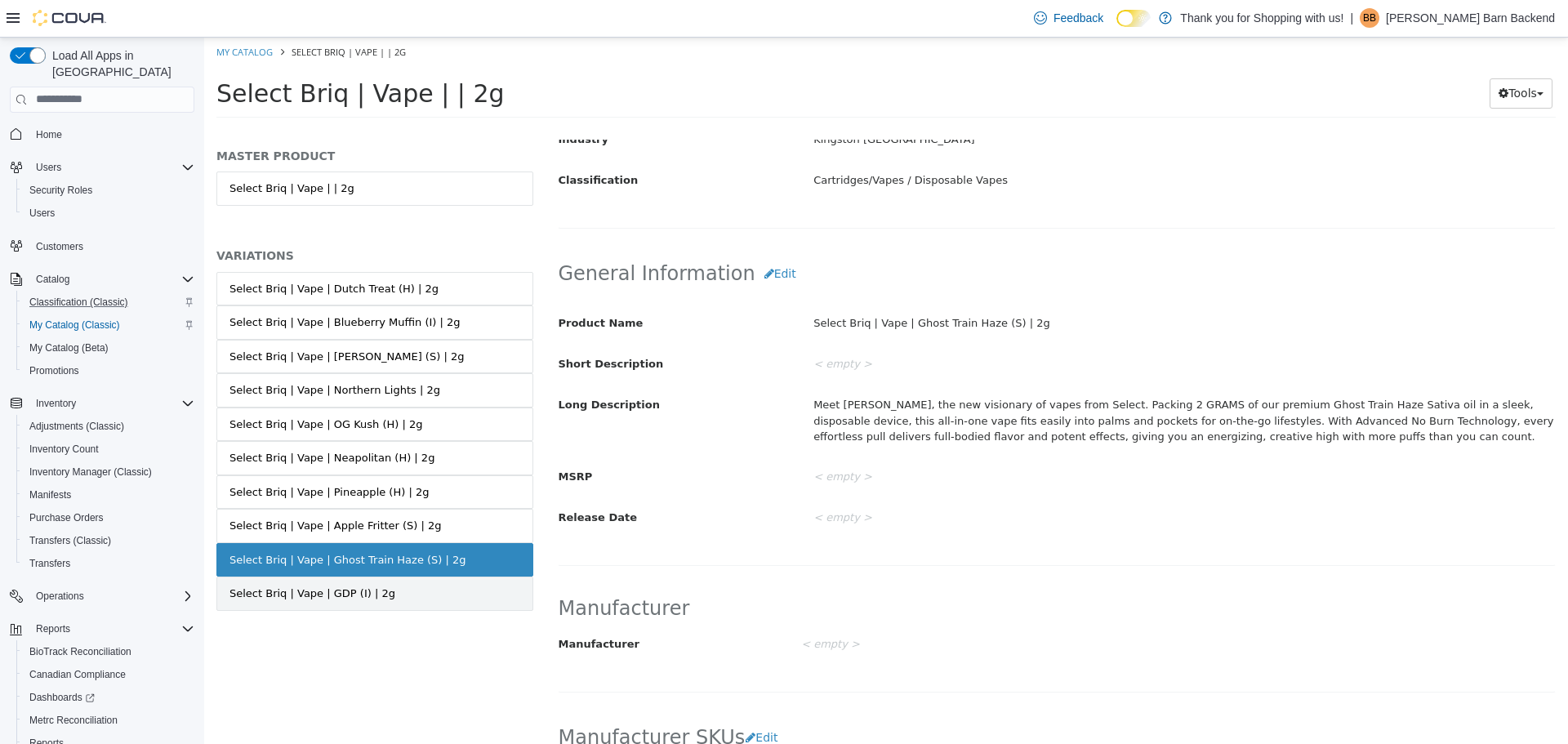
click at [448, 581] on link "Select Briq | Vape | GDP (I) | 2g" at bounding box center [375, 592] width 317 height 34
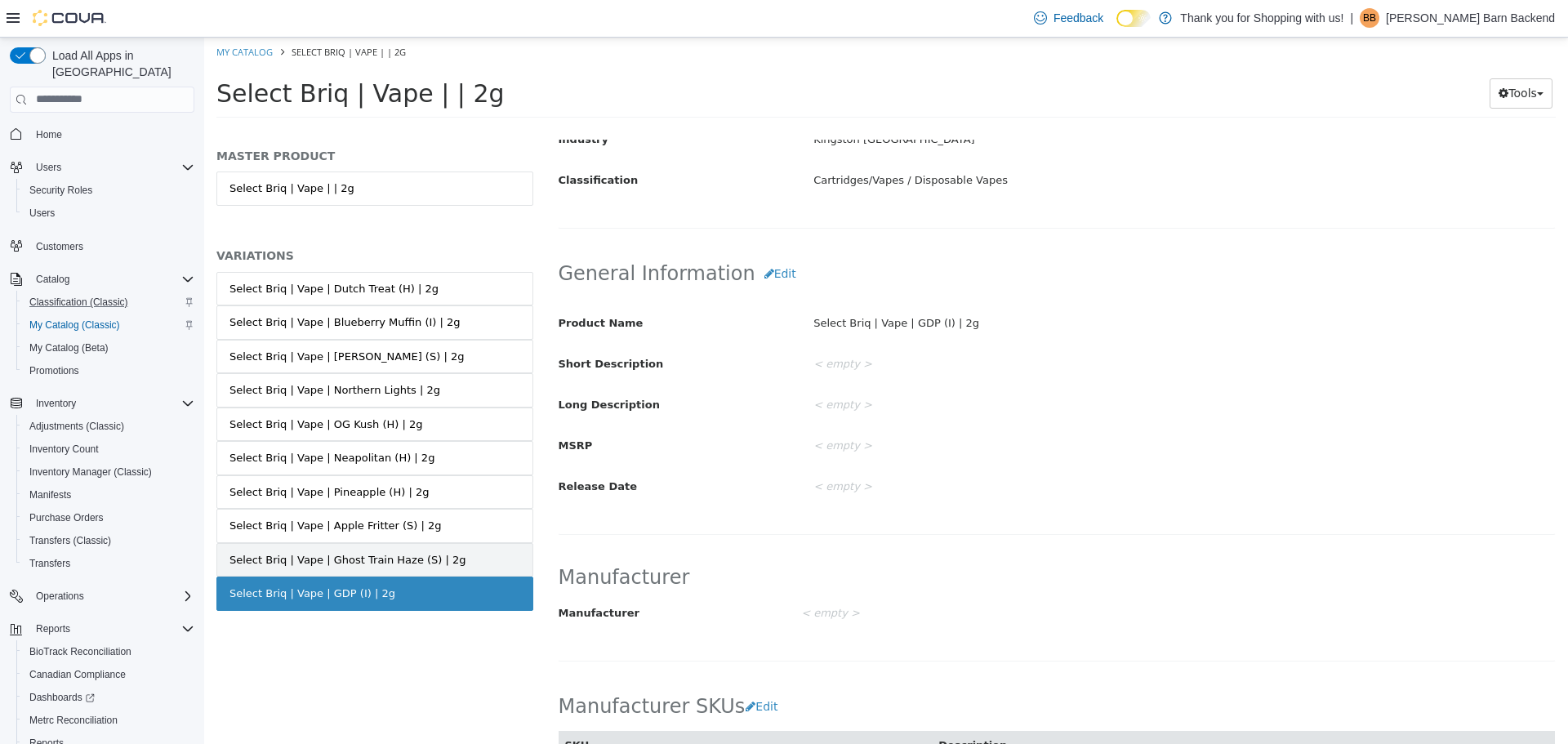
click at [444, 556] on link "Select Briq | Vape | Ghost Train Haze (S) | 2g" at bounding box center [375, 558] width 317 height 34
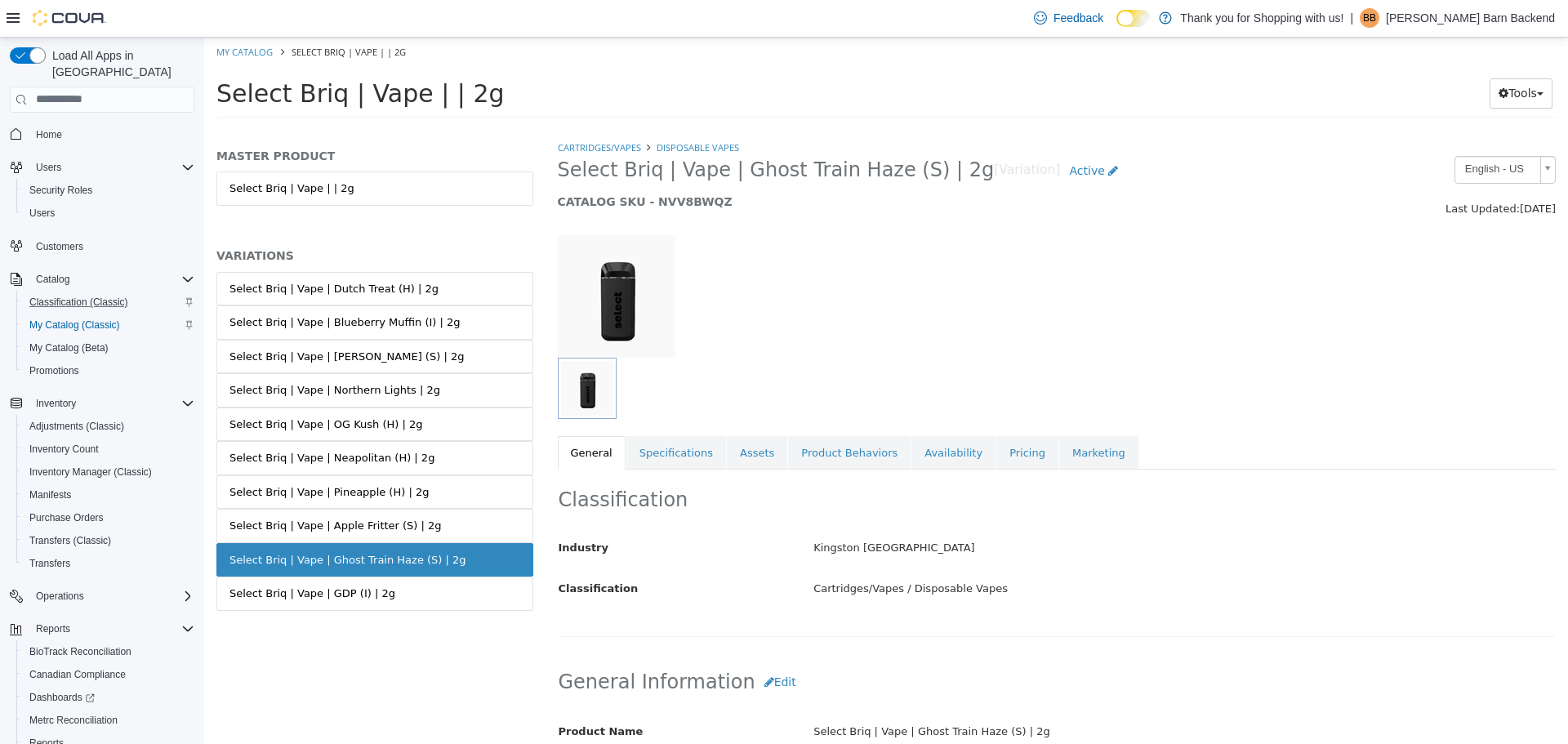
drag, startPoint x: 554, startPoint y: 164, endPoint x: 930, endPoint y: 169, distance: 376.0
click at [930, 169] on div "Select Briq | Vape | Ghost Train Haze (S) | 2g [Variation] Active CATALOG SKU -…" at bounding box center [929, 186] width 767 height 62
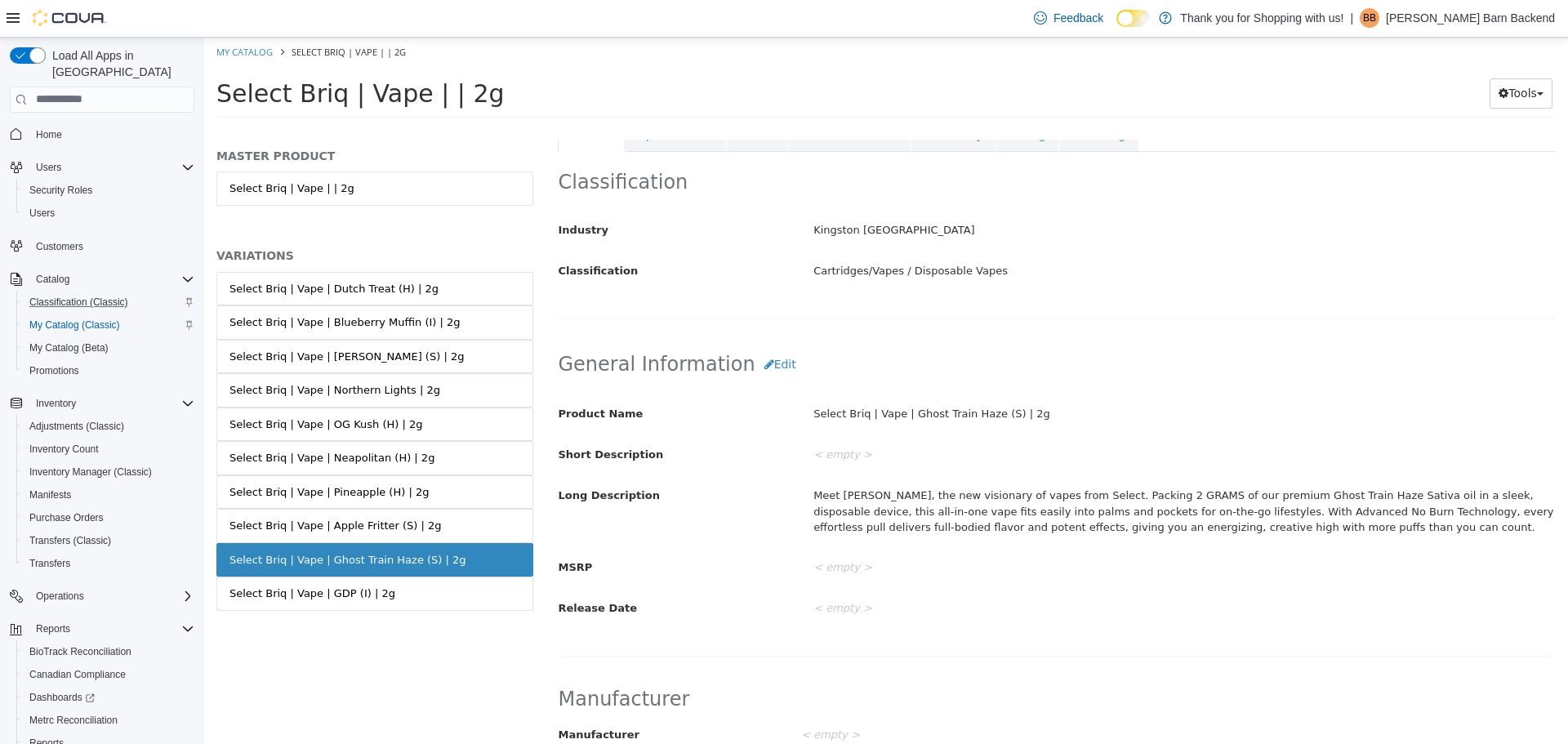
scroll to position [326, 0]
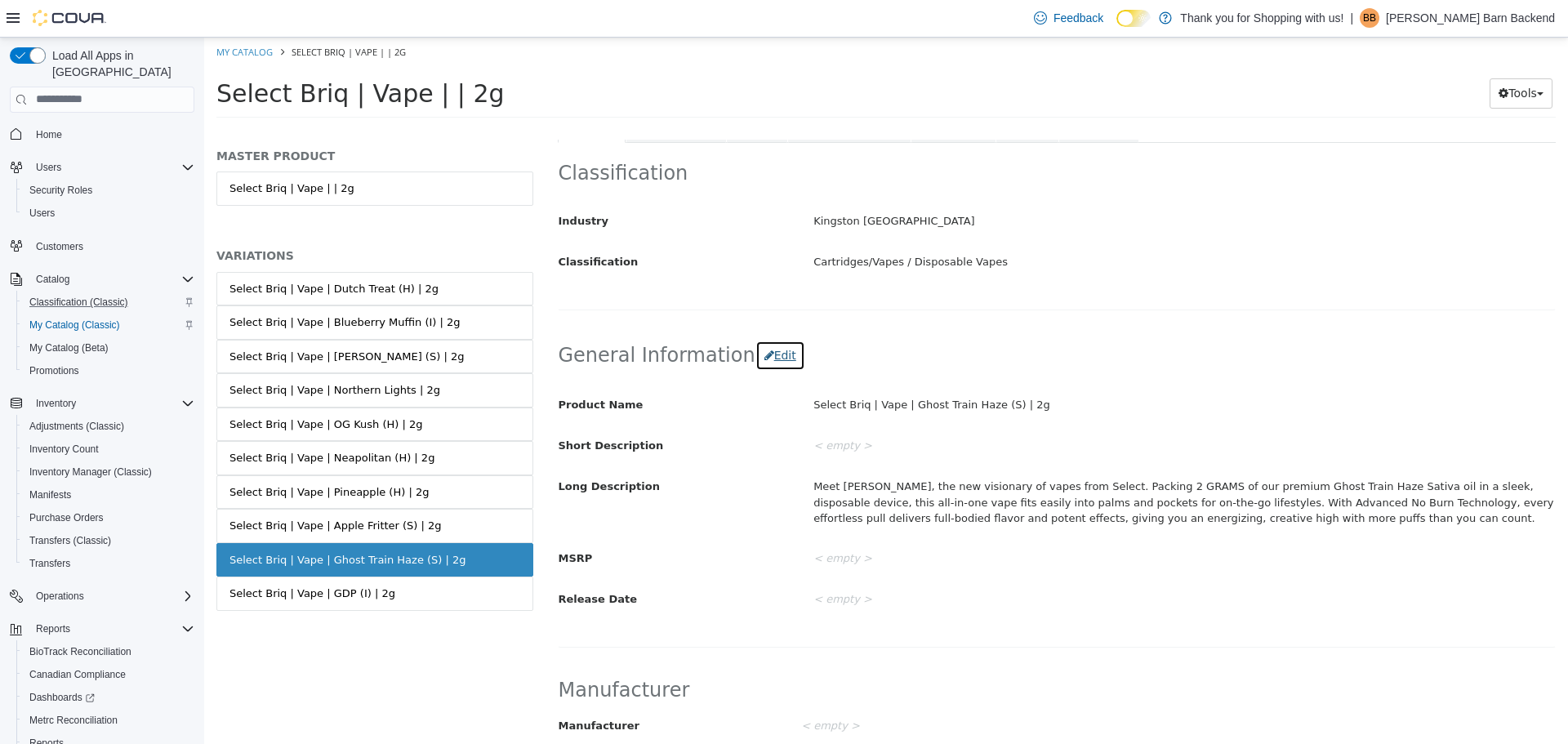
click at [756, 363] on button "Edit" at bounding box center [780, 354] width 50 height 30
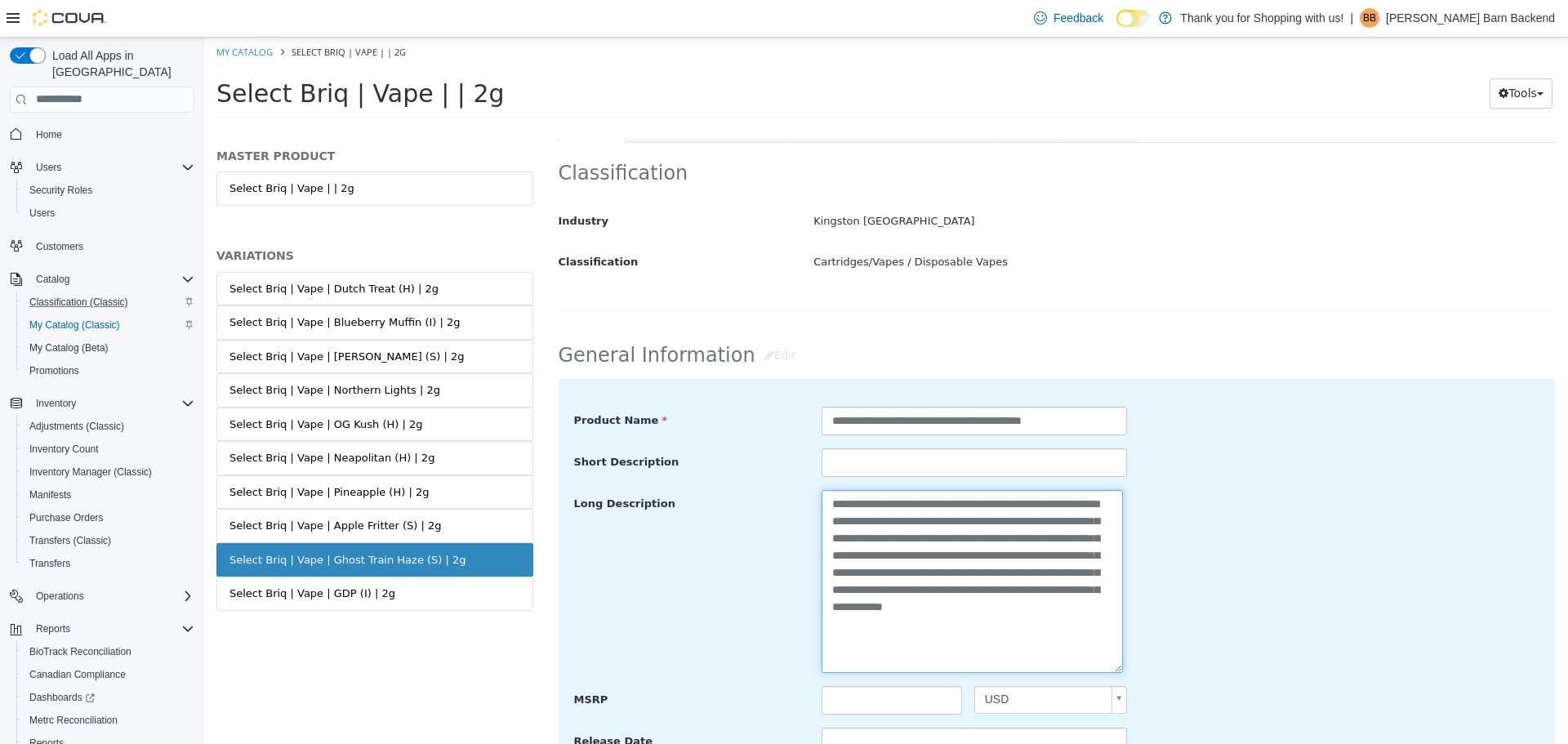
drag, startPoint x: 1057, startPoint y: 647, endPoint x: 814, endPoint y: 481, distance: 294.3
click at [814, 481] on div "**********" at bounding box center [1057, 580] width 966 height 350
paste textarea
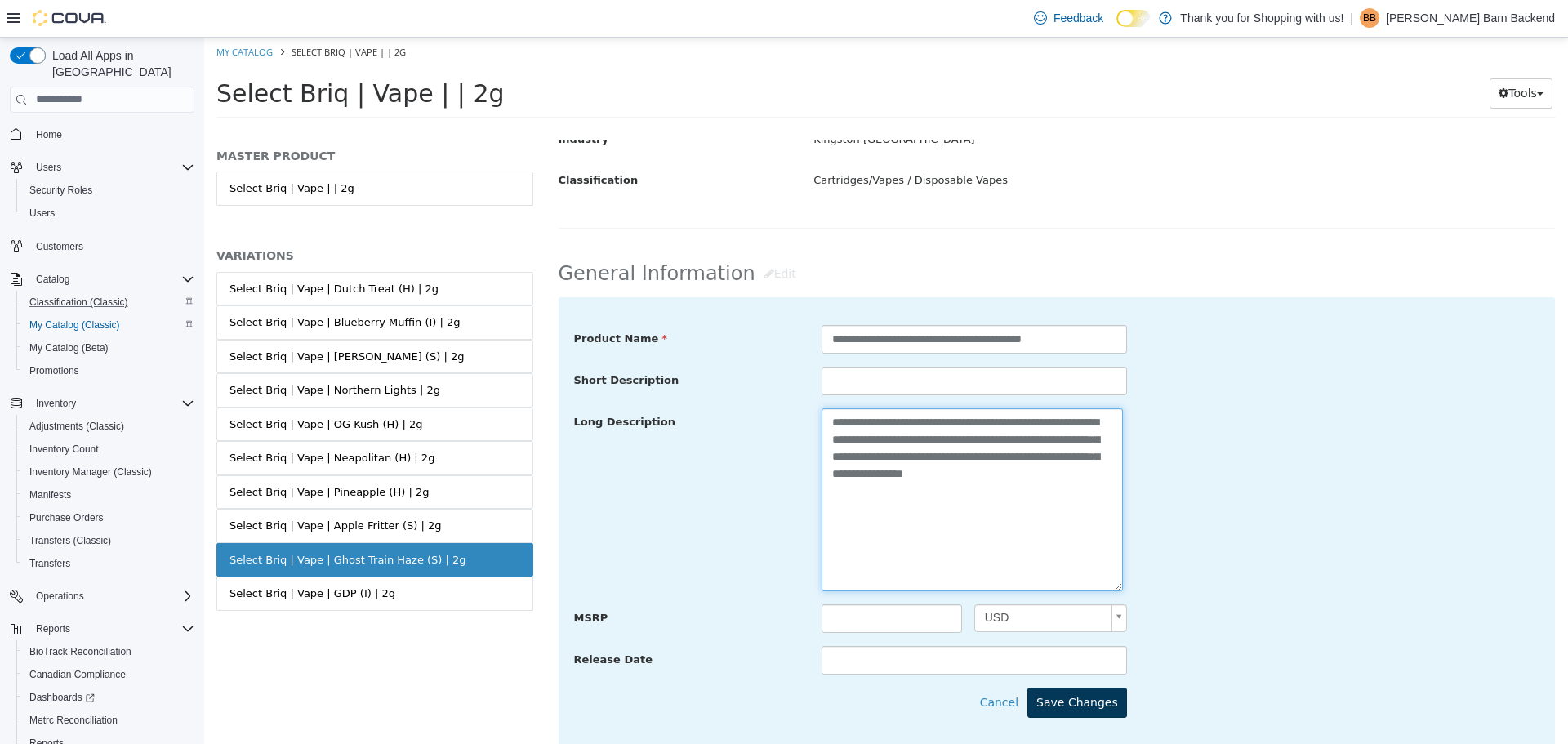
type textarea "**********"
click at [1102, 695] on button "Save Changes" at bounding box center [1078, 702] width 99 height 30
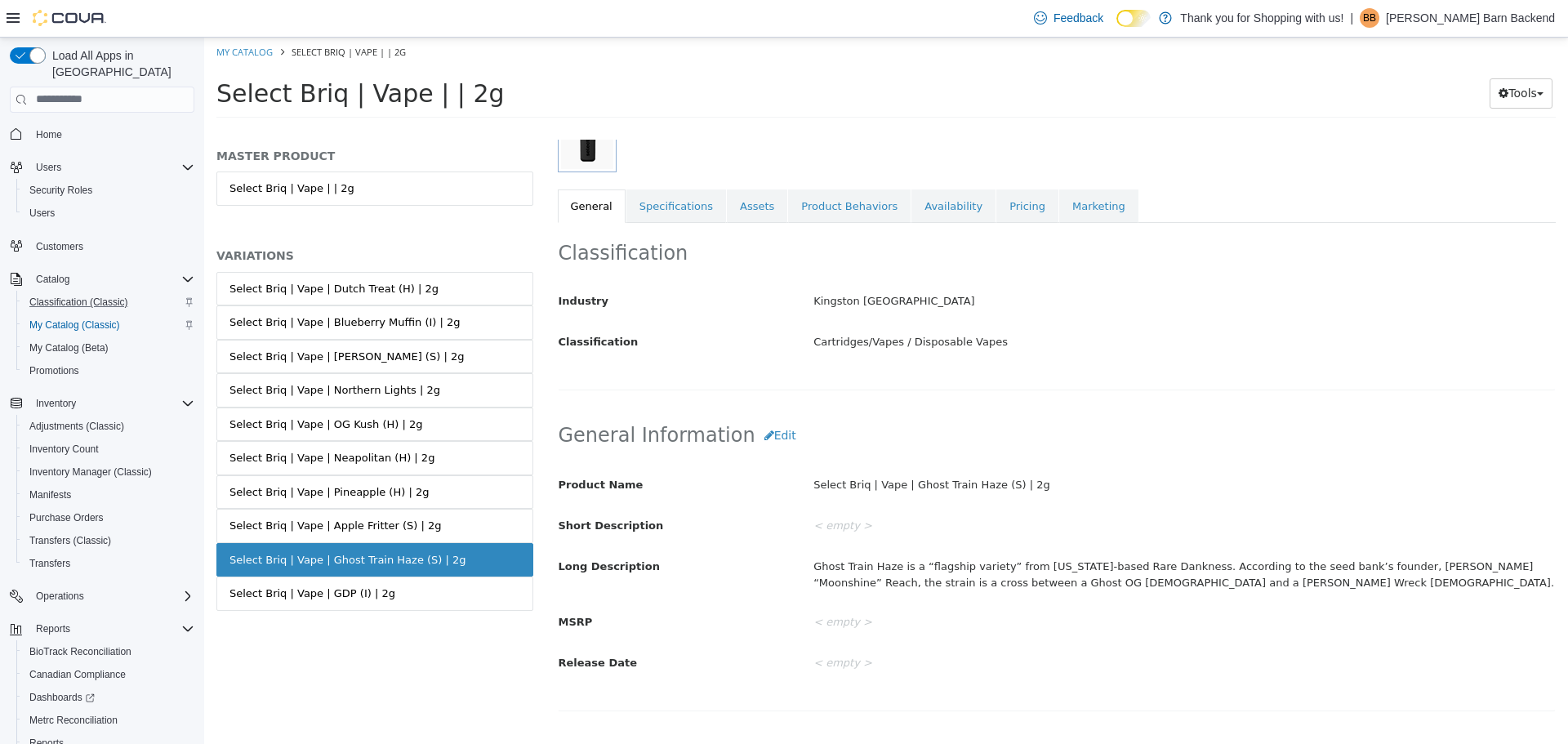
scroll to position [245, 0]
click at [415, 529] on link "Select Briq | Vape | Apple Fritter (S) | 2g" at bounding box center [375, 524] width 317 height 34
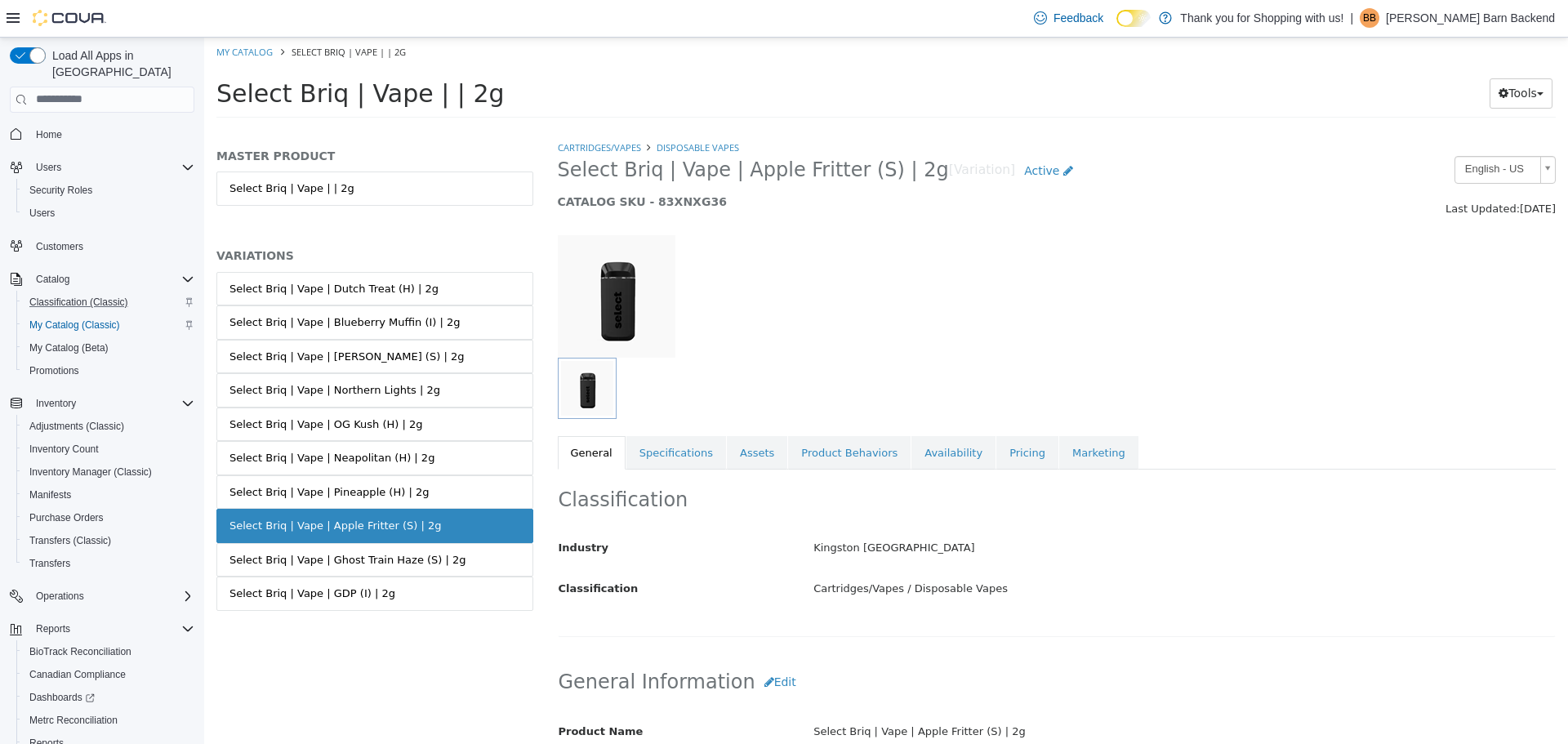
drag, startPoint x: 555, startPoint y: 167, endPoint x: 891, endPoint y: 165, distance: 336.0
click at [891, 165] on div "Select Briq | Vape | Apple Fritter (S) | 2g [Variation] Active CATALOG SKU - 83…" at bounding box center [929, 186] width 767 height 62
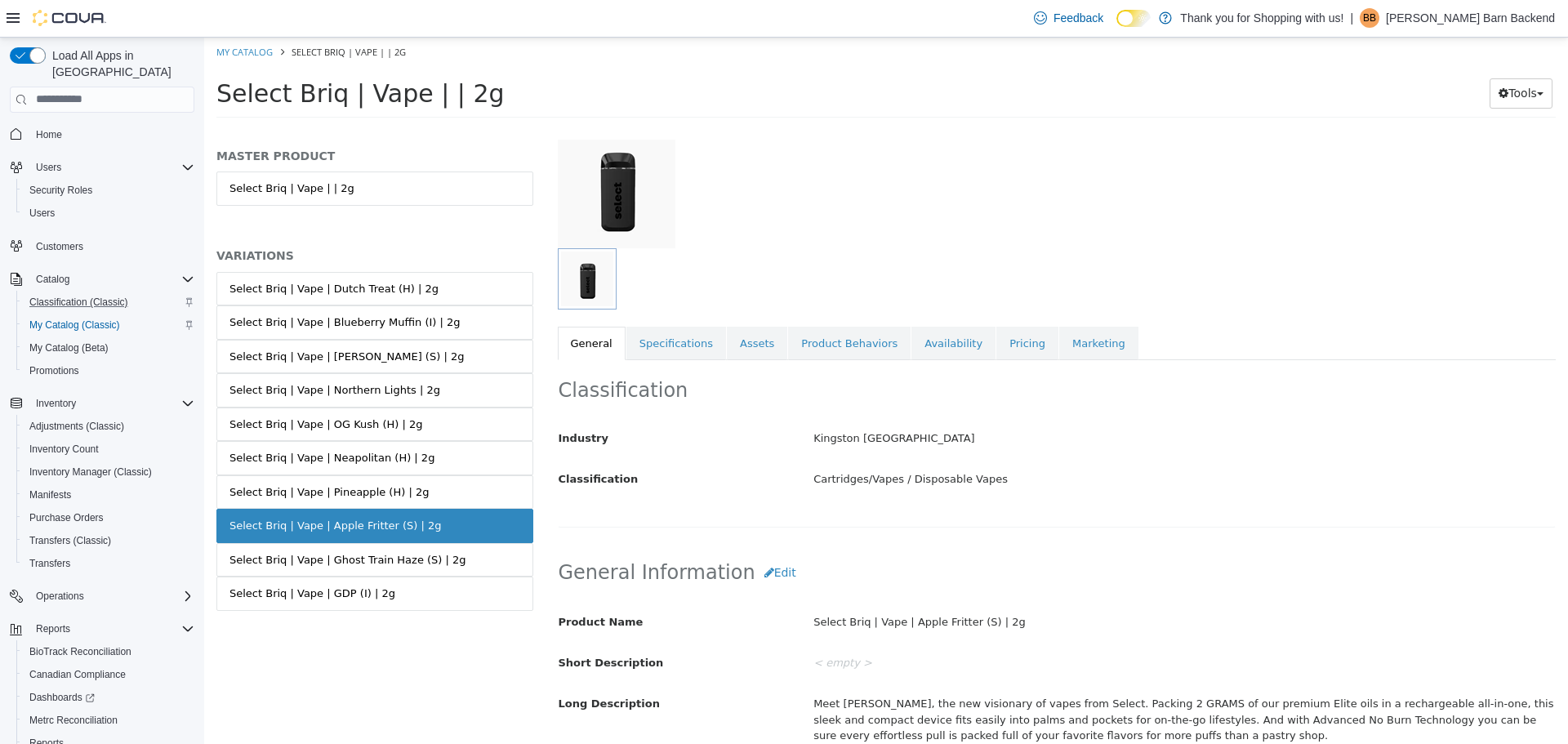
scroll to position [326, 0]
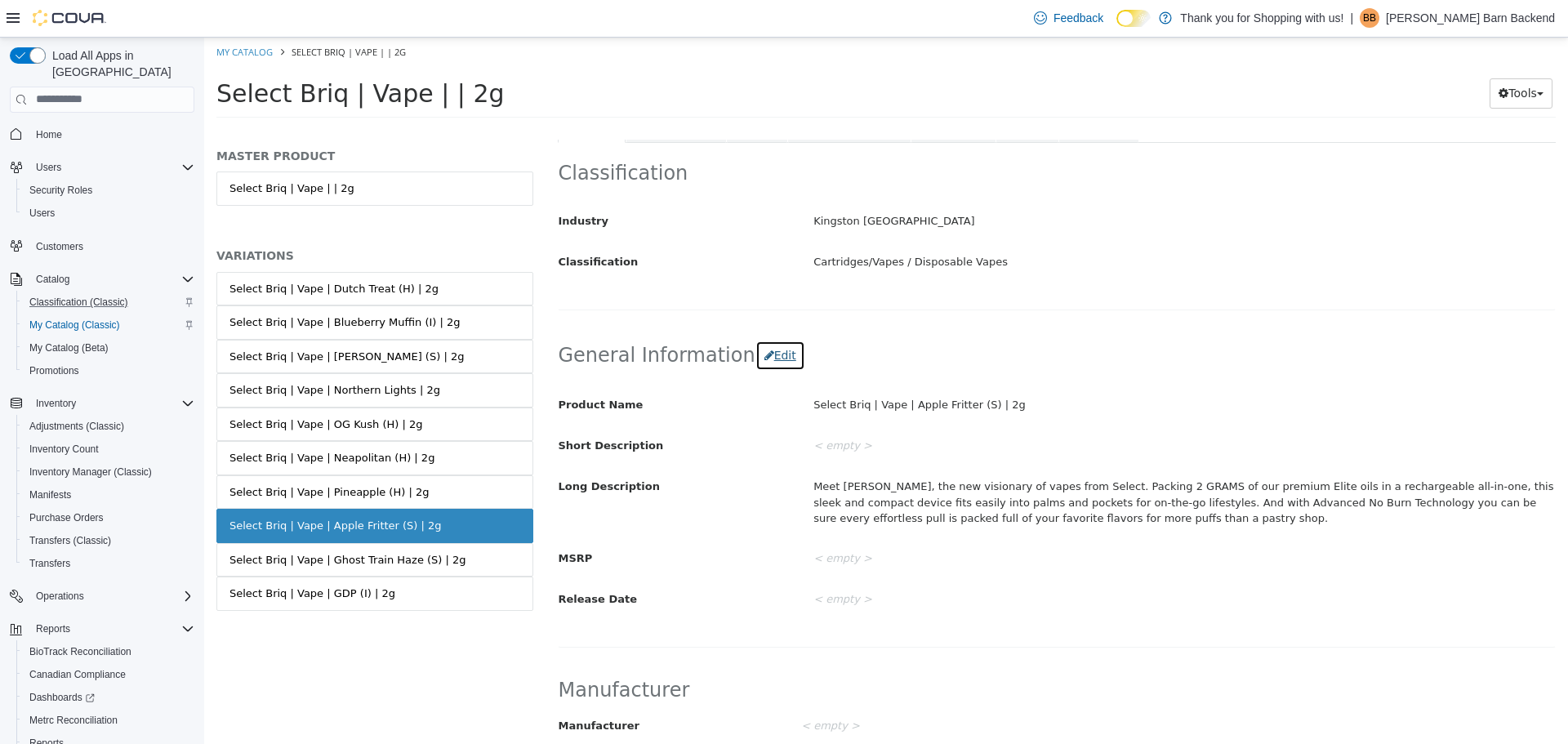
click at [755, 360] on button "Edit" at bounding box center [780, 354] width 50 height 30
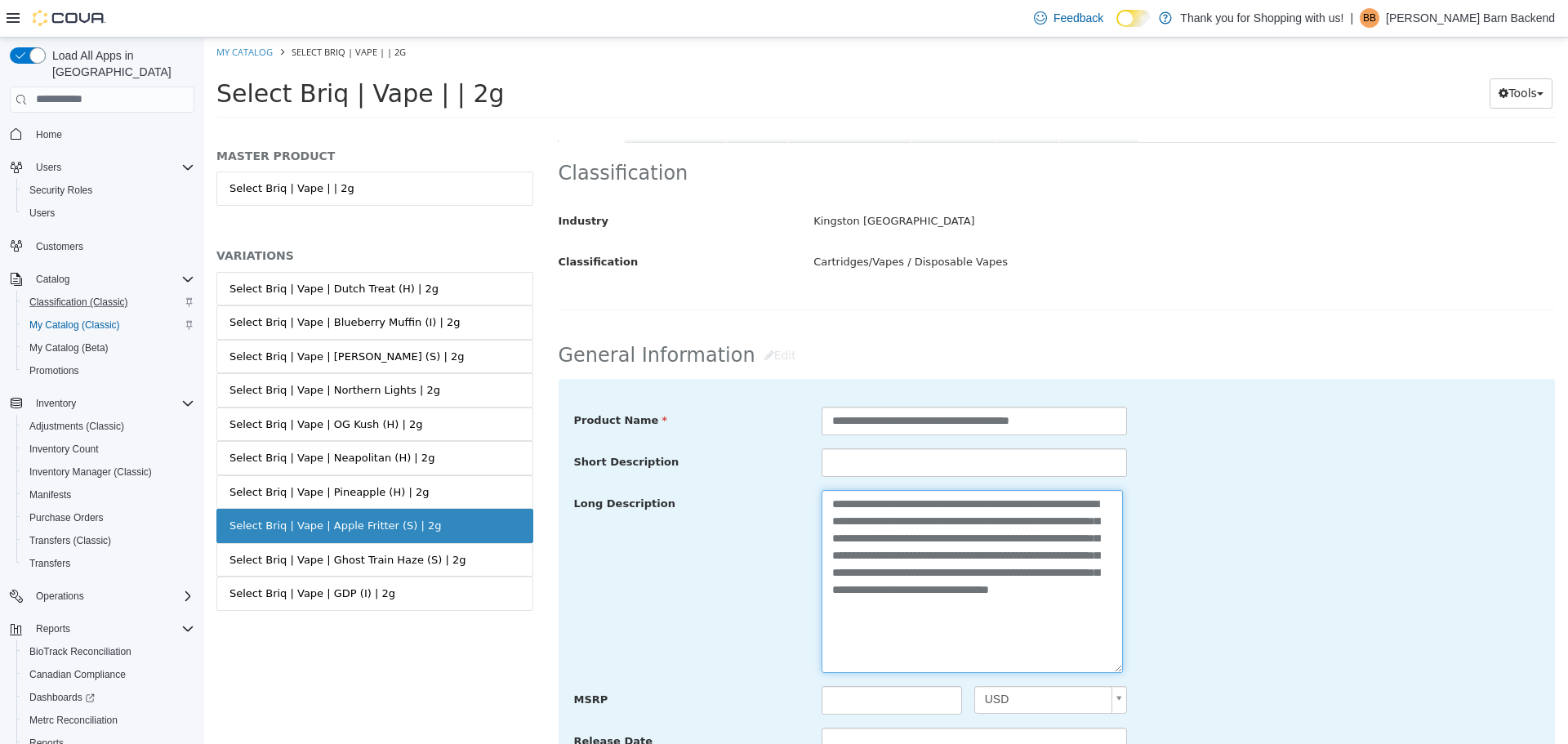
drag, startPoint x: 1088, startPoint y: 614, endPoint x: 796, endPoint y: 504, distance: 312.0
click at [796, 504] on div "**********" at bounding box center [1057, 581] width 991 height 184
paste textarea "**********"
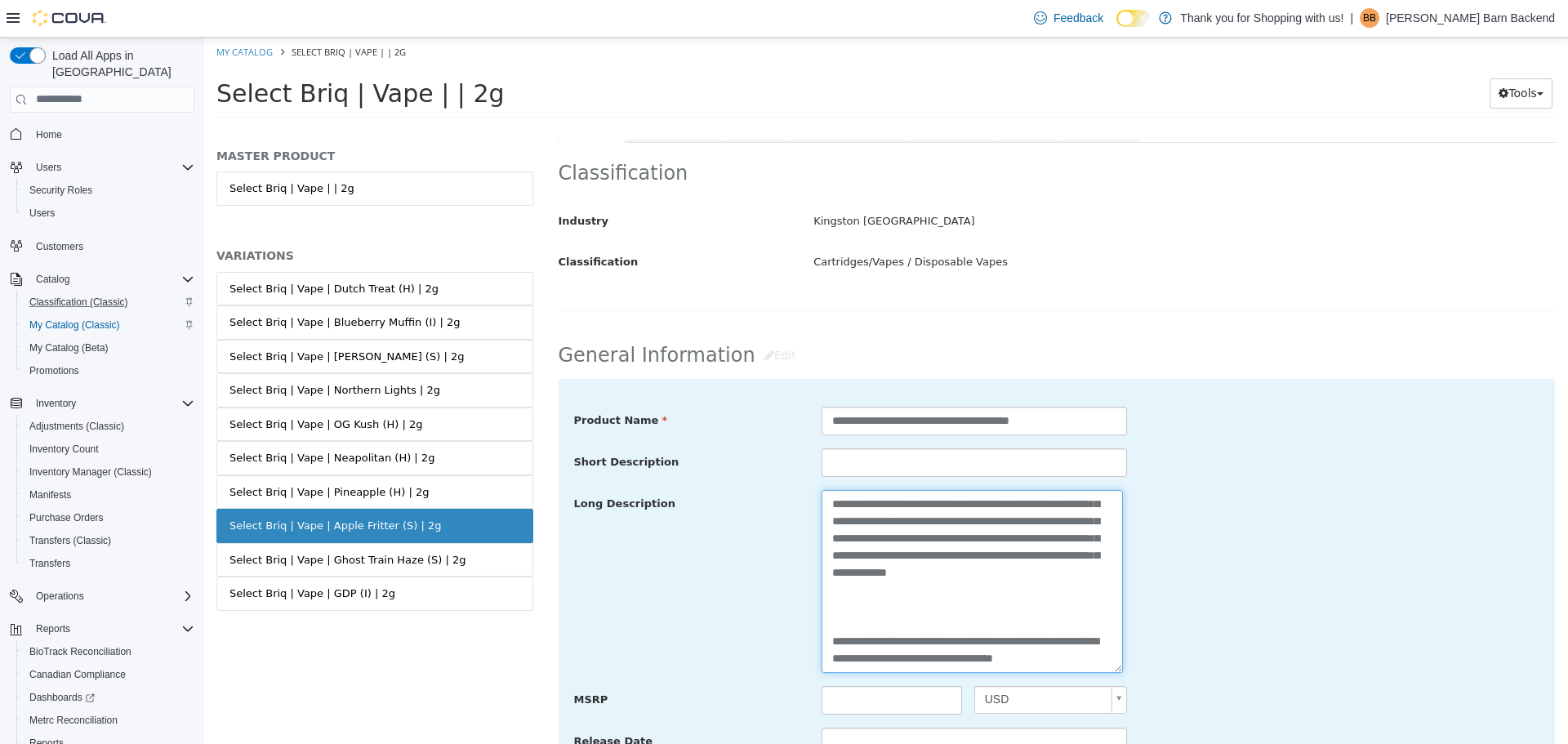
click at [828, 625] on textarea "**********" at bounding box center [973, 580] width 302 height 183
drag, startPoint x: 827, startPoint y: 630, endPoint x: 894, endPoint y: 680, distance: 83.6
click at [894, 680] on div "**********" at bounding box center [1057, 580] width 966 height 350
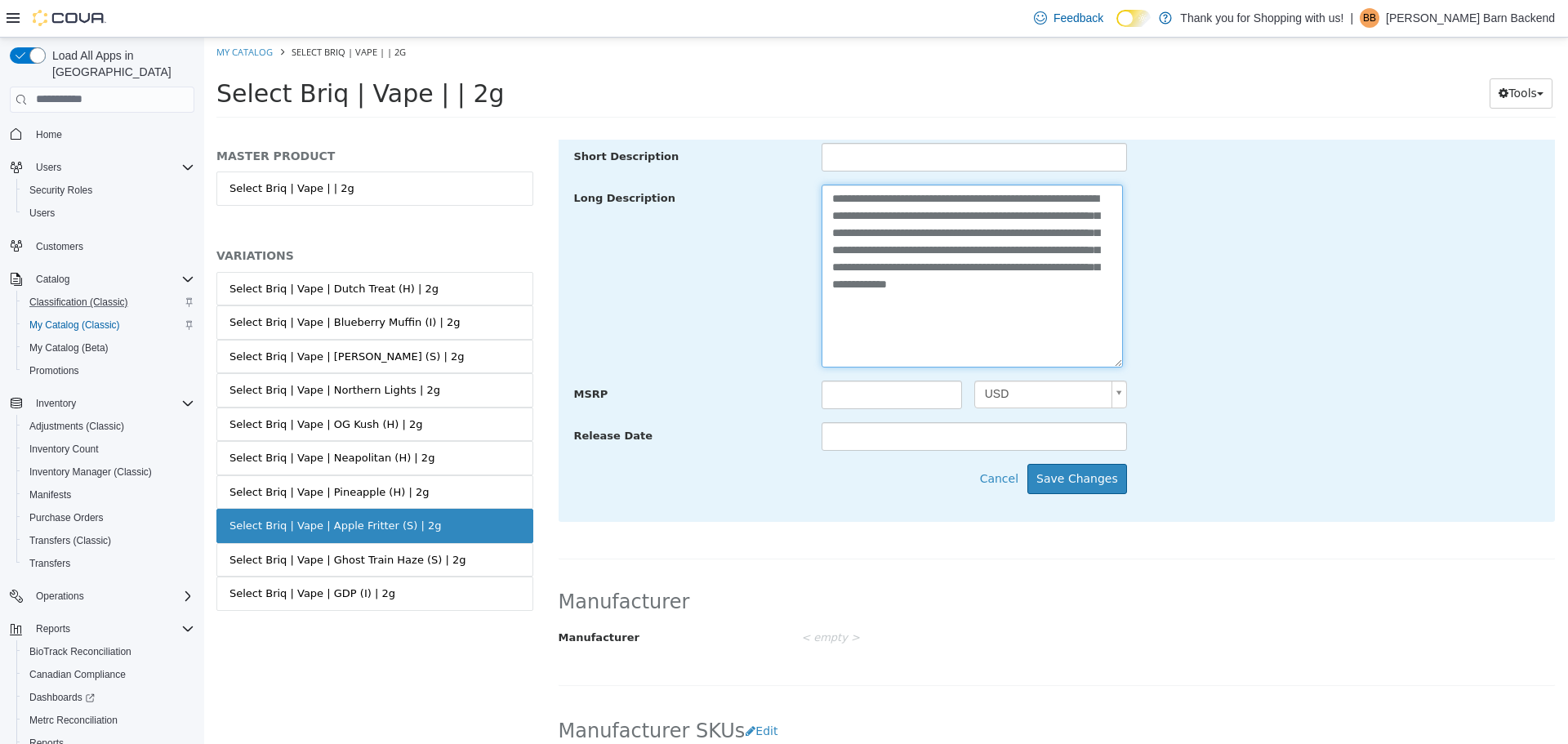
scroll to position [653, 0]
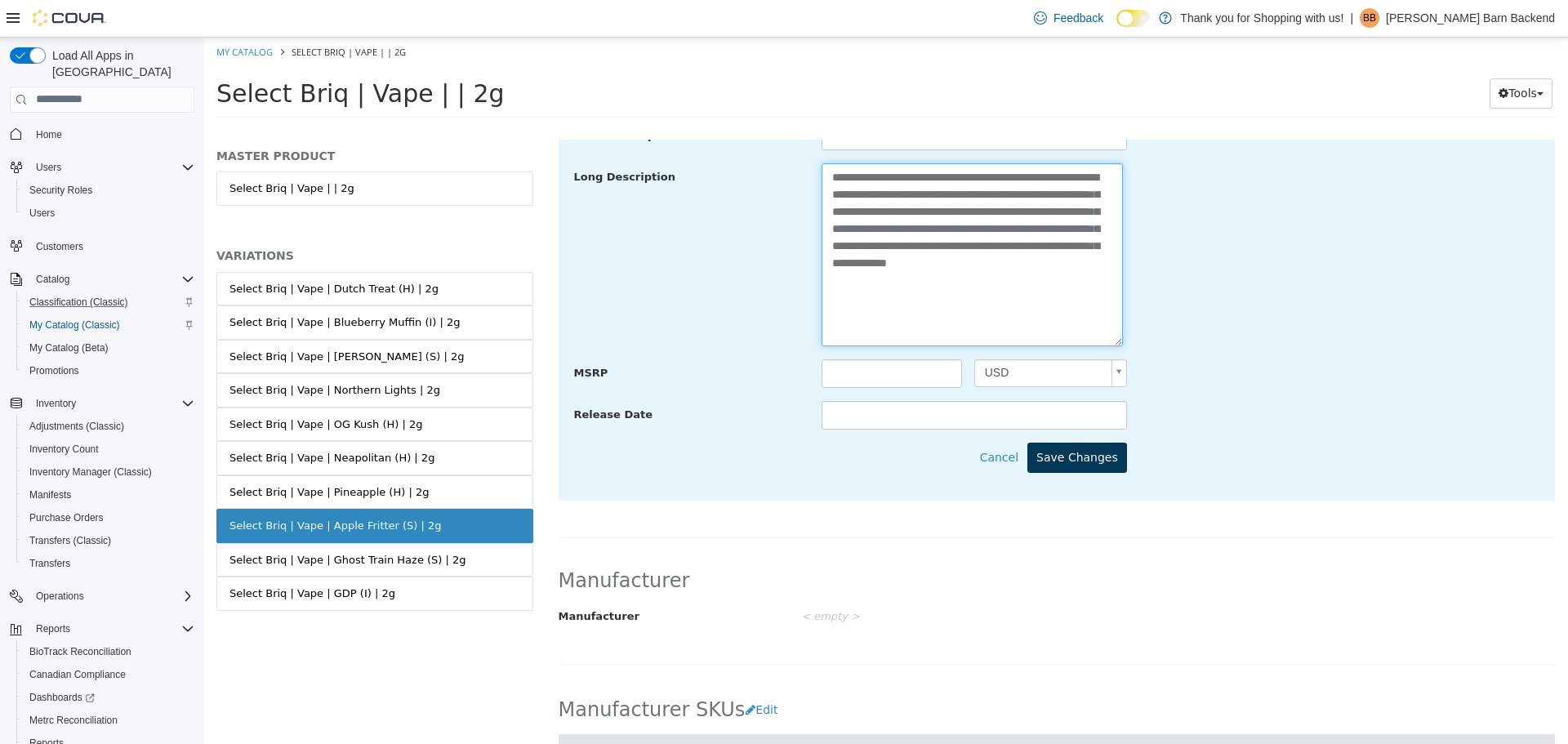
type textarea "**********"
click at [1077, 455] on button "Save Changes" at bounding box center [1078, 456] width 99 height 30
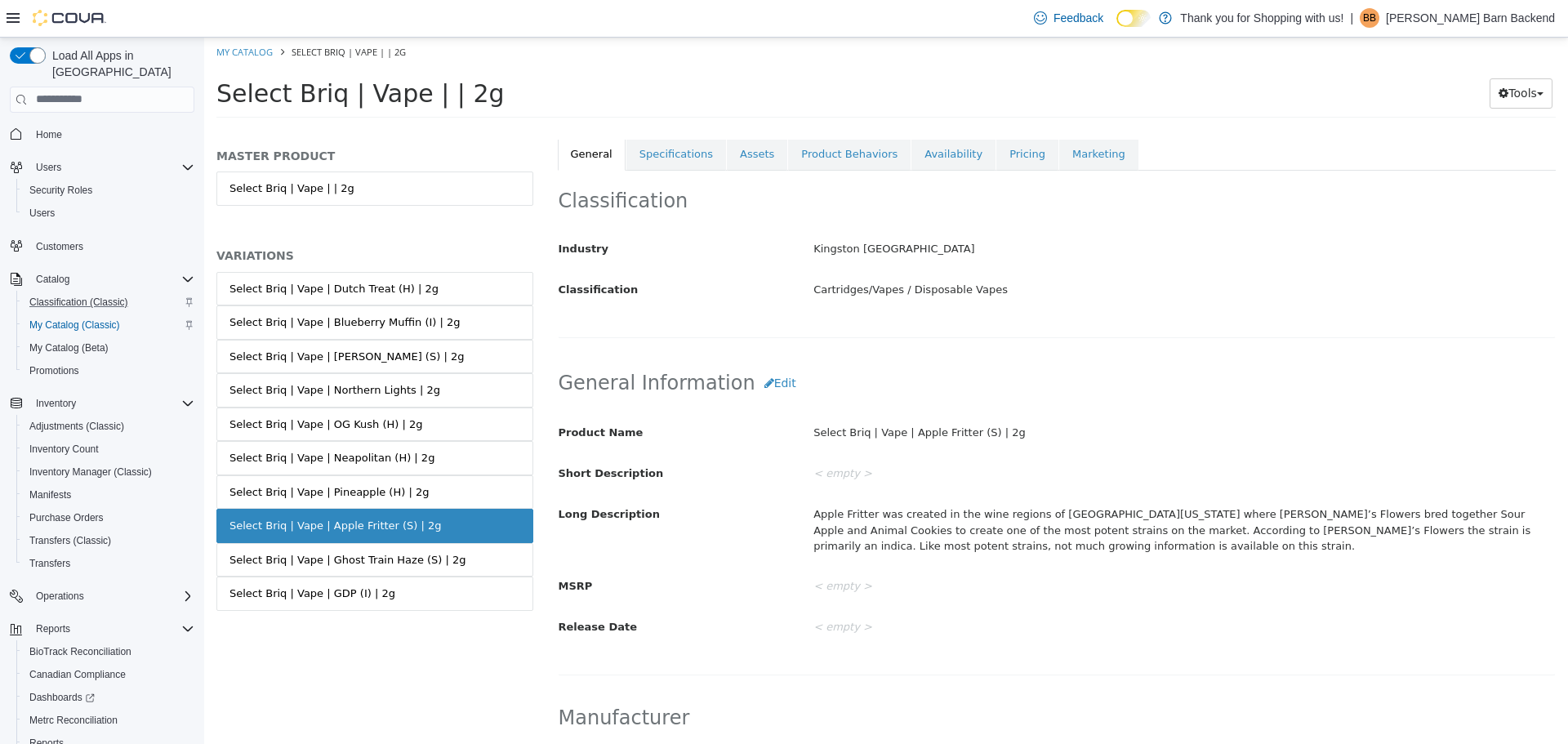
scroll to position [408, 0]
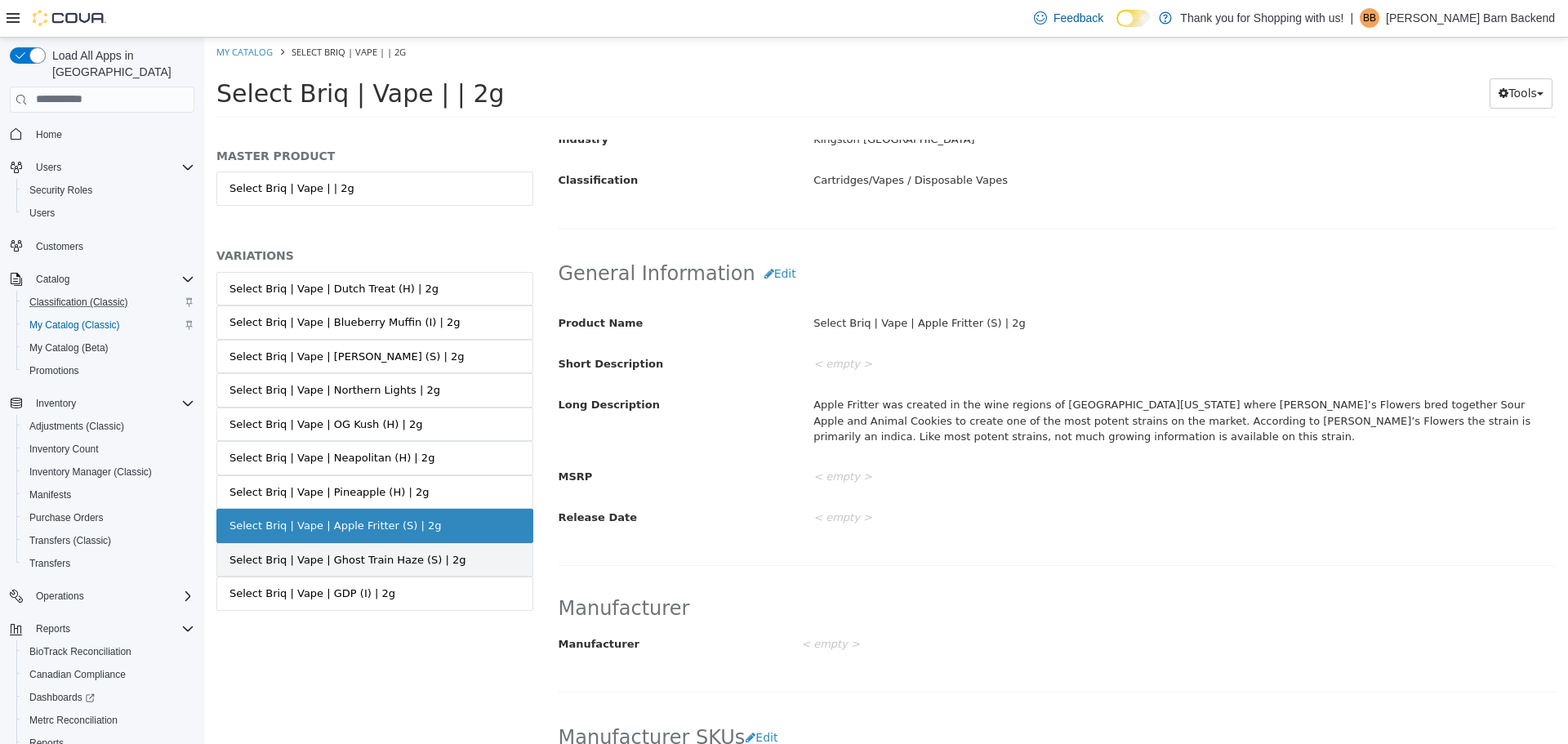
click at [473, 558] on link "Select Briq | Vape | Ghost Train Haze (S) | 2g" at bounding box center [375, 558] width 317 height 34
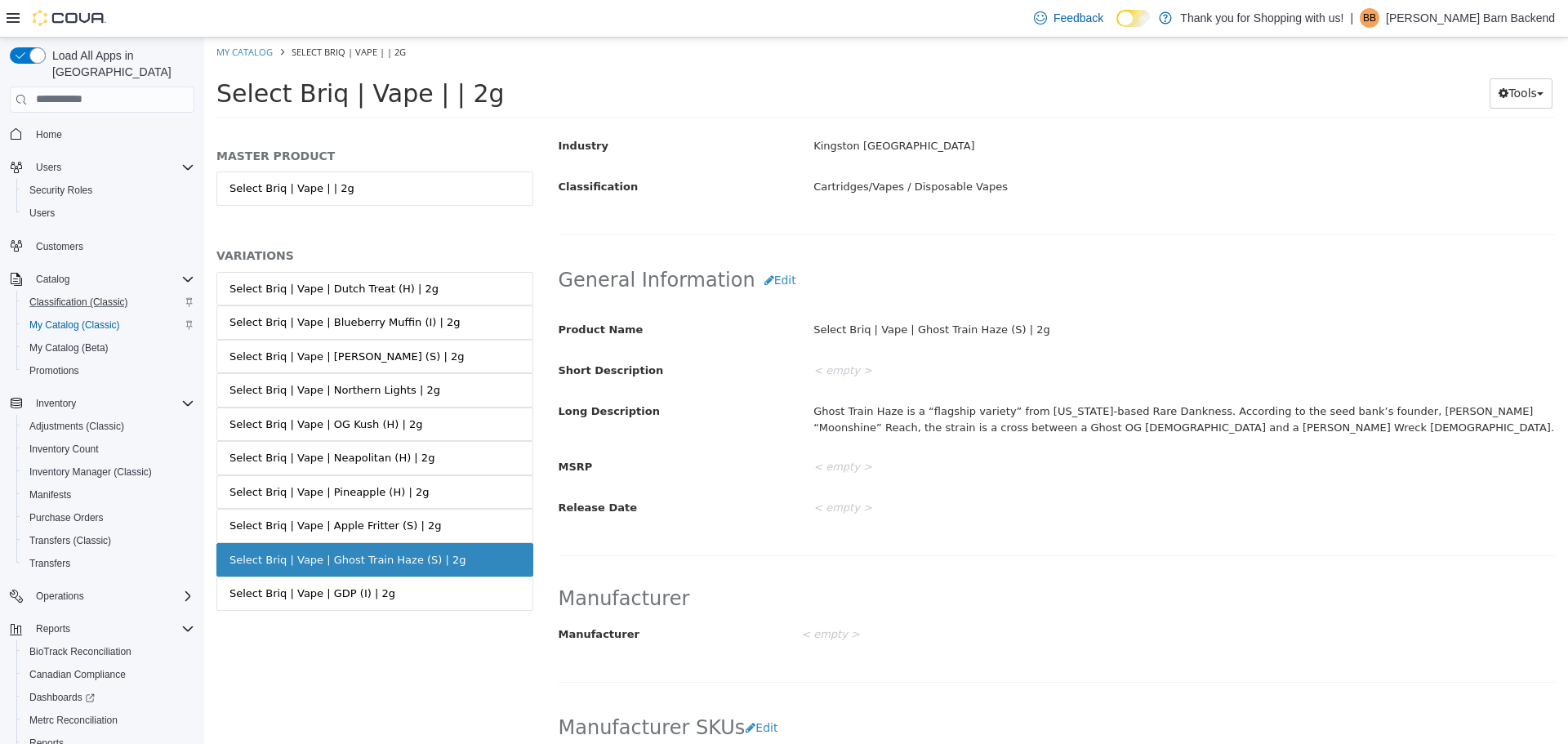
scroll to position [406, 0]
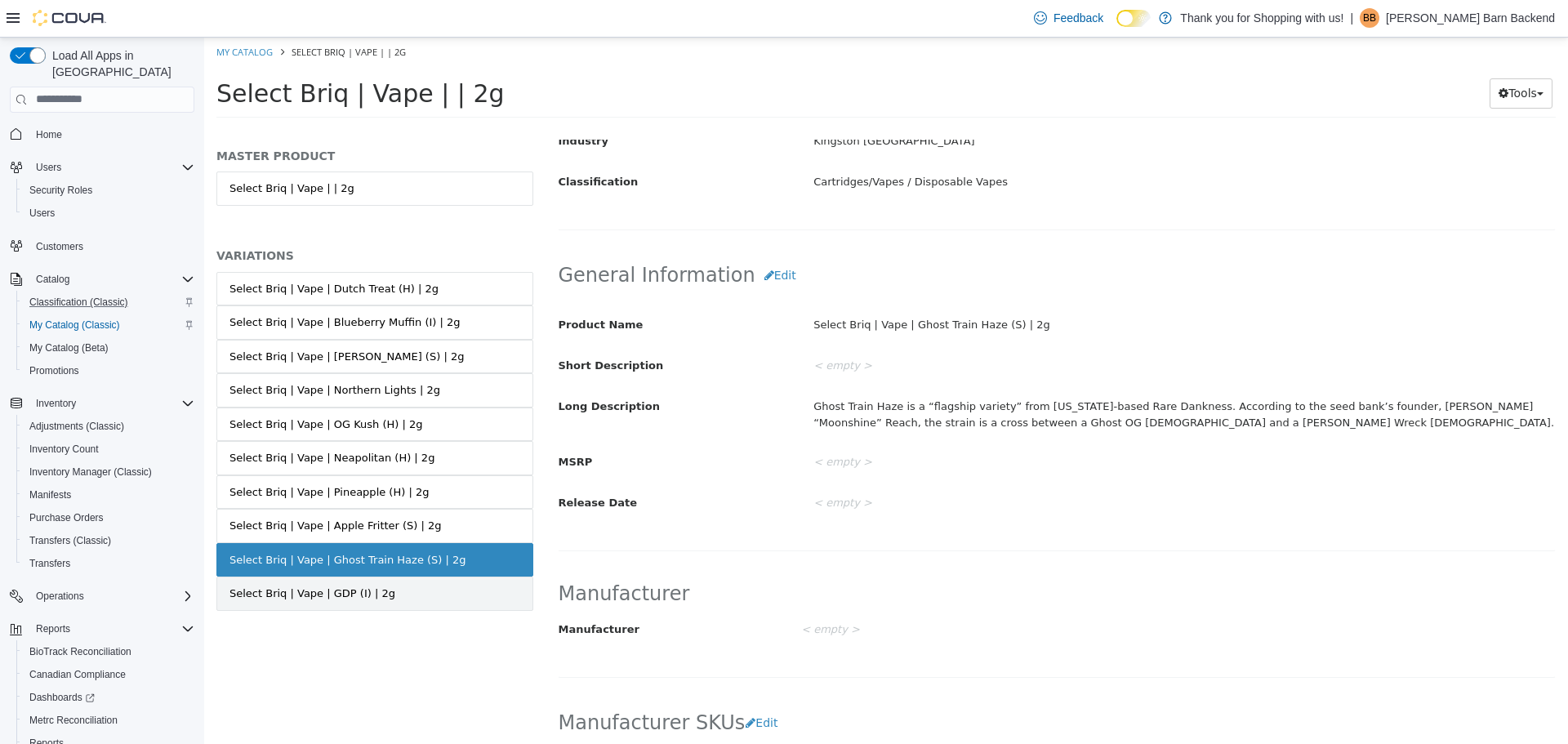
click at [331, 585] on div "Select Briq | Vape | GDP (I) | 2g" at bounding box center [312, 593] width 166 height 17
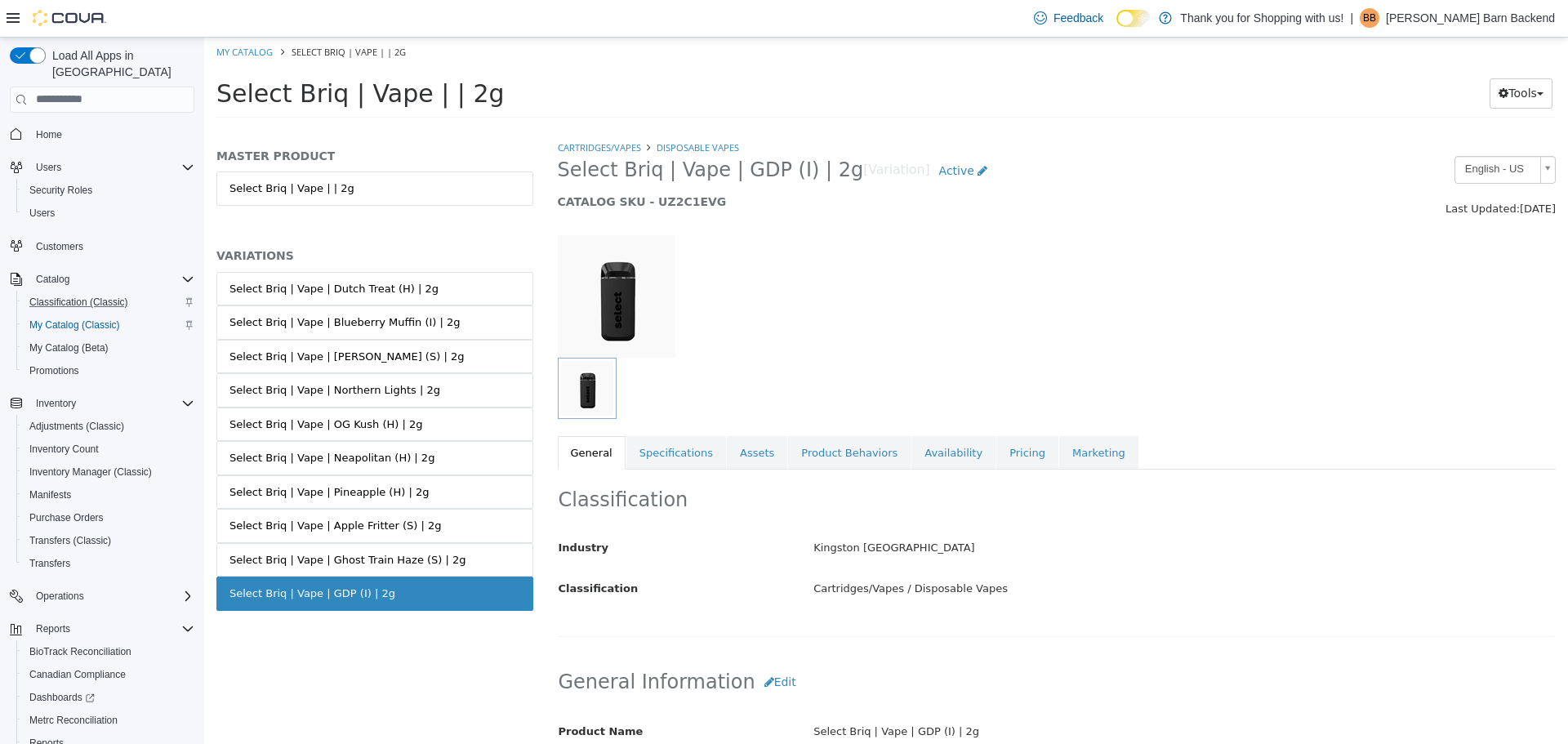
drag, startPoint x: 557, startPoint y: 172, endPoint x: 818, endPoint y: 174, distance: 261.0
click at [818, 174] on div "Select Briq | Vape | GDP (I) | 2g [Variation] Active CATALOG SKU - UZ2C1EVG" at bounding box center [929, 186] width 767 height 62
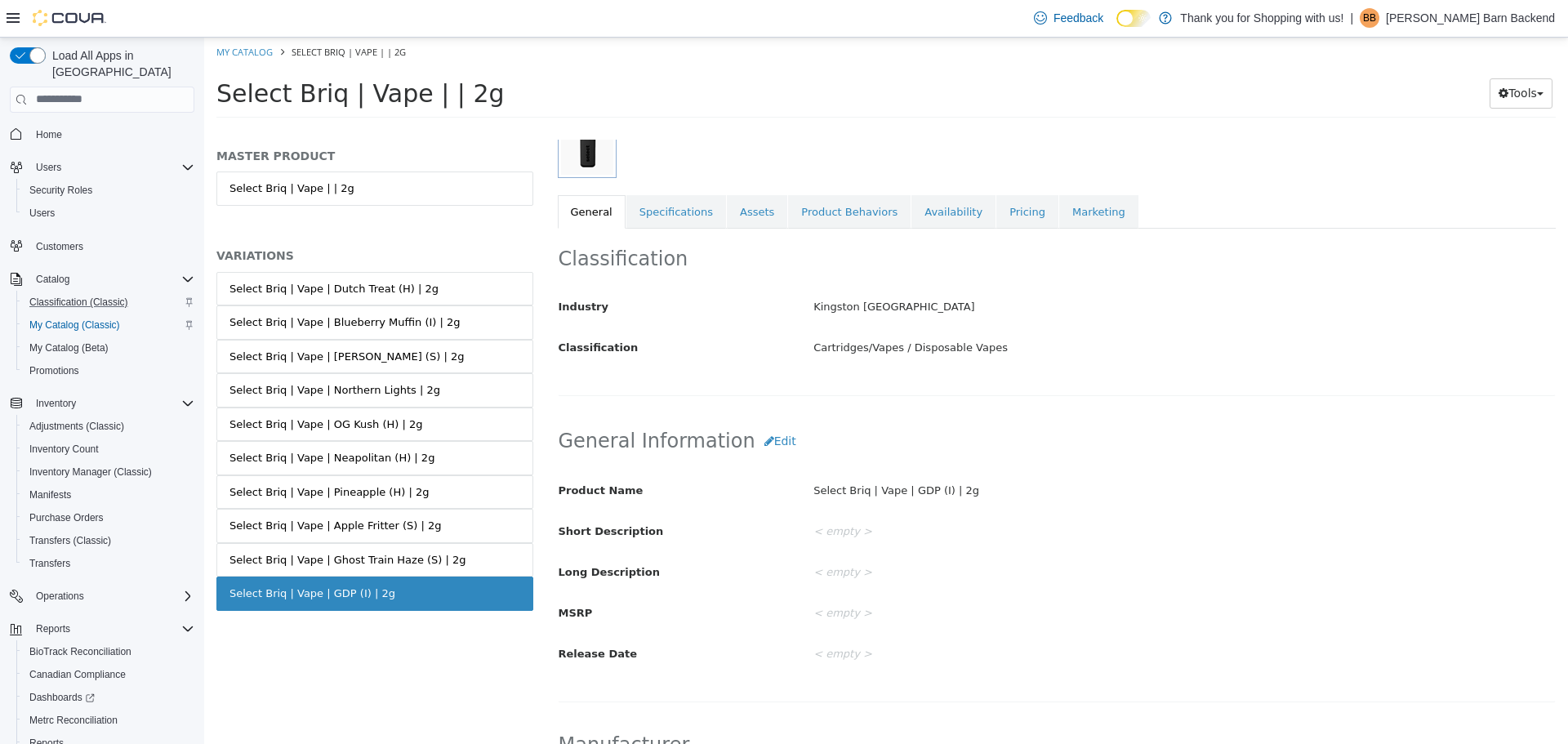
scroll to position [245, 0]
click at [760, 443] on button "Edit" at bounding box center [780, 436] width 50 height 30
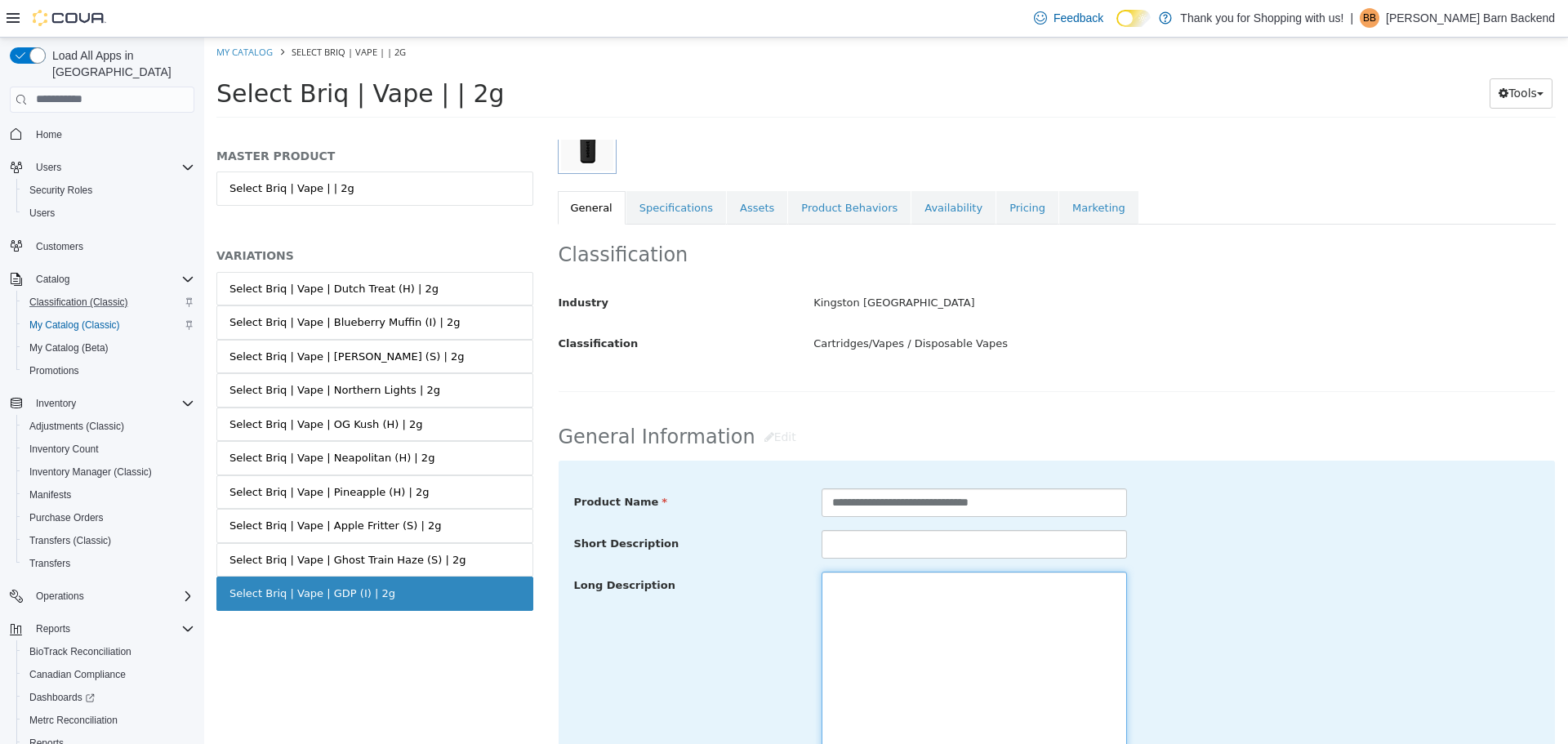
click at [870, 584] on textarea at bounding box center [974, 661] width 306 height 183
paste textarea "**********"
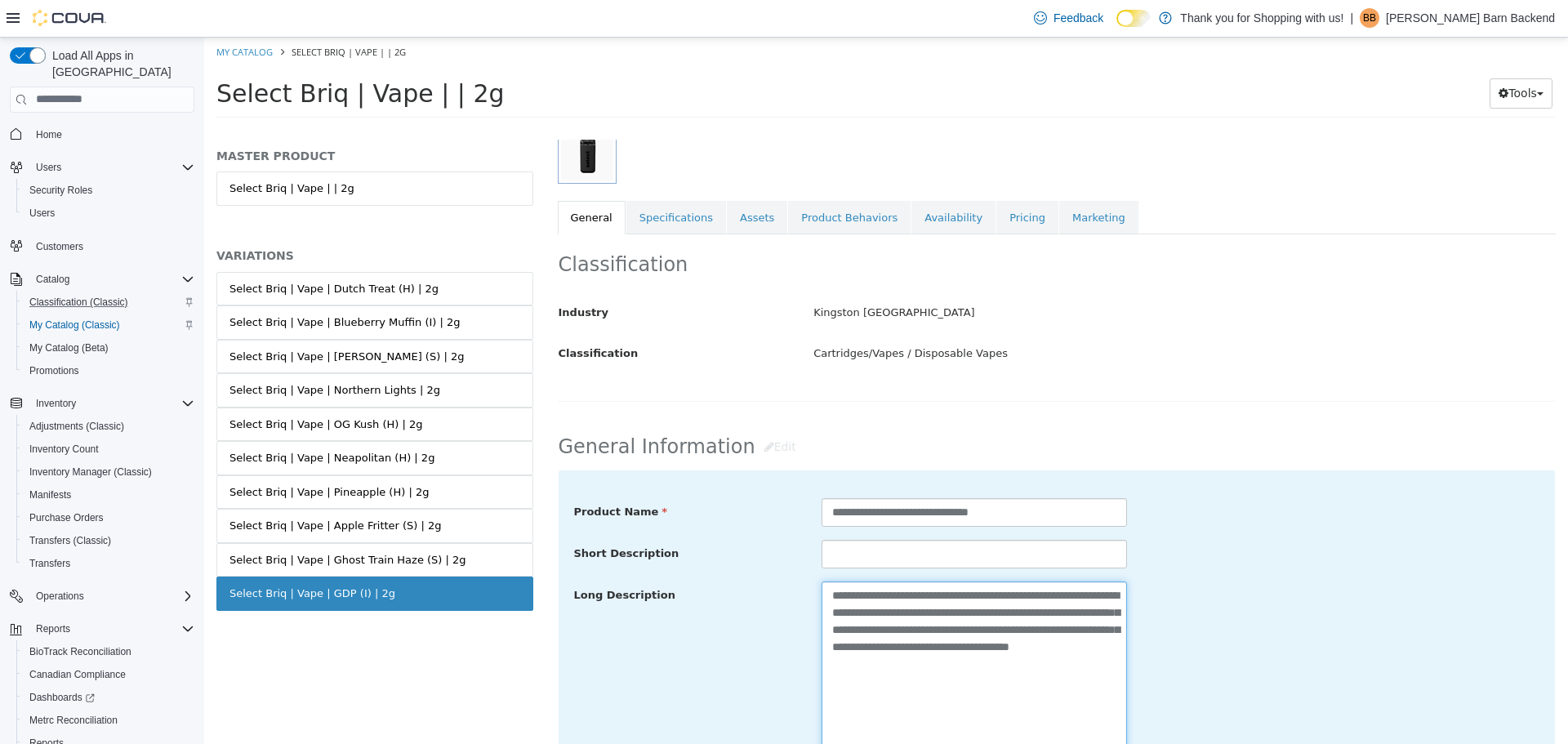
scroll to position [408, 0]
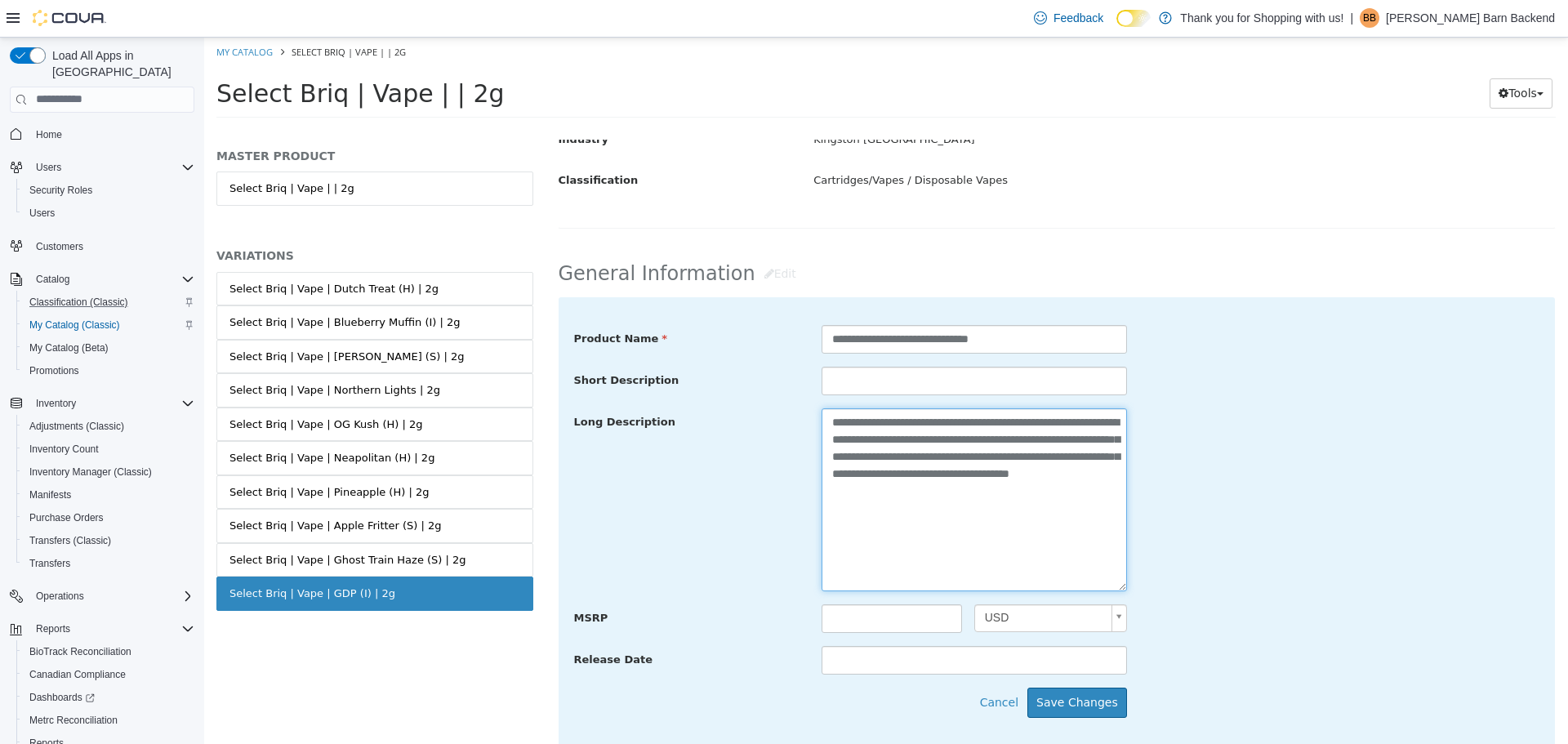
drag, startPoint x: 1076, startPoint y: 497, endPoint x: 818, endPoint y: 425, distance: 267.9
click at [822, 425] on textarea "**********" at bounding box center [974, 498] width 306 height 183
paste textarea
drag, startPoint x: 1008, startPoint y: 459, endPoint x: 781, endPoint y: 412, distance: 231.8
click at [781, 412] on div "**********" at bounding box center [1057, 499] width 991 height 184
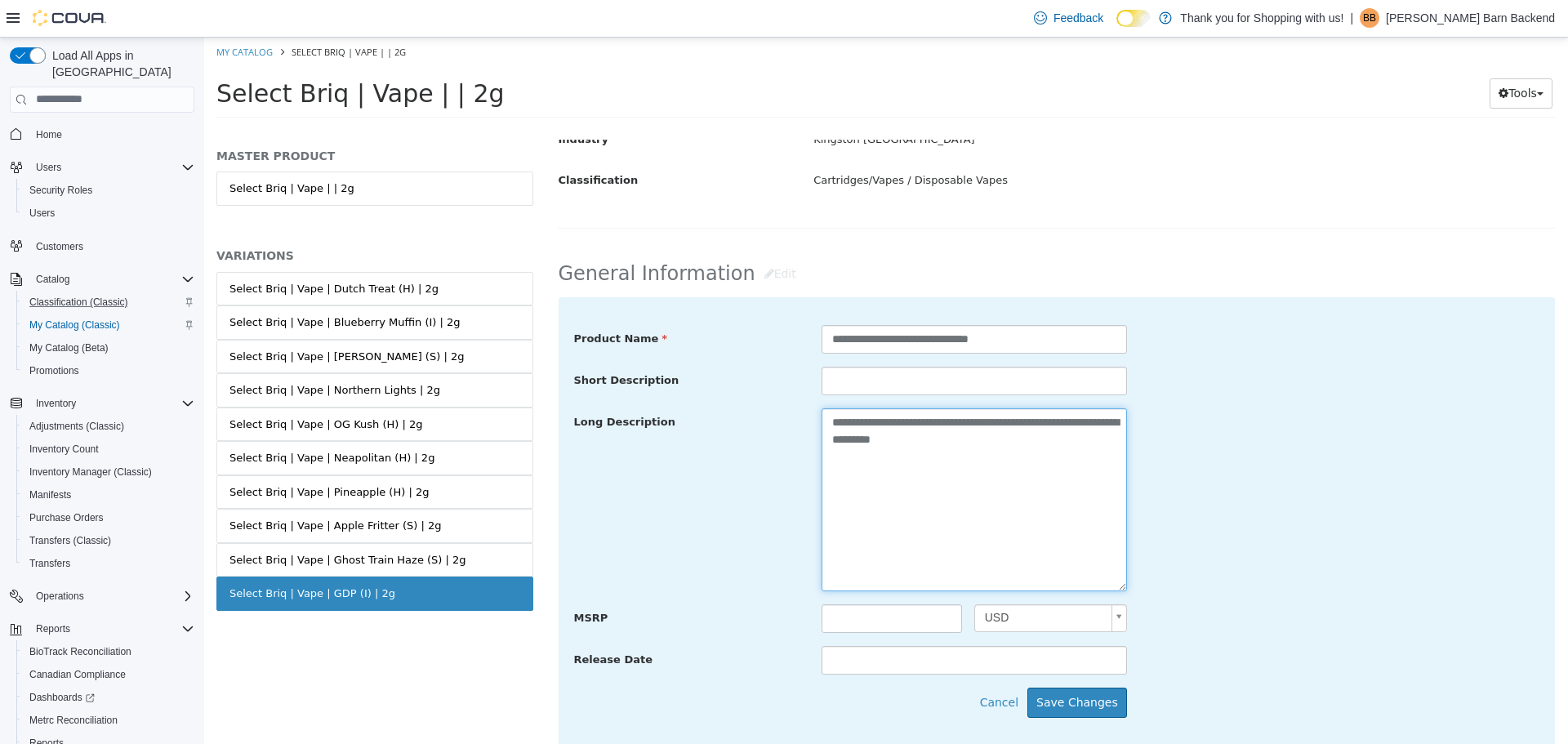
paste textarea "**********"
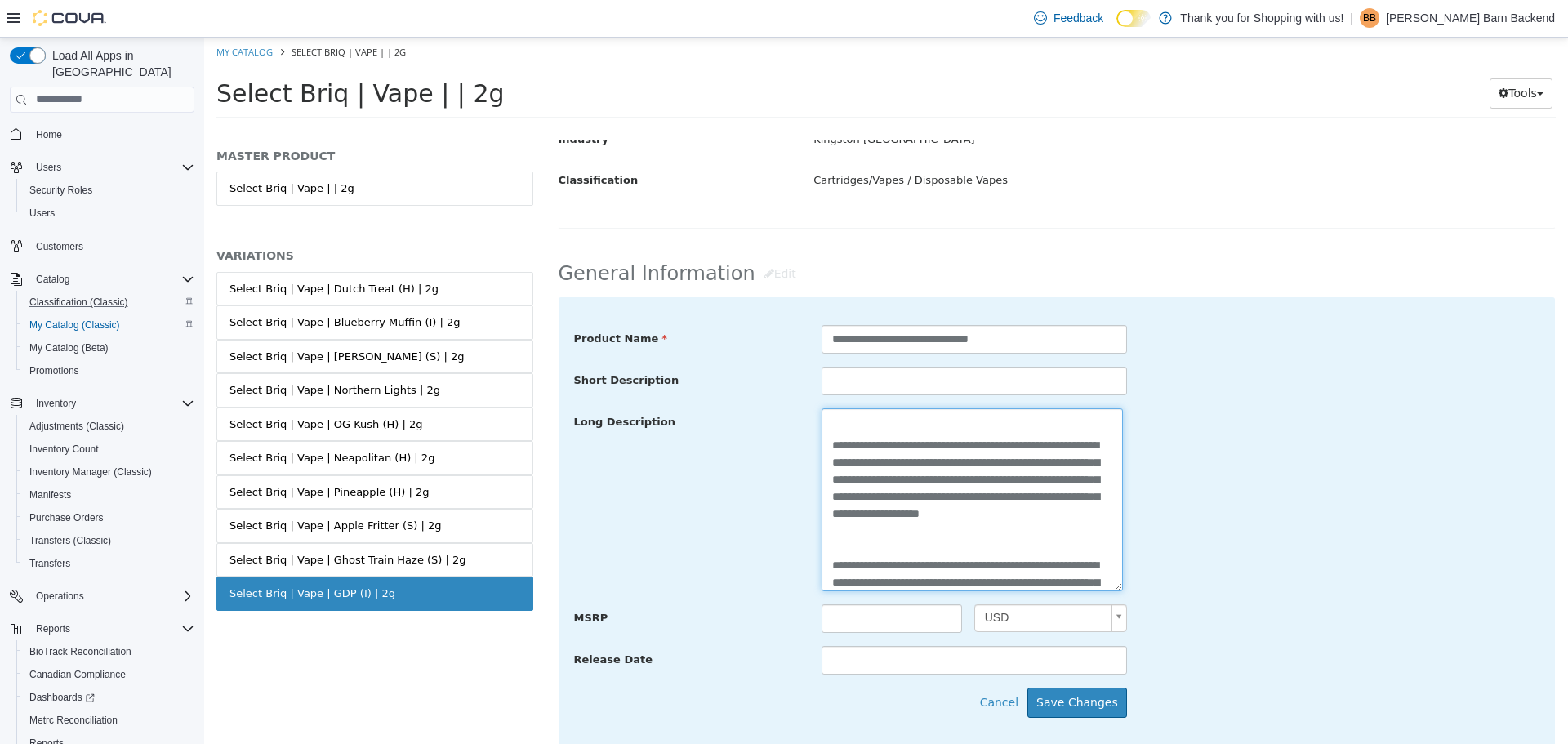
scroll to position [0, 0]
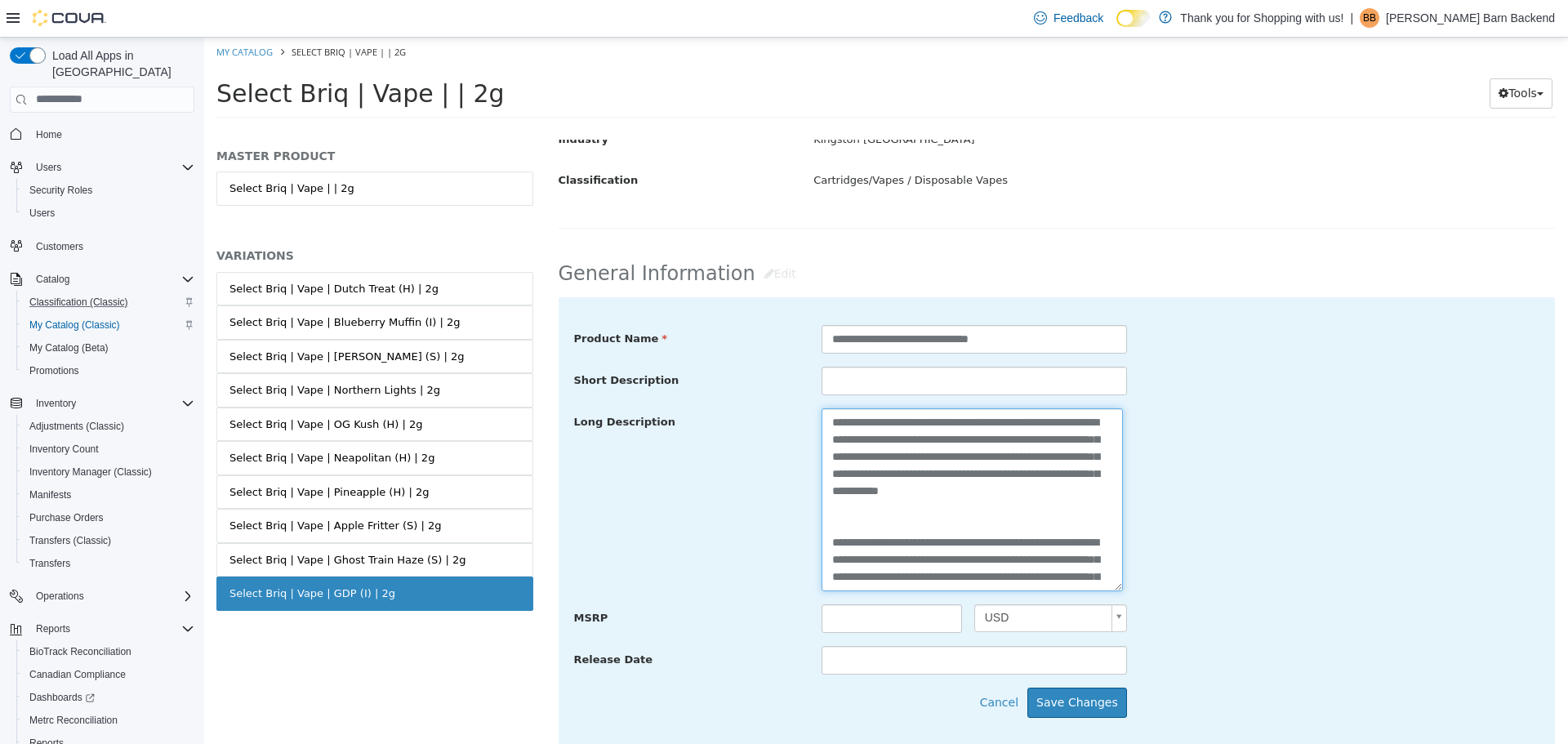
type textarea "**********"
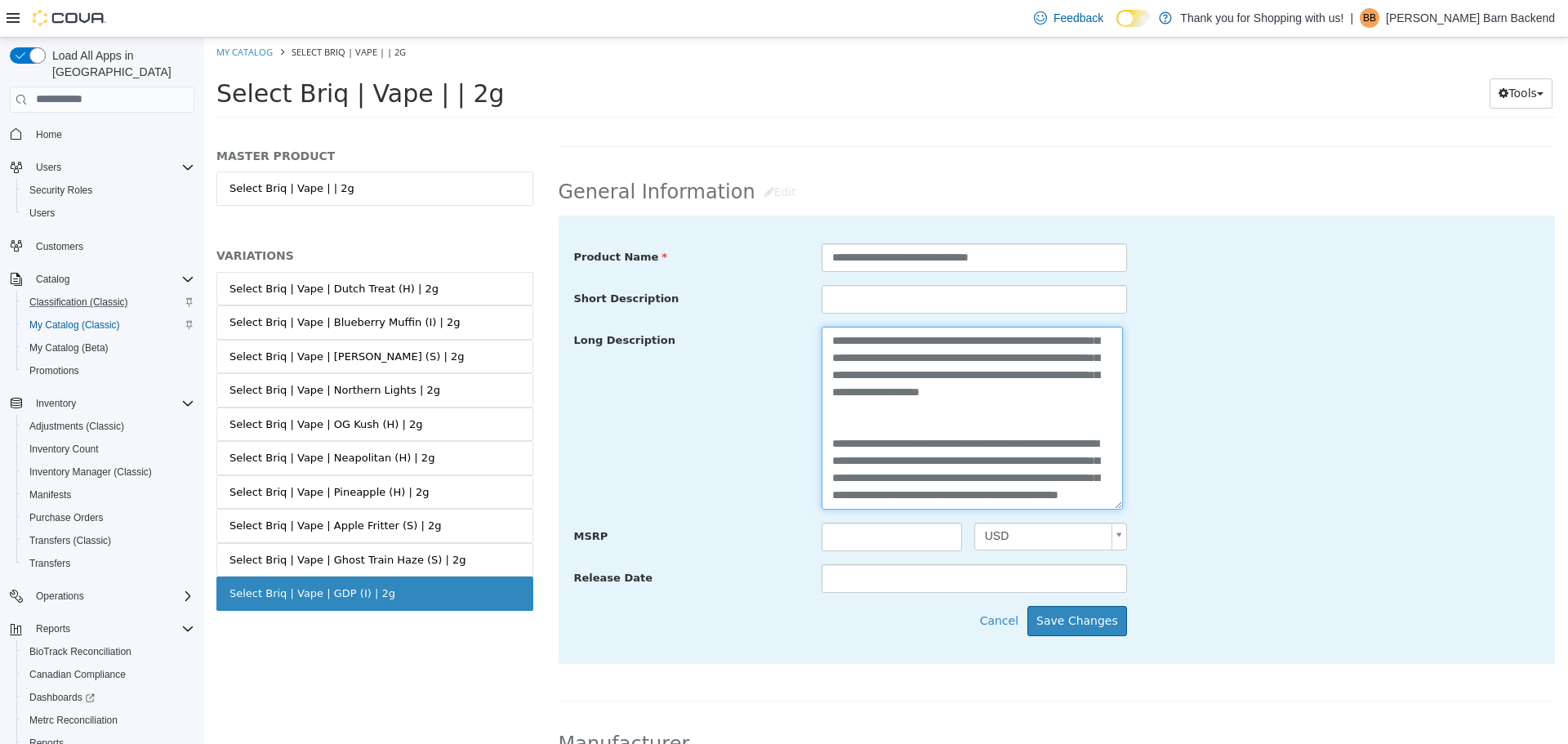
scroll to position [189, 0]
click at [1110, 631] on button "Save Changes" at bounding box center [1078, 620] width 99 height 30
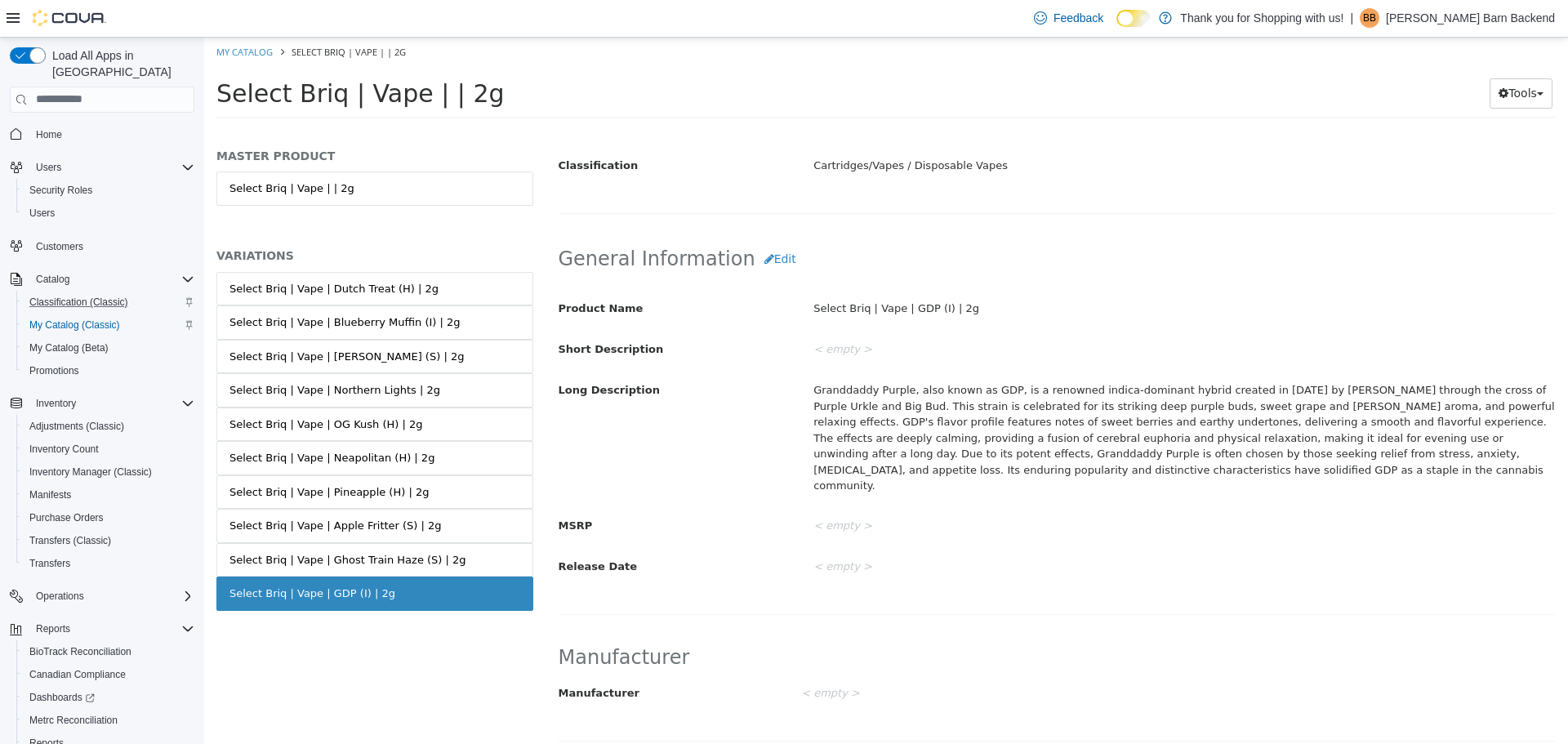
scroll to position [0, 0]
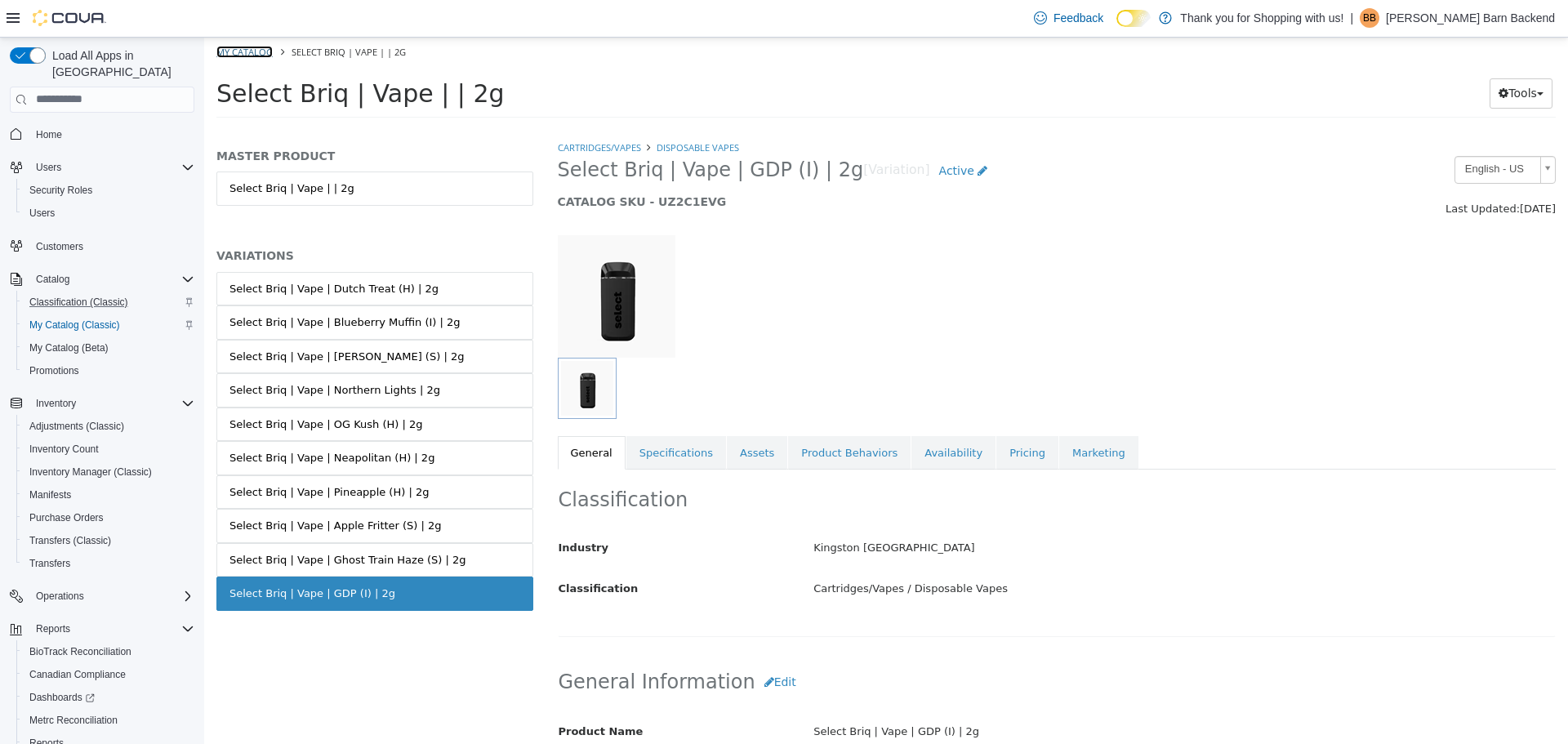
click at [256, 49] on link "My Catalog" at bounding box center [244, 51] width 56 height 12
select select "**********"
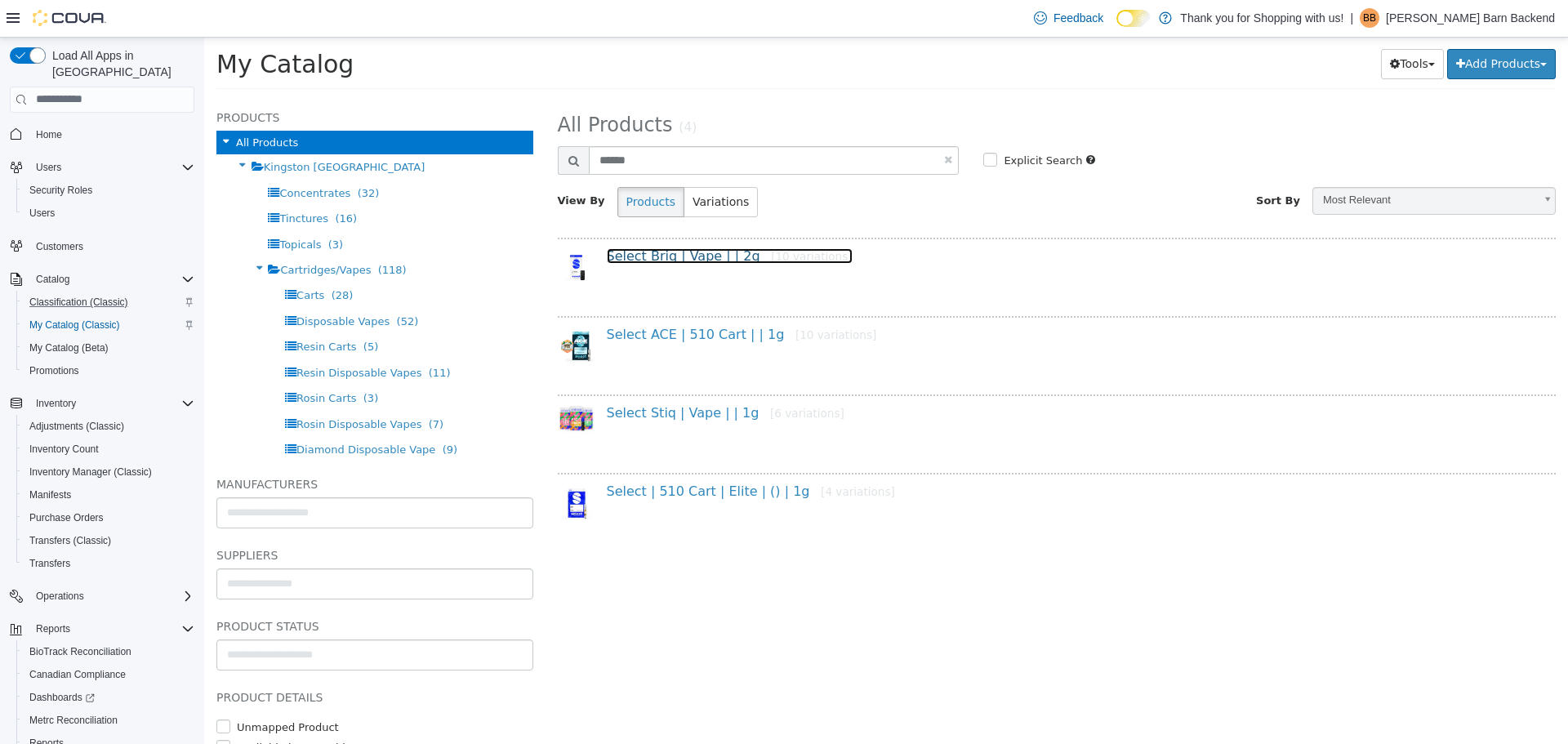
click at [708, 259] on link "Select Briq | Vape | | 2g [10 variations]" at bounding box center [730, 255] width 246 height 16
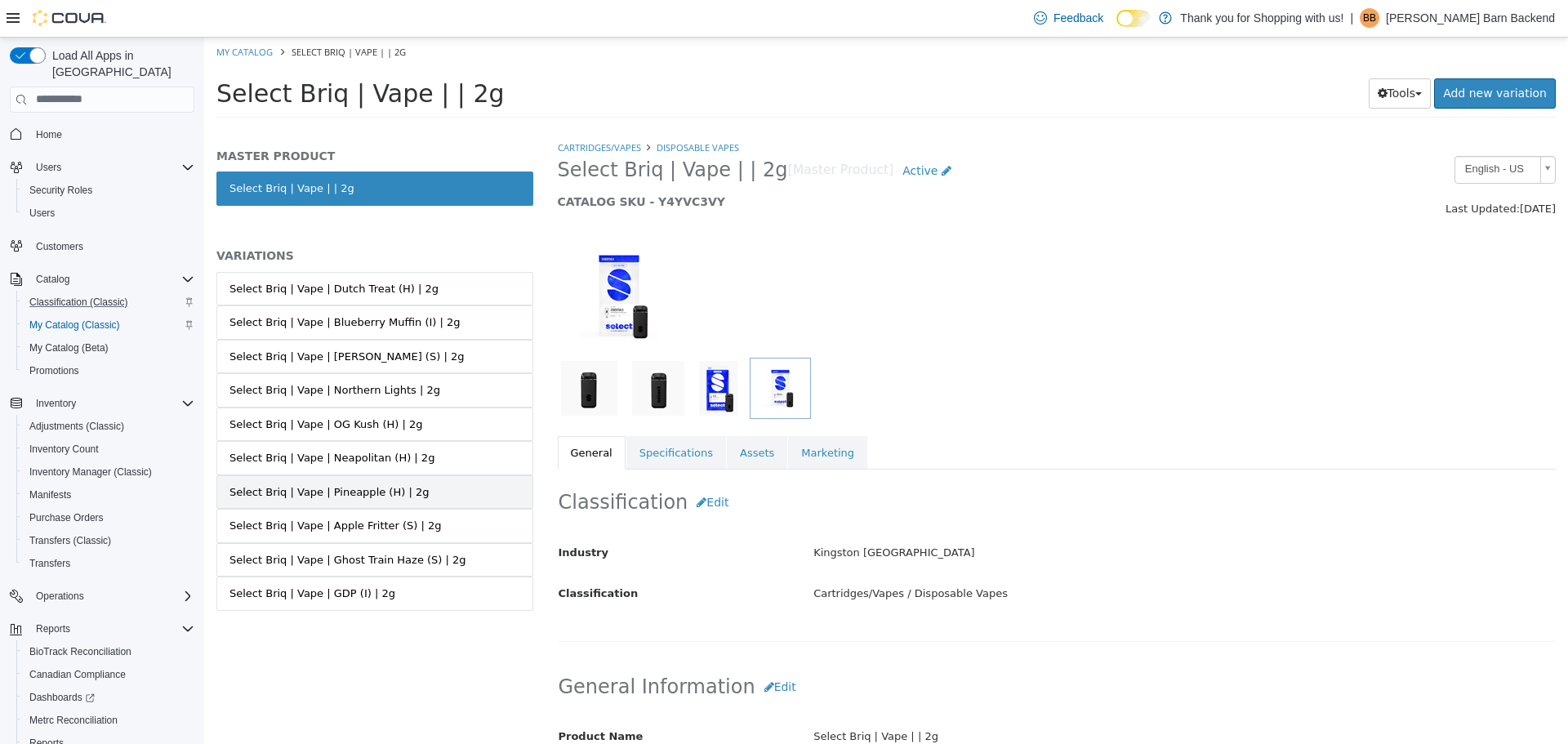
click at [385, 498] on div "Select Briq | Vape | Pineapple (H) | 2g" at bounding box center [329, 492] width 200 height 17
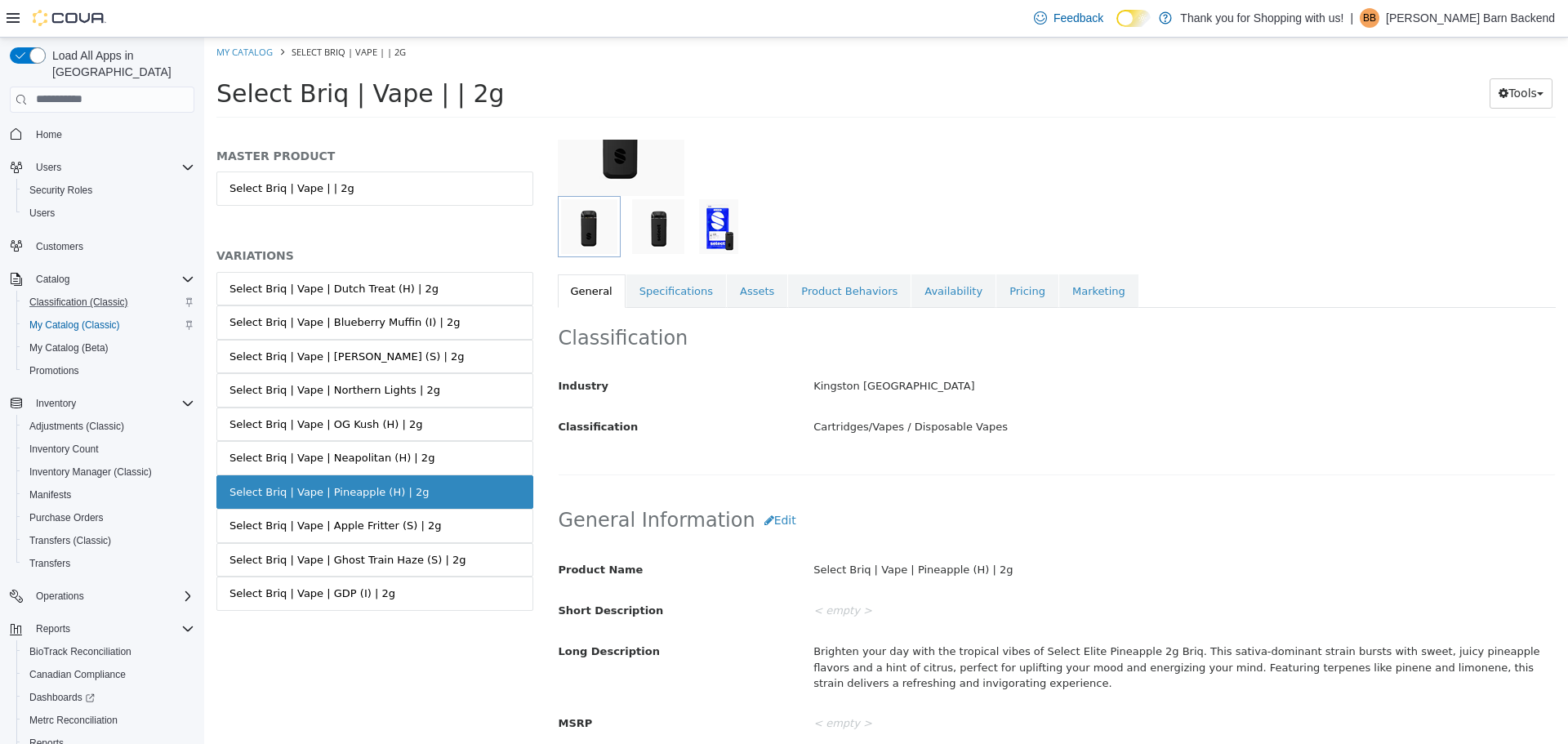
scroll to position [164, 0]
click at [241, 54] on link "My Catalog" at bounding box center [244, 51] width 56 height 12
select select "**********"
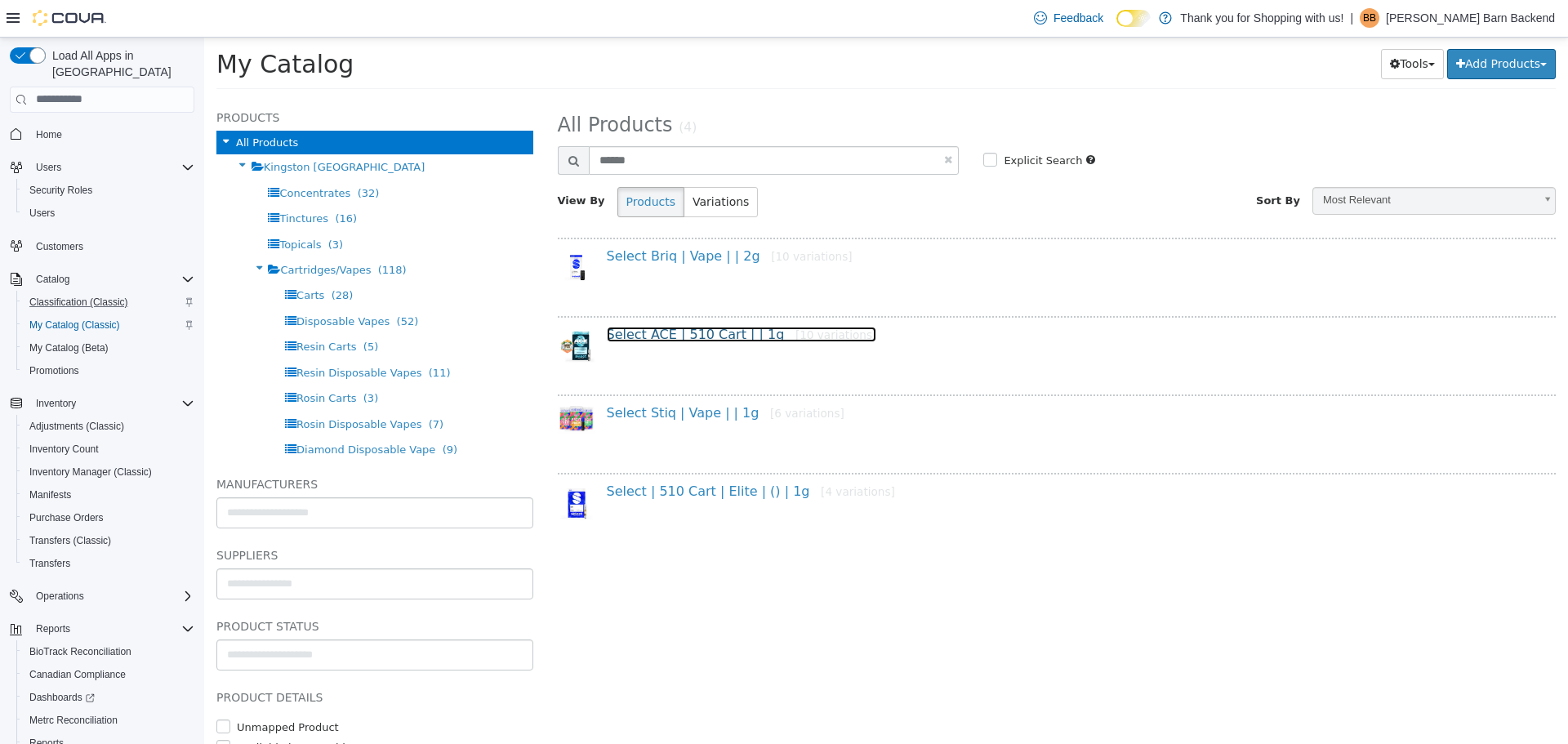
click at [711, 334] on link "Select ACE | 510 Cart | | 1g [10 variations]" at bounding box center [743, 333] width 271 height 16
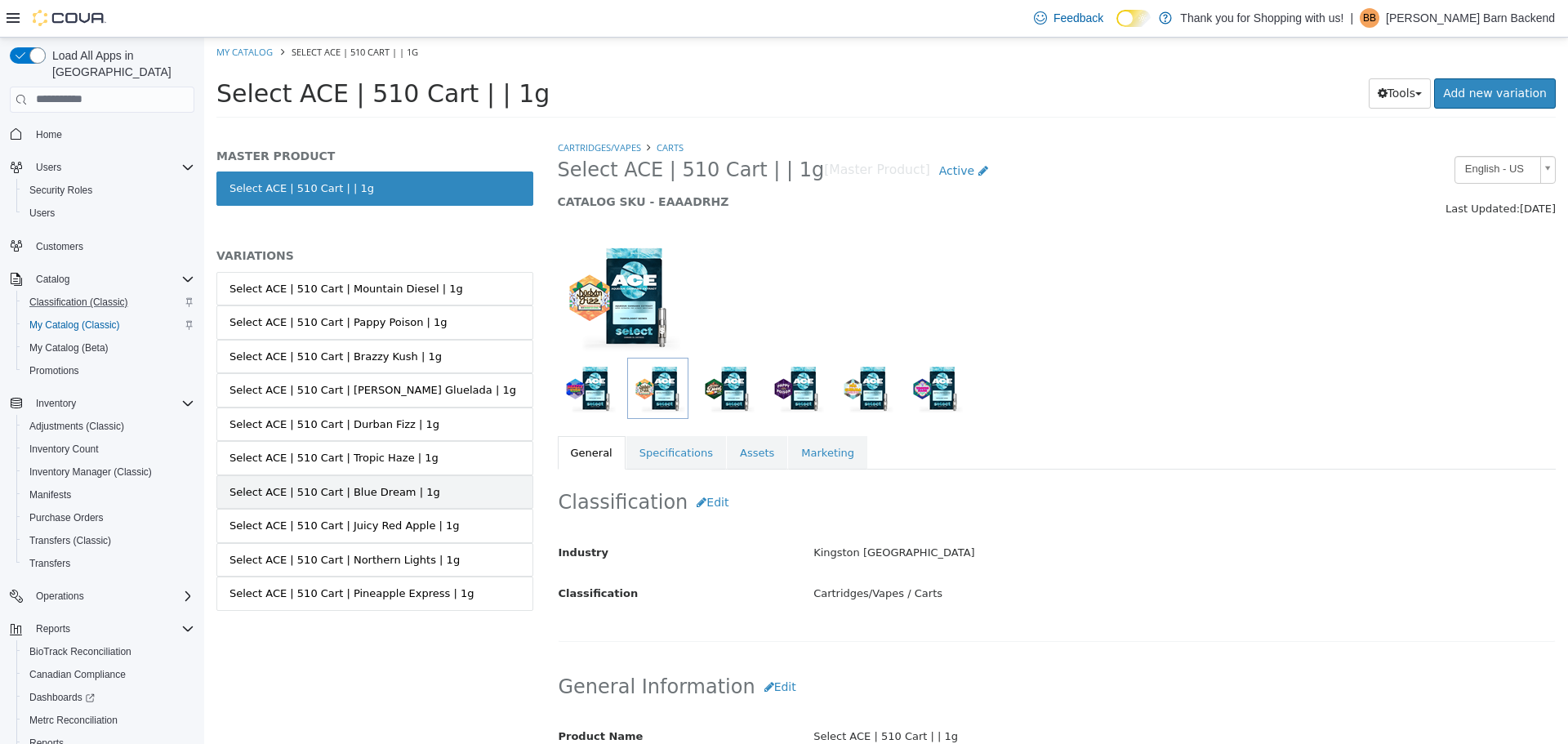
click at [387, 492] on div "Select ACE | 510 Cart | Blue Dream | 1g" at bounding box center [334, 492] width 211 height 17
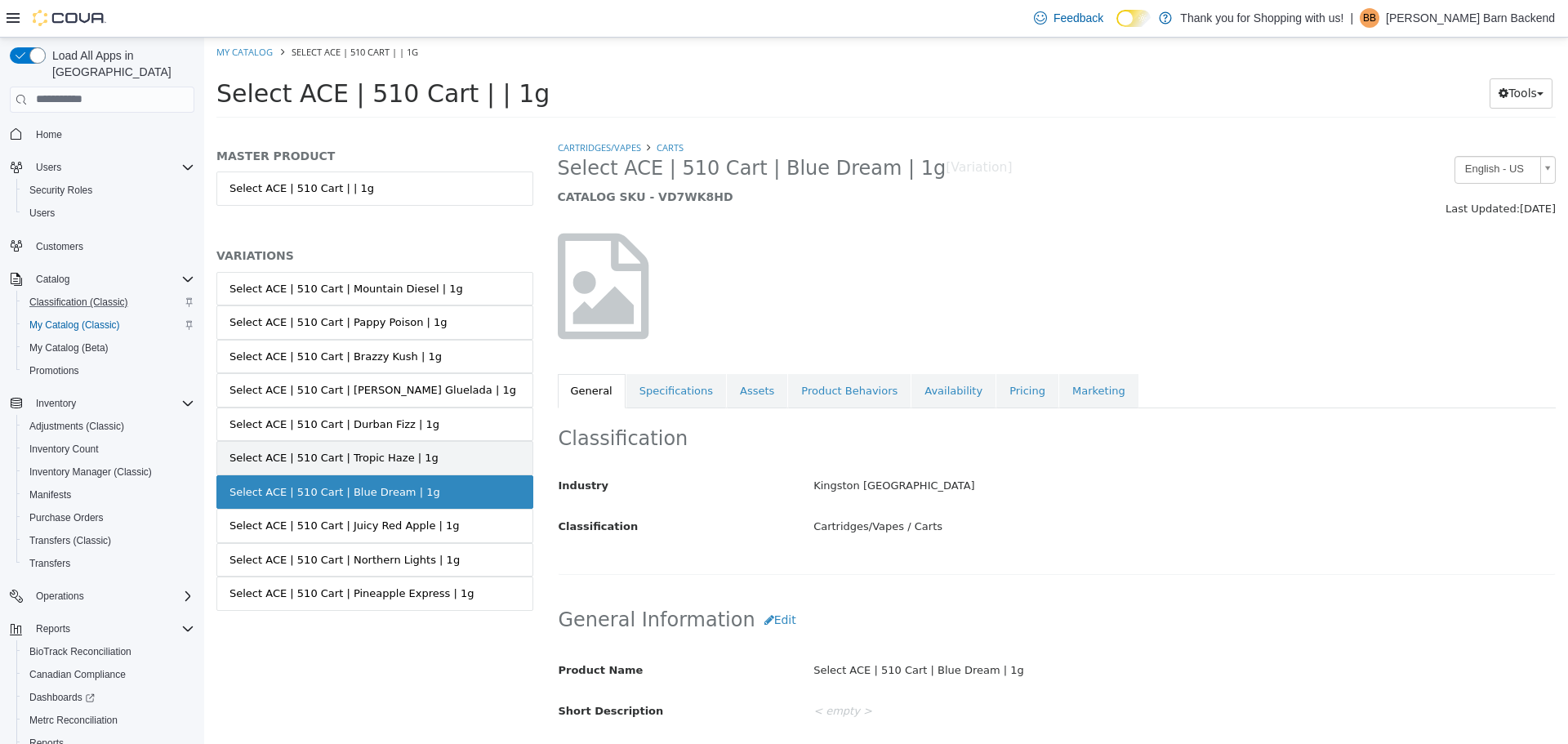
click at [383, 469] on link "Select ACE | 510 Cart | Tropic Haze | 1g" at bounding box center [375, 456] width 317 height 34
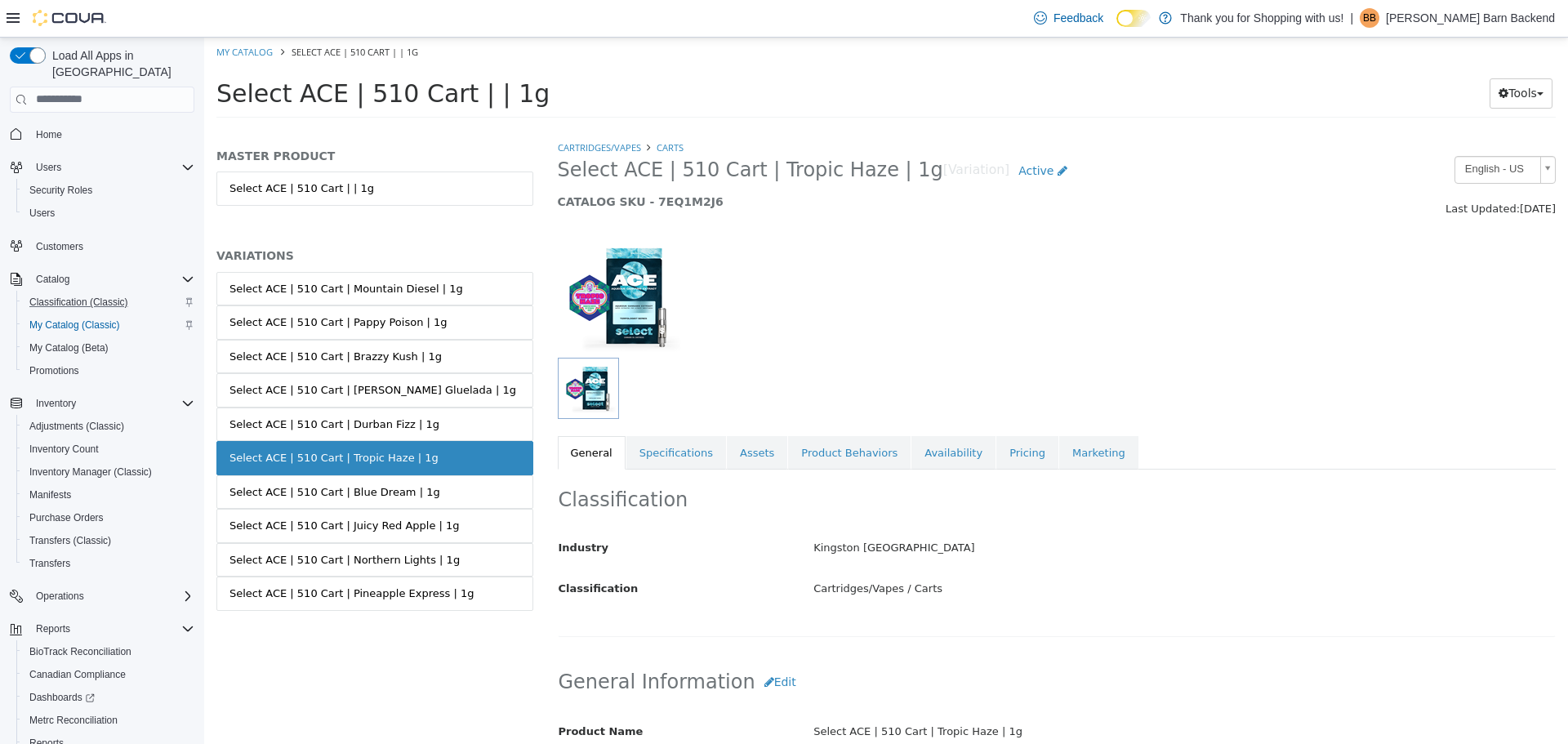
click at [379, 440] on link "Select ACE | 510 Cart | Tropic Haze | 1g" at bounding box center [375, 456] width 317 height 34
click at [387, 416] on div "Select ACE | 510 Cart | Durban Fizz | 1g" at bounding box center [334, 424] width 210 height 17
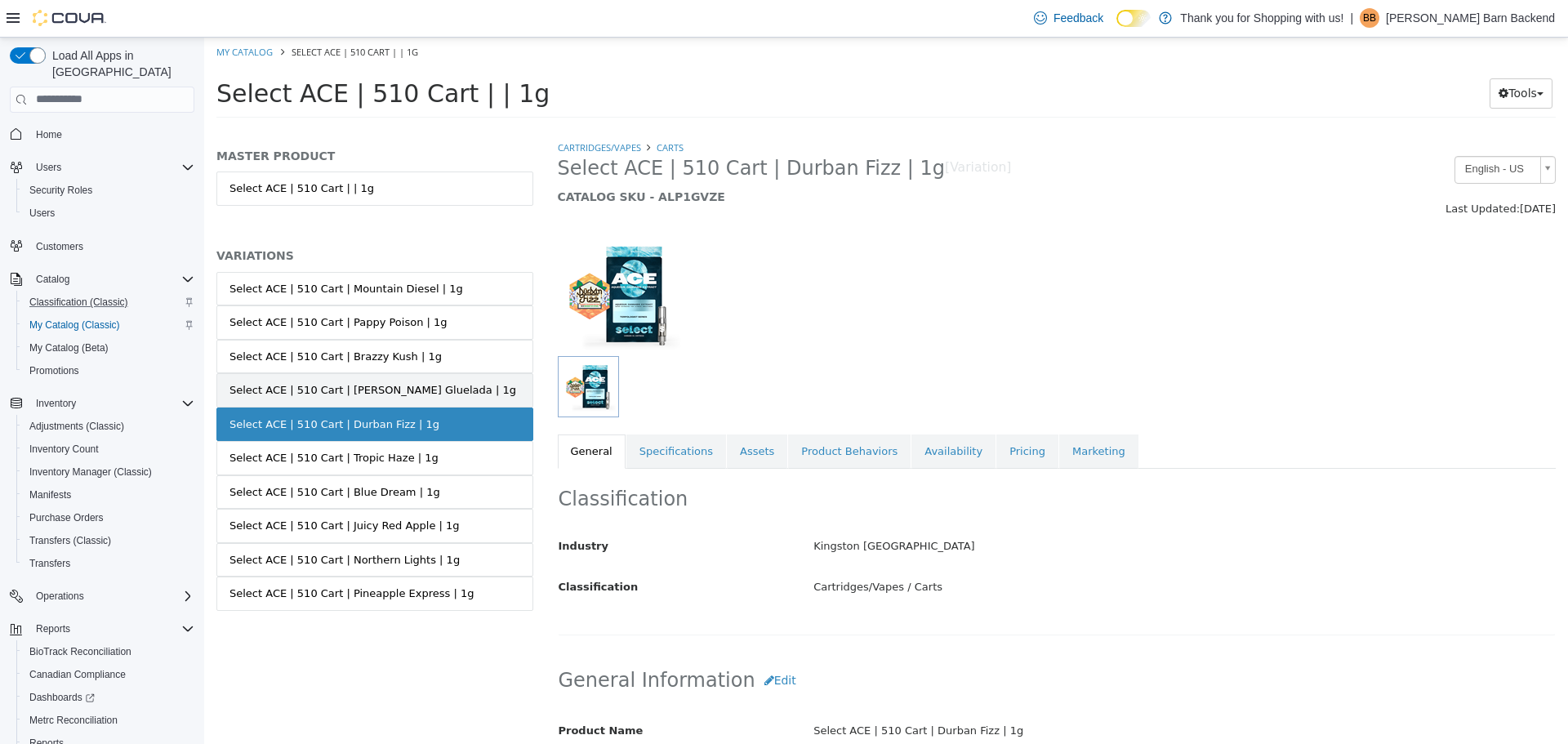
click at [406, 380] on link "Select ACE | 510 Cart | Pina Gluelada | 1g" at bounding box center [375, 389] width 317 height 34
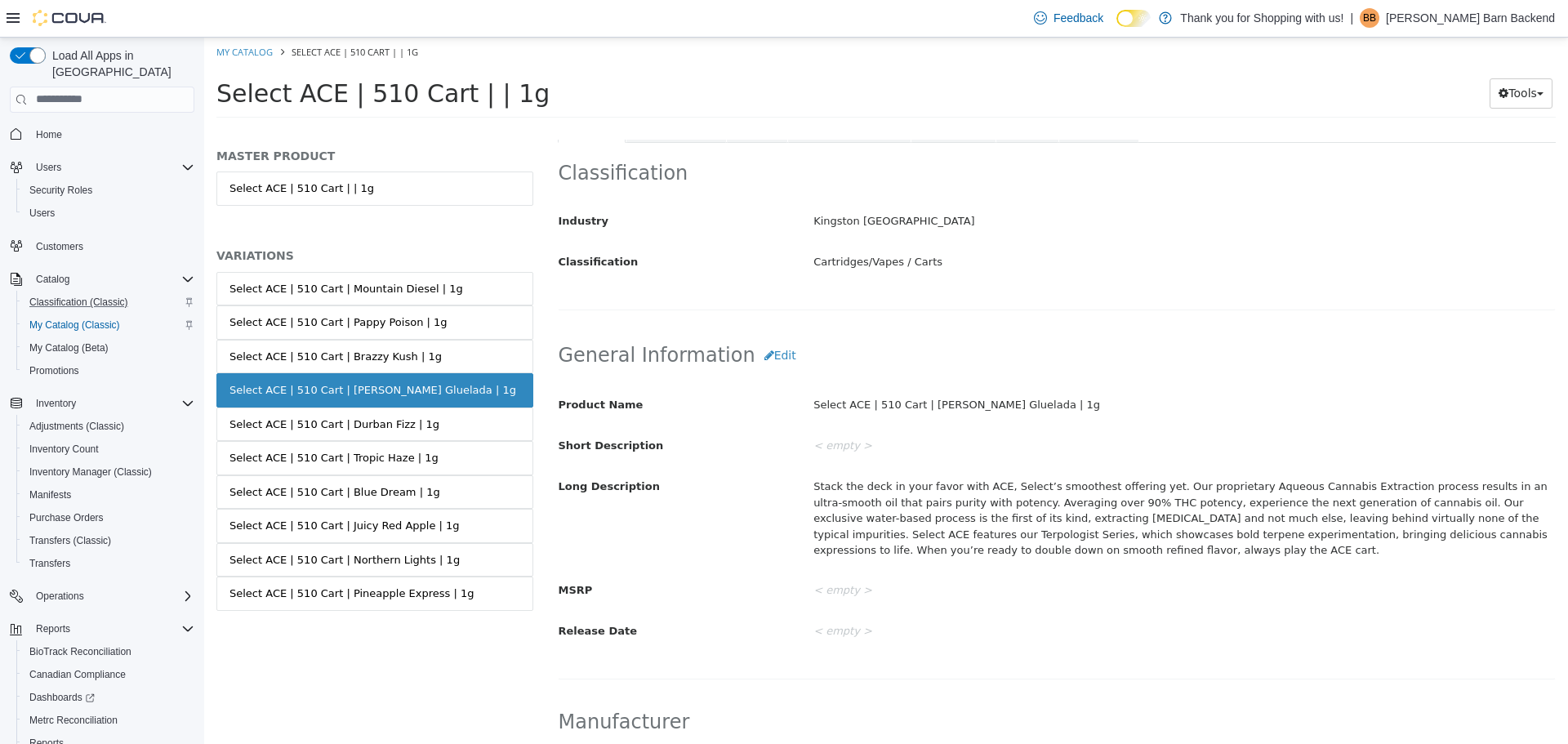
scroll to position [82, 0]
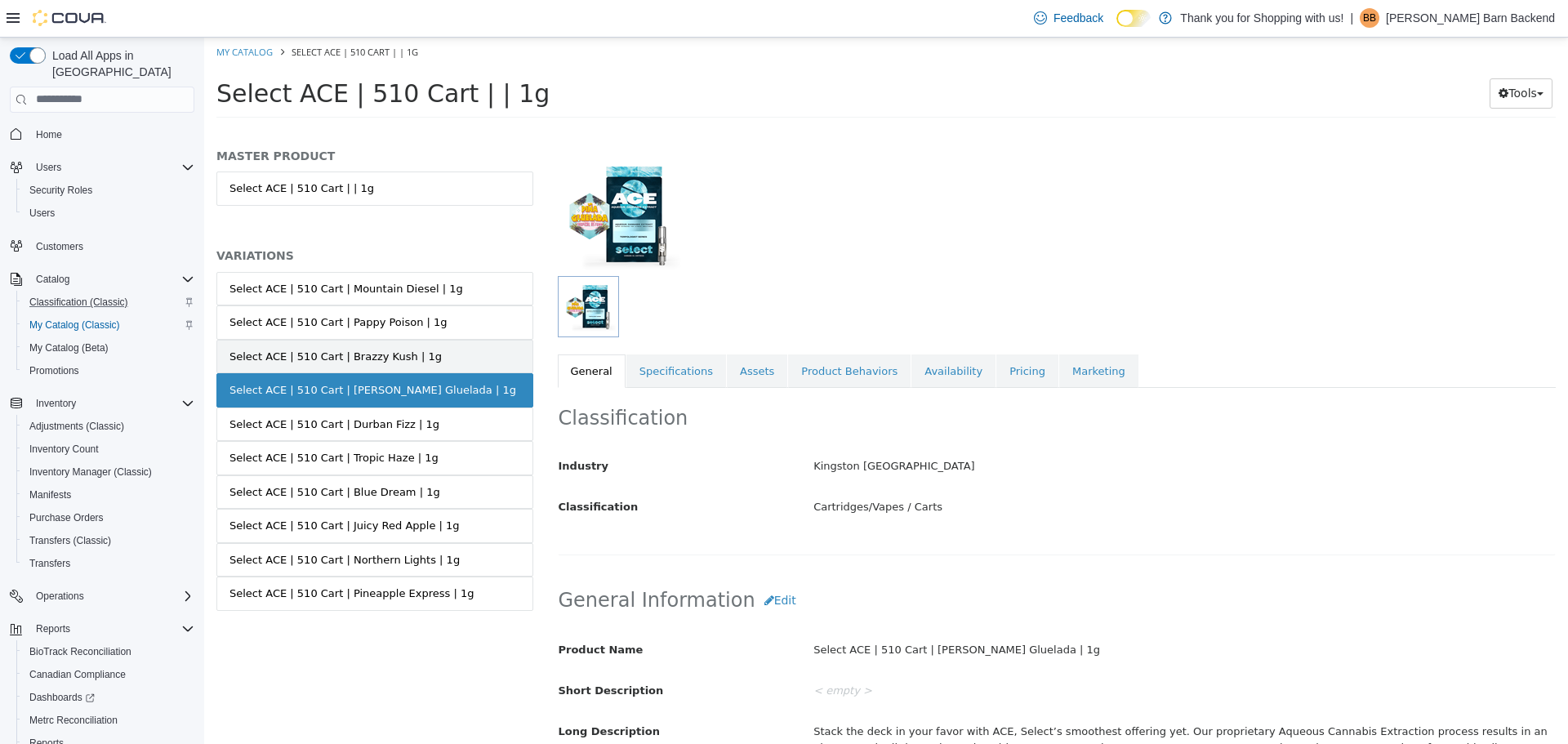
click at [435, 356] on link "Select ACE | 510 Cart | Brazzy Kush | 1g" at bounding box center [375, 355] width 317 height 34
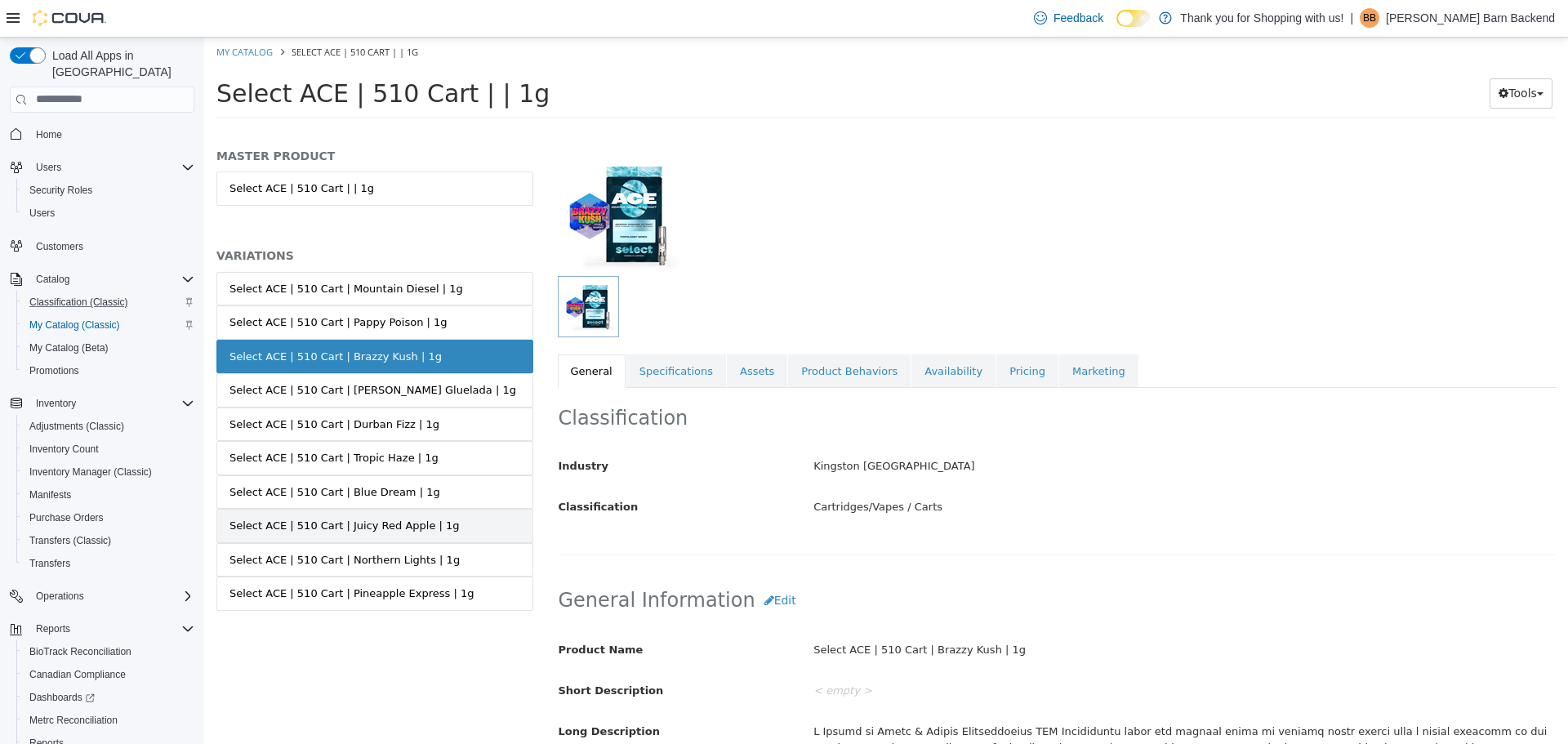
click at [441, 529] on link "Select ACE | 510 Cart | Juicy Red Apple | 1g" at bounding box center [375, 524] width 317 height 34
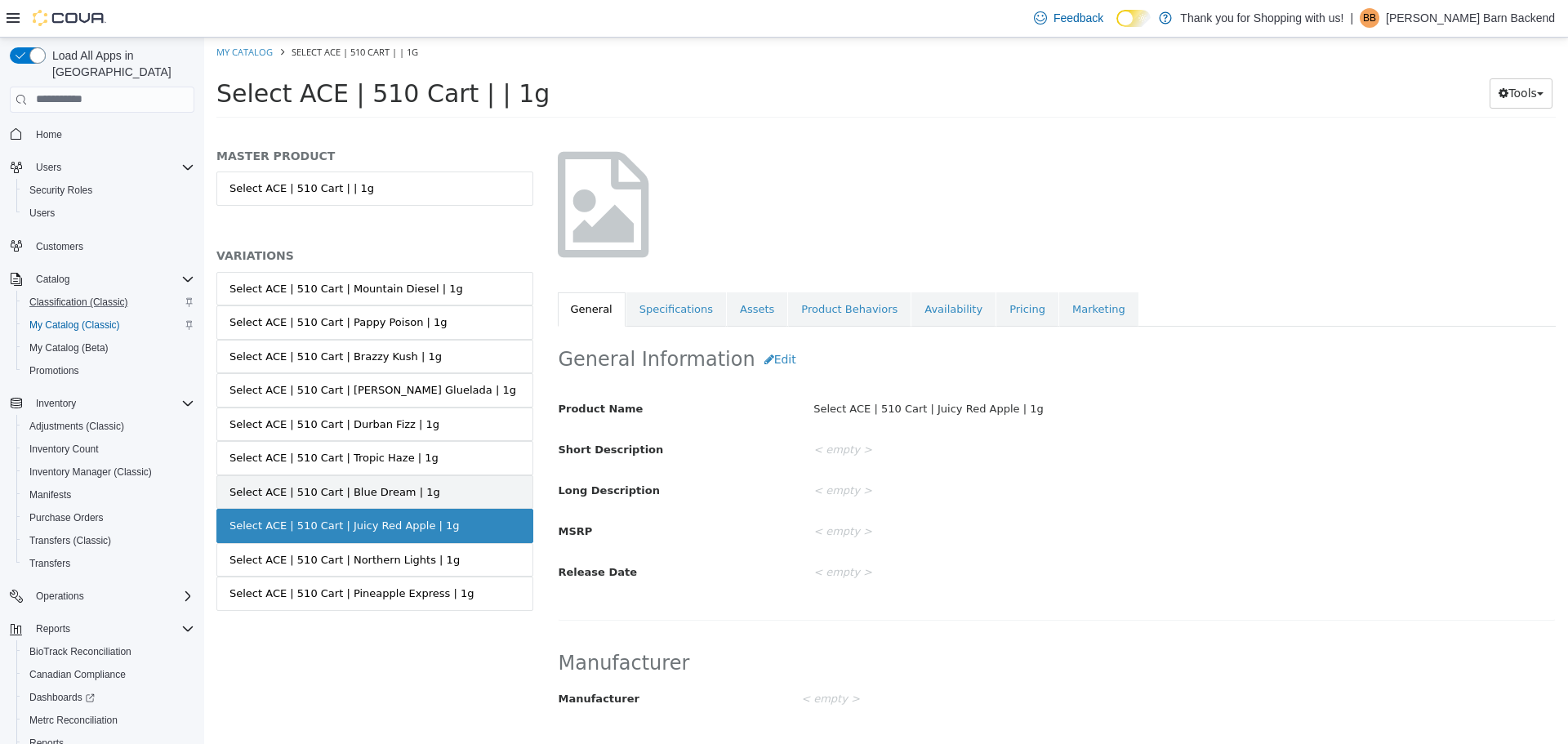
click at [435, 493] on link "Select ACE | 510 Cart | Blue Dream | 1g" at bounding box center [375, 491] width 317 height 34
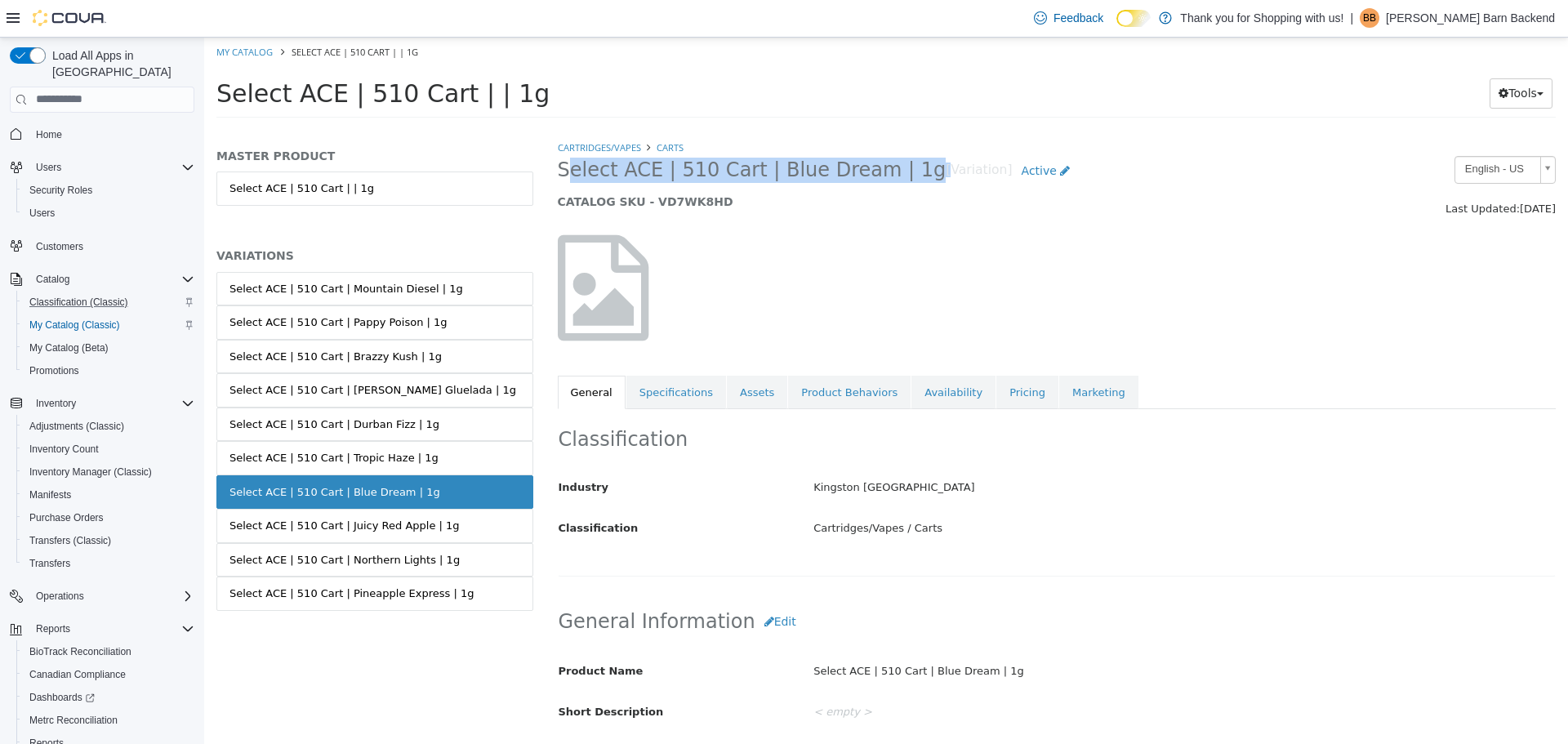
drag, startPoint x: 559, startPoint y: 168, endPoint x: 894, endPoint y: 166, distance: 335.0
click at [894, 166] on h2 "Select ACE | 510 Cart | Blue Dream | 1g [Variation] Active" at bounding box center [928, 170] width 743 height 30
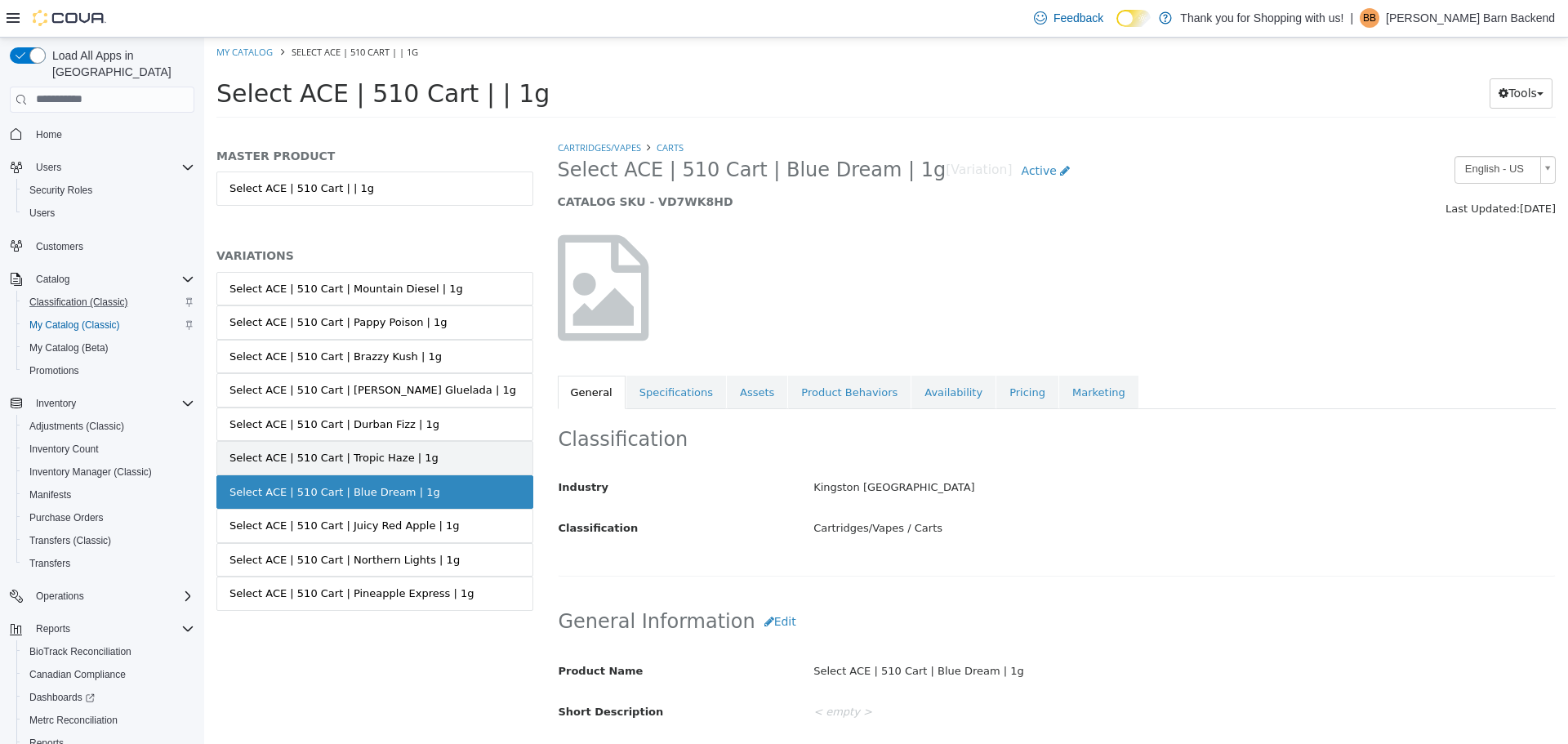
click at [459, 455] on link "Select ACE | 510 Cart | Tropic Haze | 1g" at bounding box center [375, 456] width 317 height 34
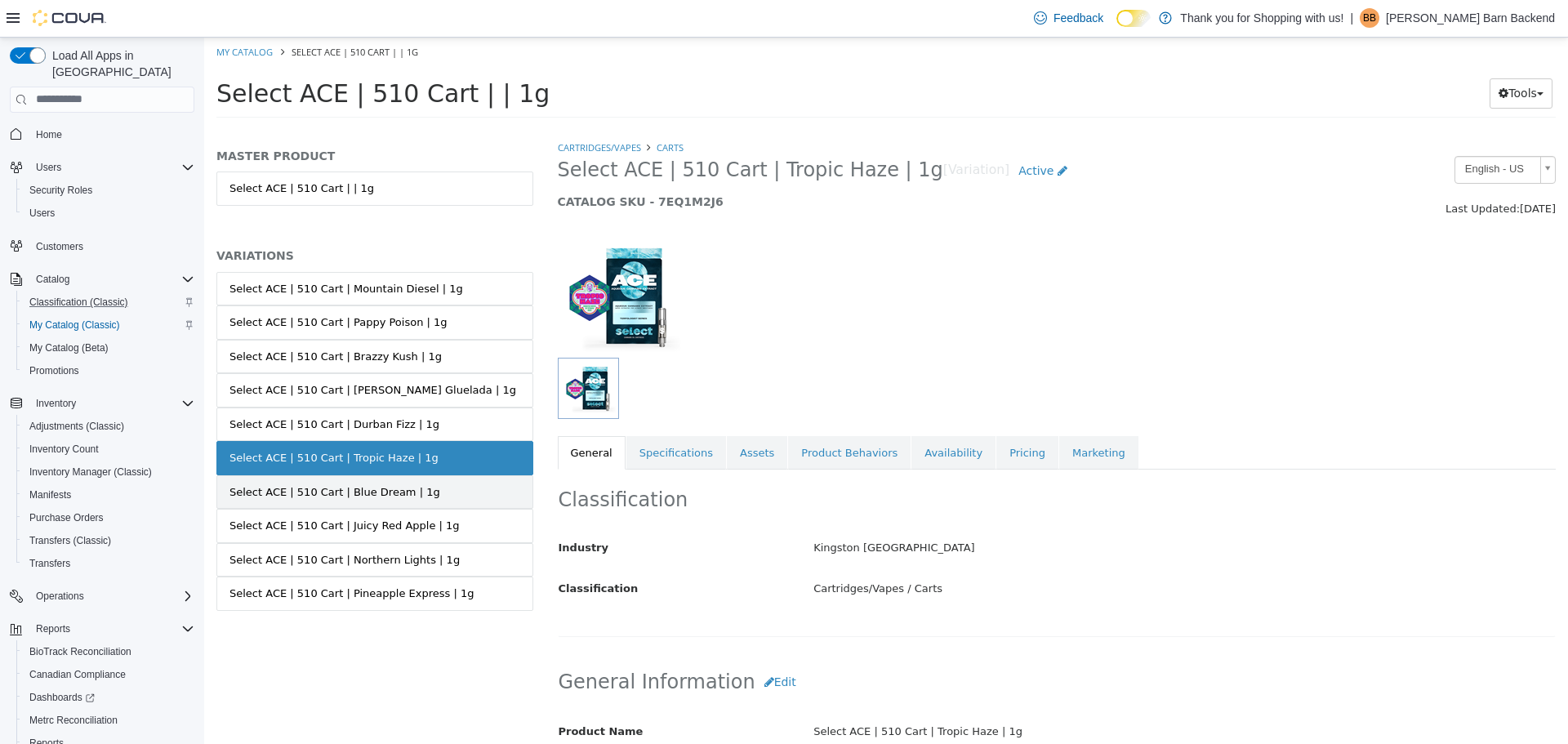
click at [392, 490] on div "Select ACE | 510 Cart | Blue Dream | 1g" at bounding box center [334, 492] width 211 height 17
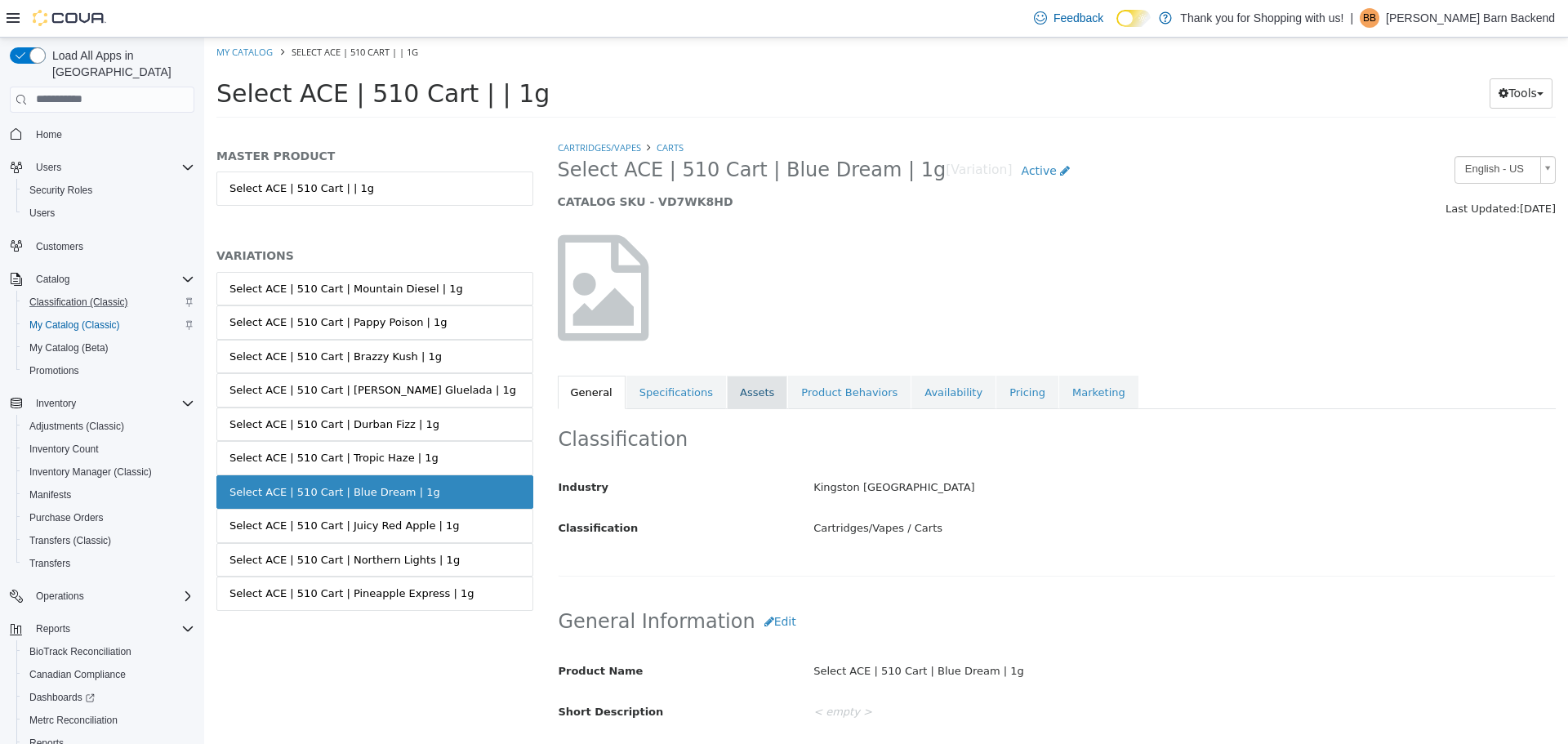
click at [727, 404] on link "Assets" at bounding box center [757, 391] width 61 height 34
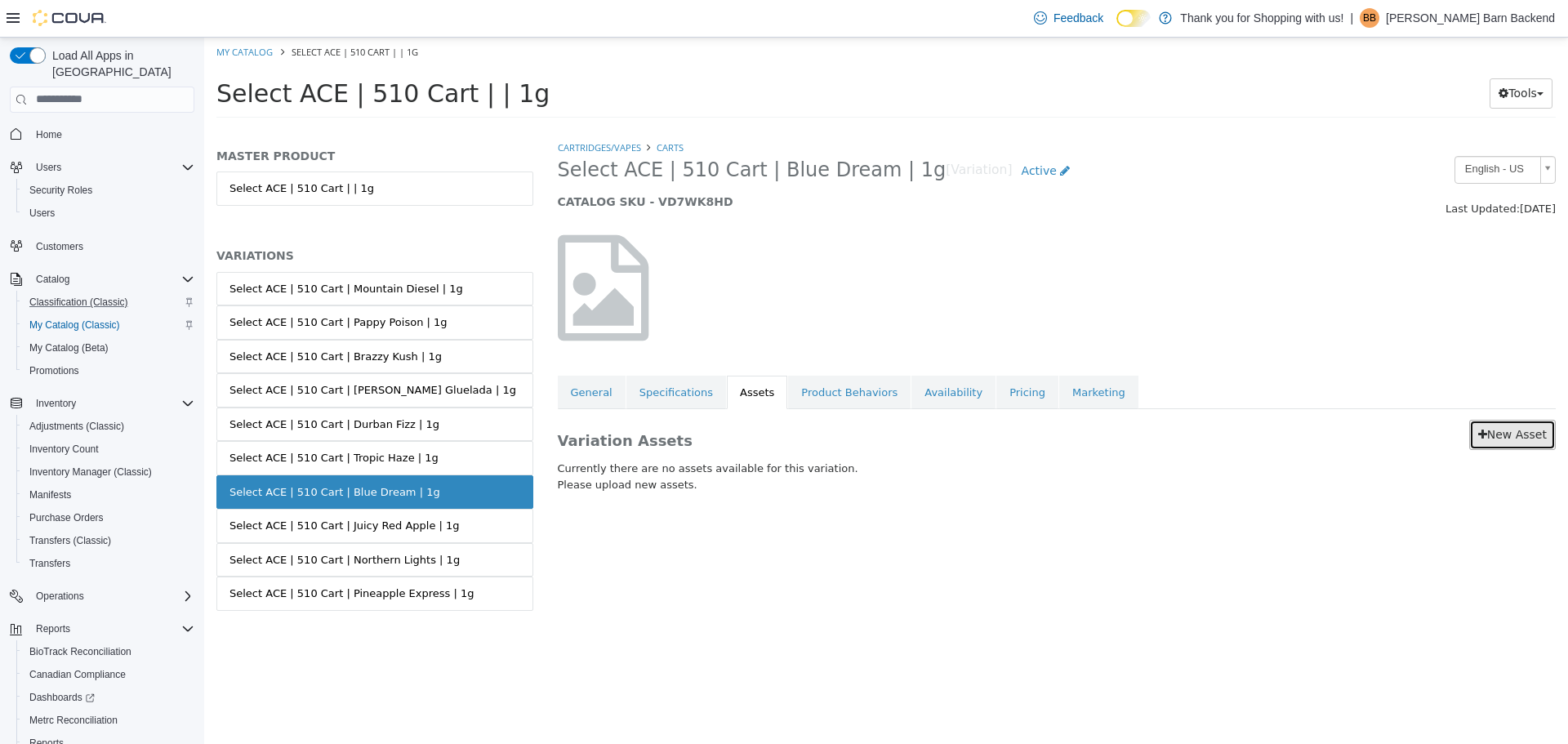
click at [1497, 433] on link "New Asset" at bounding box center [1513, 433] width 86 height 30
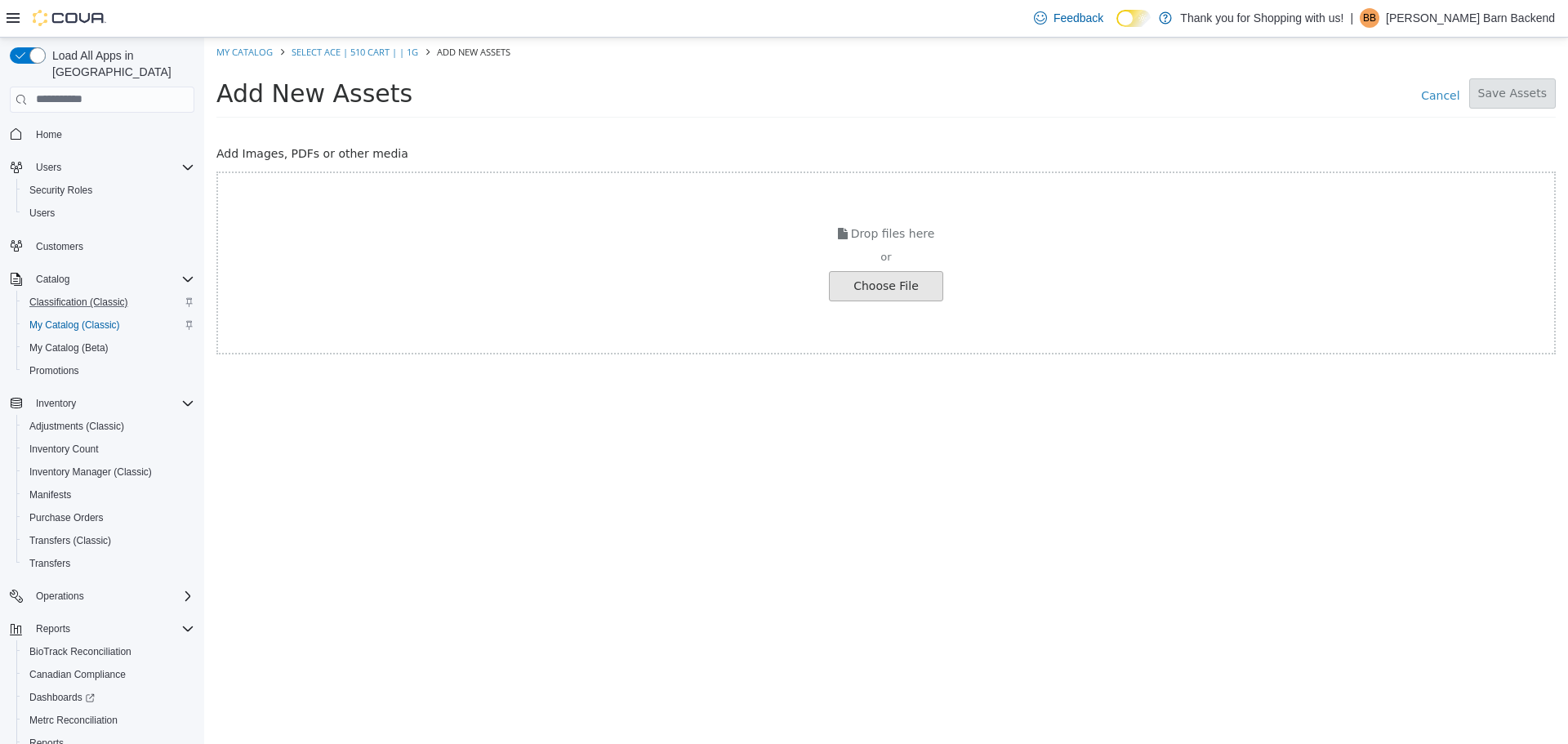
click at [886, 280] on input "file" at bounding box center [30, 285] width 1823 height 29
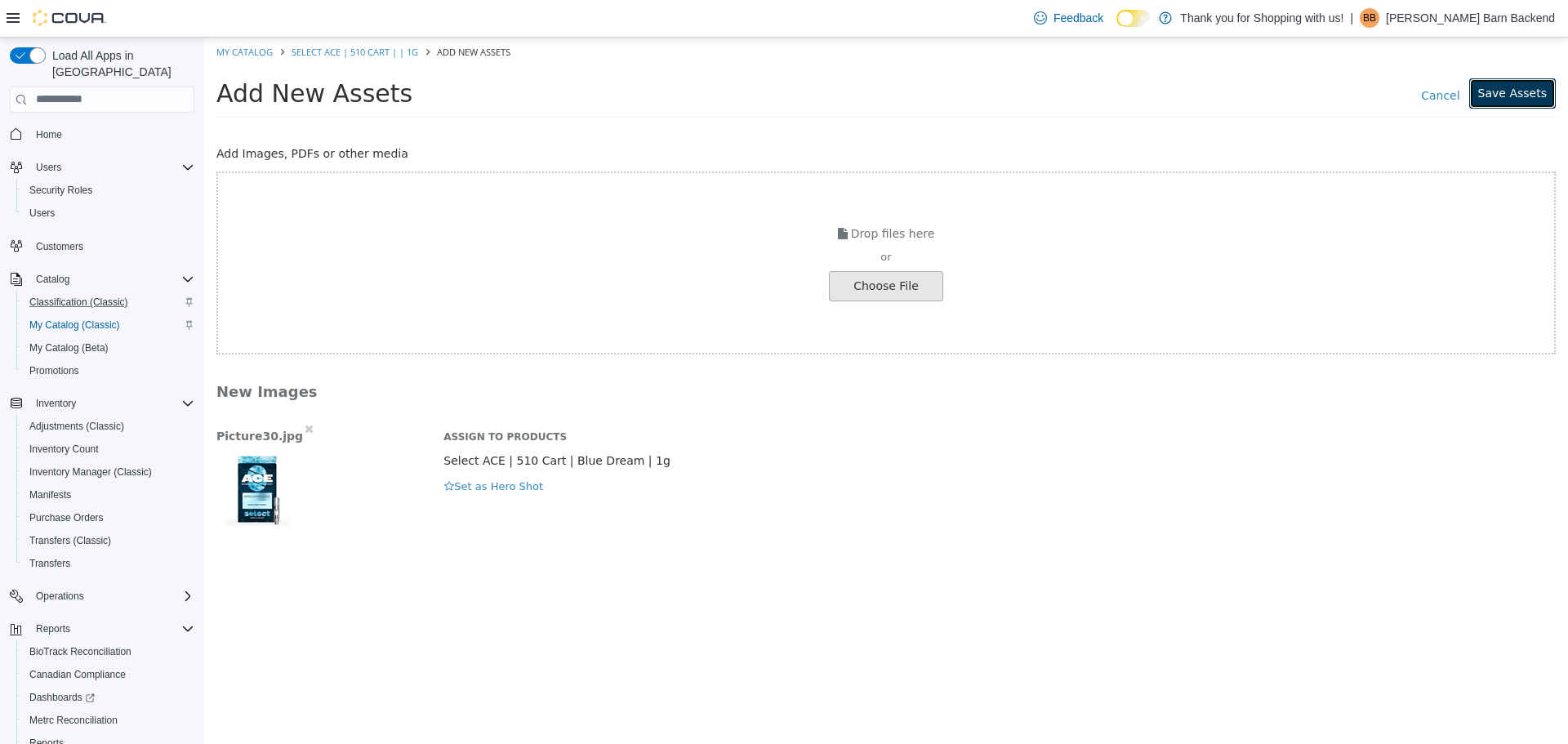
click at [1514, 102] on button "Save Assets" at bounding box center [1513, 92] width 86 height 30
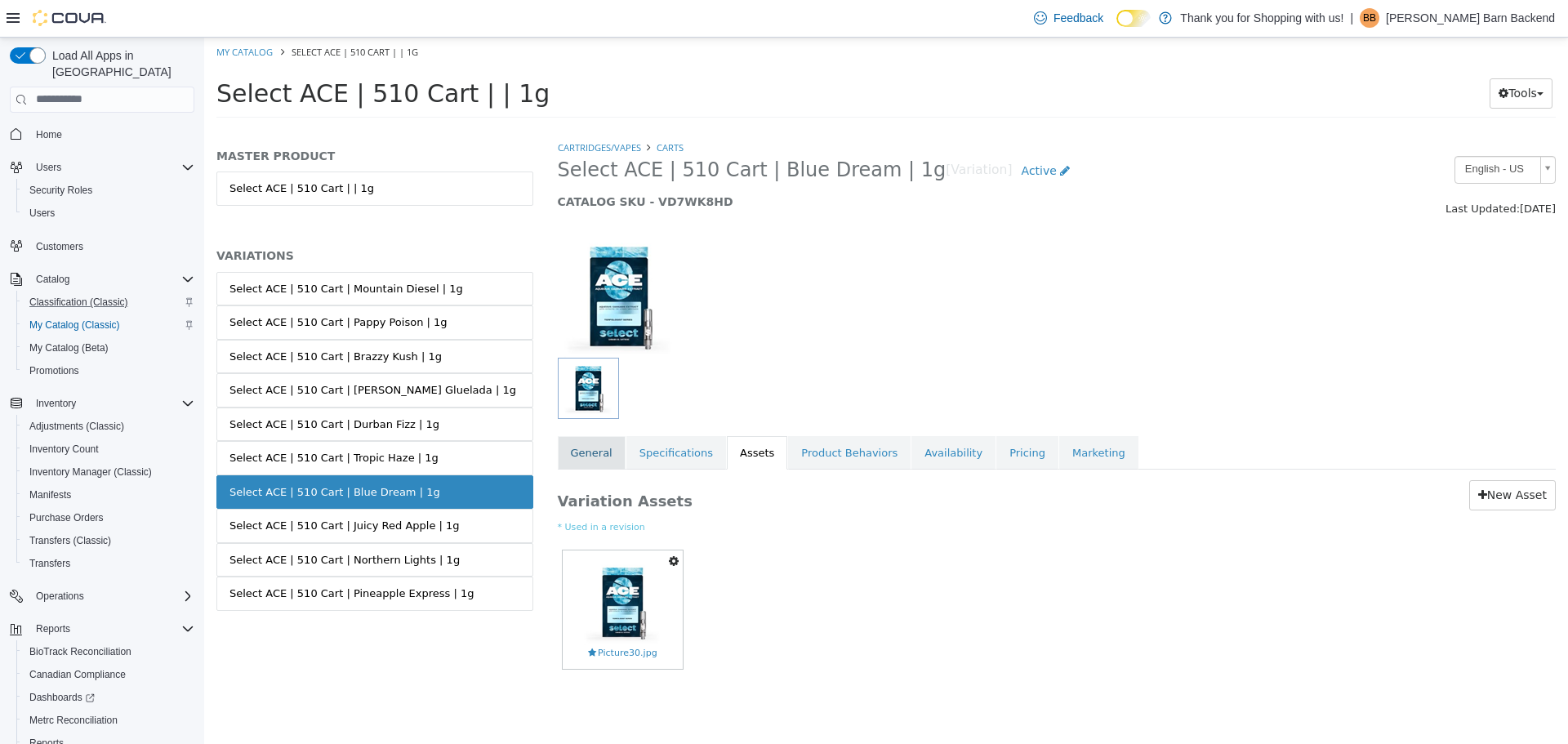
click at [600, 452] on link "General" at bounding box center [592, 452] width 68 height 34
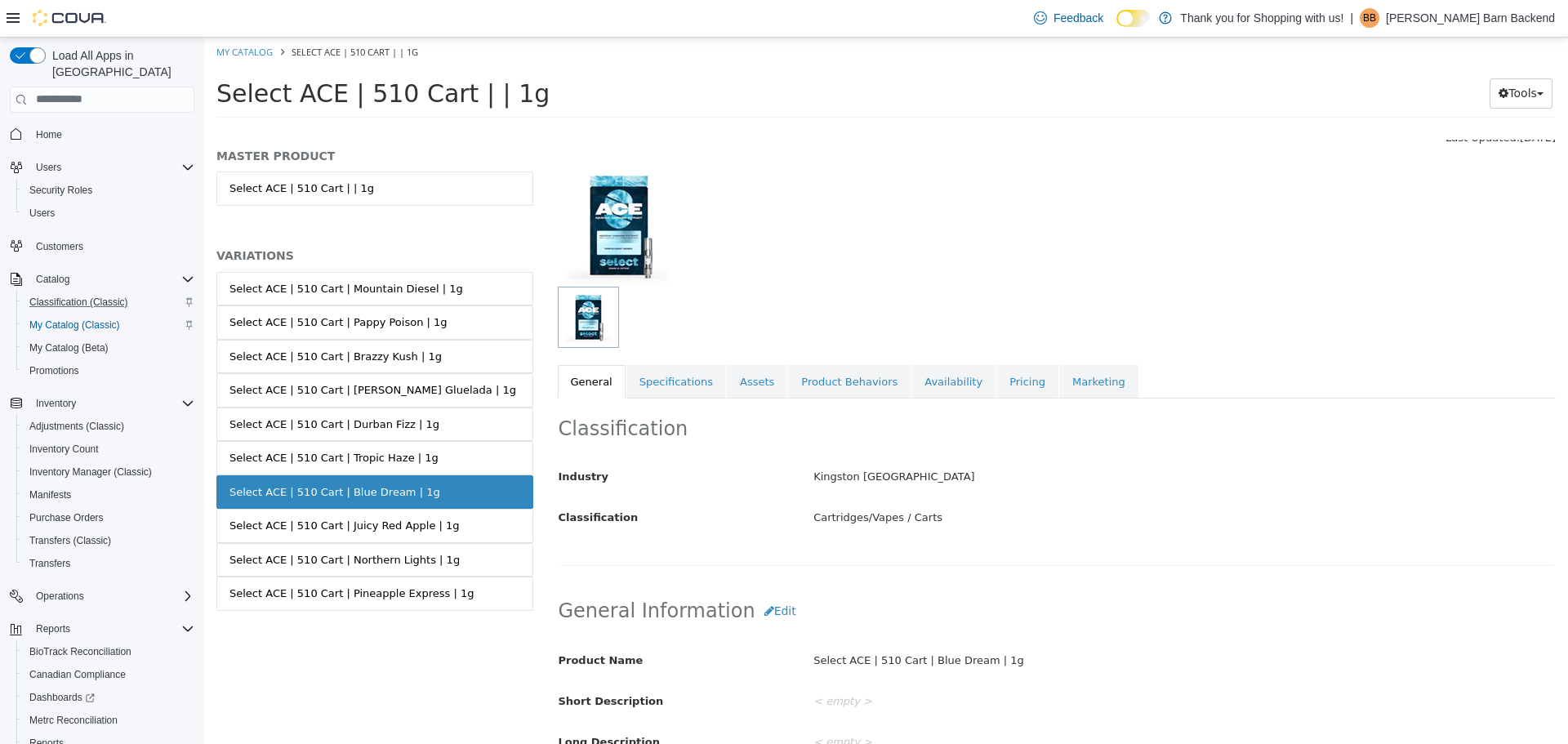
scroll to position [164, 0]
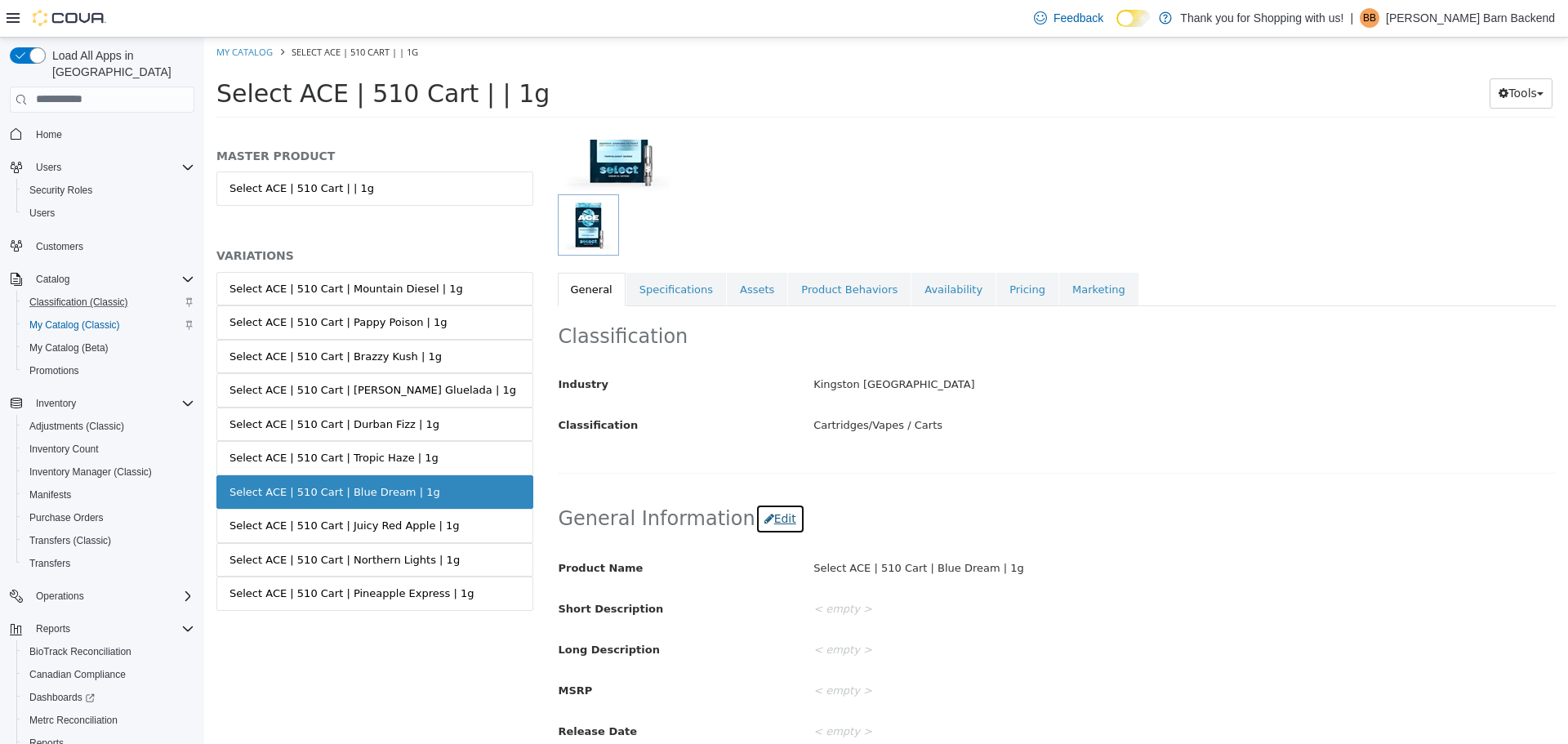
click at [757, 525] on button "Edit" at bounding box center [780, 518] width 50 height 30
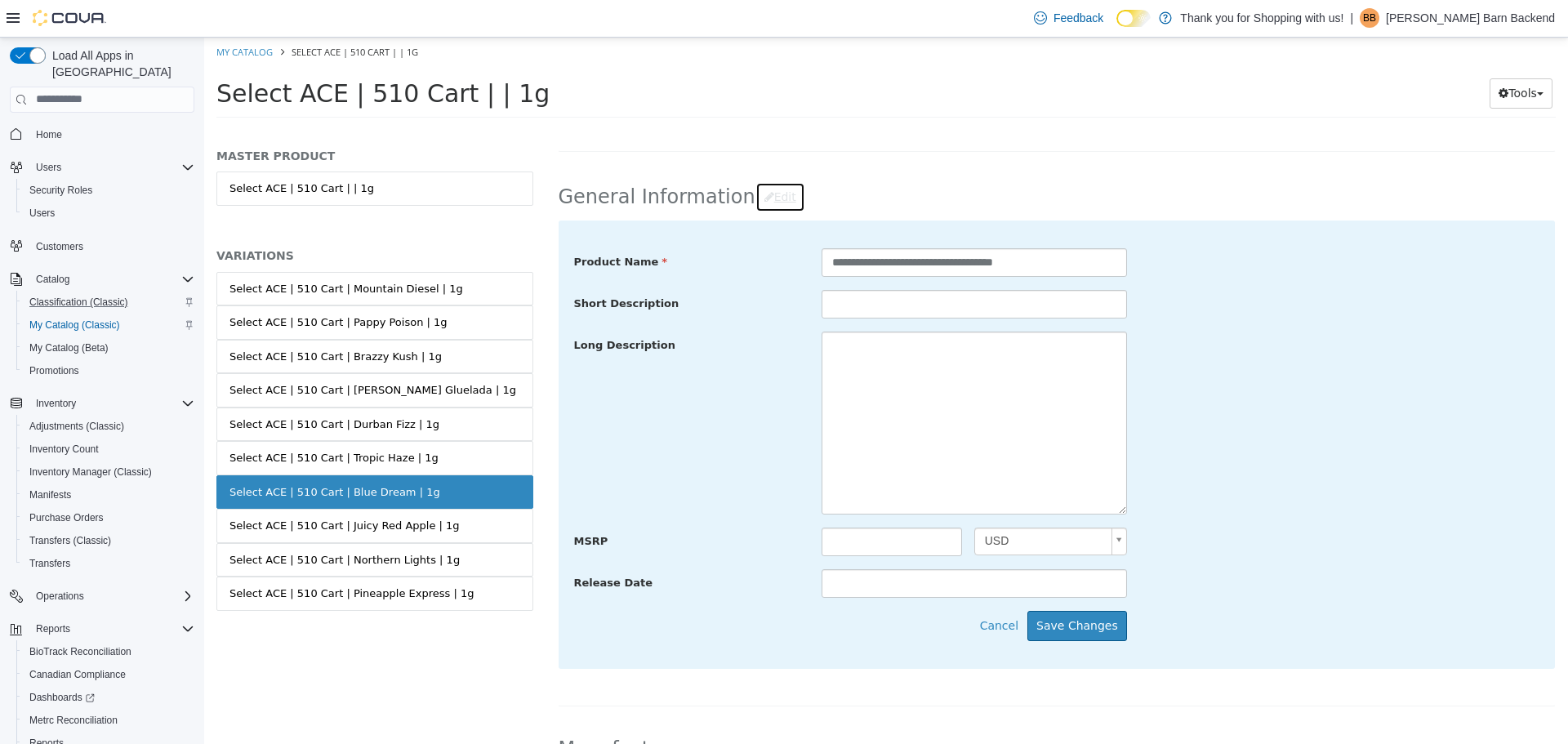
scroll to position [490, 0]
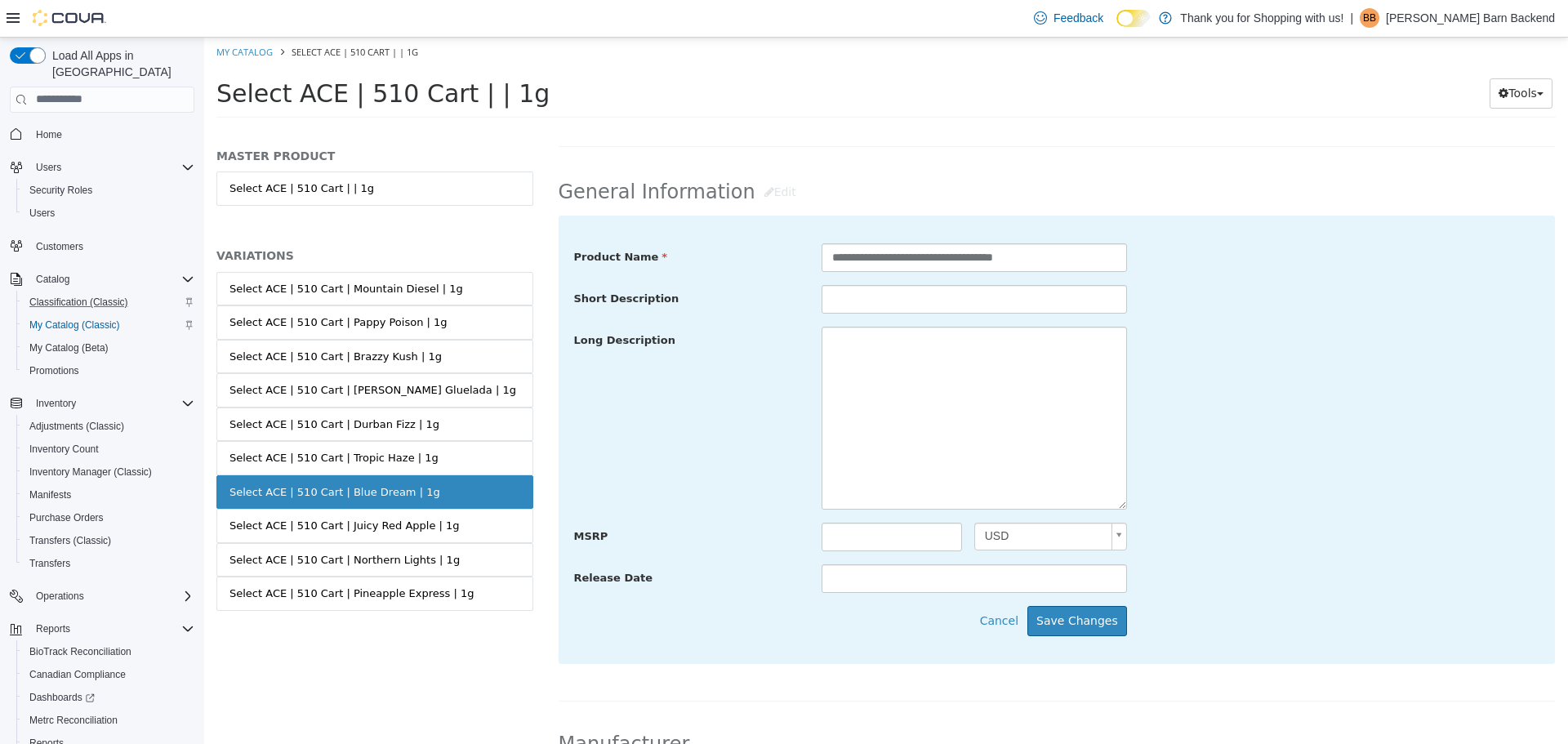
click at [851, 514] on div "**********" at bounding box center [1057, 418] width 966 height 350
click at [862, 429] on textarea at bounding box center [974, 417] width 306 height 183
paste textarea "**********"
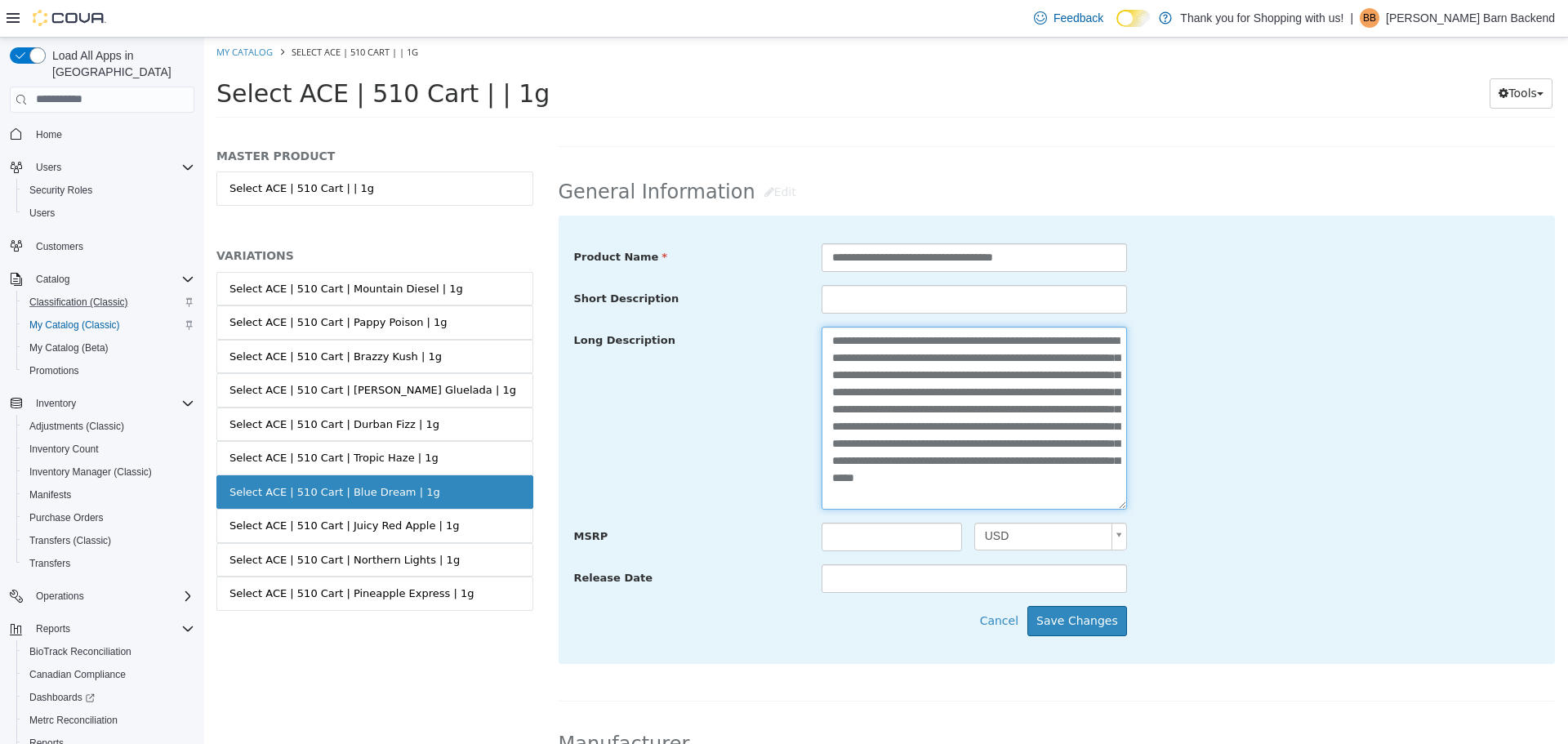
scroll to position [98, 0]
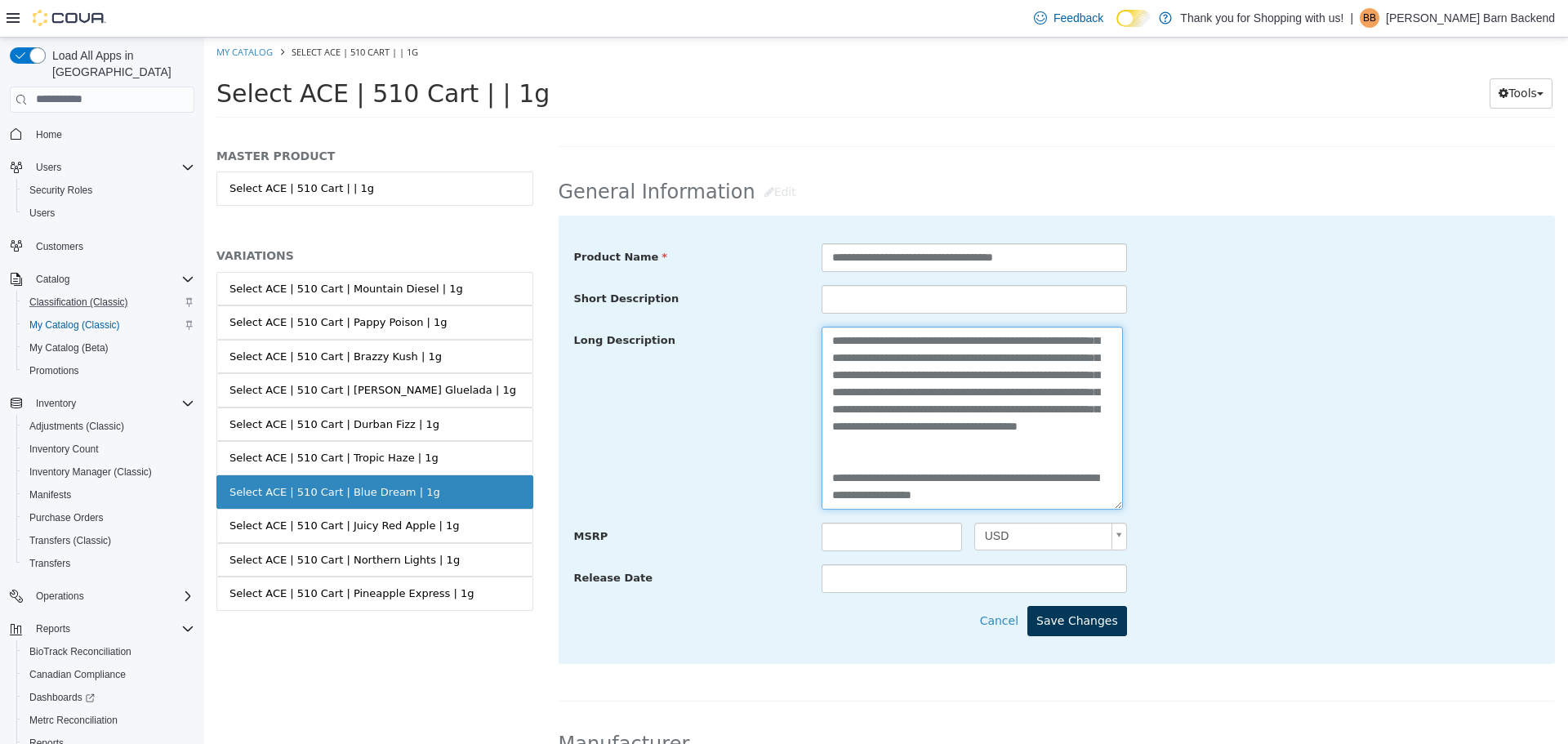
type textarea "**********"
click at [1058, 613] on button "Save Changes" at bounding box center [1078, 620] width 99 height 30
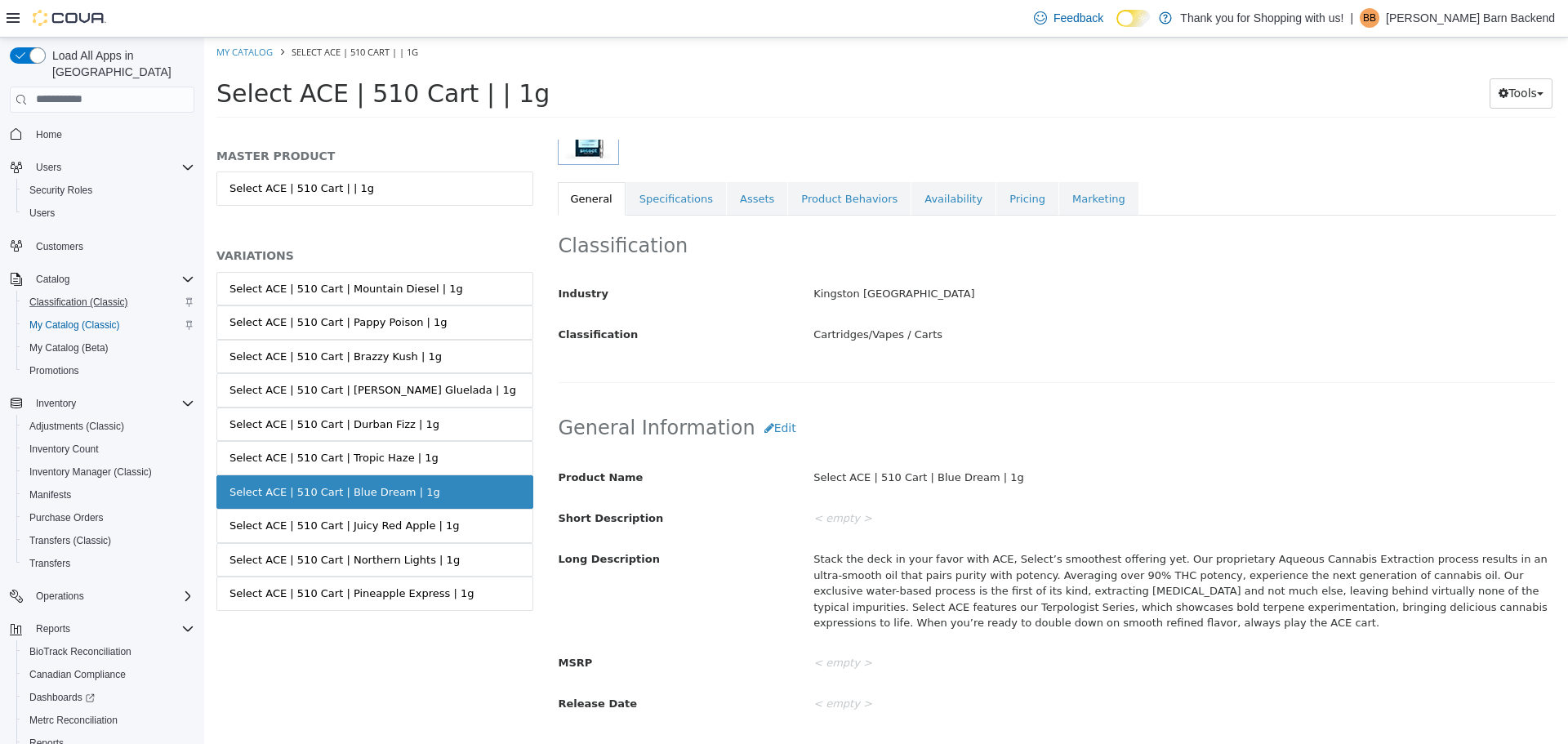
scroll to position [0, 0]
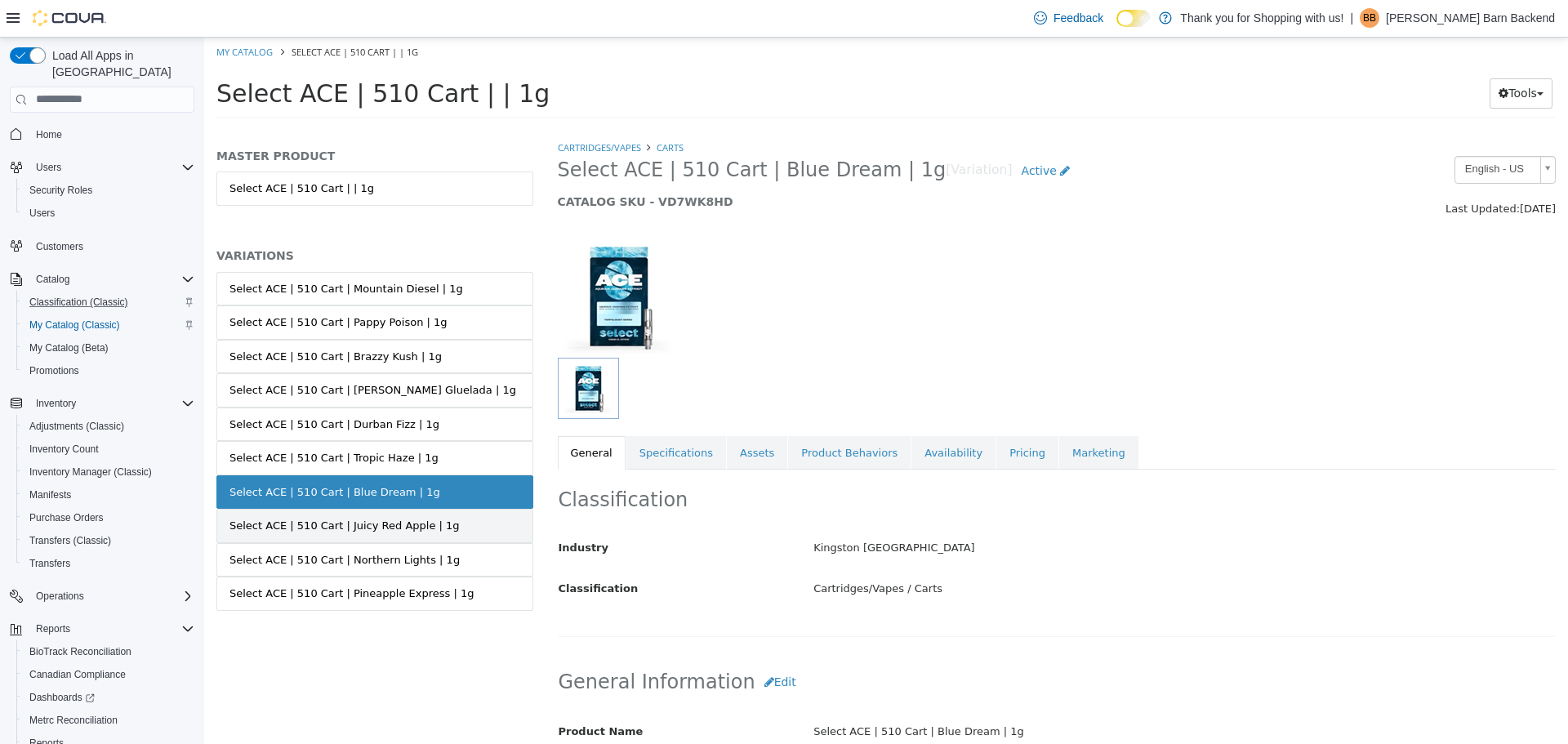
click at [425, 515] on link "Select ACE | 510 Cart | Juicy Red Apple | 1g" at bounding box center [375, 524] width 317 height 34
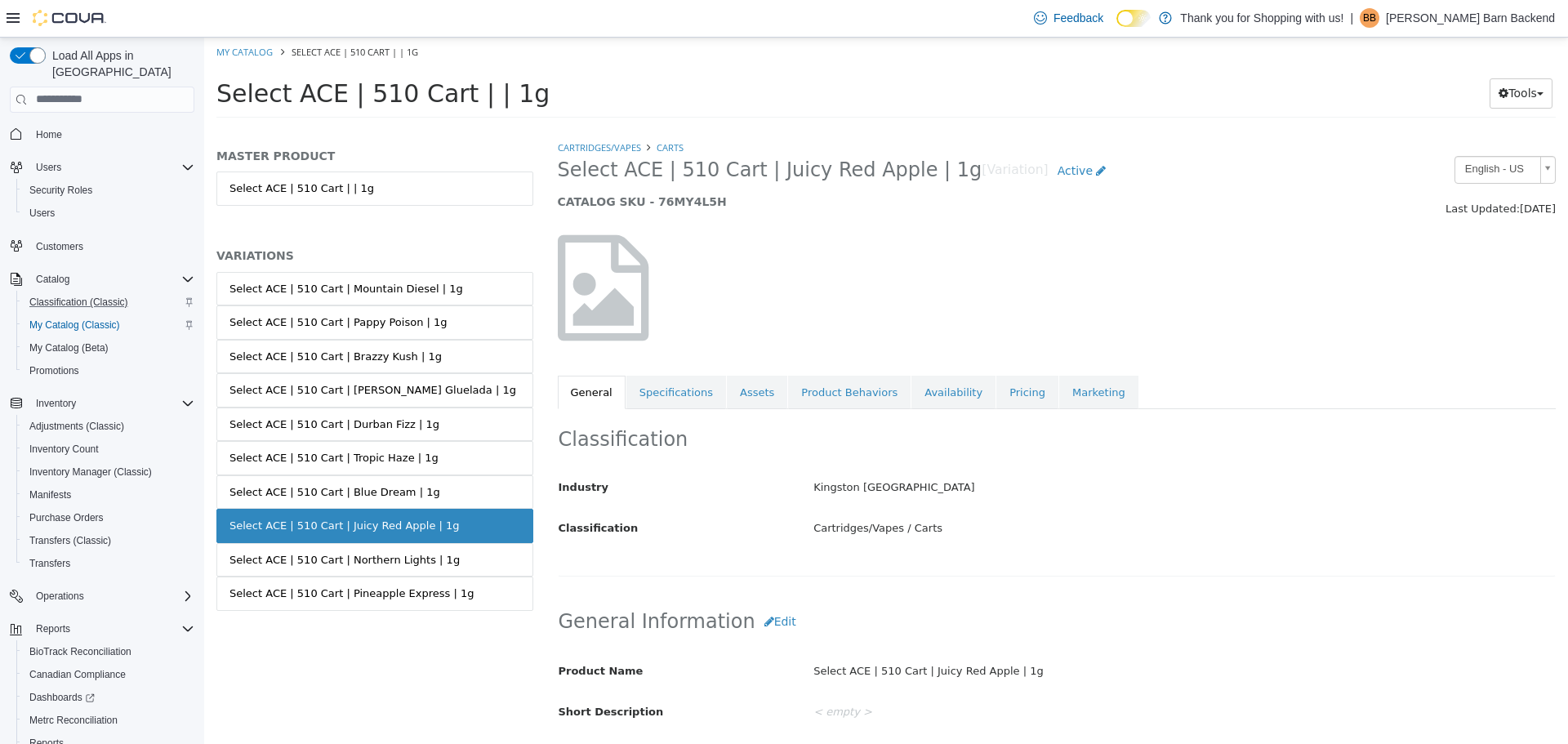
drag, startPoint x: 559, startPoint y: 168, endPoint x: 922, endPoint y: 165, distance: 363.0
click at [922, 165] on span "Select ACE | 510 Cart | Juicy Red Apple | 1g" at bounding box center [770, 169] width 425 height 26
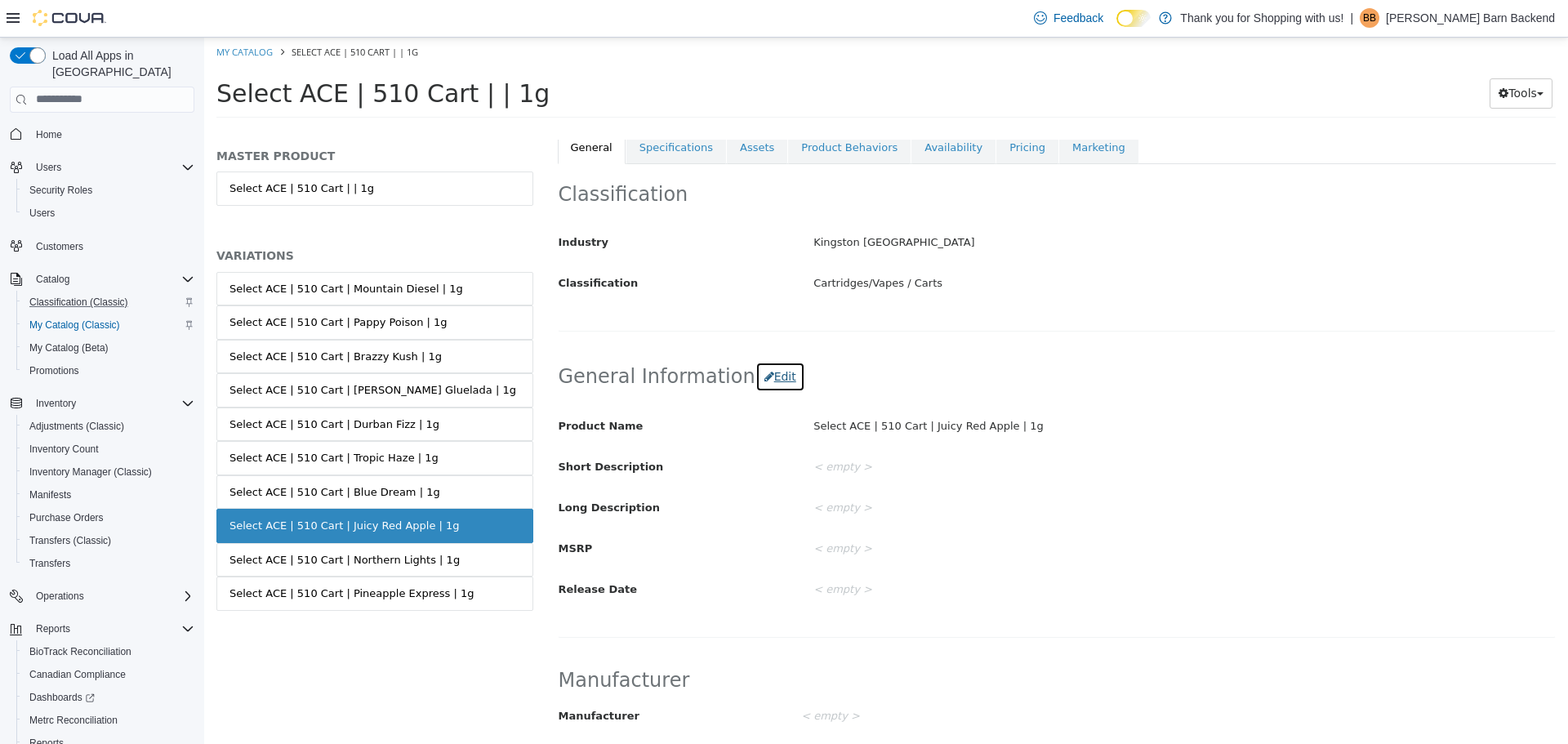
click at [763, 379] on button "Edit" at bounding box center [780, 375] width 50 height 30
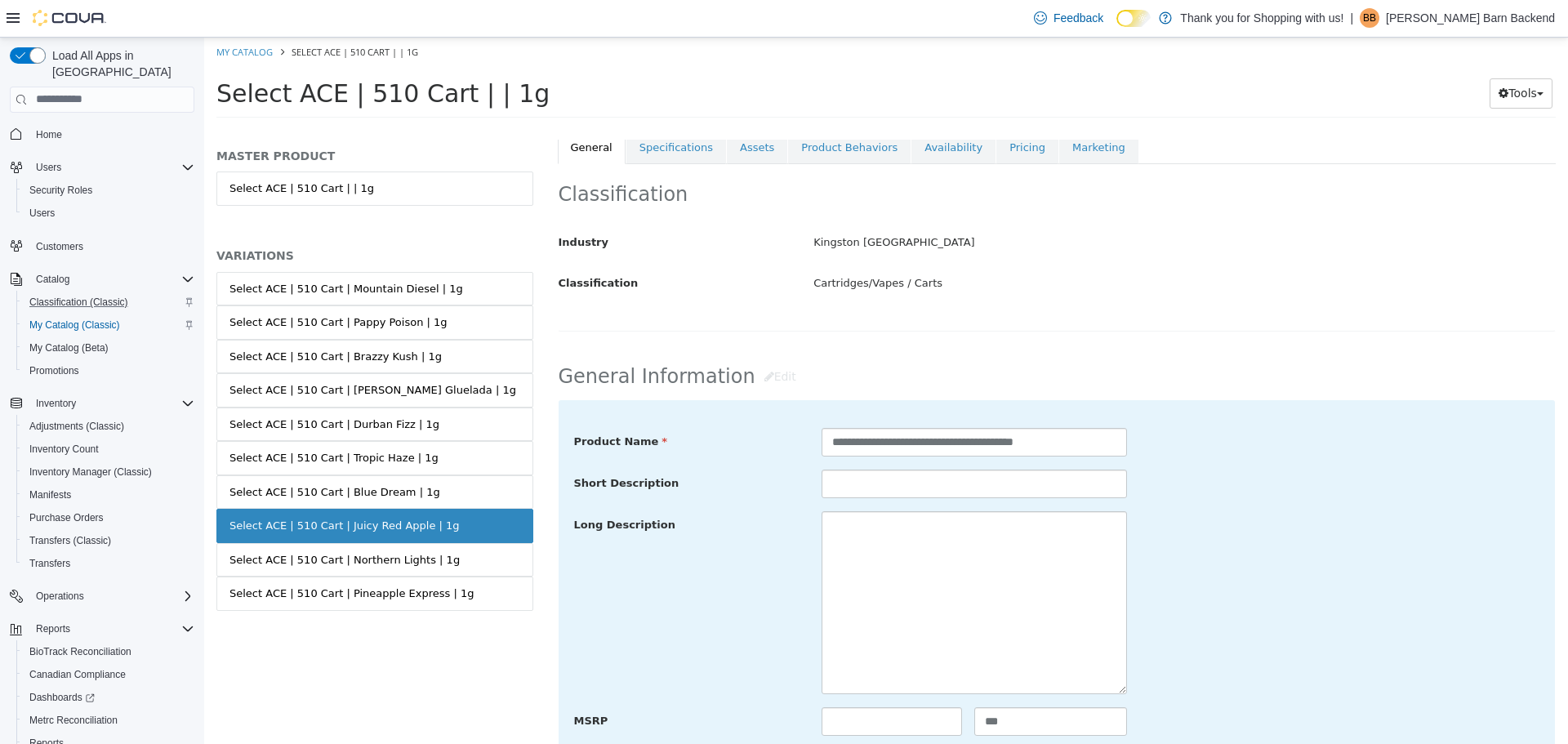
click at [861, 508] on div "**********" at bounding box center [1057, 601] width 966 height 350
click at [867, 533] on textarea at bounding box center [974, 601] width 306 height 183
paste textarea "**********"
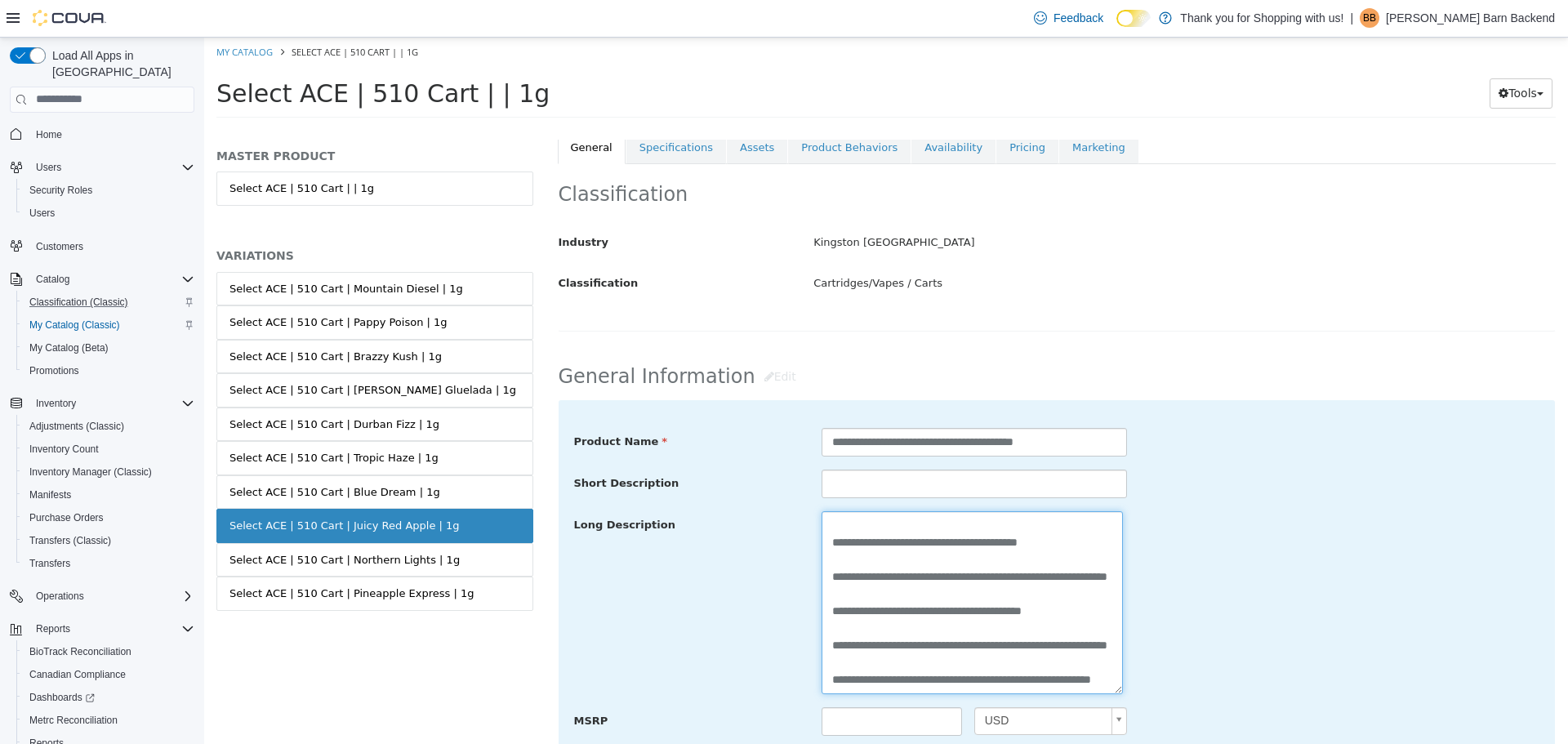
scroll to position [571, 0]
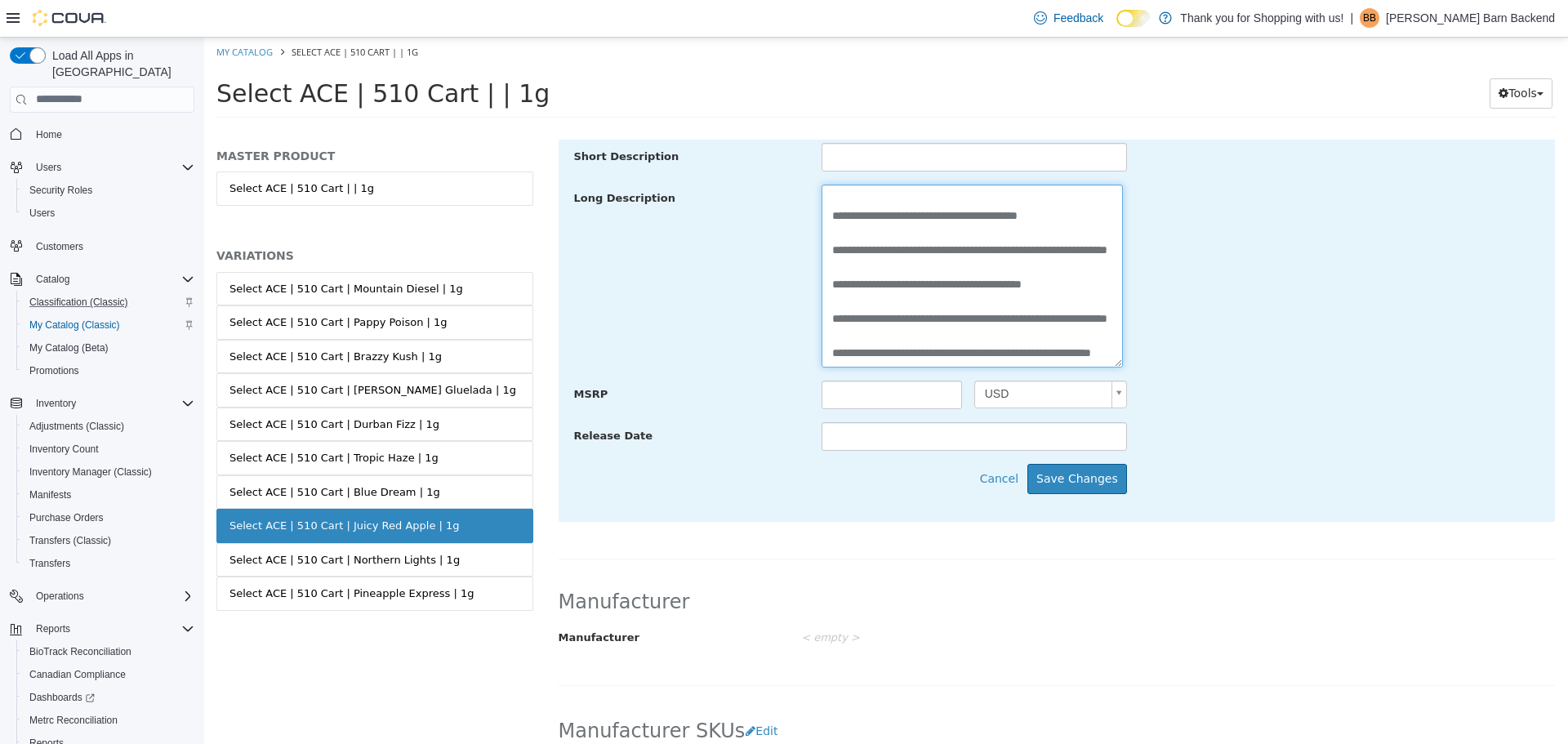
click at [831, 338] on textarea "**********" at bounding box center [973, 275] width 302 height 183
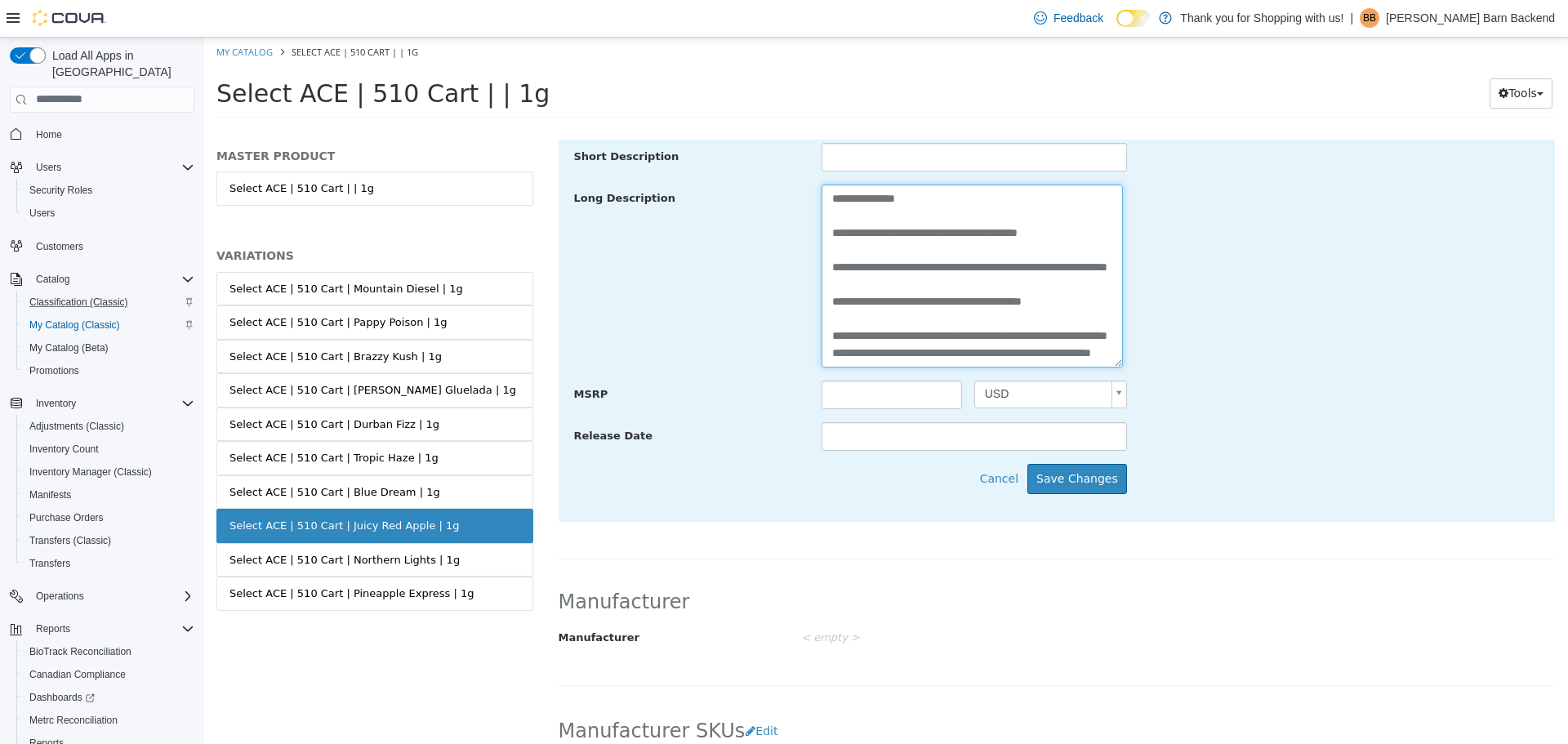
scroll to position [258, 0]
click at [830, 291] on textarea "**********" at bounding box center [973, 275] width 302 height 183
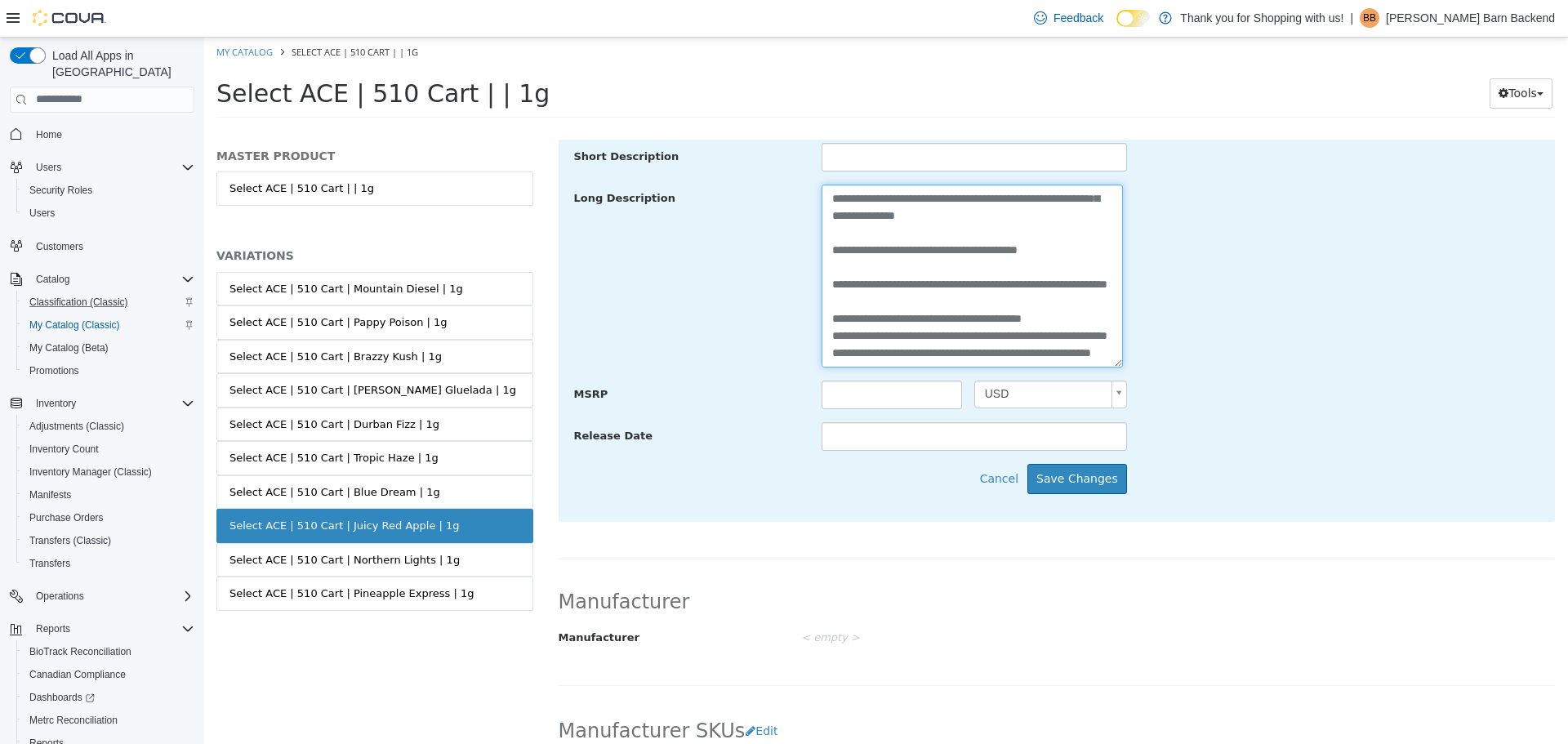
scroll to position [240, 0]
click at [828, 277] on textarea "**********" at bounding box center [973, 275] width 302 height 183
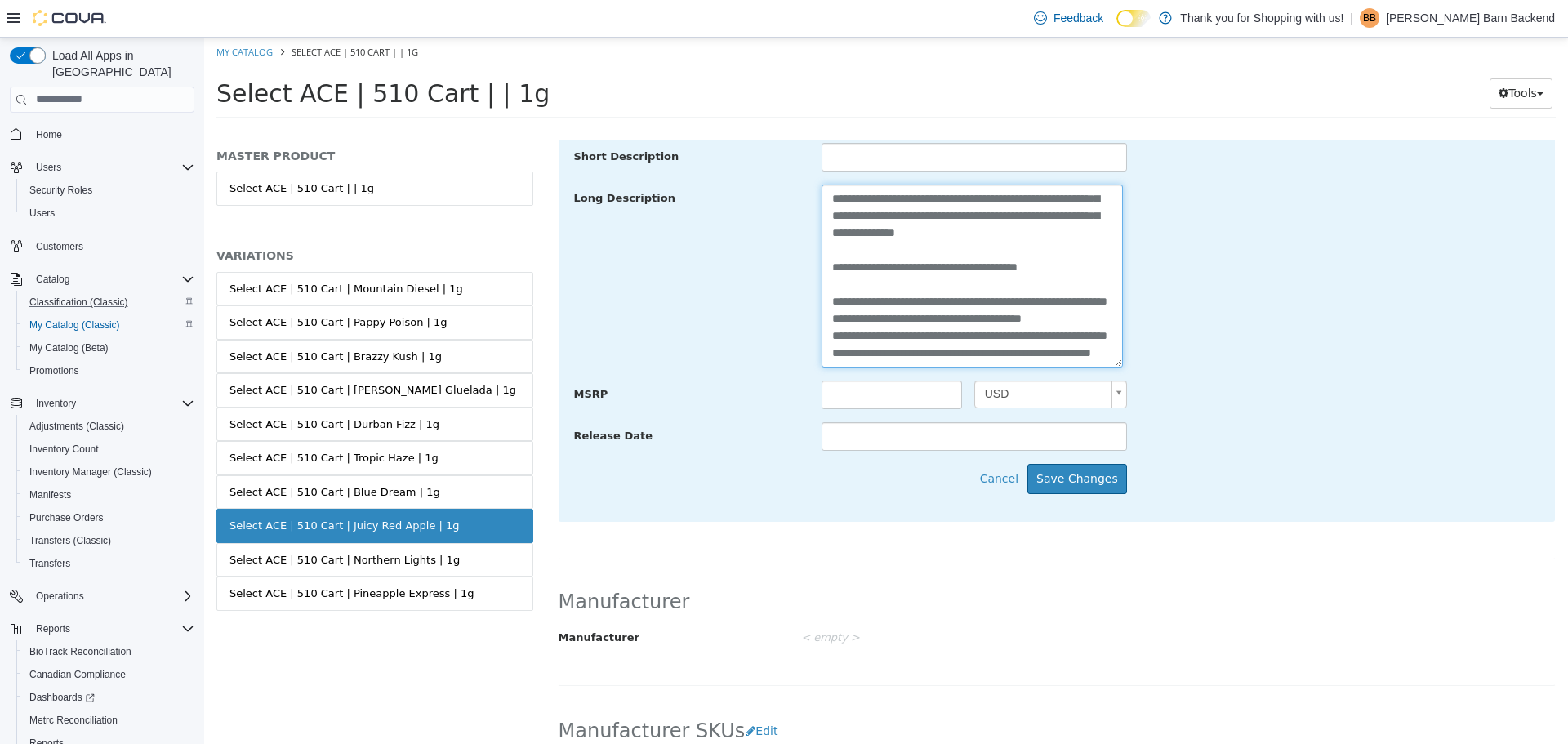
scroll to position [223, 0]
click at [828, 246] on textarea "**********" at bounding box center [973, 275] width 302 height 183
click at [830, 229] on textarea "**********" at bounding box center [973, 275] width 302 height 183
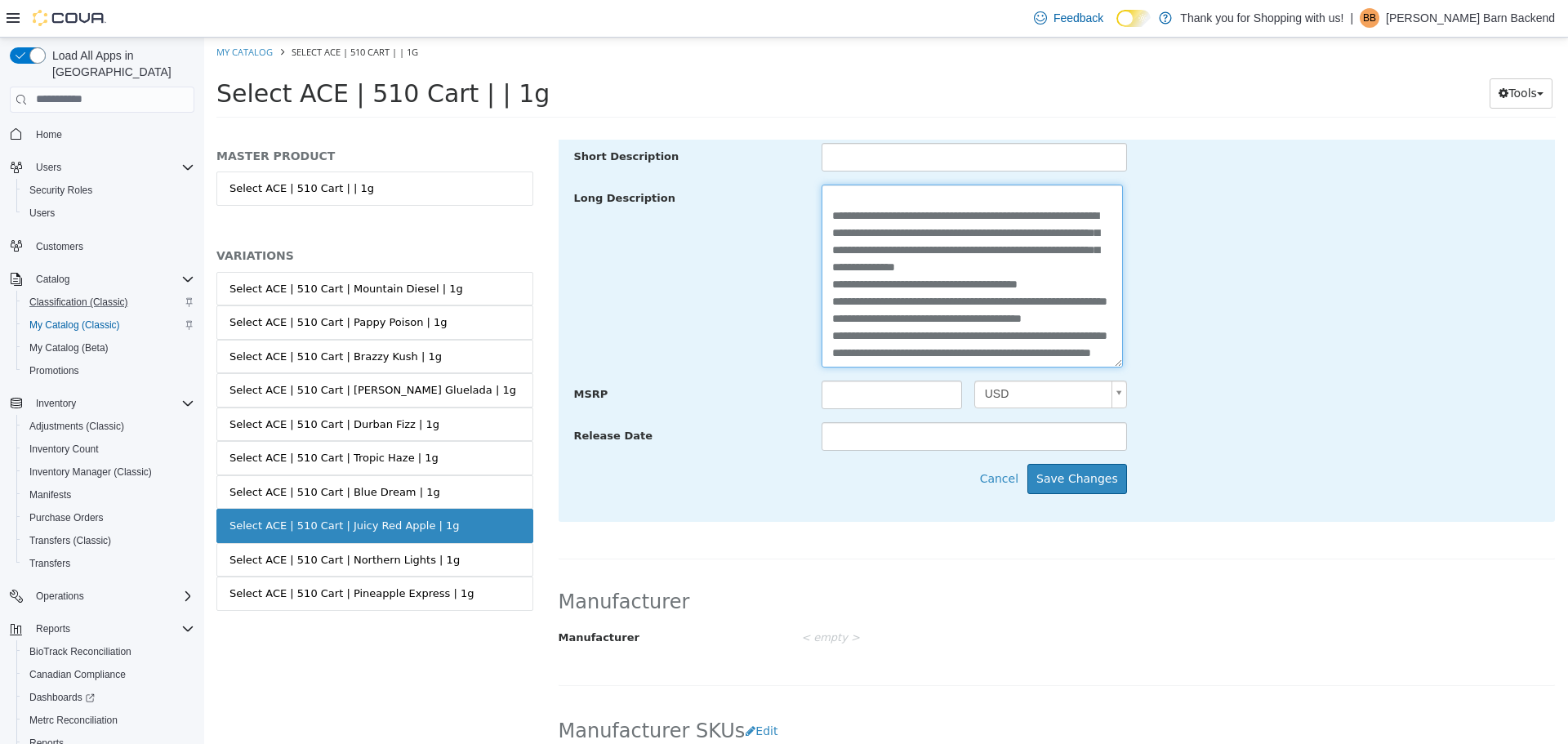
scroll to position [0, 0]
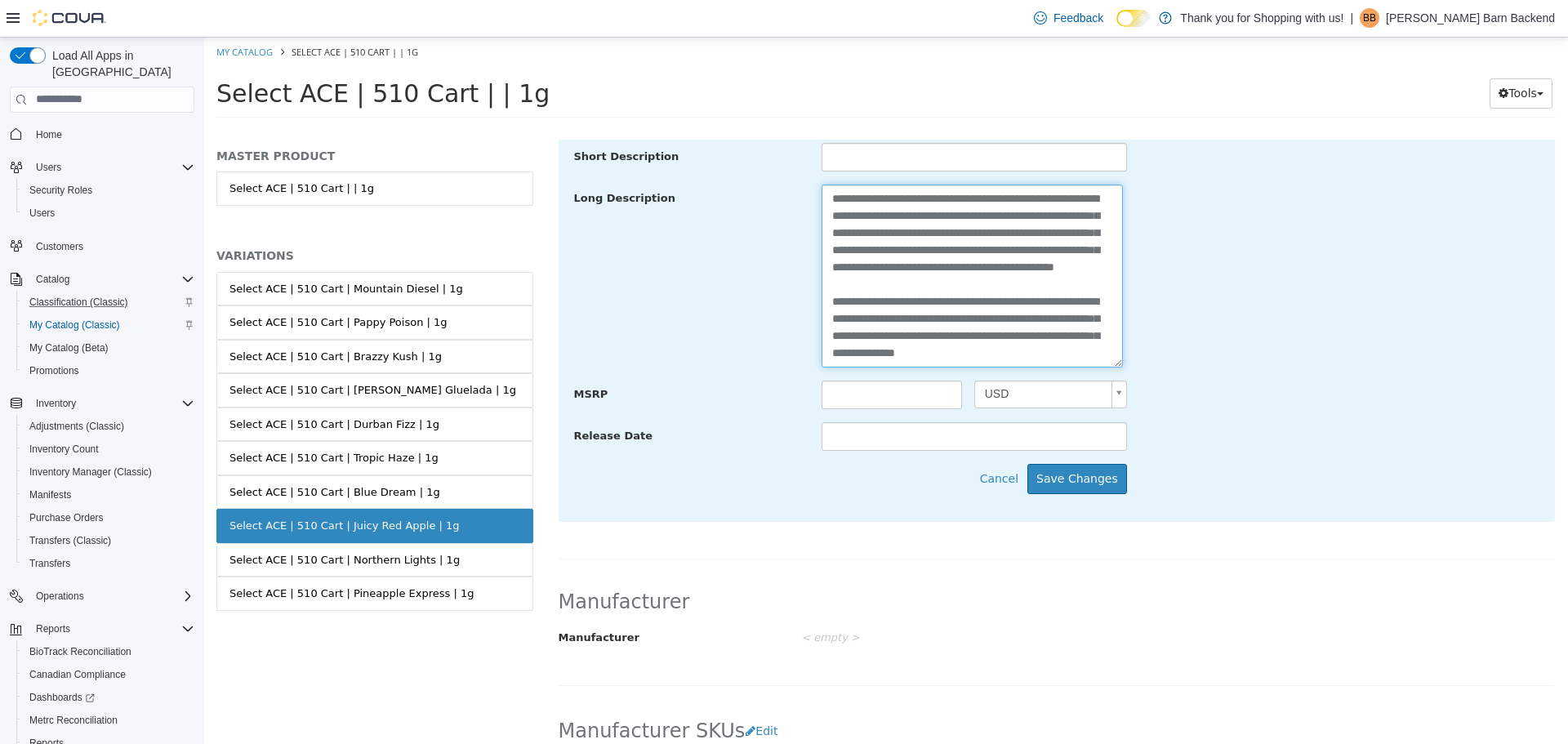
click at [831, 337] on textarea "**********" at bounding box center [973, 275] width 302 height 183
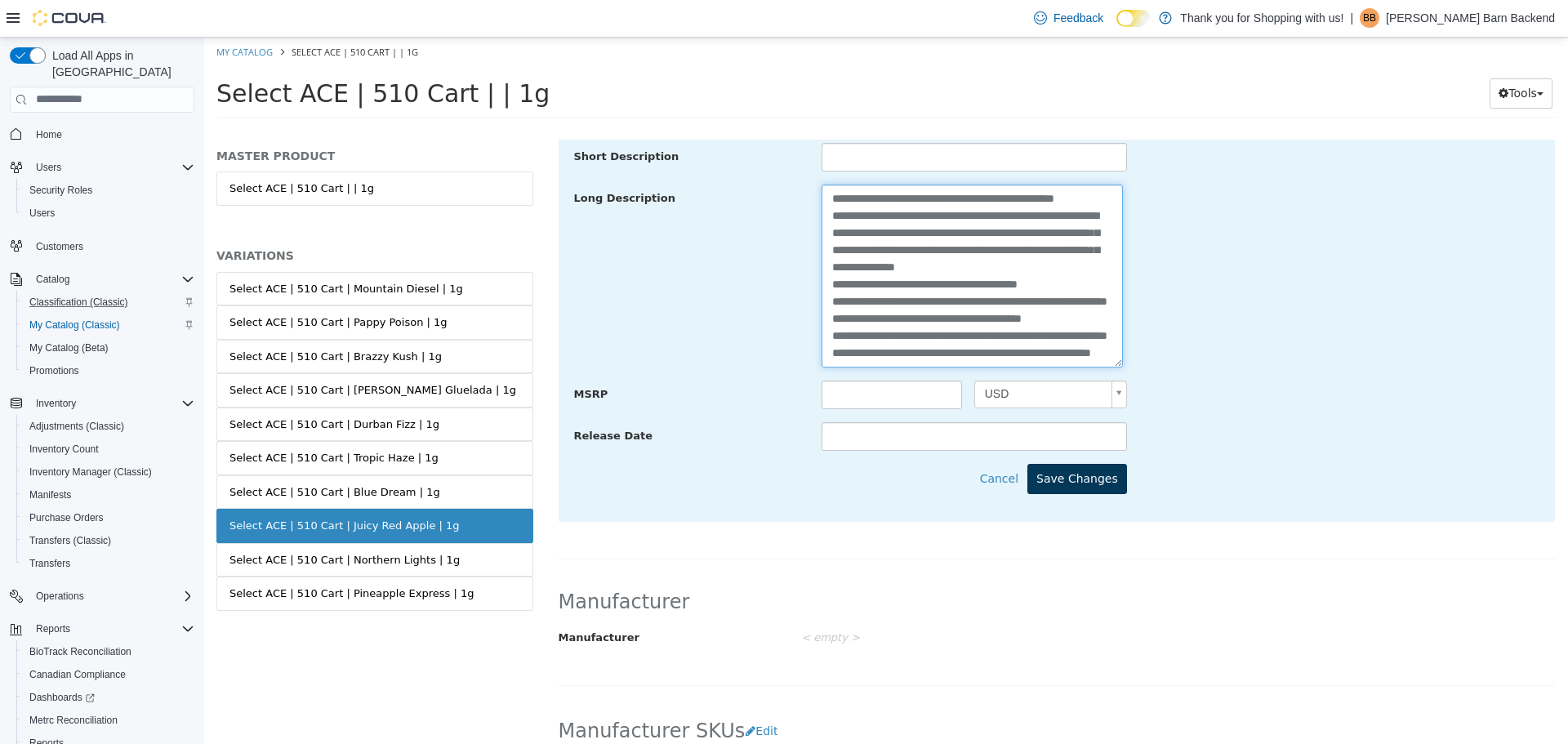
type textarea "**********"
click at [1085, 475] on button "Save Changes" at bounding box center [1078, 477] width 99 height 30
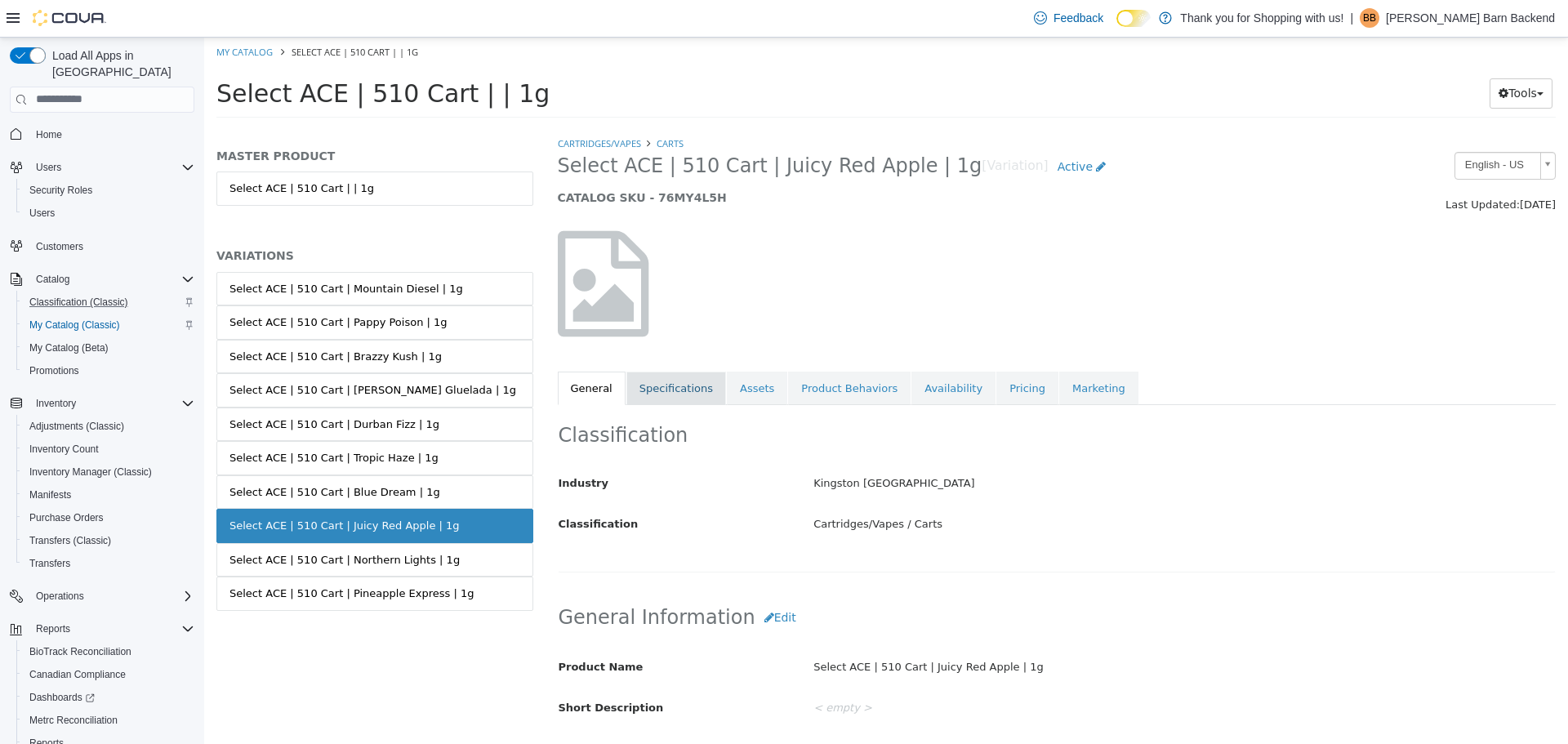
scroll to position [0, 0]
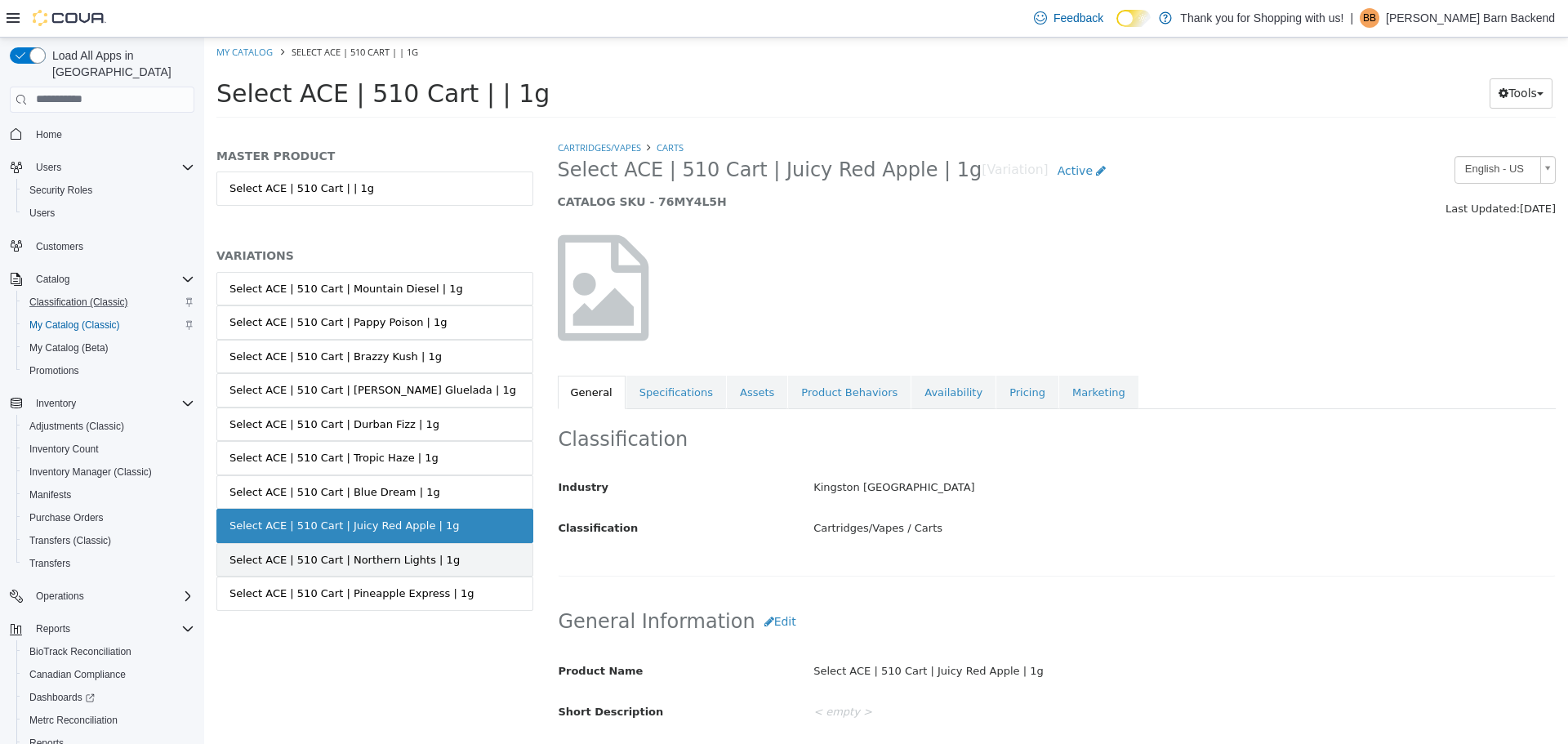
click at [443, 554] on link "Select ACE | 510 Cart | Northern Lights | 1g" at bounding box center [375, 558] width 317 height 34
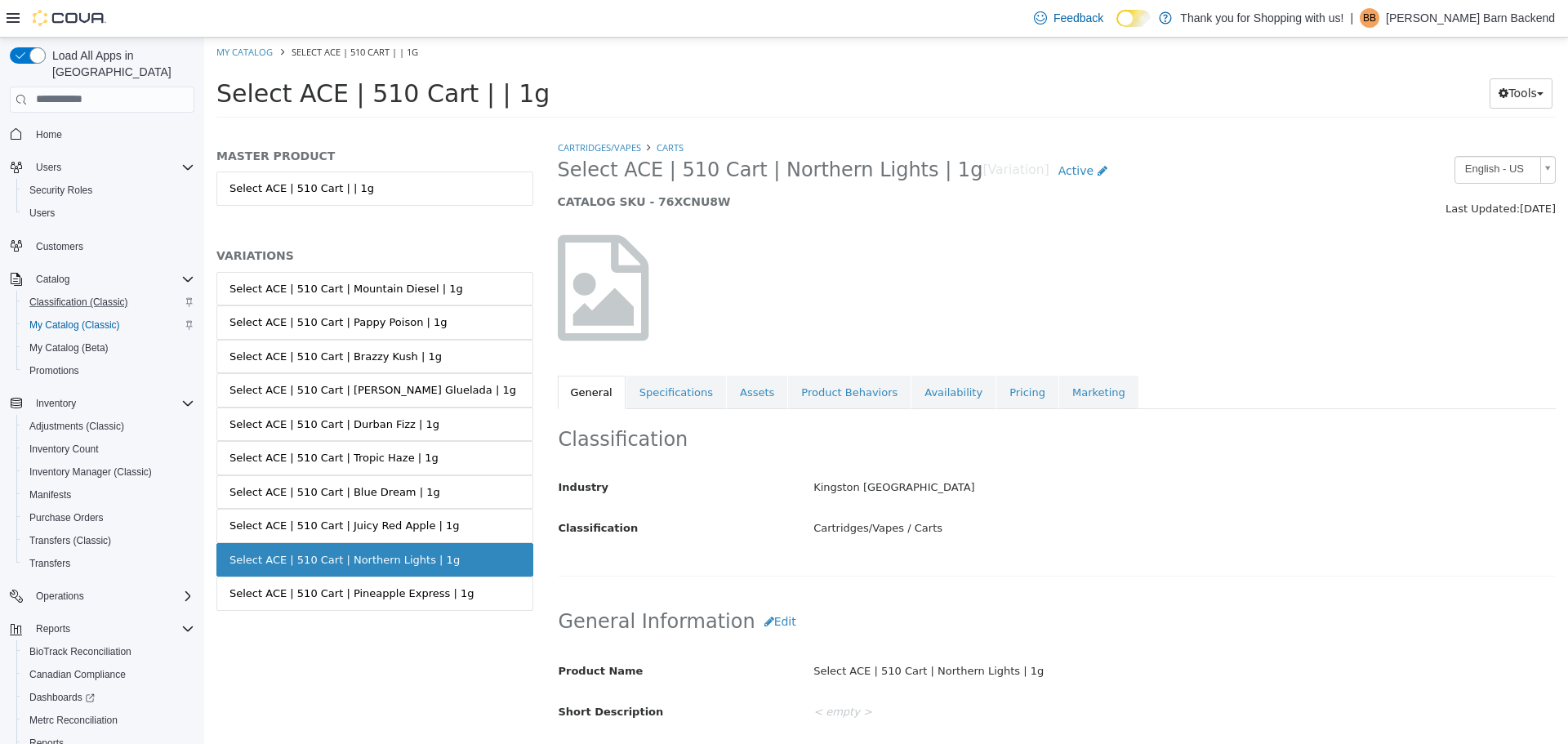
drag, startPoint x: 558, startPoint y: 170, endPoint x: 923, endPoint y: 173, distance: 365.0
click at [923, 173] on span "Select ACE | 510 Cart | Northern Lights | 1g" at bounding box center [770, 169] width 425 height 26
click at [425, 596] on div "Select ACE | 510 Cart | Pineapple Express | 1g" at bounding box center [351, 593] width 244 height 17
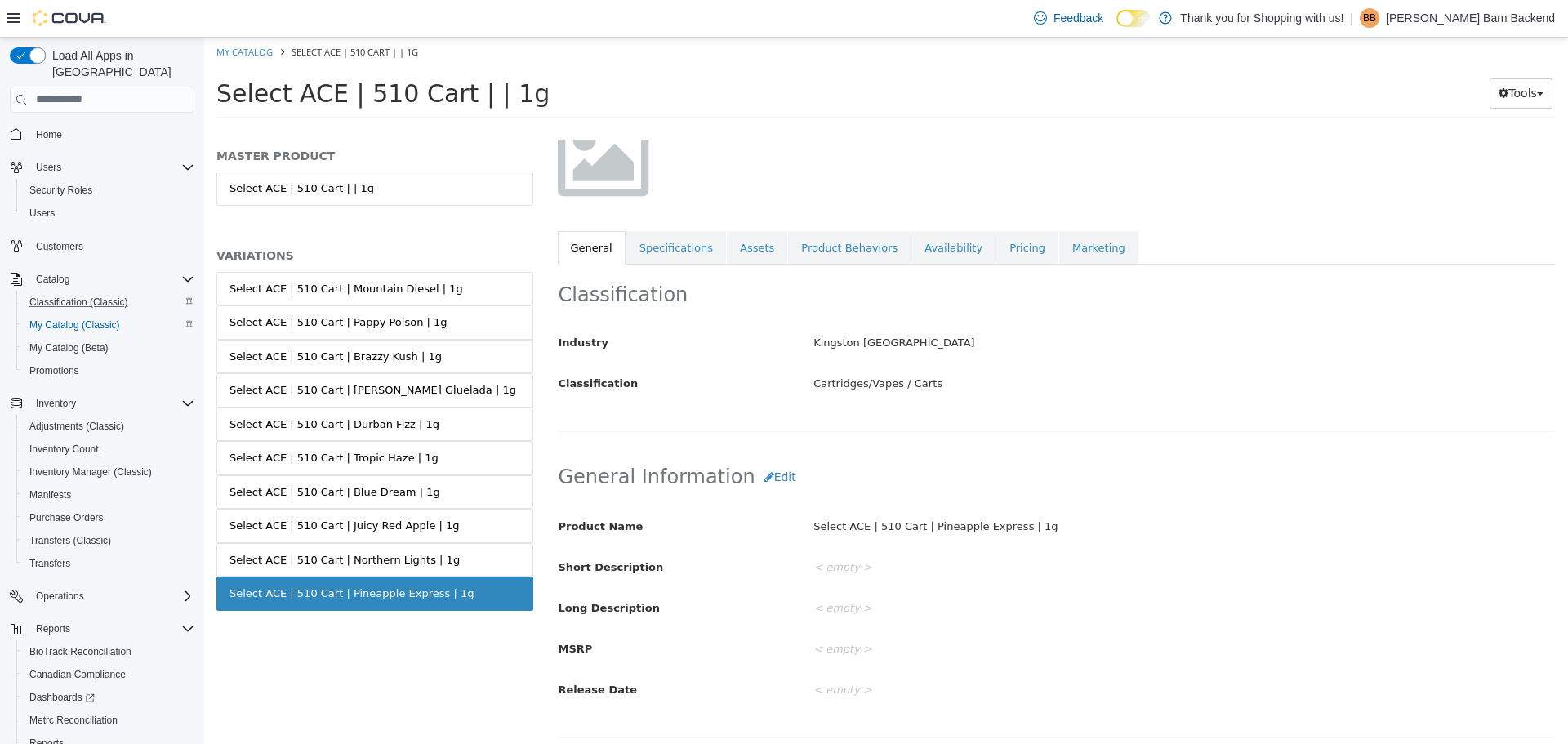
scroll to position [164, 0]
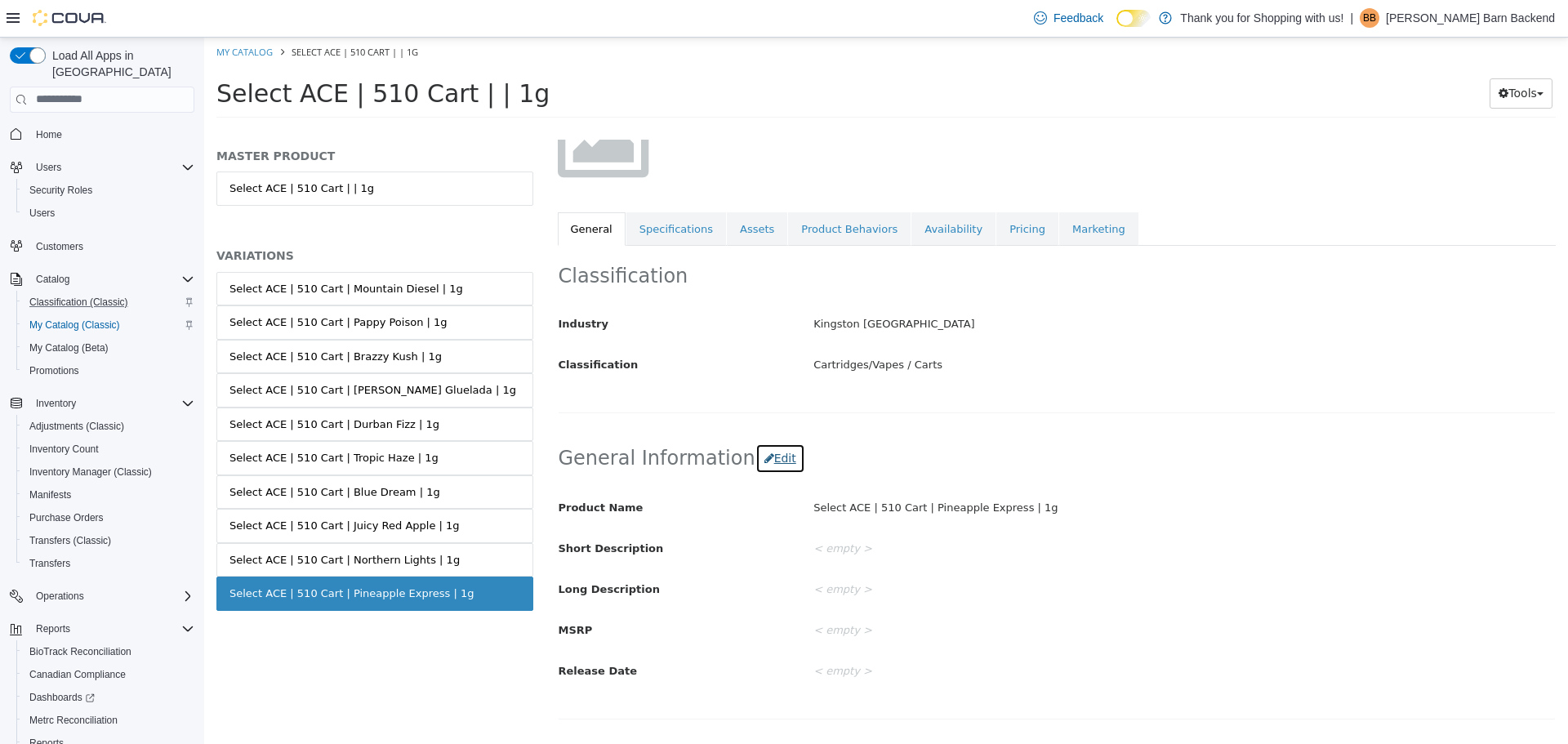
click at [755, 452] on button "Edit" at bounding box center [780, 457] width 50 height 30
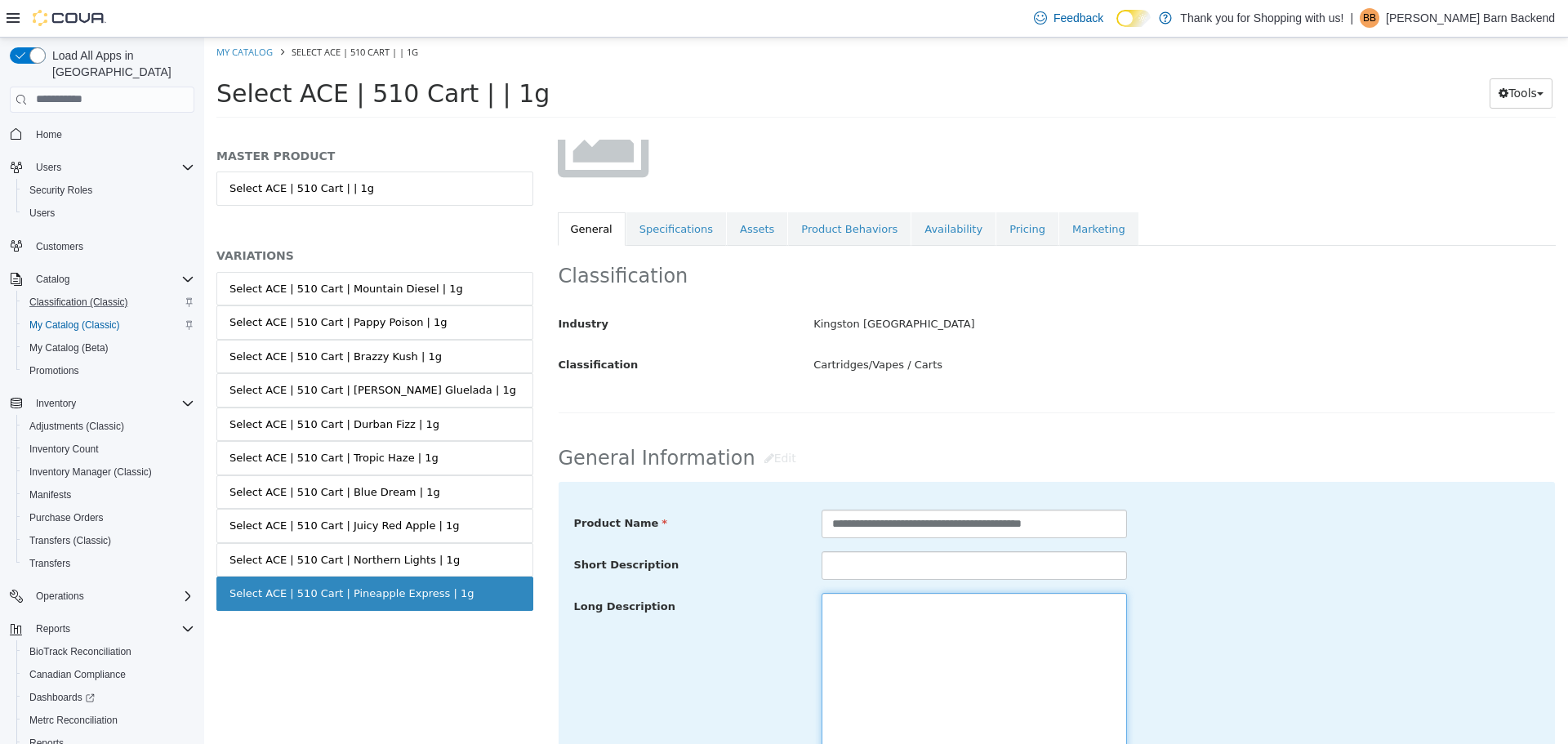
click at [872, 624] on textarea at bounding box center [974, 683] width 306 height 183
paste textarea "**********"
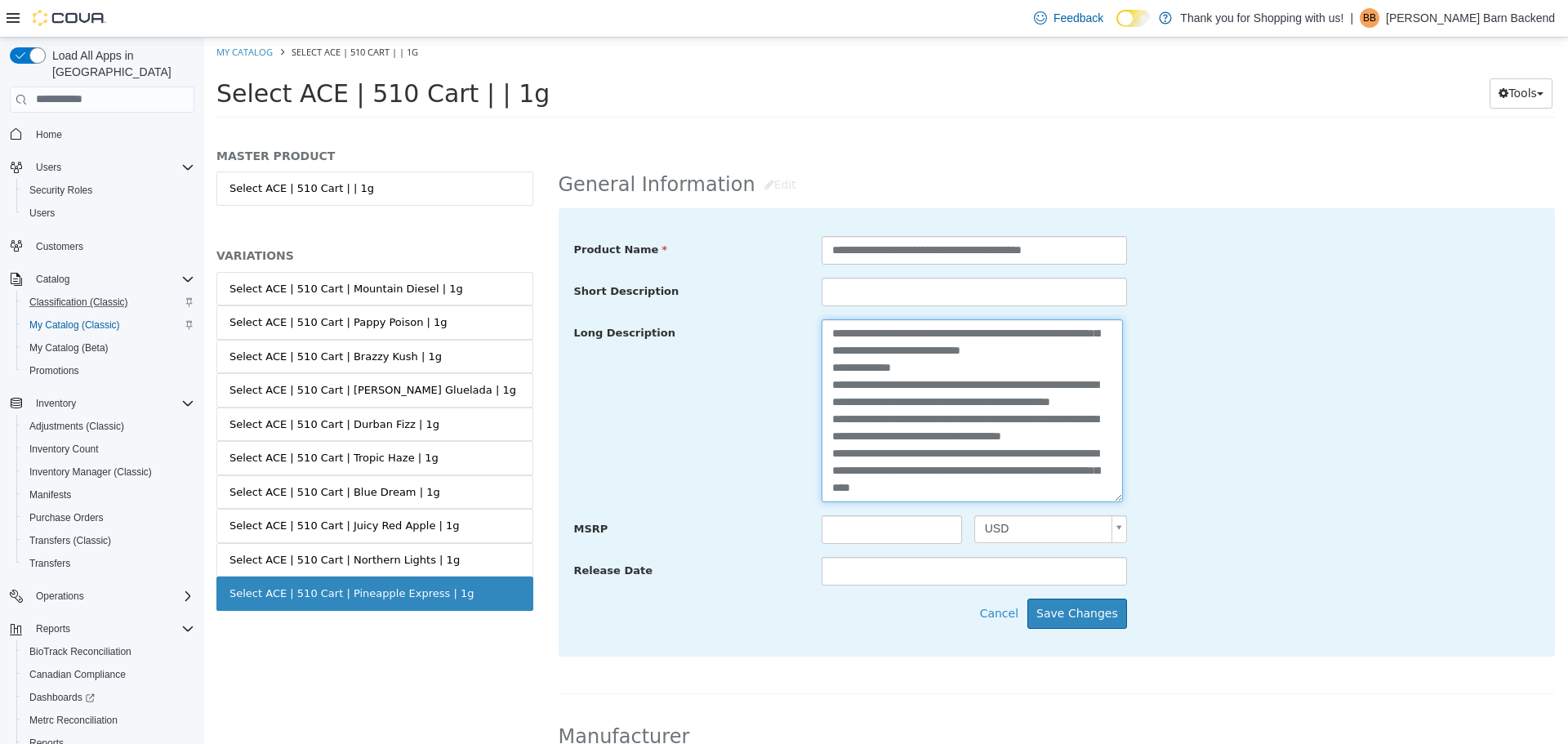
scroll to position [440, 0]
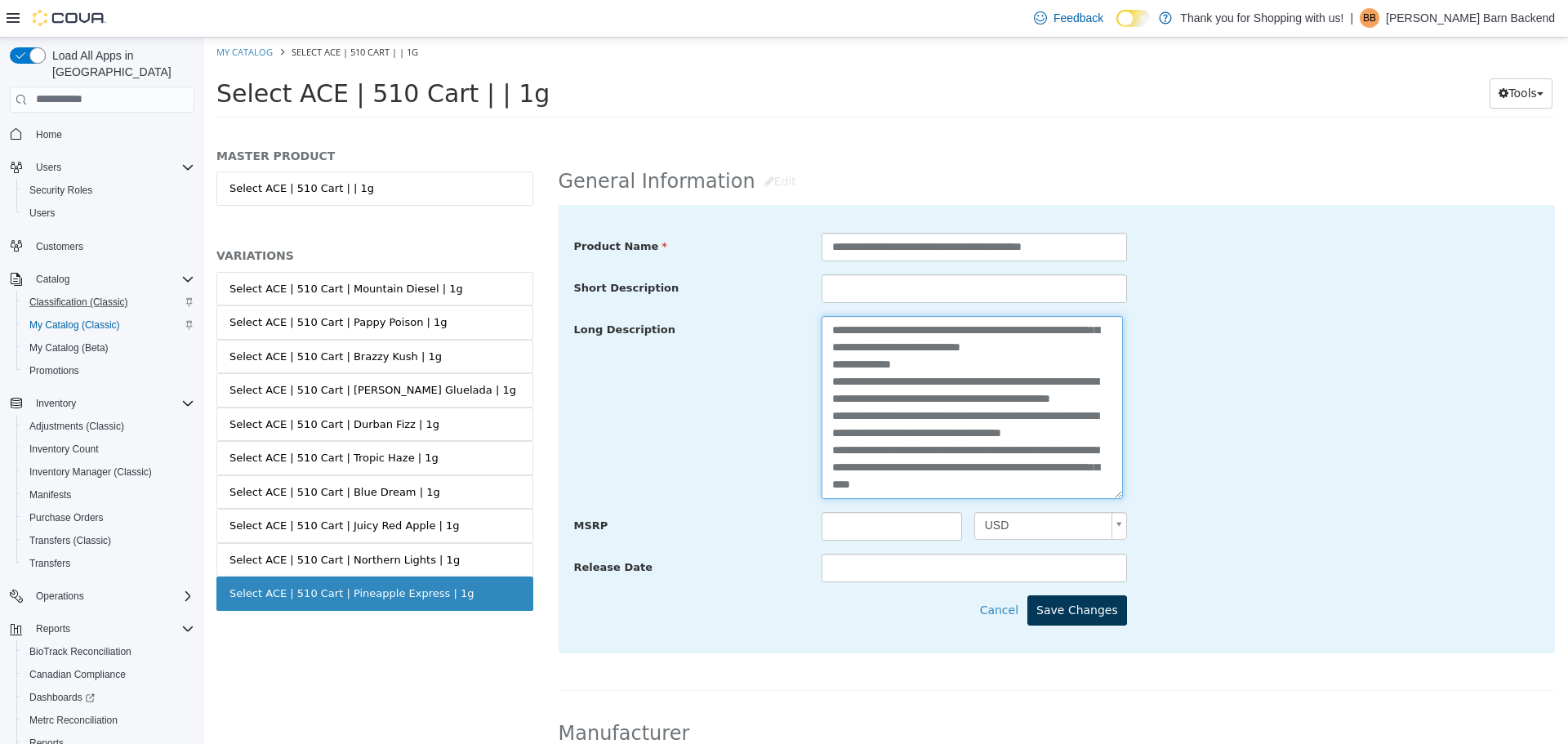
type textarea "**********"
click at [1093, 622] on button "Save Changes" at bounding box center [1078, 609] width 99 height 30
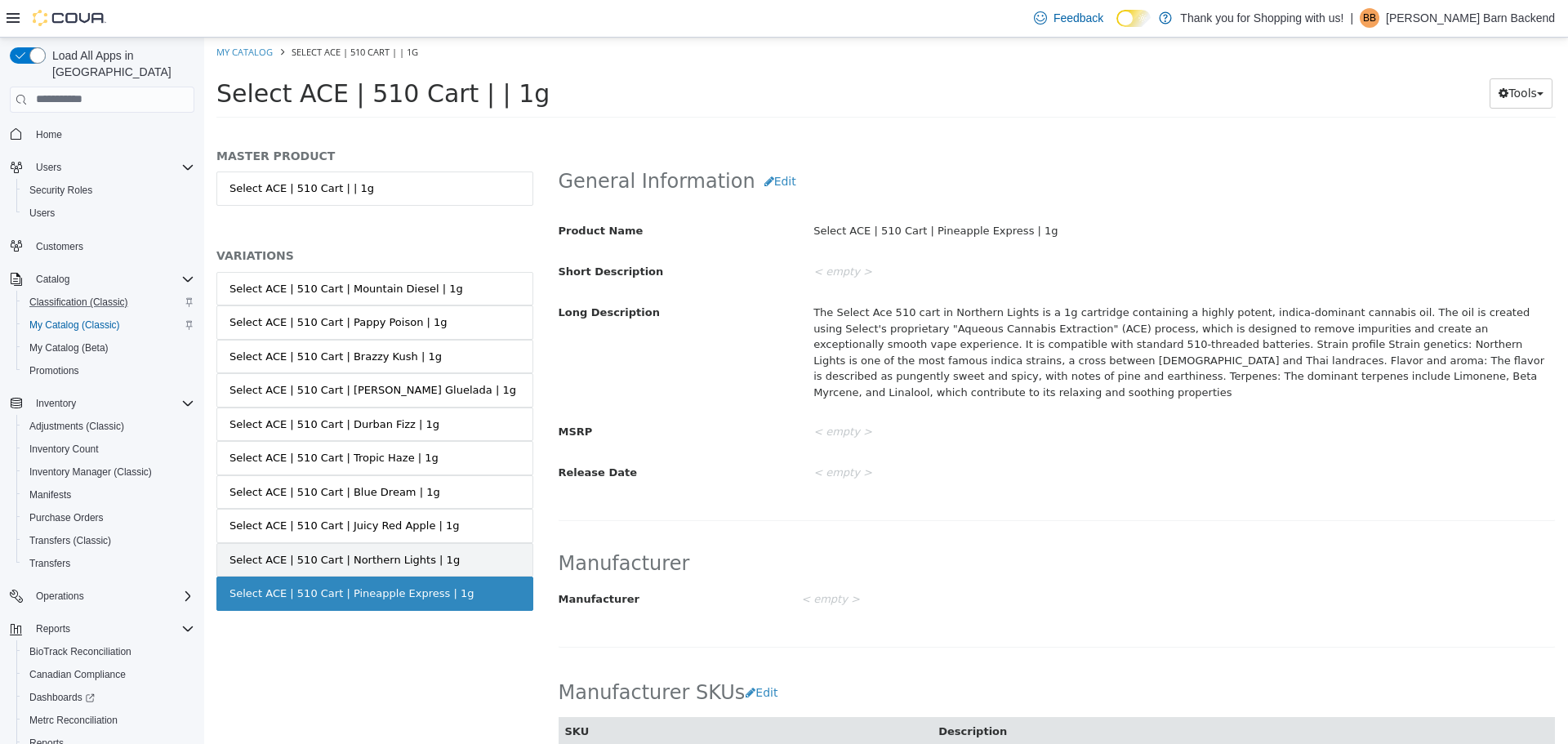
click at [363, 559] on div "Select ACE | 510 Cart | Northern Lights | 1g" at bounding box center [344, 559] width 230 height 17
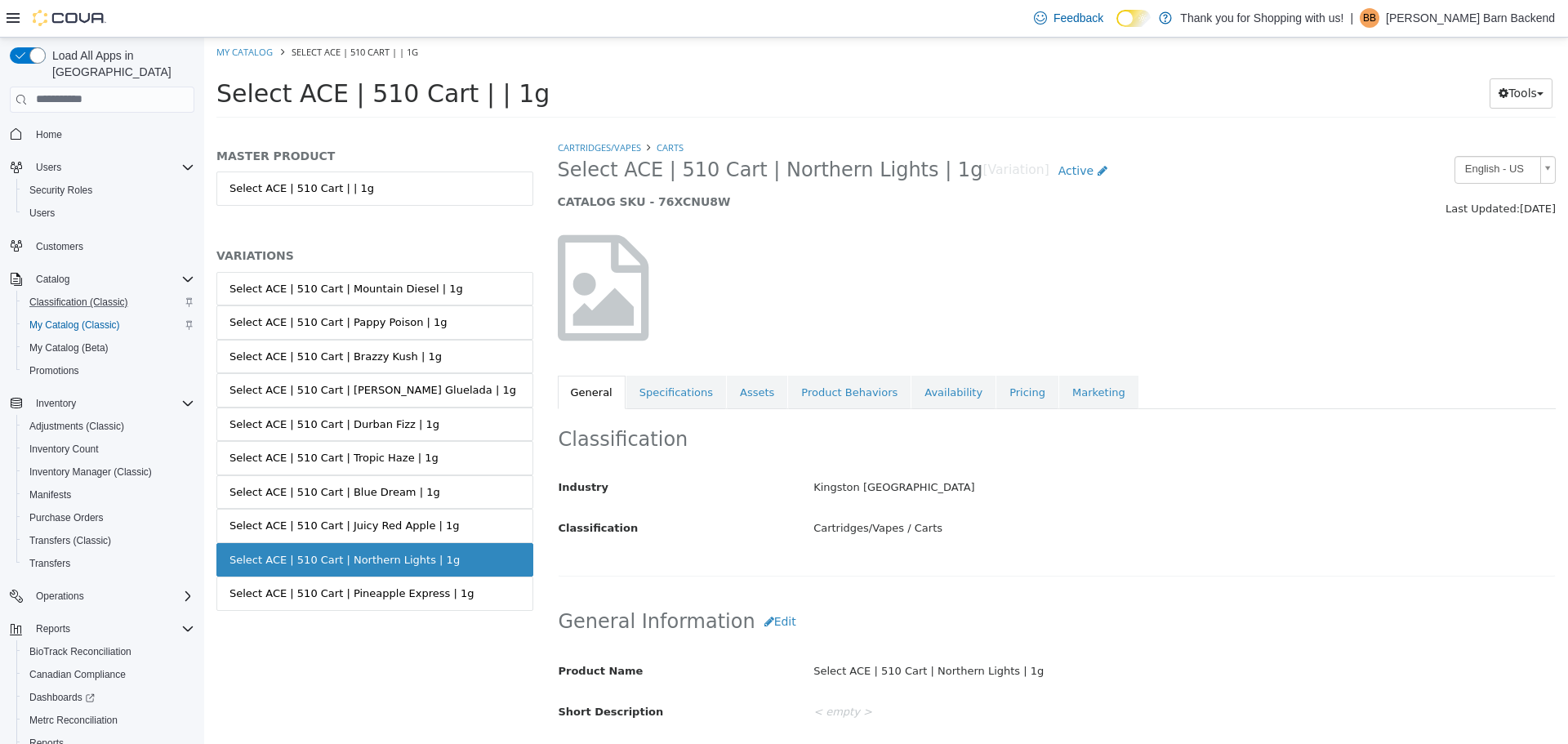
drag, startPoint x: 557, startPoint y: 176, endPoint x: 924, endPoint y: 177, distance: 367.0
click at [924, 177] on div "Select ACE | 510 Cart | Northern Lights | 1g [Variation] Active CATALOG SKU - 7…" at bounding box center [929, 186] width 767 height 62
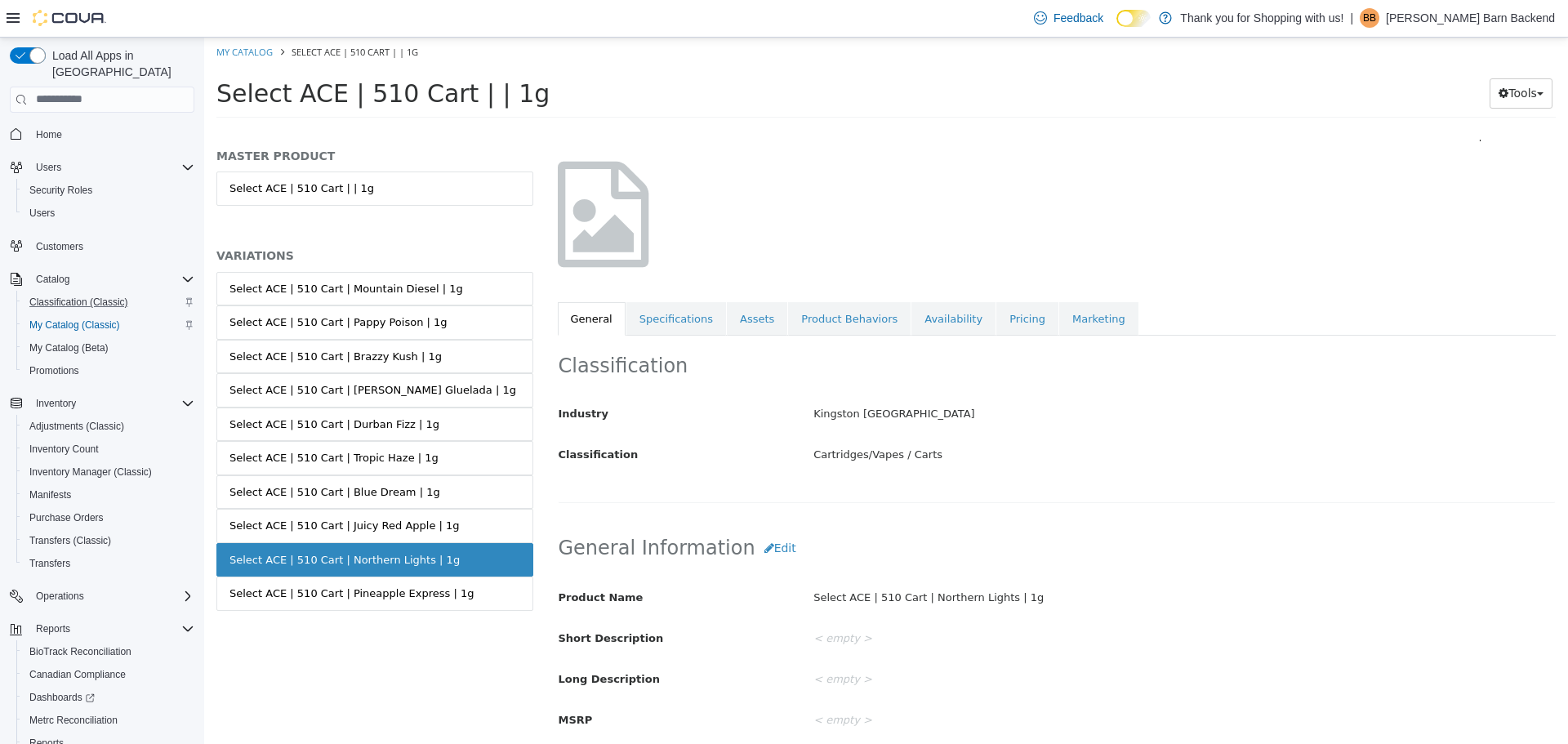
scroll to position [245, 0]
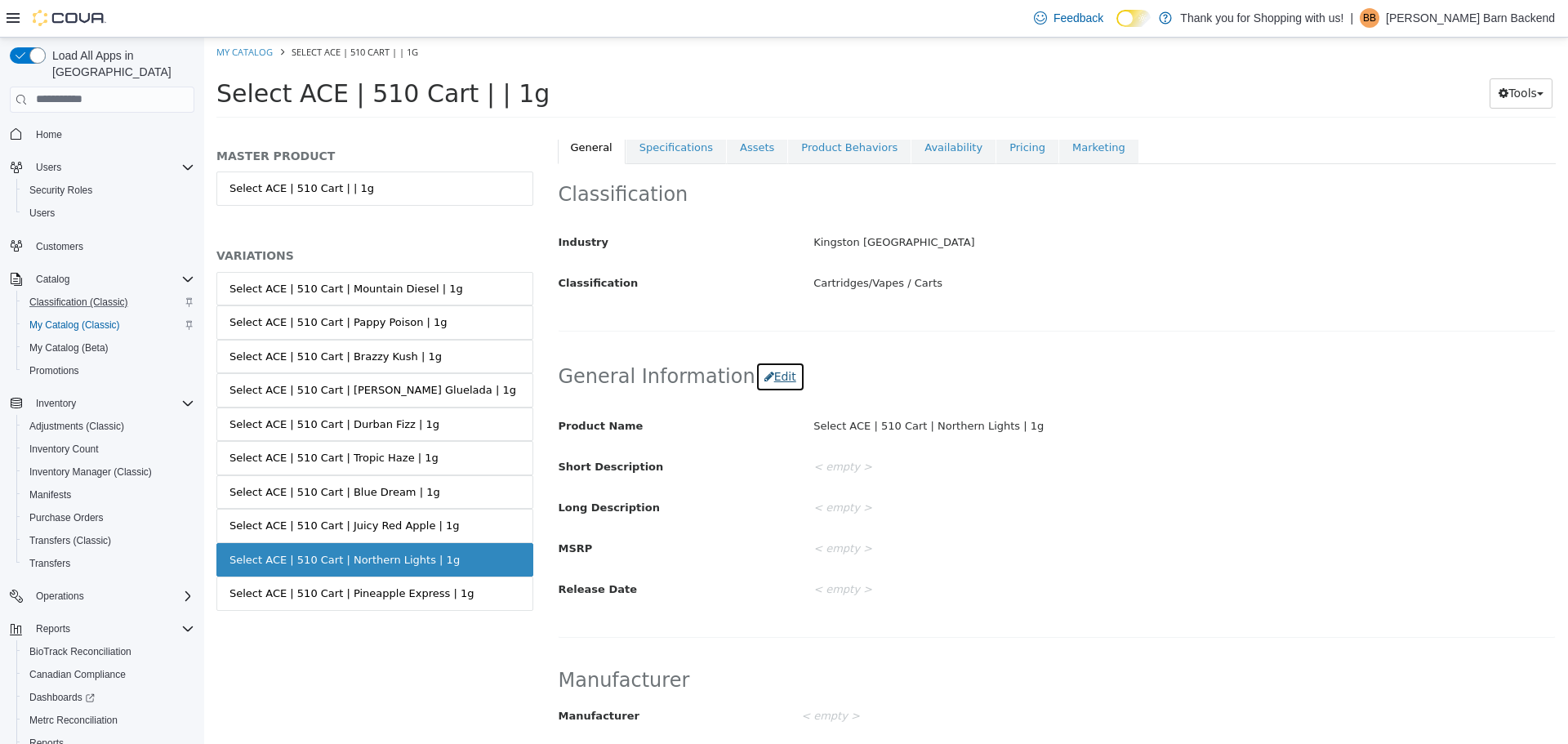
click at [755, 378] on button "Edit" at bounding box center [780, 375] width 50 height 30
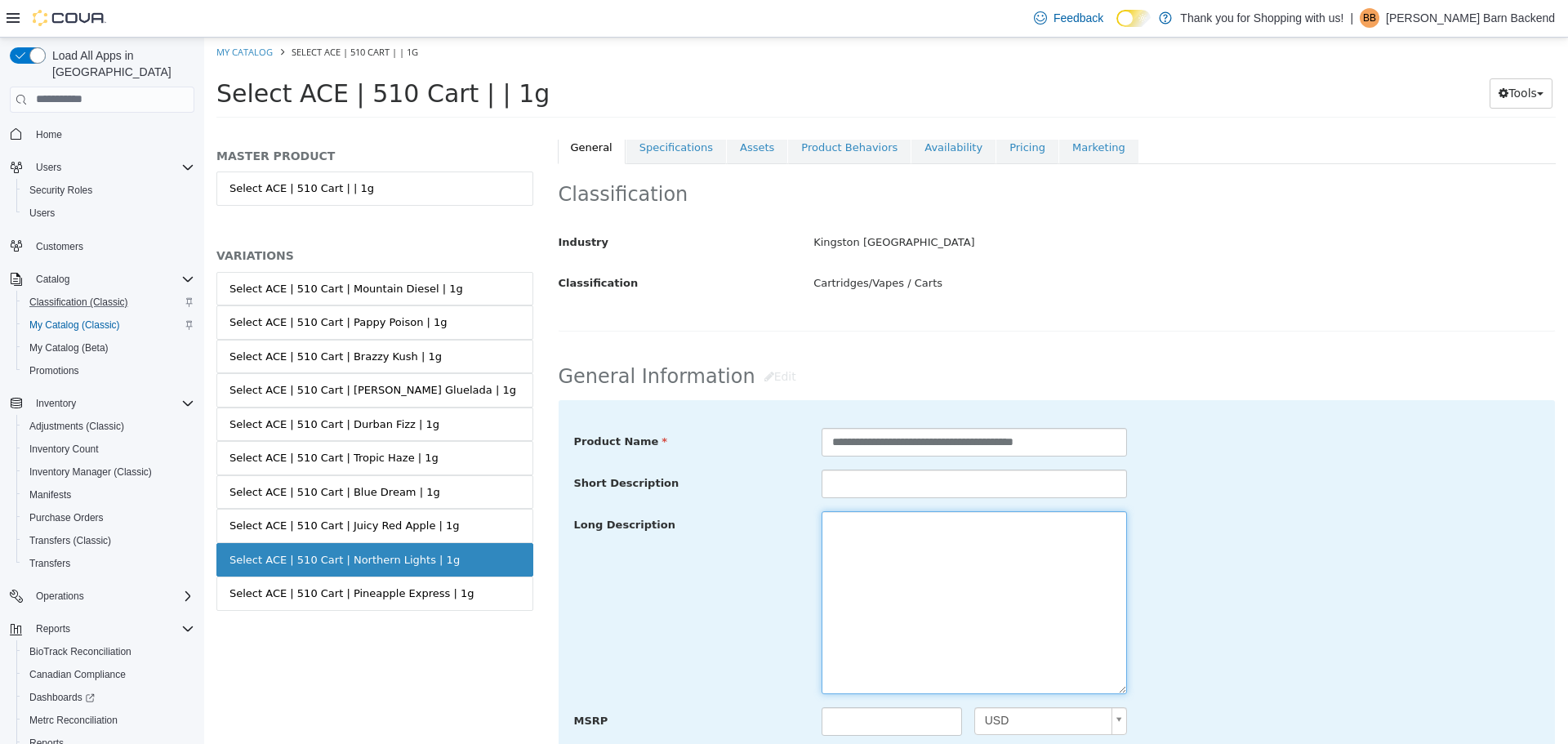
click at [942, 578] on textarea at bounding box center [974, 601] width 306 height 183
paste textarea "**********"
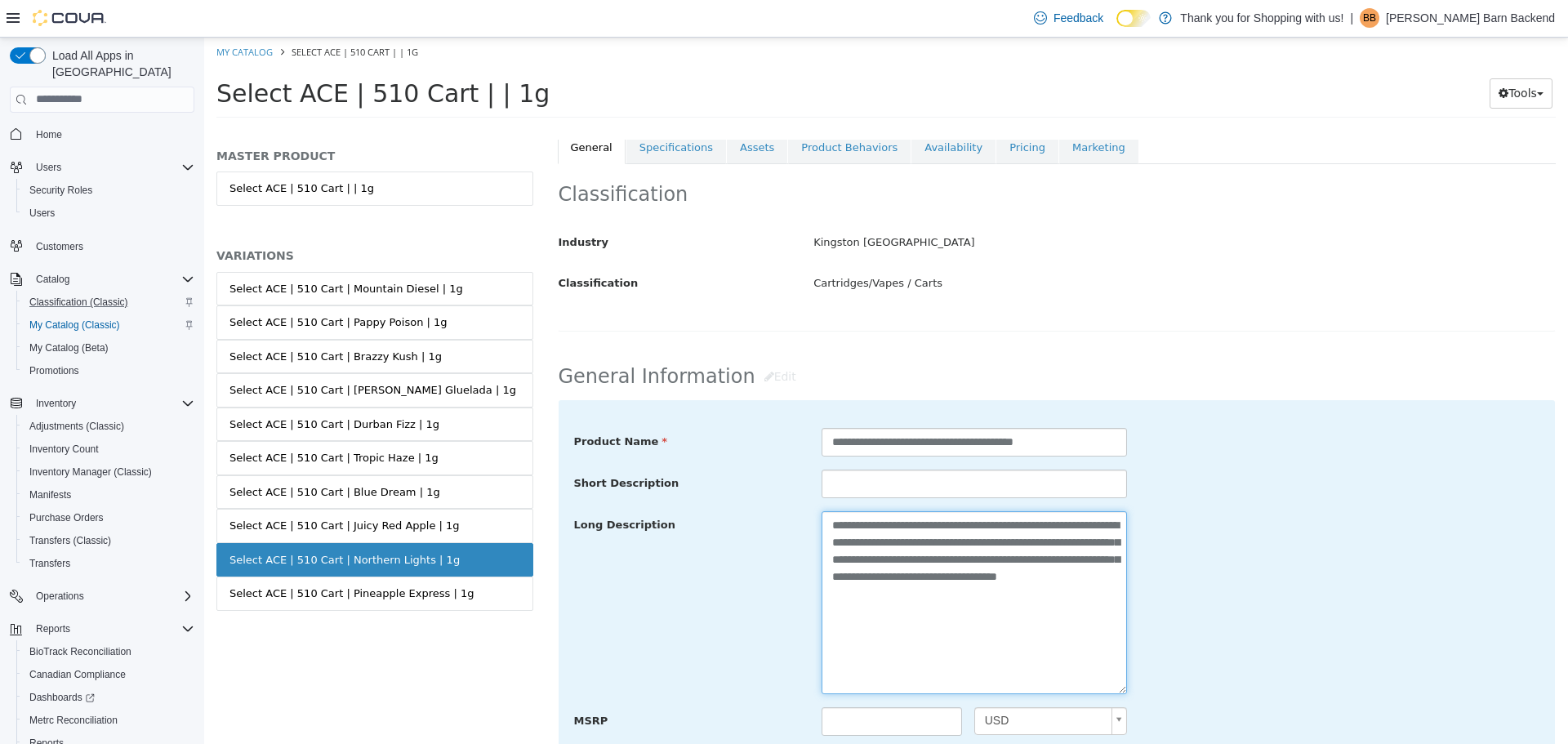
paste textarea "**********"
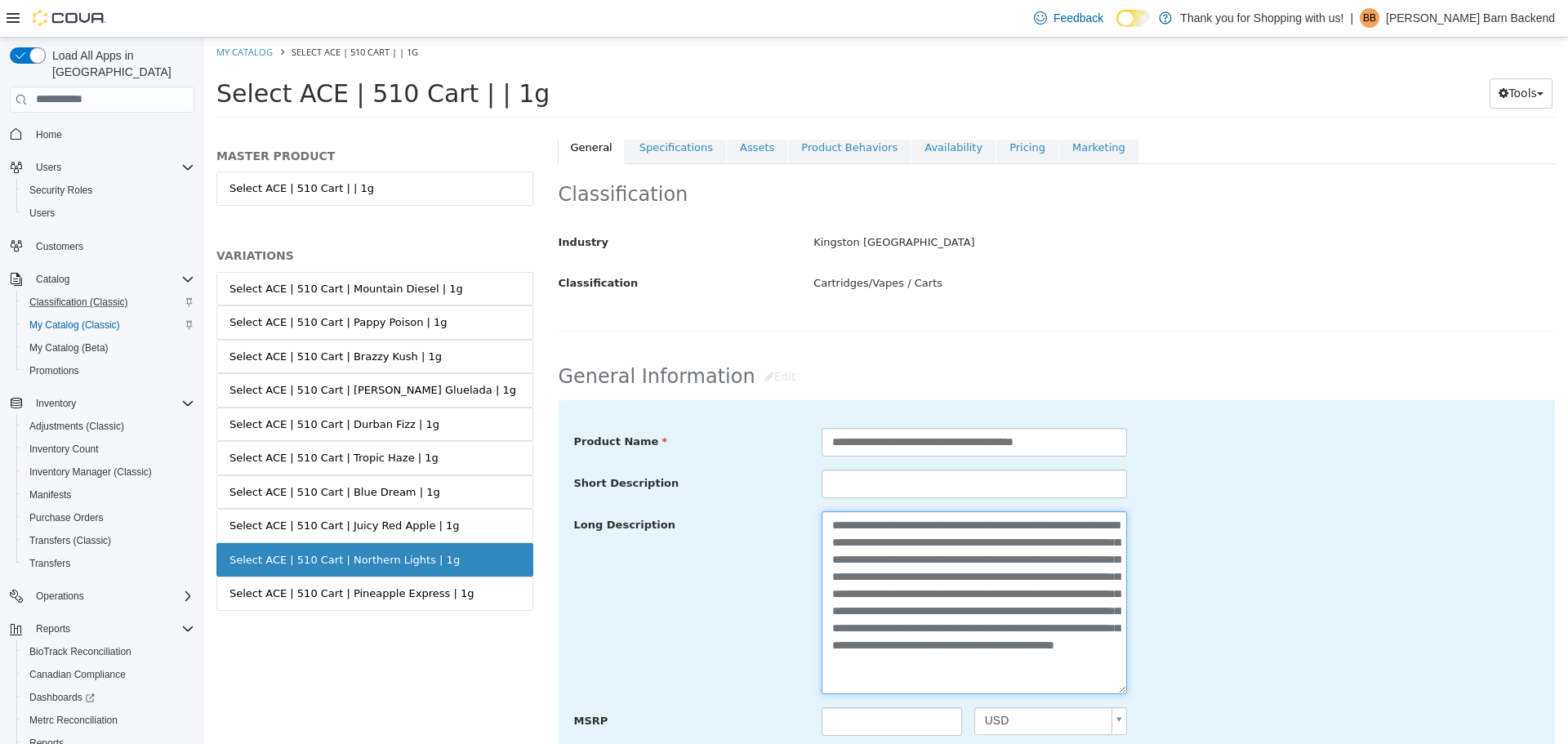
scroll to position [12, 0]
type textarea "**********"
drag, startPoint x: 942, startPoint y: 538, endPoint x: 935, endPoint y: 542, distance: 8.1
click at [942, 538] on textarea "**********" at bounding box center [973, 601] width 302 height 183
click at [1131, 553] on div "**********" at bounding box center [974, 601] width 330 height 183
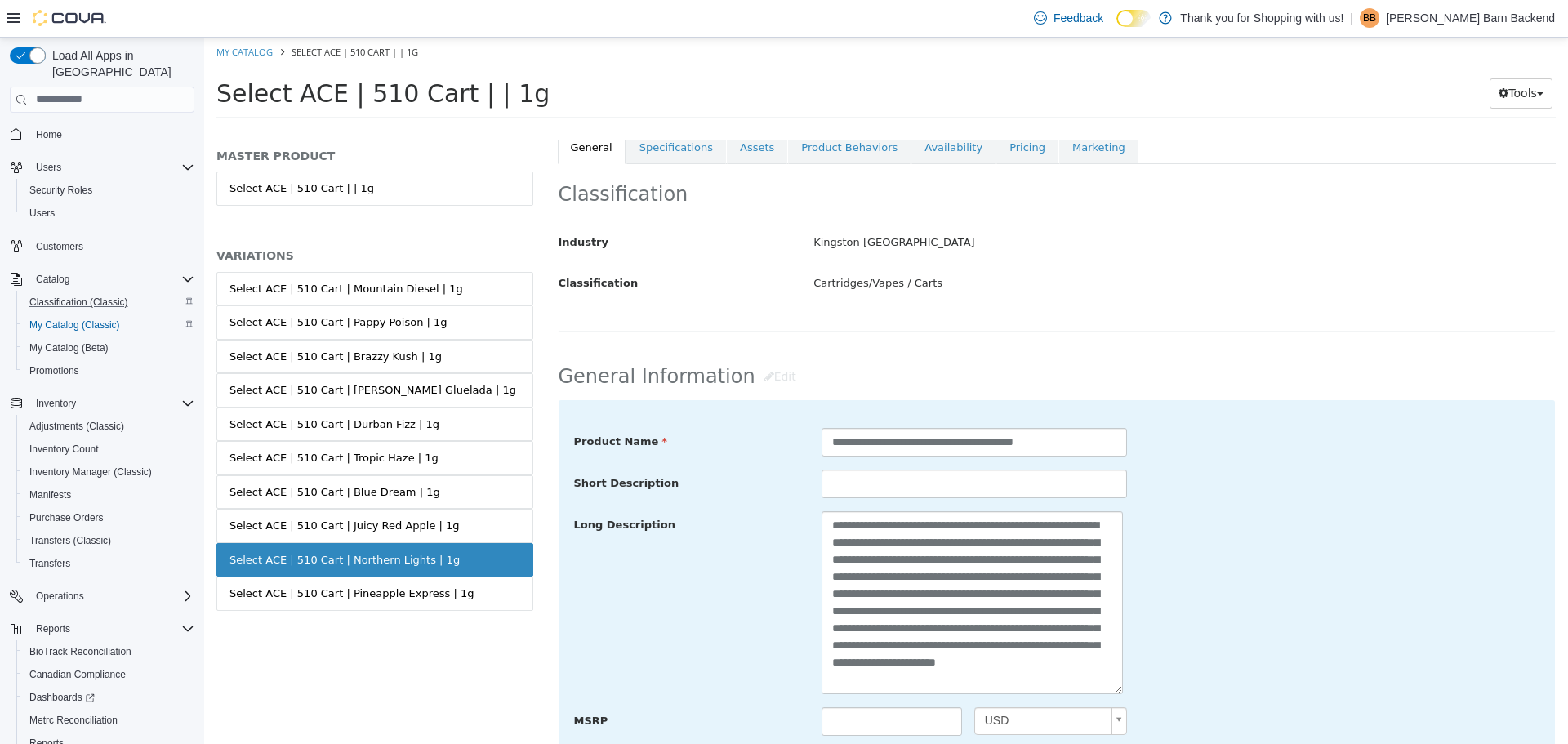
click at [1170, 629] on div "**********" at bounding box center [1057, 602] width 991 height 184
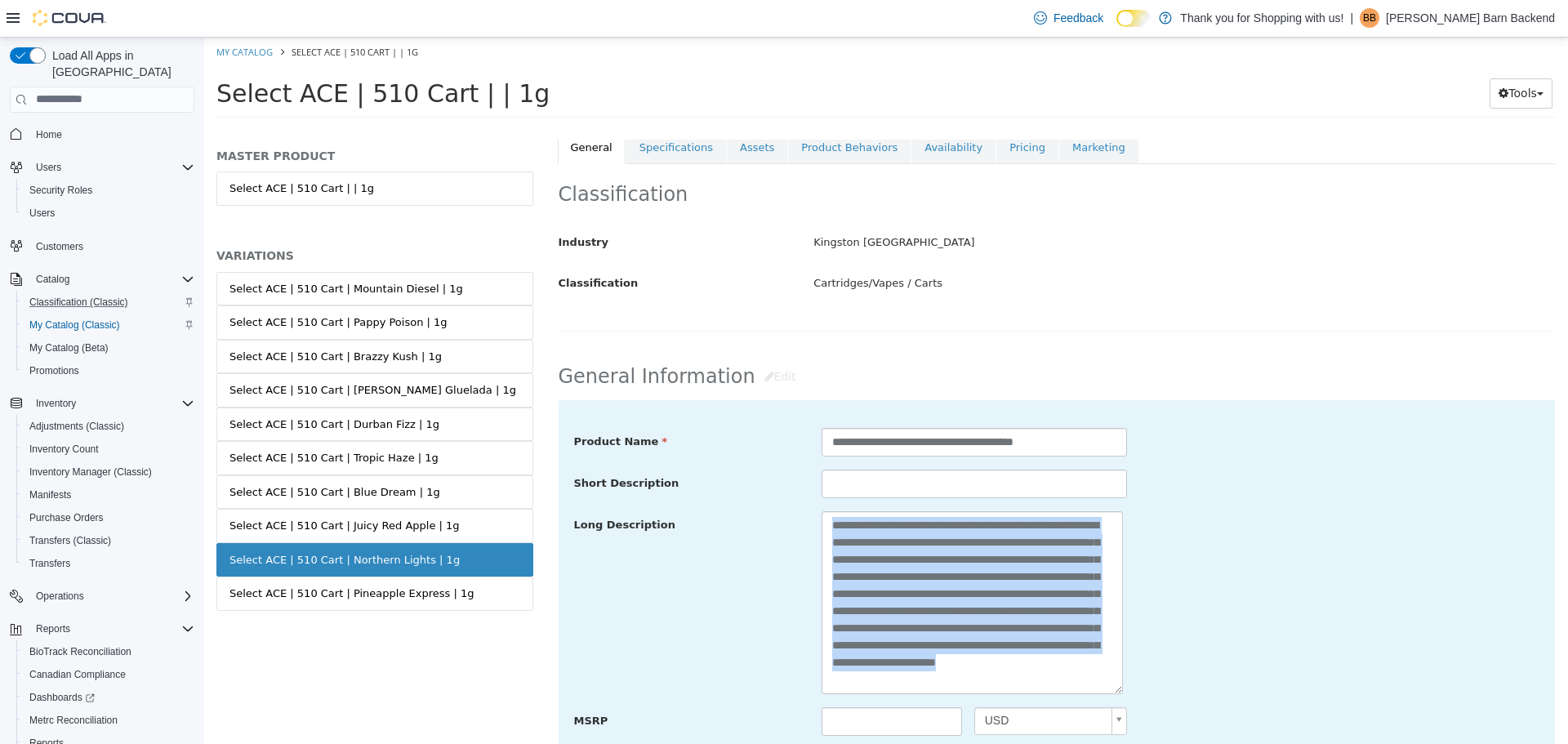
click at [1170, 629] on div "**********" at bounding box center [1057, 602] width 991 height 184
click at [1160, 556] on div "**********" at bounding box center [1057, 602] width 991 height 184
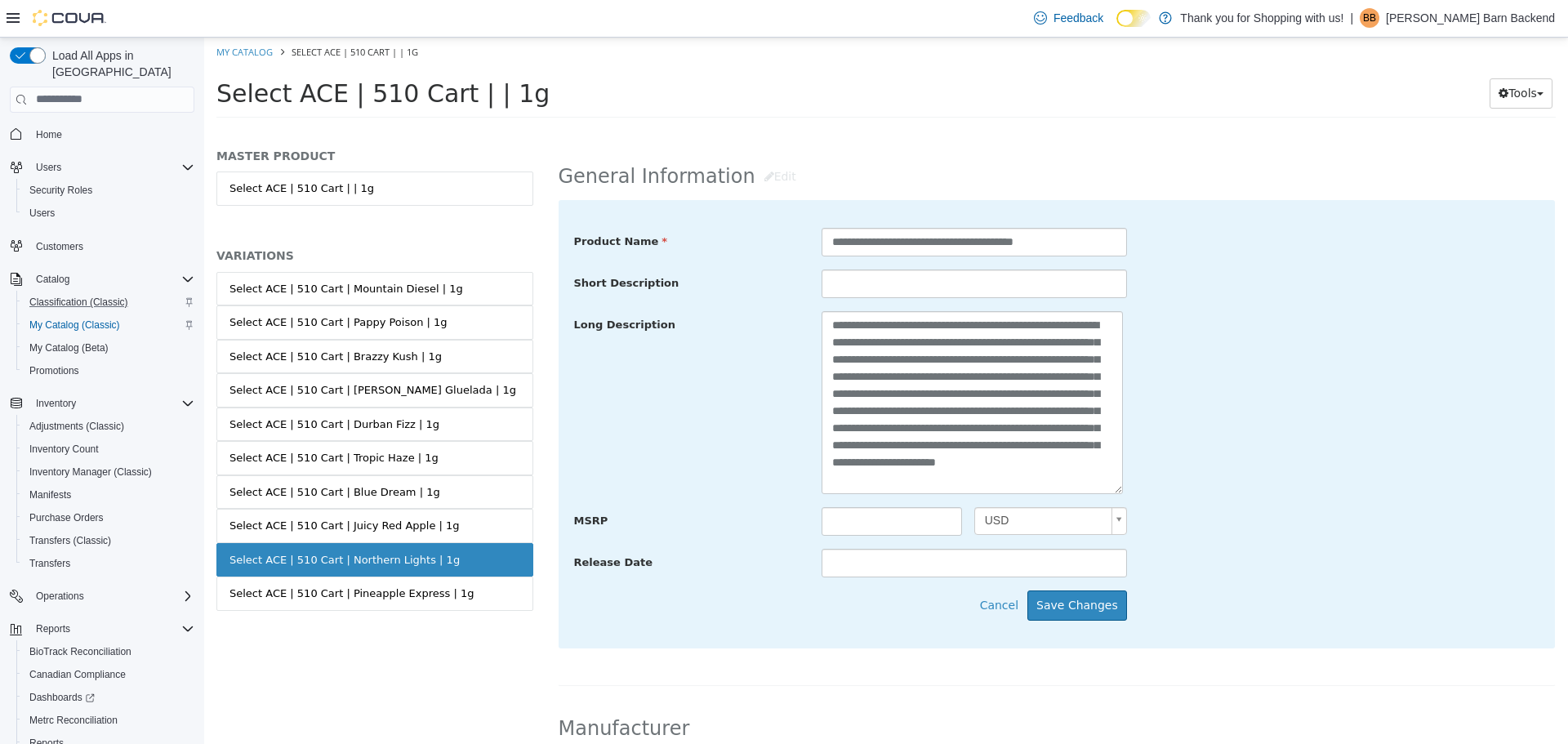
scroll to position [735, 0]
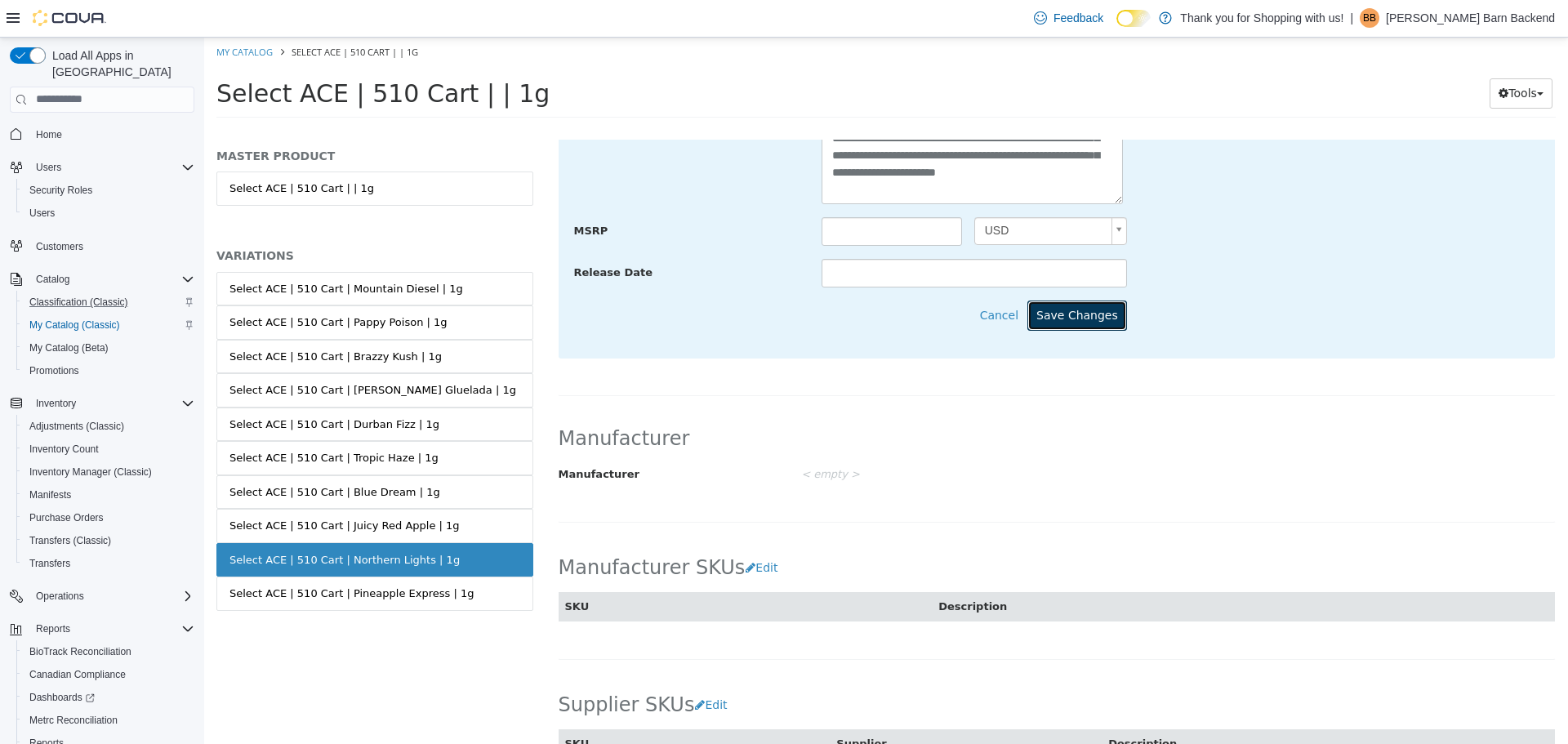
click at [1087, 309] on button "Save Changes" at bounding box center [1078, 315] width 99 height 30
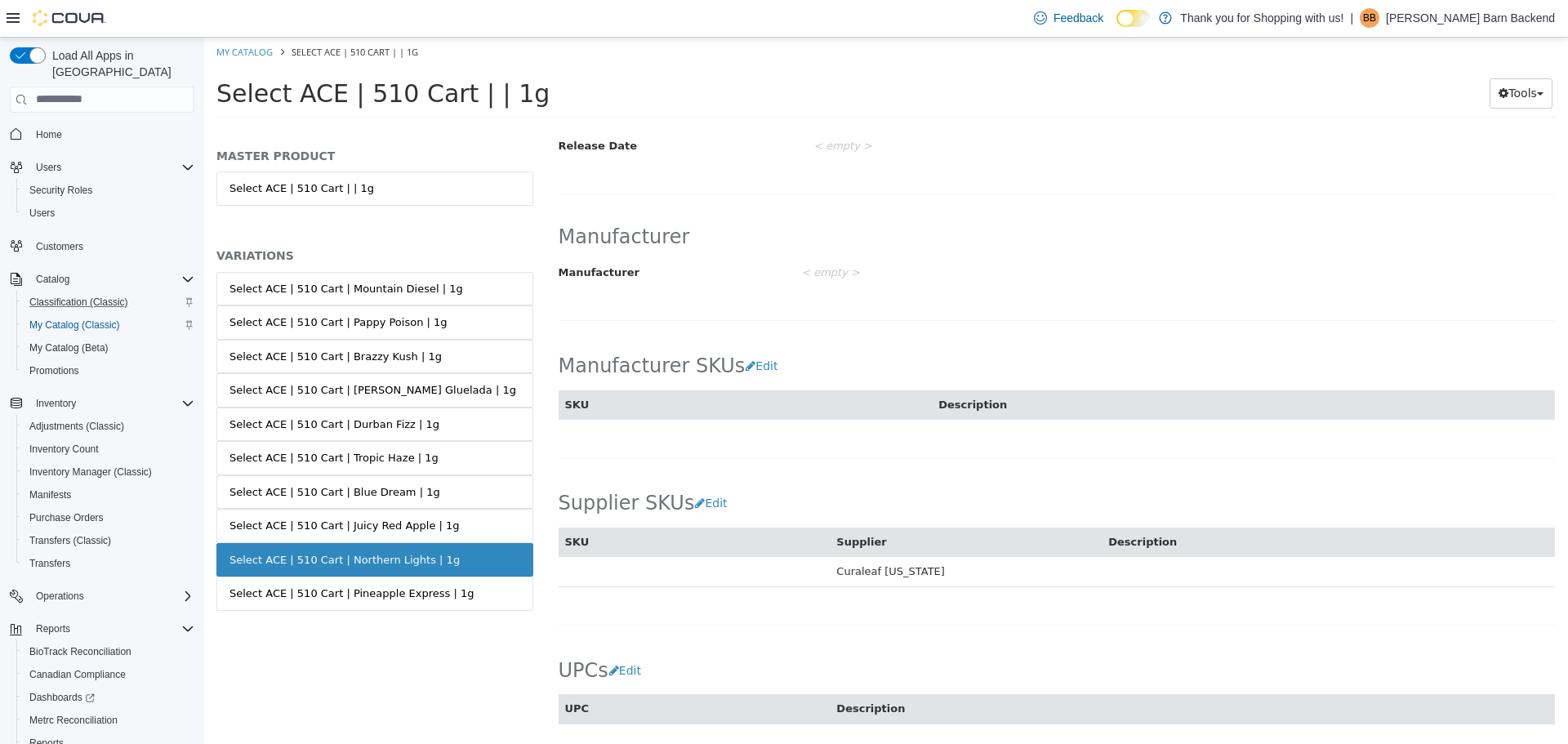
click at [870, 301] on div "Manufacturer Manufacturer < empty > Cancel Save" at bounding box center [1057, 263] width 999 height 114
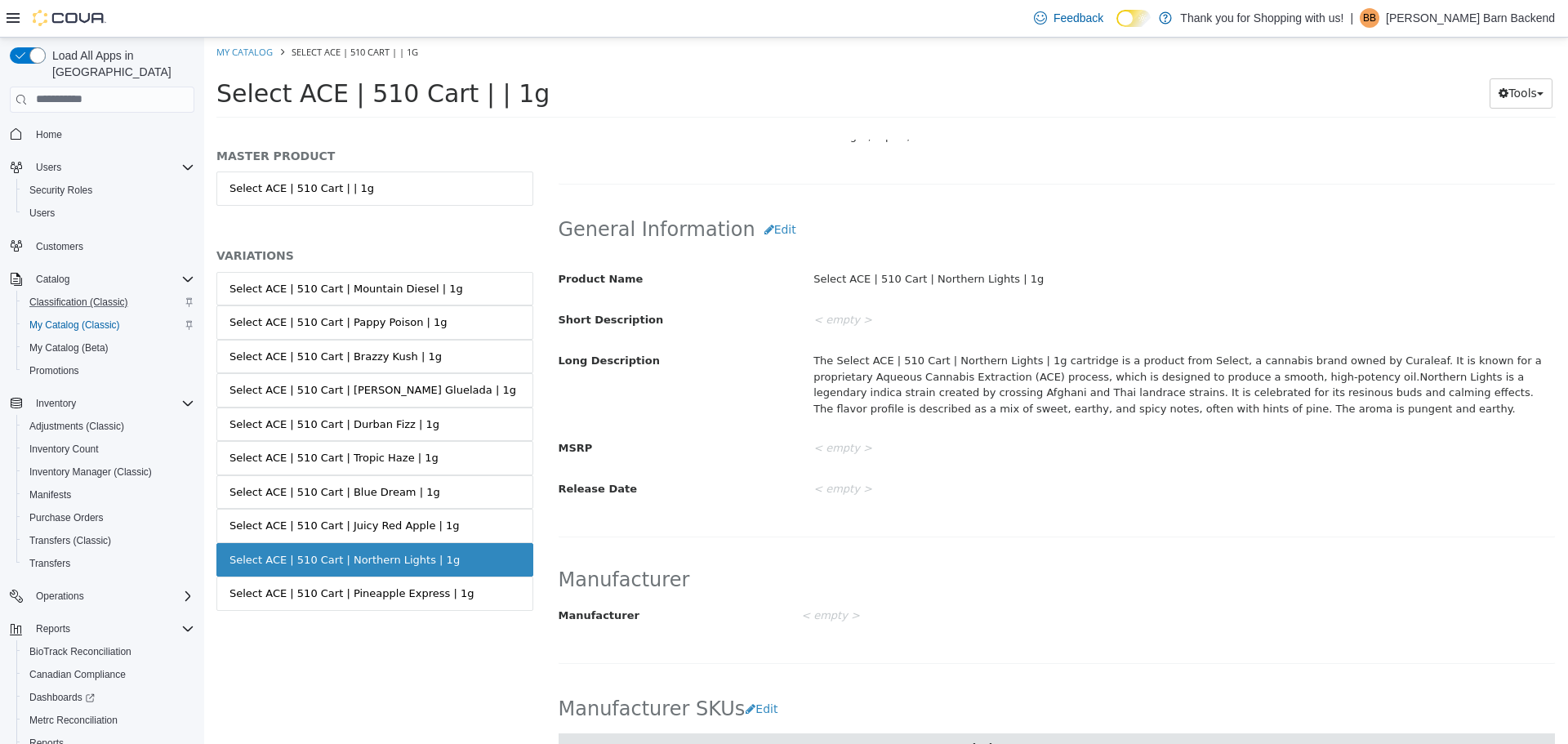
scroll to position [408, 0]
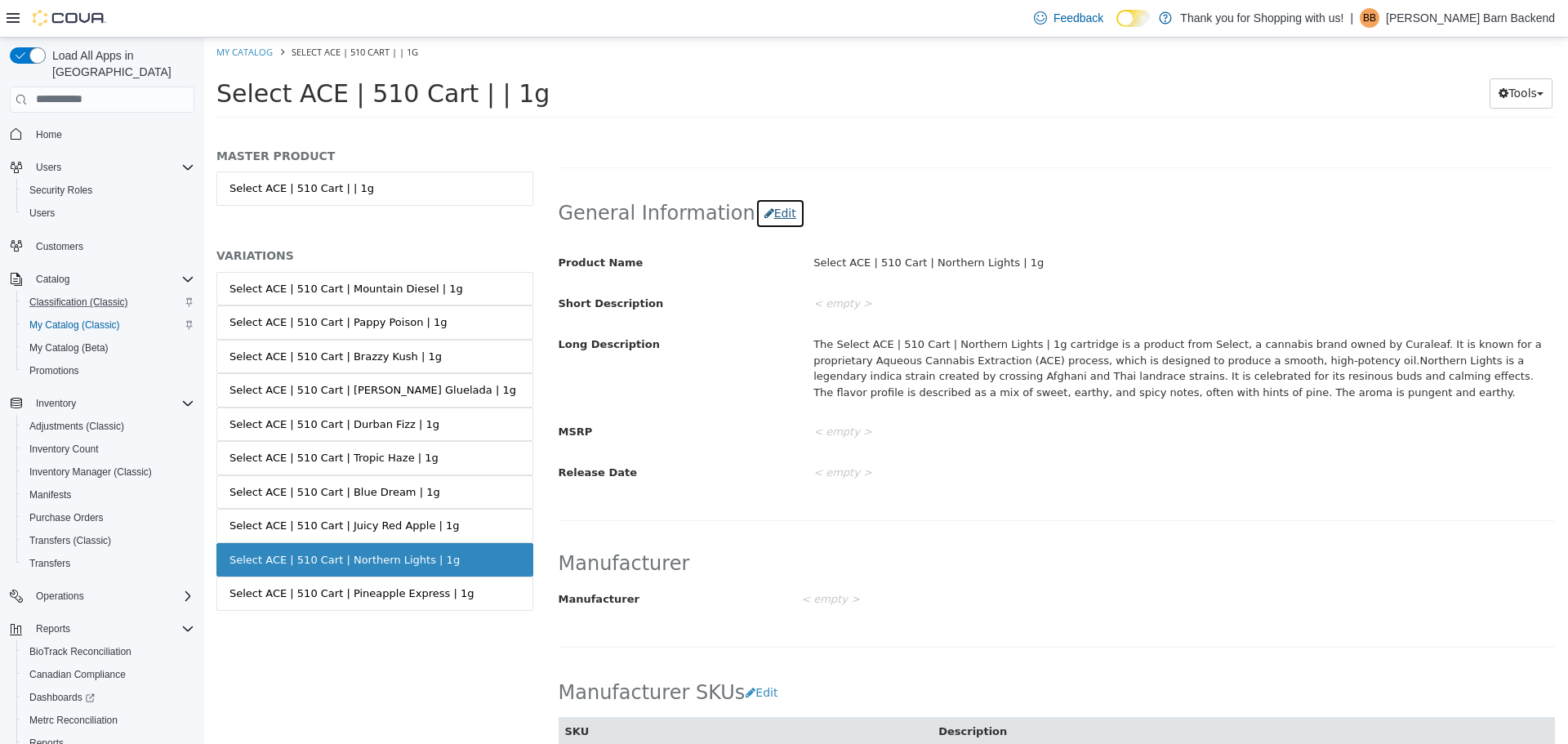
click at [766, 211] on button "Edit" at bounding box center [780, 212] width 50 height 30
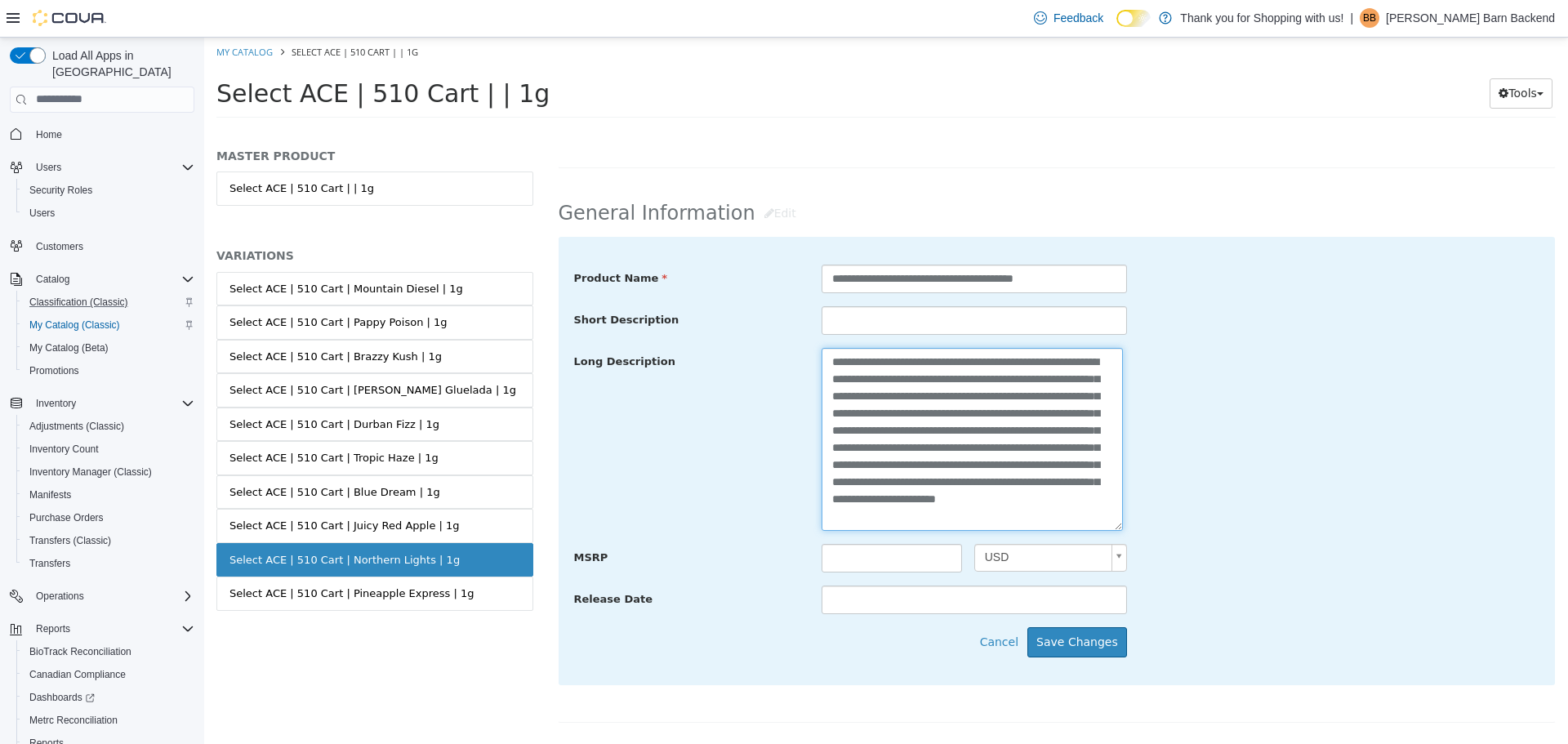
click at [1078, 520] on textarea "**********" at bounding box center [973, 438] width 302 height 183
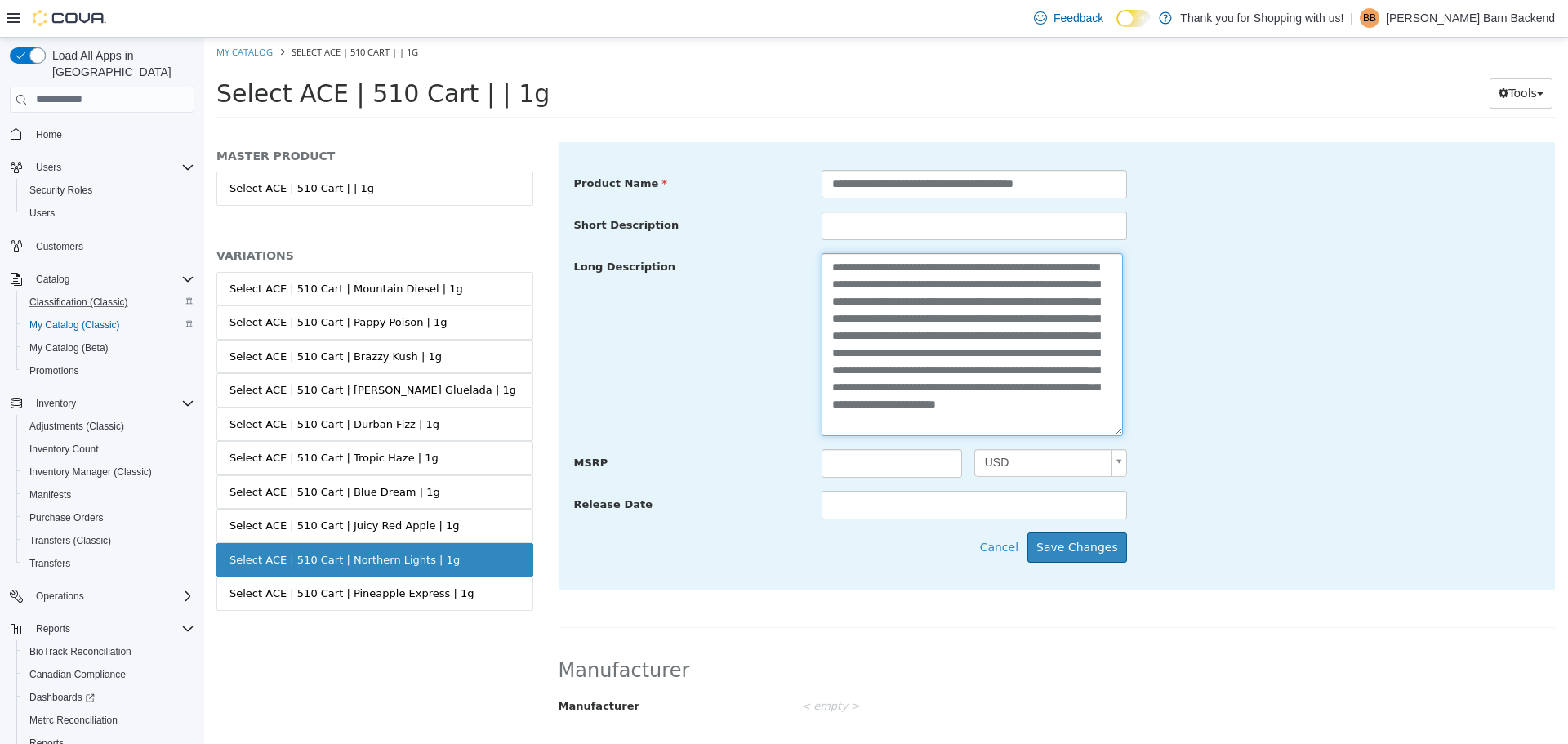
scroll to position [653, 0]
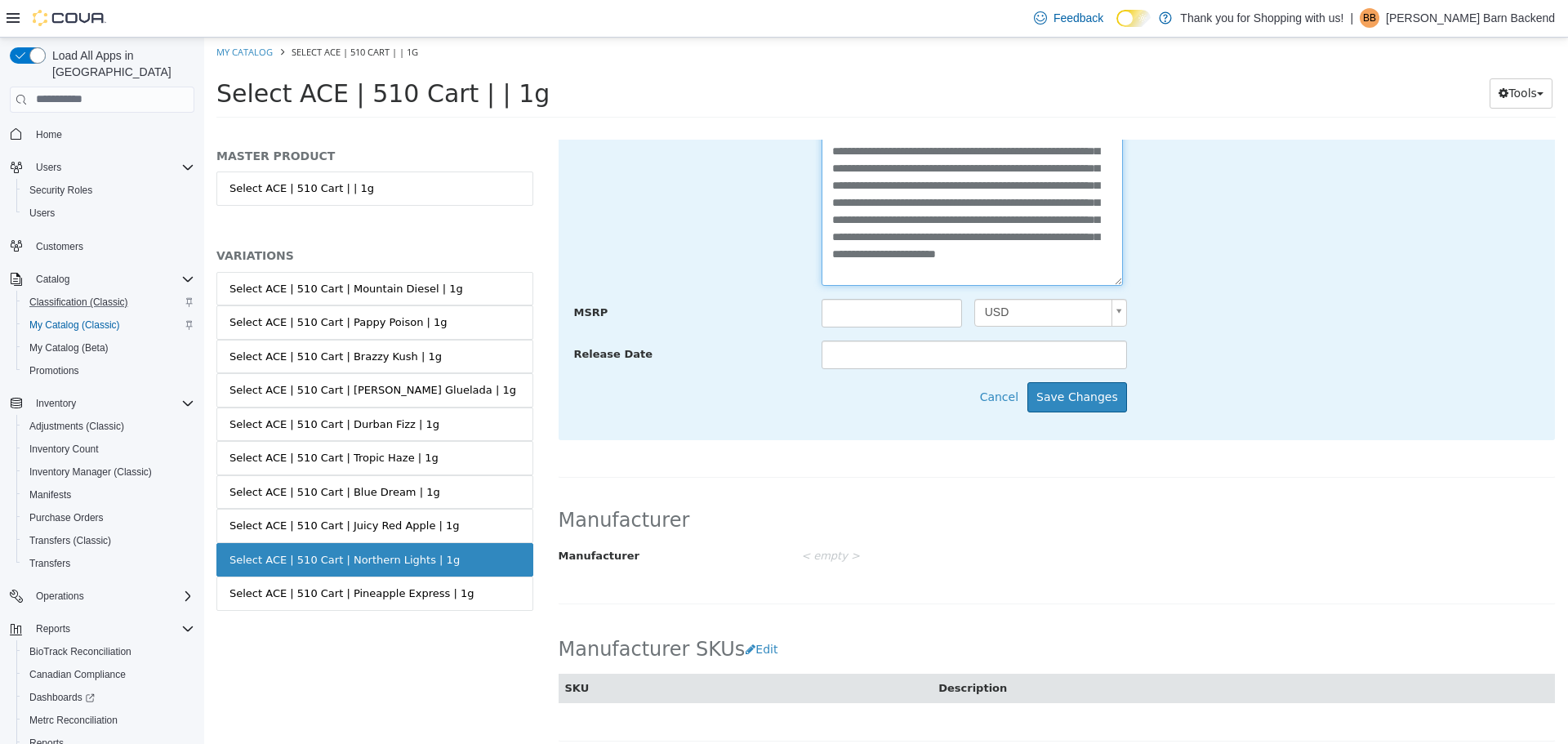
click at [1079, 273] on textarea "**********" at bounding box center [973, 193] width 302 height 183
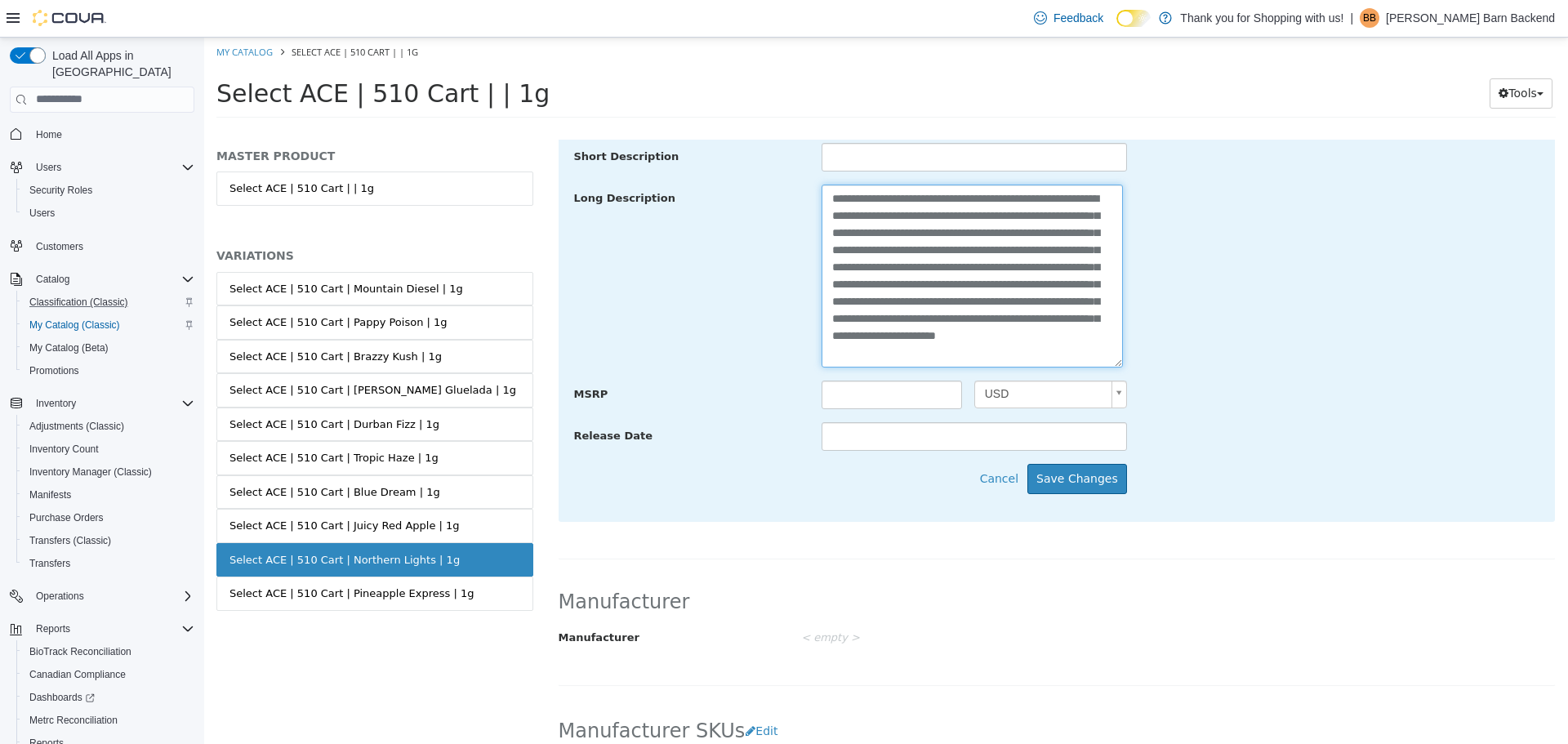
paste textarea "**********"
type textarea "**********"
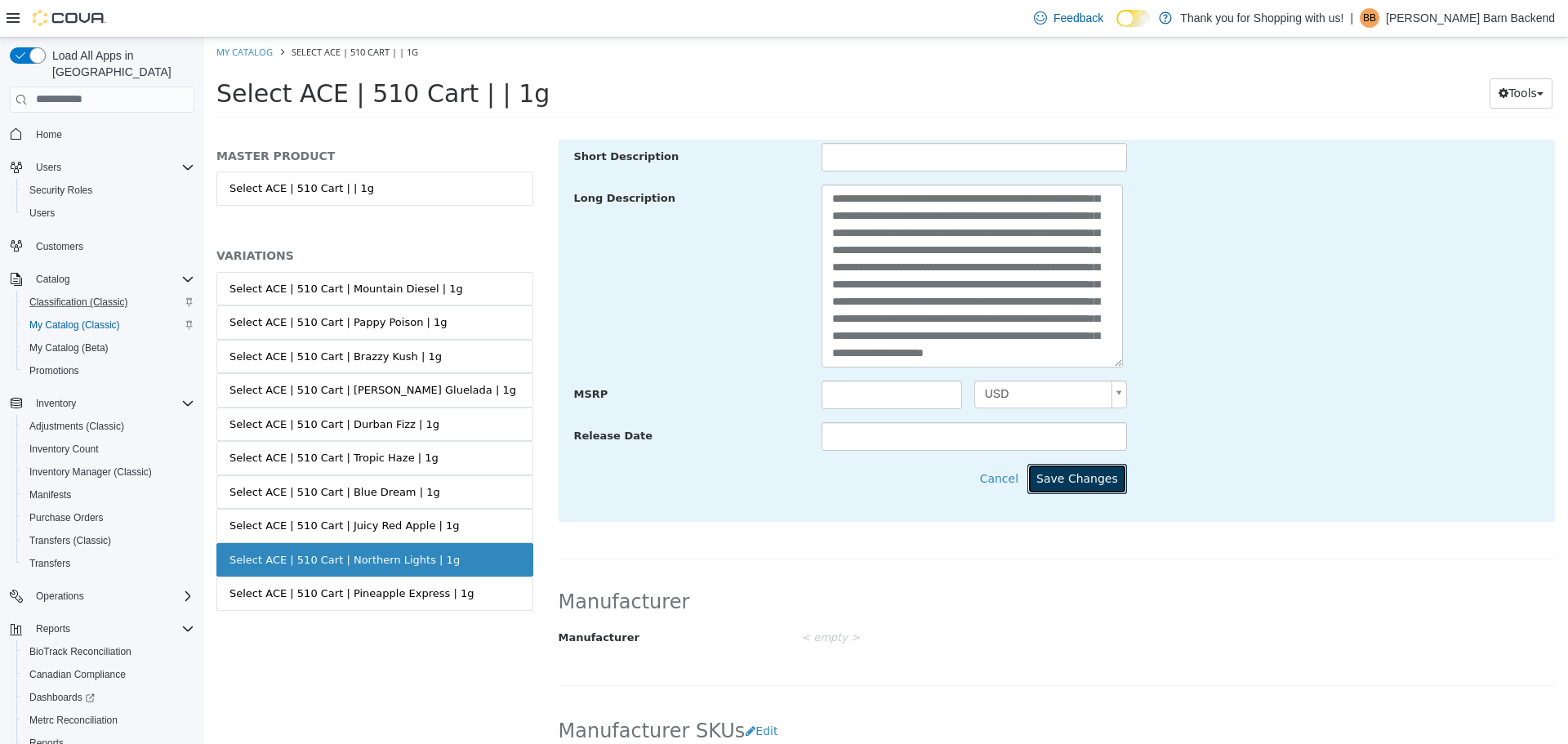
click at [1095, 475] on button "Save Changes" at bounding box center [1078, 477] width 99 height 30
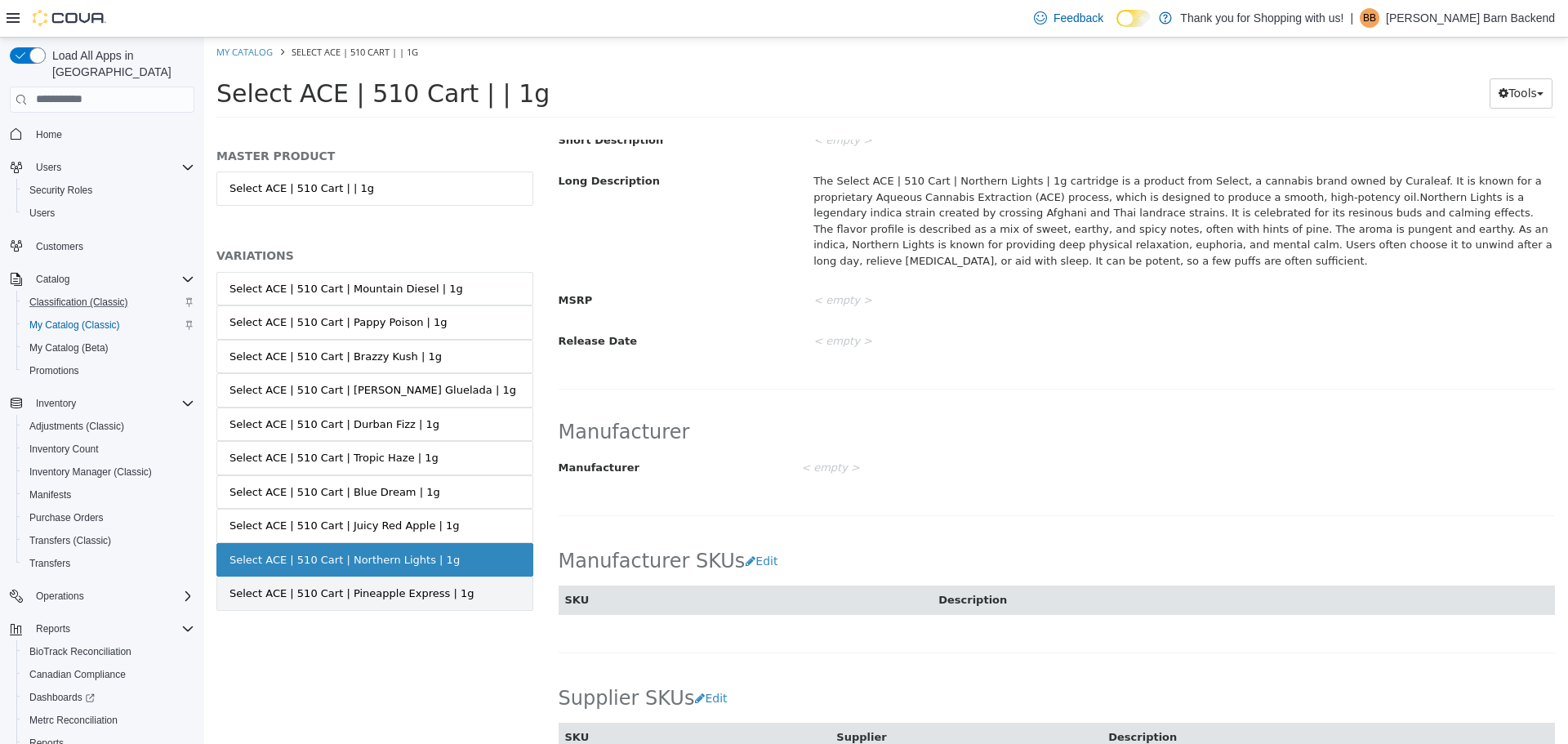
click at [417, 587] on div "Select ACE | 510 Cart | Pineapple Express | 1g" at bounding box center [351, 593] width 244 height 17
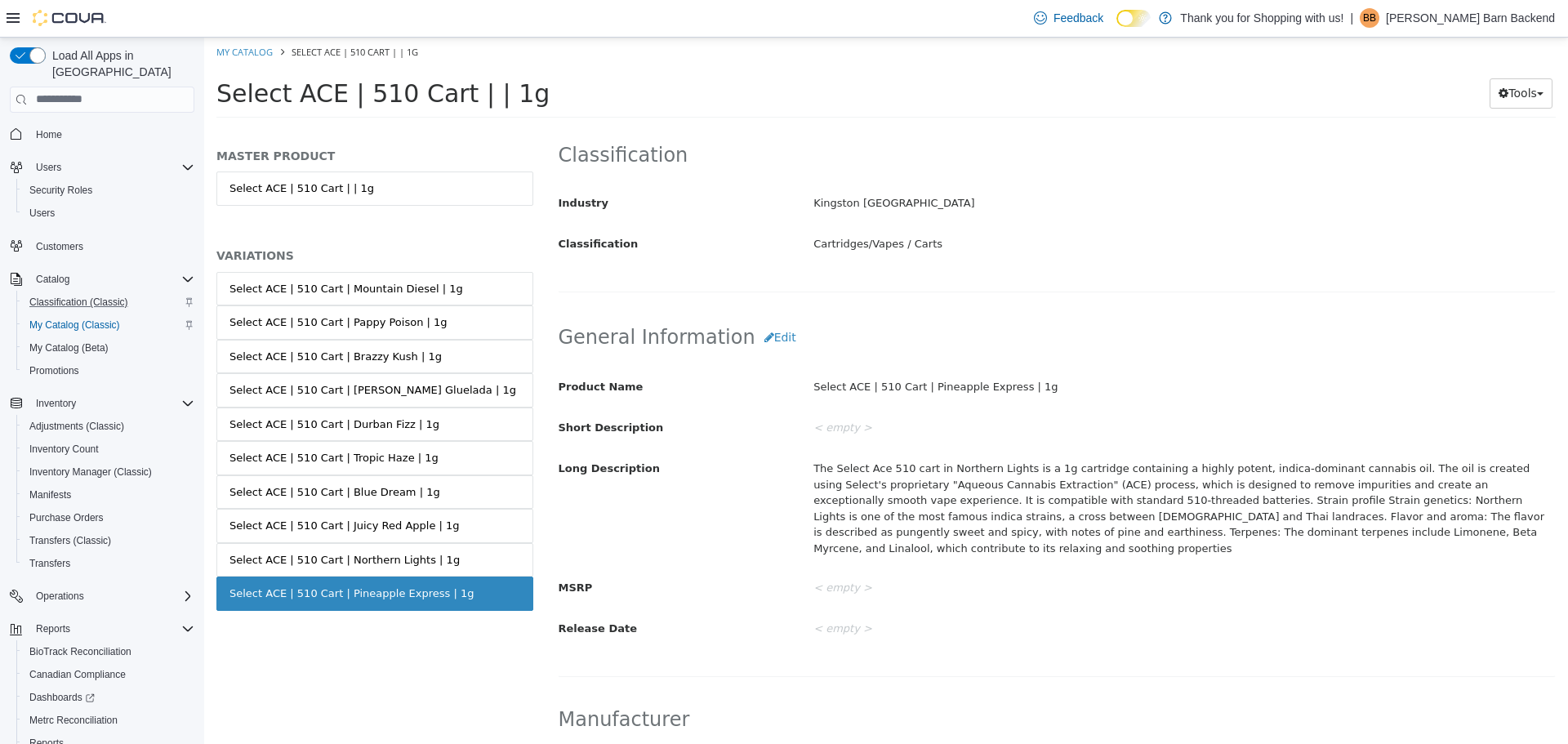
scroll to position [259, 0]
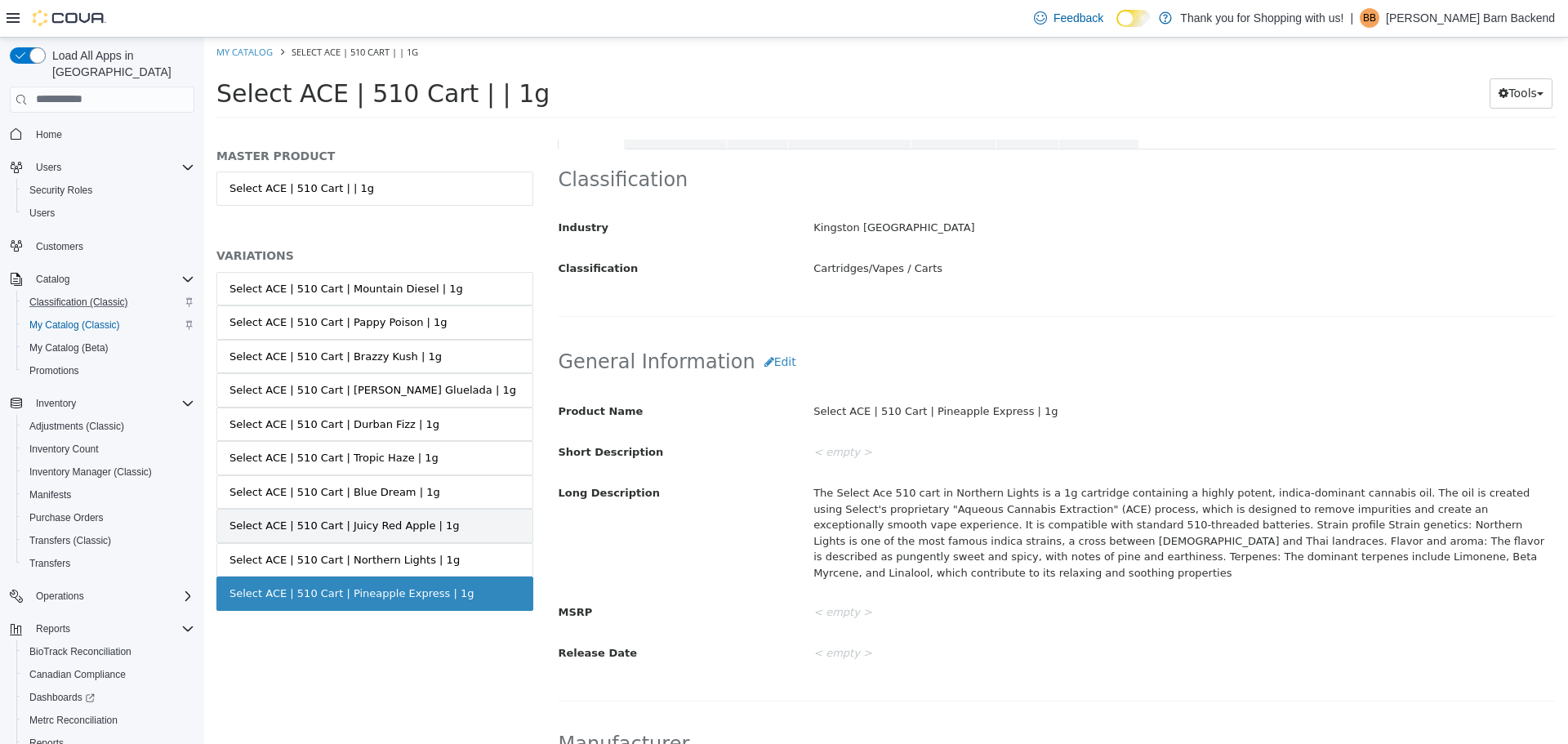
click at [465, 528] on link "Select ACE | 510 Cart | Juicy Red Apple | 1g" at bounding box center [375, 524] width 317 height 34
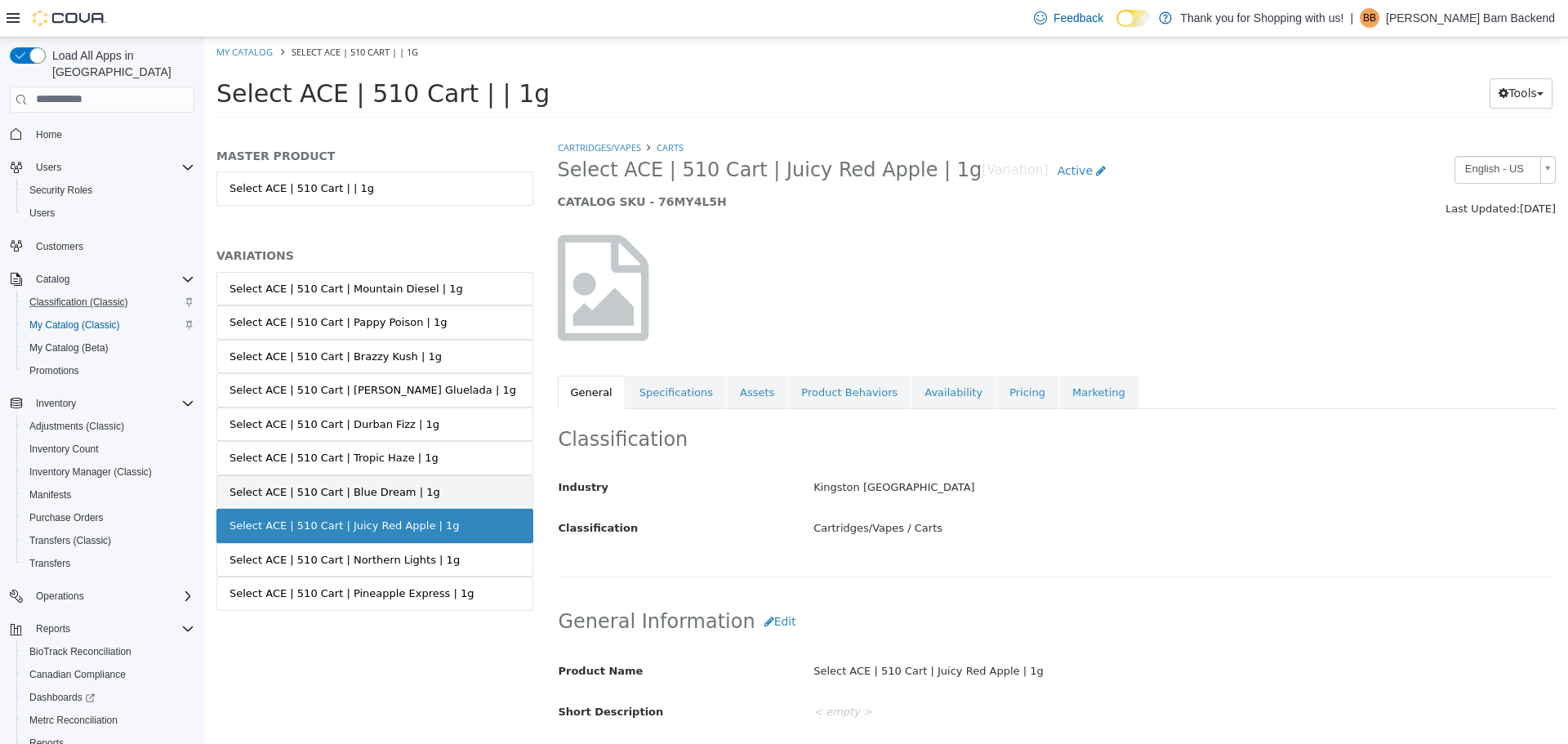
click at [398, 498] on link "Select ACE | 510 Cart | Blue Dream | 1g" at bounding box center [375, 491] width 317 height 34
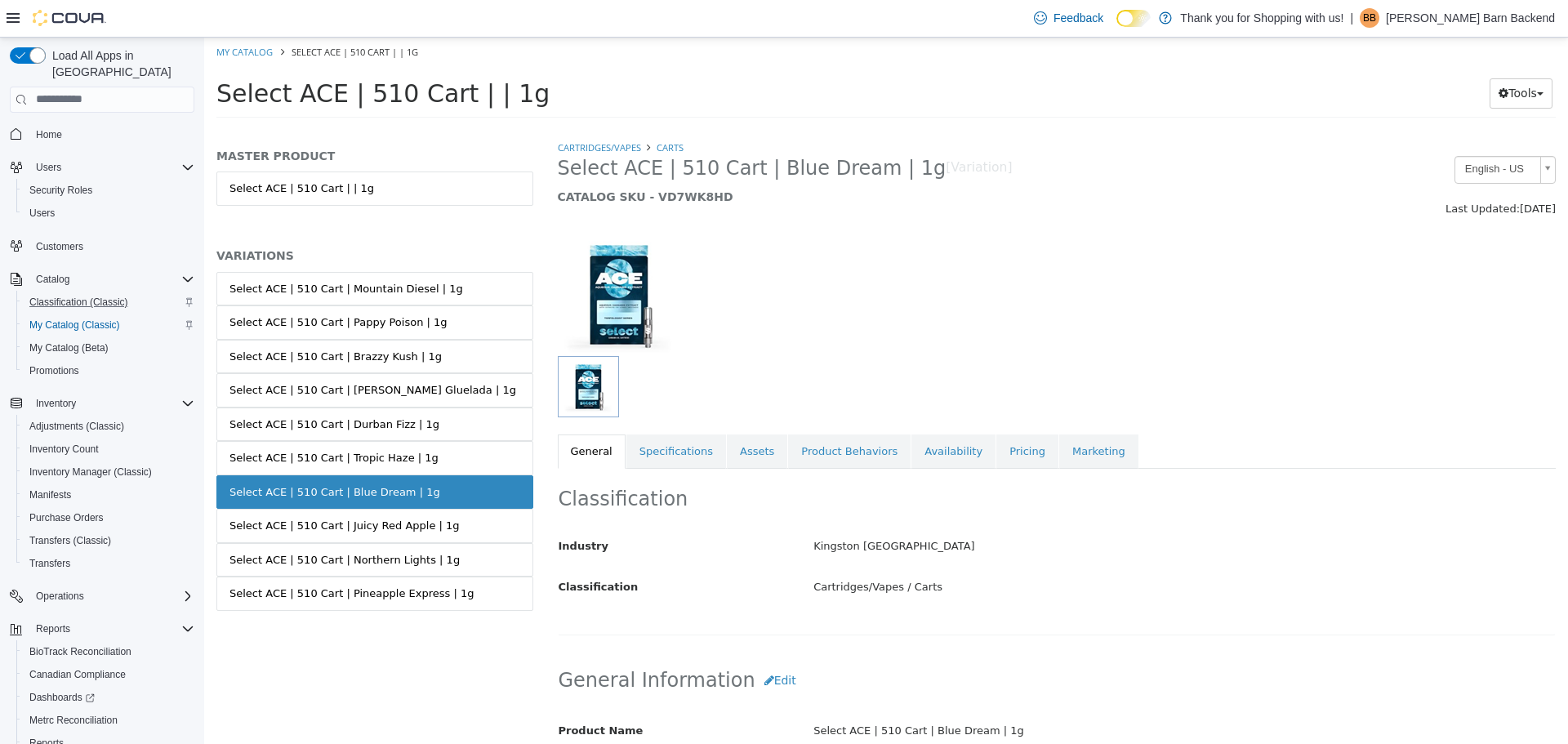
click at [386, 444] on link "Select ACE | 510 Cart | Tropic Haze | 1g" at bounding box center [375, 456] width 317 height 34
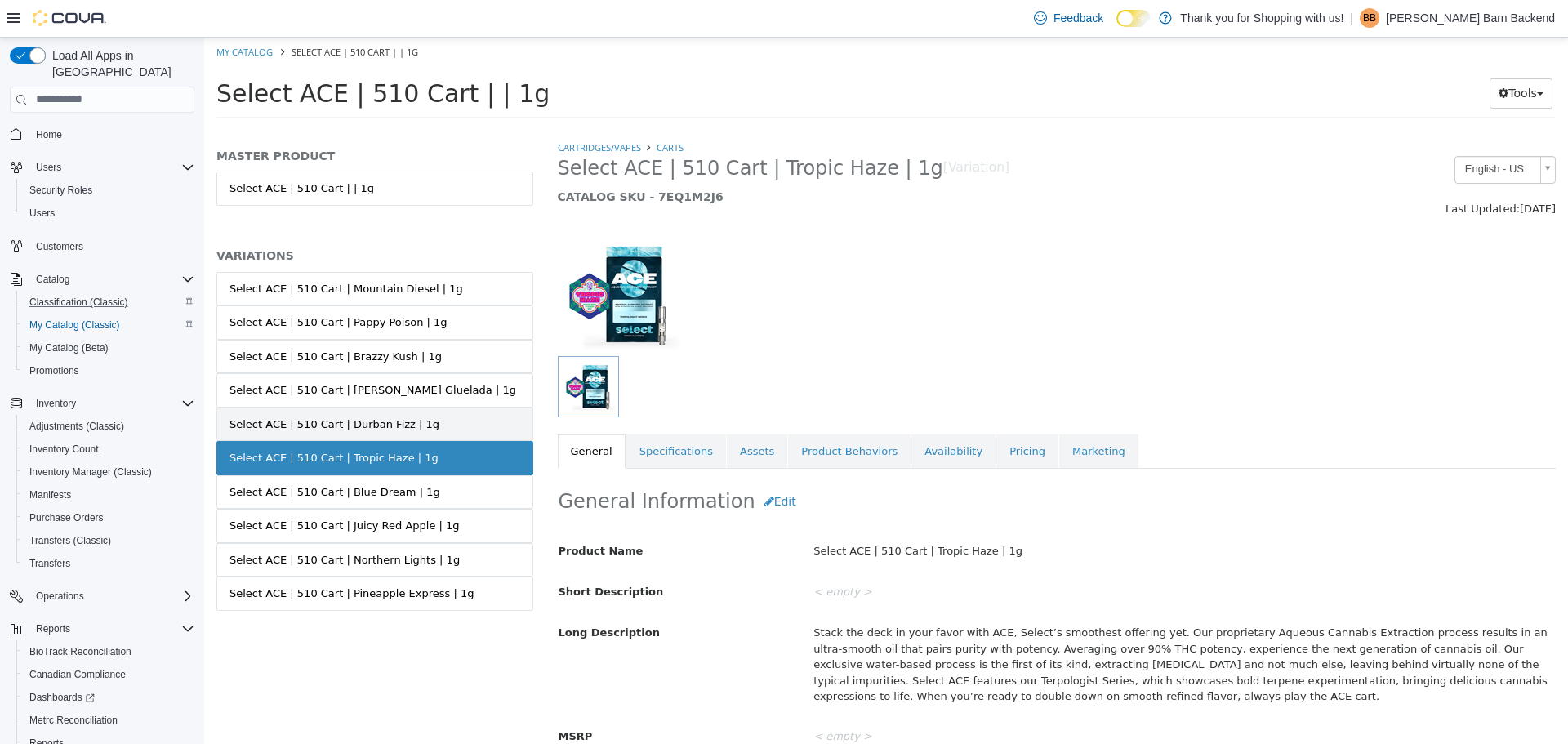
click at [406, 408] on link "Select ACE | 510 Cart | Durban Fizz | 1g" at bounding box center [375, 423] width 317 height 34
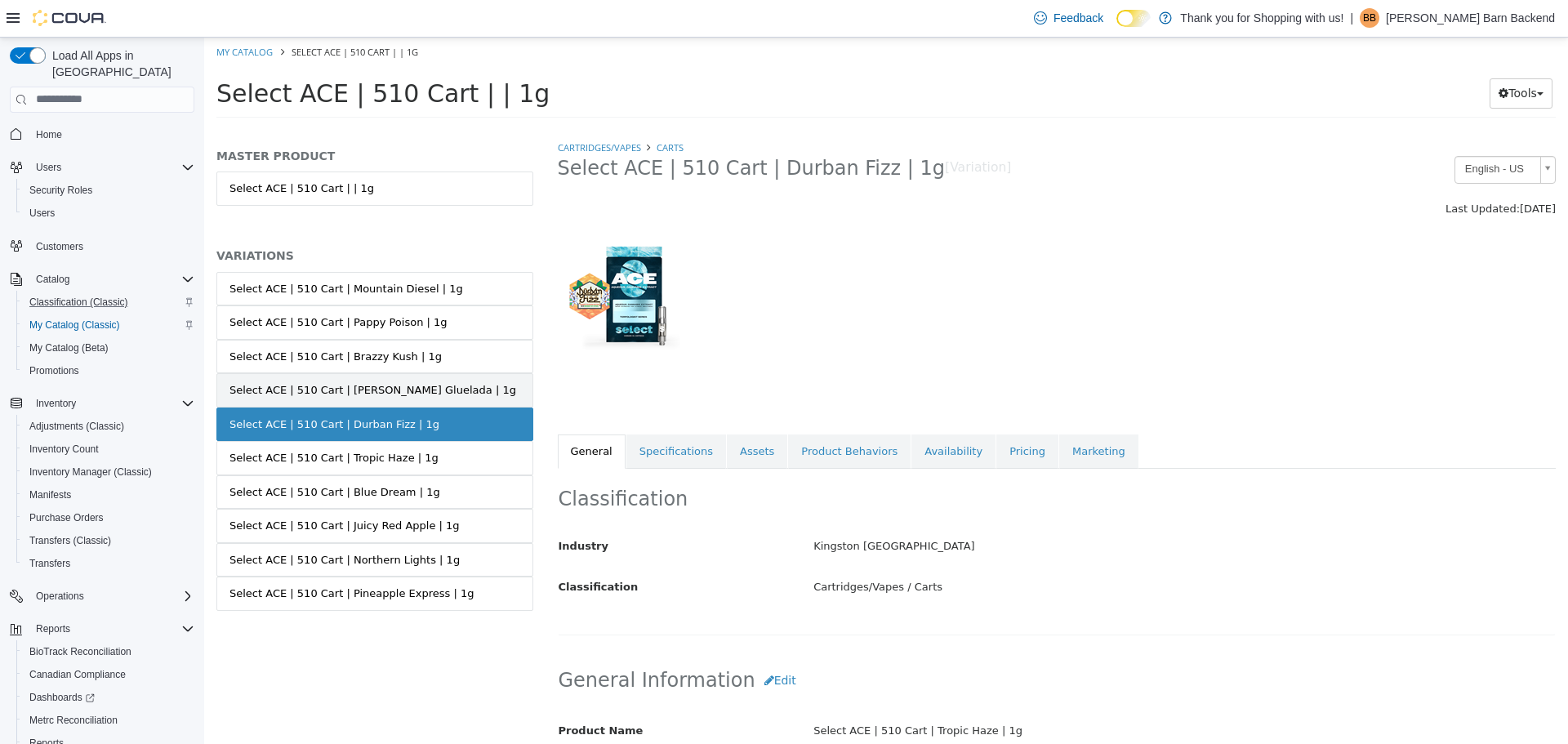
click at [412, 383] on div "Select ACE | 510 Cart | Pina Gluelada | 1g" at bounding box center [373, 390] width 287 height 17
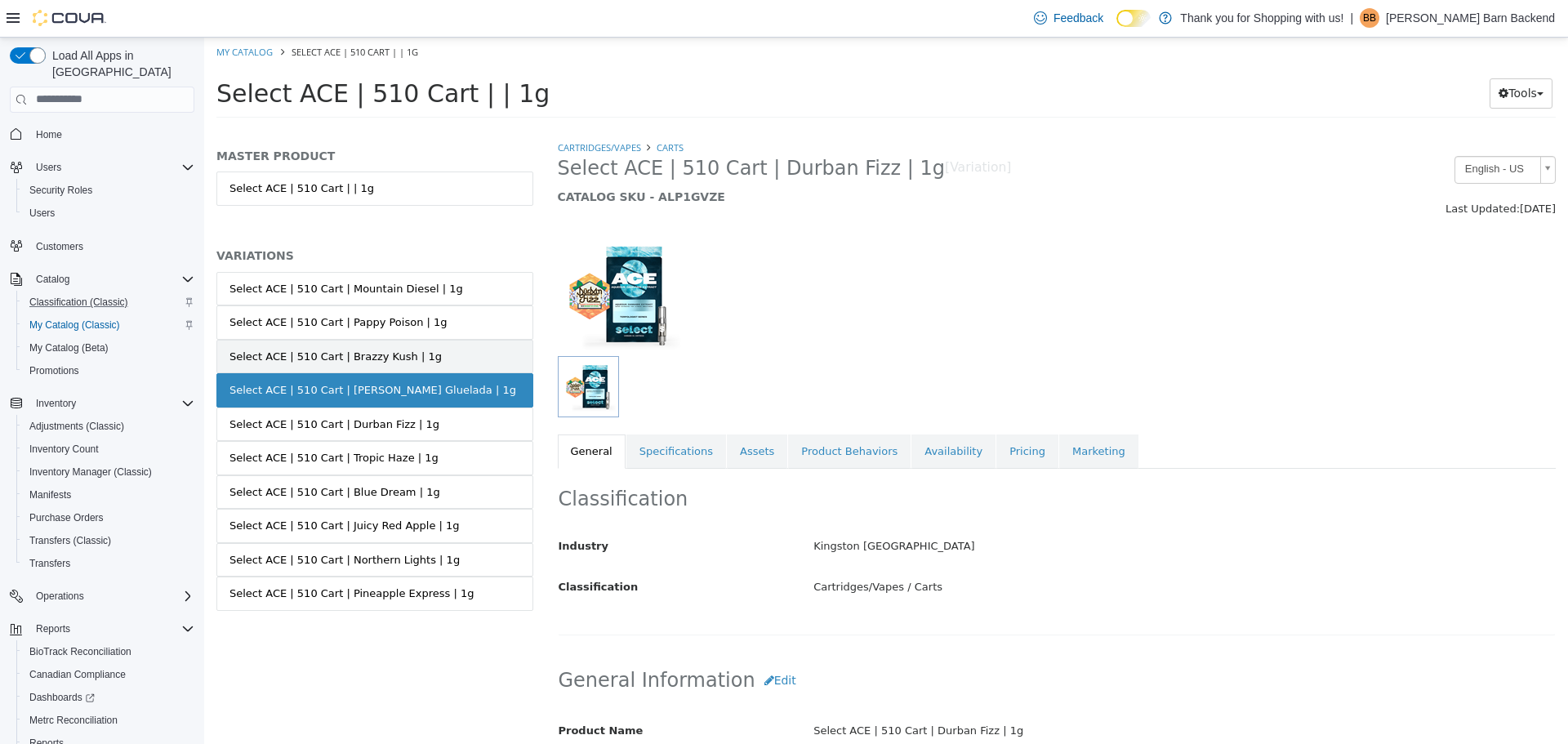
click at [412, 351] on link "Select ACE | 510 Cart | Brazzy Kush | 1g" at bounding box center [375, 355] width 317 height 34
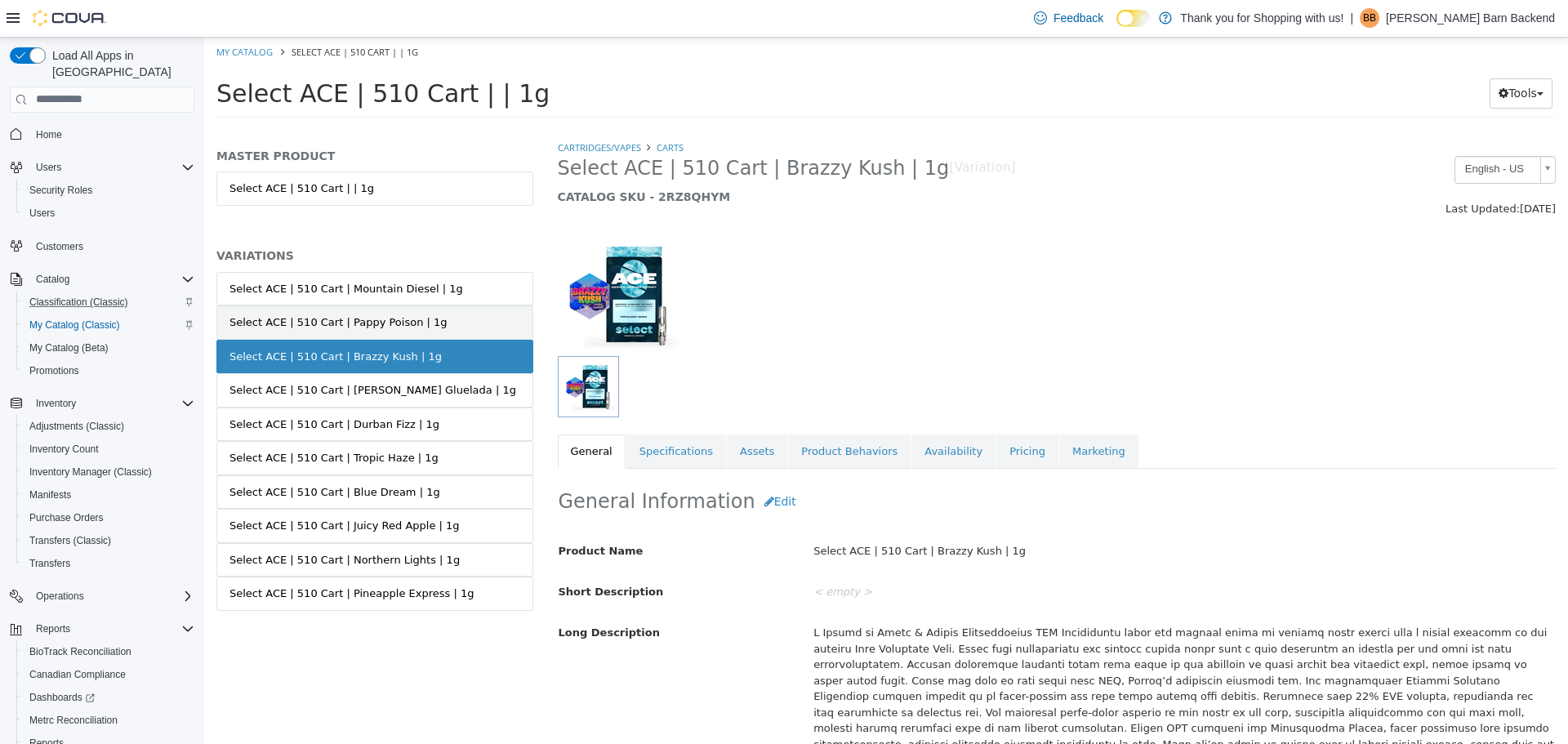
click at [415, 336] on link "Select ACE | 510 Cart | Pappy Poison | 1g" at bounding box center [375, 321] width 317 height 34
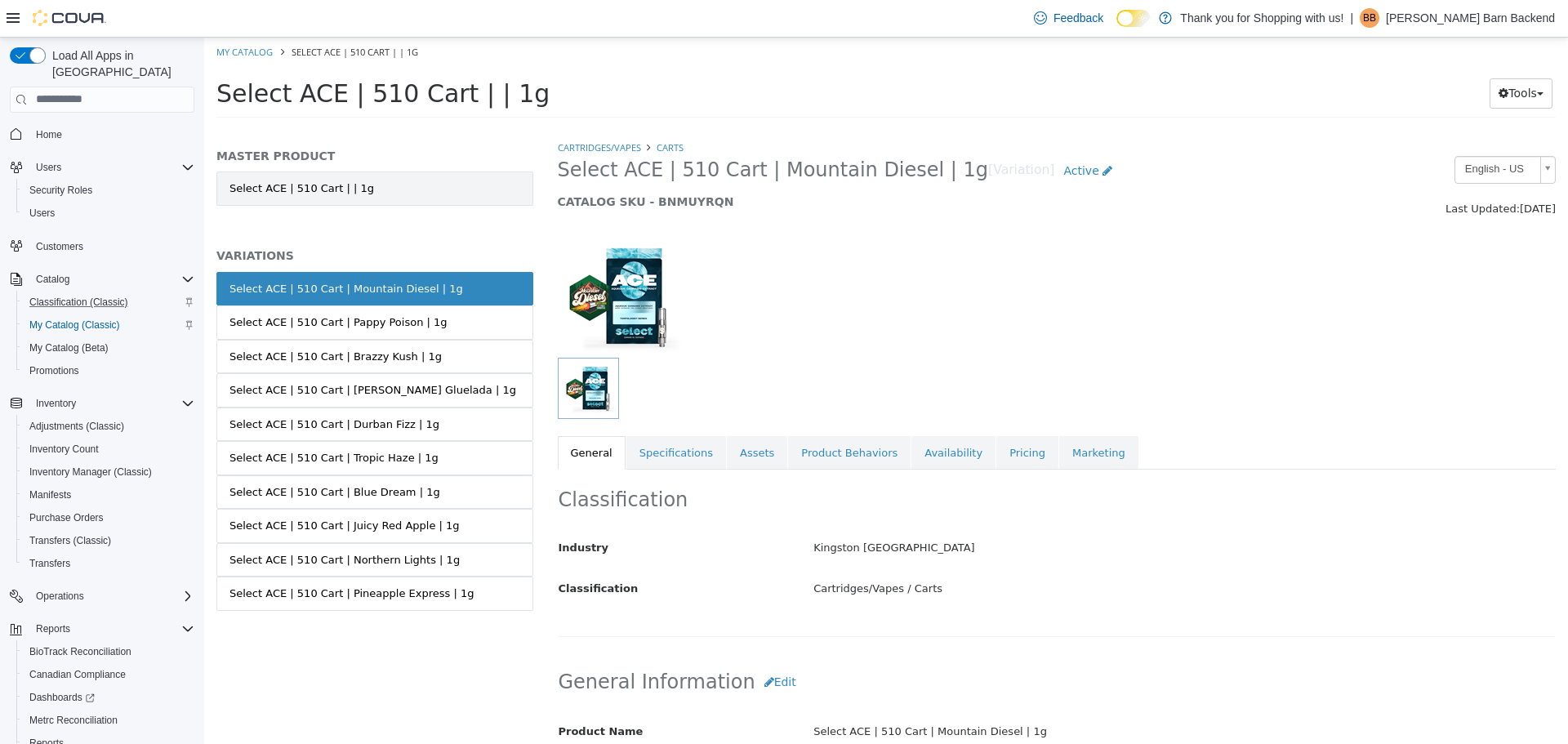
click at [476, 188] on link "Select ACE | 510 Cart | | 1g" at bounding box center [375, 188] width 317 height 34
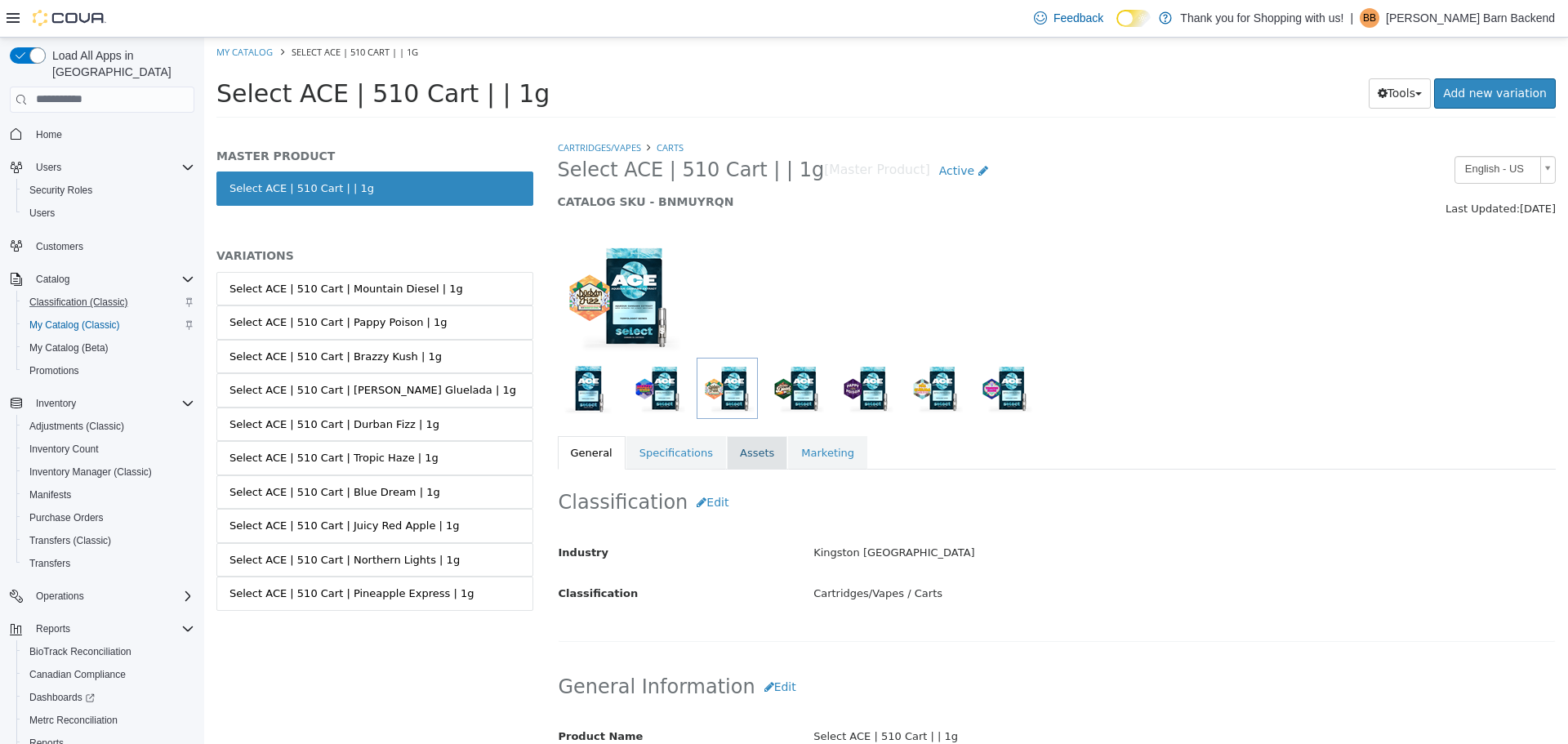
click at [727, 456] on link "Assets" at bounding box center [757, 452] width 61 height 34
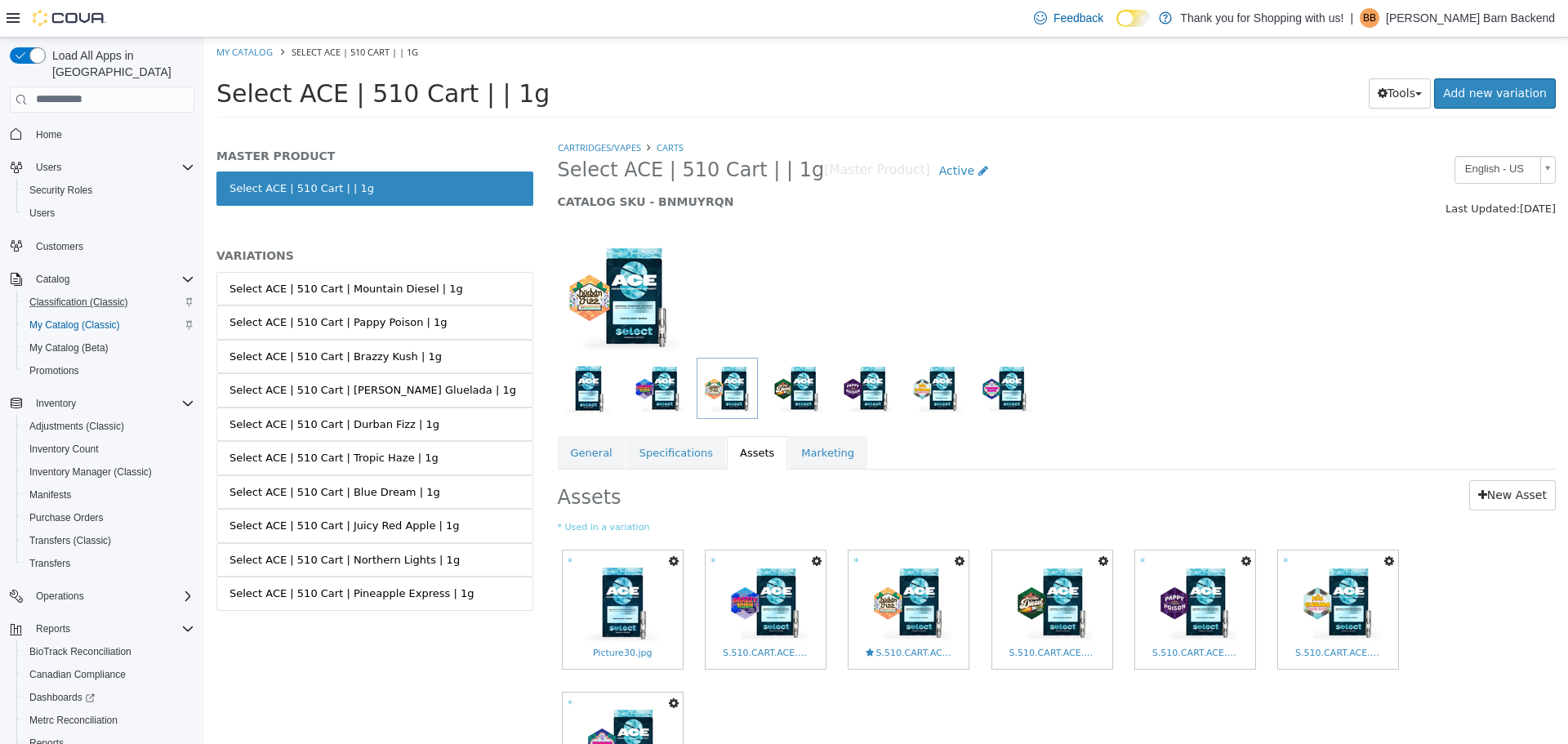
scroll to position [142, 0]
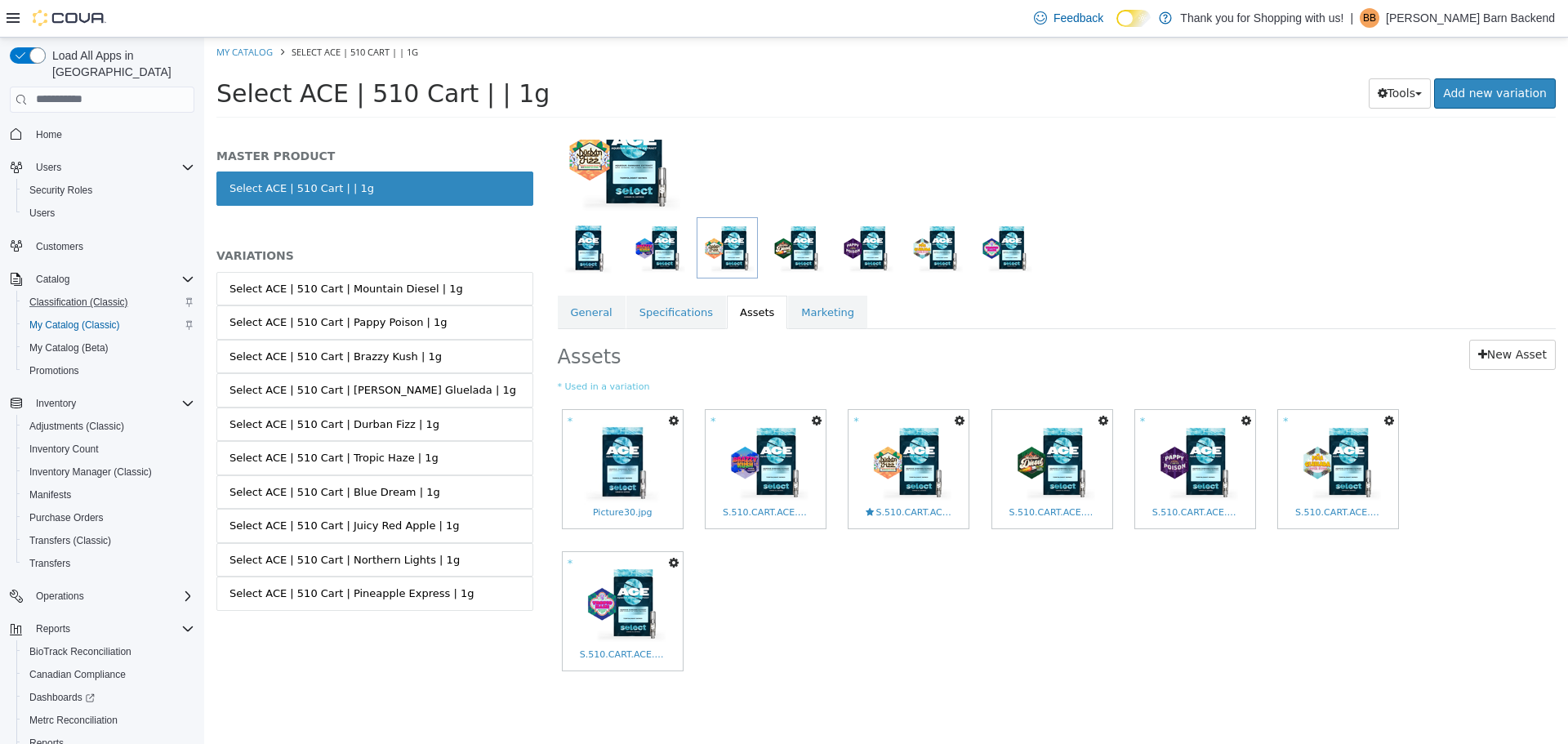
click at [669, 420] on icon "button" at bounding box center [674, 419] width 10 height 11
click at [645, 449] on link "Copy to Variations" at bounding box center [613, 449] width 137 height 22
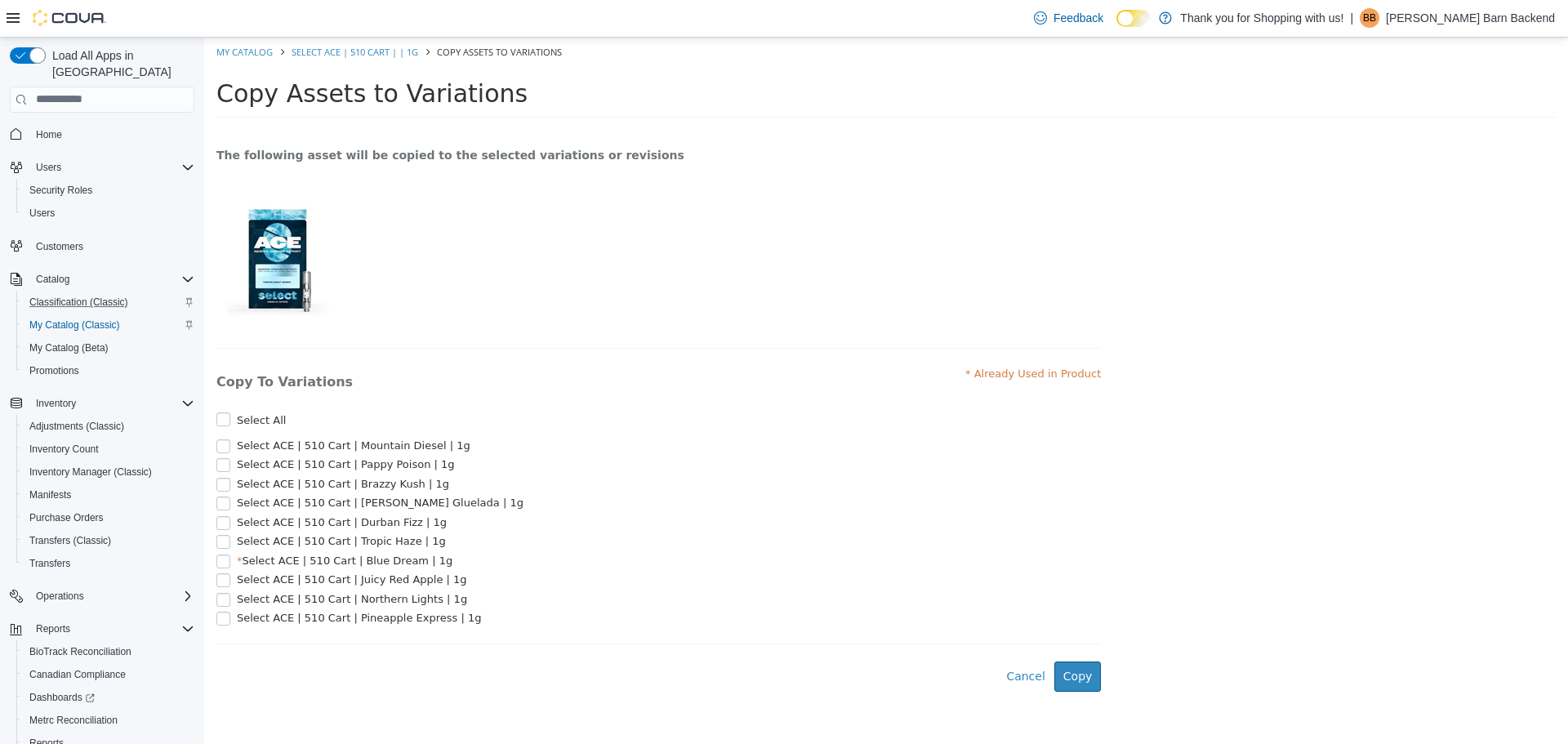
click at [339, 585] on span "Select ACE | 510 Cart | Juicy Red Apple | 1g" at bounding box center [352, 578] width 230 height 12
click at [337, 603] on span "Select ACE | 510 Cart | Northern Lights | 1g" at bounding box center [352, 598] width 230 height 12
click at [336, 623] on span "Select ACE | 510 Cart | Pineapple Express | 1g" at bounding box center [358, 616] width 244 height 12
click at [1065, 687] on button "Copy" at bounding box center [1078, 675] width 47 height 30
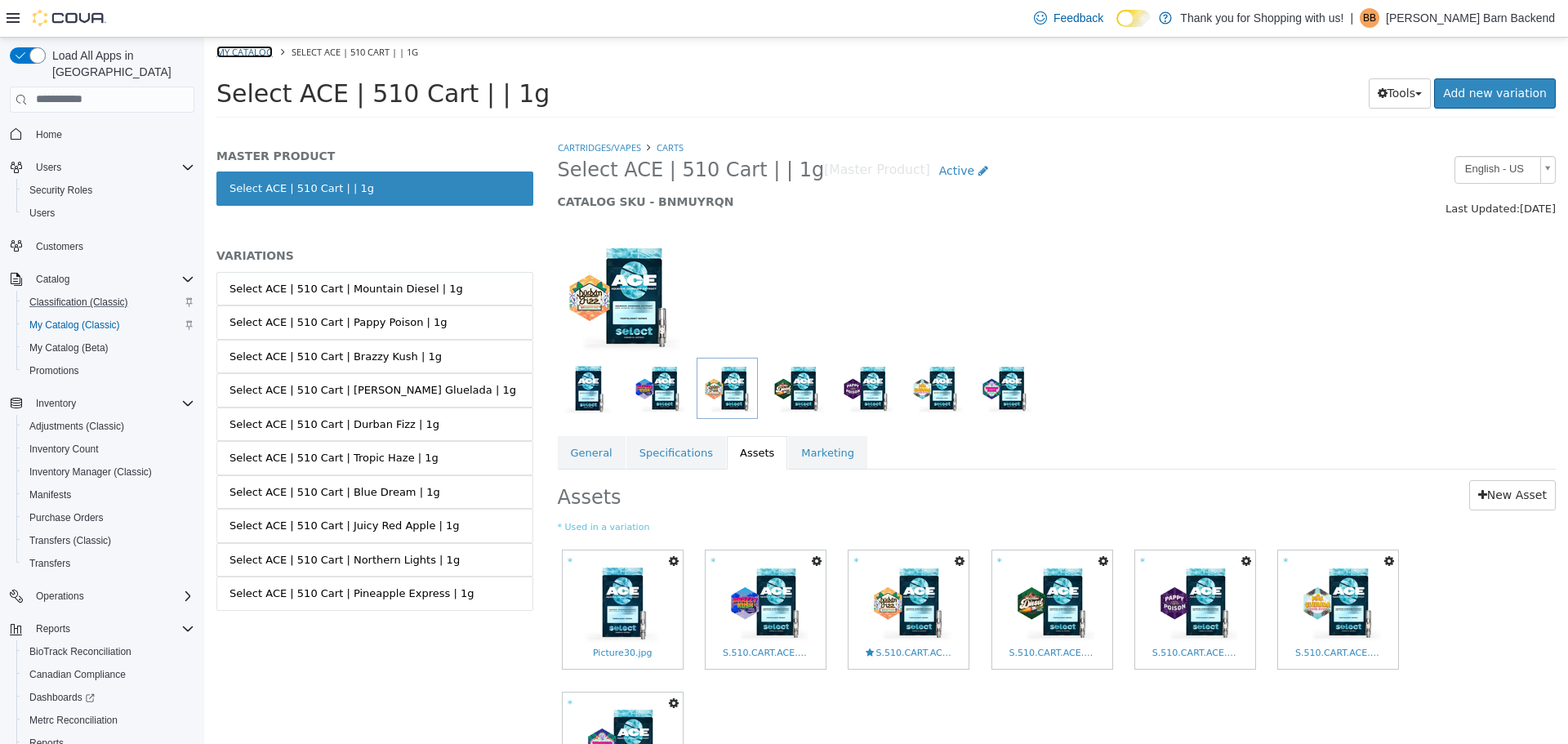
click at [268, 51] on link "My Catalog" at bounding box center [244, 51] width 56 height 12
select select "**********"
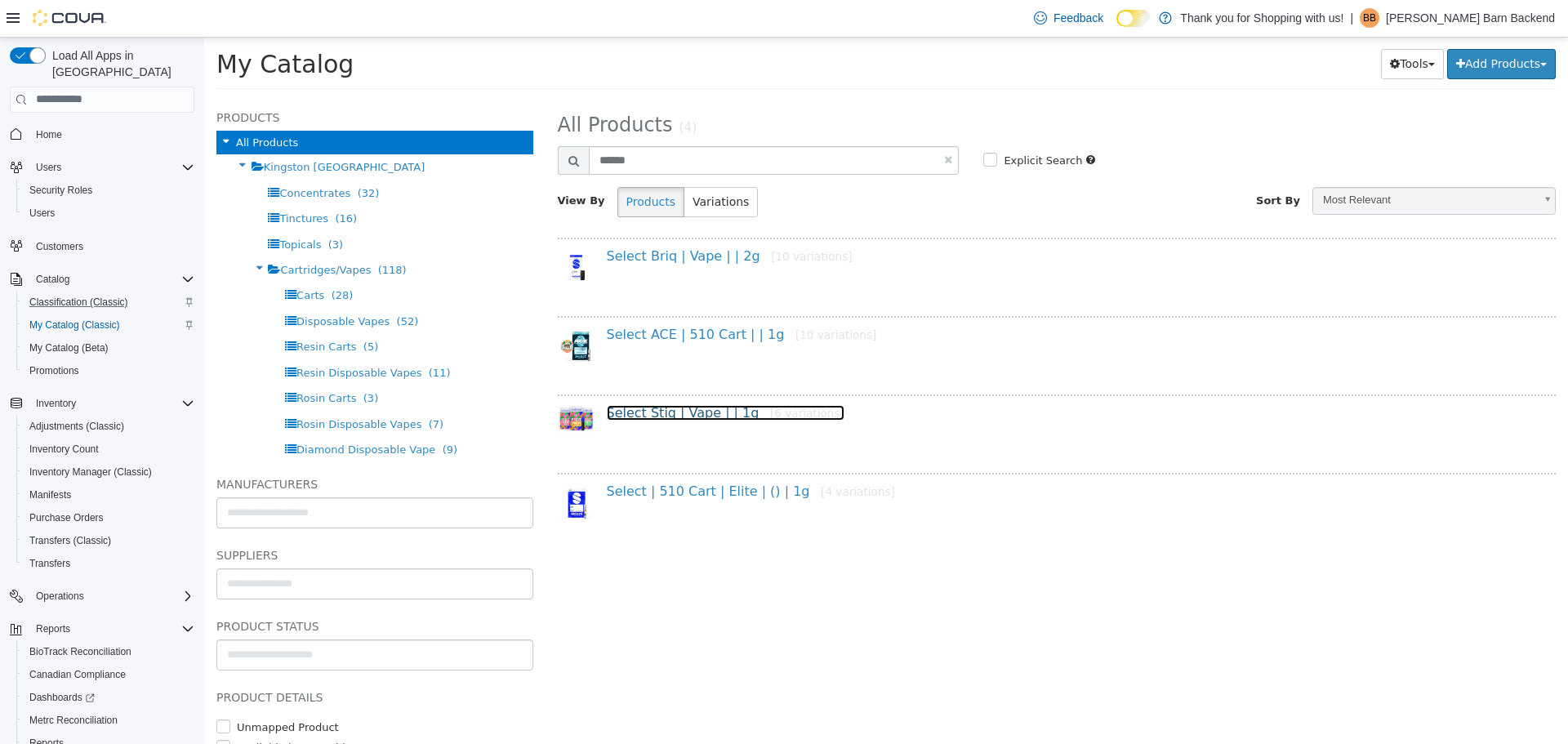
click at [674, 419] on link "Select Stiq | Vape | | 1g [6 variations]" at bounding box center [726, 411] width 237 height 16
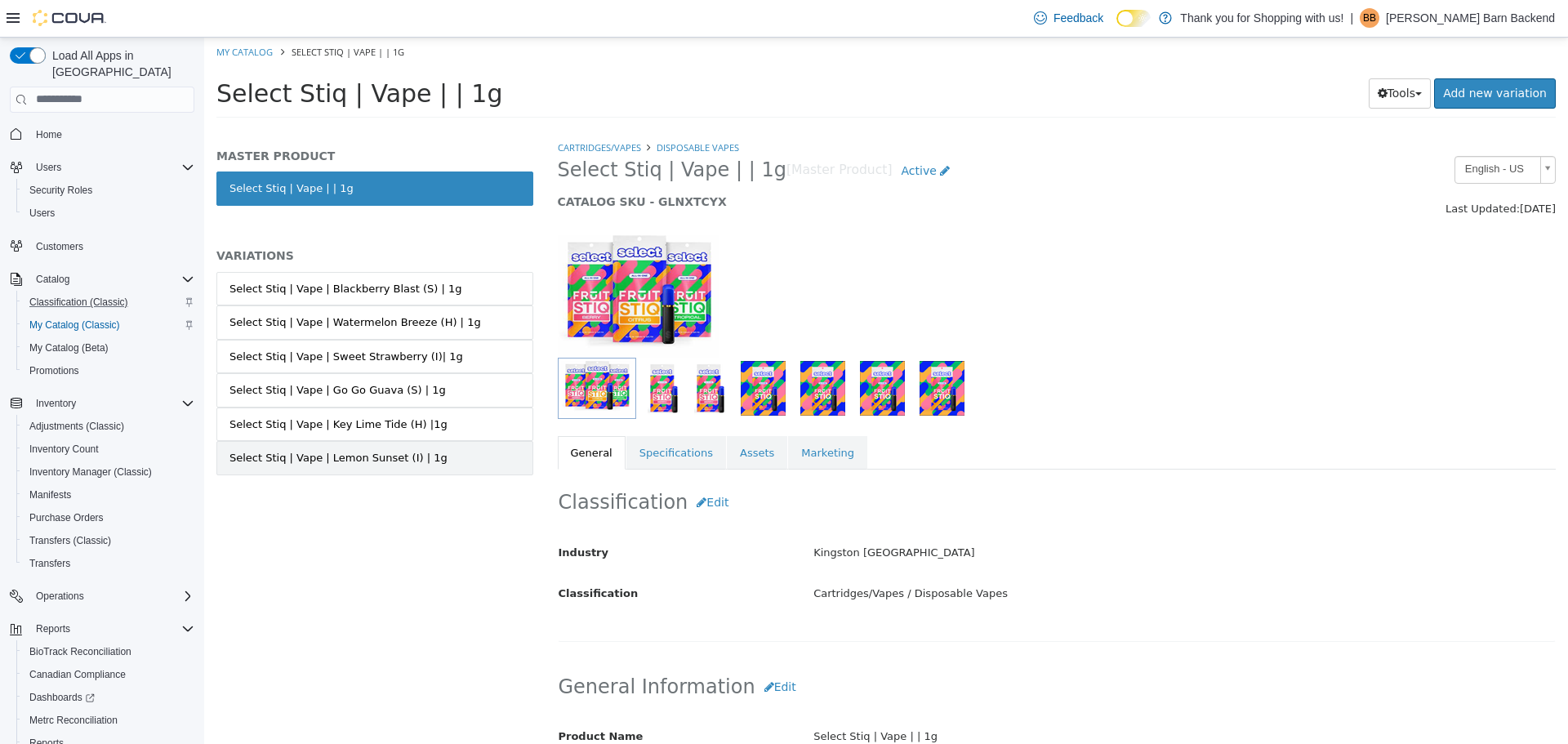
click at [456, 454] on link "Select Stiq | Vape | Lemon Sunset (I) | 1g" at bounding box center [375, 456] width 317 height 34
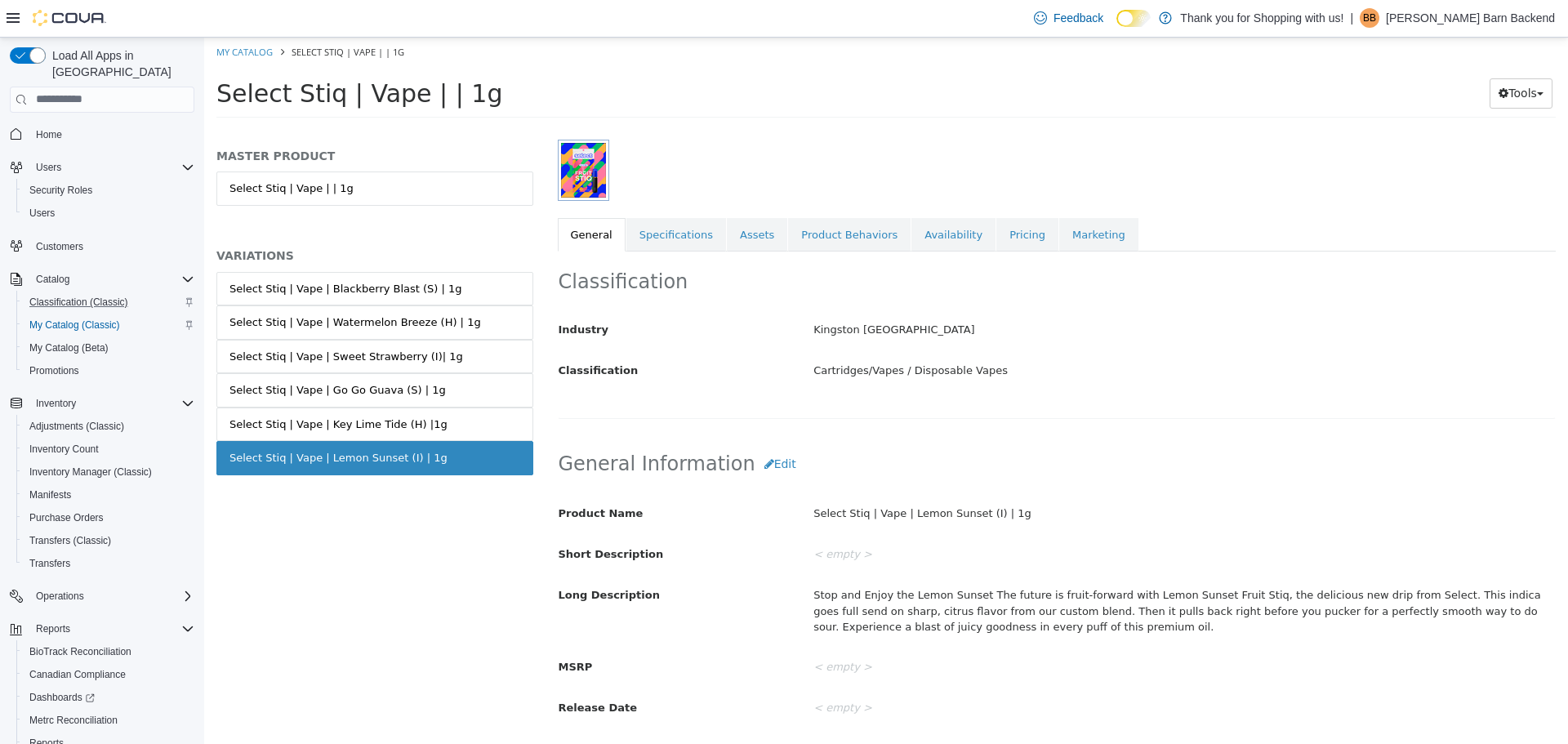
scroll to position [245, 0]
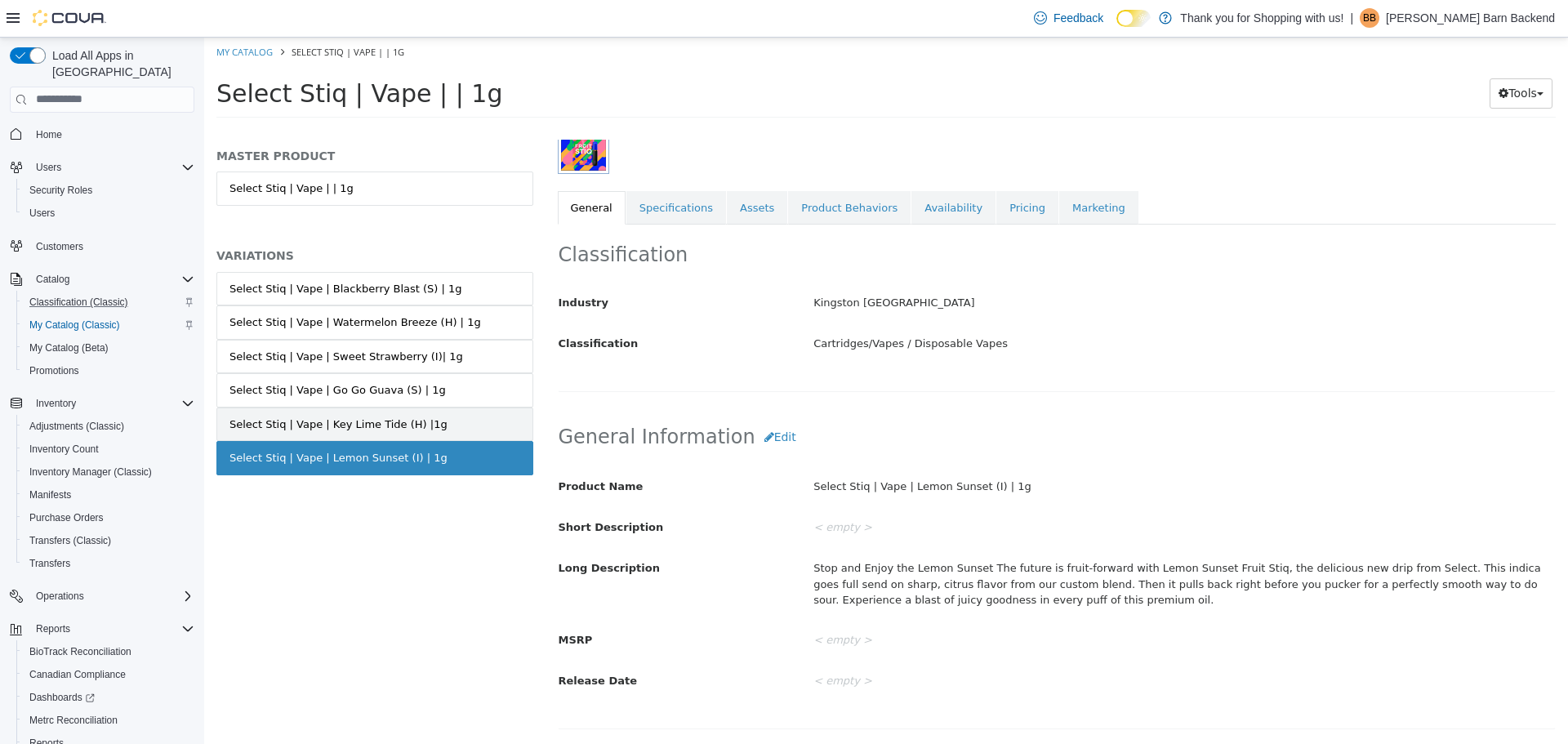
click at [442, 418] on link "Select Stiq | Vape | Key Lime Tide (H) |1g" at bounding box center [375, 423] width 317 height 34
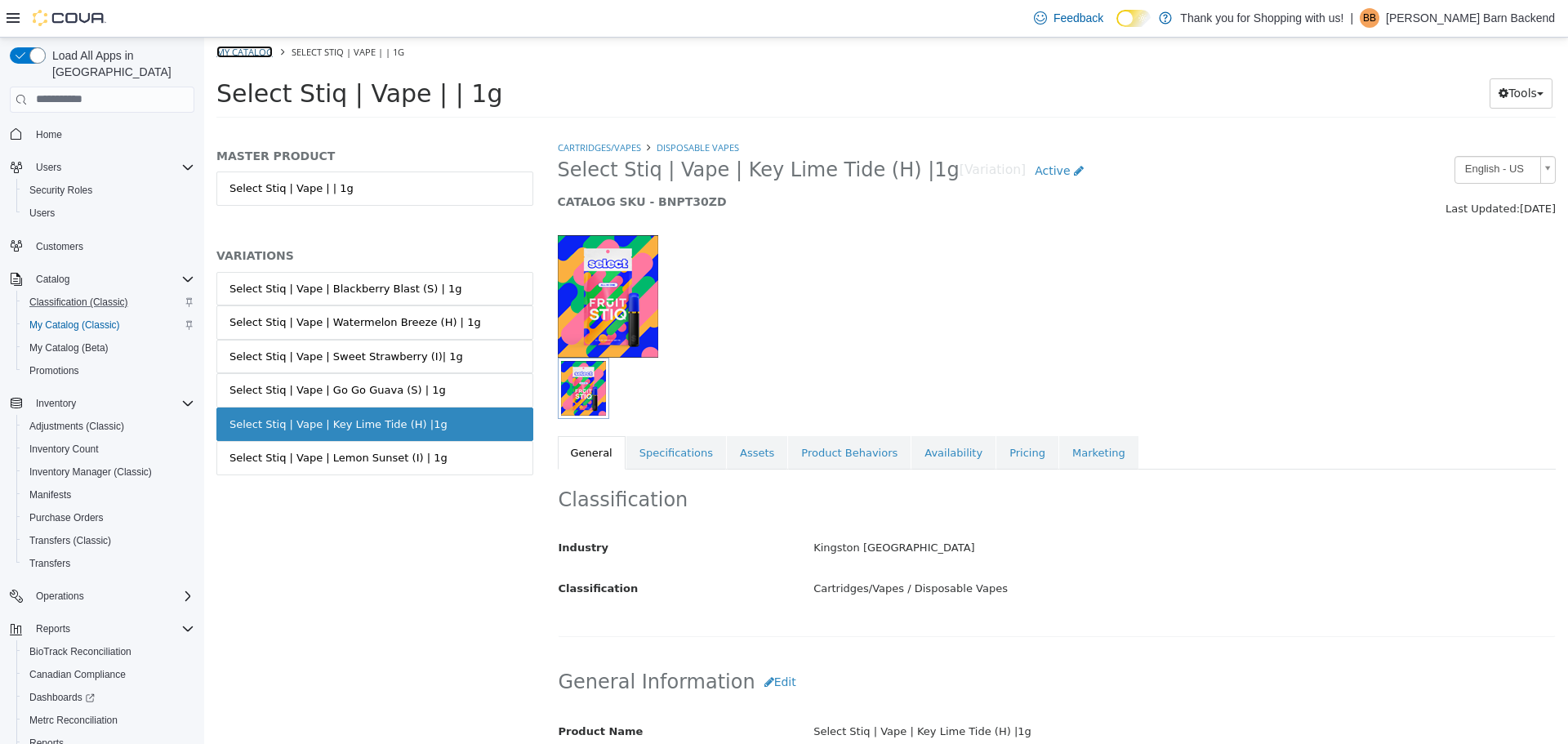
click at [248, 50] on link "My Catalog" at bounding box center [244, 51] width 56 height 12
select select "**********"
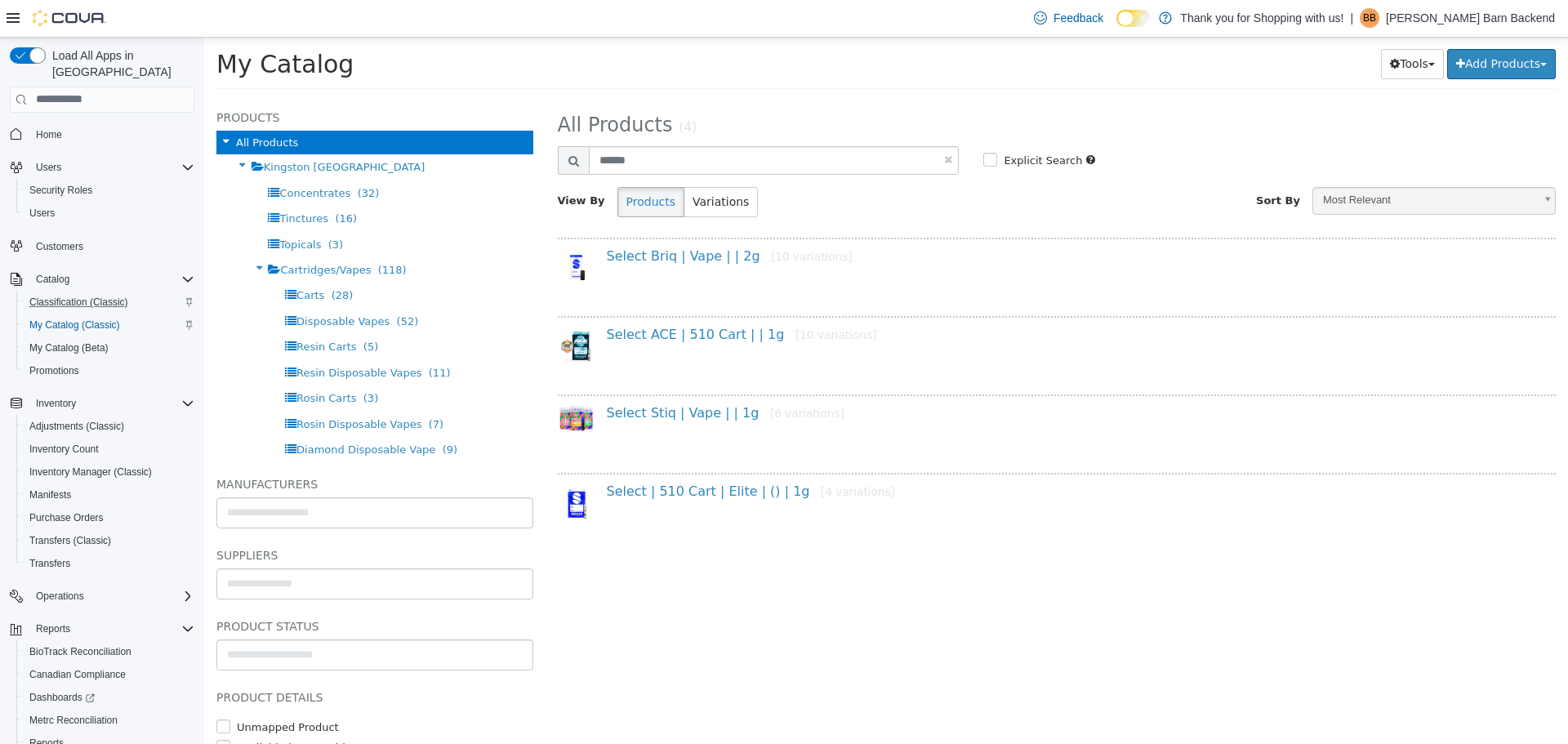
click at [684, 499] on div "Select | 510 Cart | Elite | () | 1g [4 variations]" at bounding box center [1063, 495] width 938 height 24
click at [684, 498] on link "Select | 510 Cart | Elite | () | 1g [4 variations]" at bounding box center [751, 490] width 288 height 16
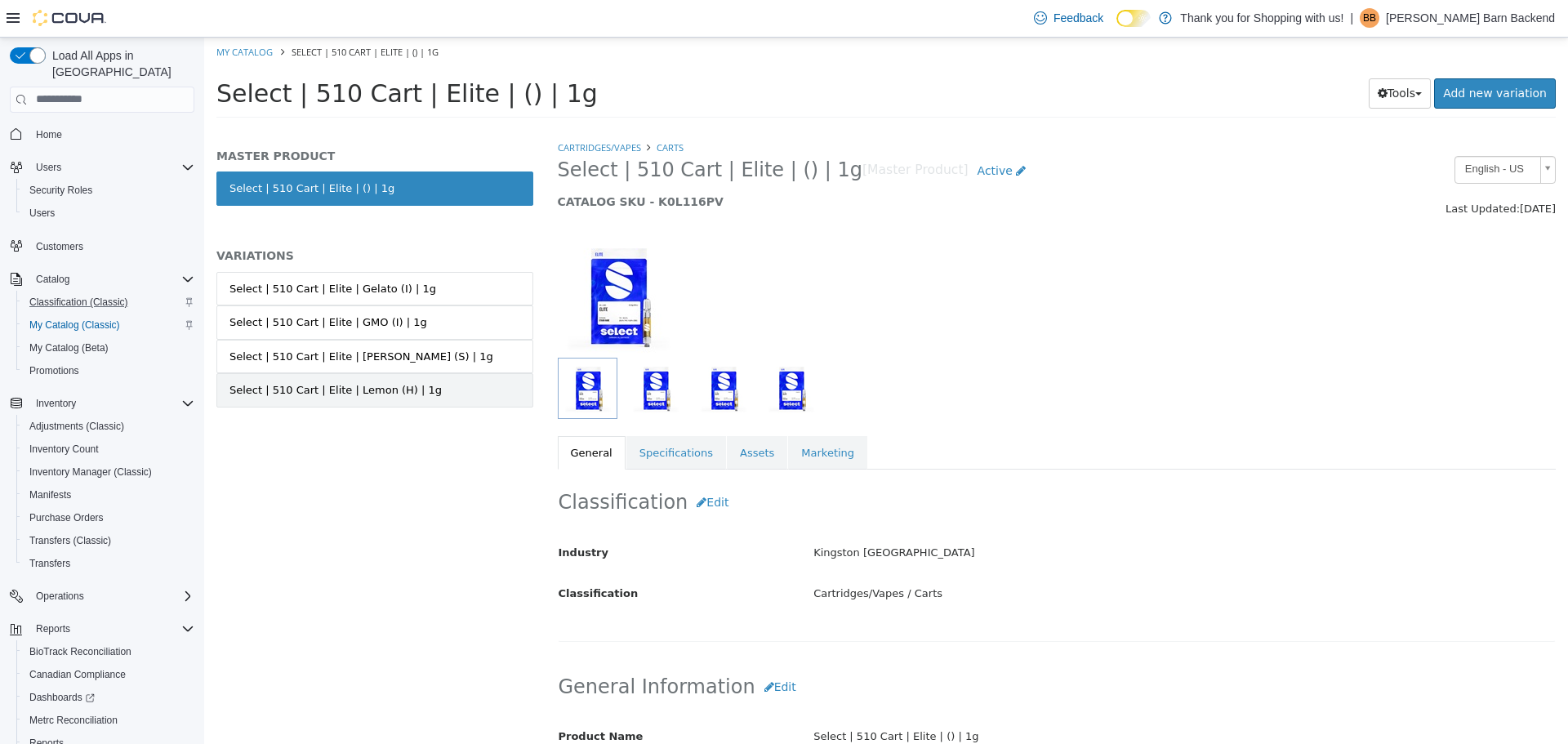
click at [421, 380] on link "Select | 510 Cart | Elite | Lemon (H) | 1g" at bounding box center [375, 389] width 317 height 34
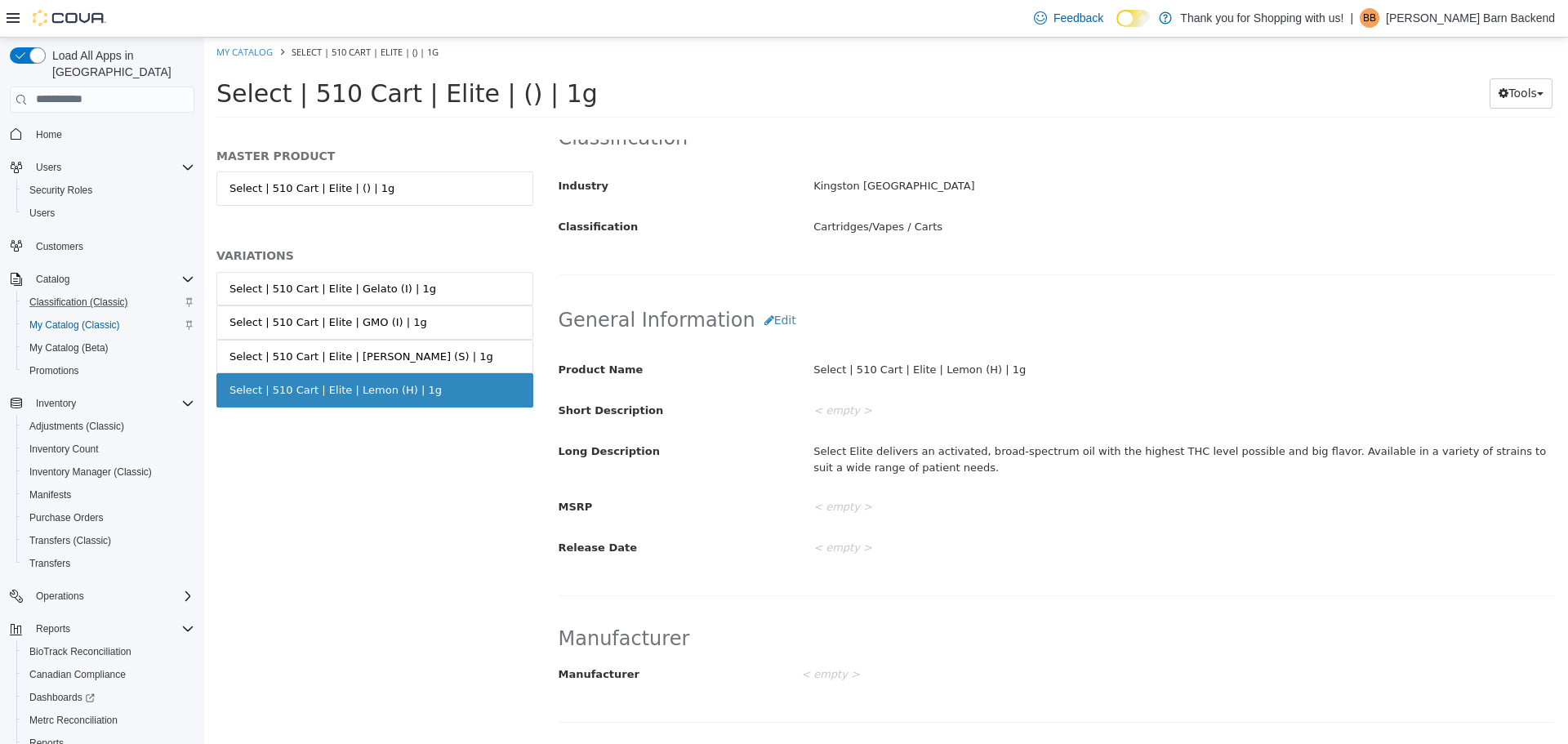
scroll to position [408, 0]
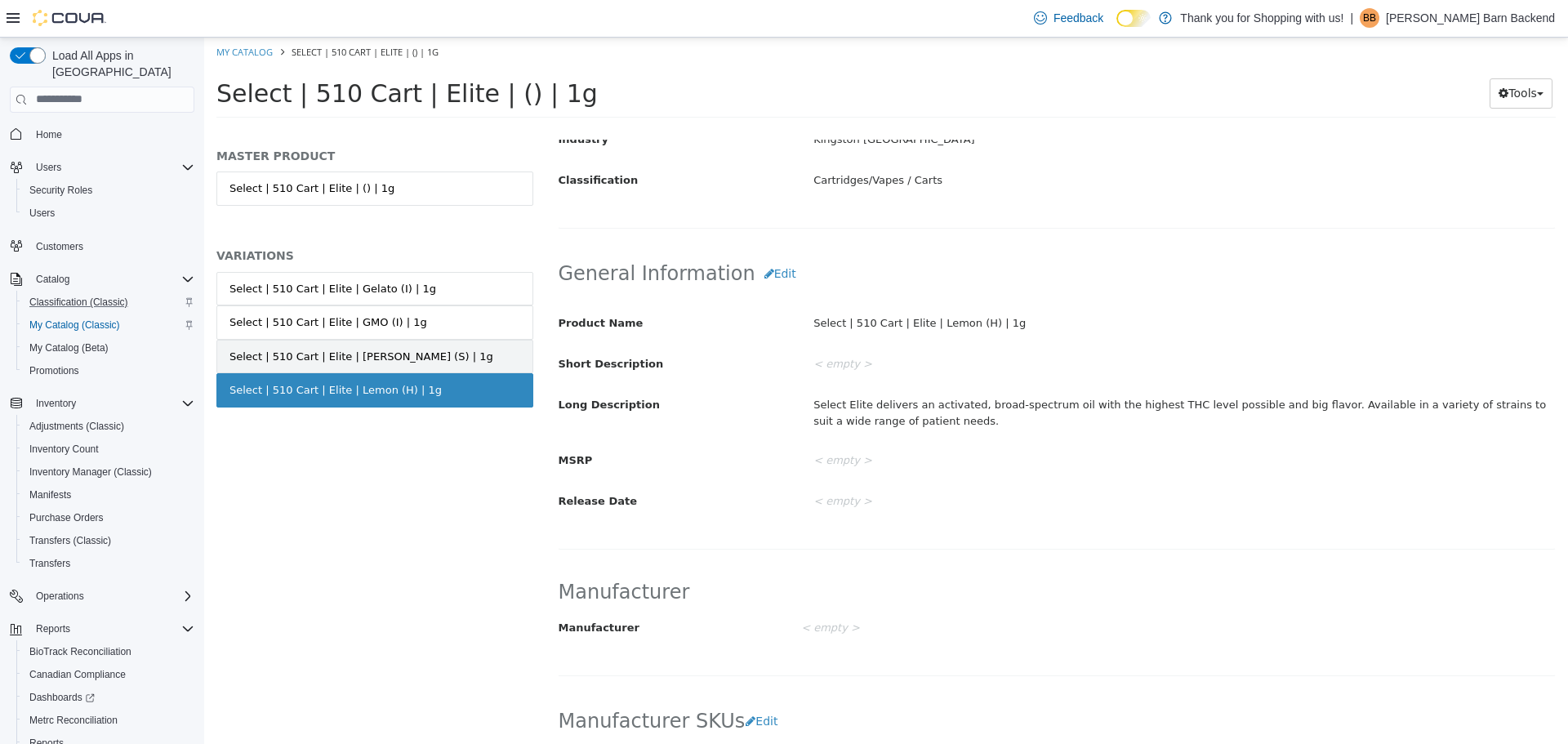
click at [458, 361] on link "Select | 510 Cart | Elite | Jack (S) | 1g" at bounding box center [375, 355] width 317 height 34
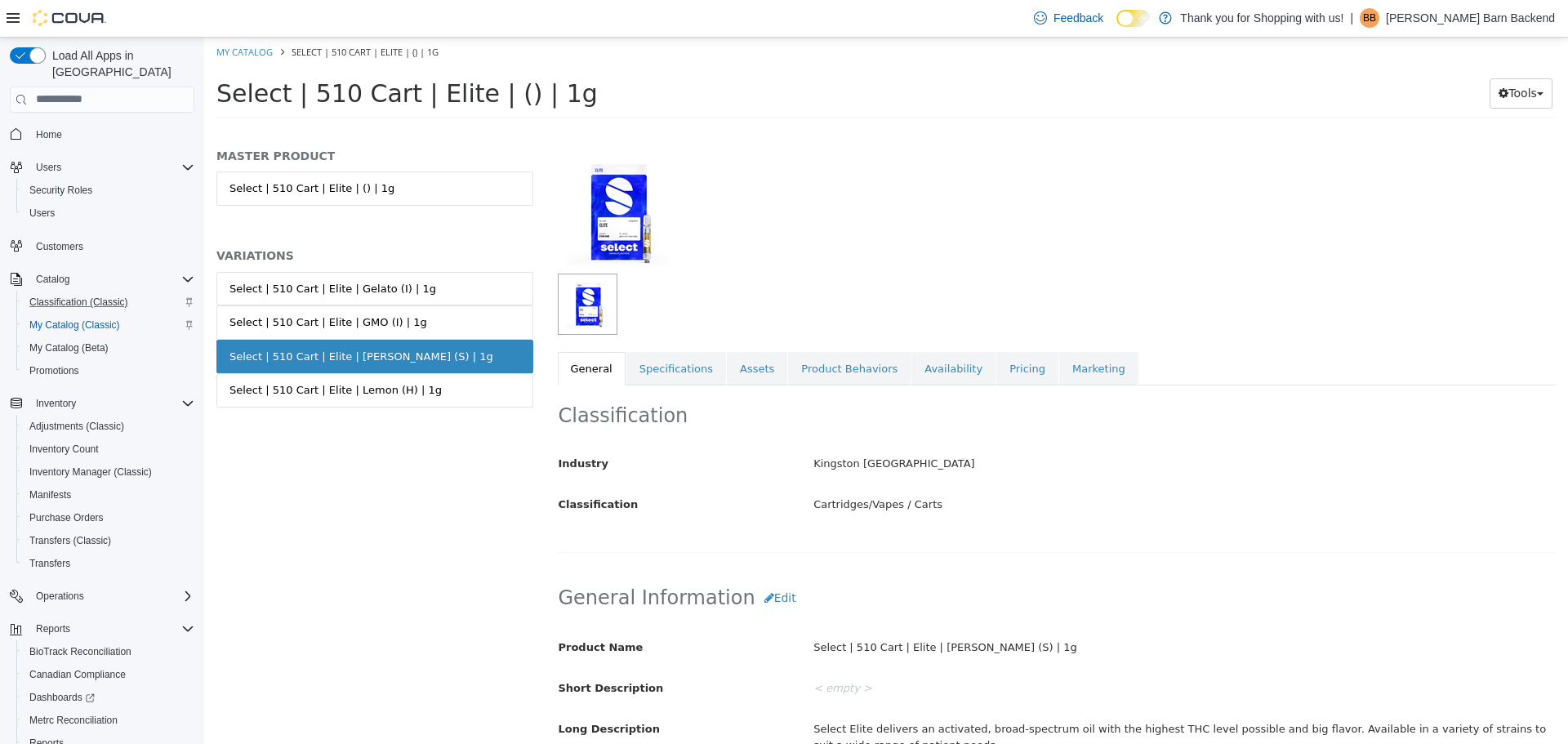
scroll to position [164, 0]
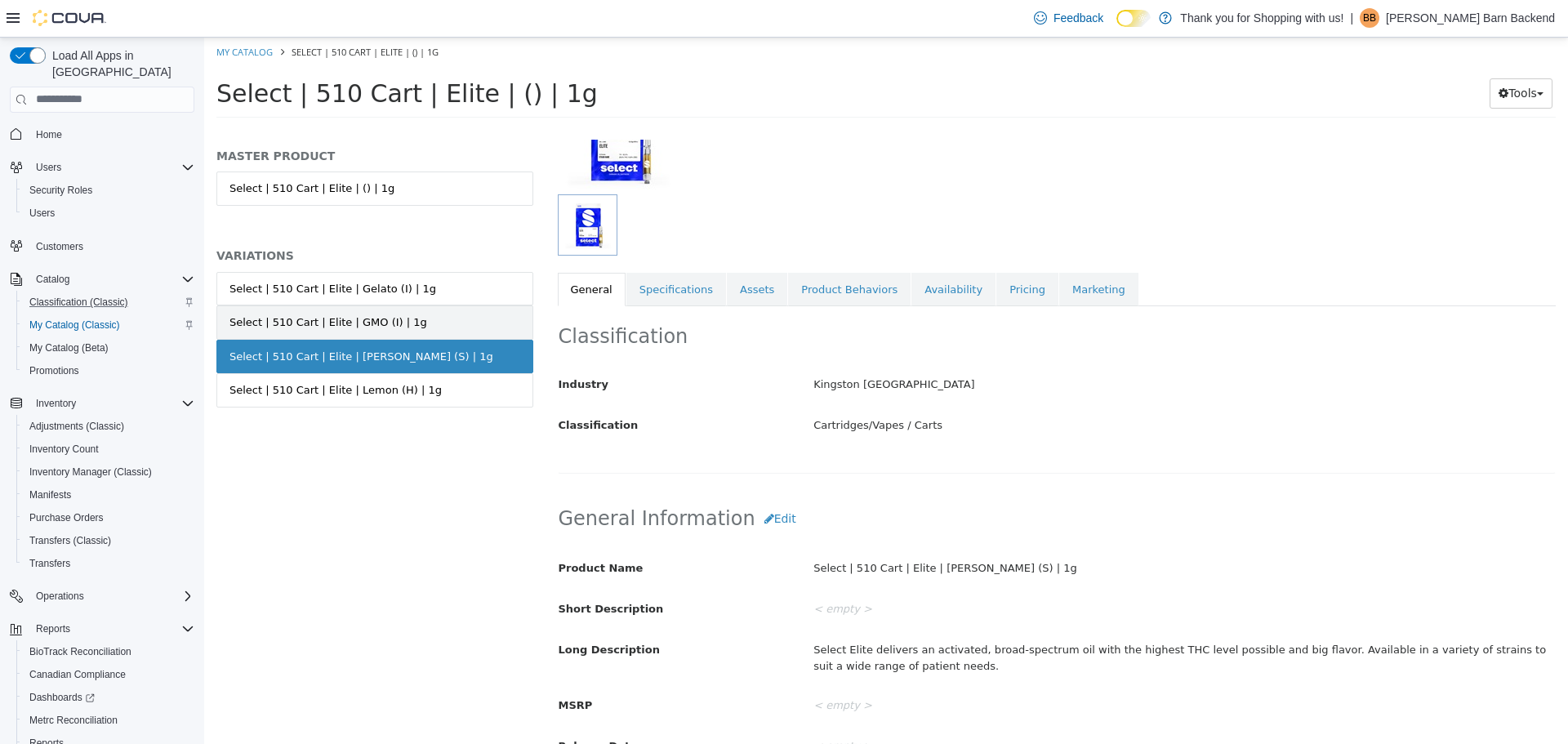
click at [492, 316] on link "Select | 510 Cart | Elite | GMO (I) | 1g" at bounding box center [375, 321] width 317 height 34
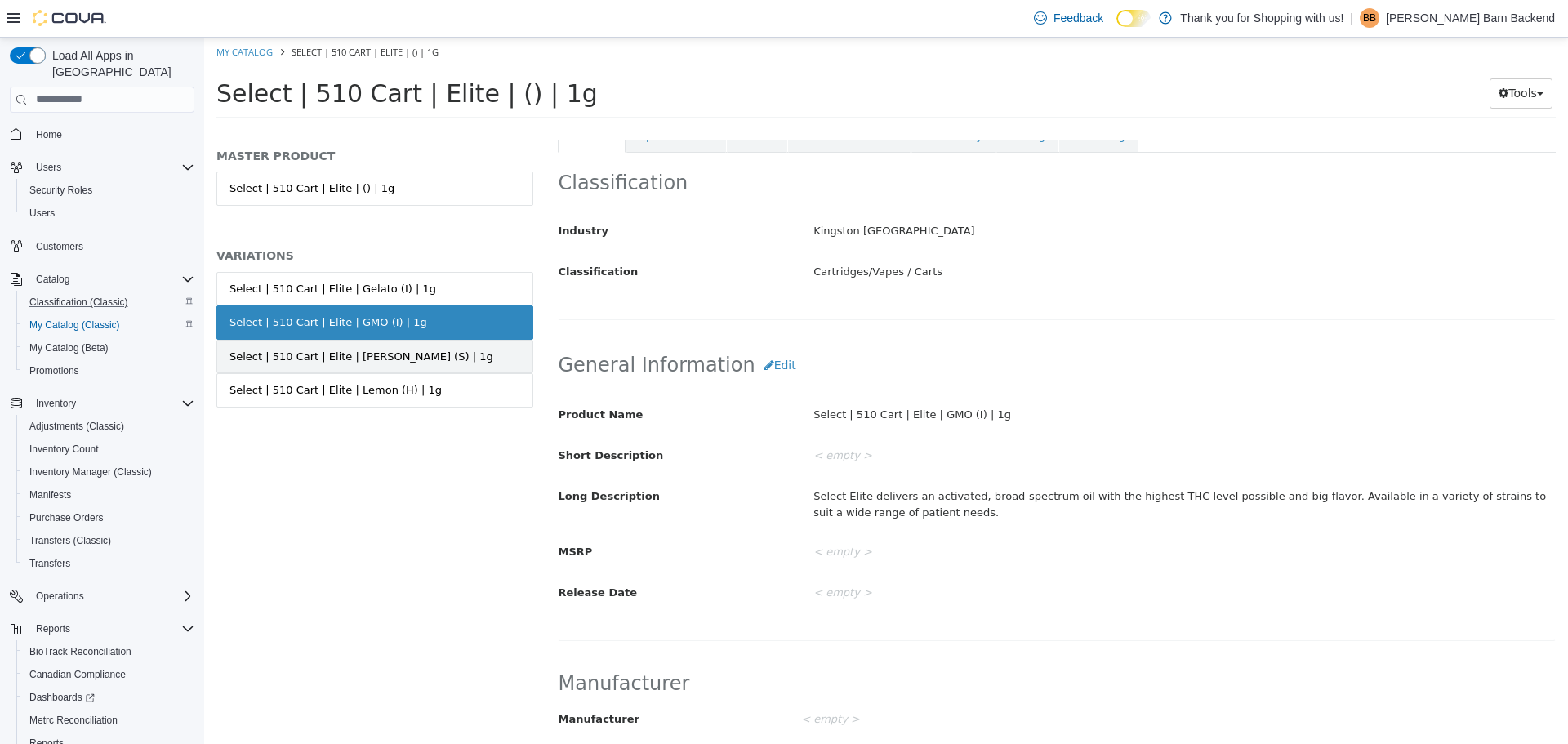
scroll to position [82, 0]
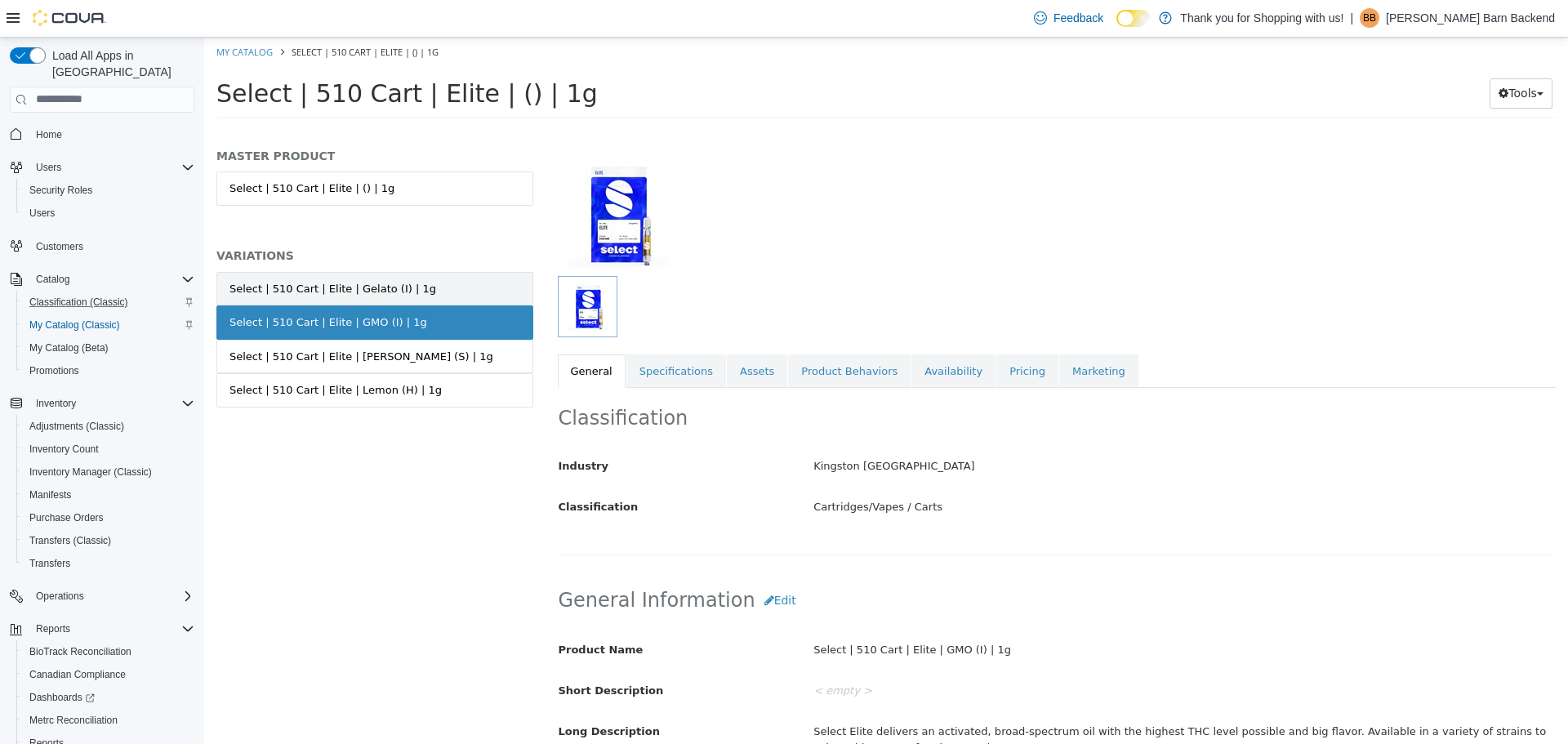
click at [415, 297] on link "Select | 510 Cart | Elite | Gelato (I) | 1g" at bounding box center [375, 288] width 317 height 34
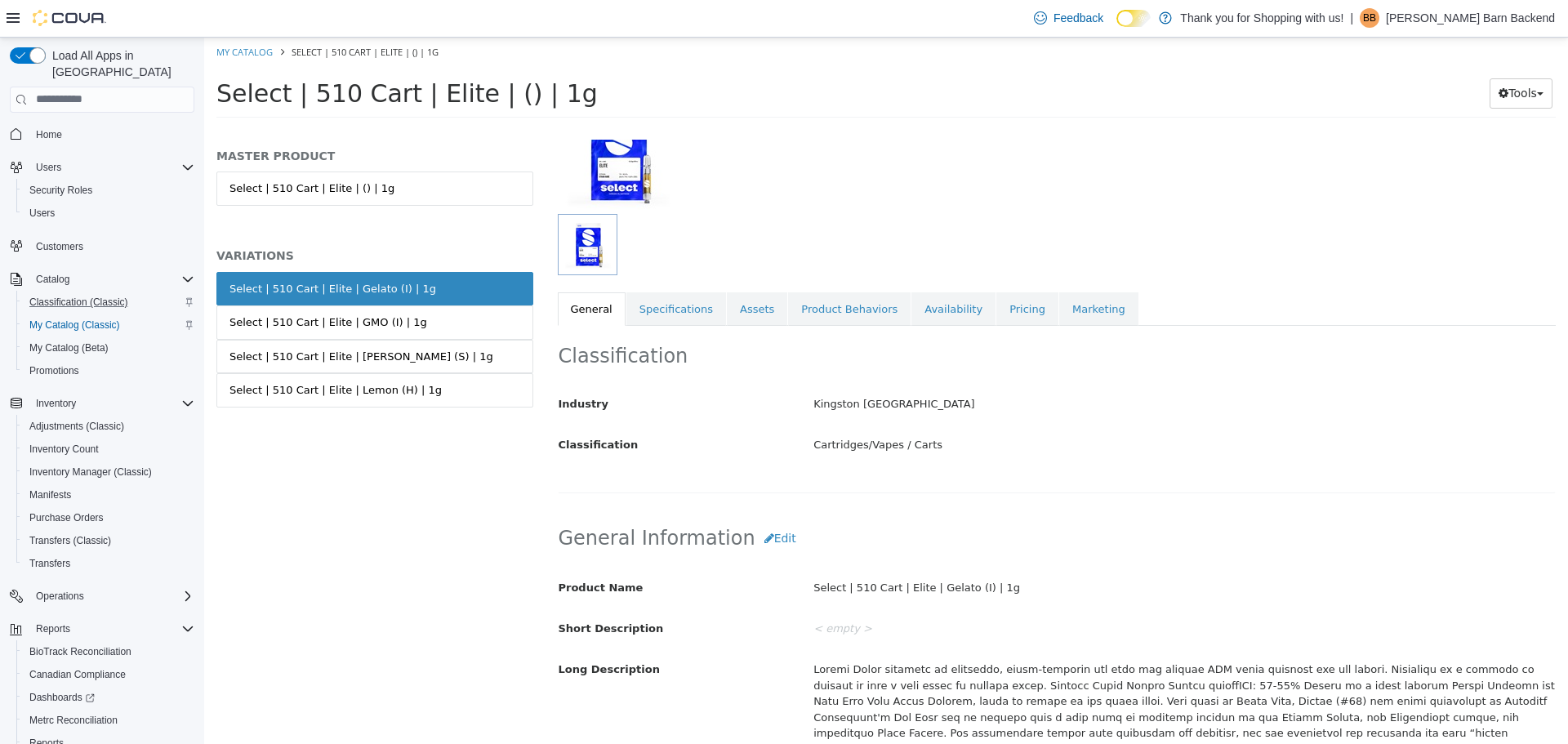
scroll to position [326, 0]
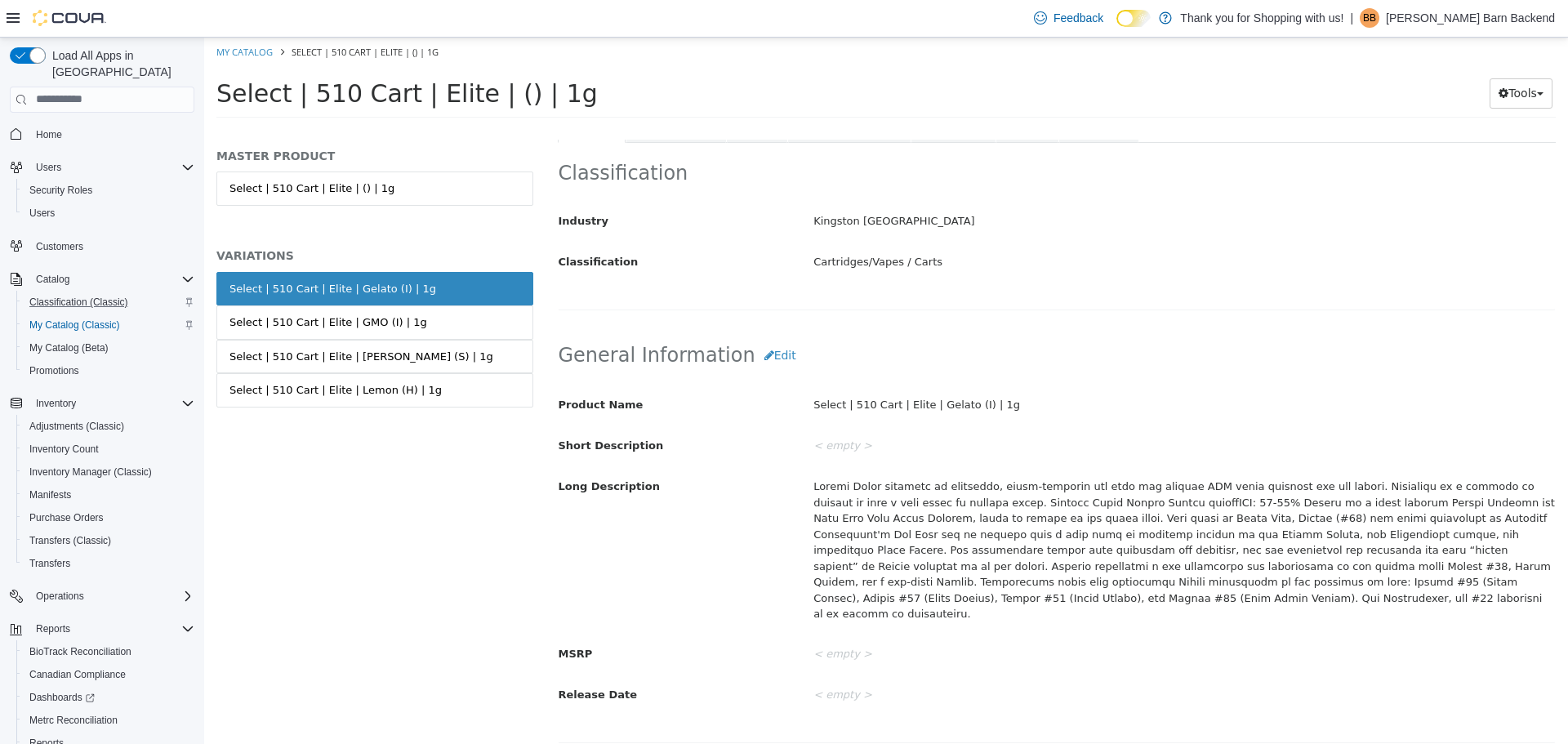
click at [252, 57] on li "My Catalog" at bounding box center [246, 51] width 59 height 15
click at [254, 47] on link "My Catalog" at bounding box center [244, 51] width 56 height 12
select select "**********"
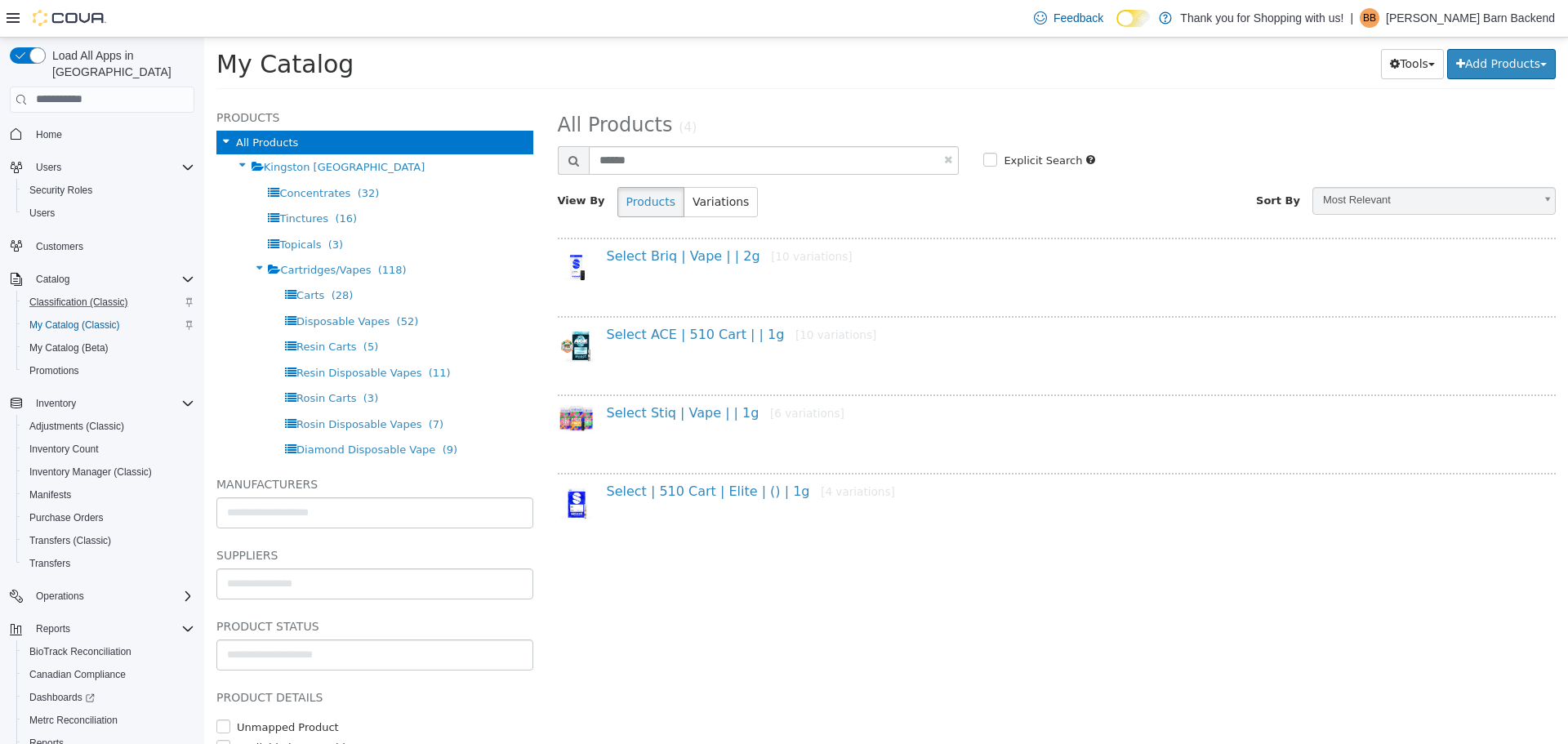
click at [952, 160] on link at bounding box center [948, 159] width 8 height 11
select select "**********"
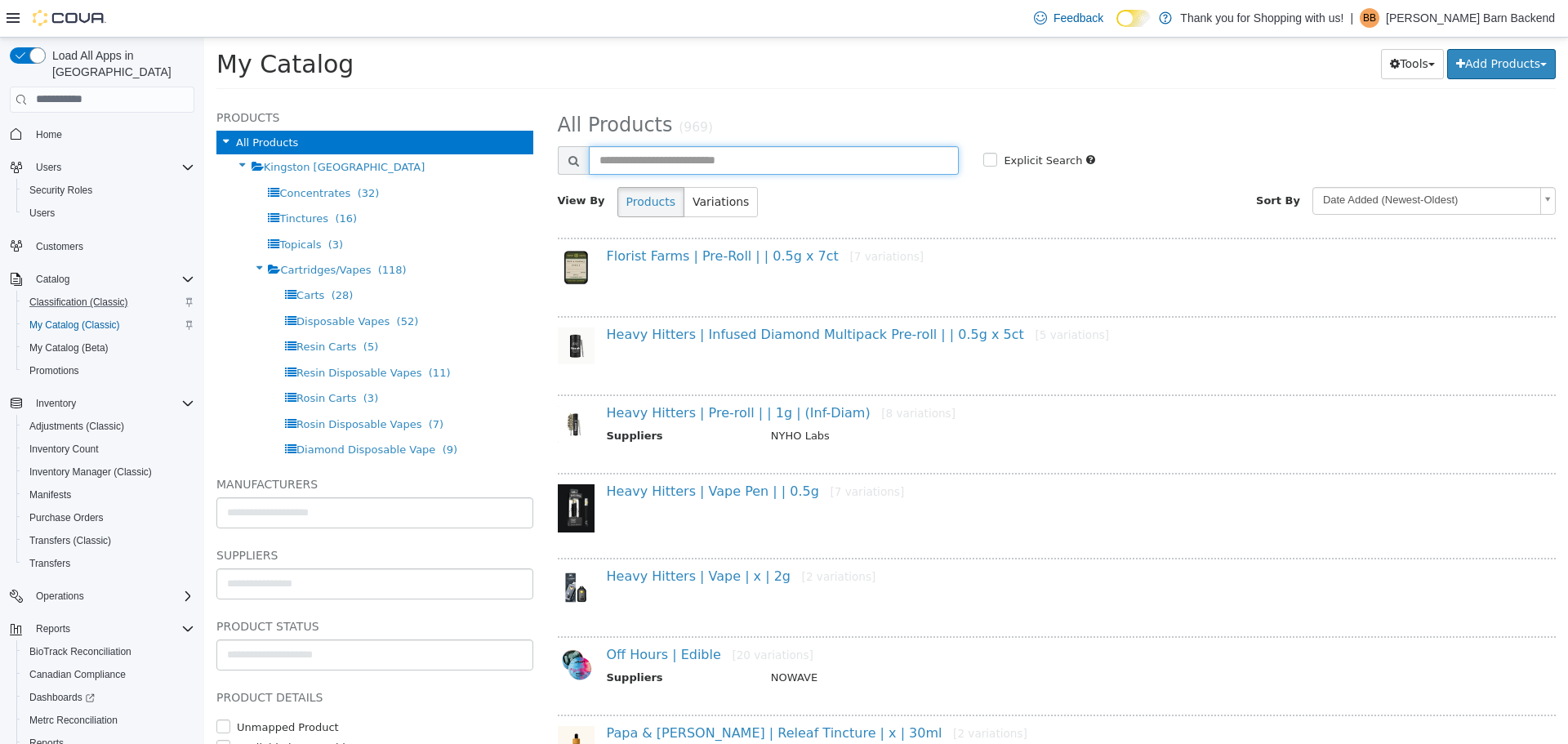
click at [698, 149] on input "text" at bounding box center [774, 159] width 371 height 29
type input "*******"
select select "**********"
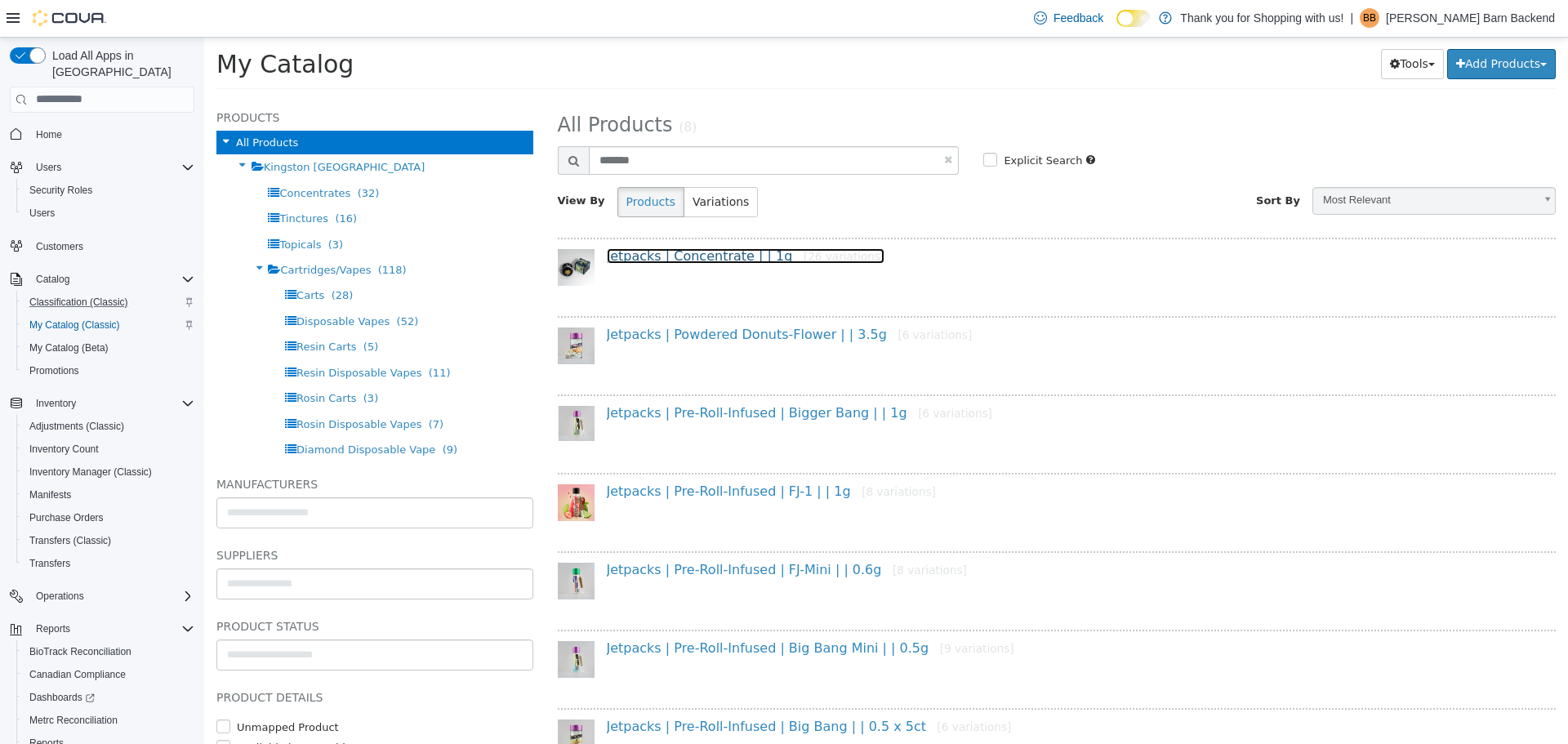
click at [654, 256] on link "Jetpacks | Concentrate | | 1g [26 variations]" at bounding box center [746, 255] width 279 height 16
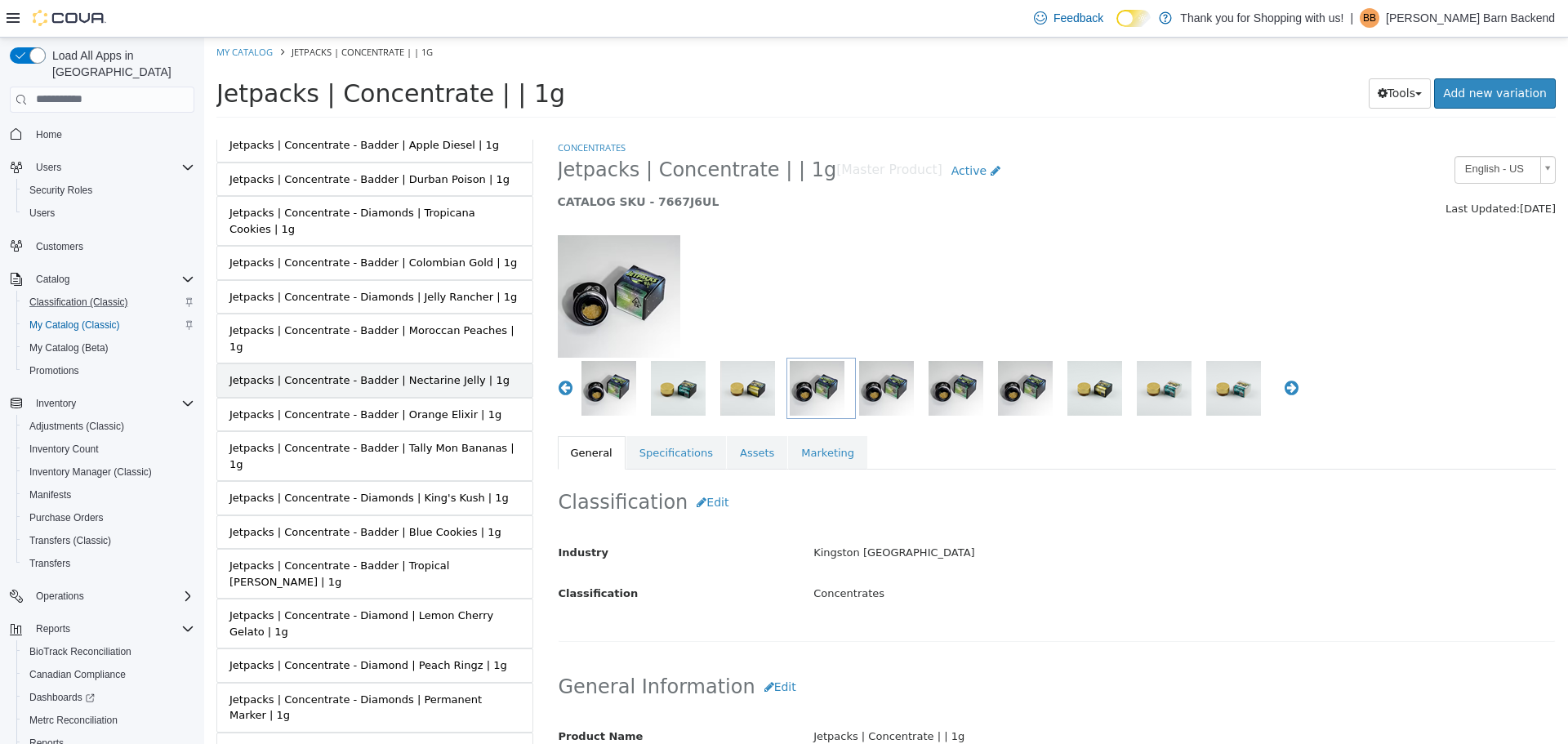
scroll to position [480, 0]
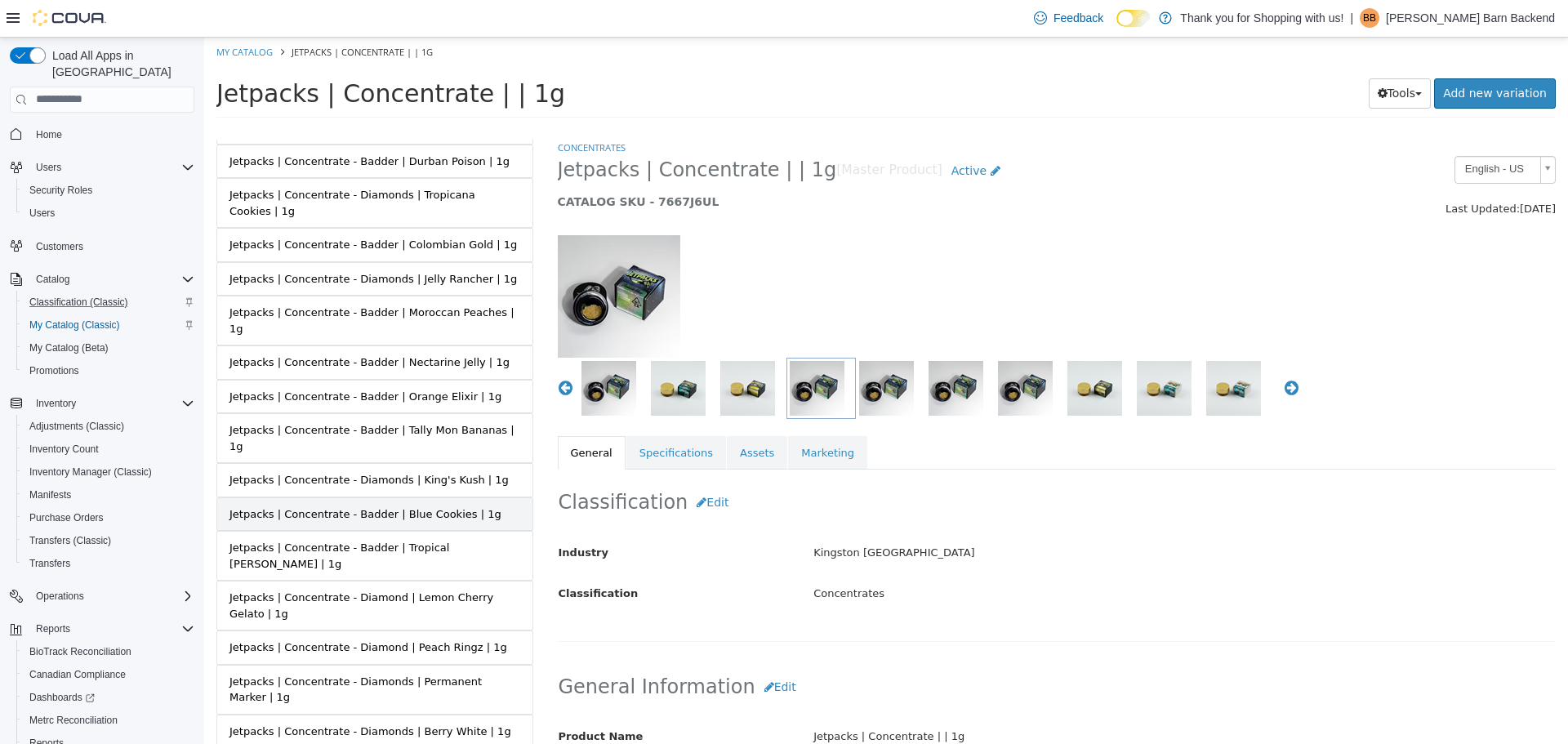
click at [449, 505] on div "Jetpacks | Concentrate - Badder | Blue Cookies | 1g" at bounding box center [365, 513] width 272 height 17
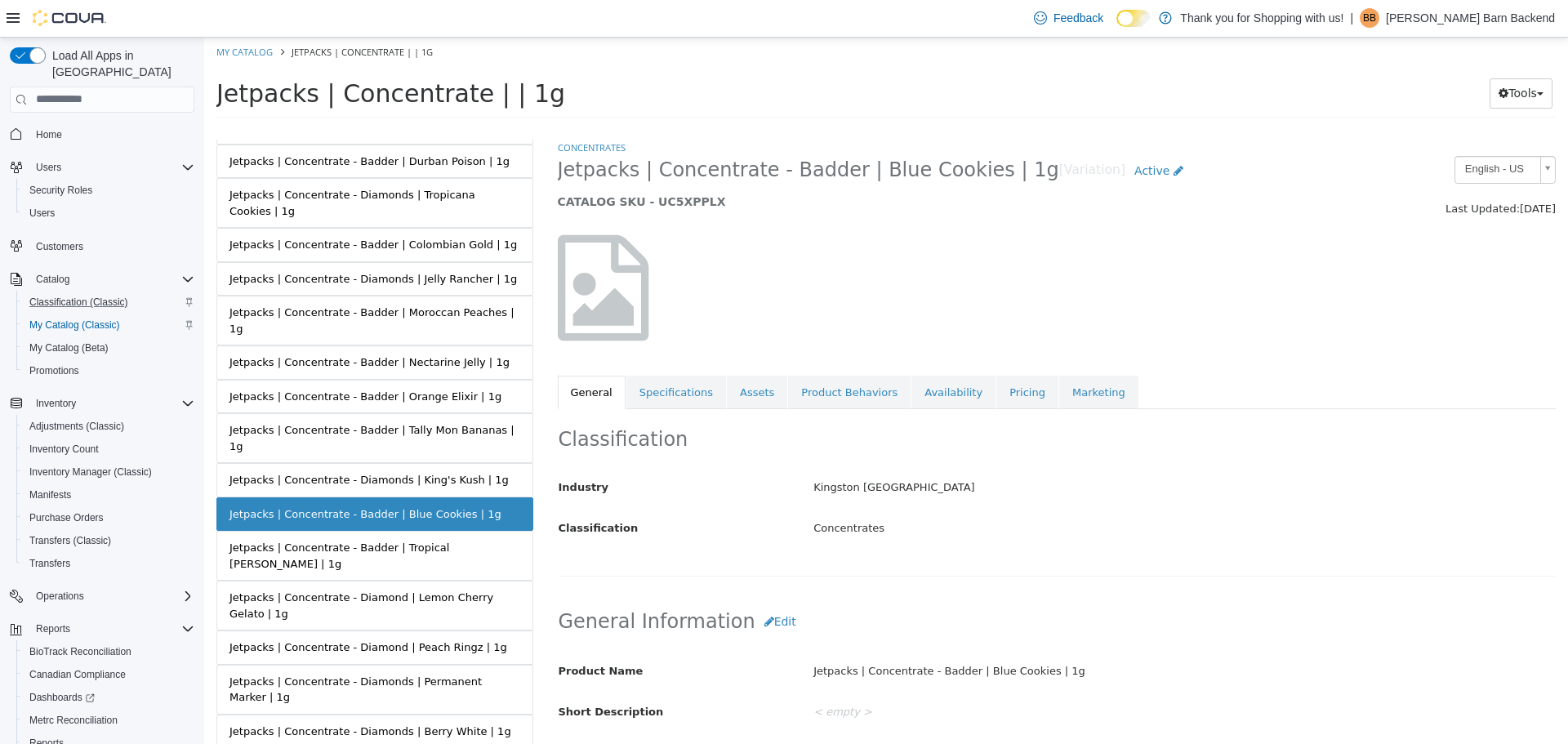
drag, startPoint x: 556, startPoint y: 175, endPoint x: 991, endPoint y: 173, distance: 435.0
click at [991, 173] on div "Jetpacks | Concentrate - Badder | Blue Cookies | 1g [Variation] Active CATALOG …" at bounding box center [929, 186] width 767 height 62
click at [753, 393] on link "Assets" at bounding box center [757, 391] width 61 height 34
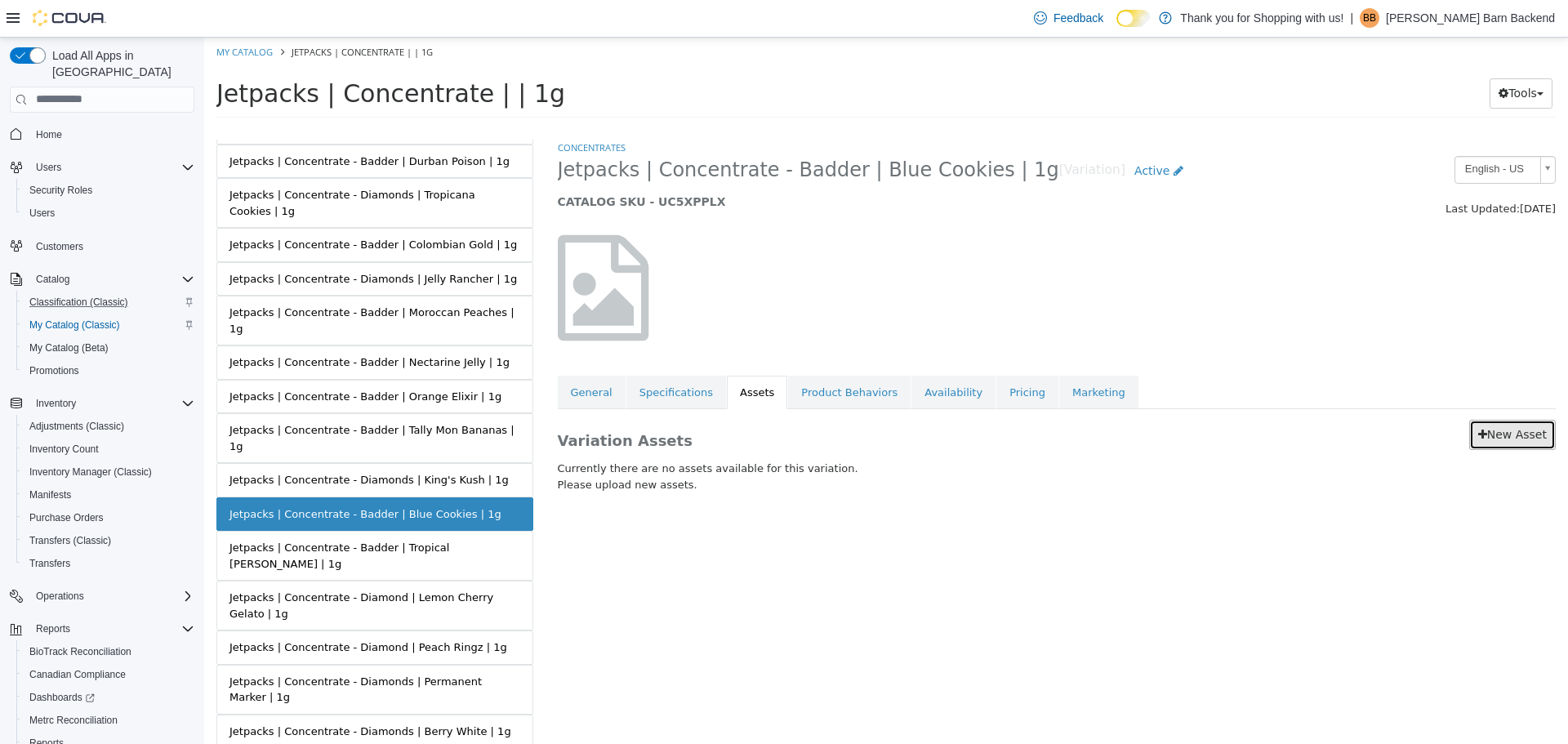
click at [1483, 425] on link "New Asset" at bounding box center [1513, 433] width 86 height 30
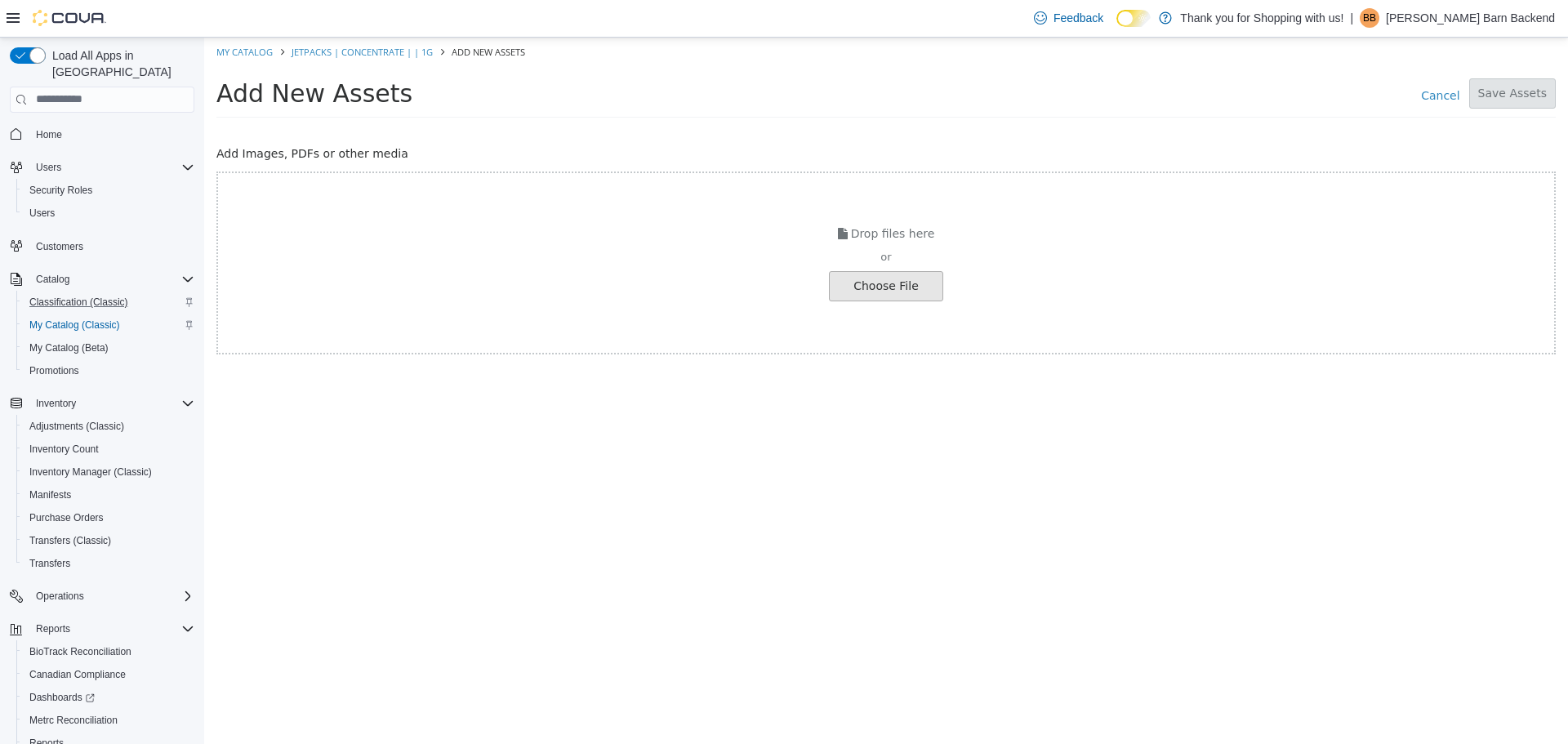
click at [851, 286] on input "file" at bounding box center [30, 285] width 1823 height 29
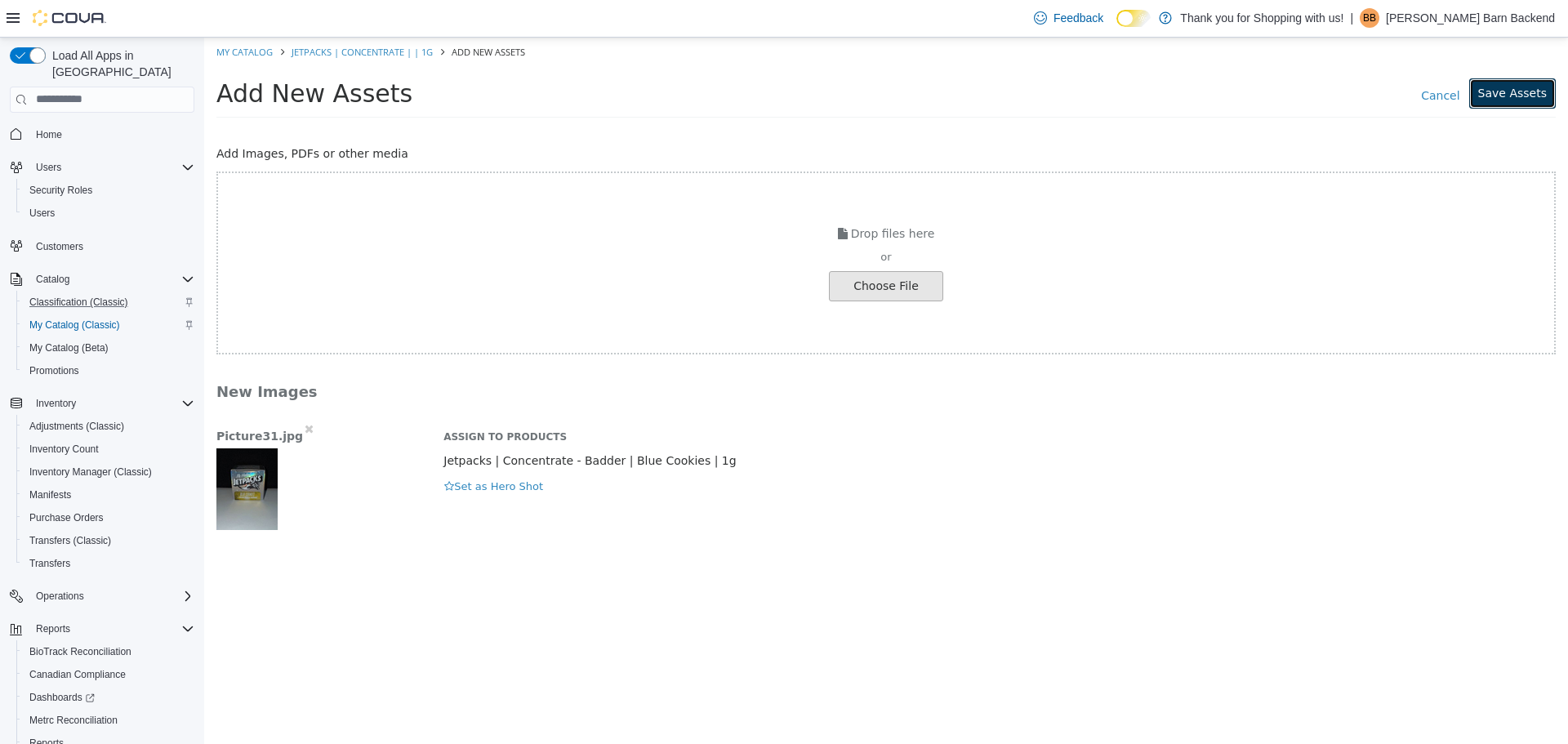
click at [1516, 83] on button "Save Assets" at bounding box center [1513, 92] width 86 height 30
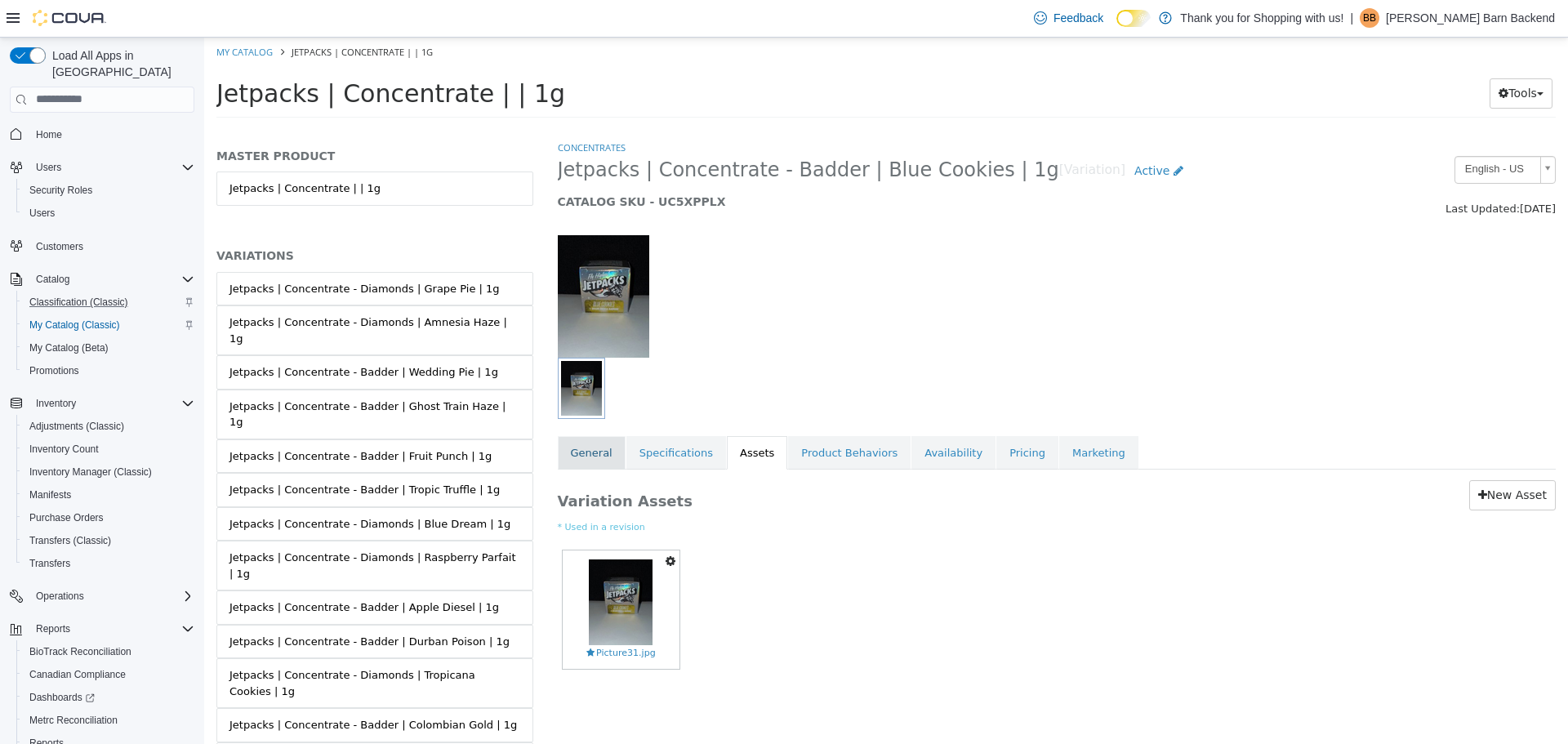
click at [595, 457] on link "General" at bounding box center [592, 452] width 68 height 34
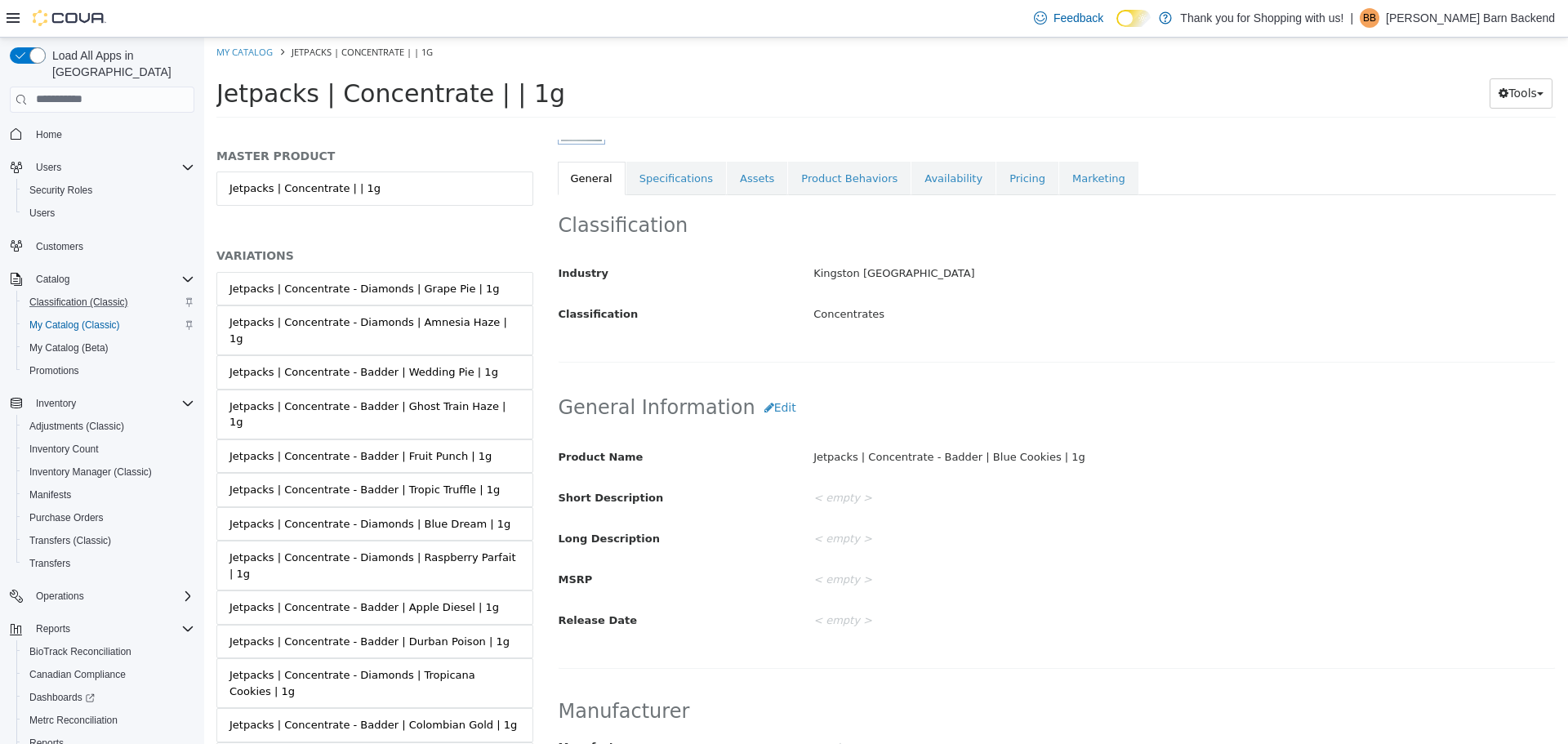
scroll to position [326, 0]
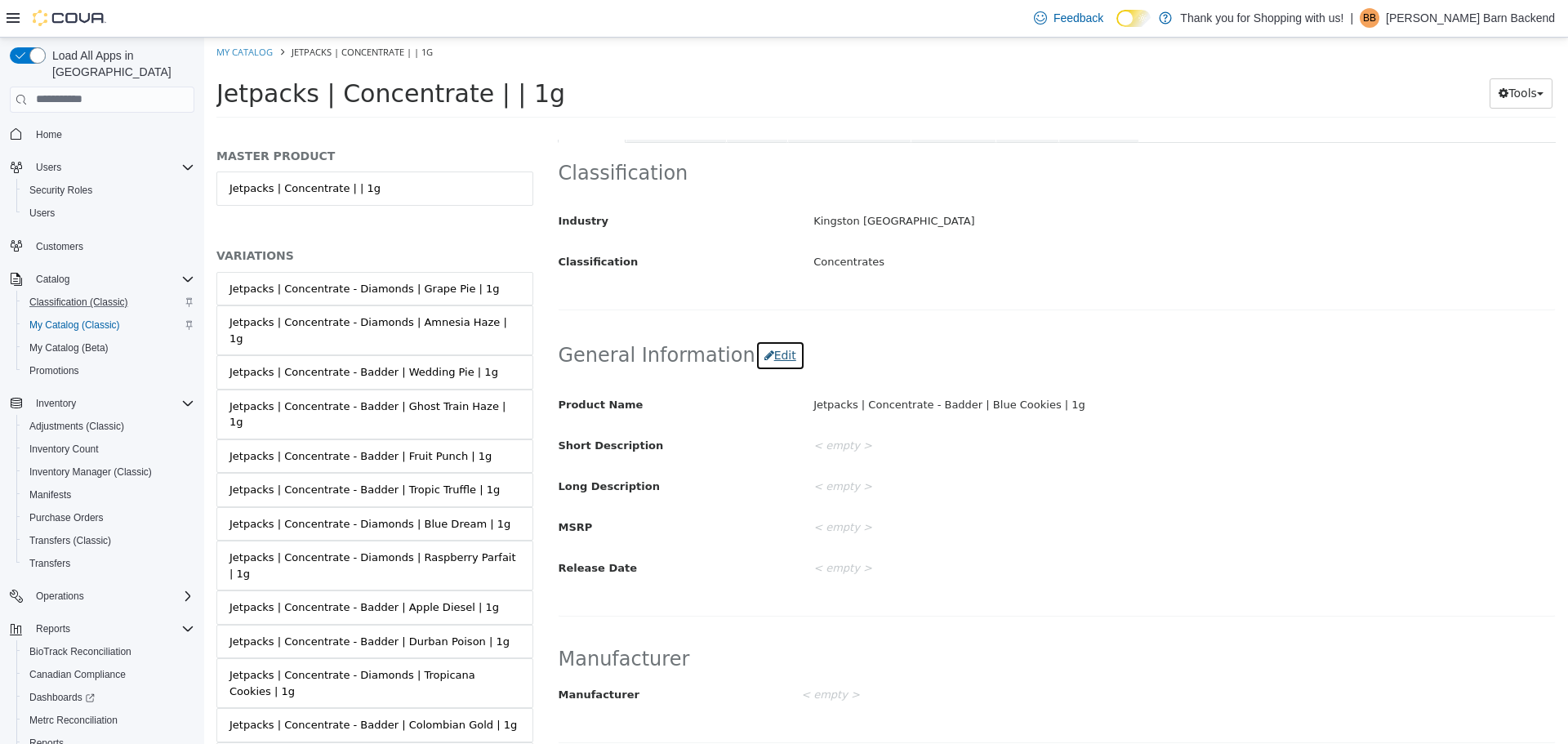
click at [755, 359] on button "Edit" at bounding box center [780, 354] width 50 height 30
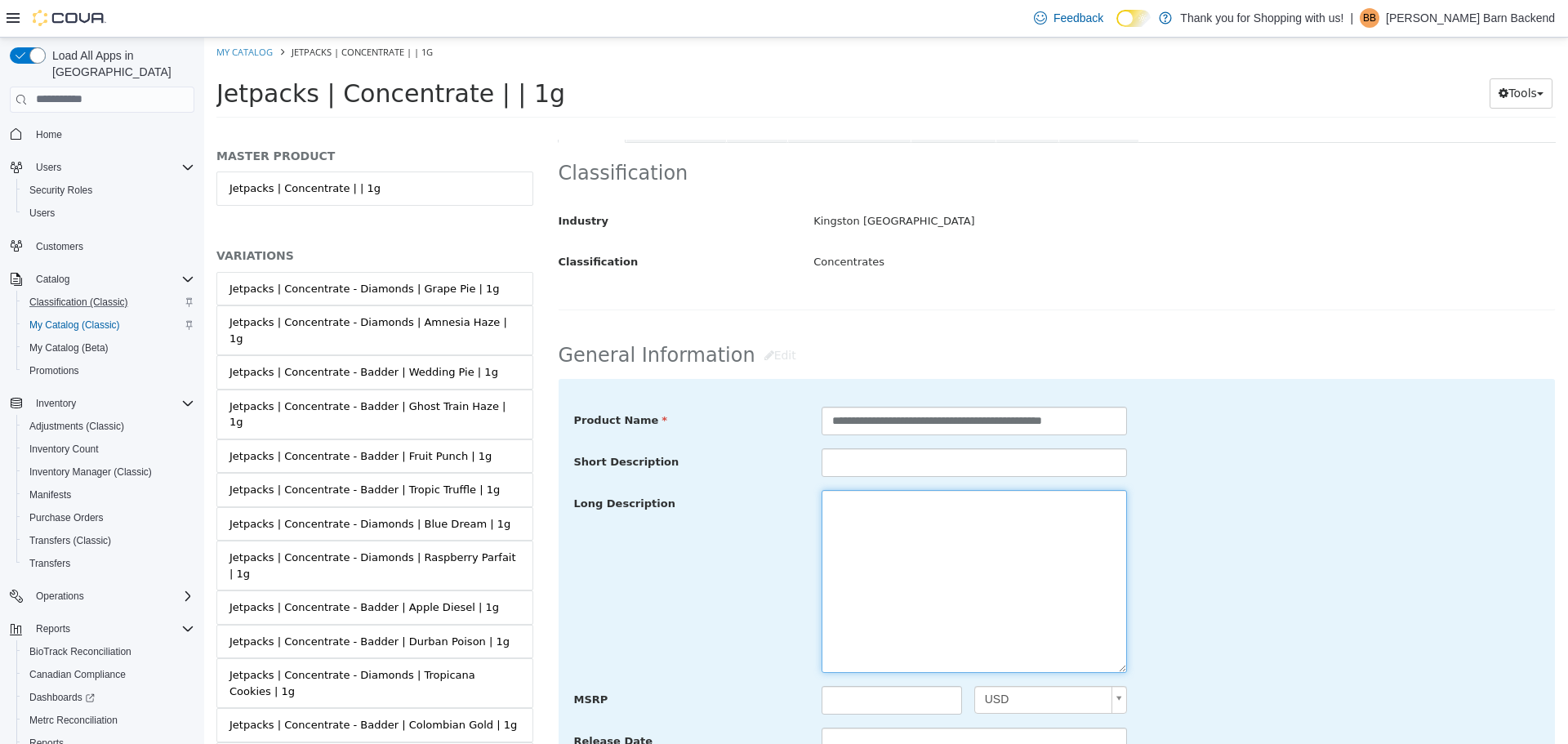
click at [870, 520] on textarea at bounding box center [974, 580] width 306 height 183
paste textarea "**********"
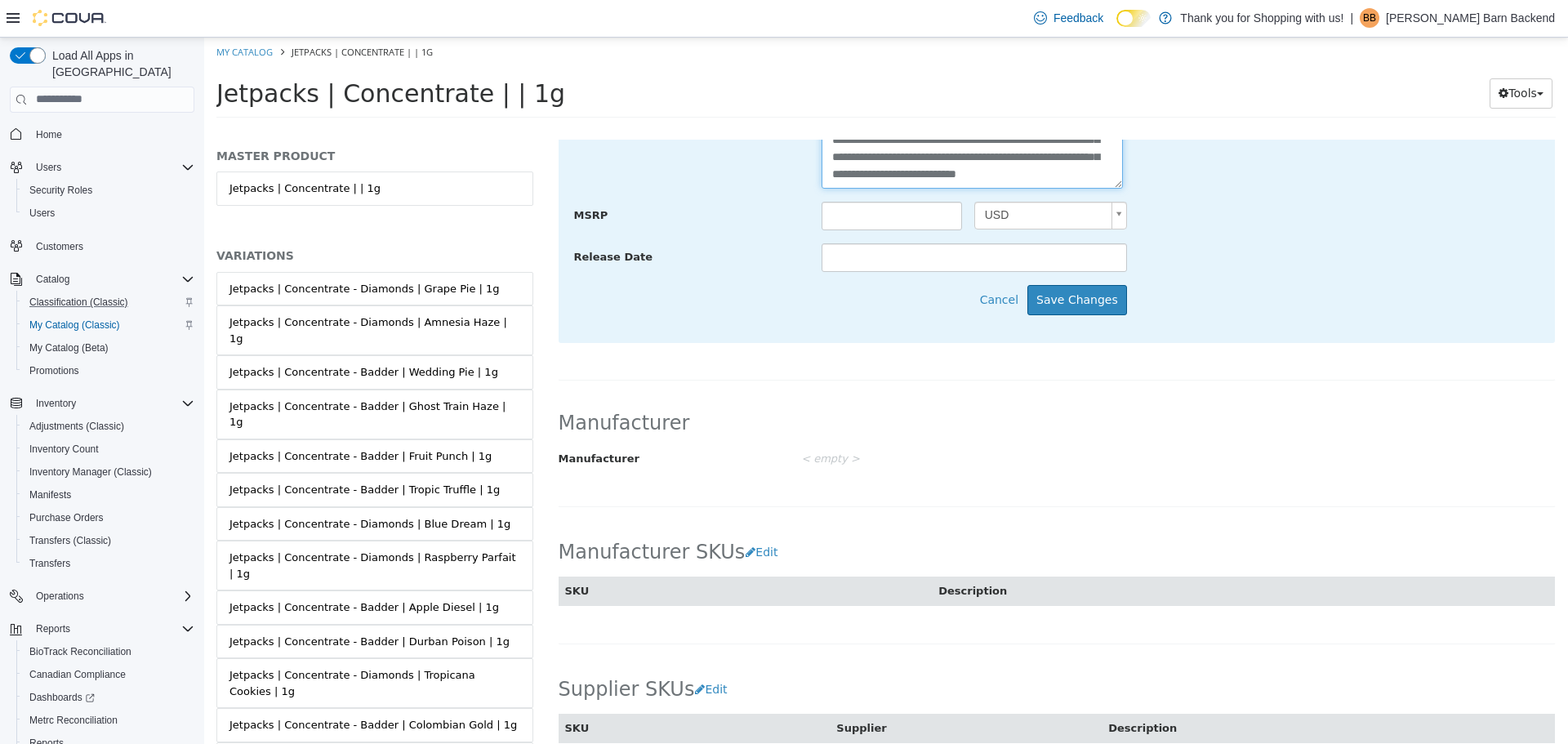
scroll to position [817, 0]
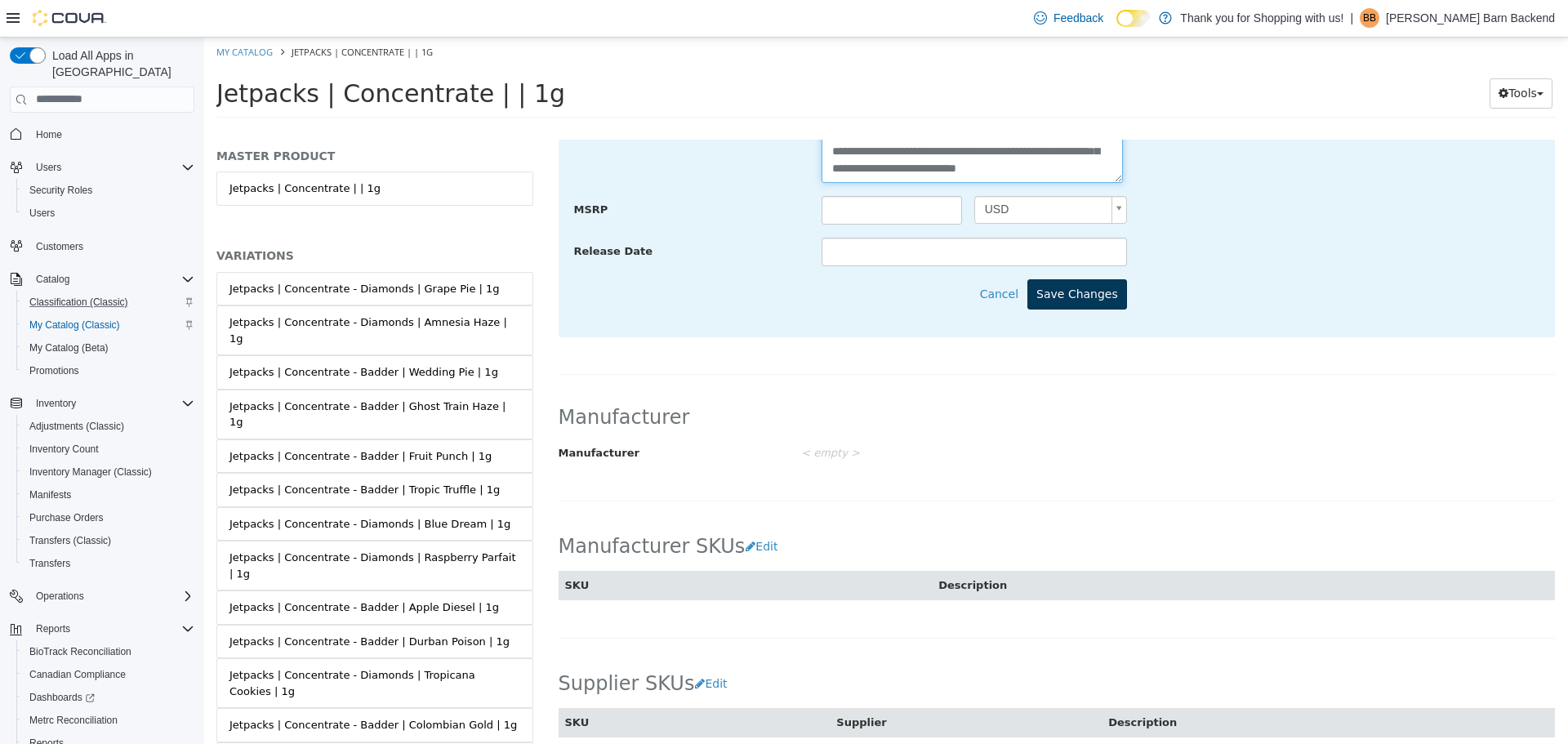
type textarea "**********"
click at [1080, 302] on button "Save Changes" at bounding box center [1078, 293] width 99 height 30
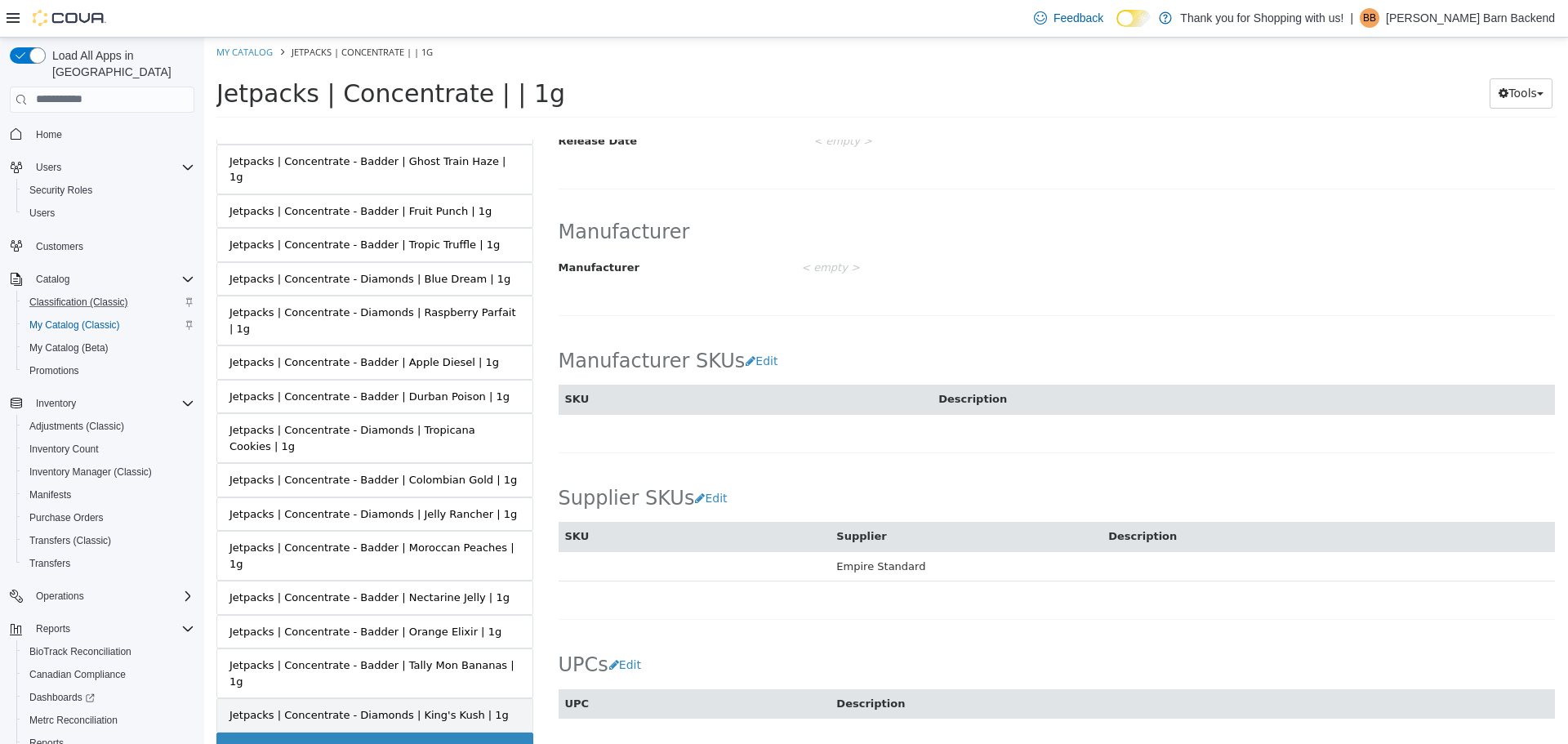
scroll to position [326, 0]
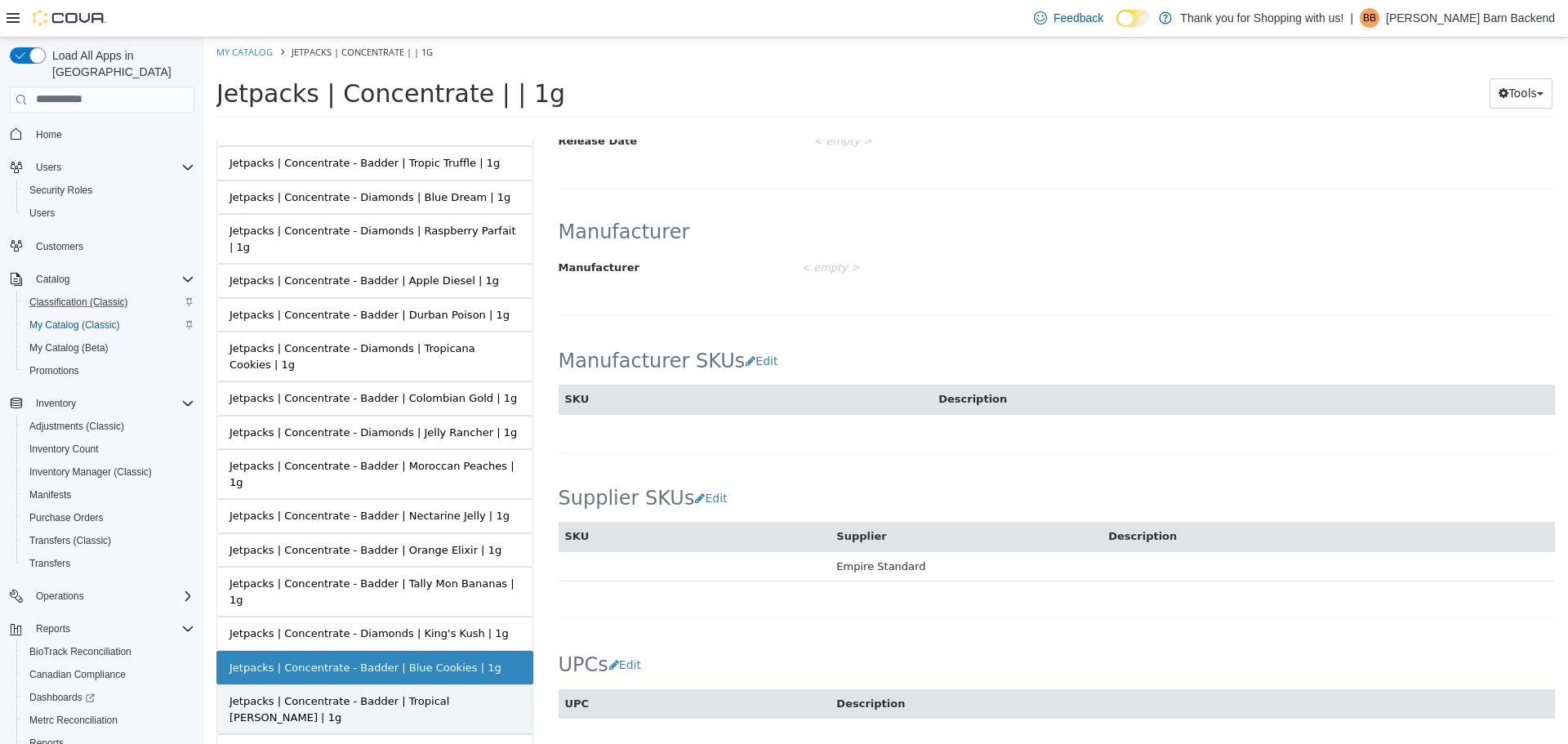
click at [442, 692] on div "Jetpacks | Concentrate - Badder | Tropical Runtz | 1g" at bounding box center [375, 708] width 291 height 32
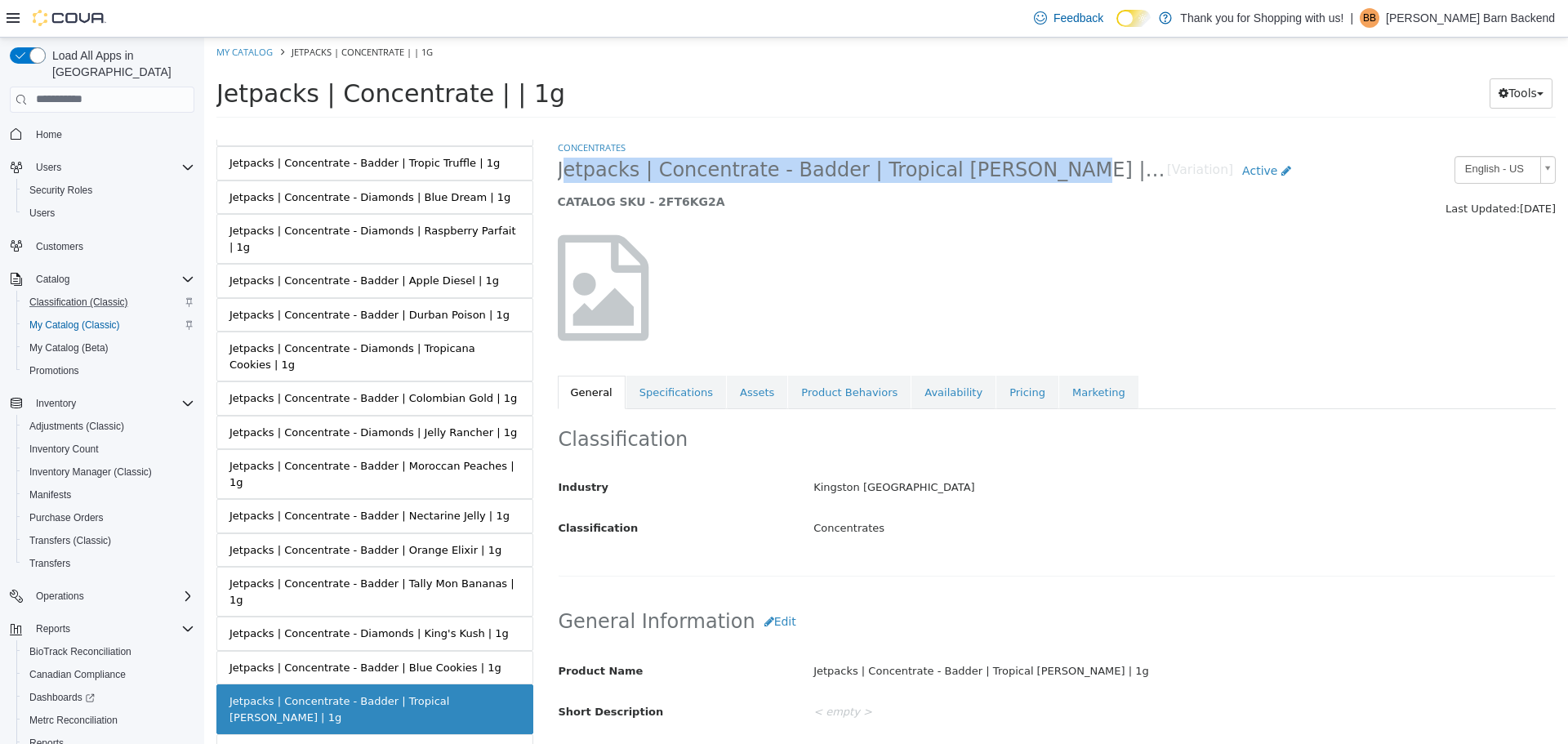
drag, startPoint x: 558, startPoint y: 168, endPoint x: 1001, endPoint y: 179, distance: 443.1
click at [1001, 179] on span "Jetpacks | Concentrate - Badder | Tropical Runtz | 1g" at bounding box center [862, 169] width 609 height 26
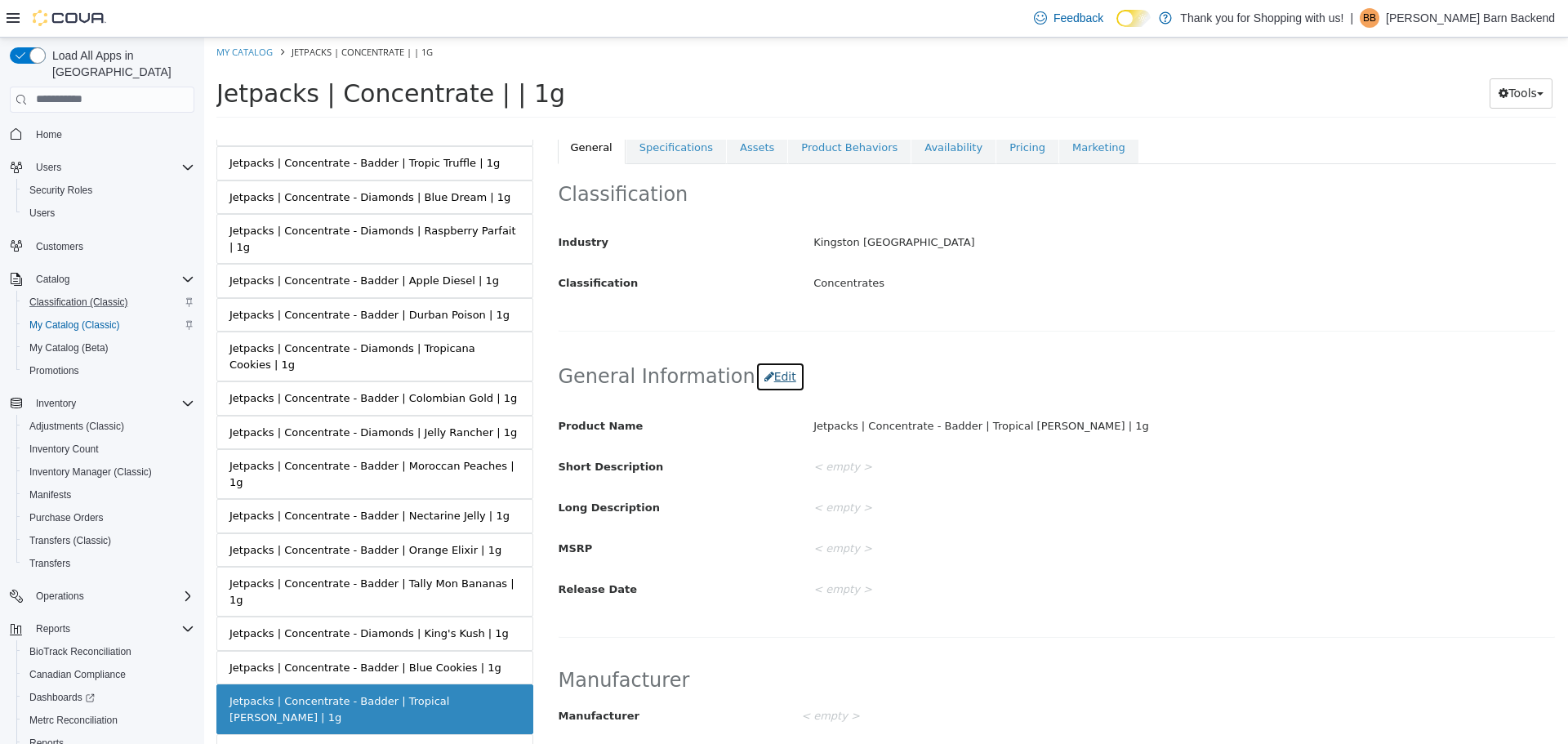
click at [759, 382] on button "Edit" at bounding box center [780, 375] width 50 height 30
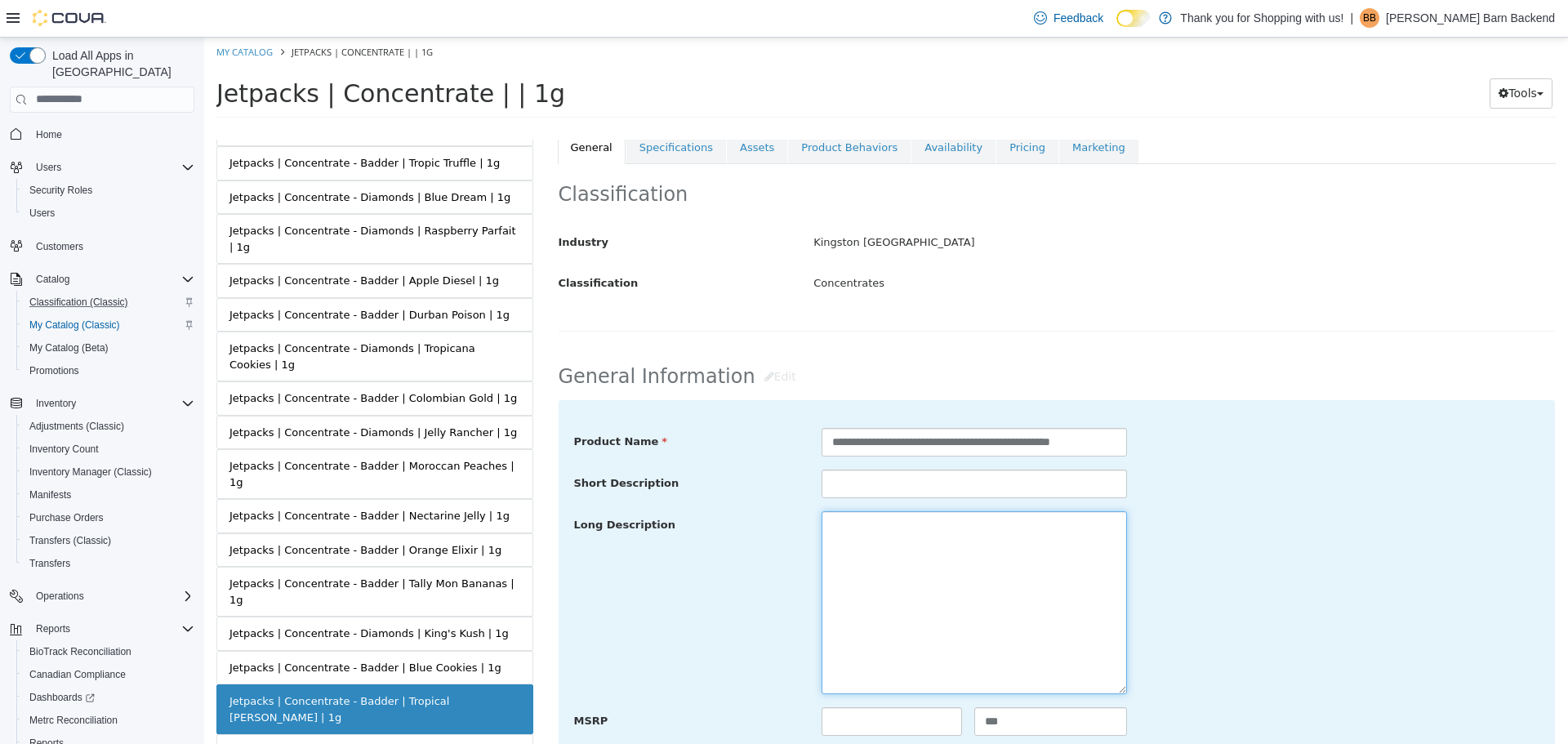
click at [898, 600] on textarea at bounding box center [974, 601] width 306 height 183
paste textarea "**********"
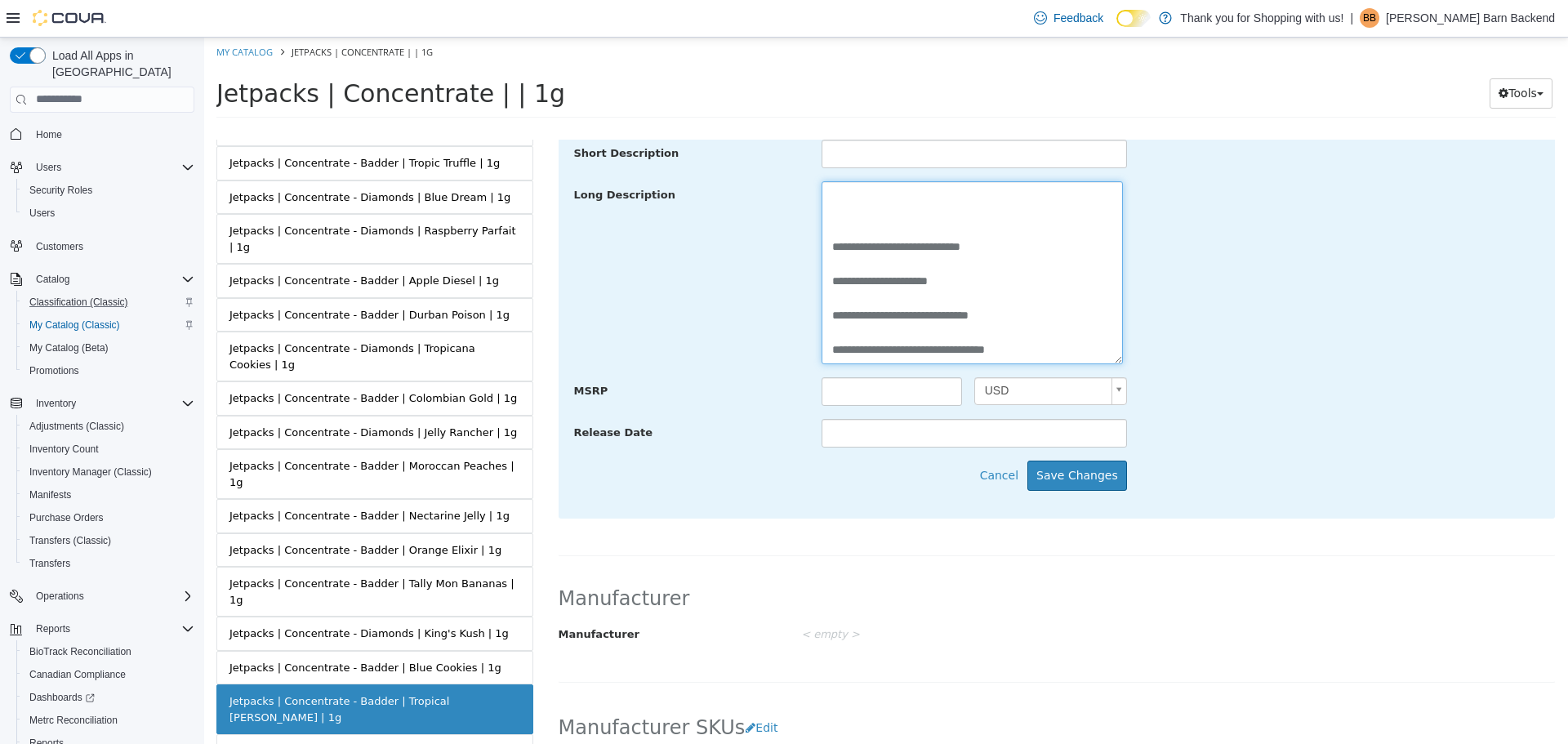
scroll to position [735, 0]
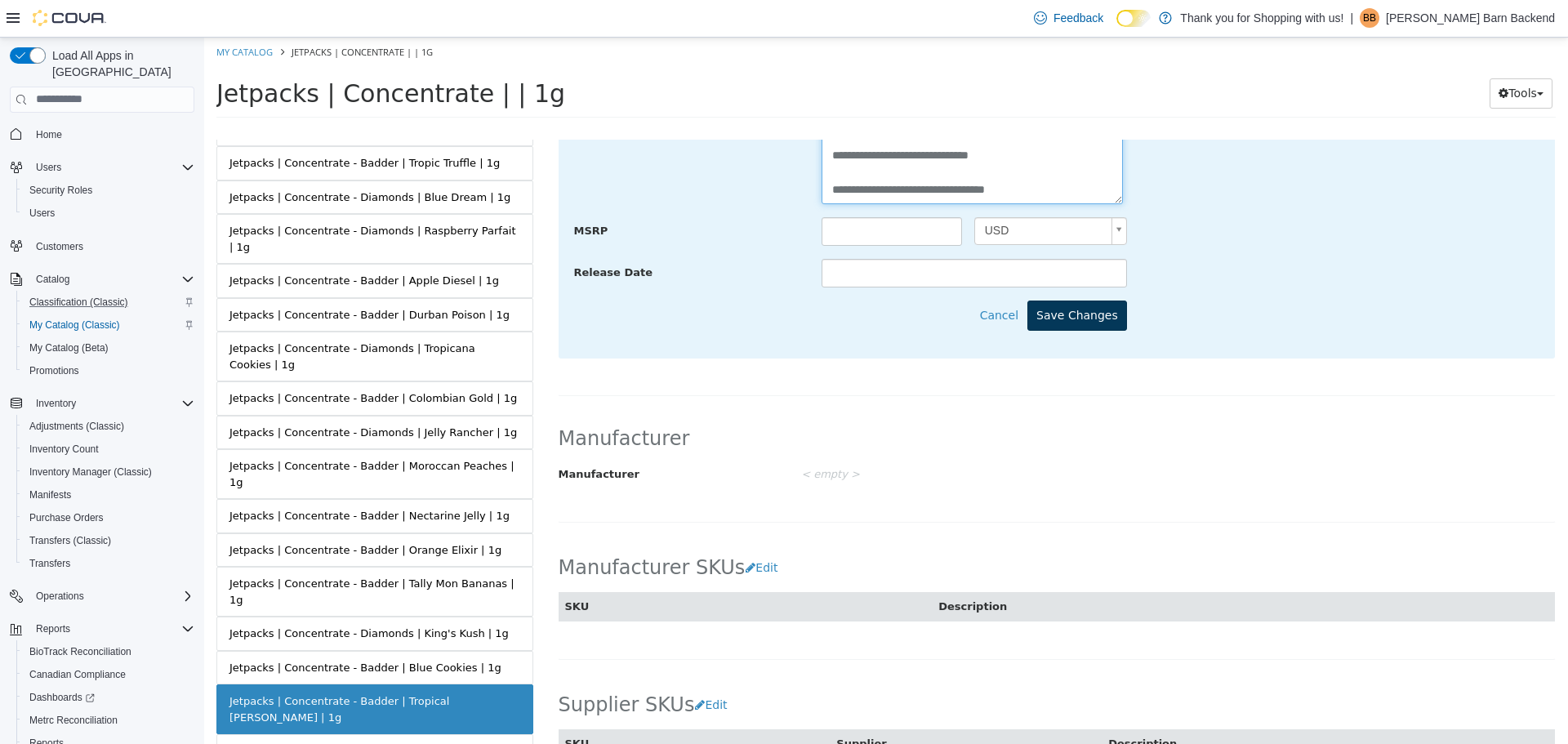
type textarea "**********"
click at [1087, 324] on button "Save Changes" at bounding box center [1078, 315] width 99 height 30
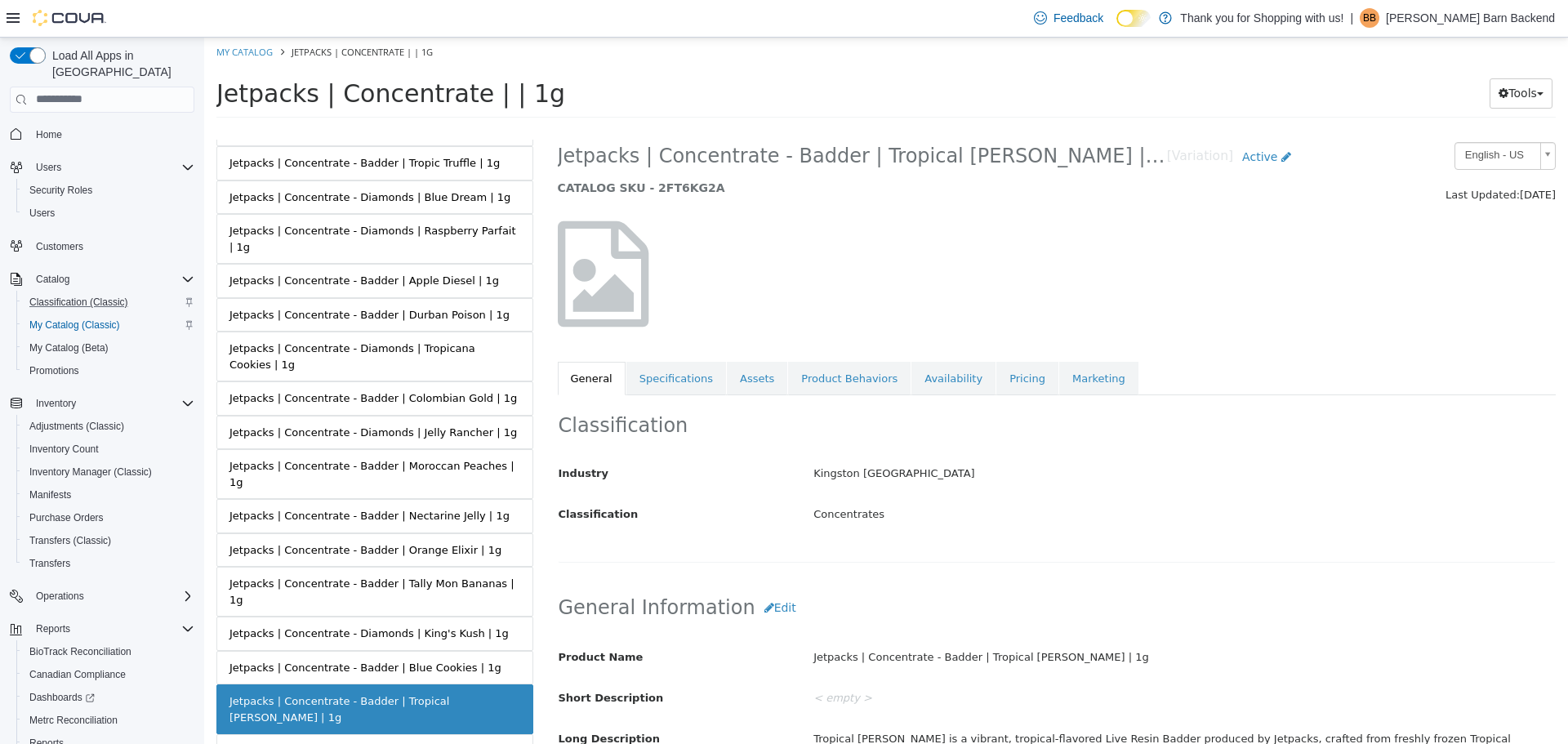
scroll to position [0, 0]
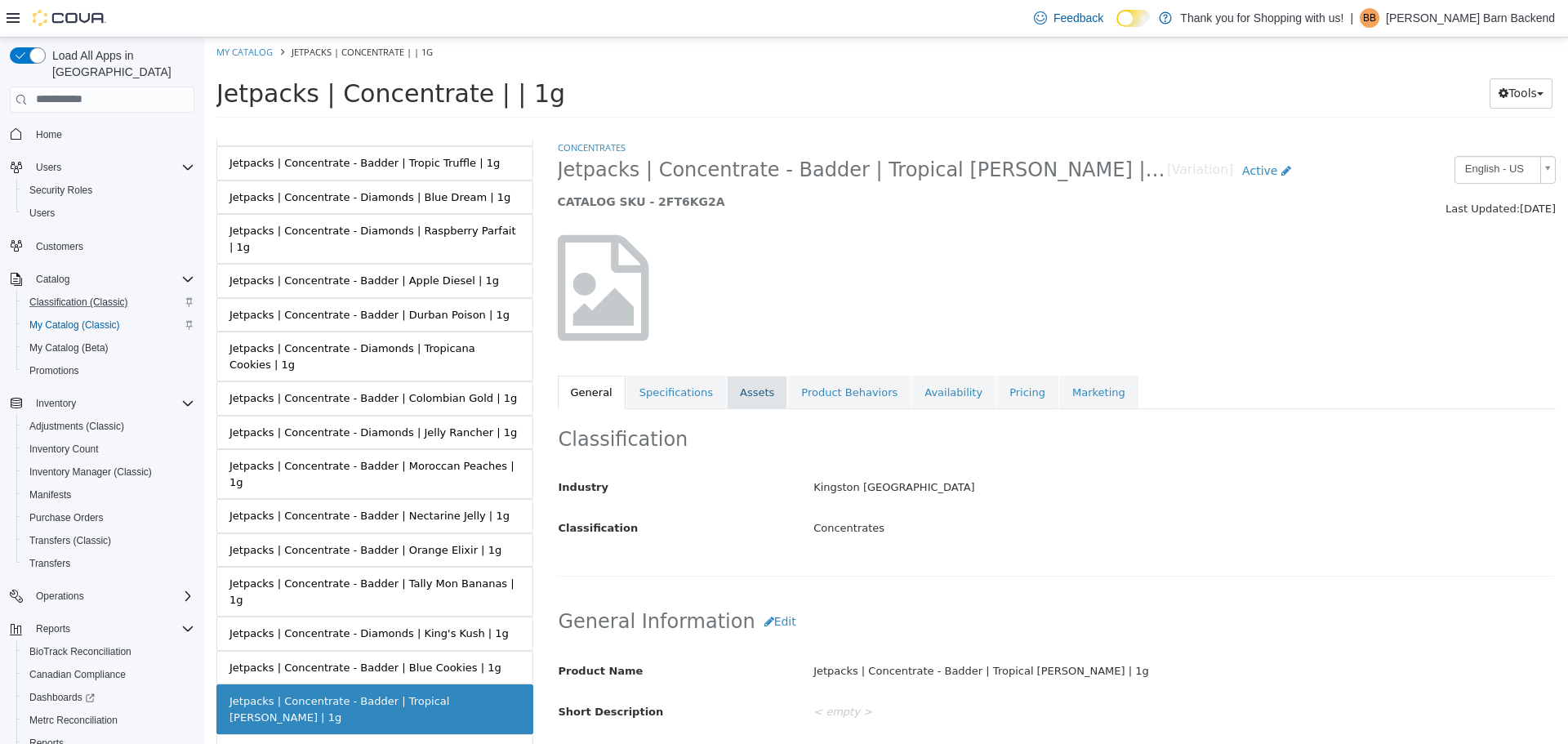
click at [738, 389] on link "Assets" at bounding box center [757, 391] width 61 height 34
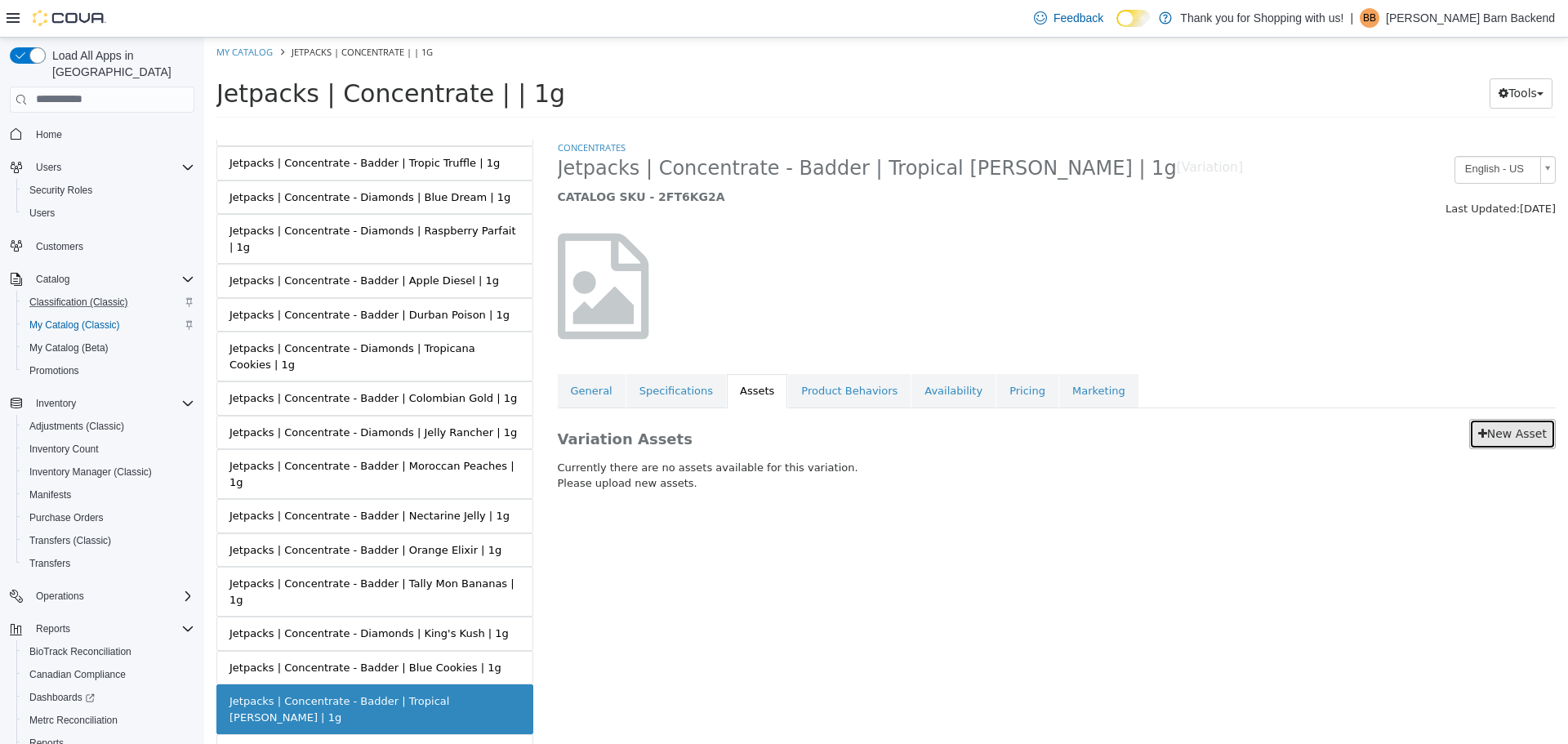
click at [1503, 436] on link "New Asset" at bounding box center [1513, 432] width 86 height 30
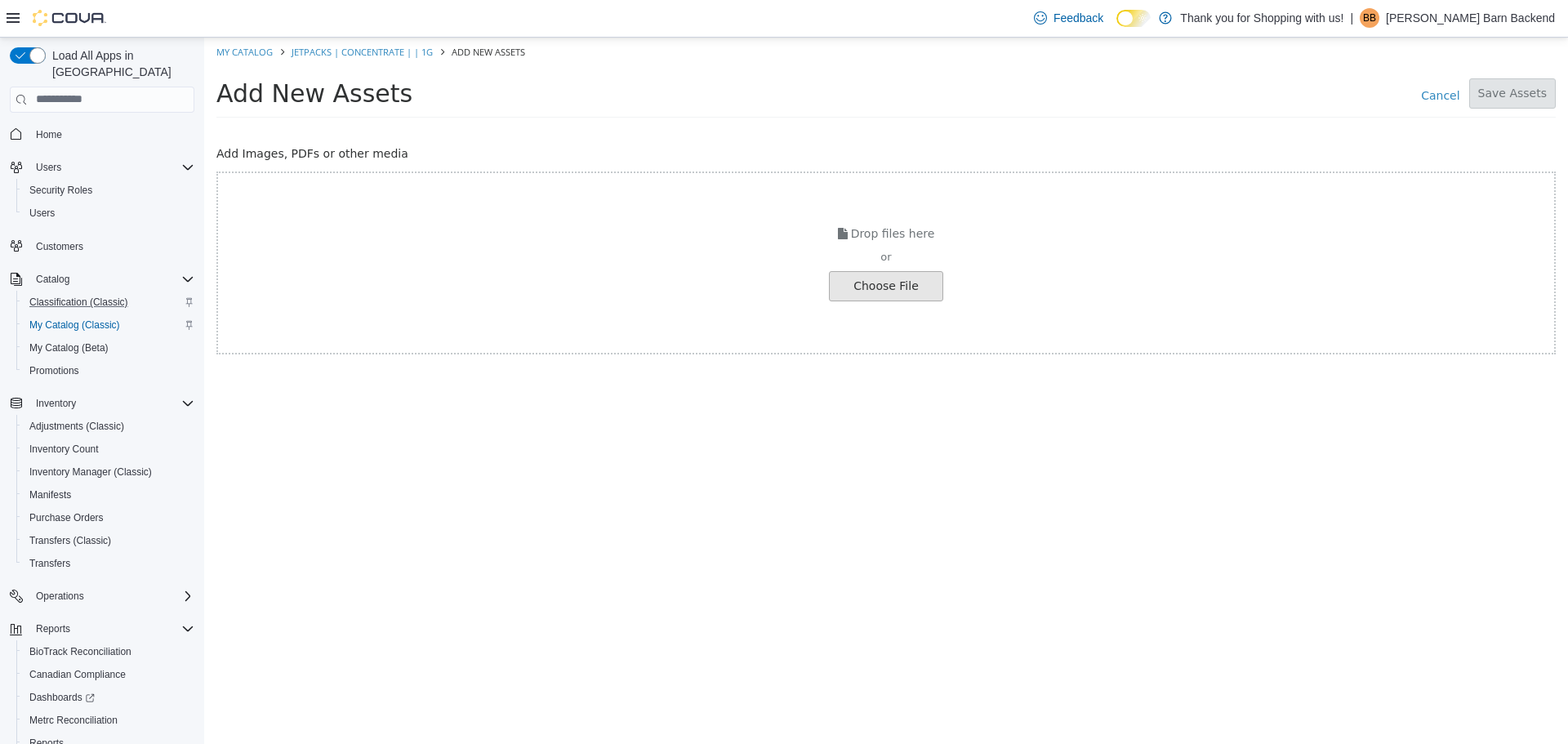
click at [900, 293] on input "file" at bounding box center [30, 285] width 1823 height 29
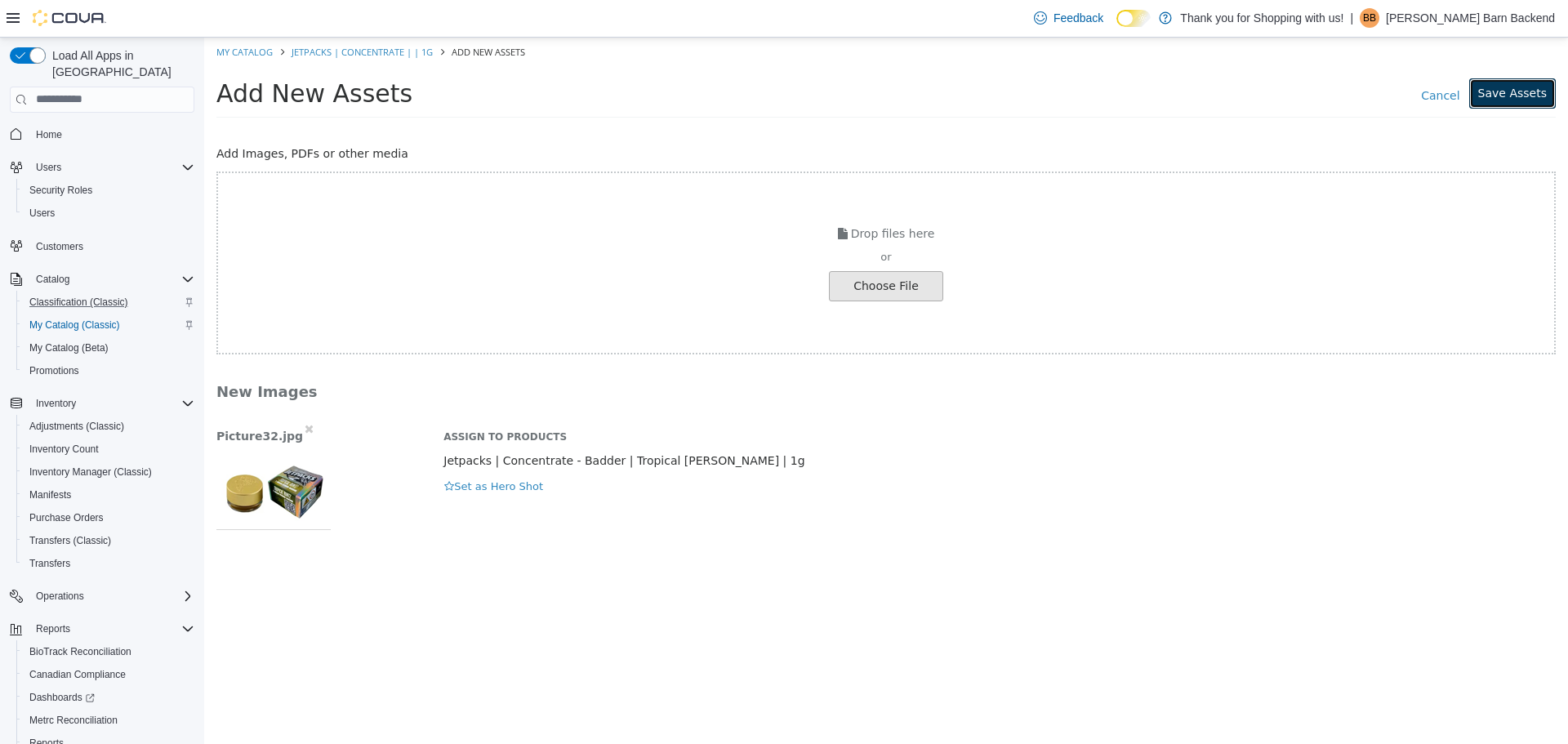
click at [1502, 106] on button "Save Assets" at bounding box center [1513, 92] width 86 height 30
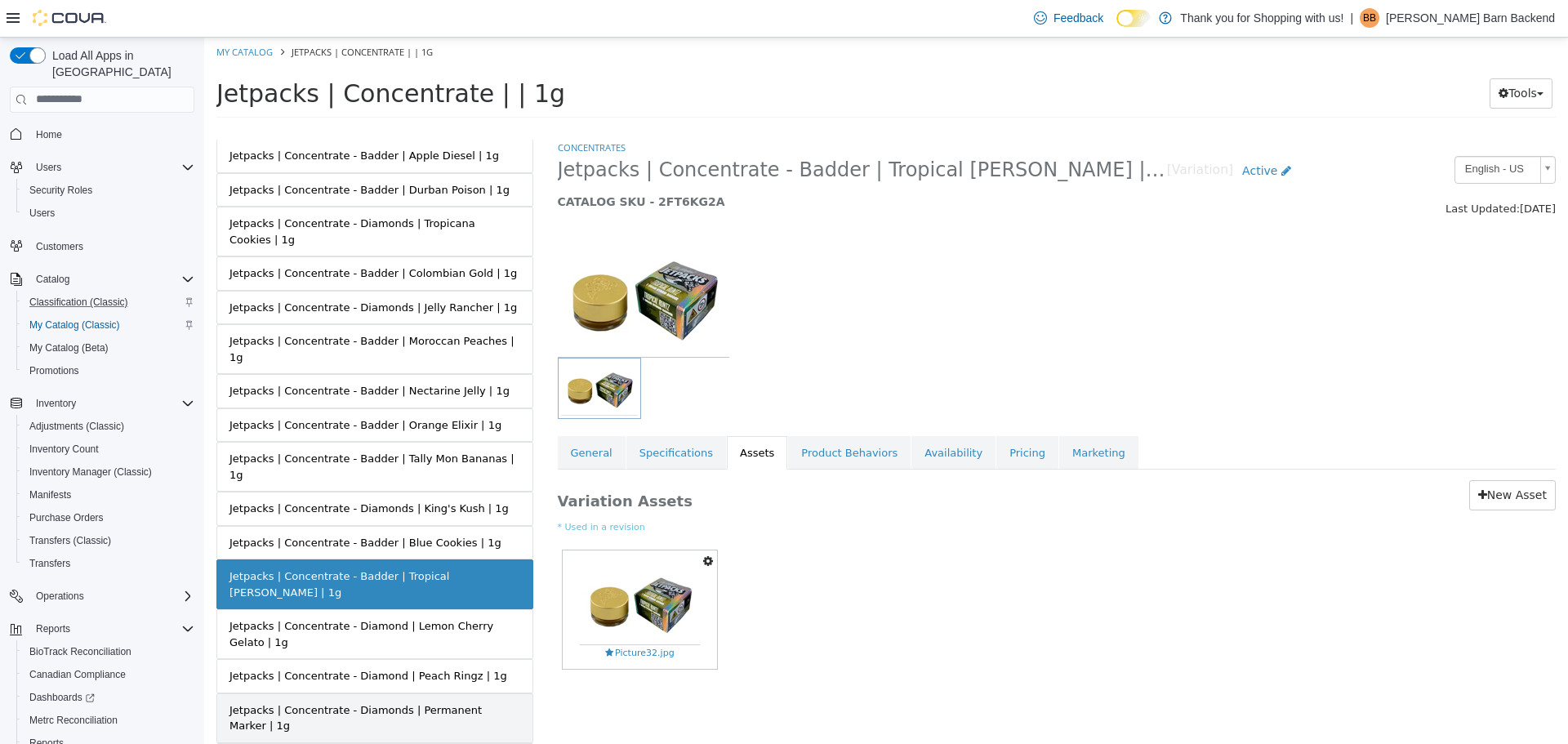
scroll to position [480, 0]
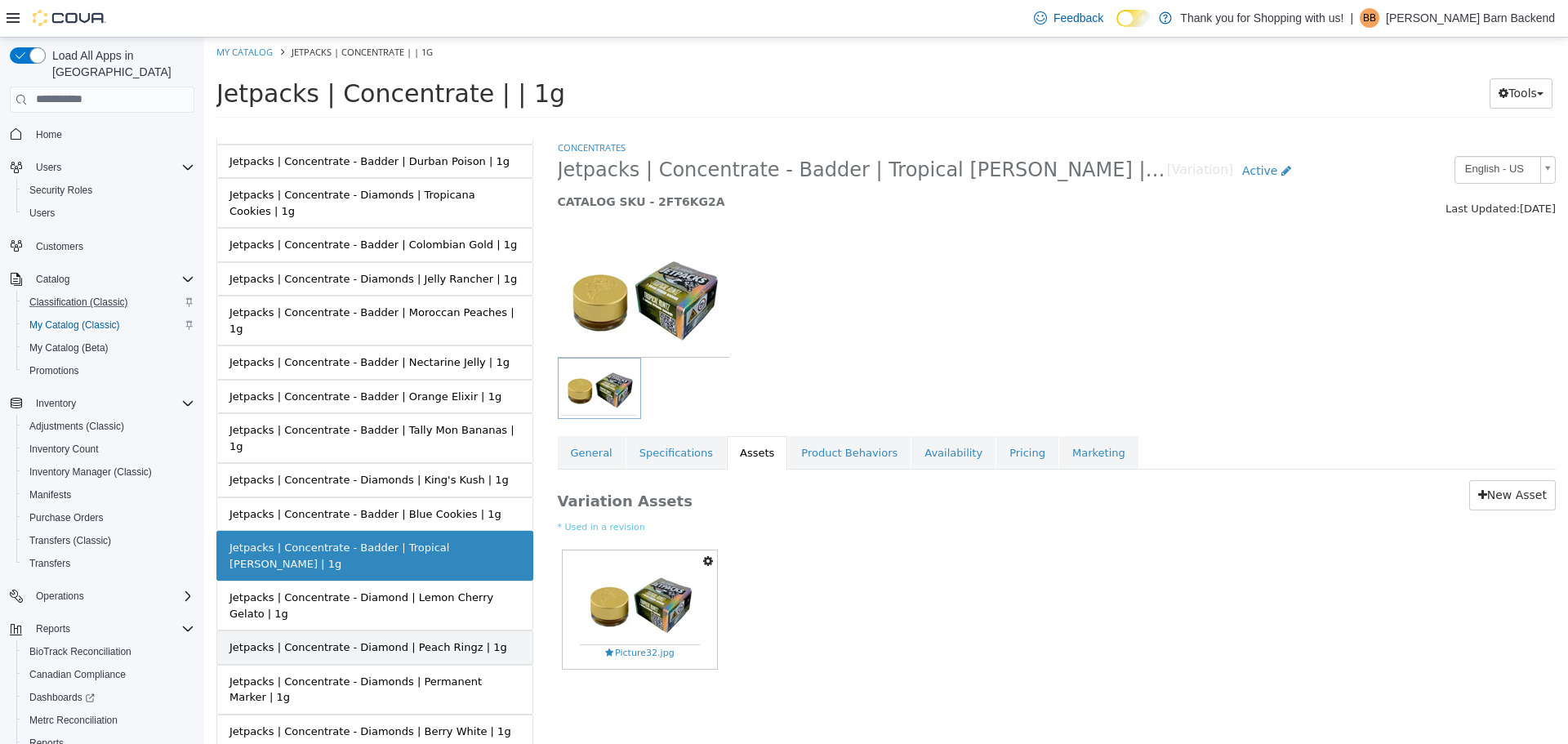
click at [455, 638] on div "Jetpacks | Concentrate - Diamond | Peach Ringz | 1g" at bounding box center [368, 647] width 278 height 17
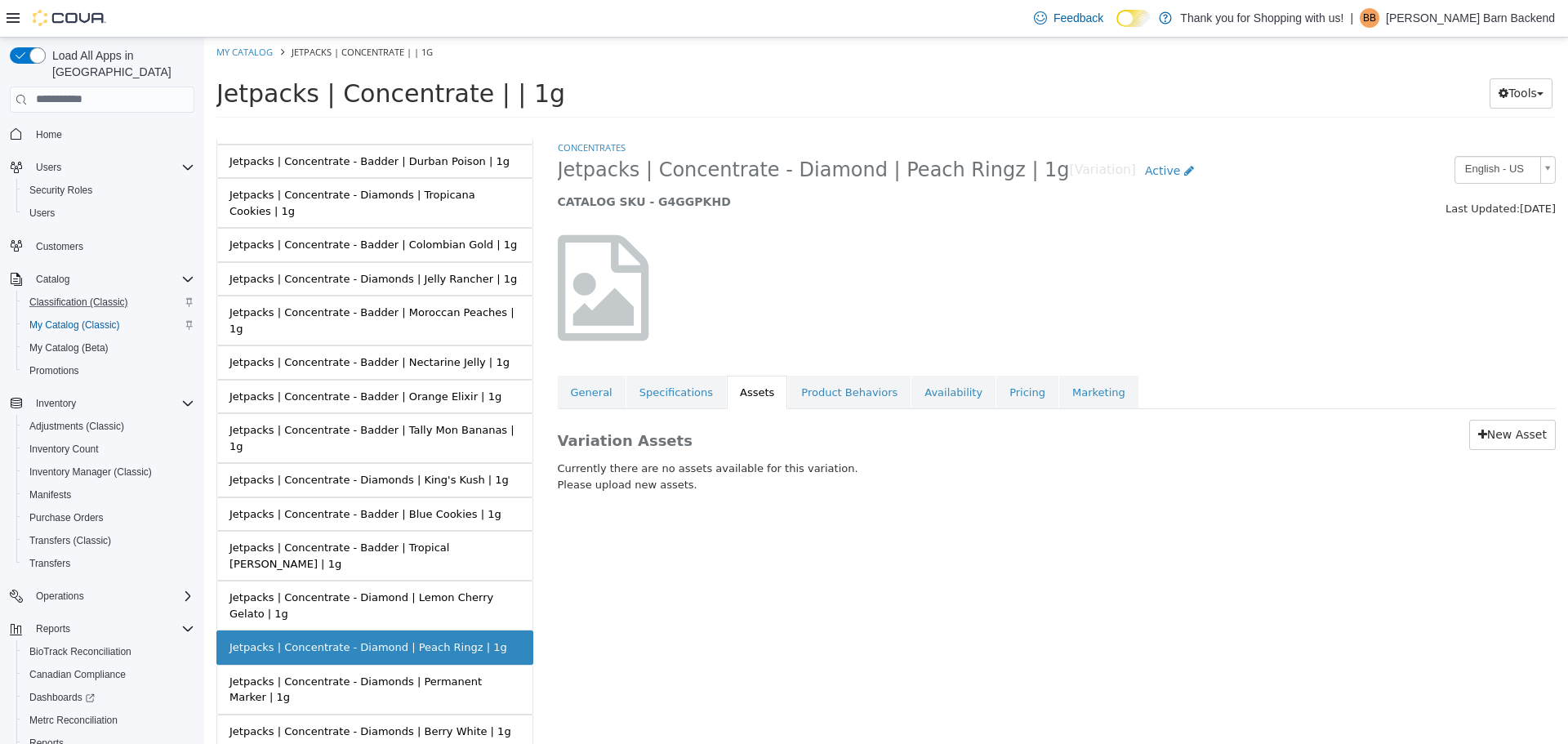
drag, startPoint x: 551, startPoint y: 174, endPoint x: 1006, endPoint y: 181, distance: 455.1
click at [1006, 181] on div "Jetpacks | Concentrate - Diamond | Peach Ringz | 1g [Variation] Active CATALOG …" at bounding box center [929, 186] width 767 height 62
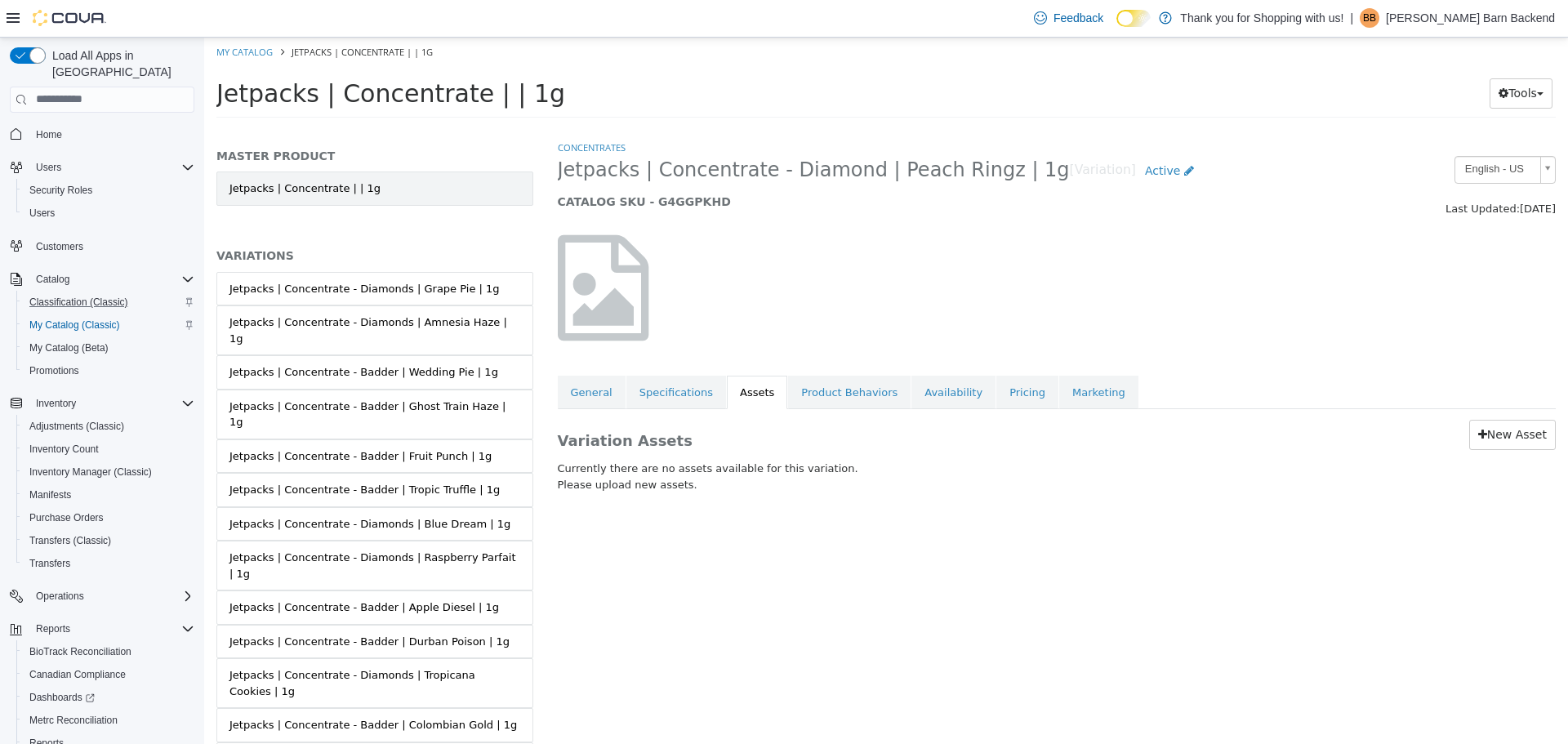
click at [424, 181] on link "Jetpacks | Concentrate | | 1g" at bounding box center [375, 188] width 317 height 34
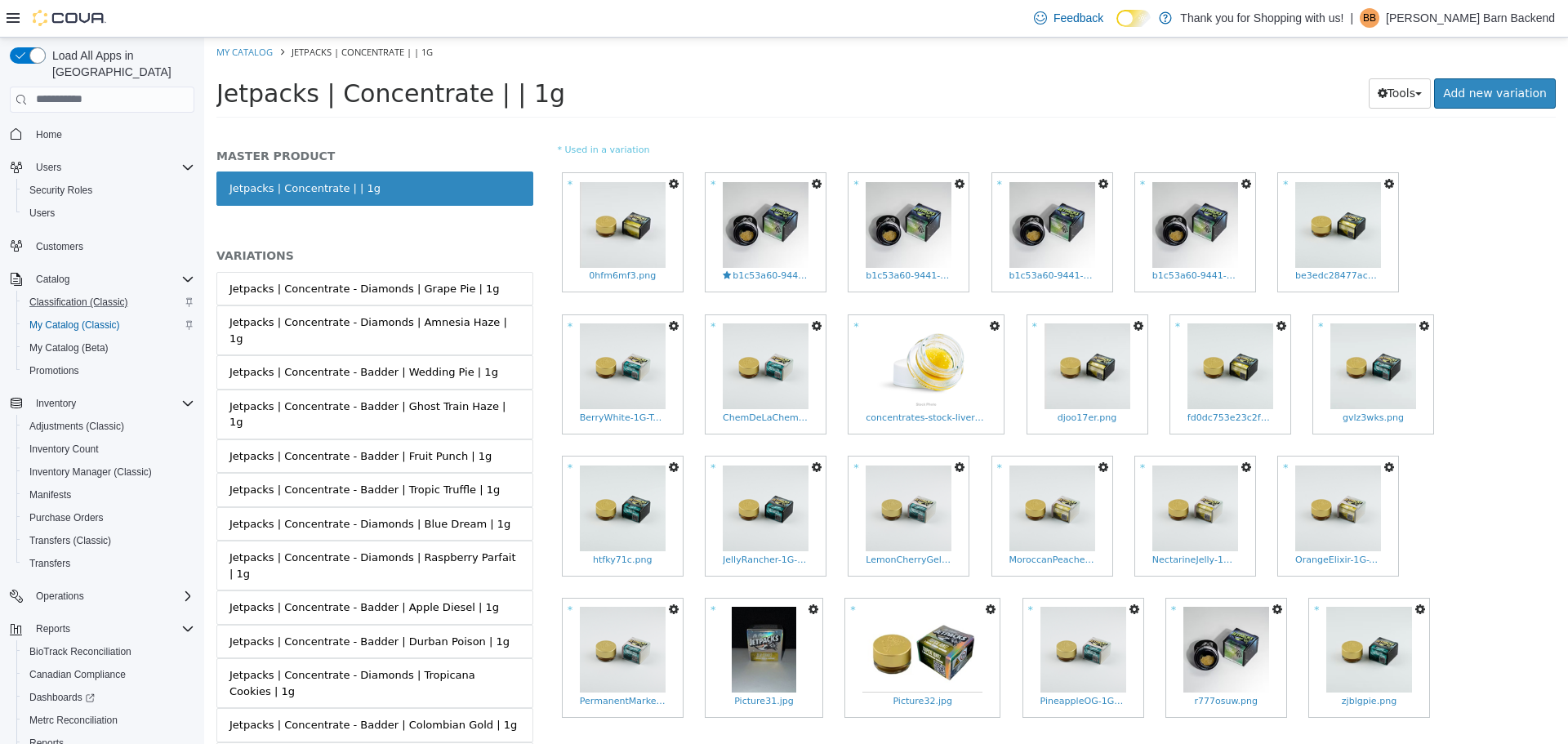
scroll to position [425, 0]
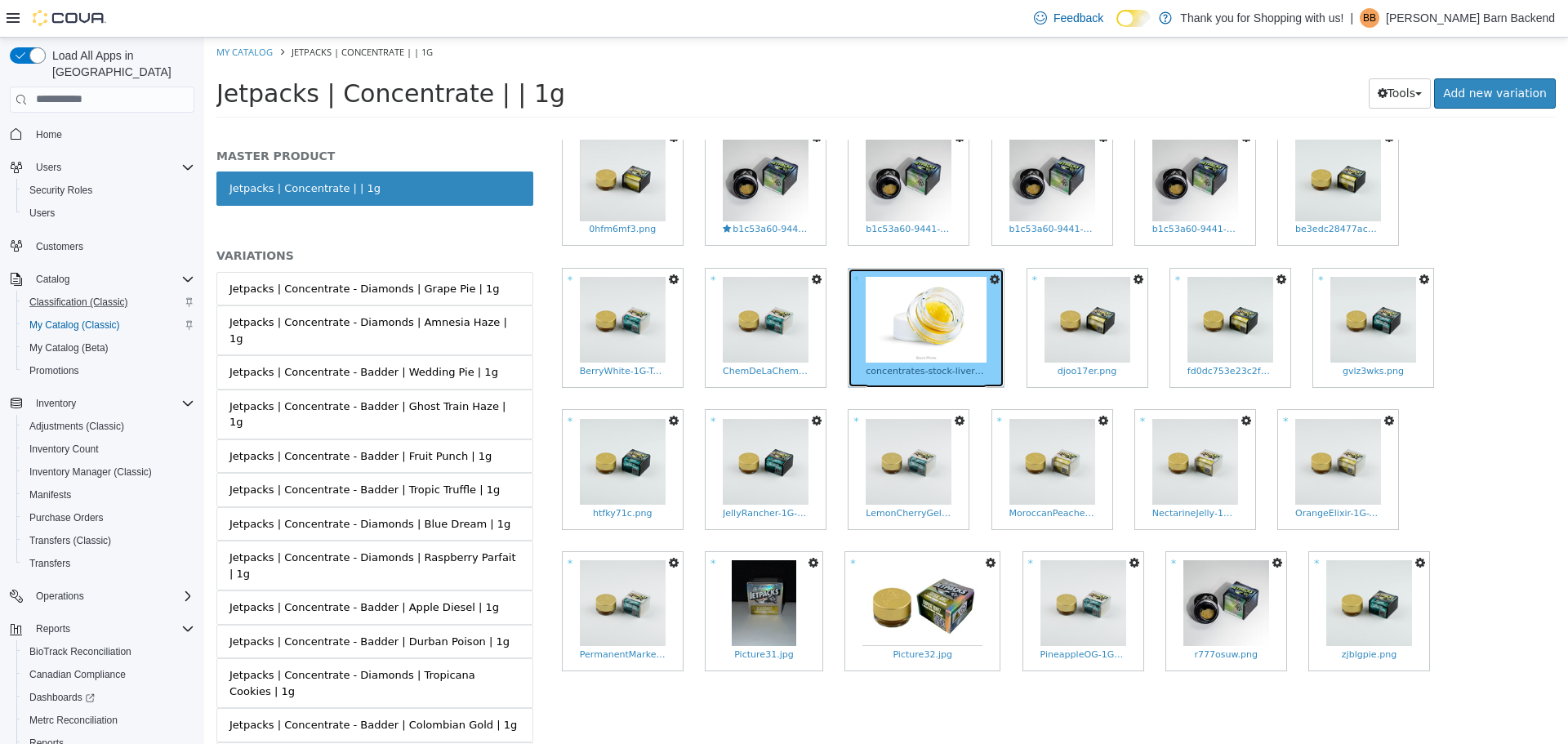
click at [963, 334] on img at bounding box center [926, 318] width 121 height 86
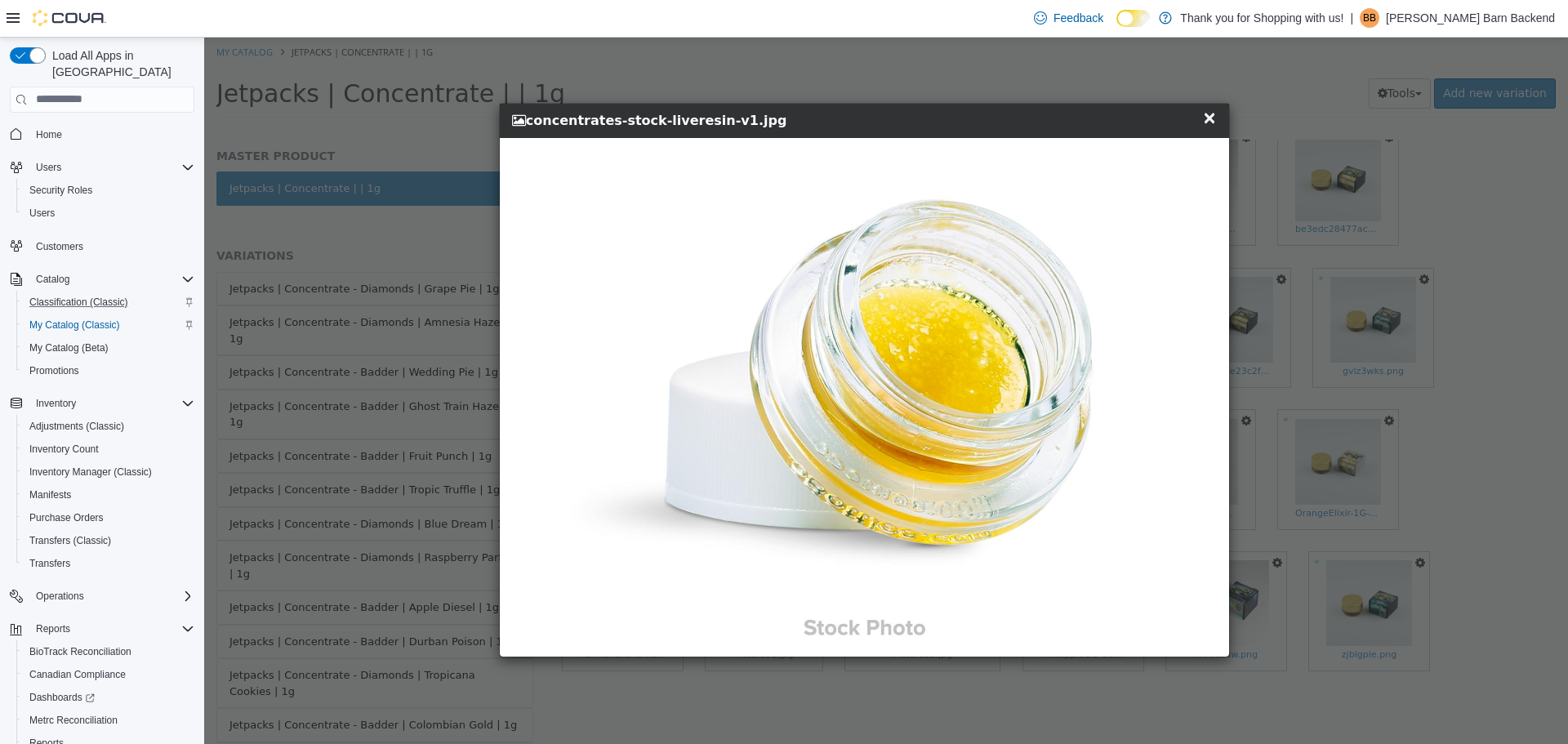
click at [1212, 120] on span "×" at bounding box center [1210, 116] width 15 height 19
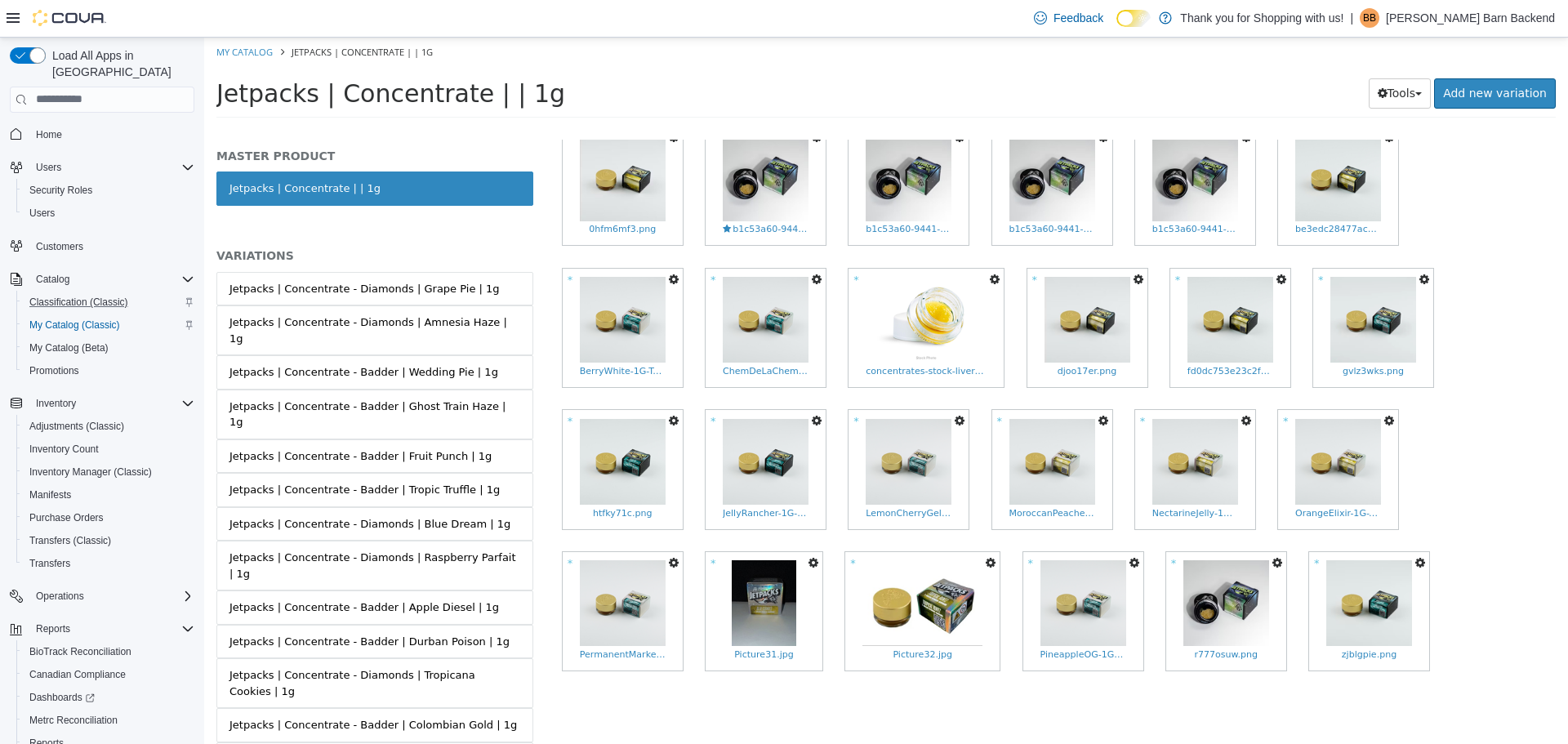
click at [993, 278] on icon "button" at bounding box center [995, 278] width 10 height 11
click at [956, 312] on link "Copy to Variations" at bounding box center [934, 307] width 137 height 22
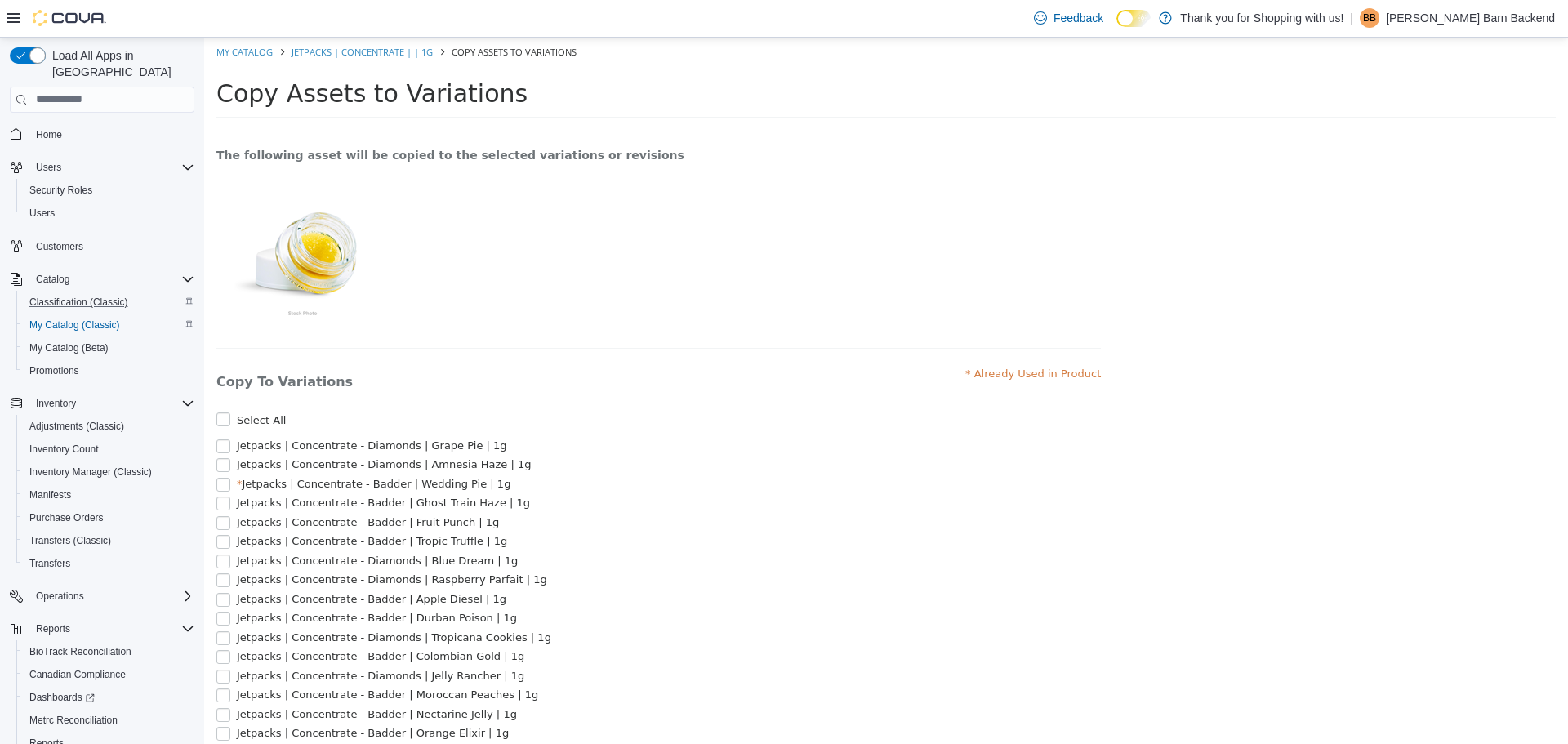
scroll to position [326, 0]
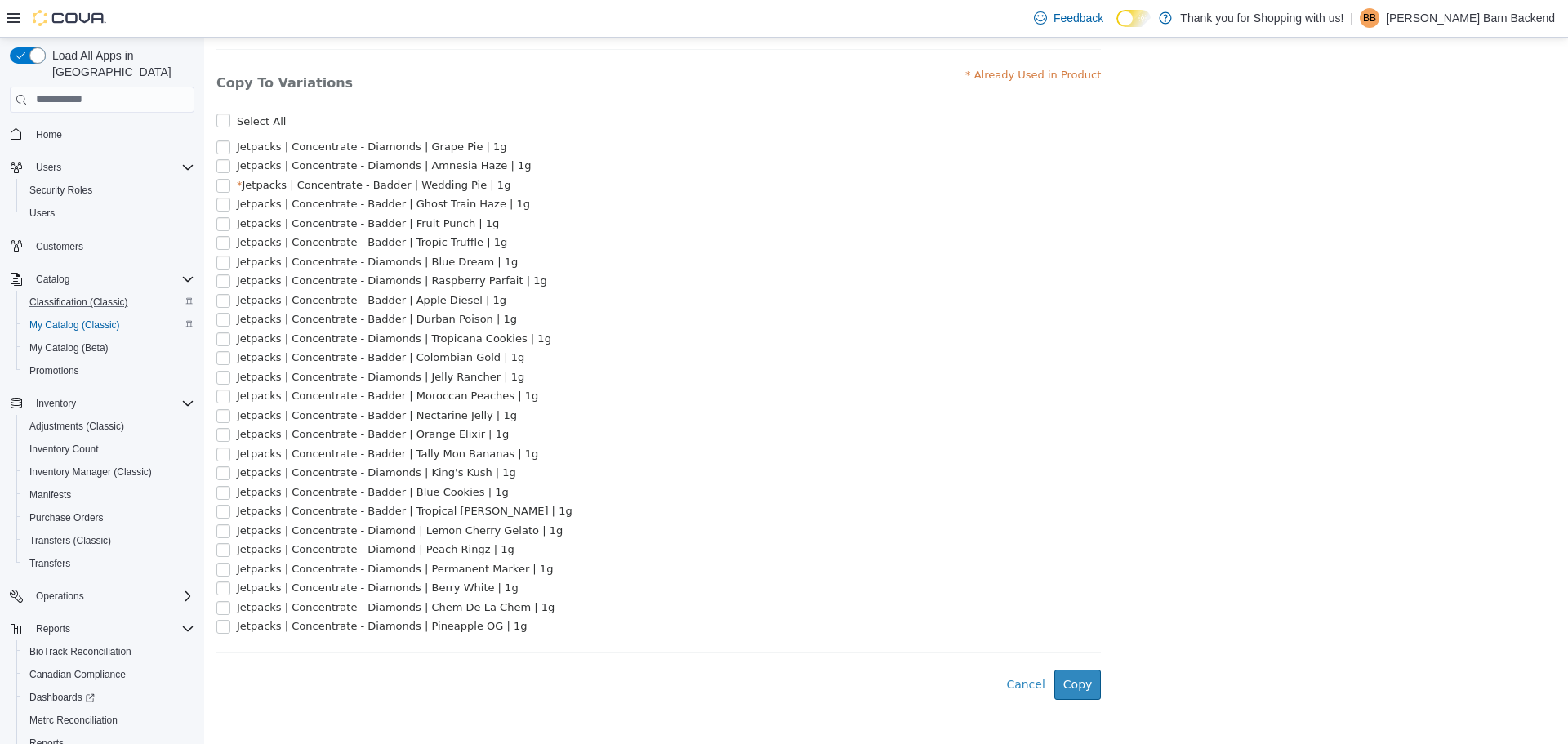
click at [383, 546] on span "Jetpacks | Concentrate - Diamond | Peach Ringz | 1g" at bounding box center [375, 547] width 278 height 12
click at [1088, 679] on button "Copy" at bounding box center [1078, 683] width 47 height 30
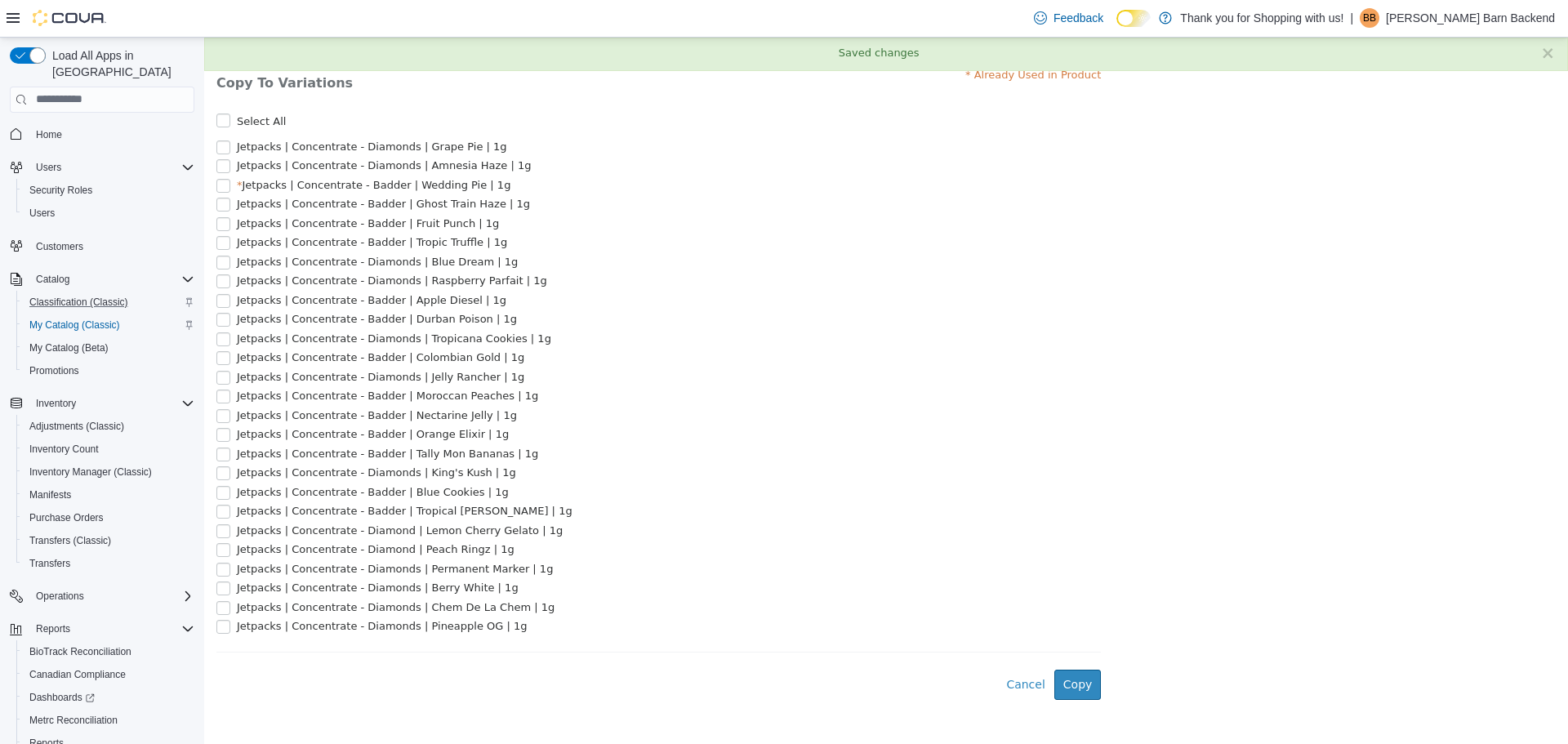
scroll to position [0, 0]
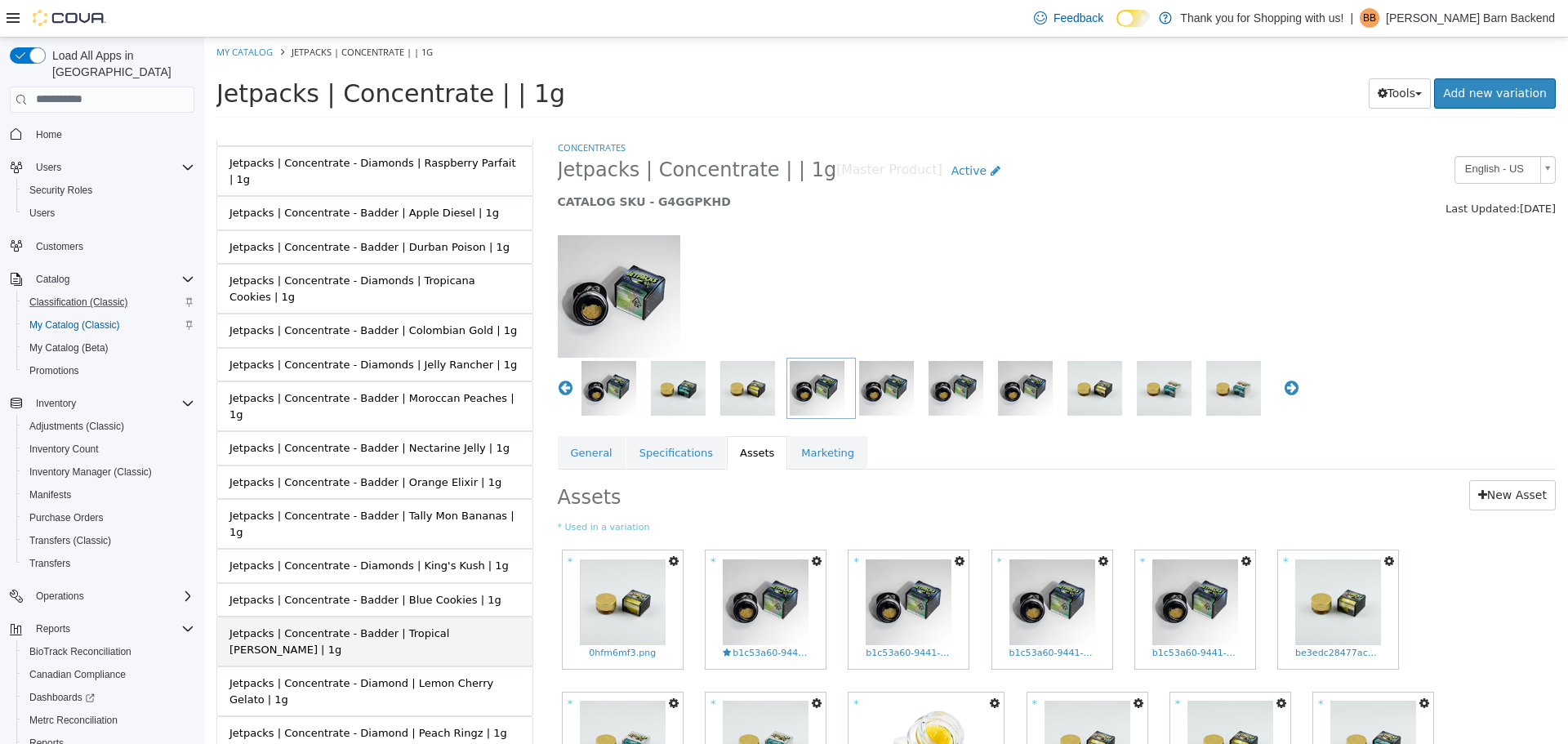
scroll to position [480, 0]
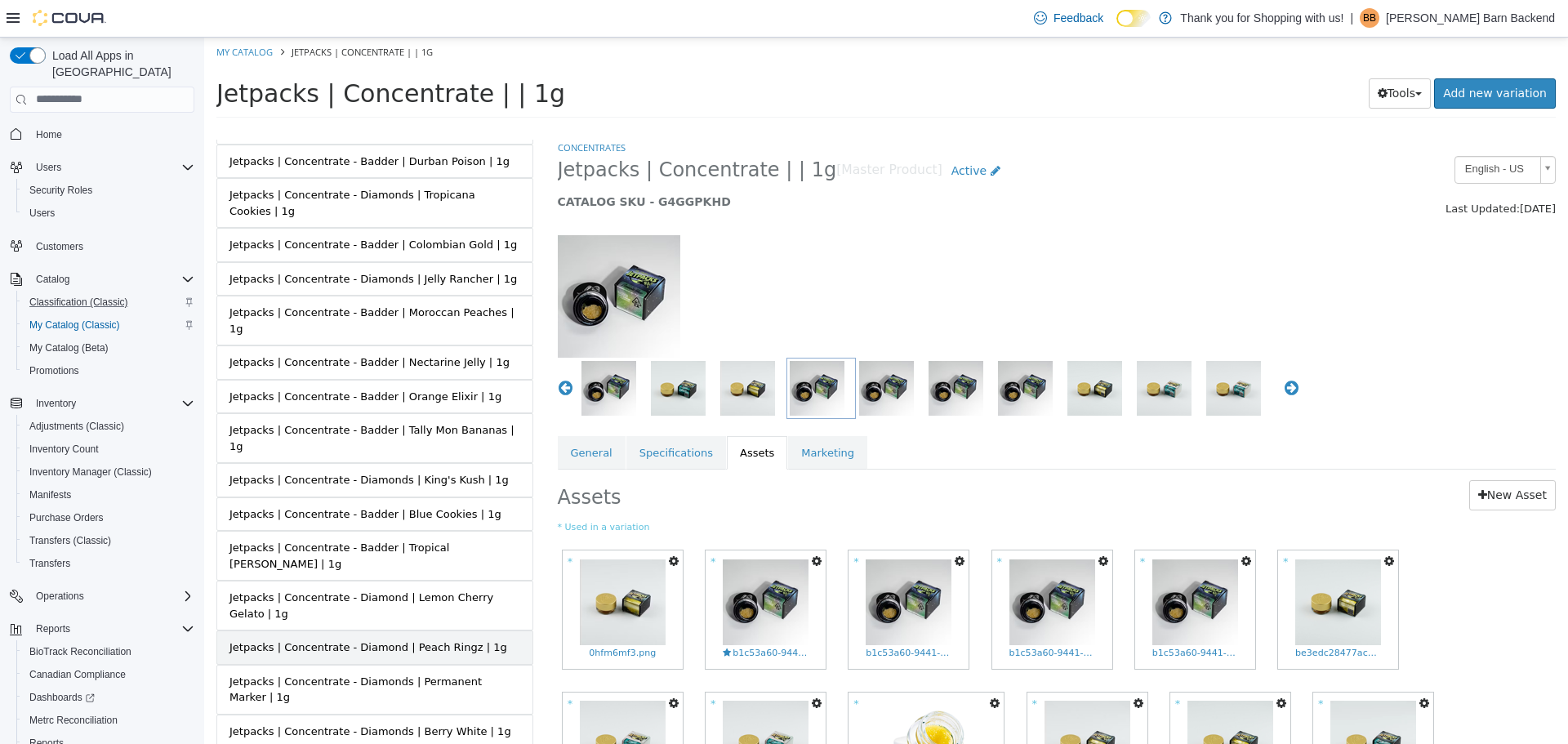
click at [463, 638] on div "Jetpacks | Concentrate - Diamond | Peach Ringz | 1g" at bounding box center [368, 647] width 278 height 17
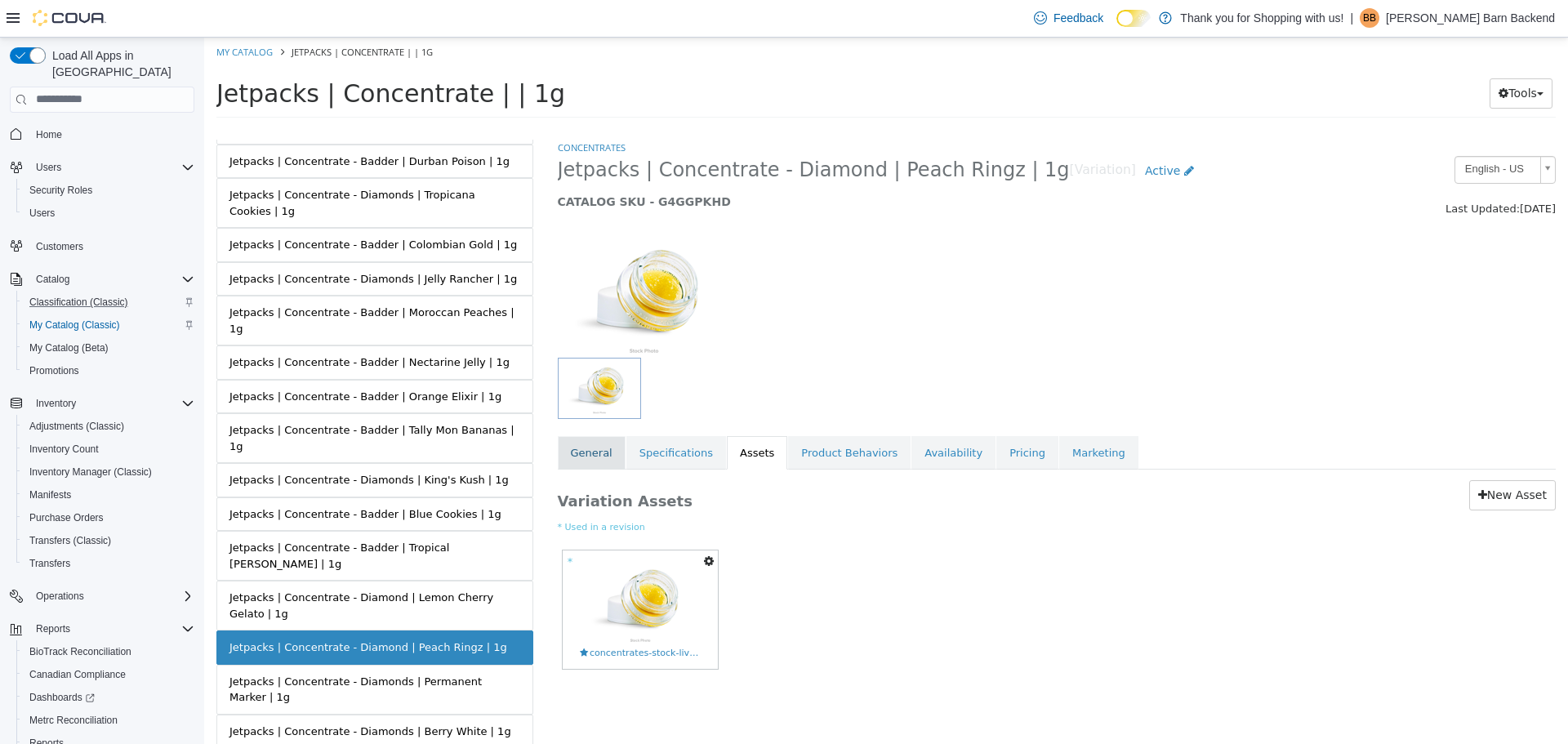
click at [583, 454] on link "General" at bounding box center [592, 452] width 68 height 34
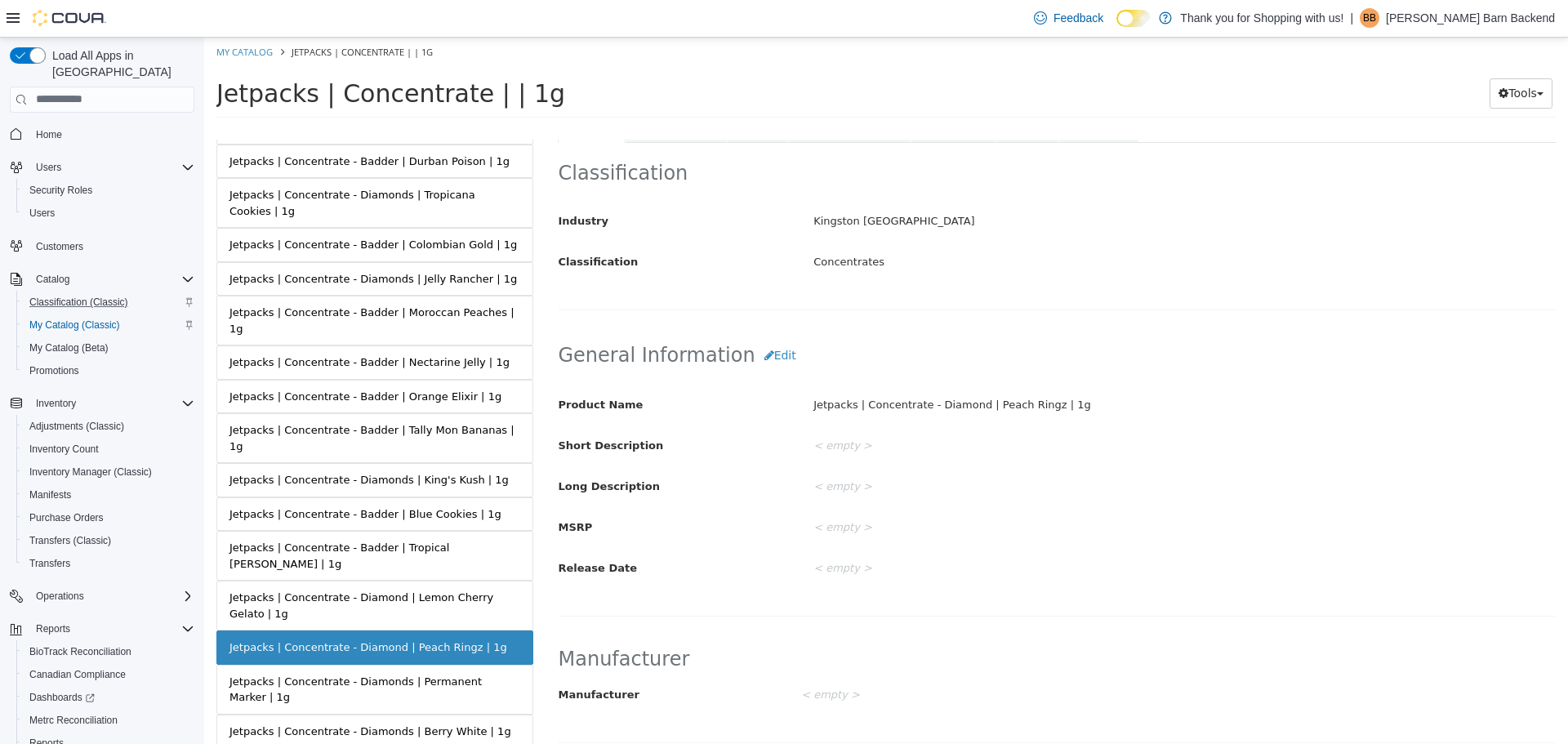
scroll to position [408, 0]
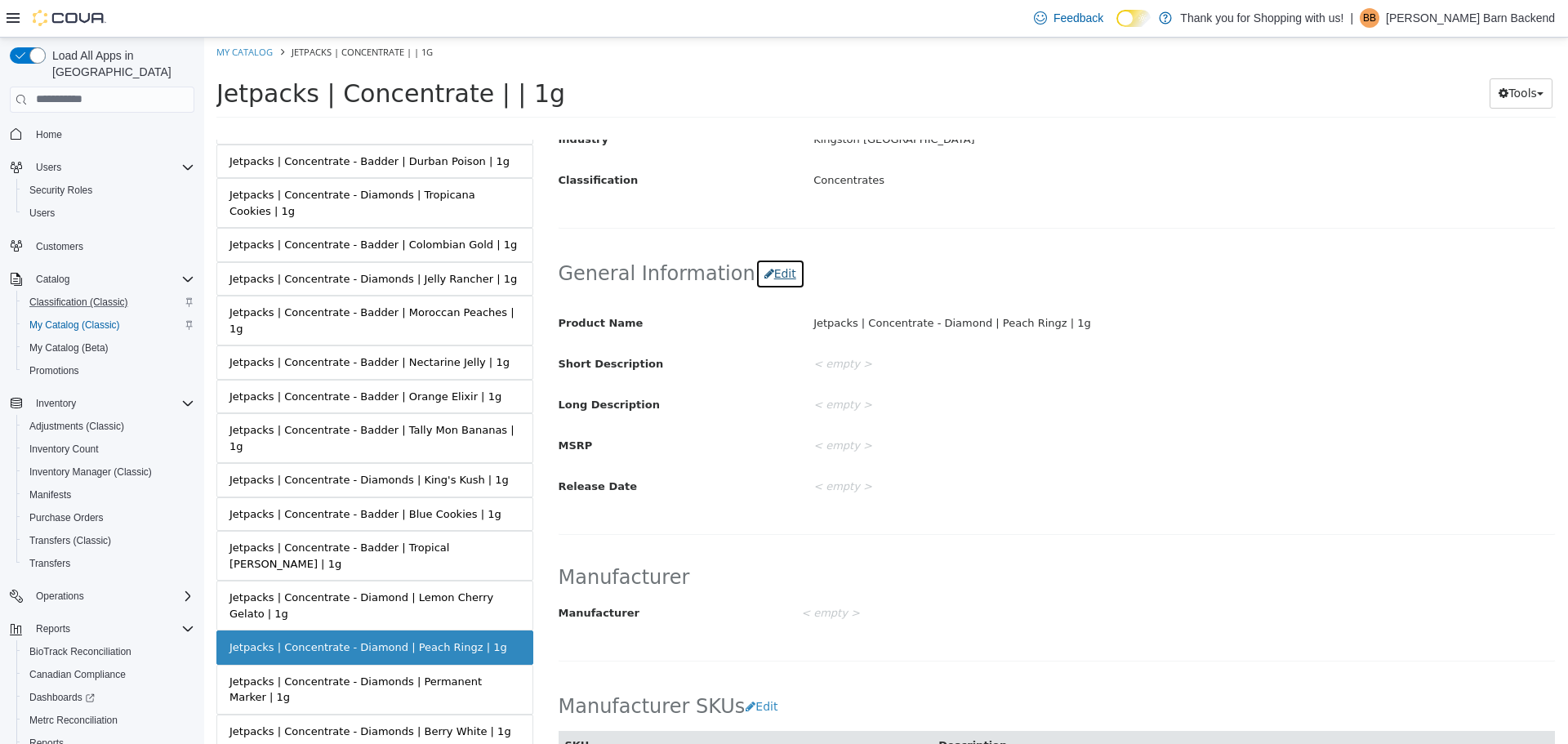
click at [755, 273] on button "Edit" at bounding box center [780, 273] width 50 height 30
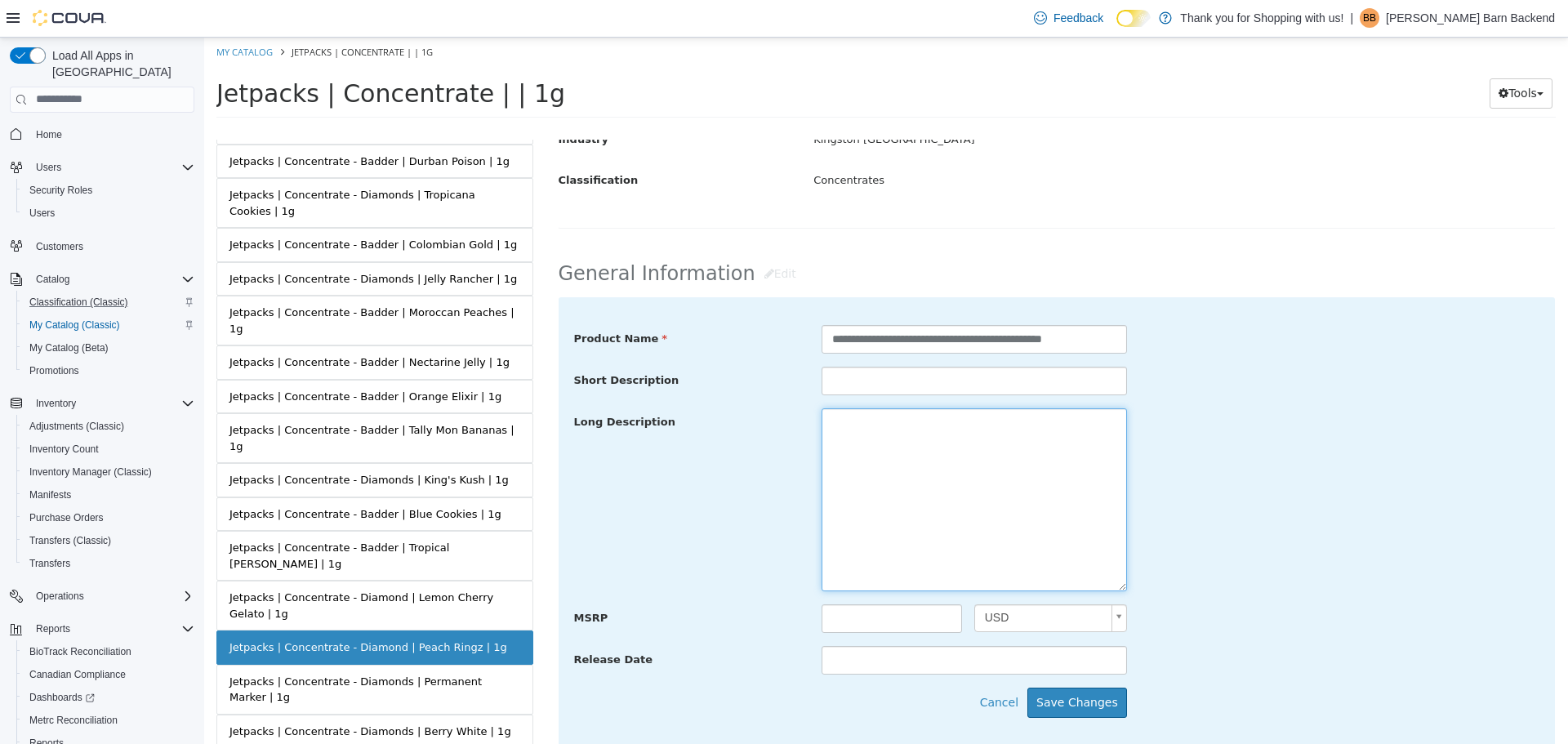
click at [963, 471] on textarea at bounding box center [974, 498] width 306 height 183
paste textarea "**********"
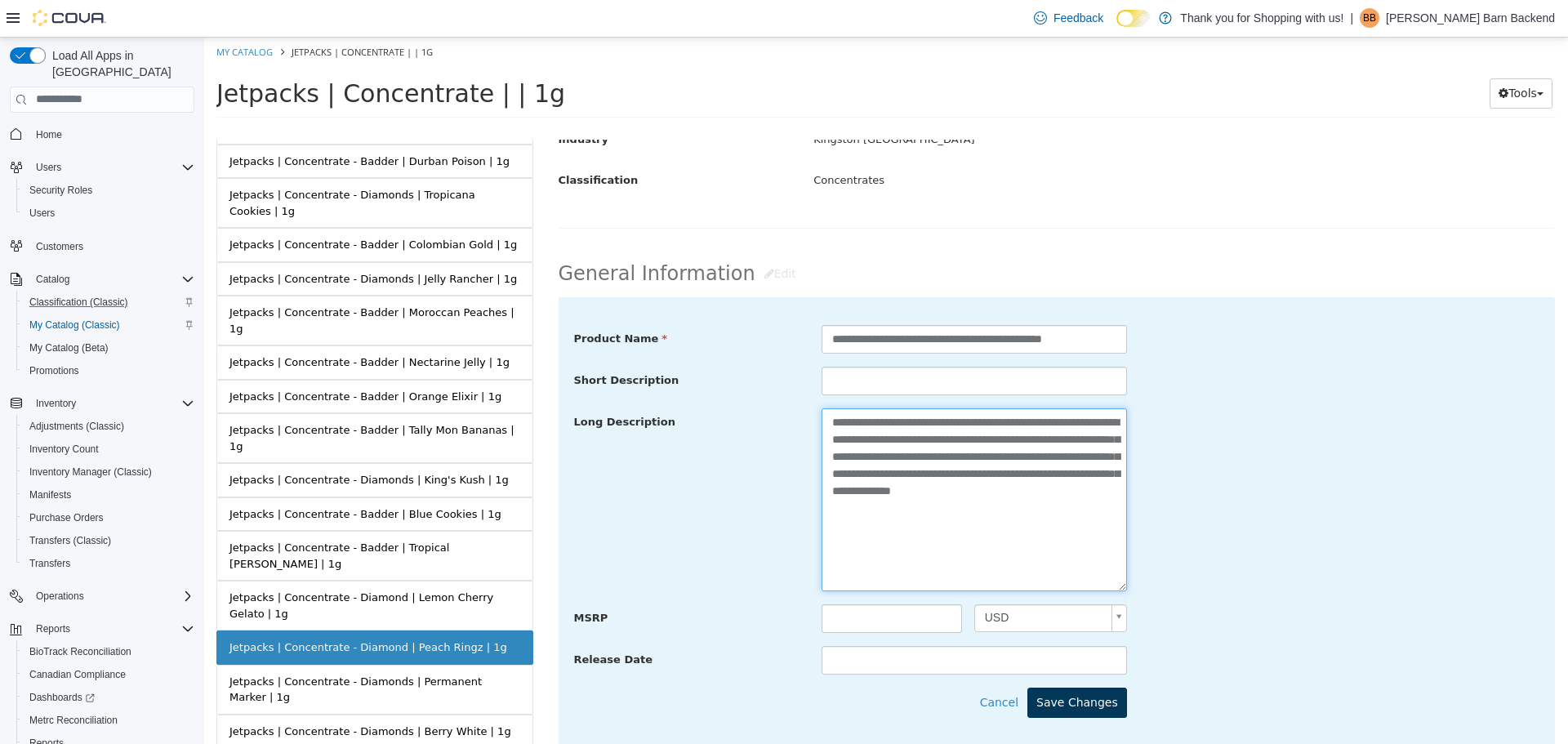
type textarea "**********"
click at [1074, 697] on button "Save Changes" at bounding box center [1078, 702] width 99 height 30
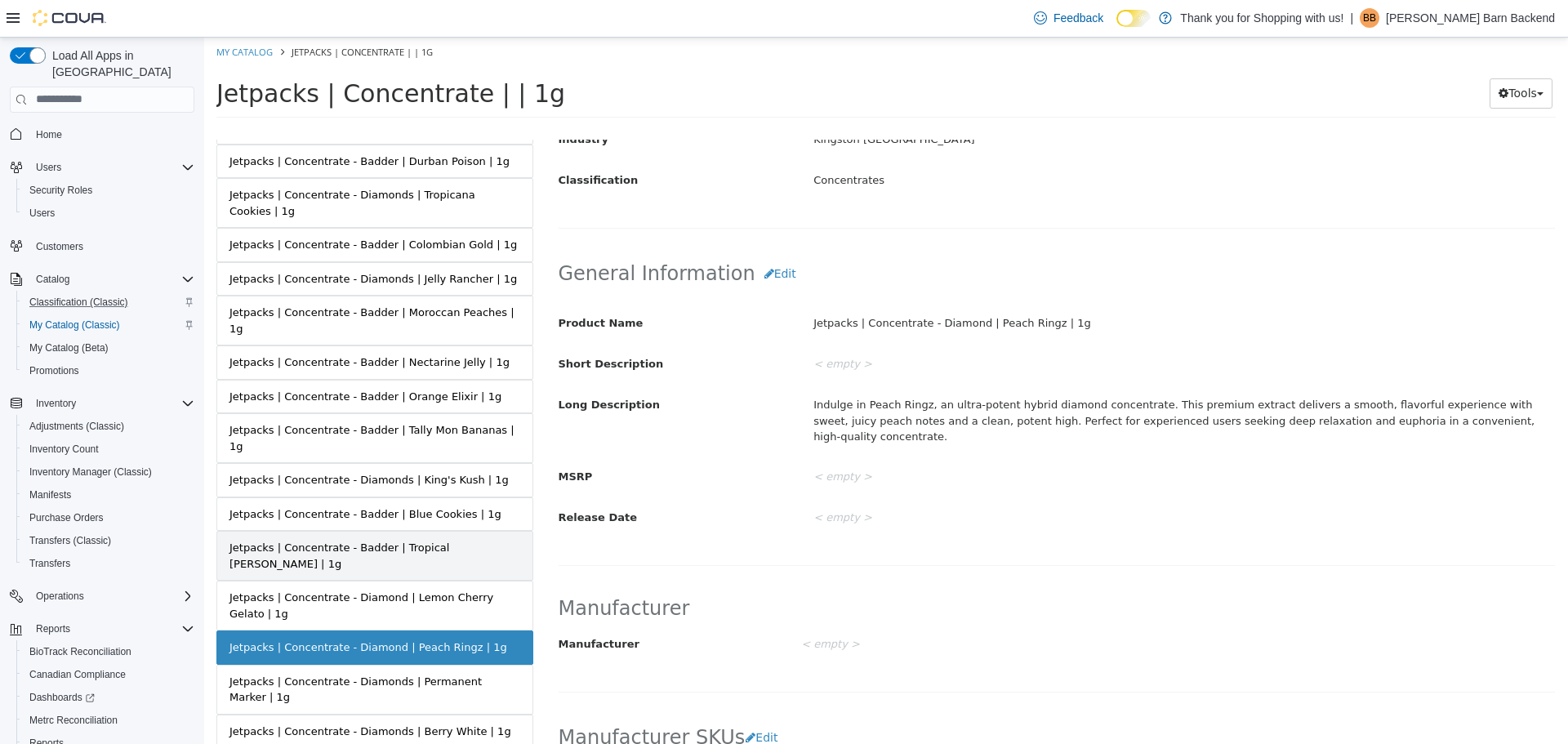
click at [440, 539] on div "Jetpacks | Concentrate - Badder | Tropical Runtz | 1g" at bounding box center [375, 555] width 291 height 32
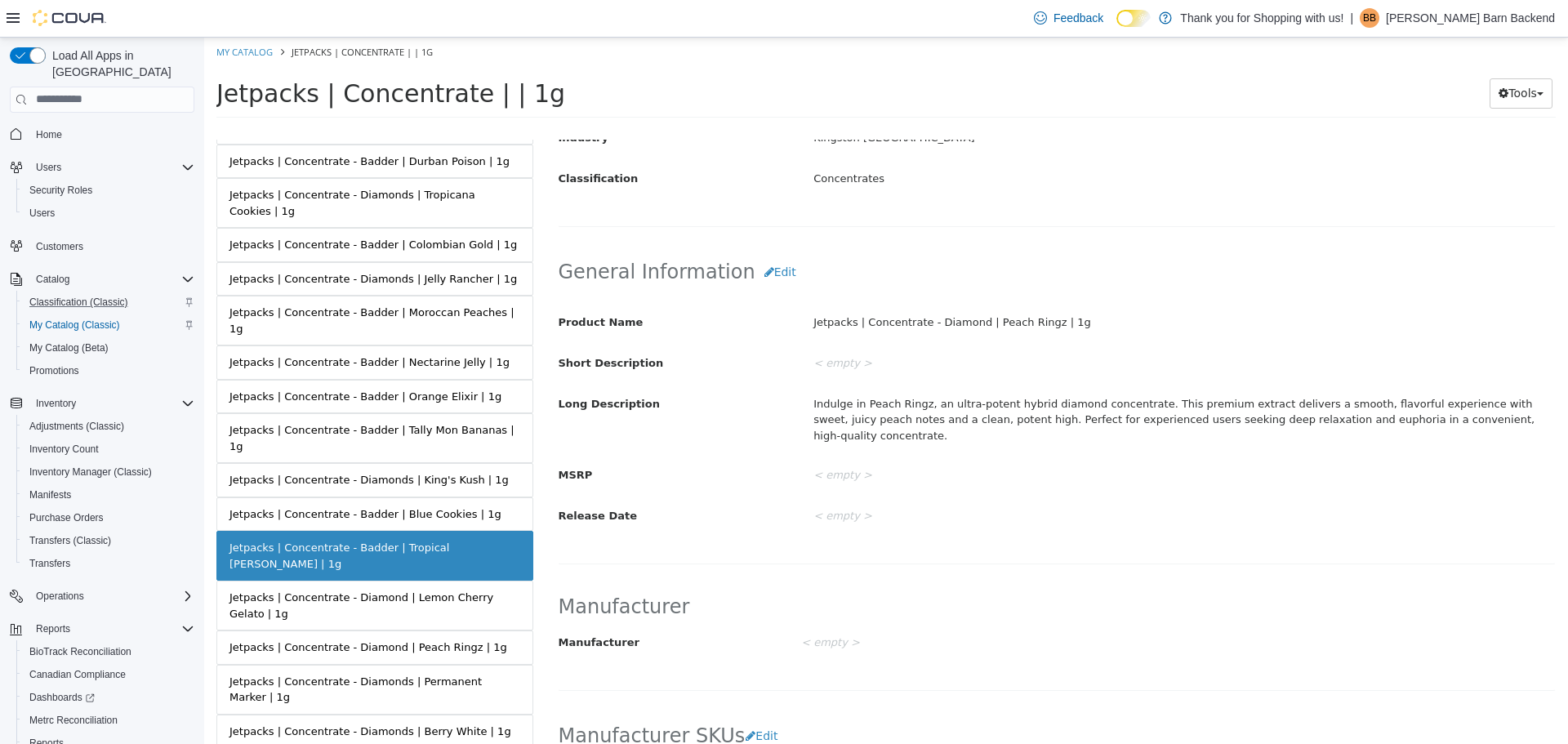
scroll to position [406, 0]
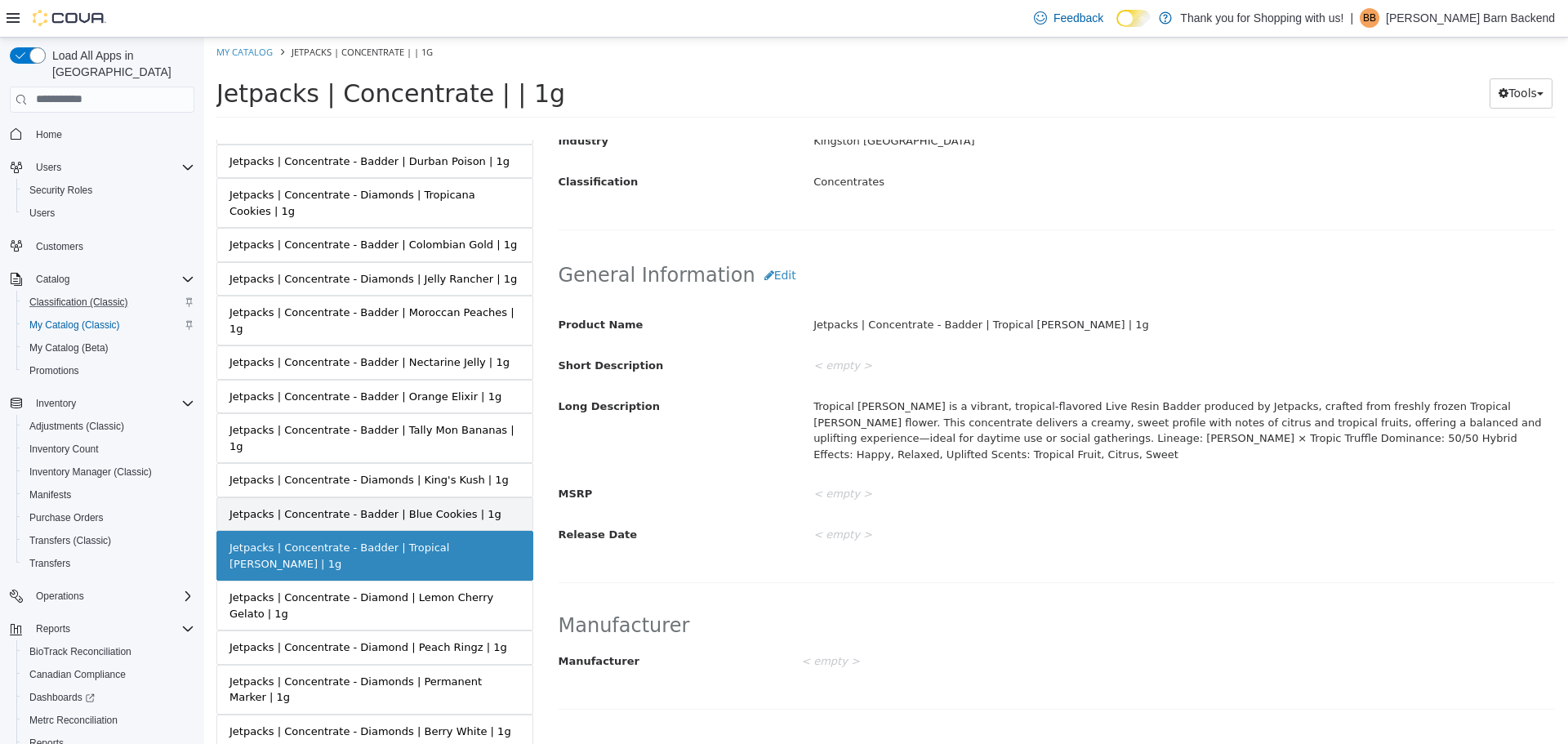
click at [440, 505] on div "Jetpacks | Concentrate - Badder | Blue Cookies | 1g" at bounding box center [365, 513] width 272 height 17
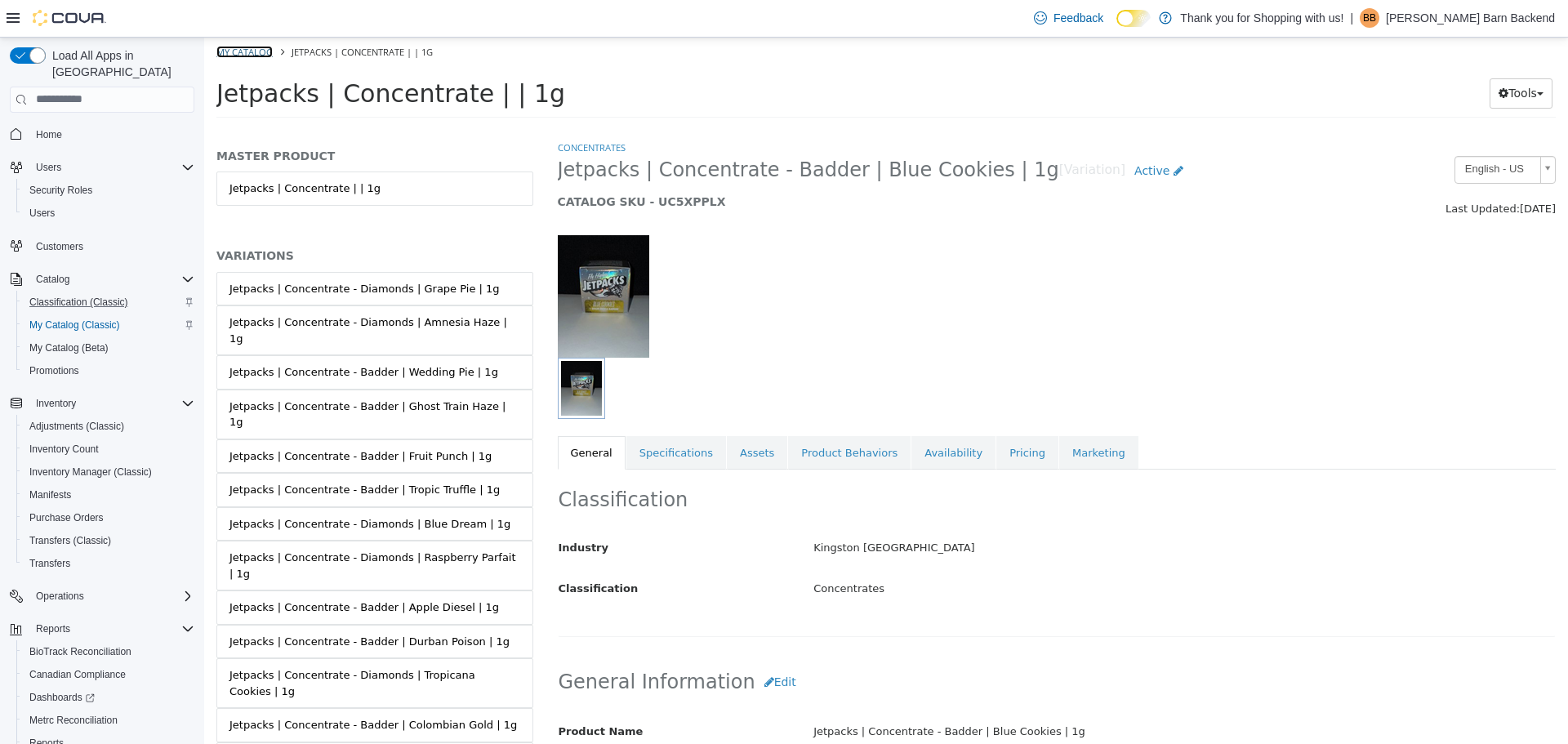
click at [256, 54] on link "My Catalog" at bounding box center [244, 51] width 56 height 12
select select "**********"
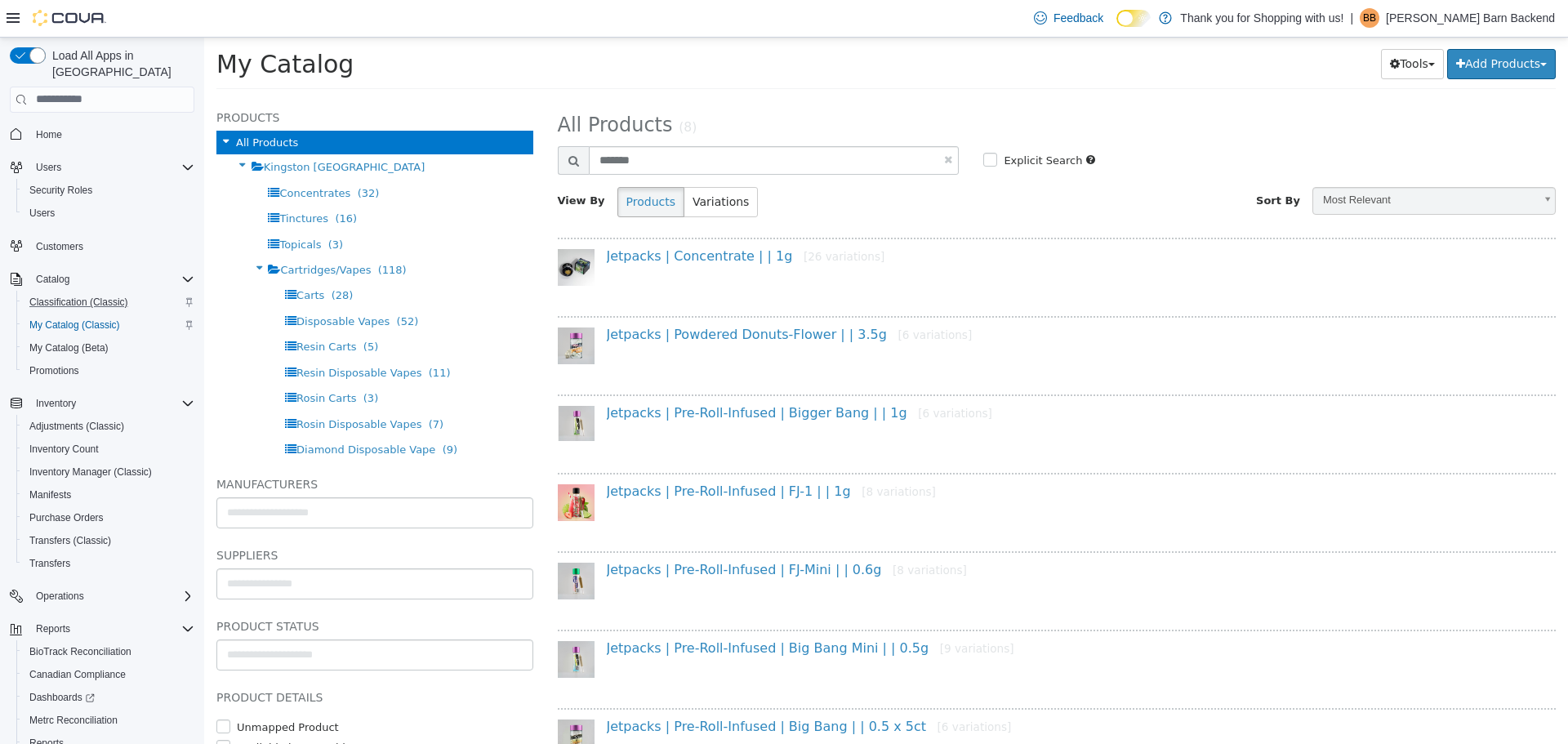
click at [824, 174] on div at bounding box center [1057, 176] width 999 height 4
click at [823, 174] on div at bounding box center [1057, 176] width 999 height 4
click at [797, 156] on input "*******" at bounding box center [774, 159] width 371 height 29
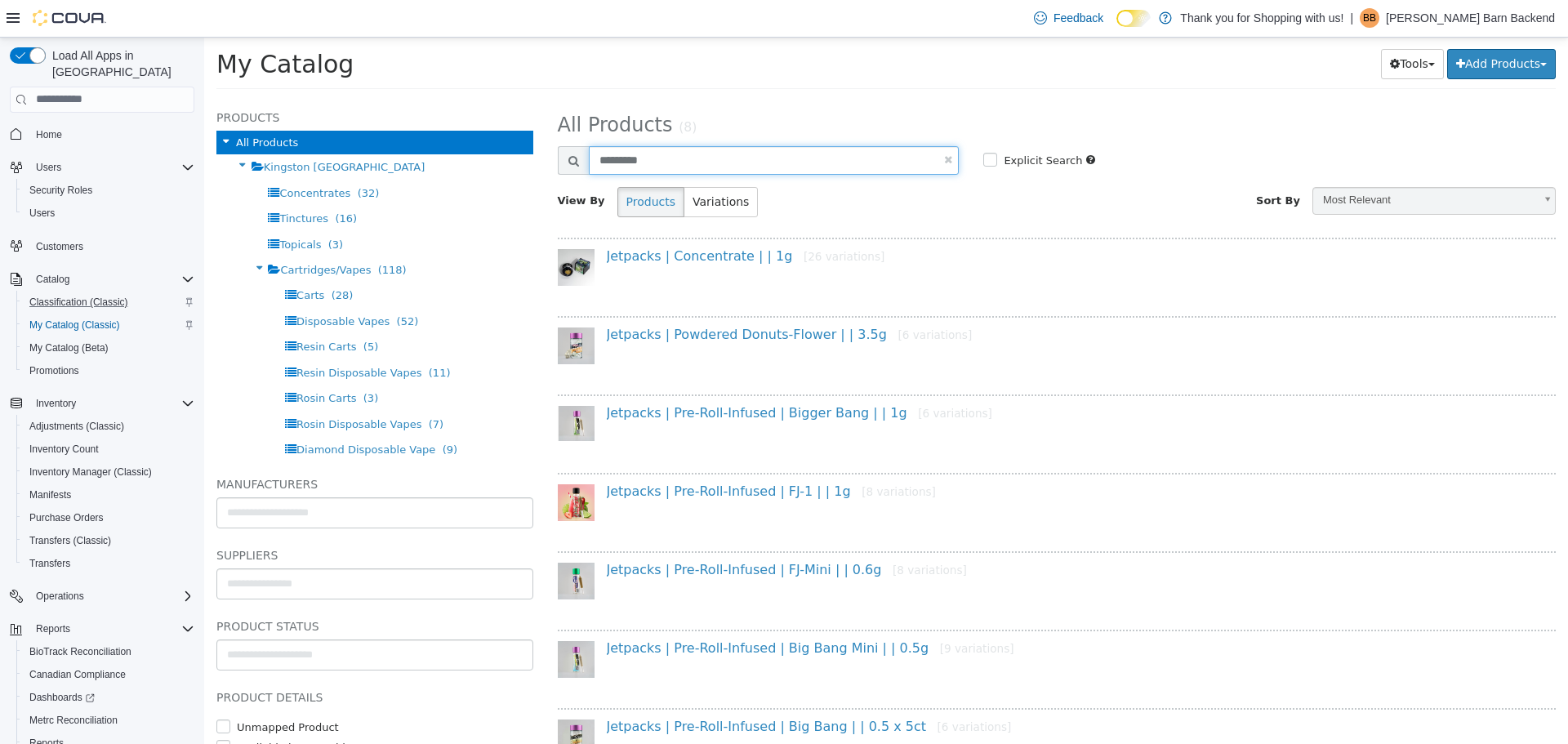
type input "*********"
select select "**********"
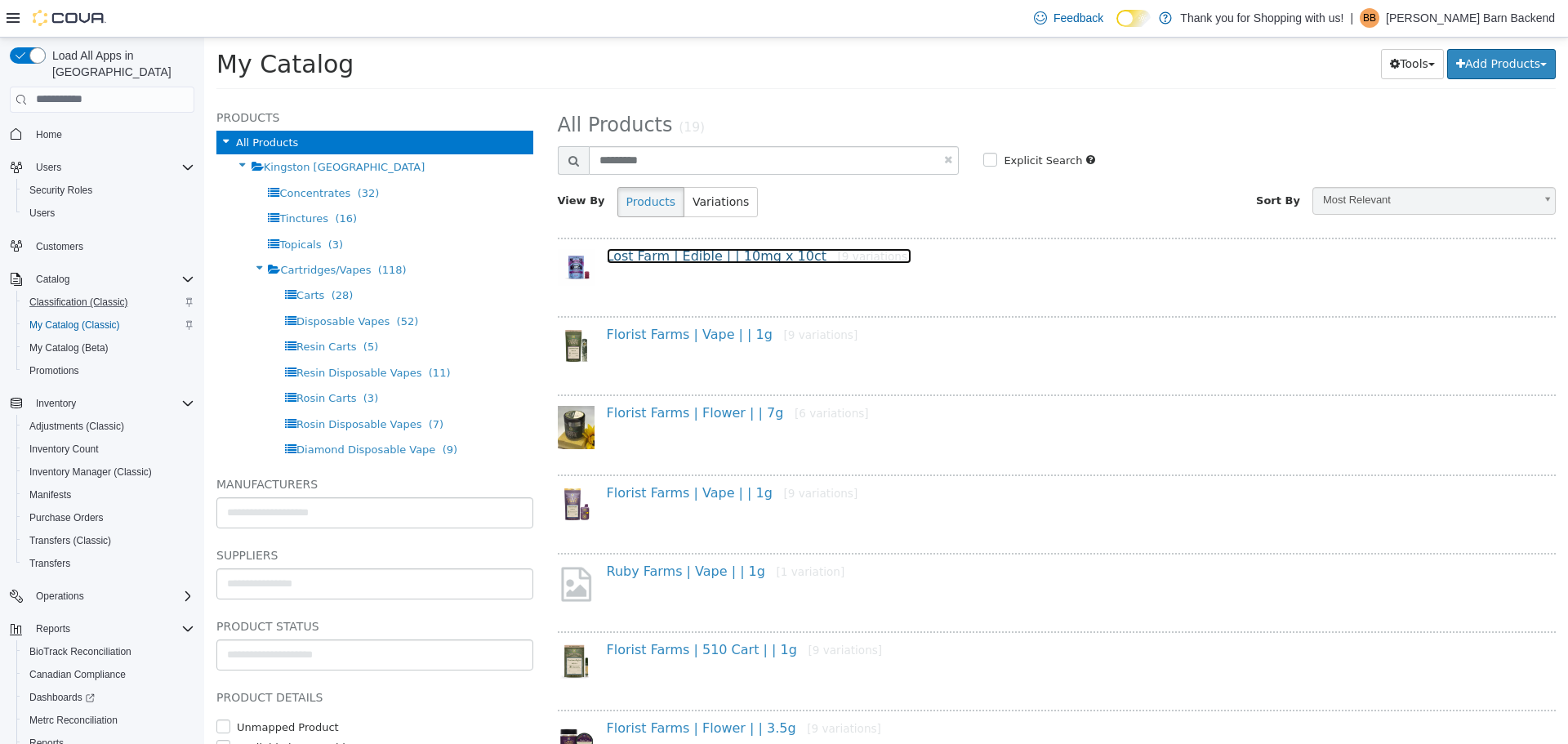
click at [735, 256] on link "Lost Farm | Edible | | 10mg x 10ct [9 variations]" at bounding box center [760, 255] width 306 height 16
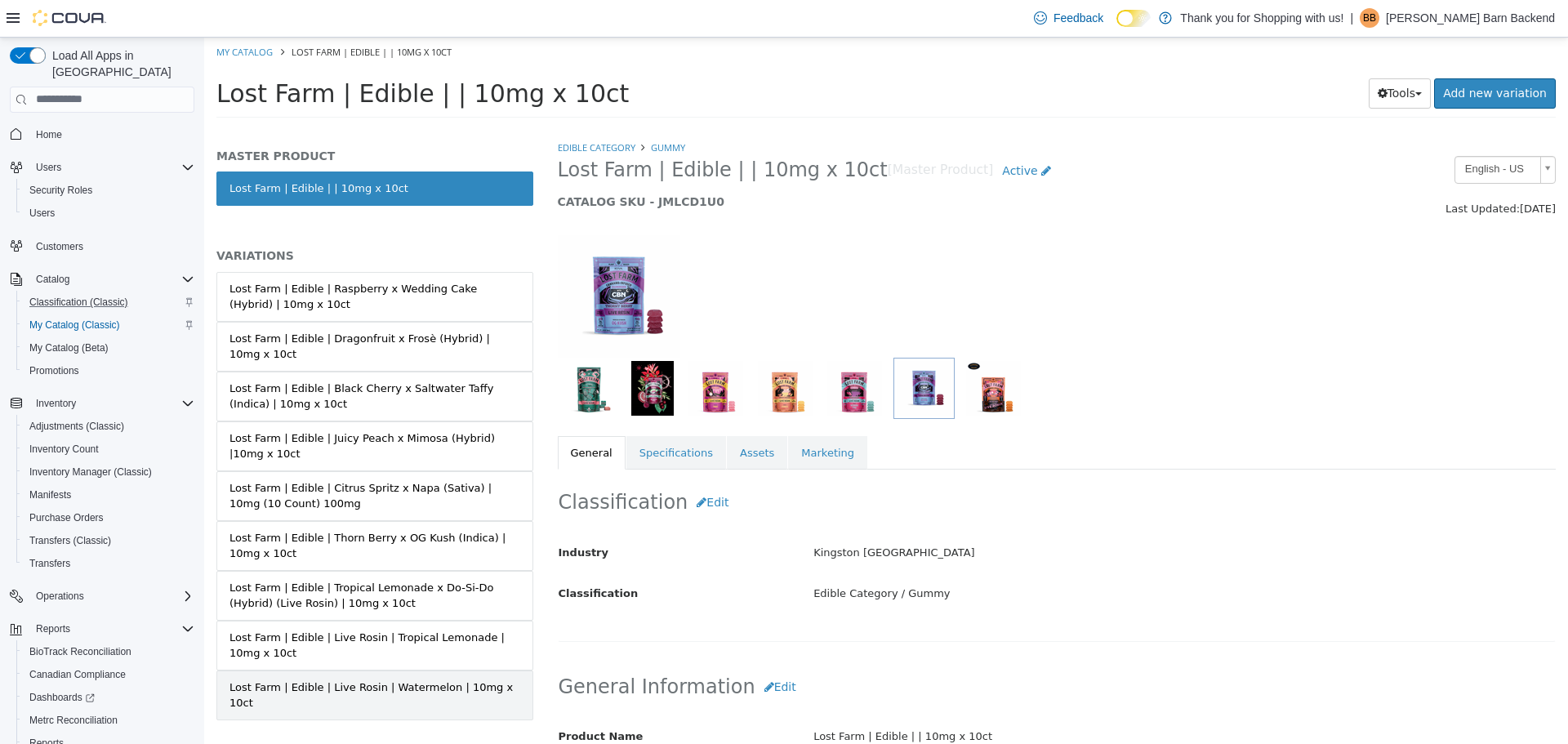
click at [418, 670] on link "Lost Farm | Edible | Live Rosin | Watermelon | 10mg x 10ct" at bounding box center [375, 694] width 317 height 50
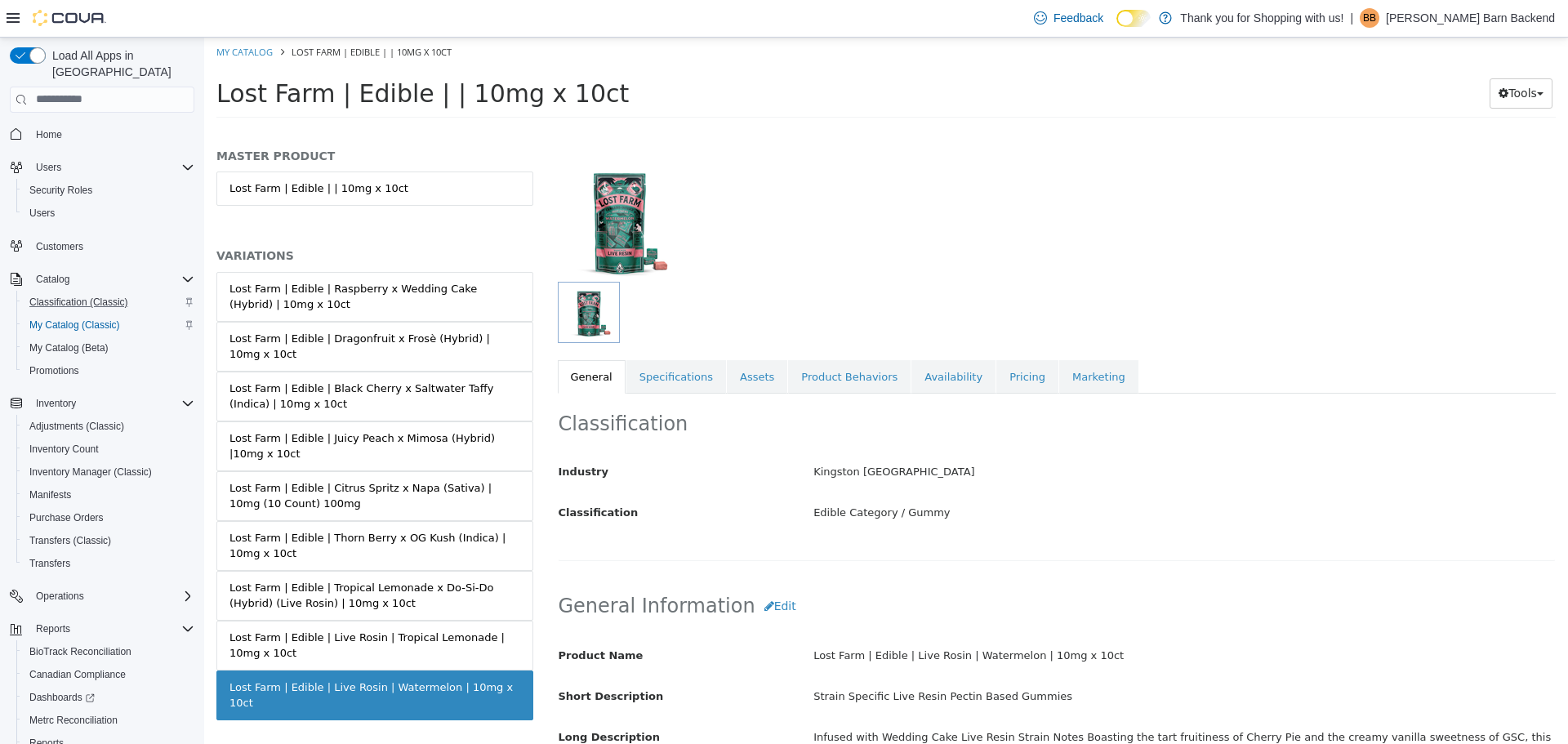
scroll to position [326, 0]
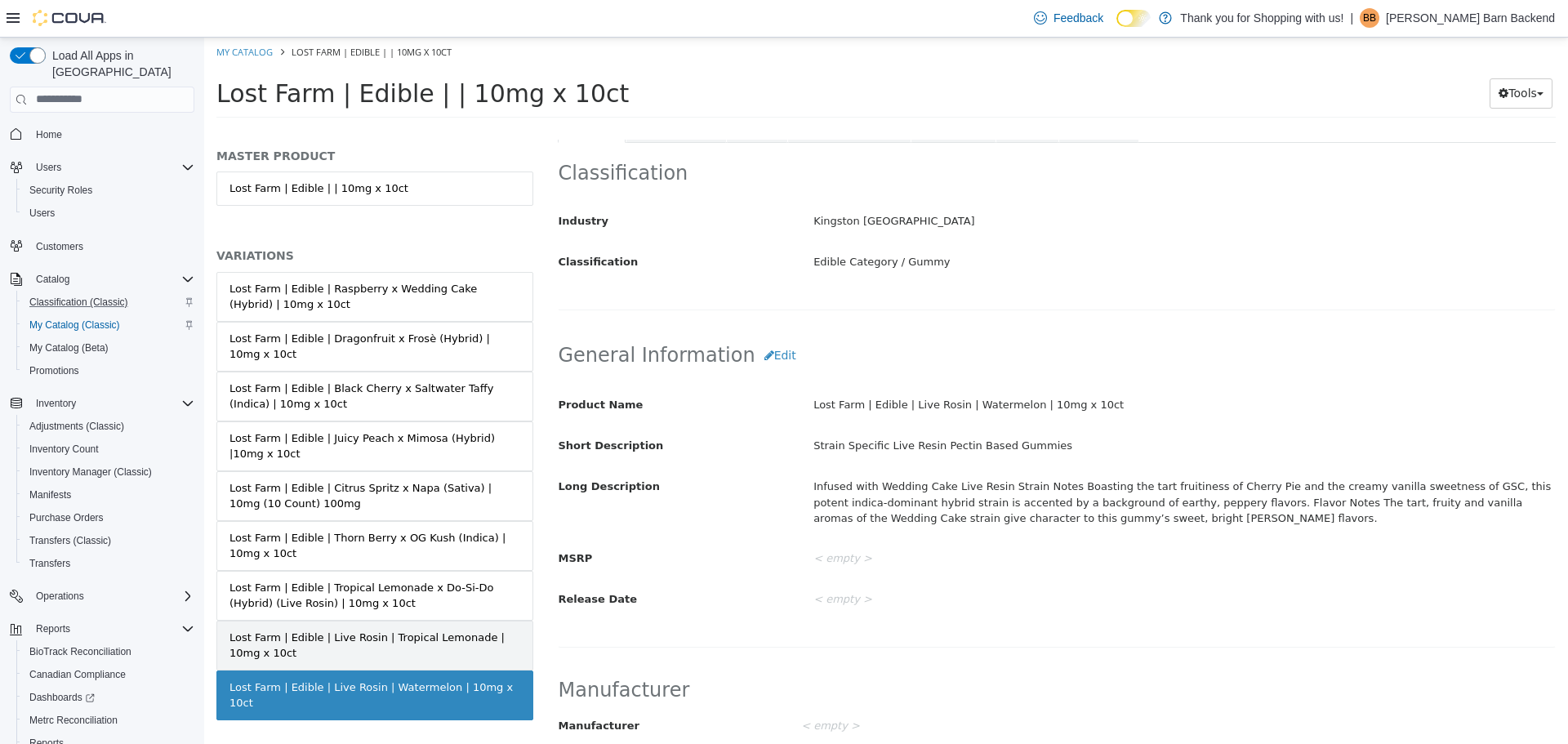
click at [431, 629] on div "Lost Farm | Edible | Live Rosin | Tropical Lemonade | 10mg x 10ct" at bounding box center [375, 645] width 291 height 32
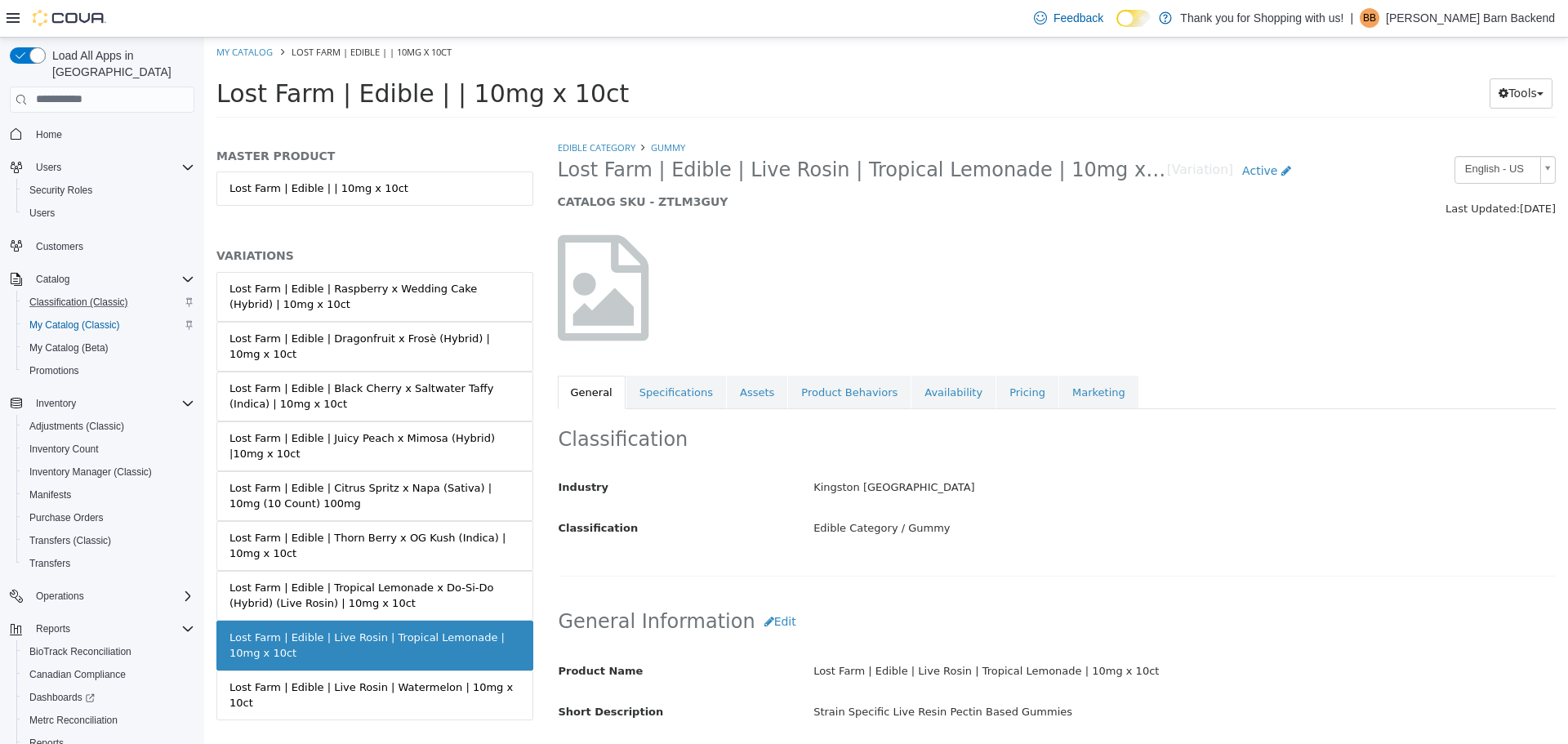
drag, startPoint x: 557, startPoint y: 167, endPoint x: 1115, endPoint y: 184, distance: 558.3
click at [1115, 184] on div "Lost Farm | Edible | Live Rosin | Tropical Lemonade | 10mg x 10ct [Variation] A…" at bounding box center [929, 186] width 767 height 62
click at [753, 383] on link "Assets" at bounding box center [757, 391] width 61 height 34
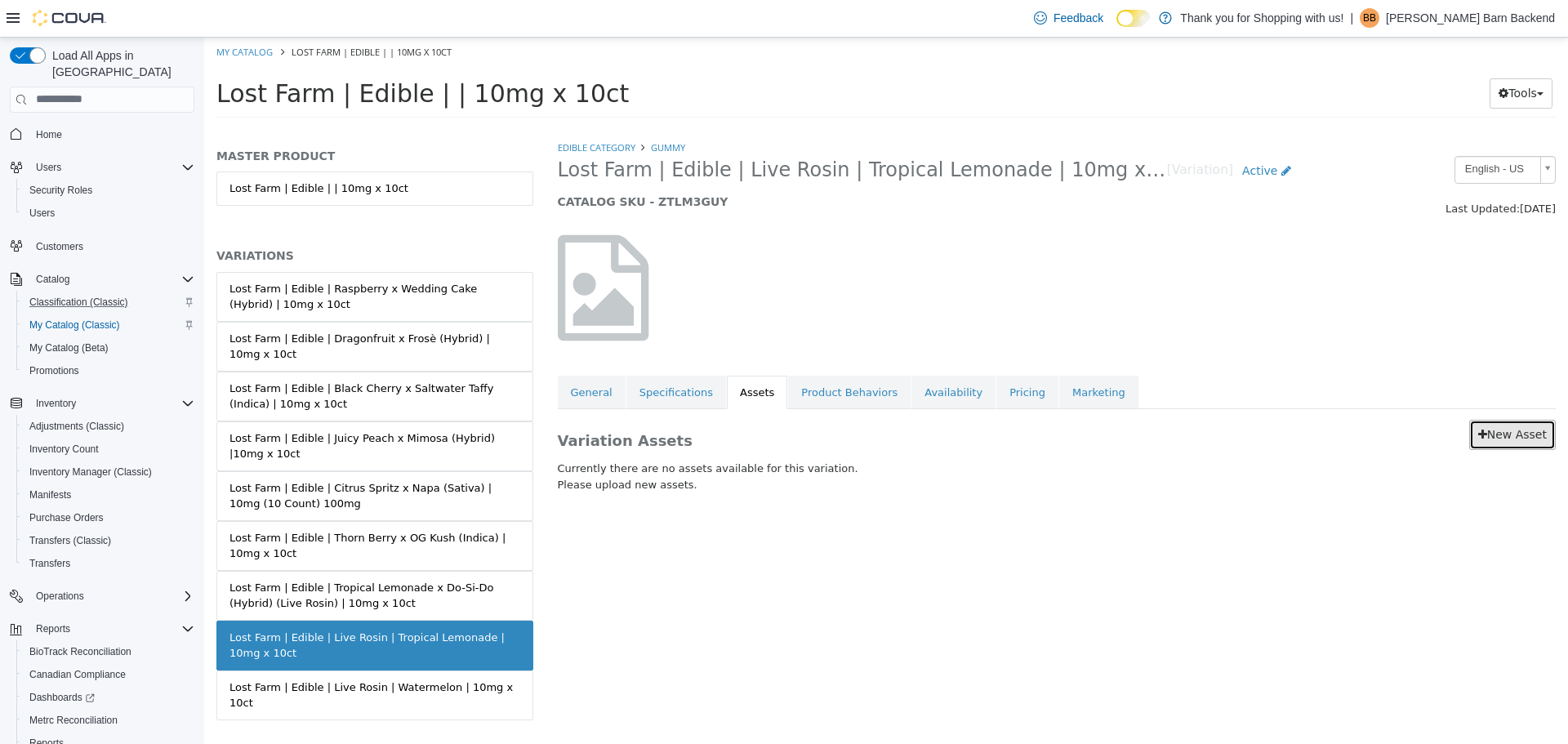
click at [1482, 438] on icon at bounding box center [1483, 433] width 9 height 11
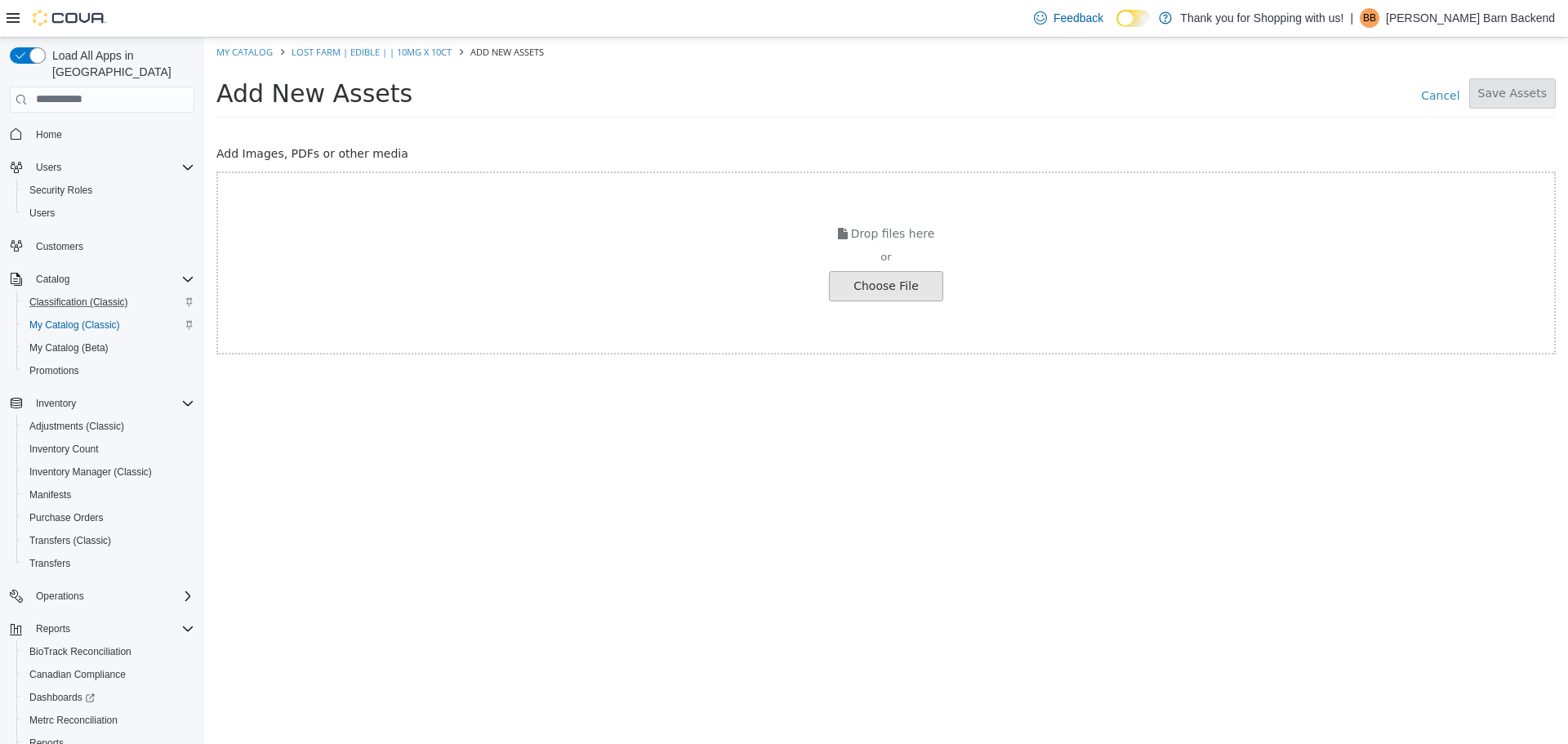
click at [853, 272] on input "file" at bounding box center [30, 285] width 1823 height 29
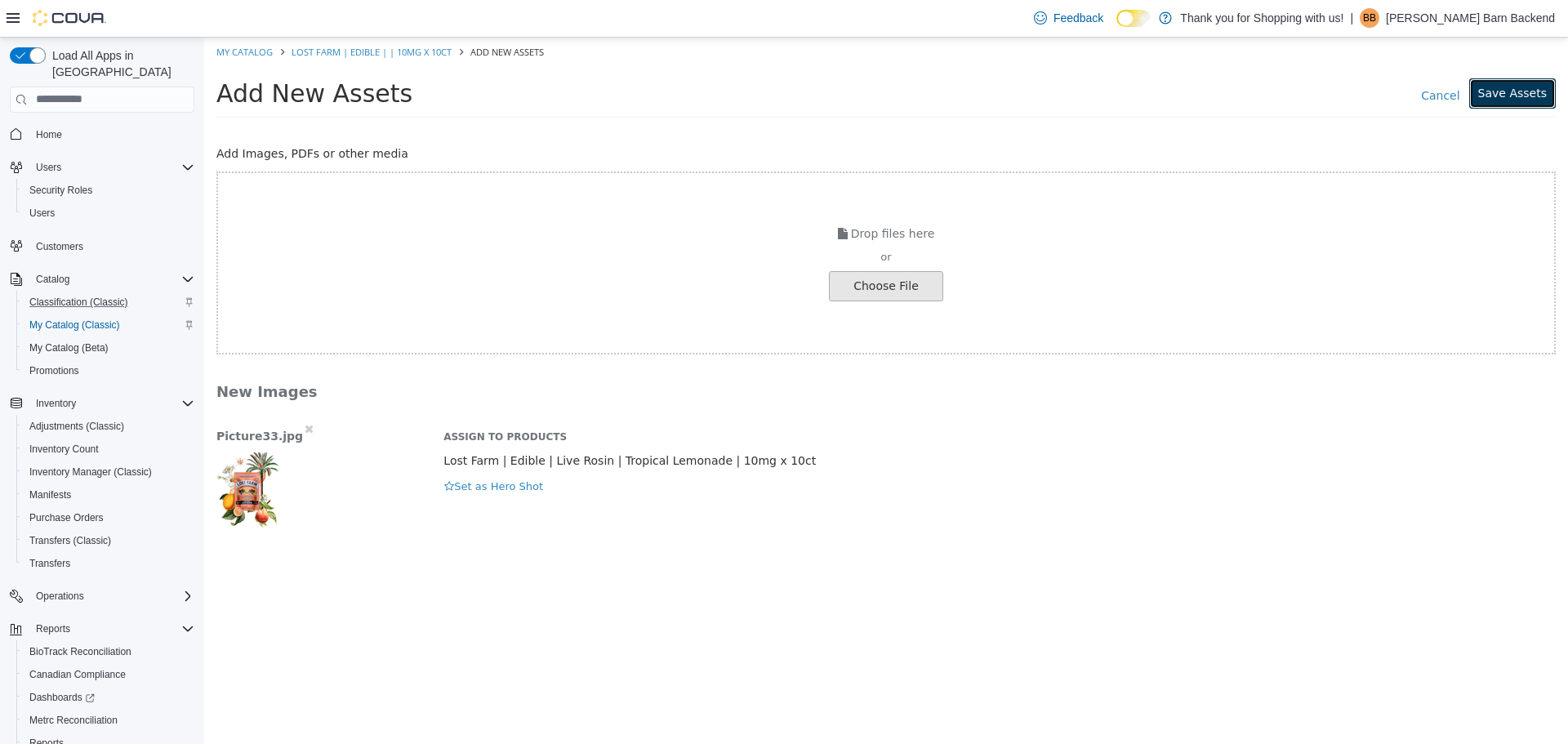
click at [1506, 98] on button "Save Assets" at bounding box center [1513, 92] width 86 height 30
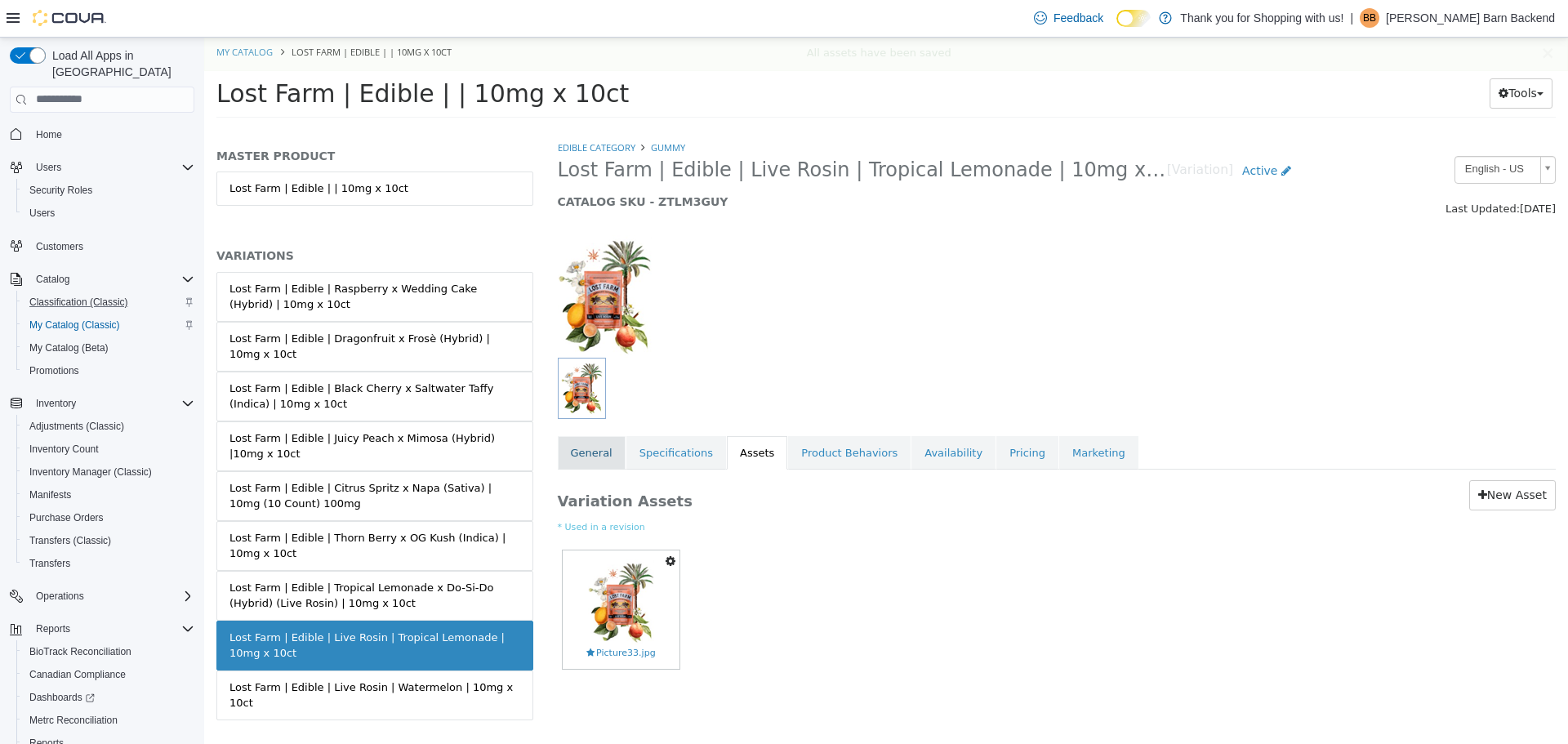
click at [592, 458] on link "General" at bounding box center [592, 452] width 68 height 34
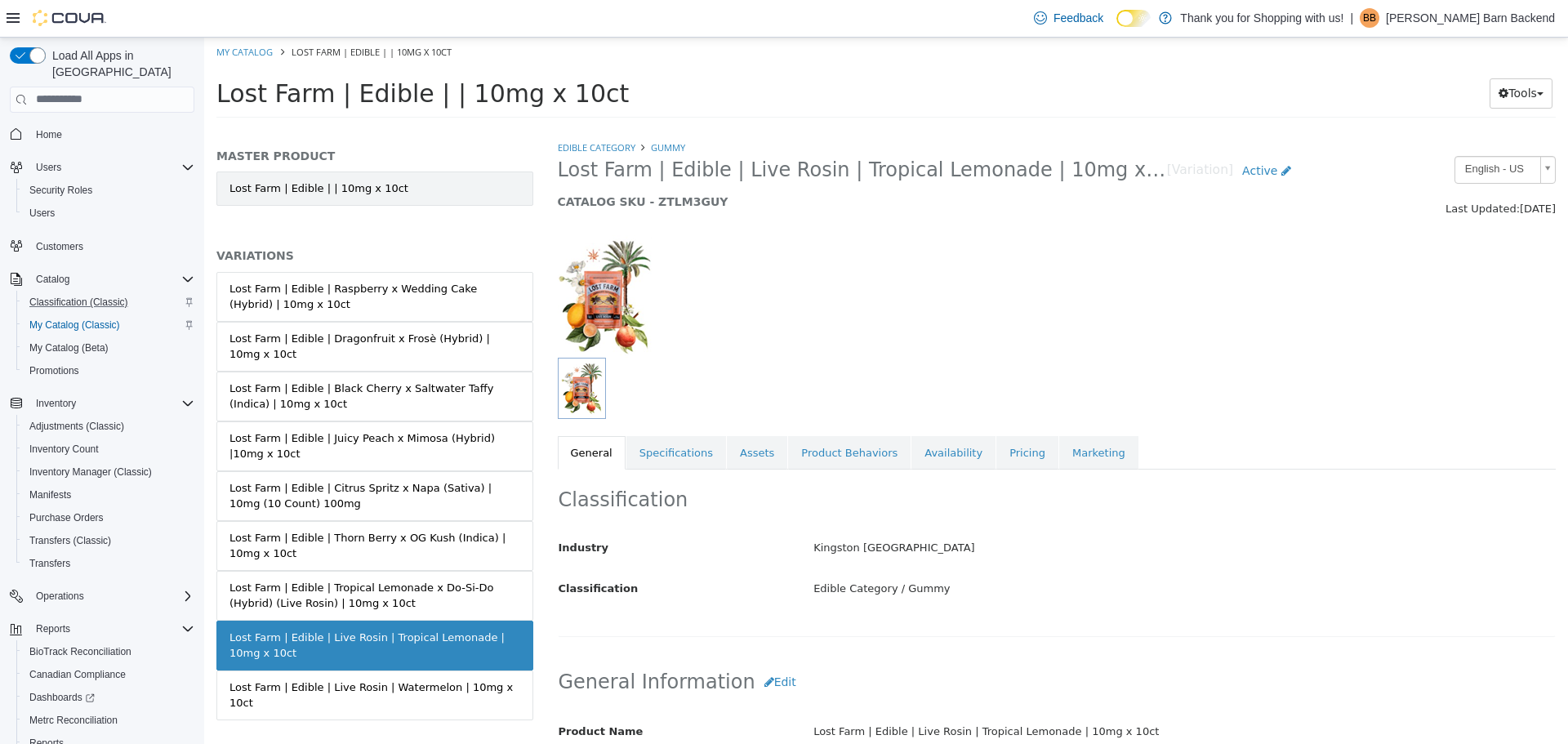
click at [402, 188] on link "Lost Farm | Edible | | 10mg x 10ct" at bounding box center [375, 188] width 317 height 34
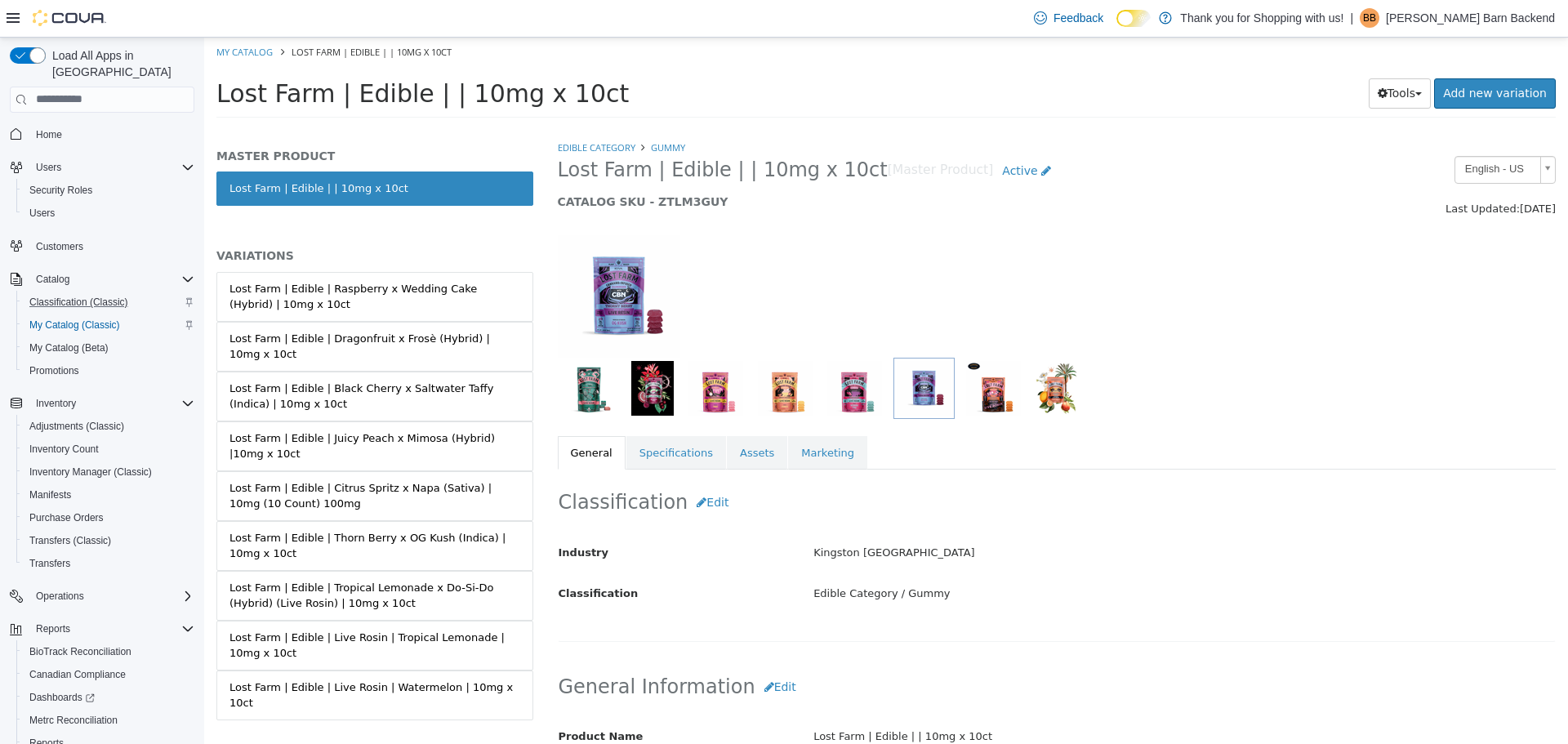
click at [645, 389] on img "button" at bounding box center [652, 386] width 42 height 54
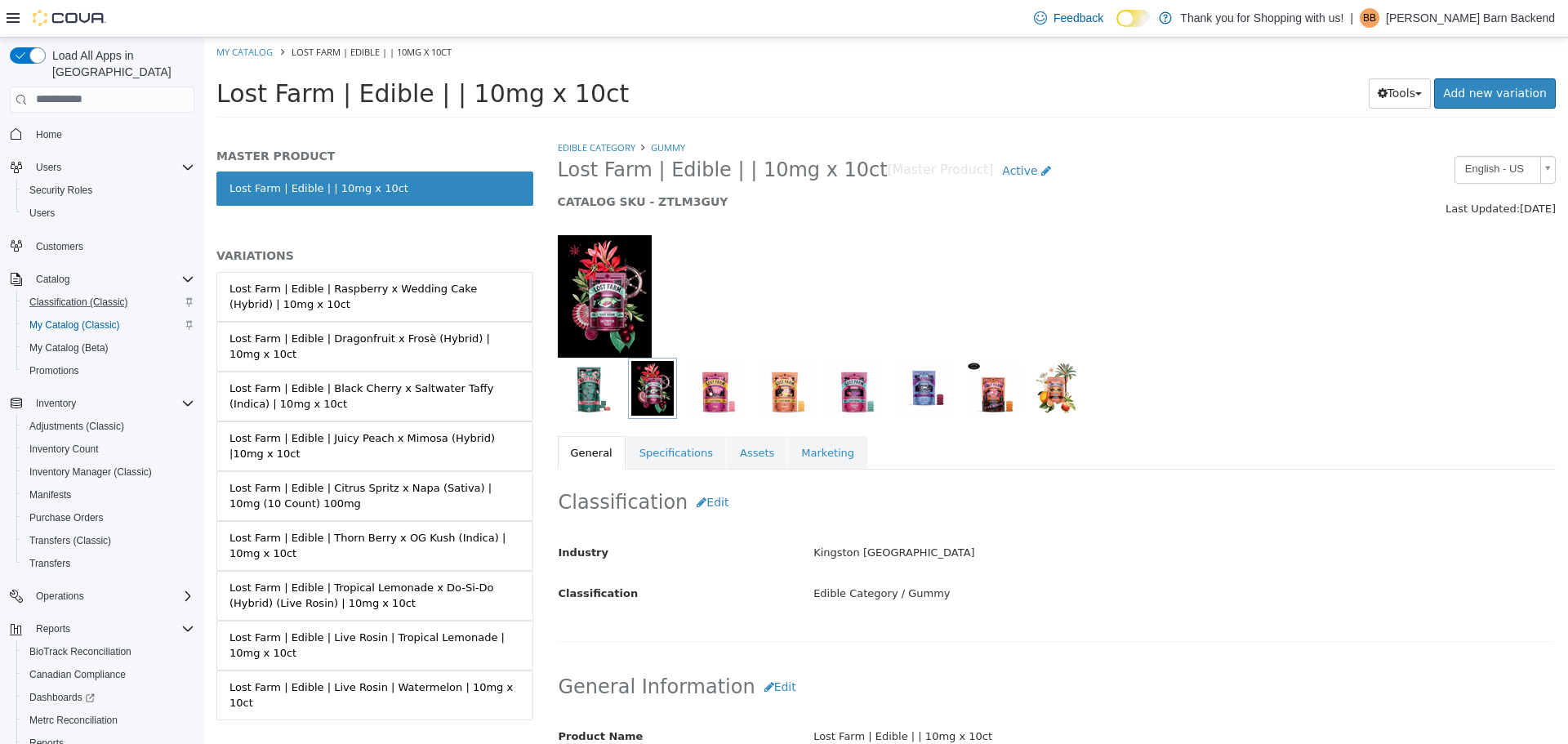
click at [582, 387] on img "button" at bounding box center [589, 386] width 55 height 54
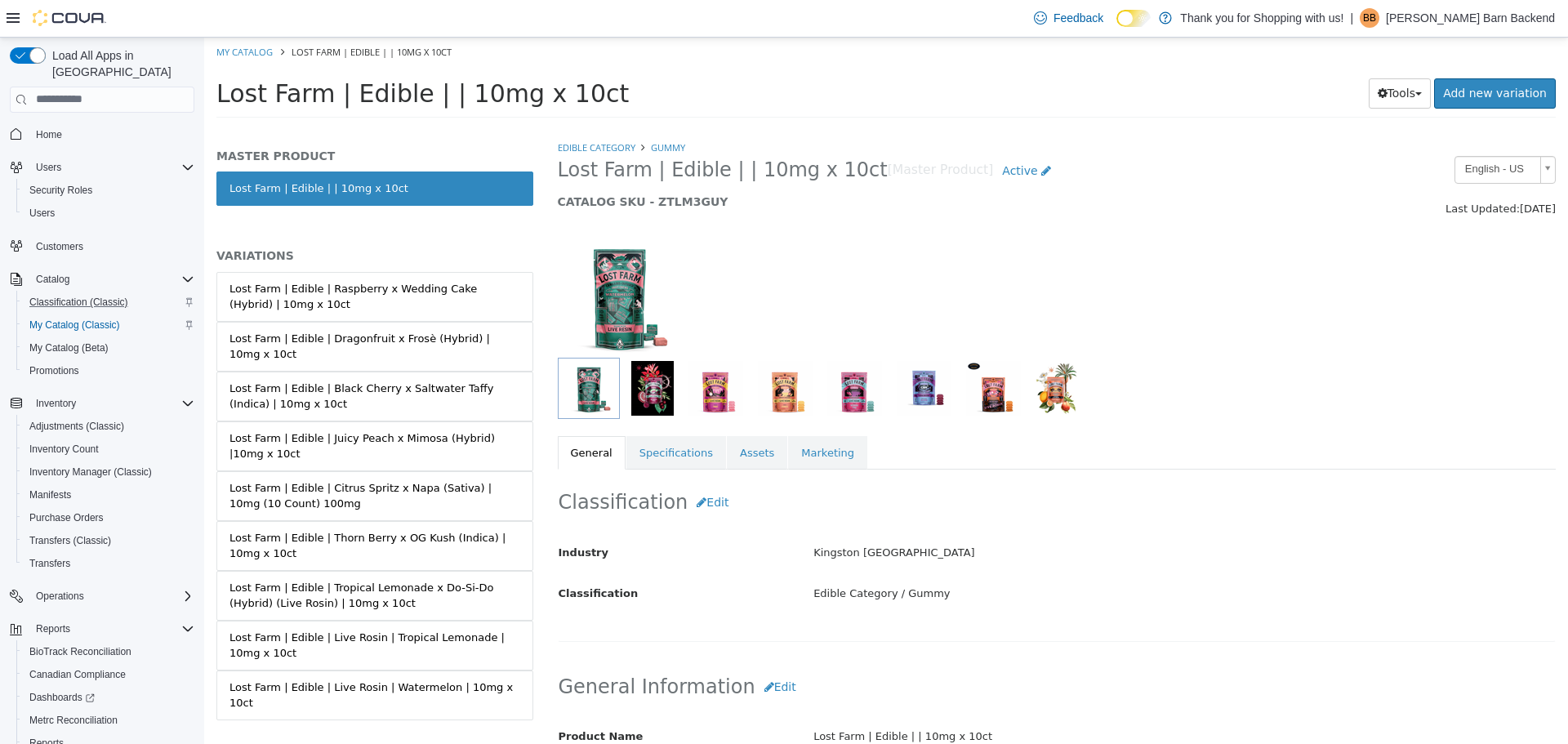
click at [748, 391] on div at bounding box center [928, 387] width 743 height 62
click at [711, 392] on img "button" at bounding box center [715, 386] width 54 height 54
click at [787, 400] on img "button" at bounding box center [785, 386] width 54 height 54
click at [1055, 402] on img "button" at bounding box center [1056, 386] width 41 height 54
click at [251, 53] on link "My Catalog" at bounding box center [244, 51] width 56 height 12
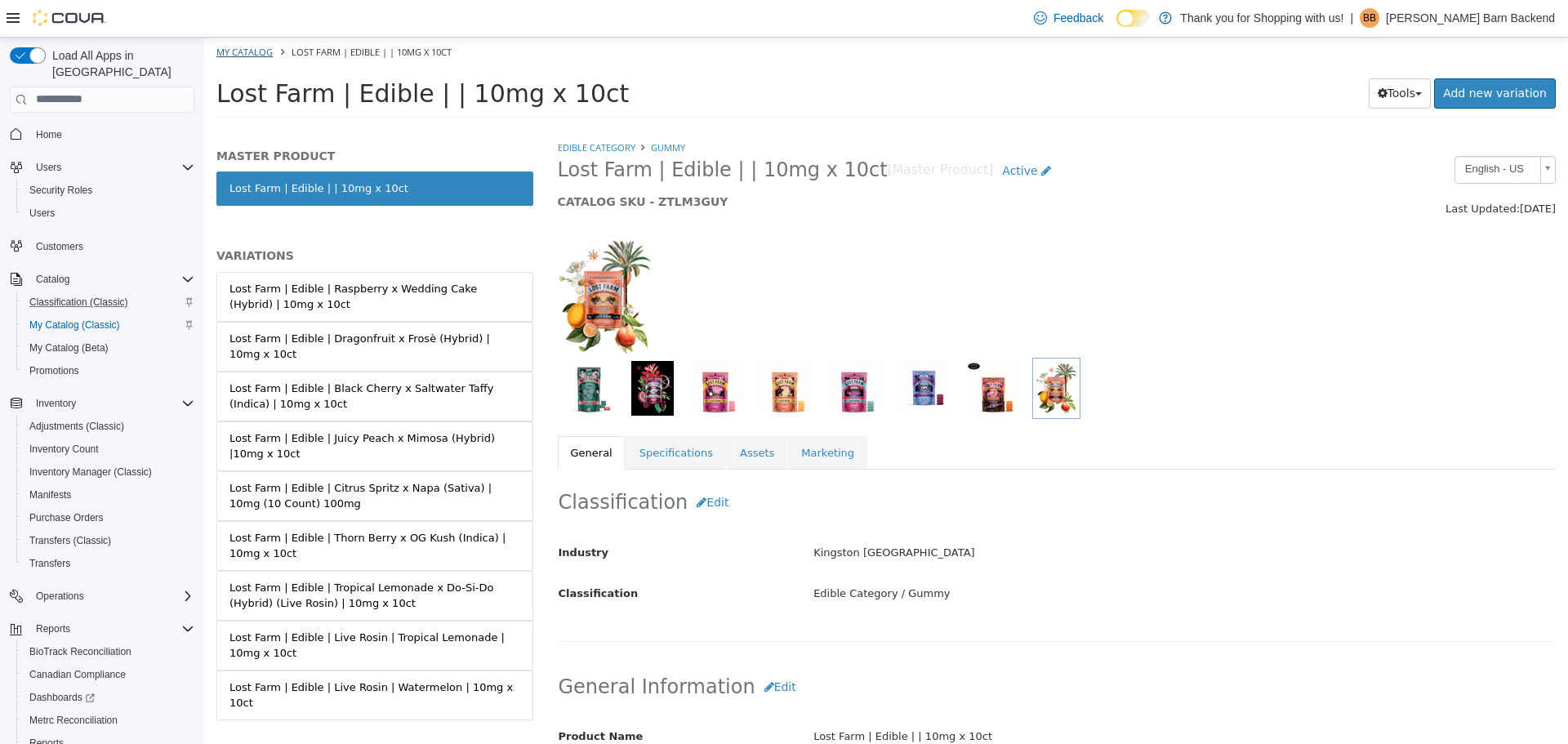
select select "**********"
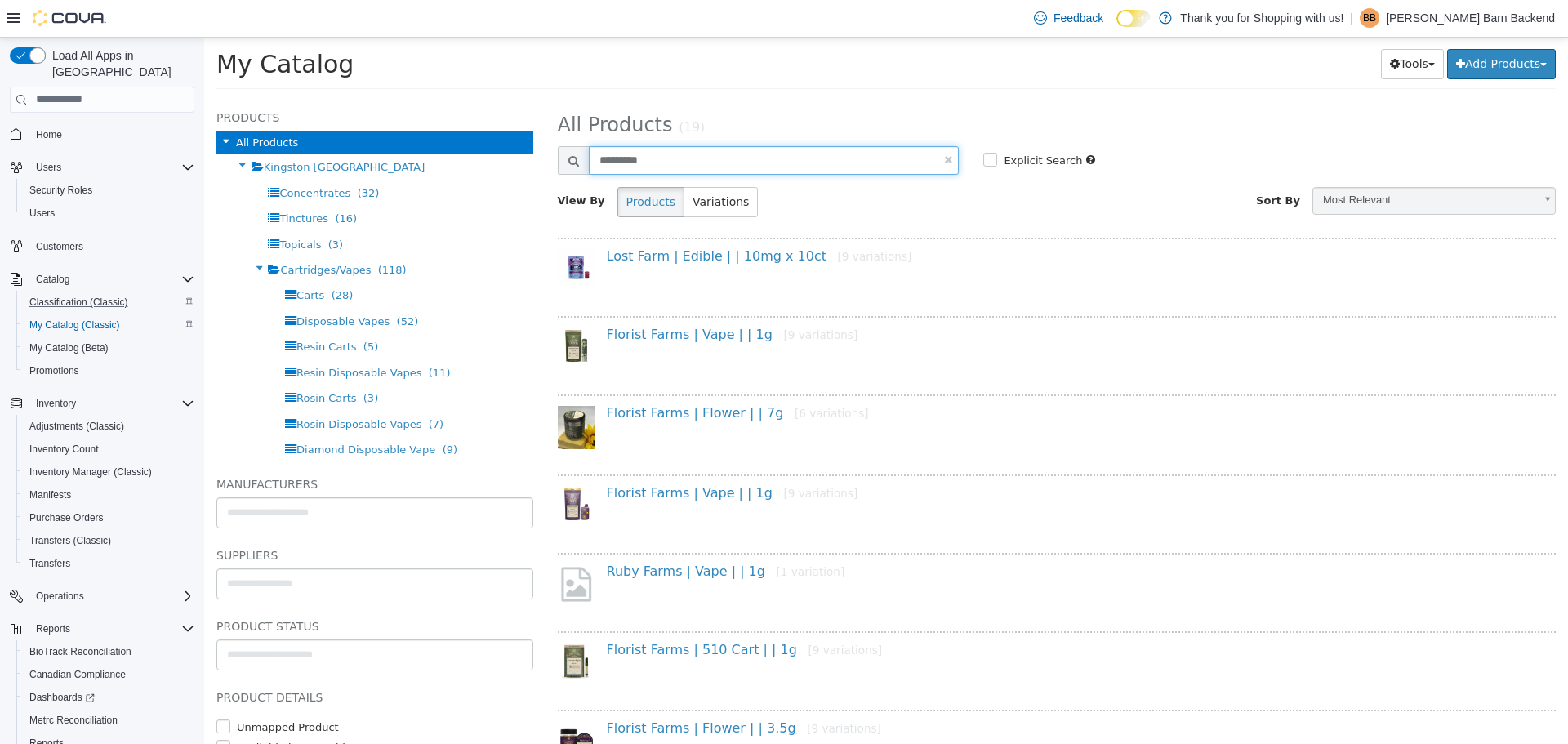
drag, startPoint x: 629, startPoint y: 167, endPoint x: 555, endPoint y: 178, distance: 74.8
click at [555, 178] on div "**********" at bounding box center [1057, 420] width 1023 height 645
type input "********"
select select "**********"
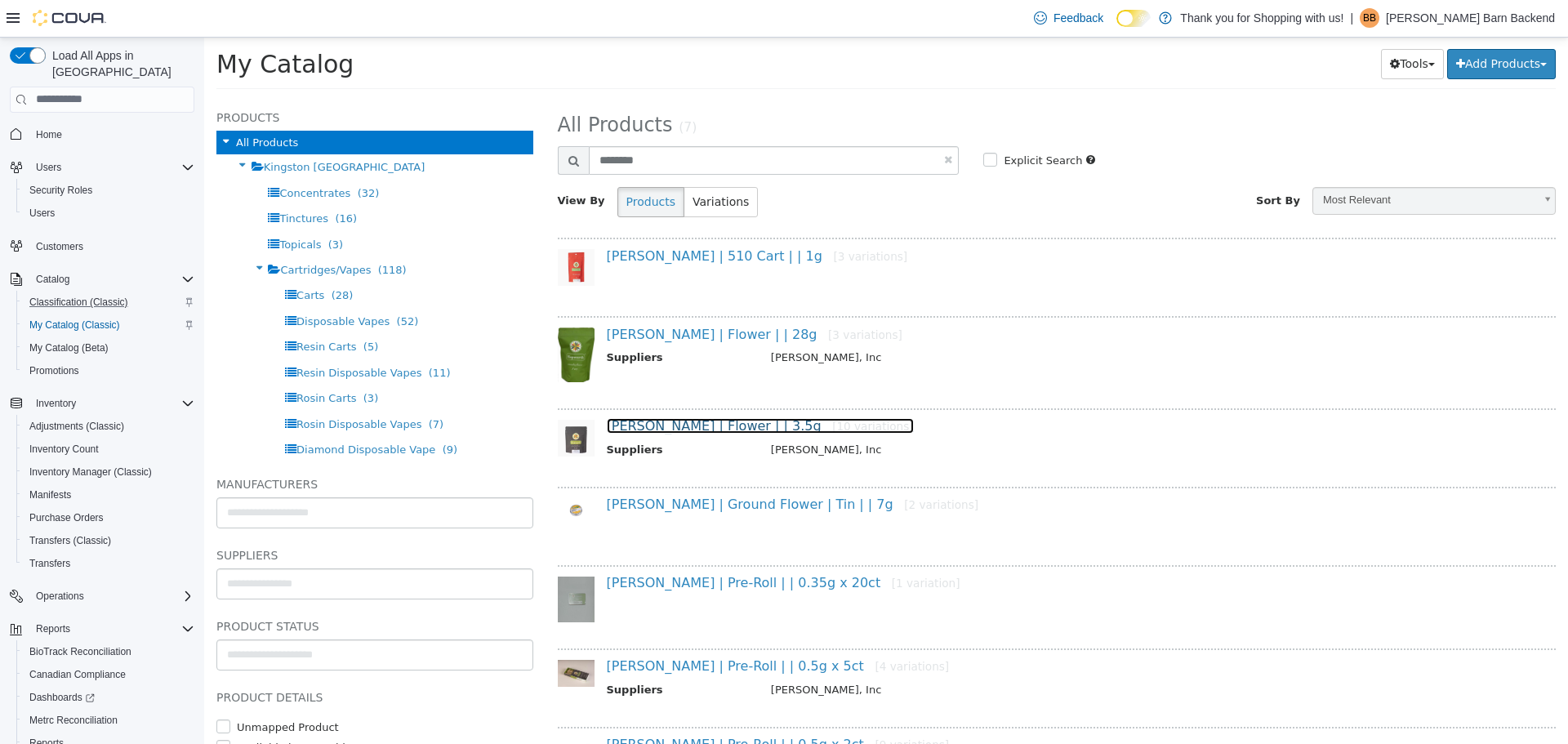
click at [712, 426] on link "Hepworth | Flower | | 3.5g [10 variations]" at bounding box center [761, 425] width 307 height 16
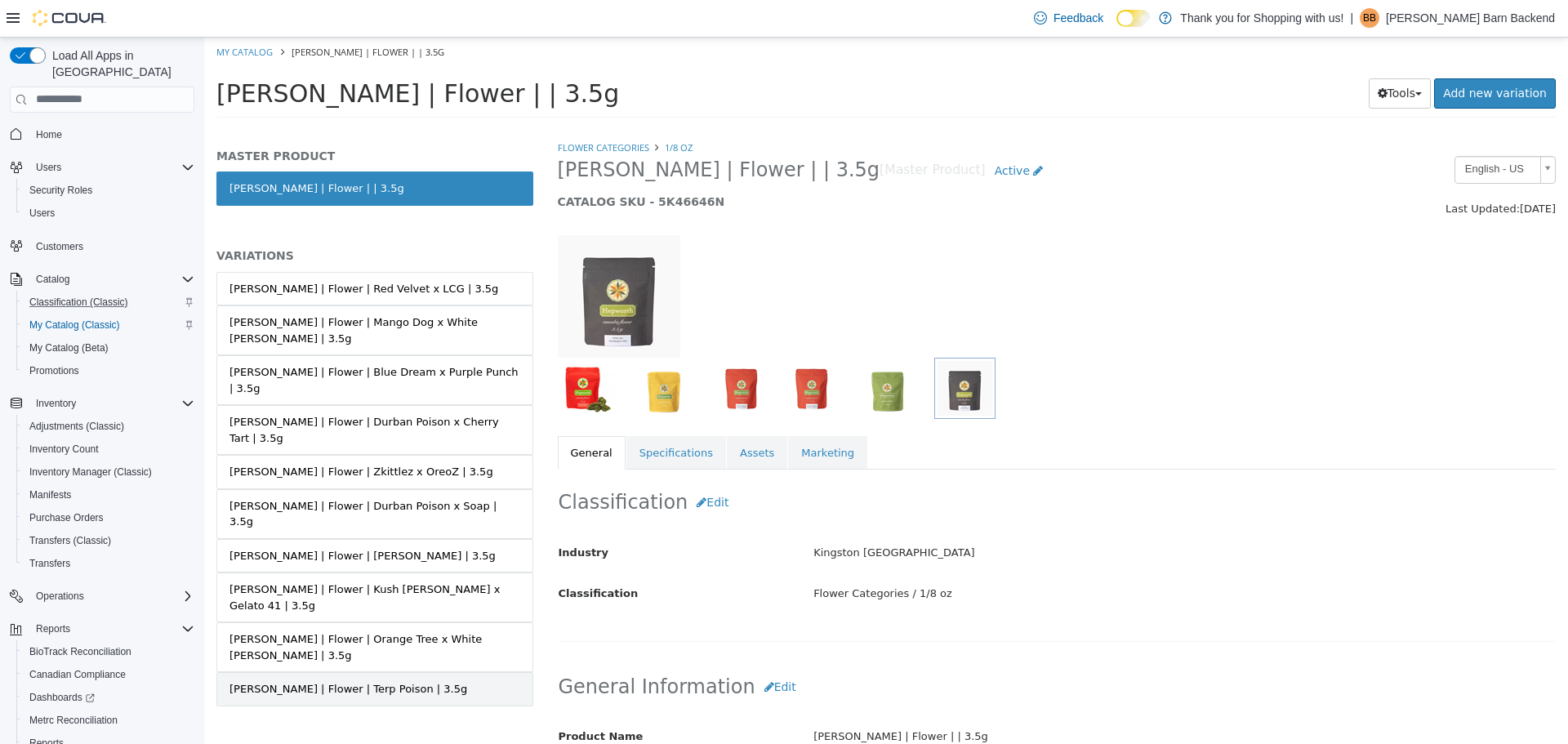
click at [377, 680] on div "Hepworth | Flower | Terp Poison | 3.5g" at bounding box center [348, 688] width 237 height 17
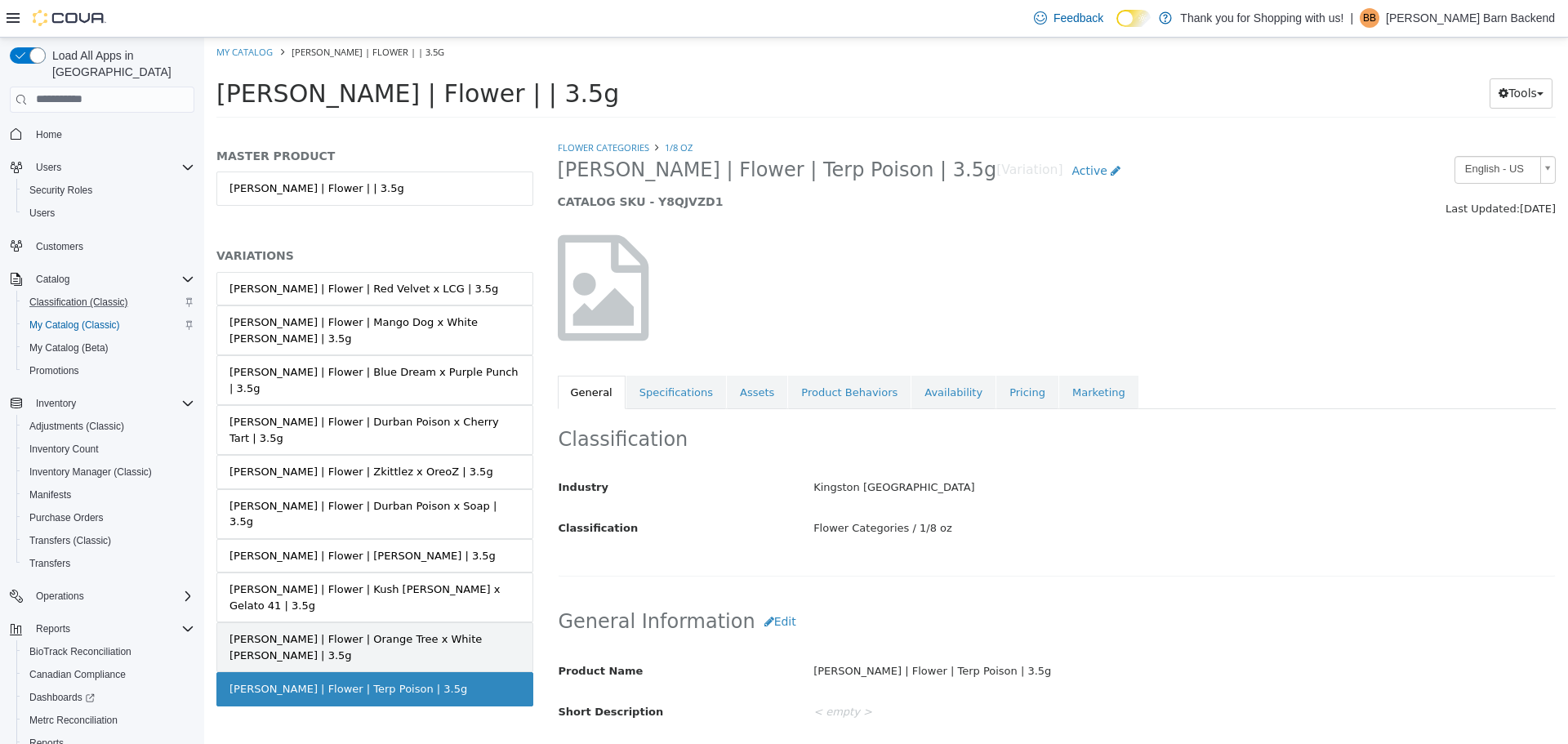
click at [410, 630] on div "Hepworth | Flower | Orange Tree x White Runtz | 3.5g" at bounding box center [375, 646] width 291 height 32
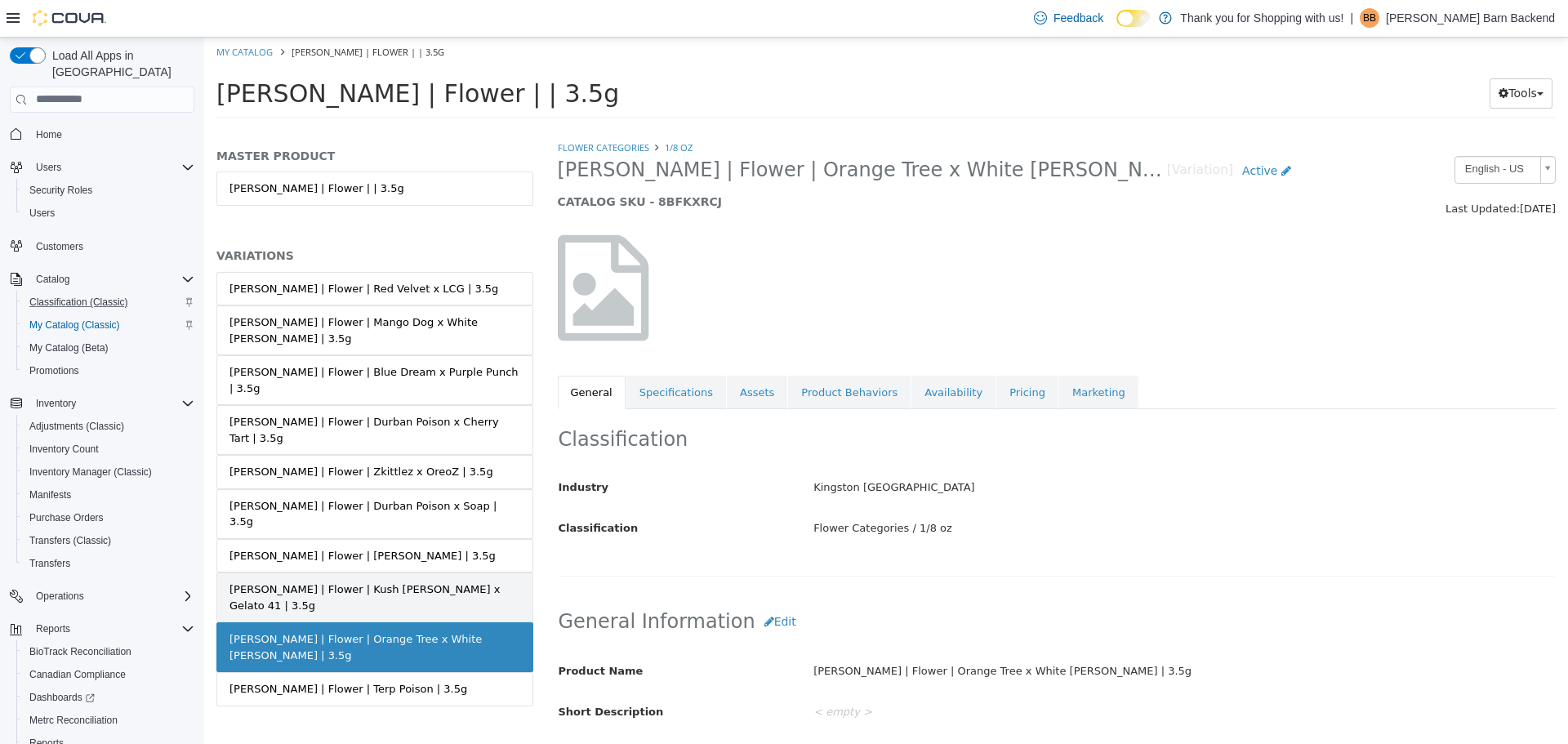
click at [428, 580] on div "Hepworth | Flower | Kush Mintz x Gelato 41 | 3.5g" at bounding box center [375, 596] width 291 height 32
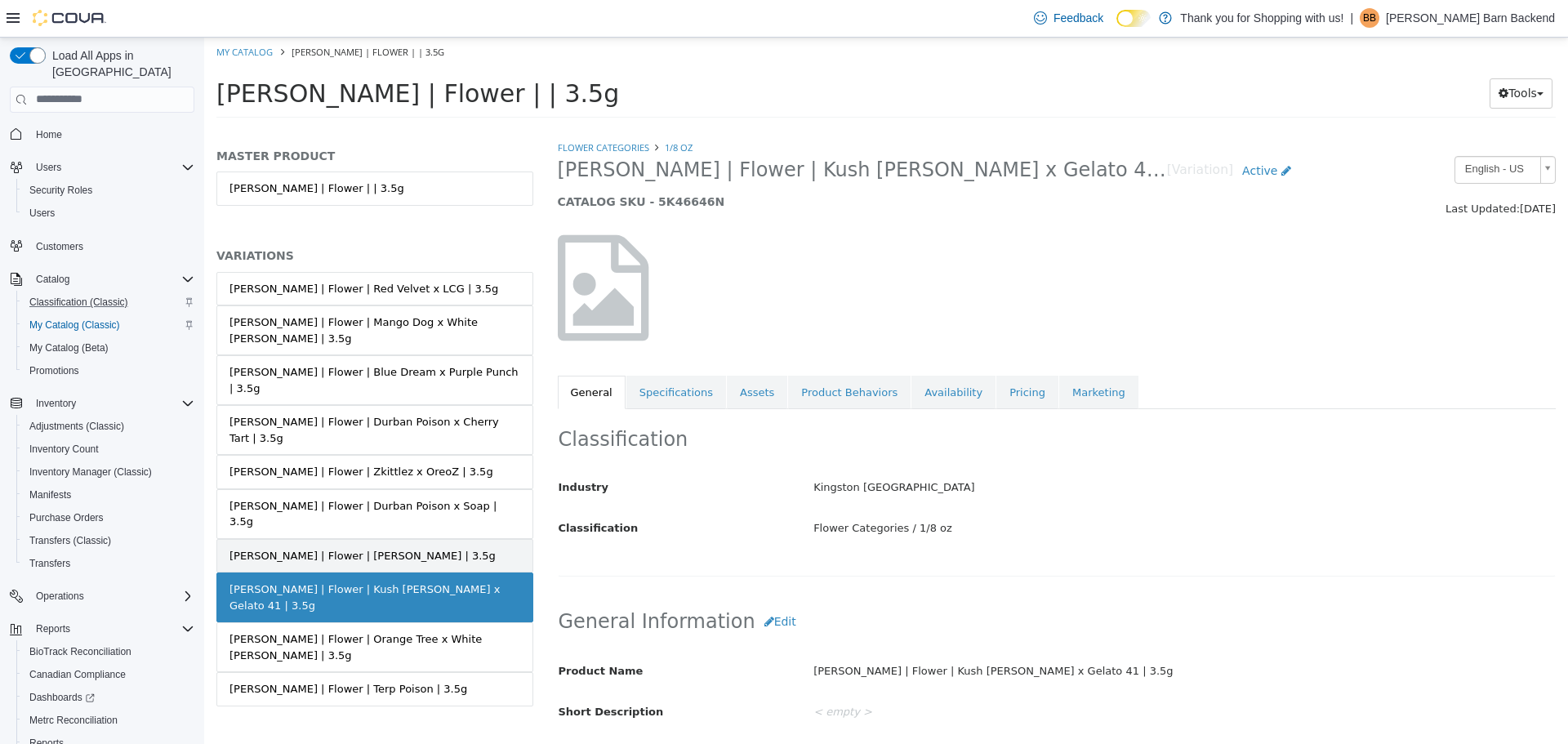
click at [423, 538] on link "Hepworth | Flower | Jack Grape | 3.5g" at bounding box center [375, 555] width 317 height 34
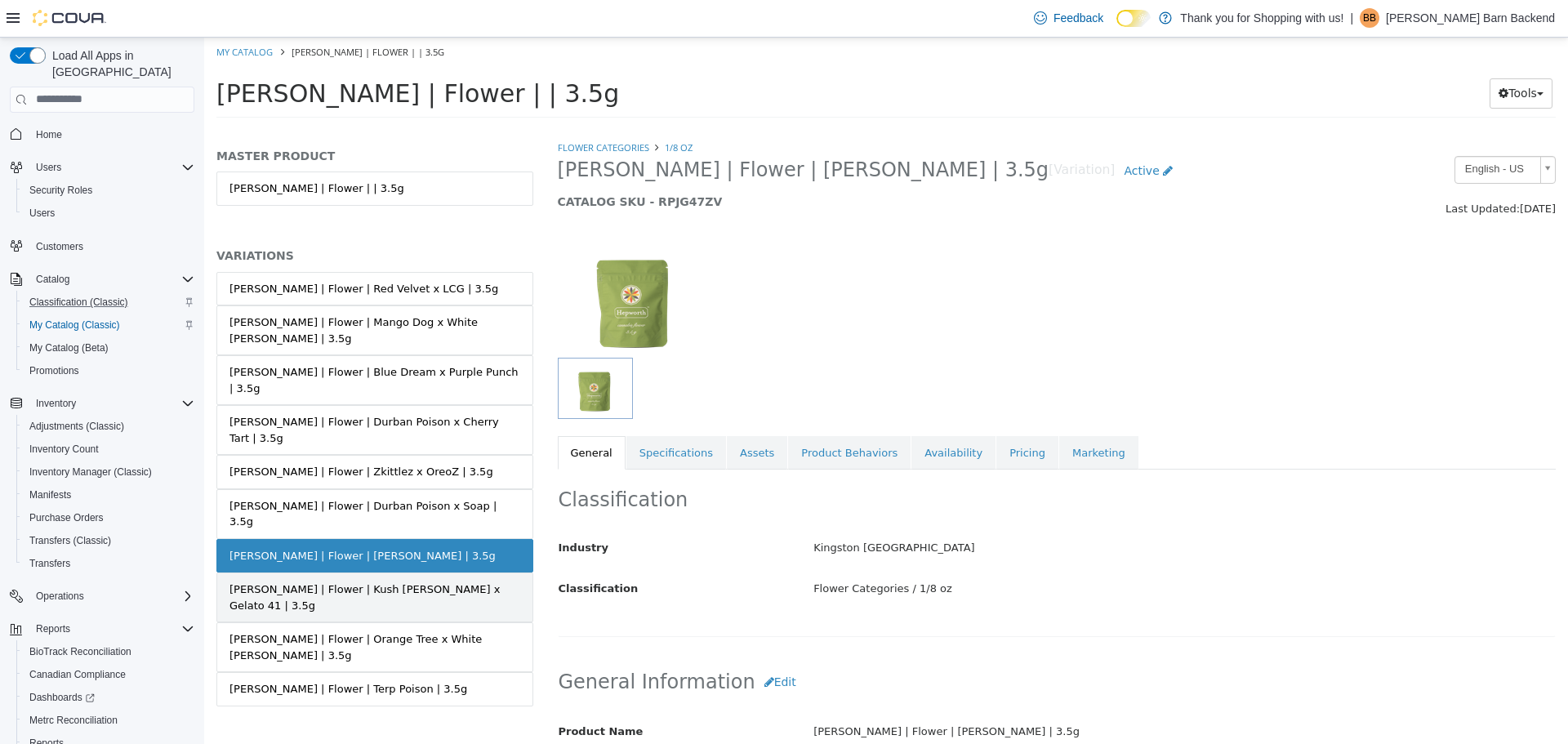
click at [439, 580] on div "Hepworth | Flower | Kush Mintz x Gelato 41 | 3.5g" at bounding box center [375, 596] width 291 height 32
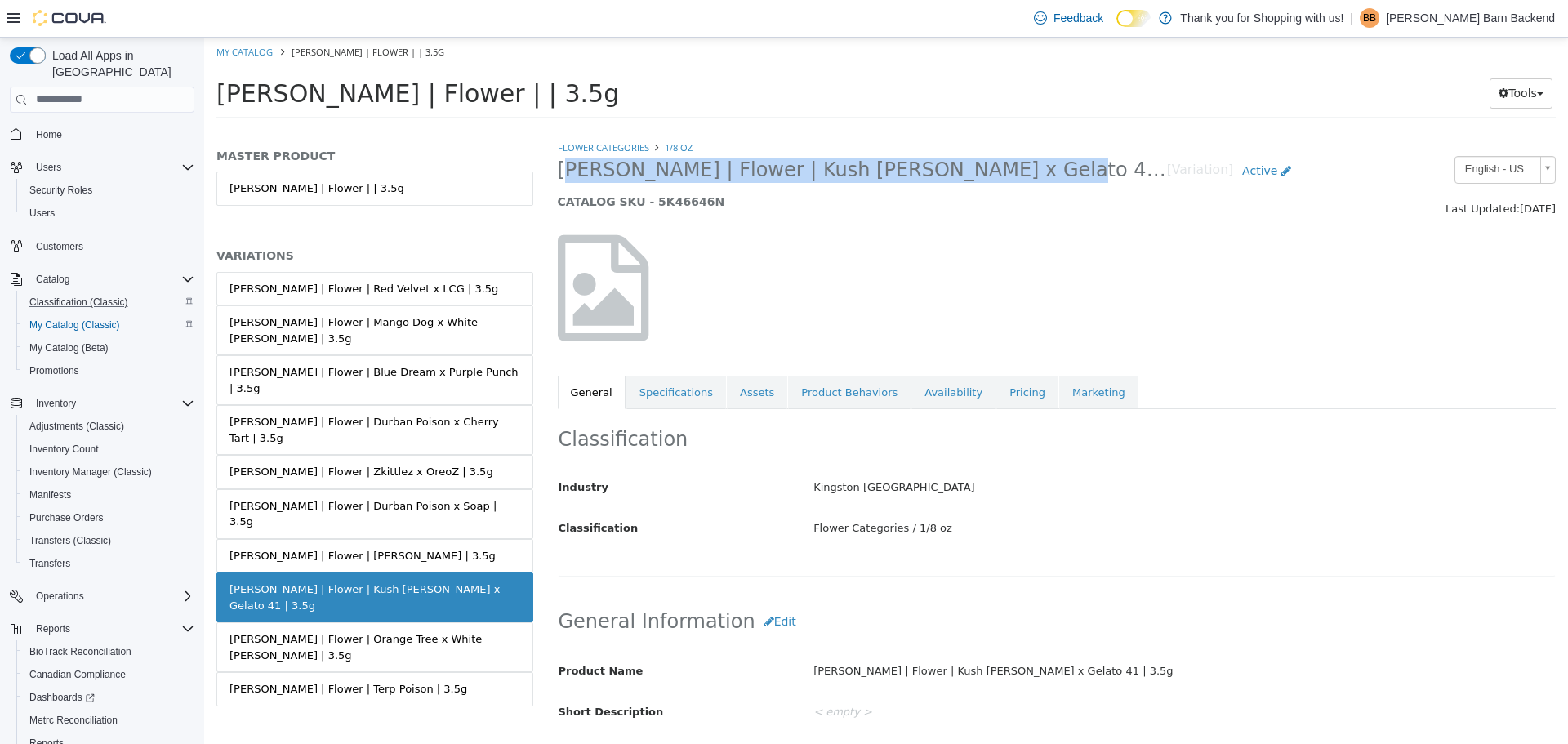
drag, startPoint x: 557, startPoint y: 168, endPoint x: 977, endPoint y: 171, distance: 420.0
click at [977, 171] on div "Hepworth | Flower | Kush Mintz x Gelato 41 | 3.5g [Variation] Active CATALOG SK…" at bounding box center [929, 186] width 767 height 62
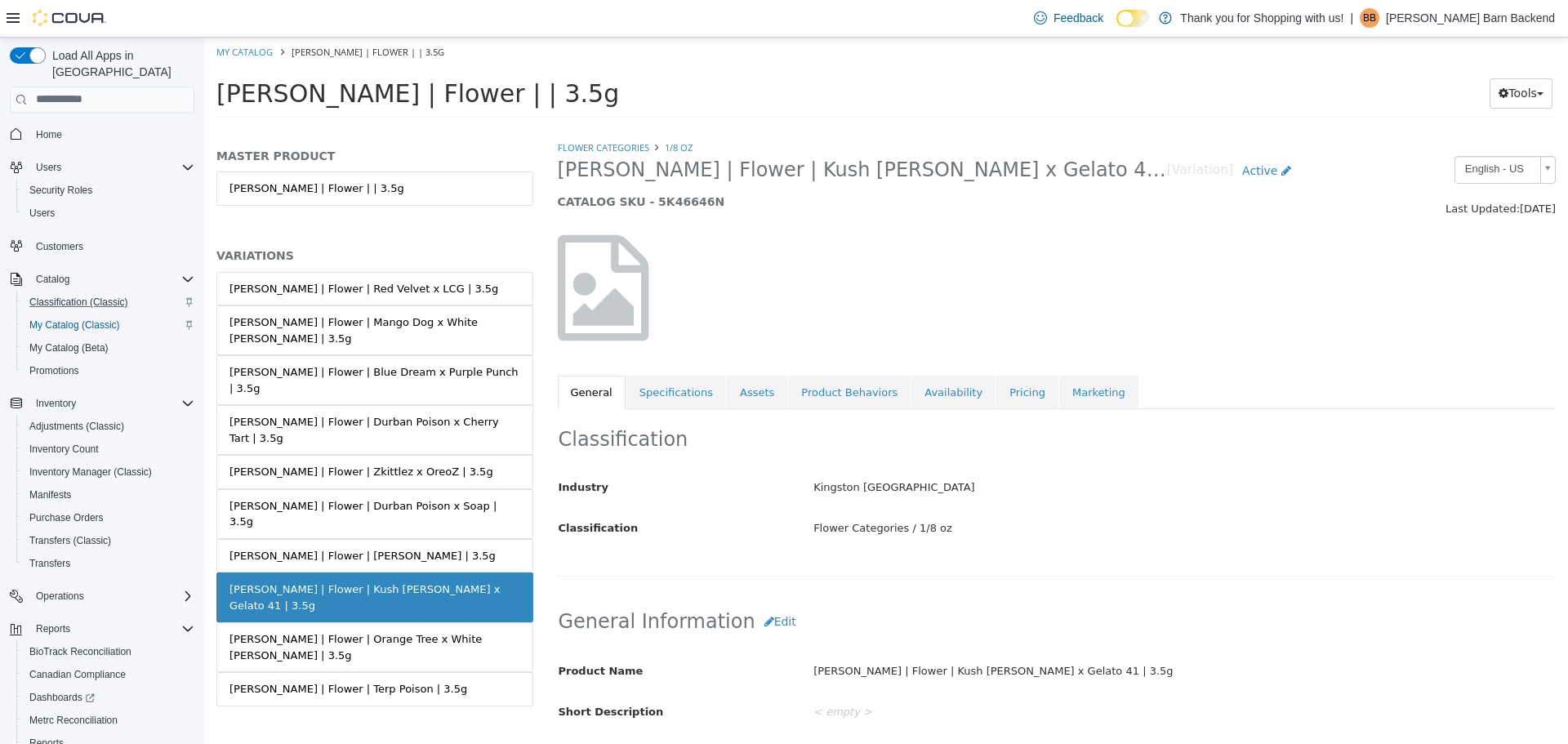
click at [584, 186] on div "Hepworth | Flower | Kush Mintz x Gelato 41 | 3.5g [Variation] Active CATALOG SK…" at bounding box center [929, 186] width 767 height 62
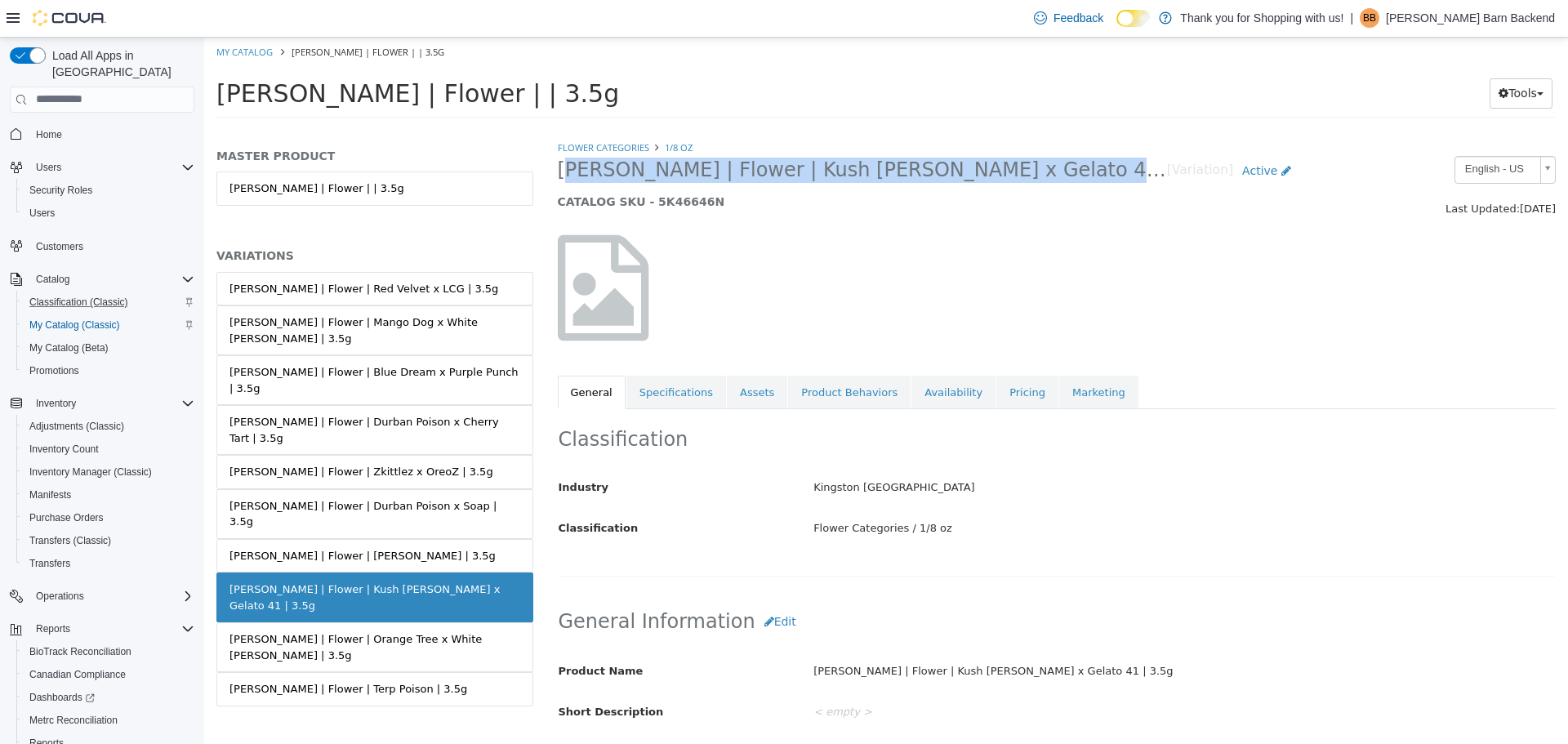
drag, startPoint x: 554, startPoint y: 173, endPoint x: 983, endPoint y: 171, distance: 429.0
click at [983, 171] on div "Hepworth | Flower | Kush Mintz x Gelato 41 | 3.5g [Variation] Active CATALOG SK…" at bounding box center [929, 186] width 767 height 62
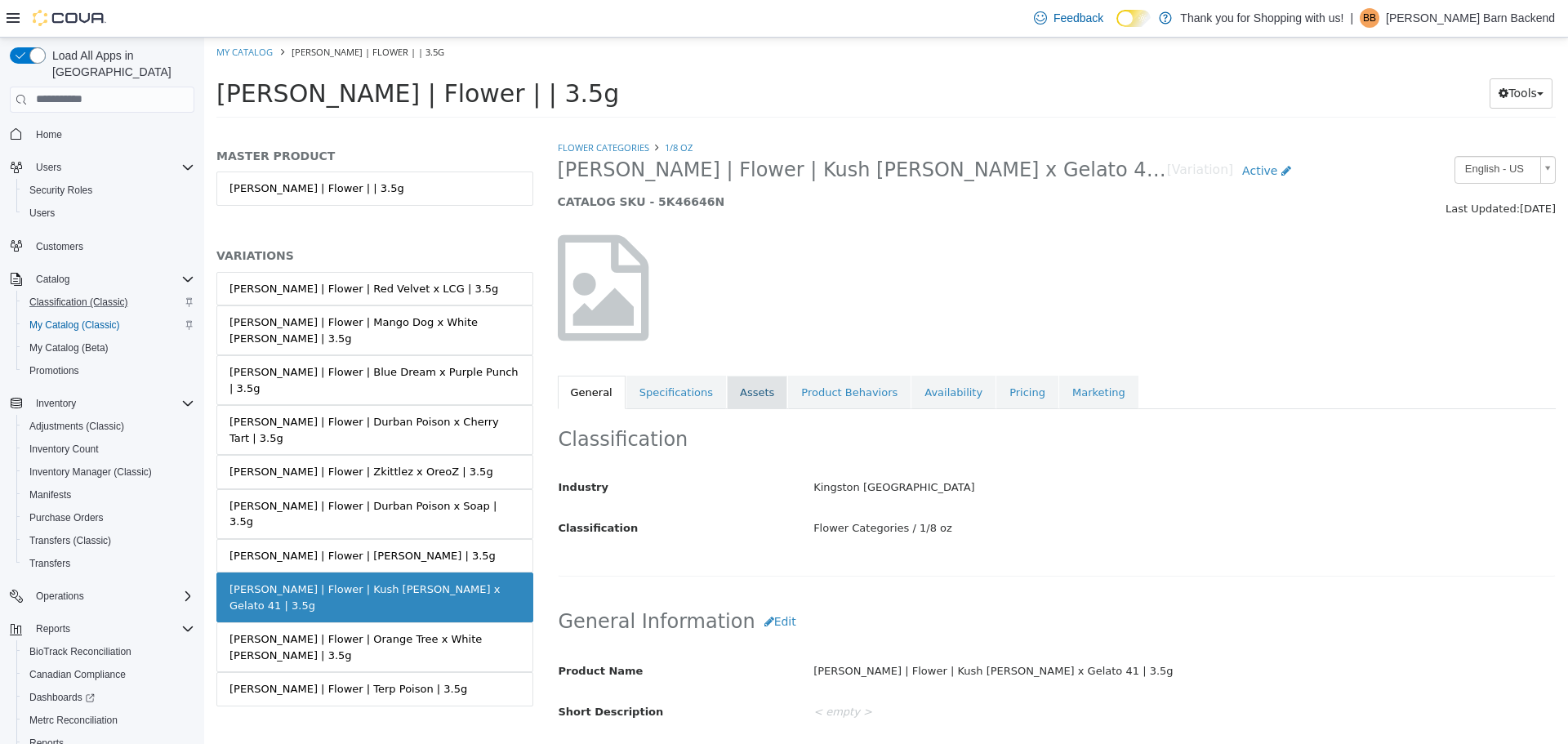
click at [741, 396] on link "Assets" at bounding box center [757, 391] width 61 height 34
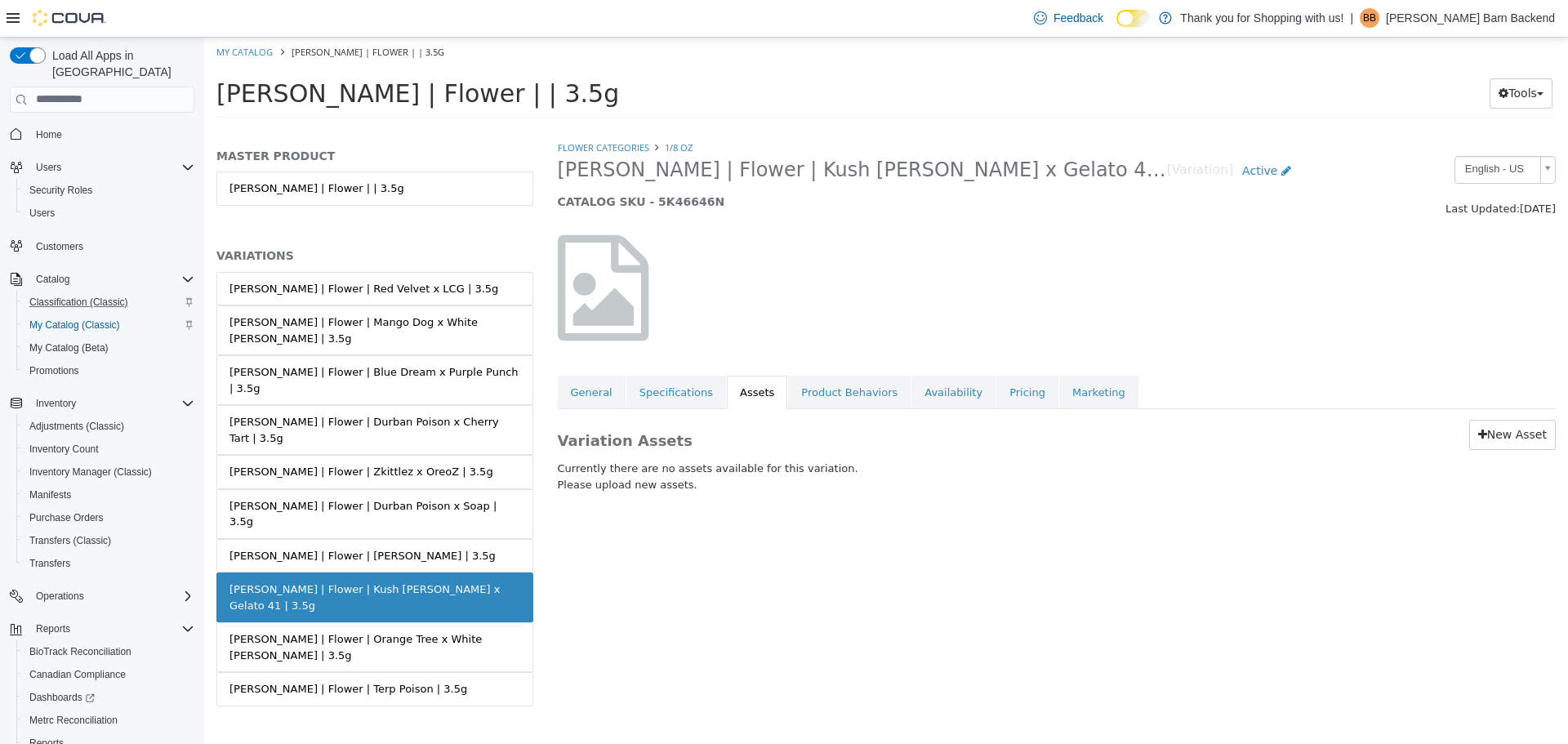
click at [1482, 416] on div "Variation Assets New Asset Currently there are no assets available for this var…" at bounding box center [1057, 458] width 1023 height 100
click at [1487, 435] on icon at bounding box center [1483, 433] width 9 height 11
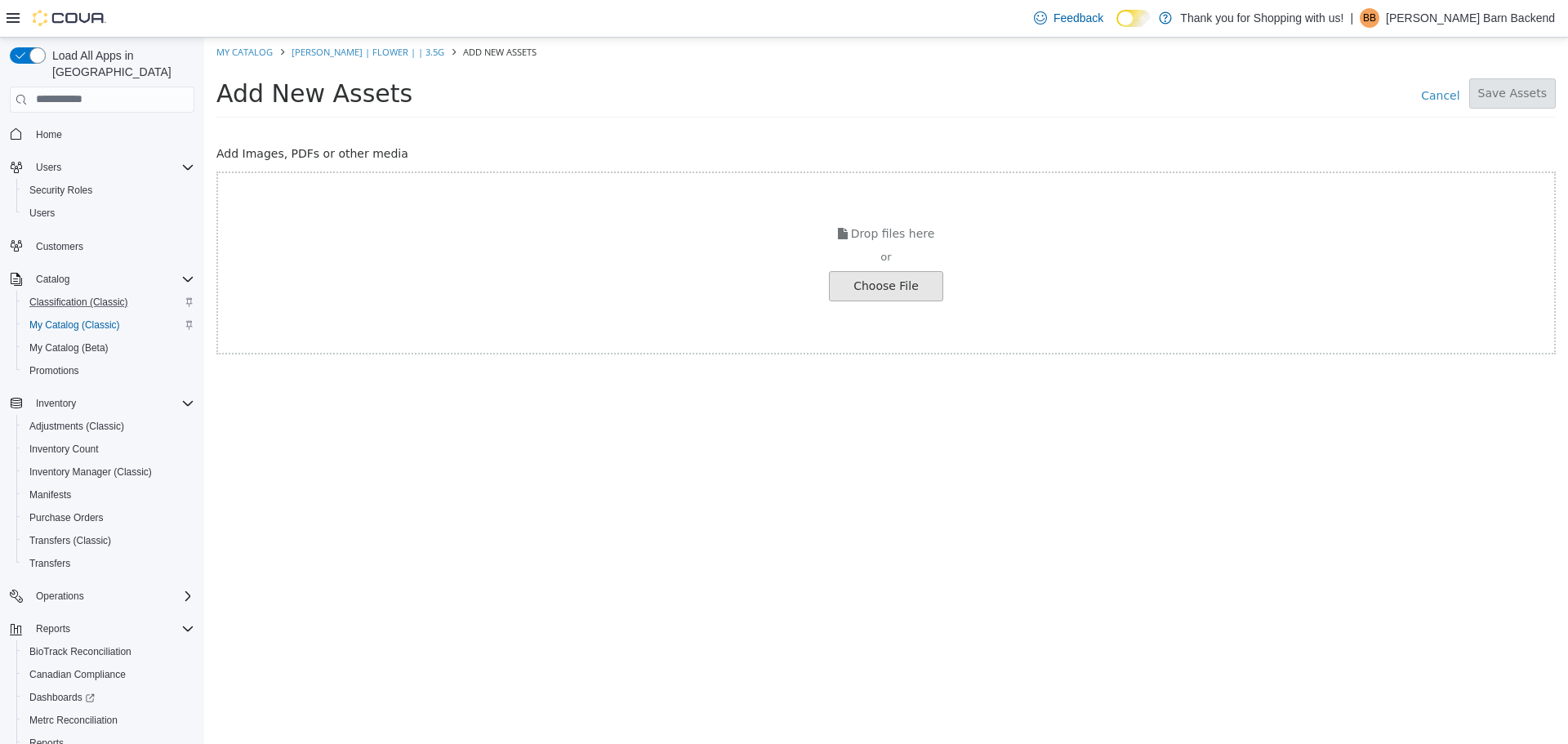
click at [919, 292] on input "file" at bounding box center [30, 285] width 1823 height 29
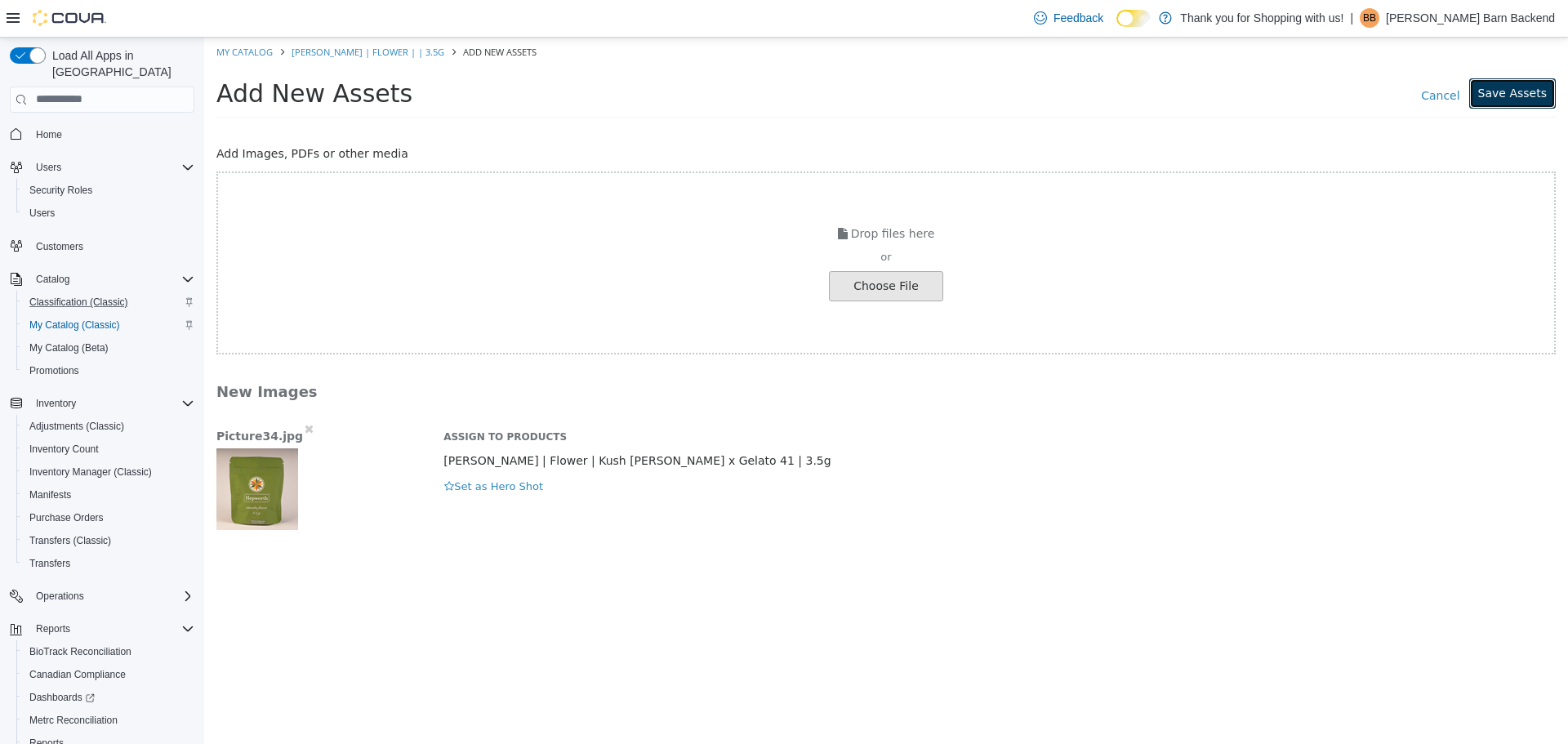
click at [1516, 90] on button "Save Assets" at bounding box center [1513, 92] width 86 height 30
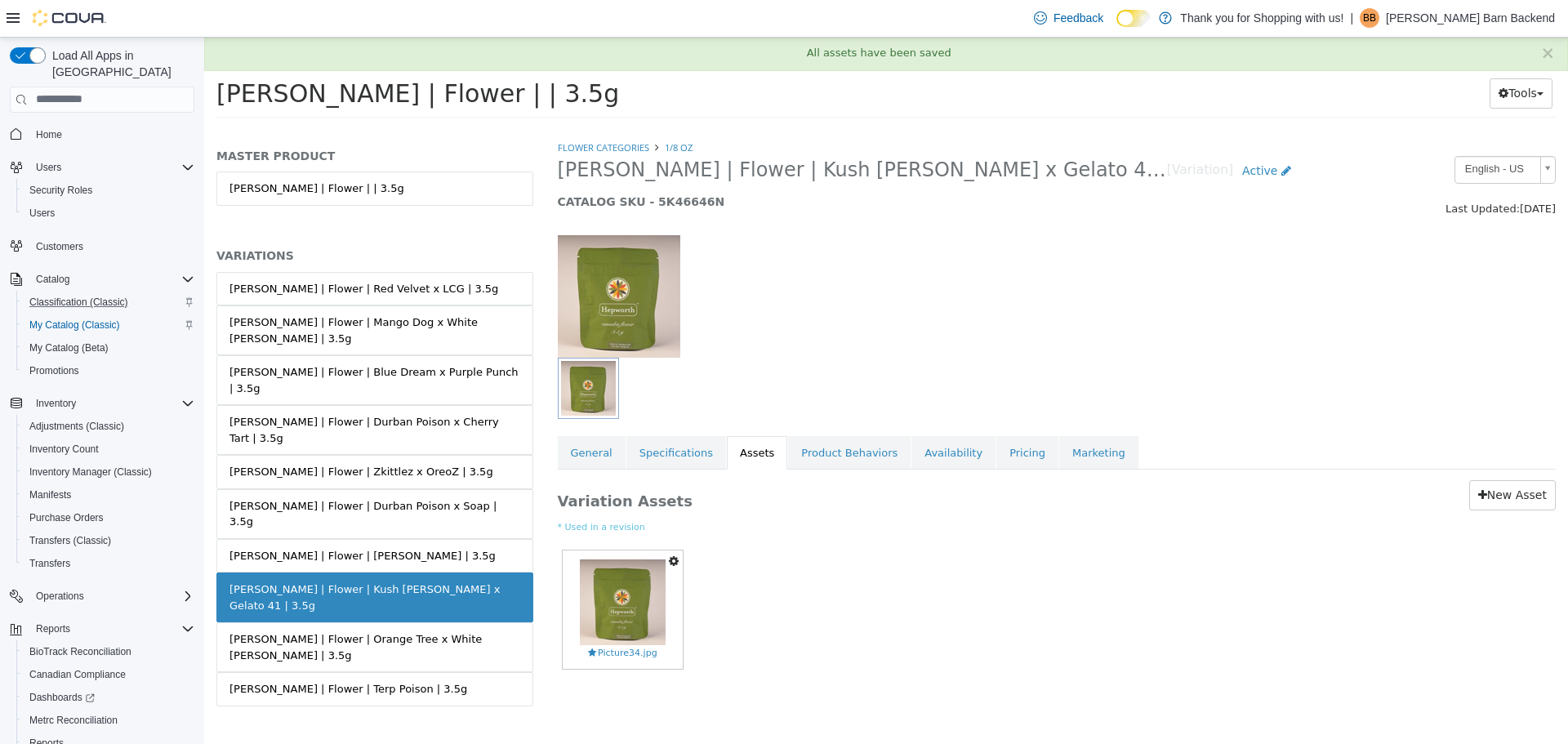
click at [556, 441] on div "Flower Categories 1/8 oz Hepworth | Flower | Kush Mintz x Gelato 41 | 3.5g [Var…" at bounding box center [1057, 441] width 1023 height 604
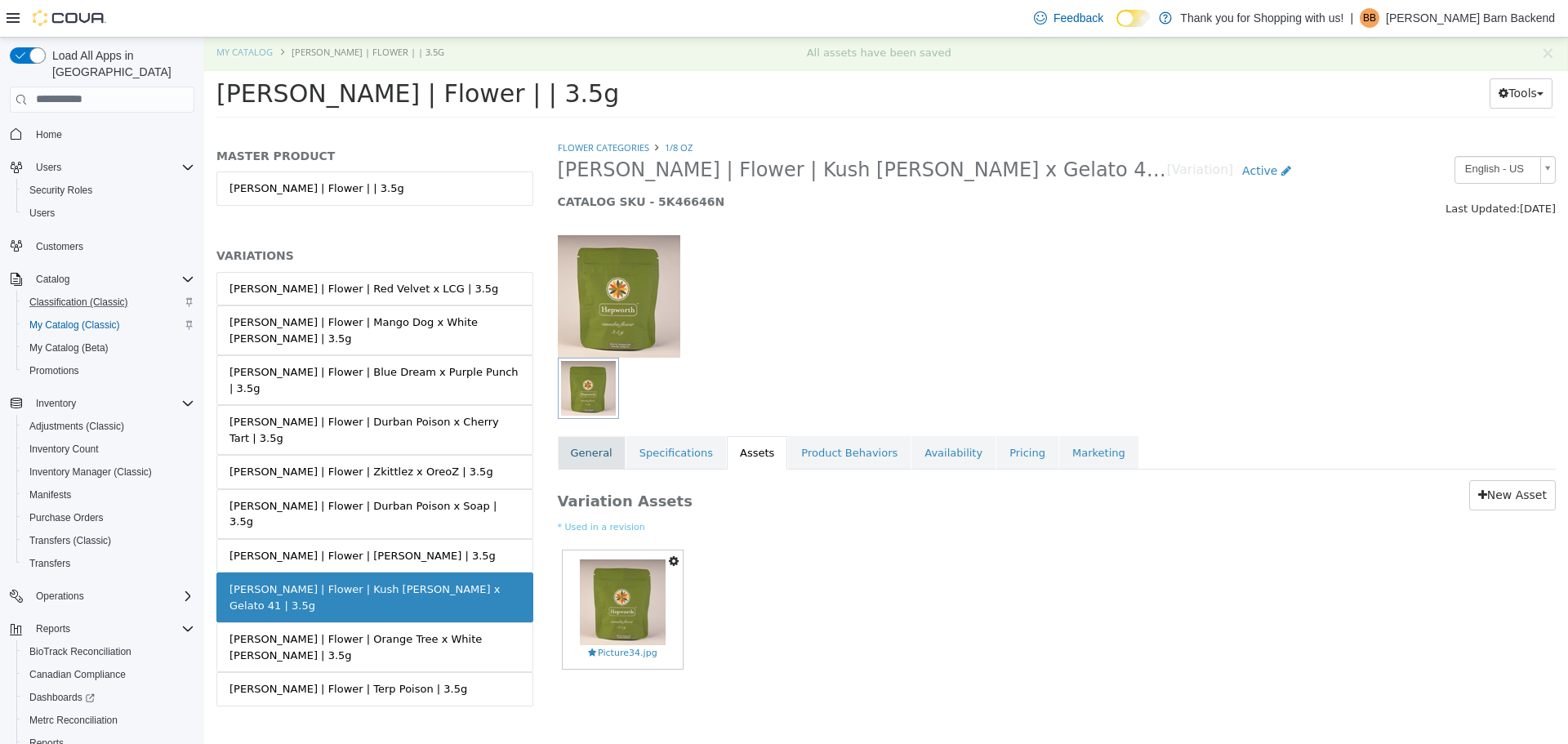
click at [585, 450] on link "General" at bounding box center [592, 452] width 68 height 34
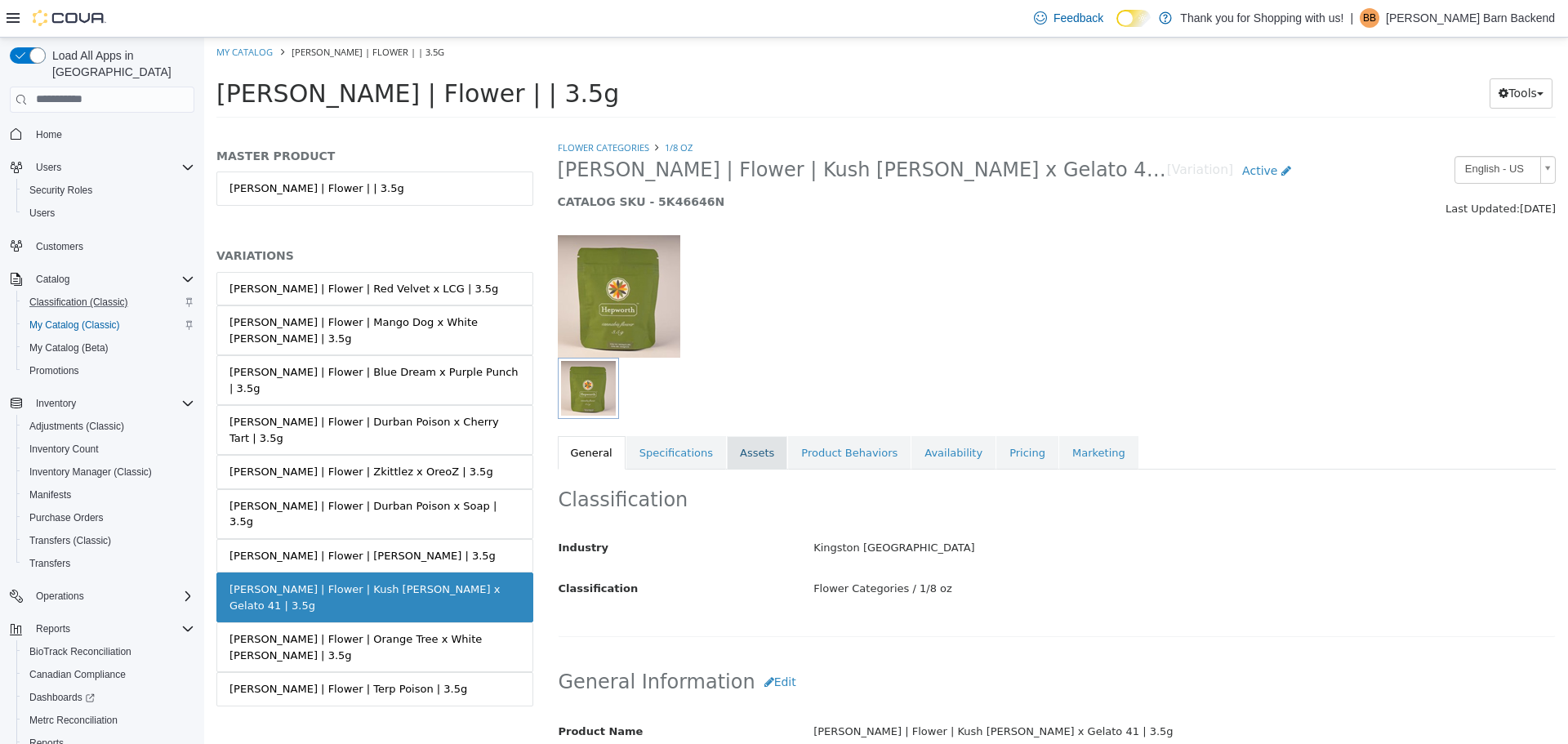
click at [738, 452] on link "Assets" at bounding box center [757, 452] width 61 height 34
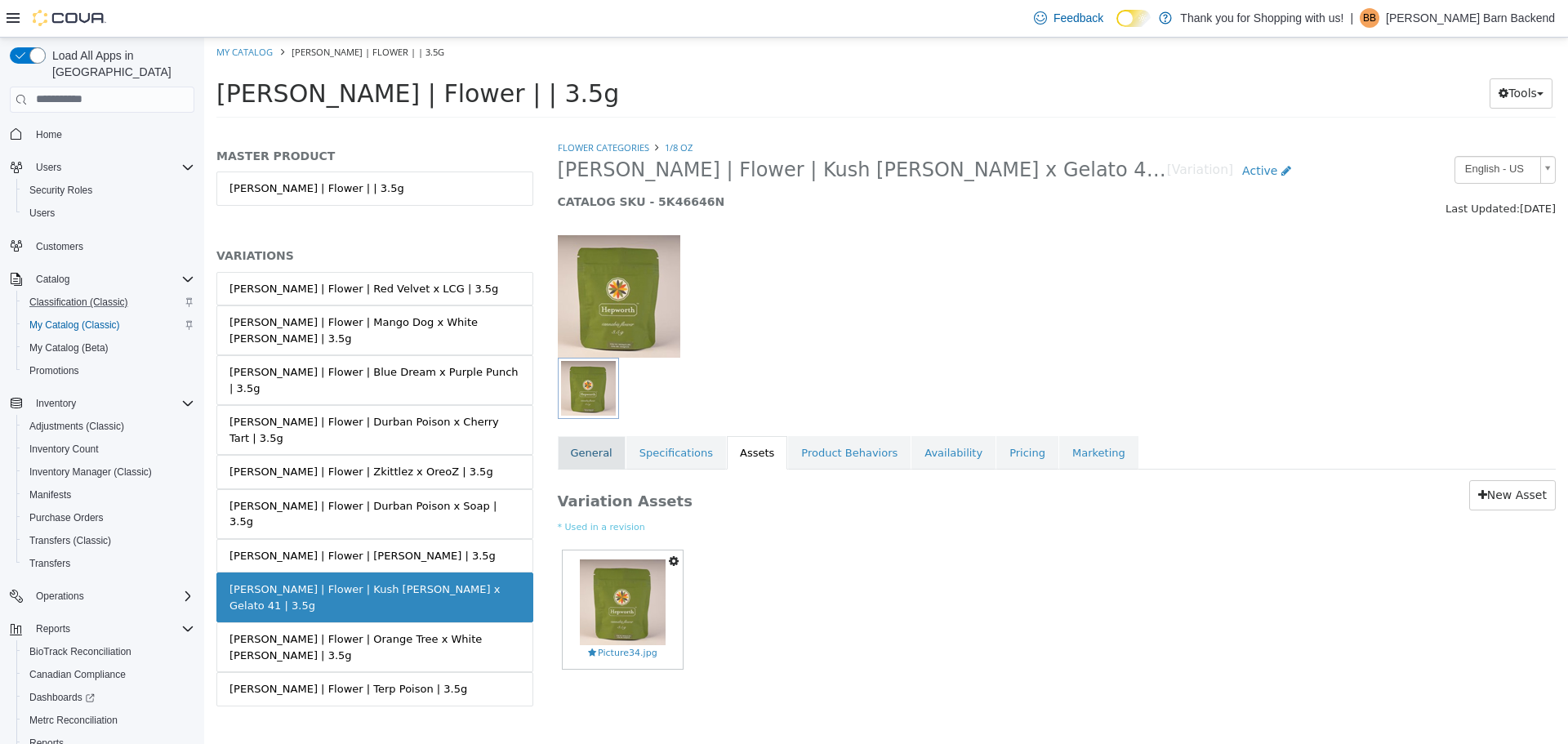
click at [579, 457] on link "General" at bounding box center [592, 452] width 68 height 34
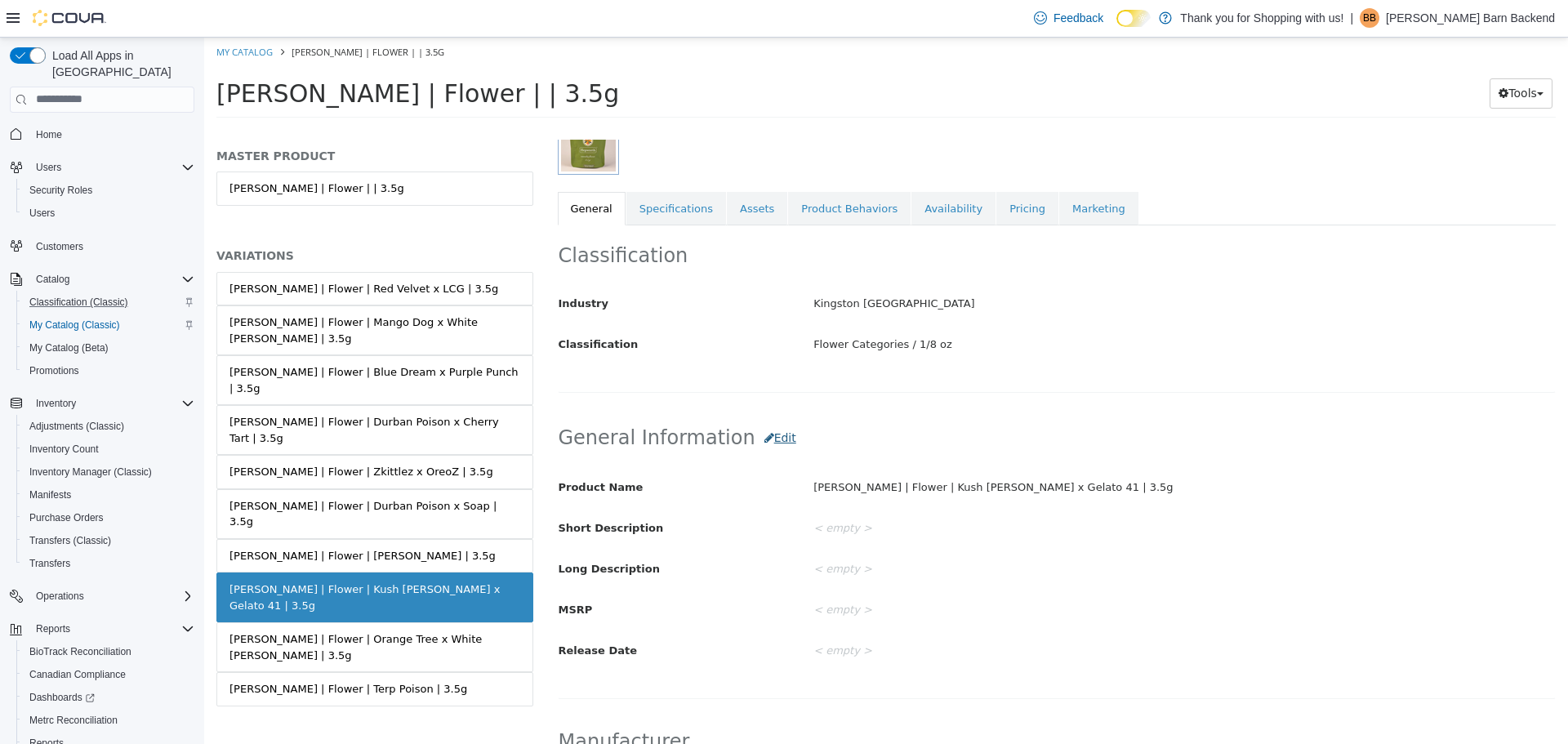
scroll to position [245, 0]
click at [760, 441] on button "Edit" at bounding box center [780, 436] width 50 height 30
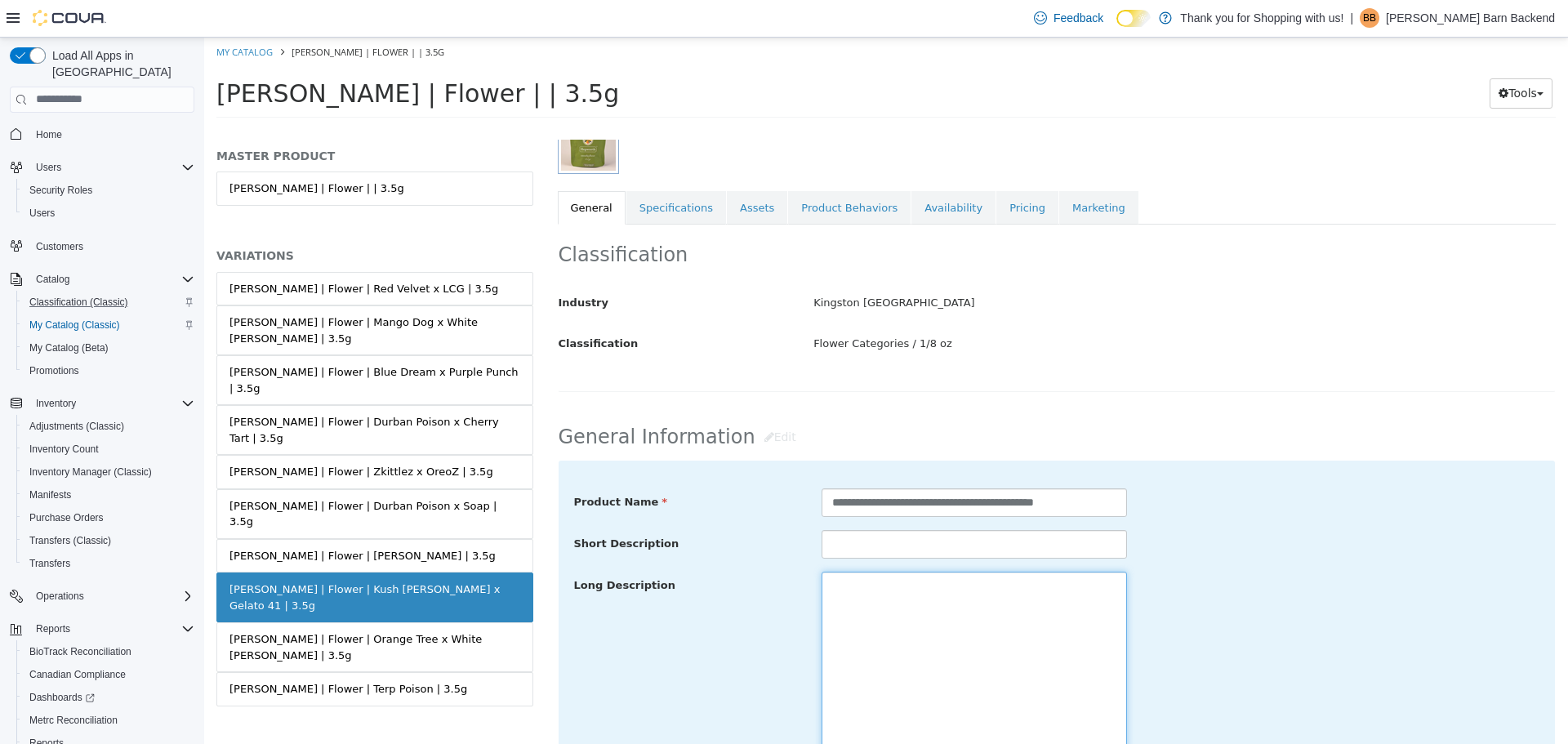
click at [884, 609] on textarea at bounding box center [974, 661] width 306 height 183
paste textarea "**********"
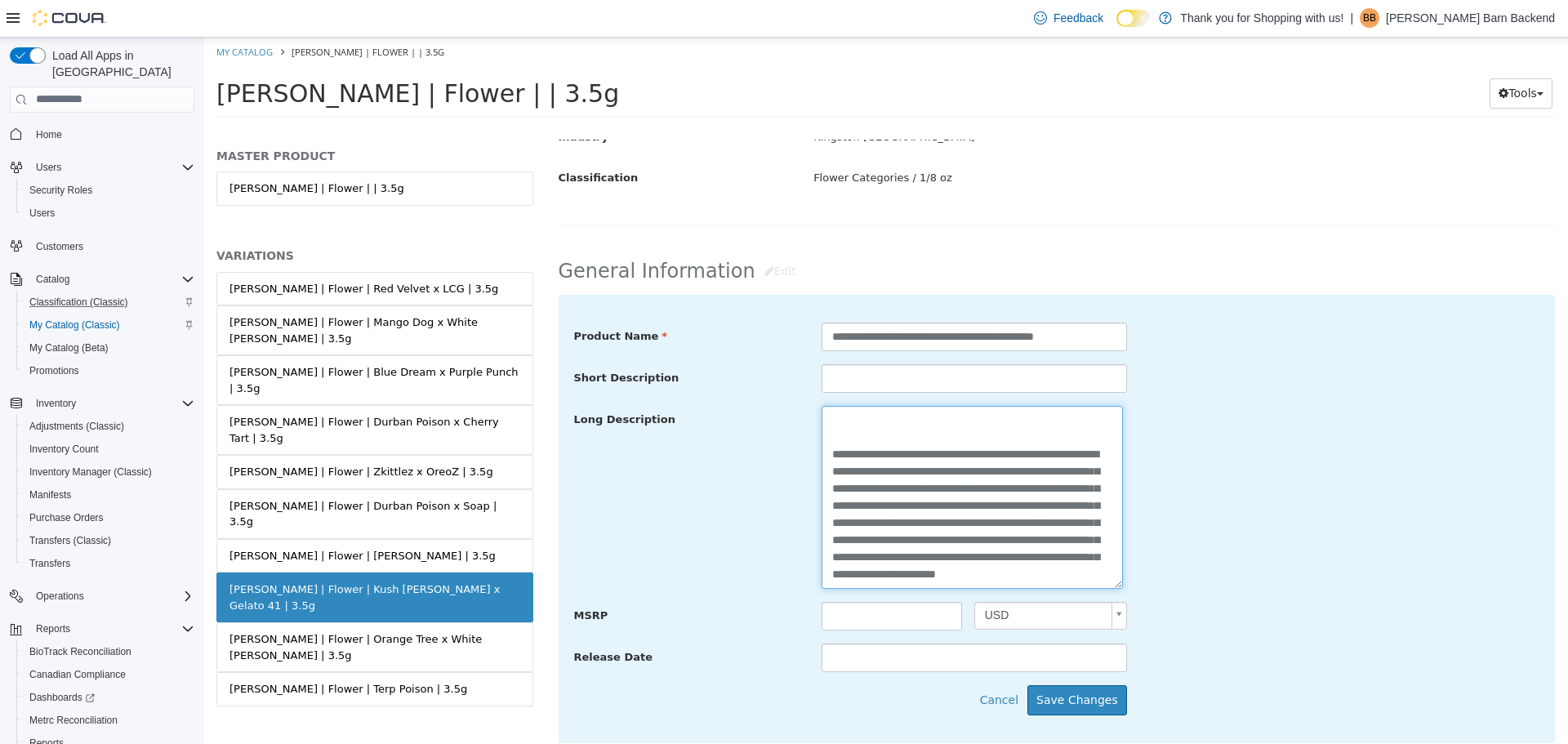
scroll to position [664, 0]
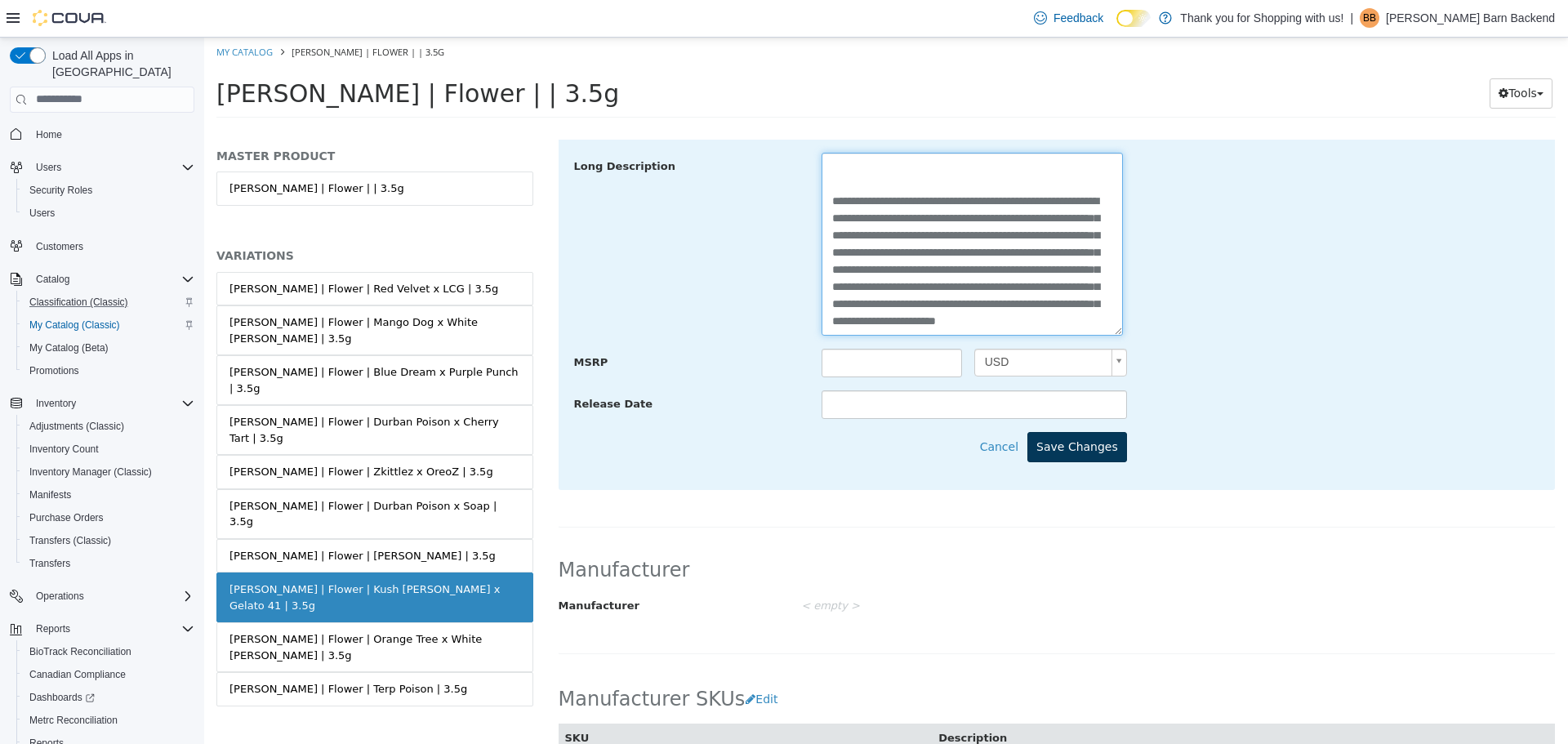
type textarea "**********"
click at [1090, 452] on button "Save Changes" at bounding box center [1078, 446] width 99 height 30
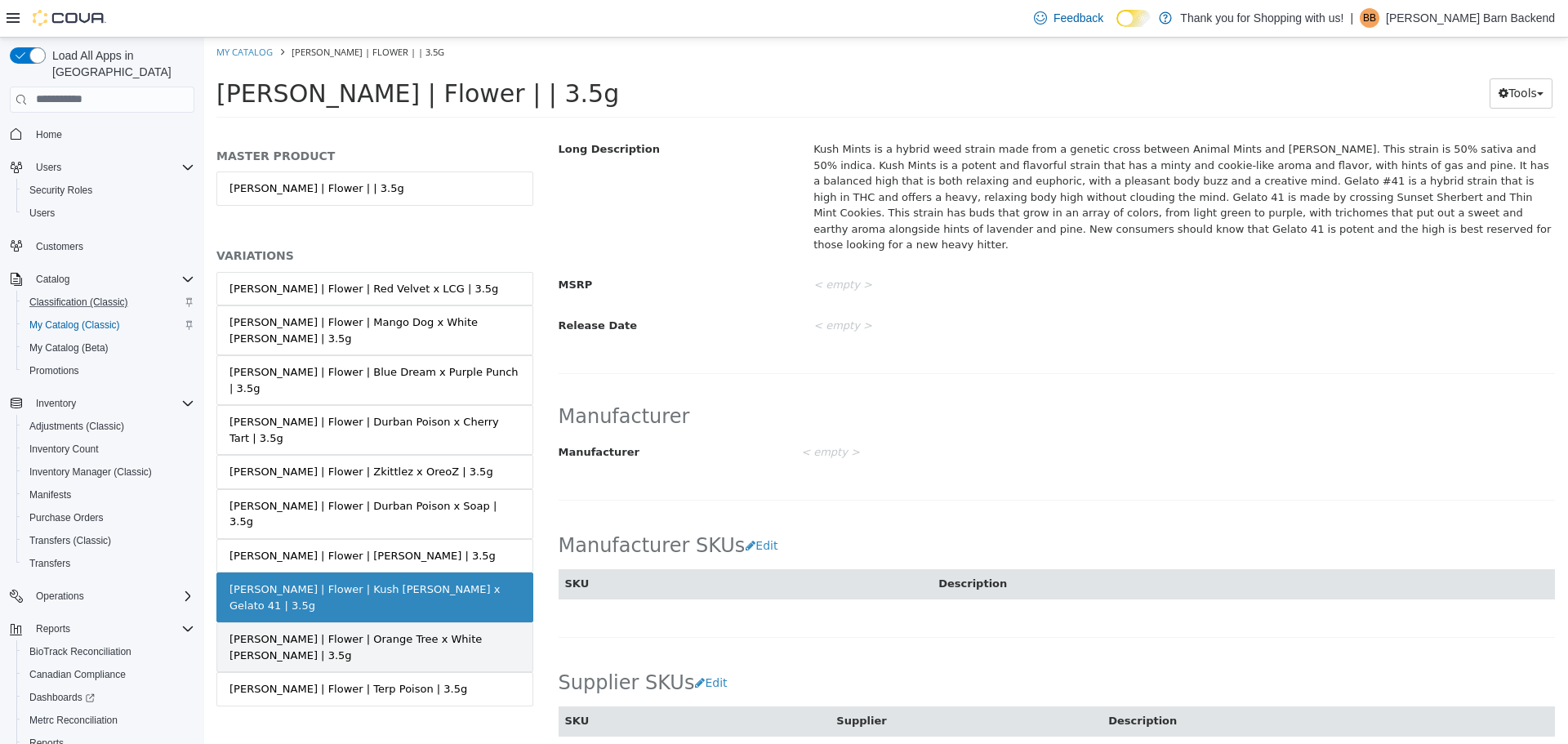
click at [378, 630] on div "Hepworth | Flower | Orange Tree x White Runtz | 3.5g" at bounding box center [375, 646] width 291 height 32
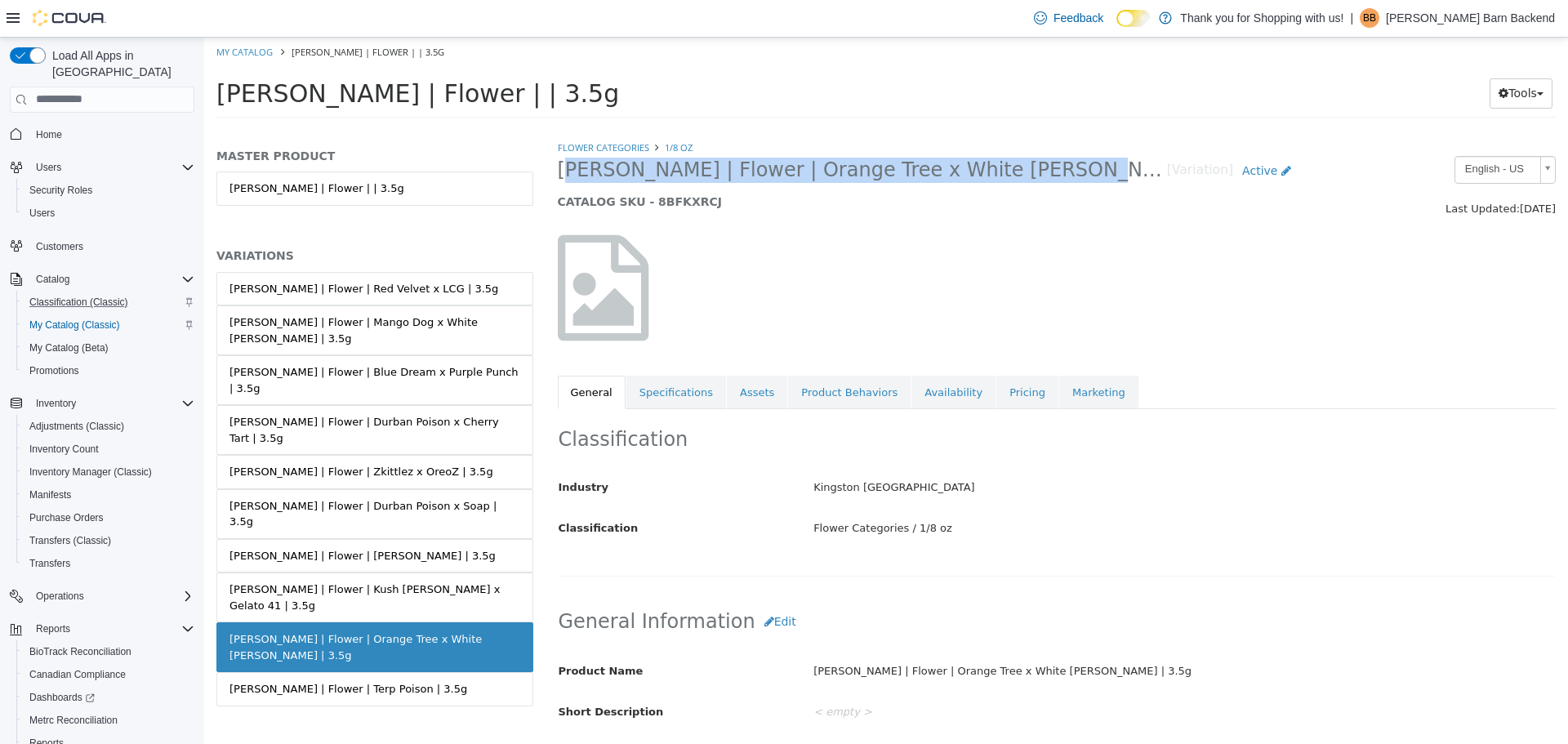
drag, startPoint x: 559, startPoint y: 174, endPoint x: 1011, endPoint y: 178, distance: 452.0
click at [1011, 178] on span "Hepworth | Flower | Orange Tree x White Runtz | 3.5g" at bounding box center [862, 169] width 609 height 26
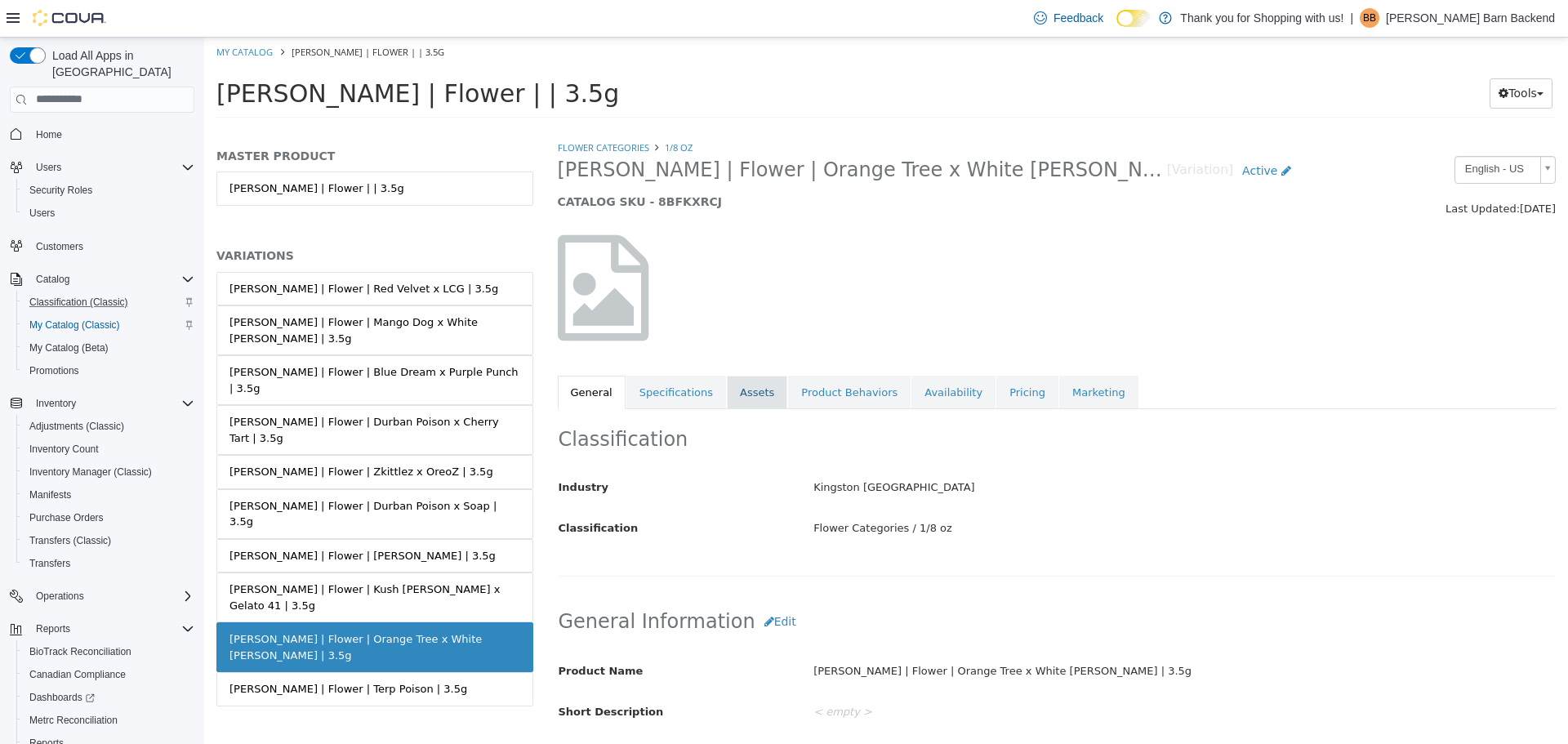
click at [734, 392] on link "Assets" at bounding box center [757, 391] width 61 height 34
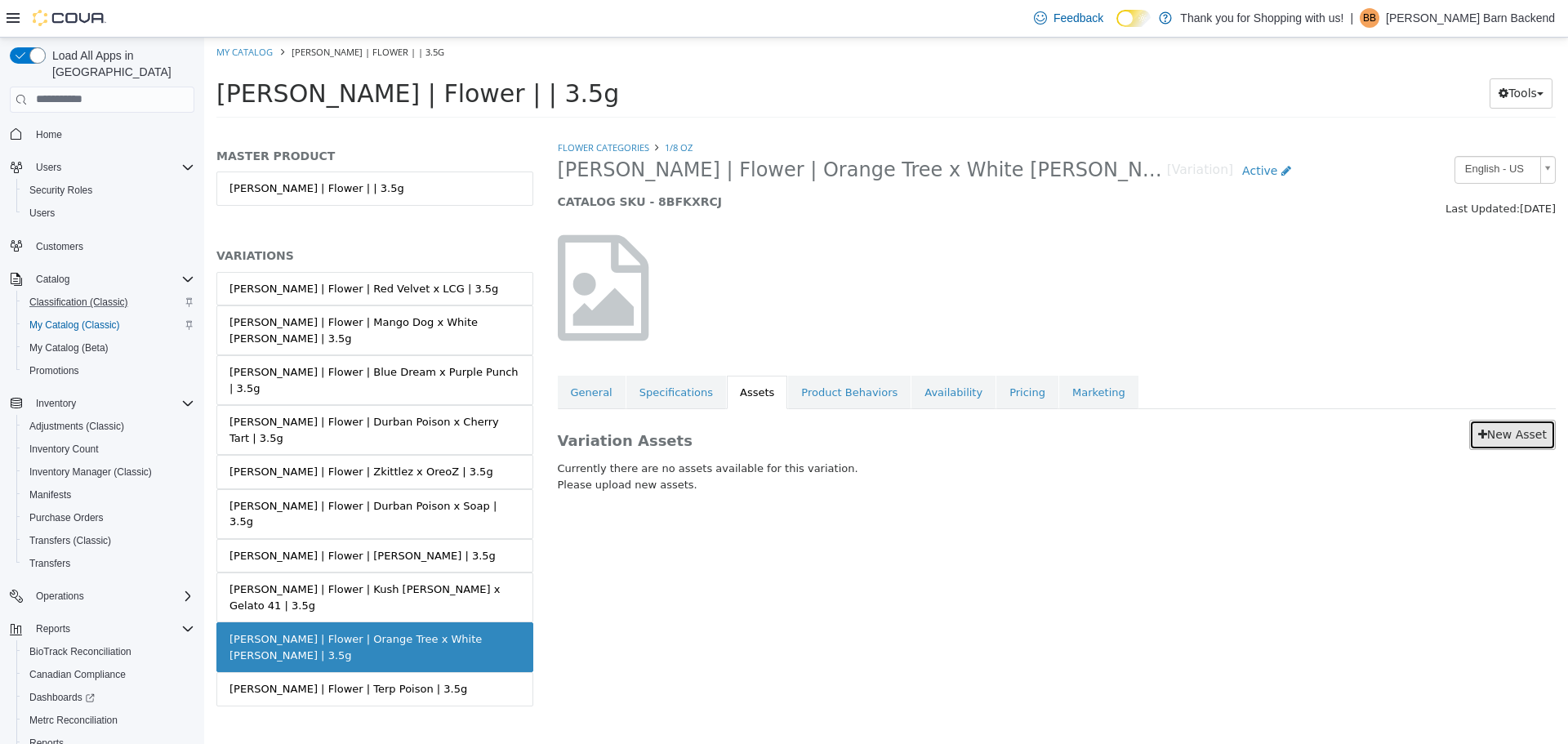
click at [1517, 440] on link "New Asset" at bounding box center [1513, 433] width 86 height 30
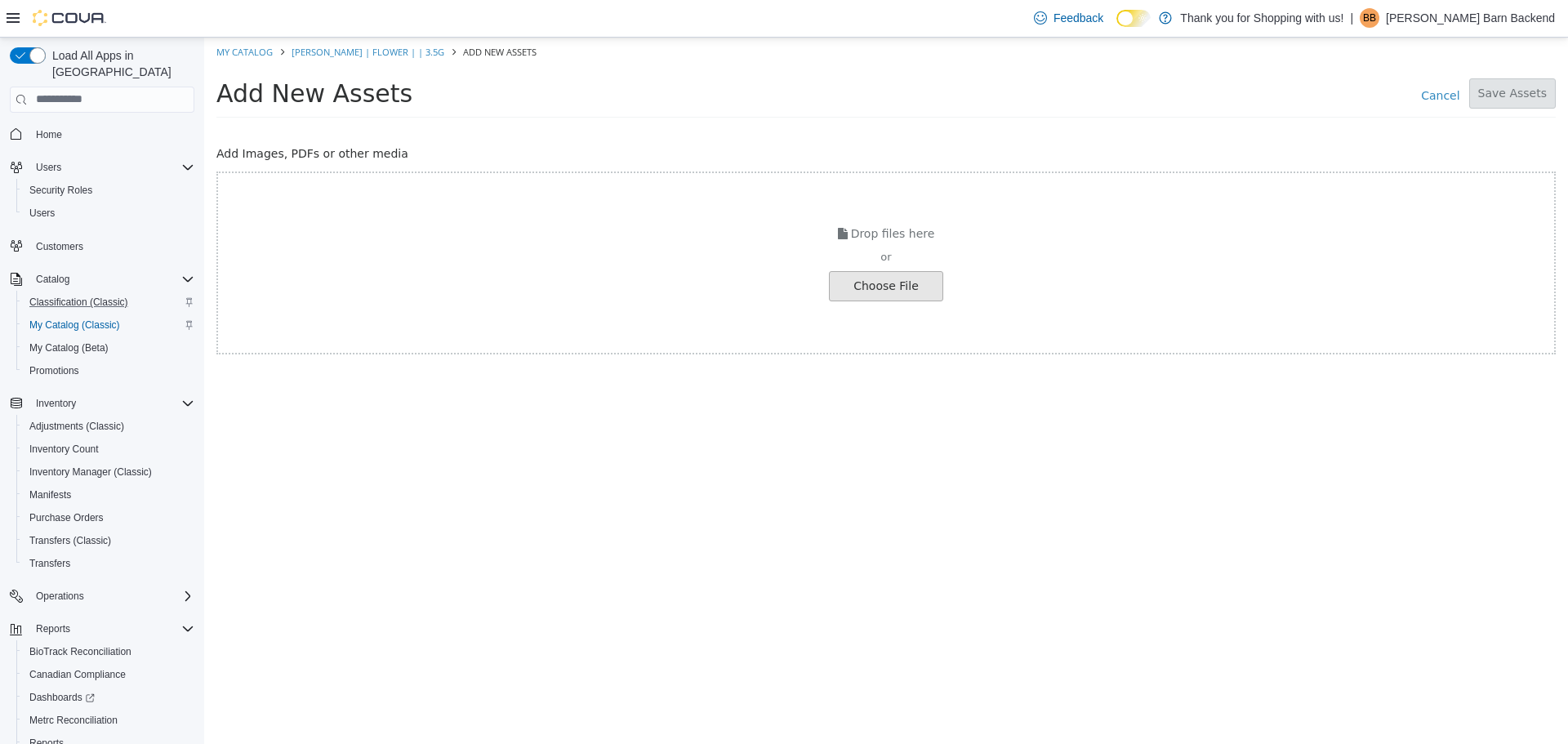
click at [899, 284] on input "file" at bounding box center [30, 285] width 1823 height 29
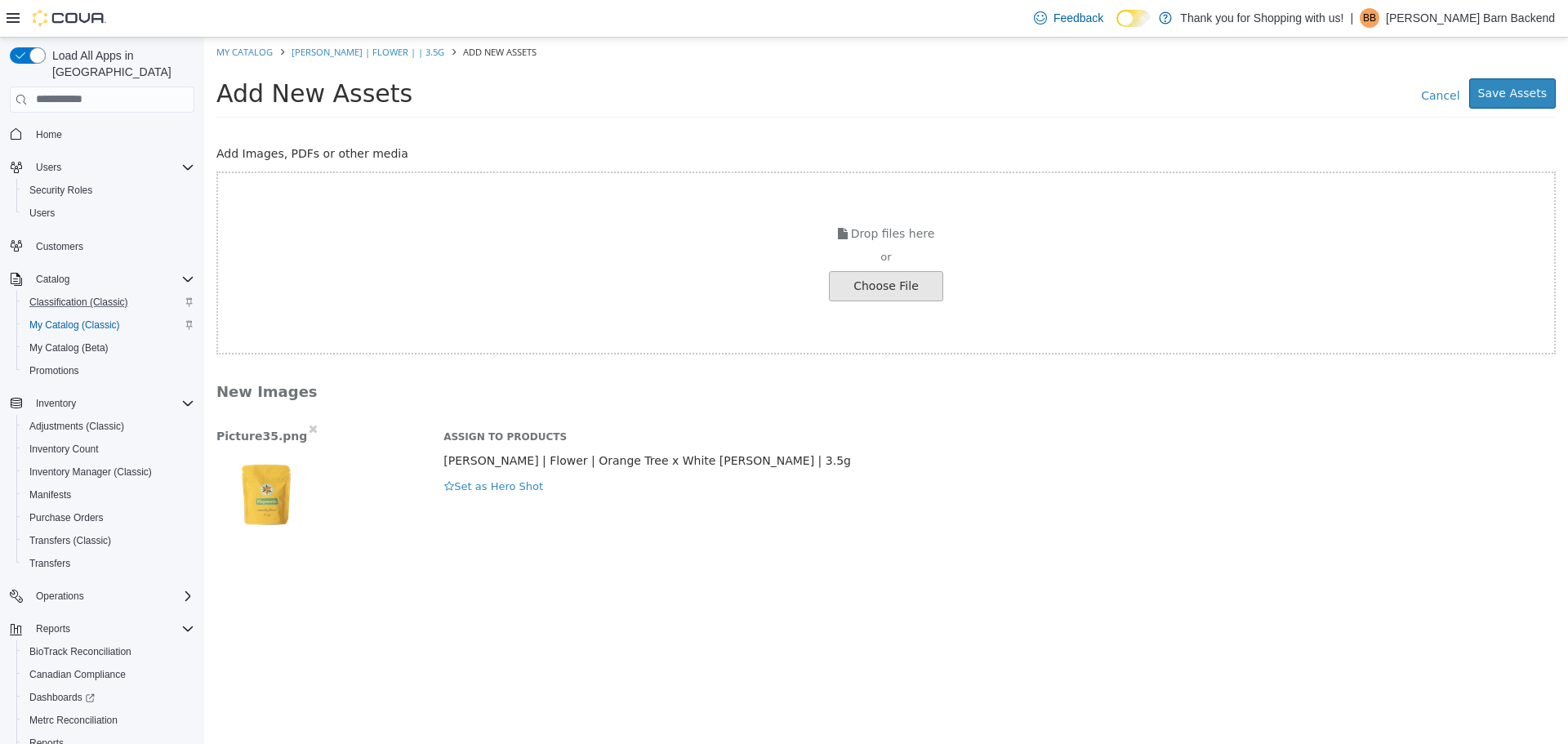
click at [262, 487] on img "button" at bounding box center [267, 487] width 102 height 82
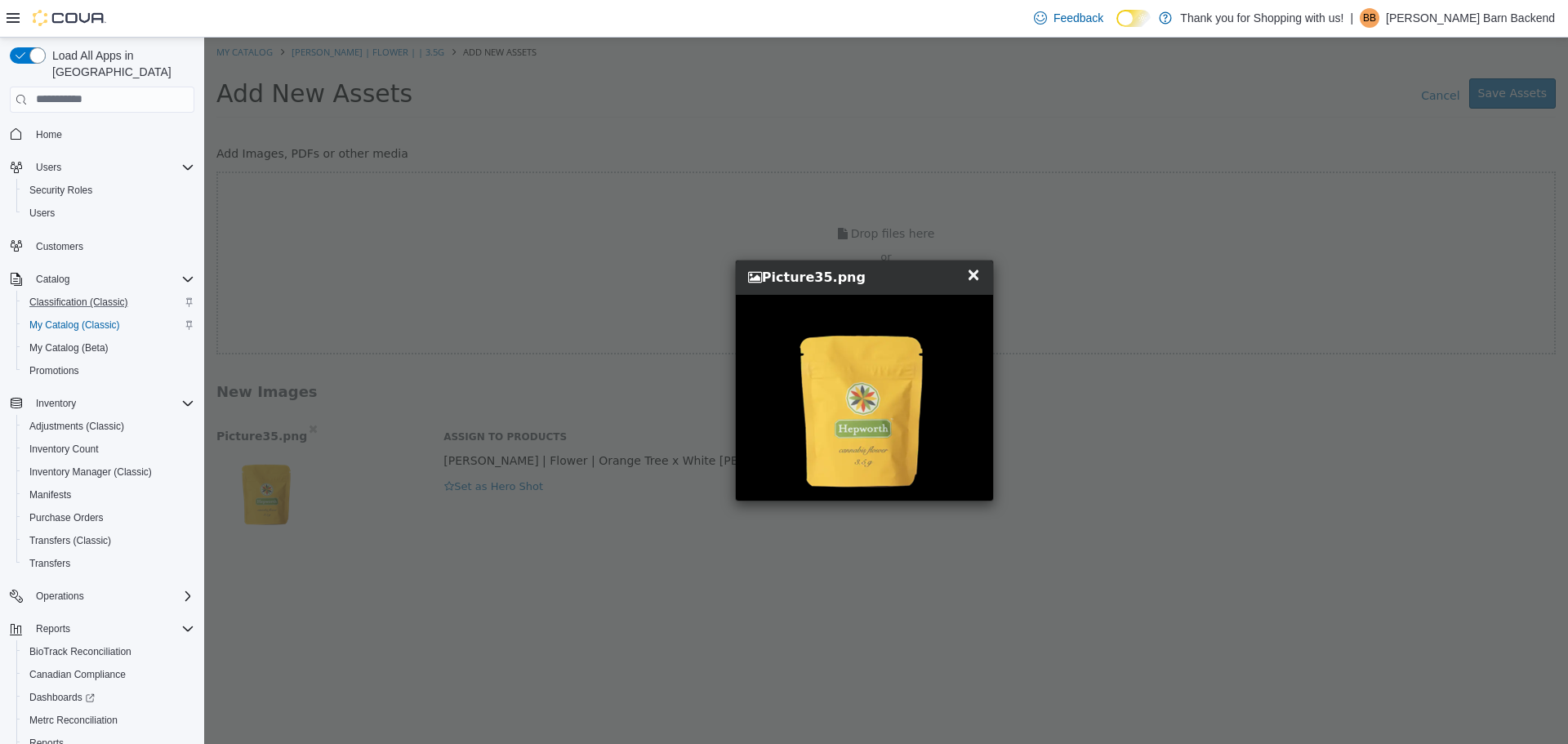
click at [971, 273] on span "×" at bounding box center [974, 273] width 15 height 19
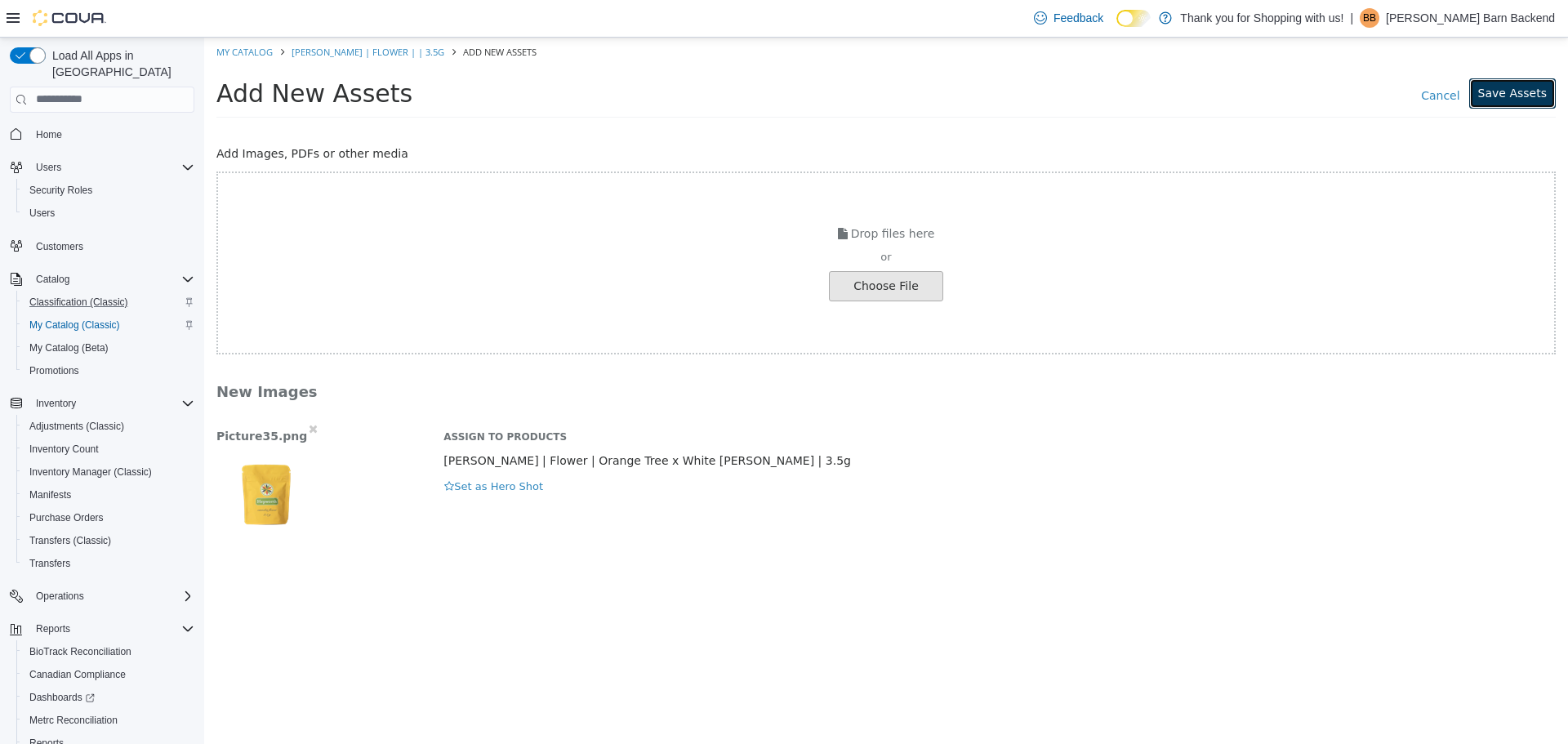
click at [1529, 85] on button "Save Assets" at bounding box center [1513, 92] width 86 height 30
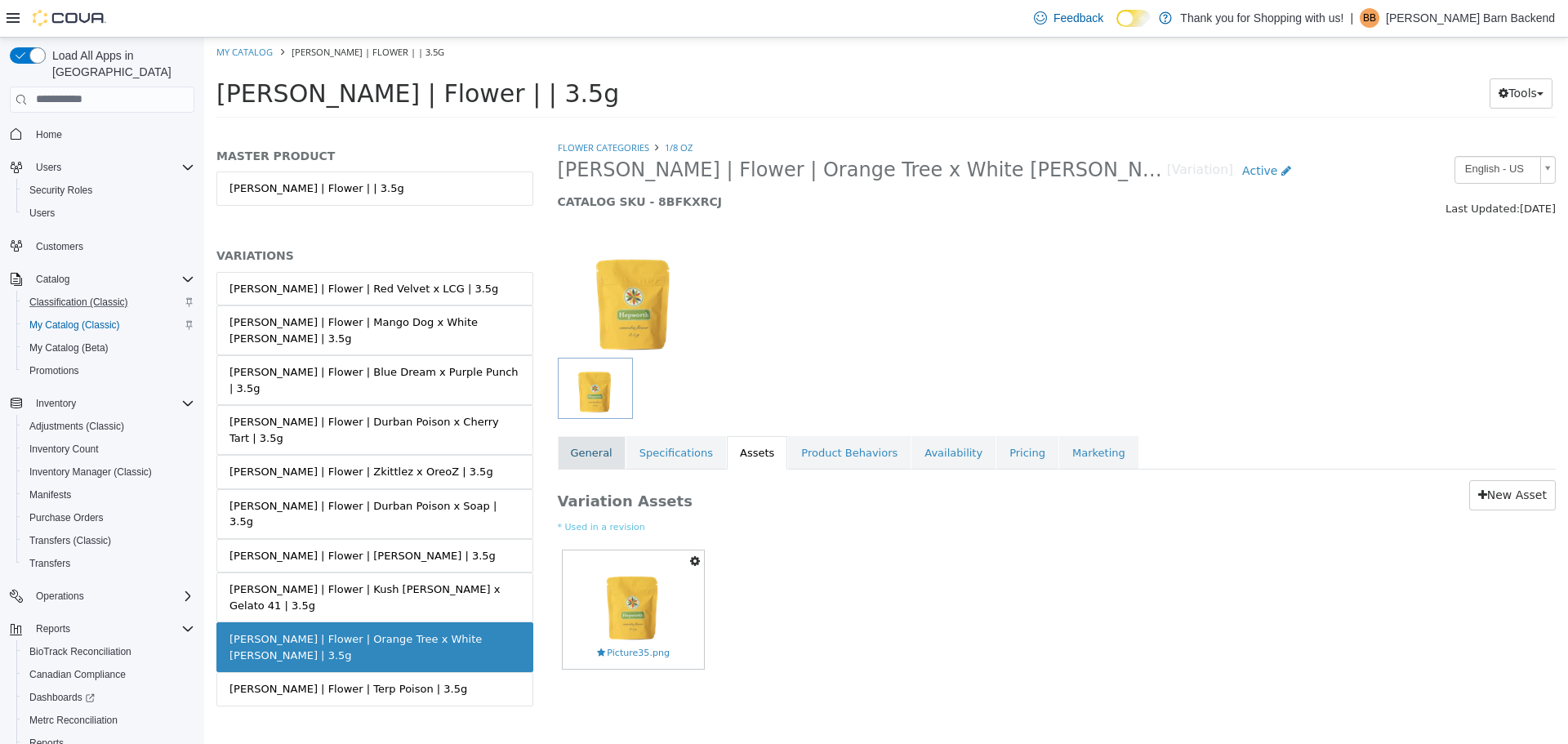
click at [565, 461] on link "General" at bounding box center [592, 452] width 68 height 34
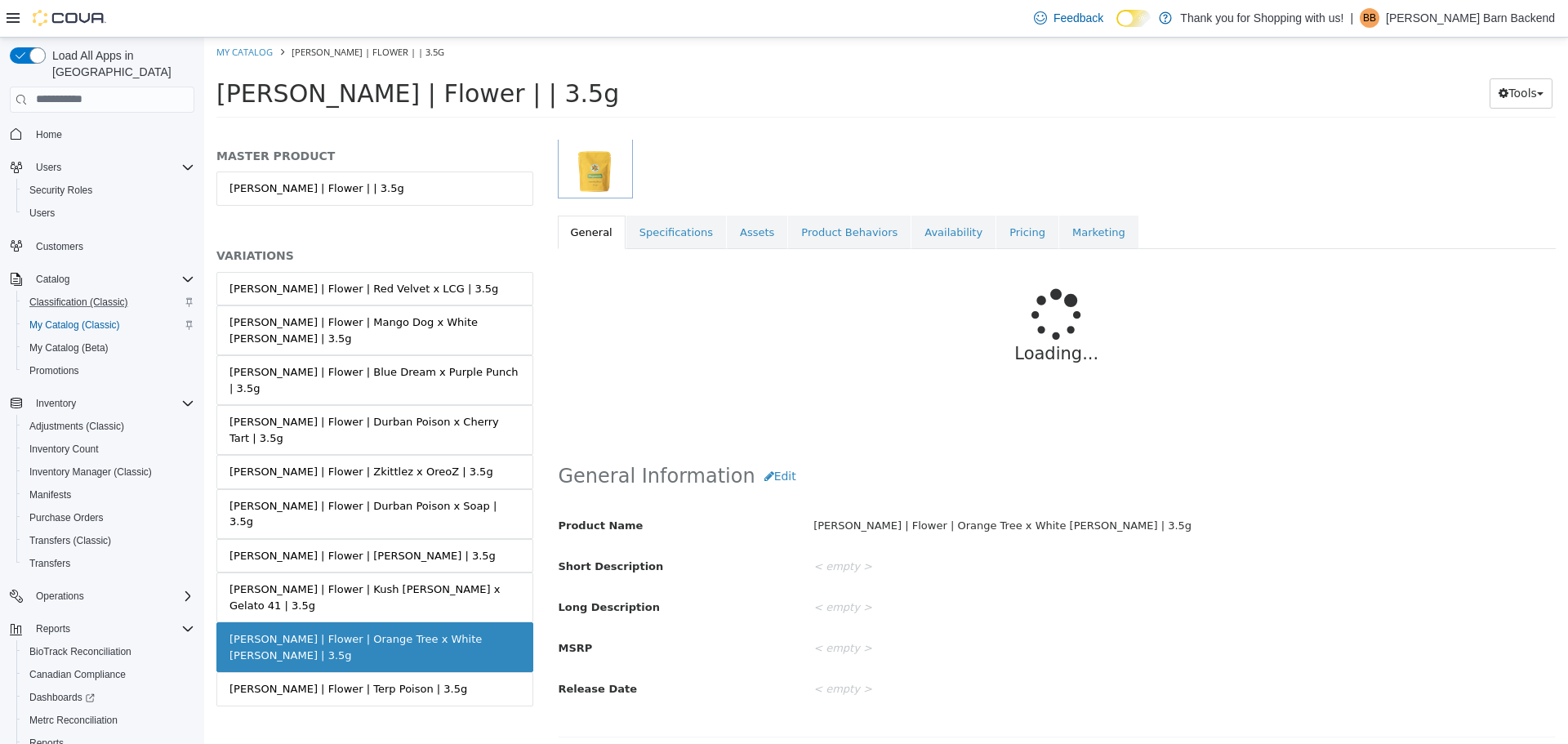
scroll to position [245, 0]
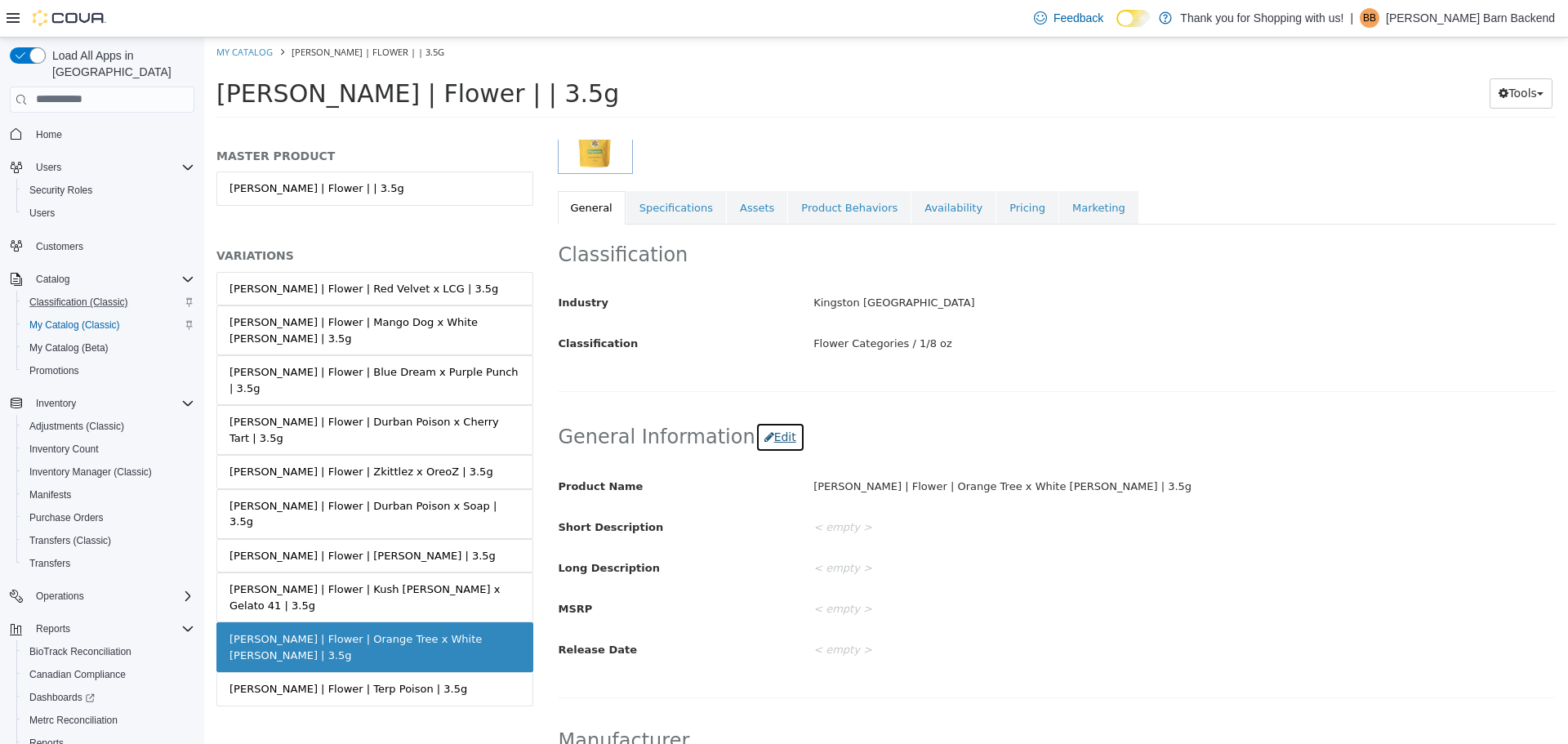
click at [755, 431] on button "Edit" at bounding box center [780, 436] width 50 height 30
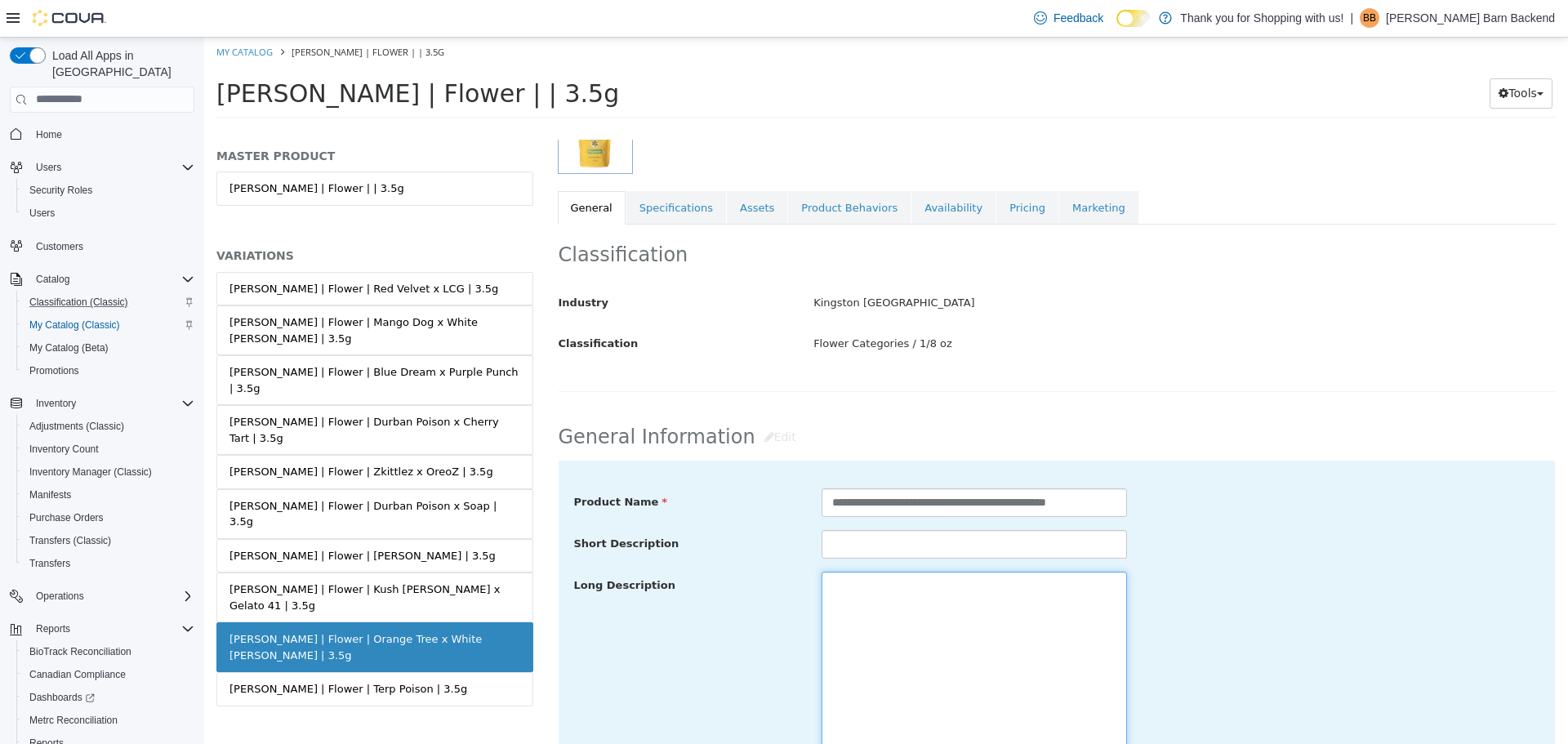
click at [894, 605] on textarea at bounding box center [974, 661] width 306 height 183
paste textarea "**********"
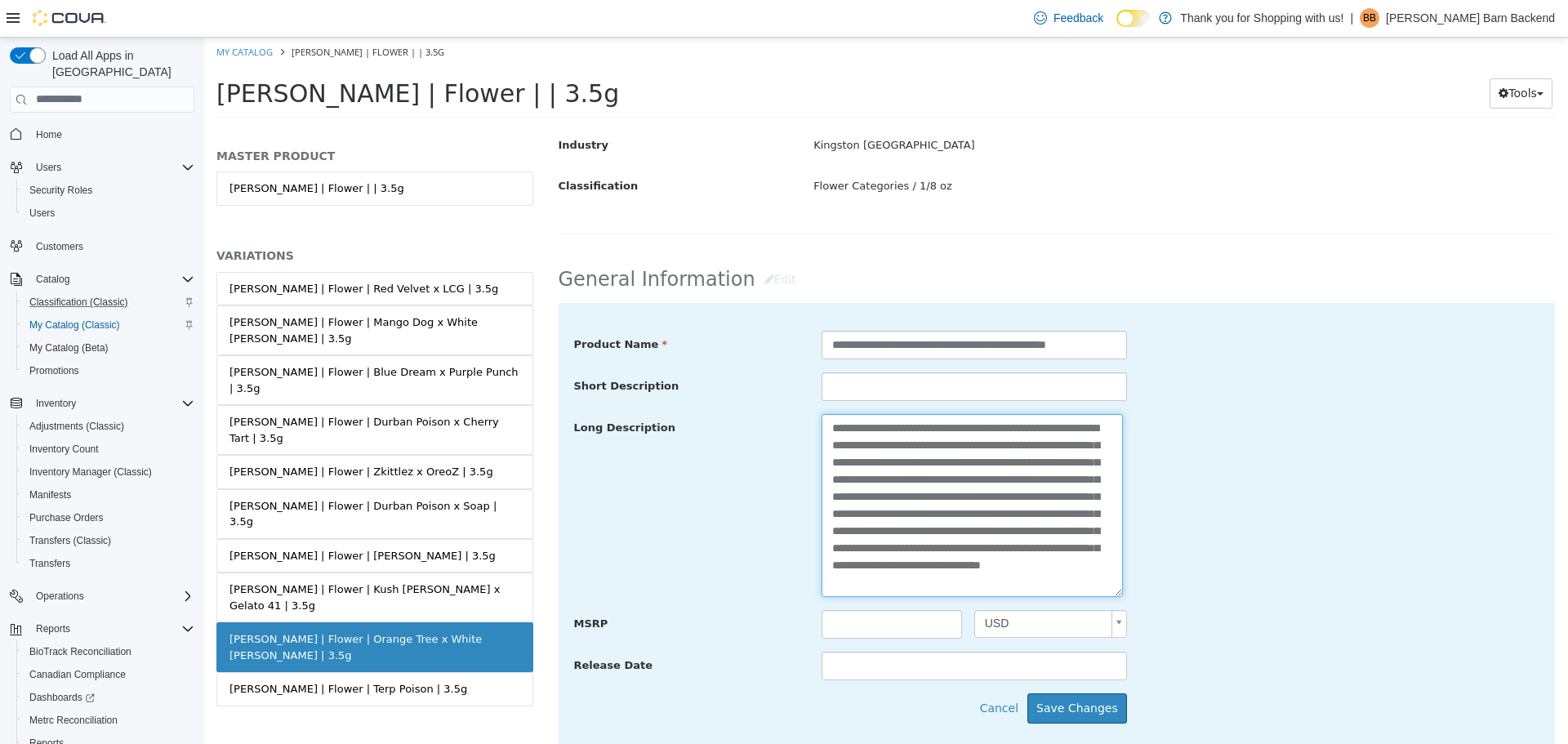
scroll to position [582, 0]
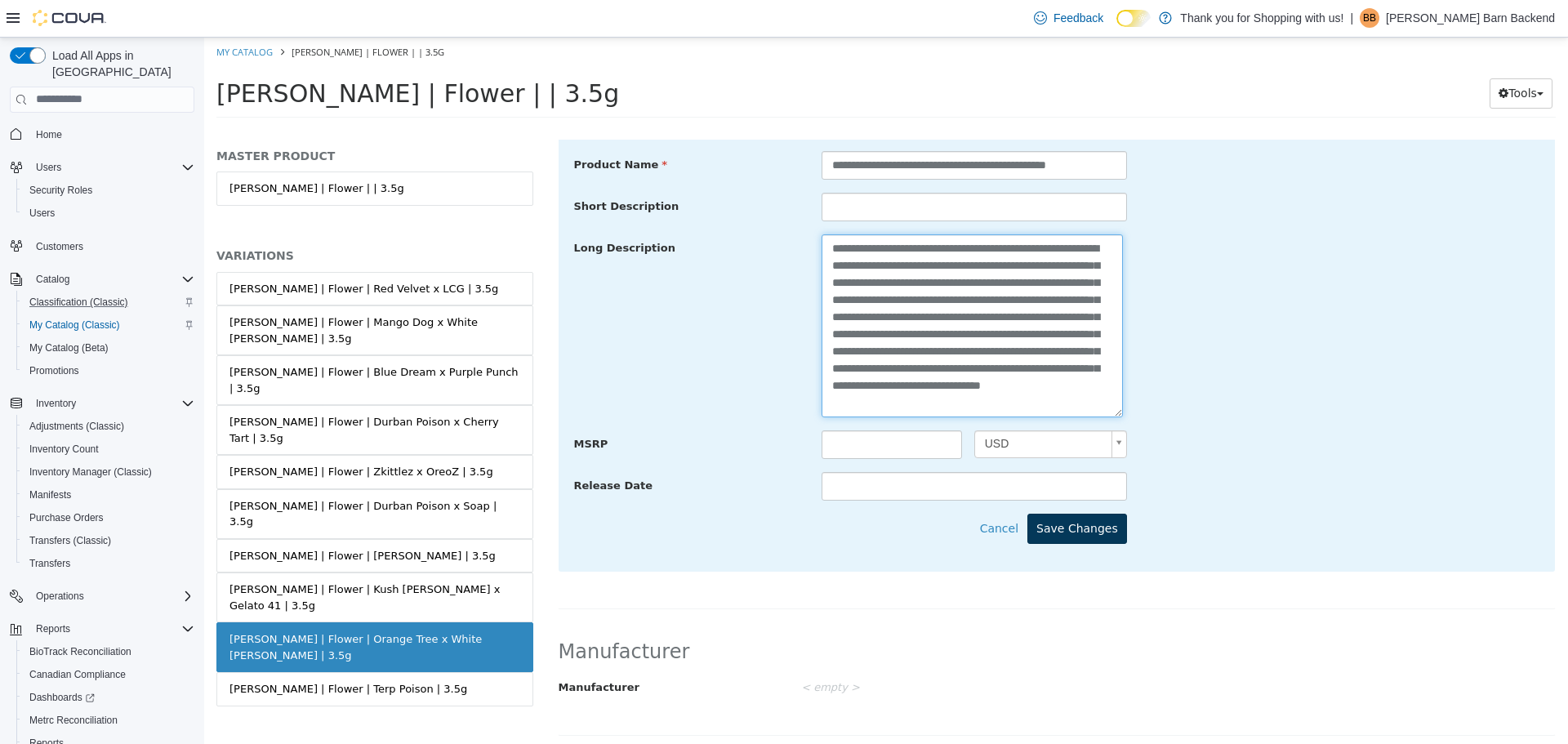
type textarea "**********"
click at [1091, 530] on button "Save Changes" at bounding box center [1078, 527] width 99 height 30
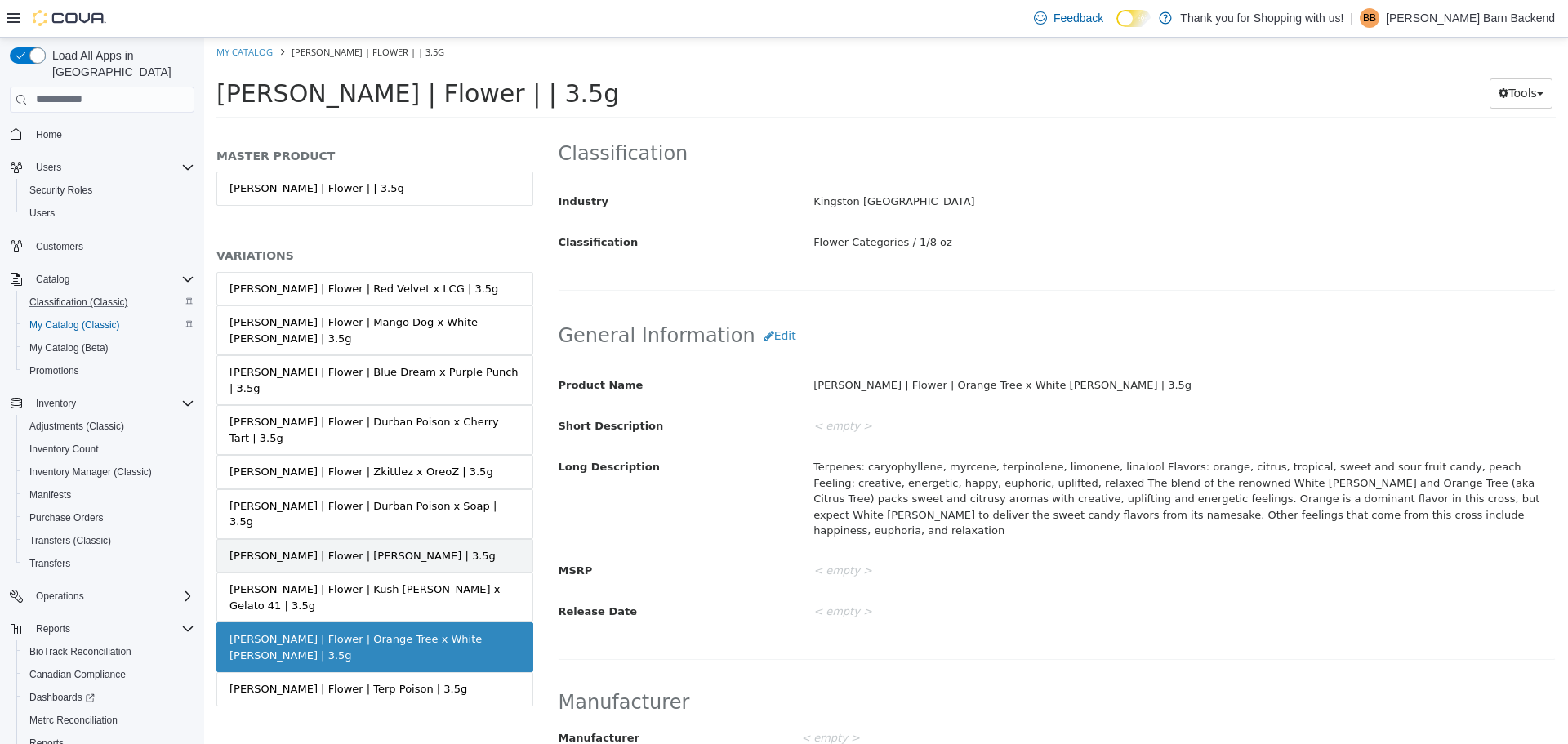
scroll to position [174, 0]
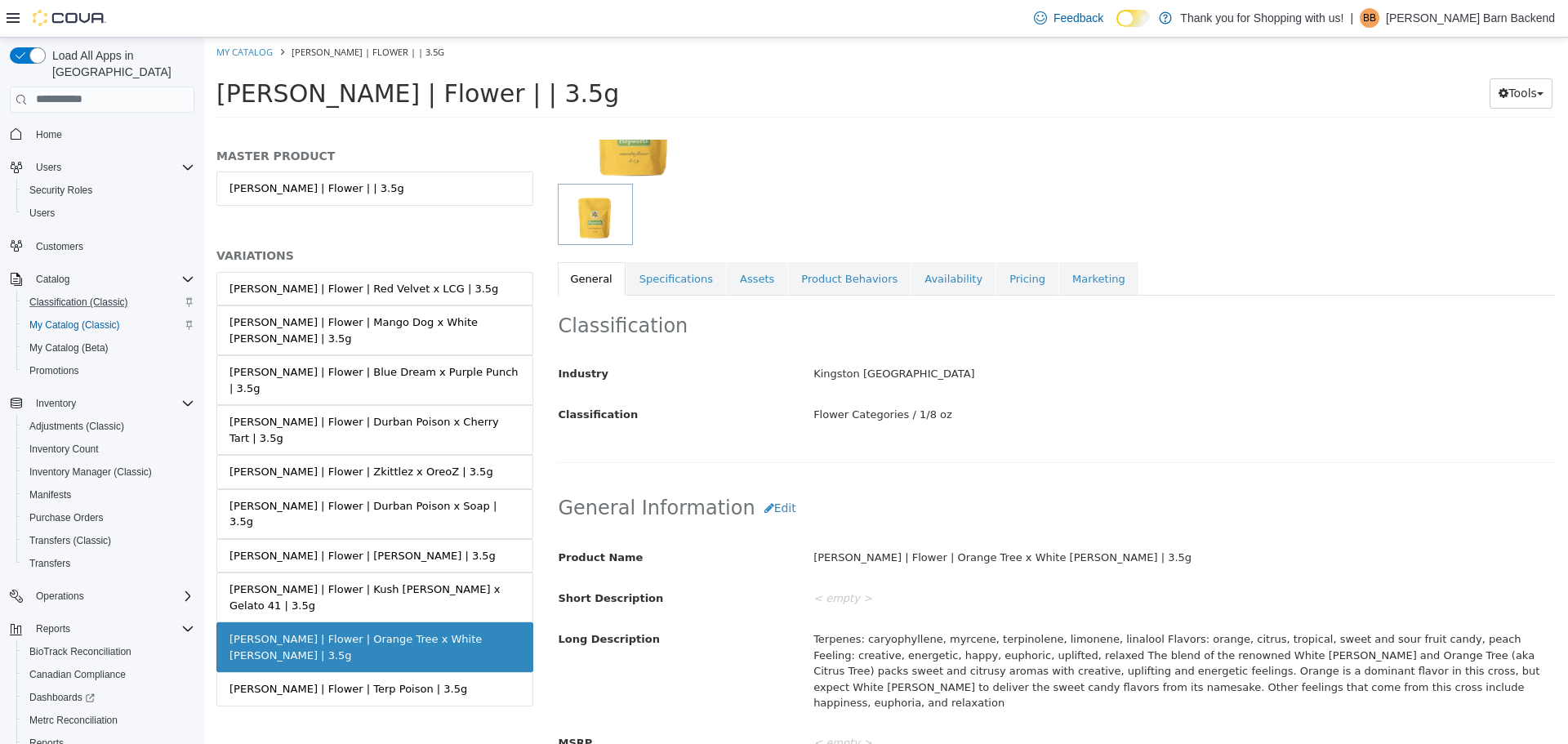
click at [440, 622] on link "Hepworth | Flower | Orange Tree x White Runtz | 3.5g" at bounding box center [375, 647] width 317 height 50
click at [432, 671] on link "Hepworth | Flower | Terp Poison | 3.5g" at bounding box center [375, 688] width 317 height 34
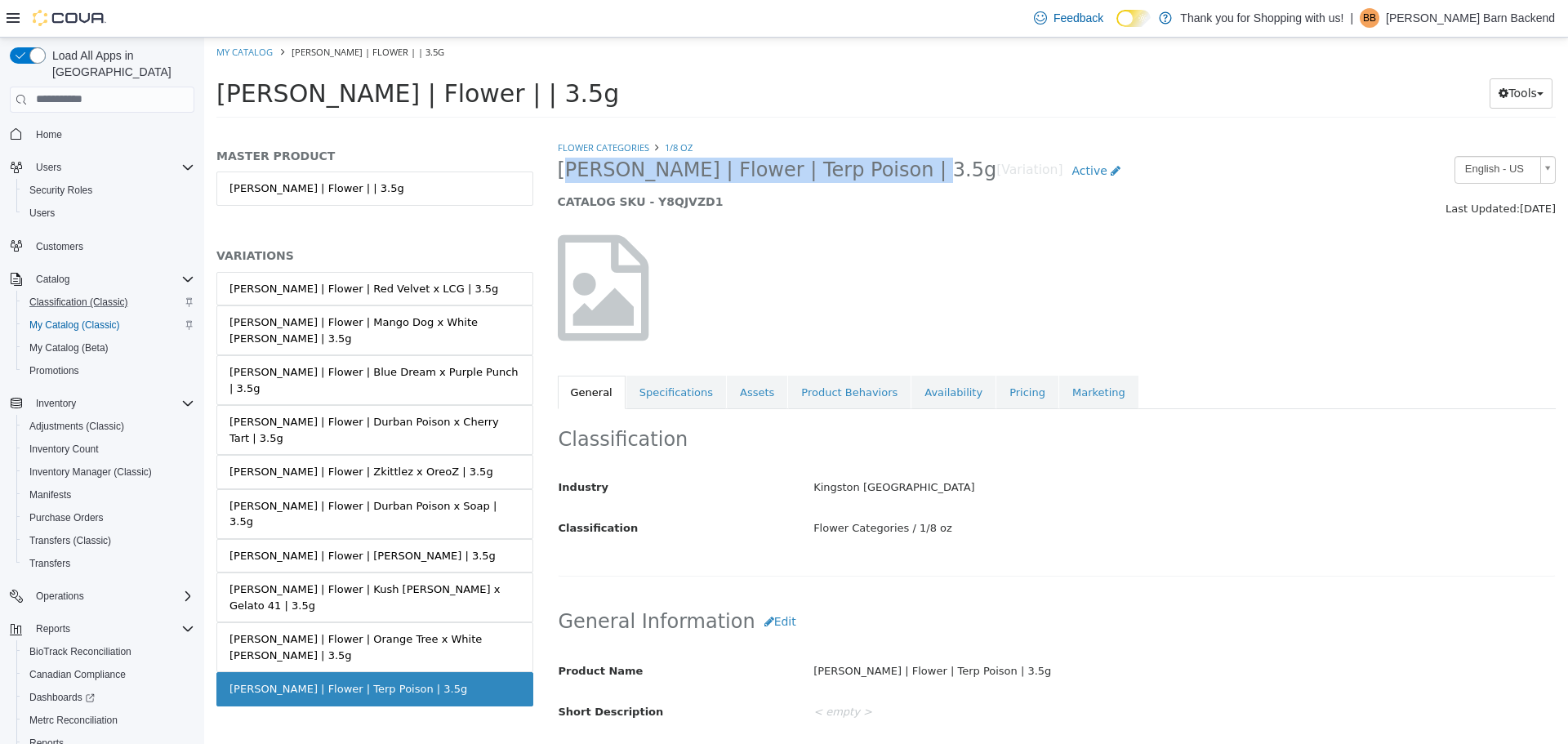
drag, startPoint x: 550, startPoint y: 173, endPoint x: 884, endPoint y: 180, distance: 334.1
click at [884, 180] on div "Hepworth | Flower | Terp Poison | 3.5g [Variation] Active CATALOG SKU - Y8QJVZD1" at bounding box center [929, 186] width 767 height 62
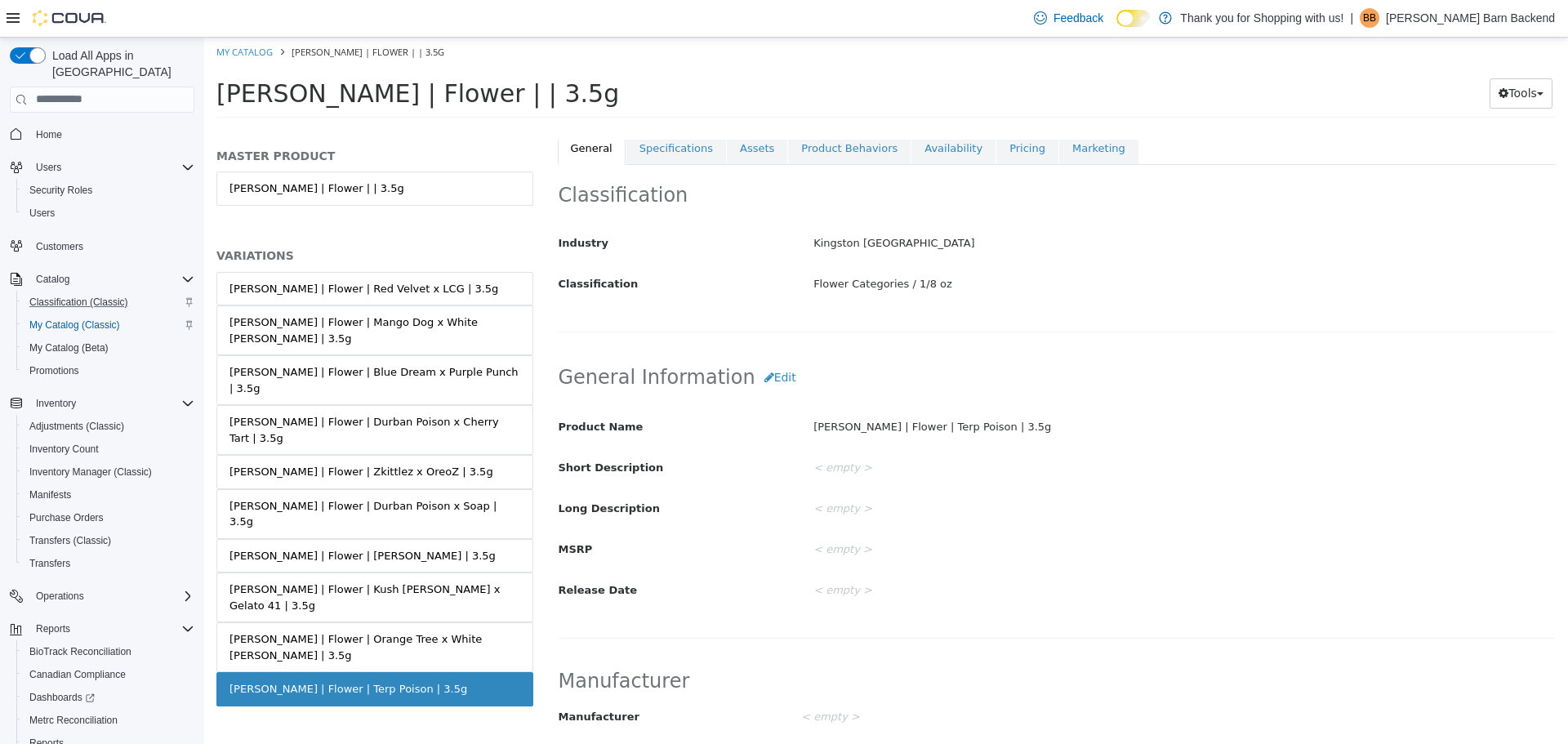
scroll to position [245, 0]
click at [768, 380] on button "Edit" at bounding box center [780, 375] width 50 height 30
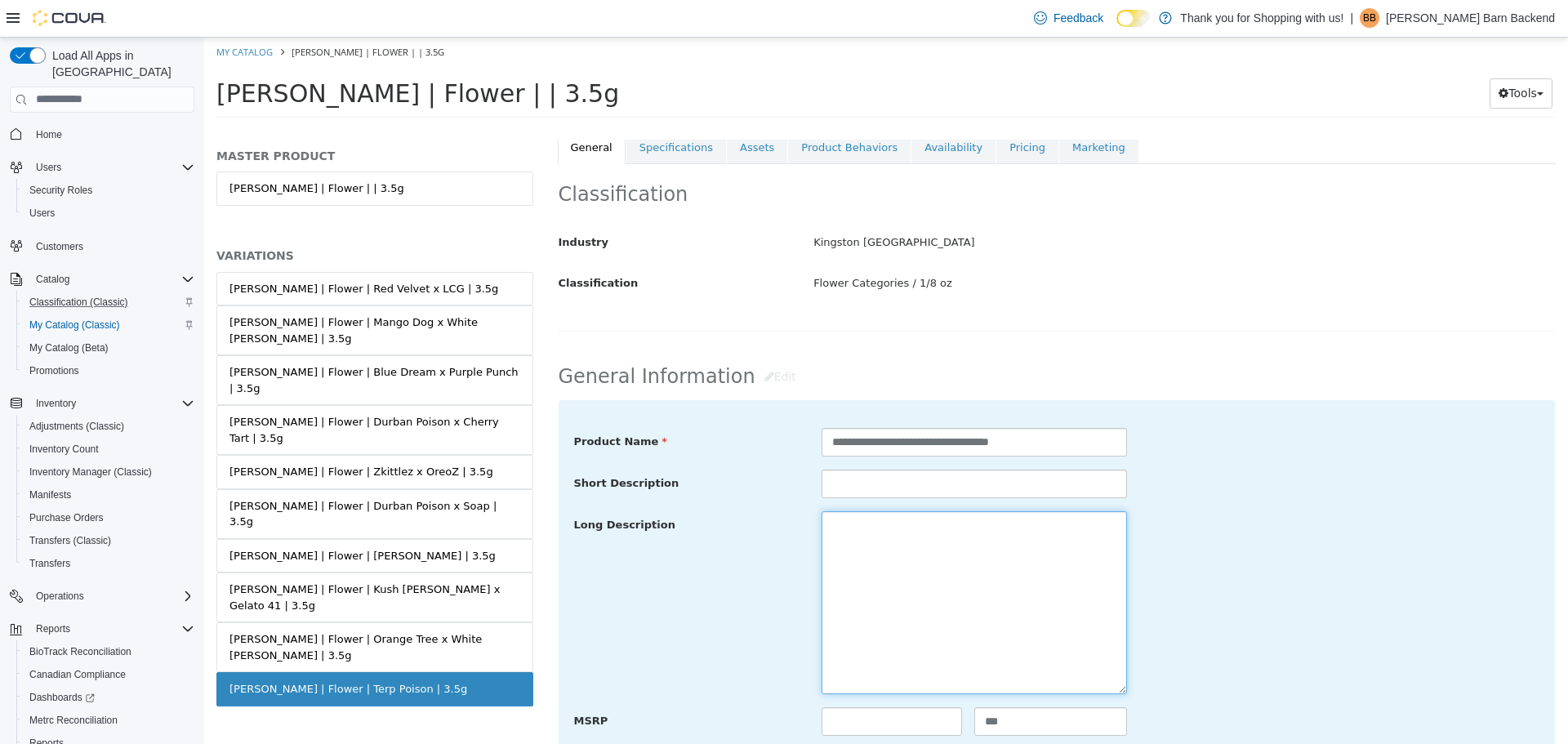
click at [847, 564] on textarea at bounding box center [974, 601] width 306 height 183
paste textarea "**********"
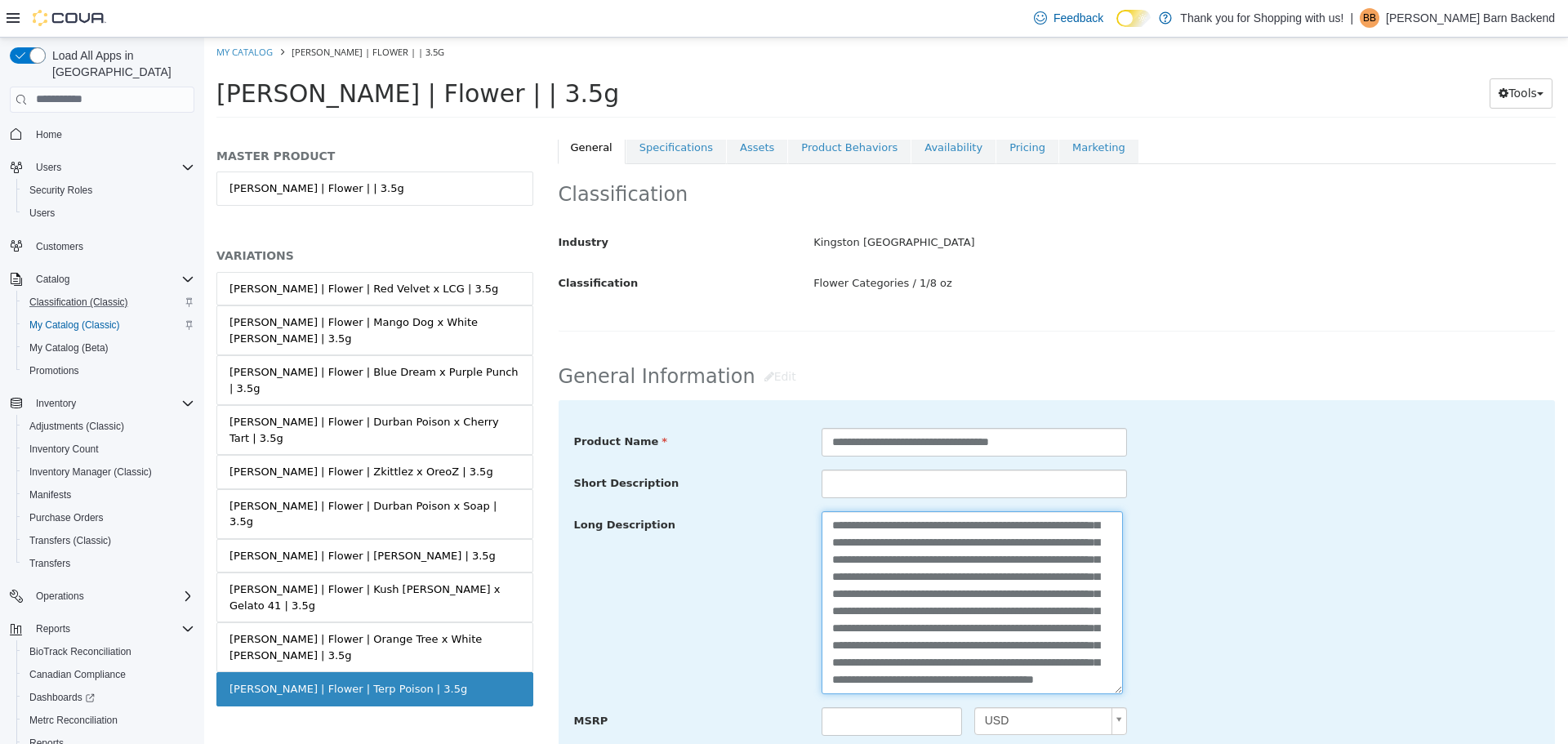
scroll to position [653, 0]
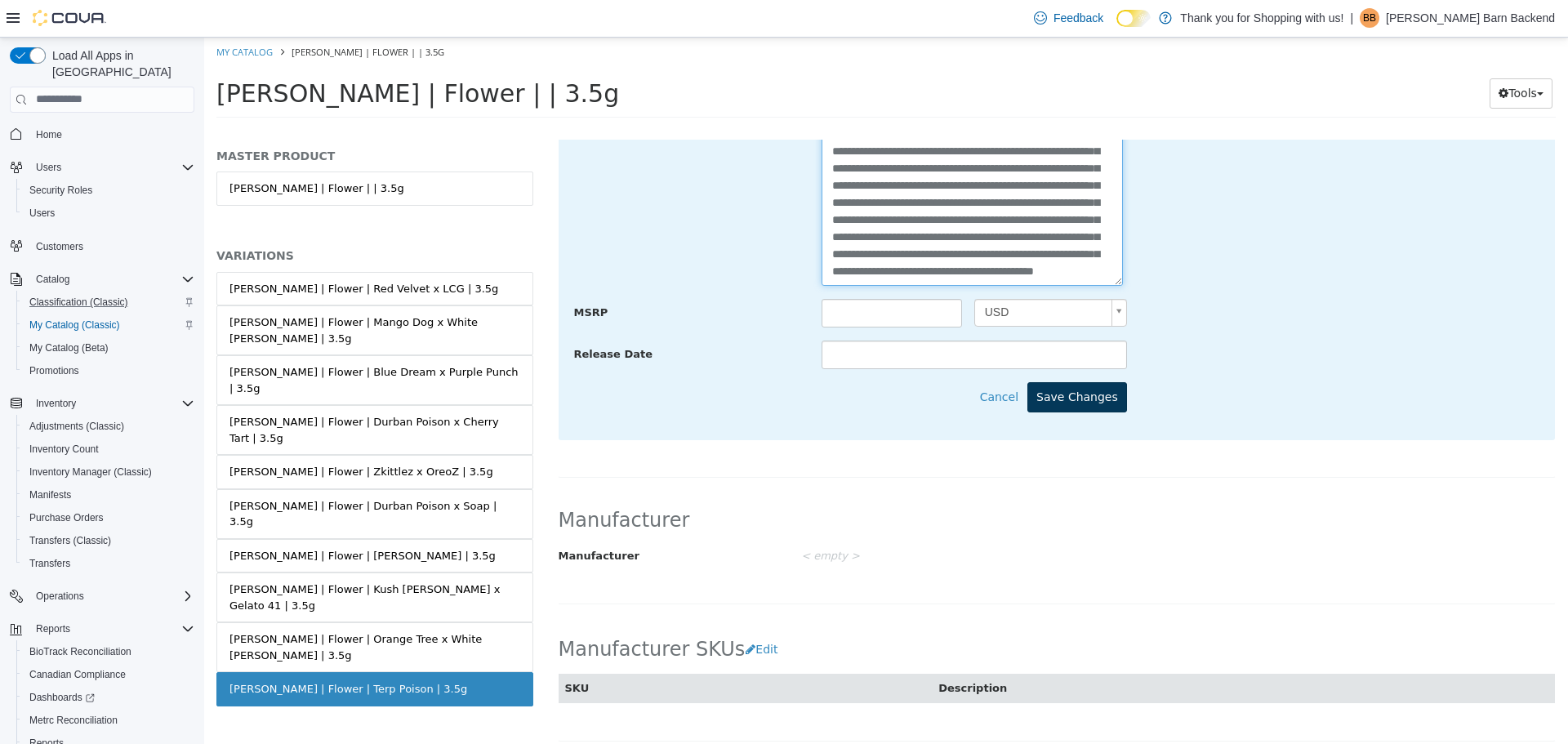
type textarea "**********"
click at [1065, 396] on button "Save Changes" at bounding box center [1078, 396] width 99 height 30
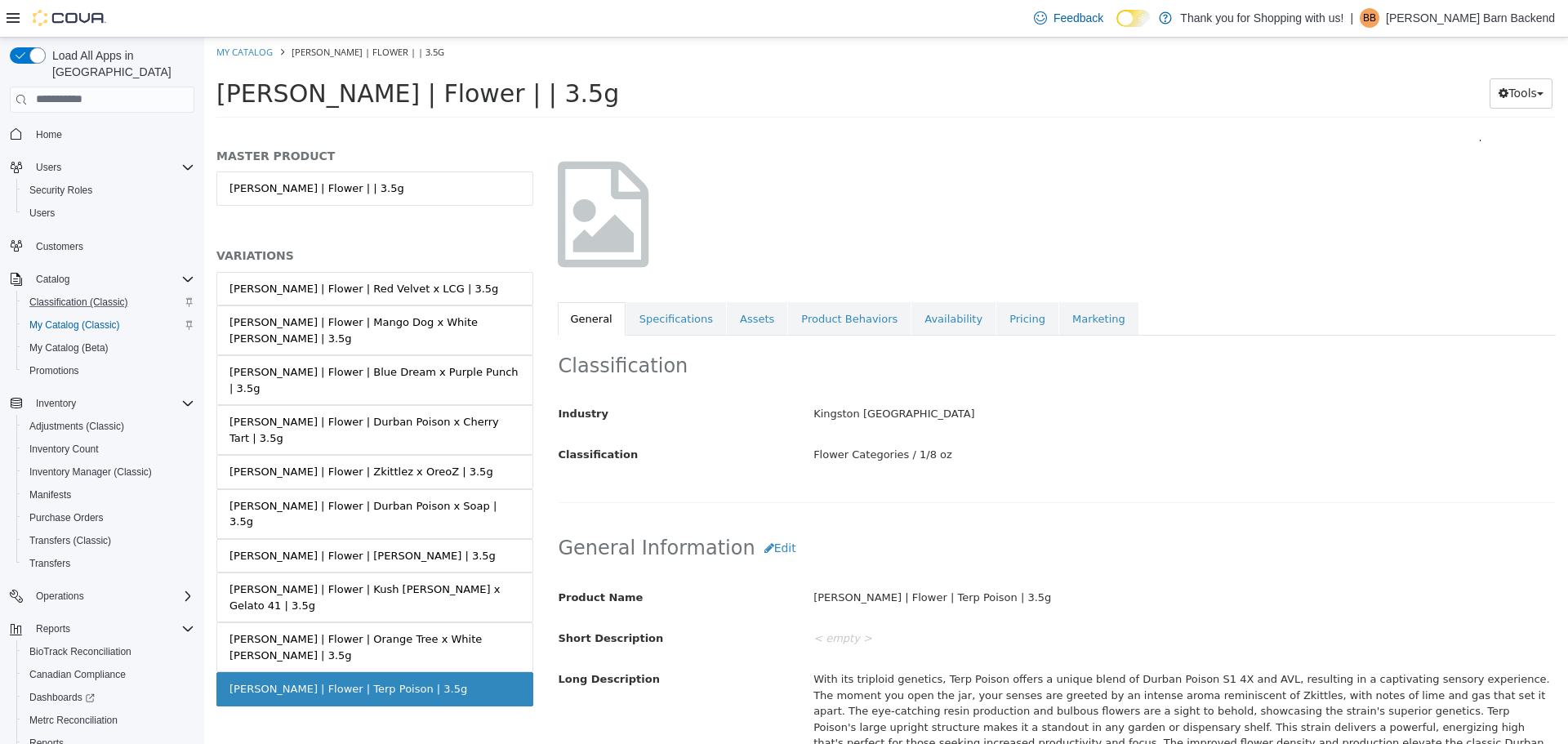
scroll to position [0, 0]
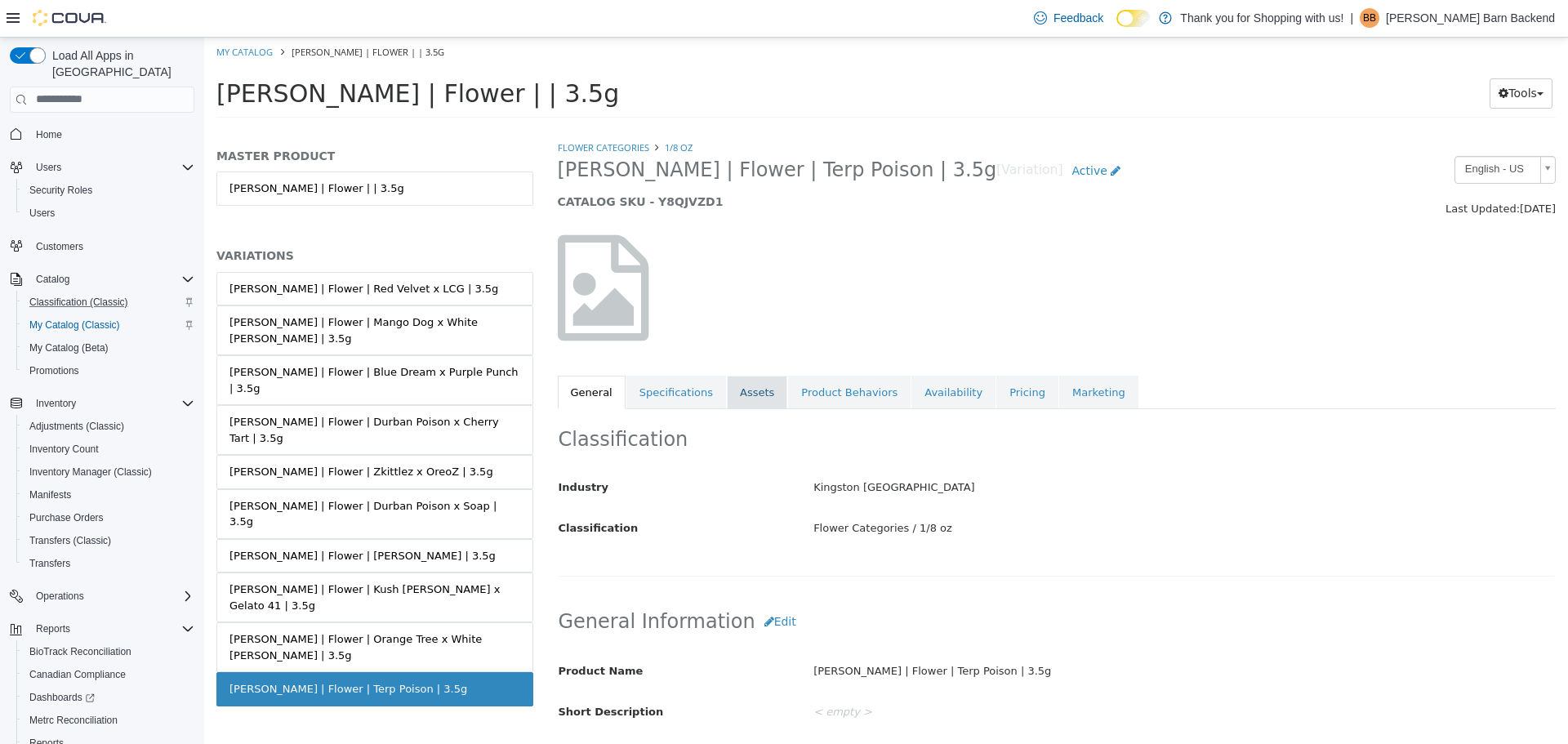
click at [727, 404] on link "Assets" at bounding box center [757, 391] width 61 height 34
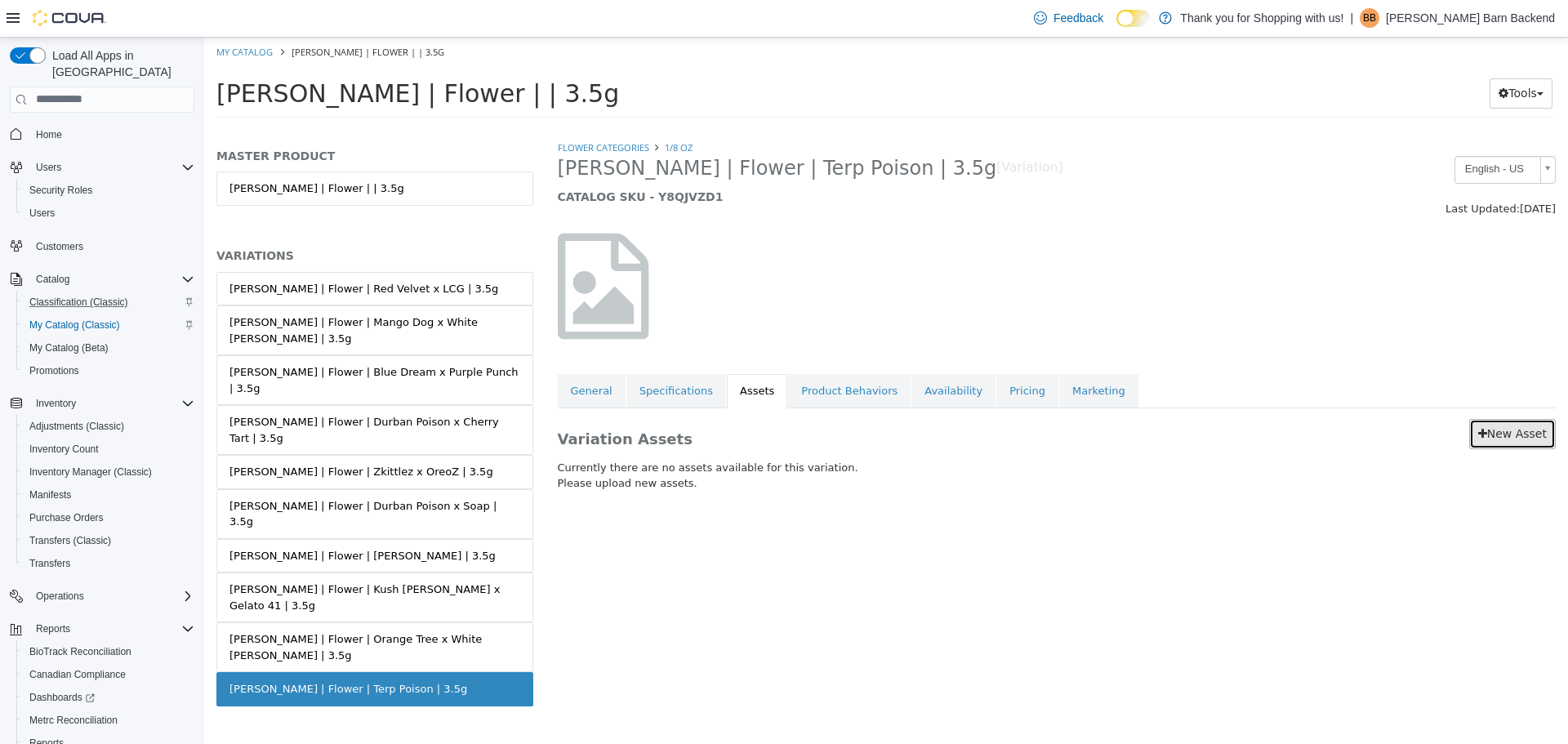
click at [1488, 444] on link "New Asset" at bounding box center [1513, 432] width 86 height 30
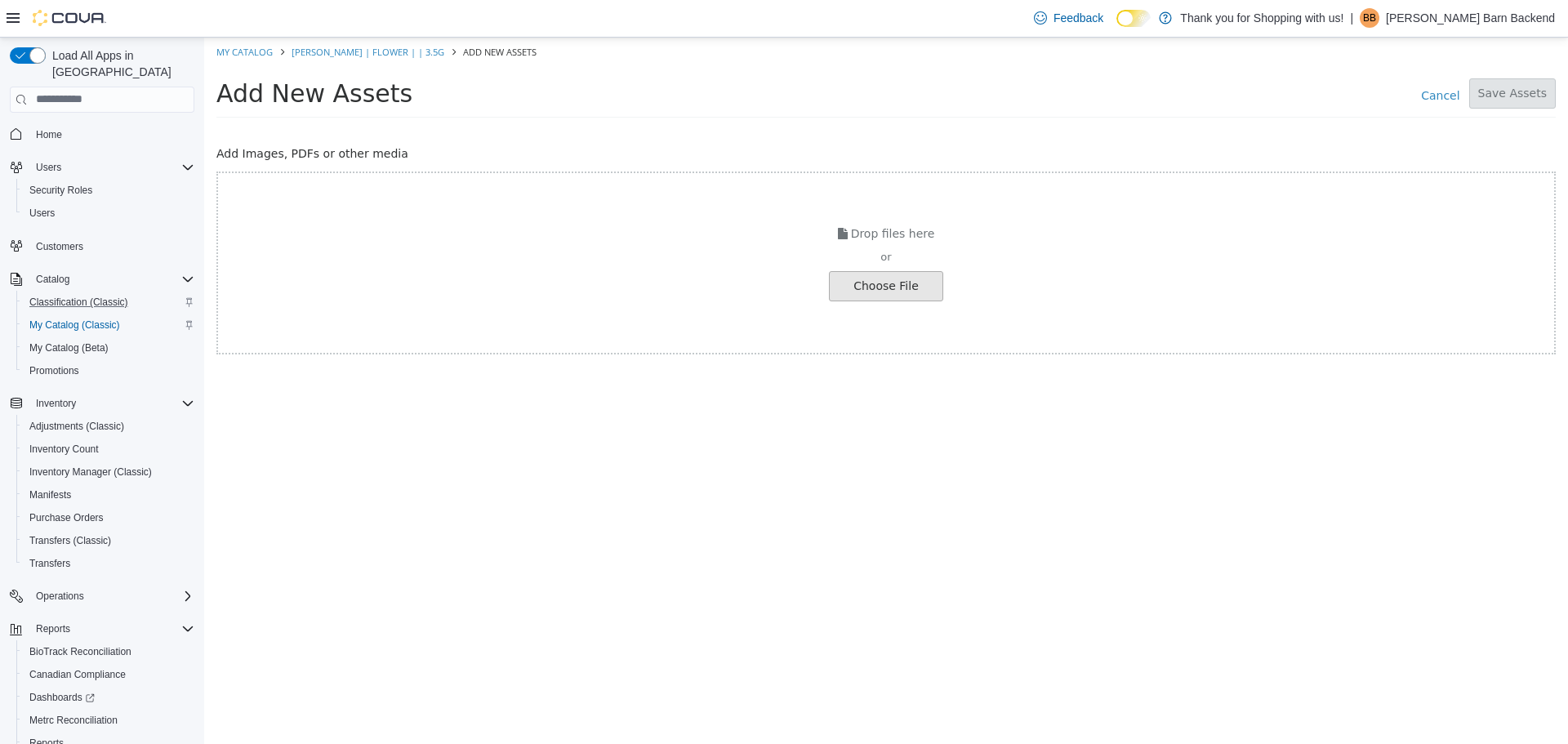
click at [903, 287] on input "file" at bounding box center [30, 285] width 1823 height 29
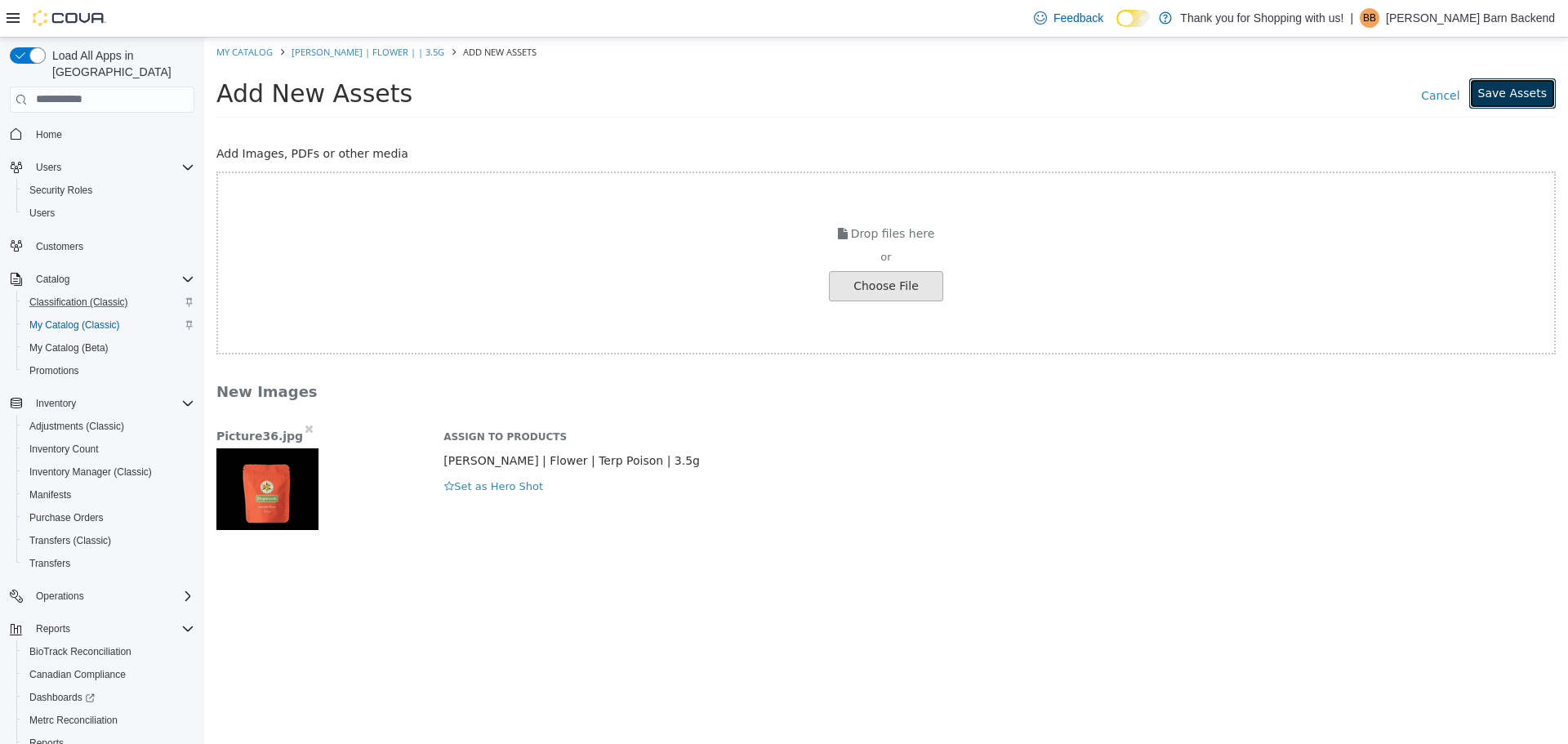
click at [1509, 88] on button "Save Assets" at bounding box center [1513, 92] width 86 height 30
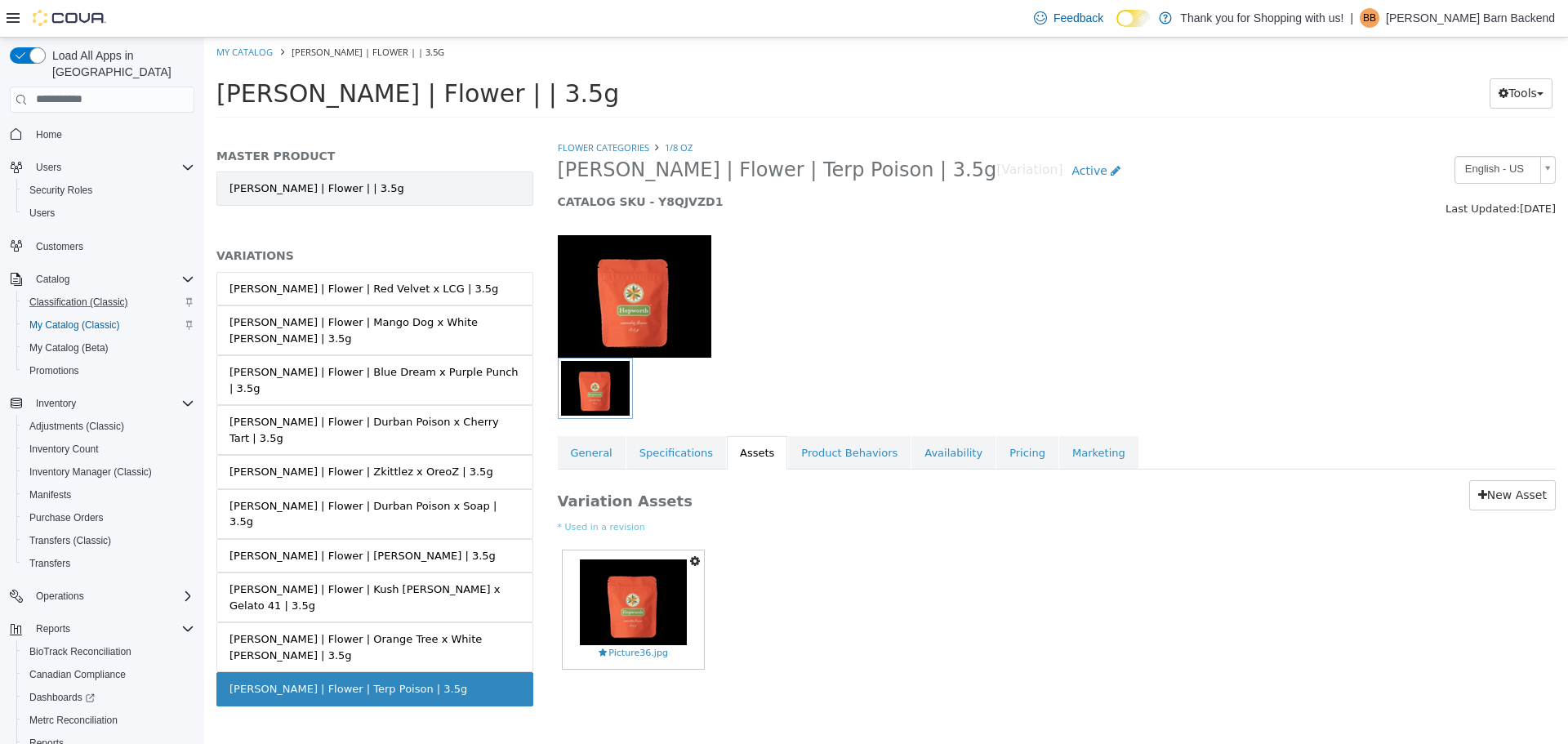
click at [340, 194] on link "Hepworth | Flower | | 3.5g" at bounding box center [375, 188] width 317 height 34
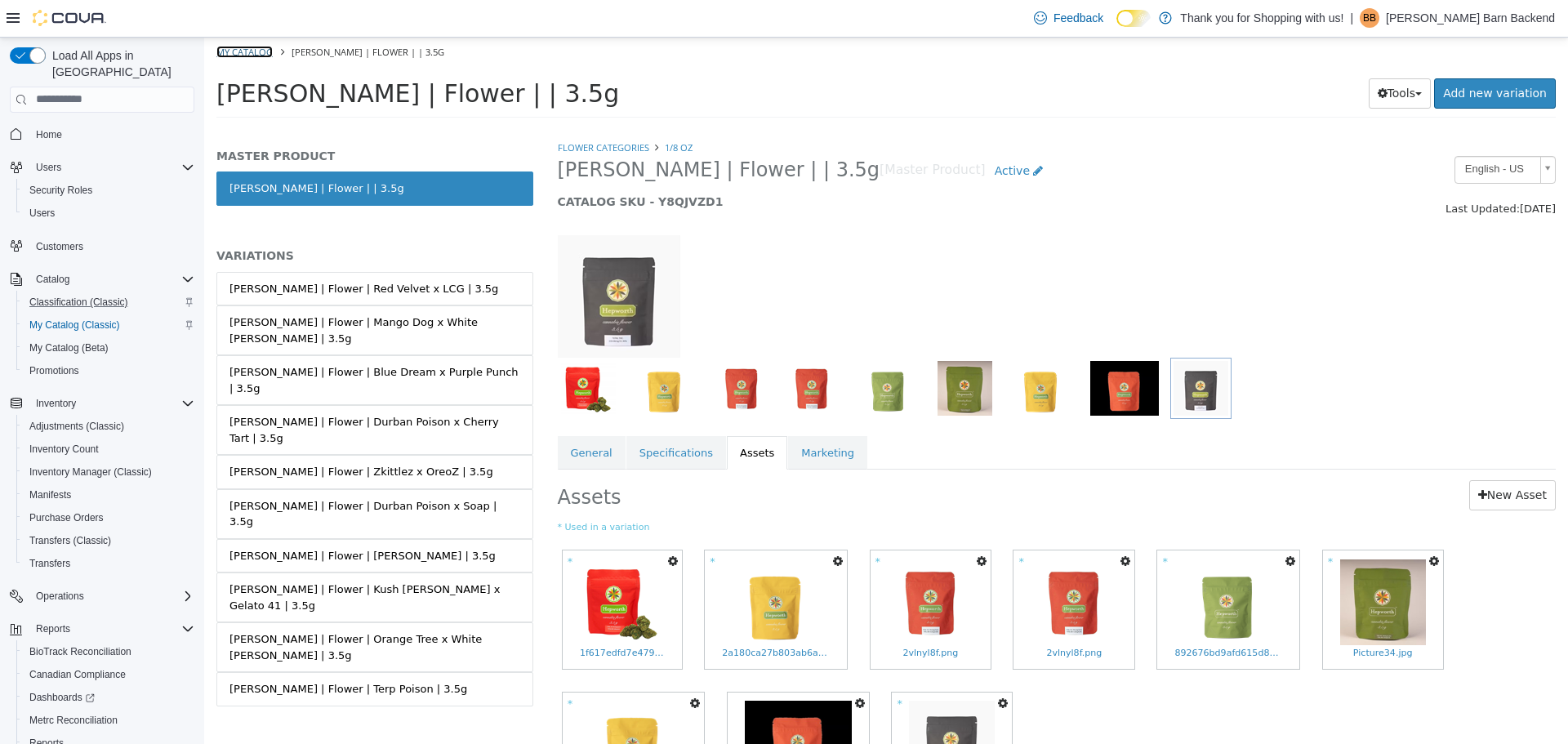
click at [251, 50] on link "My Catalog" at bounding box center [244, 51] width 56 height 12
select select "**********"
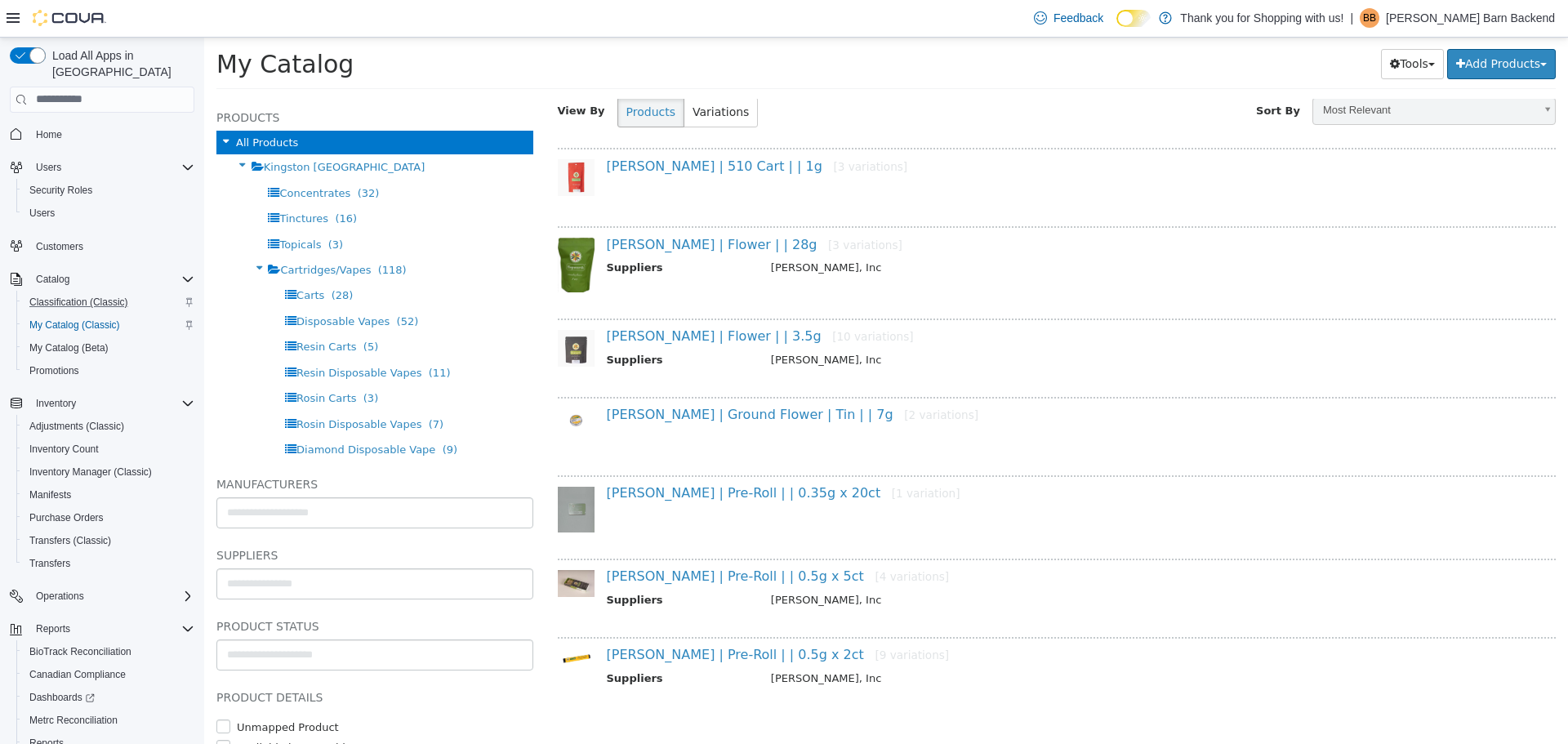
scroll to position [91, 0]
click at [738, 653] on link "Hepworth | Pre-Roll | | 0.5g x 2ct [9 variations]" at bounding box center [778, 652] width 343 height 16
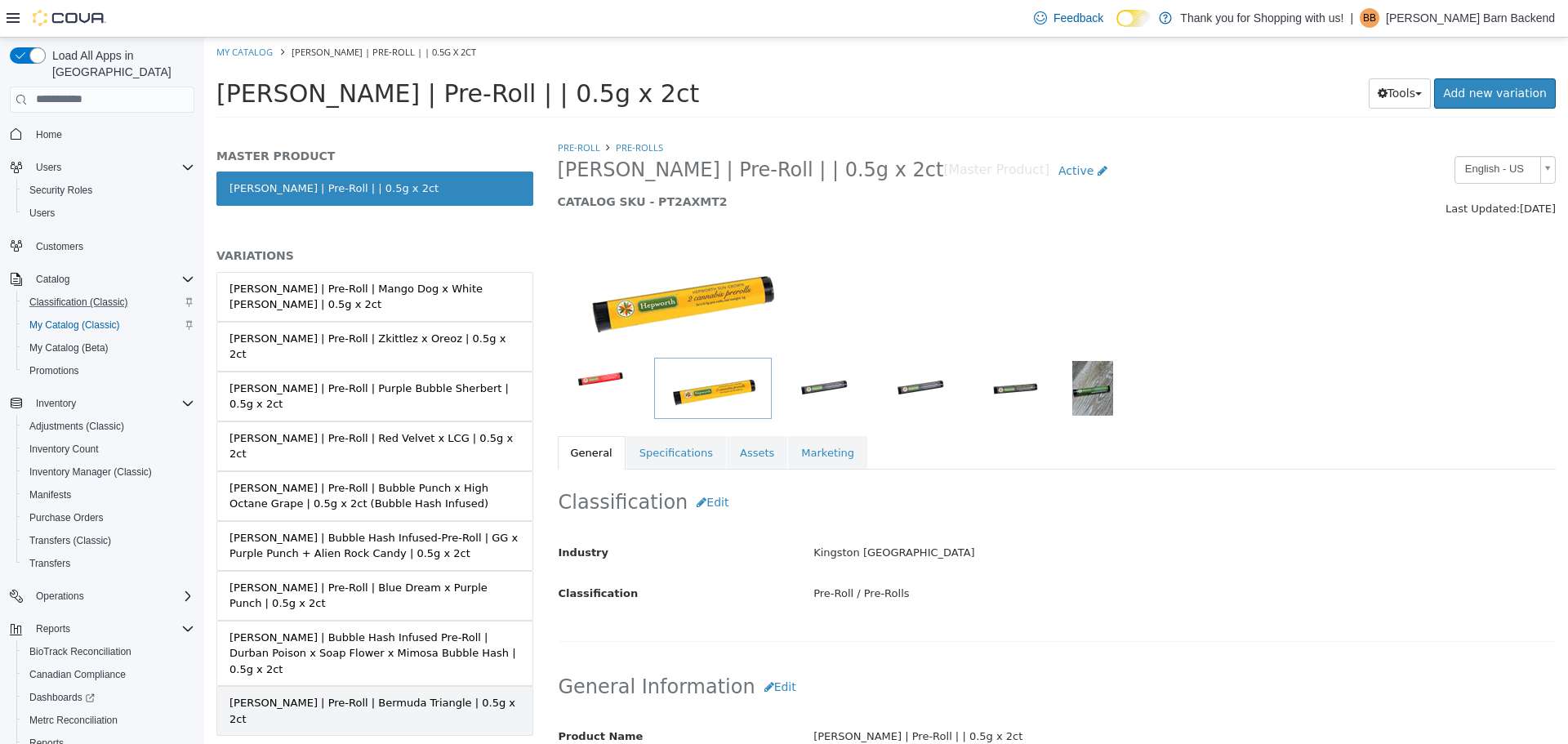
click at [439, 694] on div "Hepworth | Pre-Roll | Bermuda Triangle | 0.5g x 2ct" at bounding box center [375, 710] width 291 height 32
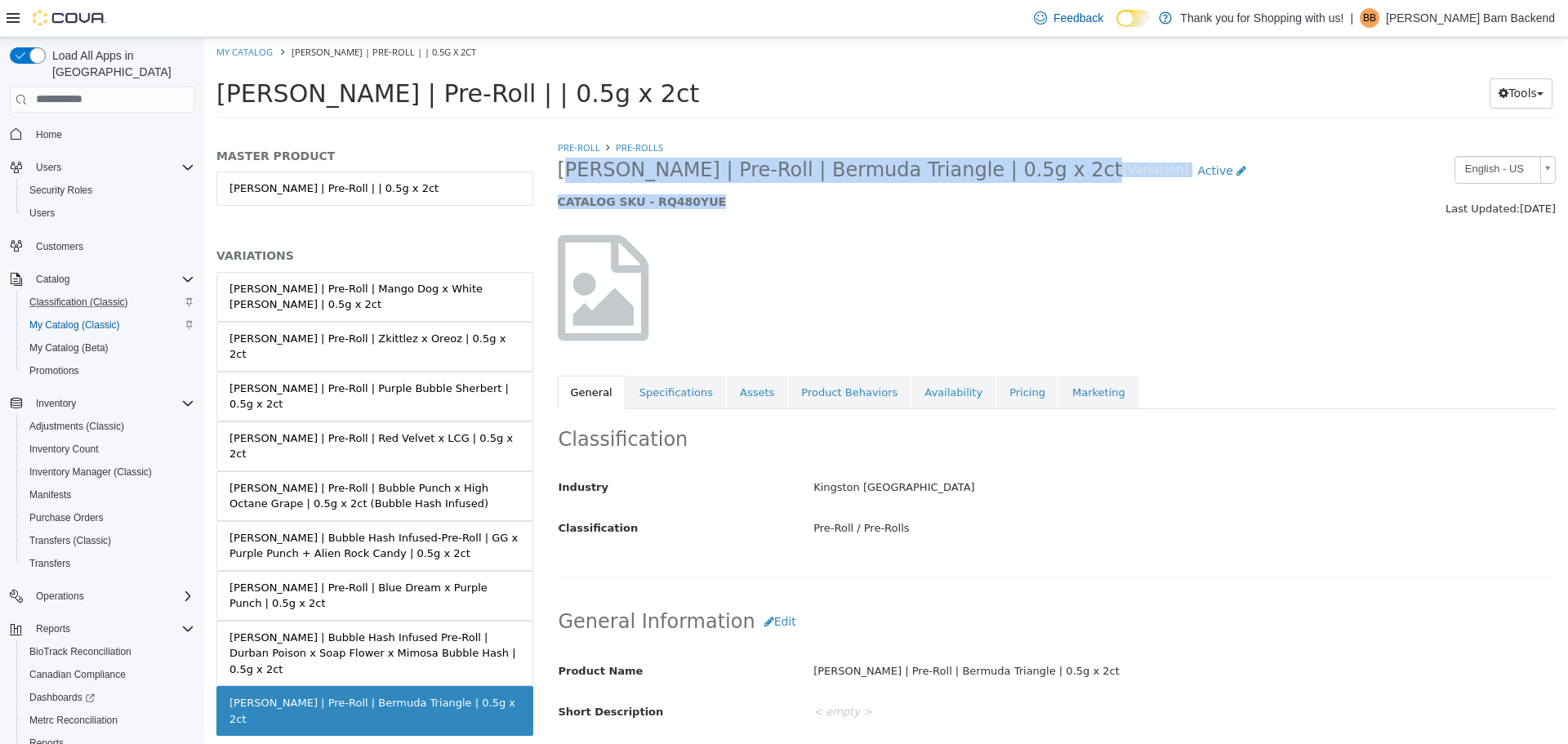
drag, startPoint x: 557, startPoint y: 163, endPoint x: 903, endPoint y: 188, distance: 346.9
click at [903, 188] on div "Hepworth | Pre-Roll | Bermuda Triangle | 0.5g x 2ct [Variation] Active CATALOG …" at bounding box center [929, 186] width 767 height 62
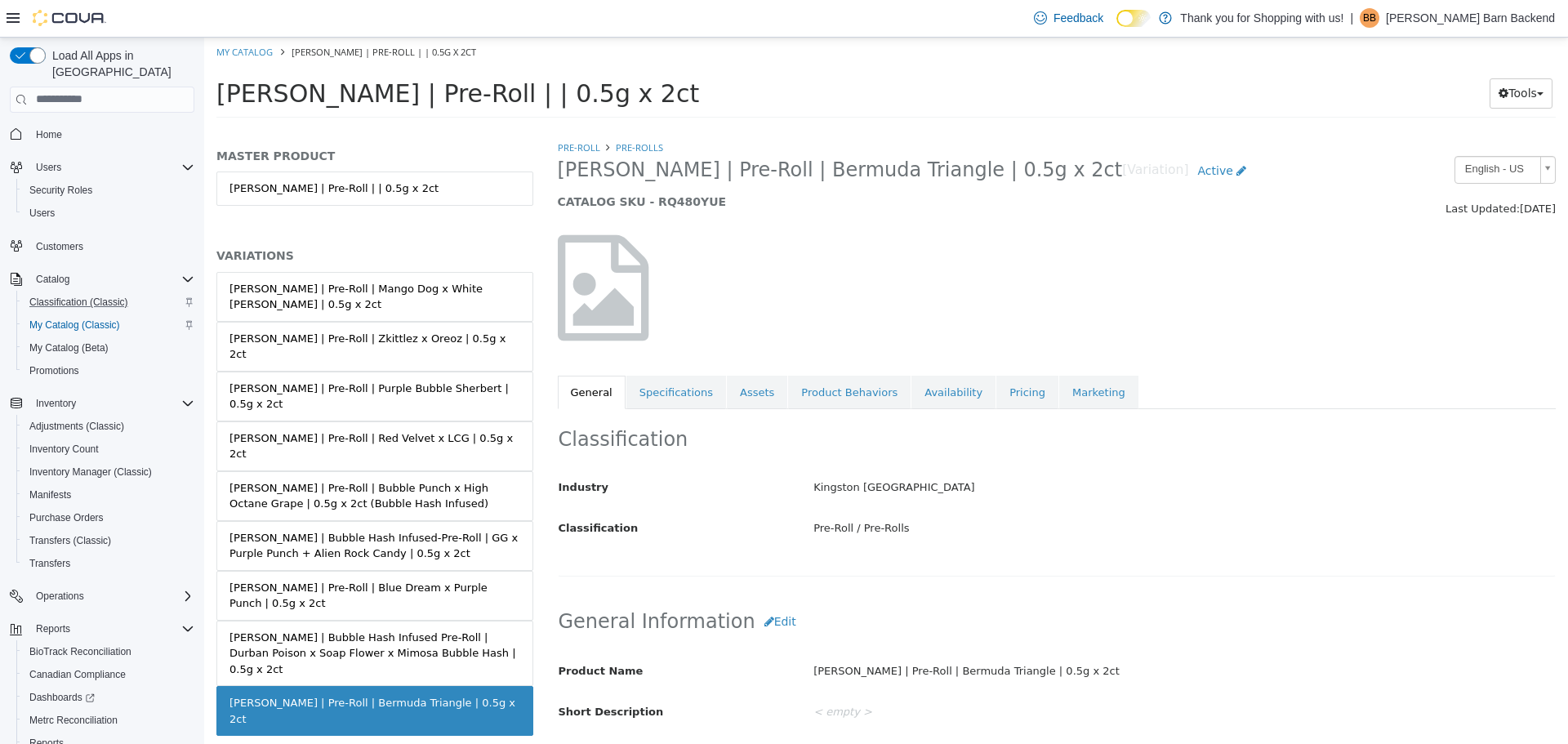
click at [562, 171] on span "Hepworth | Pre-Roll | Bermuda Triangle | 0.5g x 2ct" at bounding box center [840, 169] width 565 height 26
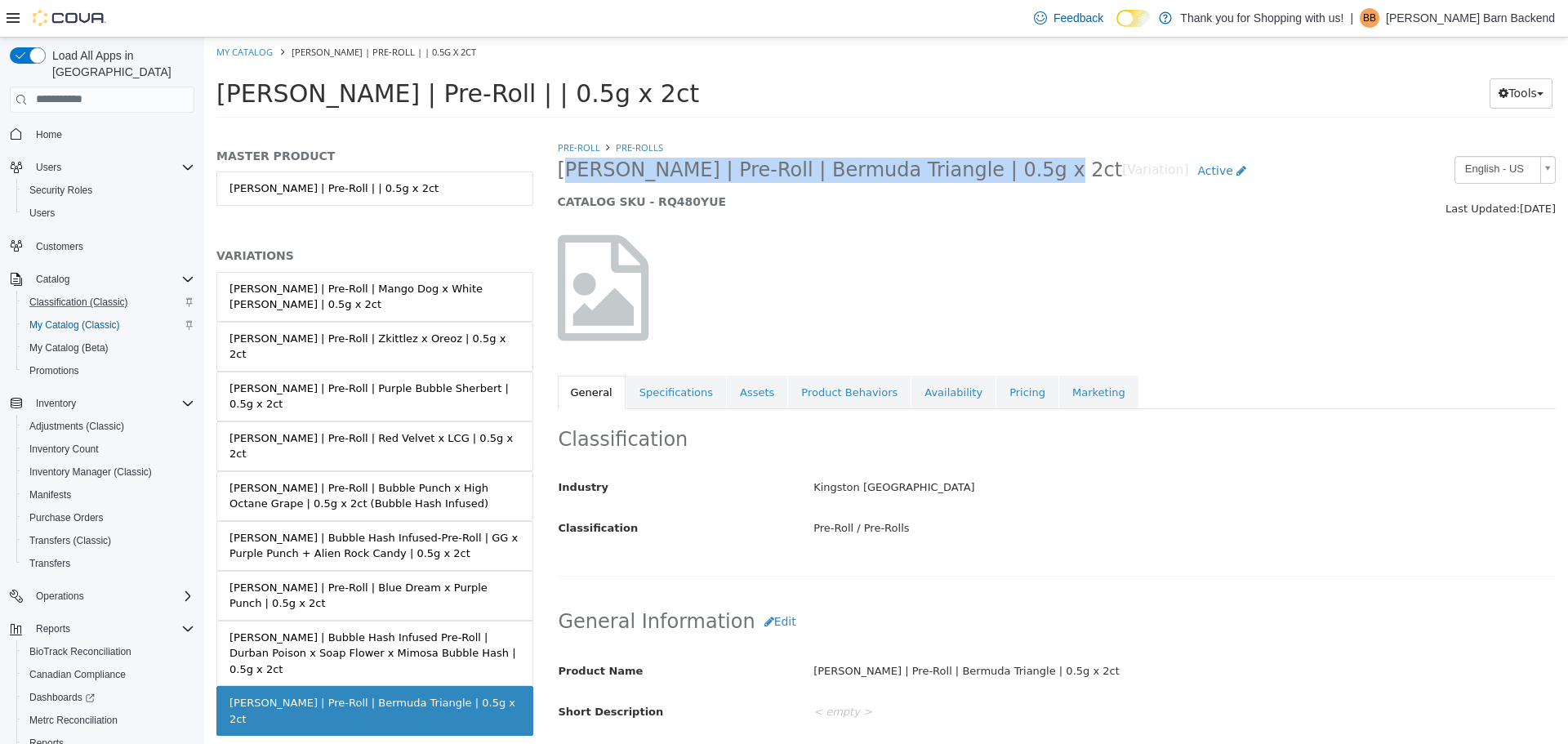
drag, startPoint x: 558, startPoint y: 171, endPoint x: 992, endPoint y: 182, distance: 434.1
click at [992, 182] on h2 "Hepworth | Pre-Roll | Bermuda Triangle | 0.5g x 2ct [Variation] Active" at bounding box center [928, 170] width 743 height 30
click at [762, 615] on button "Edit" at bounding box center [780, 621] width 50 height 30
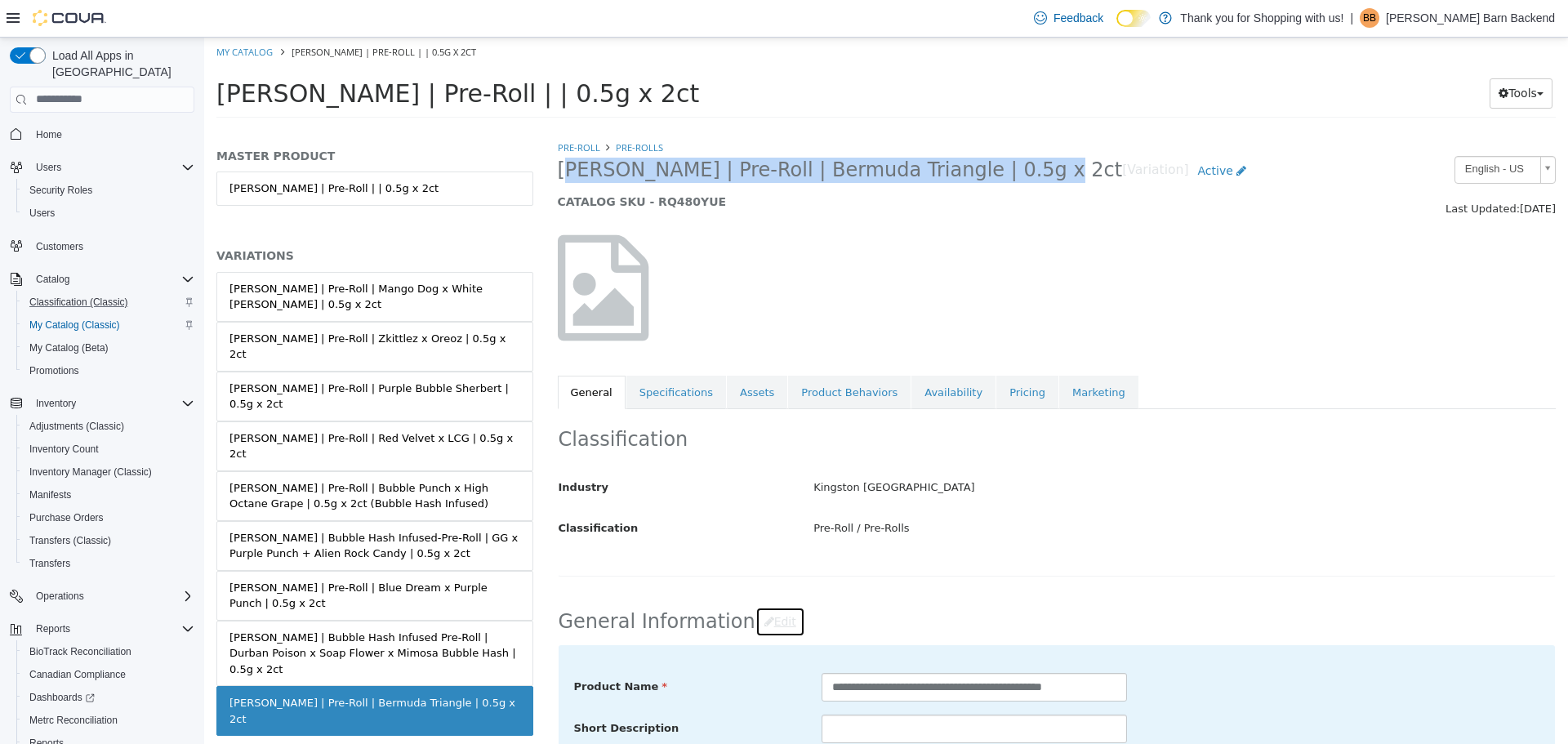
scroll to position [164, 0]
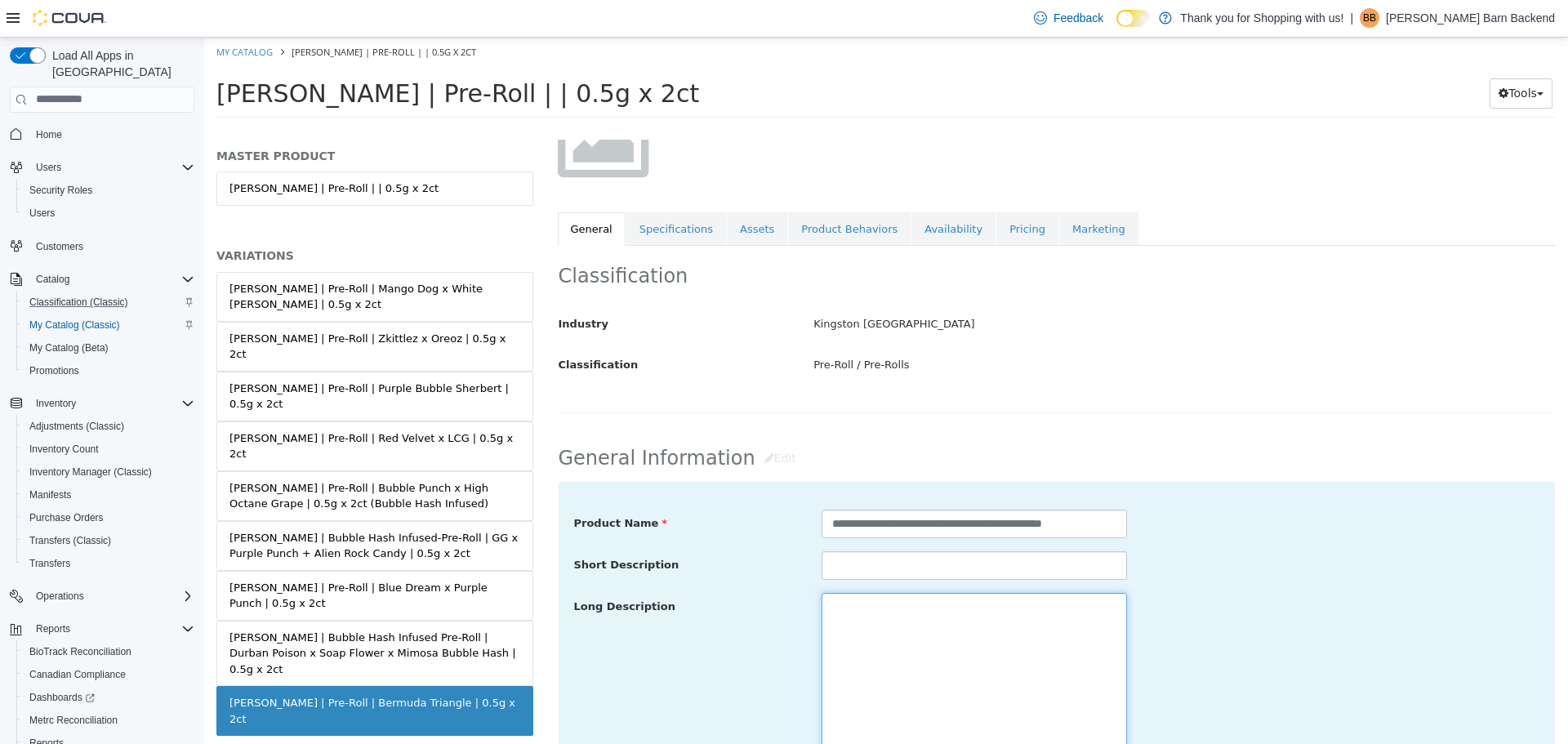
click at [895, 669] on textarea at bounding box center [974, 683] width 306 height 183
paste textarea "**********"
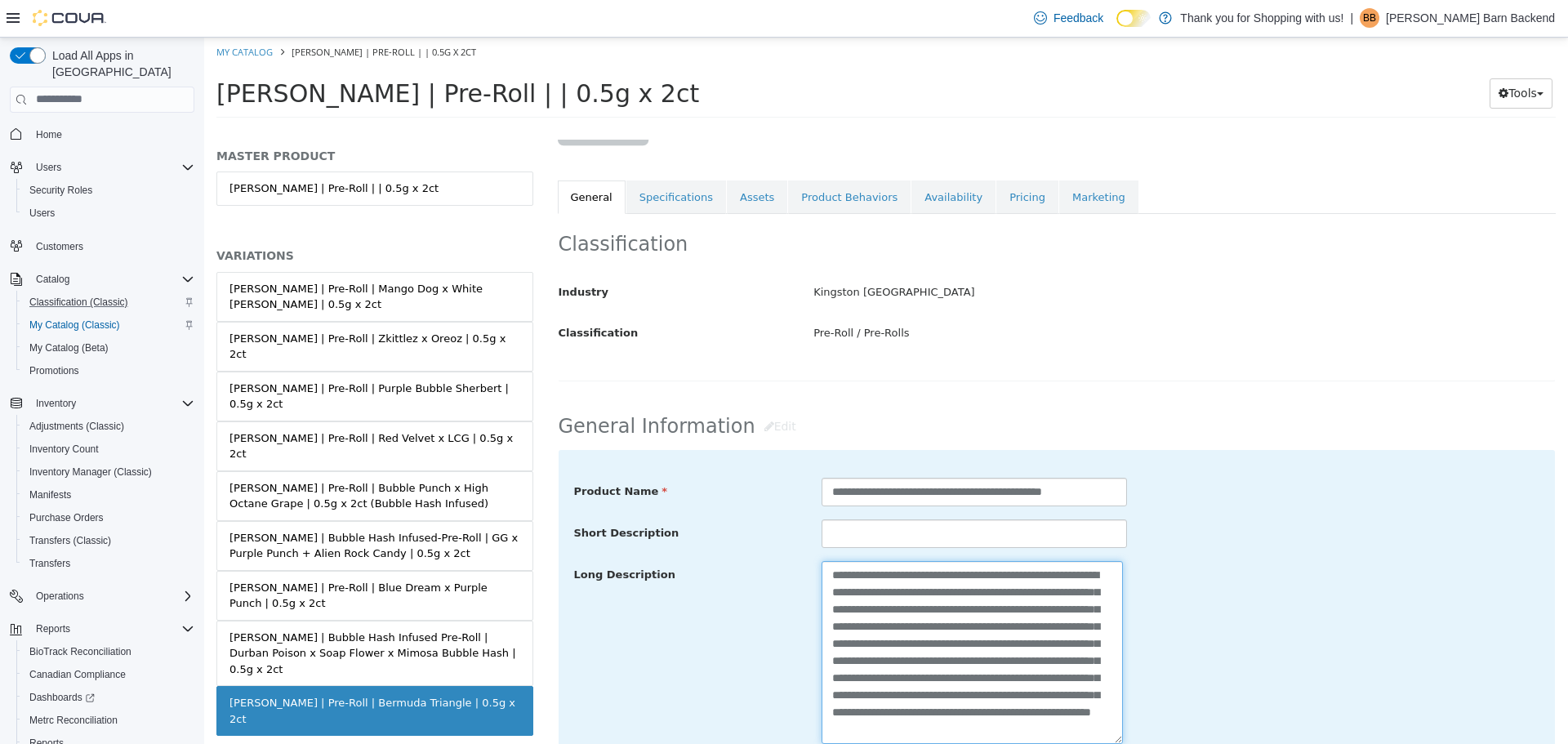
scroll to position [521, 0]
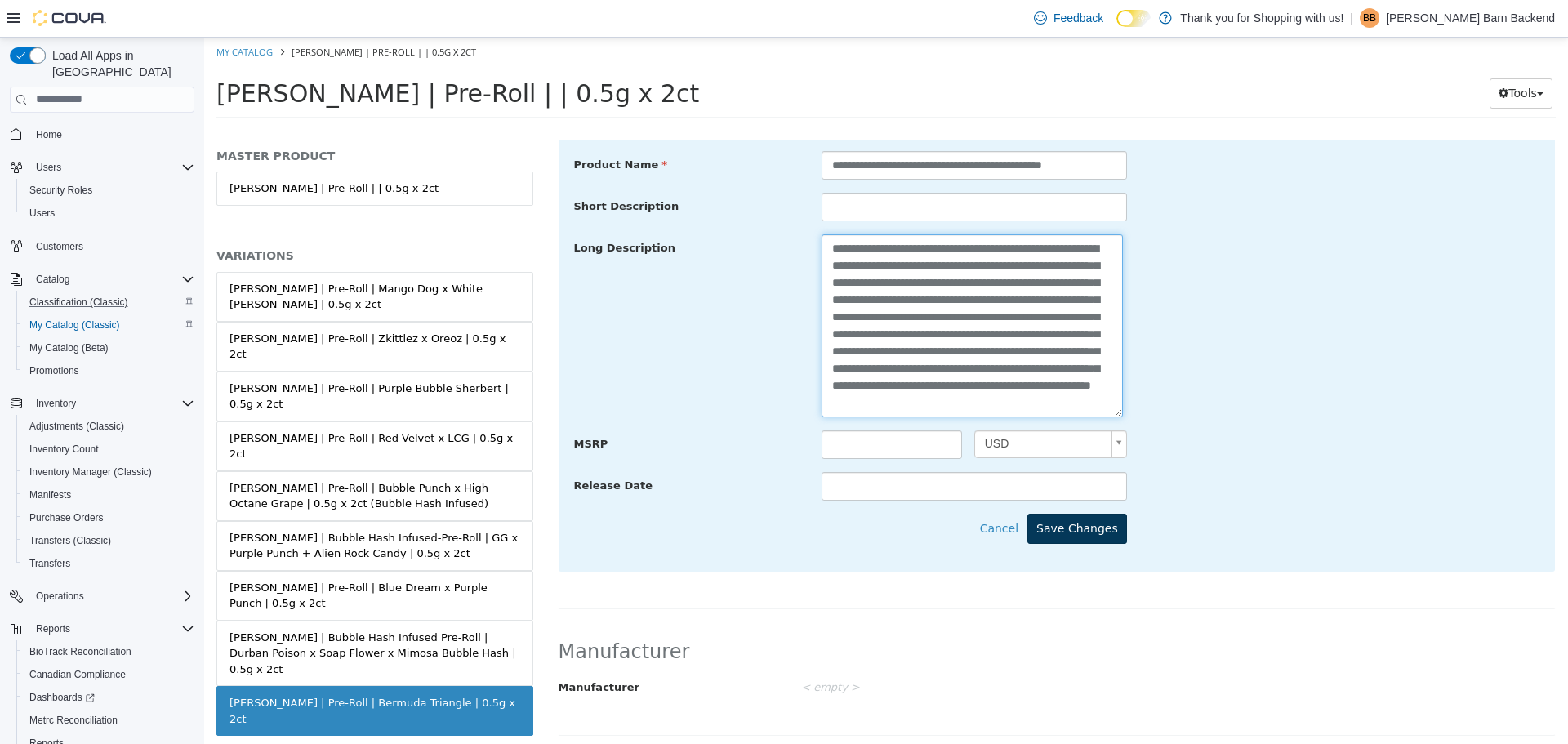
type textarea "**********"
click at [1084, 541] on button "Save Changes" at bounding box center [1078, 527] width 99 height 30
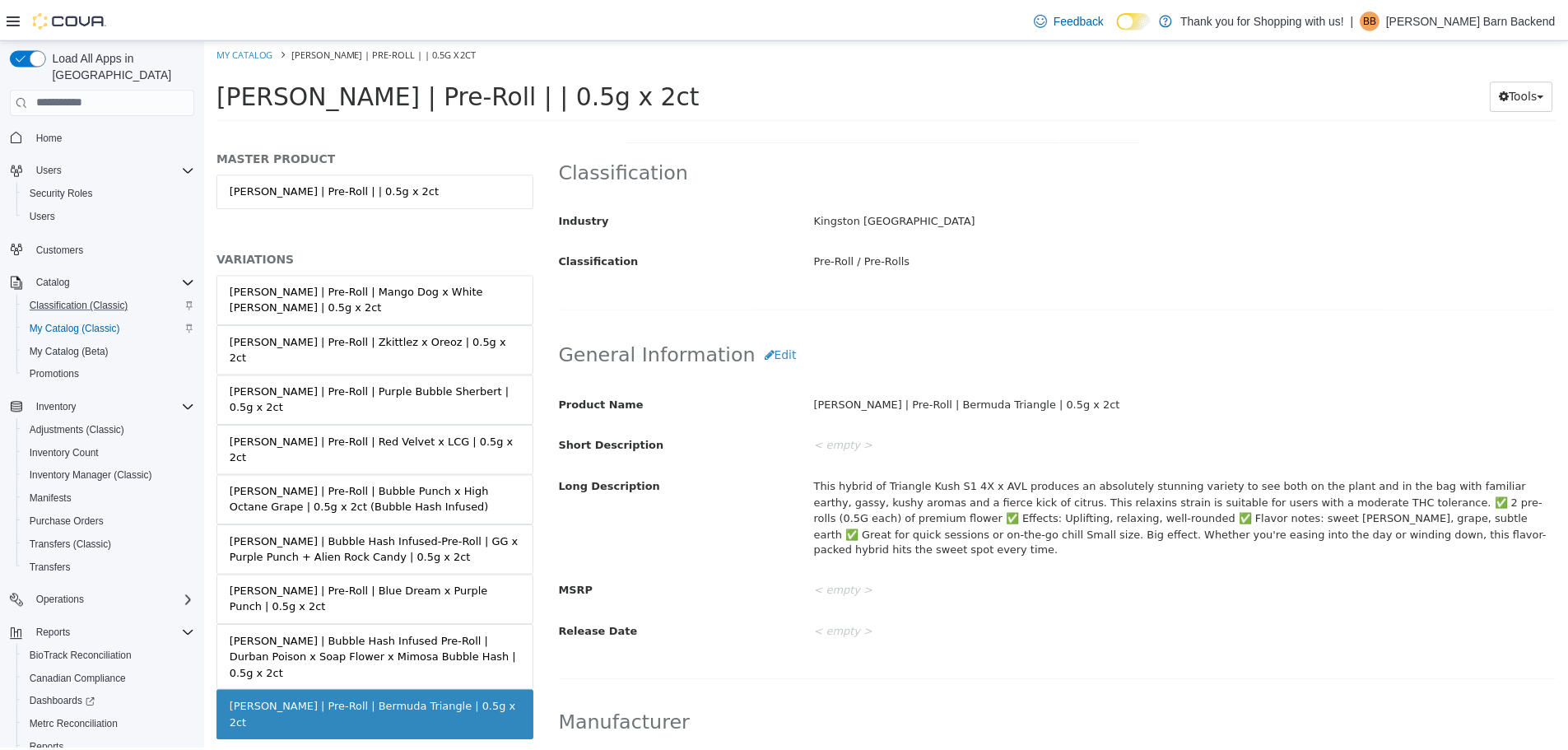
scroll to position [0, 0]
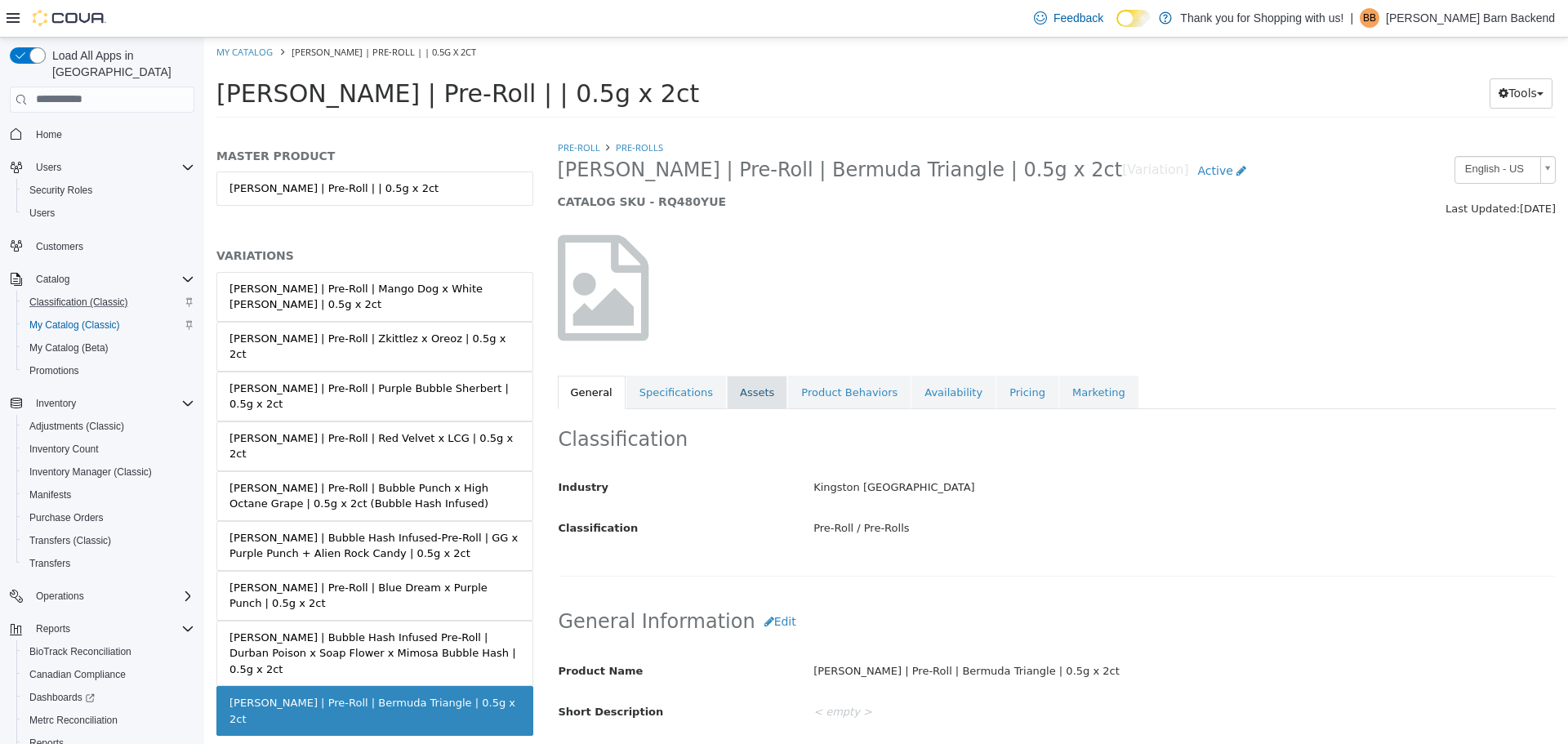
click at [727, 388] on link "Assets" at bounding box center [757, 391] width 61 height 34
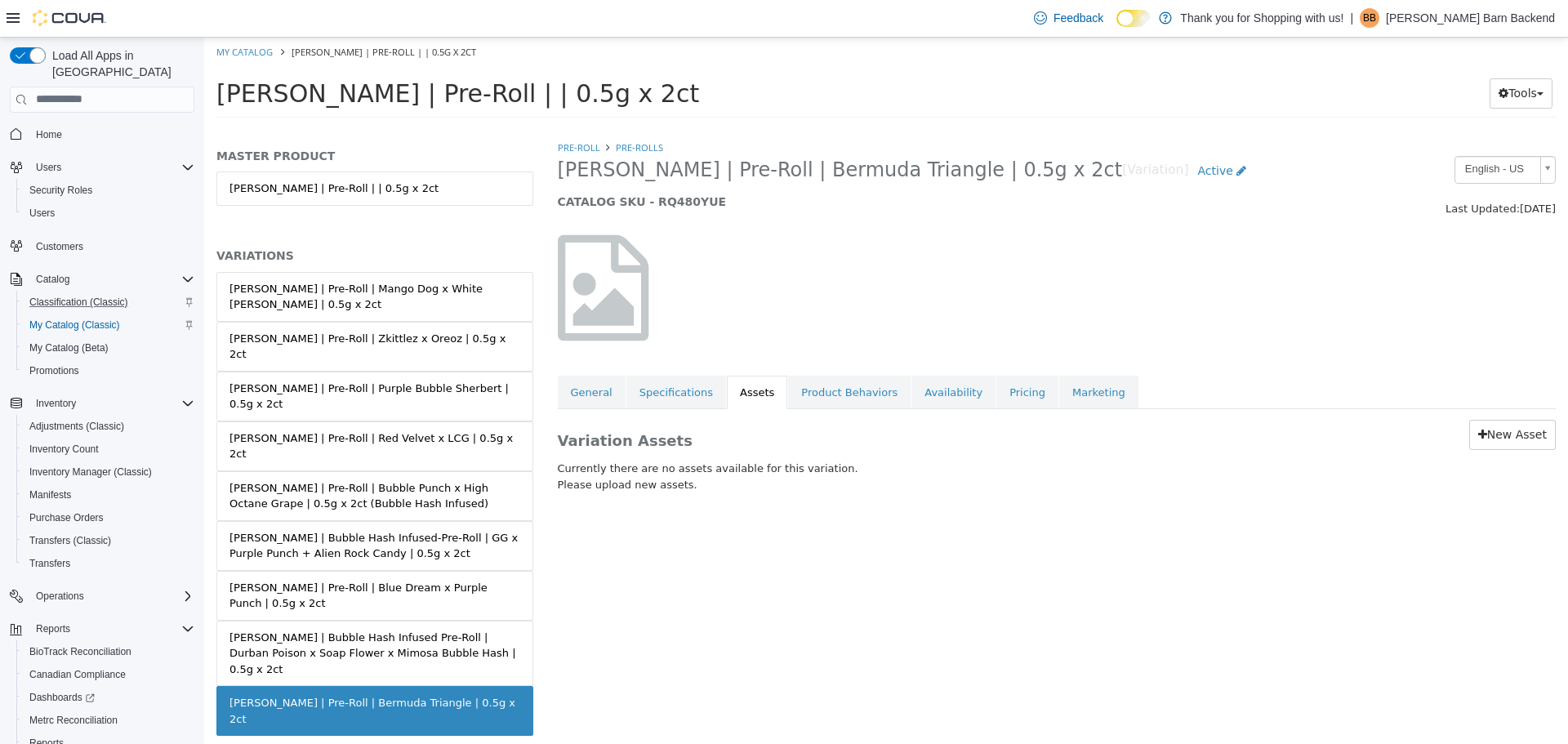
click at [1485, 450] on div "Variation Assets New Asset Currently there are no assets available for this var…" at bounding box center [1057, 458] width 1023 height 100
click at [1487, 437] on icon at bounding box center [1483, 433] width 9 height 11
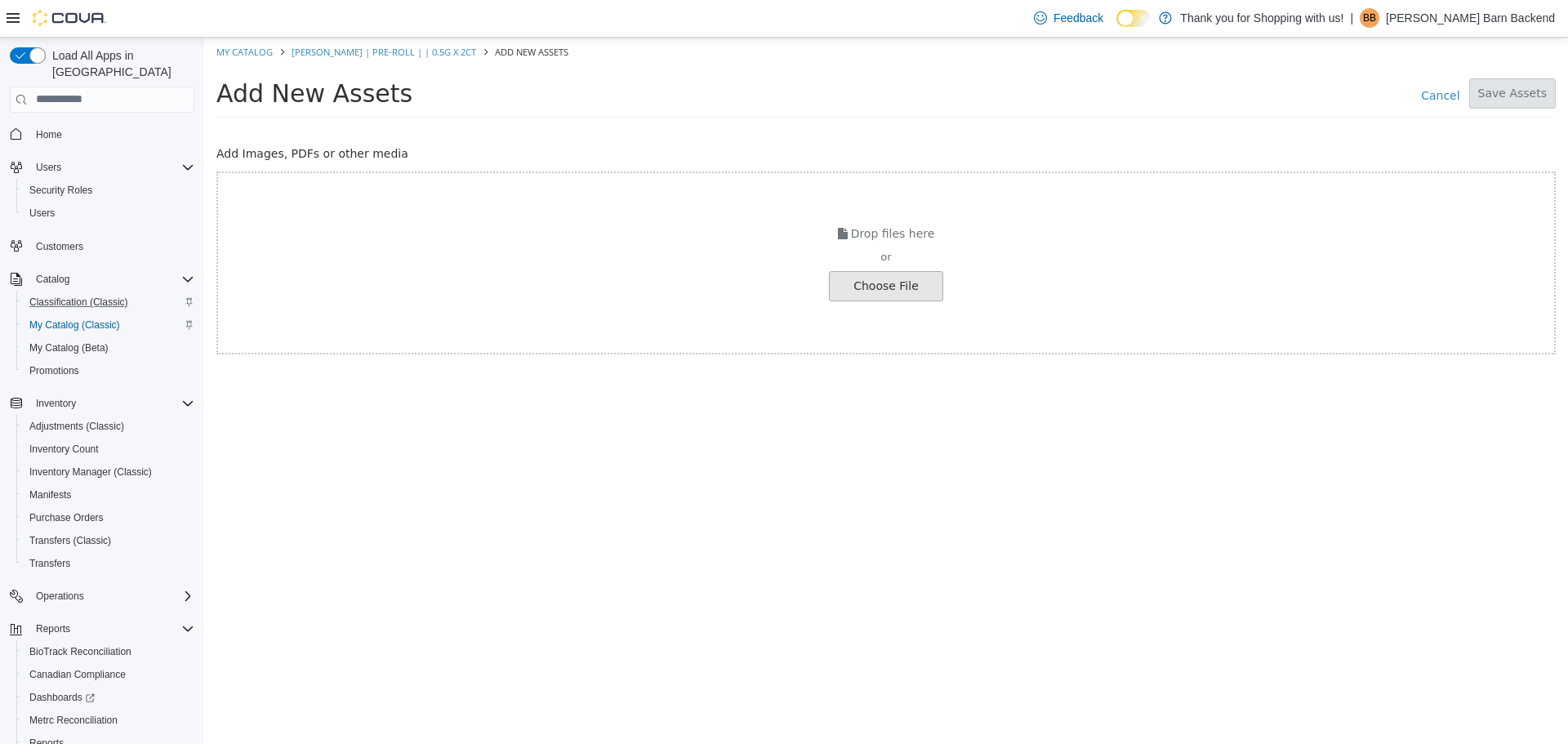
click at [876, 289] on input "file" at bounding box center [30, 285] width 1823 height 29
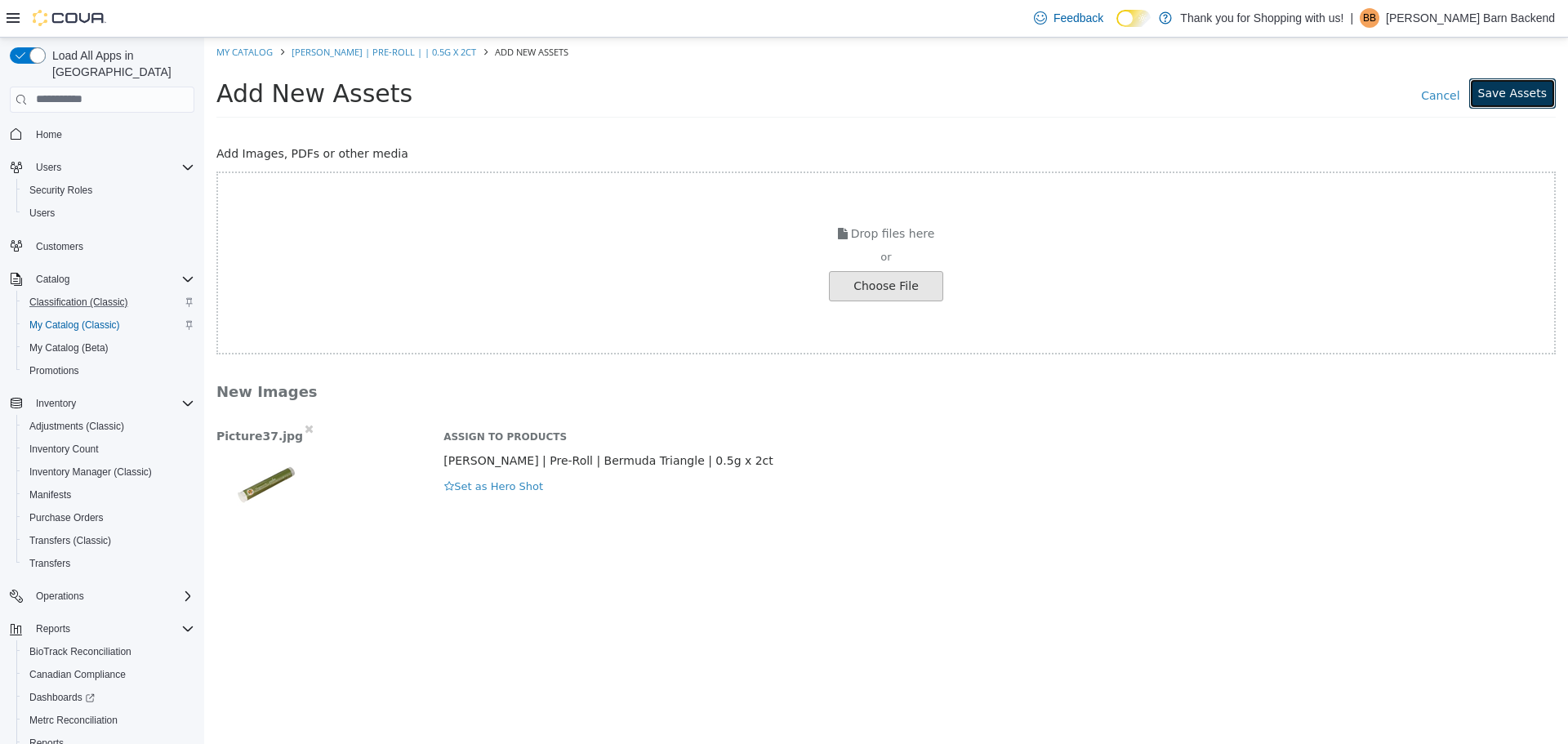
click at [1524, 86] on button "Save Assets" at bounding box center [1513, 92] width 86 height 30
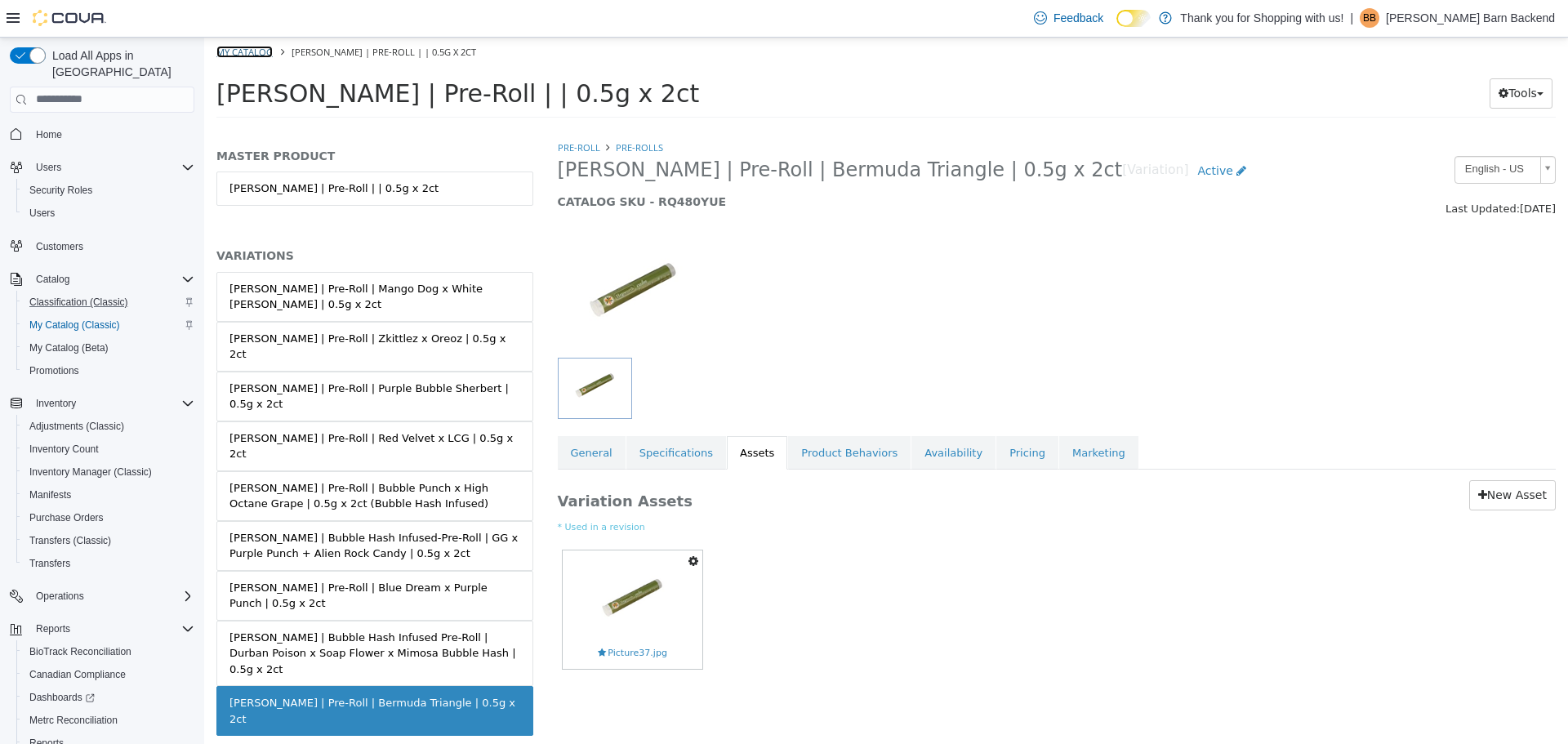
click at [241, 52] on link "My Catalog" at bounding box center [244, 51] width 56 height 12
select select "**********"
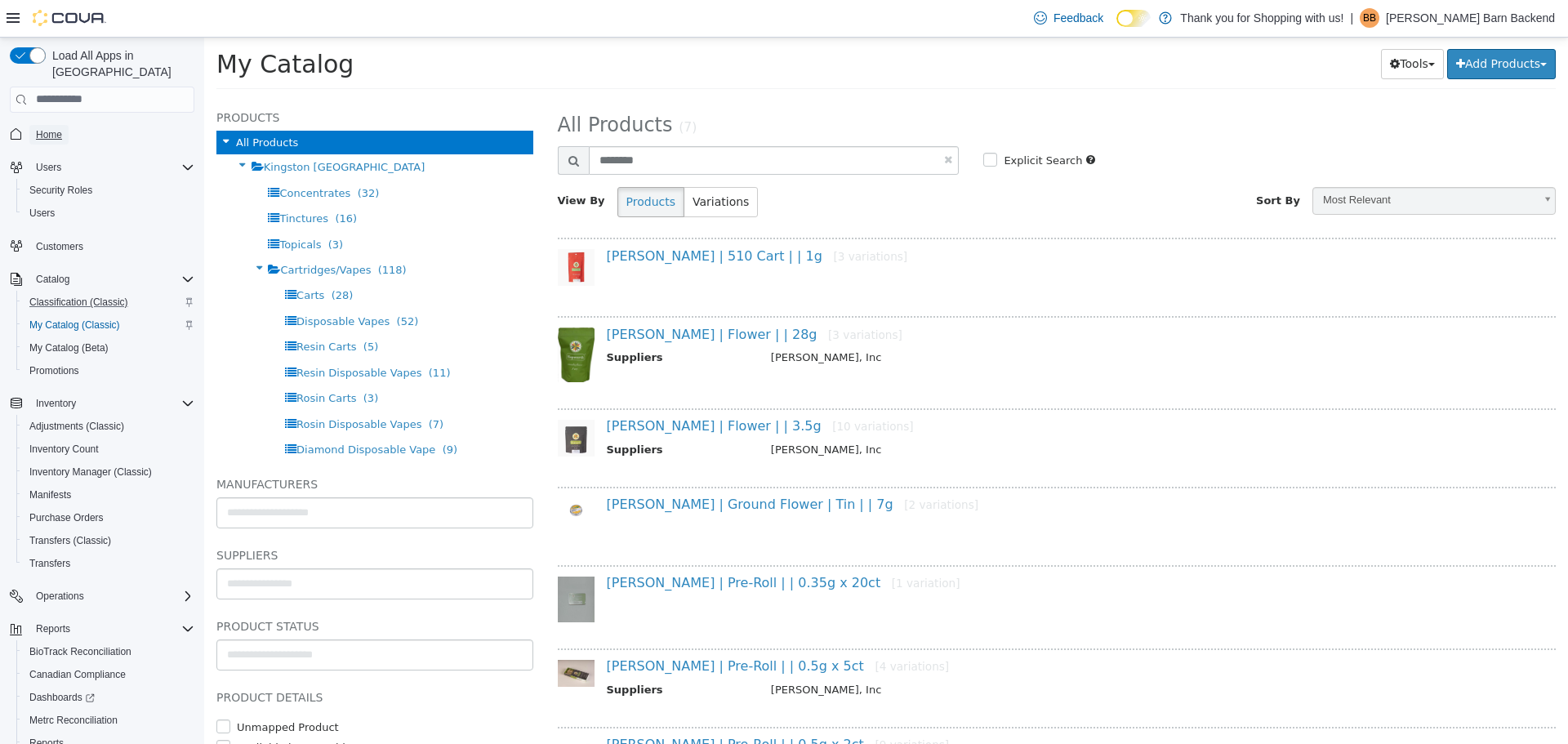
click at [54, 128] on span "Home" at bounding box center [49, 134] width 26 height 13
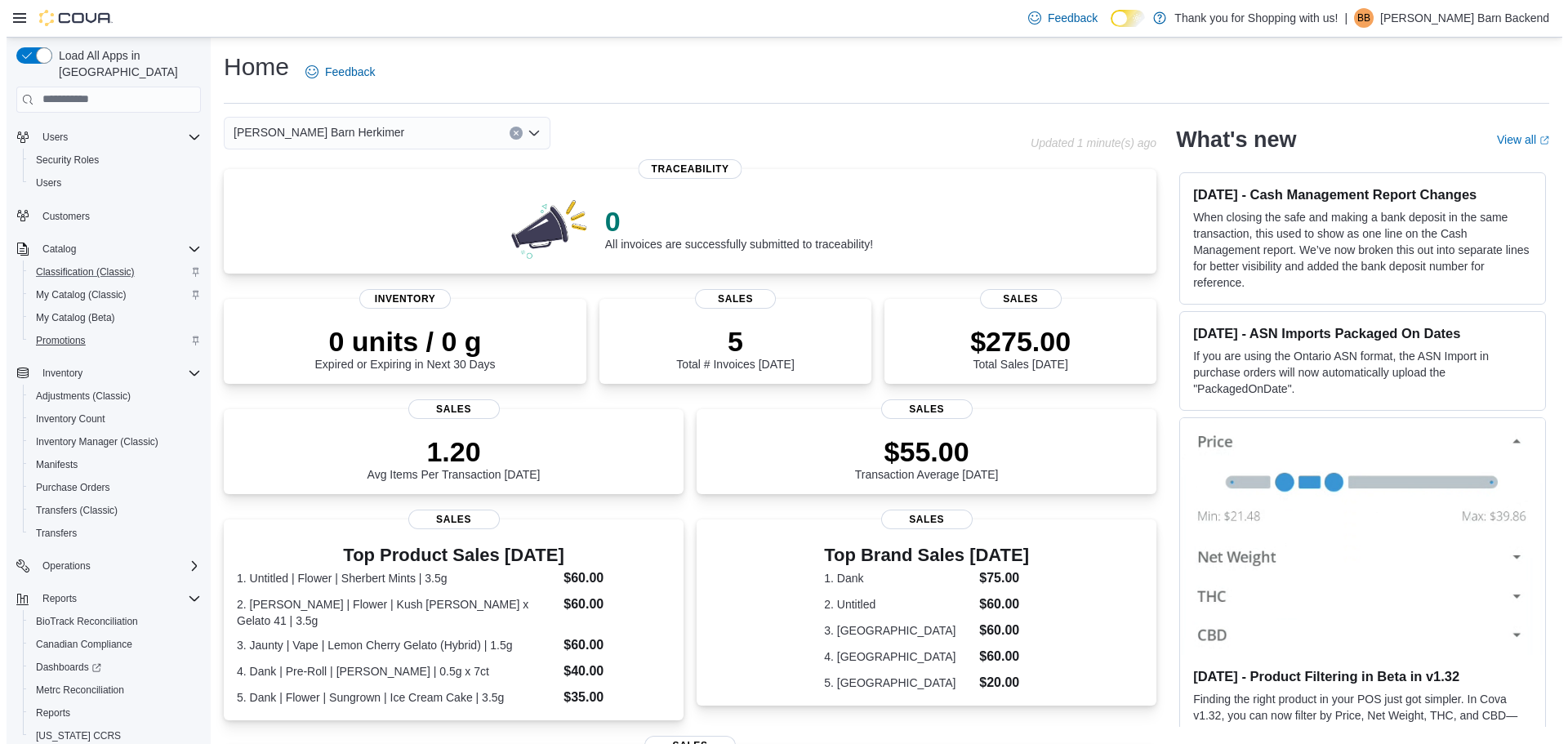
scroll to position [76, 0]
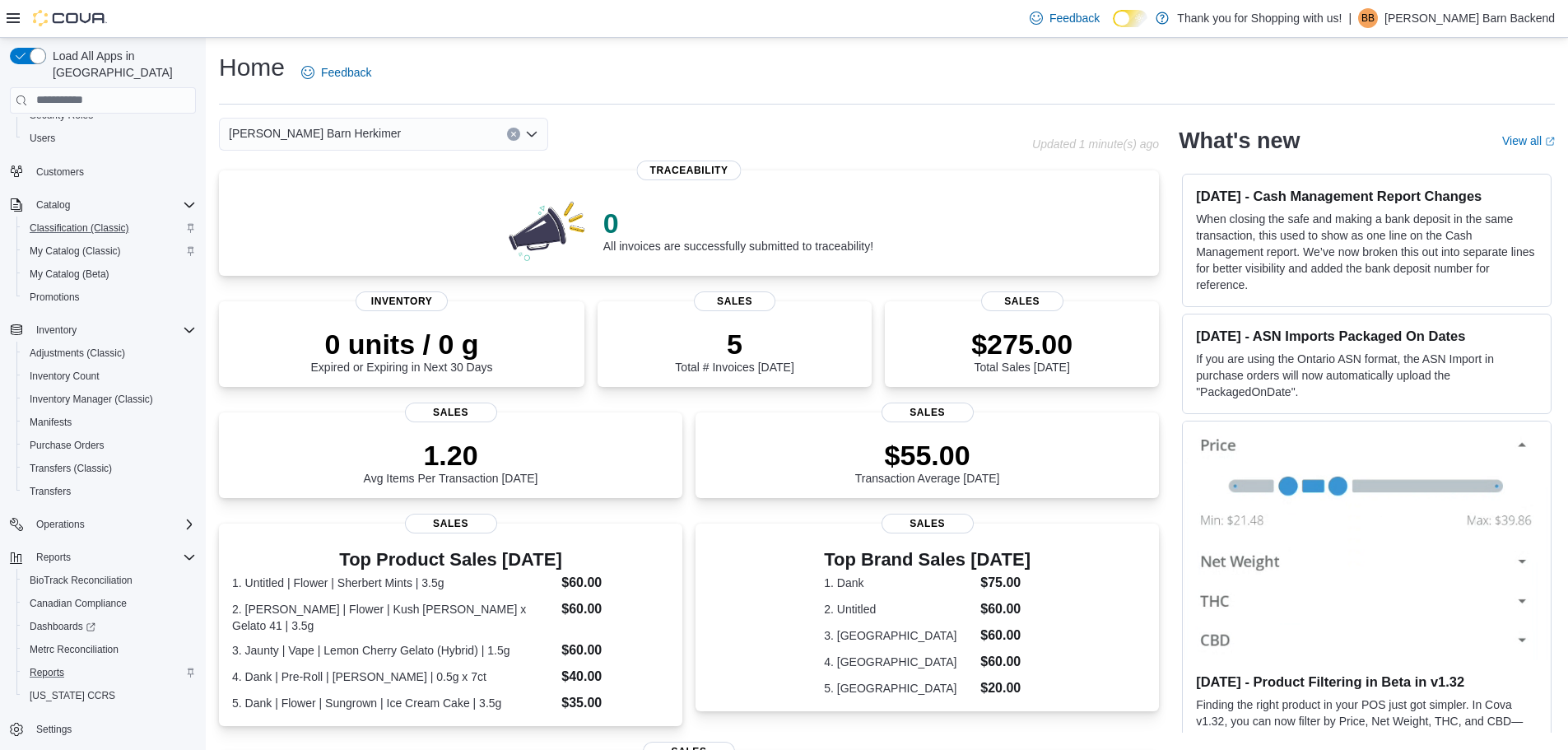
click at [75, 663] on div "Reports" at bounding box center [109, 672] width 172 height 19
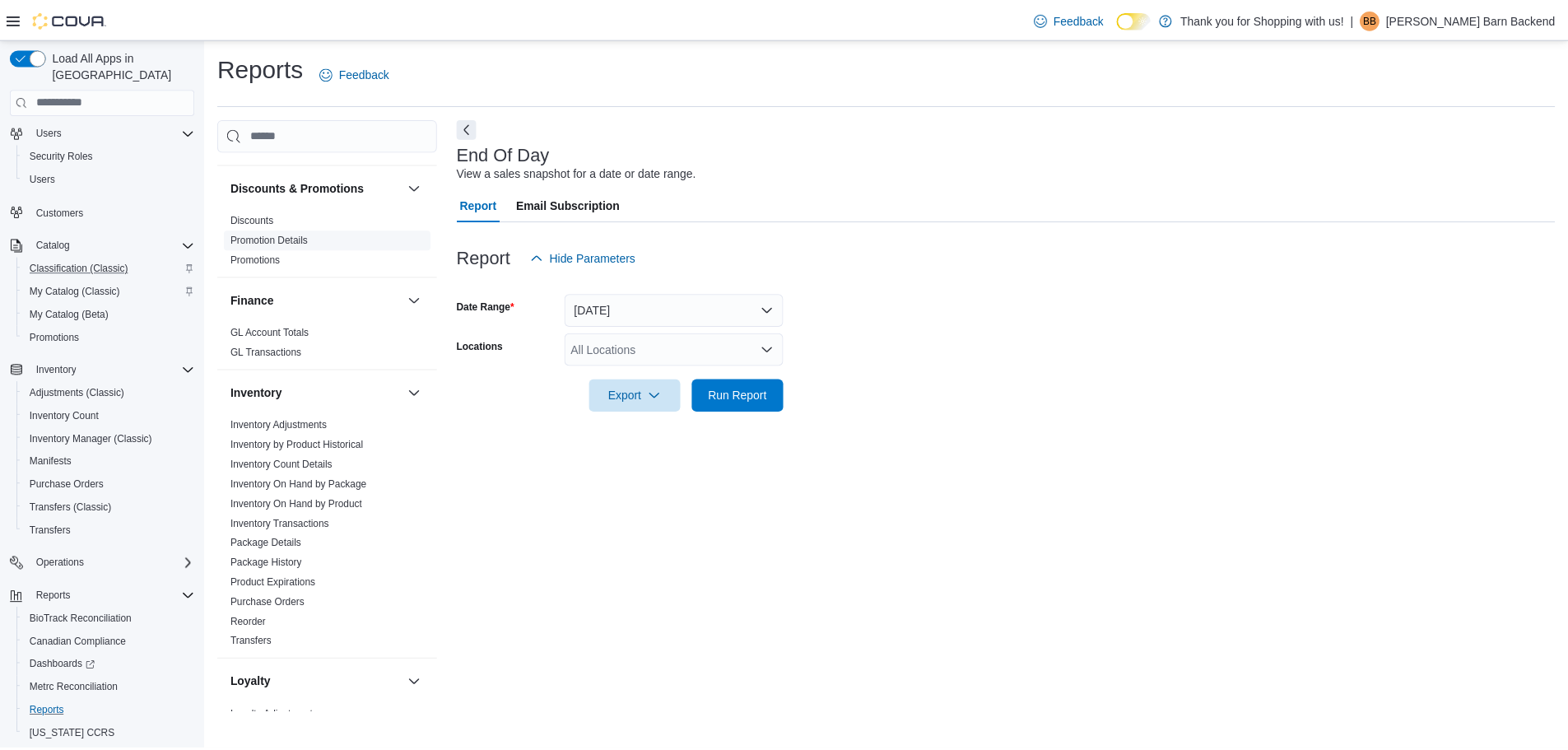
scroll to position [329, 0]
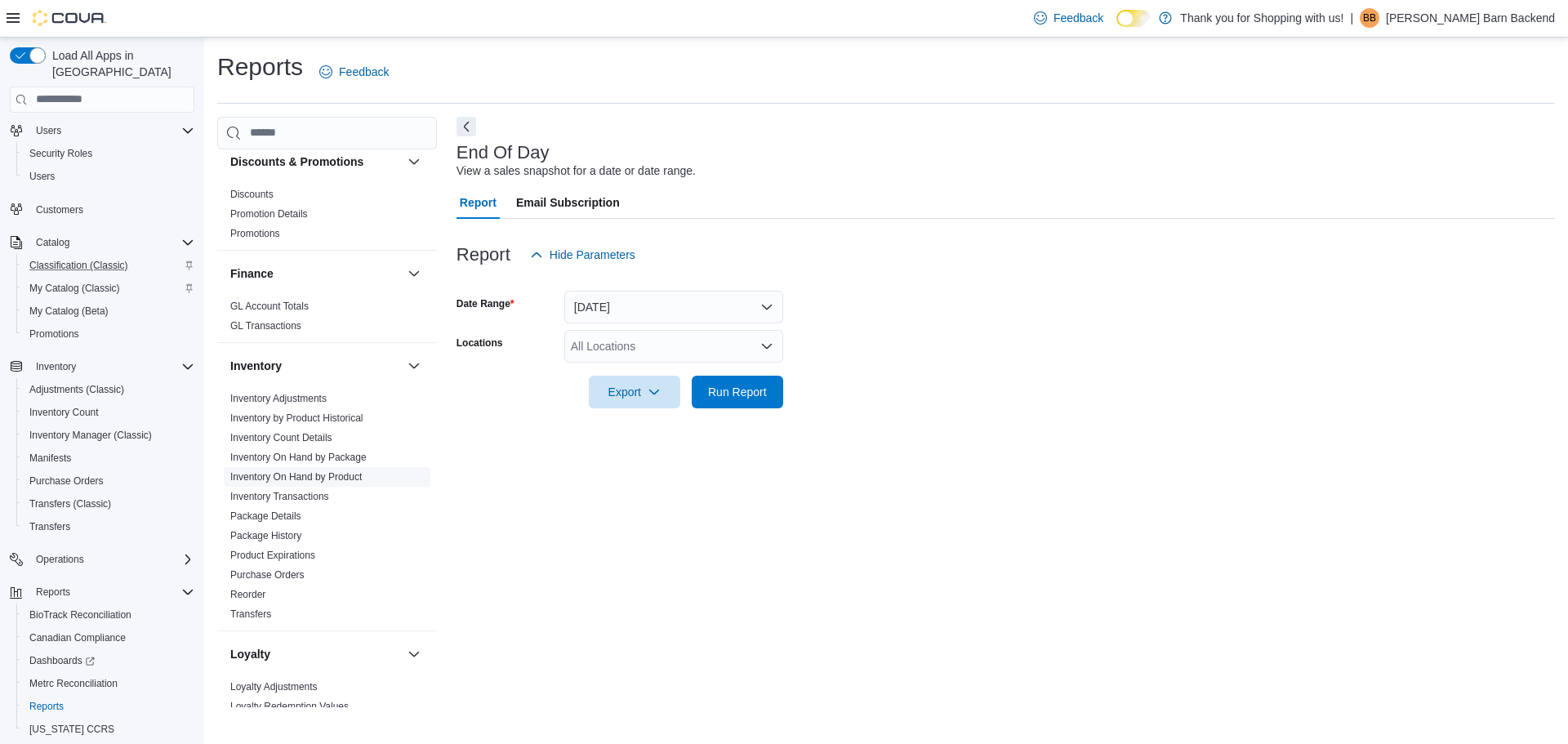
click at [345, 472] on link "Inventory On Hand by Product" at bounding box center [295, 476] width 132 height 11
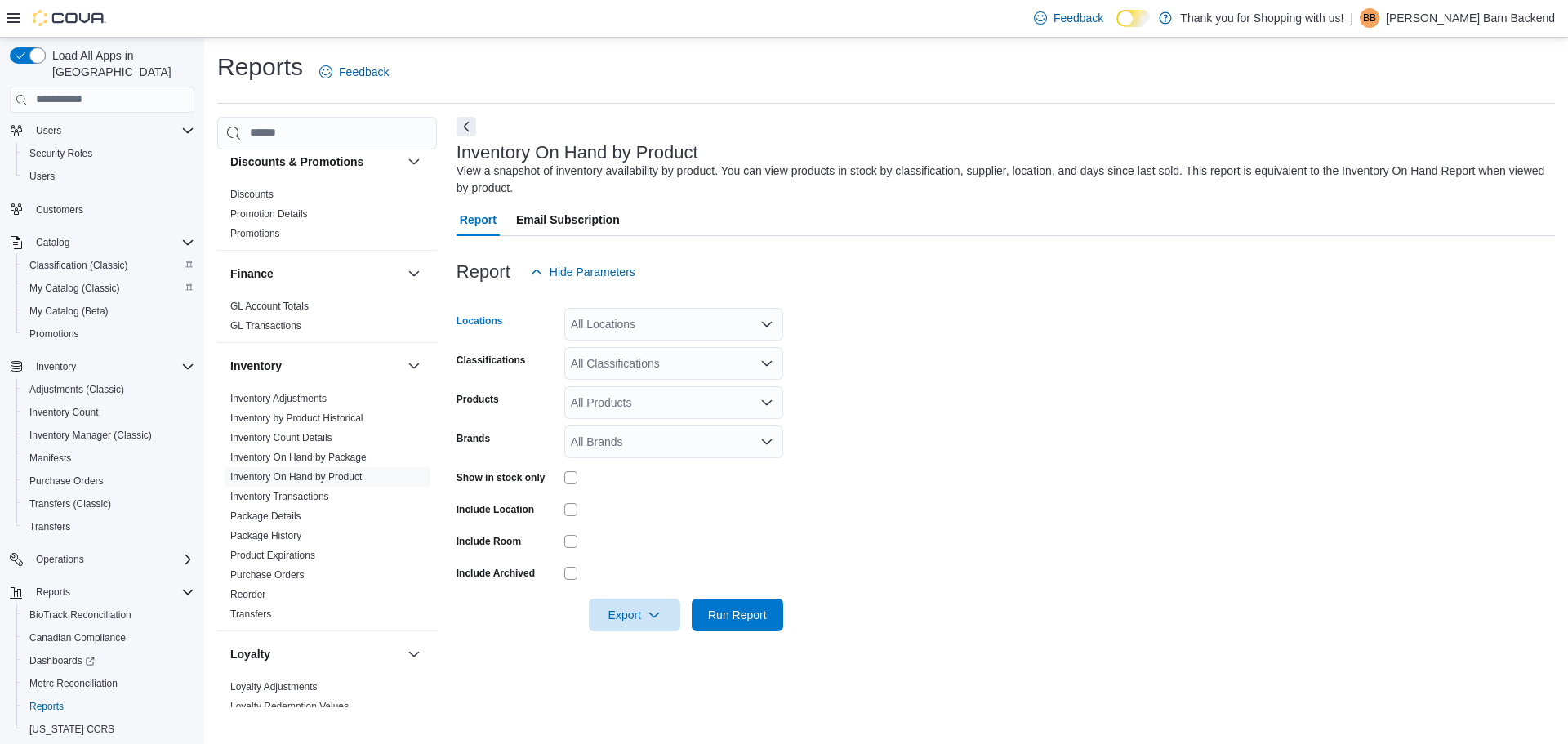
click at [667, 325] on div "All Locations" at bounding box center [674, 325] width 219 height 33
click at [645, 374] on span "[PERSON_NAME] Barn Herkimer" at bounding box center [686, 375] width 171 height 17
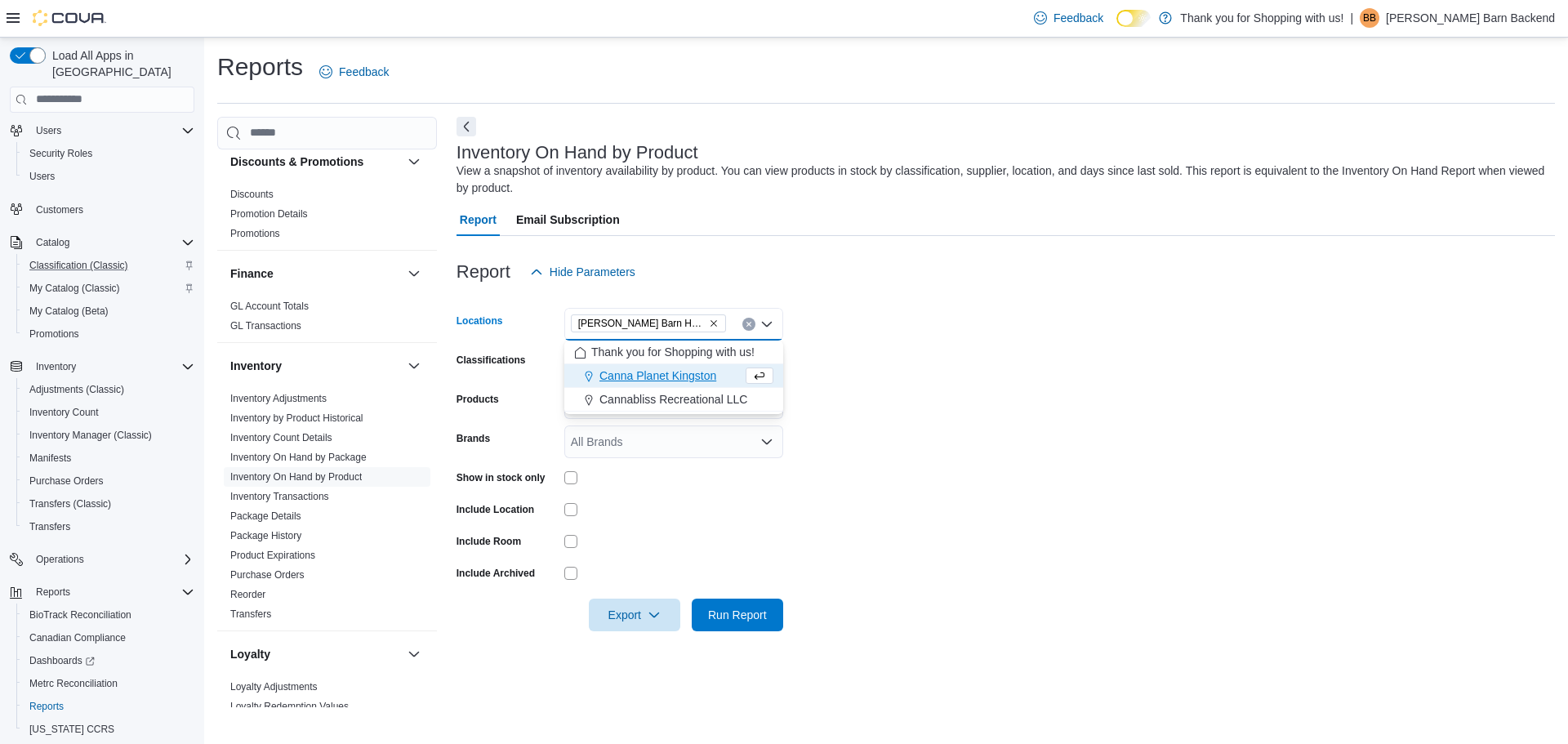
click at [683, 459] on form "Locations Budd Barn Herkimer Combo box. Selected. Budd Barn Herkimer. Press Bac…" at bounding box center [1006, 459] width 1099 height 343
click at [727, 617] on span "Run Report" at bounding box center [738, 614] width 59 height 17
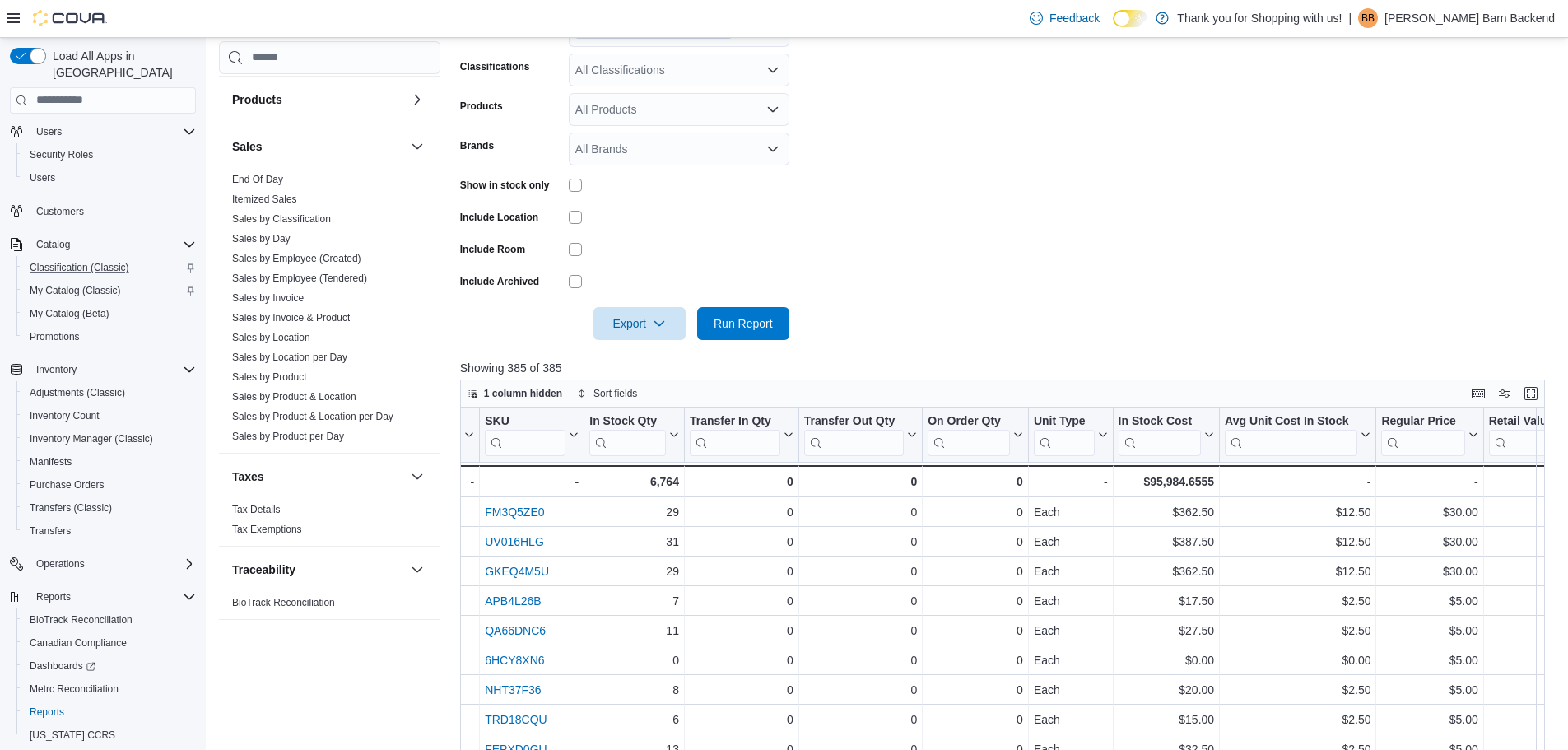
scroll to position [329, 0]
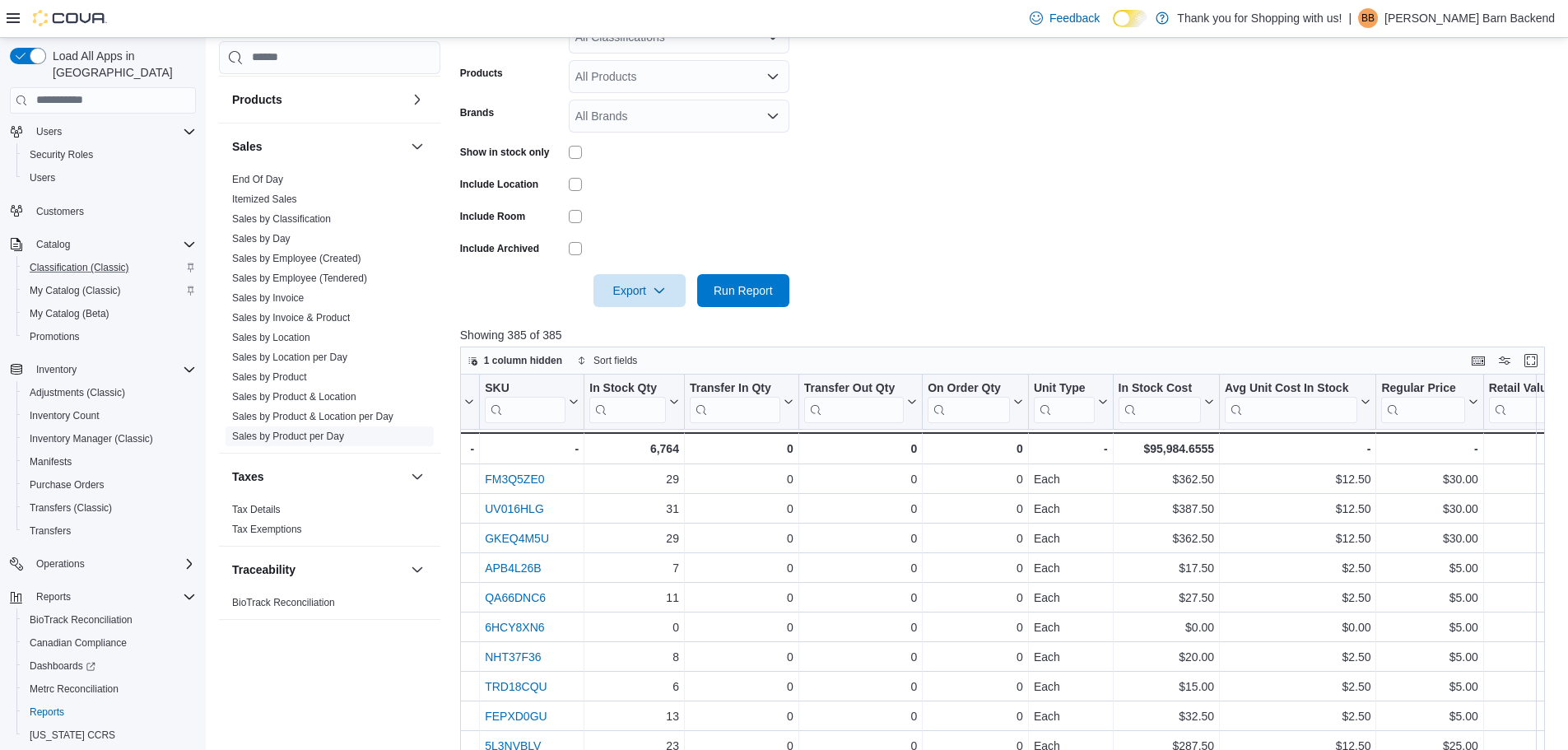
click at [274, 506] on link "Tax Details" at bounding box center [256, 509] width 48 height 11
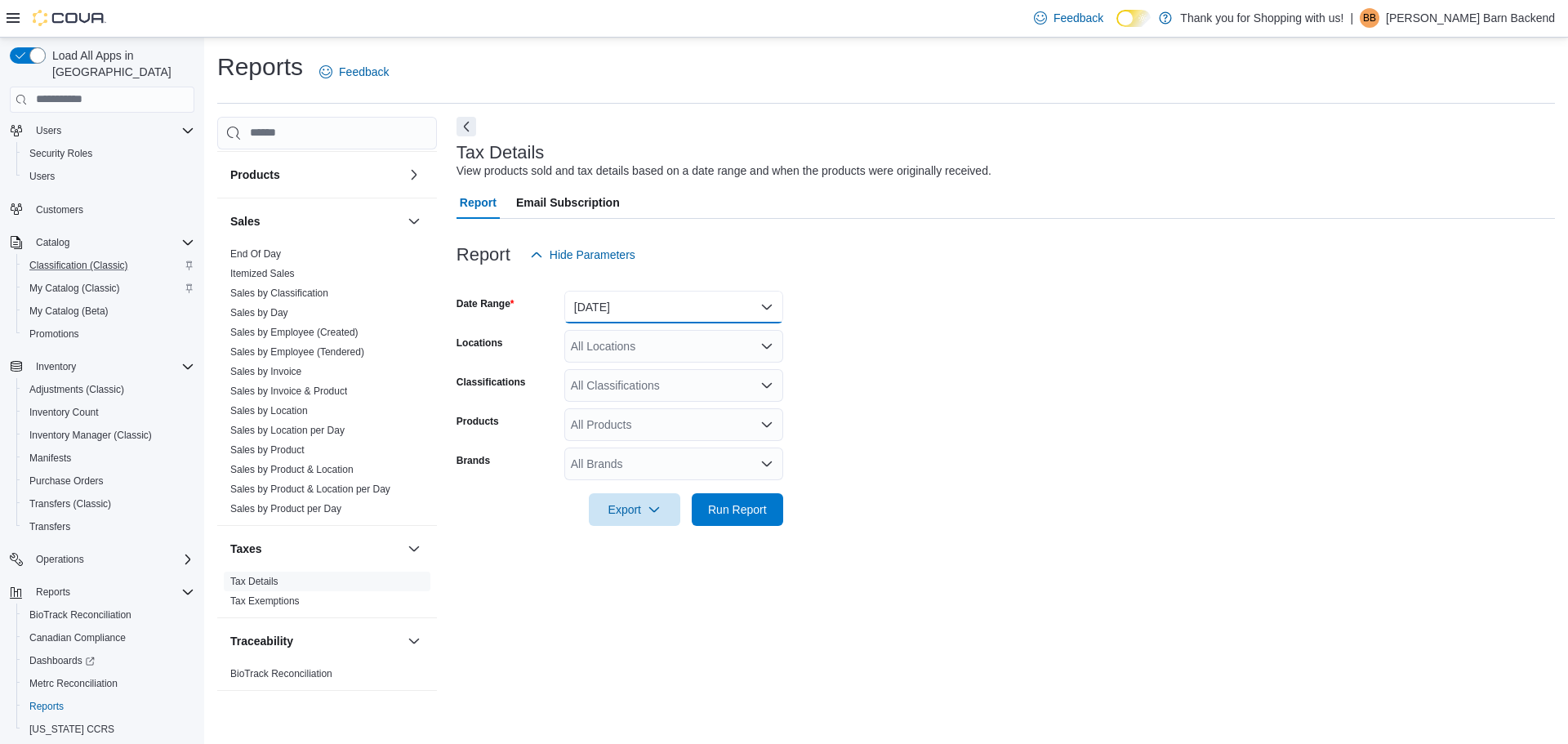
click at [697, 316] on button "Yesterday" at bounding box center [674, 307] width 219 height 33
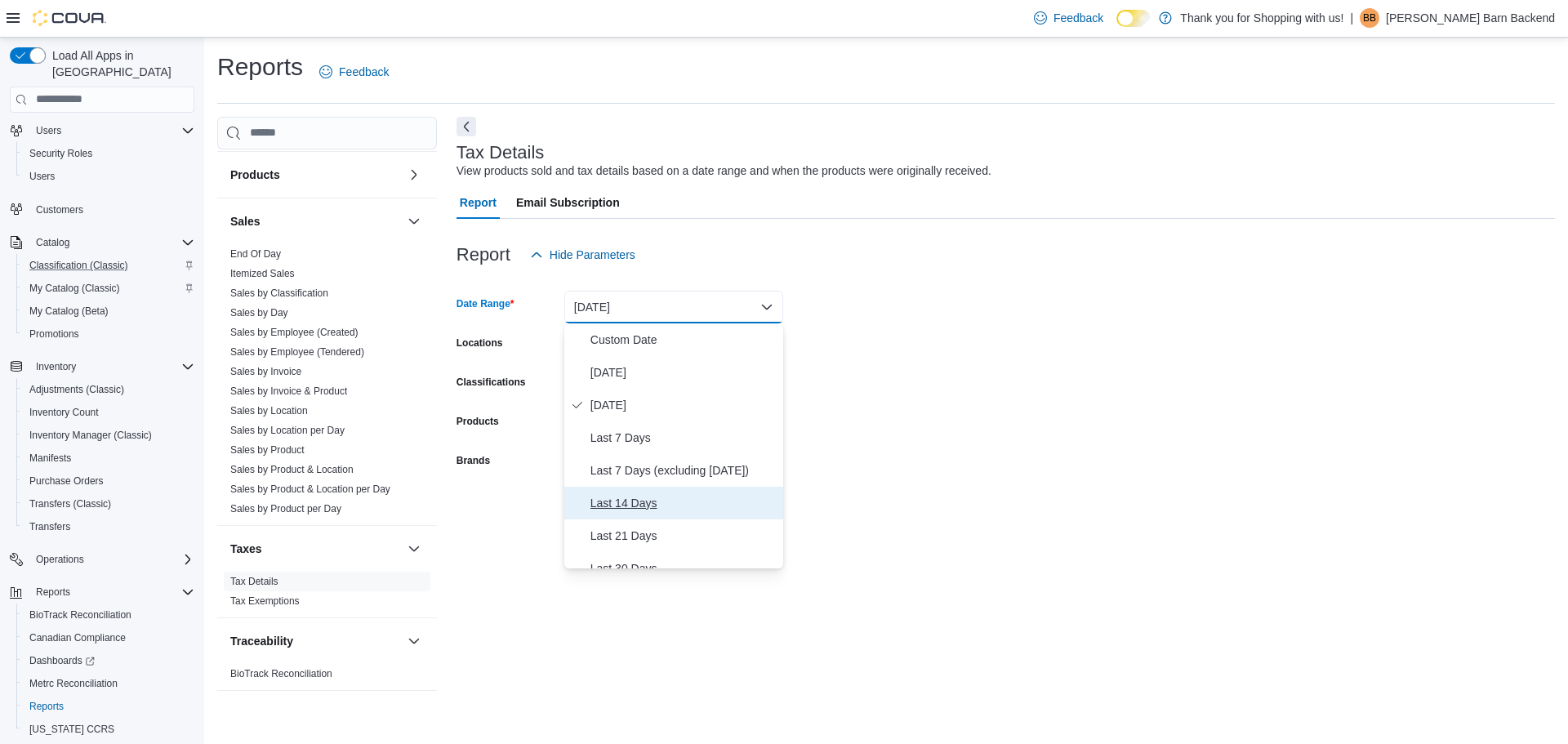
click at [640, 505] on span "Last 14 Days" at bounding box center [684, 502] width 186 height 19
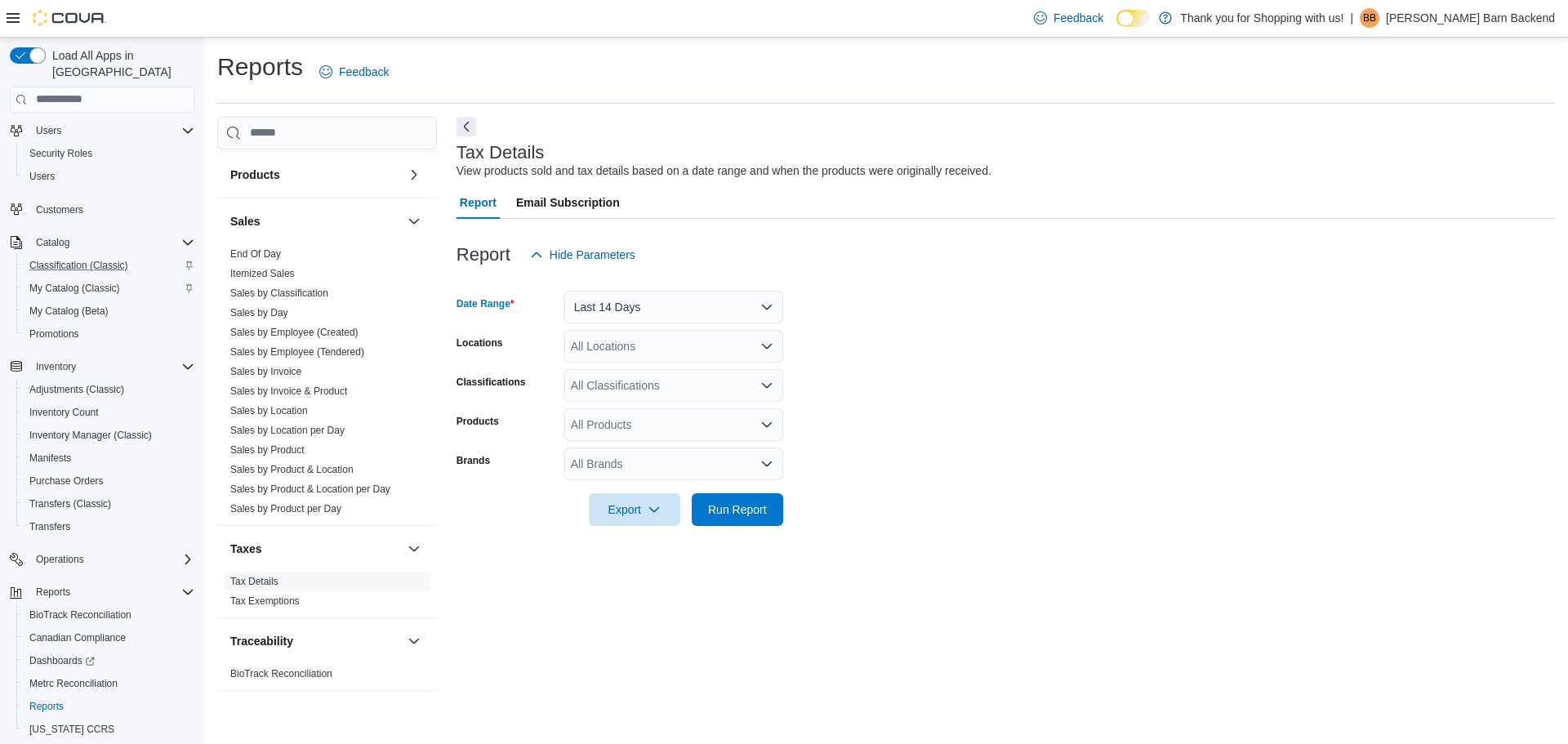
click at [732, 362] on form "Date Range Last 14 Days Locations All Locations Classifications All Classificat…" at bounding box center [1006, 398] width 1099 height 255
click at [729, 351] on div "All Locations" at bounding box center [674, 347] width 219 height 33
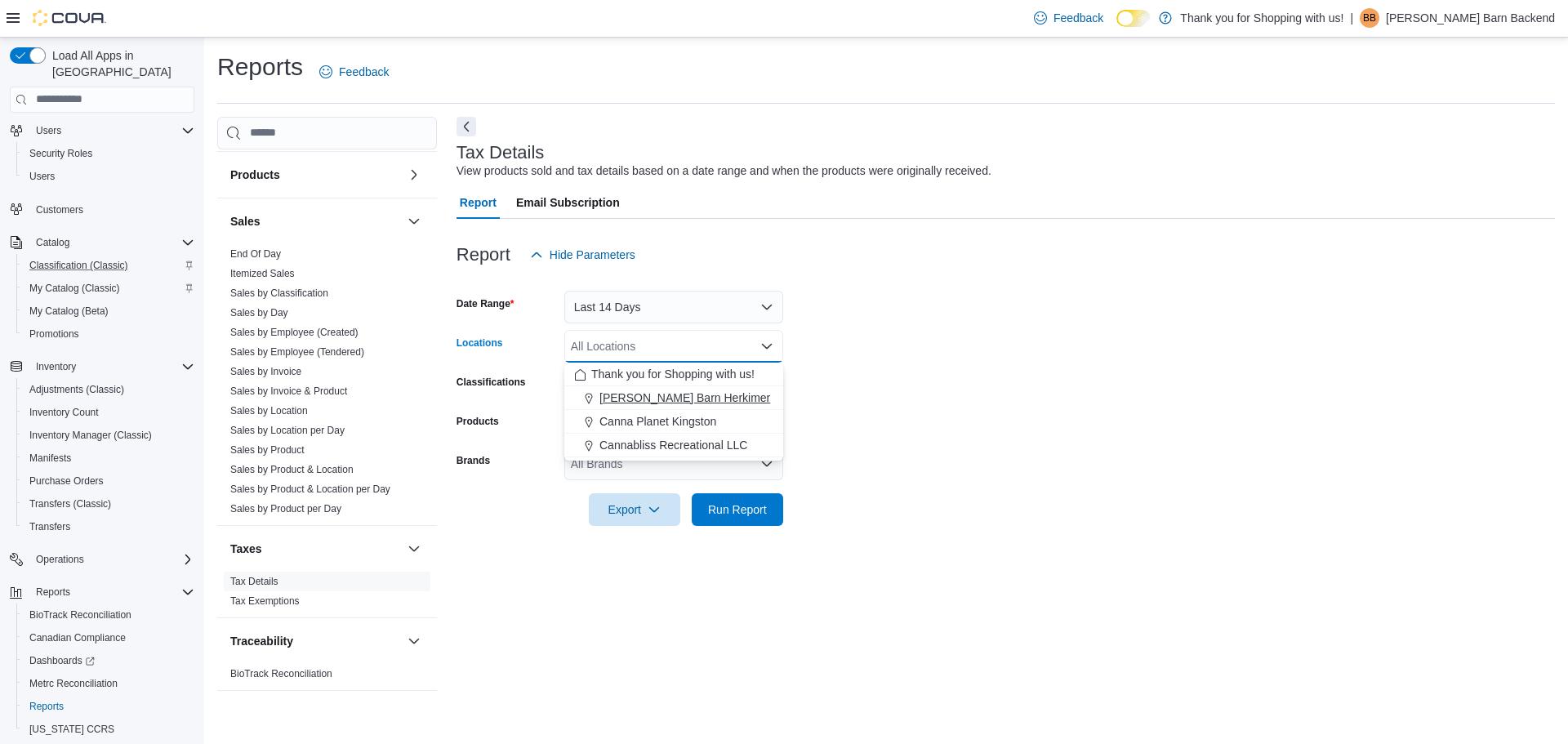
click at [702, 403] on span "[PERSON_NAME] Barn Herkimer" at bounding box center [686, 397] width 171 height 17
click at [873, 464] on form "Date Range Last 14 Days Locations Budd Barn Herkimer Combo box. Selected. Budd …" at bounding box center [1006, 398] width 1099 height 255
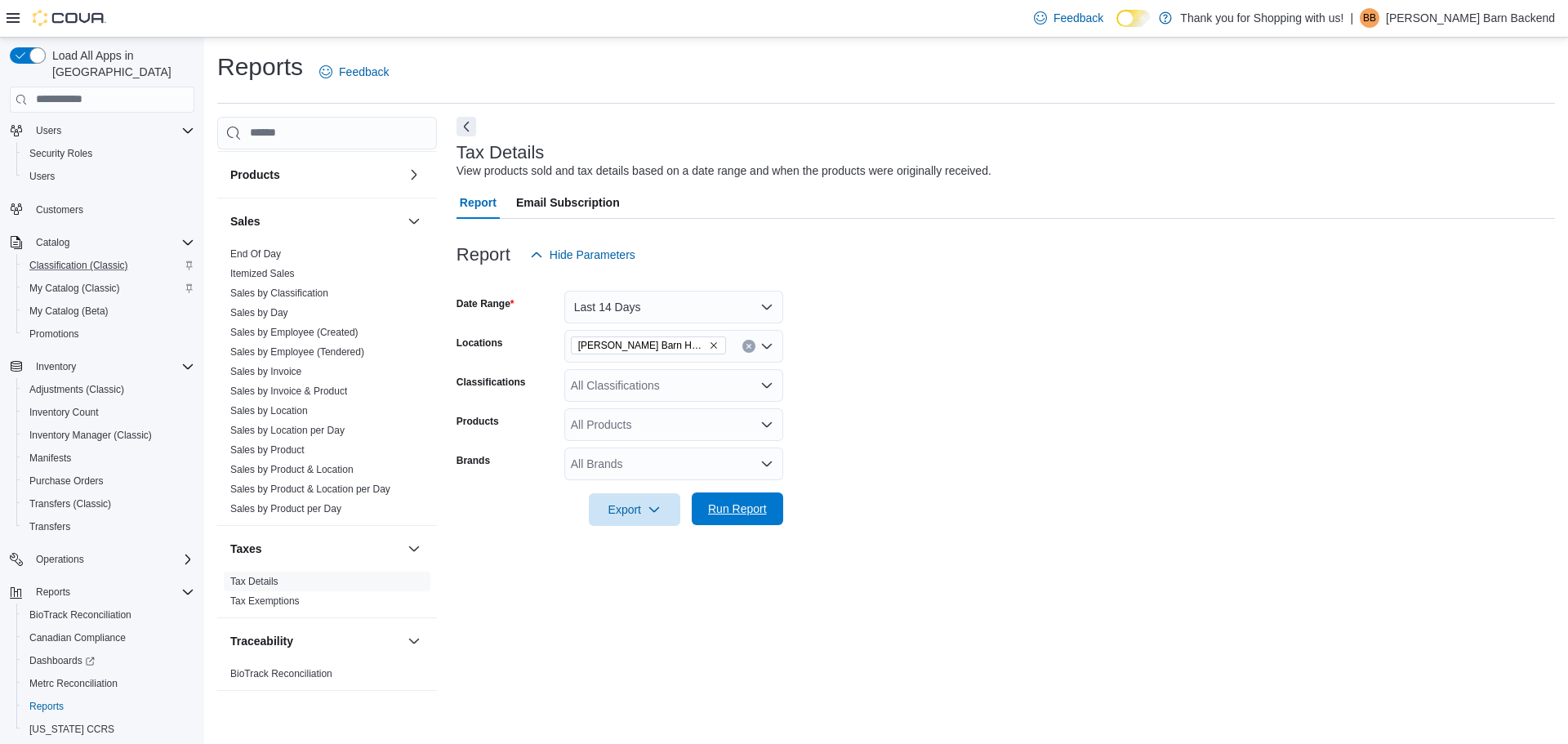
click at [749, 515] on span "Run Report" at bounding box center [738, 509] width 59 height 17
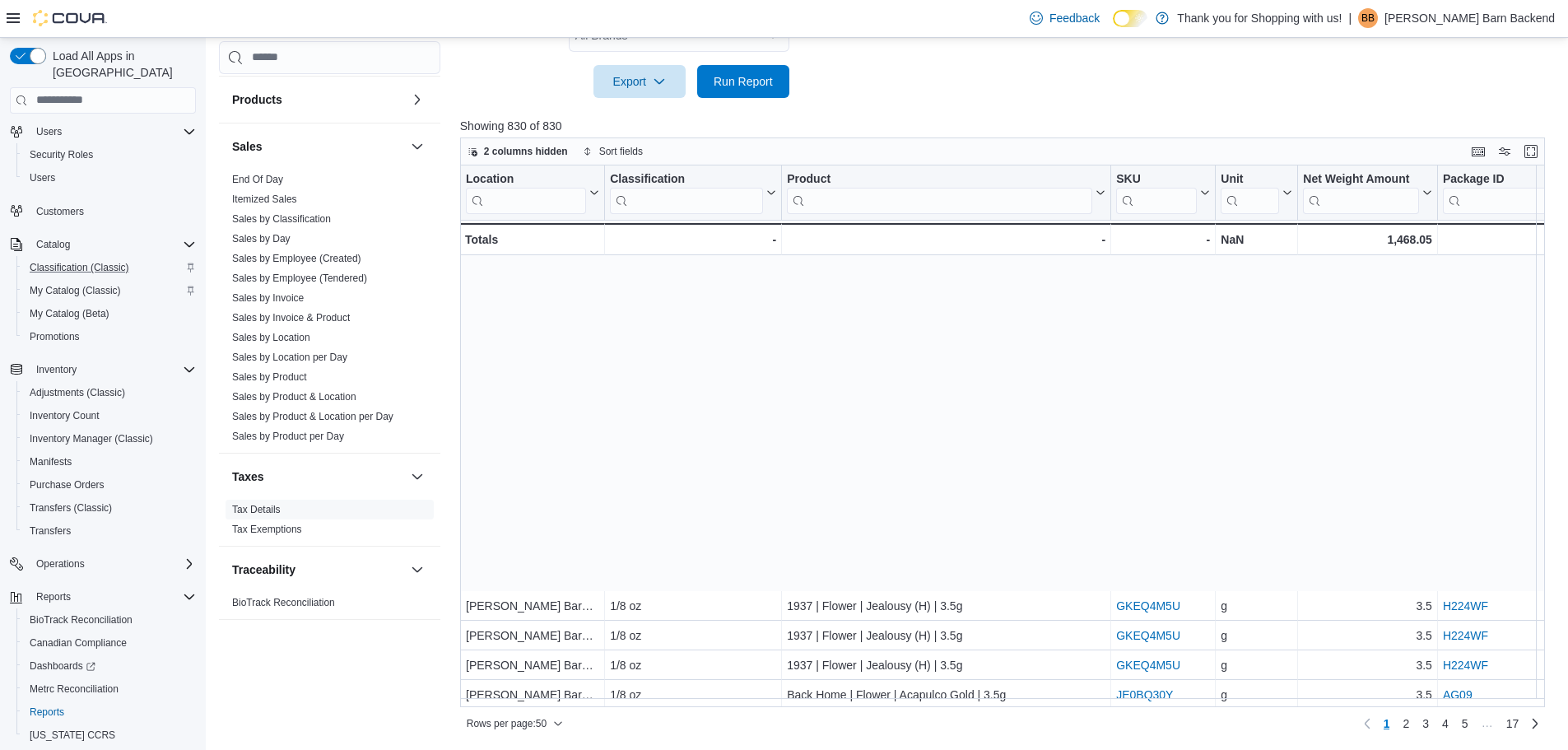
scroll to position [1036, 0]
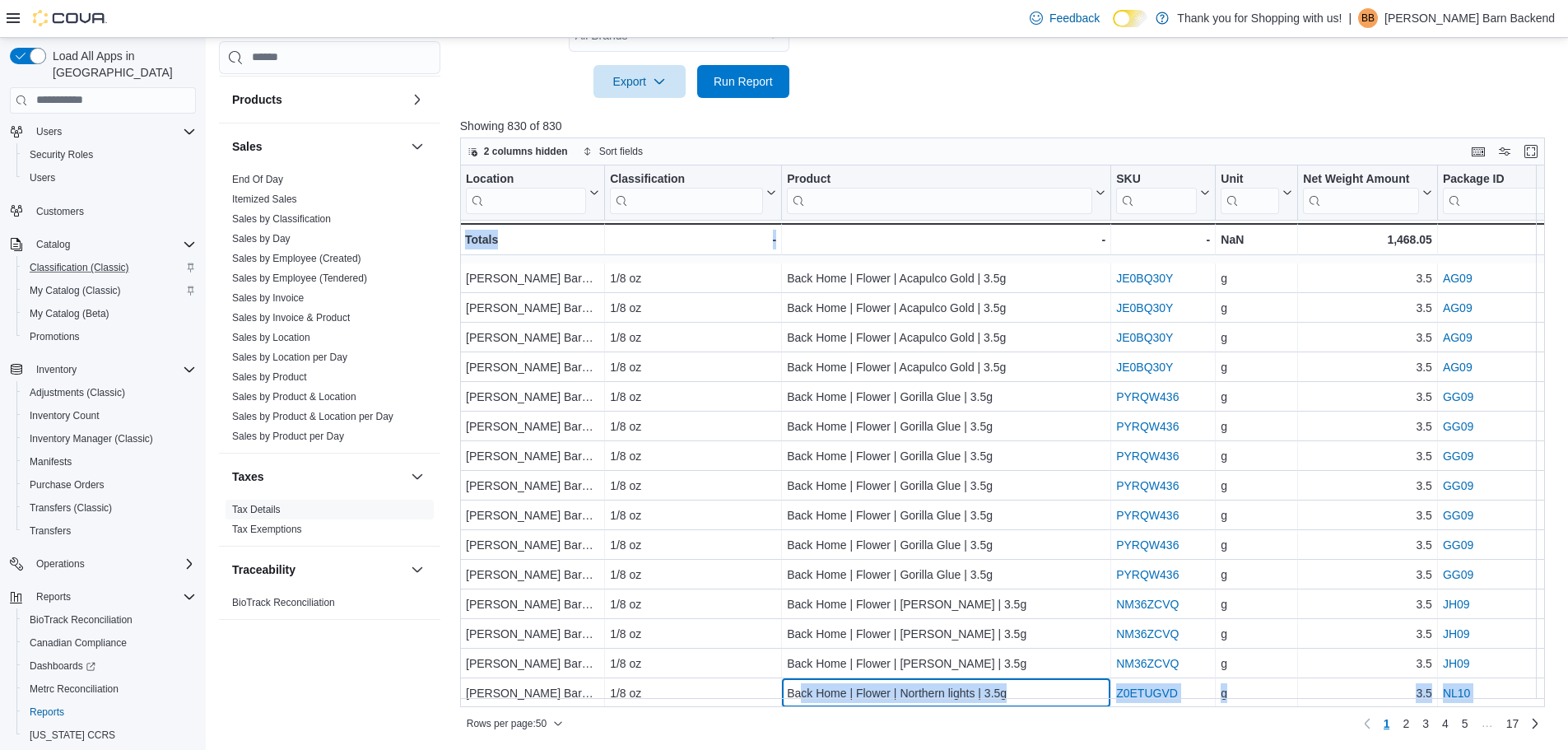
drag, startPoint x: 798, startPoint y: 697, endPoint x: 835, endPoint y: 702, distance: 37.3
click at [835, 702] on div "Location Click to view column header actions Classification Click to view colum…" at bounding box center [1008, 436] width 1096 height 542
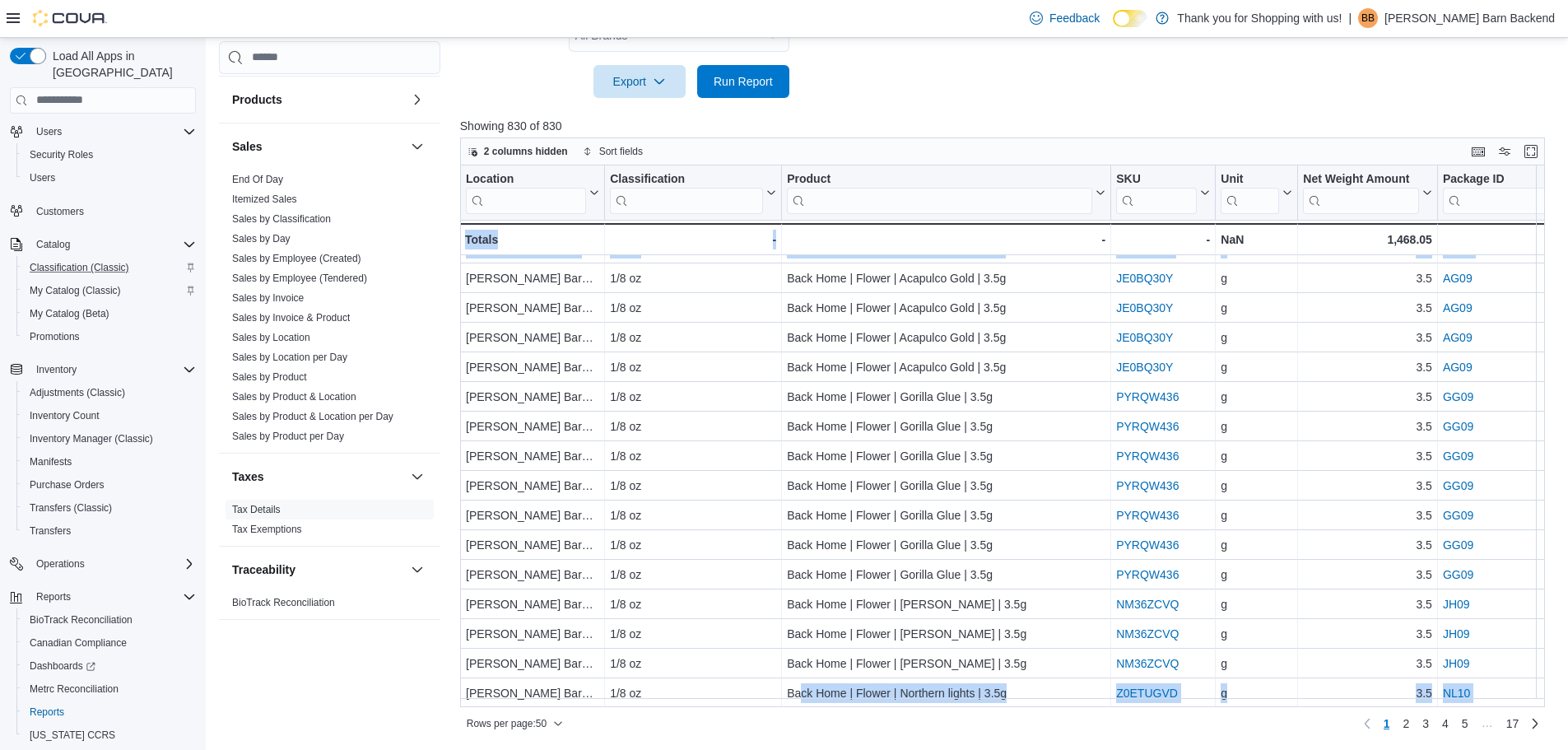
scroll to position [1036, 207]
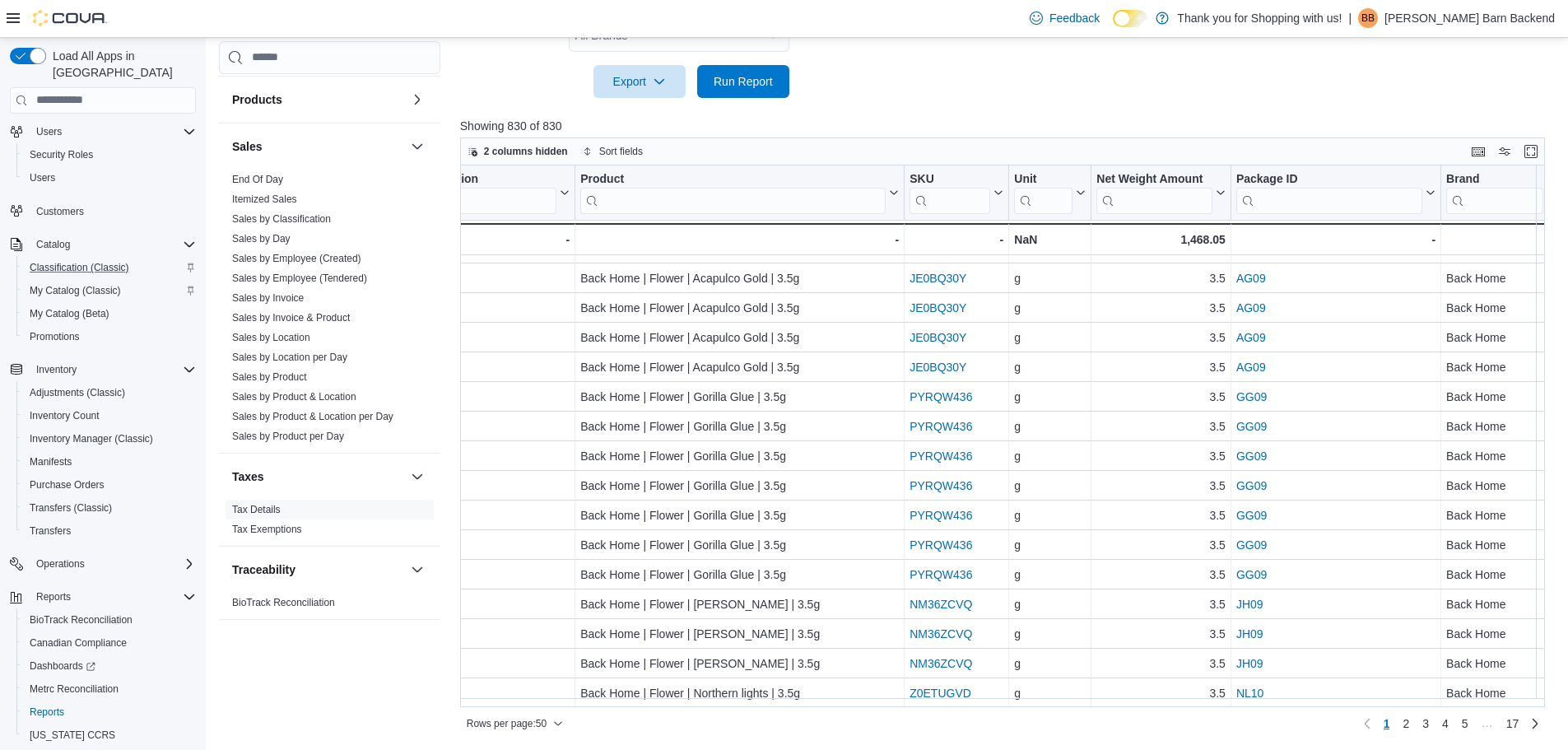
click at [970, 730] on div "Rows per page : 50 Page 1 of 17 1 2 3 4 5 … 17" at bounding box center [1002, 723] width 1085 height 26
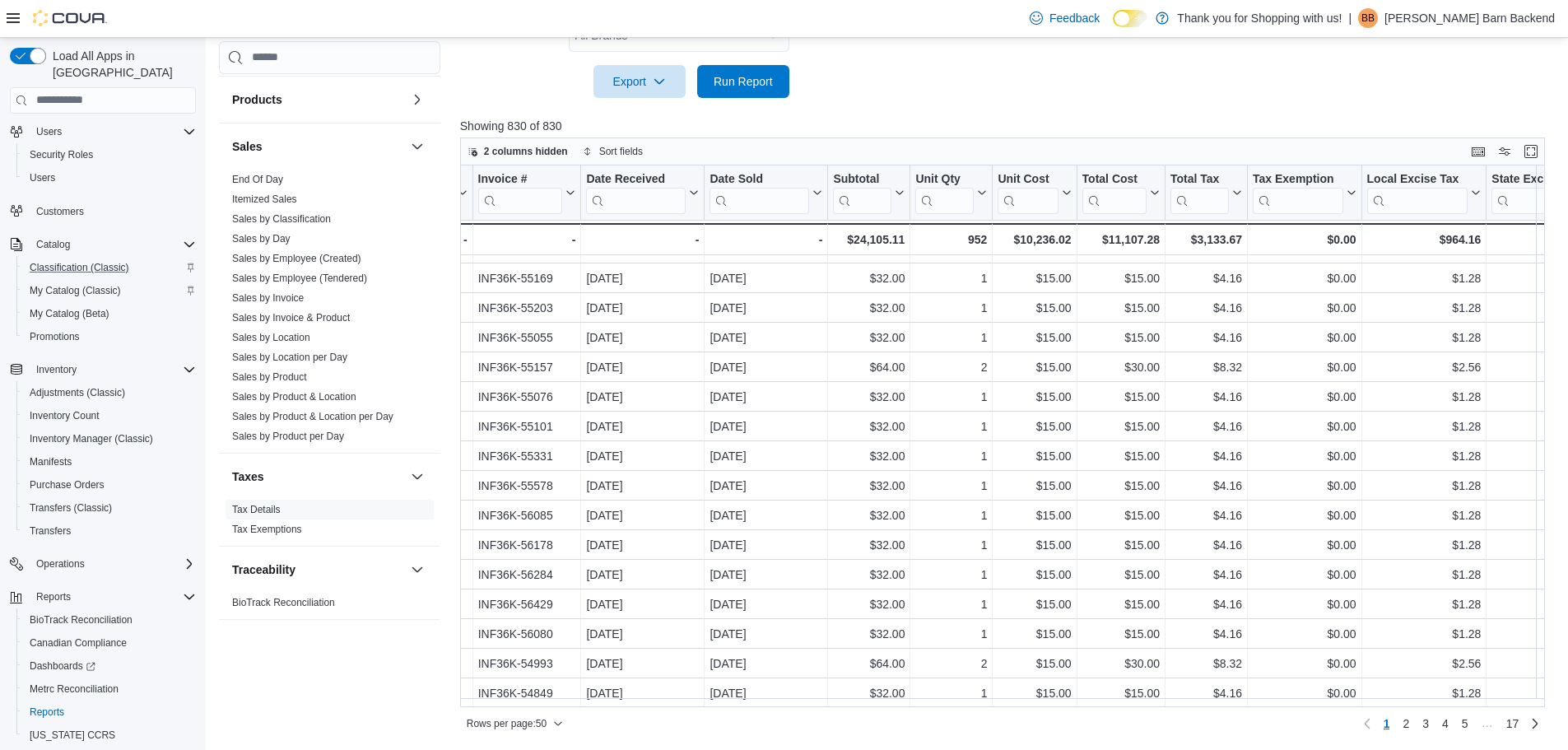
scroll to position [1036, 2107]
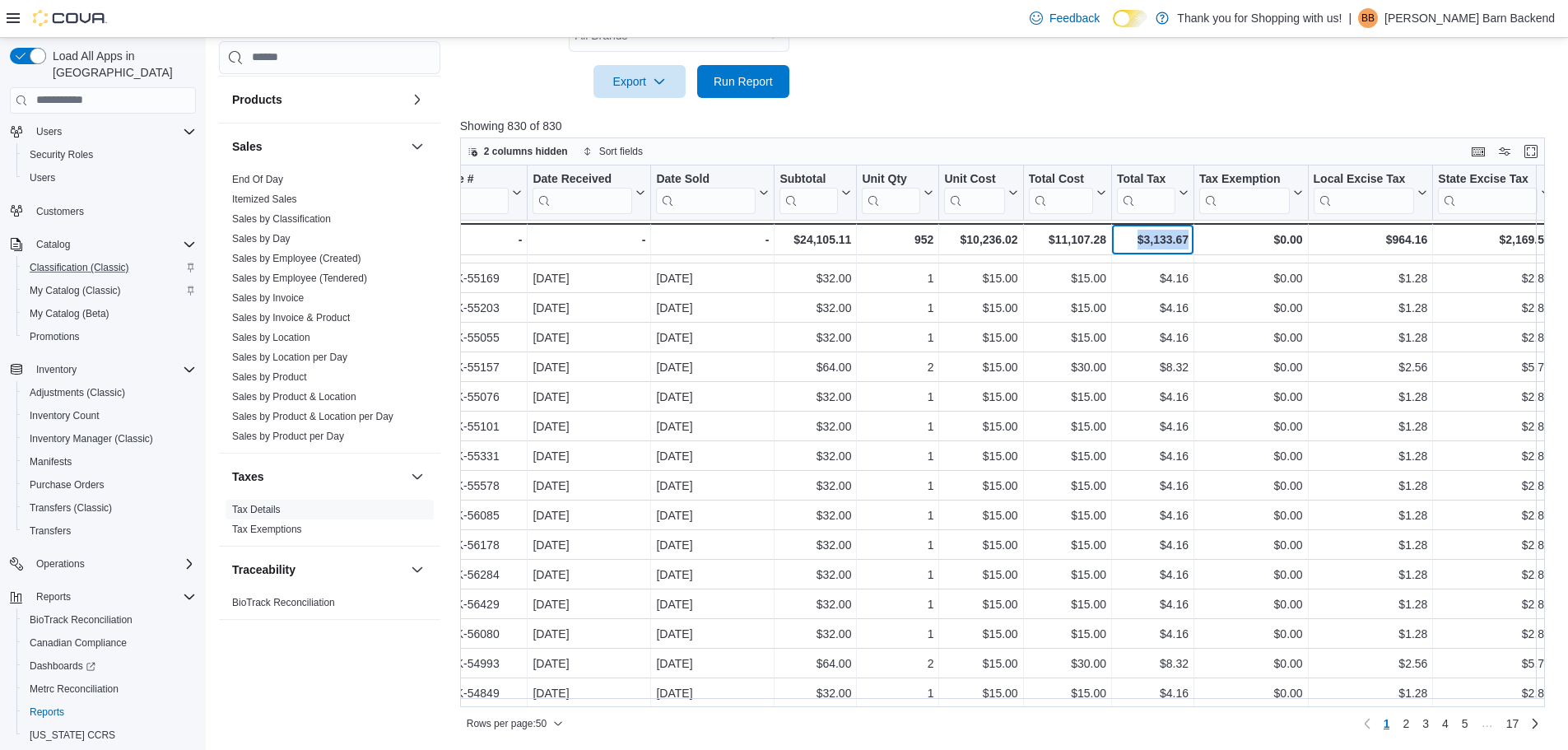
drag, startPoint x: 1130, startPoint y: 238, endPoint x: 1182, endPoint y: 236, distance: 52.0
click at [1182, 236] on div "$3,133.67 - Total Tax, column 19, row 51" at bounding box center [1153, 239] width 83 height 32
click at [1162, 236] on div "$3,133.67" at bounding box center [1153, 239] width 71 height 19
click at [1117, 708] on div "Rows per page : 50 Page 1 of 17 1 2 3 4 5 … 17" at bounding box center [1002, 722] width 1085 height 30
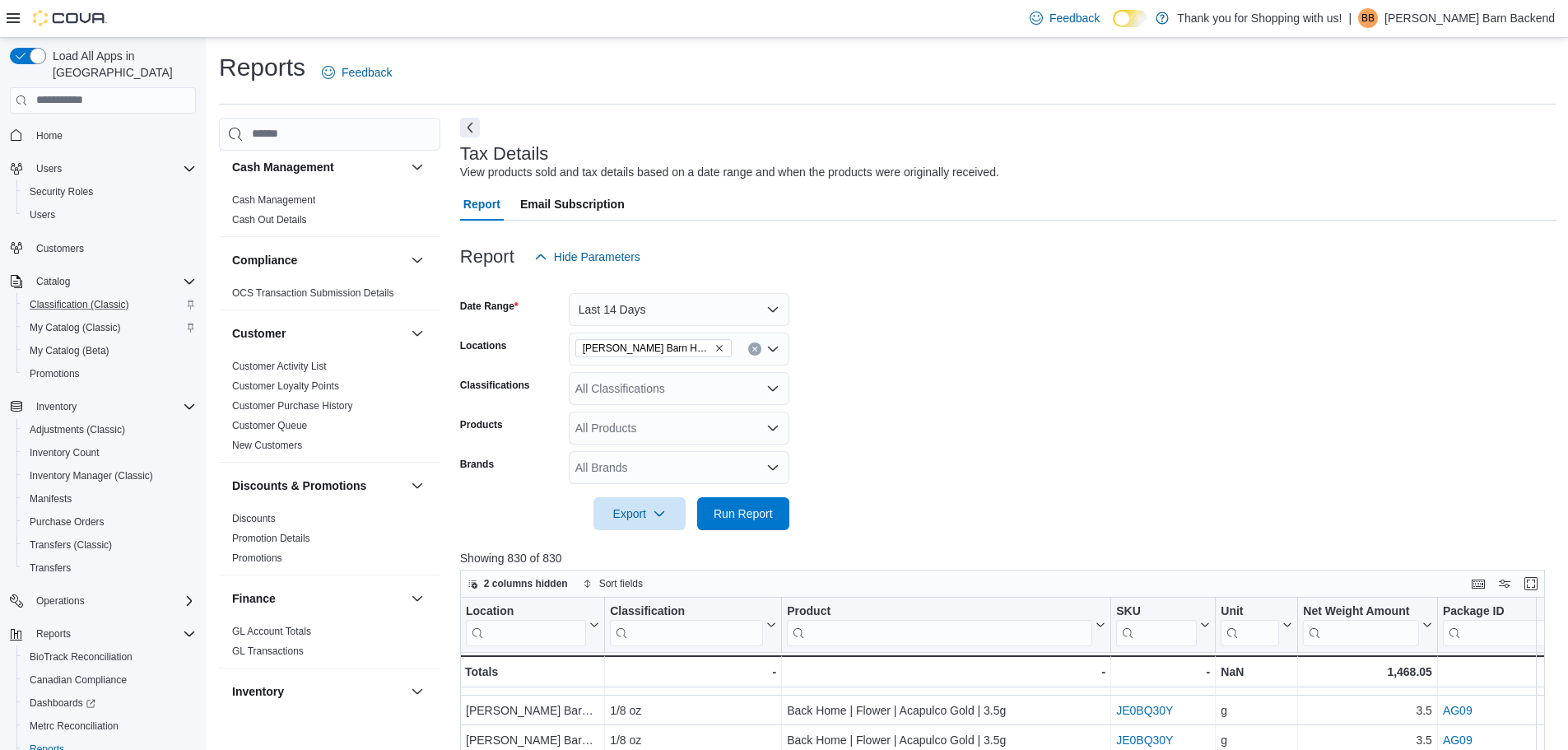
scroll to position [0, 0]
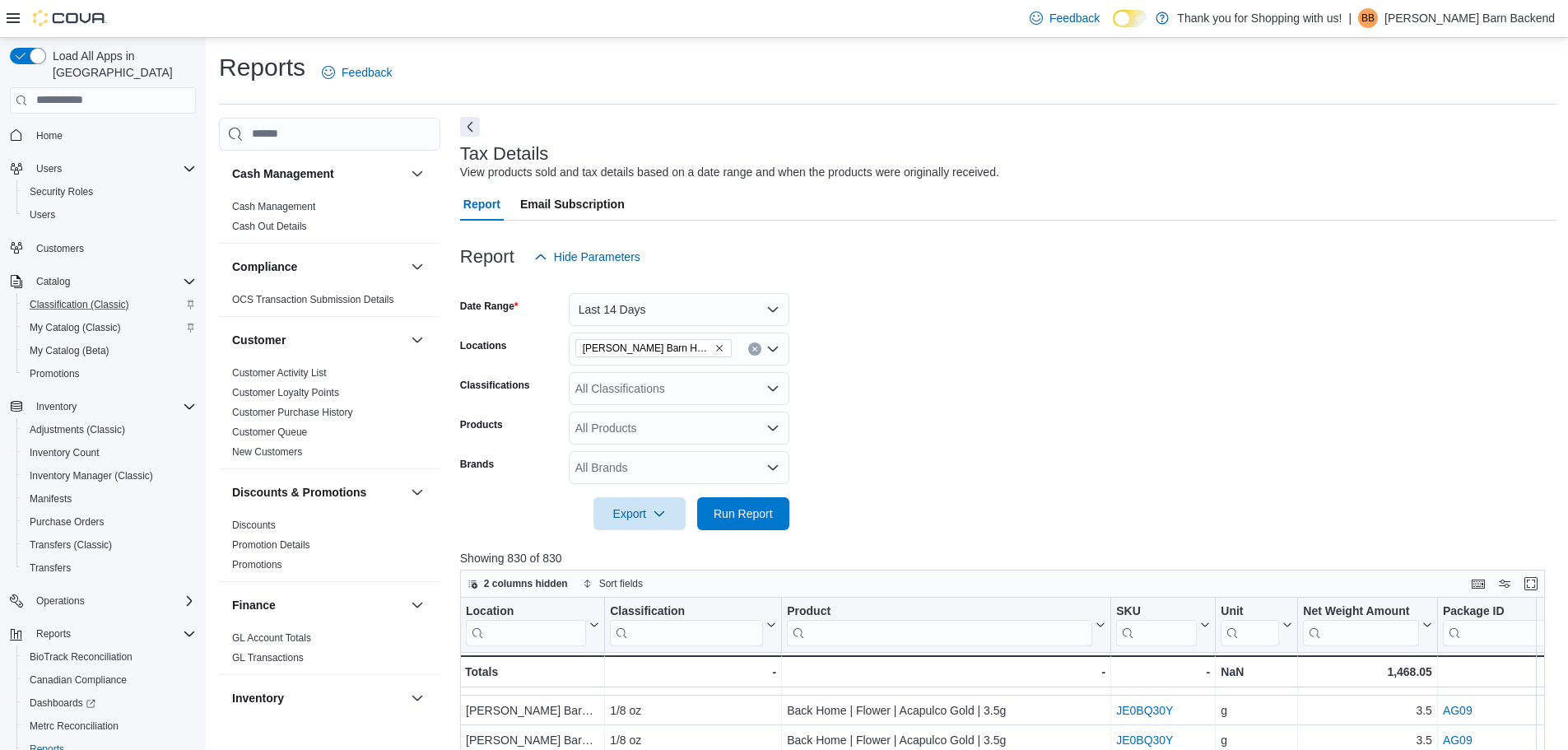
click at [476, 124] on button "Next" at bounding box center [469, 126] width 19 height 19
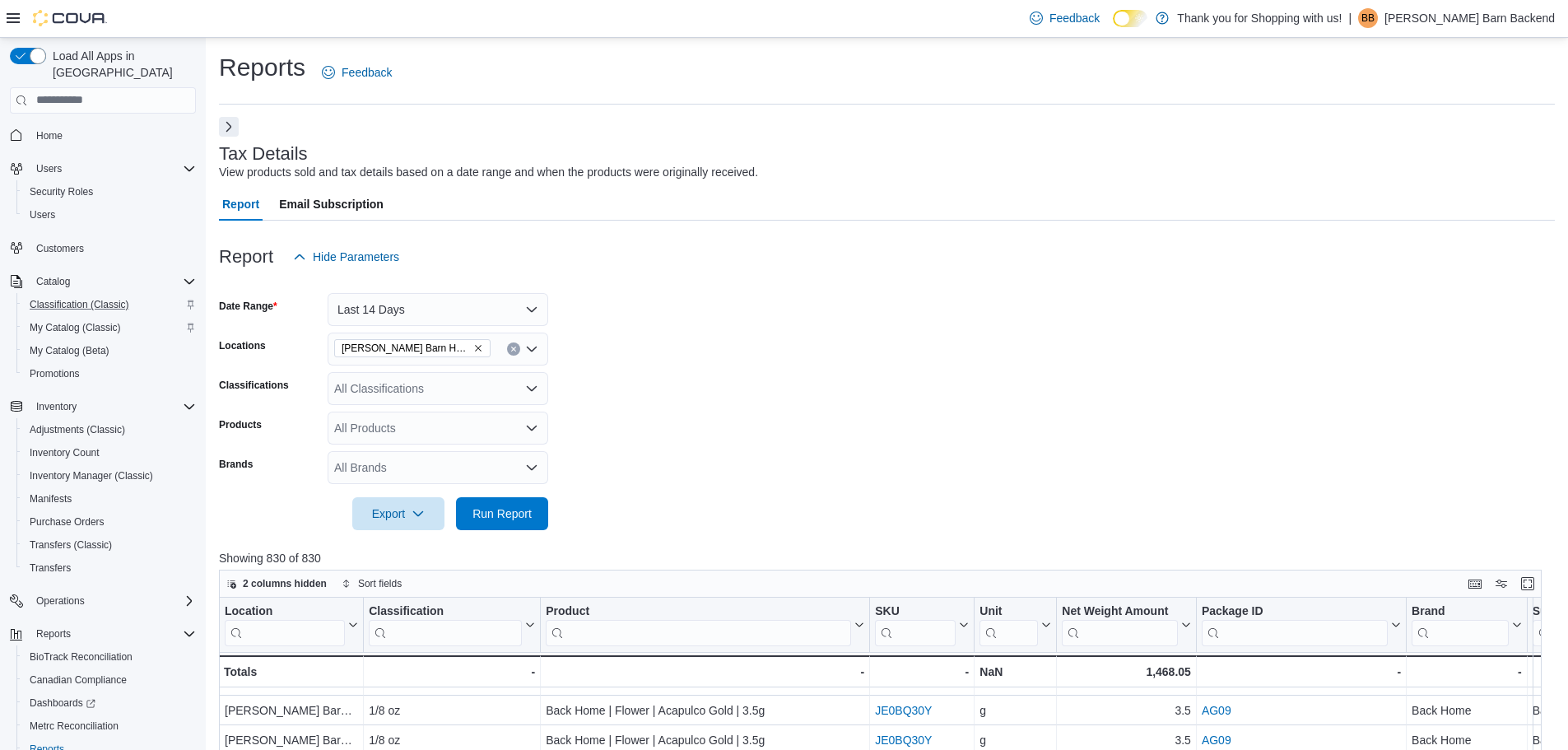
click at [230, 128] on button "Next" at bounding box center [228, 126] width 19 height 19
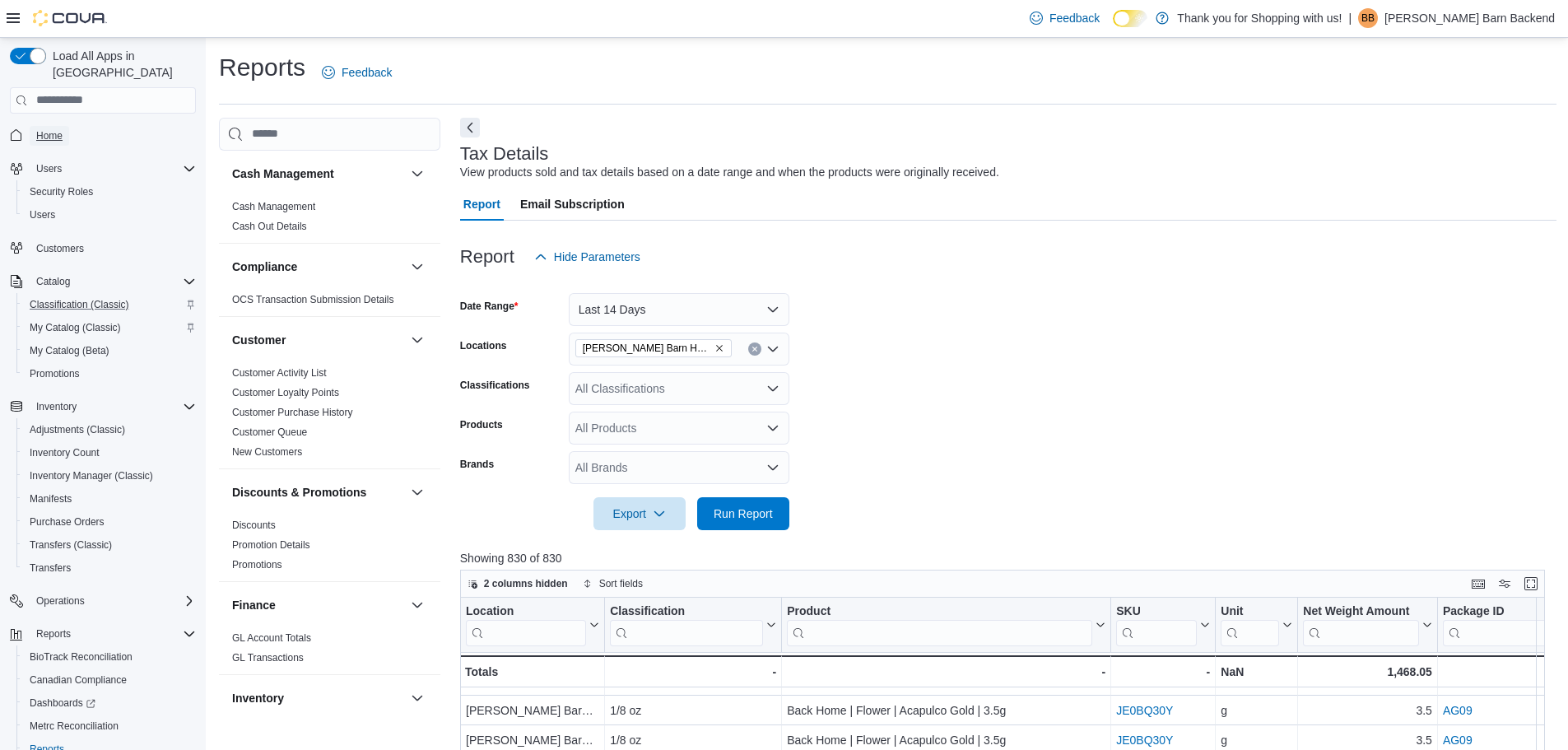
click at [62, 129] on span "Home" at bounding box center [49, 135] width 26 height 13
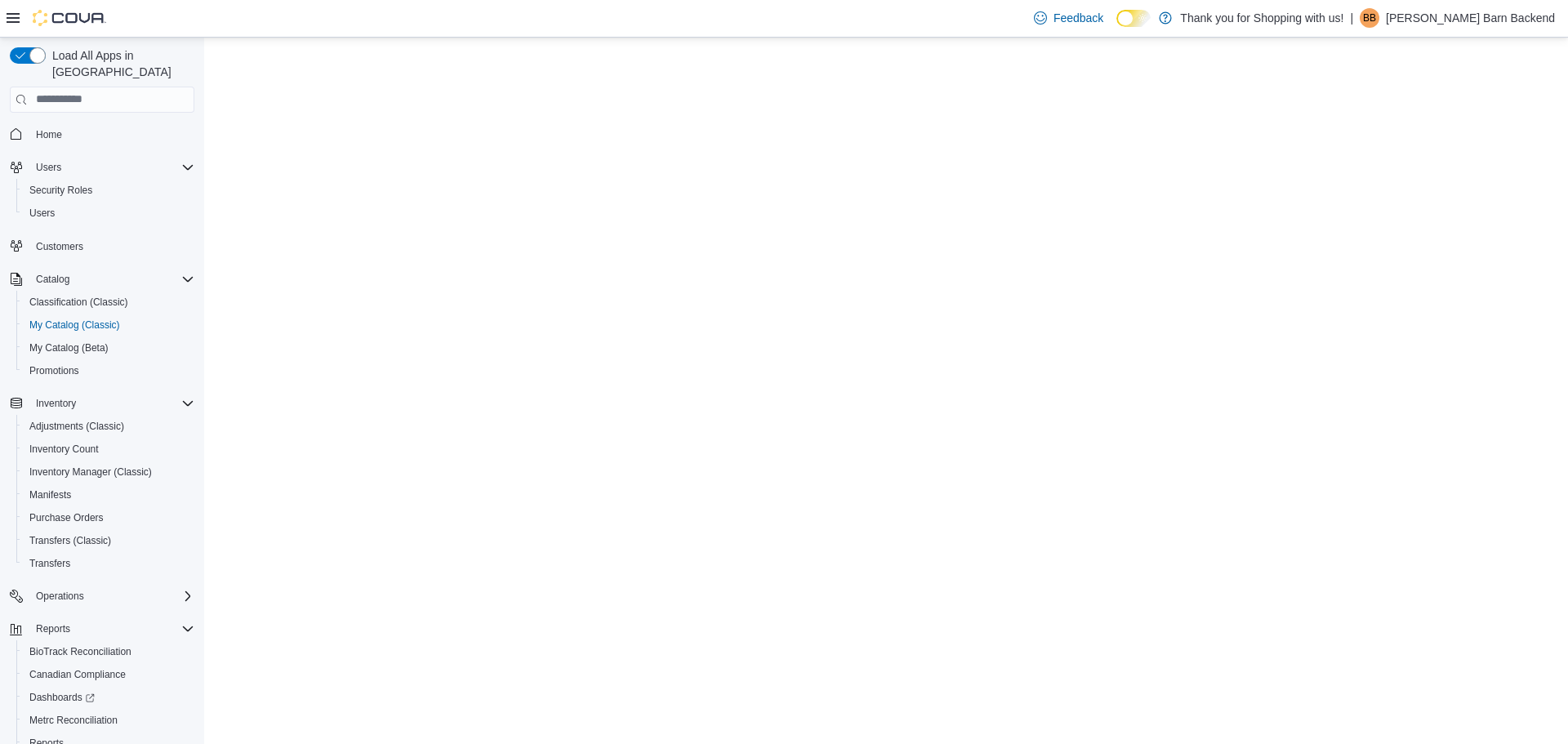
select select "**********"
